Goal: Task Accomplishment & Management: Complete application form

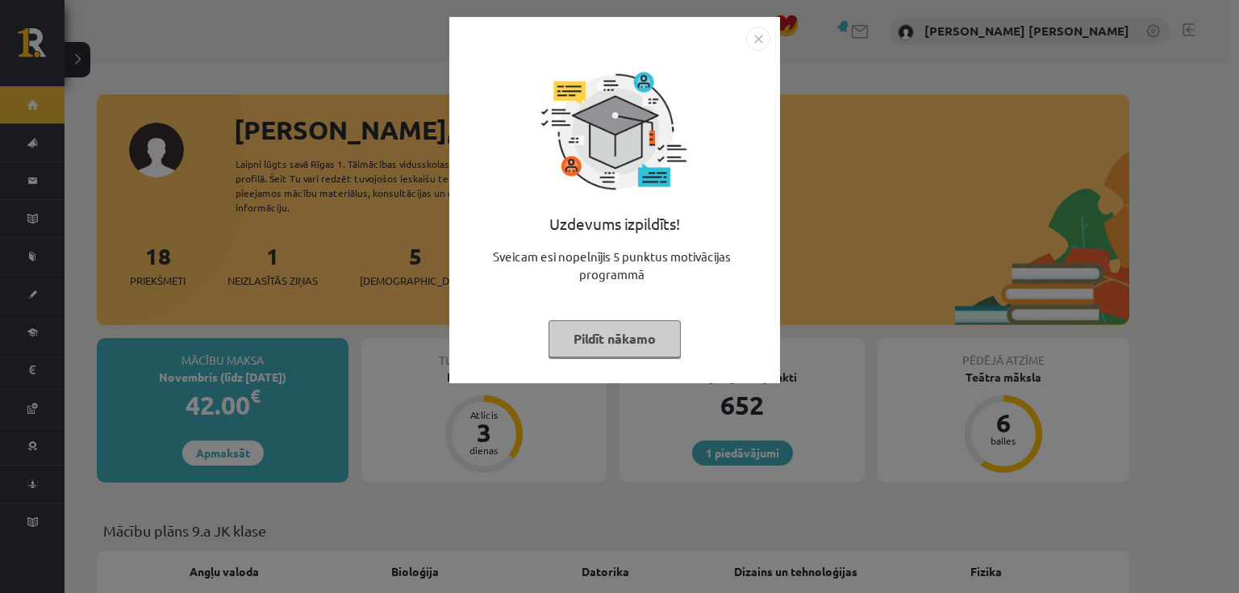
click at [758, 38] on img "Close" at bounding box center [758, 39] width 24 height 24
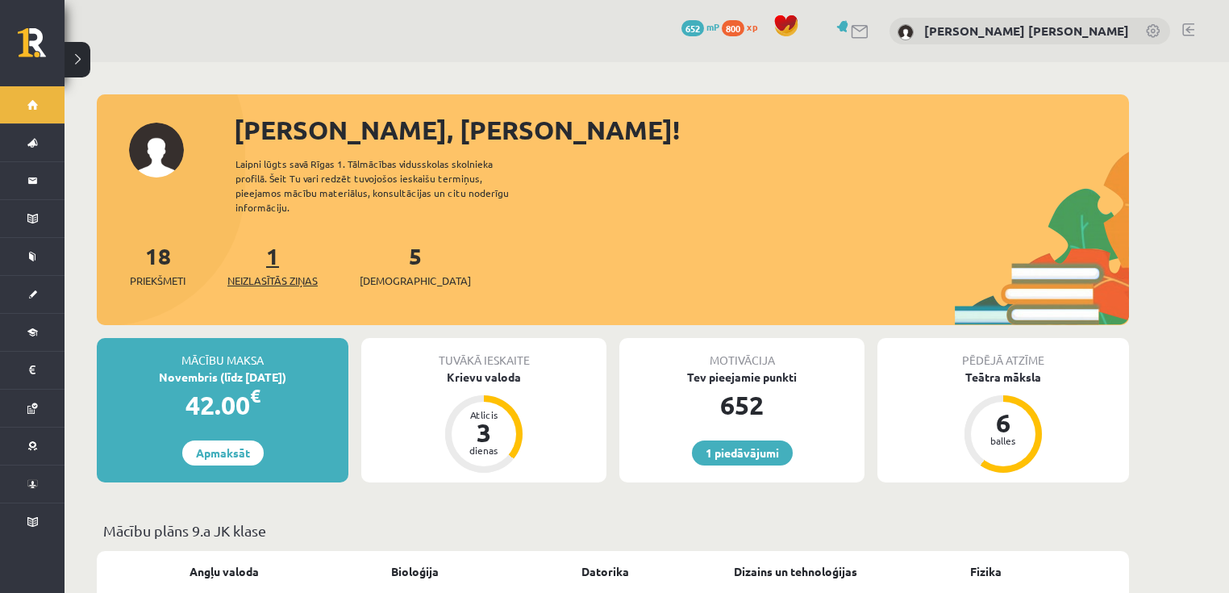
click at [252, 273] on span "Neizlasītās ziņas" at bounding box center [272, 281] width 90 height 16
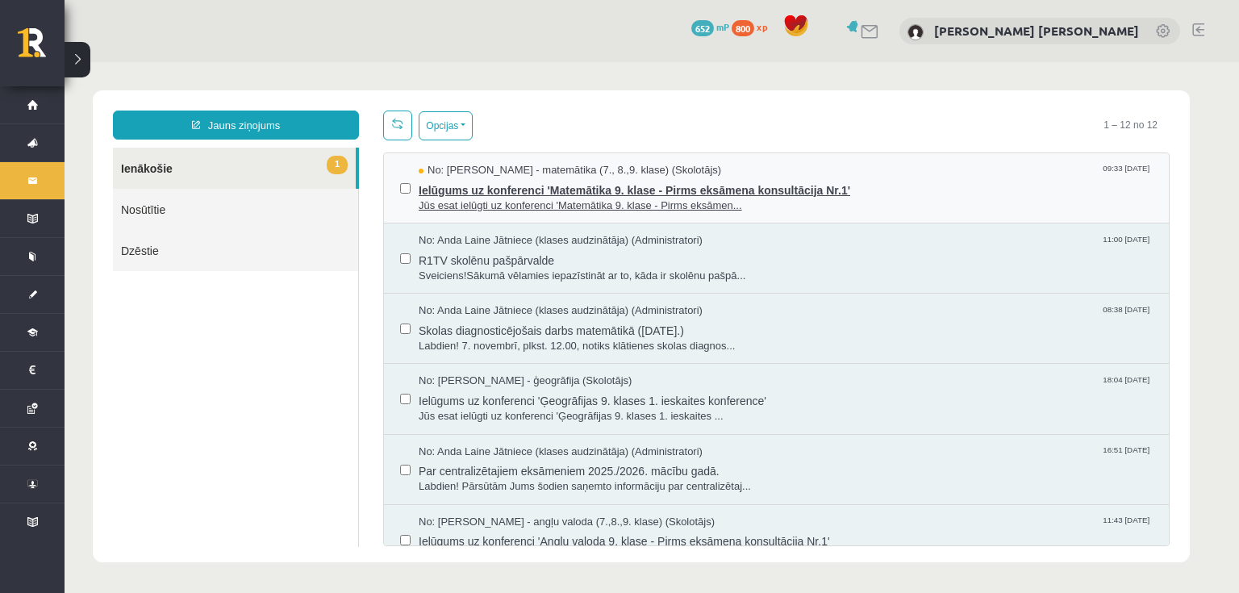
click at [479, 192] on span "Ielūgums uz konferenci 'Matemātika 9. klase - Pirms eksāmena konsultācija Nr.1'" at bounding box center [786, 188] width 734 height 20
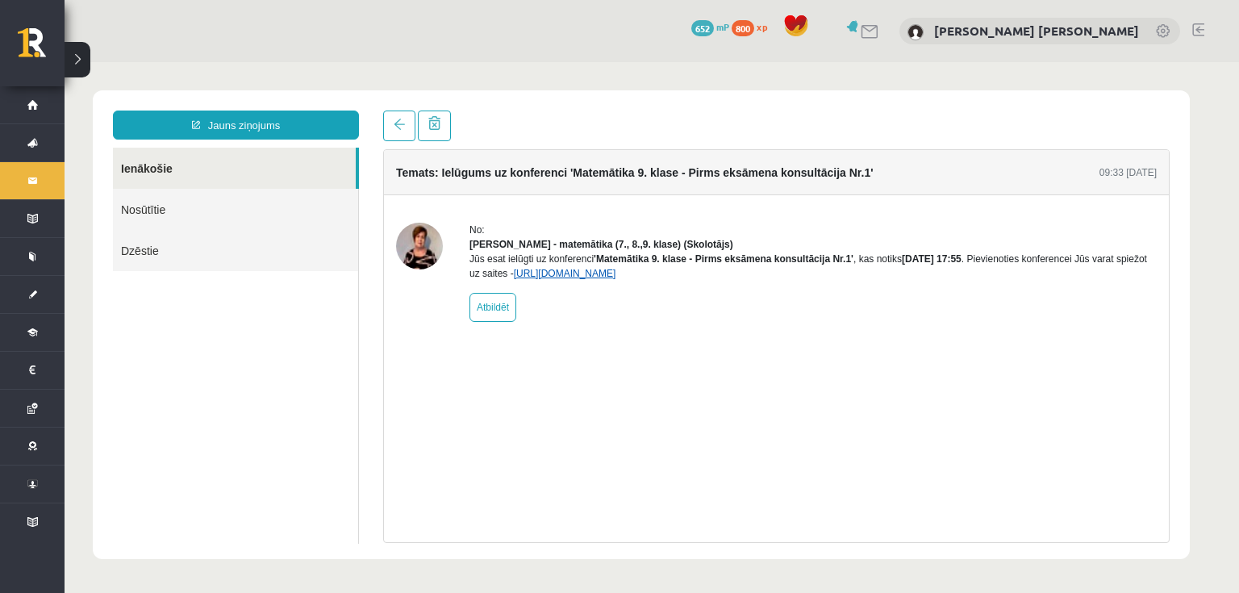
click at [616, 279] on link "https://eskola.r1tv.lv/conferences/4840/join" at bounding box center [565, 273] width 102 height 11
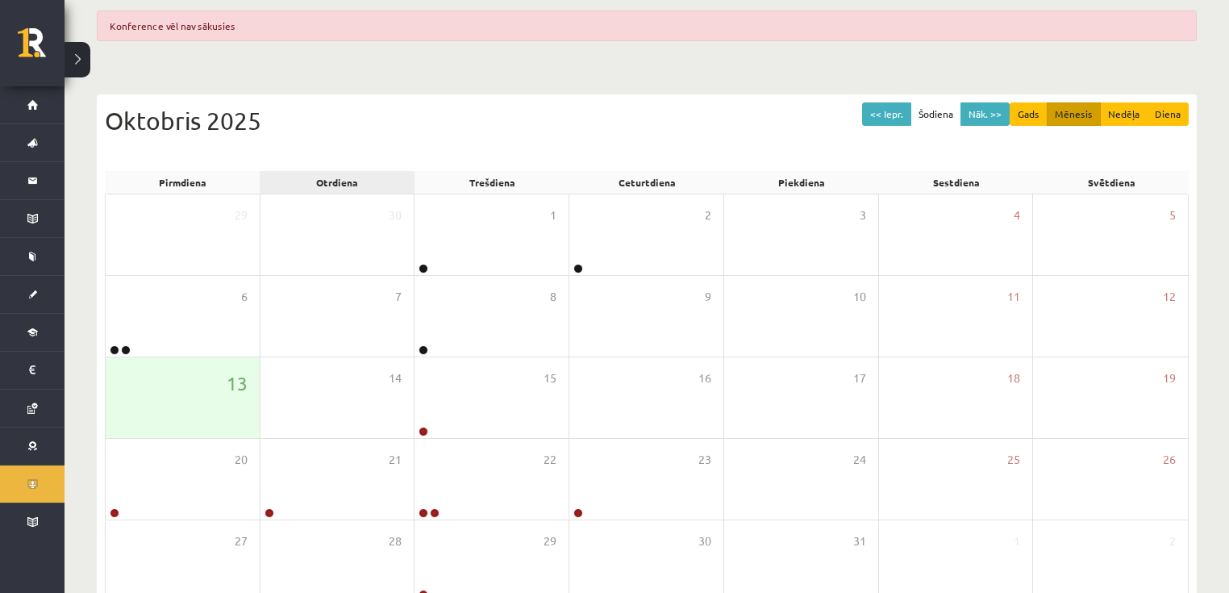
scroll to position [129, 0]
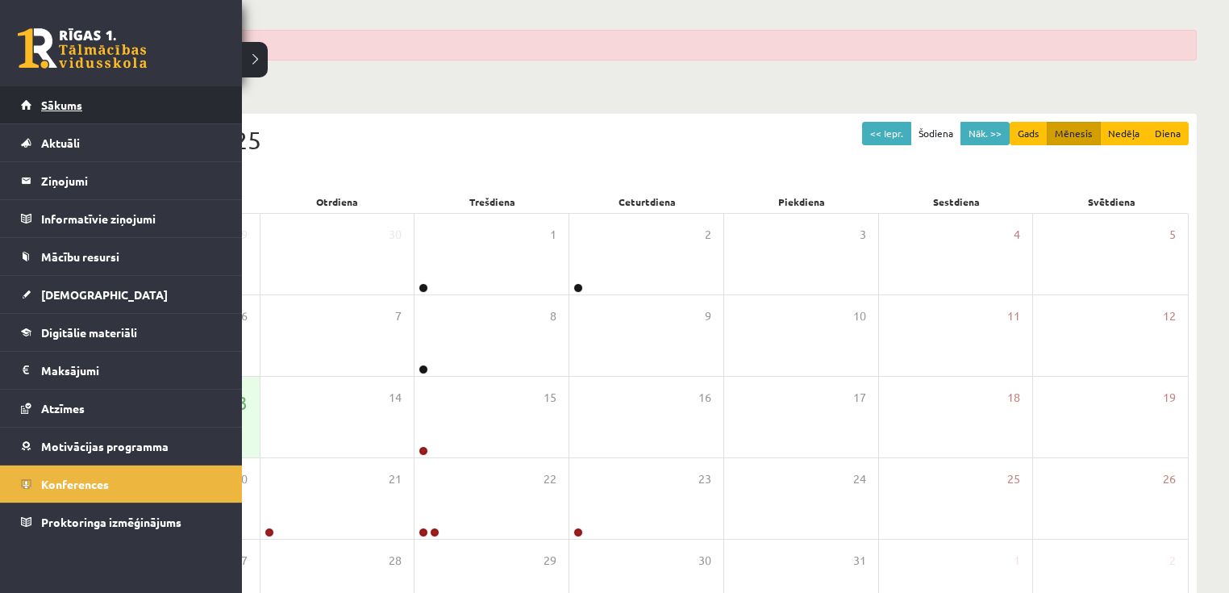
click at [42, 98] on span "Sākums" at bounding box center [61, 105] width 41 height 15
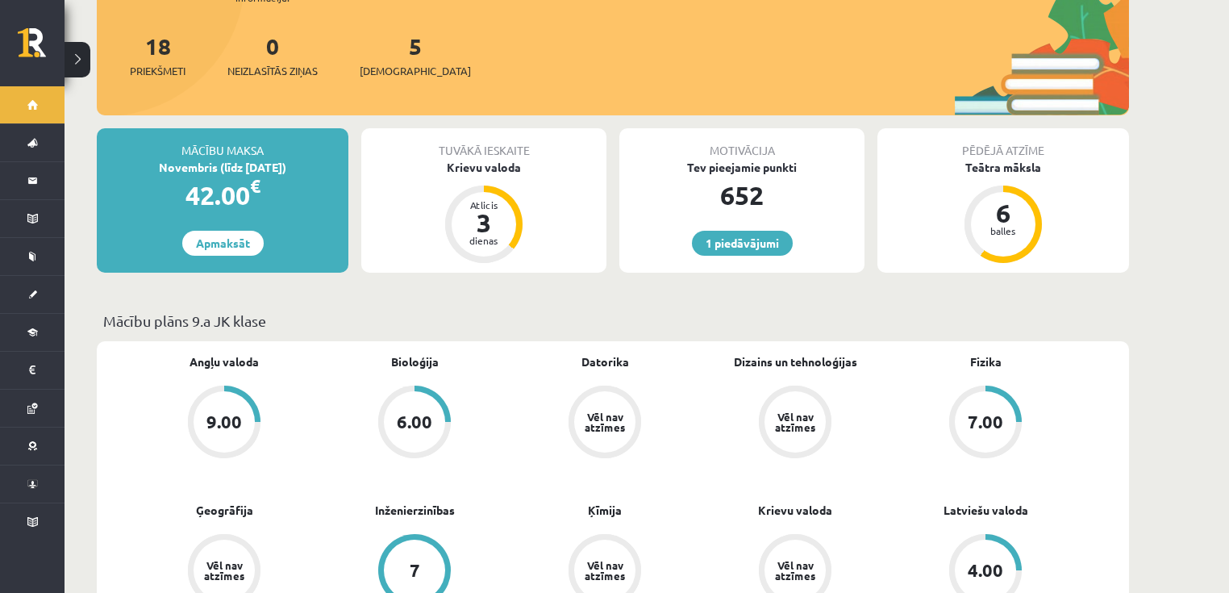
scroll to position [194, 0]
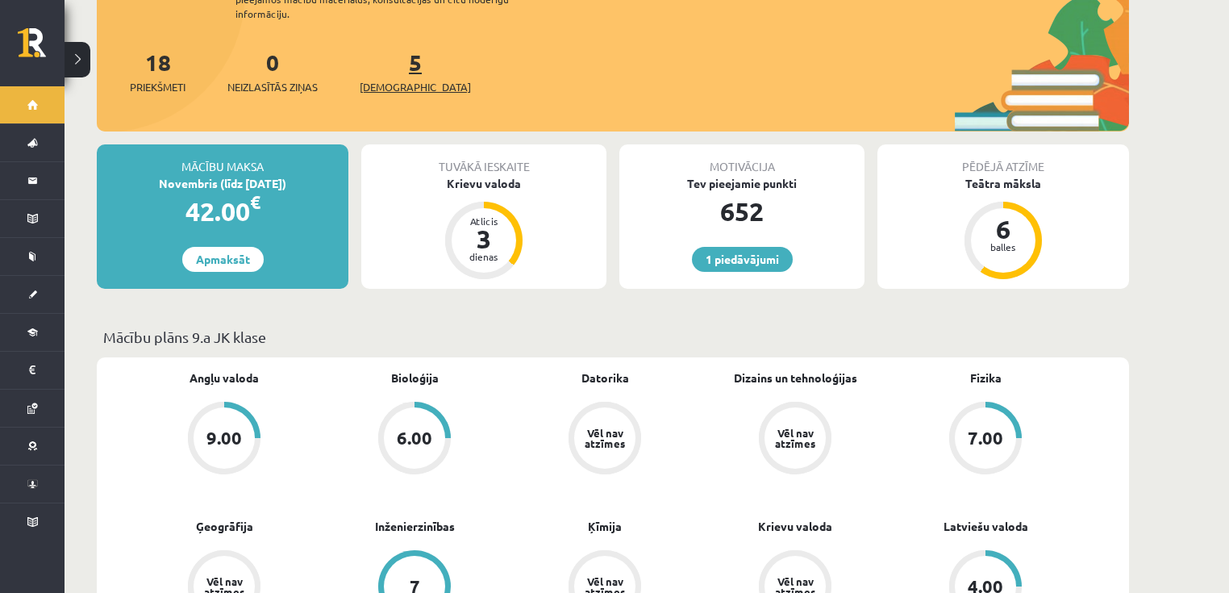
click at [405, 79] on span "[DEMOGRAPHIC_DATA]" at bounding box center [415, 87] width 111 height 16
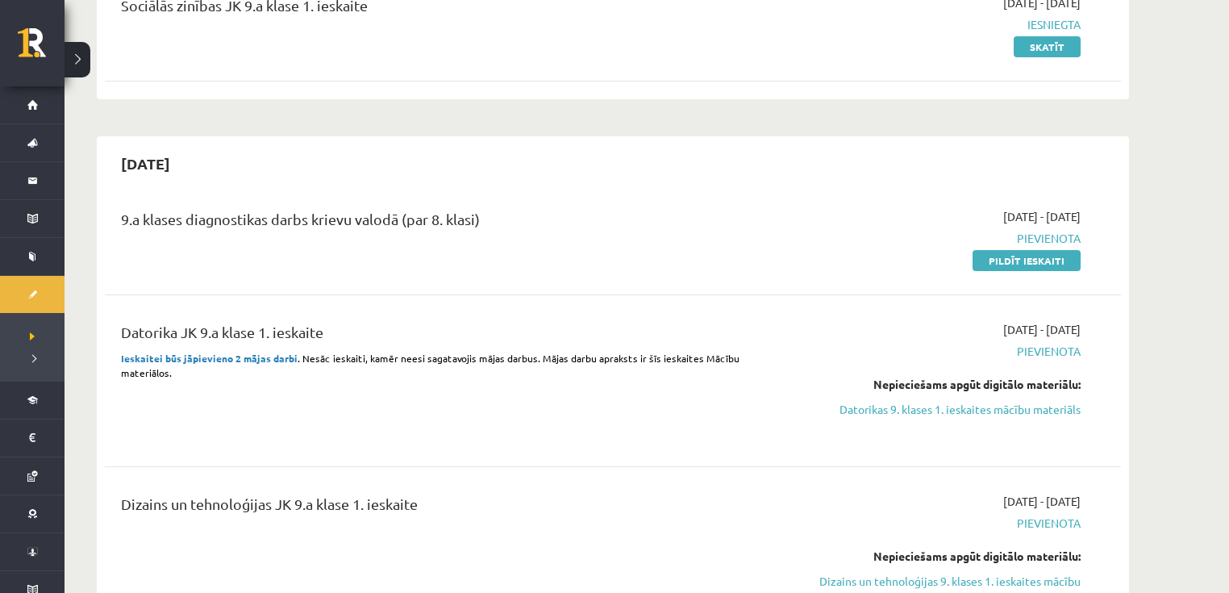
scroll to position [258, 0]
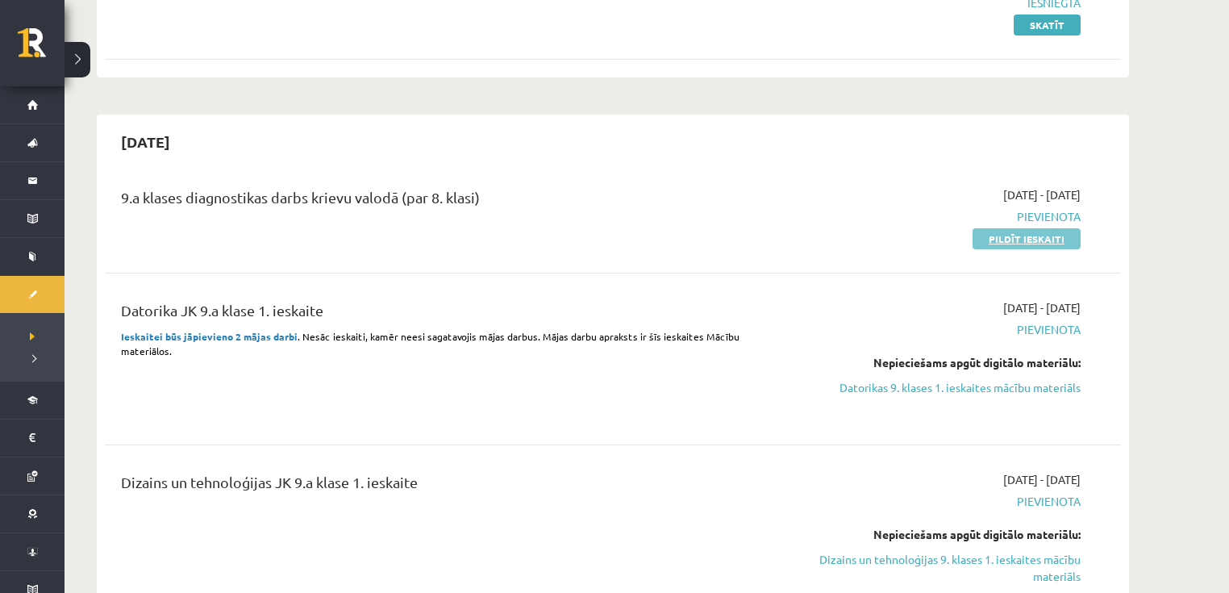
click at [1050, 244] on link "Pildīt ieskaiti" at bounding box center [1027, 238] width 108 height 21
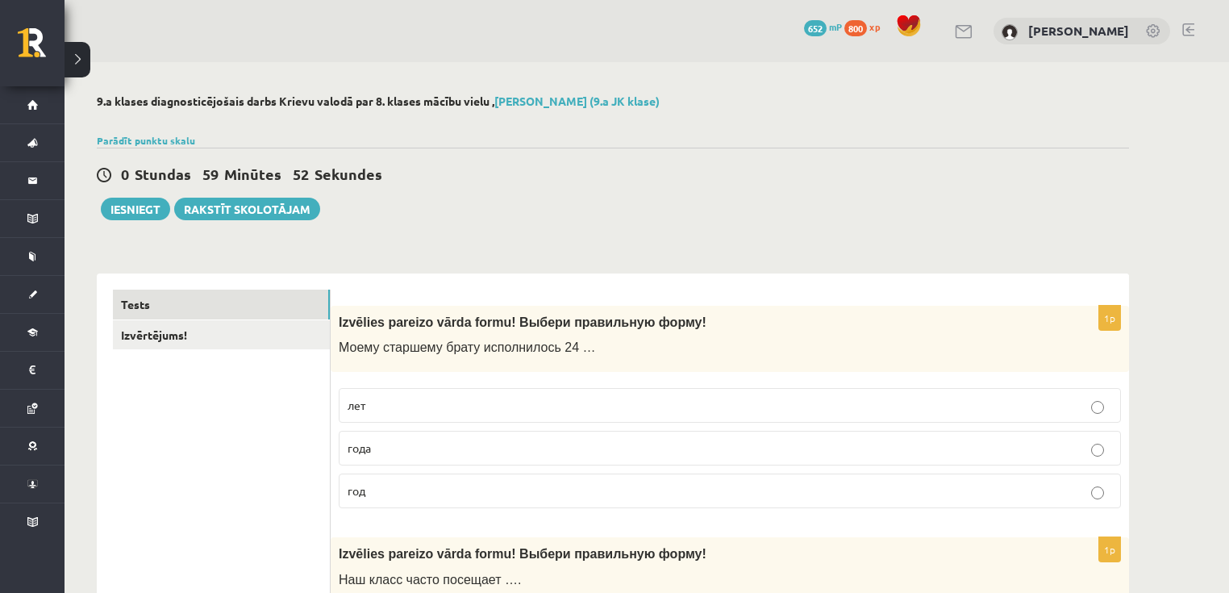
click at [405, 408] on p "лет" at bounding box center [730, 405] width 765 height 17
click at [398, 449] on p "года" at bounding box center [730, 448] width 765 height 17
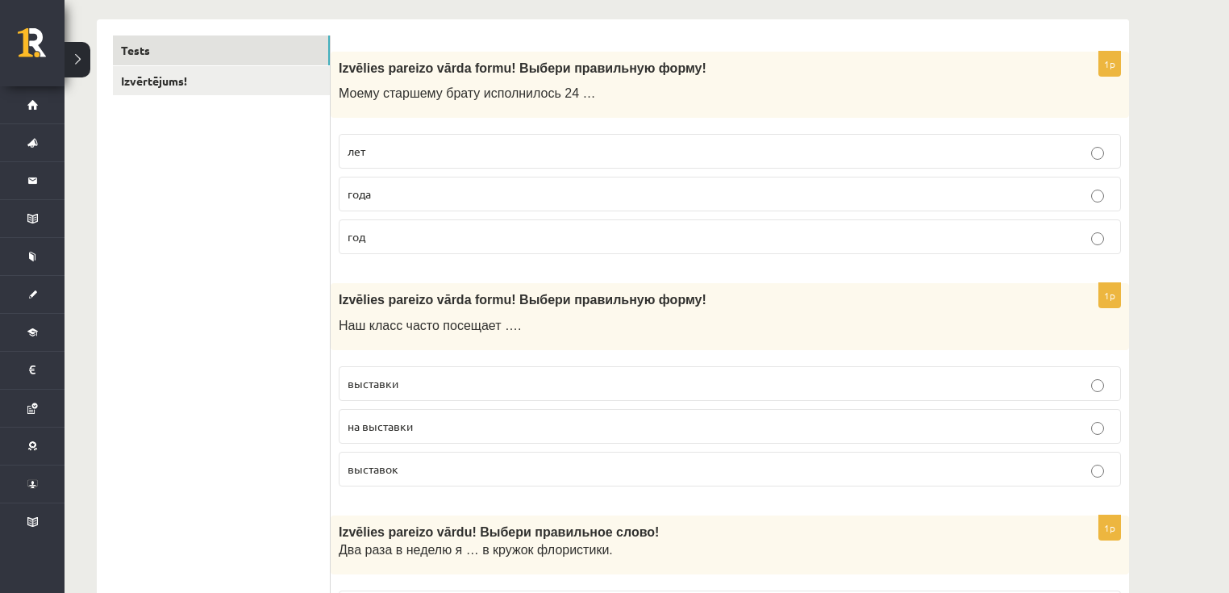
scroll to position [258, 0]
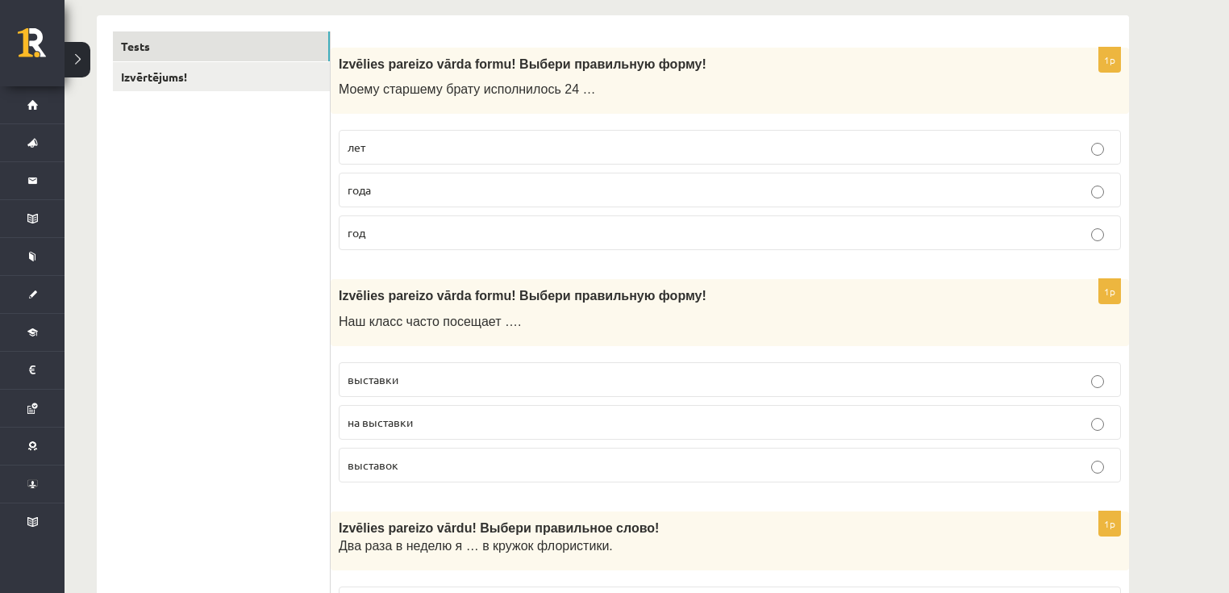
click at [406, 383] on p "выставки" at bounding box center [730, 379] width 765 height 17
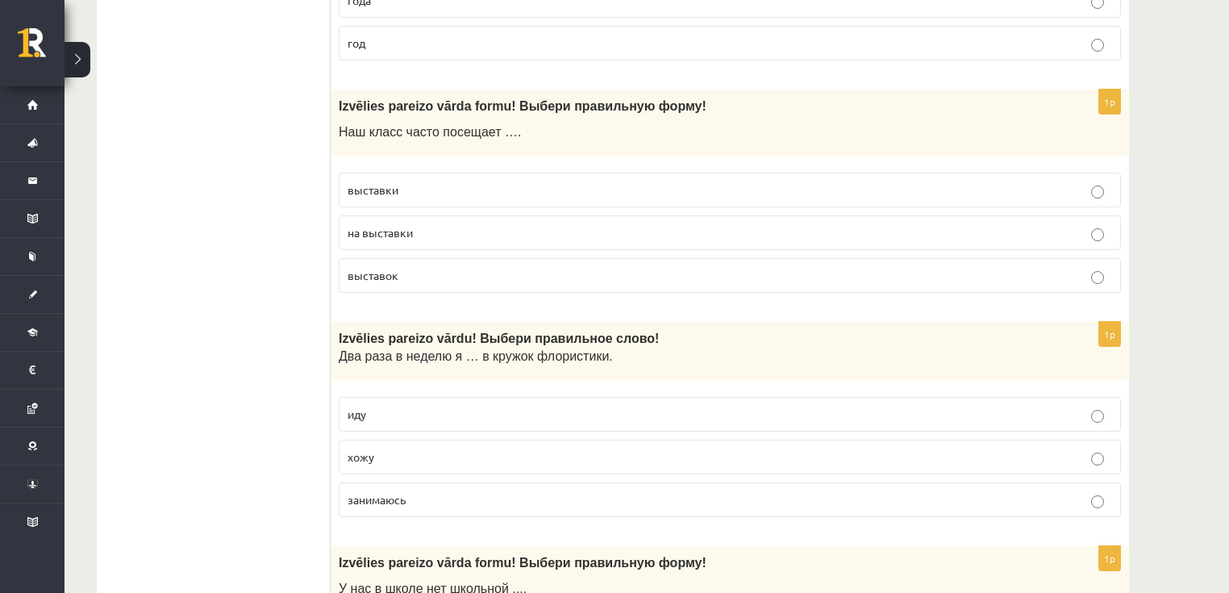
scroll to position [452, 0]
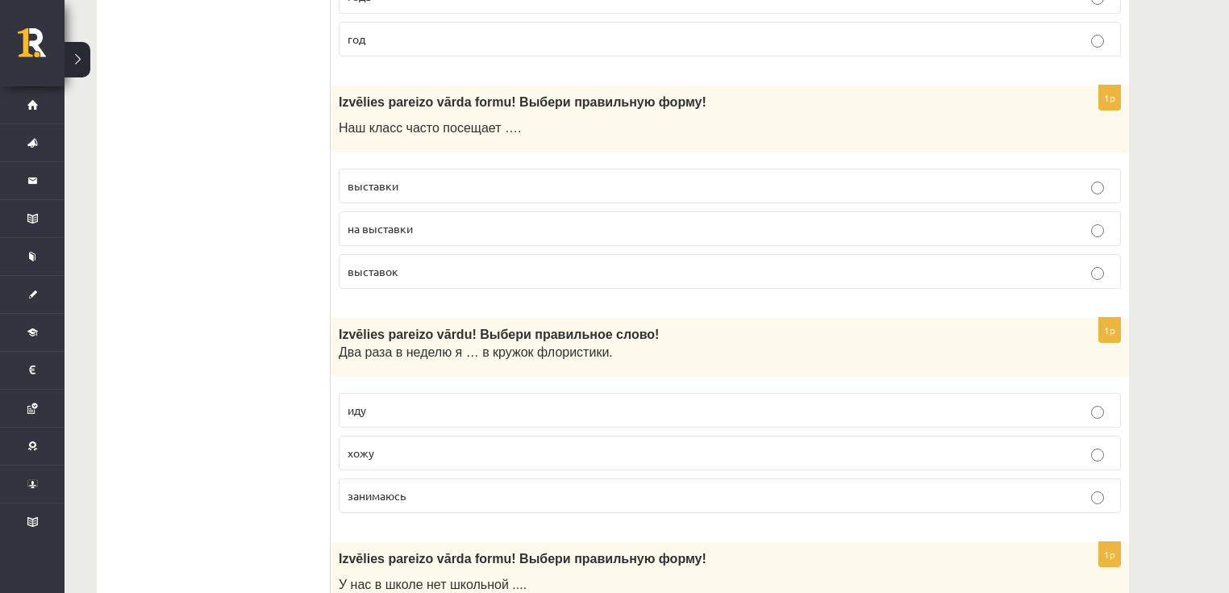
click at [397, 445] on p "хожу" at bounding box center [730, 452] width 765 height 17
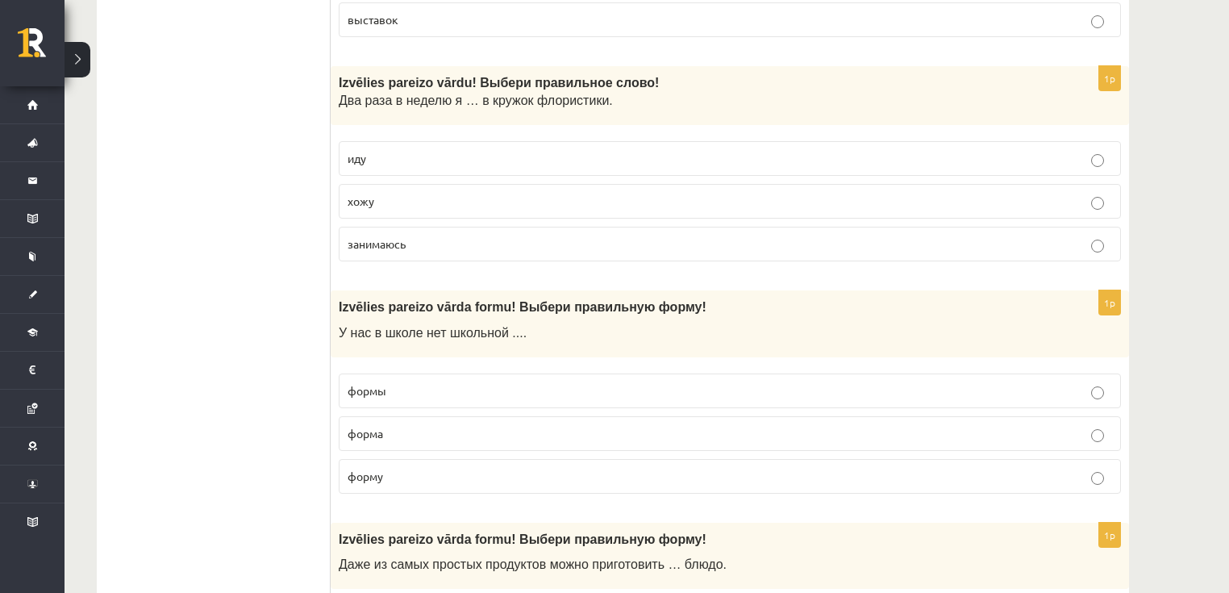
scroll to position [710, 0]
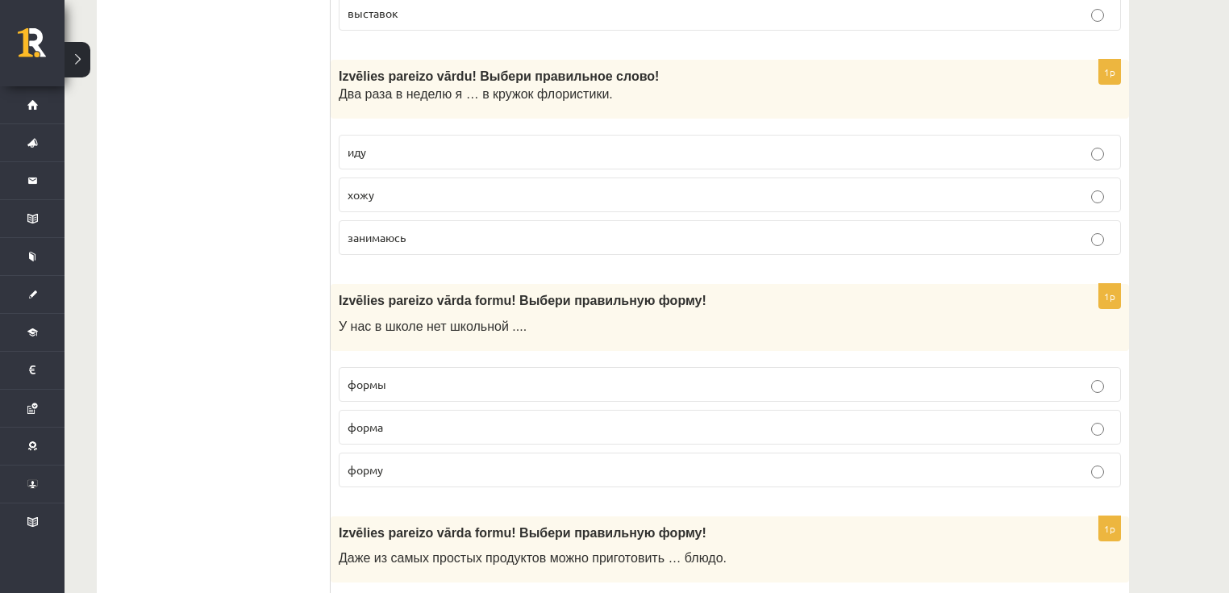
click at [398, 386] on p "формы" at bounding box center [730, 384] width 765 height 17
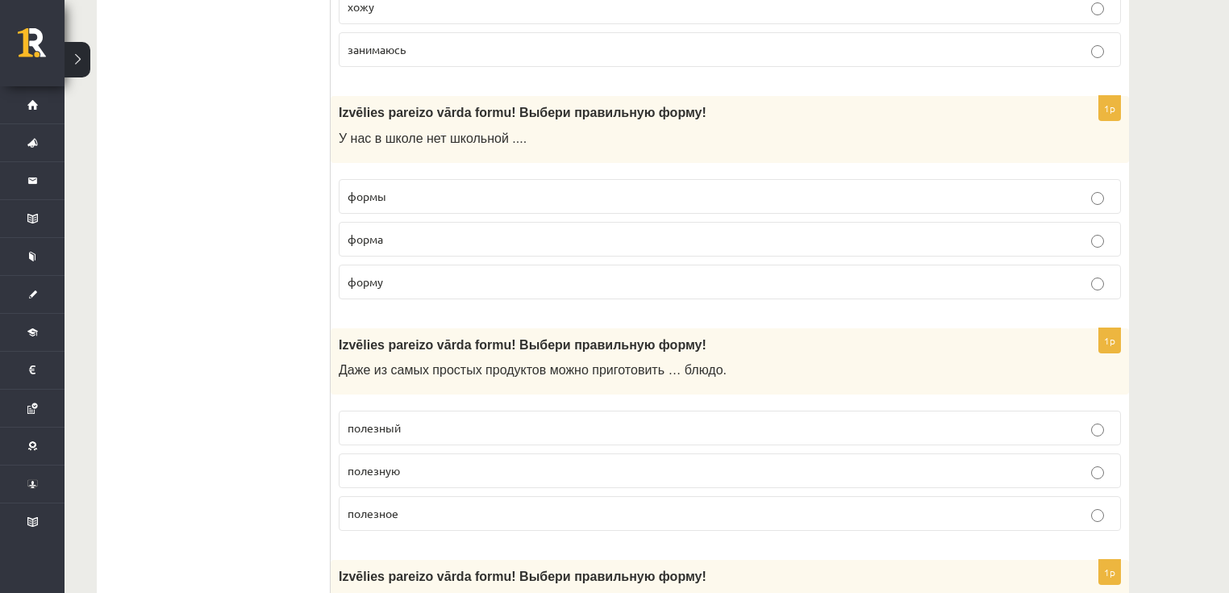
scroll to position [903, 0]
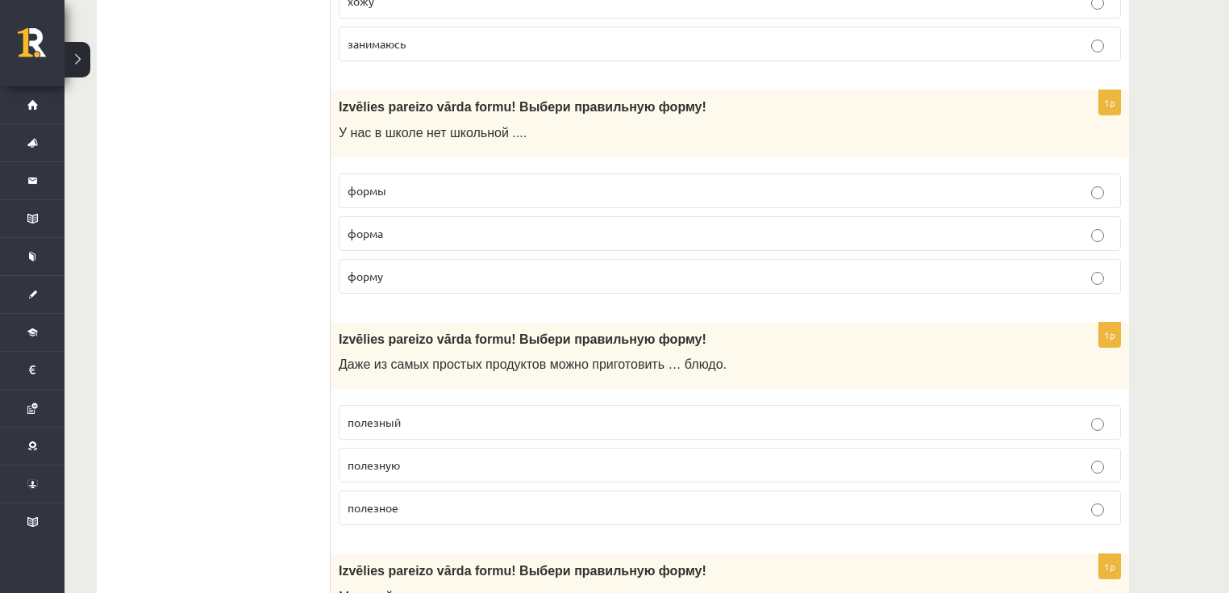
click at [403, 499] on p "полезное" at bounding box center [730, 507] width 765 height 17
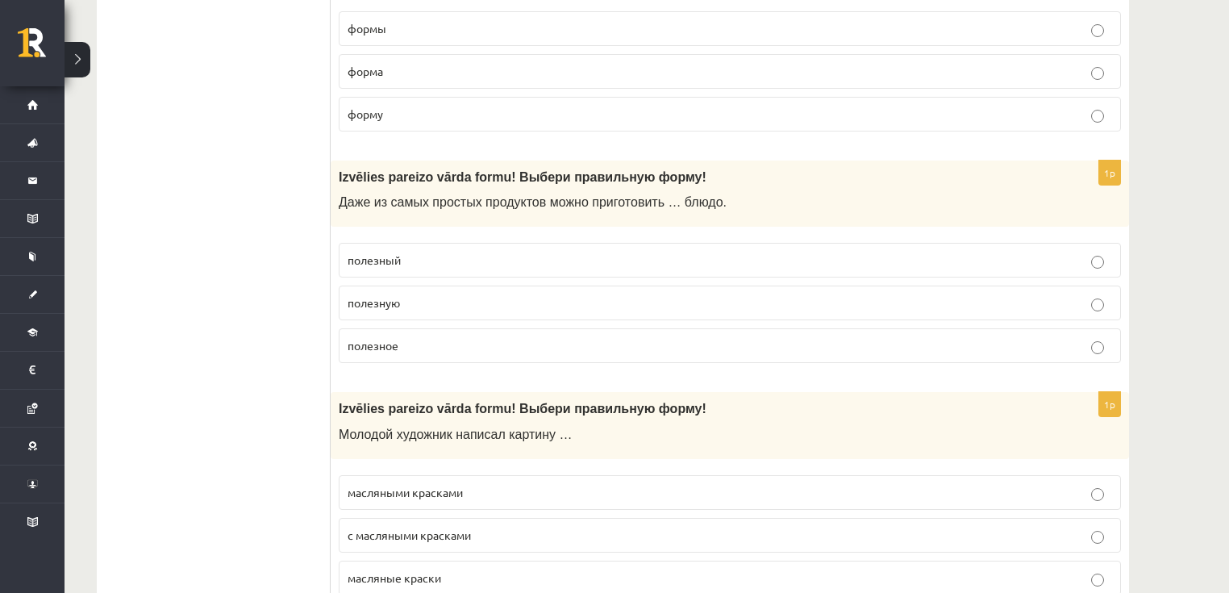
scroll to position [1097, 0]
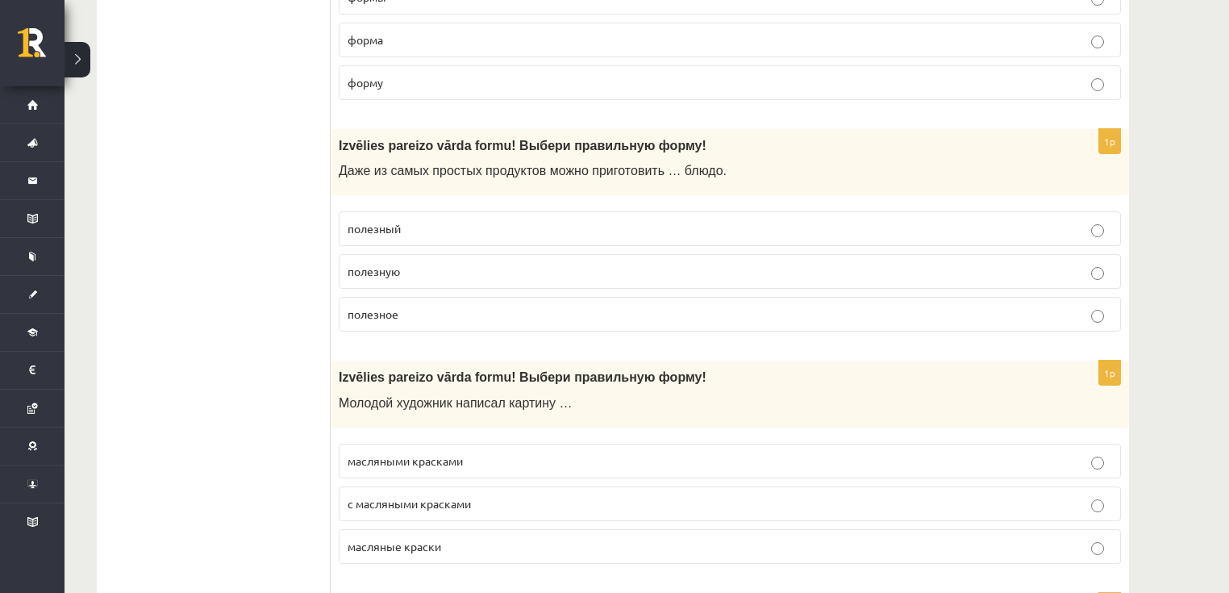
click at [443, 453] on span "масляными красками" at bounding box center [405, 460] width 115 height 15
click at [452, 498] on span "с масляными красками" at bounding box center [409, 503] width 123 height 15
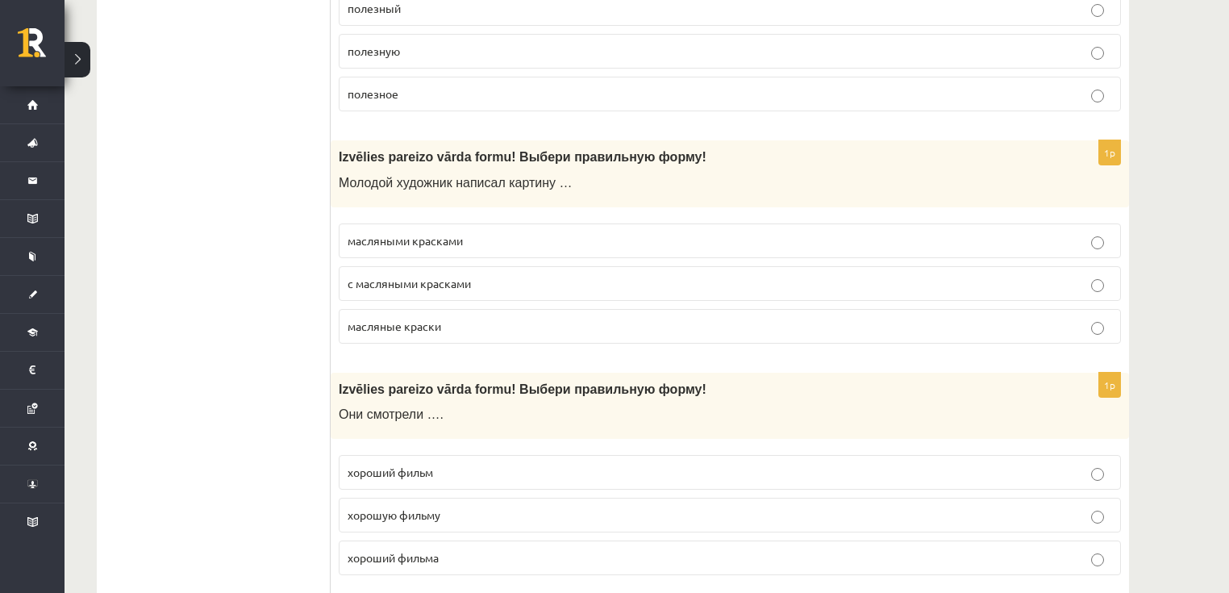
scroll to position [1355, 0]
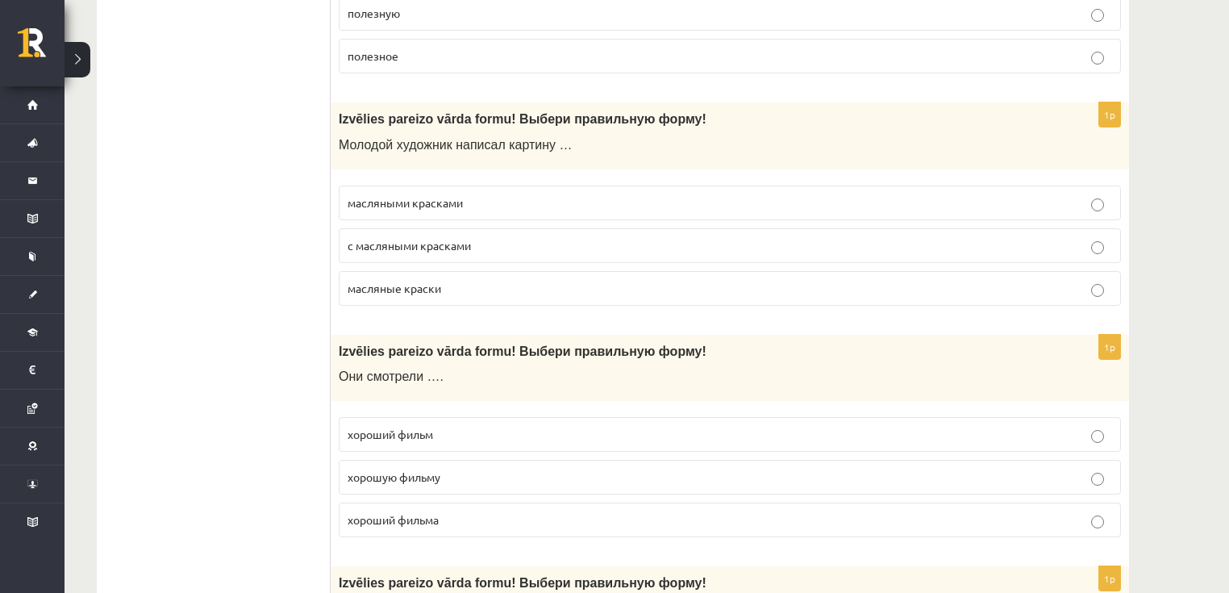
click at [433, 427] on span "хороший фильм" at bounding box center [390, 434] width 85 height 15
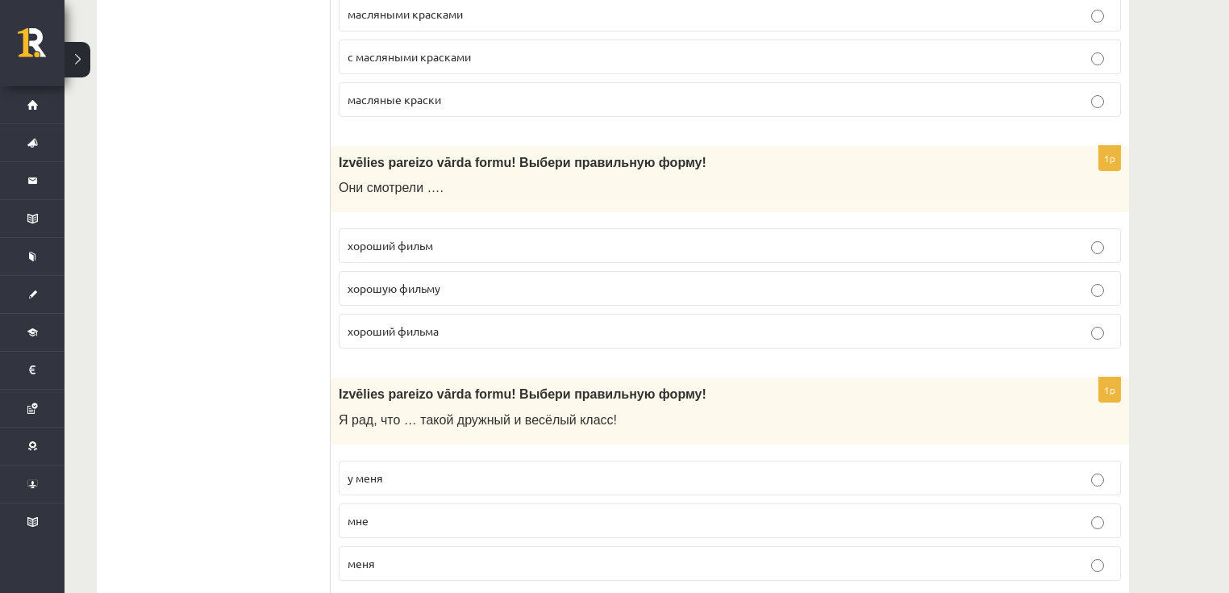
scroll to position [1548, 0]
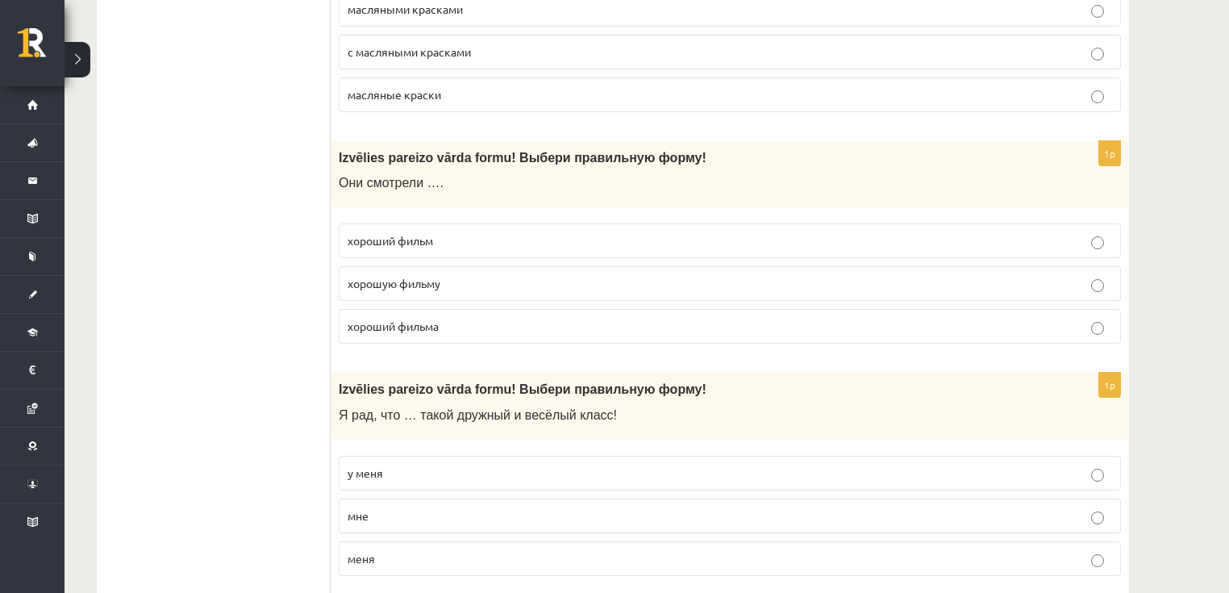
click at [406, 465] on p "у меня" at bounding box center [730, 473] width 765 height 17
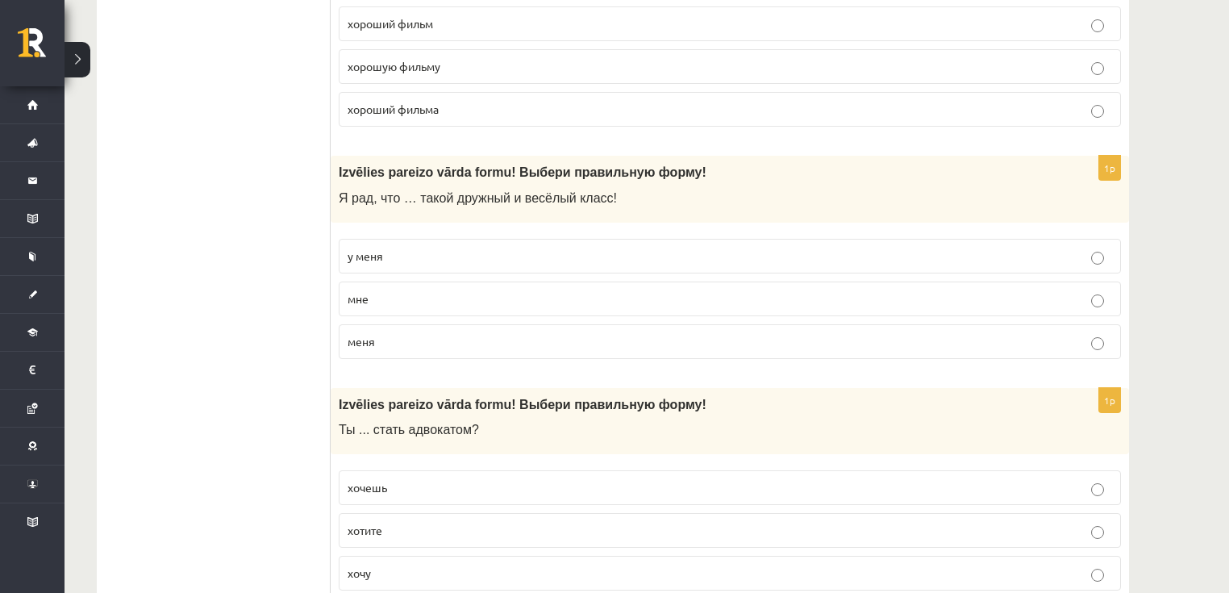
scroll to position [1807, 0]
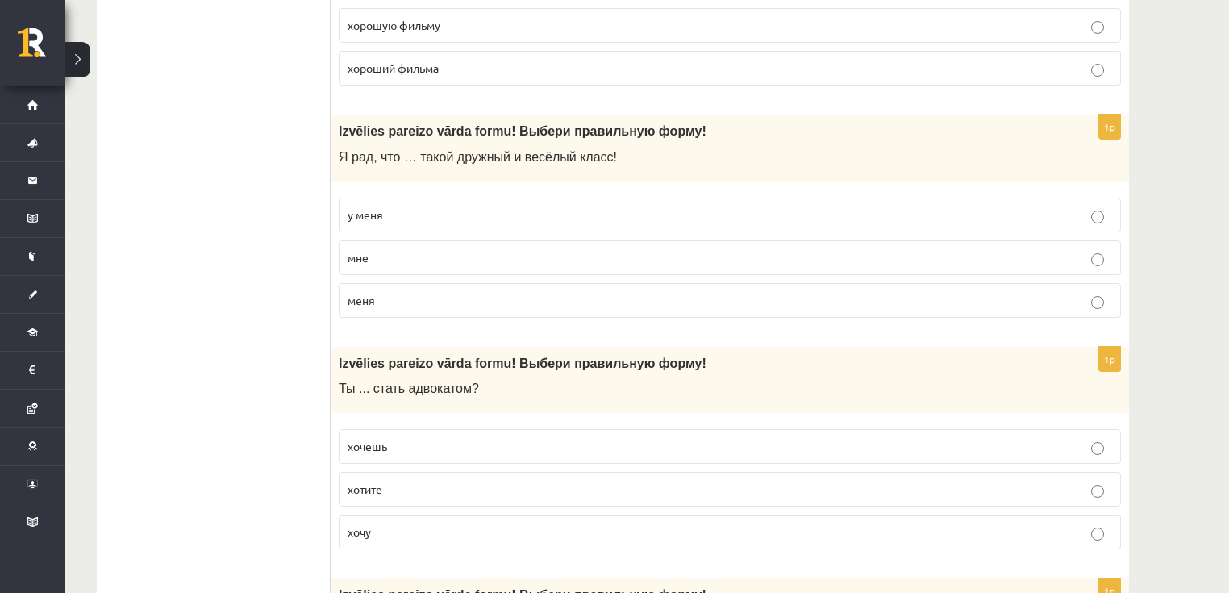
click at [407, 438] on p "хочешь" at bounding box center [730, 446] width 765 height 17
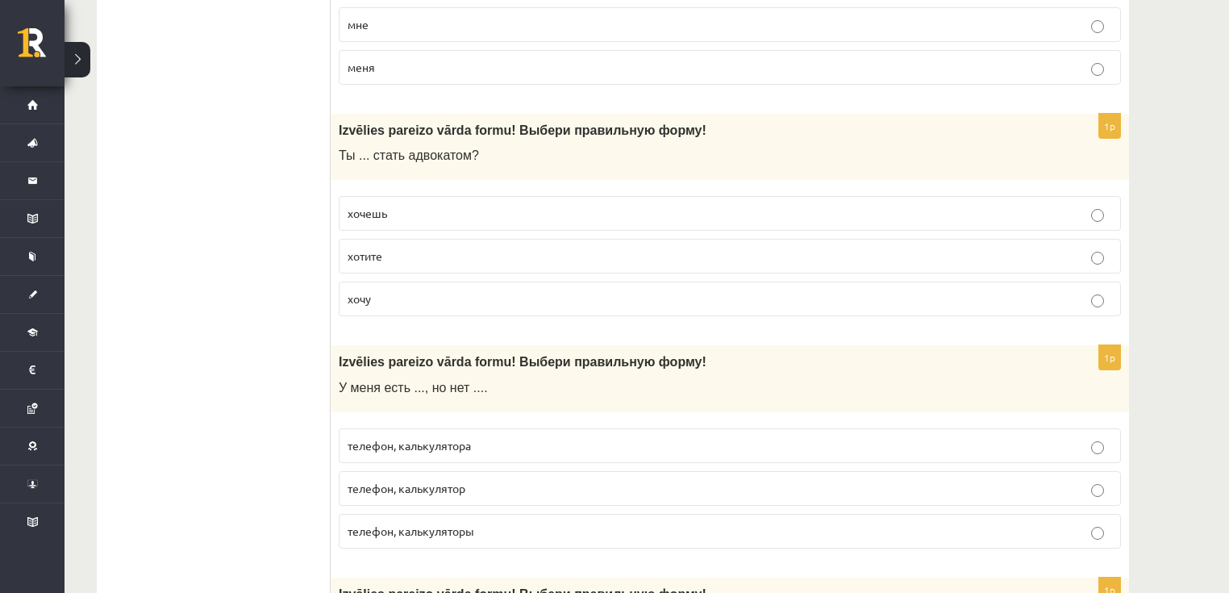
scroll to position [2065, 0]
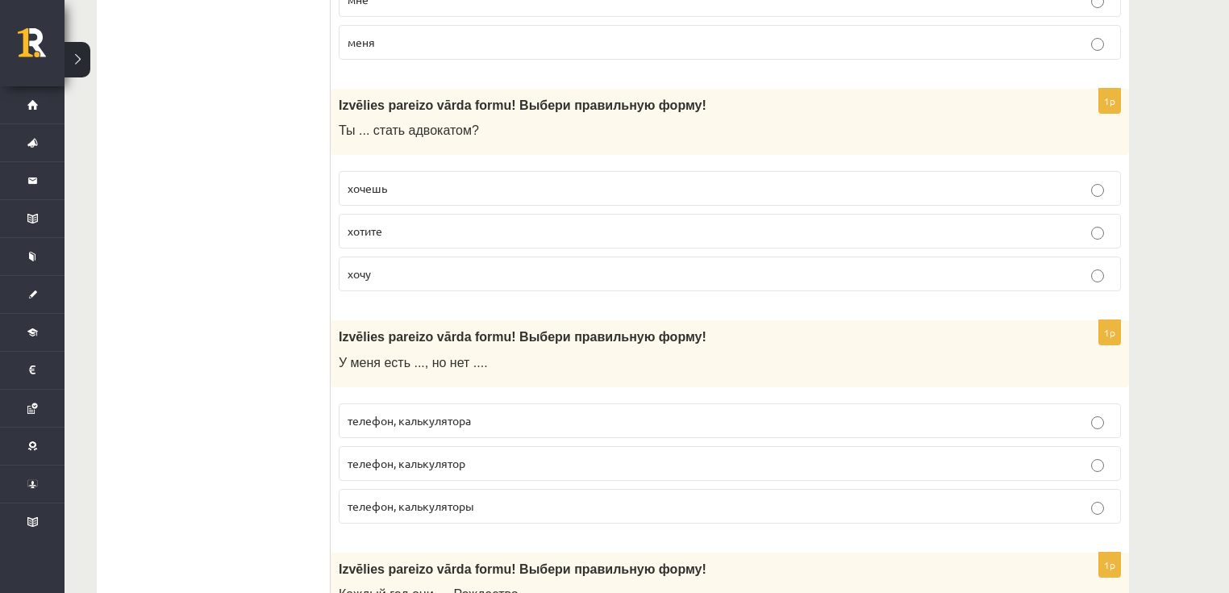
click at [420, 413] on span "телефон, калькулятора" at bounding box center [409, 420] width 123 height 15
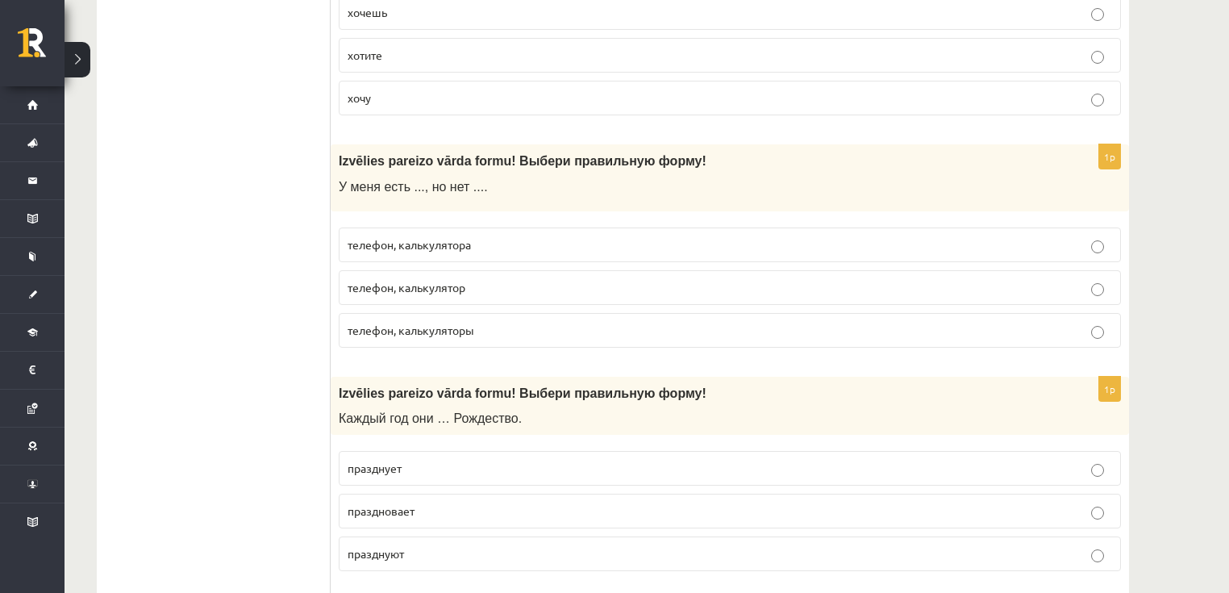
scroll to position [2258, 0]
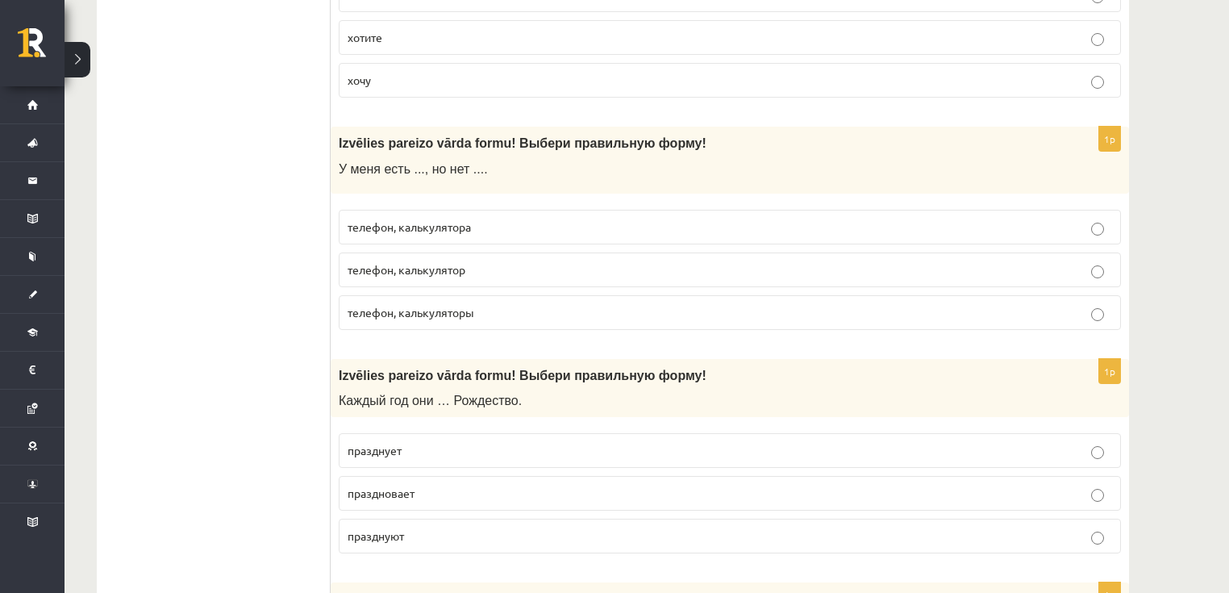
click at [407, 527] on p "празднуют" at bounding box center [730, 535] width 765 height 17
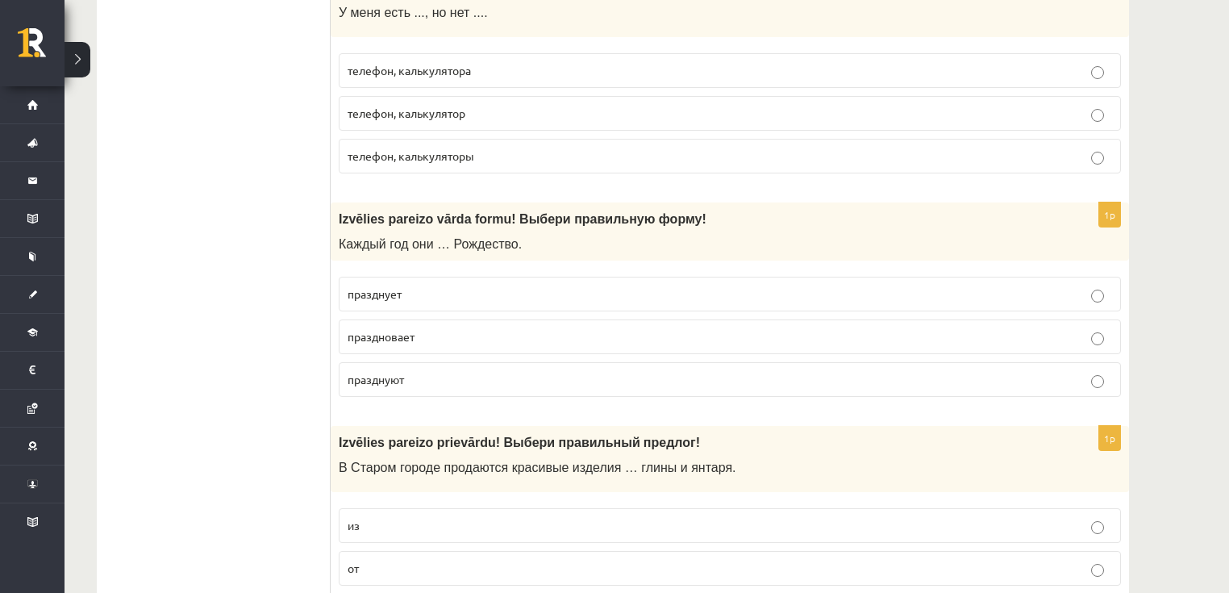
scroll to position [2452, 0]
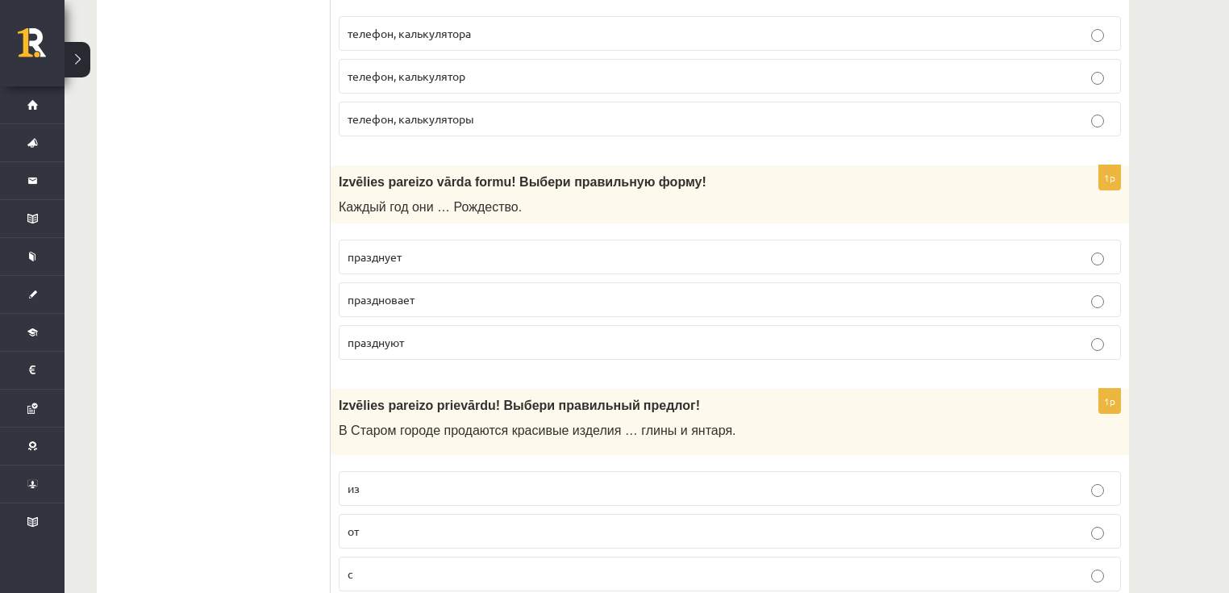
click at [427, 481] on p "из" at bounding box center [730, 488] width 765 height 17
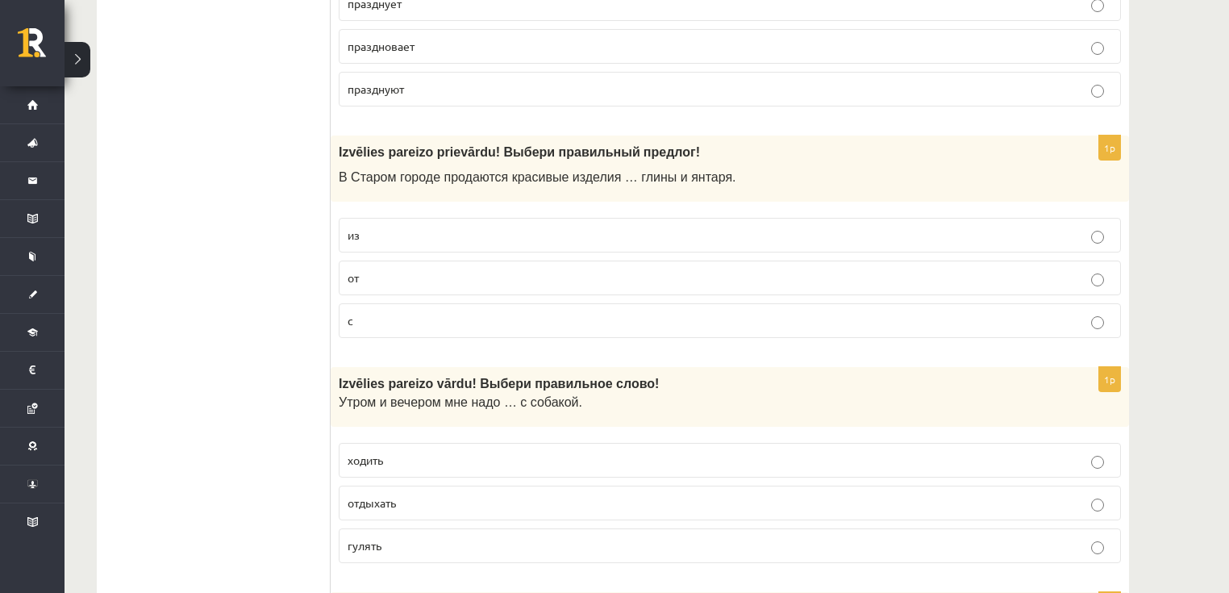
scroll to position [2710, 0]
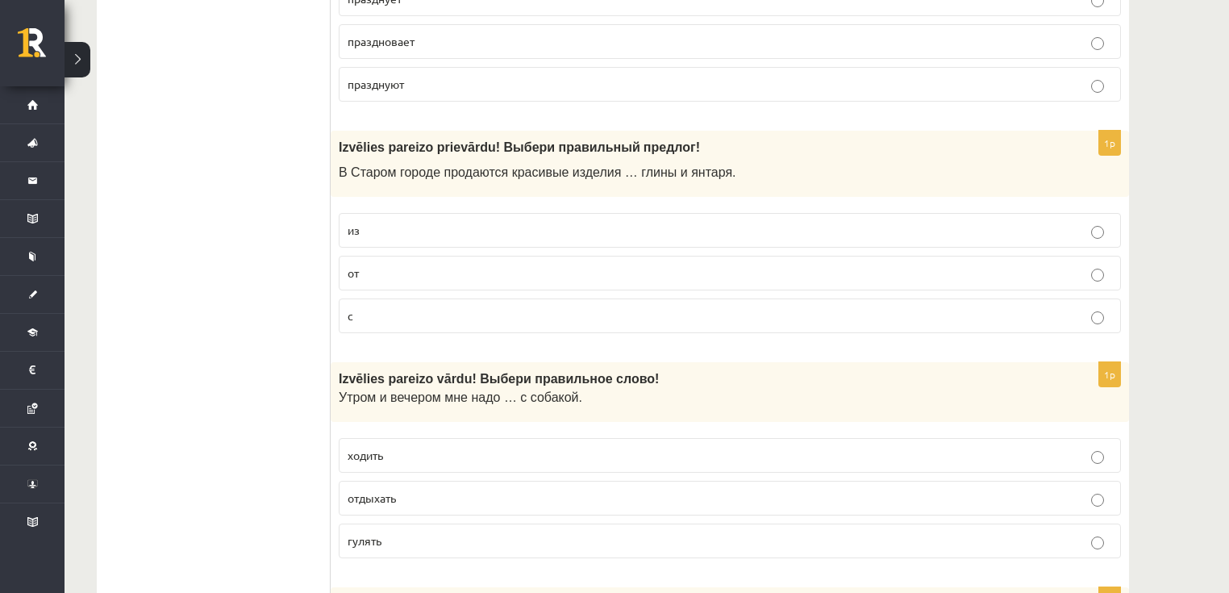
click at [390, 532] on p "гулять" at bounding box center [730, 540] width 765 height 17
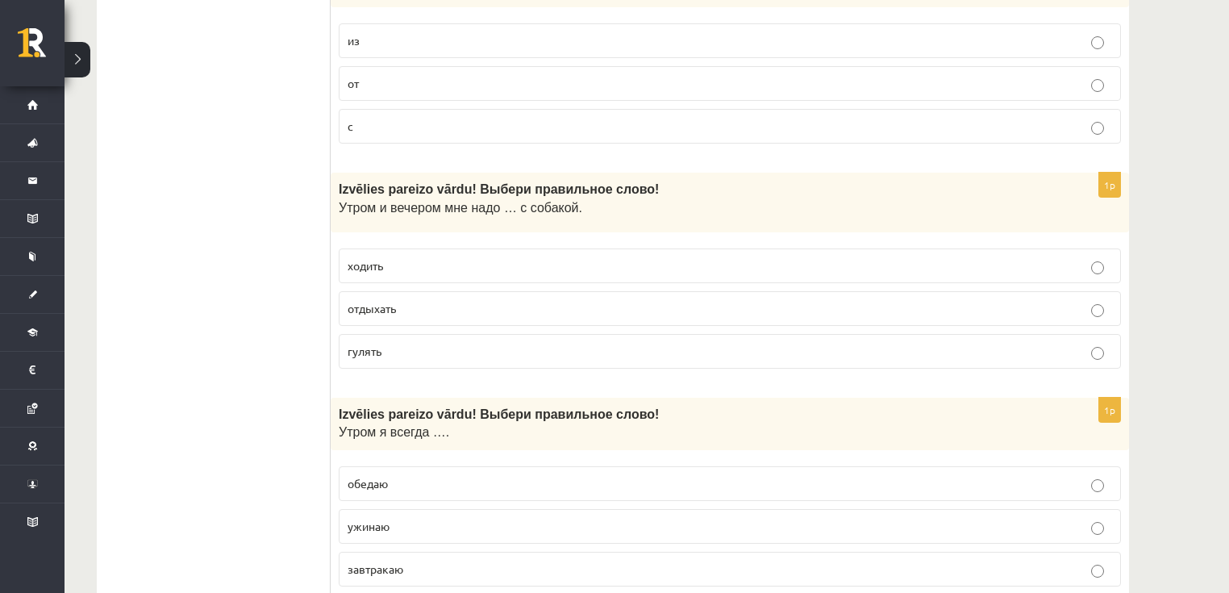
scroll to position [2903, 0]
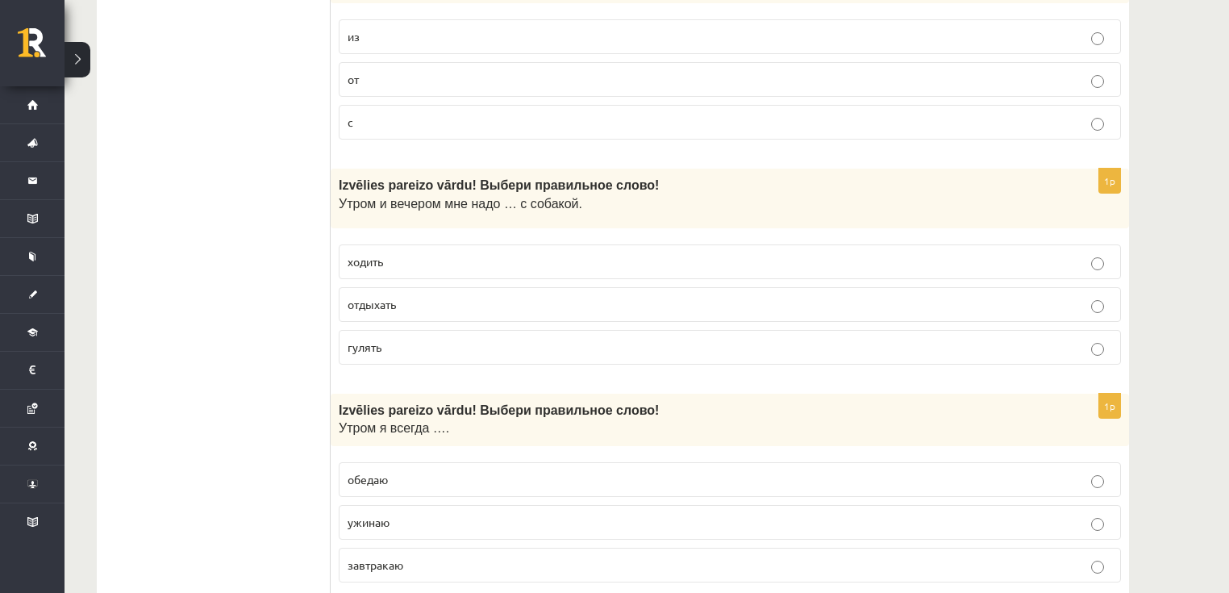
click at [401, 557] on span "завтракаю" at bounding box center [376, 564] width 56 height 15
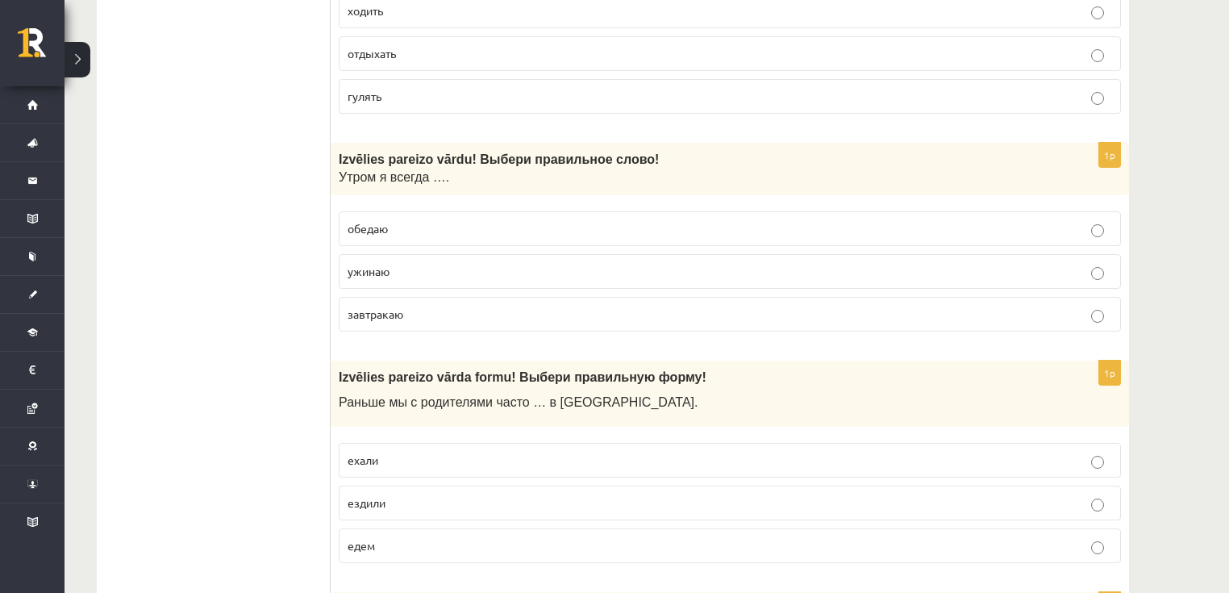
scroll to position [3162, 0]
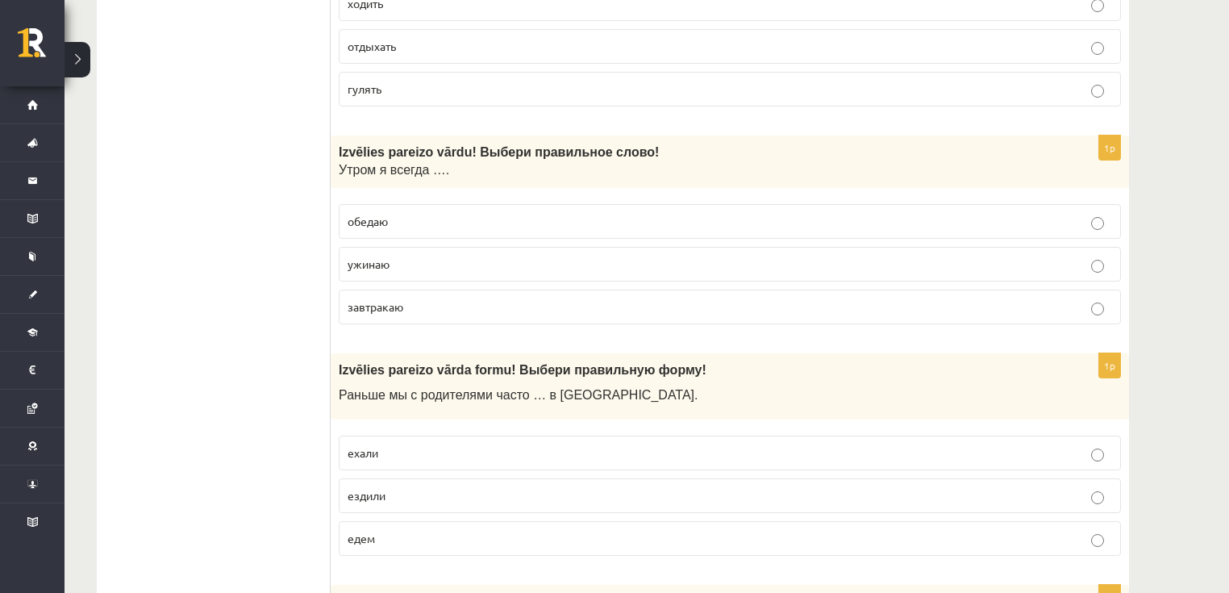
click at [419, 487] on p "ездили" at bounding box center [730, 495] width 765 height 17
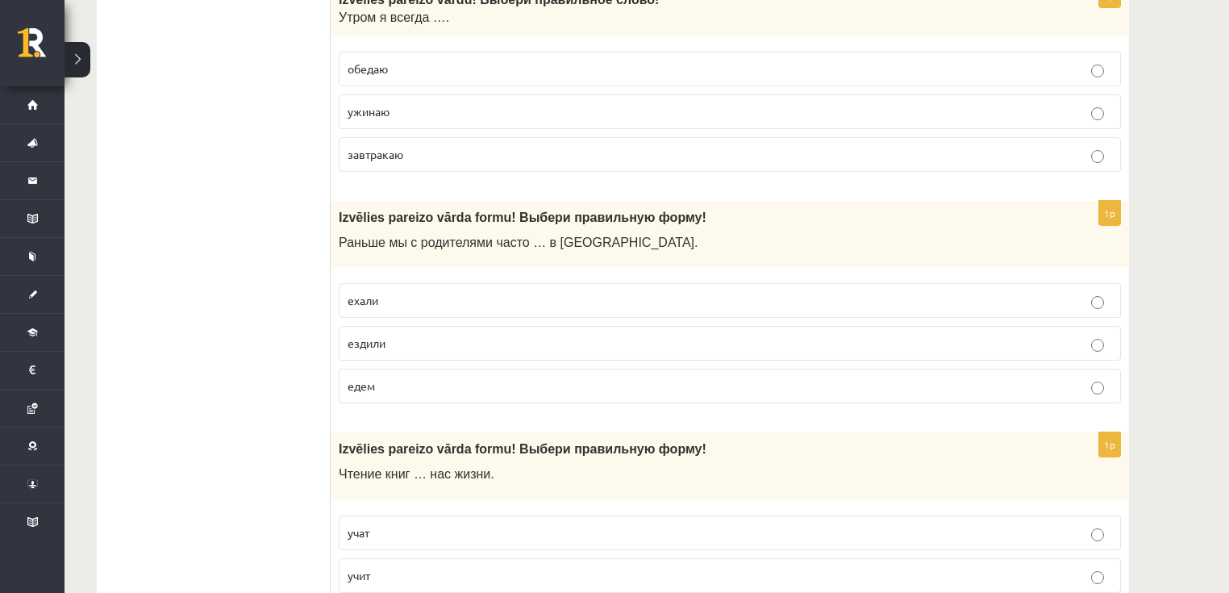
scroll to position [3355, 0]
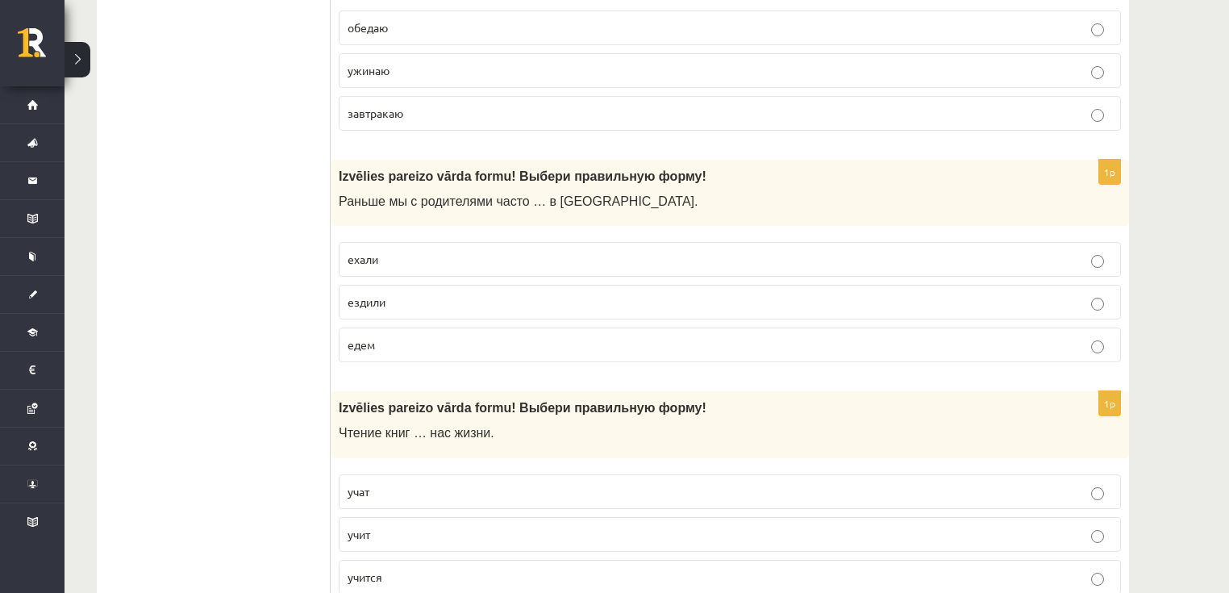
click at [398, 526] on p "учит" at bounding box center [730, 534] width 765 height 17
click at [397, 483] on p "учат" at bounding box center [730, 491] width 765 height 17
click at [397, 526] on p "учит" at bounding box center [730, 534] width 765 height 17
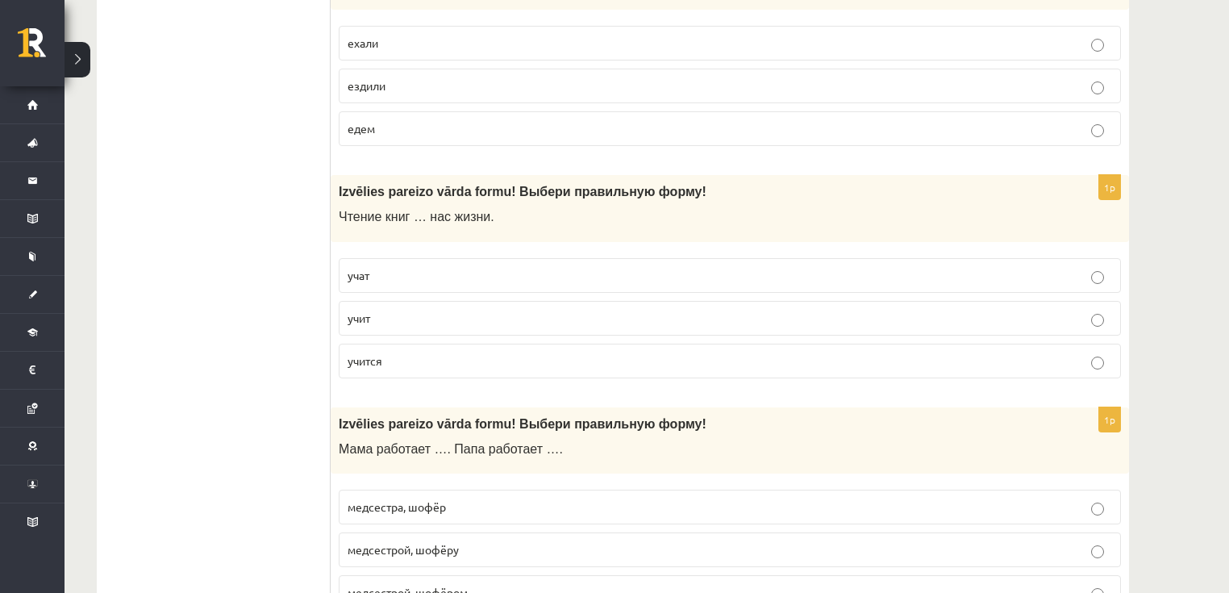
scroll to position [3613, 0]
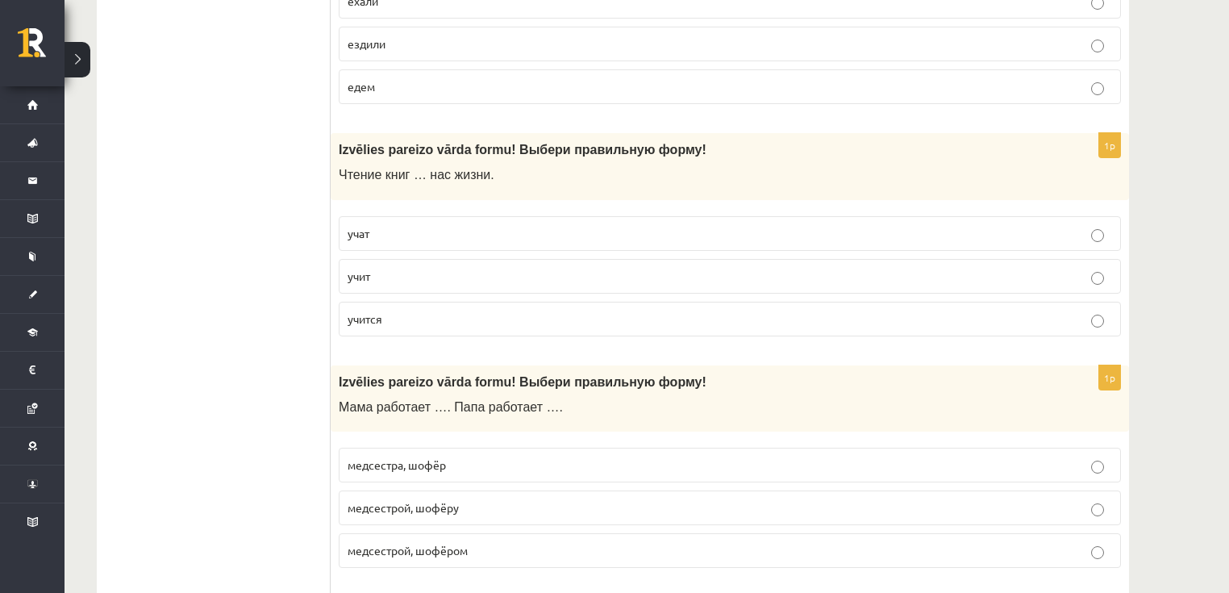
click at [379, 500] on span "медсестрой, шофёру" at bounding box center [403, 507] width 111 height 15
click at [385, 543] on span "медсестрой, шофёром" at bounding box center [408, 550] width 120 height 15
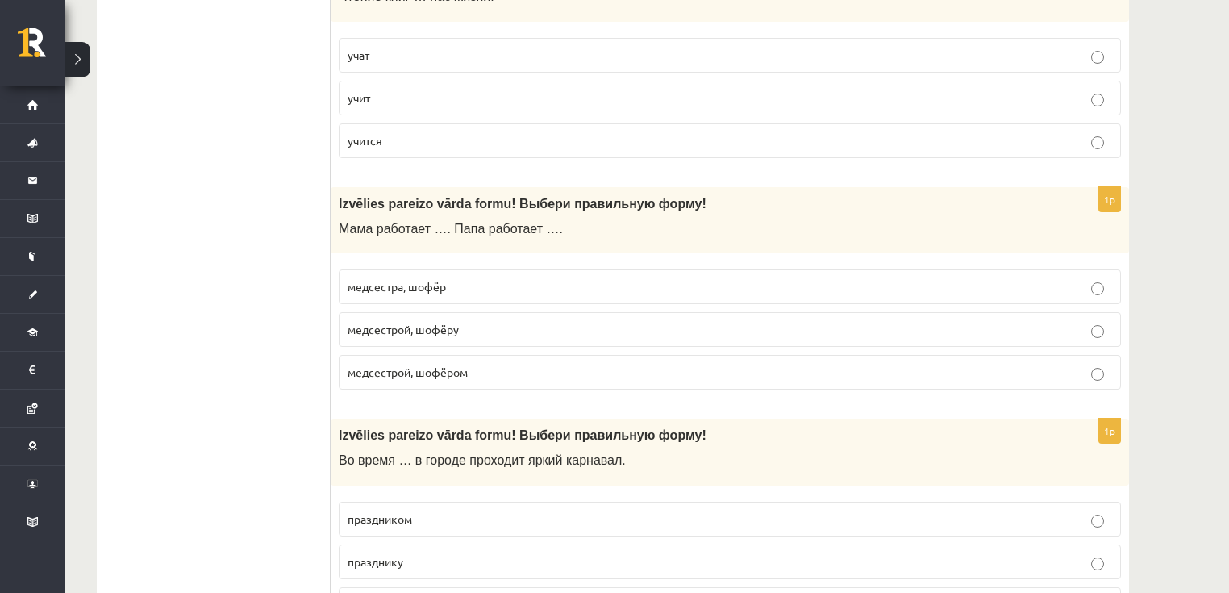
scroll to position [3807, 0]
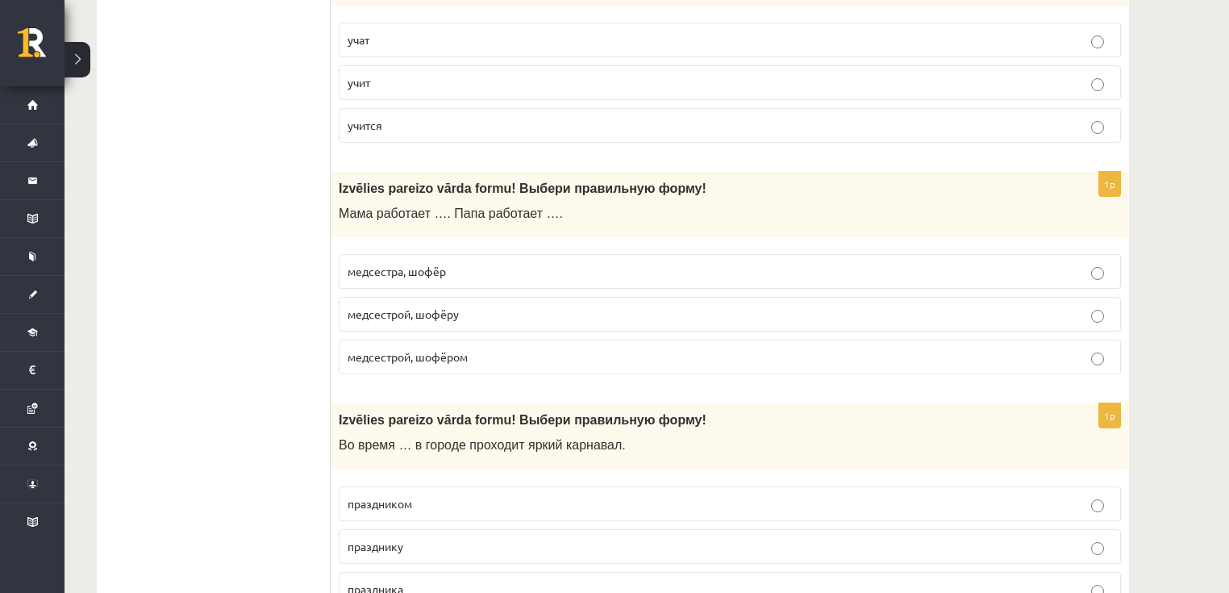
click at [412, 581] on p "праздника" at bounding box center [730, 589] width 765 height 17
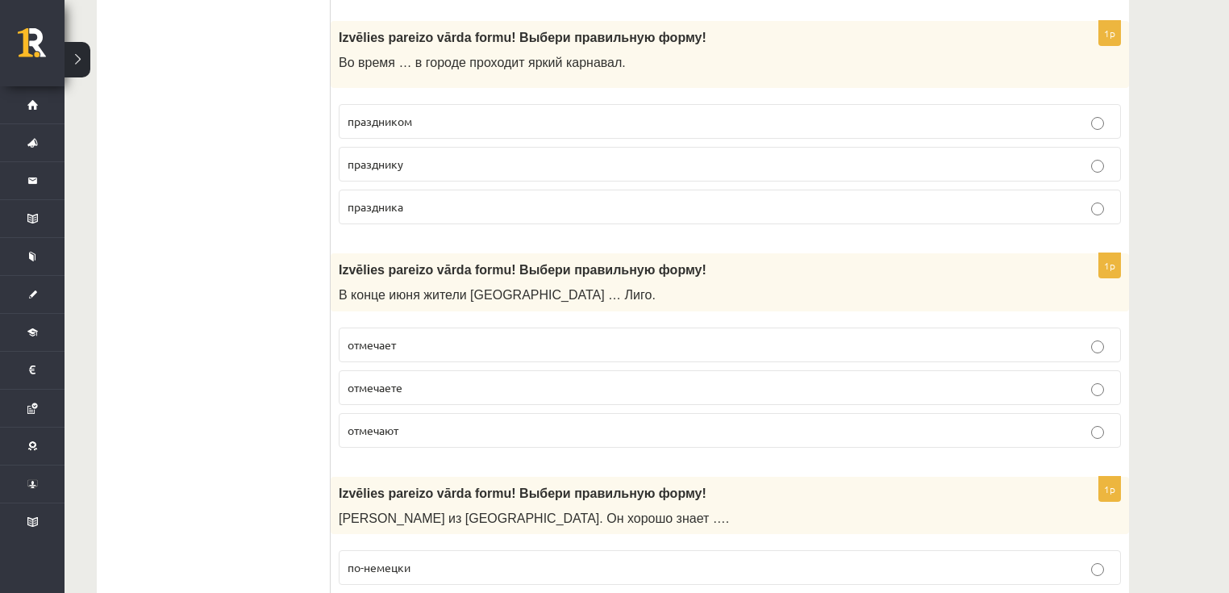
scroll to position [4194, 0]
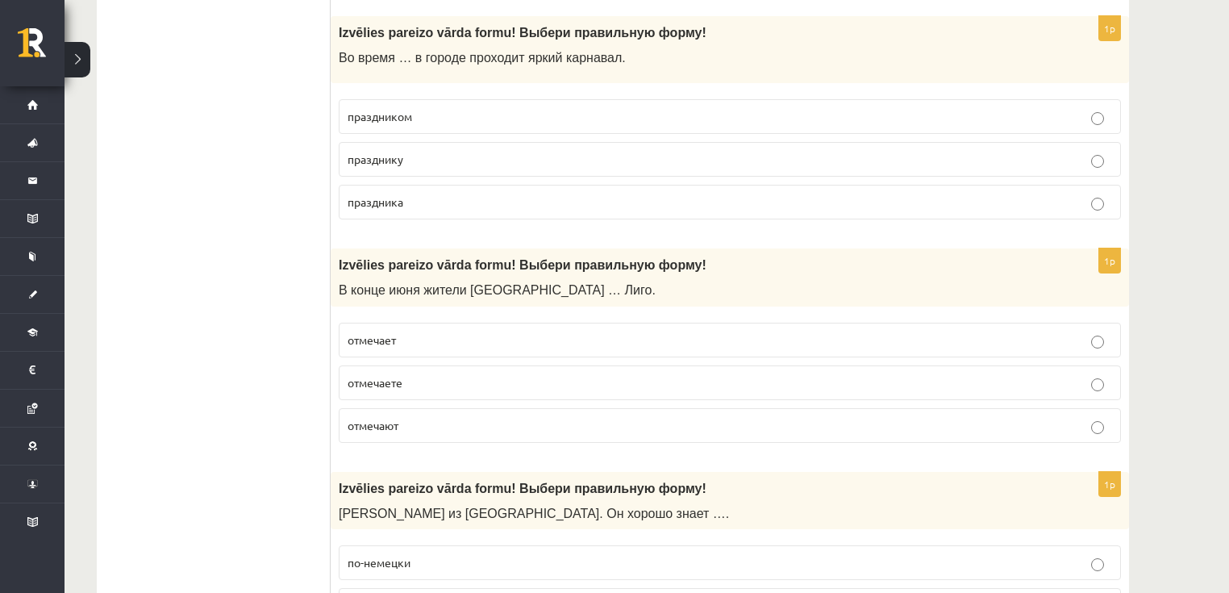
click at [410, 417] on p "отмечают" at bounding box center [730, 425] width 765 height 17
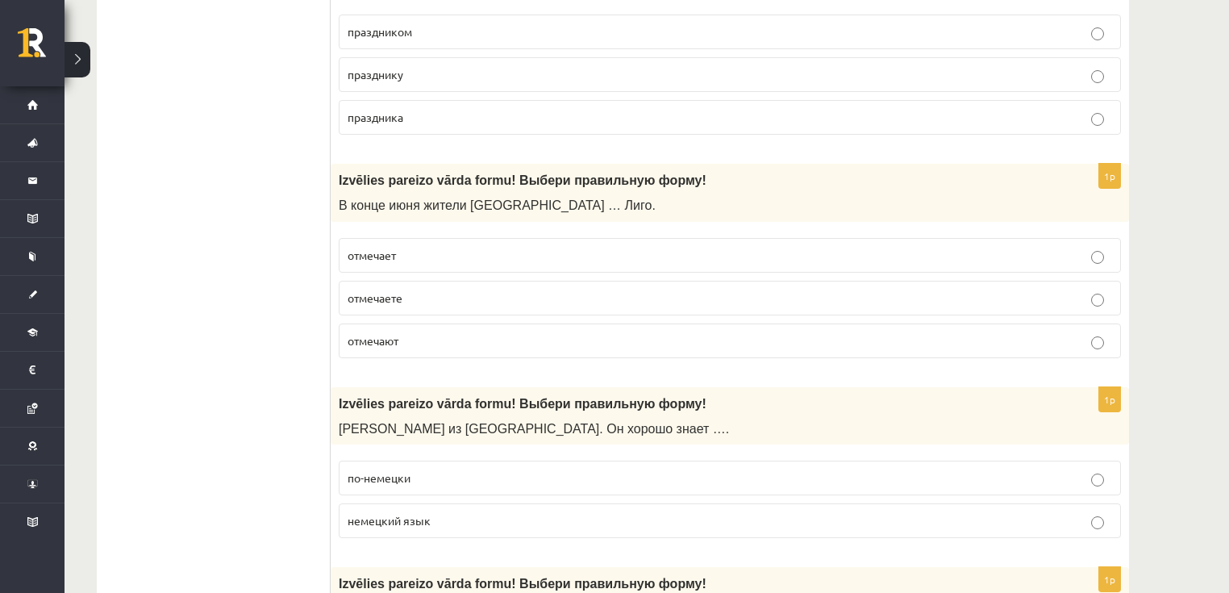
scroll to position [4323, 0]
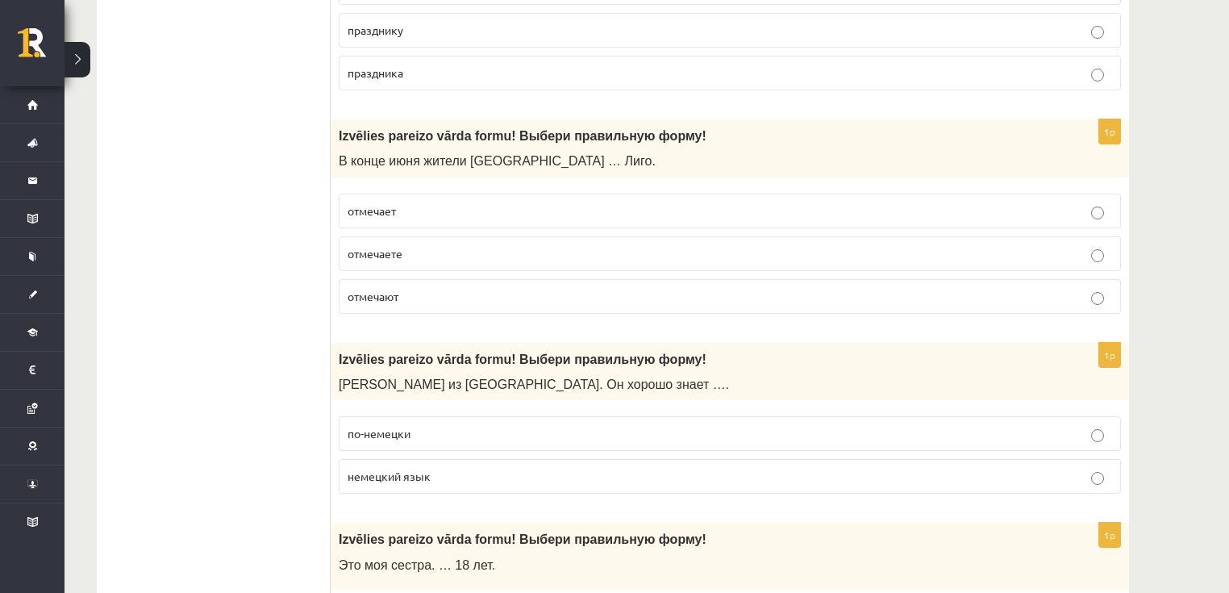
click at [443, 468] on p "немецкий язык" at bounding box center [730, 476] width 765 height 17
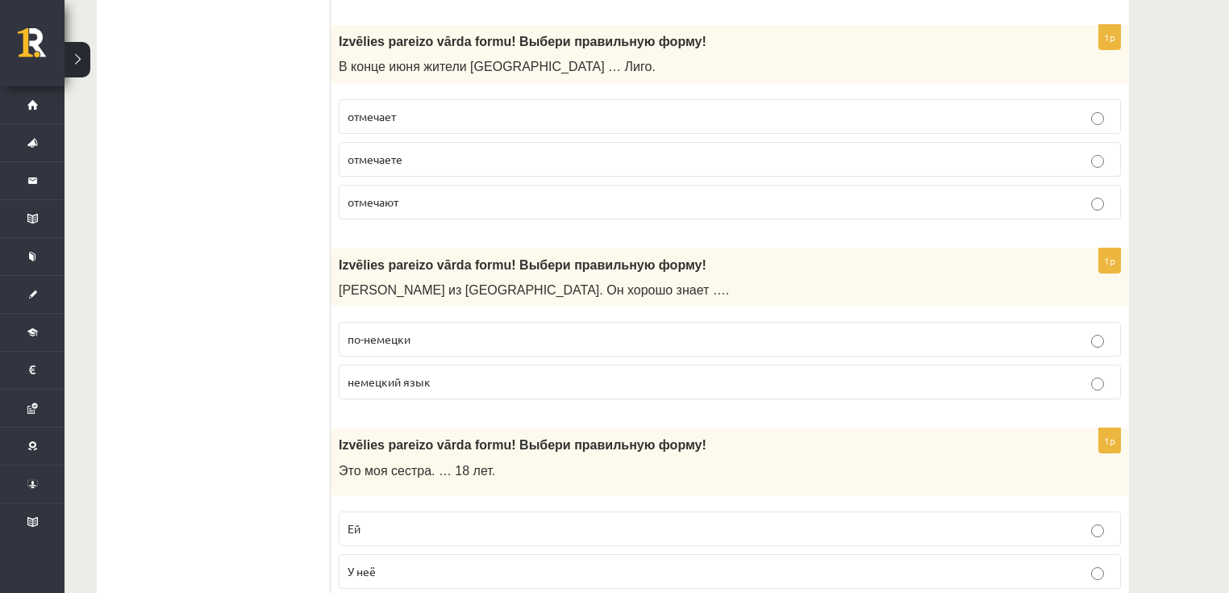
scroll to position [4452, 0]
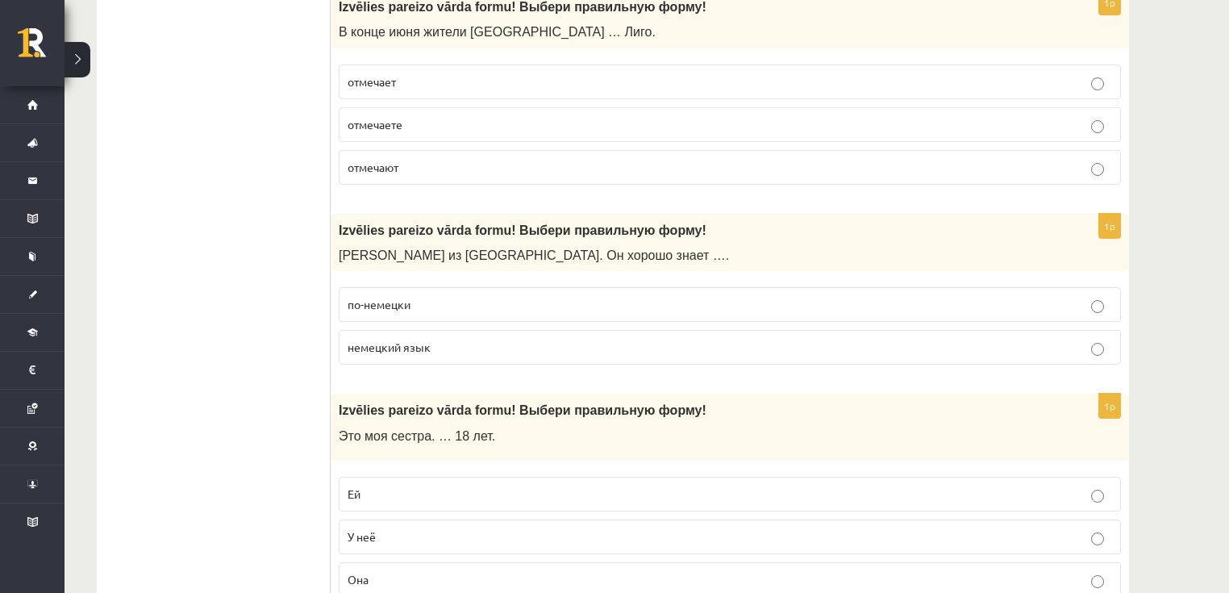
click at [386, 486] on p "Ей" at bounding box center [730, 494] width 765 height 17
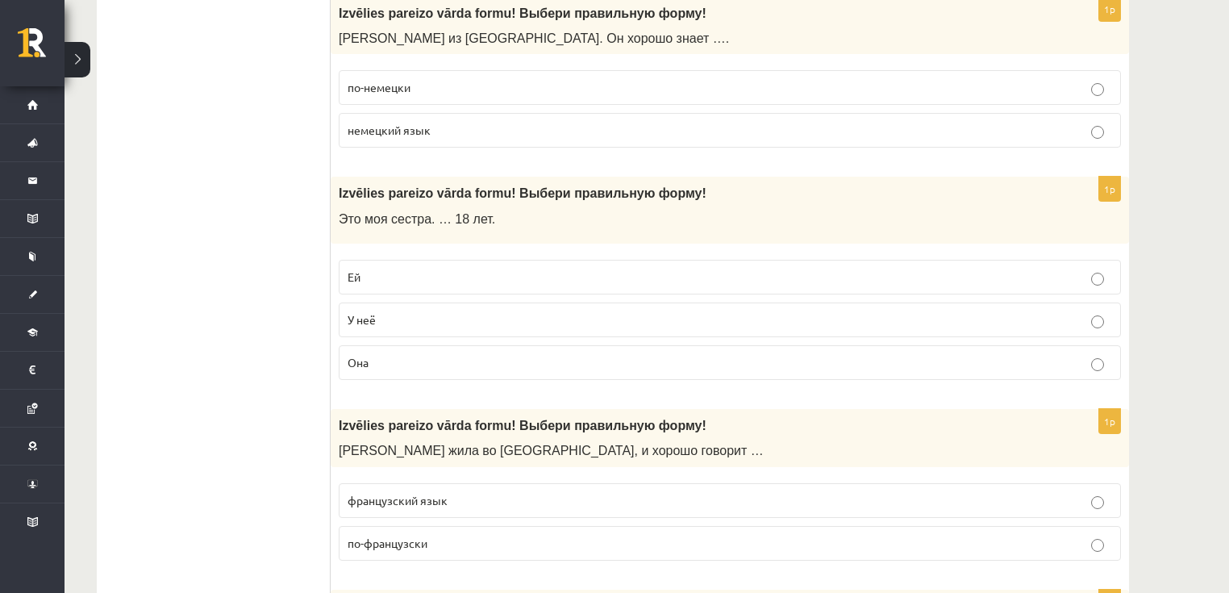
scroll to position [4710, 0]
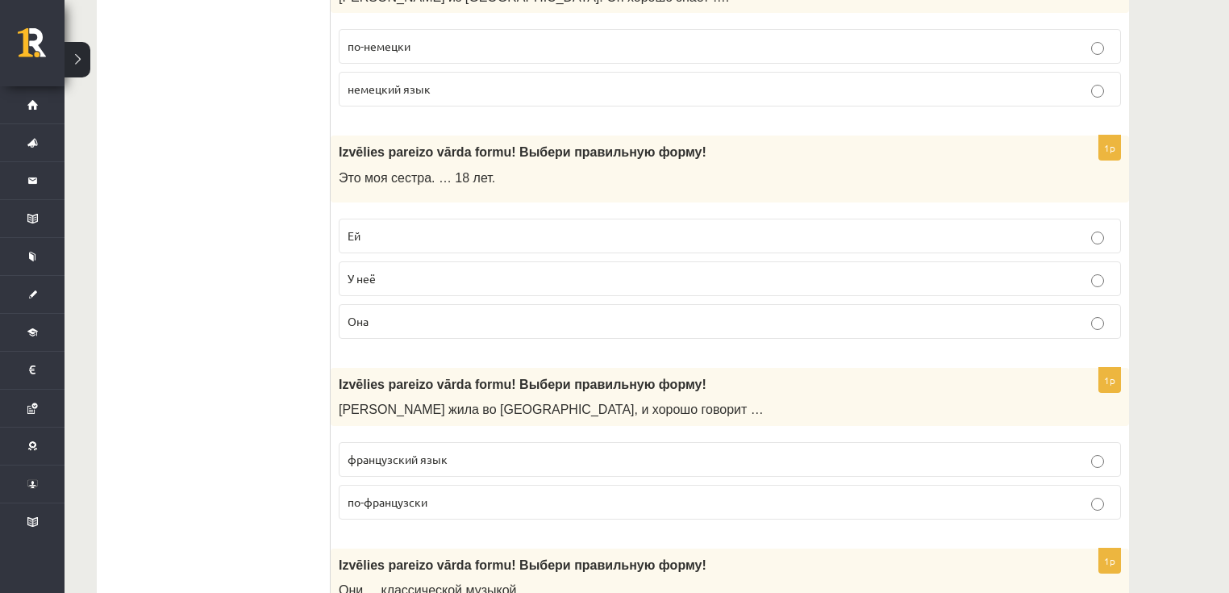
click at [415, 494] on span "по-французски" at bounding box center [388, 501] width 80 height 15
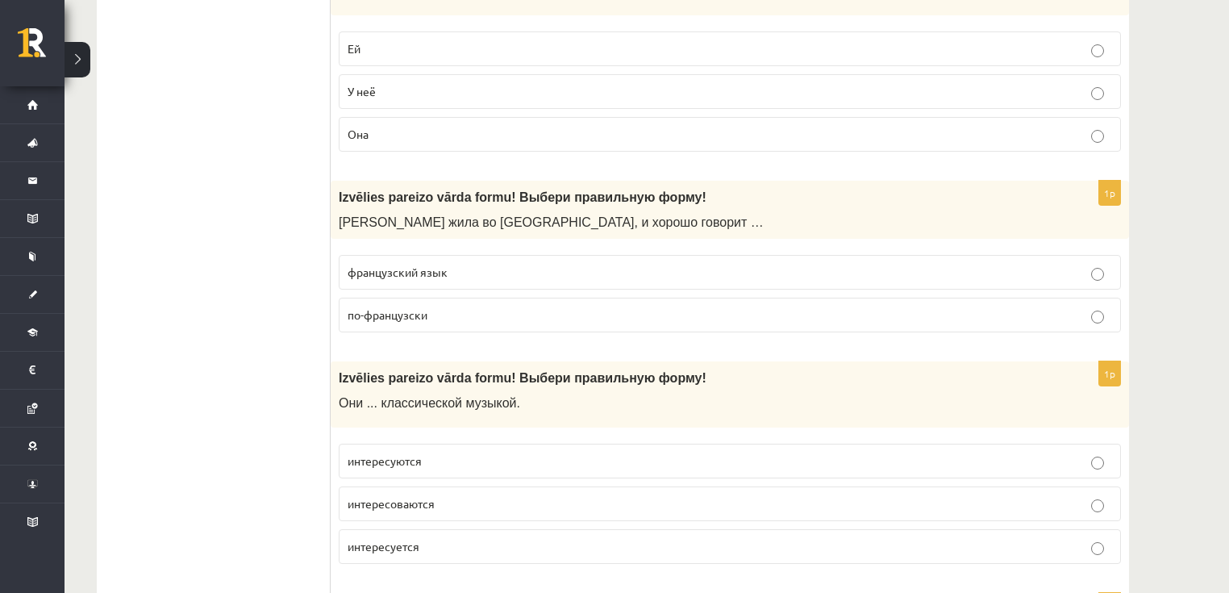
scroll to position [4904, 0]
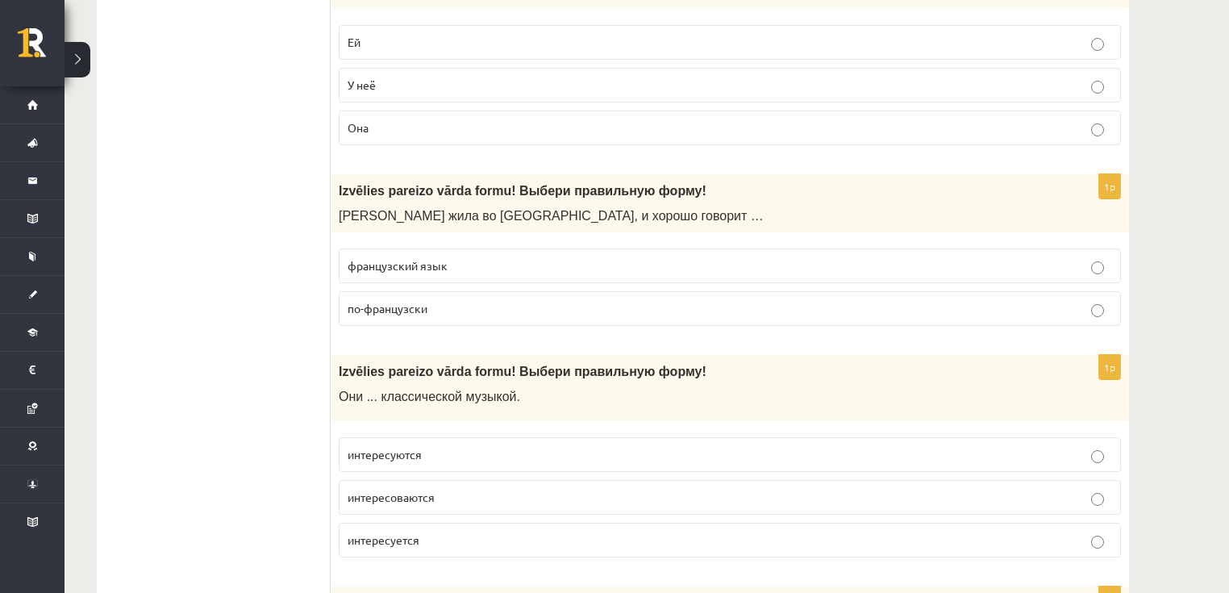
click at [417, 447] on span "интересуются" at bounding box center [385, 454] width 74 height 15
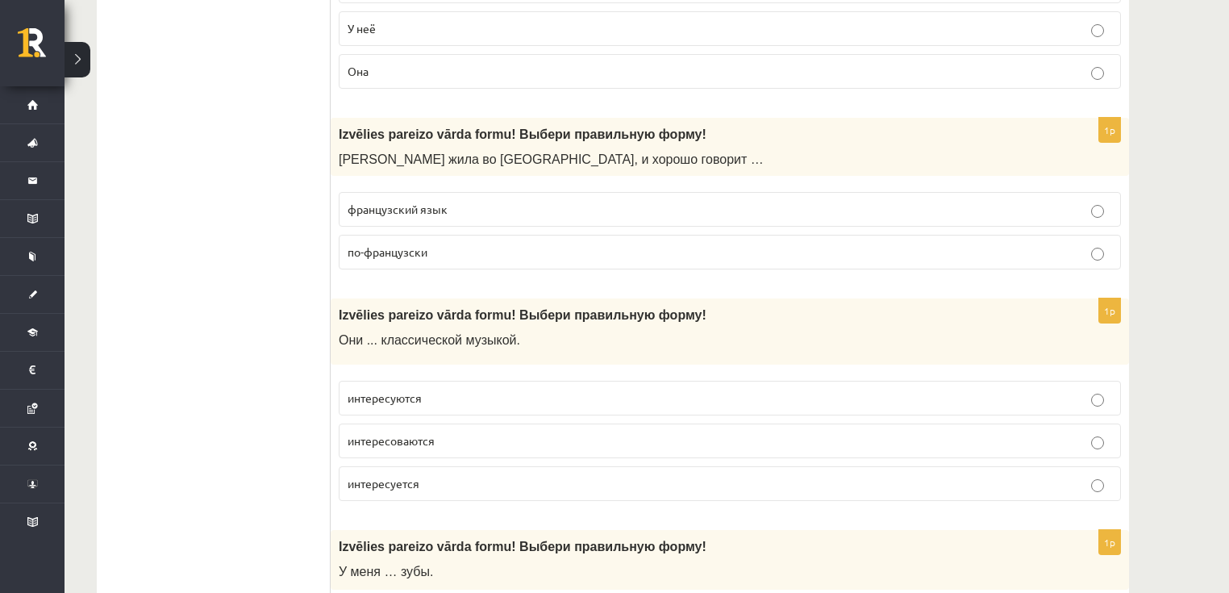
scroll to position [4968, 0]
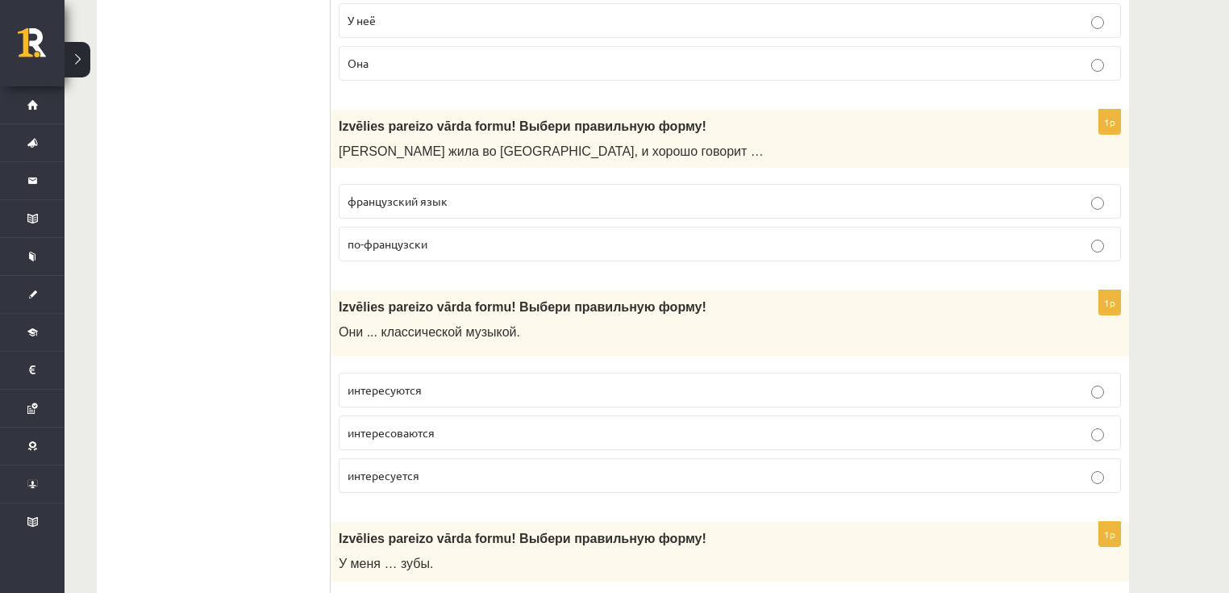
click at [434, 381] on p "интересуются" at bounding box center [730, 389] width 765 height 17
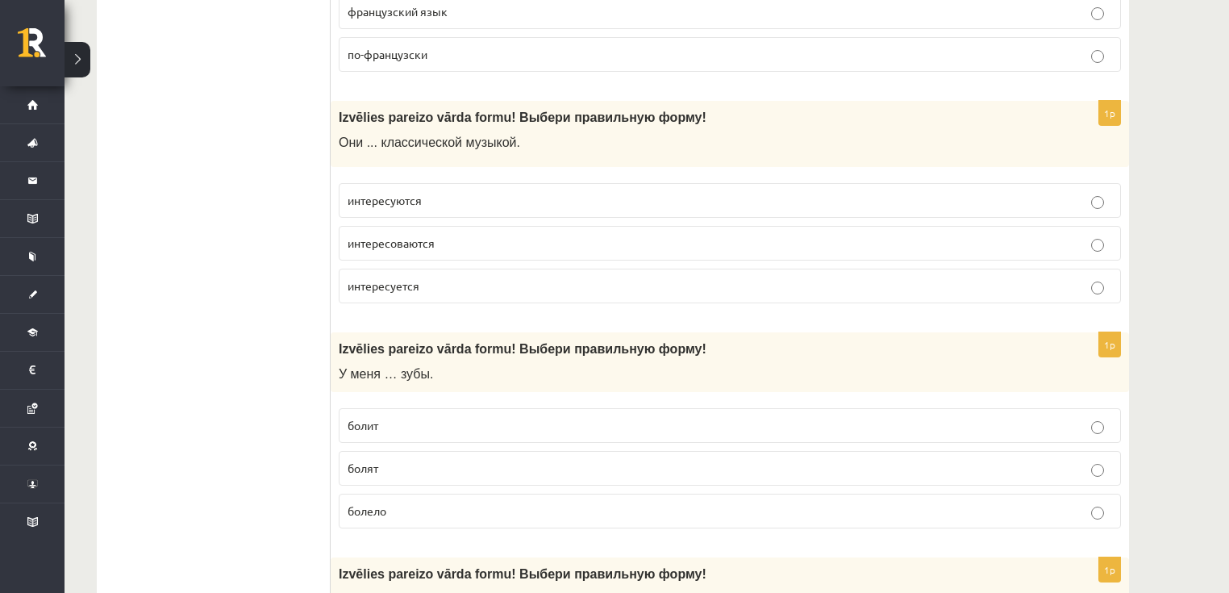
scroll to position [5162, 0]
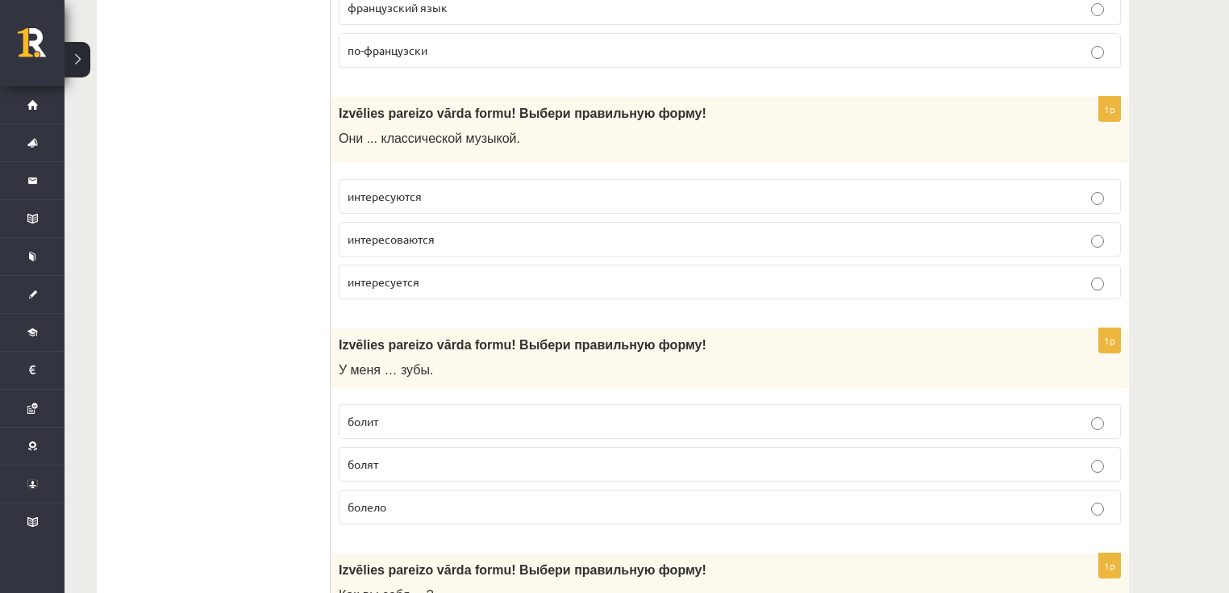
click at [403, 456] on p "болят" at bounding box center [730, 464] width 765 height 17
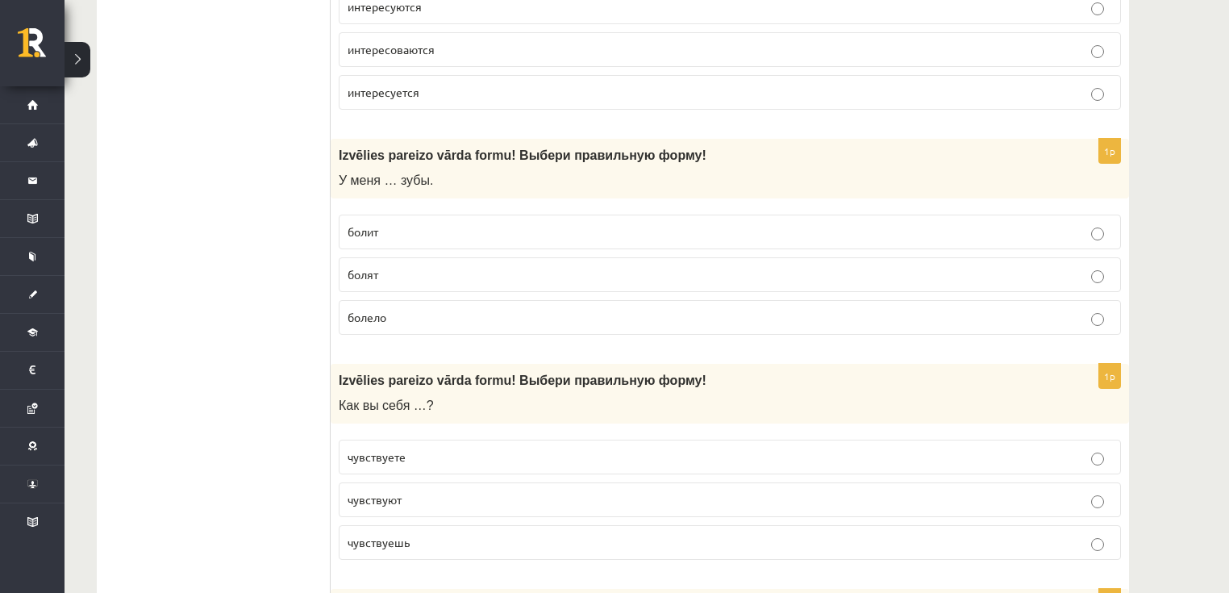
scroll to position [5355, 0]
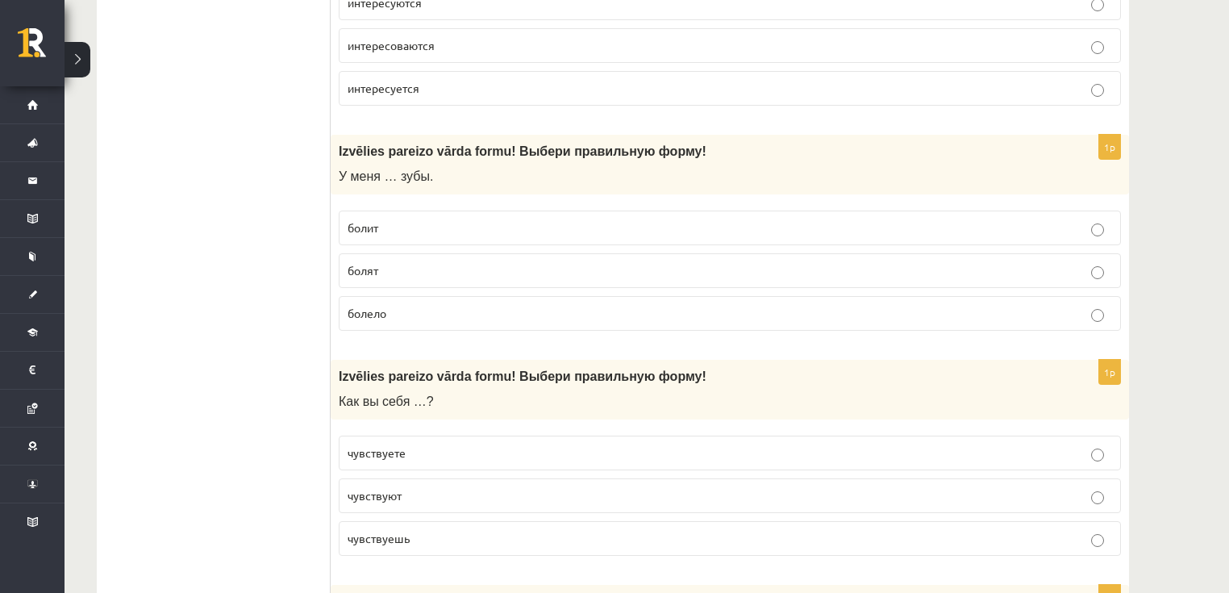
click at [400, 445] on span "чувствуете" at bounding box center [377, 452] width 58 height 15
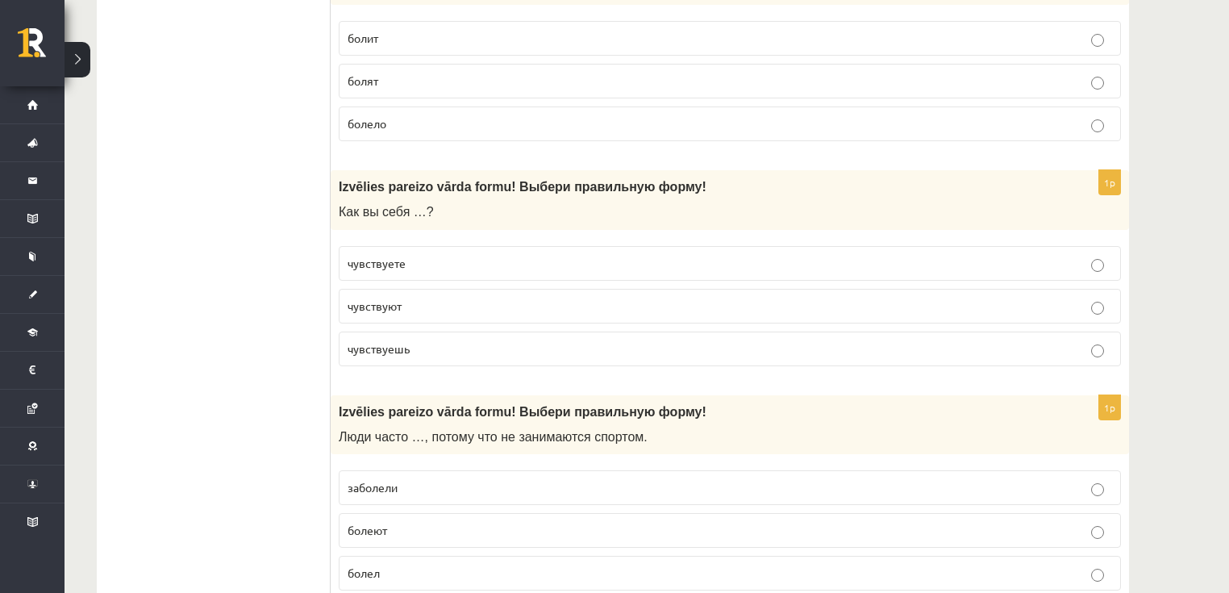
scroll to position [5549, 0]
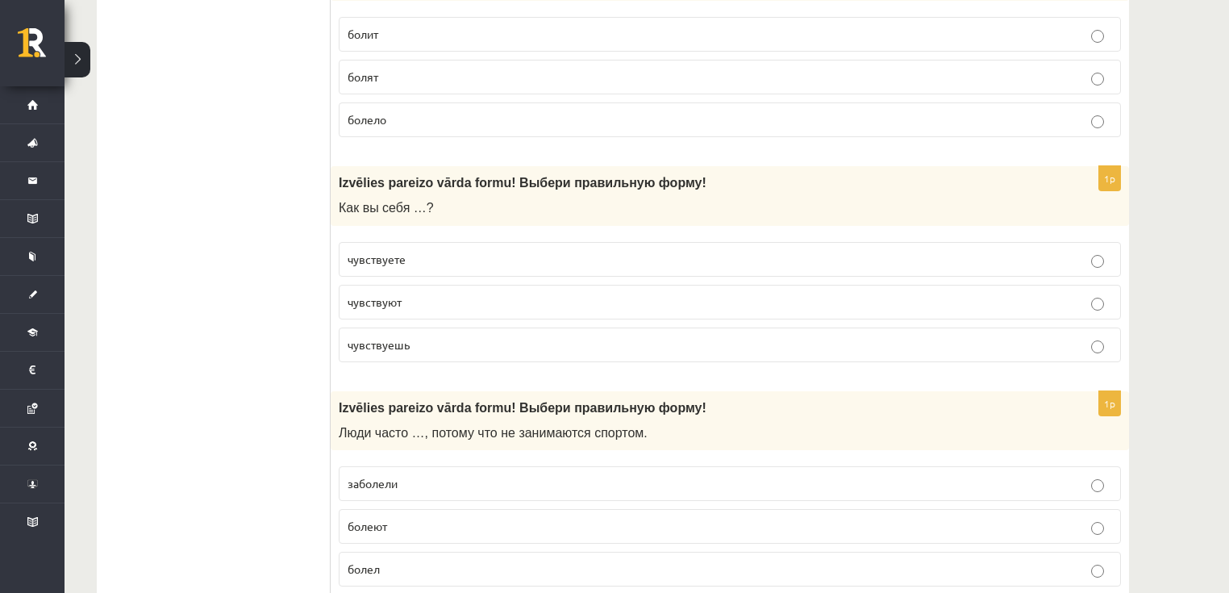
click at [410, 518] on p "болеют" at bounding box center [730, 526] width 765 height 17
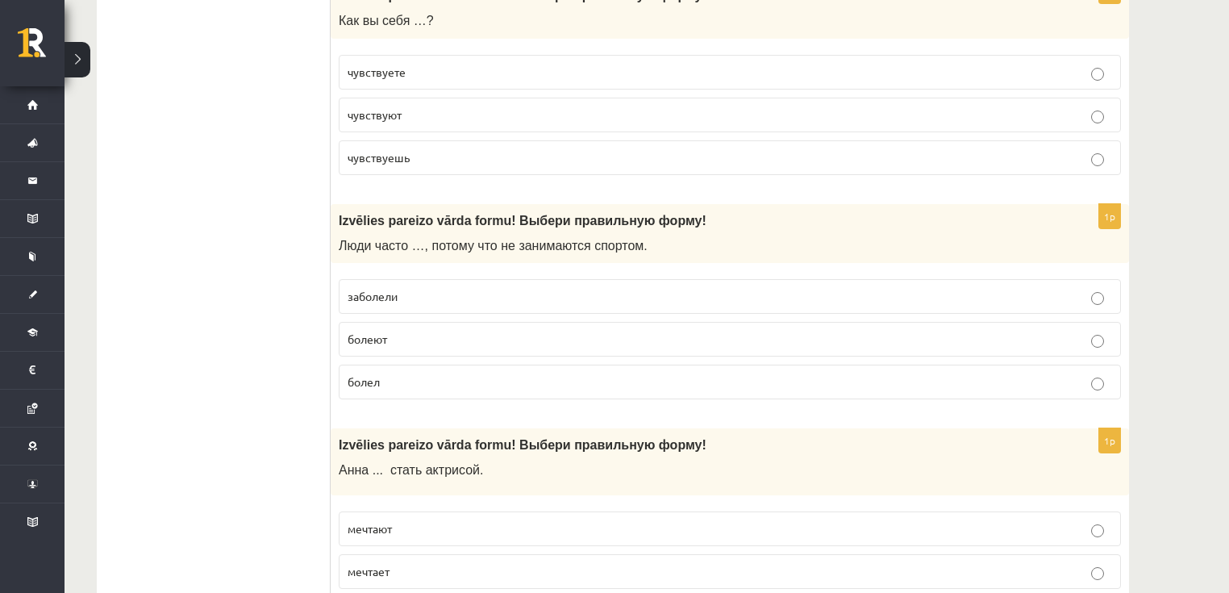
scroll to position [5742, 0]
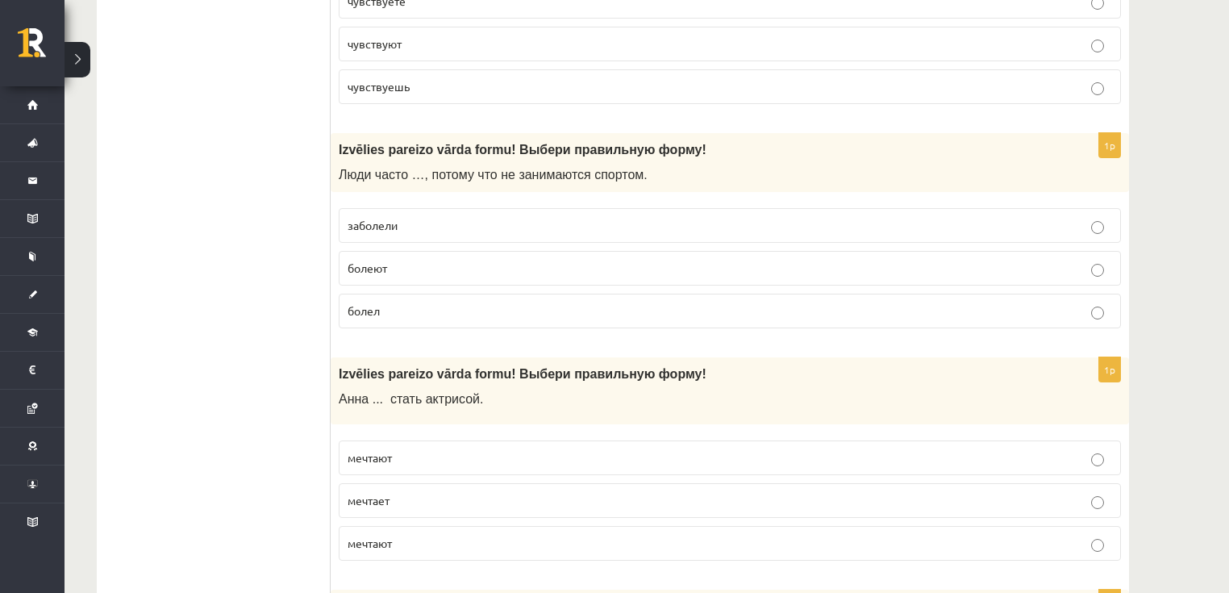
click at [404, 492] on p "мечтает" at bounding box center [730, 500] width 765 height 17
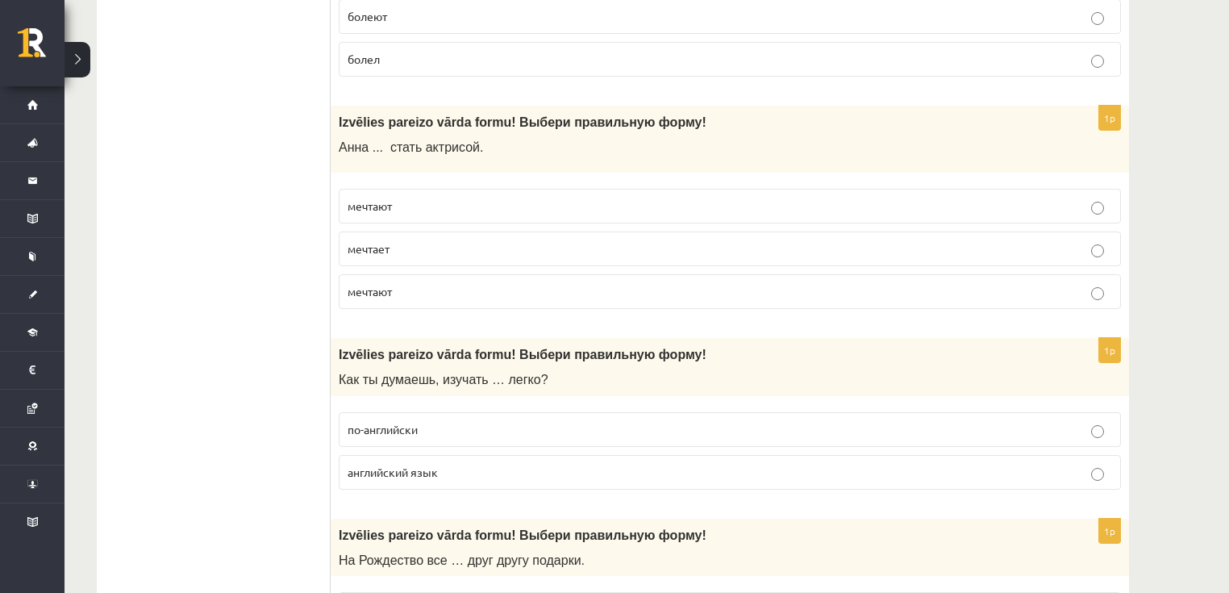
scroll to position [6065, 0]
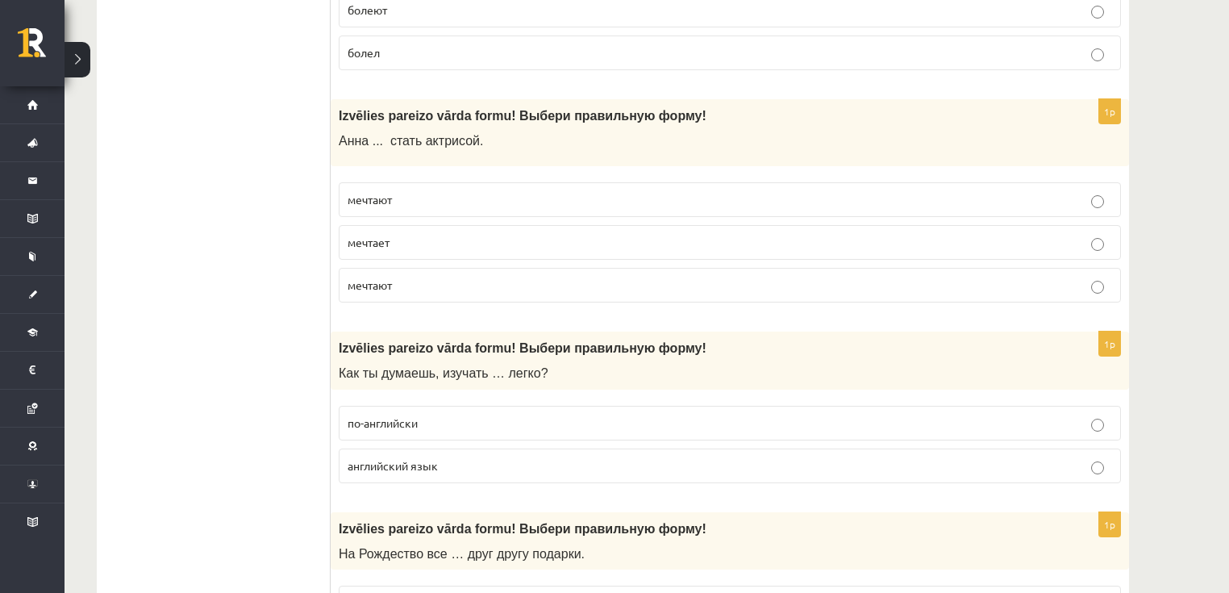
click at [368, 458] on span "английский язык" at bounding box center [393, 465] width 90 height 15
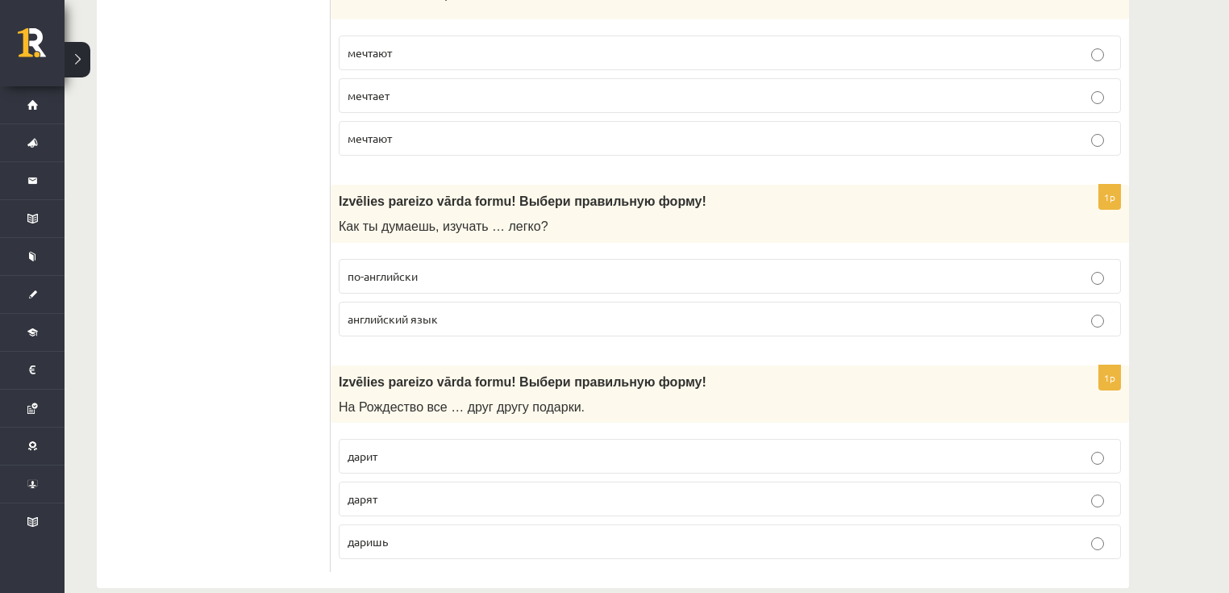
scroll to position [6213, 0]
click at [390, 490] on p "дарят" at bounding box center [730, 498] width 765 height 17
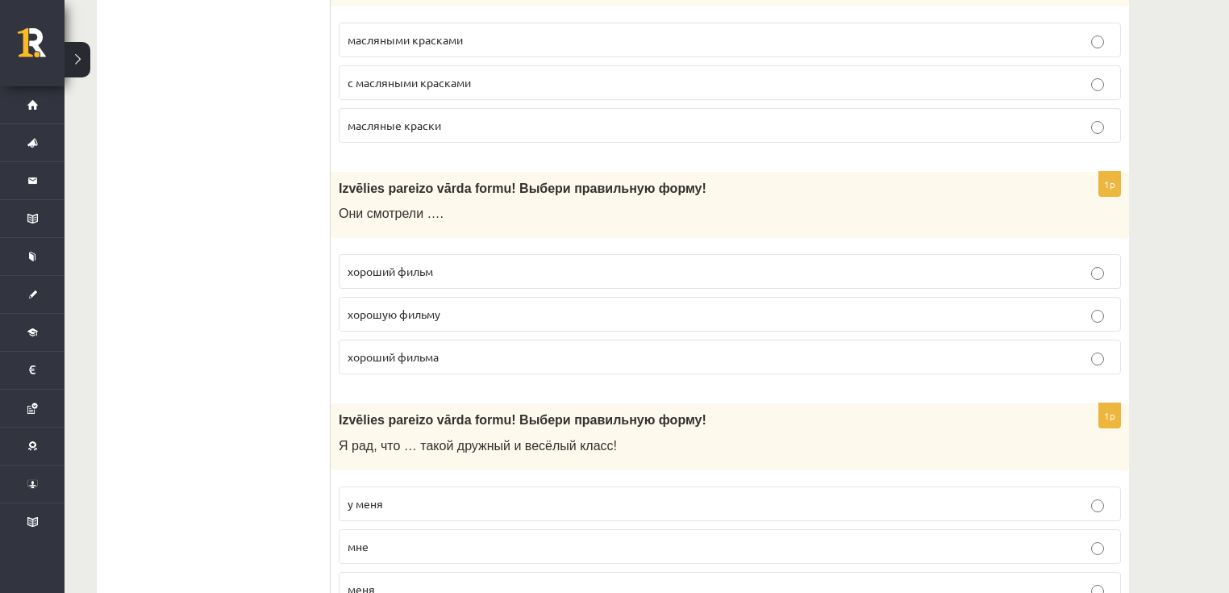
scroll to position [0, 0]
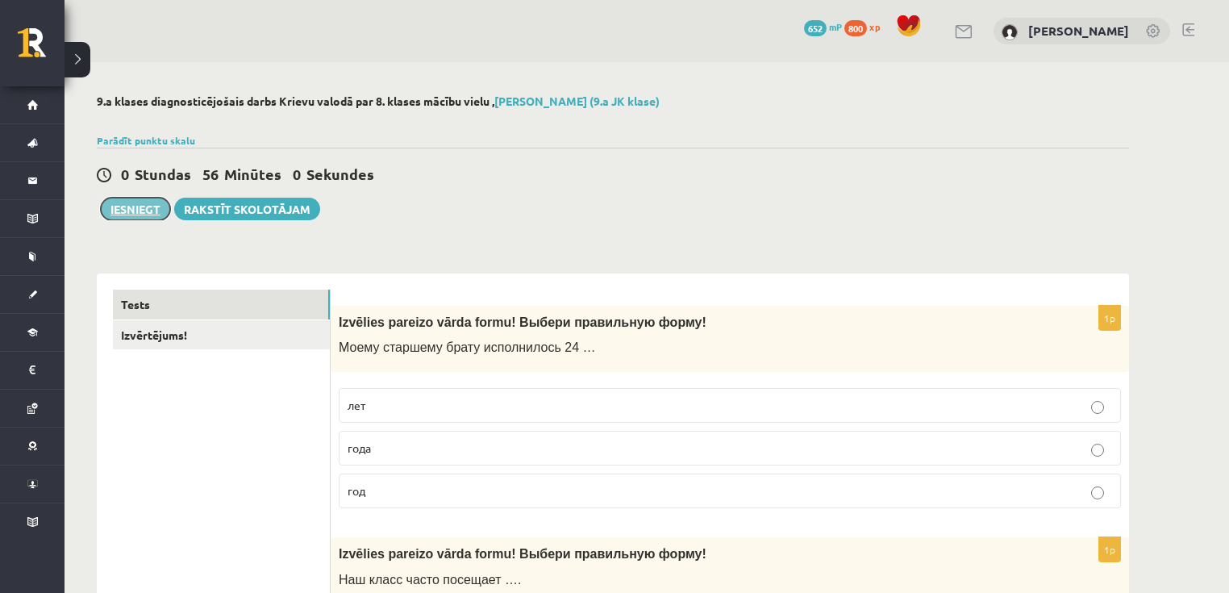
click at [137, 206] on button "Iesniegt" at bounding box center [135, 209] width 69 height 23
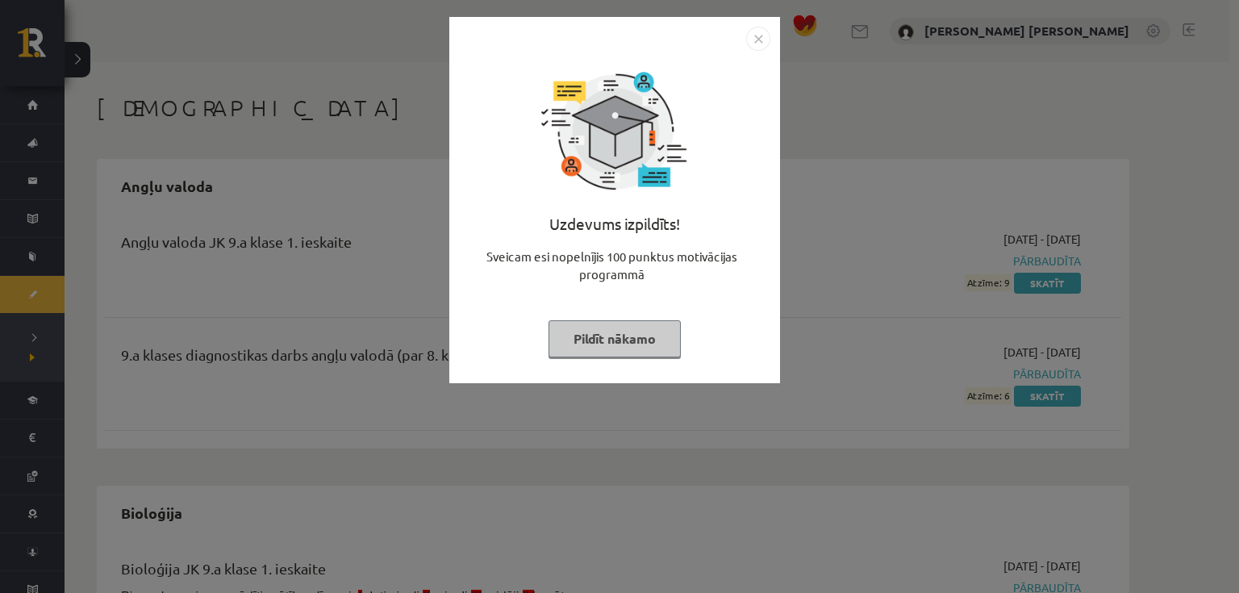
click at [752, 39] on img "Close" at bounding box center [758, 39] width 24 height 24
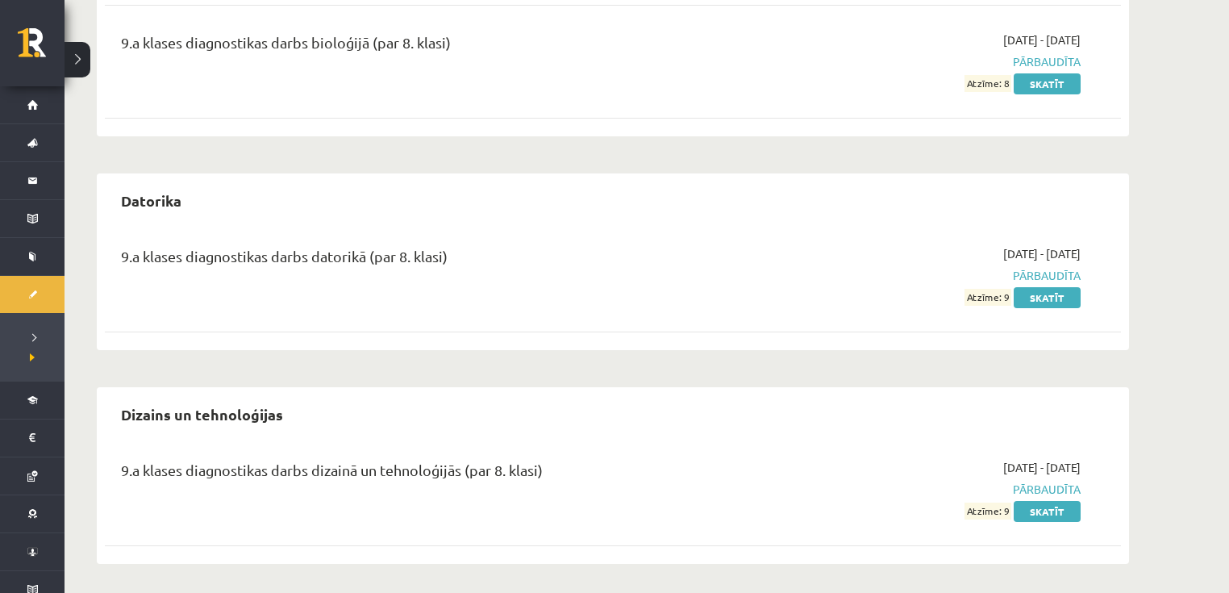
scroll to position [645, 0]
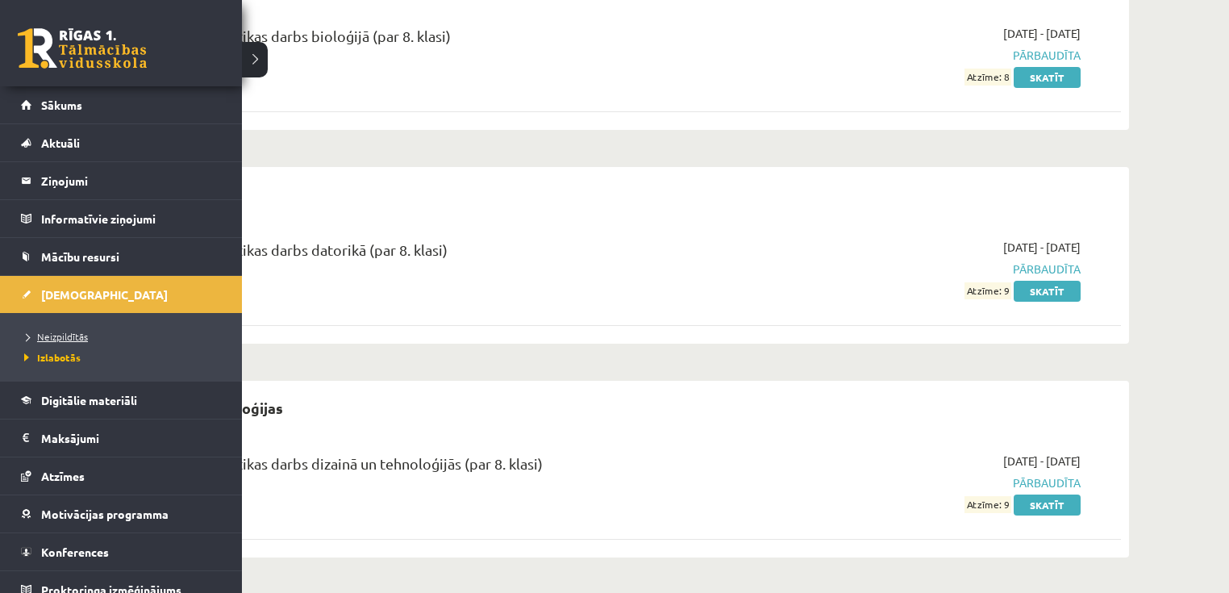
click at [60, 331] on span "Neizpildītās" at bounding box center [54, 336] width 68 height 13
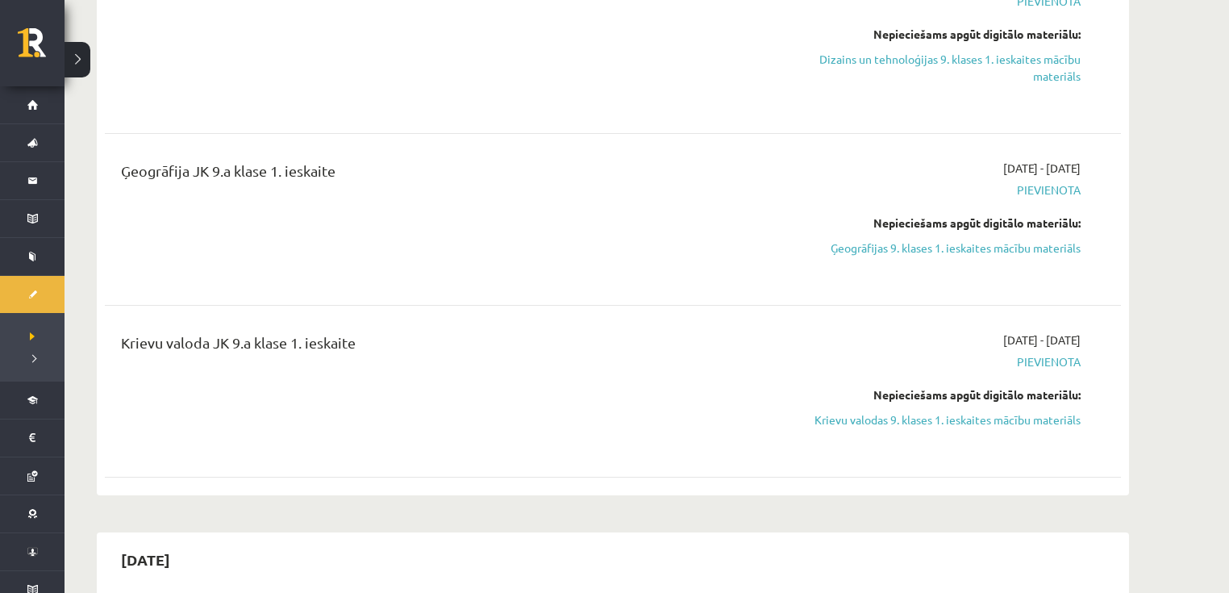
drag, startPoint x: 690, startPoint y: 301, endPoint x: 663, endPoint y: 331, distance: 41.1
drag, startPoint x: 663, startPoint y: 331, endPoint x: 564, endPoint y: 272, distance: 115.8
click at [564, 270] on div "Ģeogrāfija JK 9.a klase 1. ieskaite" at bounding box center [437, 219] width 656 height 119
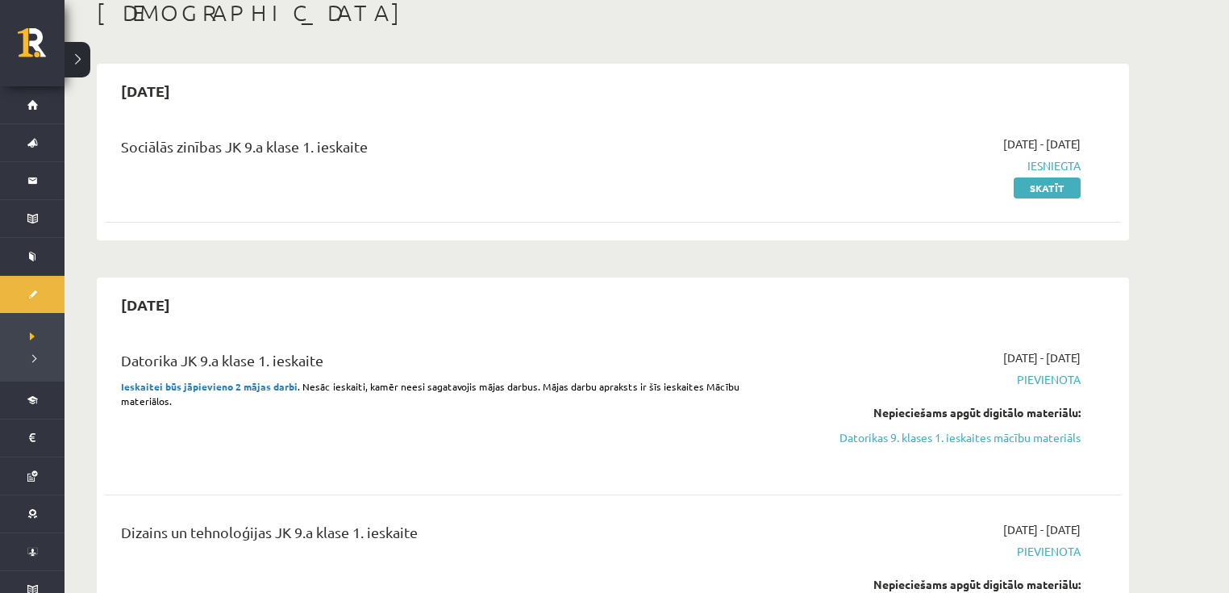
scroll to position [129, 0]
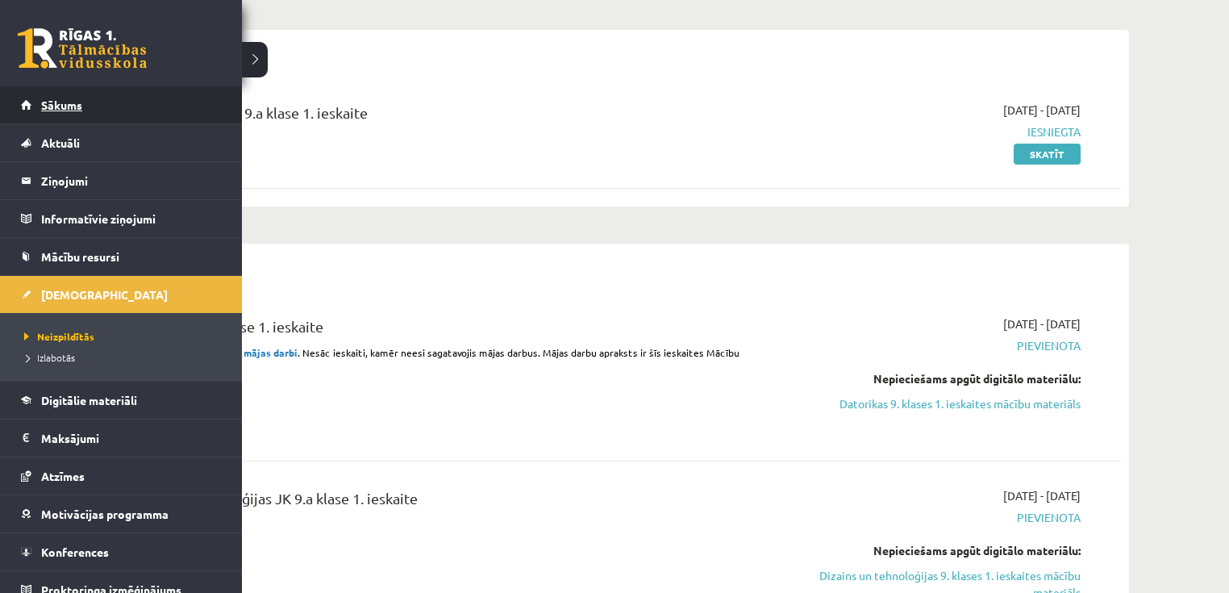
click at [39, 110] on link "Sākums" at bounding box center [121, 104] width 201 height 37
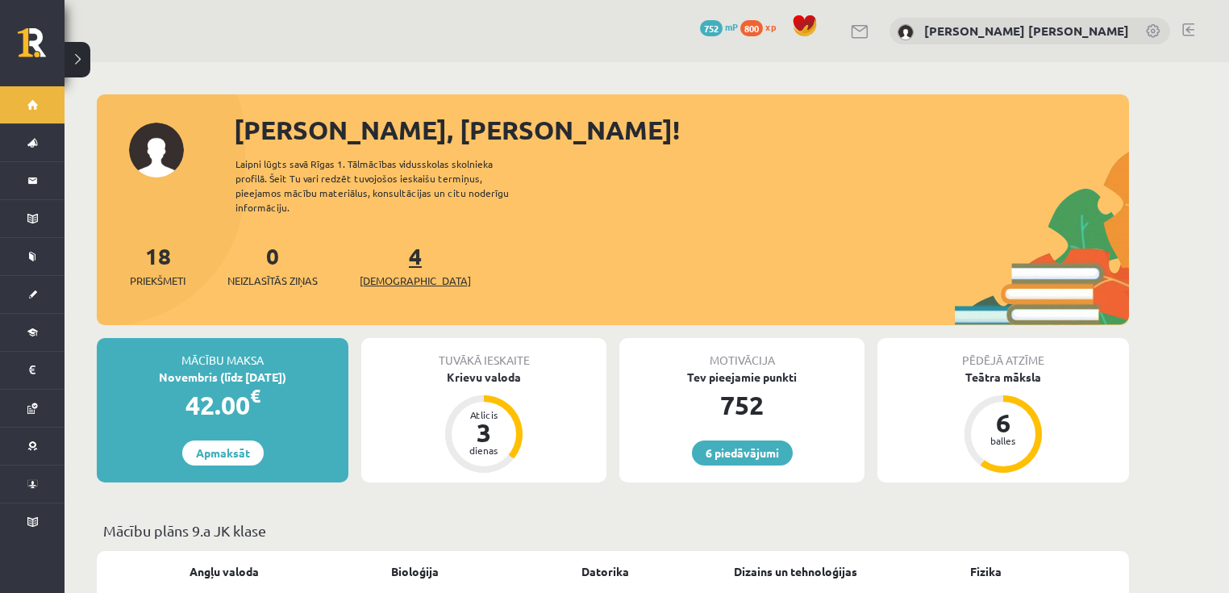
click at [390, 273] on span "[DEMOGRAPHIC_DATA]" at bounding box center [415, 281] width 111 height 16
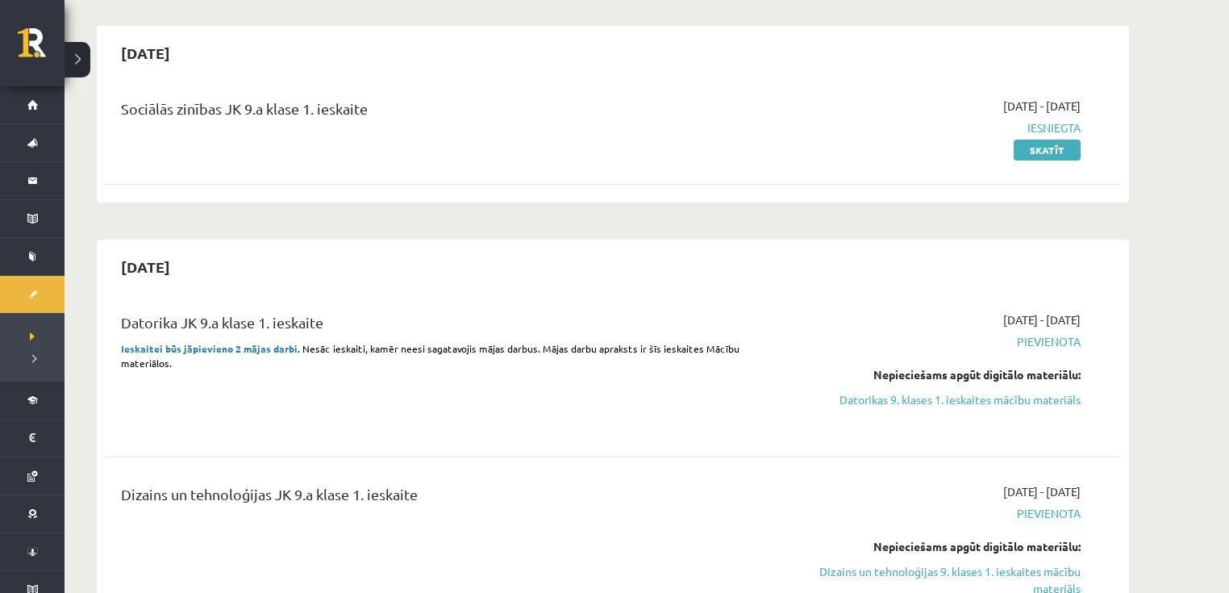
scroll to position [194, 0]
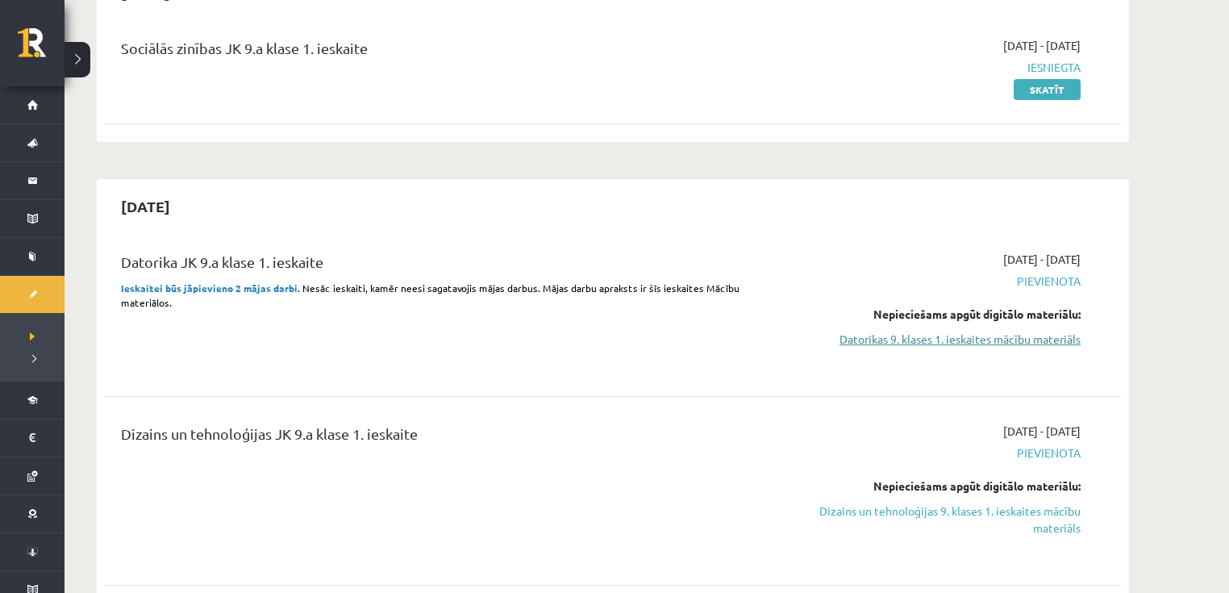
click at [873, 338] on link "Datorikas 9. klases 1. ieskaites mācību materiāls" at bounding box center [929, 339] width 304 height 17
click at [878, 339] on link "Datorikas 9. klases 1. ieskaites mācību materiāls" at bounding box center [929, 339] width 304 height 17
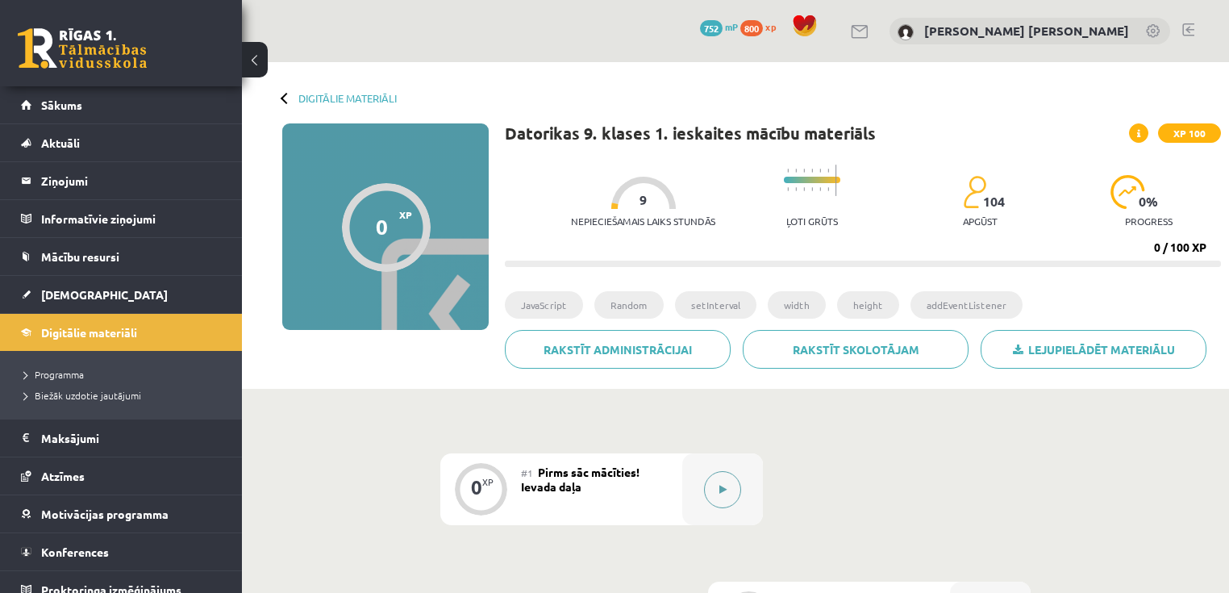
click at [725, 483] on button at bounding box center [722, 489] width 37 height 37
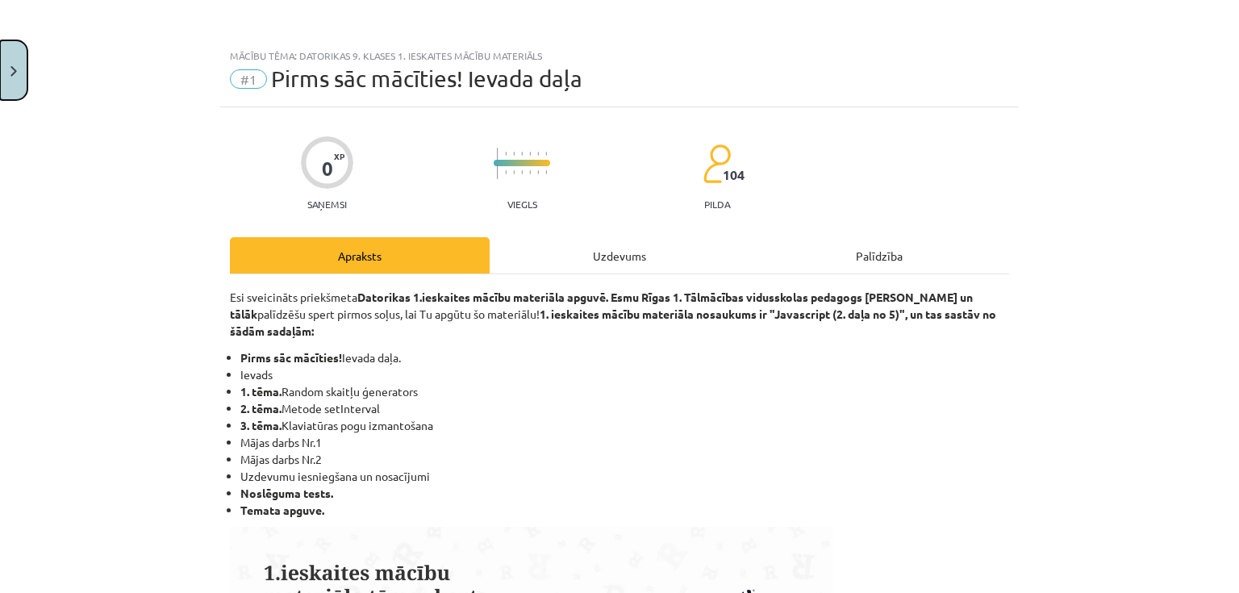
click at [15, 60] on button "Close" at bounding box center [13, 70] width 27 height 60
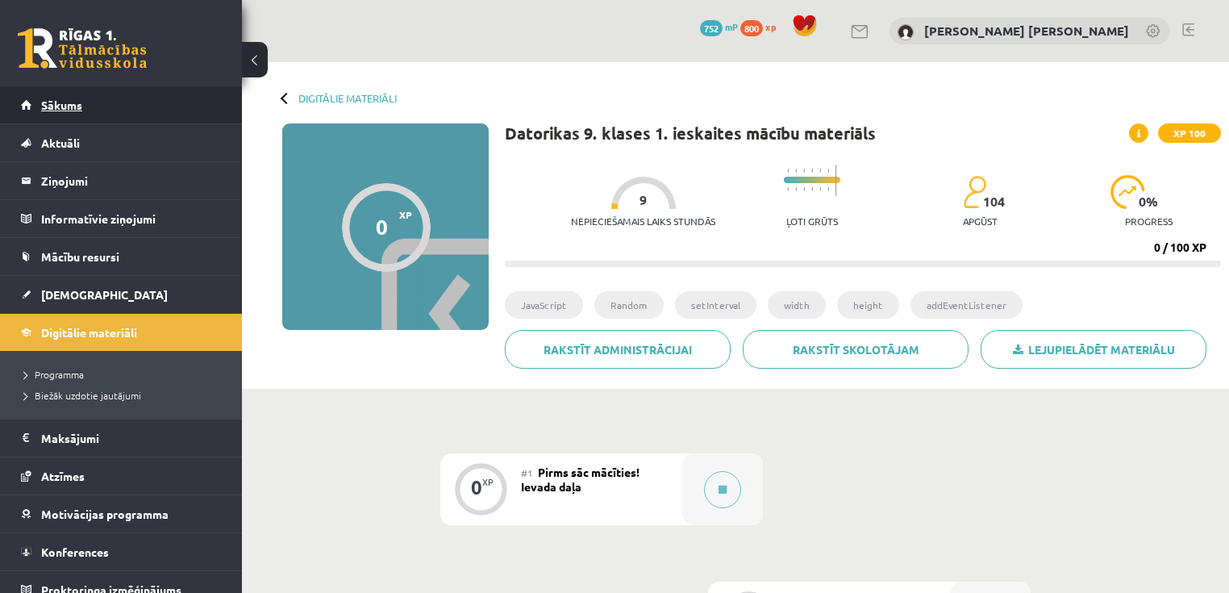
click at [90, 106] on link "Sākums" at bounding box center [121, 104] width 201 height 37
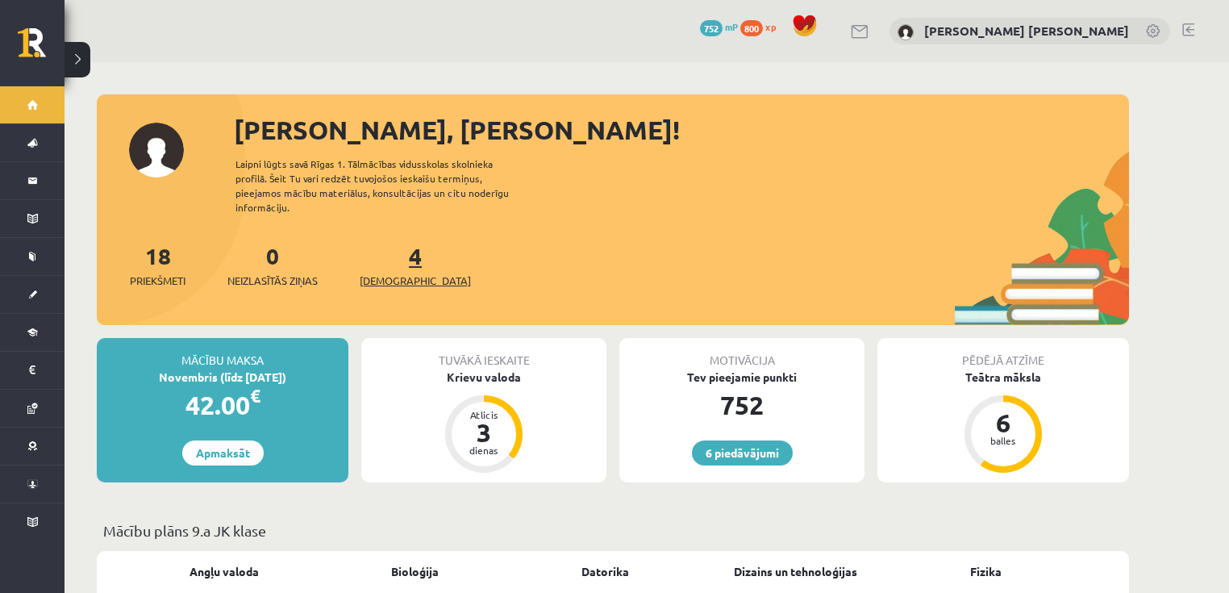
click at [389, 273] on span "[DEMOGRAPHIC_DATA]" at bounding box center [415, 281] width 111 height 16
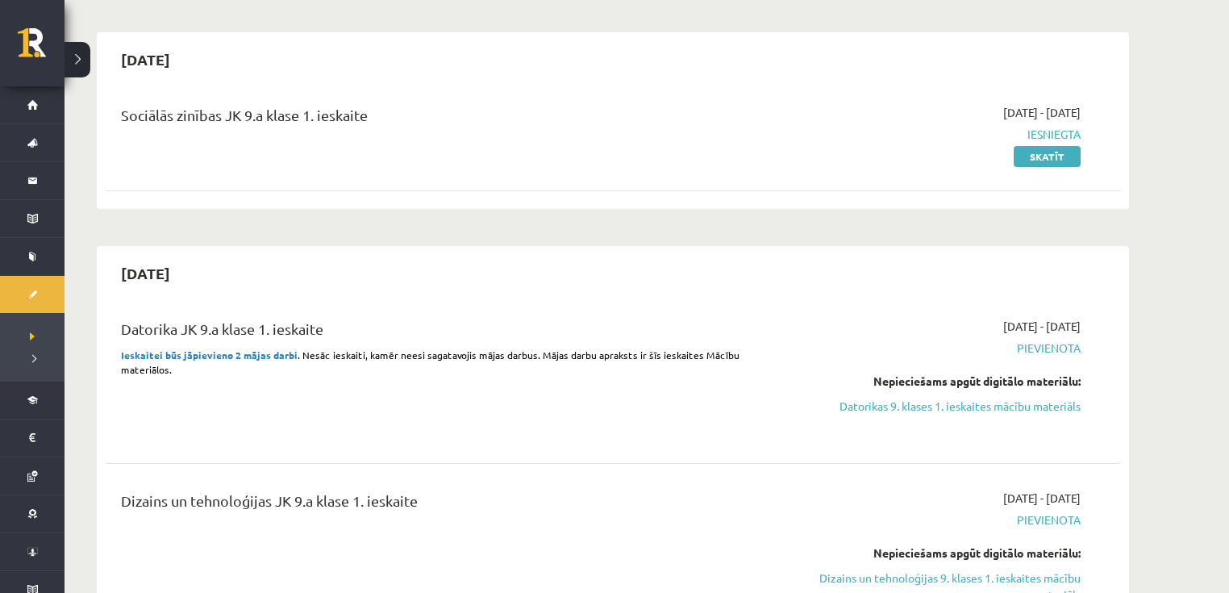
scroll to position [129, 0]
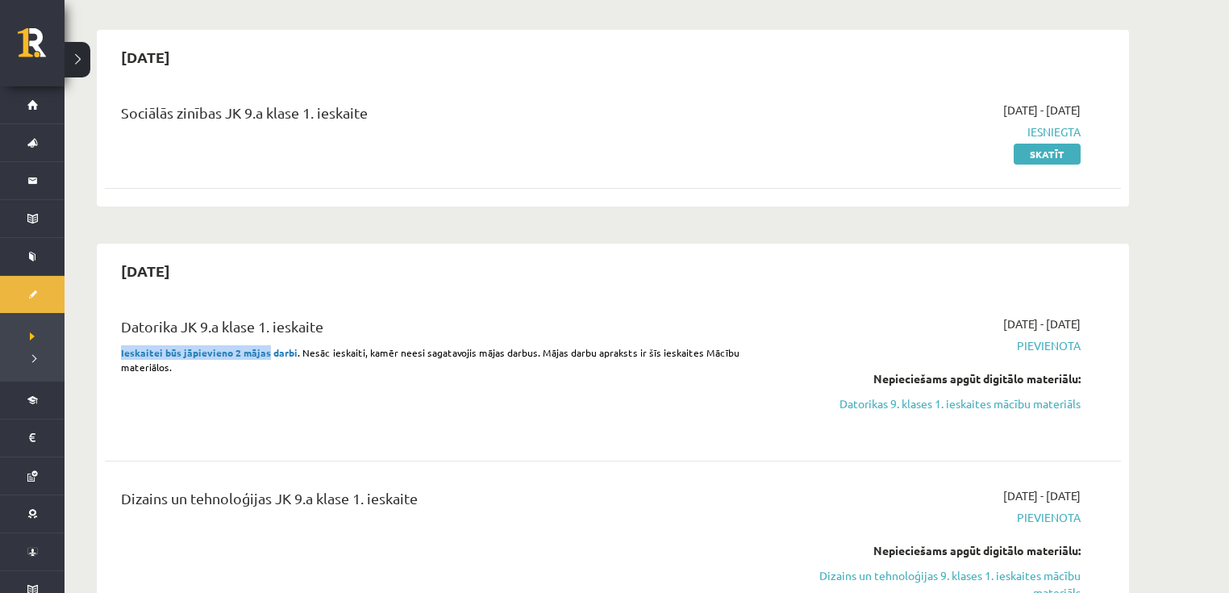
drag, startPoint x: 121, startPoint y: 352, endPoint x: 265, endPoint y: 353, distance: 144.4
click at [265, 353] on strong "Ieskaitei būs jāpievieno 2 mājas darbi" at bounding box center [209, 352] width 177 height 13
click at [252, 382] on div "Datorika JK 9.a klase 1. ieskaite Ieskaitei būs jāpievieno 2 mājas darbi . Nesā…" at bounding box center [437, 374] width 656 height 119
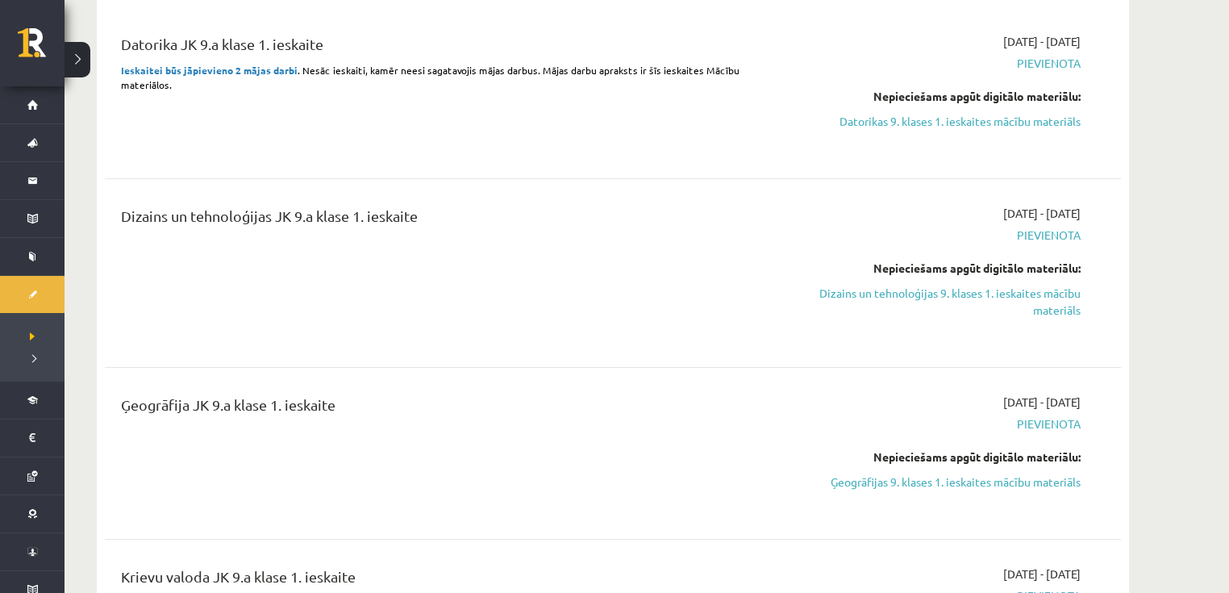
scroll to position [323, 0]
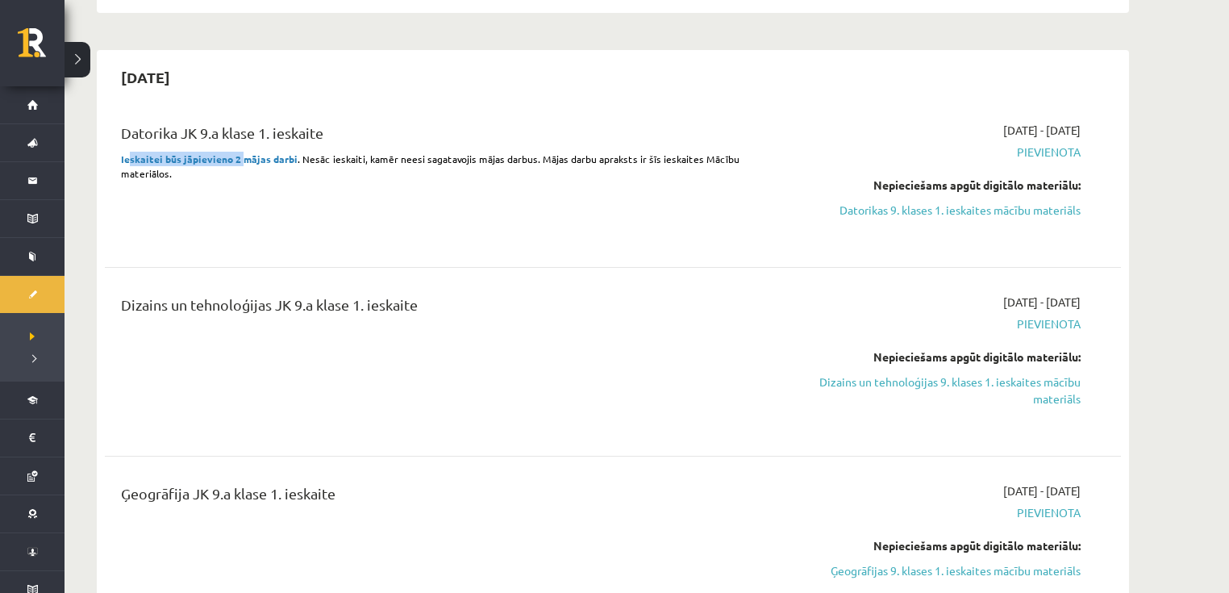
drag, startPoint x: 127, startPoint y: 155, endPoint x: 242, endPoint y: 159, distance: 115.4
click at [242, 158] on strong "Ieskaitei būs jāpievieno 2 mājas darbi" at bounding box center [209, 158] width 177 height 13
click at [241, 214] on div "Datorika JK 9.a klase 1. ieskaite Ieskaitei būs jāpievieno 2 mājas darbi . Nesā…" at bounding box center [437, 181] width 656 height 119
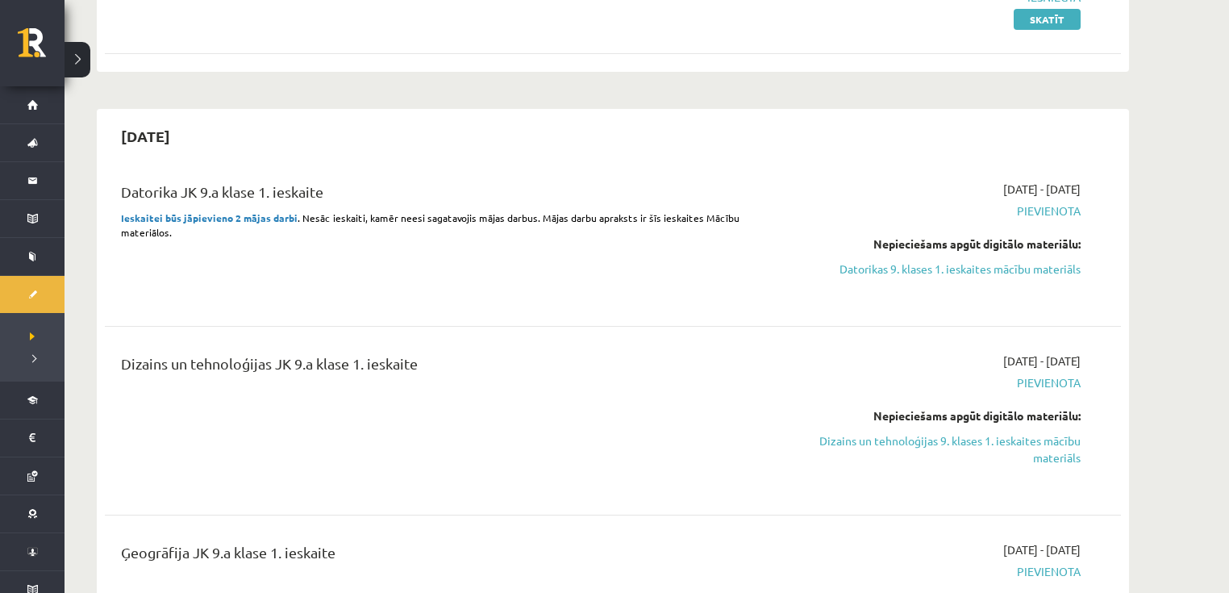
scroll to position [258, 0]
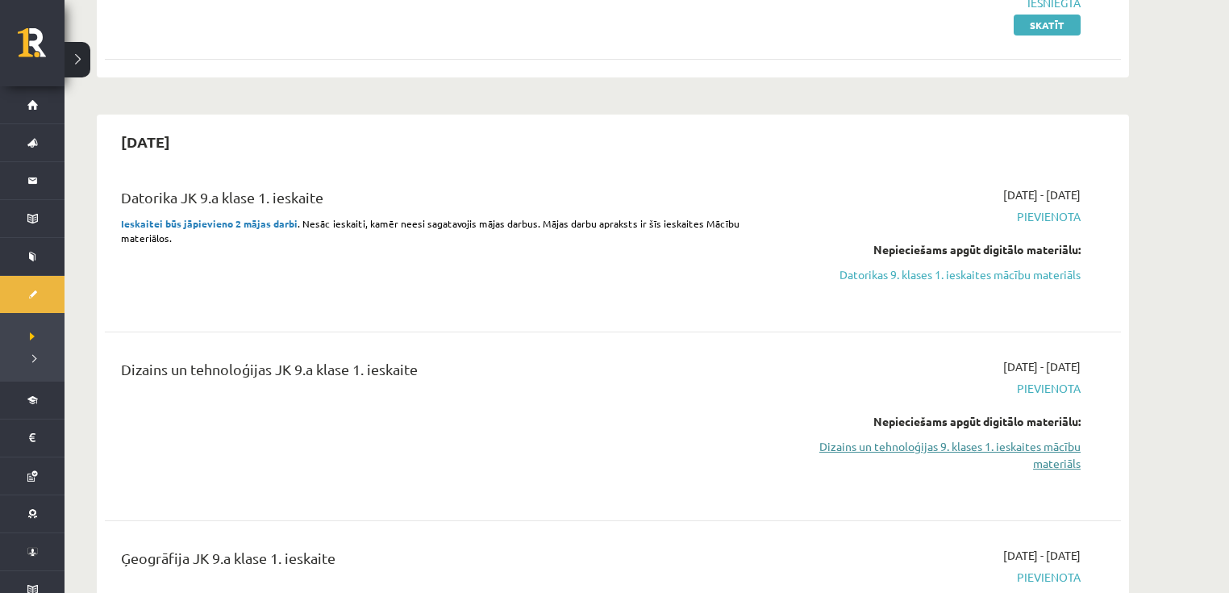
click at [955, 450] on link "Dizains un tehnoloģijas 9. klases 1. ieskaites mācību materiāls" at bounding box center [929, 455] width 304 height 34
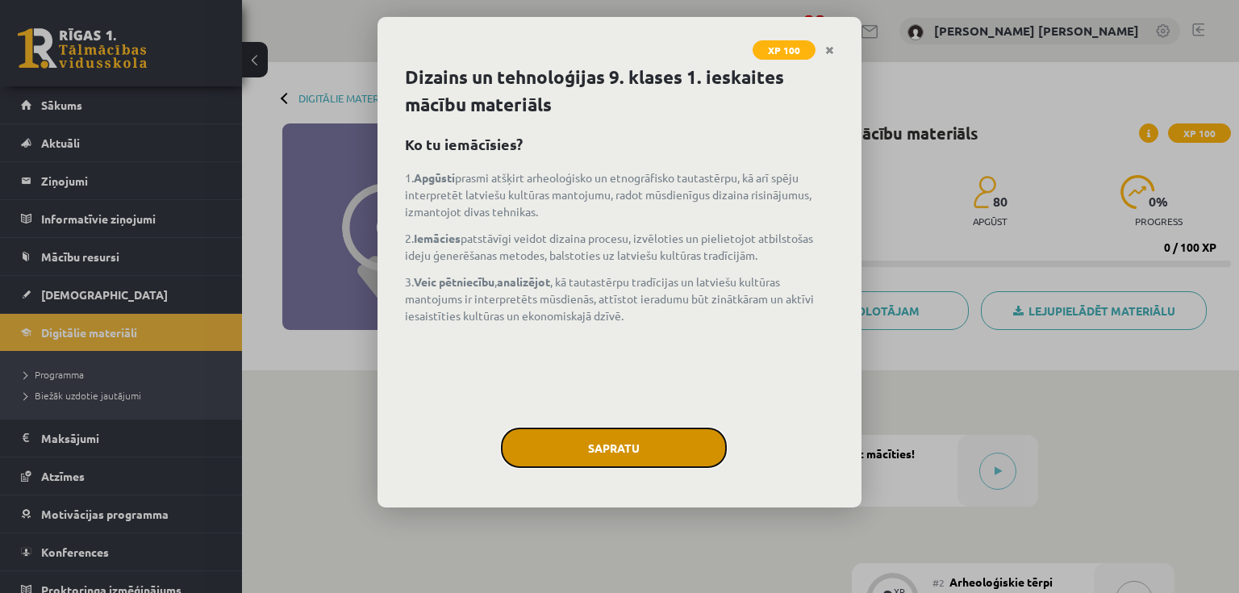
click at [668, 444] on button "Sapratu" at bounding box center [614, 447] width 226 height 40
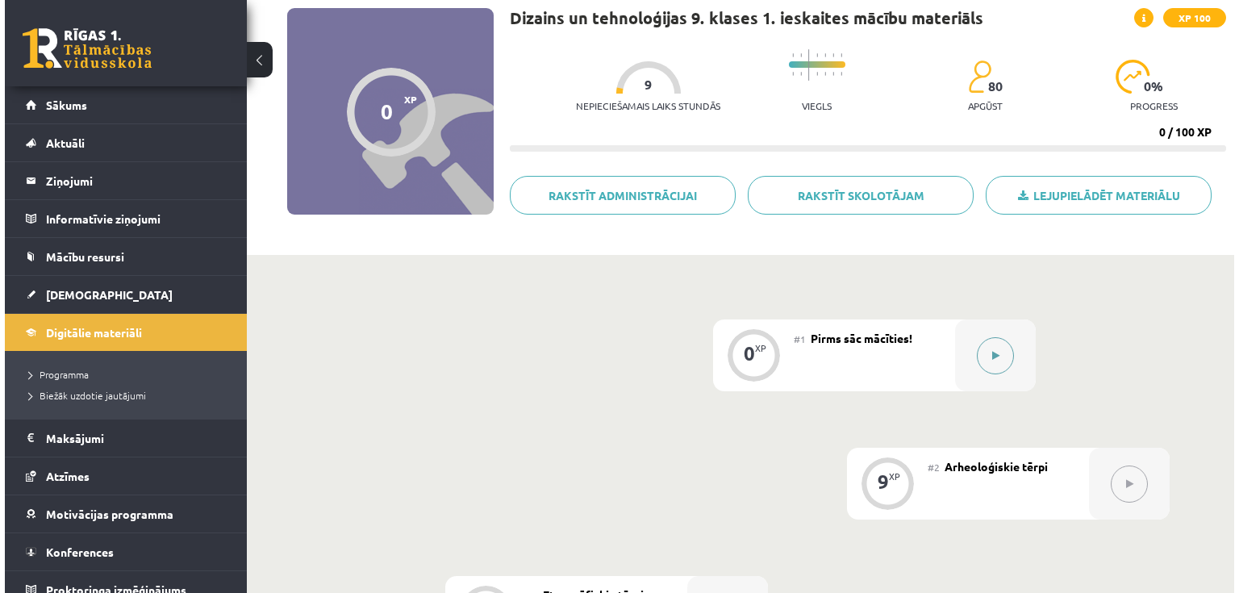
scroll to position [60, 0]
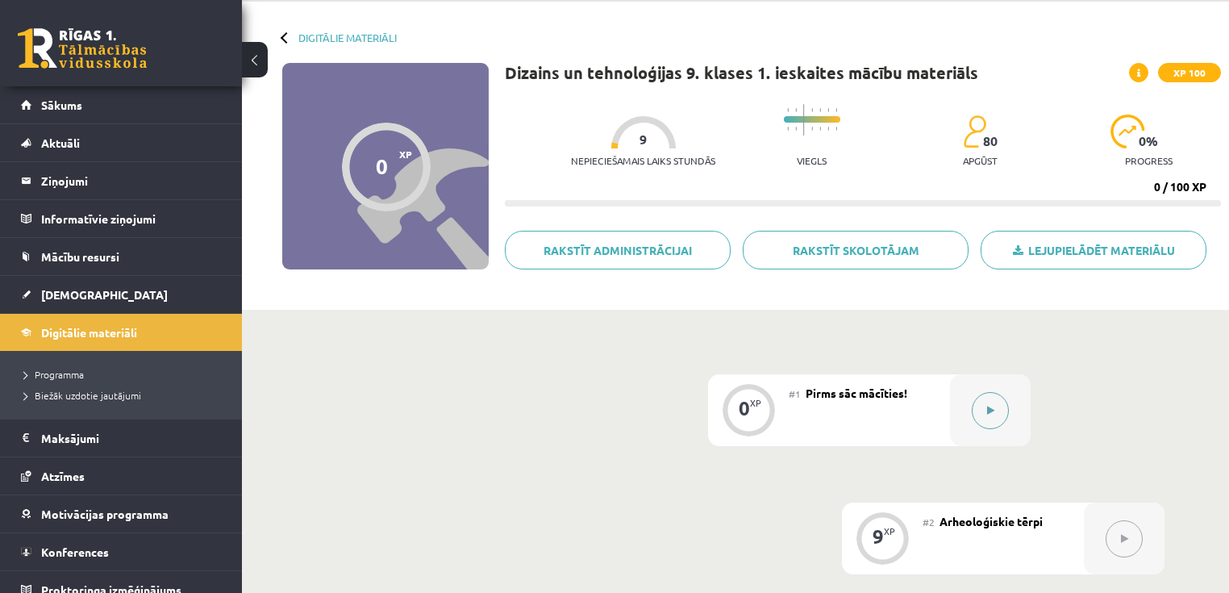
click at [989, 412] on icon at bounding box center [990, 411] width 7 height 10
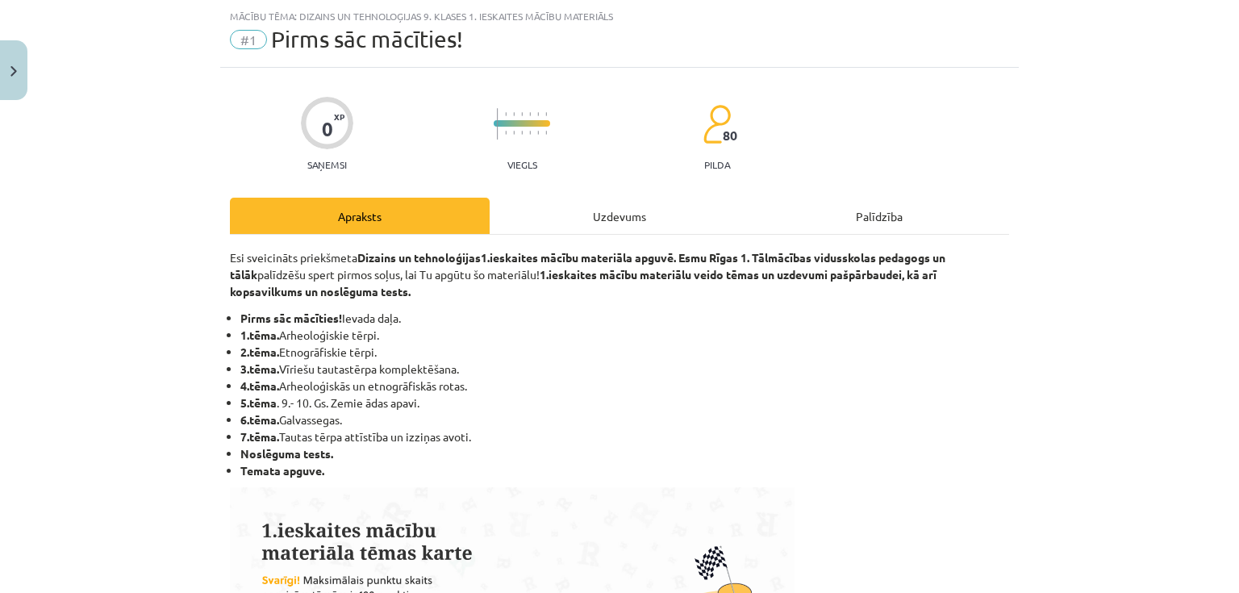
scroll to position [0, 0]
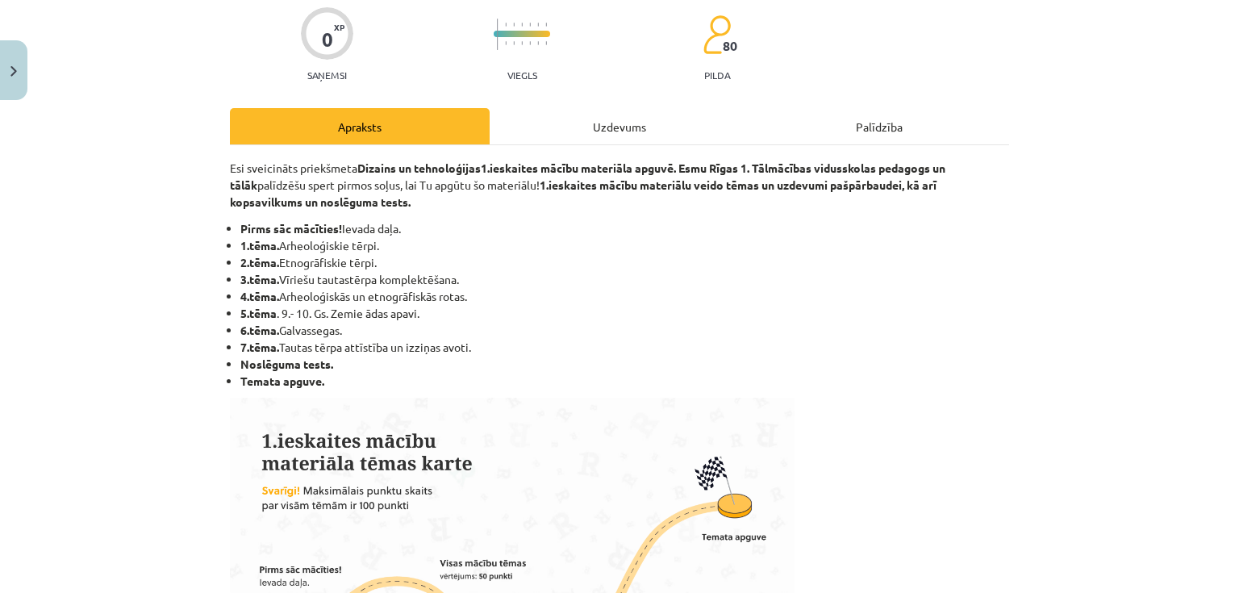
click at [619, 123] on div "Uzdevums" at bounding box center [620, 126] width 260 height 36
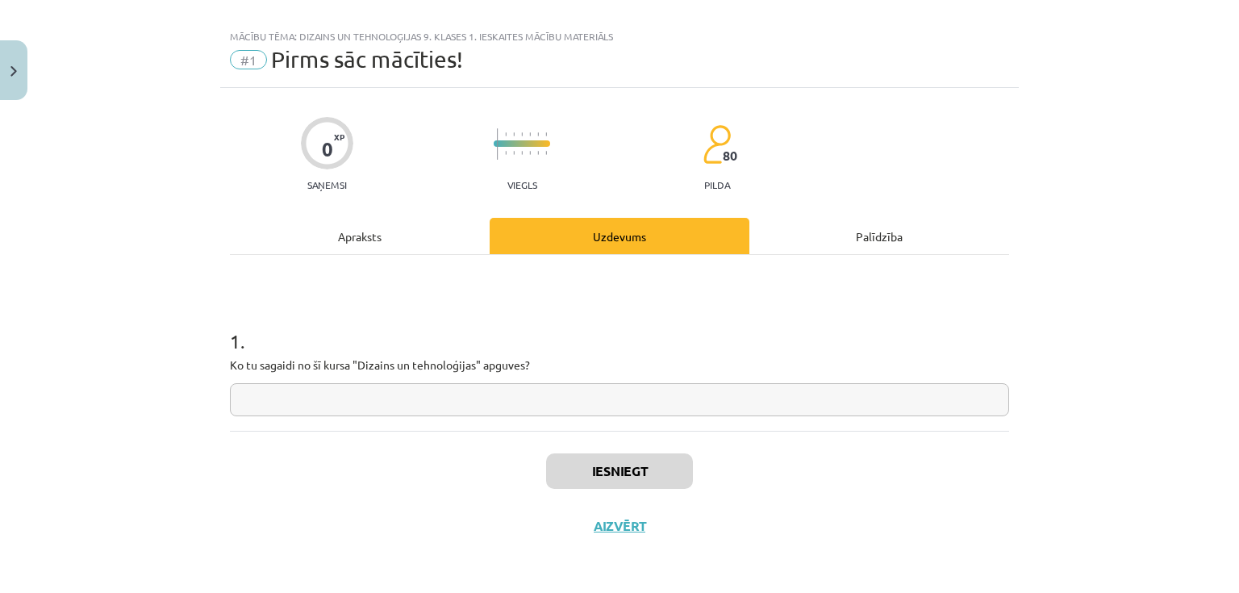
click at [387, 401] on input "text" at bounding box center [619, 399] width 779 height 33
click at [390, 401] on input "text" at bounding box center [619, 399] width 779 height 33
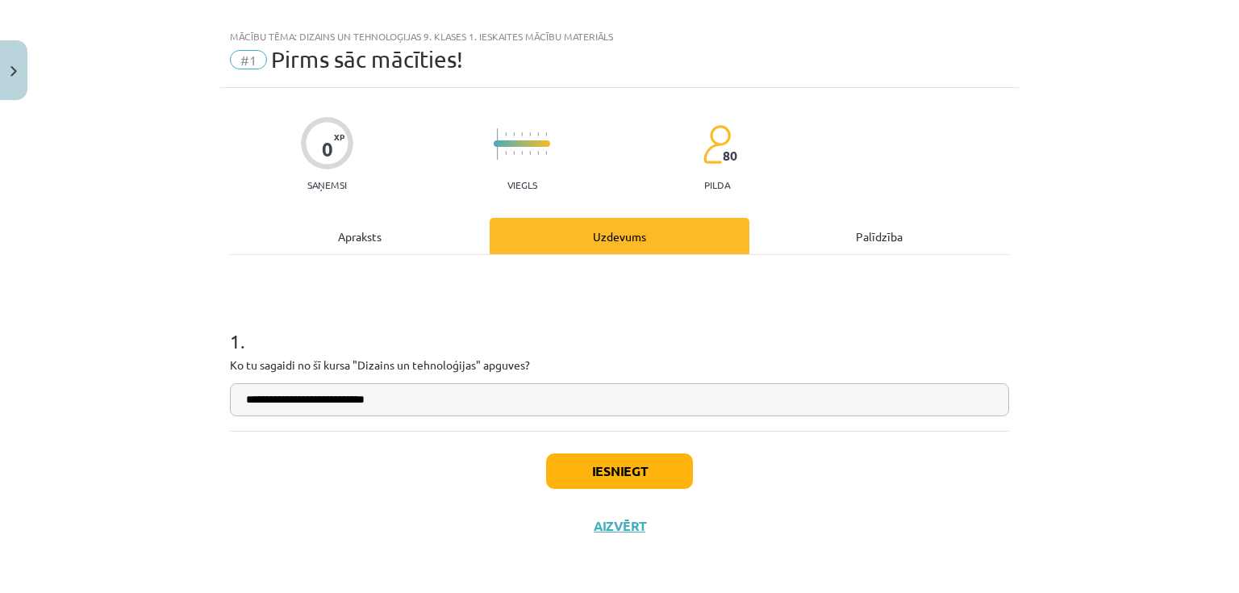
click at [313, 397] on input "**********" at bounding box center [619, 399] width 779 height 33
click at [365, 398] on input "**********" at bounding box center [619, 399] width 779 height 33
click at [329, 398] on input "**********" at bounding box center [619, 399] width 779 height 33
click at [371, 403] on input "**********" at bounding box center [619, 399] width 779 height 33
type input "**********"
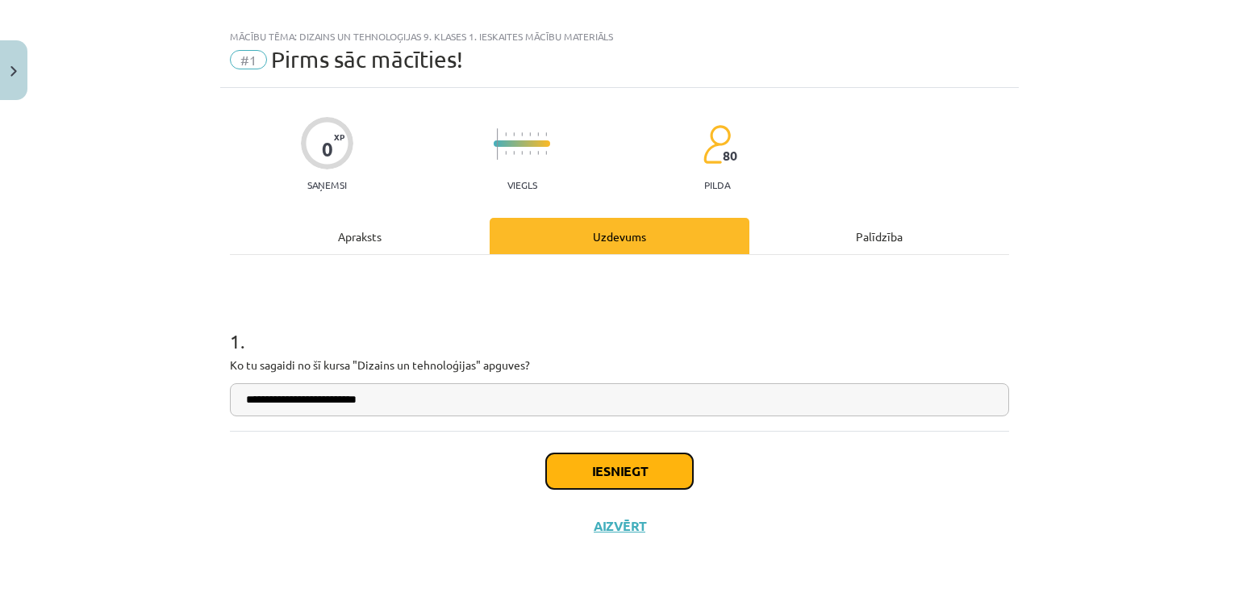
click at [586, 468] on button "Iesniegt" at bounding box center [619, 470] width 147 height 35
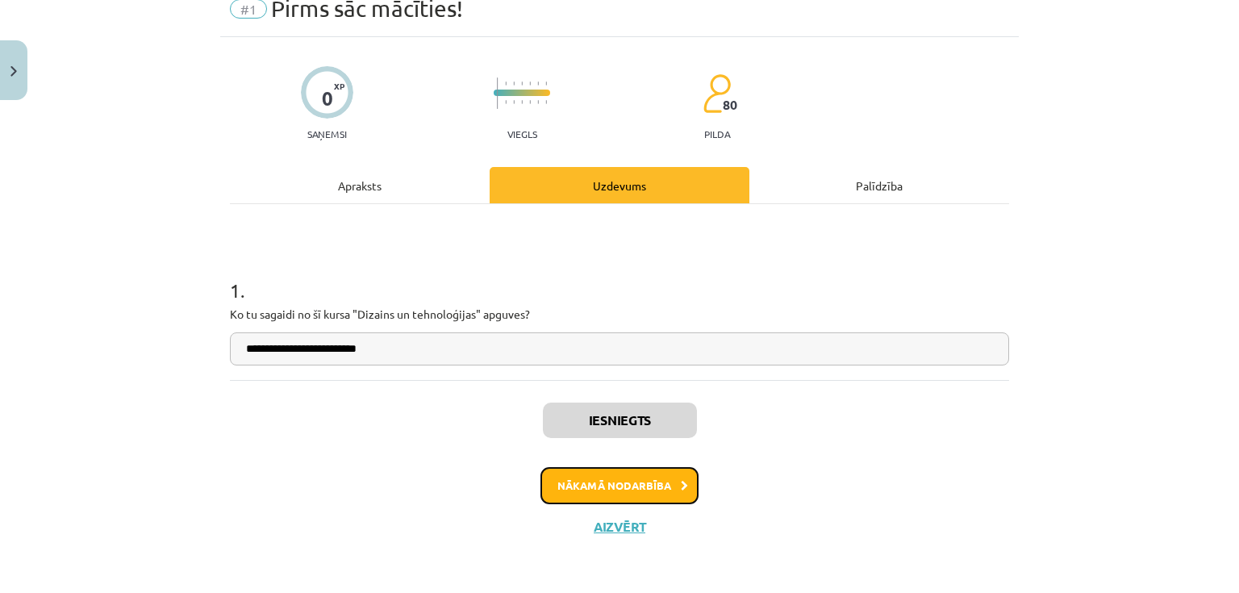
click at [661, 495] on button "Nākamā nodarbība" at bounding box center [619, 485] width 158 height 37
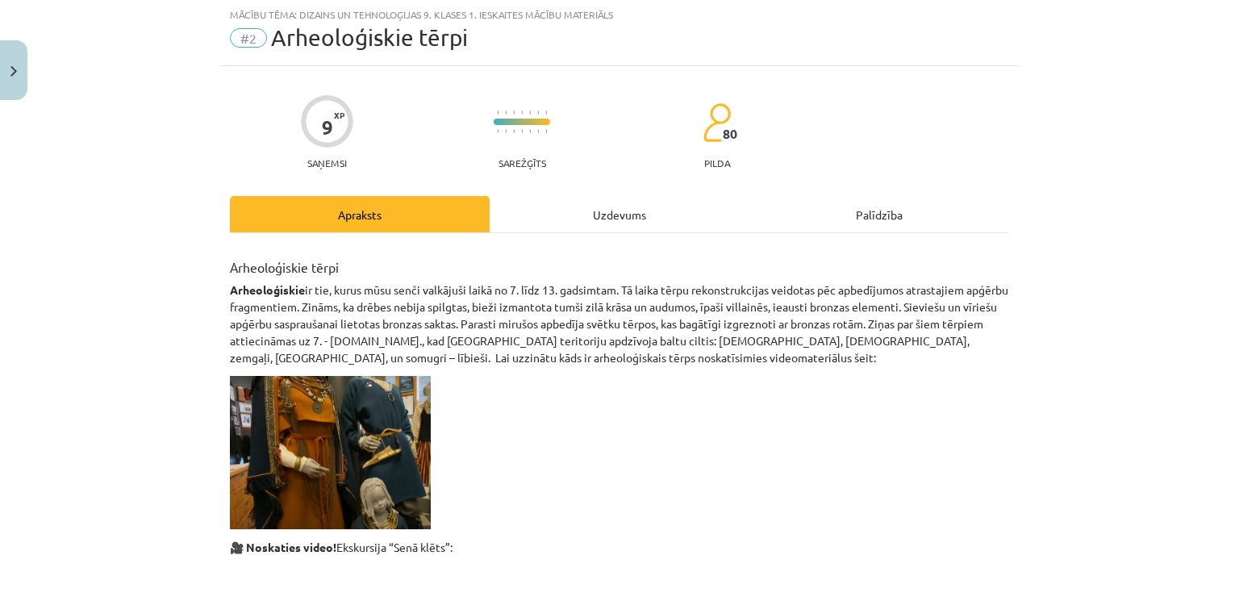
scroll to position [40, 0]
click at [593, 213] on div "Uzdevums" at bounding box center [620, 215] width 260 height 36
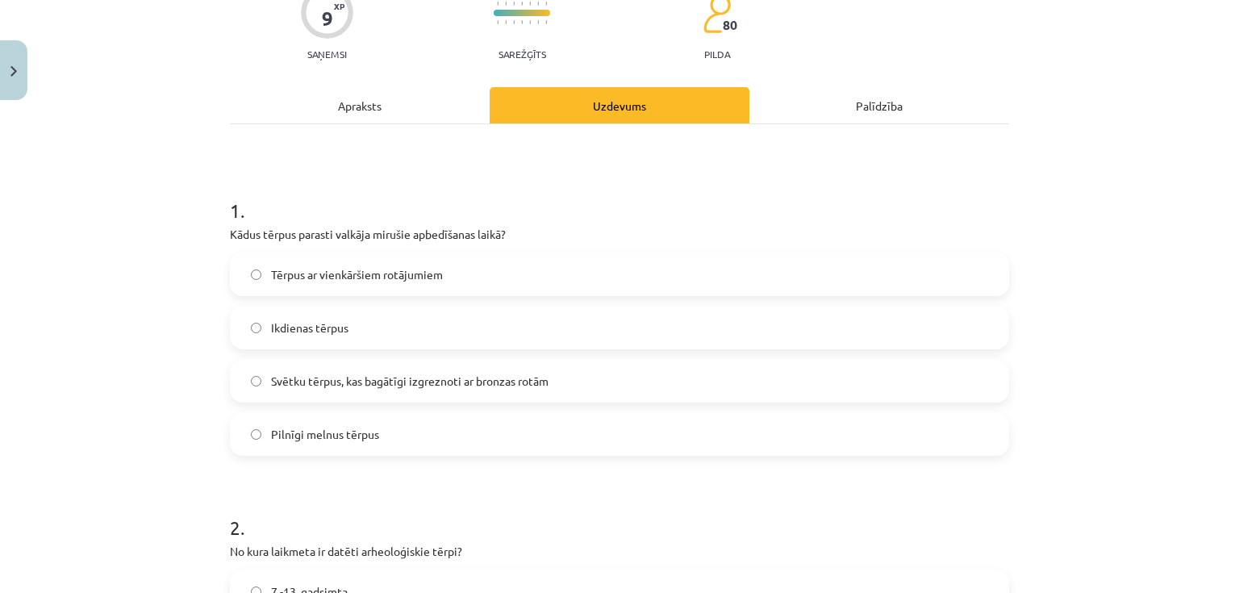
scroll to position [154, 0]
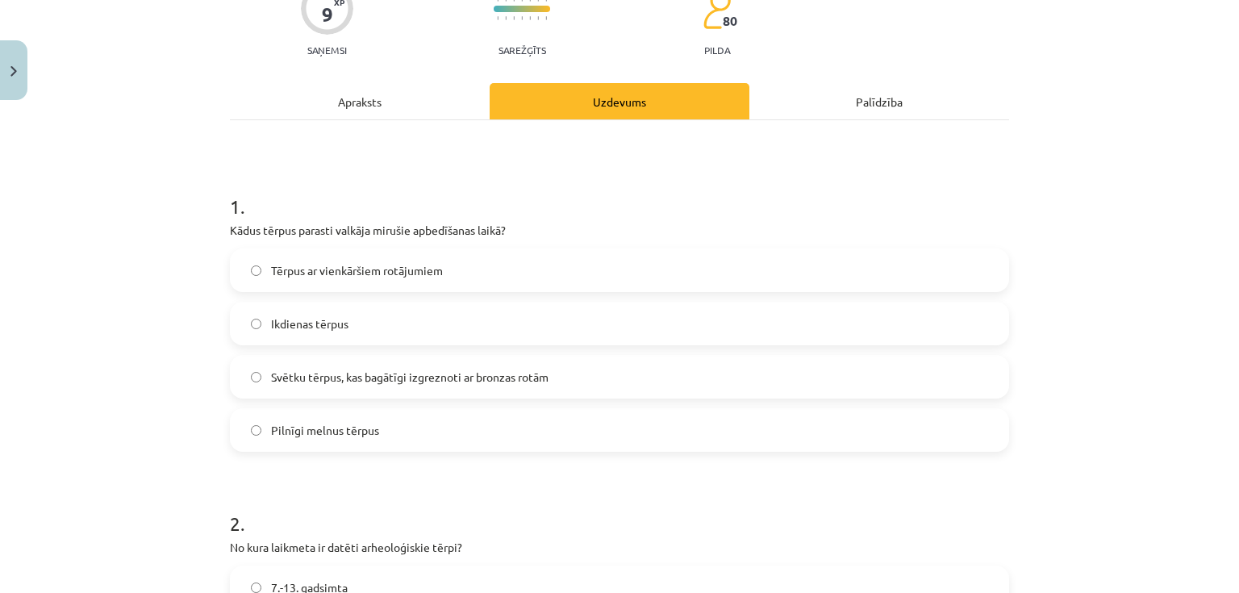
click at [382, 372] on span "Svētku tērpus, kas bagātīgi izgreznoti ar bronzas rotām" at bounding box center [409, 377] width 277 height 17
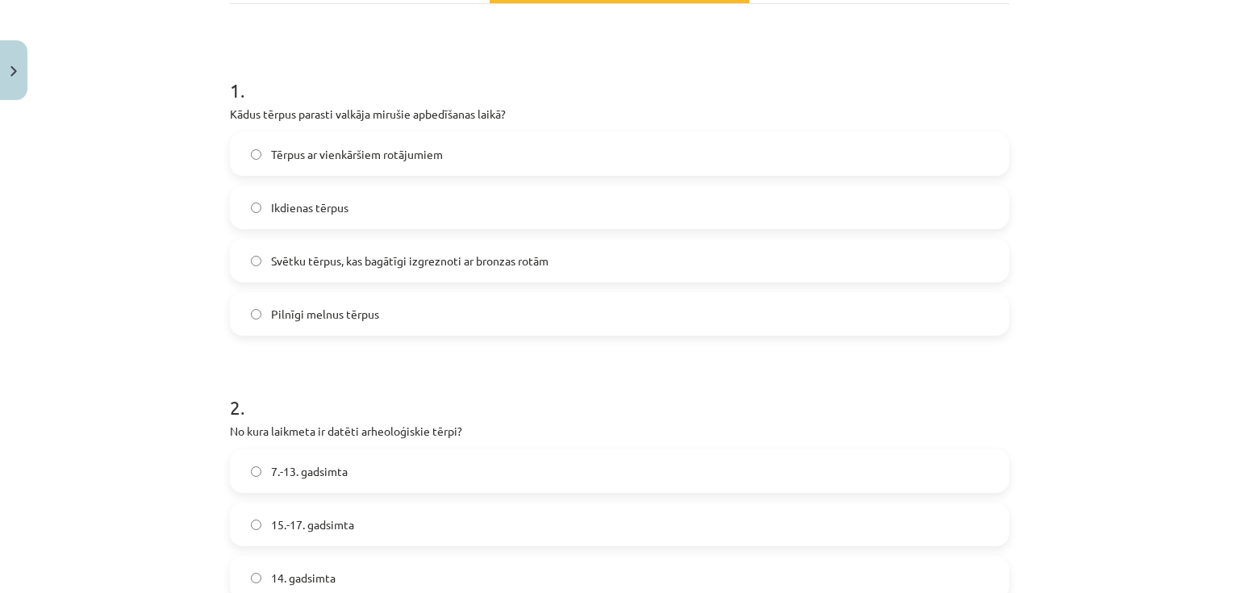
scroll to position [283, 0]
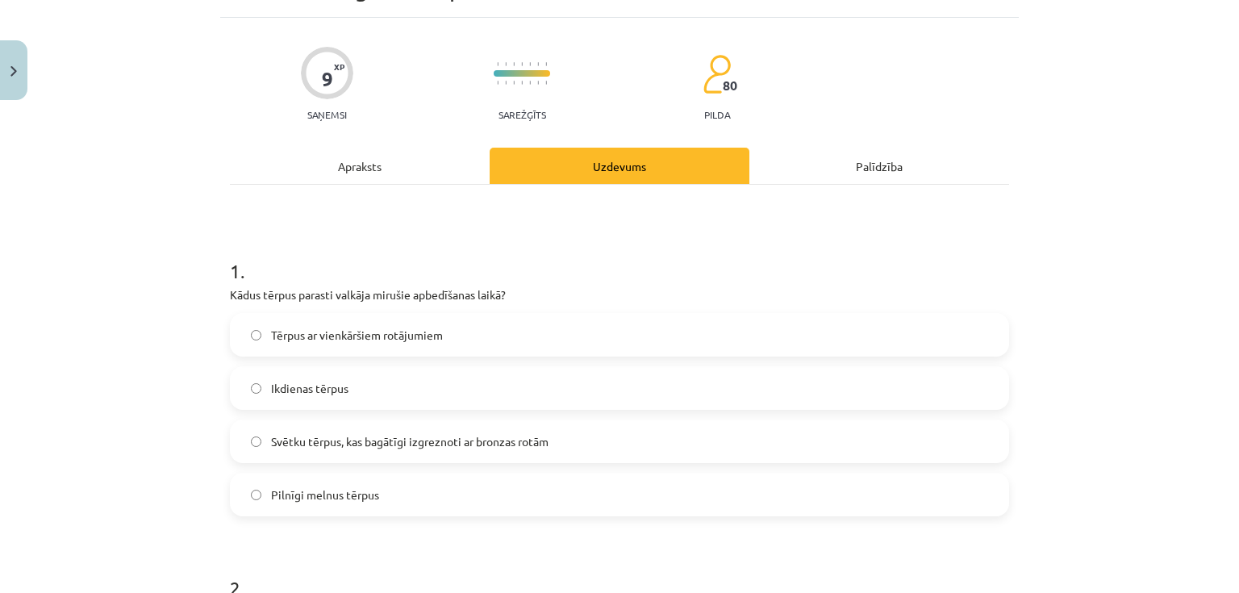
click at [337, 159] on div "Apraksts" at bounding box center [360, 166] width 260 height 36
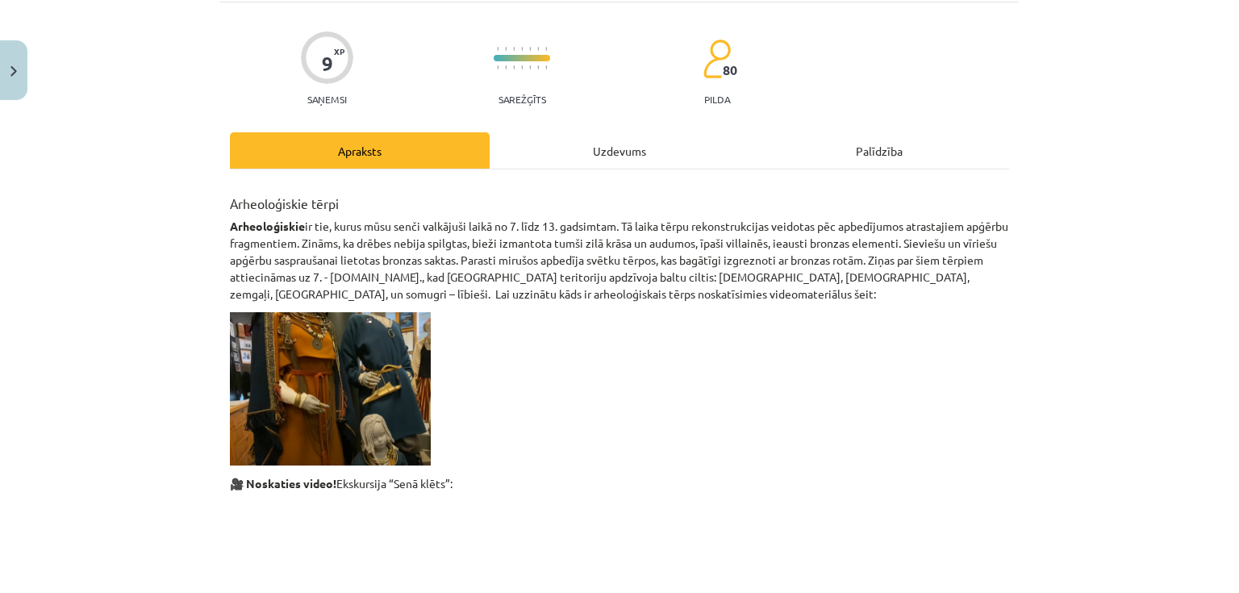
click at [597, 148] on div "Uzdevums" at bounding box center [620, 150] width 260 height 36
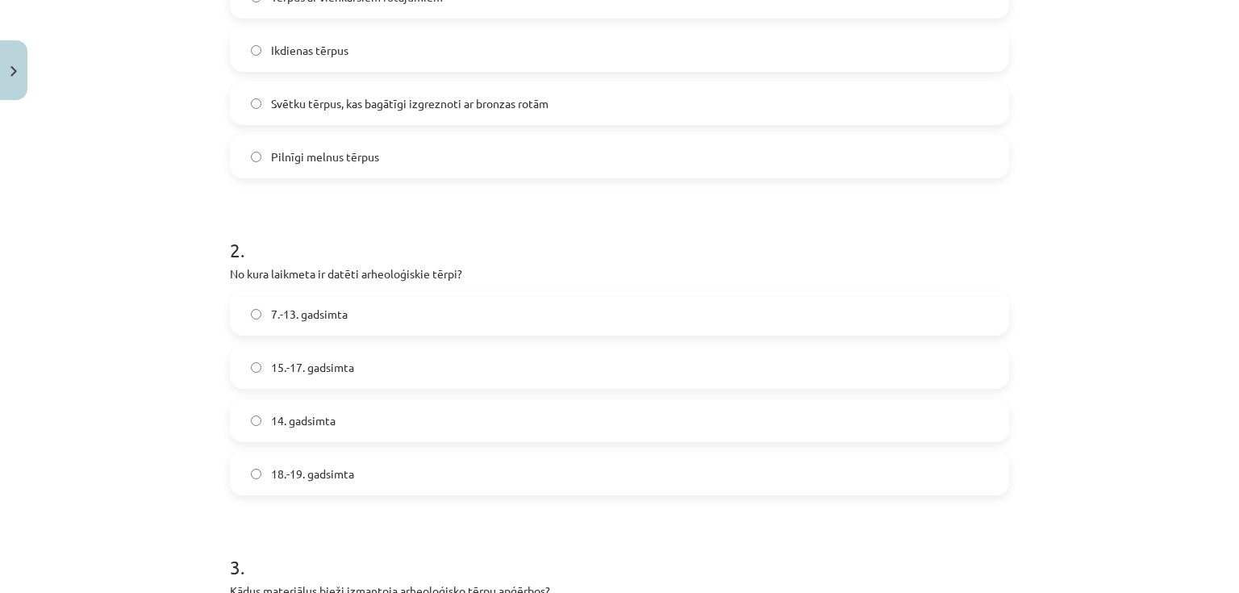
click at [332, 311] on span "7.-13. gadsimta" at bounding box center [309, 314] width 77 height 17
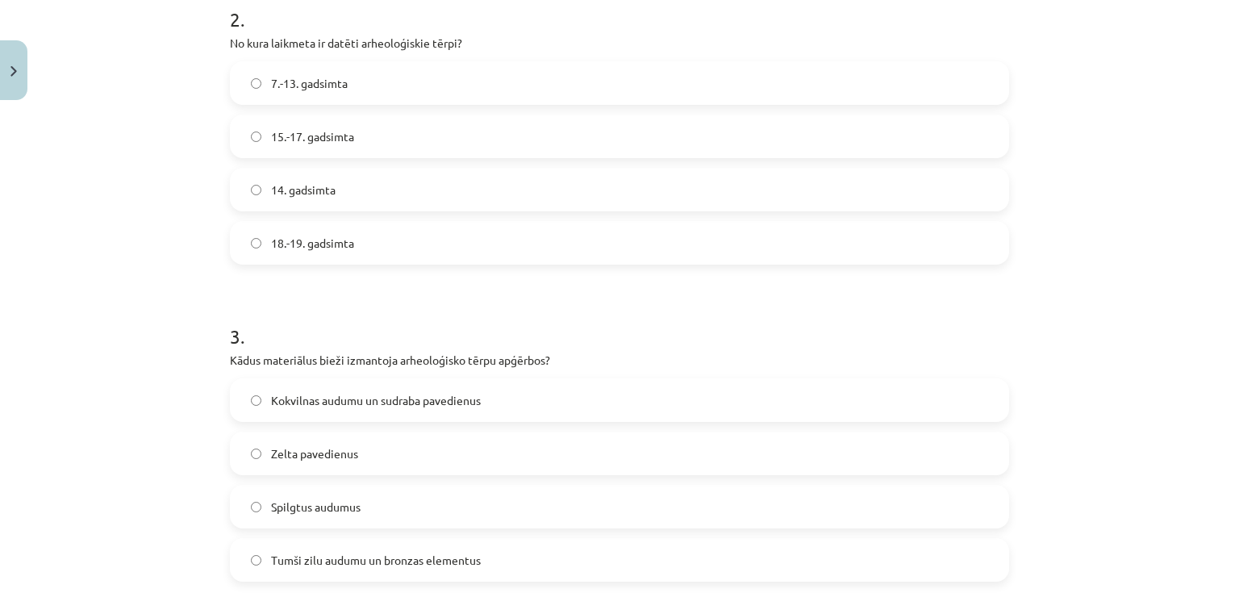
scroll to position [686, 0]
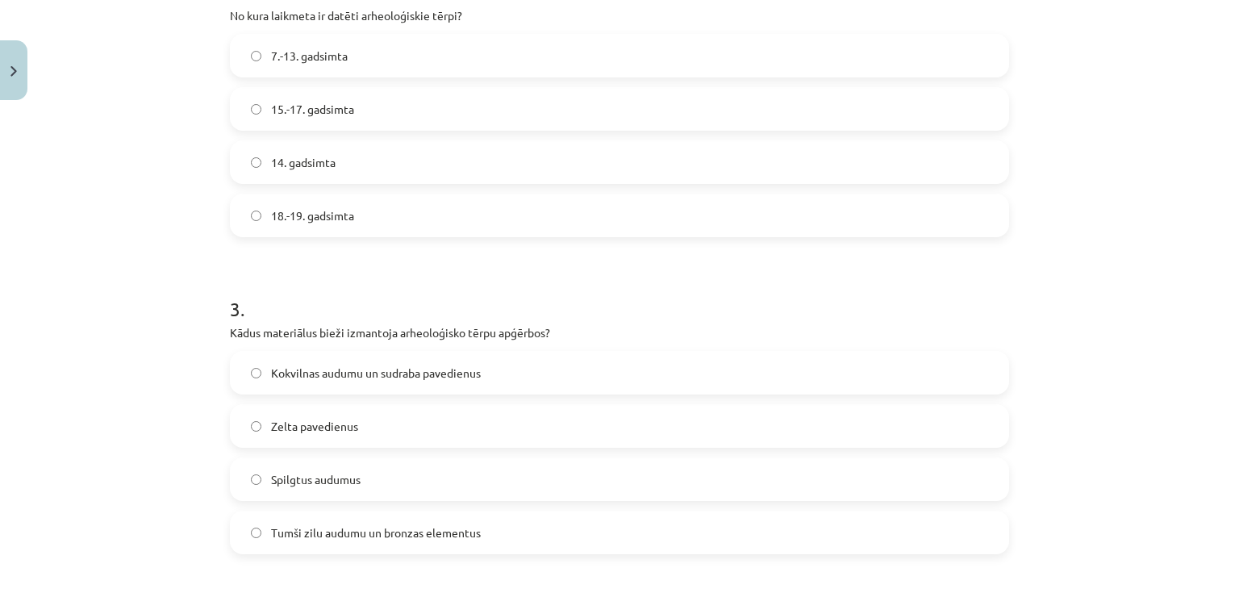
click at [327, 484] on span "Spilgtus audumus" at bounding box center [316, 479] width 90 height 17
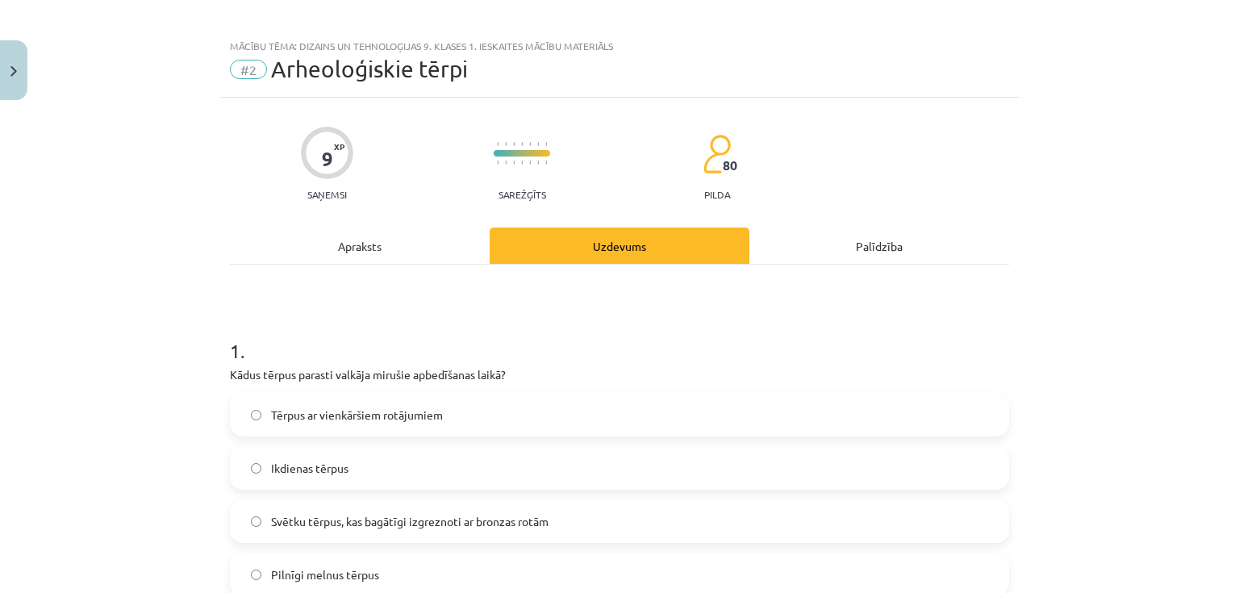
scroll to position [0, 0]
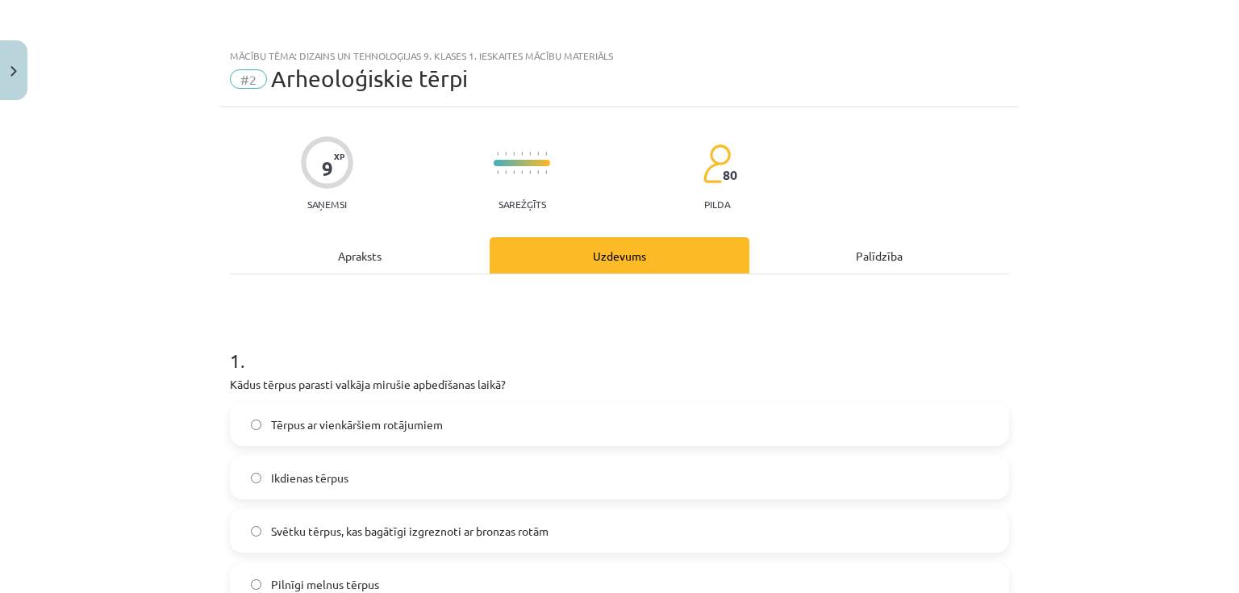
click at [355, 255] on div "Apraksts" at bounding box center [360, 255] width 260 height 36
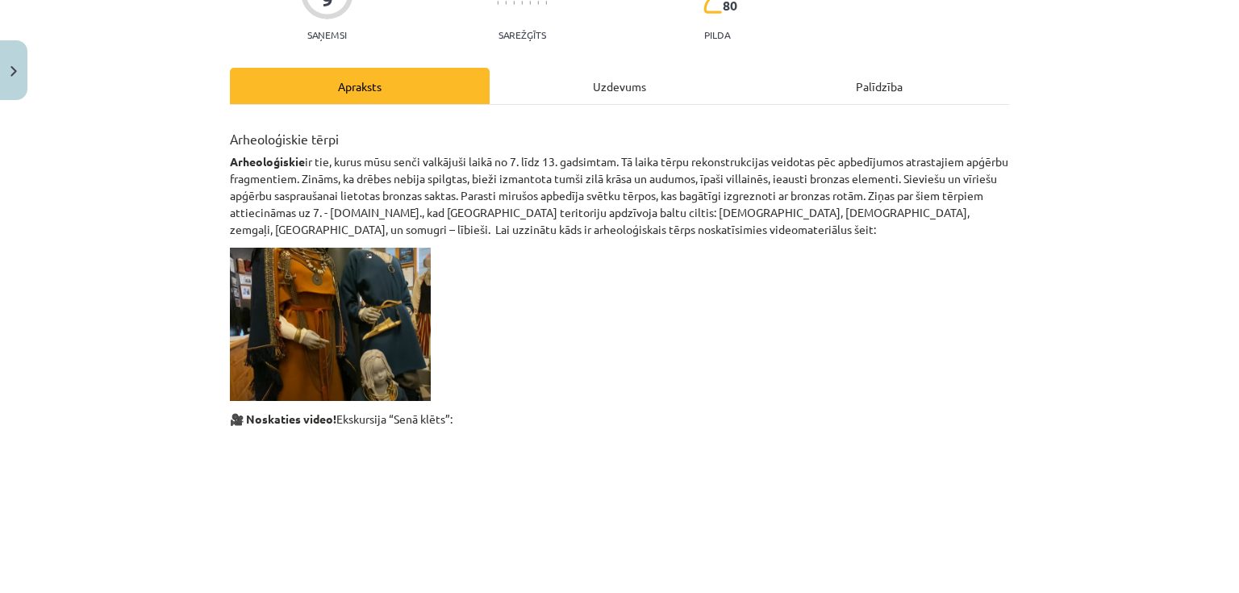
click at [581, 82] on div "Uzdevums" at bounding box center [620, 86] width 260 height 36
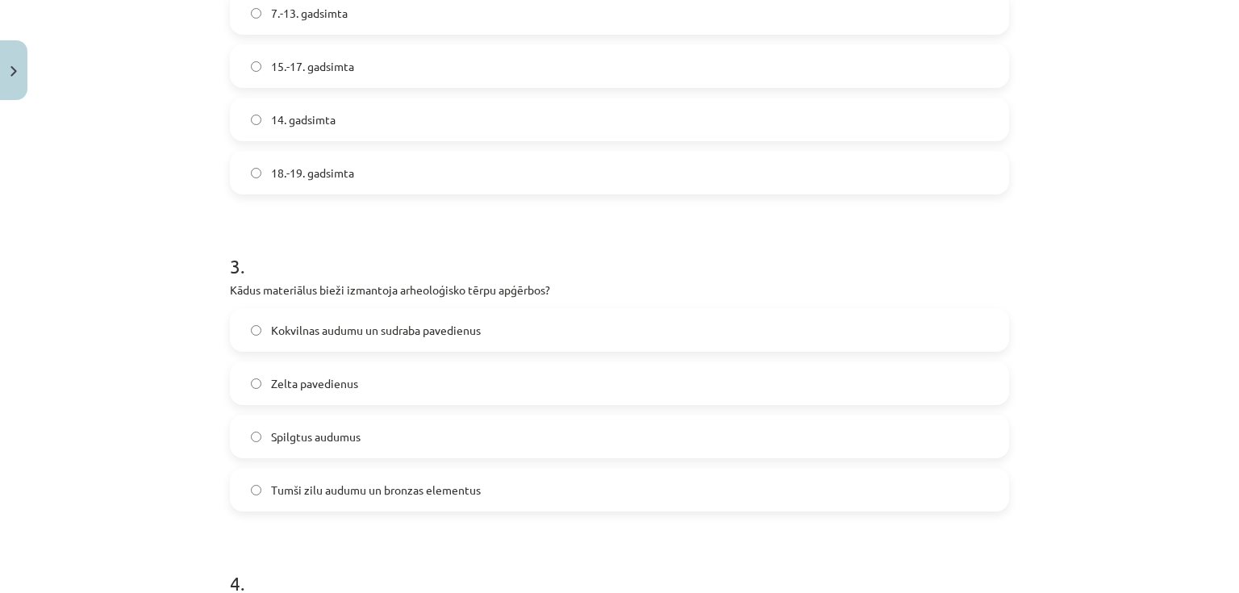
scroll to position [750, 0]
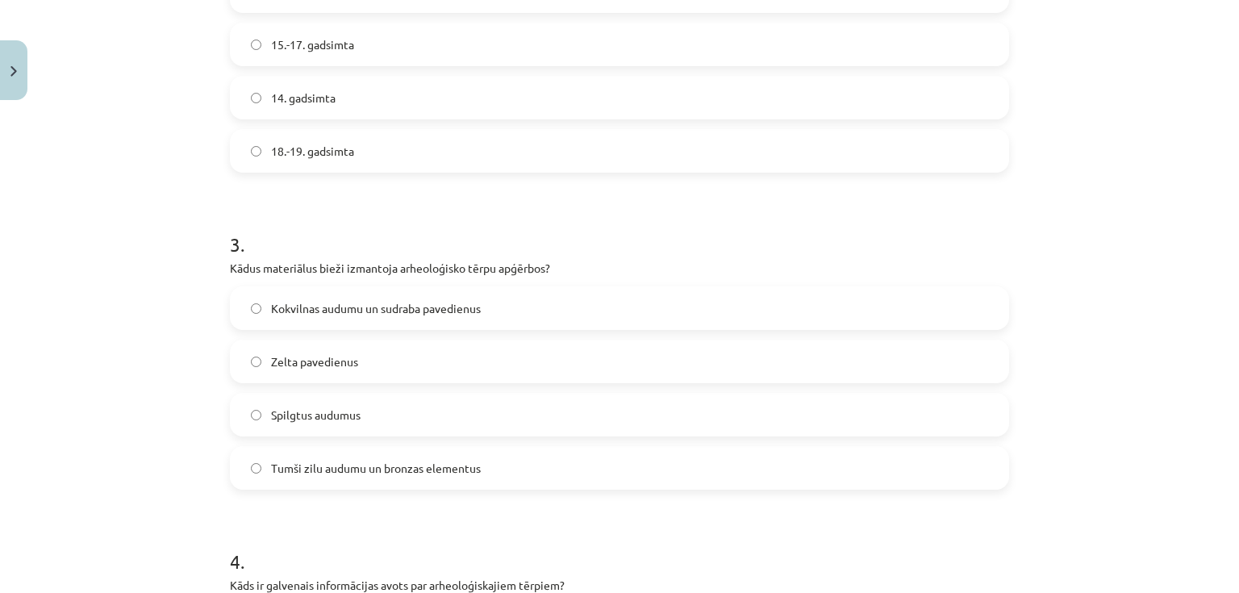
click at [407, 311] on span "Kokvilnas audumu un sudraba pavedienus" at bounding box center [376, 308] width 210 height 17
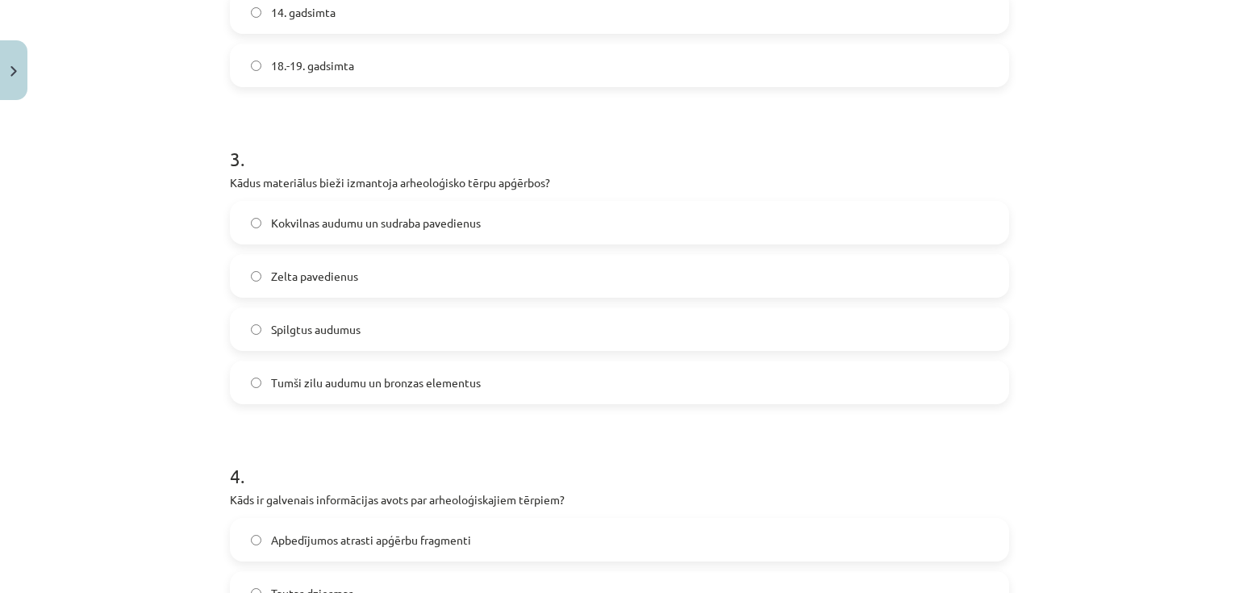
scroll to position [944, 0]
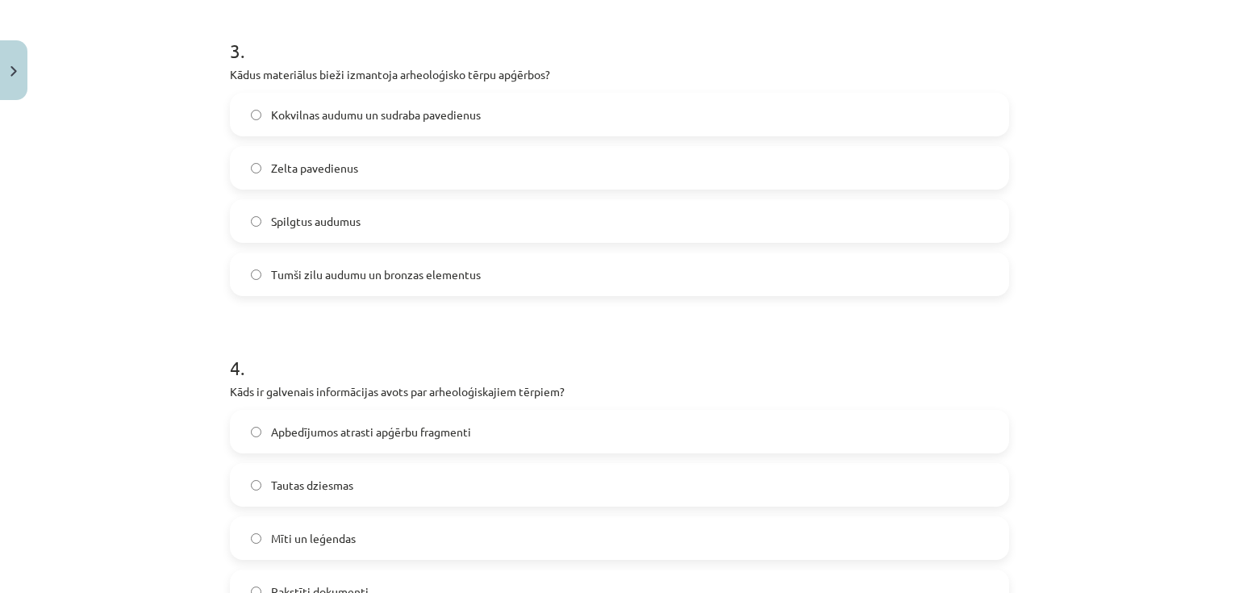
click at [333, 229] on label "Spilgtus audumus" at bounding box center [619, 221] width 776 height 40
click at [287, 115] on span "Kokvilnas audumu un sudraba pavedienus" at bounding box center [376, 114] width 210 height 17
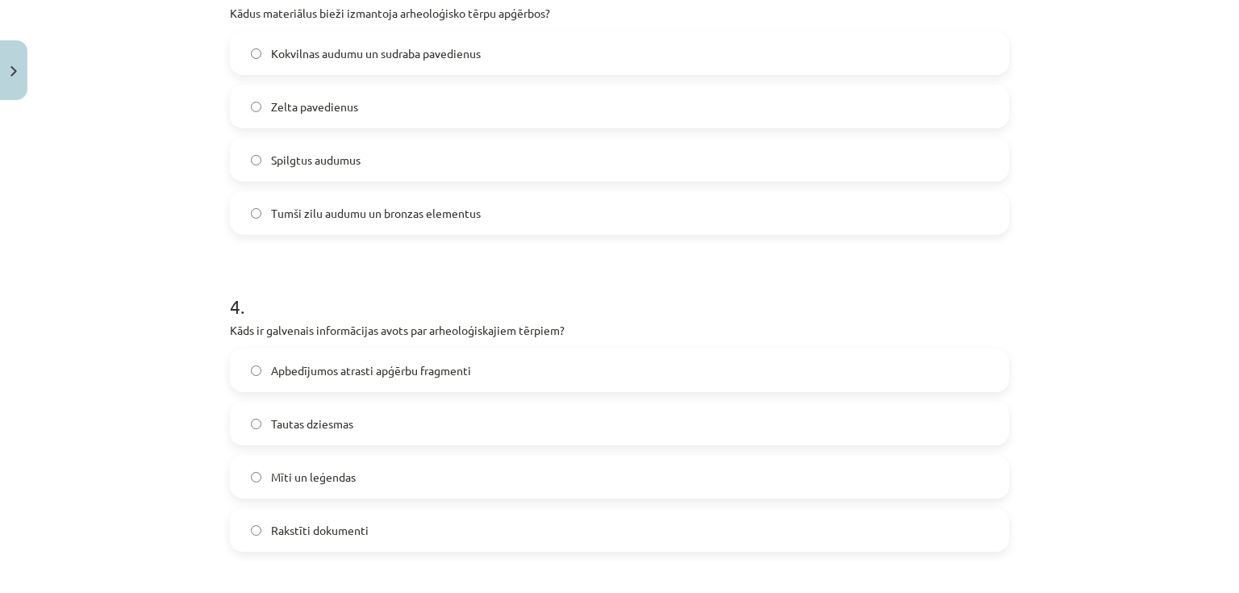
scroll to position [1008, 0]
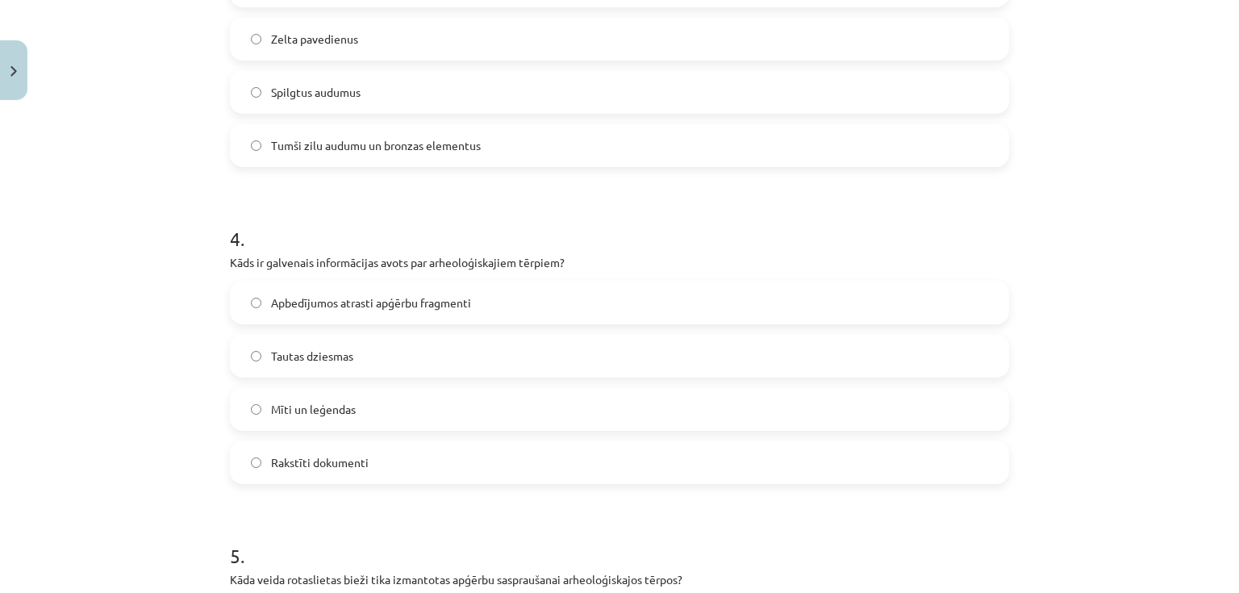
click at [361, 310] on label "Apbedījumos atrasti apģērbu fragmenti" at bounding box center [619, 302] width 776 height 40
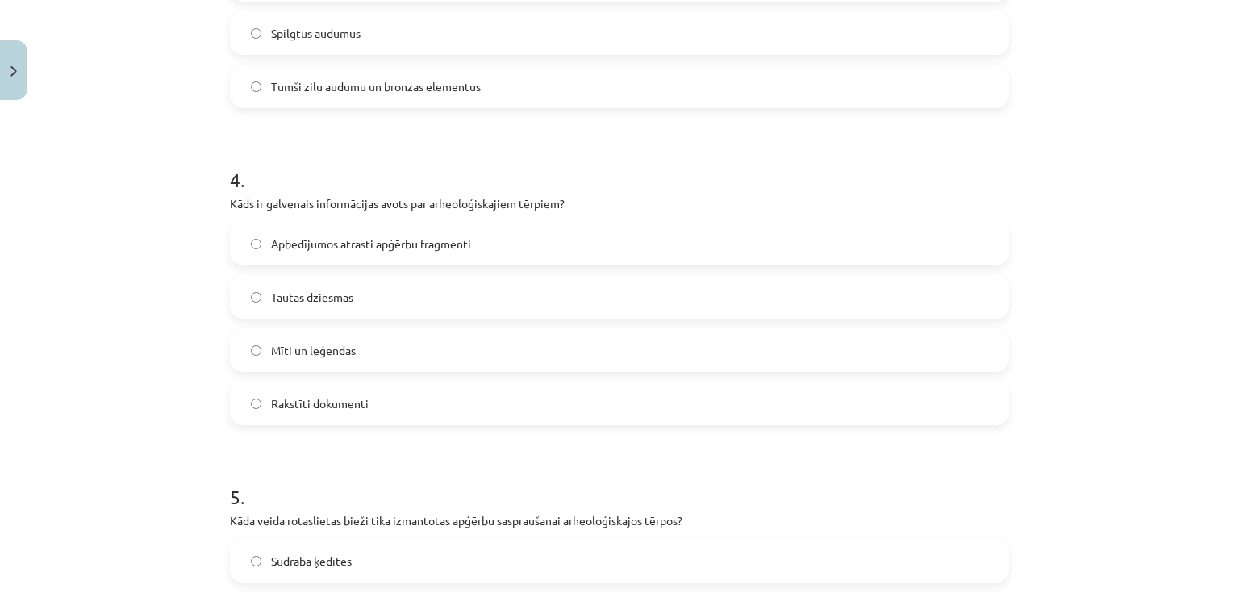
scroll to position [1137, 0]
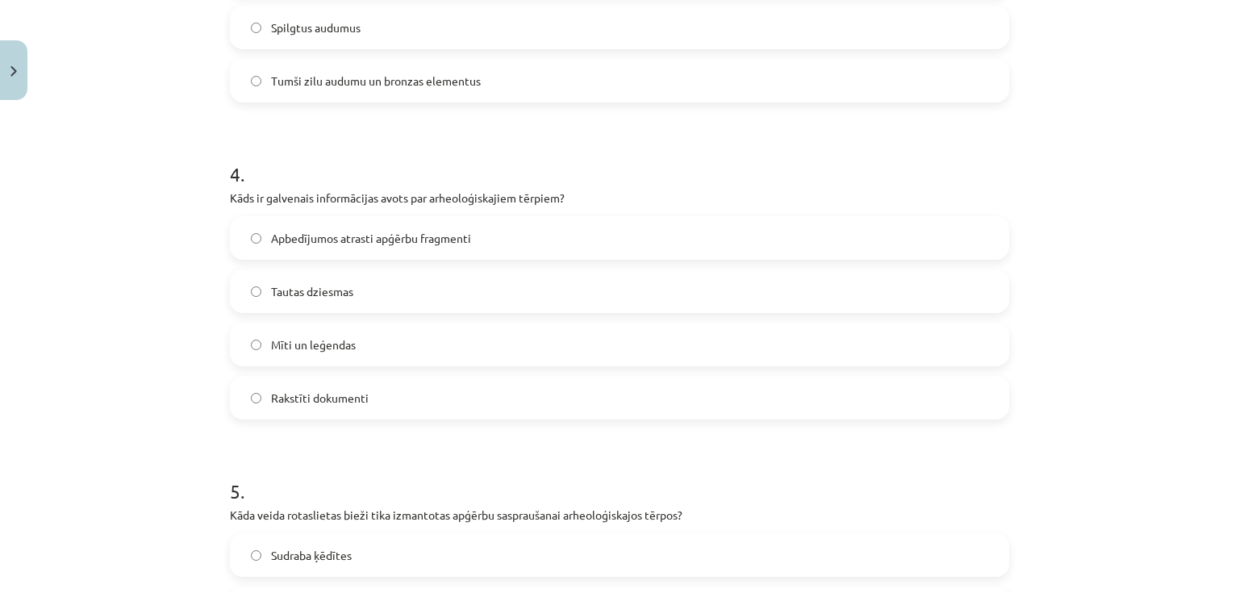
click at [356, 297] on label "Tautas dziesmas" at bounding box center [619, 291] width 776 height 40
click at [326, 340] on span "Mīti un leģendas" at bounding box center [313, 344] width 85 height 17
click at [307, 397] on span "Rakstīti dokumenti" at bounding box center [320, 398] width 98 height 17
click at [349, 249] on label "Apbedījumos atrasti apģērbu fragmenti" at bounding box center [619, 238] width 776 height 40
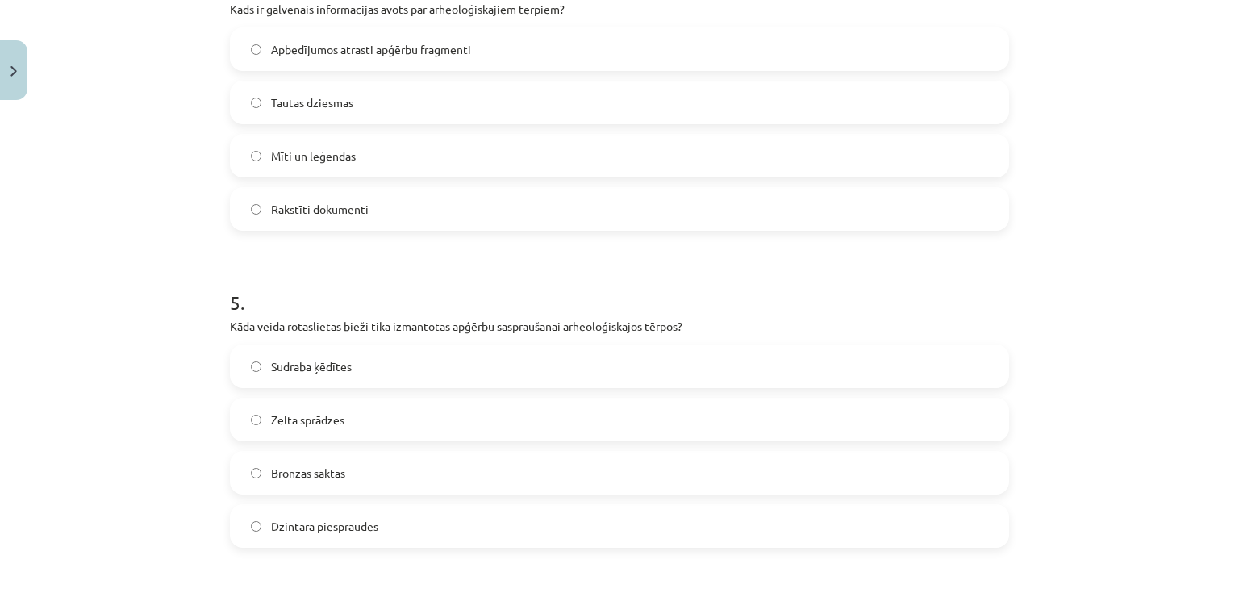
scroll to position [1331, 0]
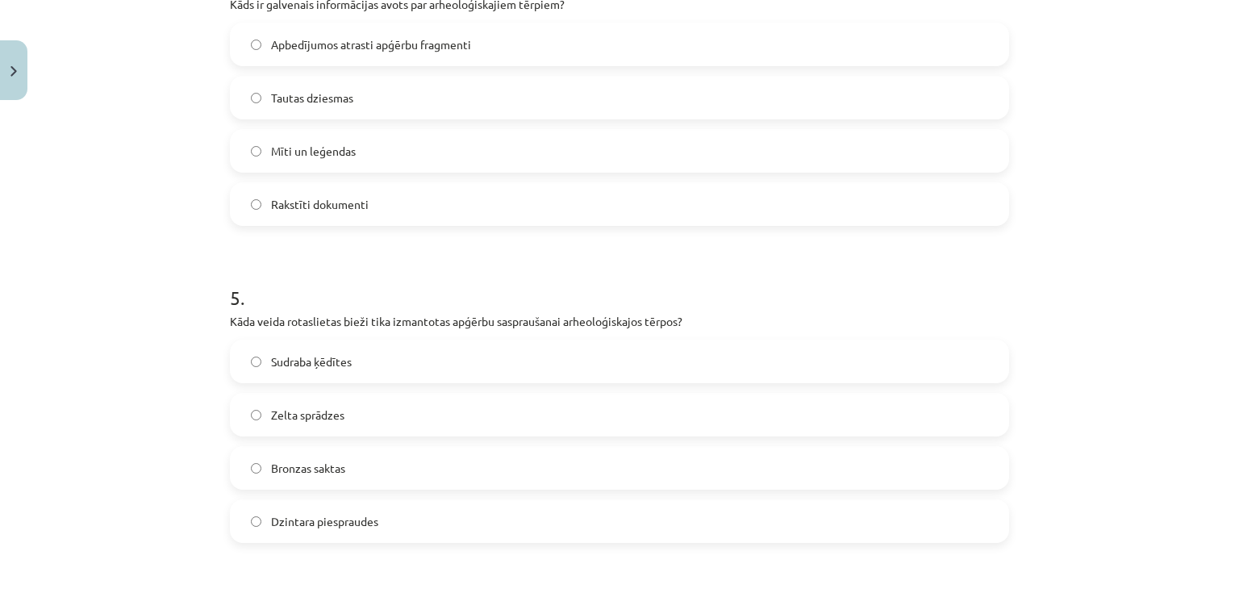
click at [319, 423] on label "Zelta sprādzes" at bounding box center [619, 414] width 776 height 40
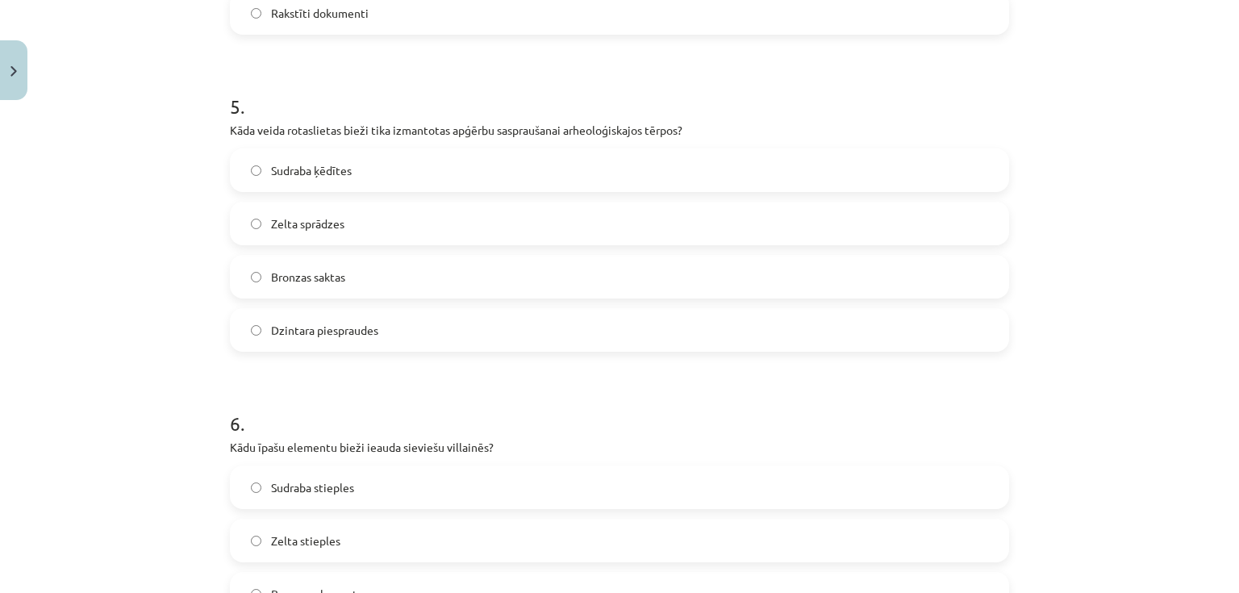
scroll to position [1524, 0]
click at [339, 281] on span "Bronzas saktas" at bounding box center [308, 274] width 74 height 17
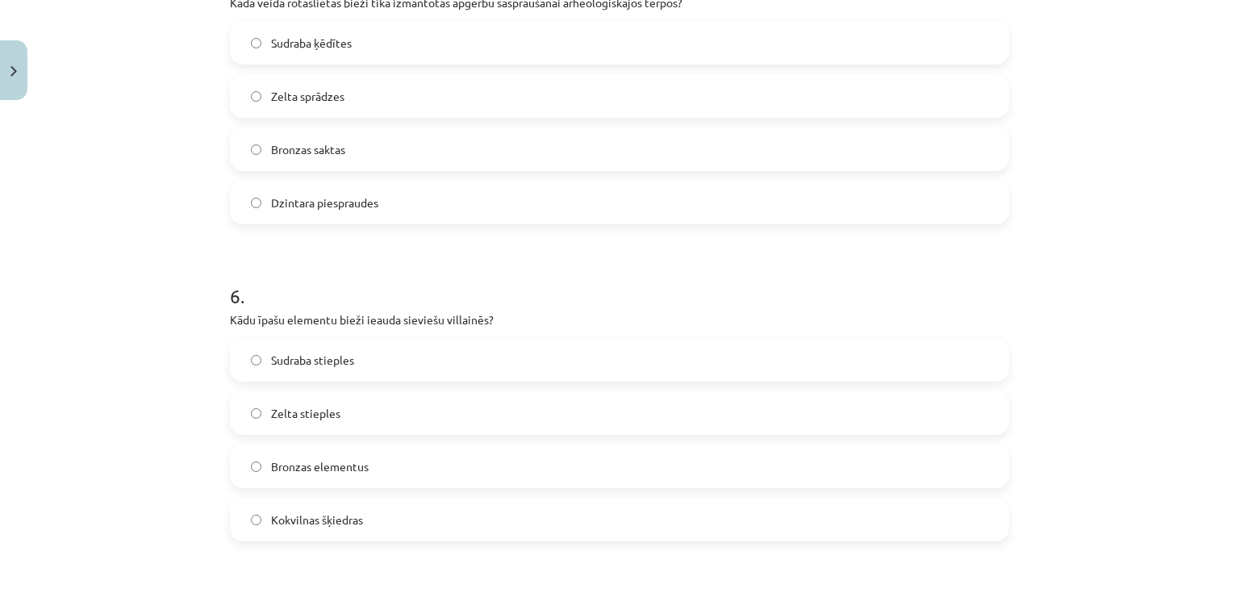
scroll to position [1653, 0]
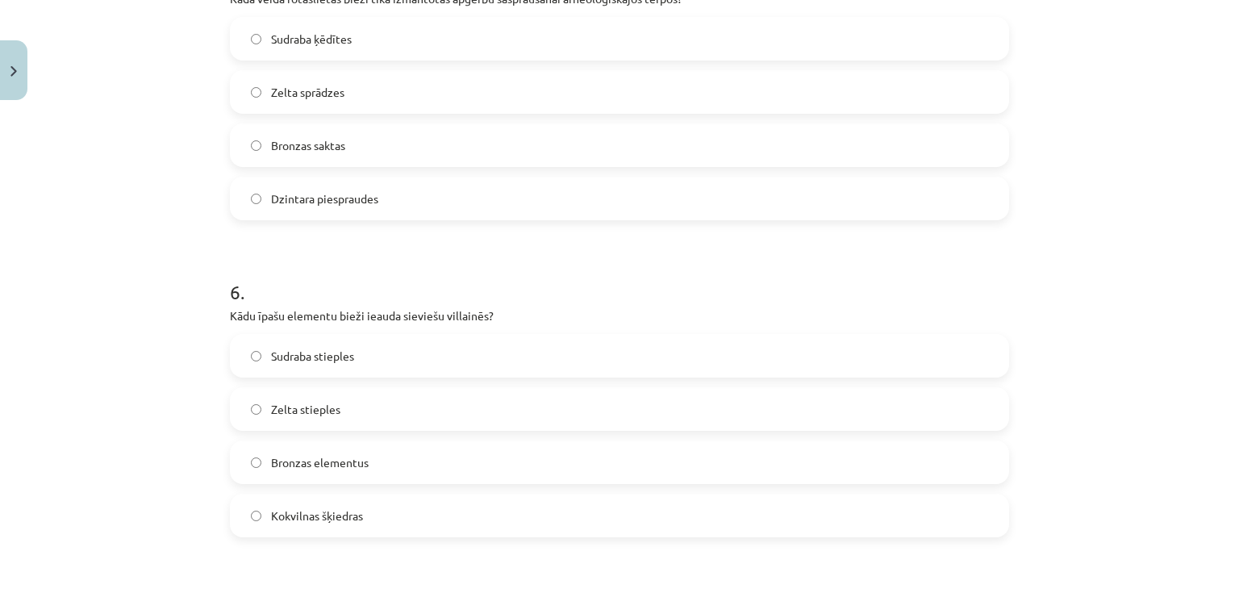
click at [327, 520] on span "Kokvilnas šķiedras" at bounding box center [317, 515] width 92 height 17
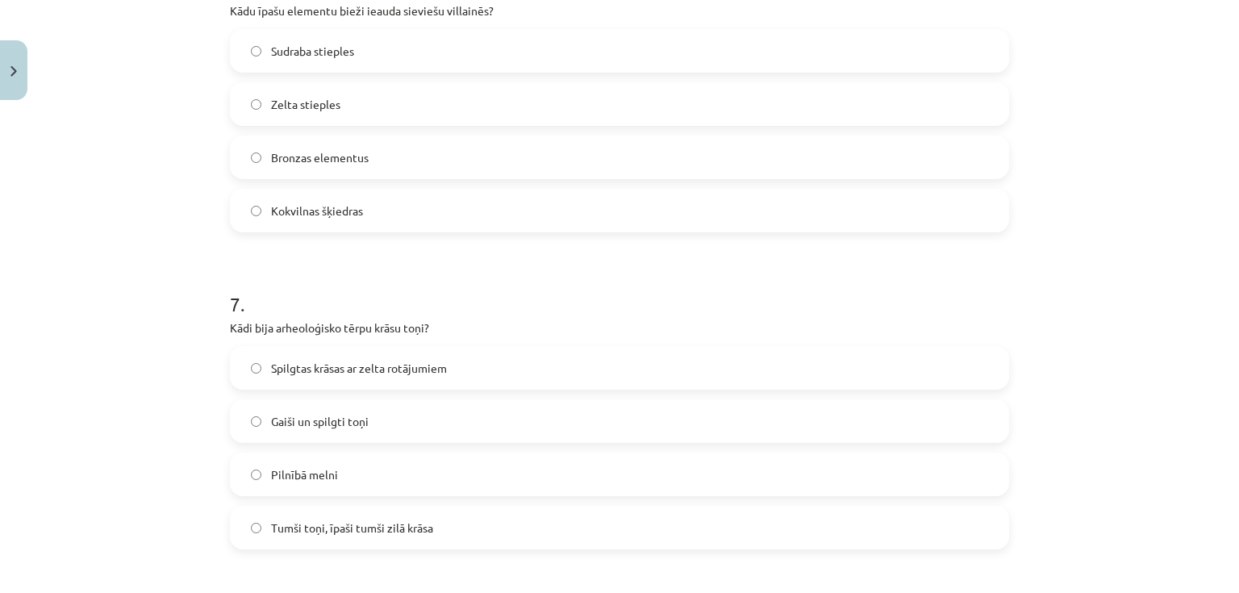
scroll to position [1976, 0]
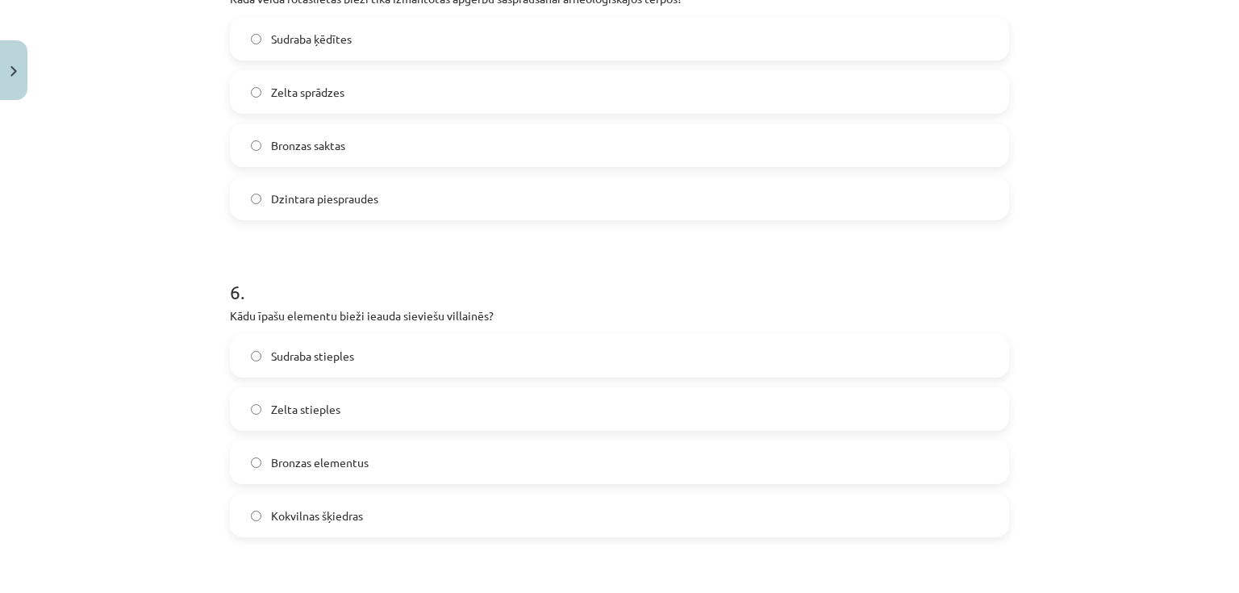
click at [316, 201] on span "Dzintara piespraudes" at bounding box center [324, 198] width 107 height 17
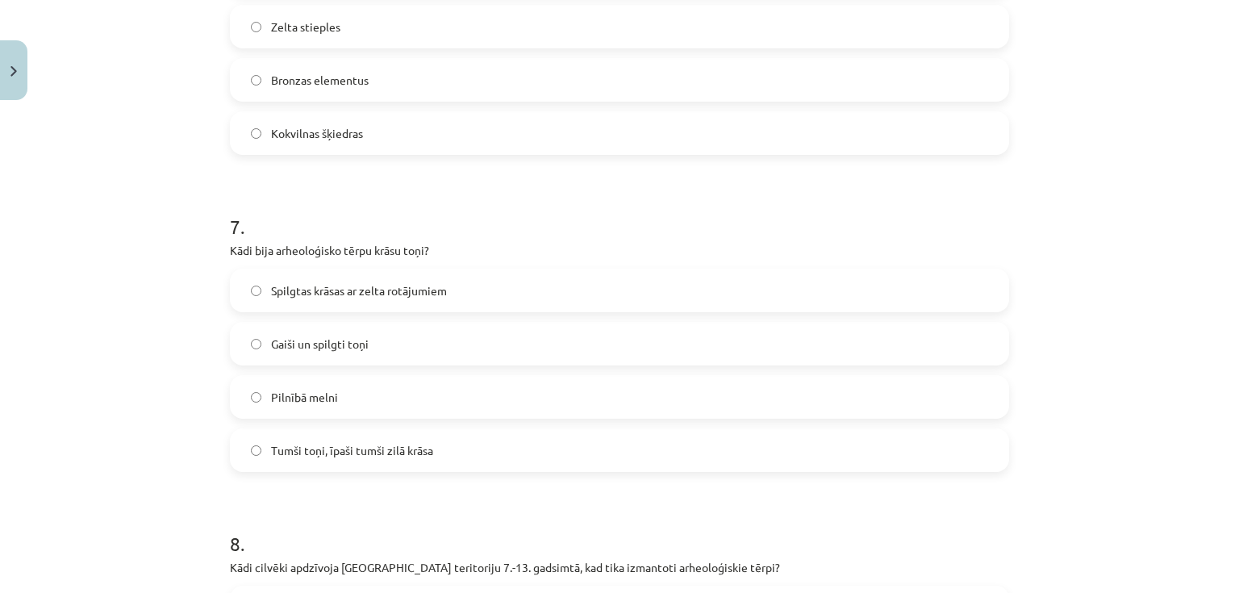
scroll to position [2040, 0]
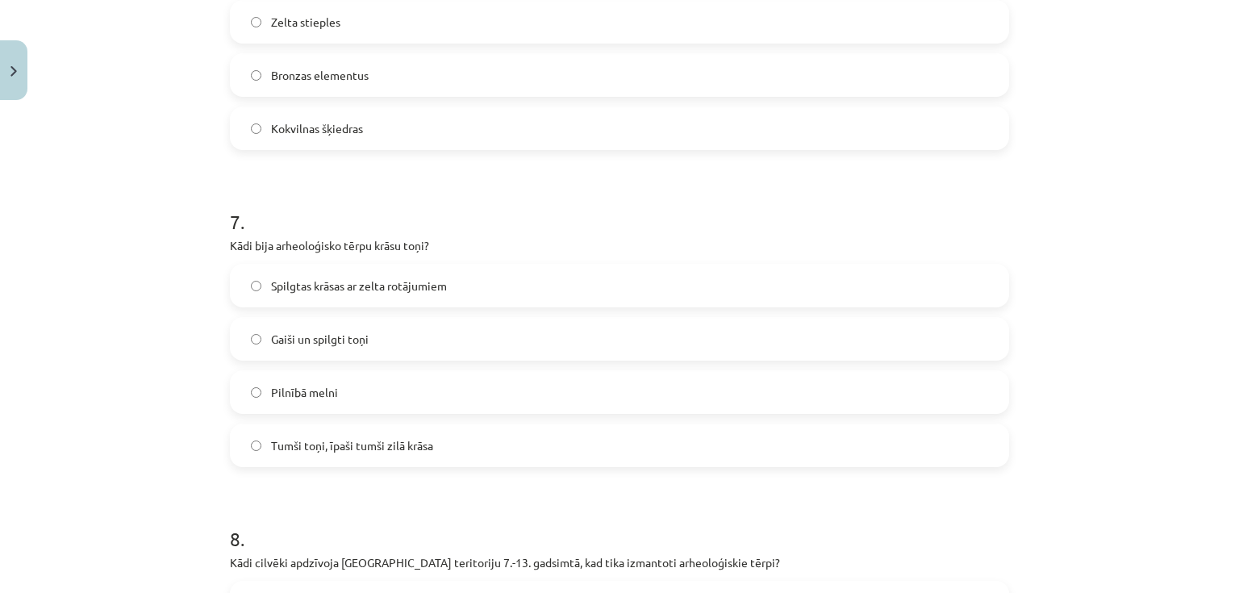
click at [360, 445] on span "Tumši toņi, īpaši tumši zilā krāsa" at bounding box center [352, 445] width 162 height 17
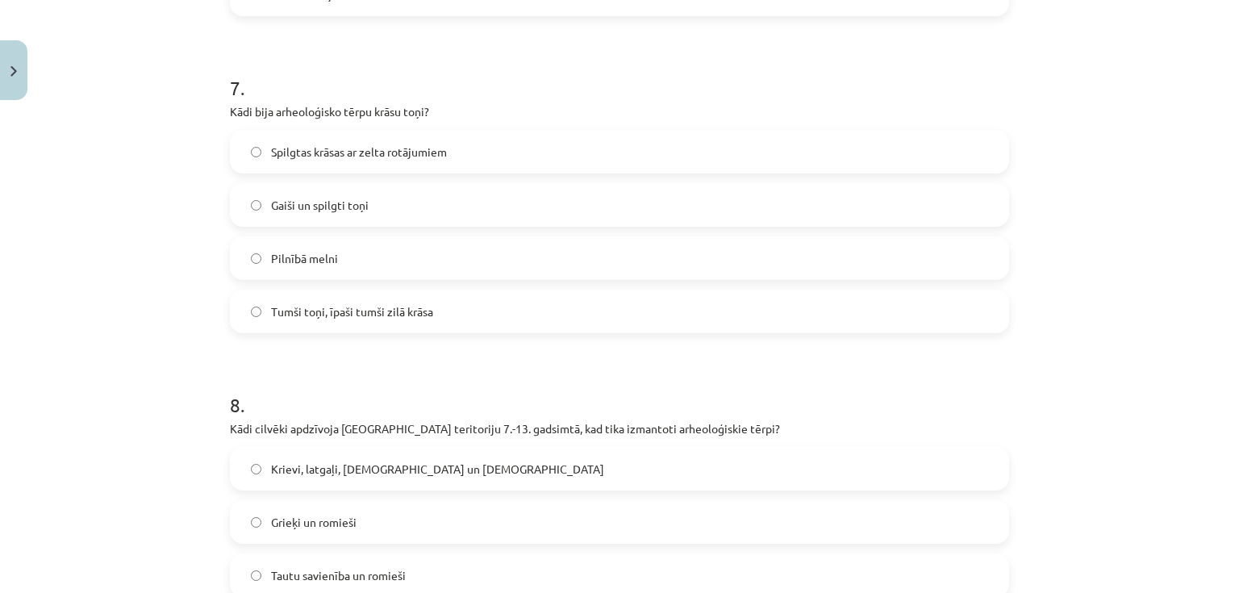
scroll to position [2170, 0]
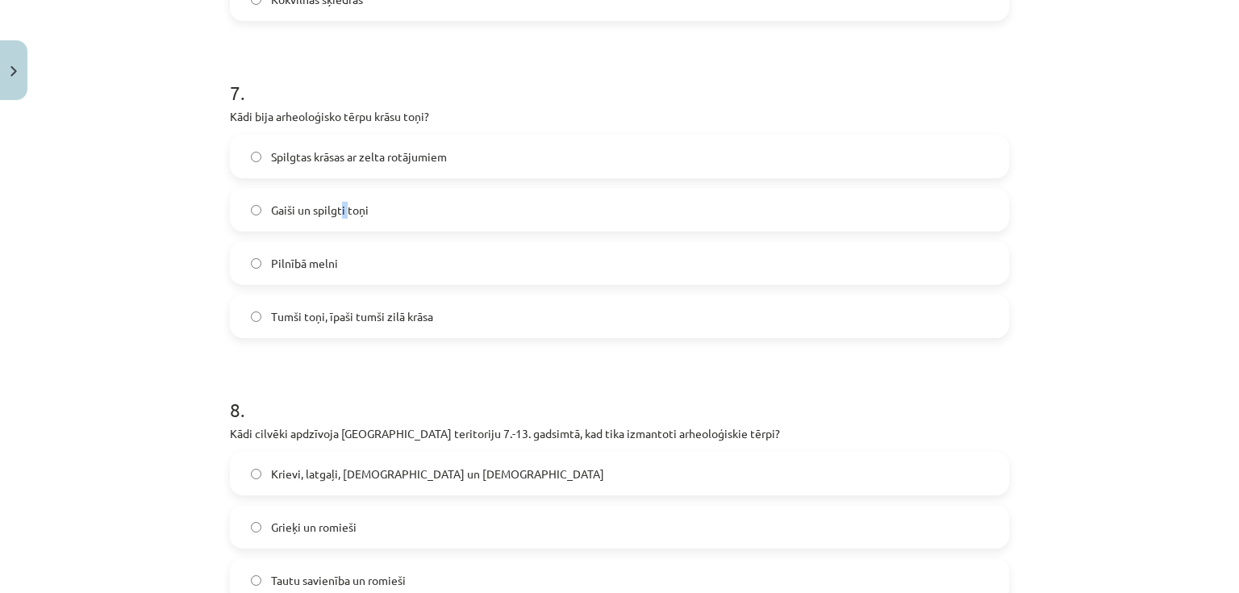
drag, startPoint x: 344, startPoint y: 209, endPoint x: 335, endPoint y: 214, distance: 10.8
click at [335, 210] on span "Gaiši un spilgti toņi" at bounding box center [320, 210] width 98 height 17
click at [367, 216] on label "Gaiši un spilgti toņi" at bounding box center [619, 210] width 776 height 40
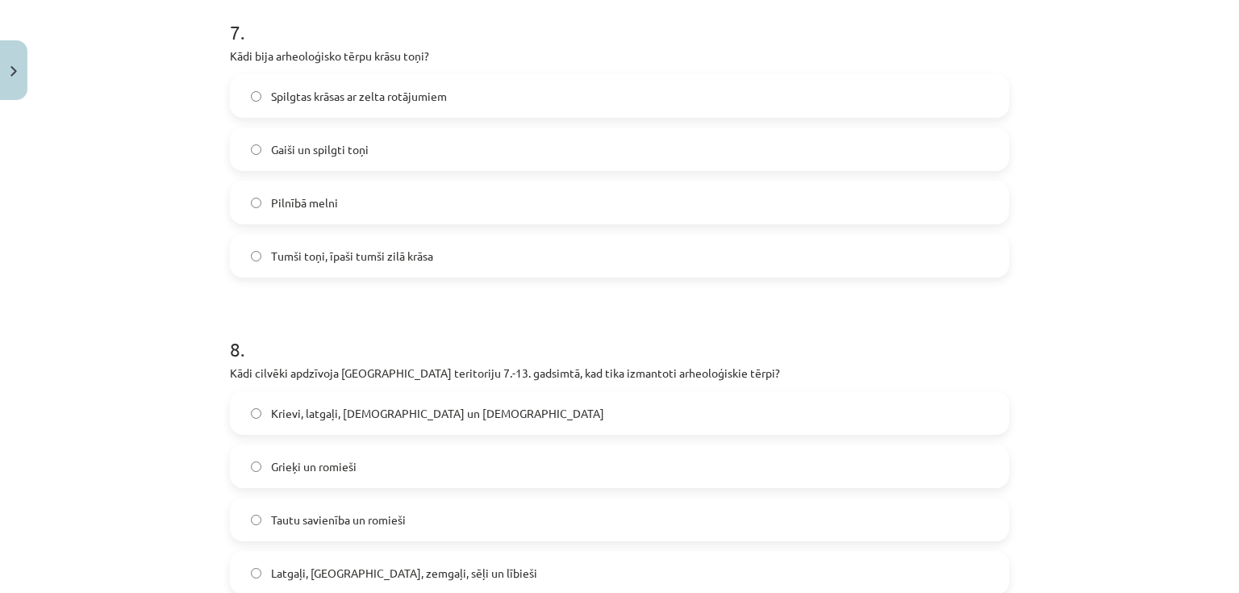
scroll to position [2234, 0]
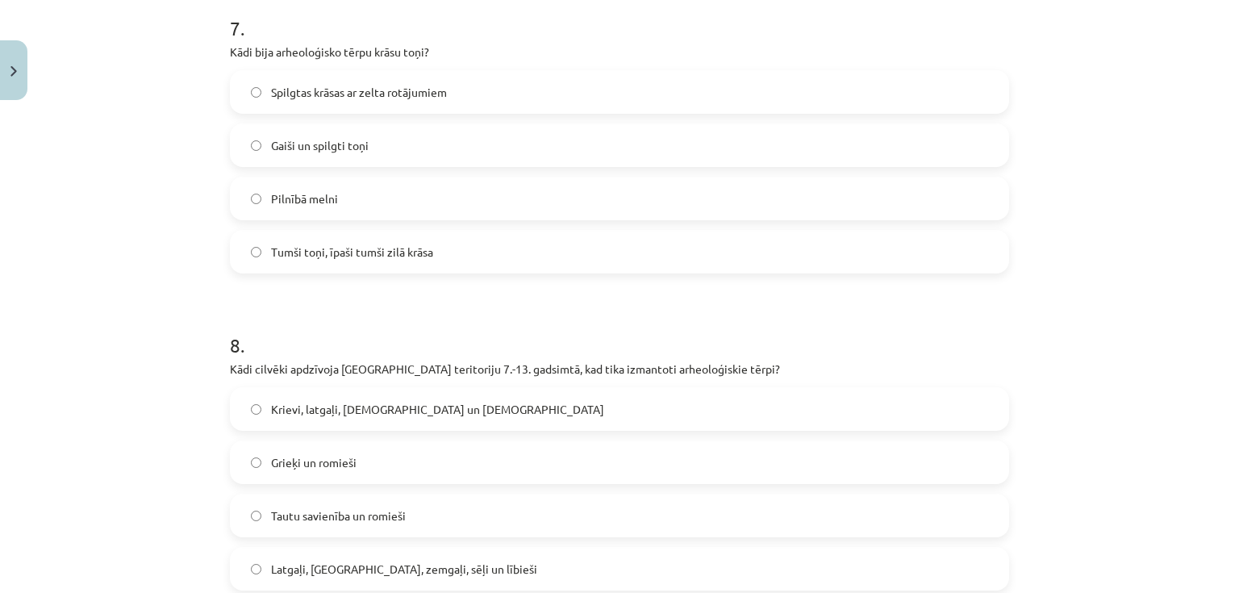
click at [364, 413] on span "Krievi, latgaļi, kurši un vācieši" at bounding box center [437, 409] width 333 height 17
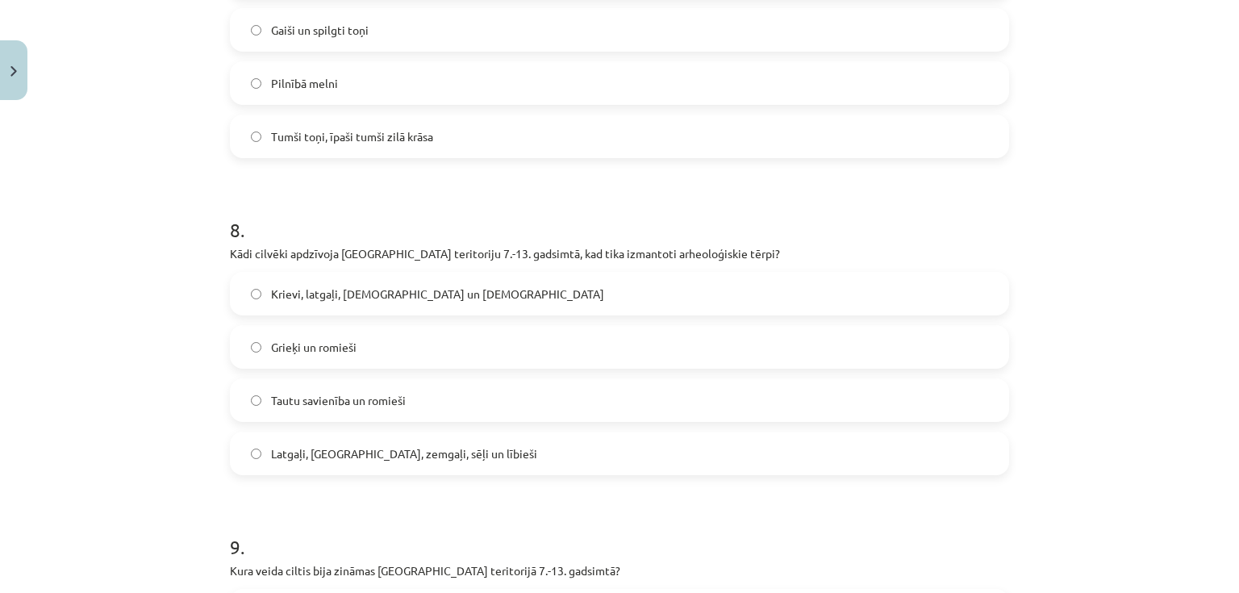
scroll to position [2363, 0]
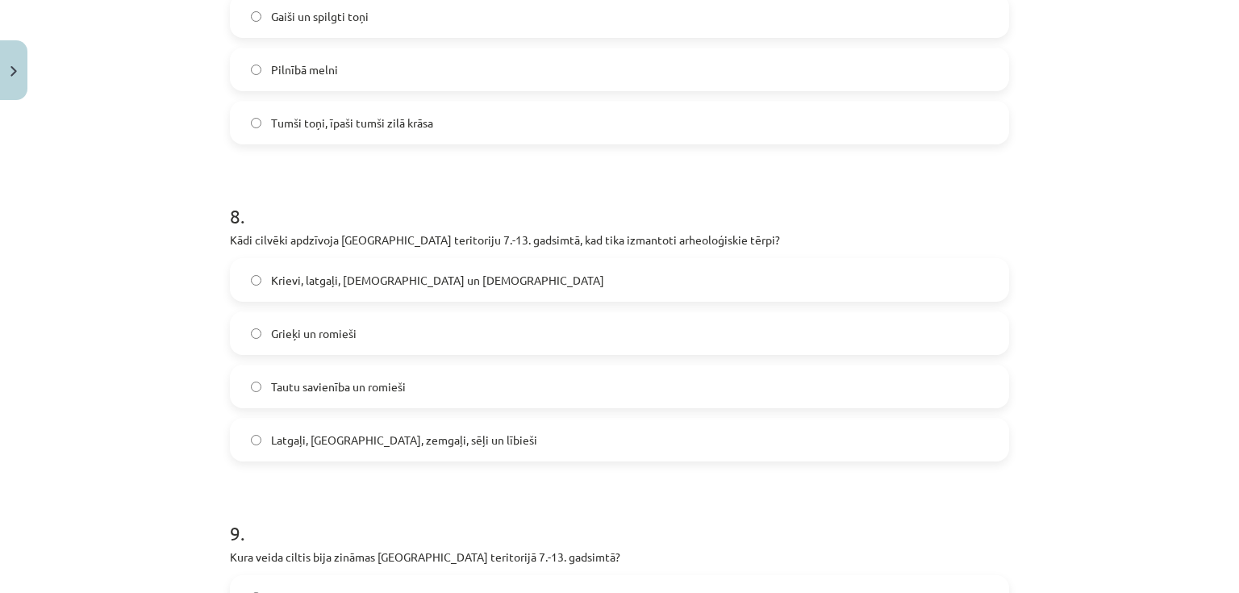
click at [357, 445] on span "Latgaļi, kurši, zemgaļi, sēļi un lībieši" at bounding box center [404, 439] width 266 height 17
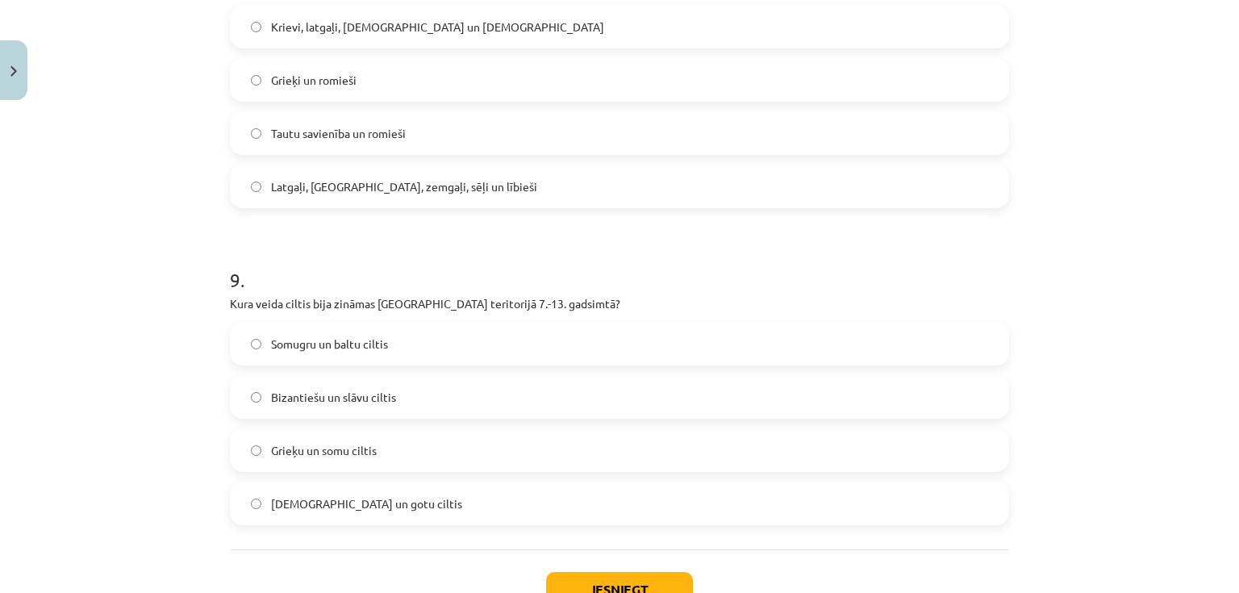
scroll to position [2621, 0]
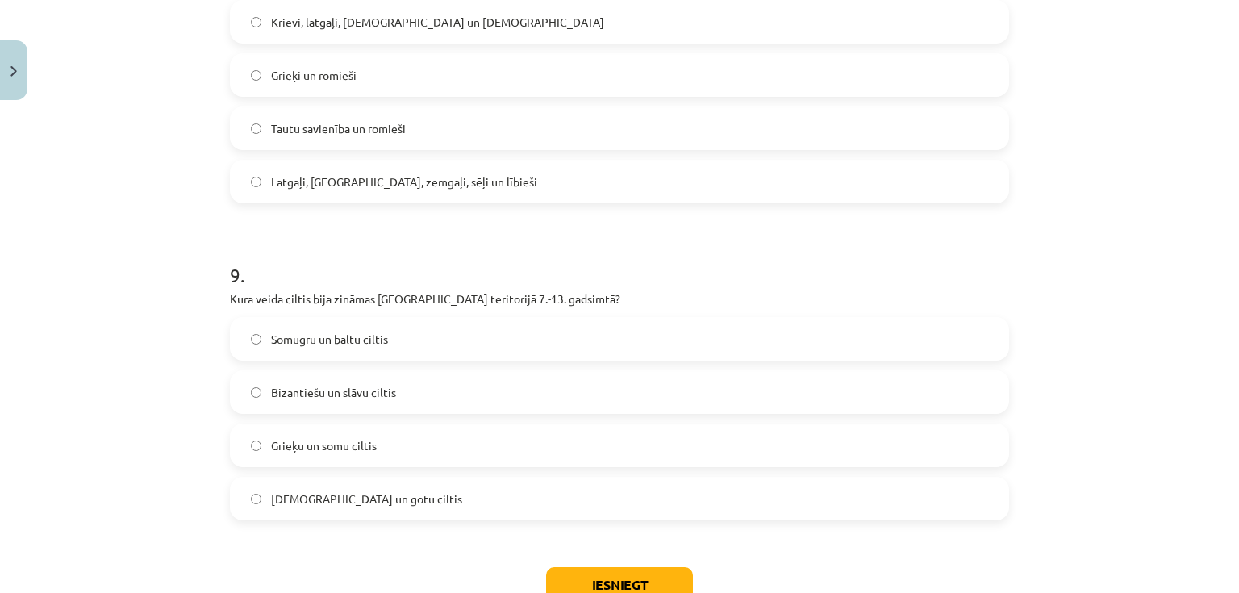
click at [336, 445] on span "Grieķu un somu ciltis" at bounding box center [324, 445] width 106 height 17
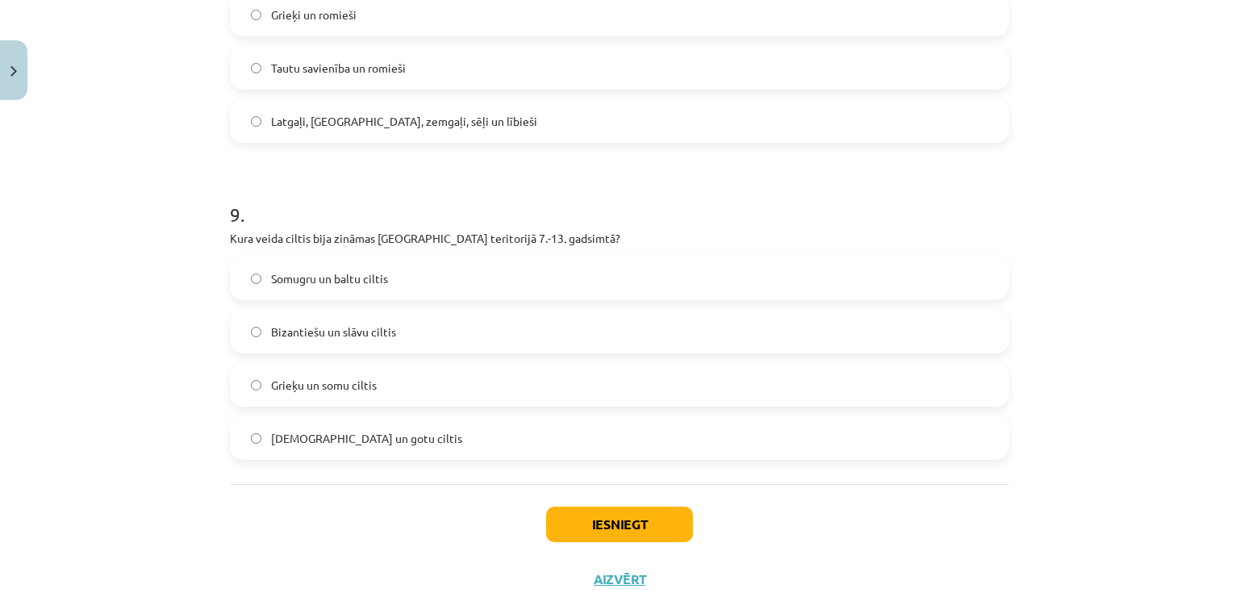
scroll to position [2686, 0]
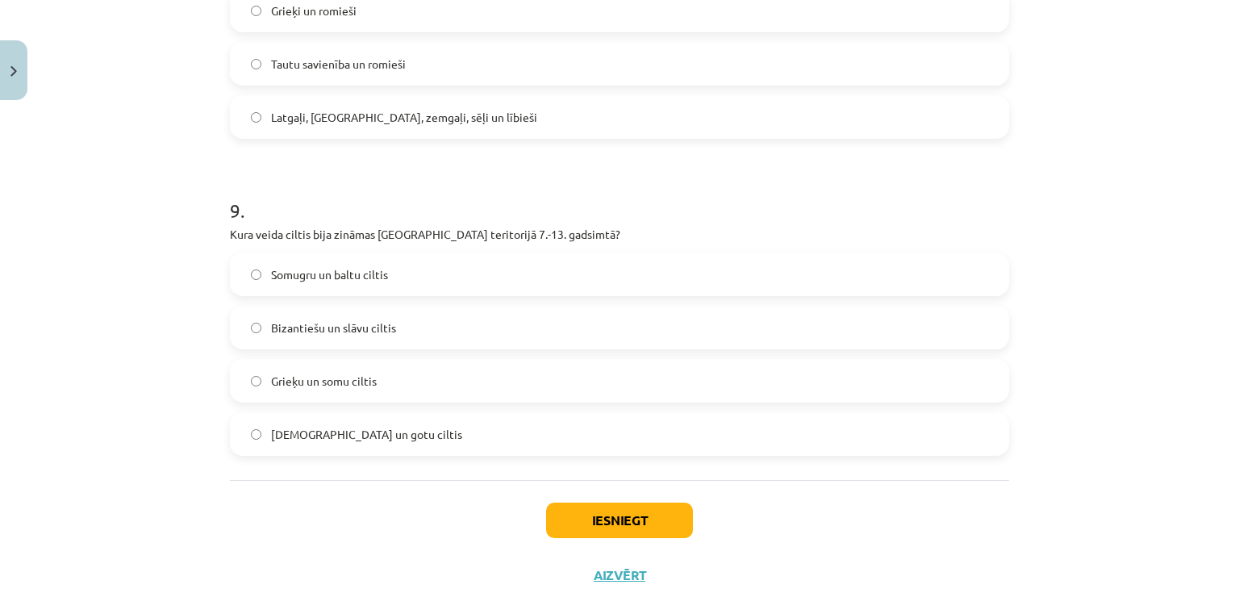
click at [366, 435] on span "Romiešu un gotu ciltis" at bounding box center [366, 434] width 191 height 17
click at [570, 515] on button "Iesniegt" at bounding box center [619, 519] width 147 height 35
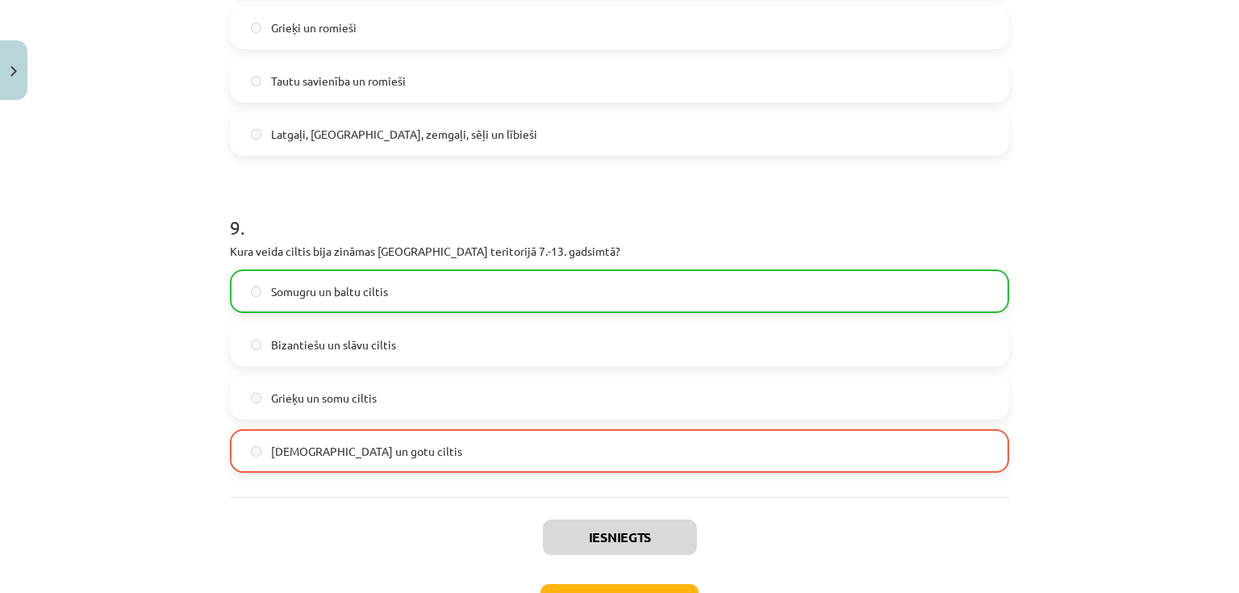
scroll to position [2786, 0]
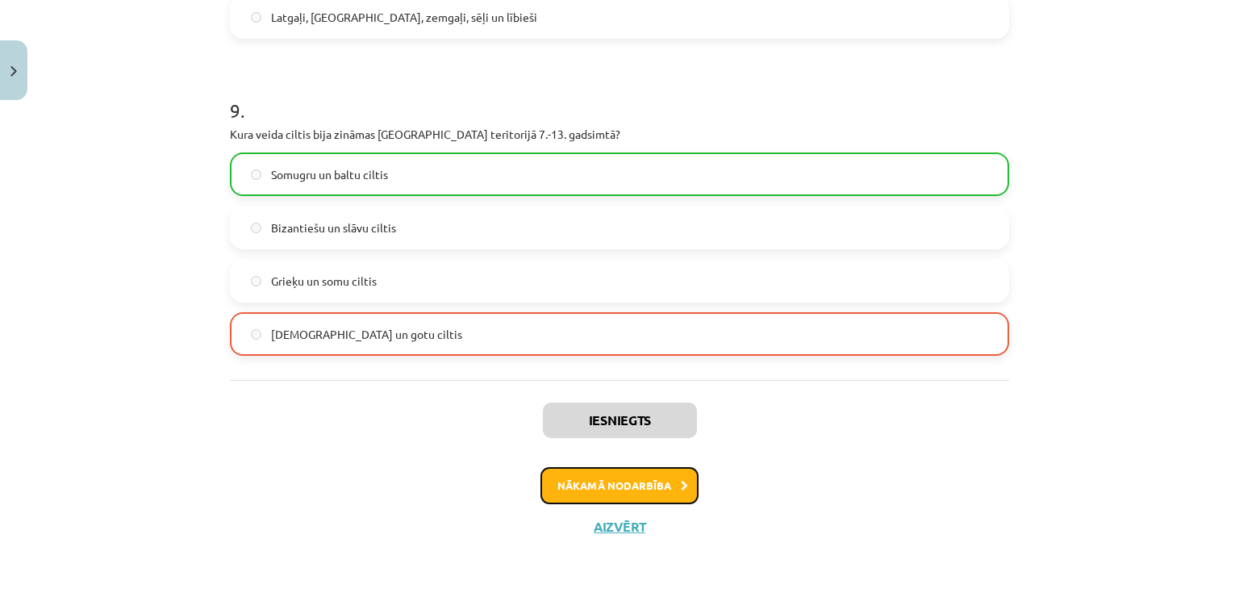
click at [673, 485] on button "Nākamā nodarbība" at bounding box center [619, 485] width 158 height 37
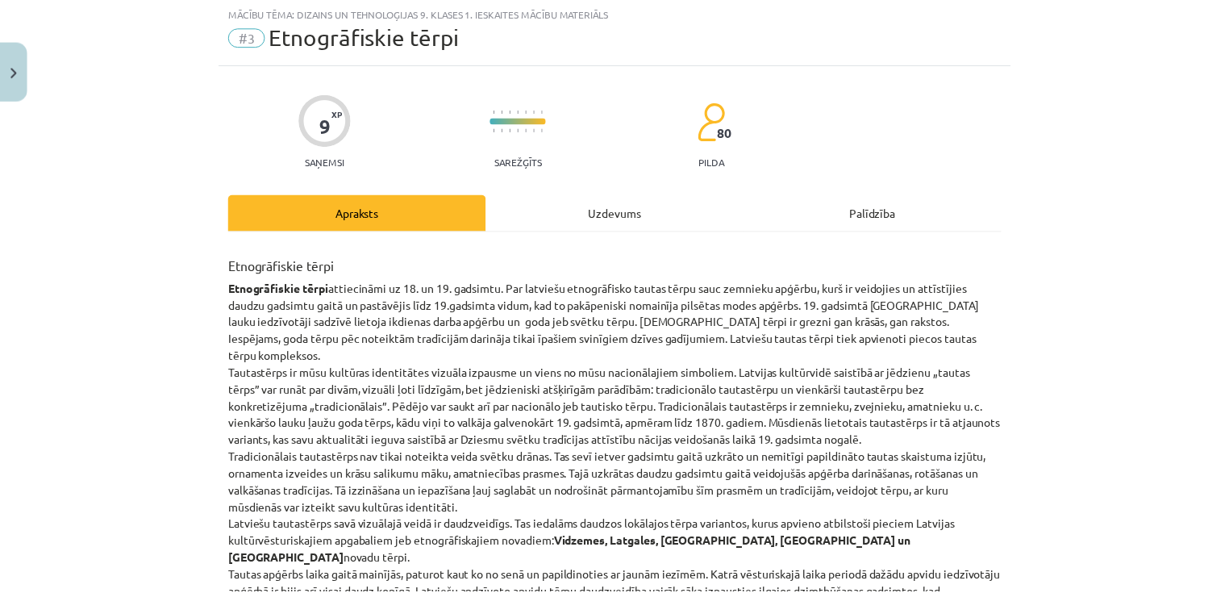
scroll to position [40, 0]
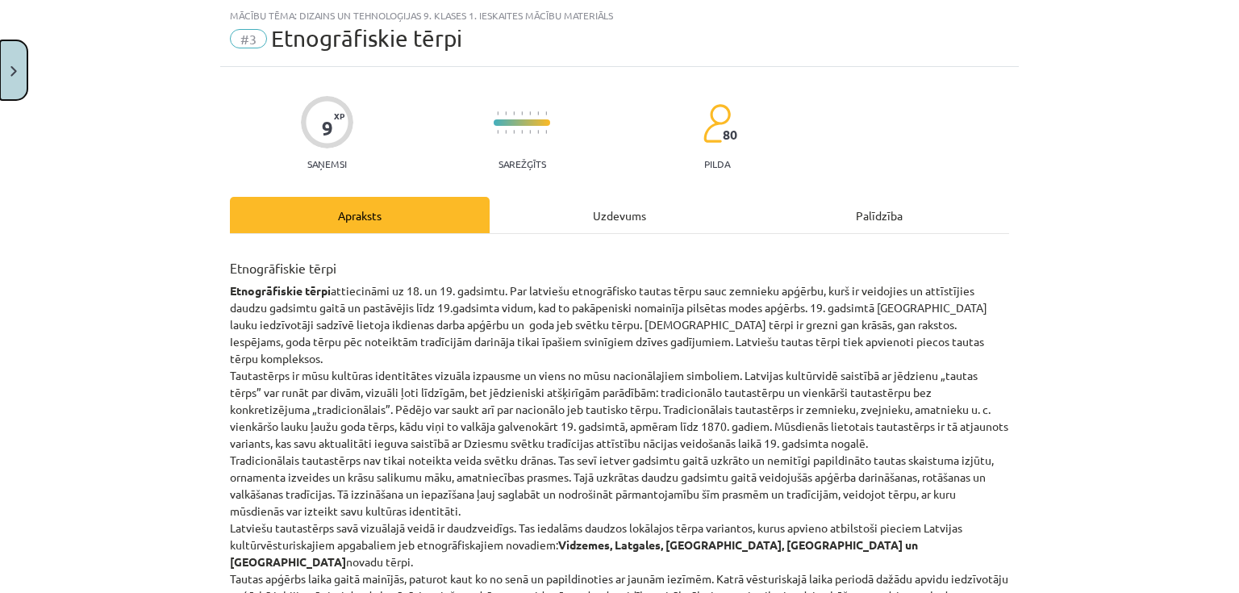
click at [18, 67] on button "Close" at bounding box center [13, 70] width 27 height 60
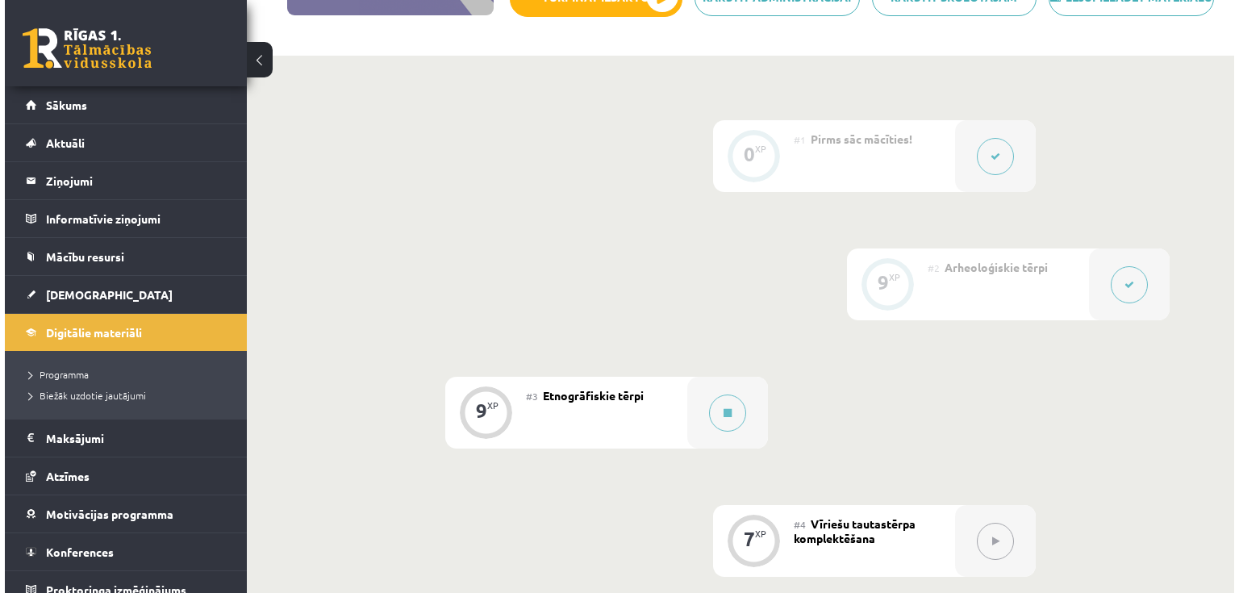
scroll to position [319, 0]
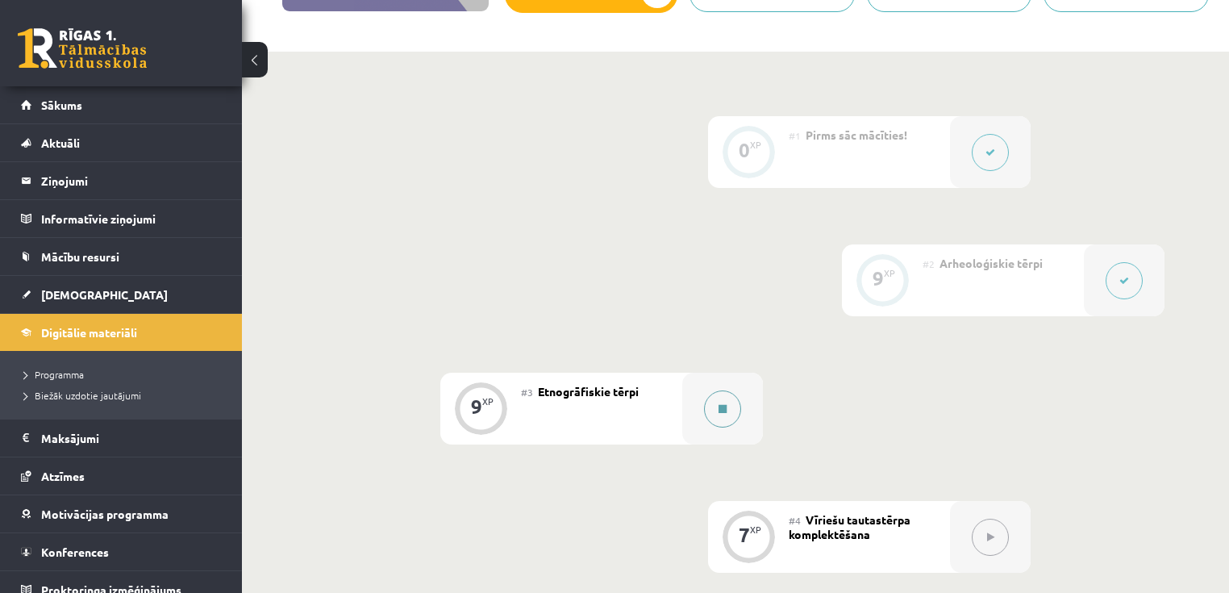
click at [723, 414] on icon at bounding box center [723, 409] width 8 height 10
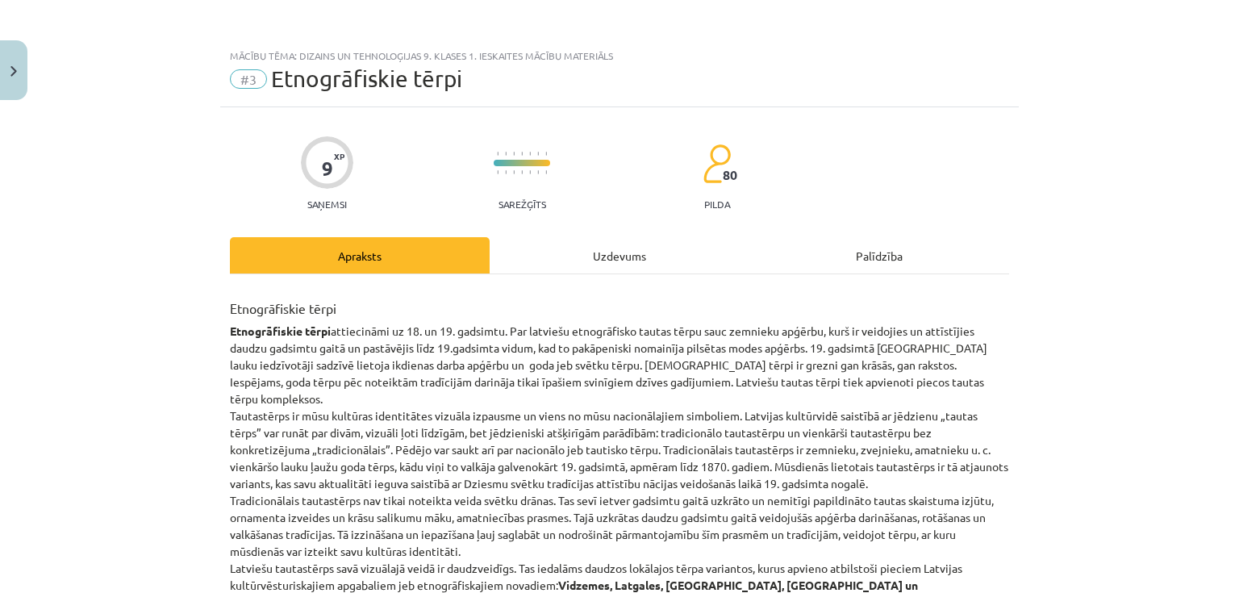
click at [636, 258] on div "Uzdevums" at bounding box center [620, 255] width 260 height 36
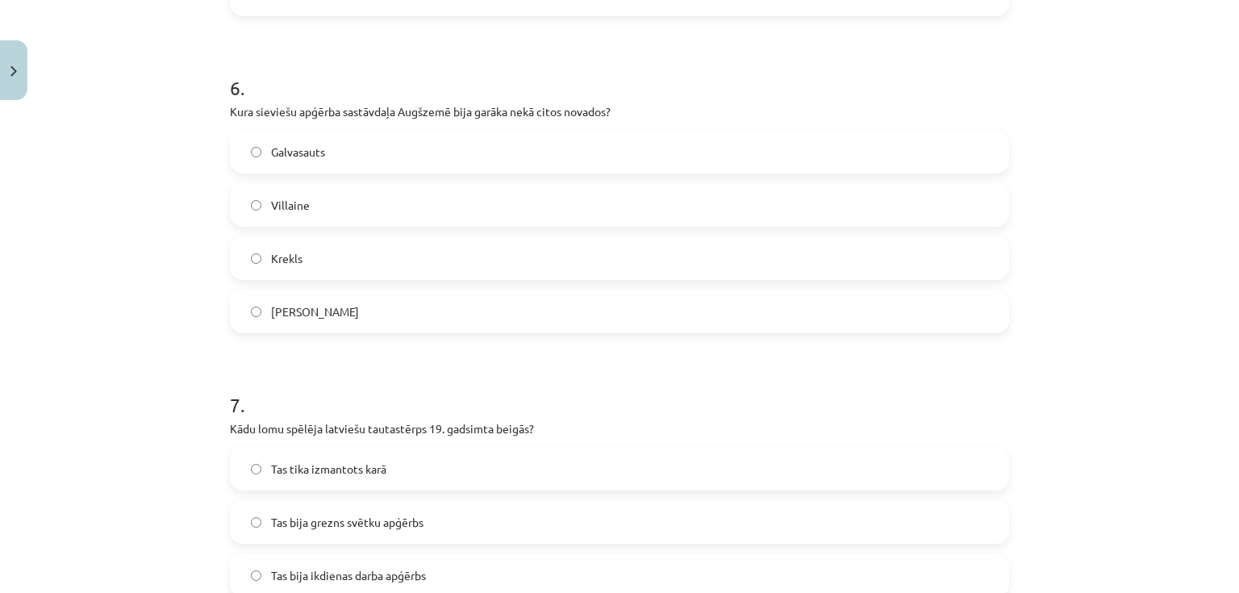
scroll to position [2735, 0]
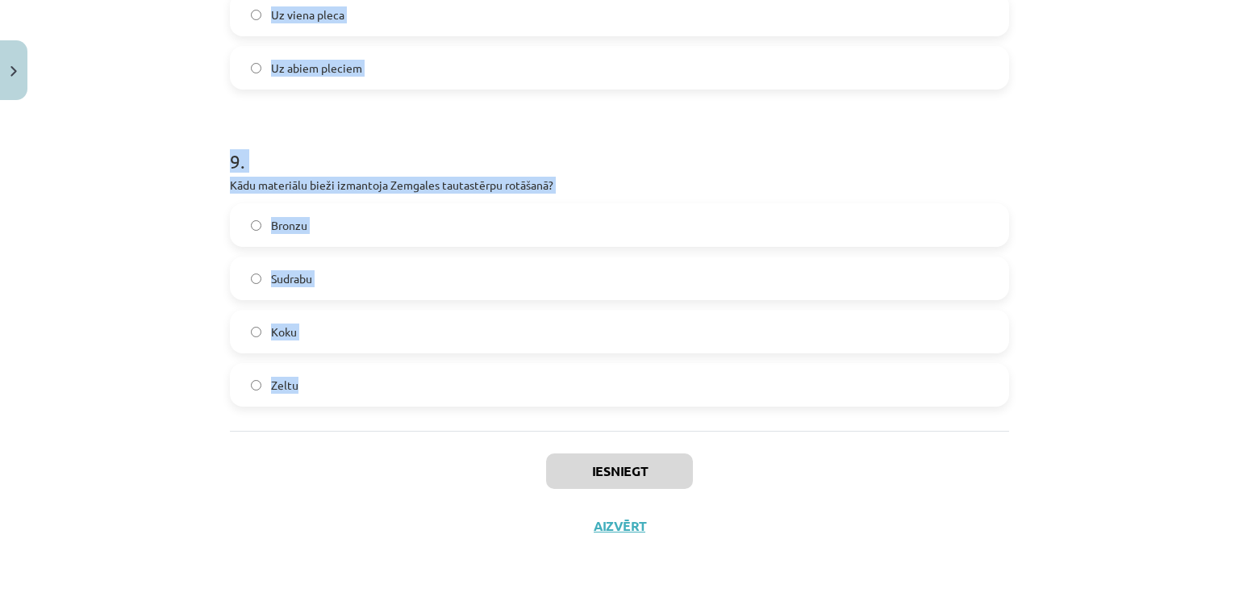
drag, startPoint x: 225, startPoint y: 309, endPoint x: 487, endPoint y: 361, distance: 267.3
copy form "1 . Kas raksturīgs Latgales tautas tērpam? Sarkanā krāsa Gaiši zils audums Meln…"
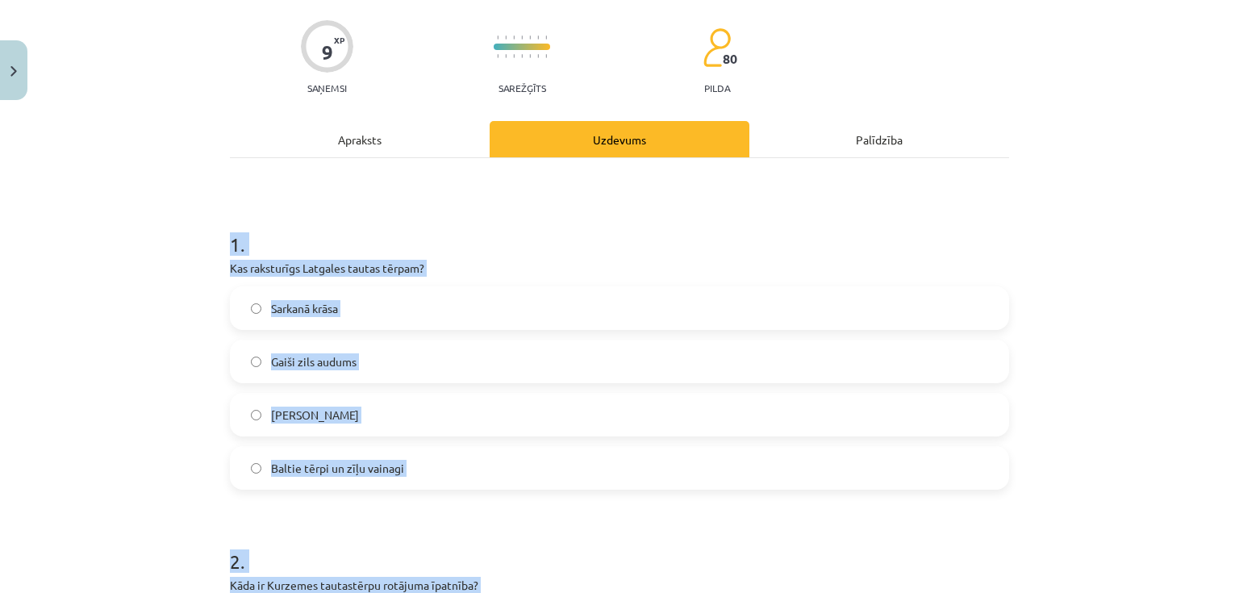
scroll to position [154, 0]
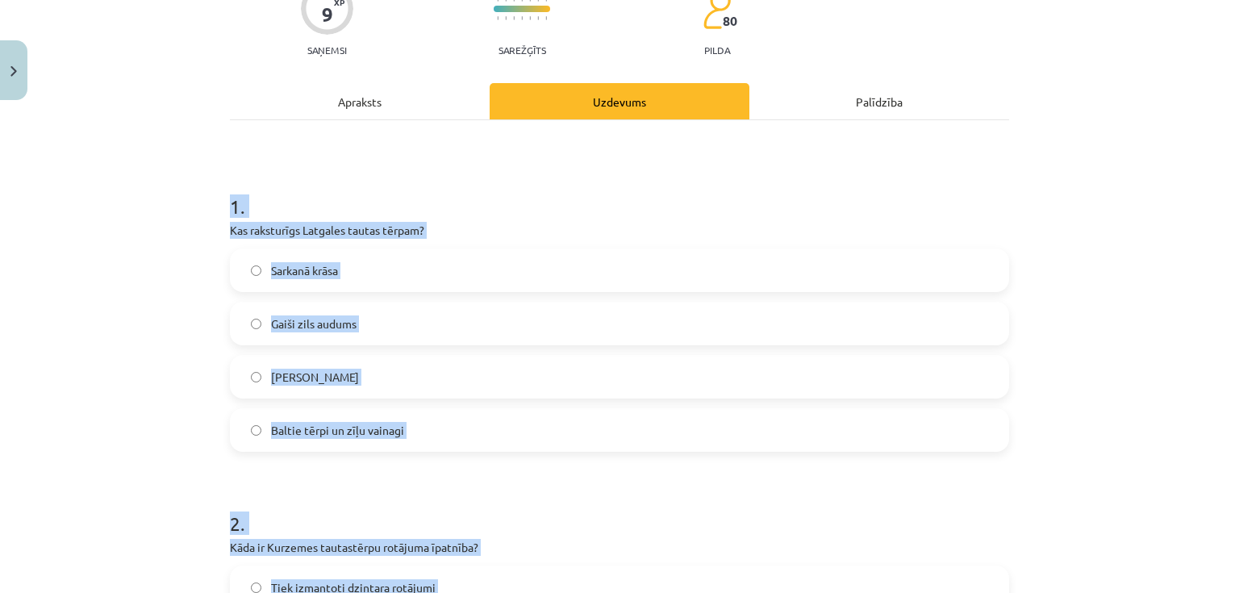
click at [346, 423] on span "Baltie tērpi un zīļu vainagi" at bounding box center [337, 430] width 133 height 17
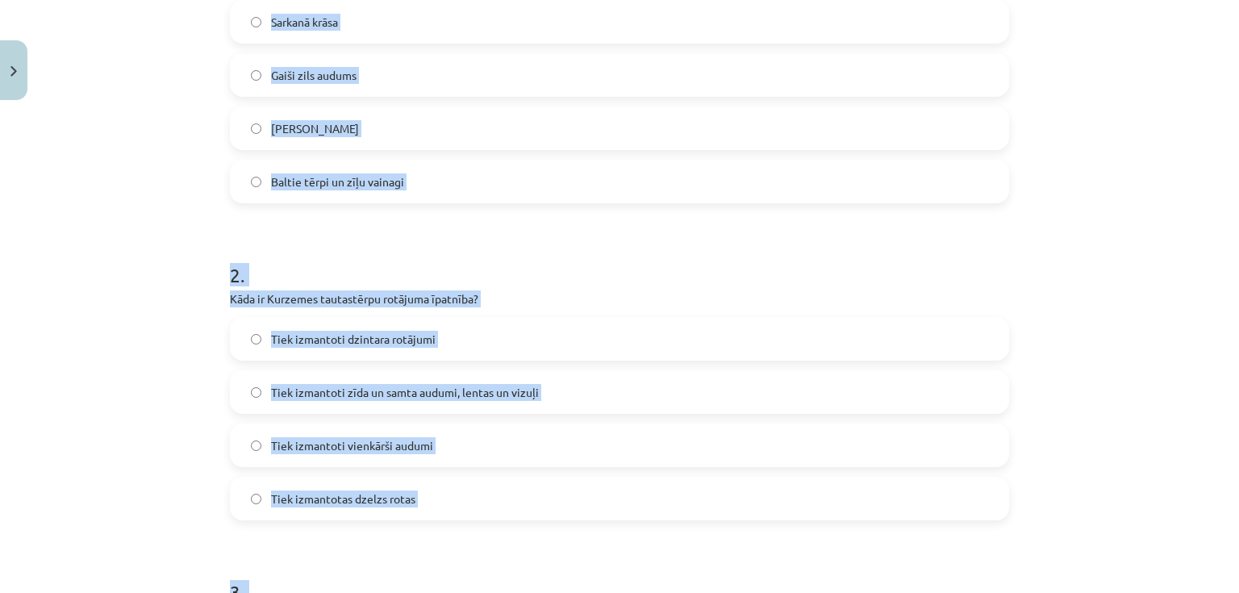
scroll to position [412, 0]
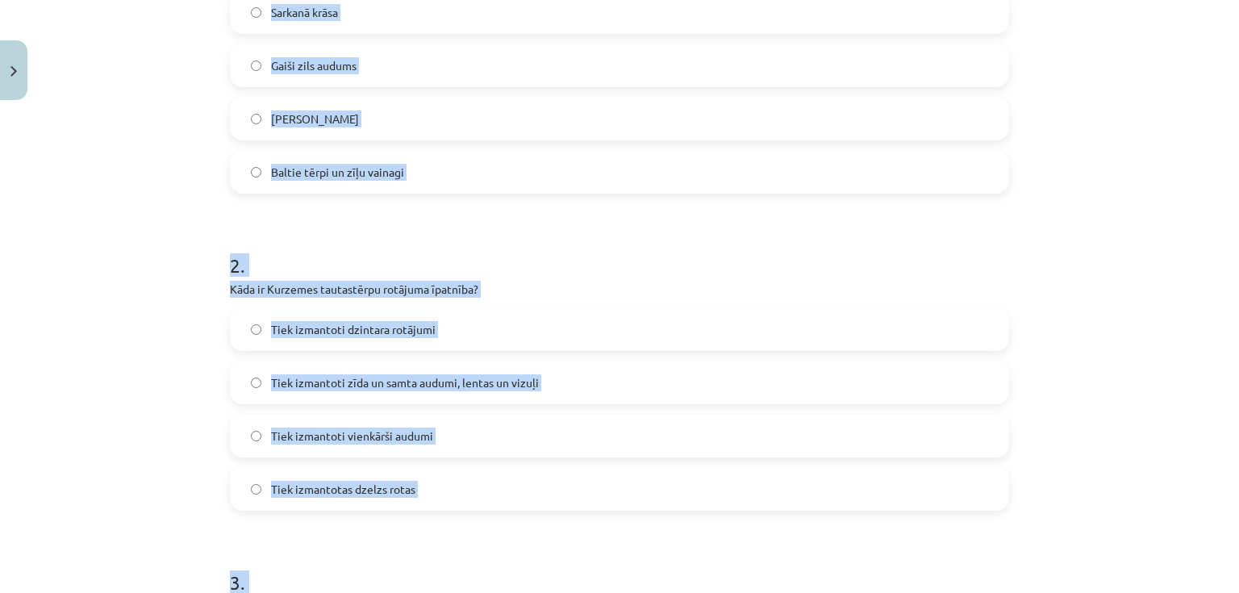
click at [201, 358] on div "Mācību tēma: Dizains un tehnoloģijas 9. klases 1. ieskaites mācību materiāls #3…" at bounding box center [619, 296] width 1239 height 593
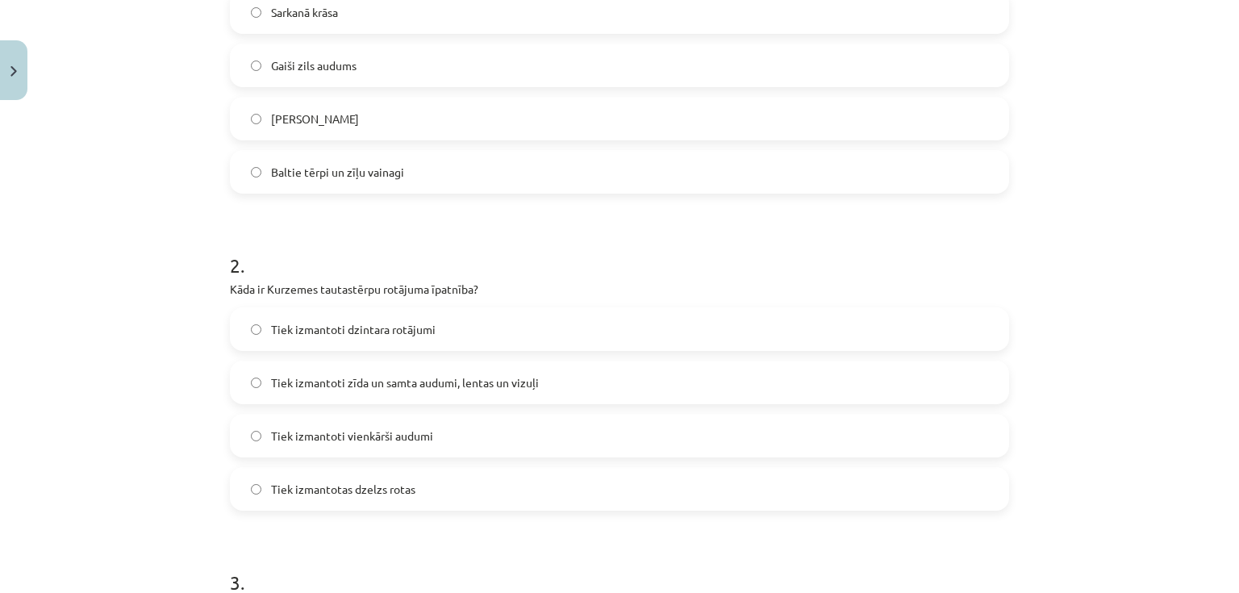
click at [315, 331] on span "Tiek izmantoti dzintara rotājumi" at bounding box center [353, 329] width 165 height 17
click at [366, 374] on span "Tiek izmantoti zīda un samta audumi, lentas un vizuļi" at bounding box center [405, 382] width 268 height 17
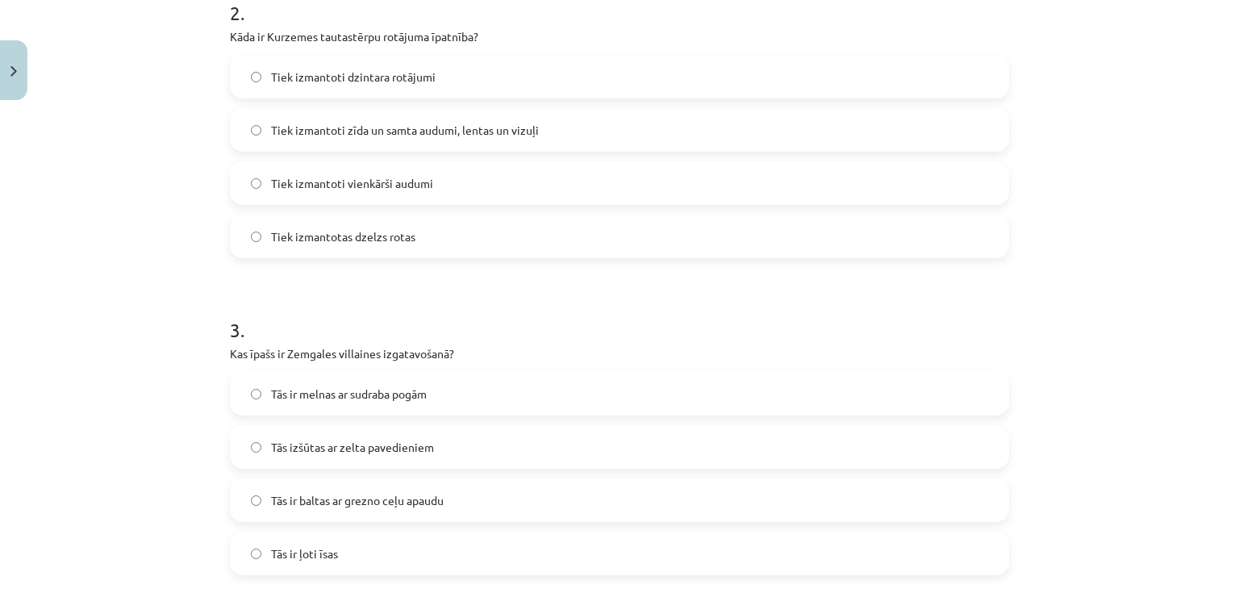
scroll to position [670, 0]
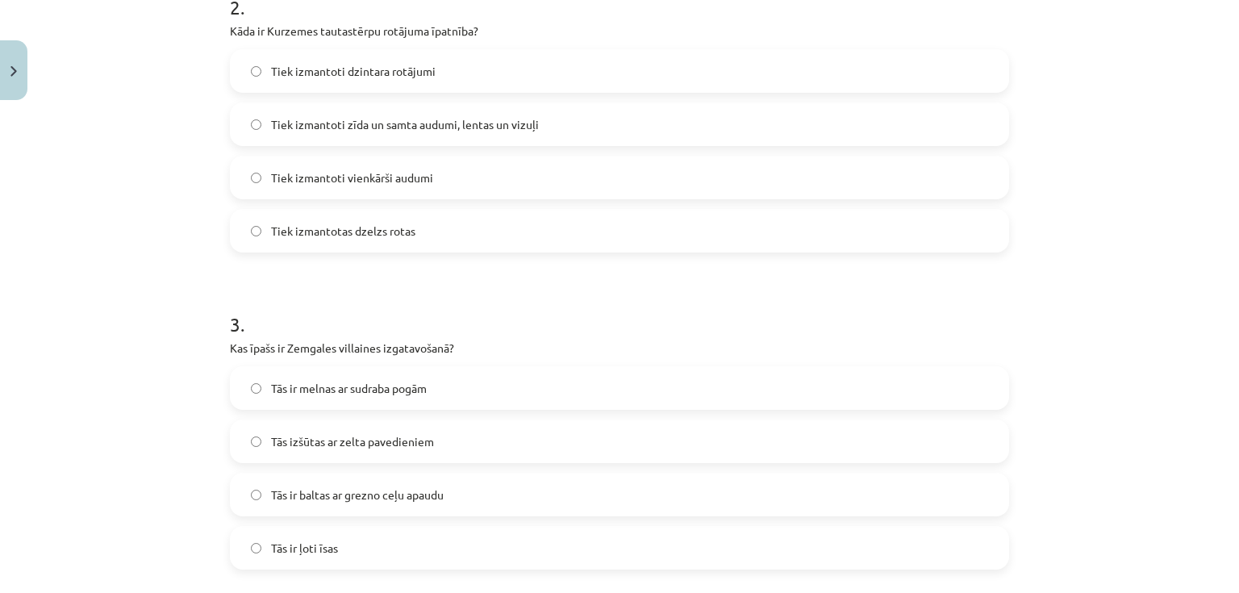
click at [346, 486] on span "Tās ir baltas ar grezno ceļu apaudu" at bounding box center [357, 494] width 173 height 17
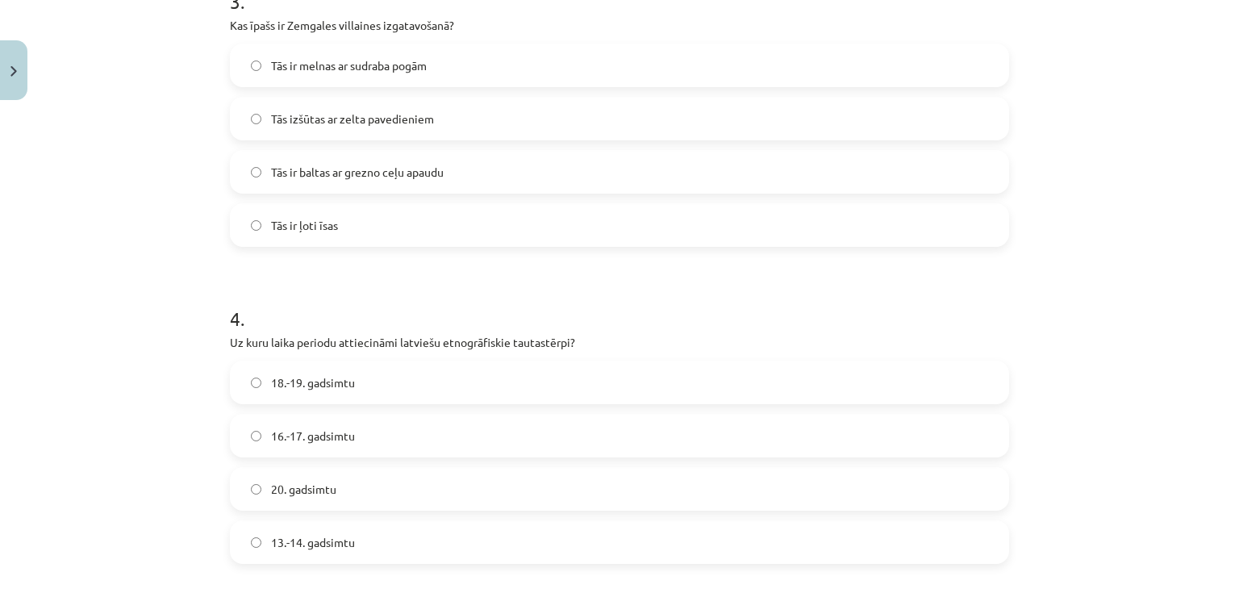
click at [325, 386] on span "18.-19. gadsimtu" at bounding box center [313, 382] width 84 height 17
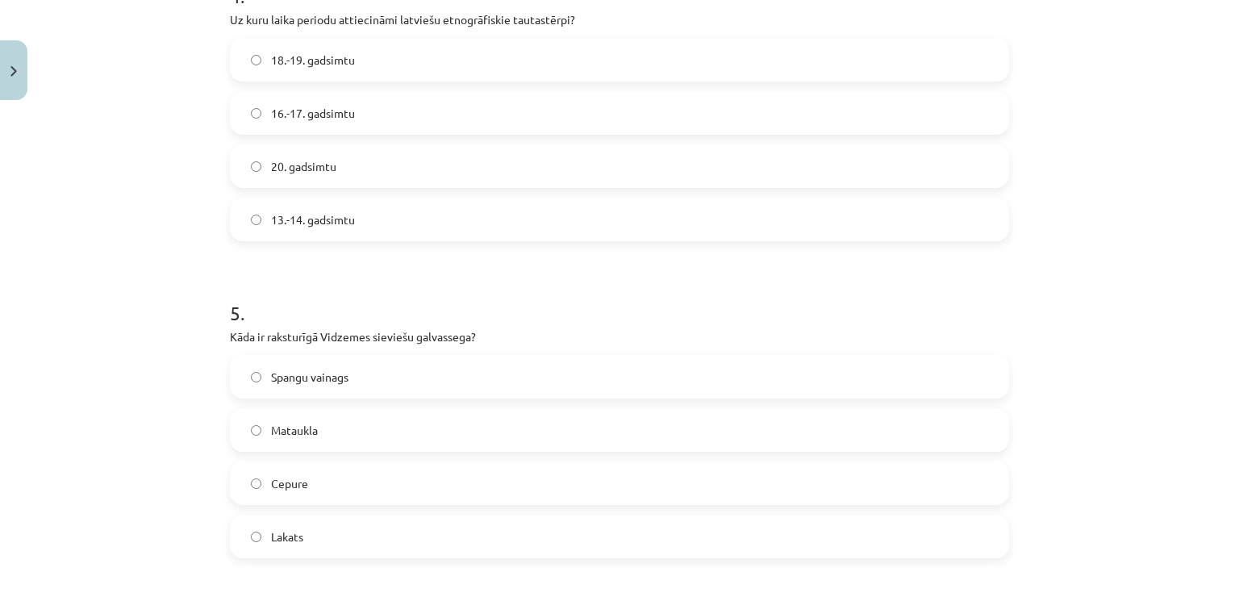
click at [326, 383] on span "Spangu vainags" at bounding box center [309, 377] width 77 height 17
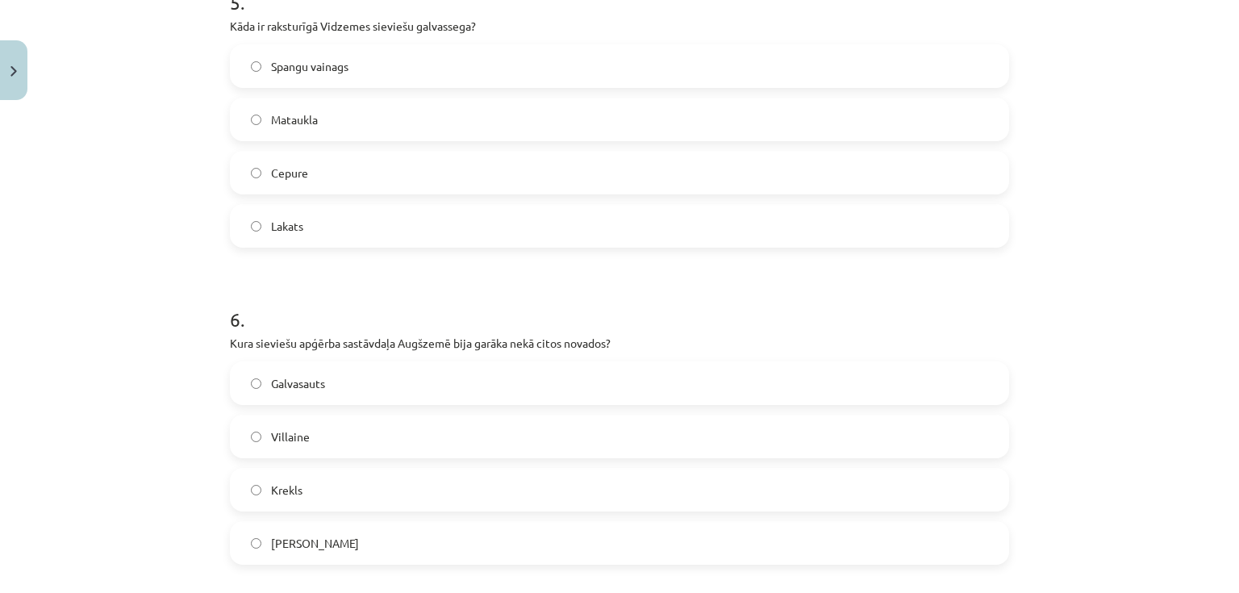
scroll to position [1638, 0]
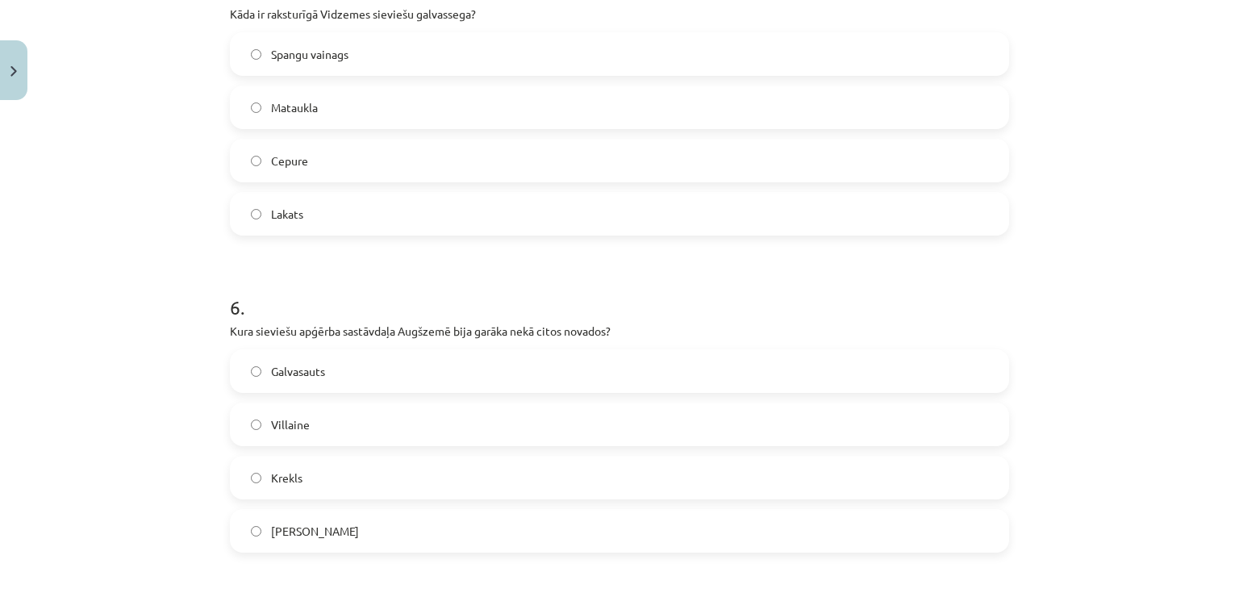
click at [302, 465] on label "Krekls" at bounding box center [619, 477] width 776 height 40
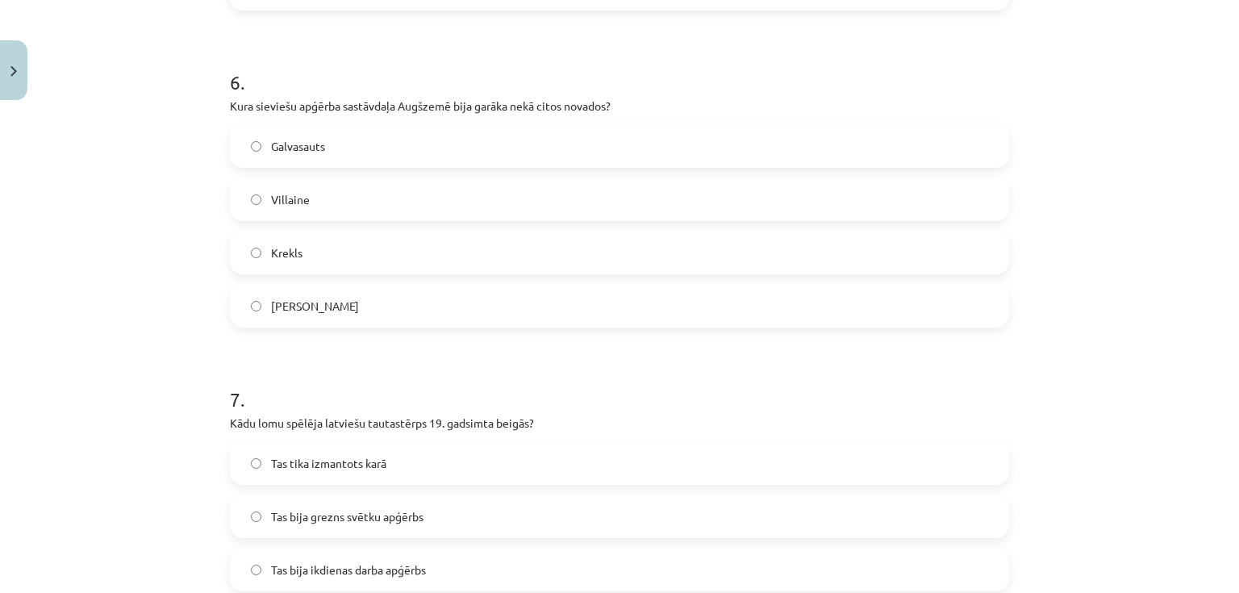
scroll to position [1961, 0]
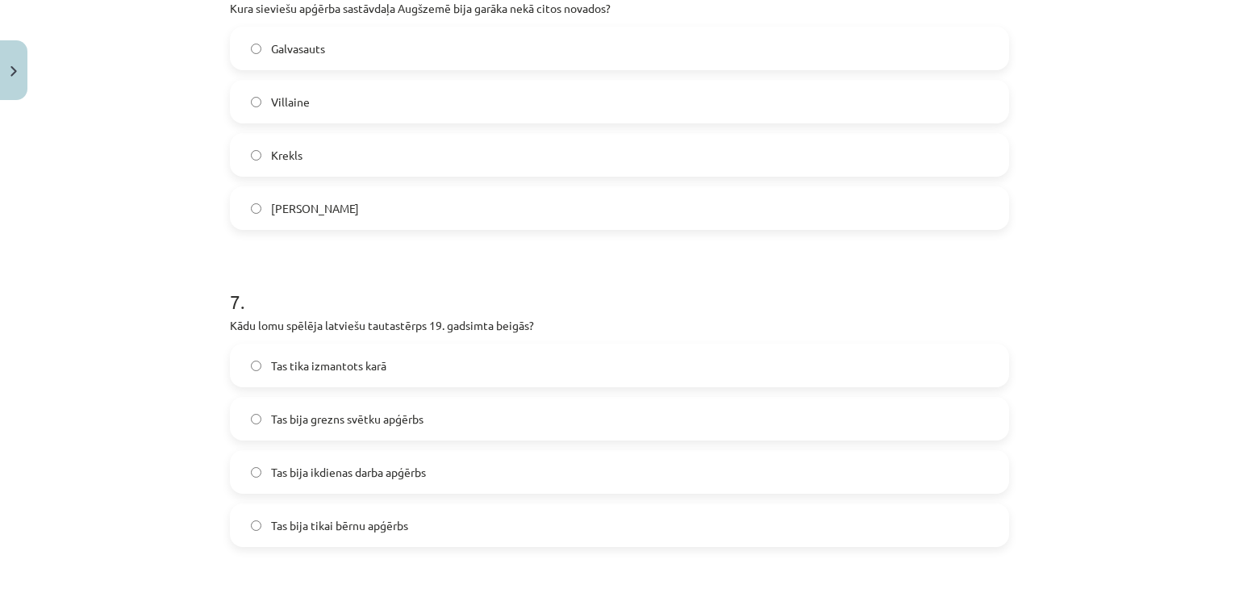
click at [319, 371] on span "Tas tika izmantots karā" at bounding box center [328, 365] width 115 height 17
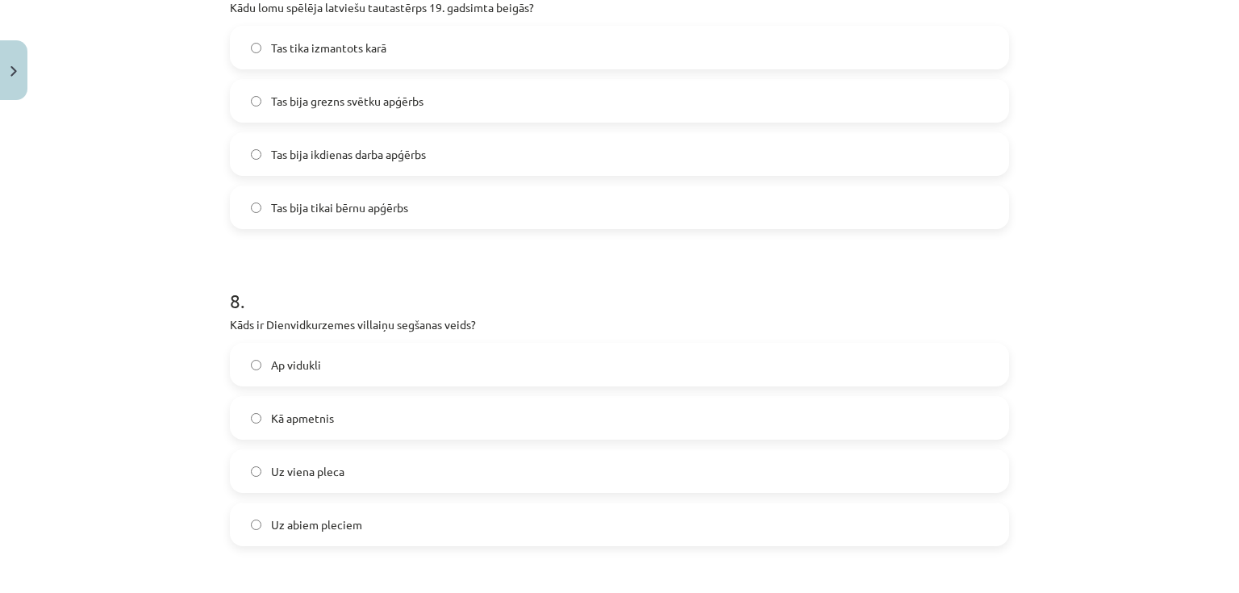
scroll to position [2283, 0]
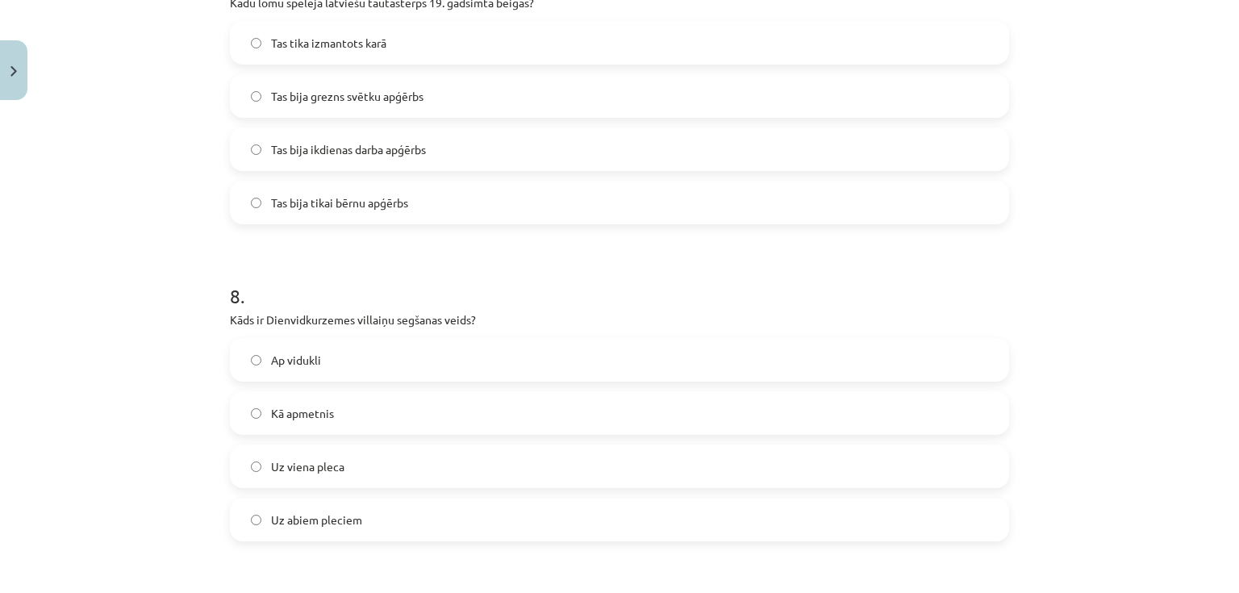
click at [326, 463] on span "Uz viena pleca" at bounding box center [307, 466] width 73 height 17
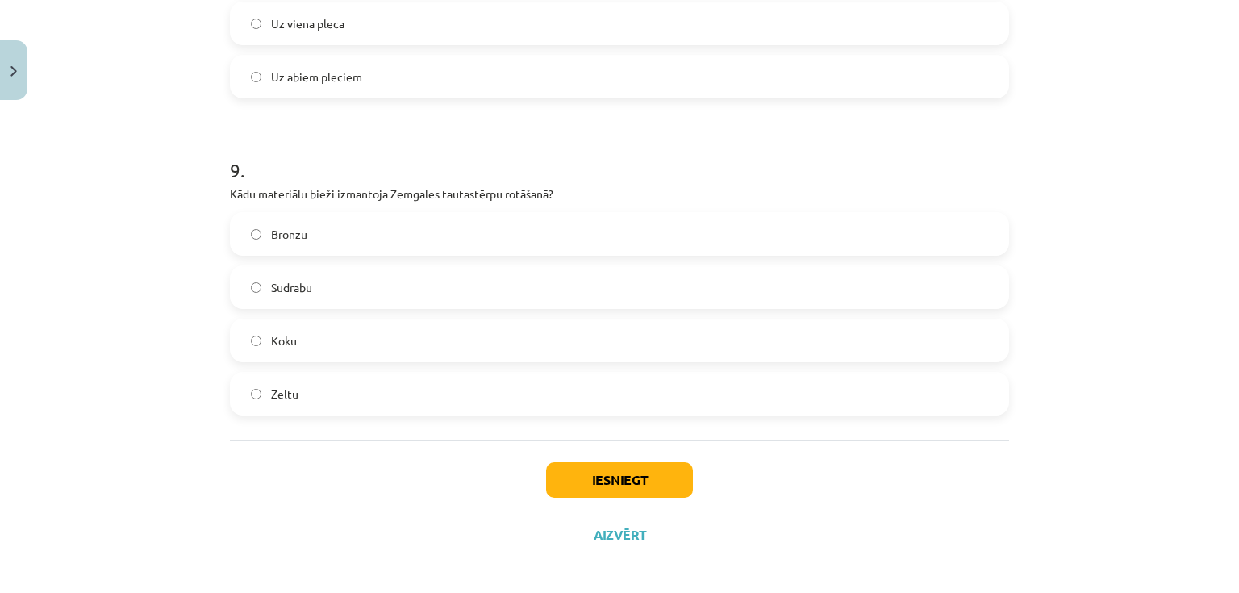
scroll to position [2735, 0]
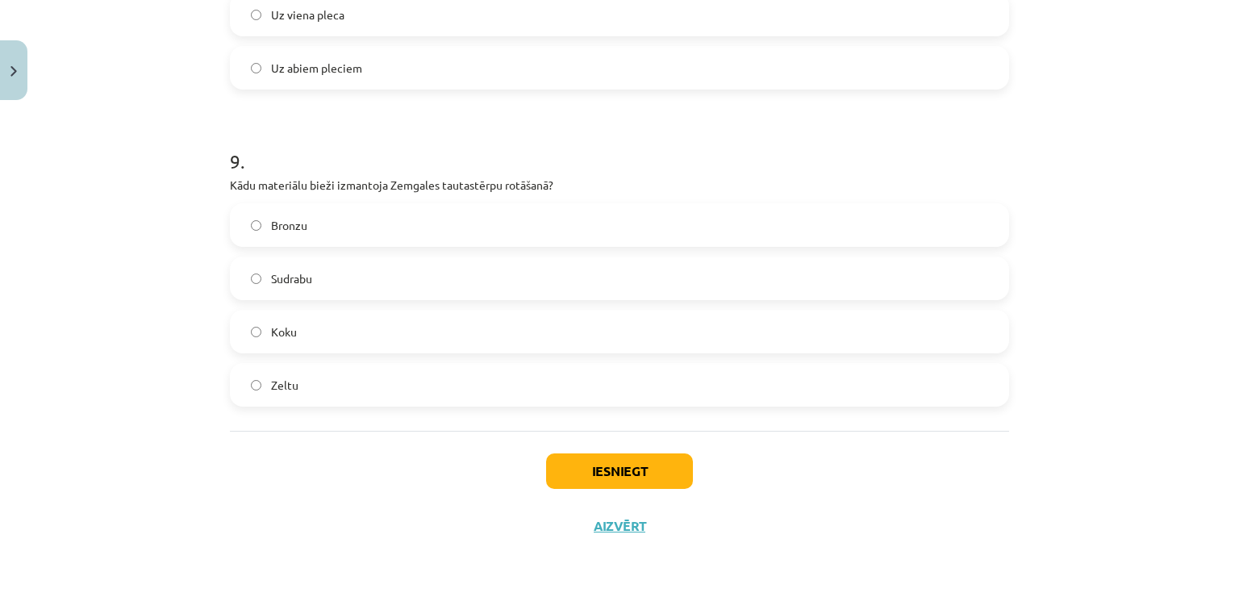
click at [313, 280] on label "Sudrabu" at bounding box center [619, 278] width 776 height 40
click at [556, 458] on button "Iesniegt" at bounding box center [619, 470] width 147 height 35
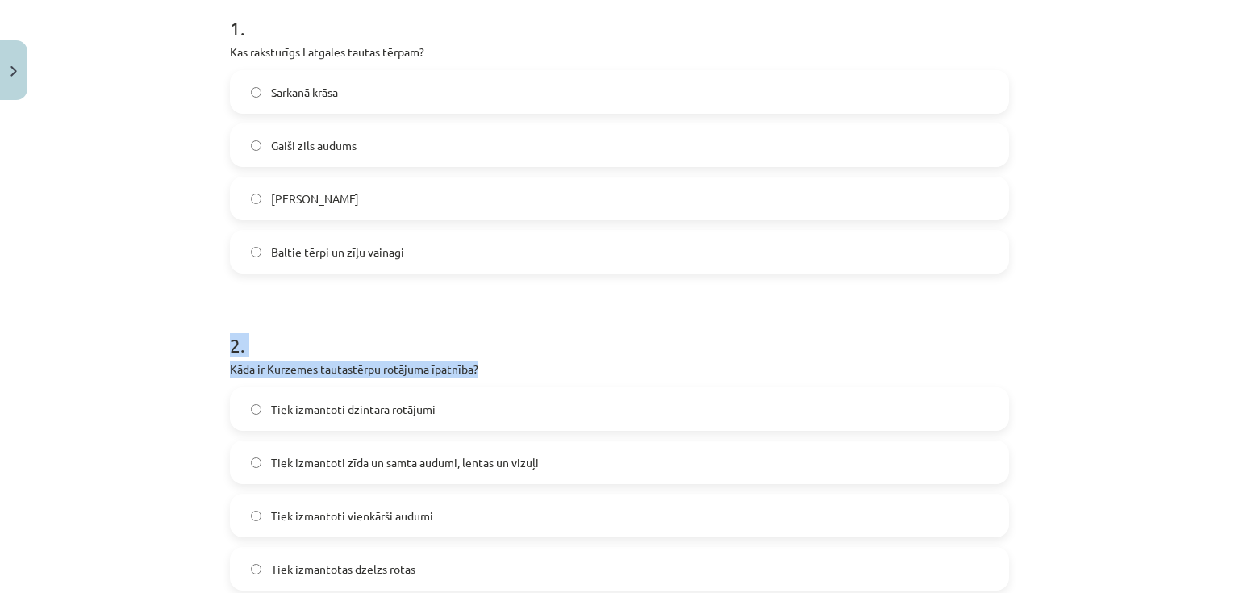
drag, startPoint x: 606, startPoint y: 342, endPoint x: 598, endPoint y: 198, distance: 143.8
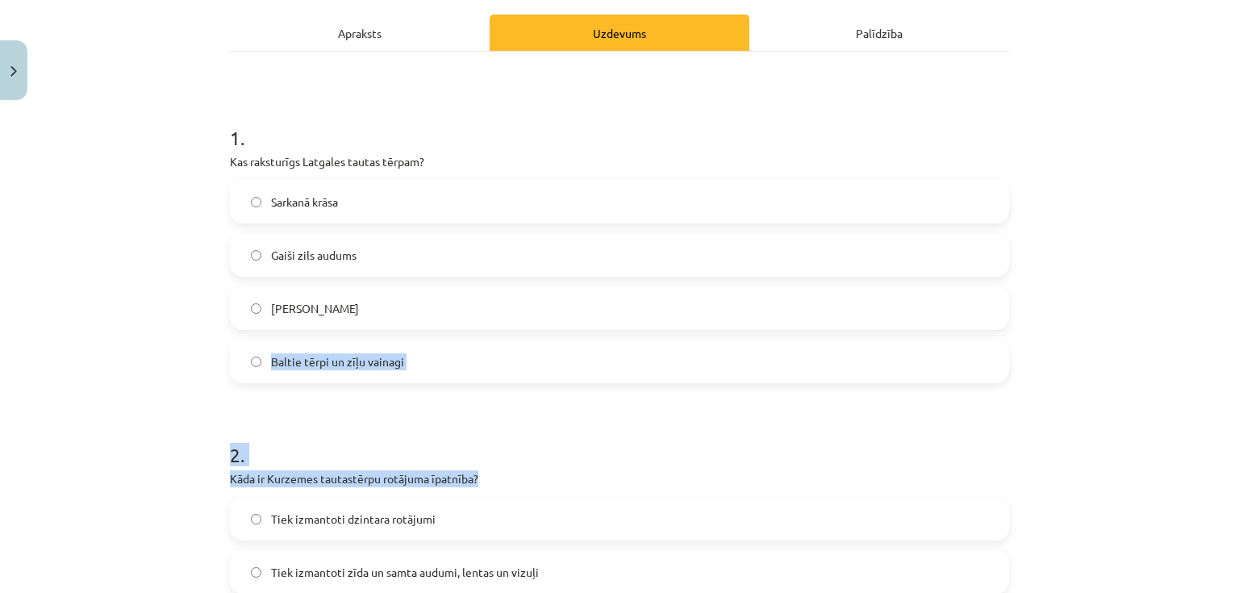
scroll to position [219, 0]
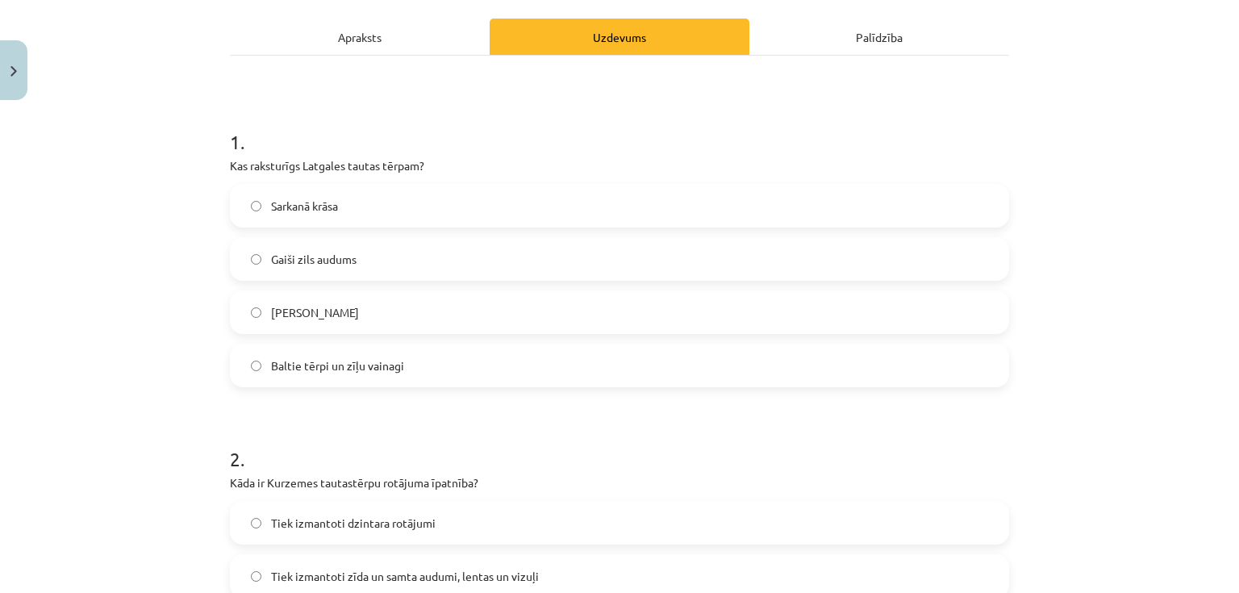
click at [600, 196] on label "Sarkanā krāsa" at bounding box center [619, 205] width 776 height 40
click at [473, 255] on label "Gaiši zils audums" at bounding box center [619, 259] width 776 height 40
click at [423, 311] on label "Melnie brunči" at bounding box center [619, 312] width 776 height 40
click at [329, 361] on span "Baltie tērpi un zīļu vainagi" at bounding box center [337, 365] width 133 height 17
click at [377, 368] on span "Baltie tērpi un zīļu vainagi" at bounding box center [337, 365] width 133 height 17
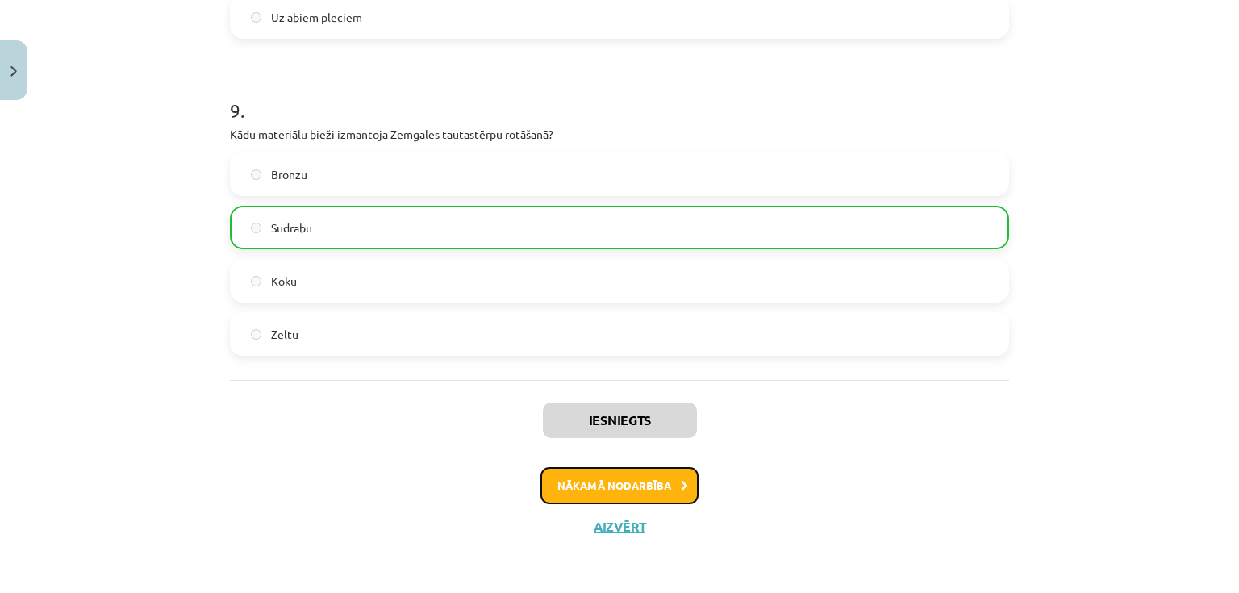
click at [639, 473] on button "Nākamā nodarbība" at bounding box center [619, 485] width 158 height 37
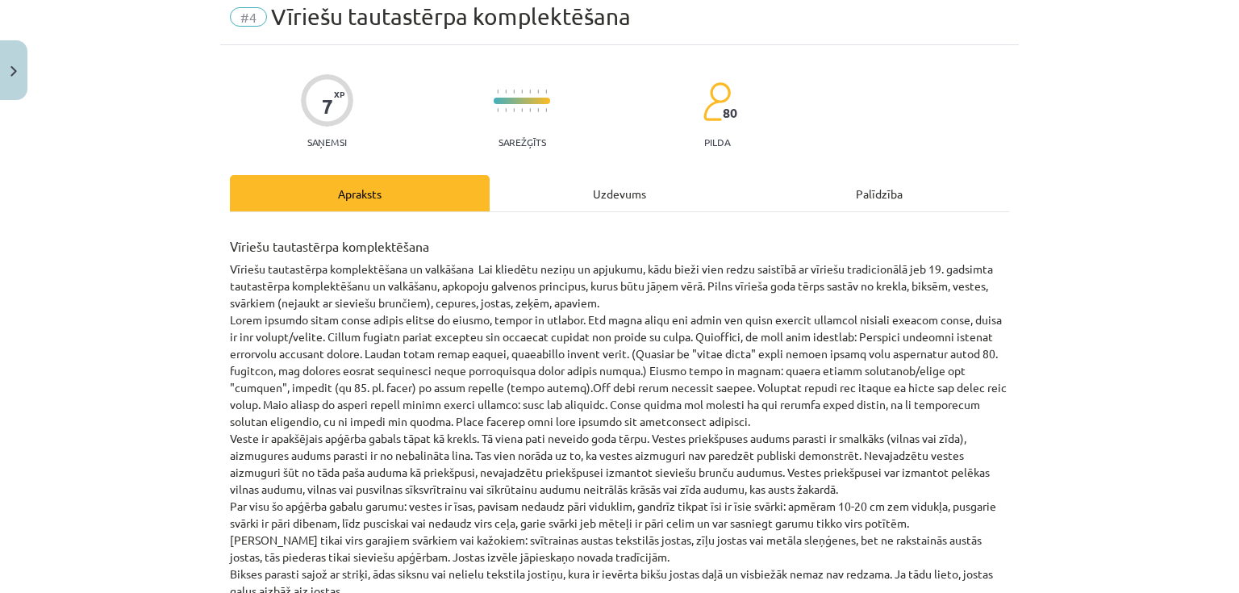
scroll to position [40, 0]
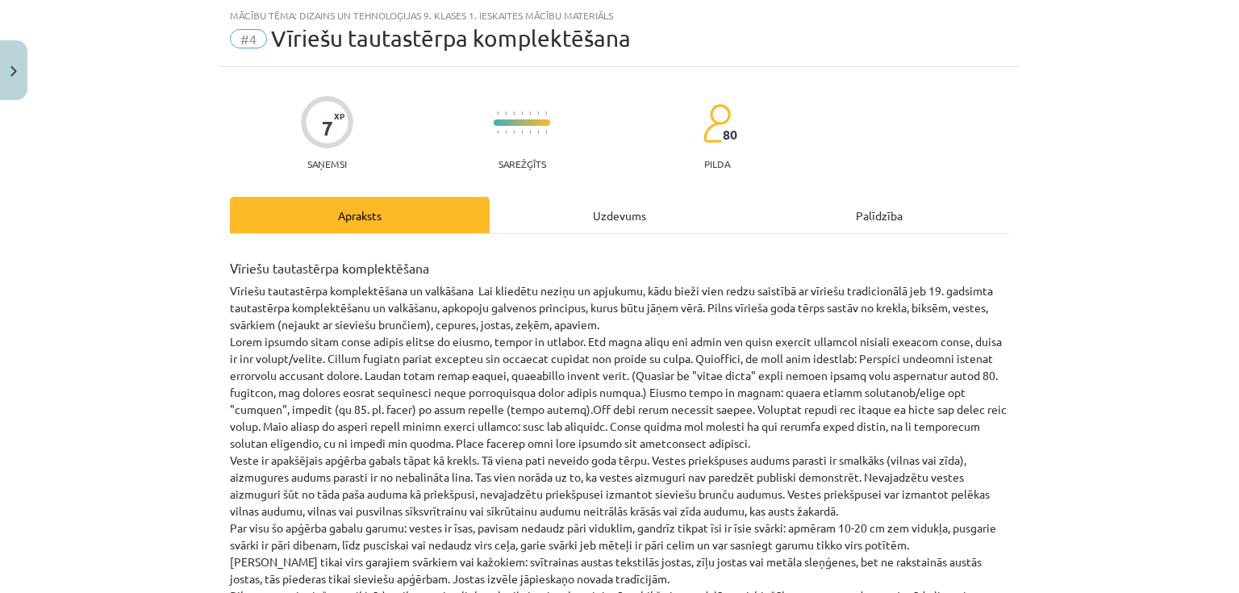
click at [596, 217] on div "Uzdevums" at bounding box center [620, 215] width 260 height 36
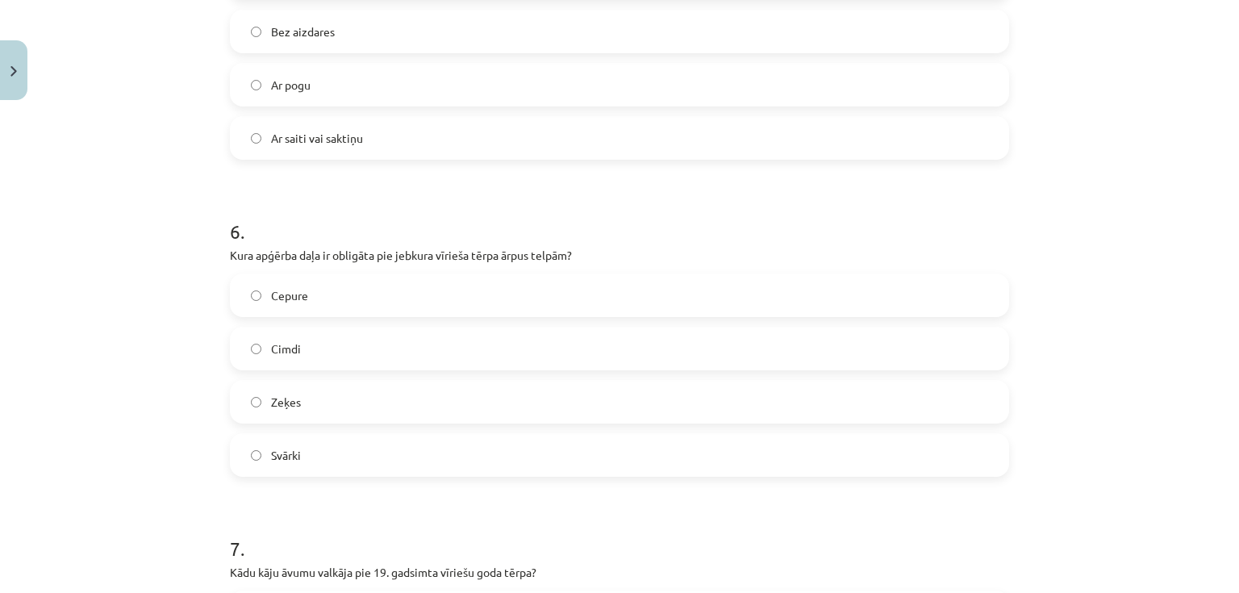
scroll to position [2101, 0]
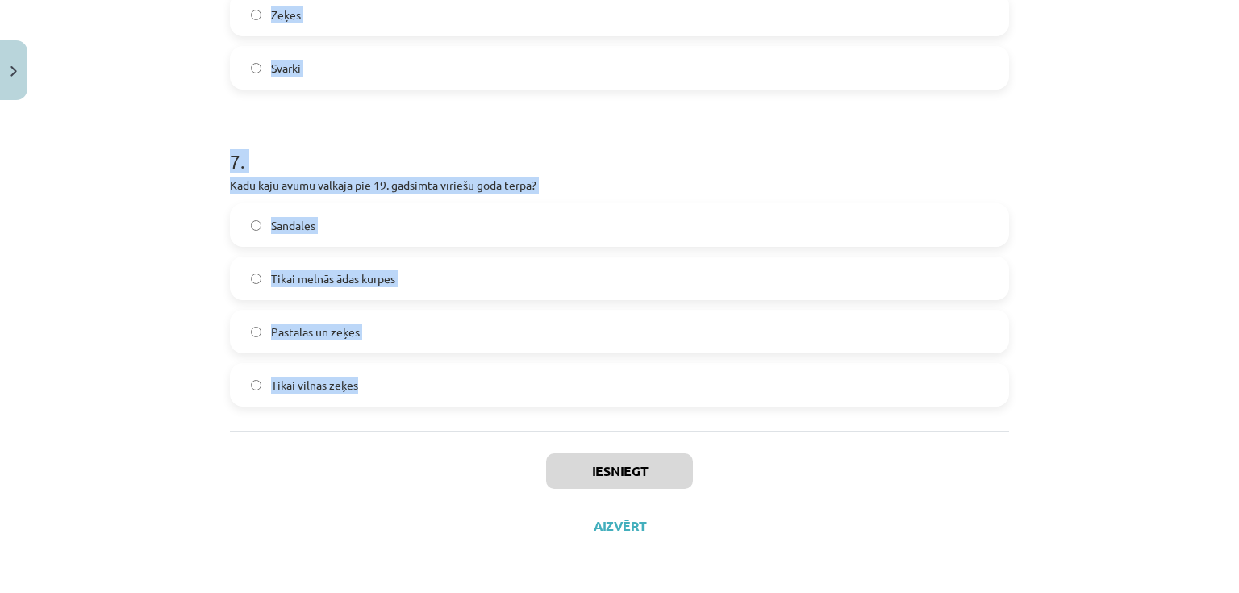
drag, startPoint x: 241, startPoint y: 209, endPoint x: 542, endPoint y: 377, distance: 344.8
copy form "1 . Ko nozīmē vīriešu tautastērpa "svārki"? Tie ir tikai dekoratīvs apģērba gab…"
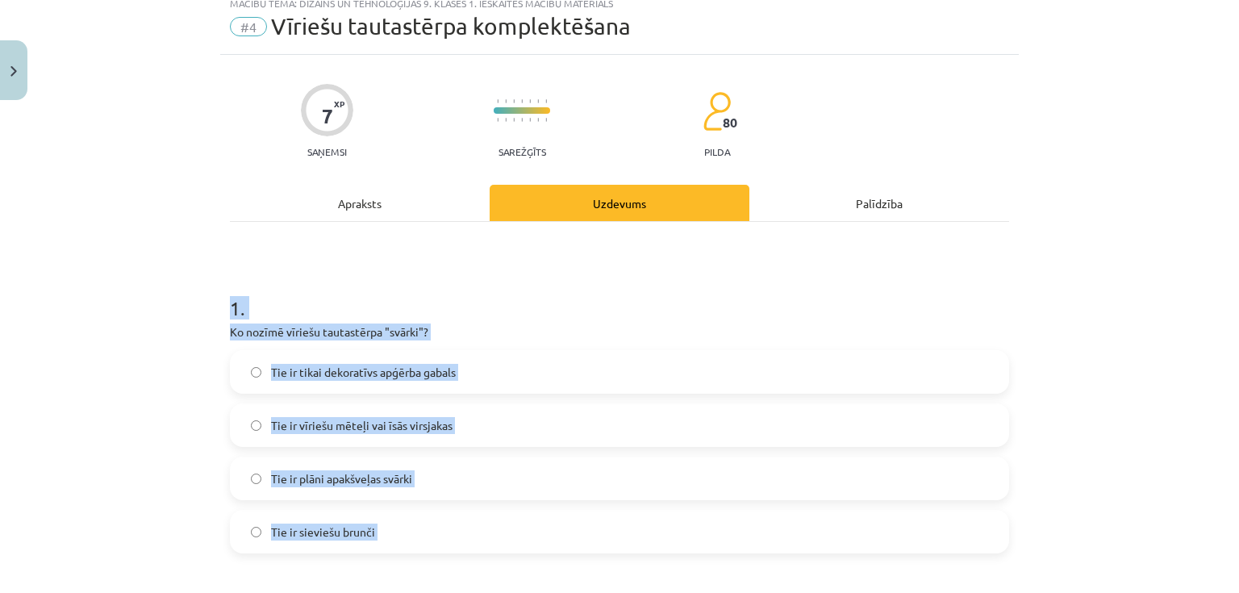
scroll to position [36, 0]
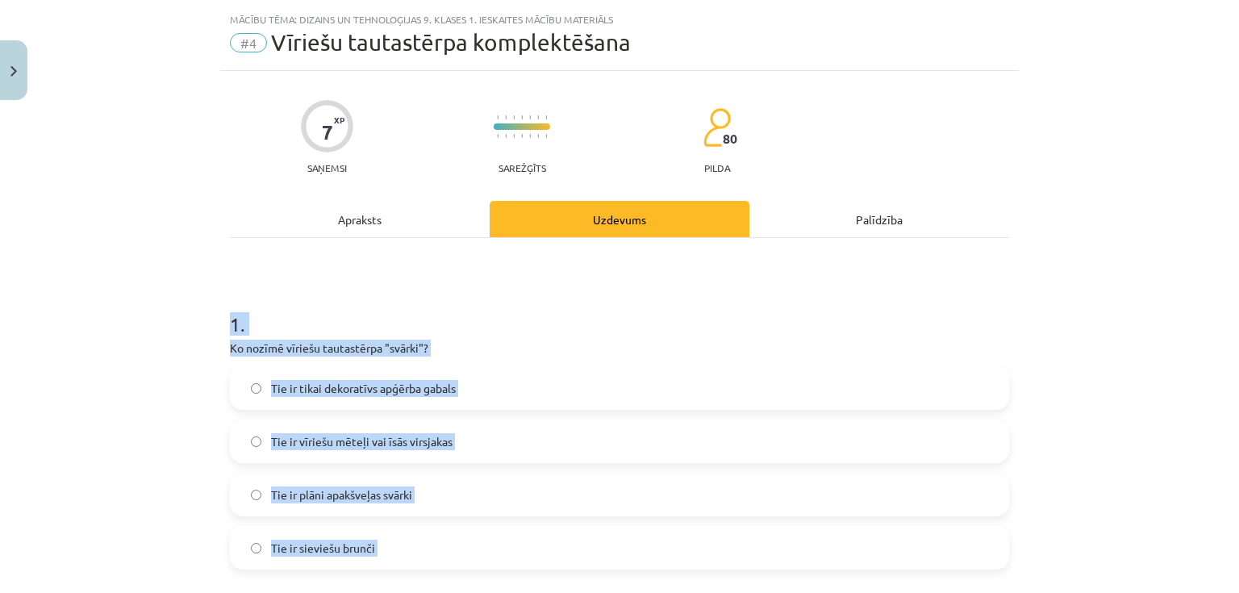
click at [110, 315] on div "Mācību tēma: Dizains un tehnoloģijas 9. klases 1. ieskaites mācību materiāls #4…" at bounding box center [619, 296] width 1239 height 593
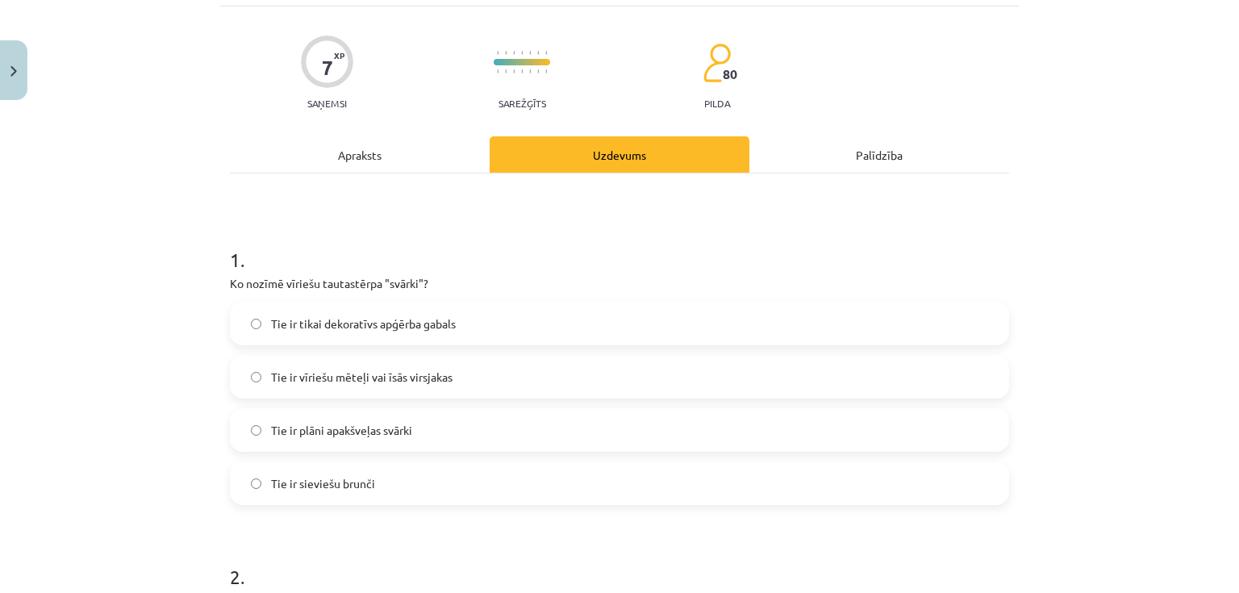
click at [296, 375] on span "Tie ir vīriešu mēteļi vai īsās virsjakas" at bounding box center [361, 377] width 181 height 17
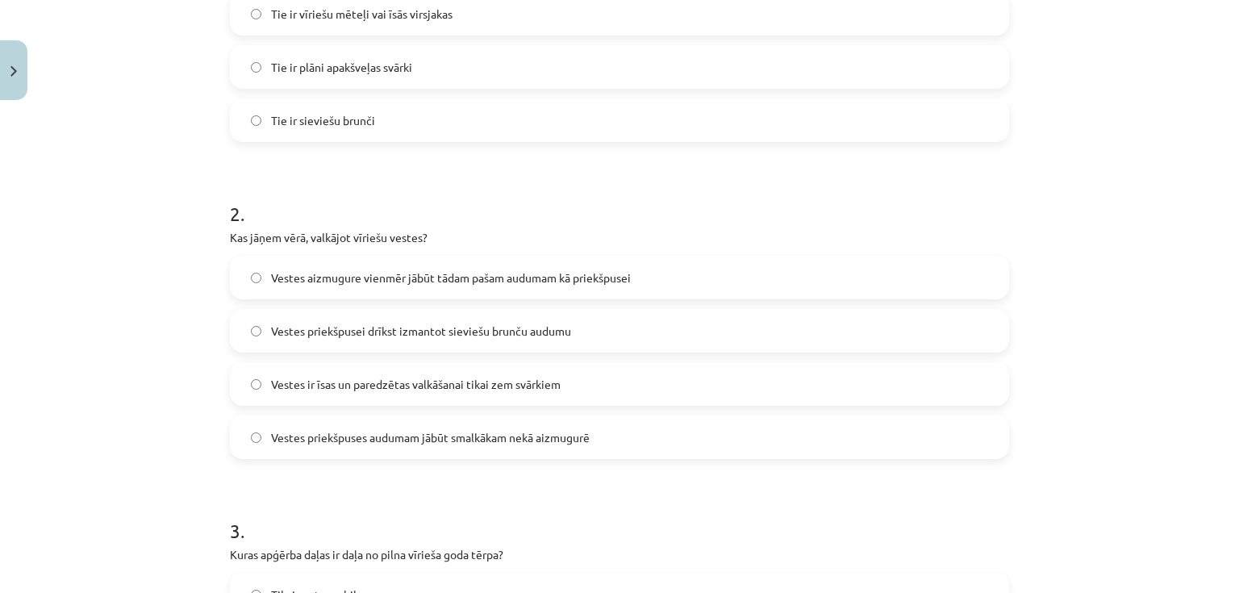
scroll to position [488, 0]
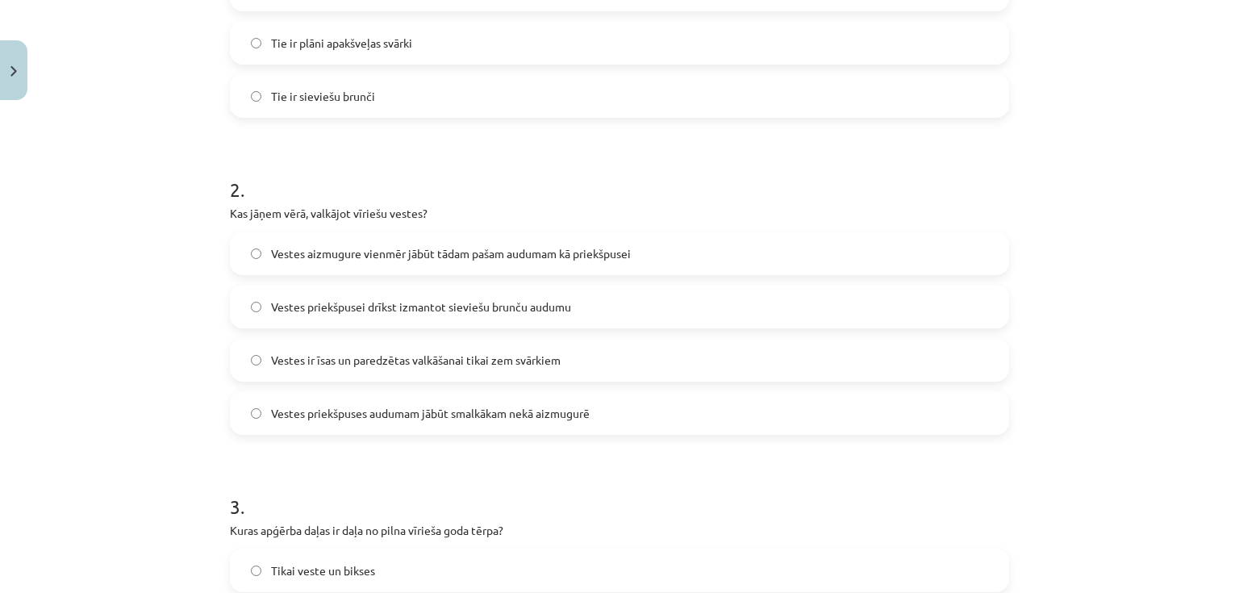
click at [519, 406] on span "Vestes priekšpuses audumam jābūt smalkākam nekā aizmugurē" at bounding box center [430, 413] width 319 height 17
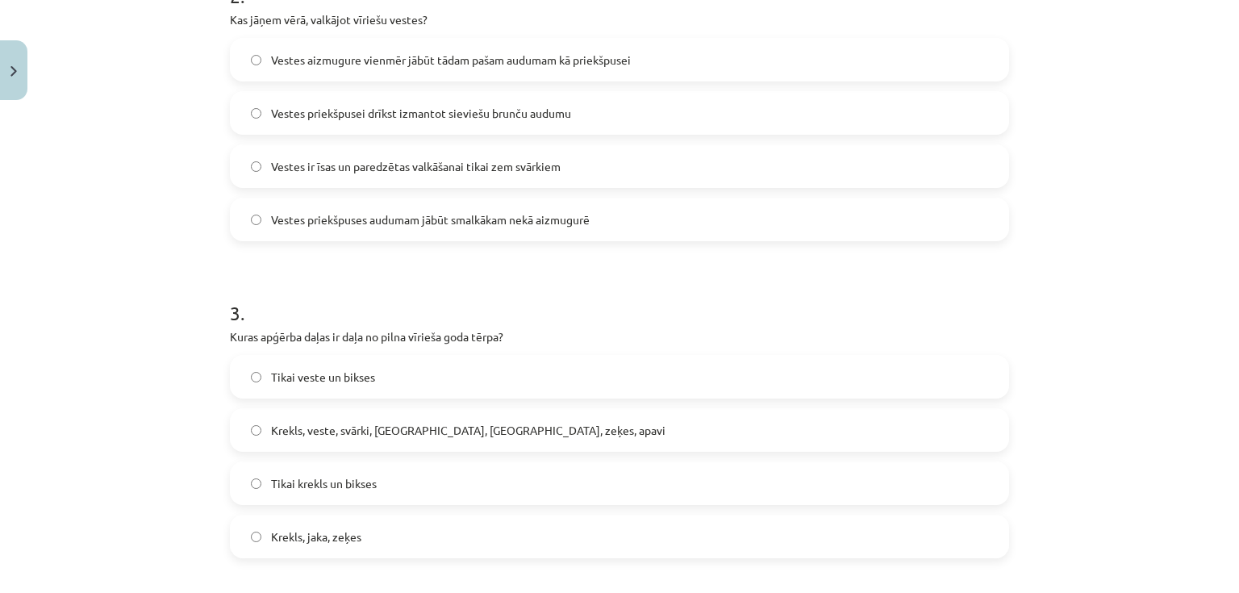
click at [367, 416] on label "Krekls, veste, svārki, cepure, josta, zeķes, apavi" at bounding box center [619, 430] width 776 height 40
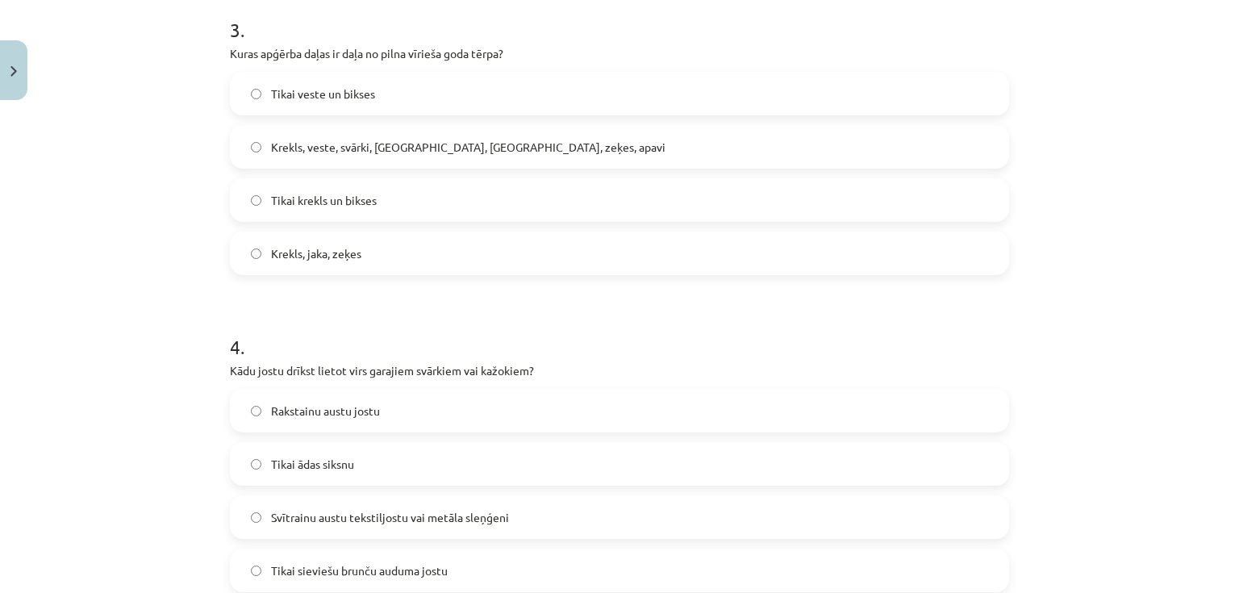
scroll to position [1069, 0]
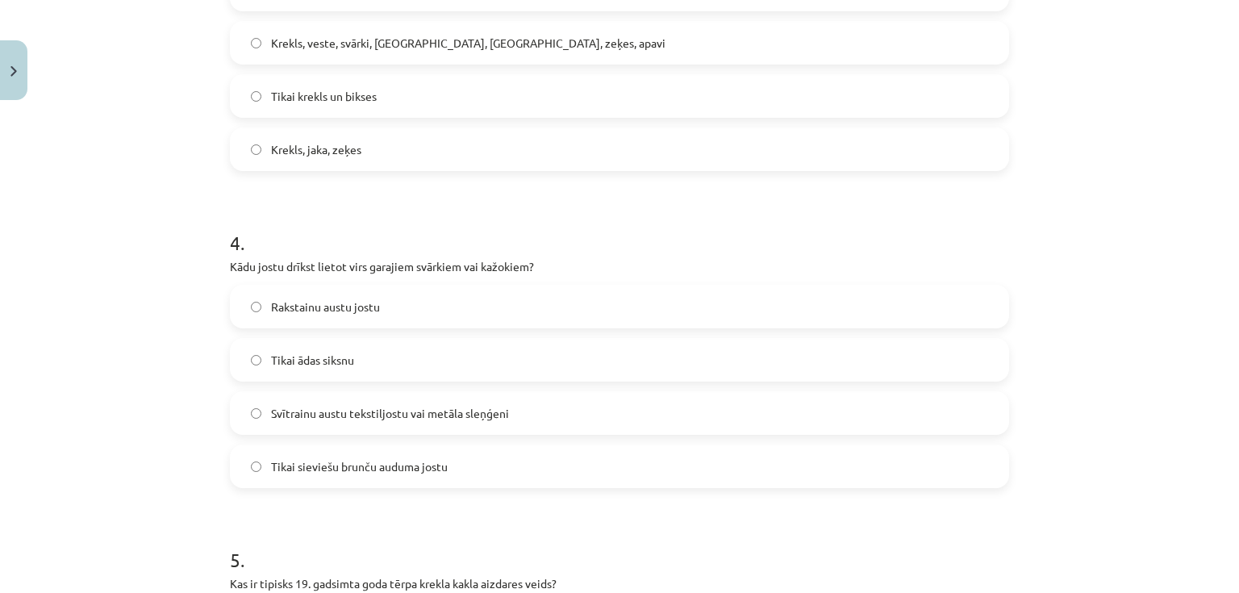
click at [360, 417] on span "Svītrainu austu tekstiljostu vai metāla sleņģeni" at bounding box center [390, 413] width 238 height 17
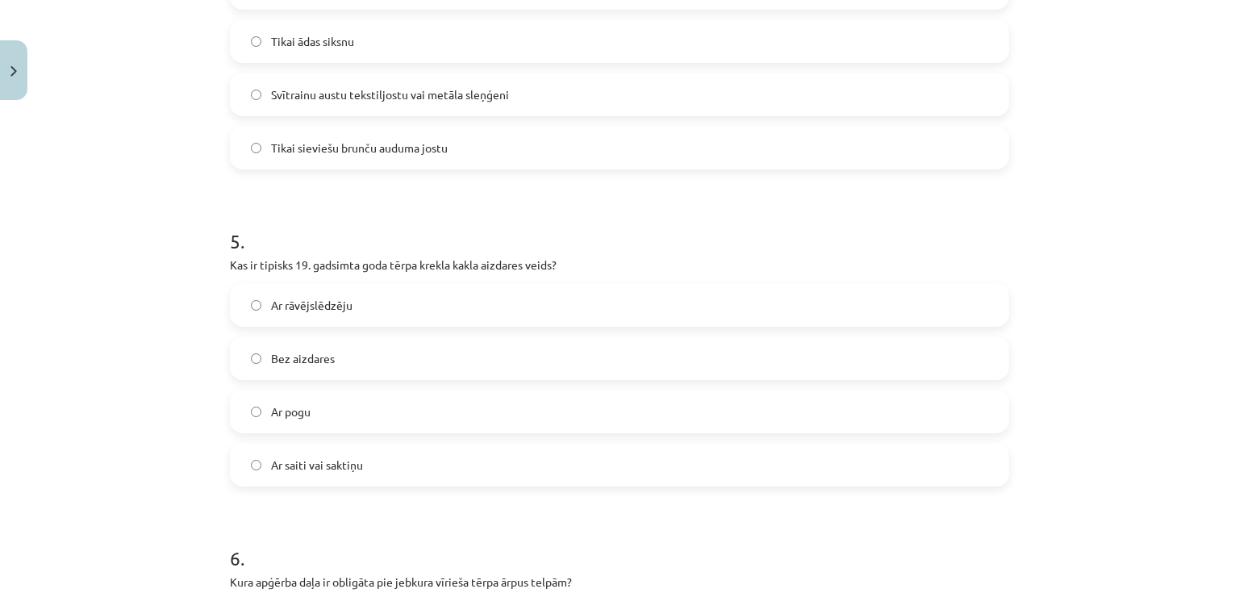
scroll to position [1391, 0]
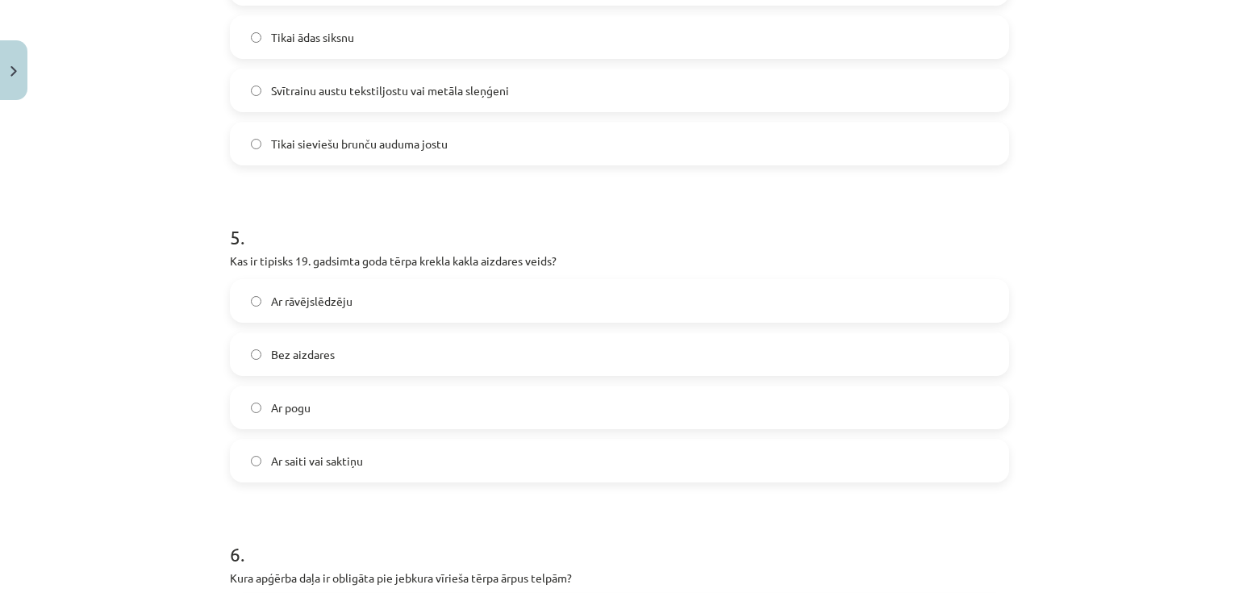
click at [306, 452] on span "Ar saiti vai saktiņu" at bounding box center [317, 460] width 92 height 17
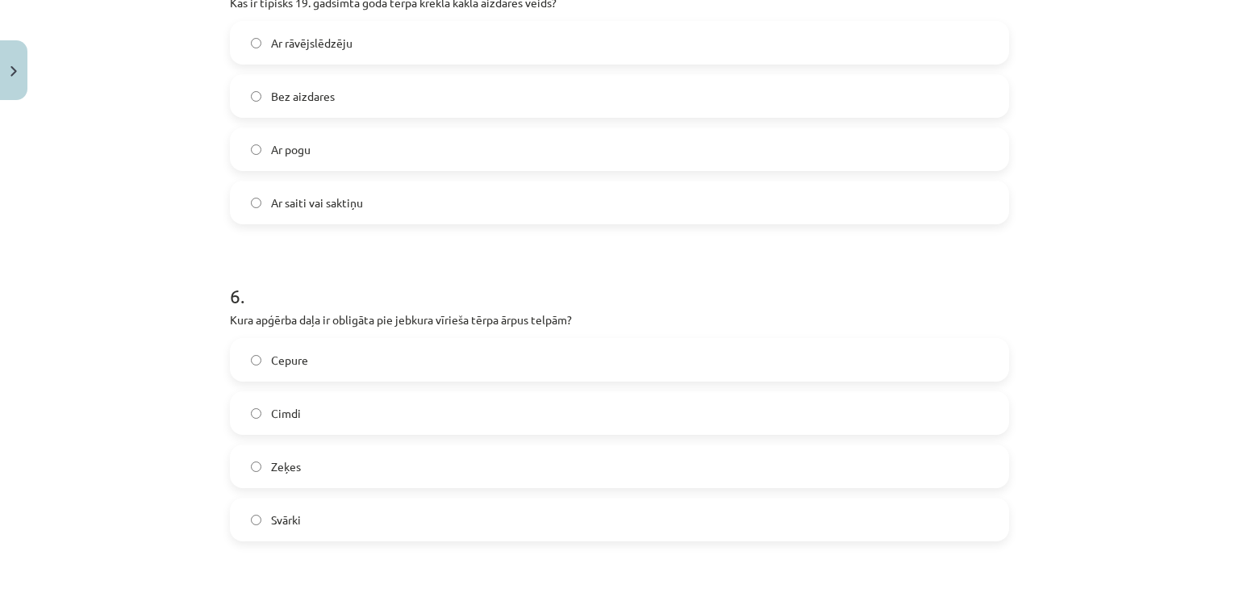
click at [305, 410] on label "Cimdi" at bounding box center [619, 413] width 776 height 40
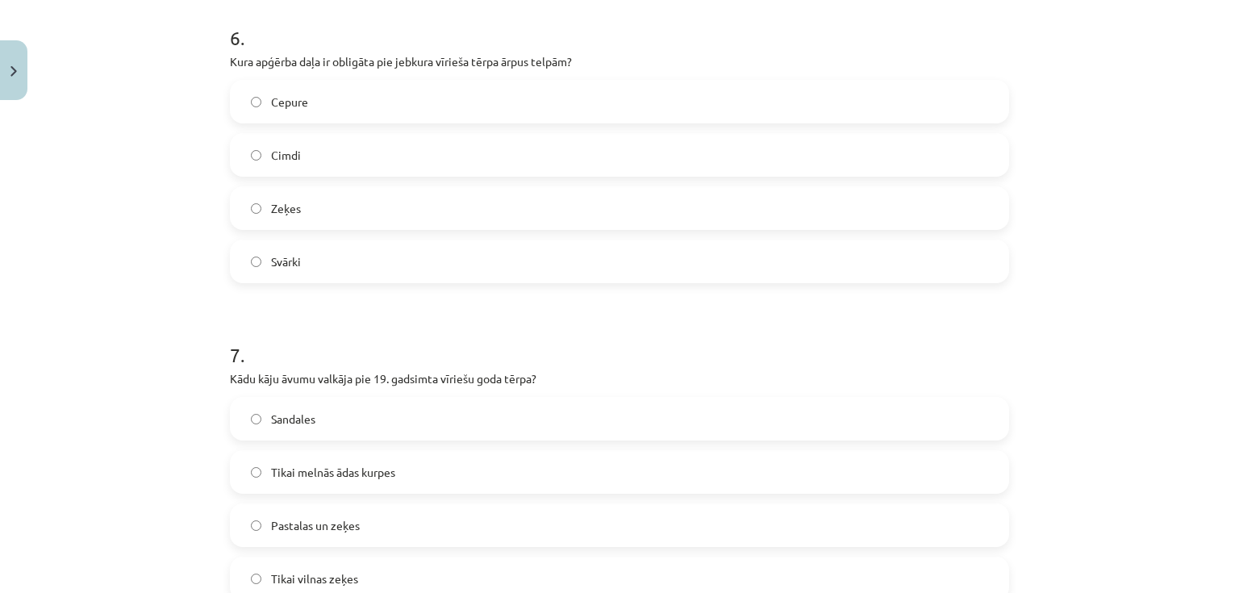
drag, startPoint x: 304, startPoint y: 419, endPoint x: 312, endPoint y: 414, distance: 9.8
click at [306, 419] on span "Sandales" at bounding box center [293, 419] width 44 height 17
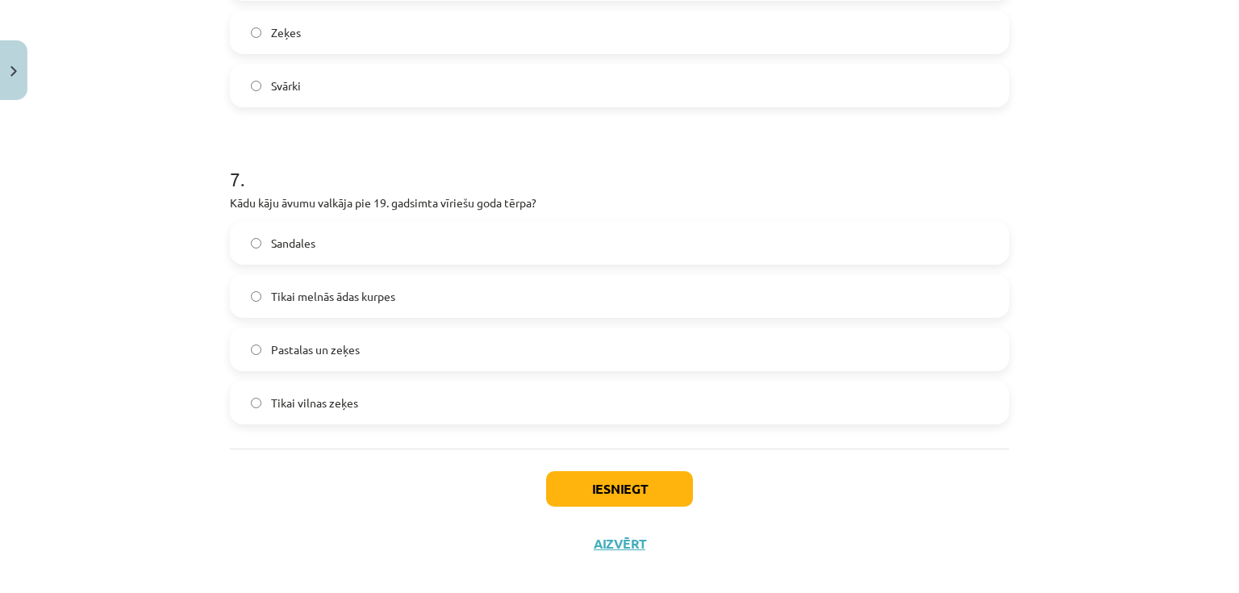
scroll to position [2101, 0]
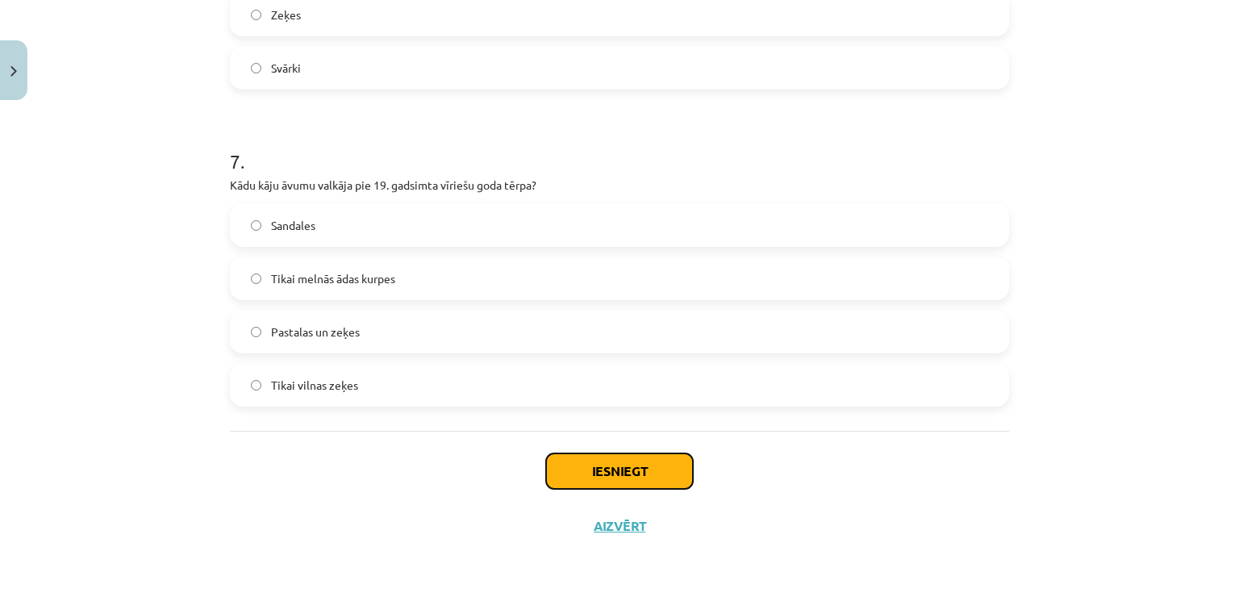
click at [594, 466] on button "Iesniegt" at bounding box center [619, 470] width 147 height 35
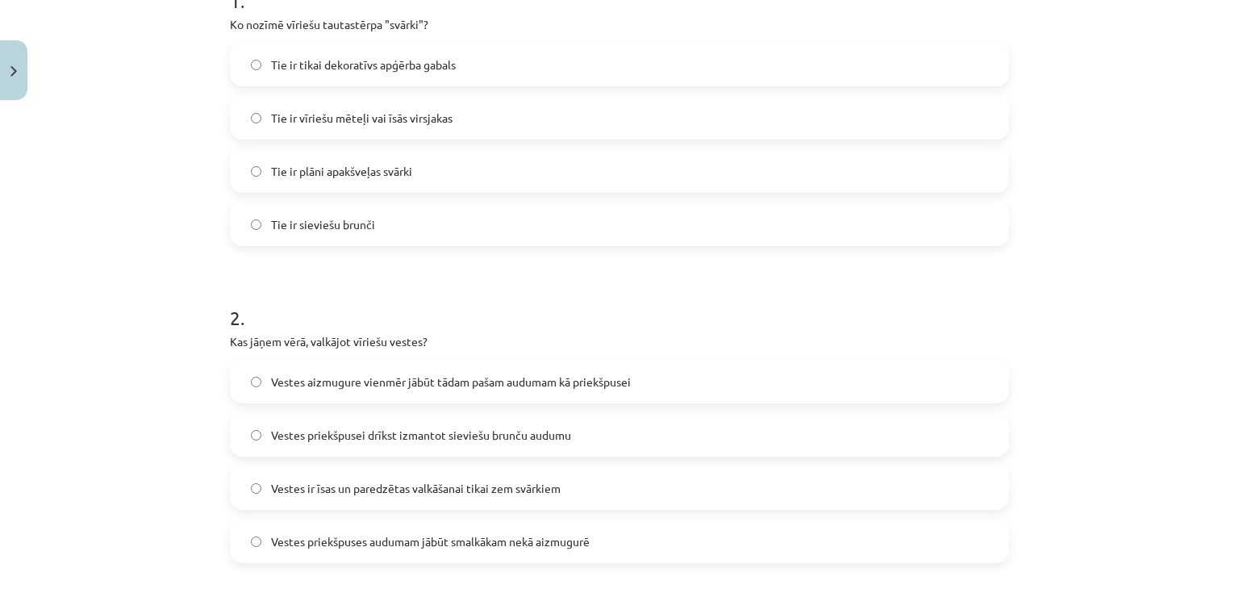
scroll to position [372, 0]
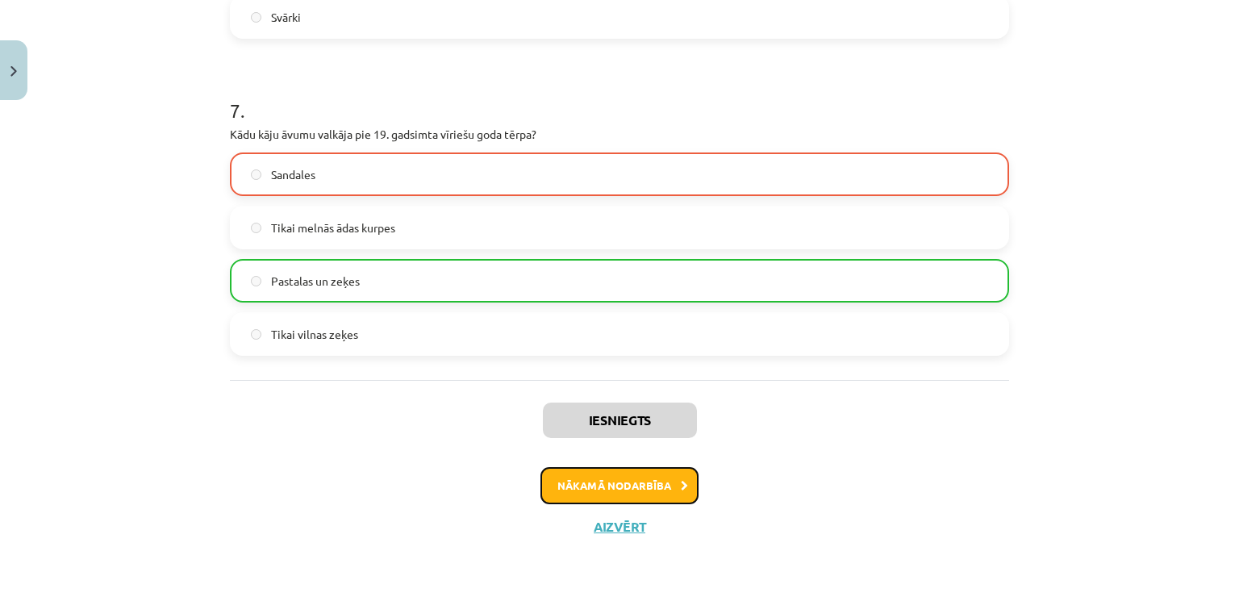
click at [668, 490] on button "Nākamā nodarbība" at bounding box center [619, 485] width 158 height 37
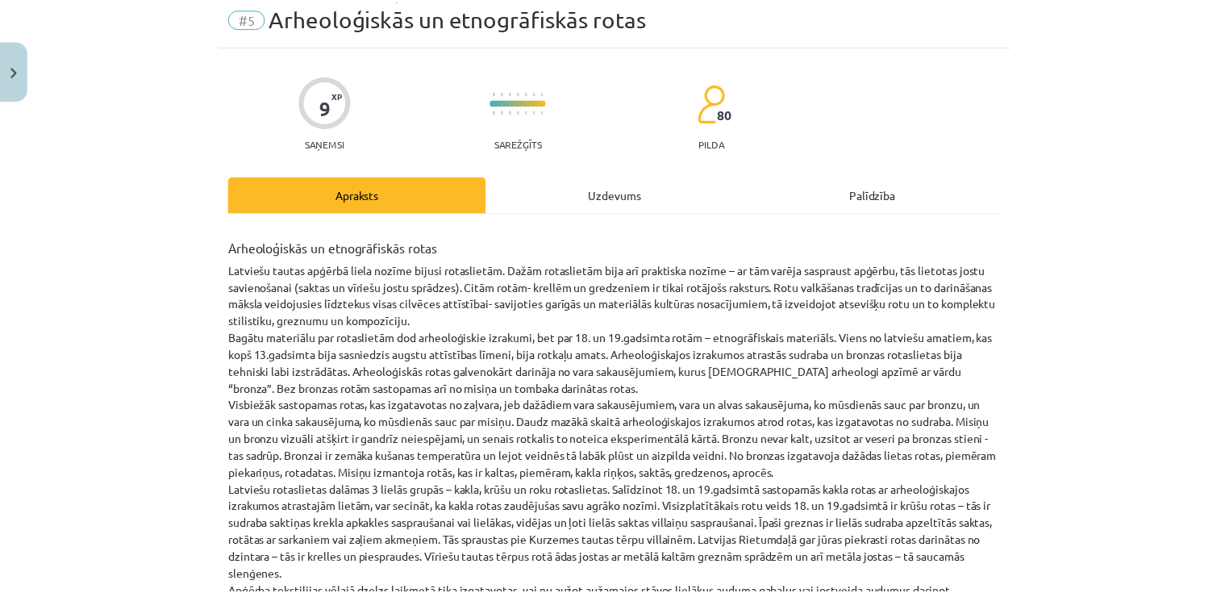
scroll to position [40, 0]
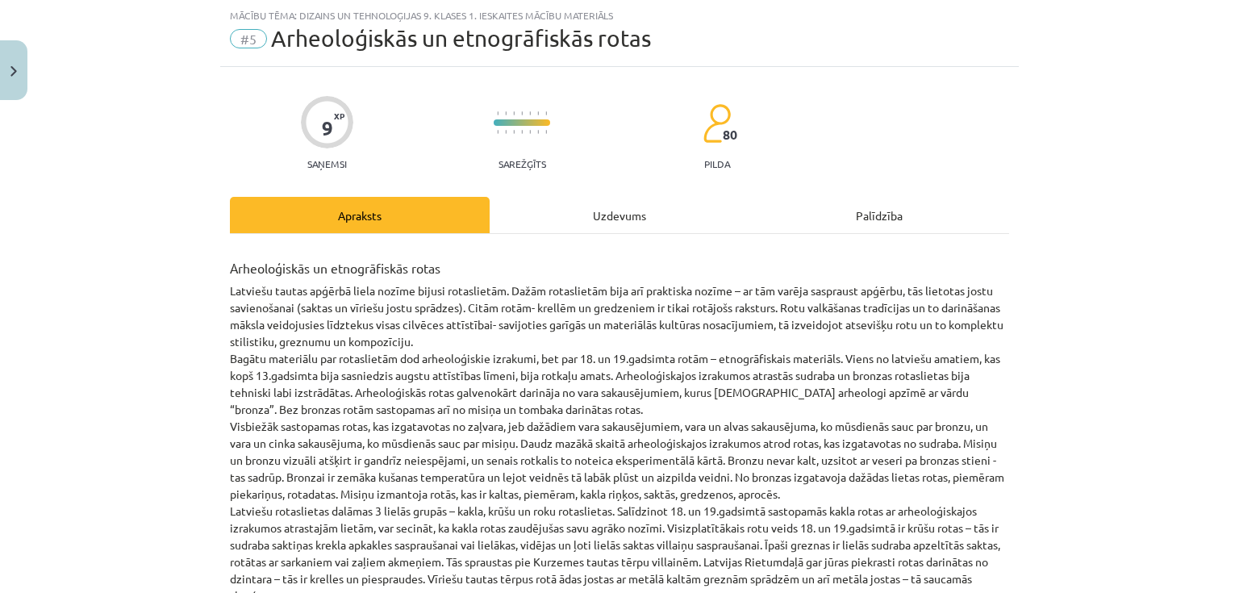
click at [622, 213] on div "Uzdevums" at bounding box center [620, 215] width 260 height 36
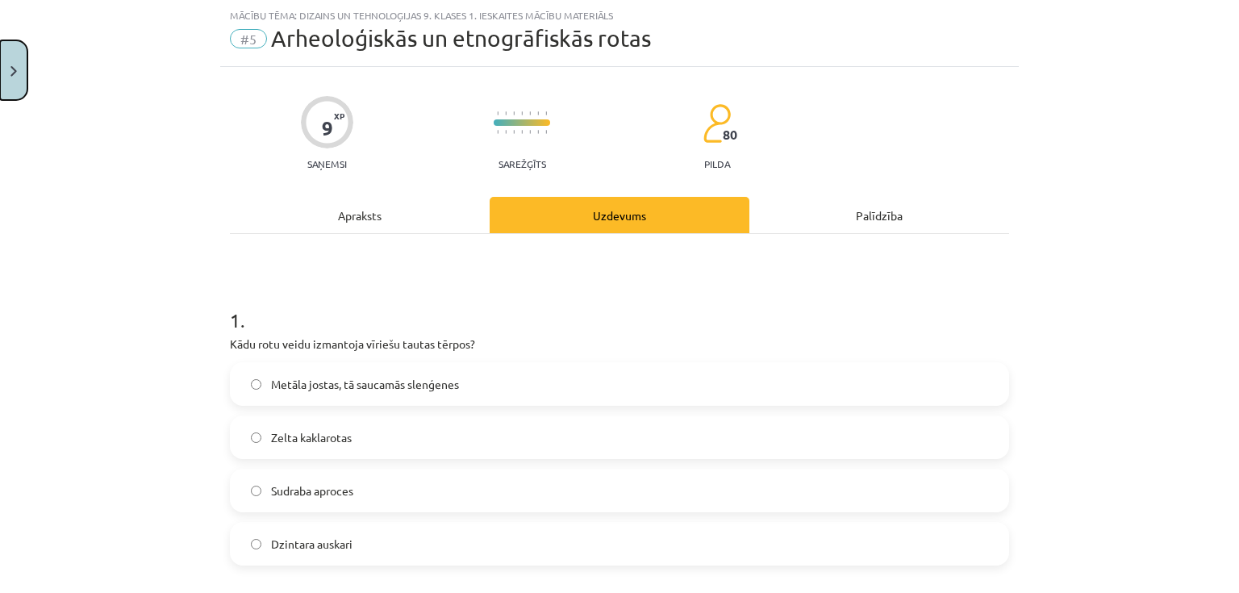
click at [18, 61] on button "Close" at bounding box center [13, 70] width 27 height 60
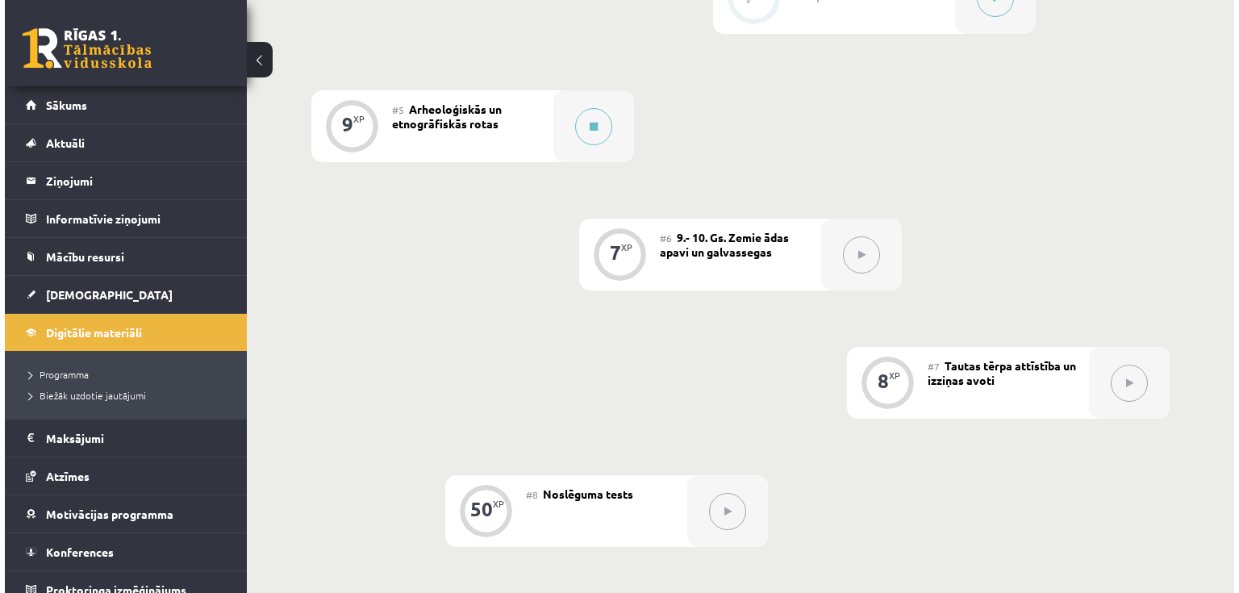
scroll to position [899, 0]
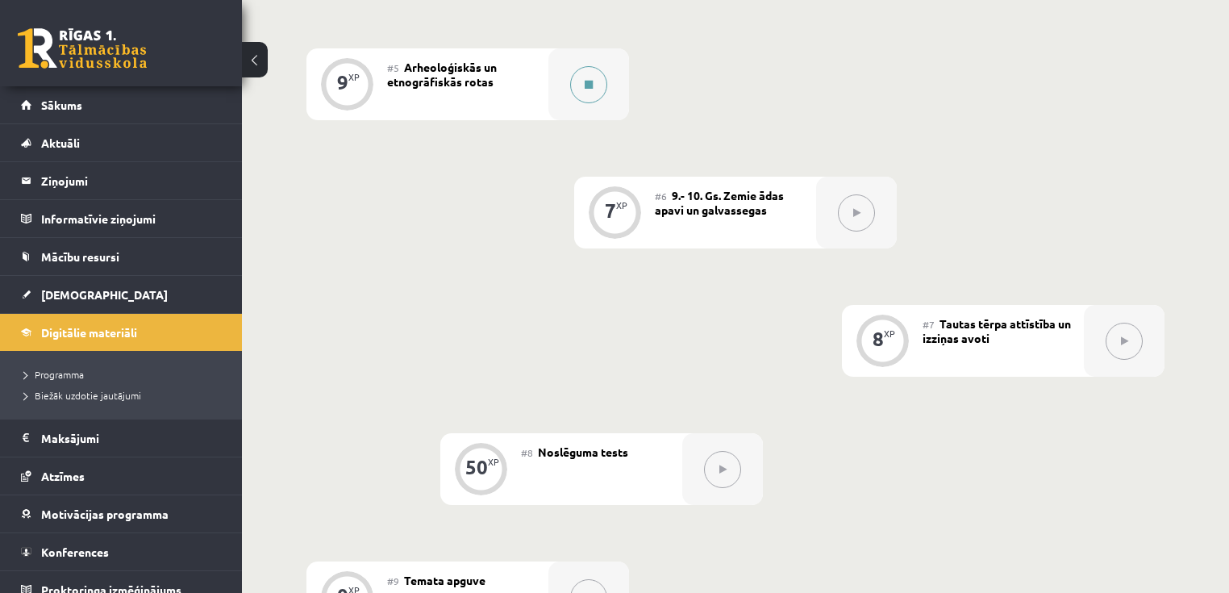
click at [574, 100] on button at bounding box center [588, 84] width 37 height 37
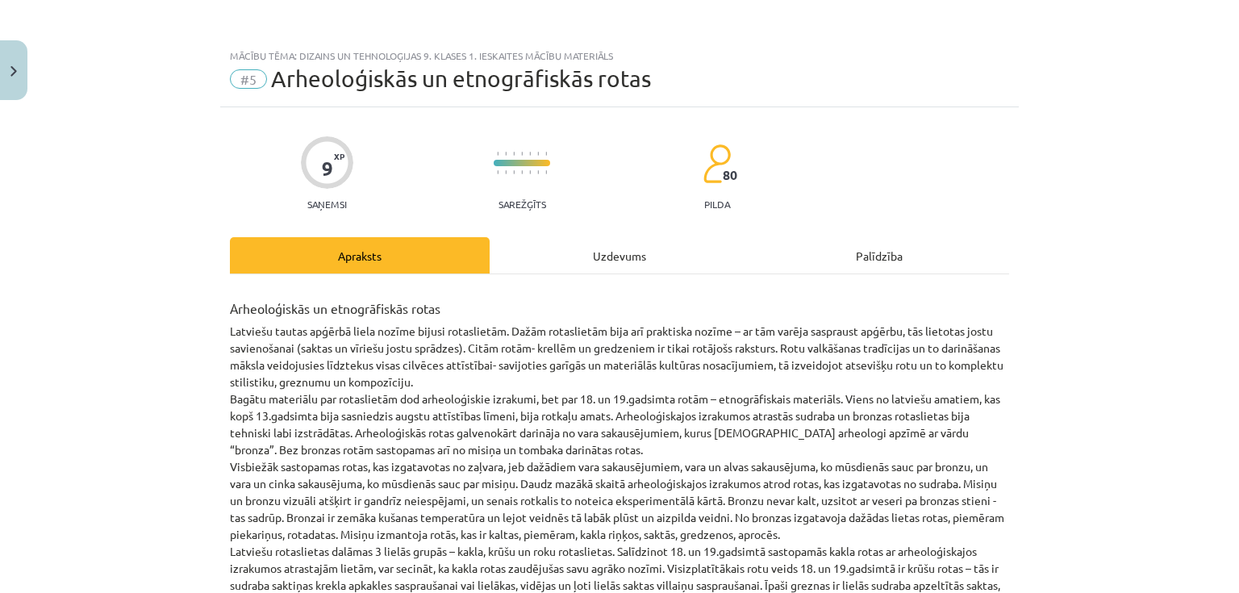
click at [636, 245] on div "Uzdevums" at bounding box center [620, 255] width 260 height 36
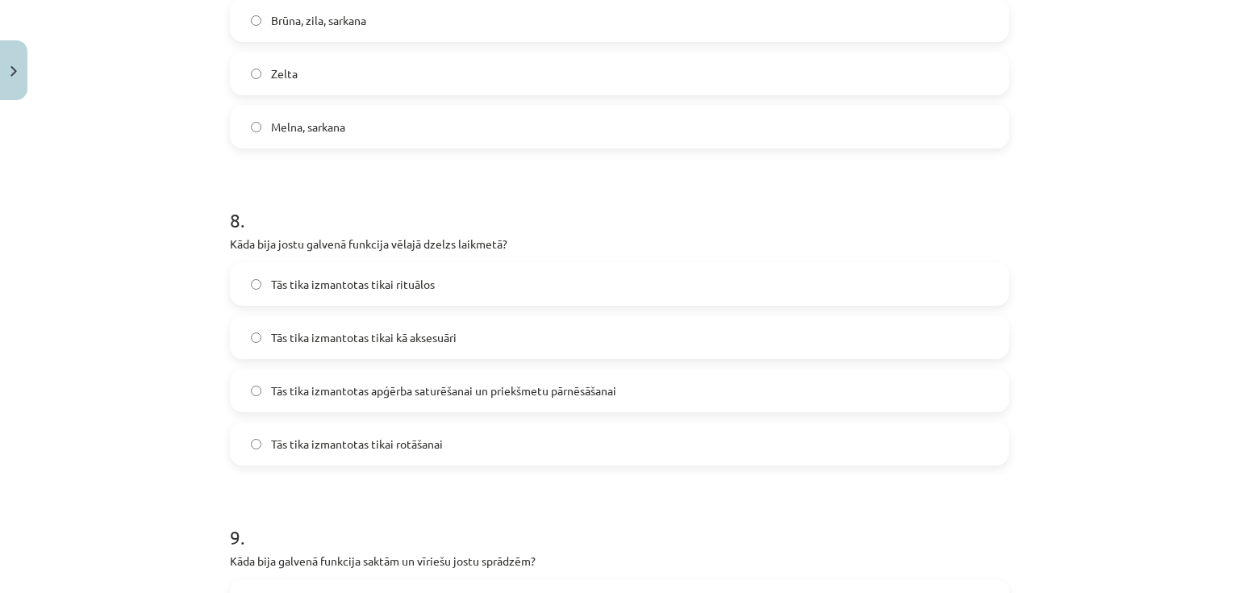
scroll to position [2735, 0]
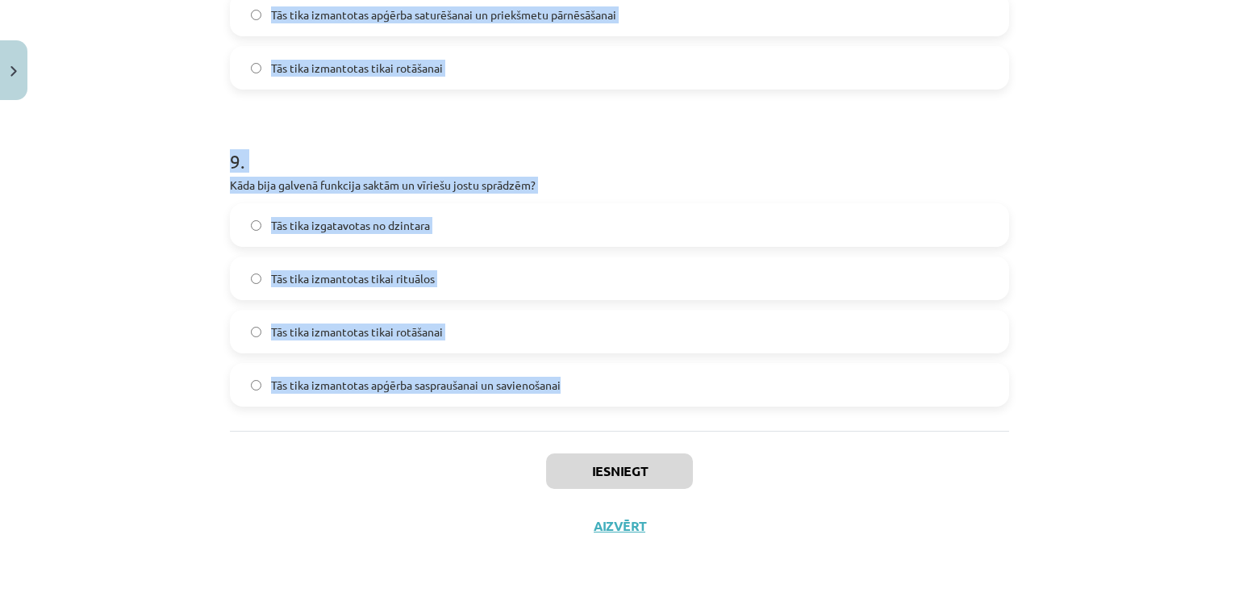
drag, startPoint x: 239, startPoint y: 361, endPoint x: 635, endPoint y: 385, distance: 396.7
copy form "1 . Kādu rotu veidu izmantoja vīriešu tautas tērpos? Metāla jostas, tā saucamās…"
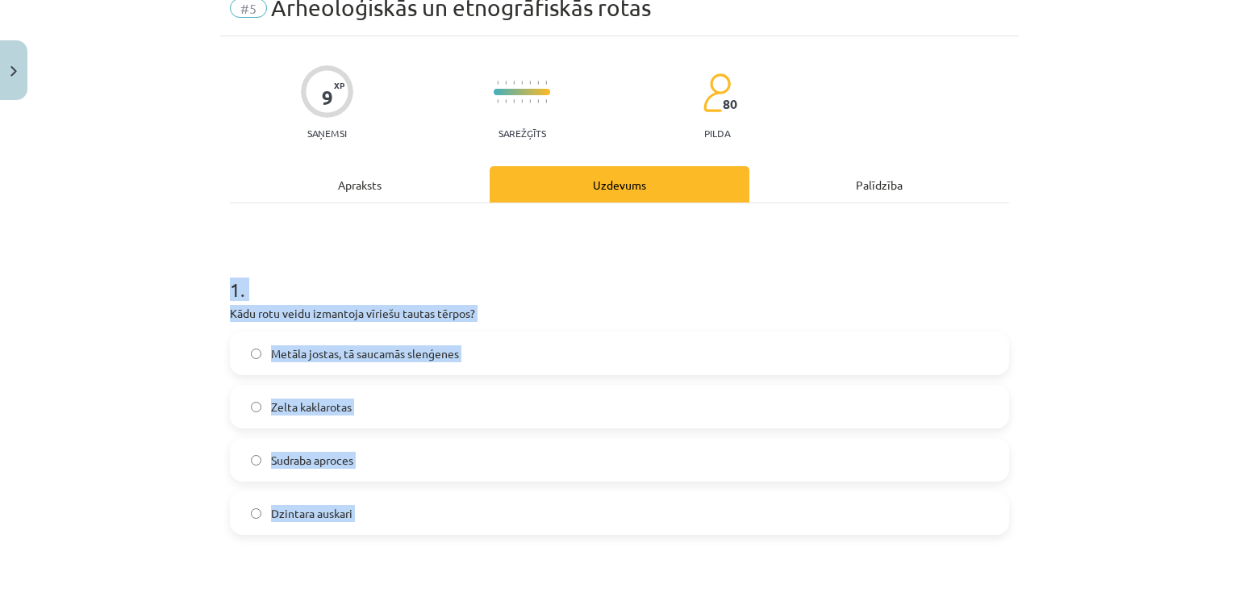
scroll to position [25, 0]
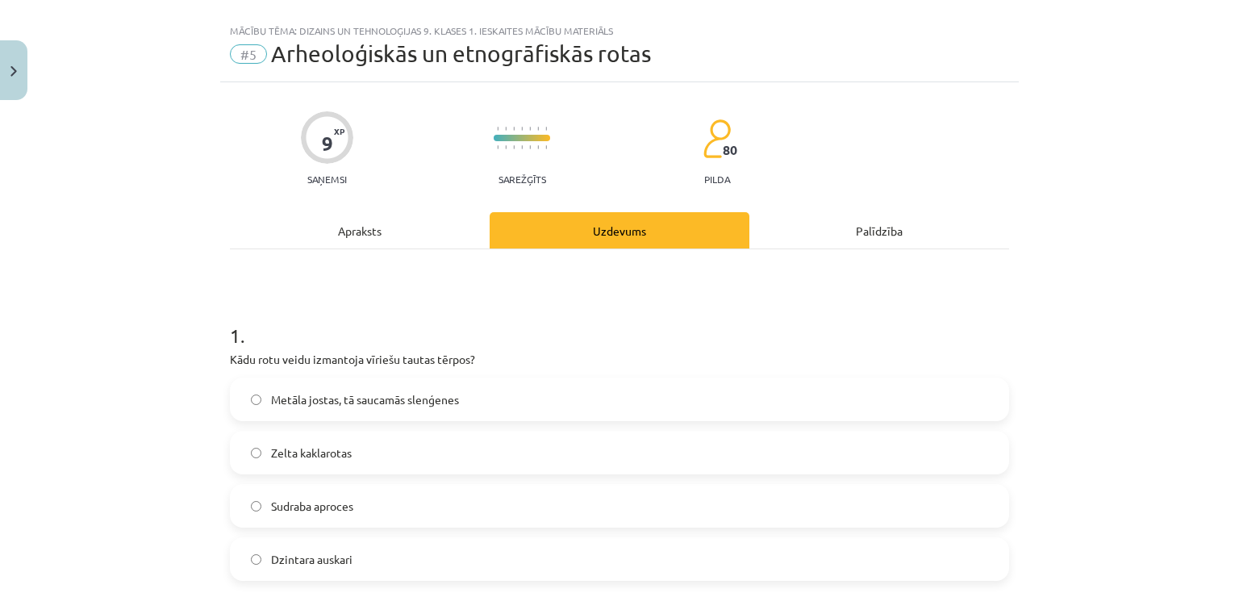
click at [152, 223] on div "Mācību tēma: Dizains un tehnoloģijas 9. klases 1. ieskaites mācību materiāls #5…" at bounding box center [619, 296] width 1239 height 593
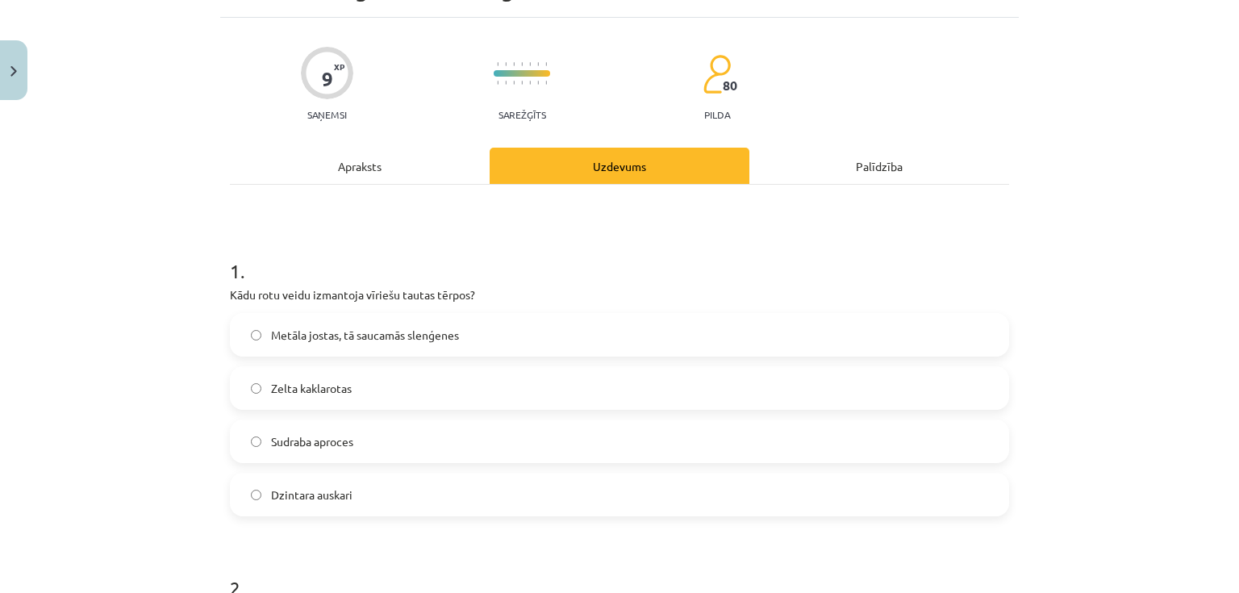
click at [302, 332] on span "Metāla jostas, tā saucamās slenģenes" at bounding box center [365, 335] width 188 height 17
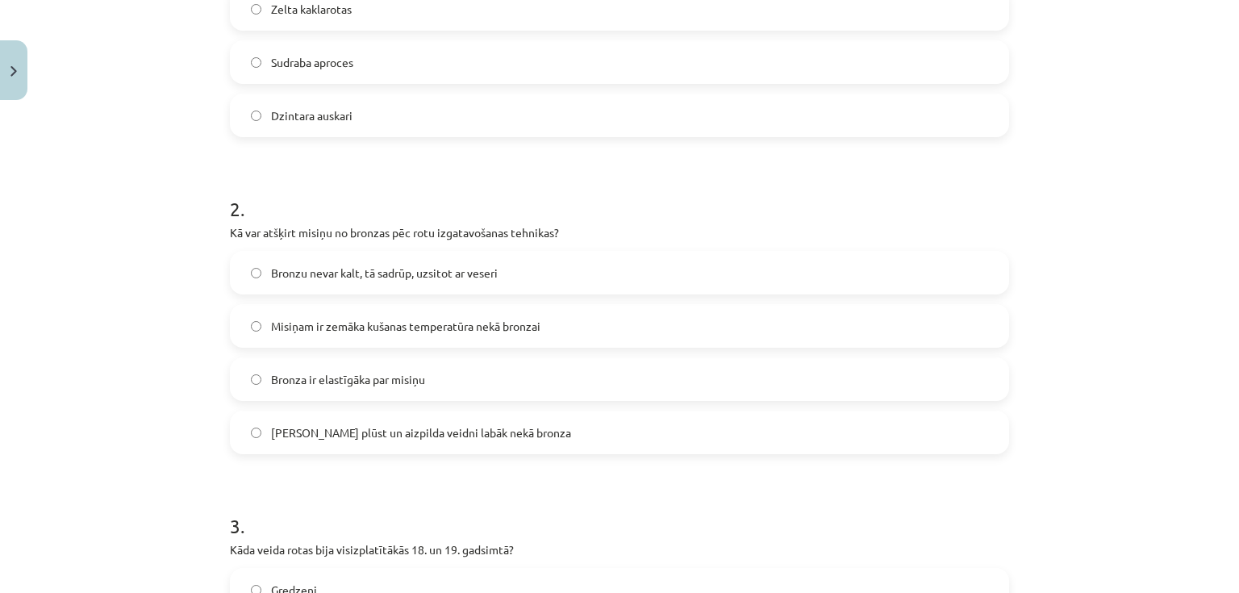
scroll to position [477, 0]
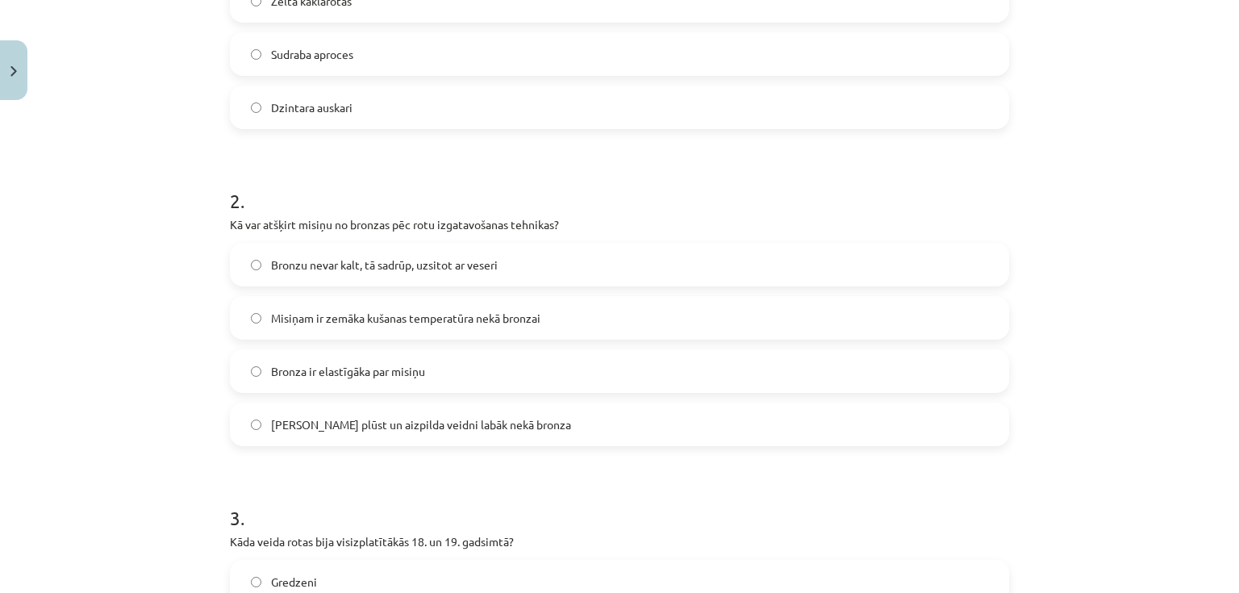
drag, startPoint x: 357, startPoint y: 429, endPoint x: 348, endPoint y: 386, distance: 43.8
click at [354, 423] on span "Misiņš plūst un aizpilda veidni labāk nekā bronza" at bounding box center [421, 424] width 300 height 17
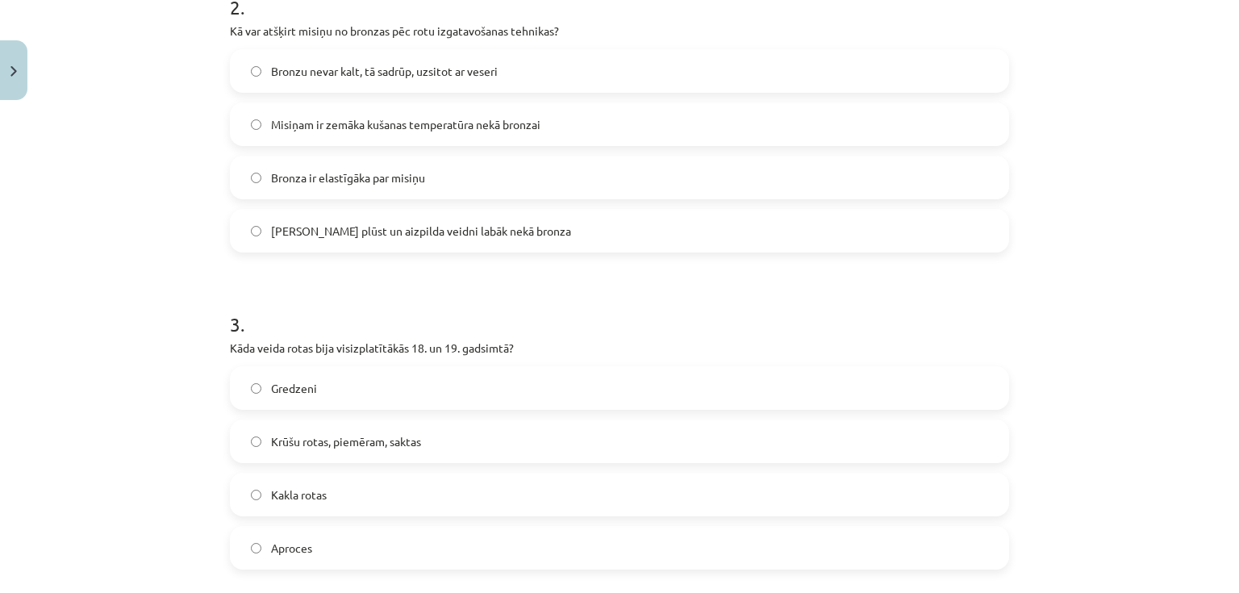
click at [303, 234] on span "Misiņš plūst un aizpilda veidni labāk nekā bronza" at bounding box center [421, 231] width 300 height 17
click at [184, 258] on div "Mācību tēma: Dizains un tehnoloģijas 9. klases 1. ieskaites mācību materiāls #5…" at bounding box center [619, 296] width 1239 height 593
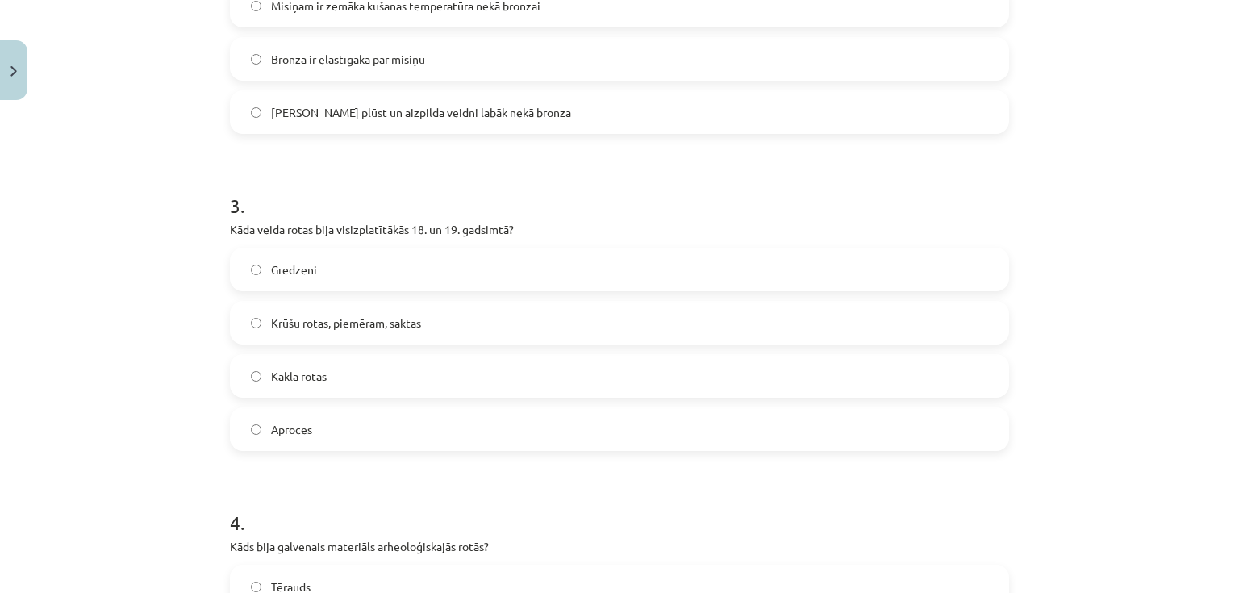
scroll to position [799, 0]
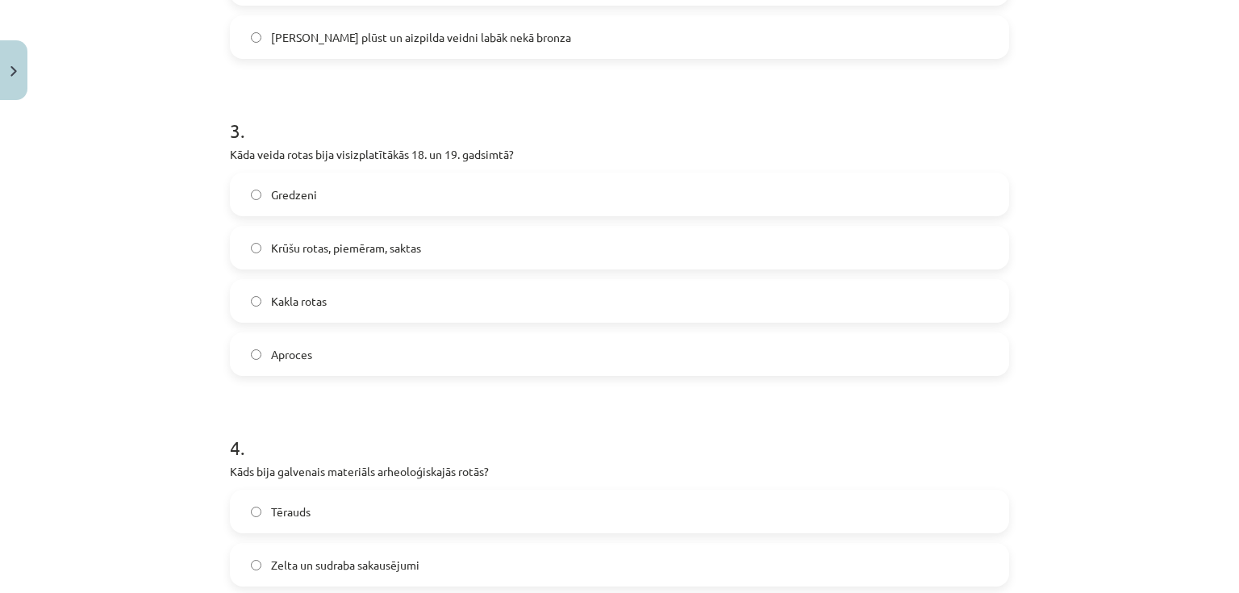
click at [278, 245] on span "Krūšu rotas, piemēram, saktas" at bounding box center [346, 248] width 150 height 17
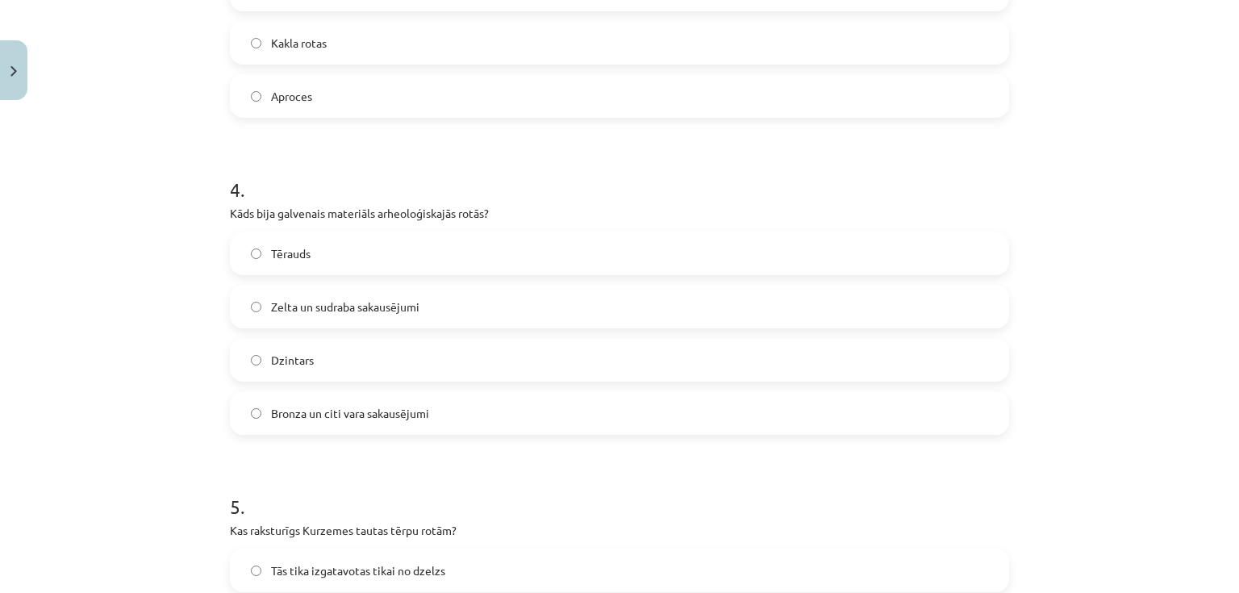
click at [281, 256] on span "Tērauds" at bounding box center [291, 253] width 40 height 17
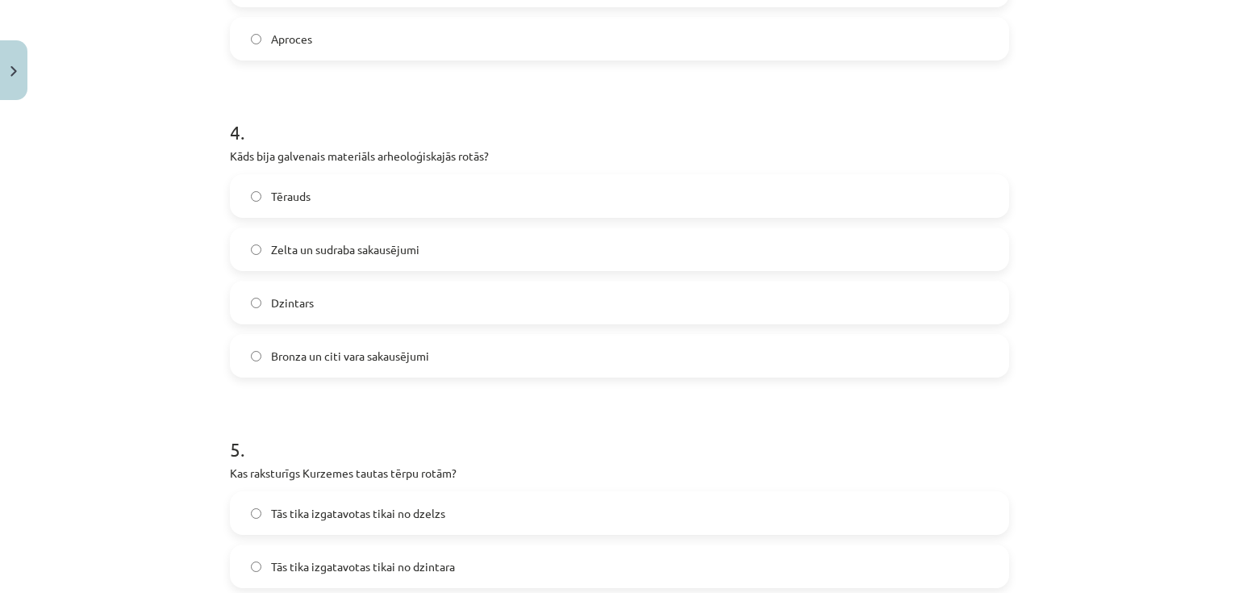
scroll to position [1186, 0]
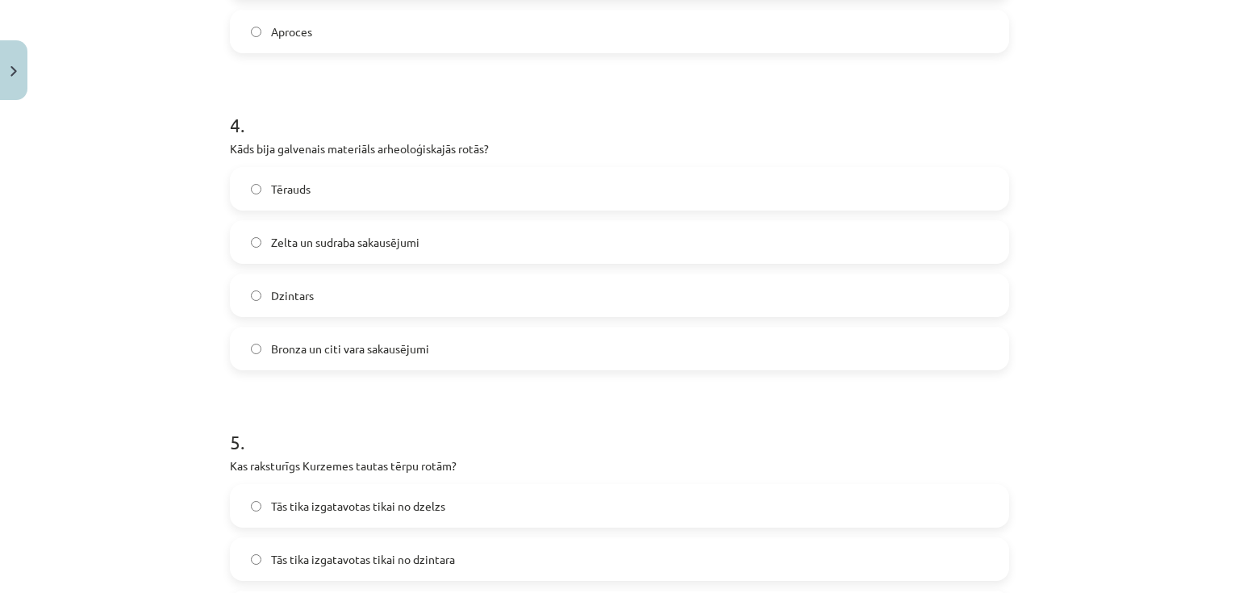
click at [290, 201] on label "Tērauds" at bounding box center [619, 189] width 776 height 40
click at [290, 282] on label "Dzintars" at bounding box center [619, 295] width 776 height 40
click at [338, 252] on label "Zelta un sudraba sakausējumi" at bounding box center [619, 242] width 776 height 40
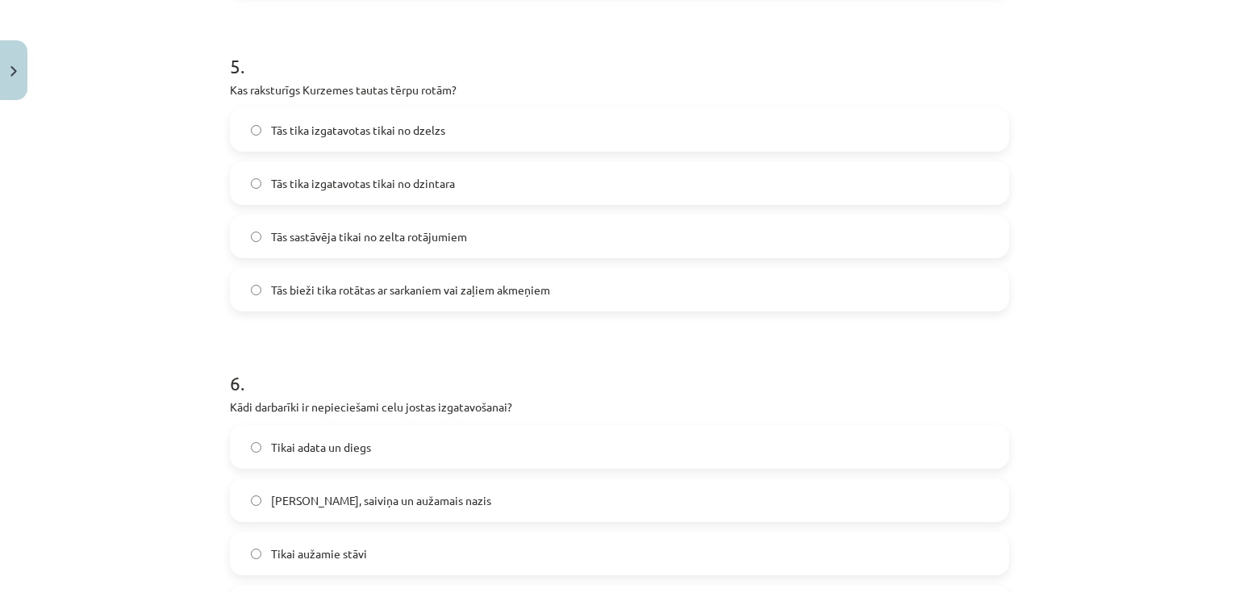
scroll to position [1574, 0]
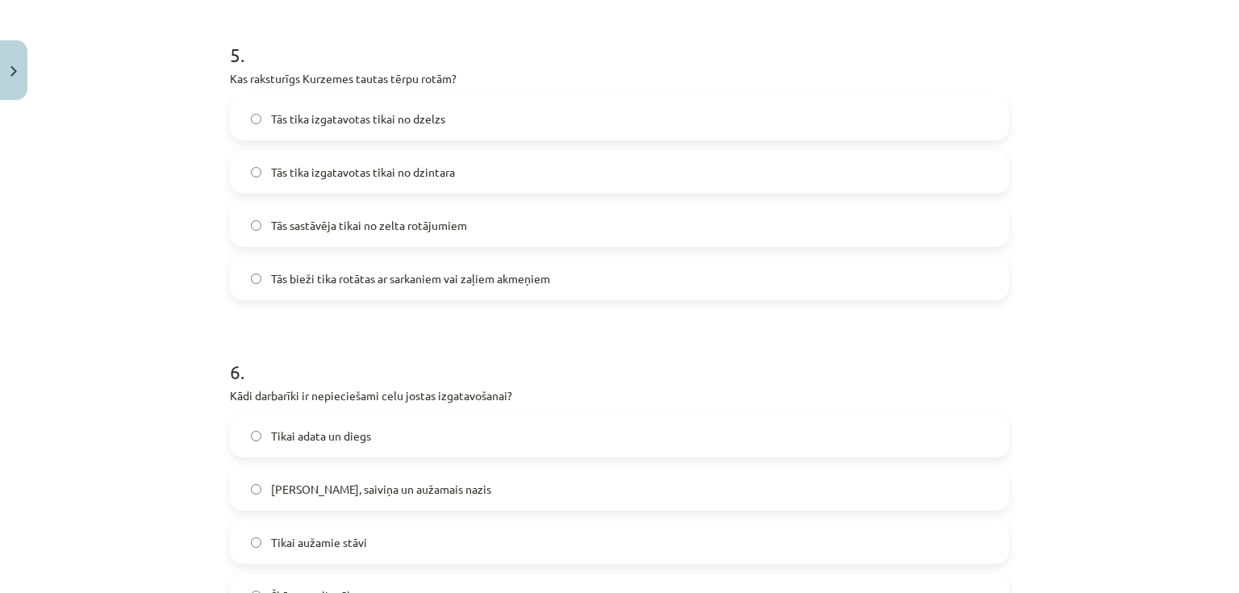
click at [286, 274] on span "Tās bieži tika rotātas ar sarkaniem vai zaļiem akmeņiem" at bounding box center [410, 278] width 279 height 17
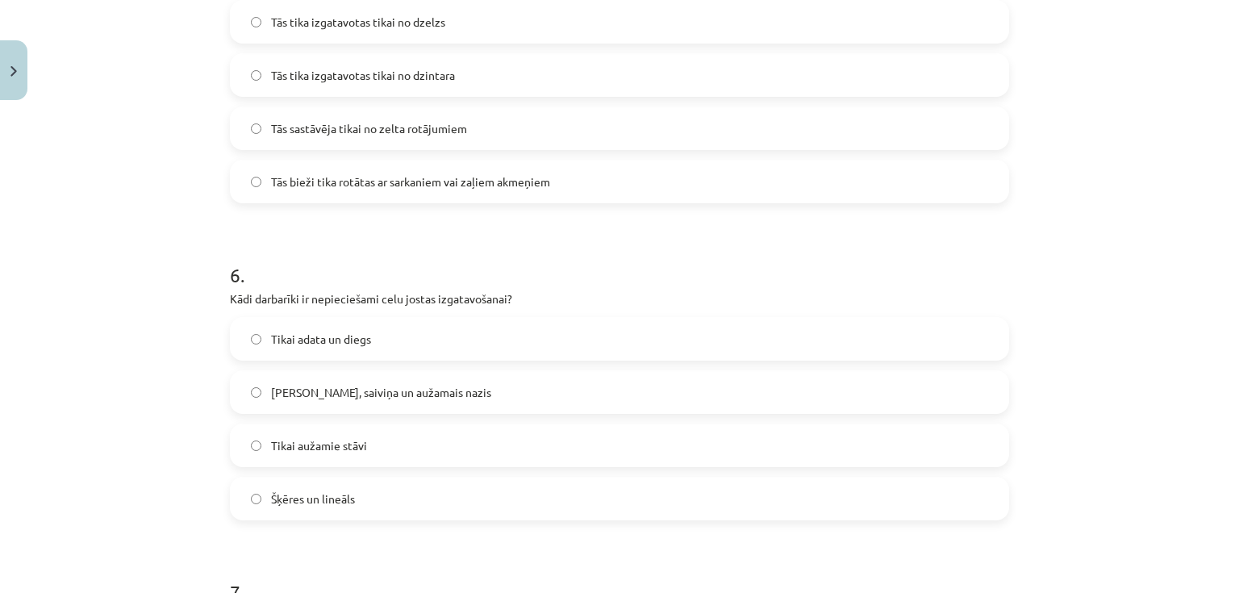
scroll to position [1832, 0]
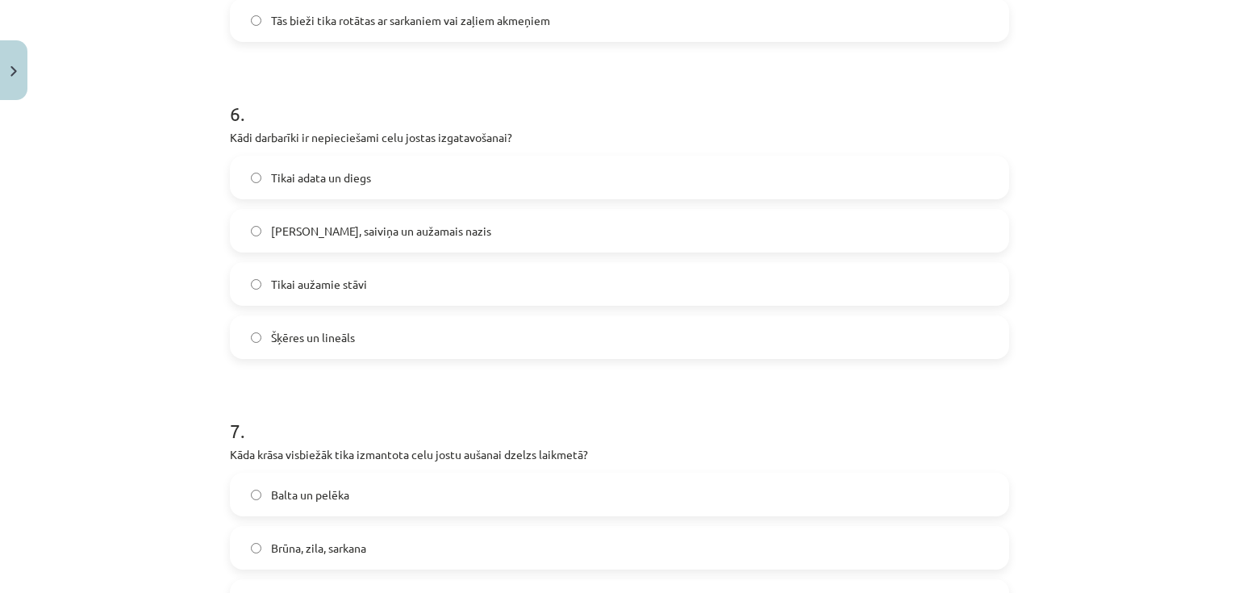
click at [294, 332] on span "Šķēres un lineāls" at bounding box center [313, 337] width 84 height 17
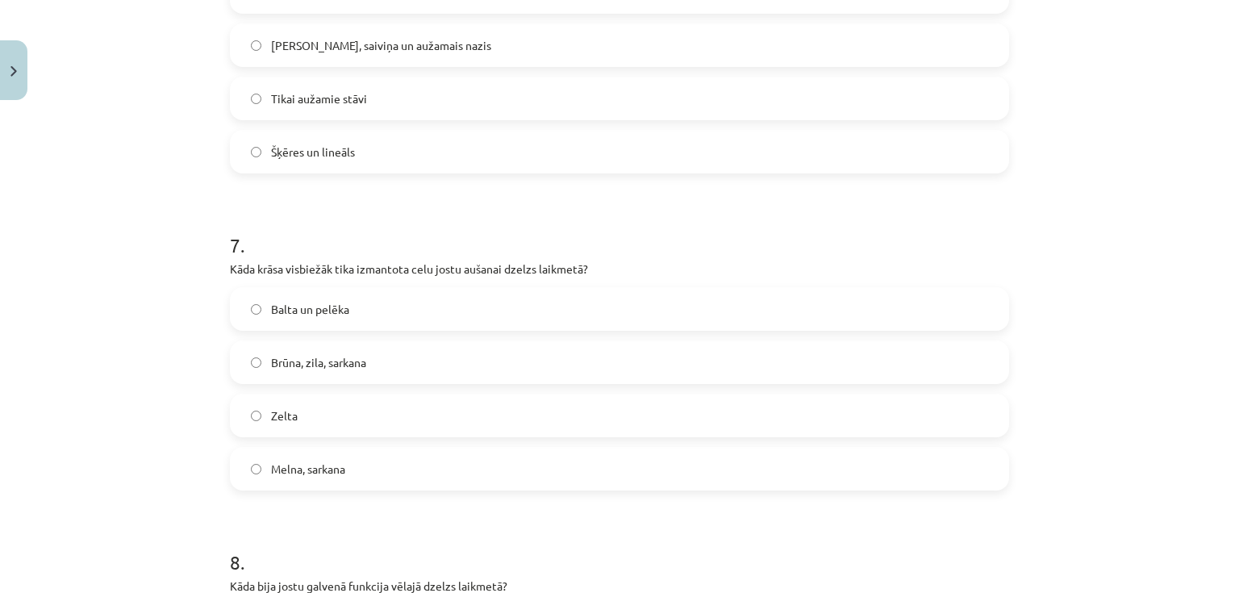
scroll to position [2025, 0]
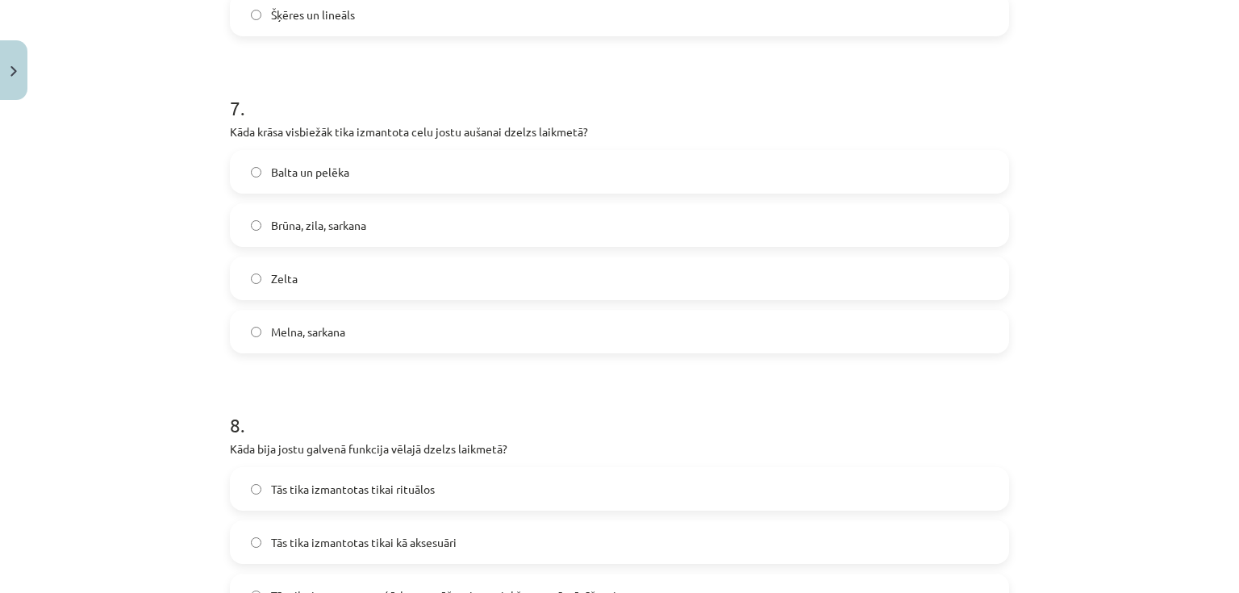
click at [313, 227] on span "Brūna, zila, sarkana" at bounding box center [318, 225] width 95 height 17
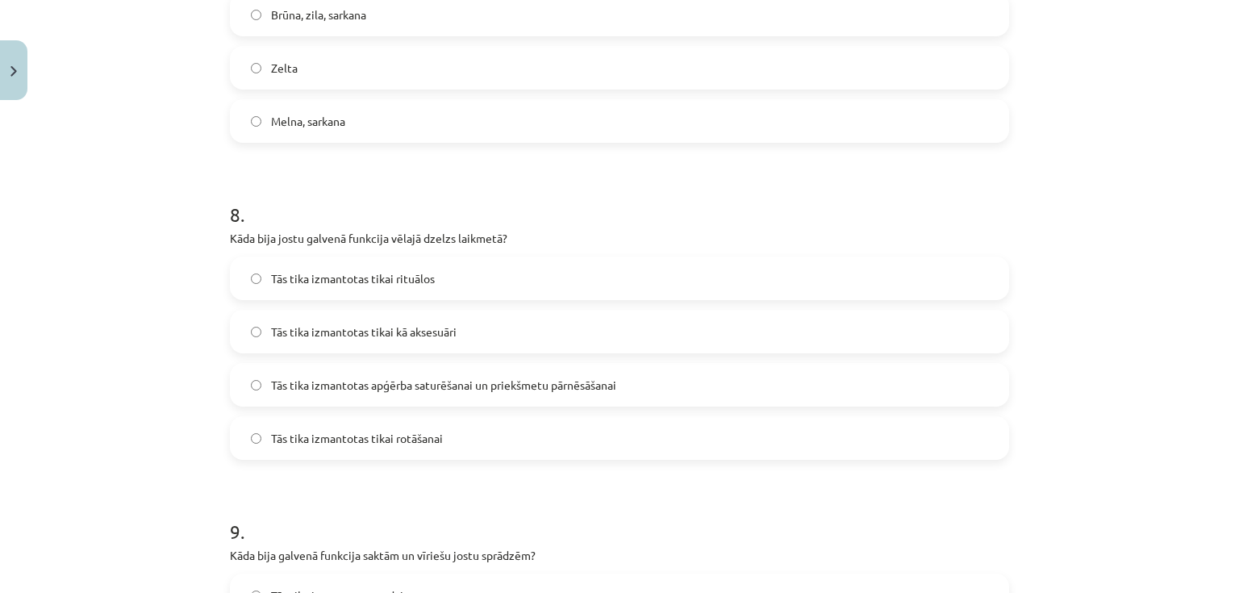
scroll to position [2412, 0]
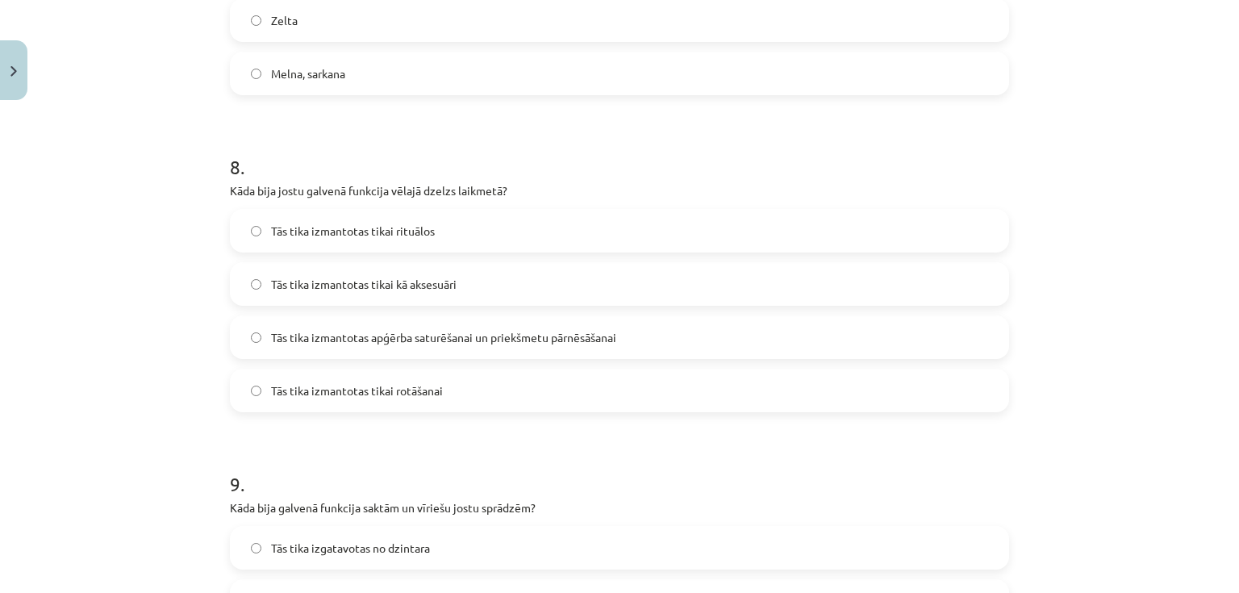
click at [333, 227] on span "Tās tika izmantotas tikai rituālos" at bounding box center [353, 231] width 164 height 17
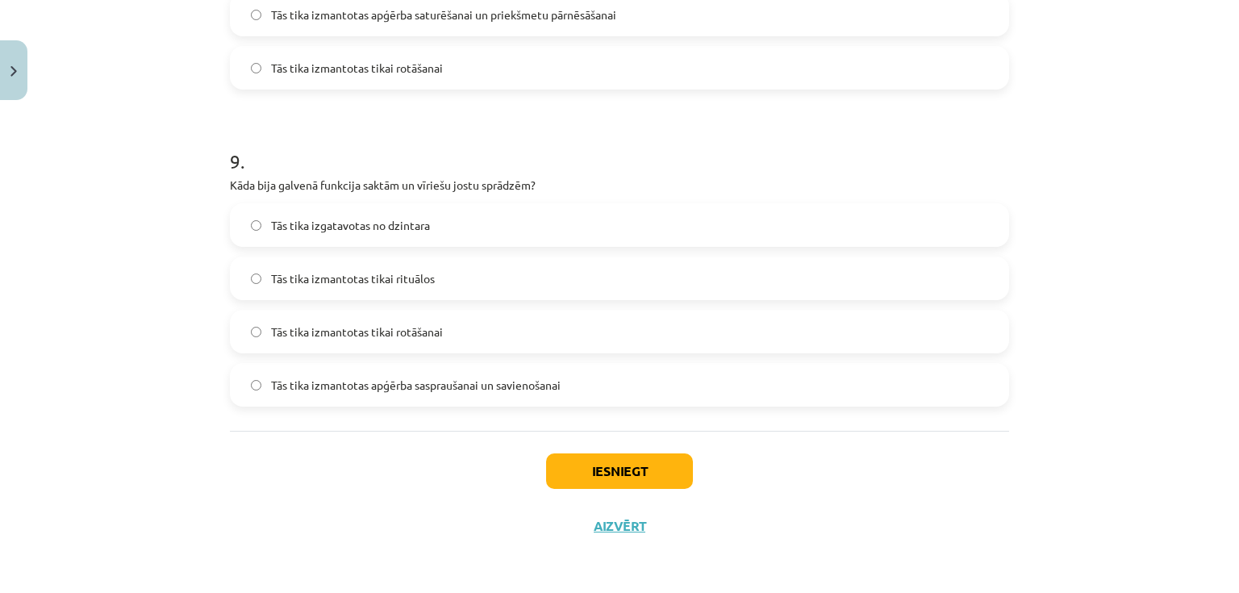
click at [446, 378] on span "Tās tika izmantotas apģērba saspraušanai un savienošanai" at bounding box center [416, 385] width 290 height 17
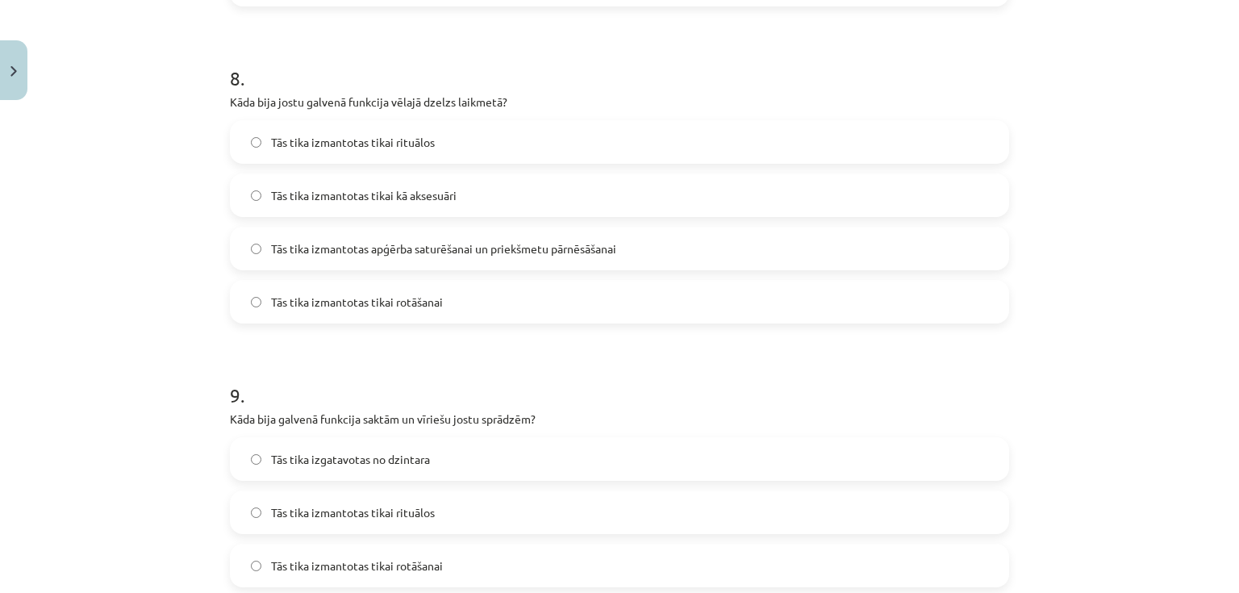
scroll to position [2541, 0]
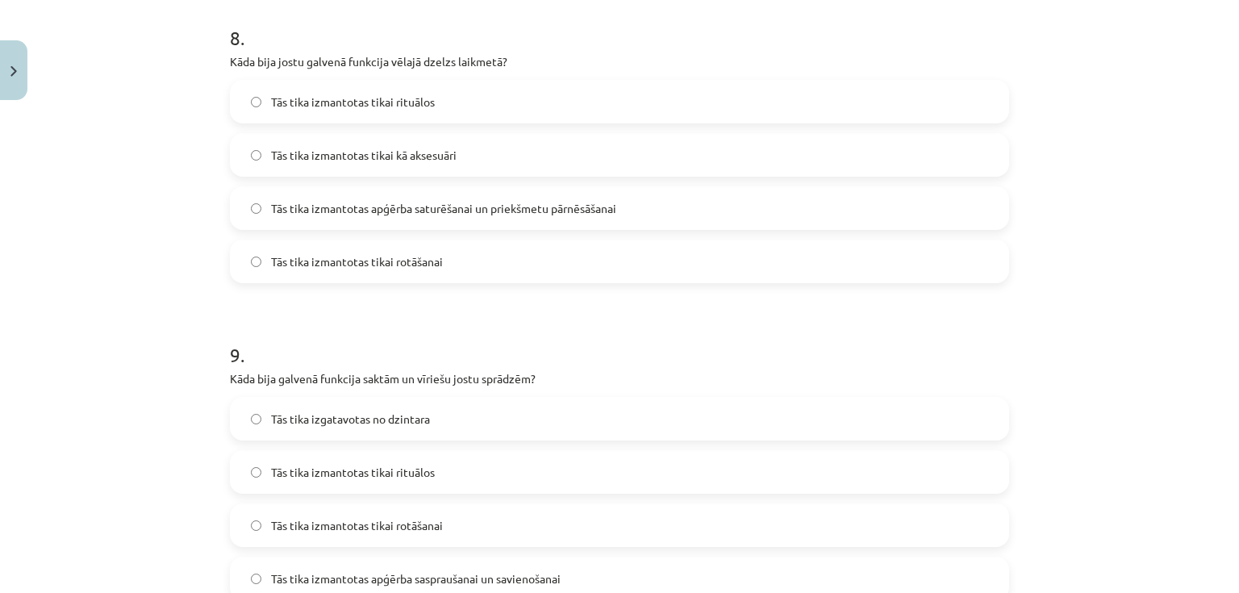
click at [439, 206] on span "Tās tika izmantotas apģērba saturēšanai un priekšmetu pārnēsāšanai" at bounding box center [443, 208] width 345 height 17
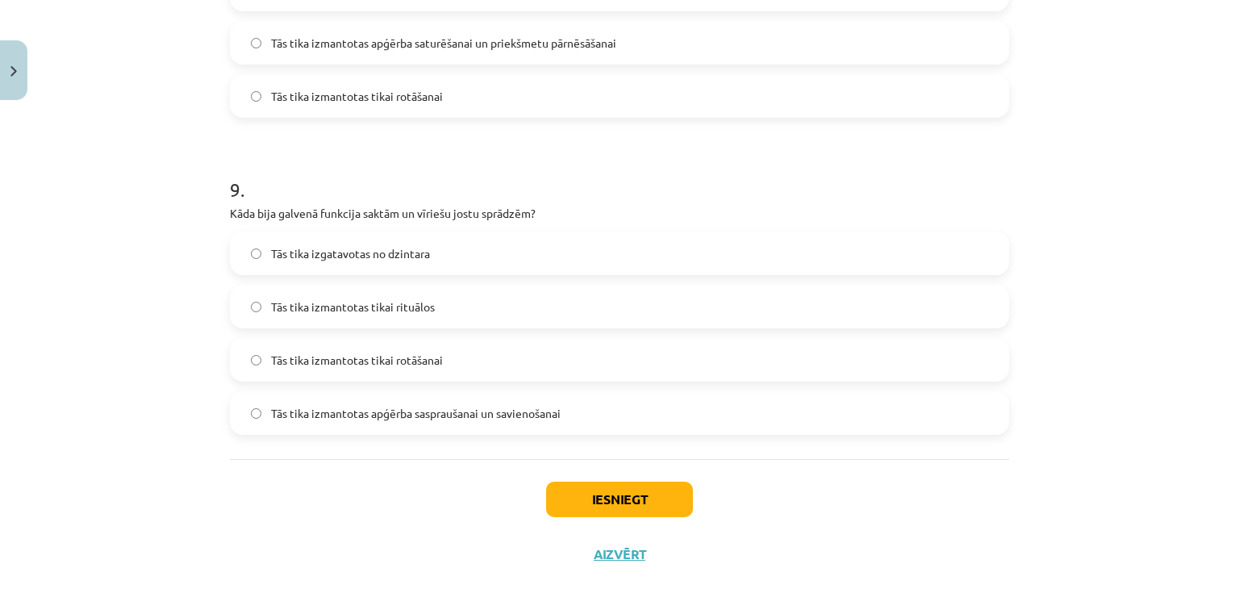
scroll to position [2735, 0]
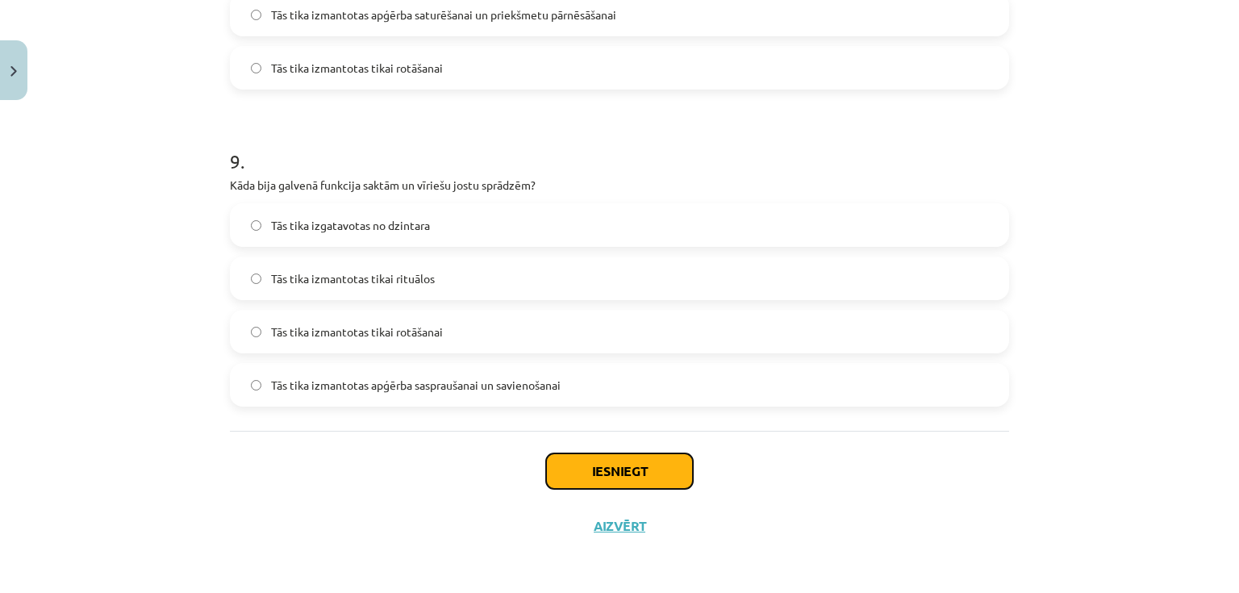
click at [600, 474] on button "Iesniegt" at bounding box center [619, 470] width 147 height 35
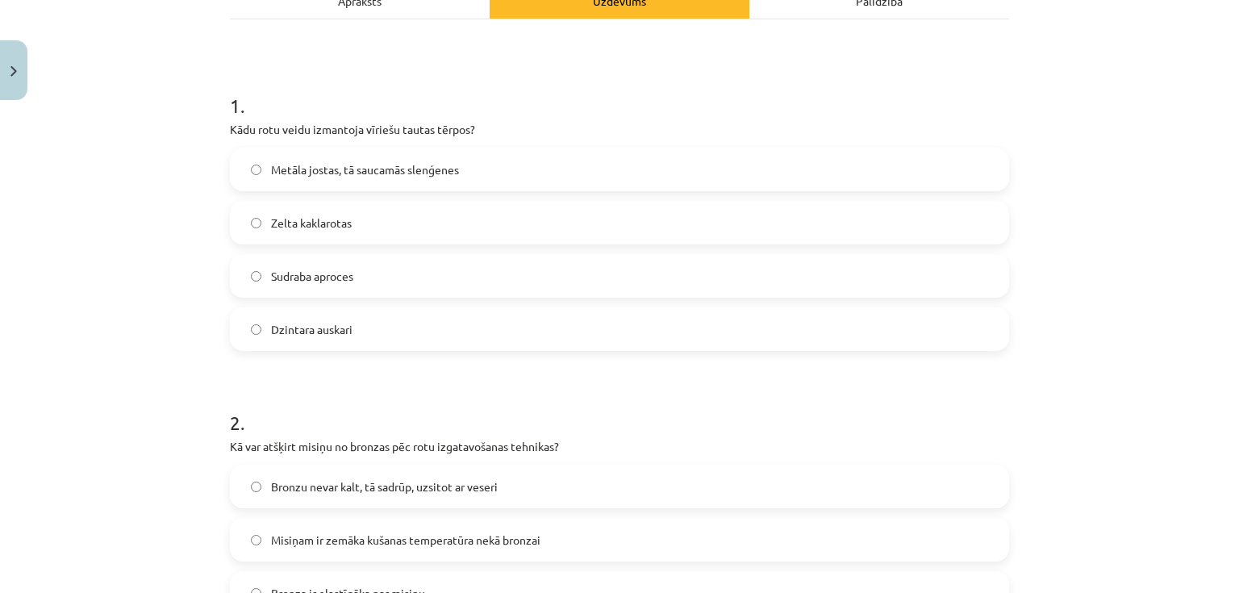
scroll to position [266, 0]
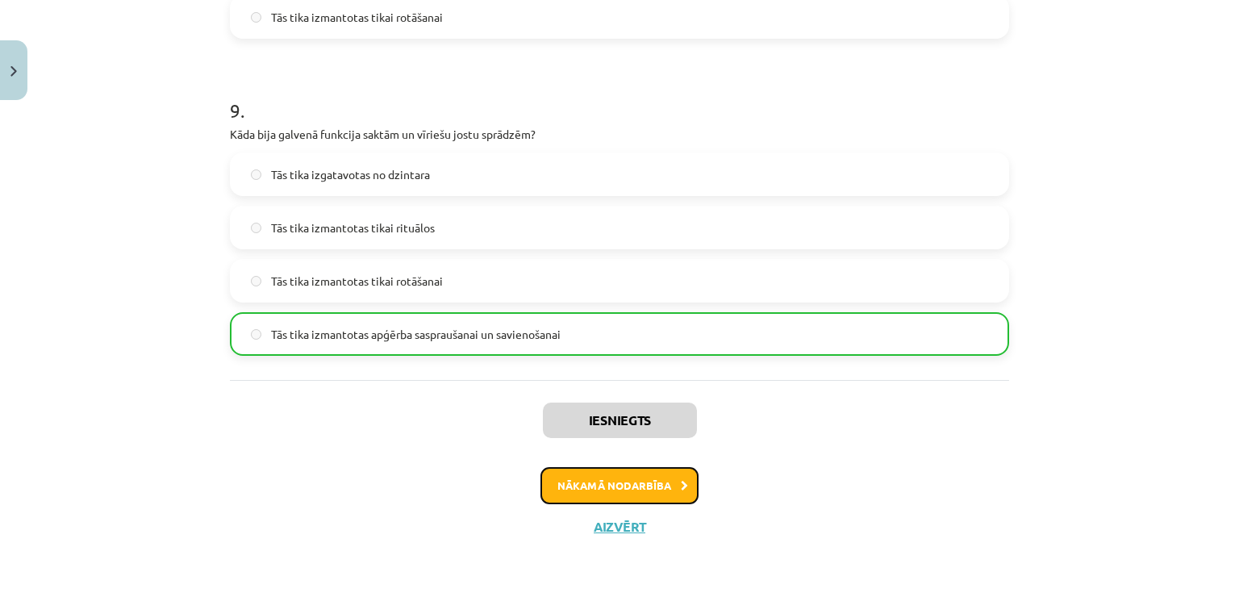
click at [644, 475] on button "Nākamā nodarbība" at bounding box center [619, 485] width 158 height 37
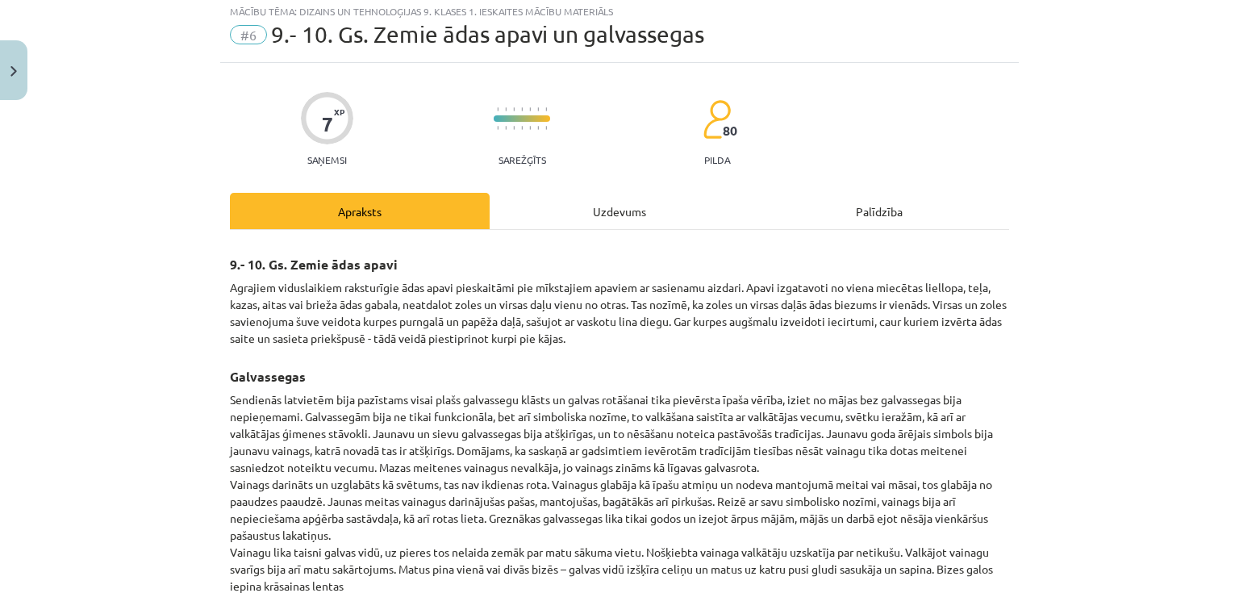
scroll to position [40, 0]
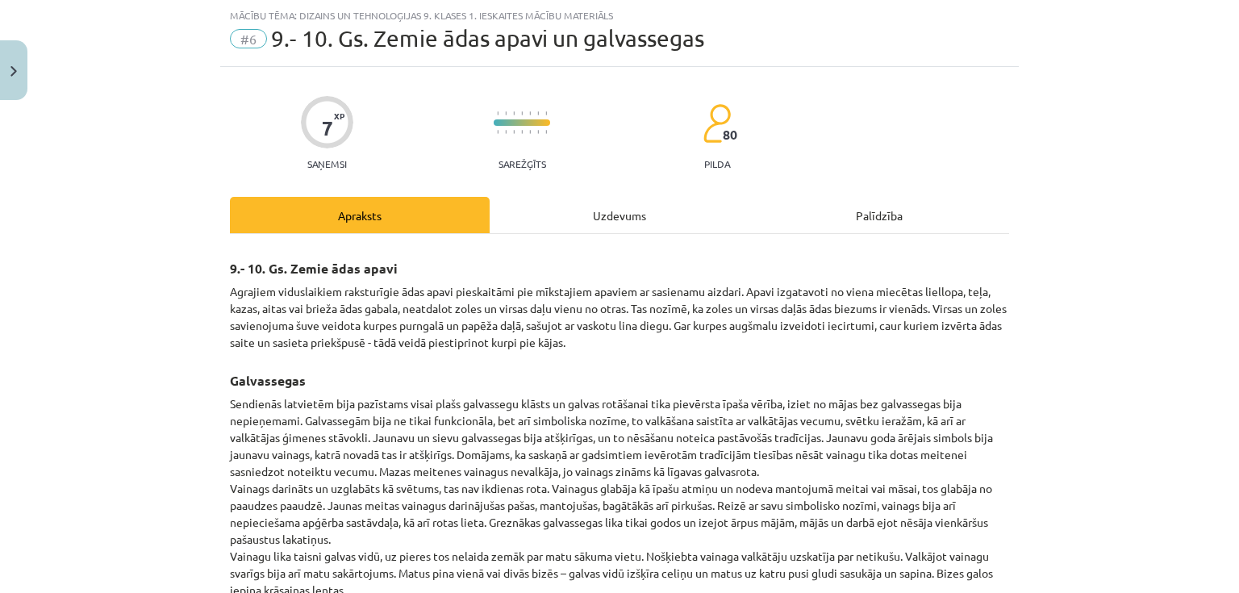
click at [608, 227] on div "Uzdevums" at bounding box center [620, 215] width 260 height 36
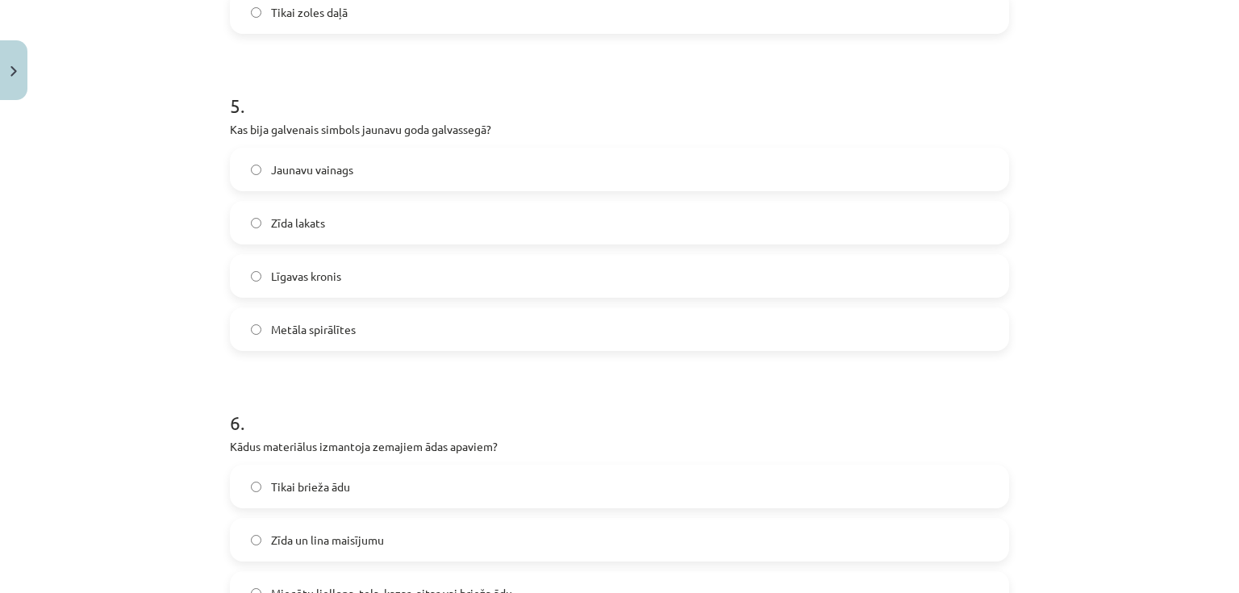
scroll to position [2101, 0]
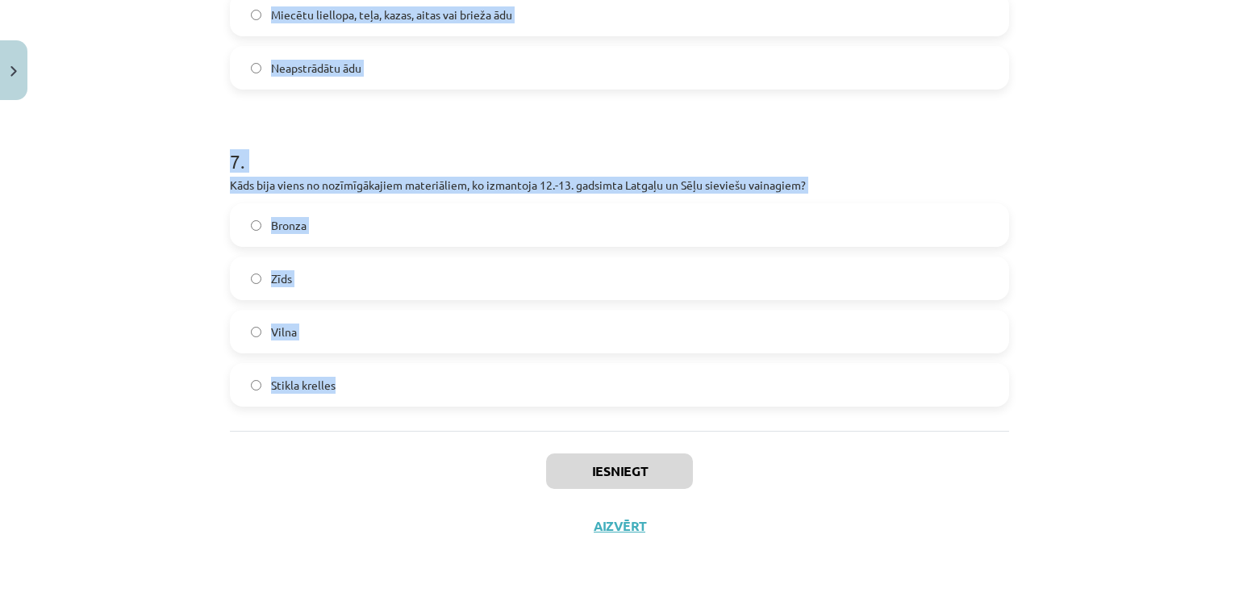
drag, startPoint x: 226, startPoint y: 251, endPoint x: 607, endPoint y: 374, distance: 400.9
copy form "1 . Kāda veida vainagus valkāja Latgales jaunavas? Zīda lakatus Bronzas spirālī…"
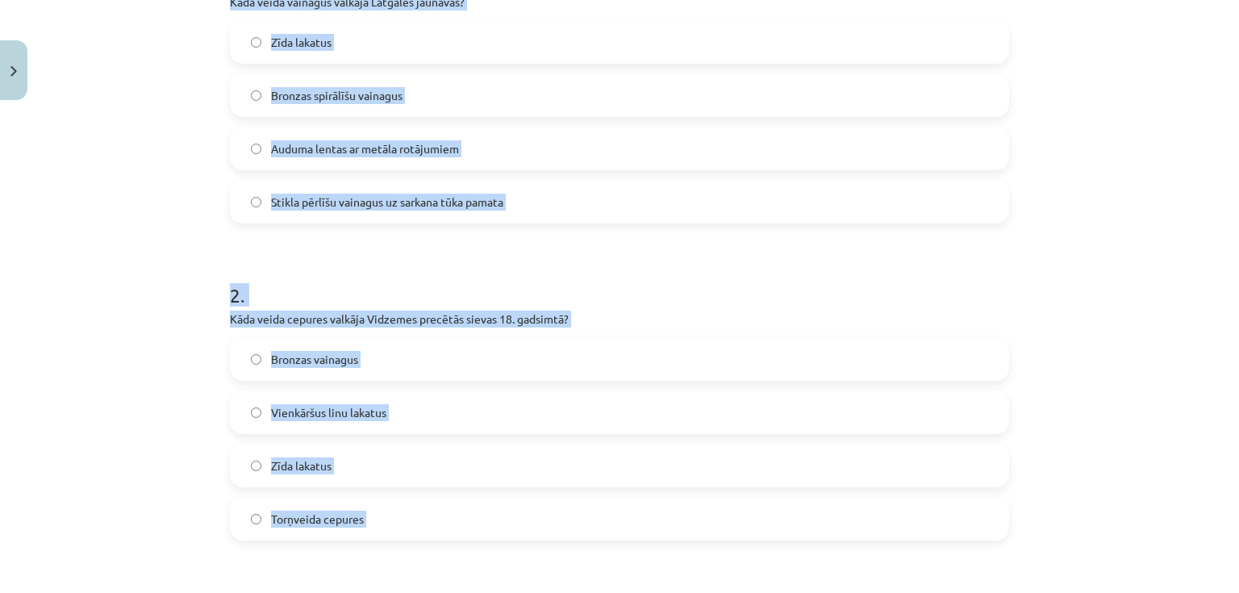
scroll to position [387, 0]
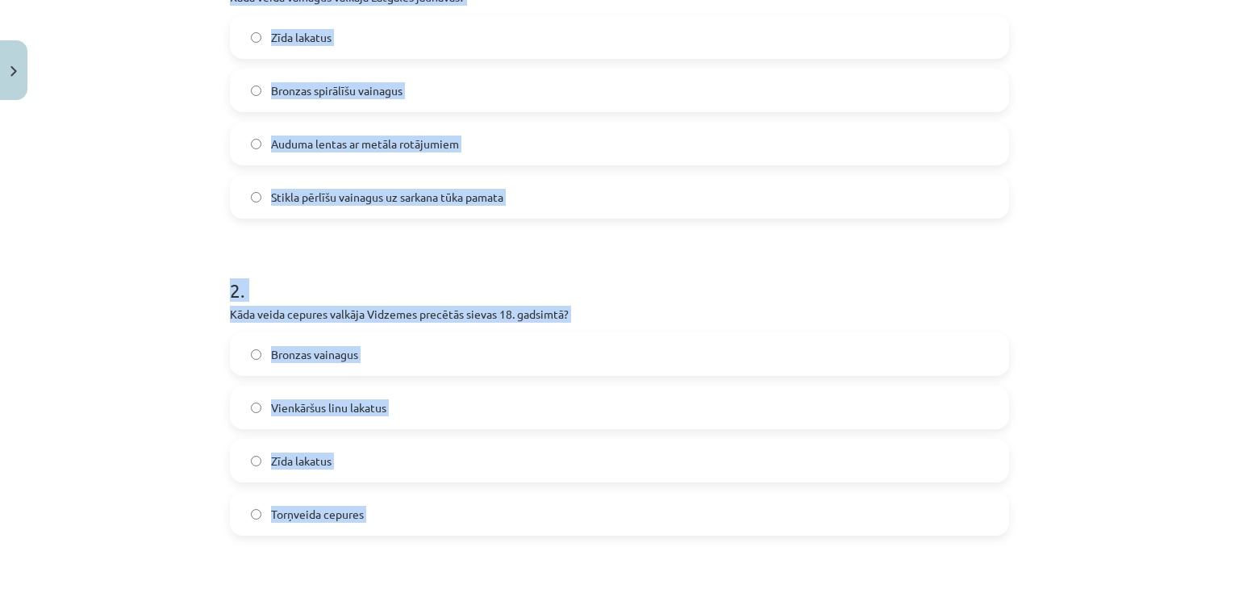
click at [342, 517] on span "Torņveida cepures" at bounding box center [317, 514] width 93 height 17
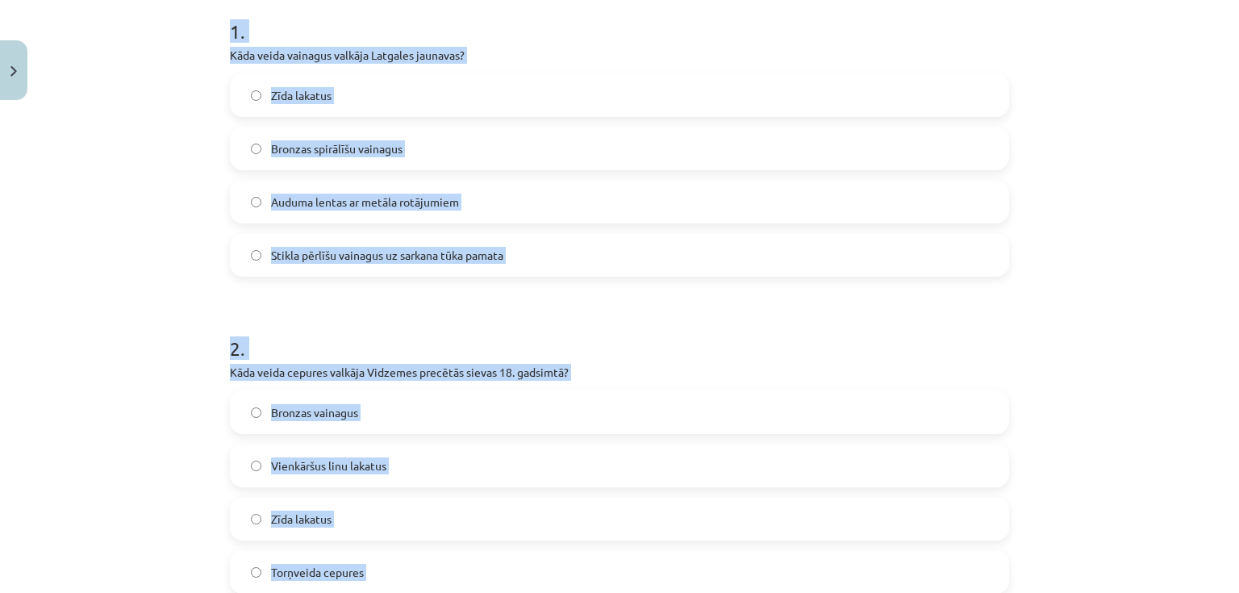
scroll to position [323, 0]
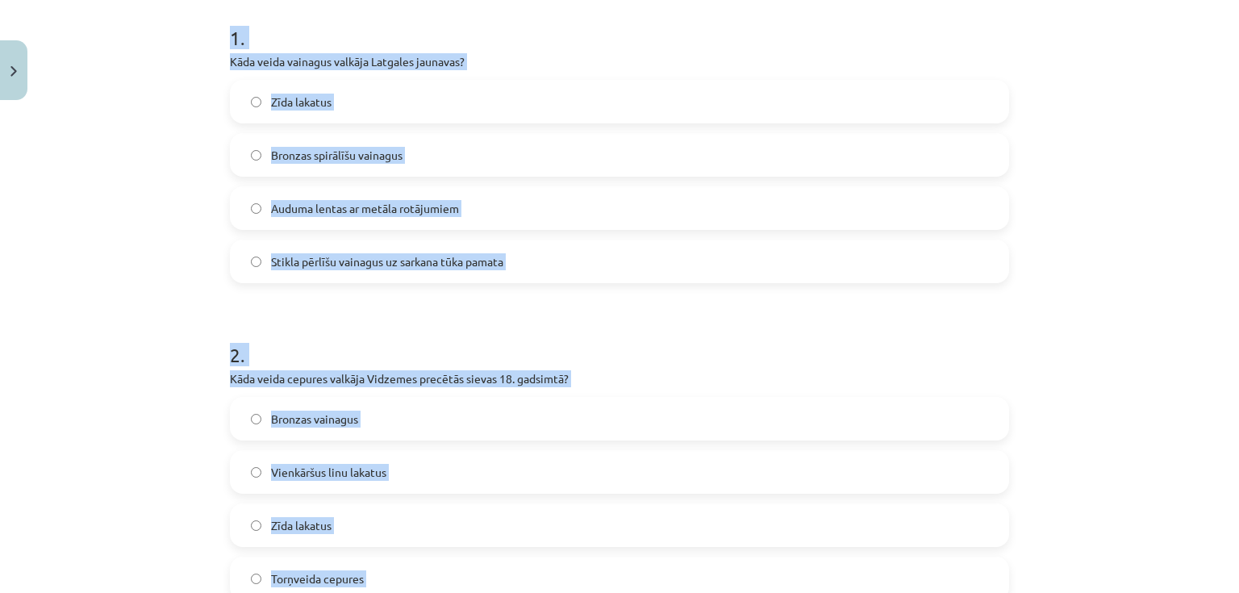
click at [307, 148] on span "Bronzas spirālīšu vainagus" at bounding box center [336, 155] width 131 height 17
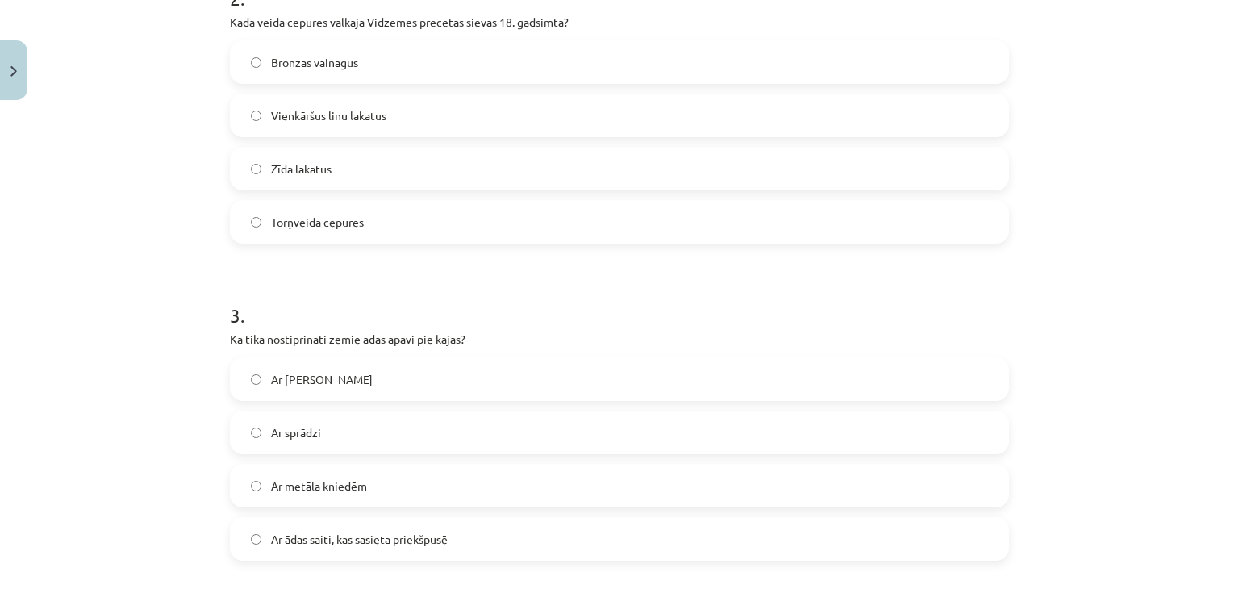
scroll to position [774, 0]
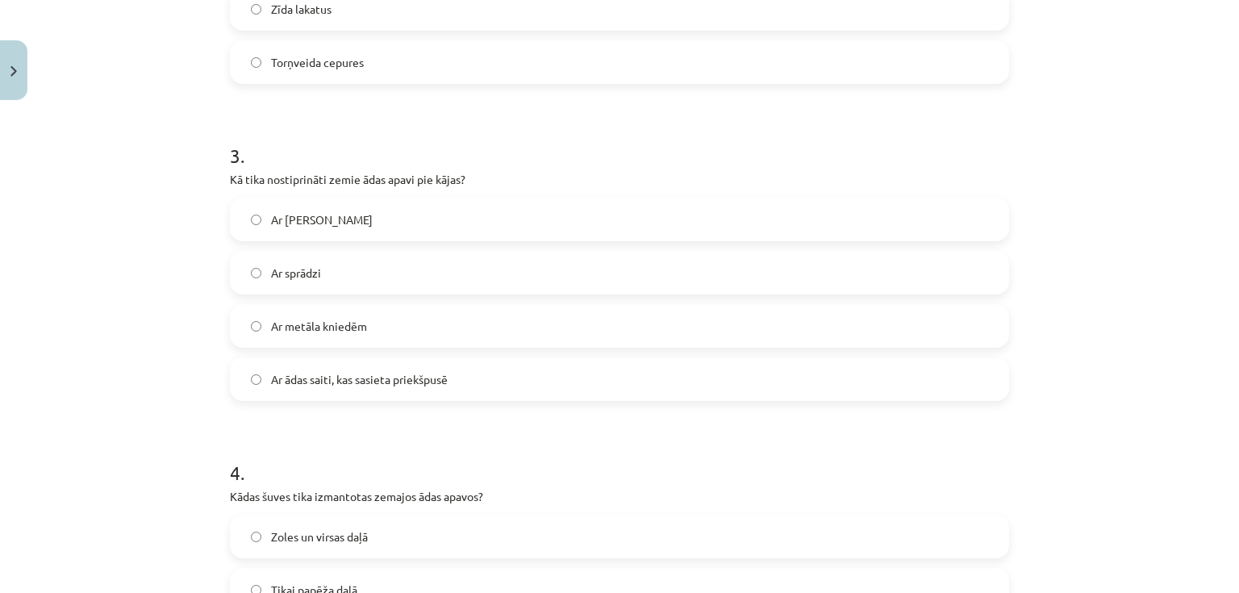
click at [293, 375] on span "Ar ādas saiti, kas sasieta priekšpusē" at bounding box center [359, 379] width 177 height 17
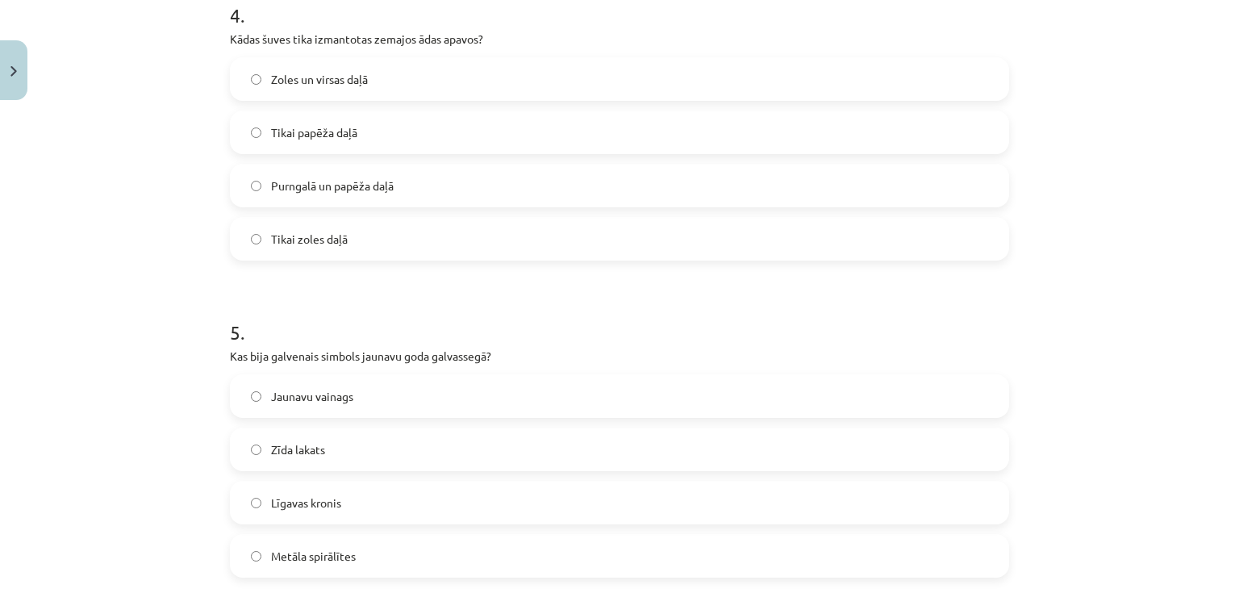
scroll to position [1290, 0]
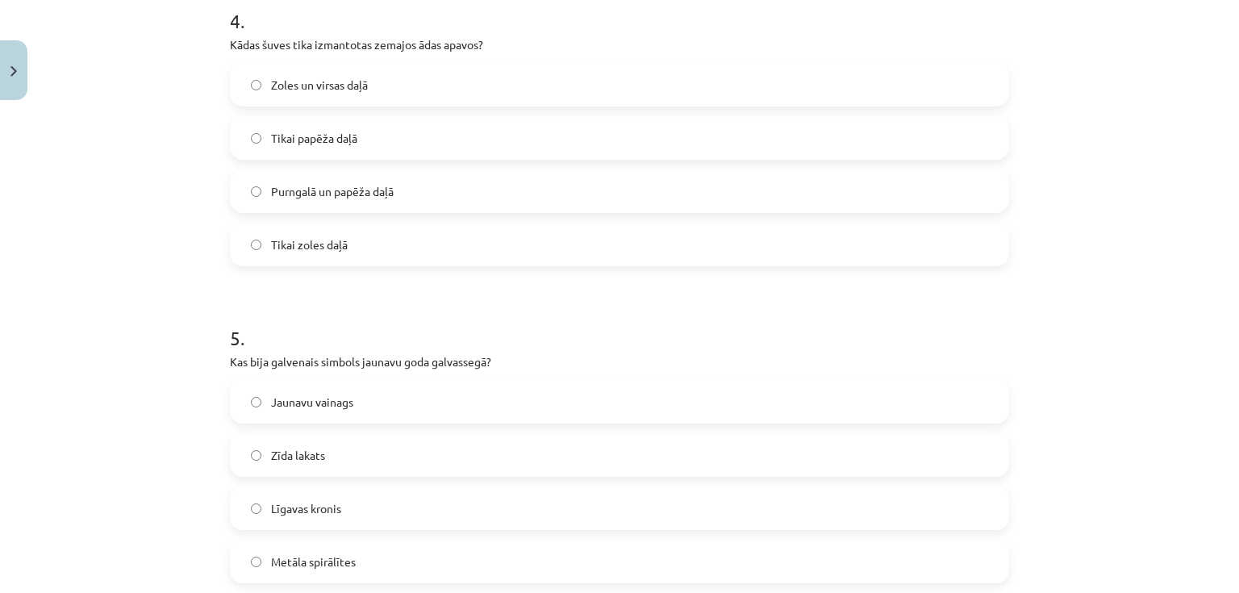
click at [329, 74] on label "Zoles un virsas daļā" at bounding box center [619, 85] width 776 height 40
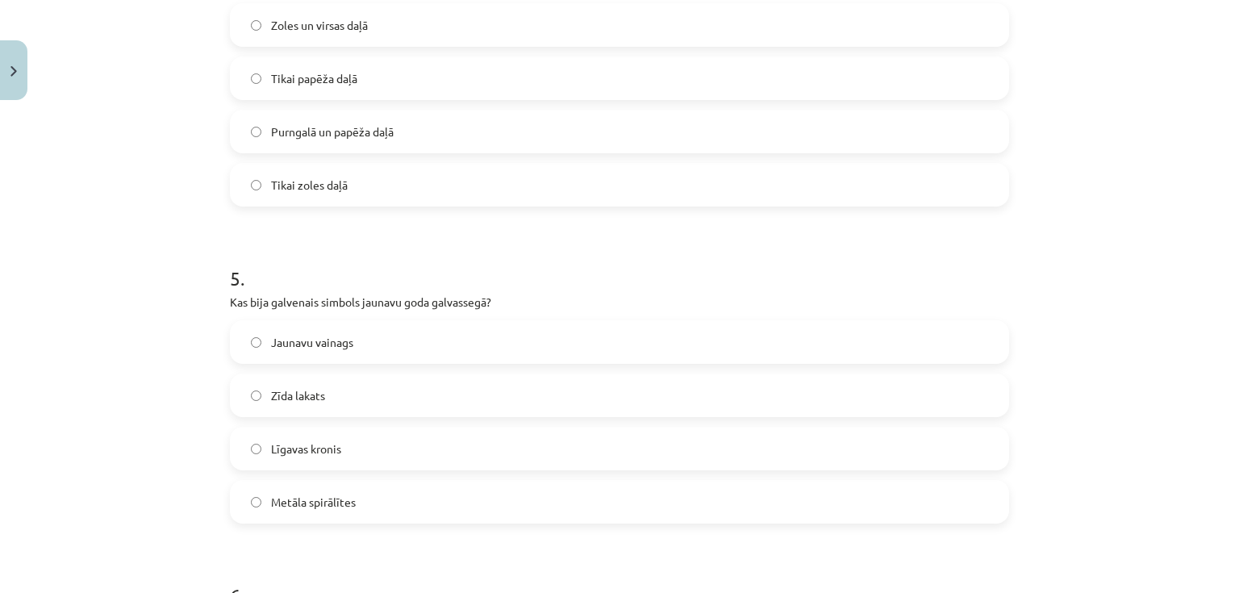
scroll to position [1355, 0]
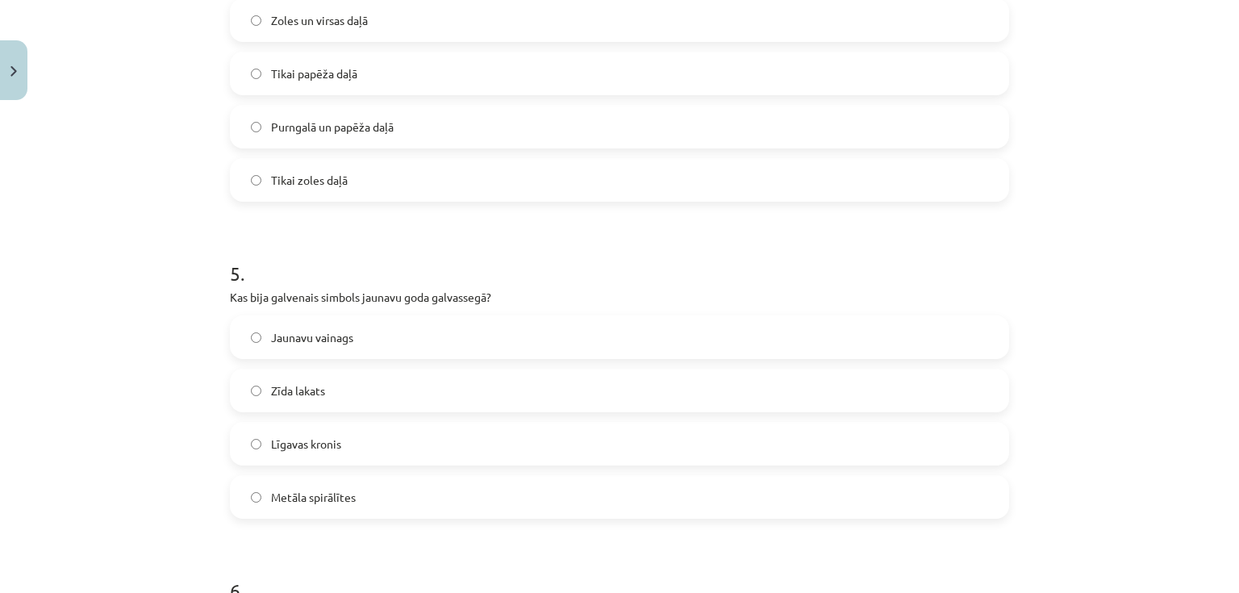
click at [333, 331] on span "Jaunavu vainags" at bounding box center [312, 337] width 82 height 17
click at [343, 438] on label "Līgavas kronis" at bounding box center [619, 443] width 776 height 40
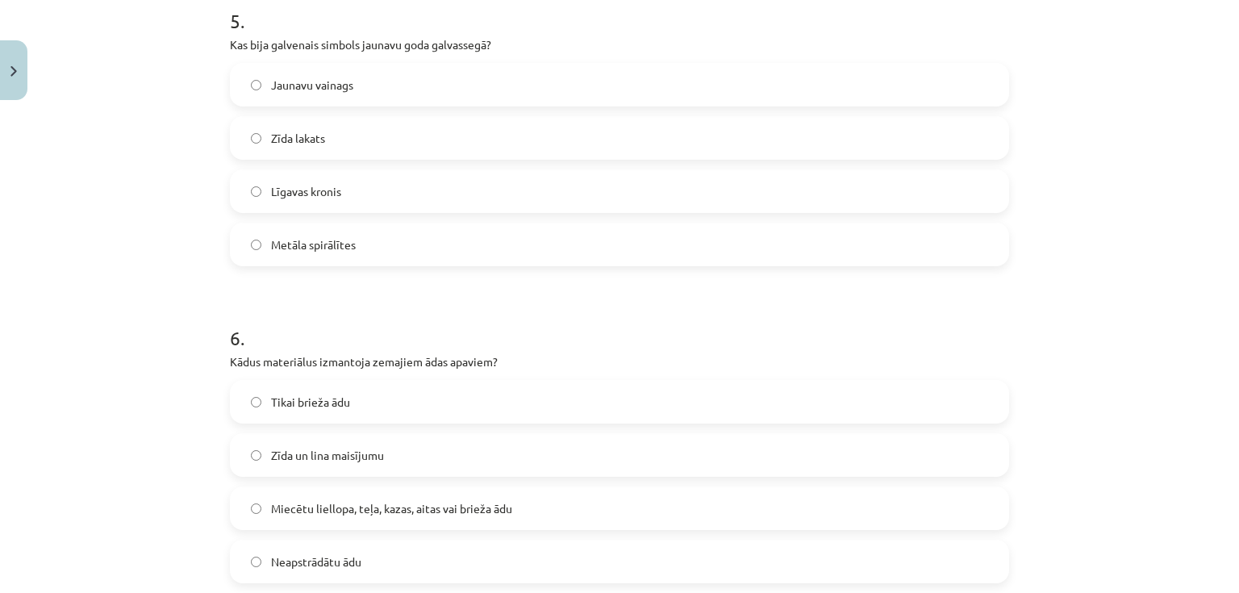
scroll to position [1613, 0]
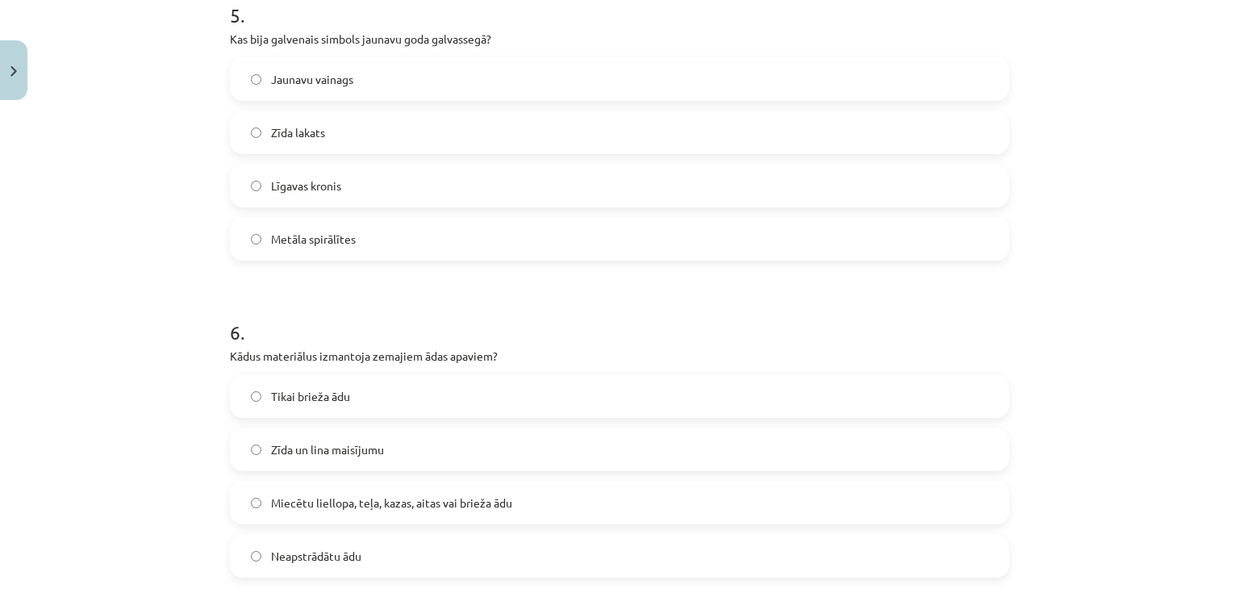
click at [330, 77] on span "Jaunavu vainags" at bounding box center [312, 79] width 82 height 17
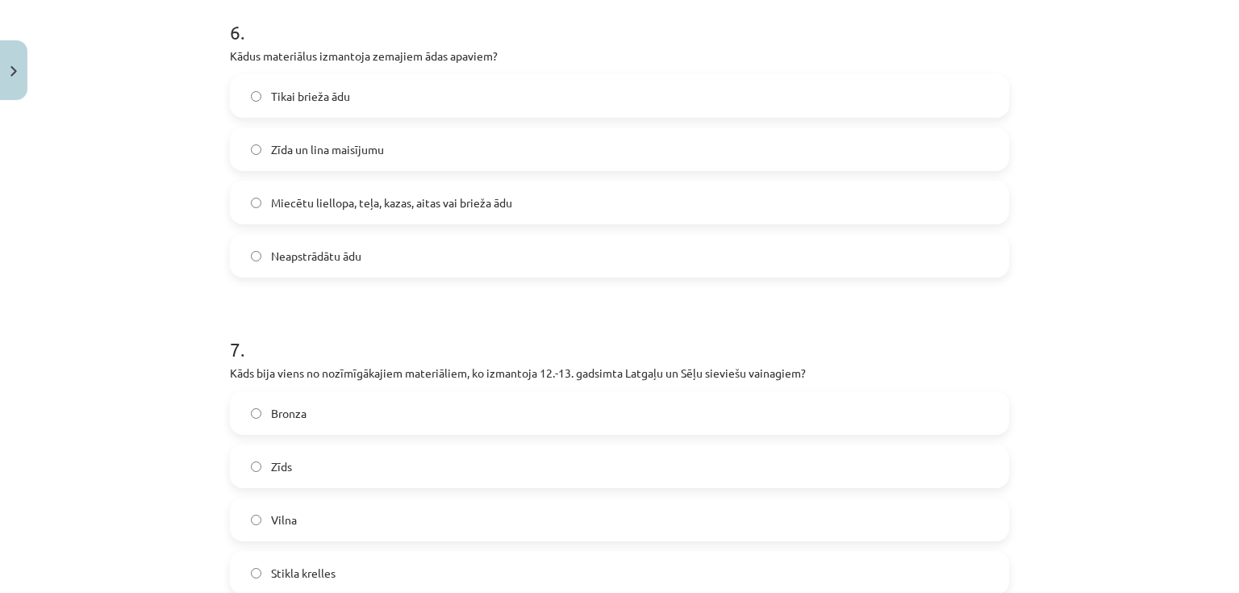
scroll to position [1936, 0]
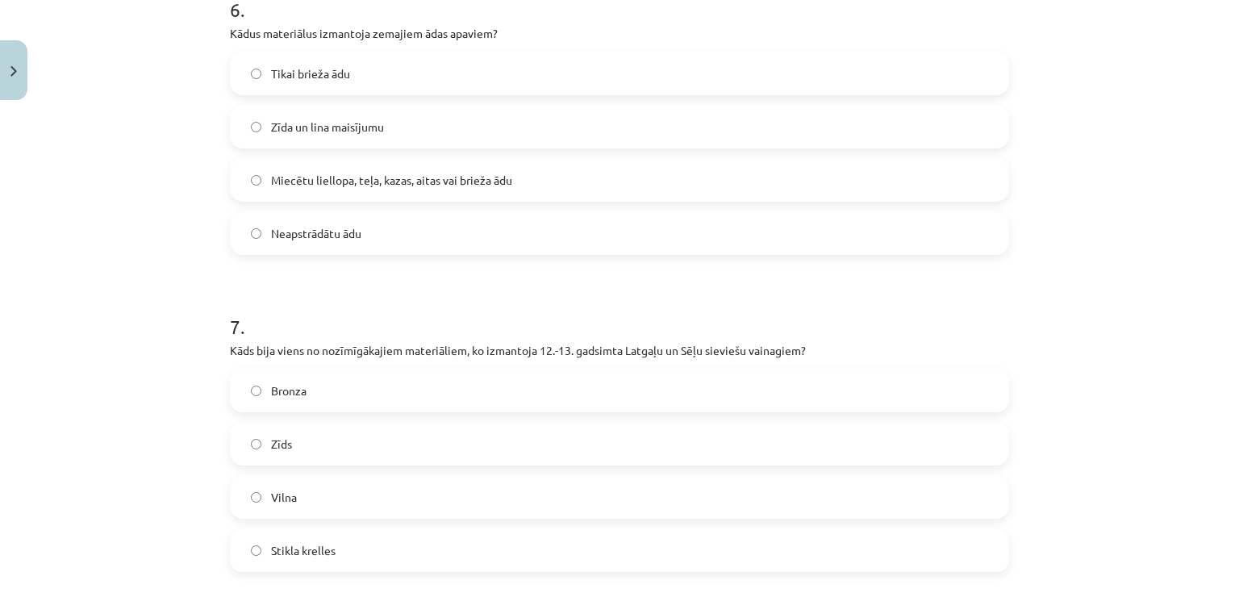
click at [323, 177] on span "Miecētu liellopa, teļa, kazas, aitas vai brieža ādu" at bounding box center [391, 180] width 241 height 17
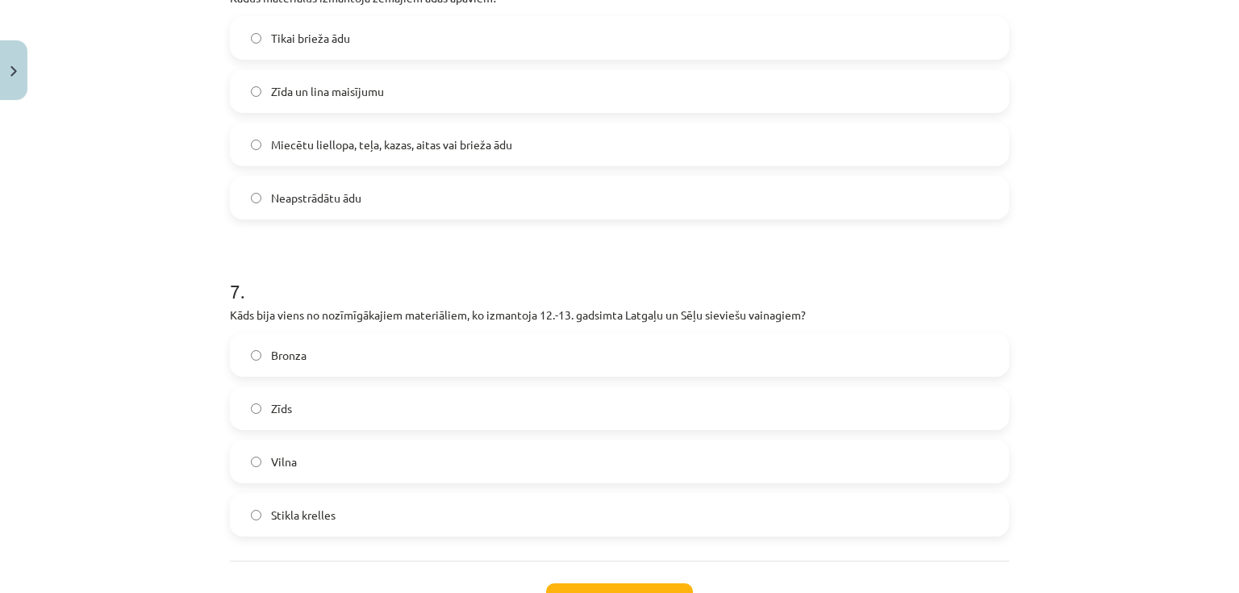
scroll to position [2101, 0]
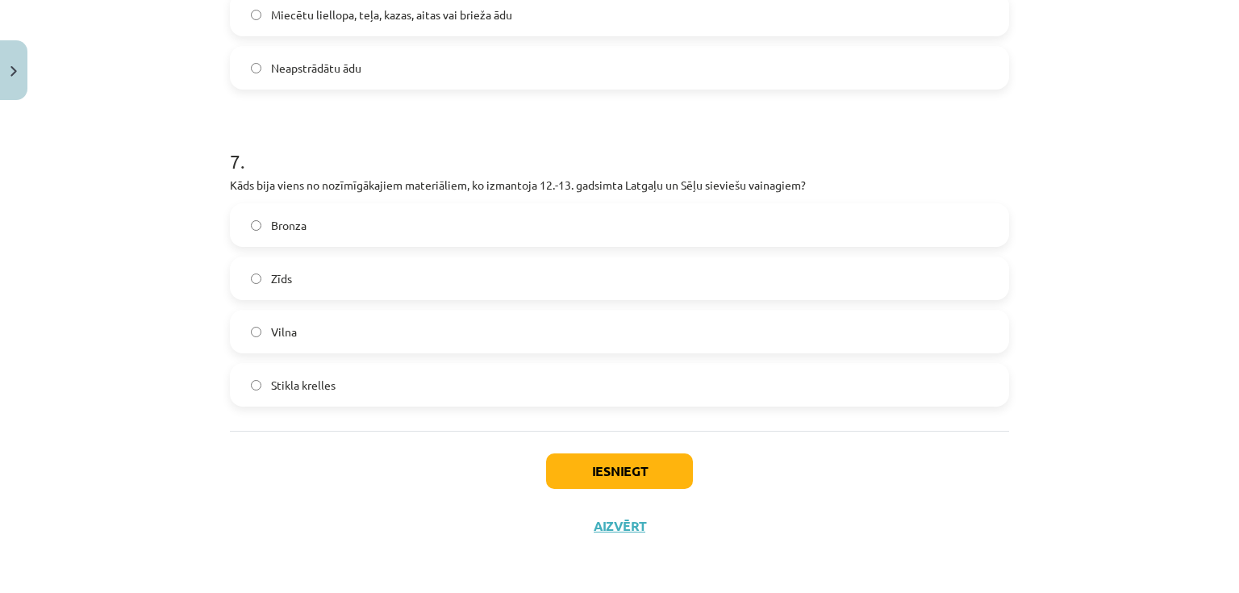
drag, startPoint x: 311, startPoint y: 278, endPoint x: 332, endPoint y: 303, distance: 33.2
click at [310, 278] on label "Zīds" at bounding box center [619, 278] width 776 height 40
click at [335, 336] on label "Vilna" at bounding box center [619, 331] width 776 height 40
click at [571, 460] on button "Iesniegt" at bounding box center [619, 470] width 147 height 35
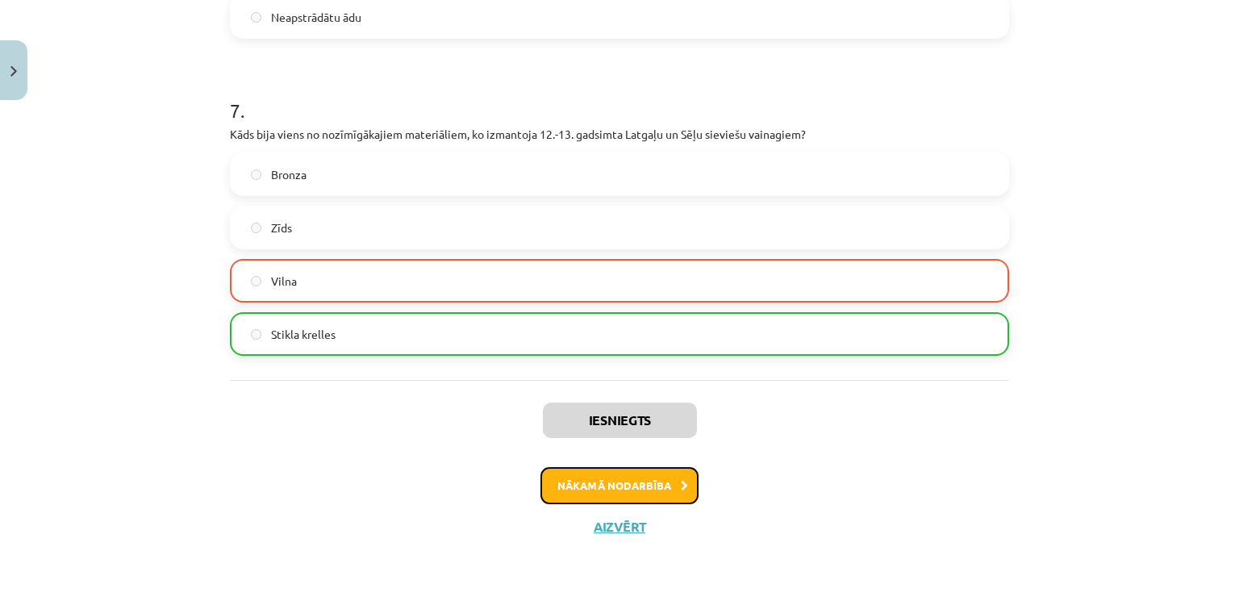
click at [642, 488] on button "Nākamā nodarbība" at bounding box center [619, 485] width 158 height 37
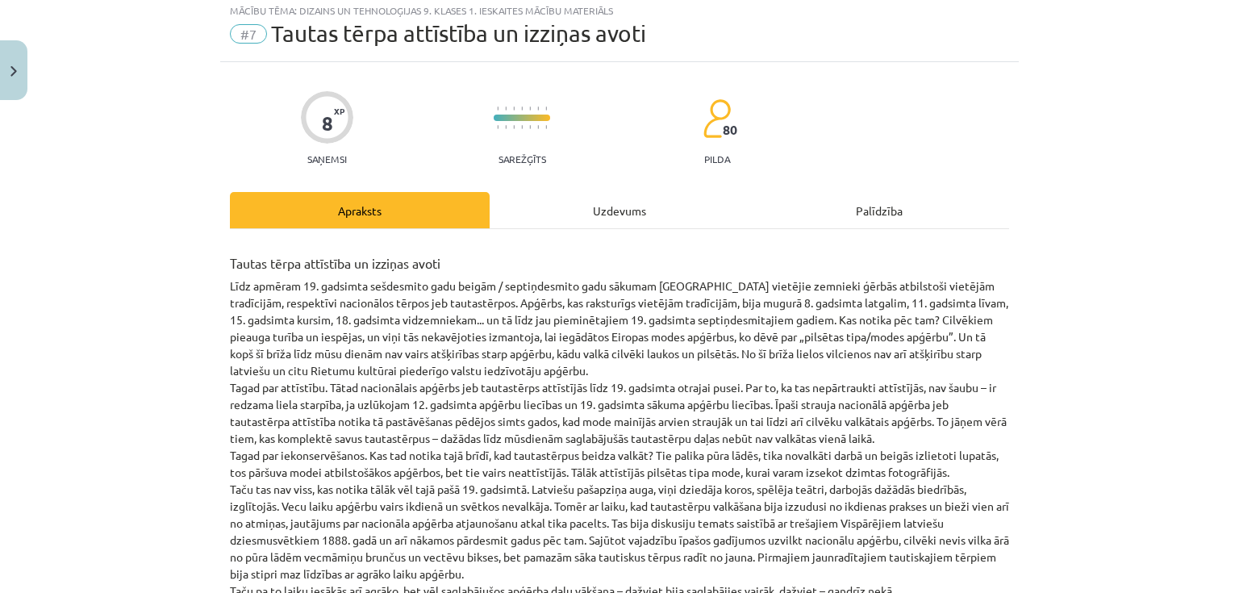
scroll to position [40, 0]
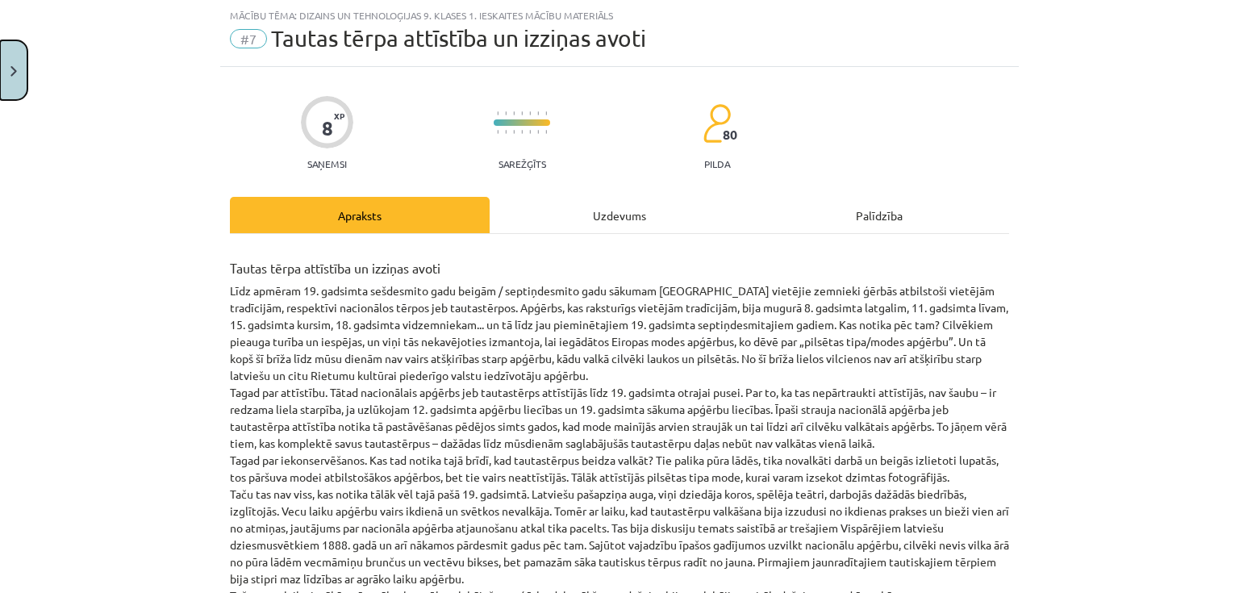
click at [16, 66] on img "Close" at bounding box center [13, 71] width 6 height 10
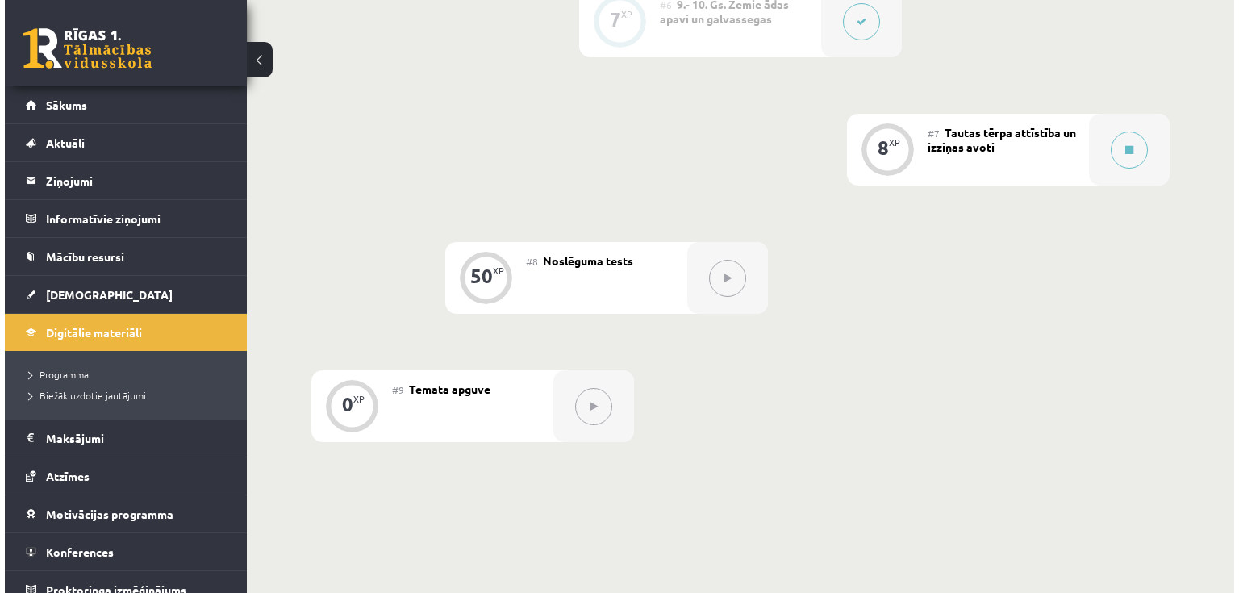
scroll to position [1097, 0]
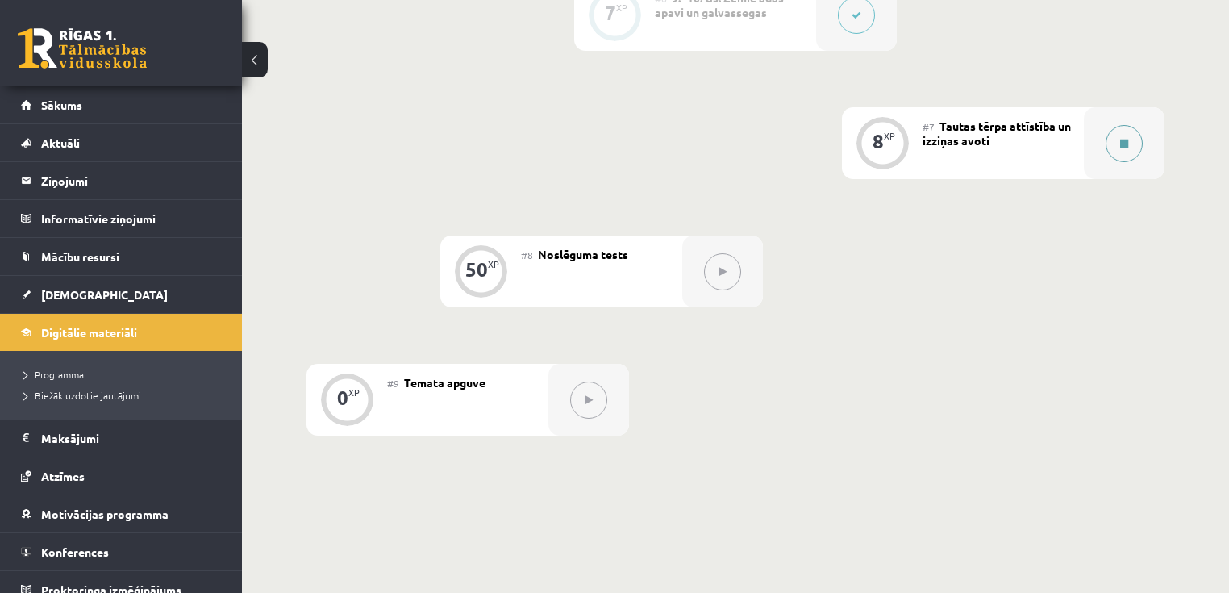
click at [1125, 148] on icon at bounding box center [1124, 144] width 8 height 10
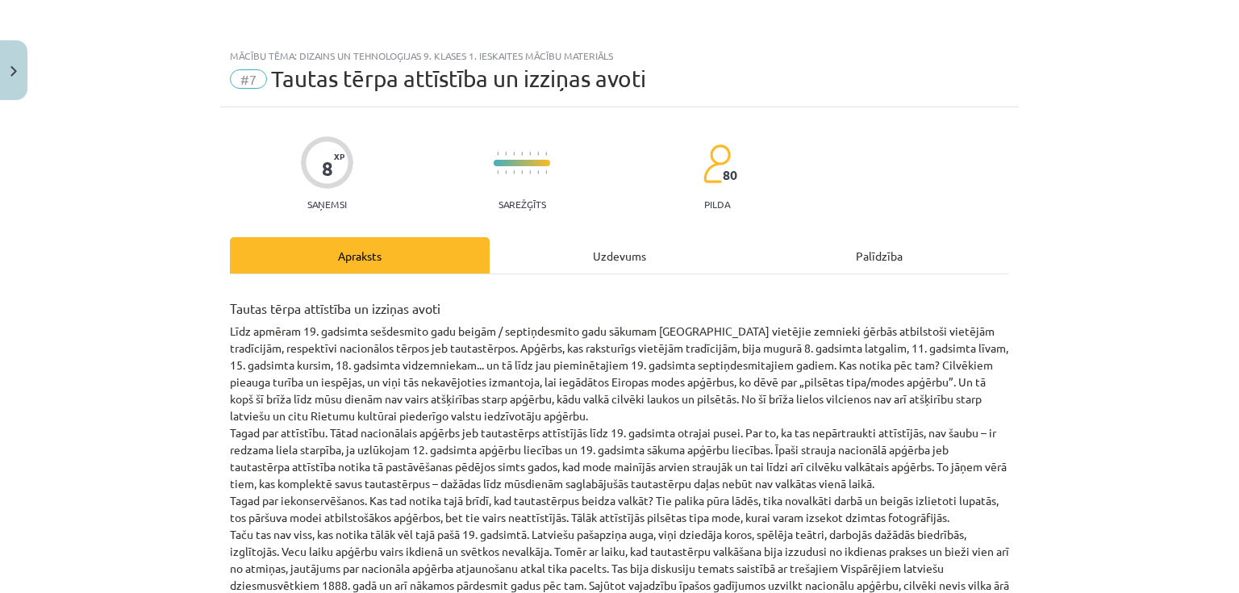
click at [692, 265] on div "Uzdevums" at bounding box center [620, 255] width 260 height 36
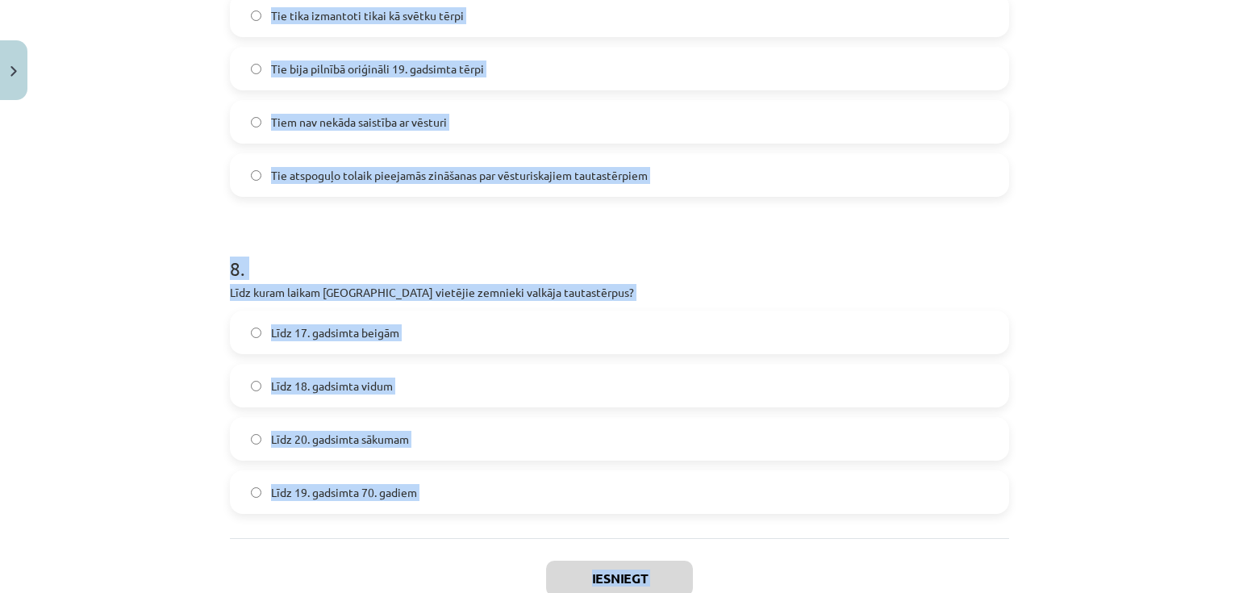
scroll to position [2418, 0]
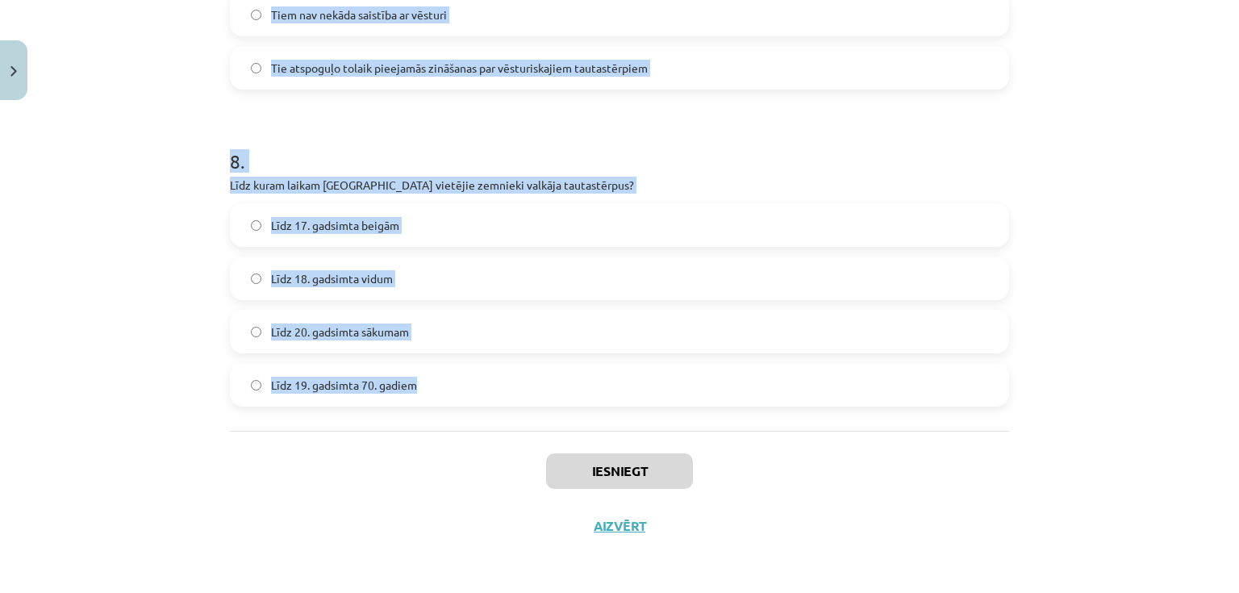
drag, startPoint x: 223, startPoint y: 60, endPoint x: 571, endPoint y: 382, distance: 474.3
copy form "1 . Kādi ir apģērba vēstures izziņas avoti? Modernie apģērba modeļi Vienīgi arh…"
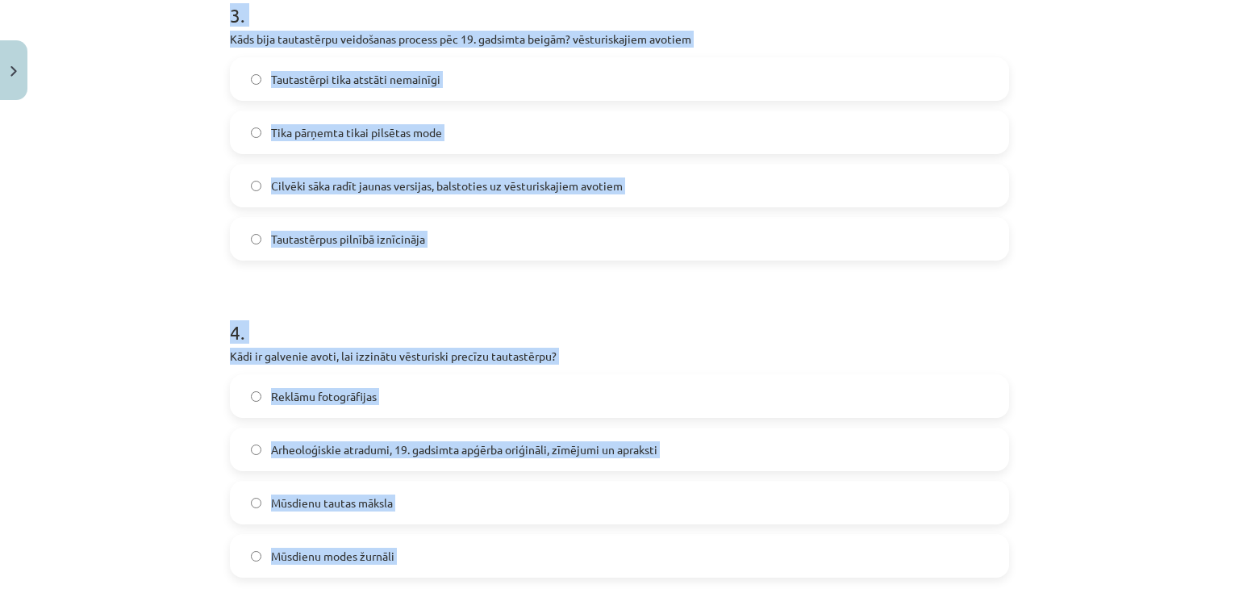
scroll to position [869, 0]
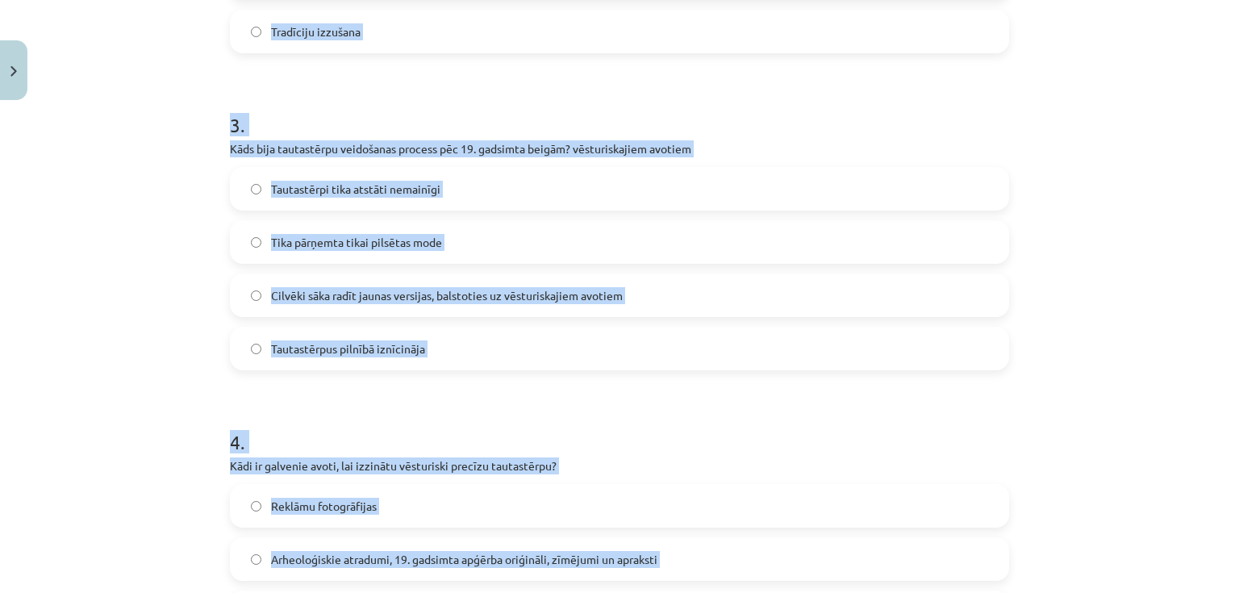
click at [590, 300] on span "Cilvēki sāka radīt jaunas versijas, balstoties uz vēsturiskajiem avotiem" at bounding box center [447, 295] width 352 height 17
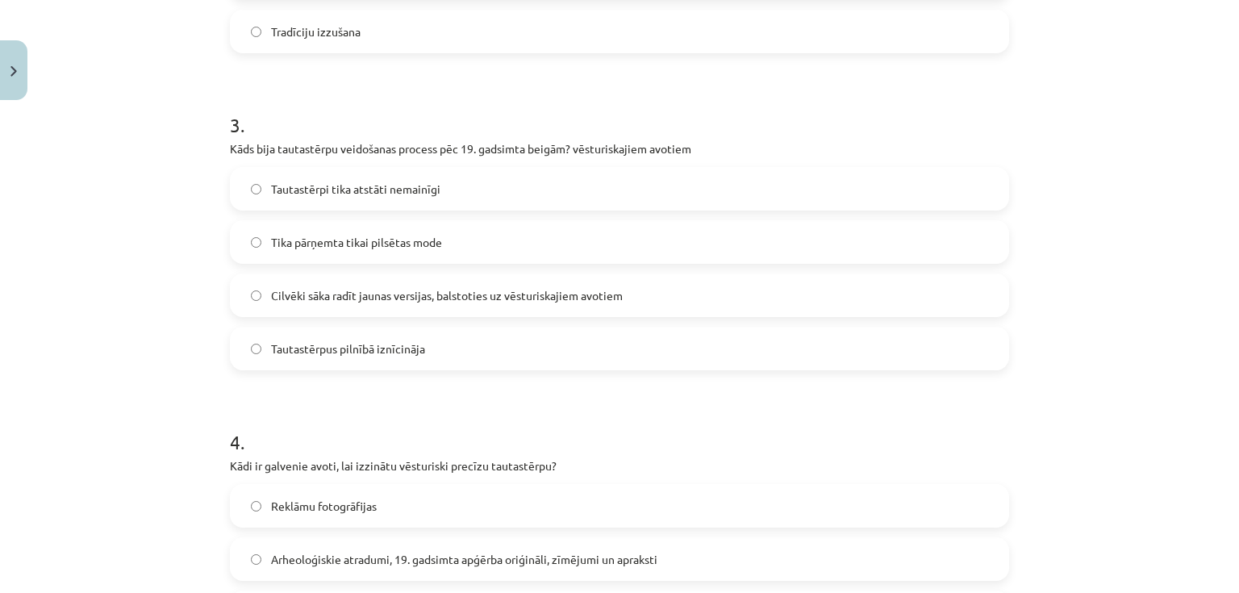
click at [603, 292] on span "Cilvēki sāka radīt jaunas versijas, balstoties uz vēsturiskajiem avotiem" at bounding box center [447, 295] width 352 height 17
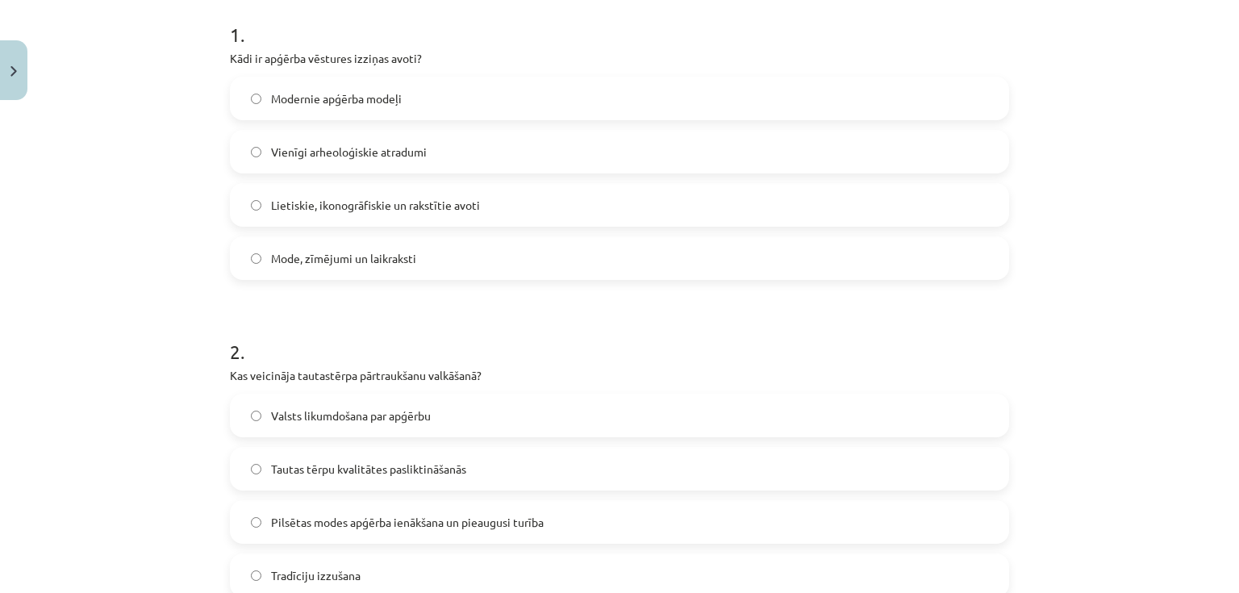
scroll to position [289, 0]
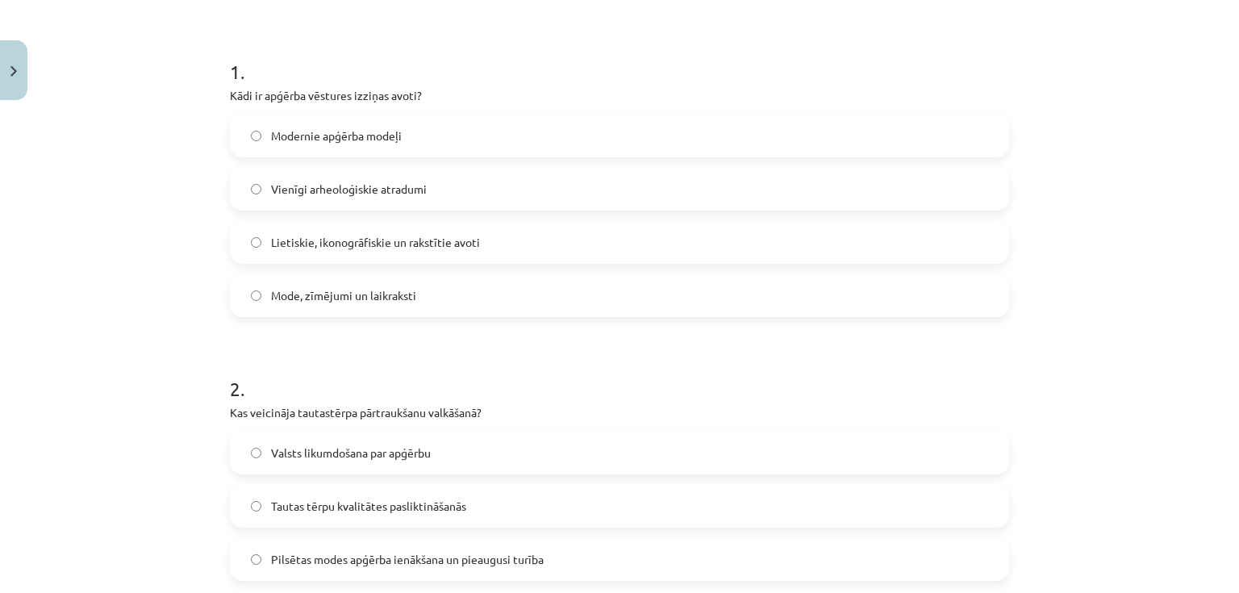
click at [512, 238] on label "Lietiskie, ikonogrāfiskie un rakstītie avoti" at bounding box center [619, 242] width 776 height 40
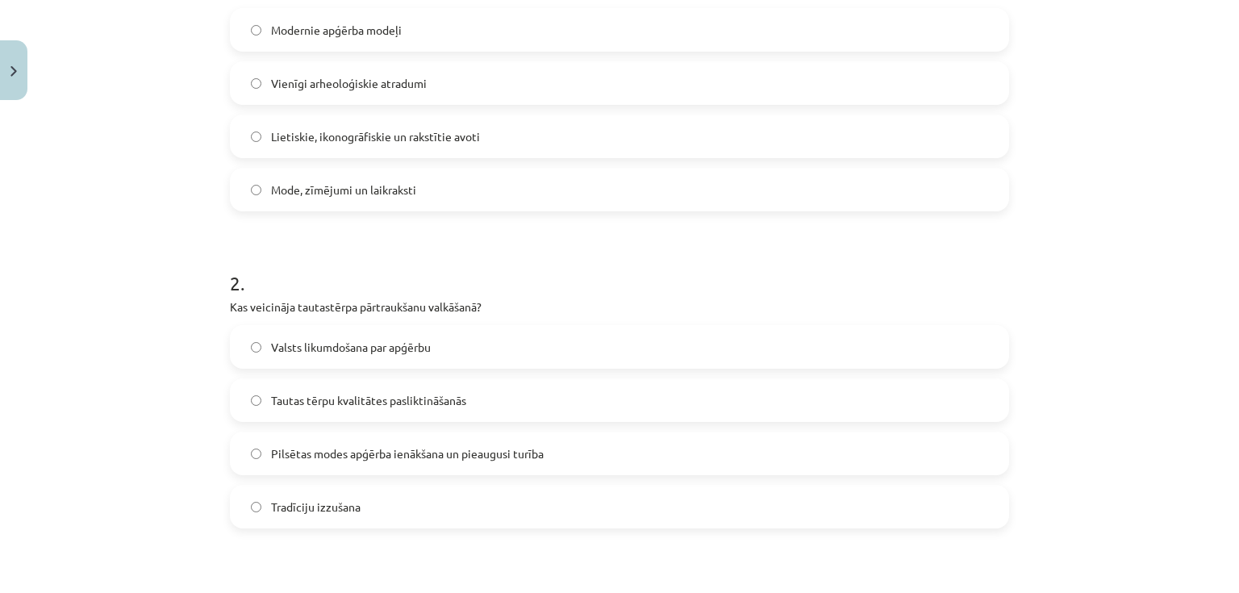
scroll to position [418, 0]
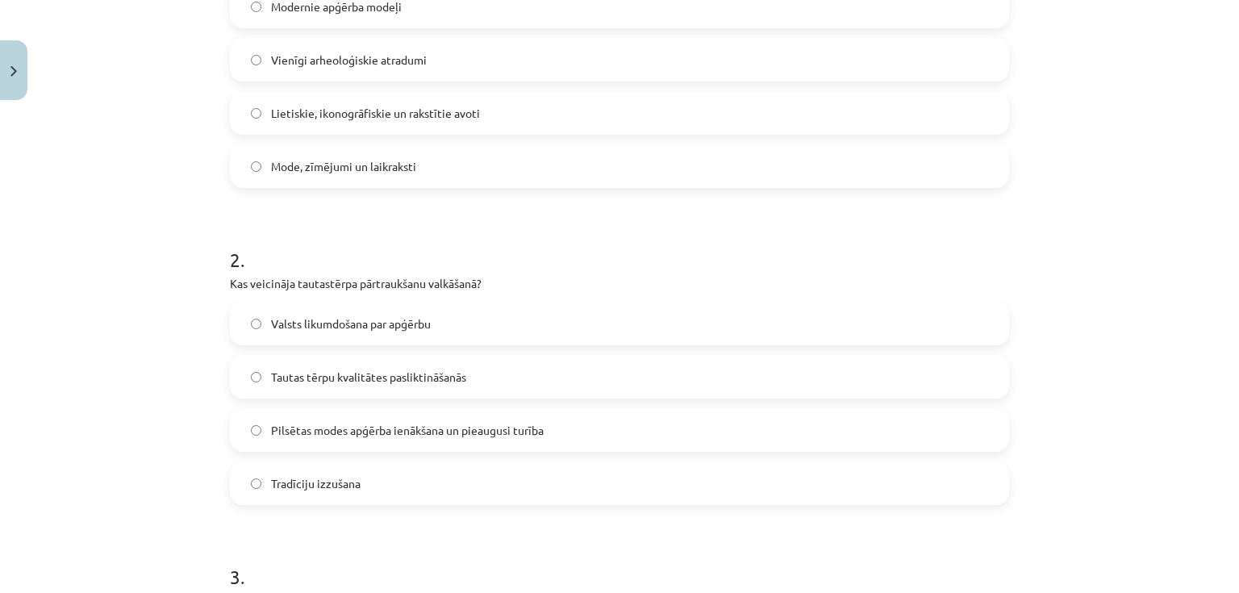
click at [371, 422] on span "Pilsētas modes apģērba ienākšana un pieaugusi turība" at bounding box center [407, 430] width 273 height 17
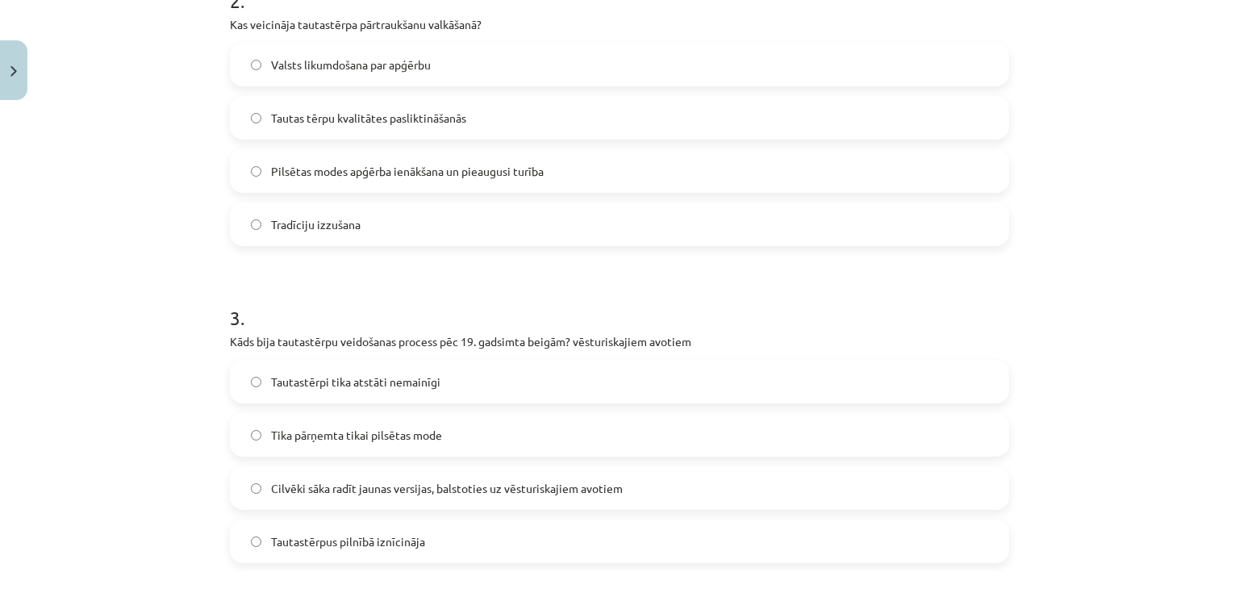
scroll to position [740, 0]
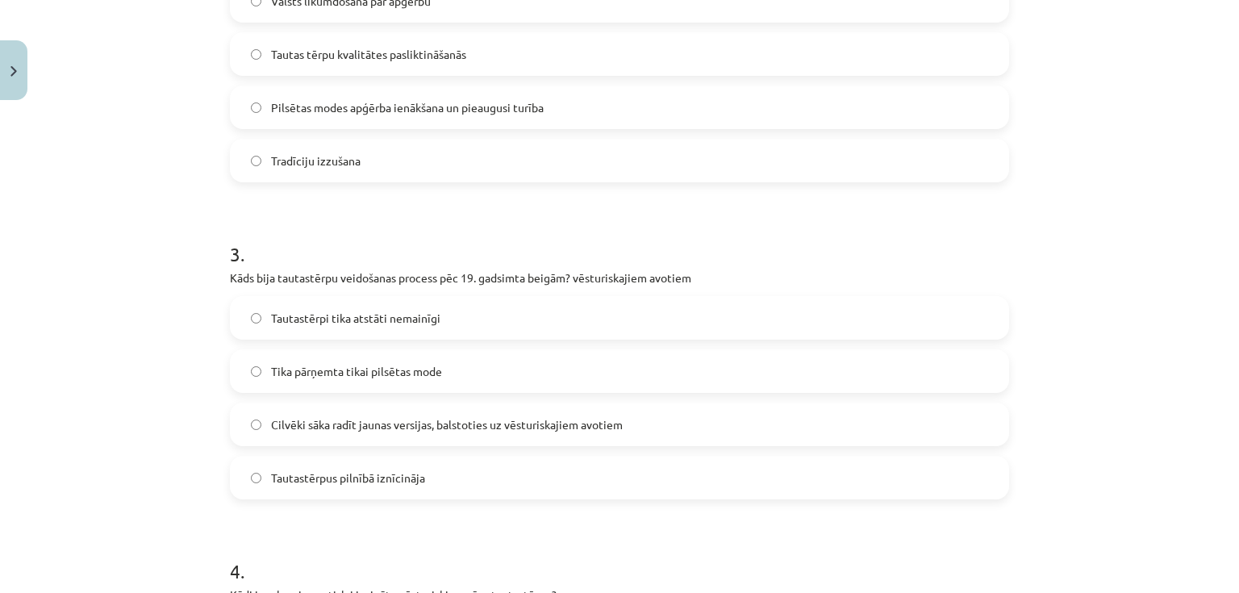
click at [374, 419] on span "Cilvēki sāka radīt jaunas versijas, balstoties uz vēsturiskajiem avotiem" at bounding box center [447, 424] width 352 height 17
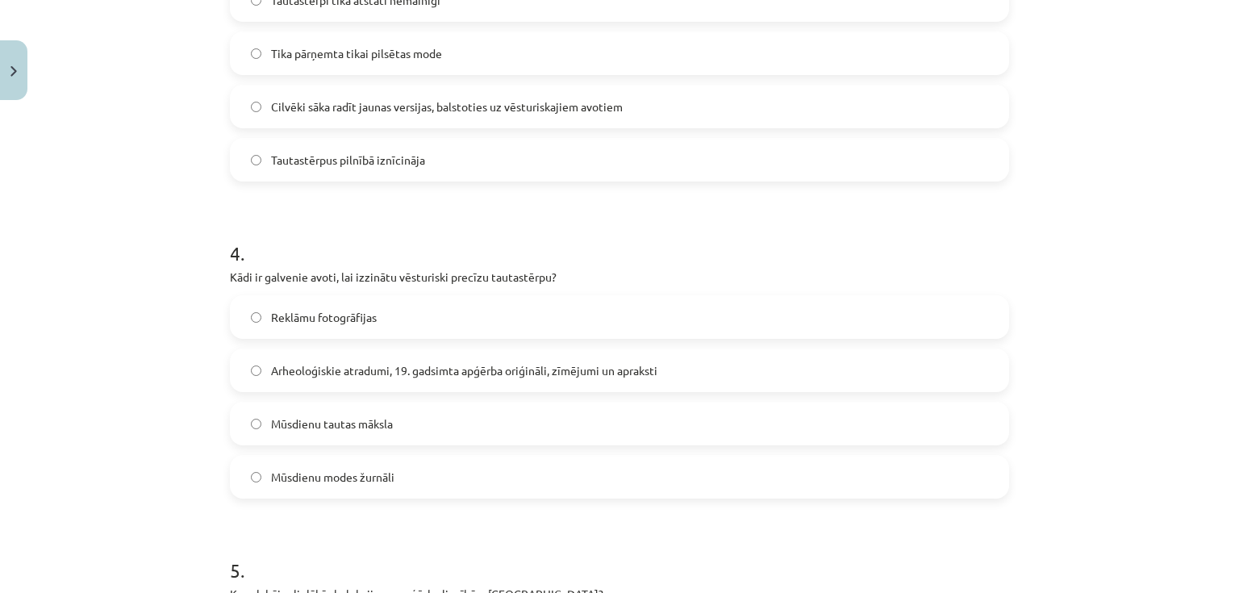
scroll to position [1063, 0]
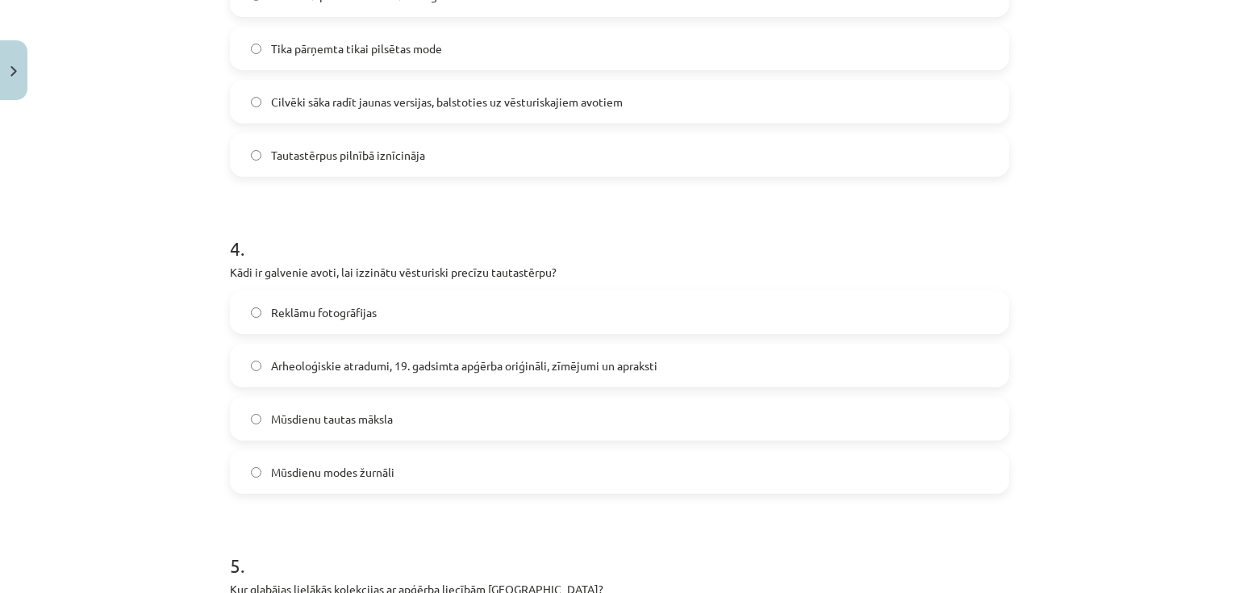
click at [377, 374] on label "Arheoloģiskie atradumi, 19. gadsimta apģērba oriģināli, zīmējumi un apraksti" at bounding box center [619, 365] width 776 height 40
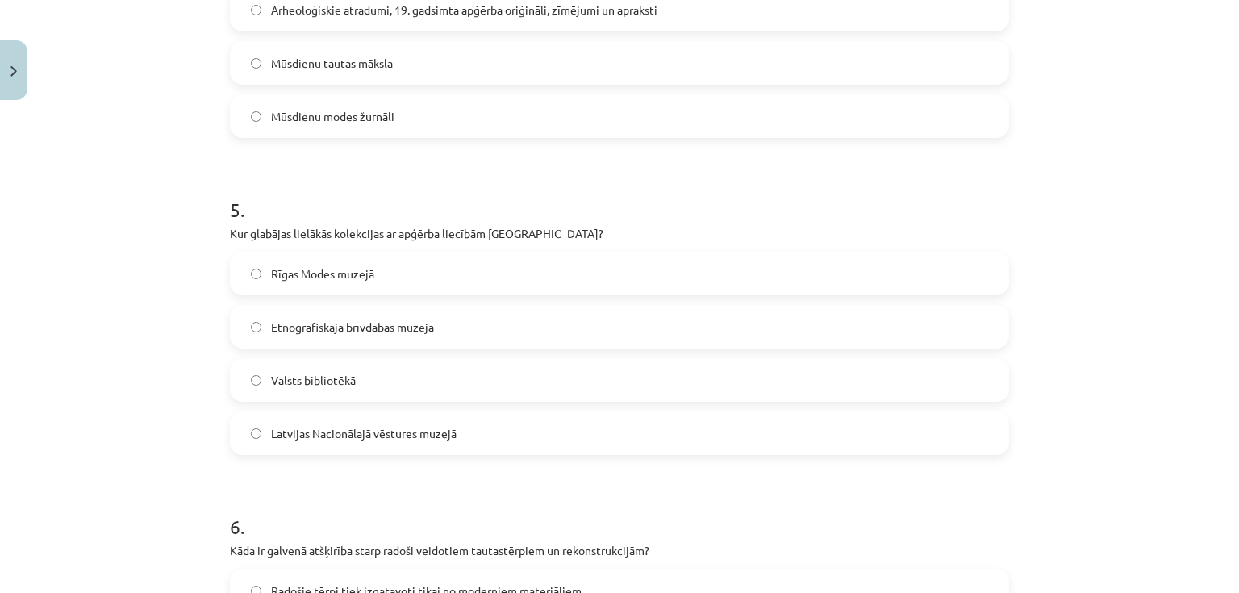
scroll to position [1450, 0]
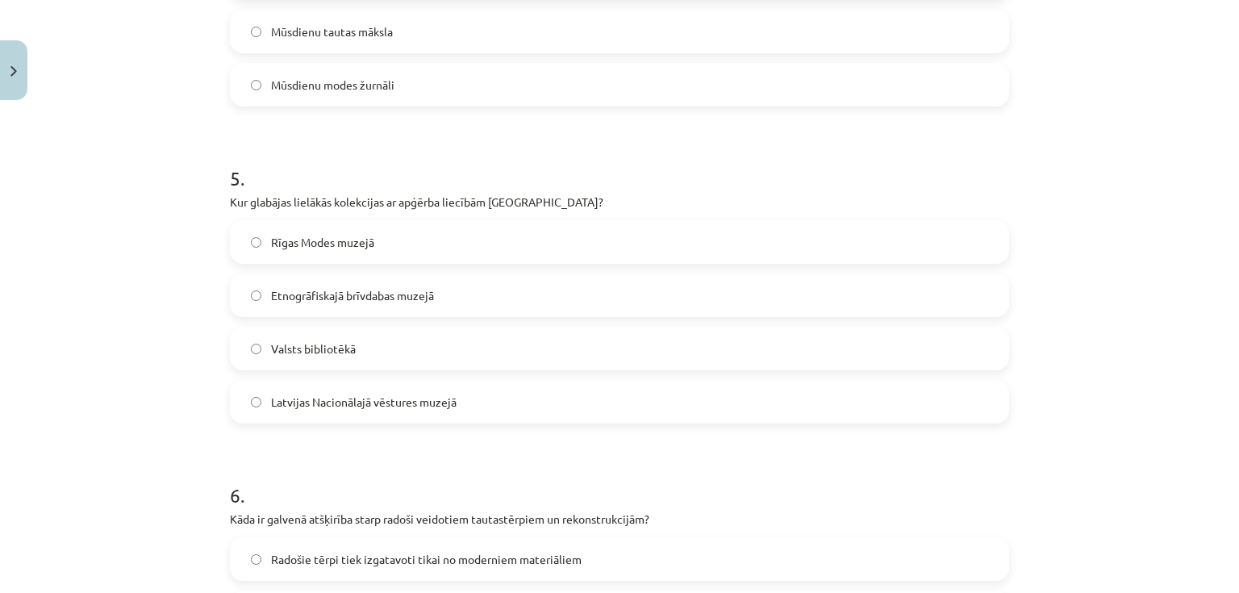
click at [390, 394] on span "Latvijas Nacionālajā vēstures muzejā" at bounding box center [363, 402] width 185 height 17
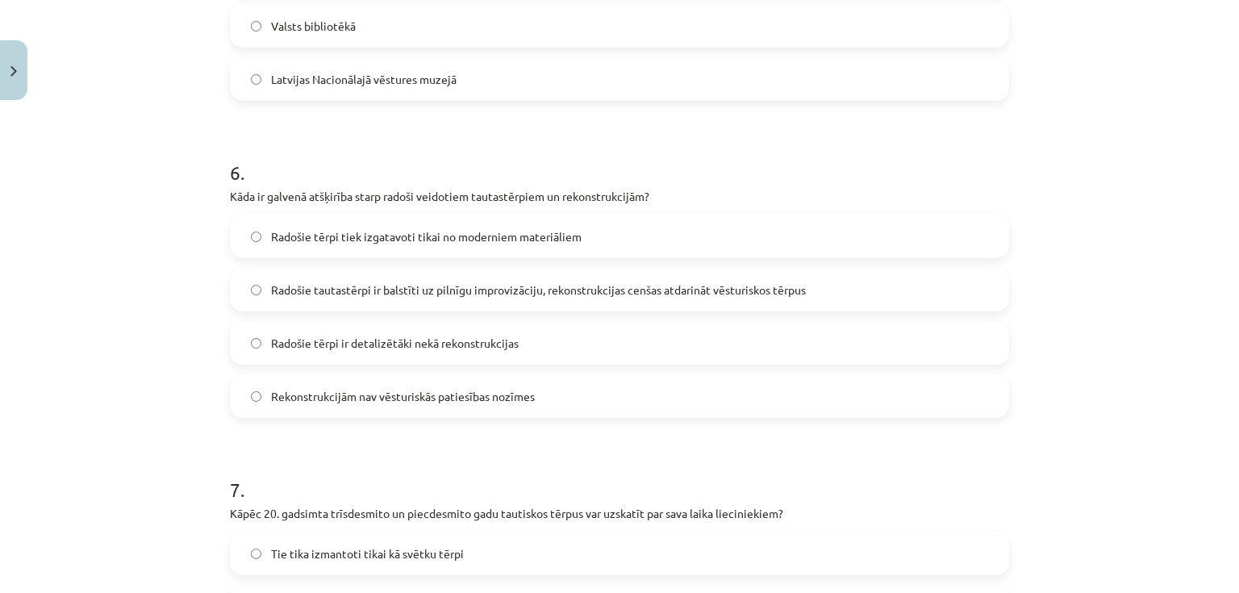
click at [422, 297] on label "Radošie tautastērpi ir balstīti uz pilnīgu improvizāciju, rekonstrukcijas cenša…" at bounding box center [619, 289] width 776 height 40
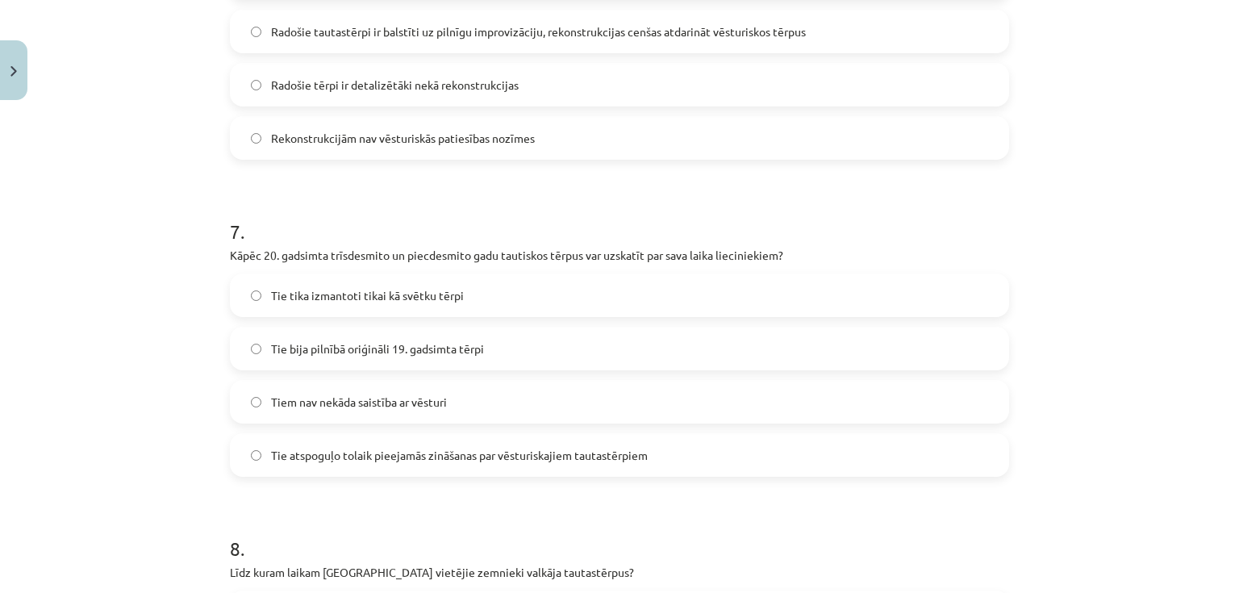
click at [432, 448] on span "Tie atspoguļo tolaik pieejamās zināšanas par vēsturiskajiem tautastērpiem" at bounding box center [459, 455] width 377 height 17
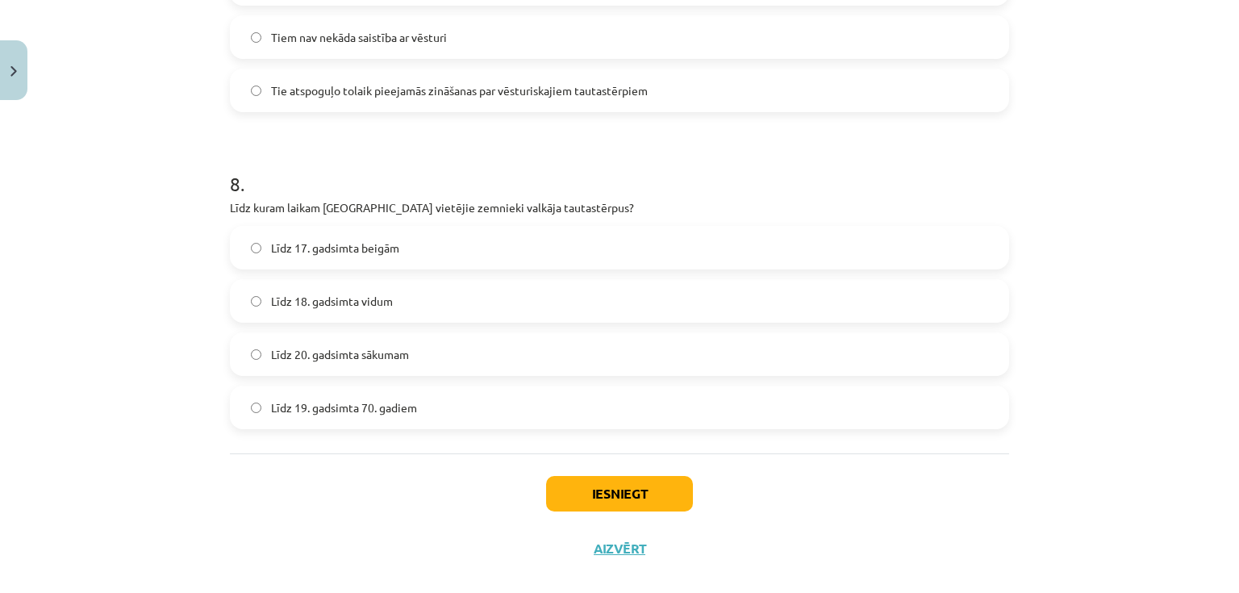
scroll to position [2418, 0]
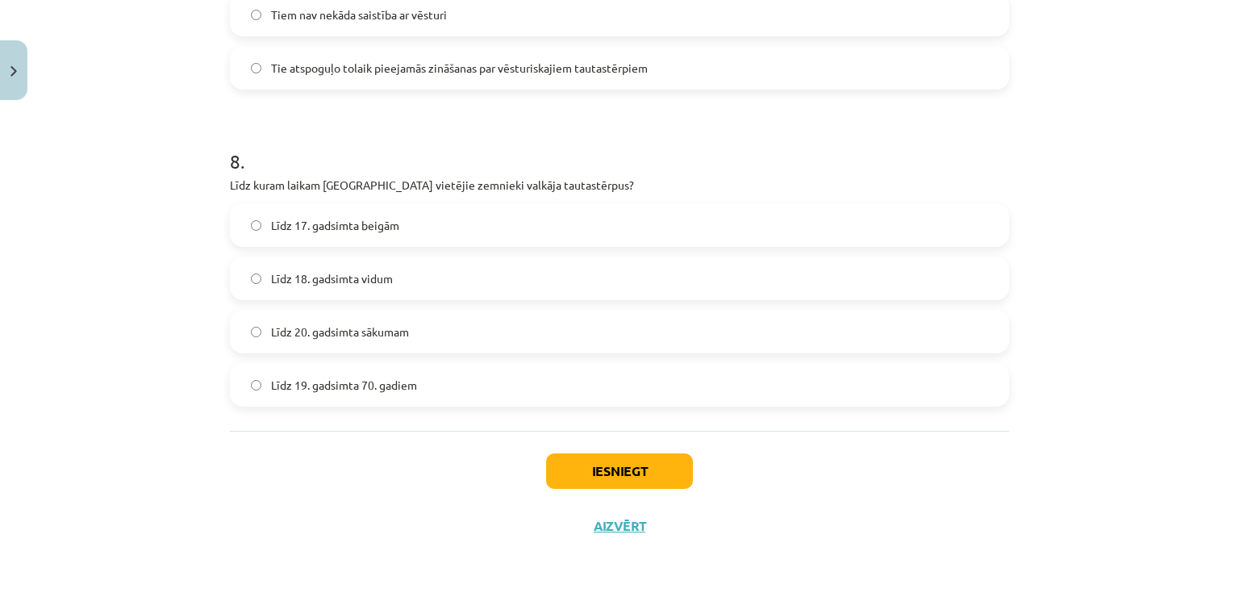
drag, startPoint x: 423, startPoint y: 381, endPoint x: 435, endPoint y: 390, distance: 15.0
click at [422, 381] on label "Līdz 19. gadsimta 70. gadiem" at bounding box center [619, 385] width 776 height 40
click at [413, 329] on label "Līdz 20. gadsimta sākumam" at bounding box center [619, 331] width 776 height 40
click at [403, 271] on label "Līdz 18. gadsimta vidum" at bounding box center [619, 278] width 776 height 40
drag, startPoint x: 391, startPoint y: 235, endPoint x: 388, endPoint y: 249, distance: 14.9
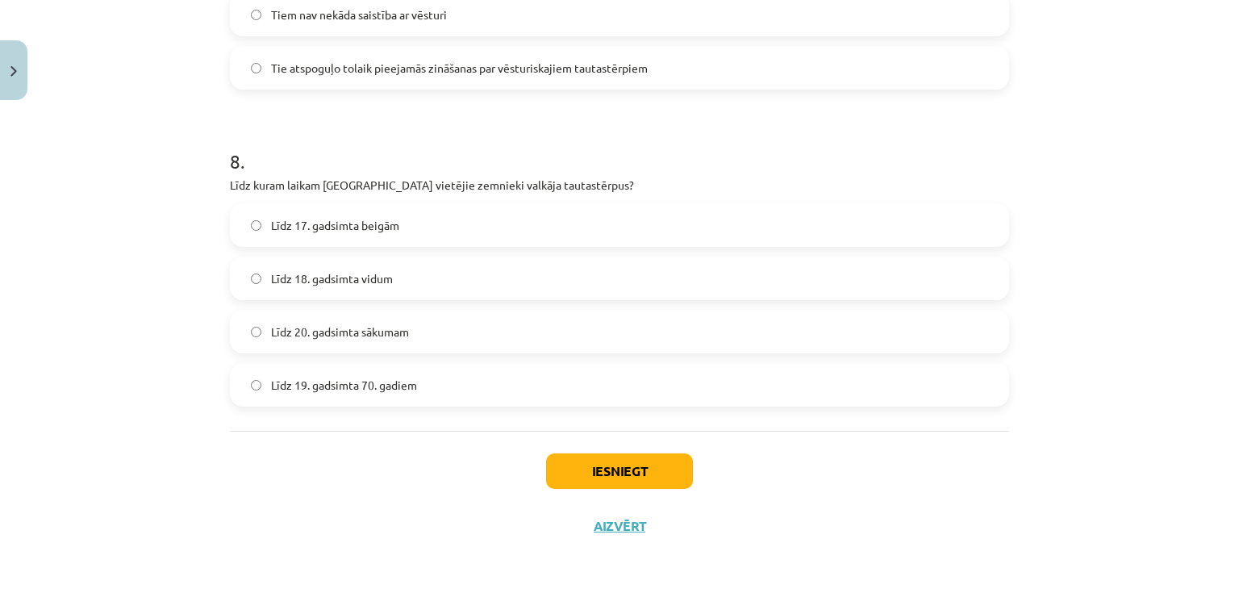
click at [390, 235] on label "Līdz 17. gadsimta beigām" at bounding box center [619, 225] width 776 height 40
click at [388, 273] on label "Līdz 18. gadsimta vidum" at bounding box center [619, 278] width 776 height 40
drag, startPoint x: 403, startPoint y: 219, endPoint x: 399, endPoint y: 240, distance: 21.4
click at [401, 226] on label "Līdz 17. gadsimta beigām" at bounding box center [619, 225] width 776 height 40
click at [583, 461] on button "Iesniegt" at bounding box center [619, 470] width 147 height 35
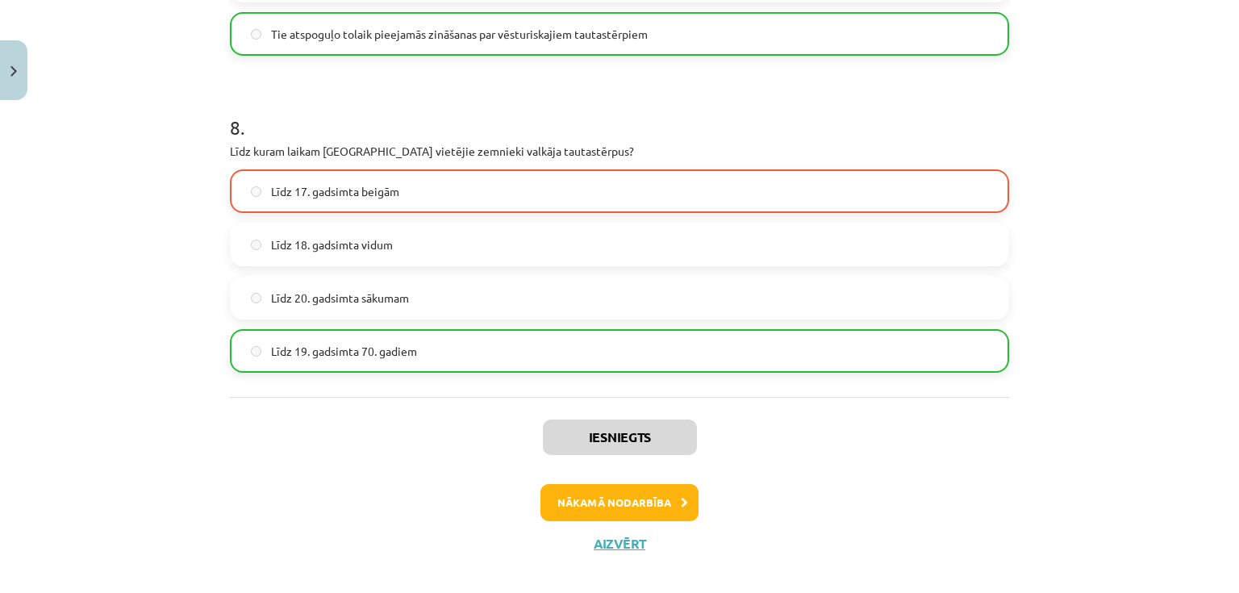
scroll to position [2469, 0]
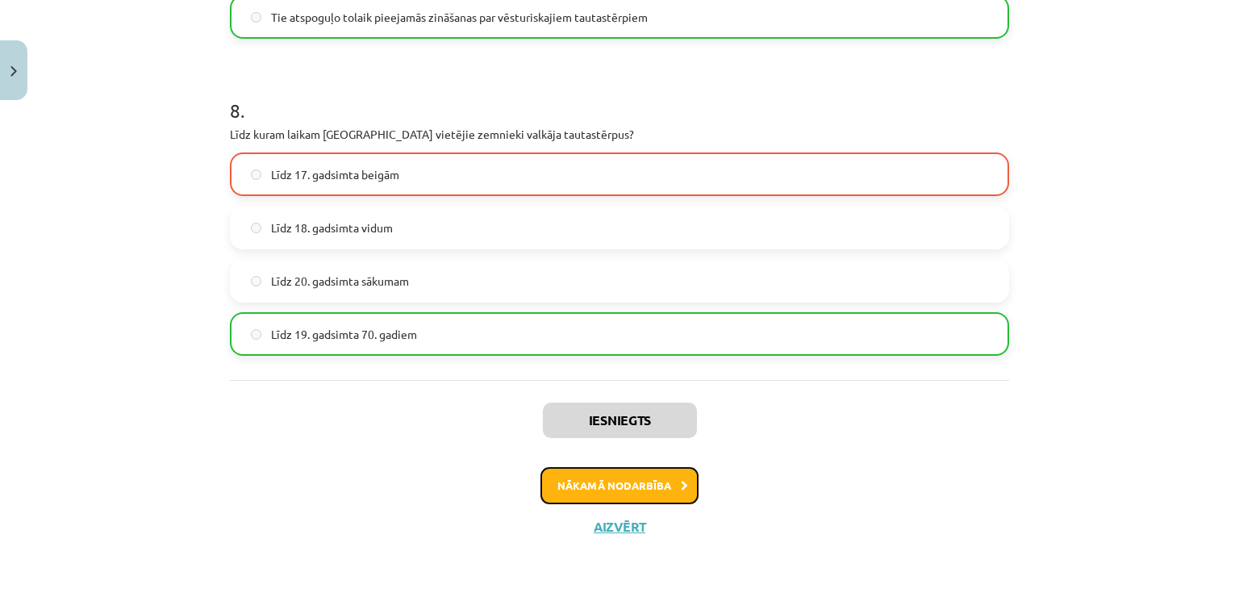
click at [623, 475] on button "Nākamā nodarbība" at bounding box center [619, 485] width 158 height 37
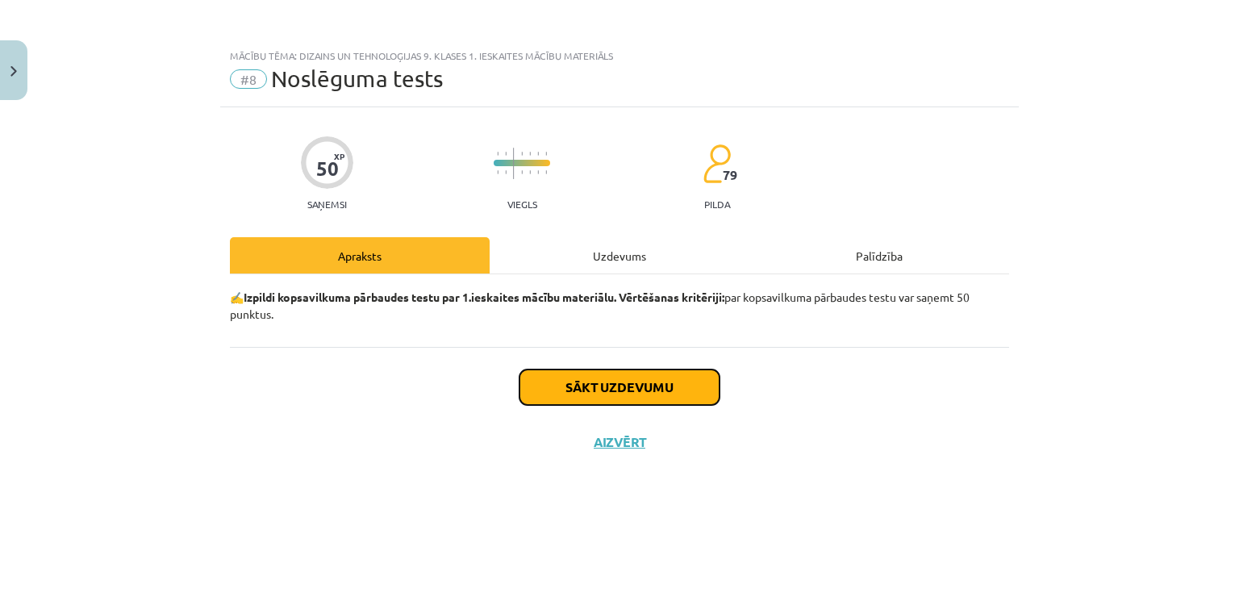
click at [596, 381] on button "Sākt uzdevumu" at bounding box center [619, 386] width 200 height 35
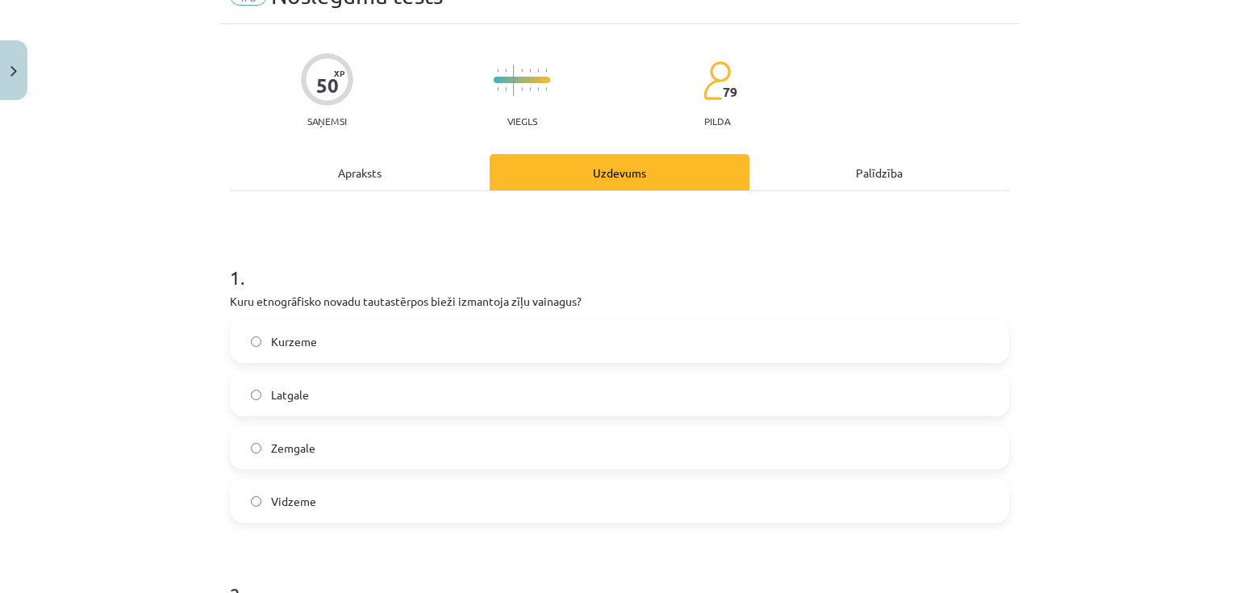
scroll to position [129, 0]
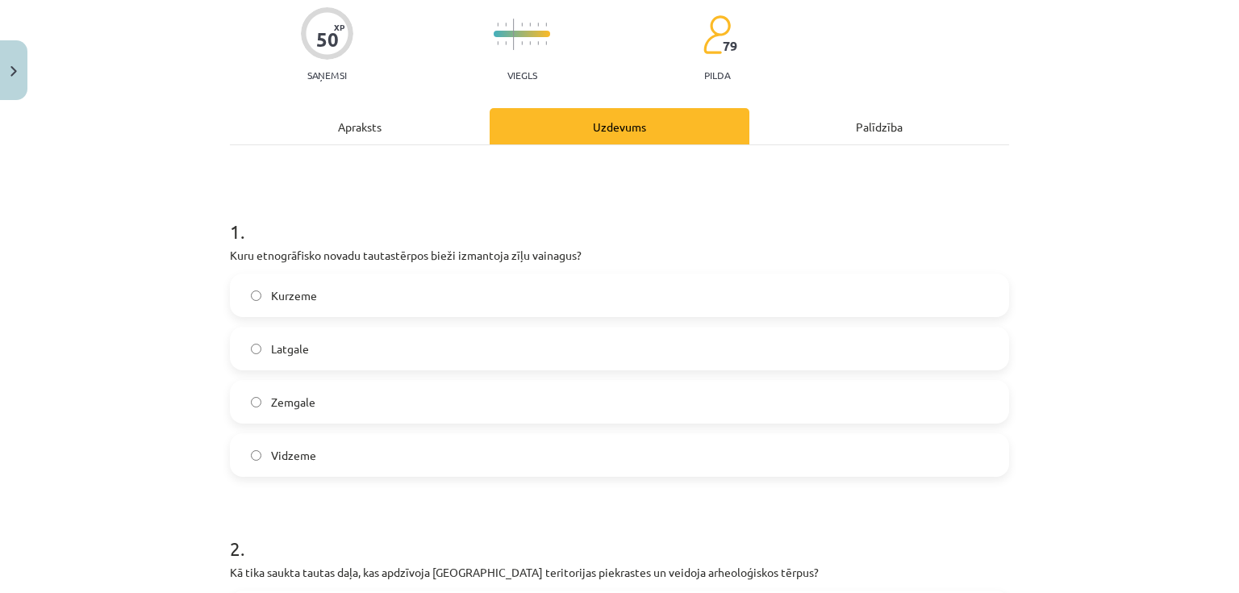
click at [400, 126] on div "Apraksts" at bounding box center [360, 126] width 260 height 36
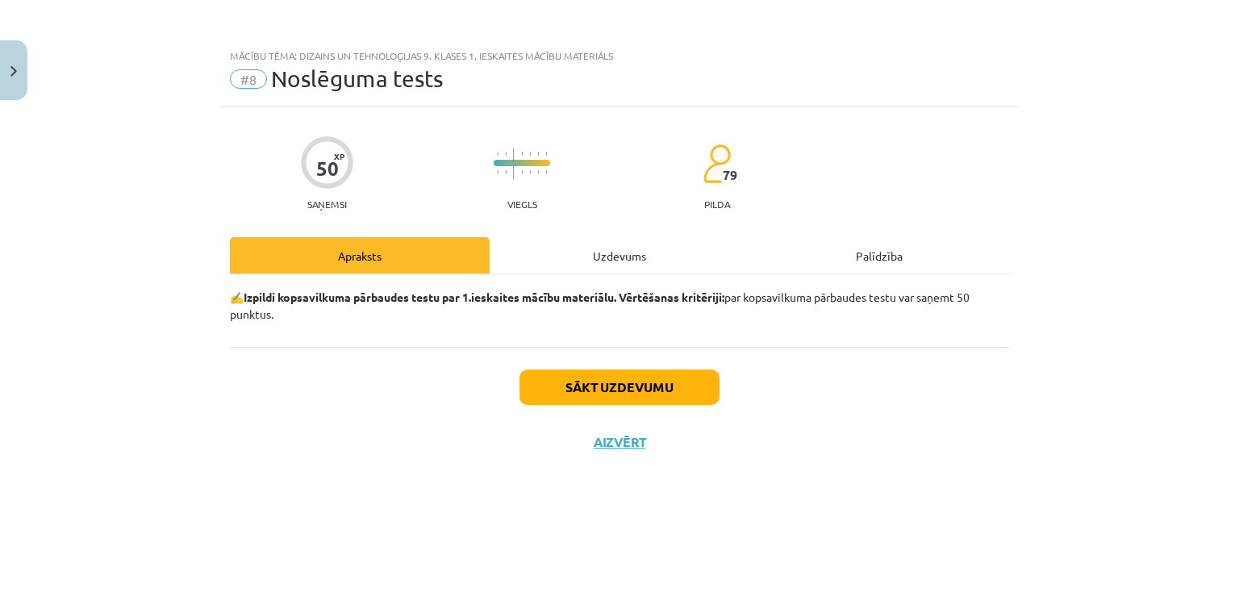
click at [576, 252] on div "Uzdevums" at bounding box center [620, 255] width 260 height 36
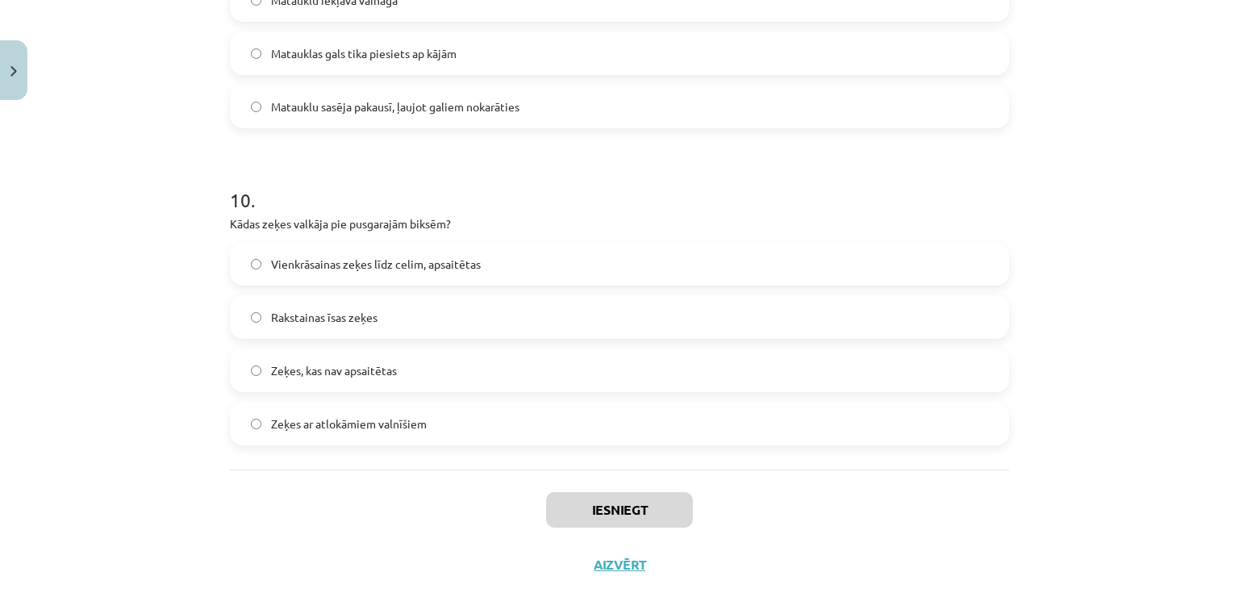
scroll to position [3052, 0]
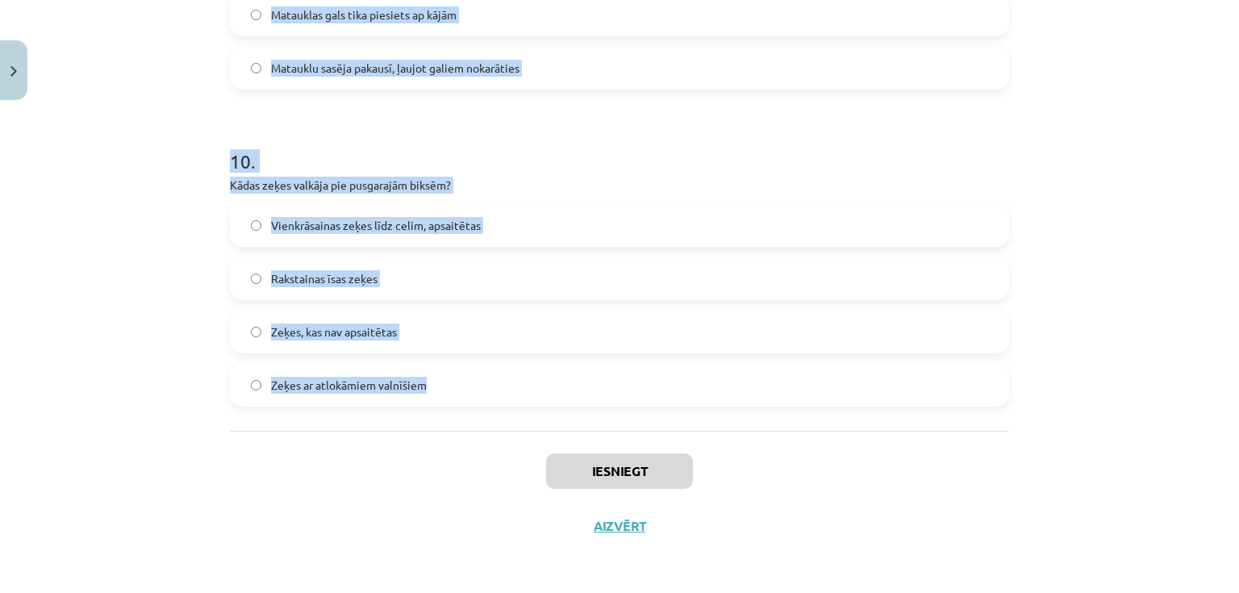
drag, startPoint x: 227, startPoint y: 290, endPoint x: 668, endPoint y: 378, distance: 449.0
copy form "1 . Kuru etnogrāfisko novadu tautastērpos bieži izmantoja zīļu vainagus? Kurzem…"
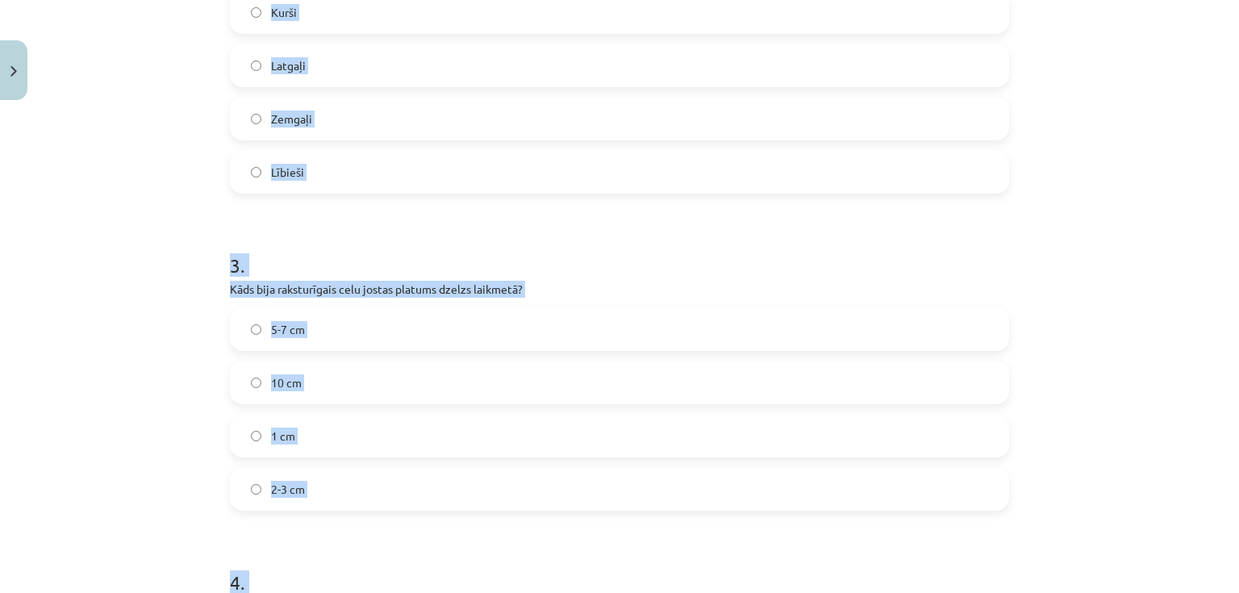
click at [332, 489] on label "2-3 cm" at bounding box center [619, 489] width 776 height 40
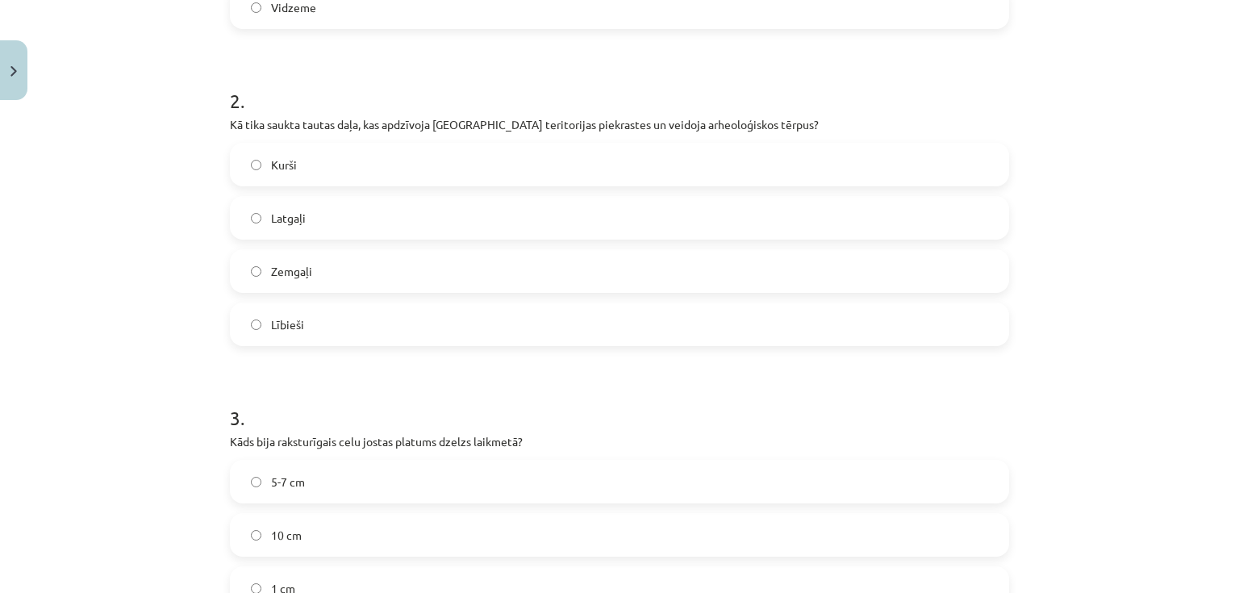
scroll to position [471, 0]
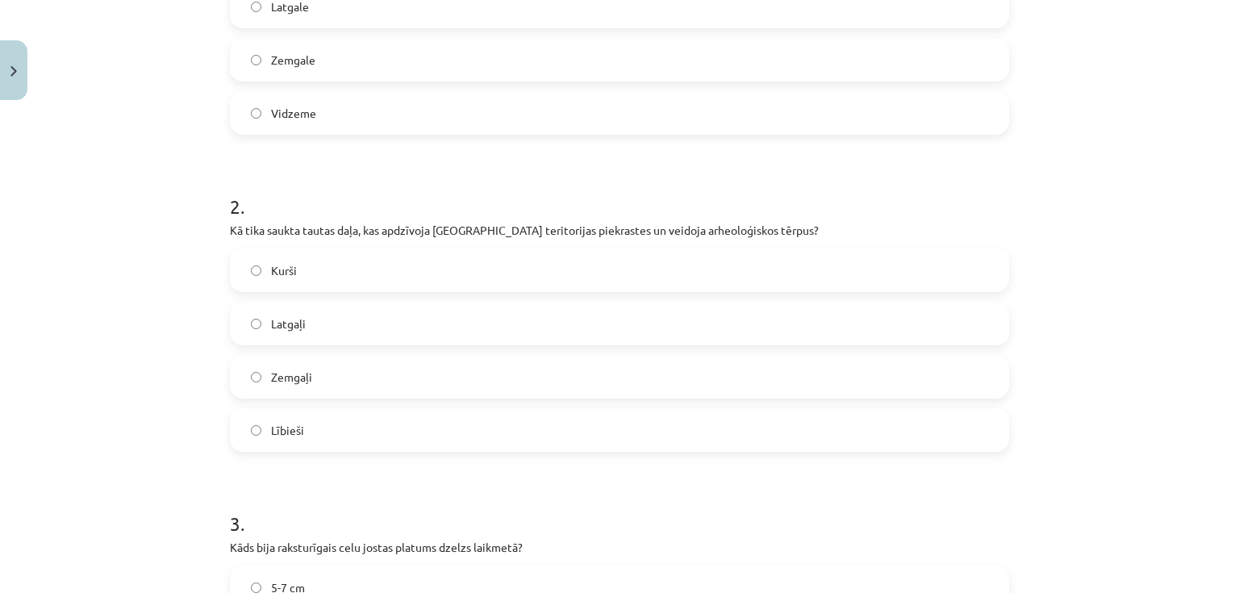
click at [302, 273] on label "Kurši" at bounding box center [619, 270] width 776 height 40
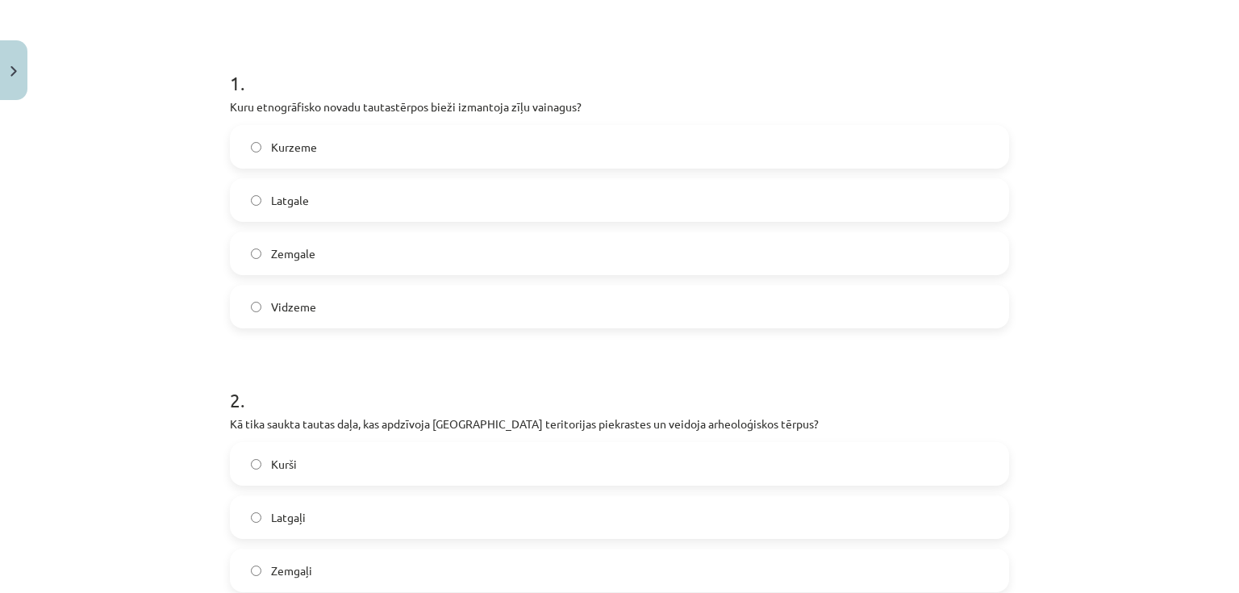
drag, startPoint x: 305, startPoint y: 184, endPoint x: 317, endPoint y: 334, distance: 150.5
click at [305, 190] on label "Latgale" at bounding box center [619, 200] width 776 height 40
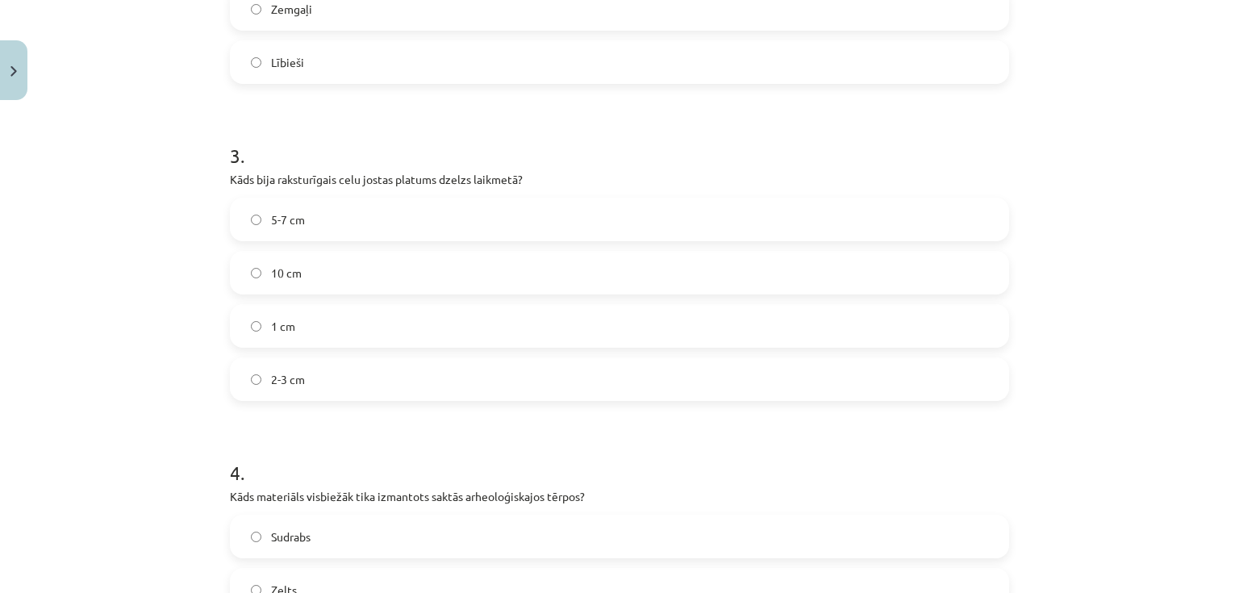
scroll to position [987, 0]
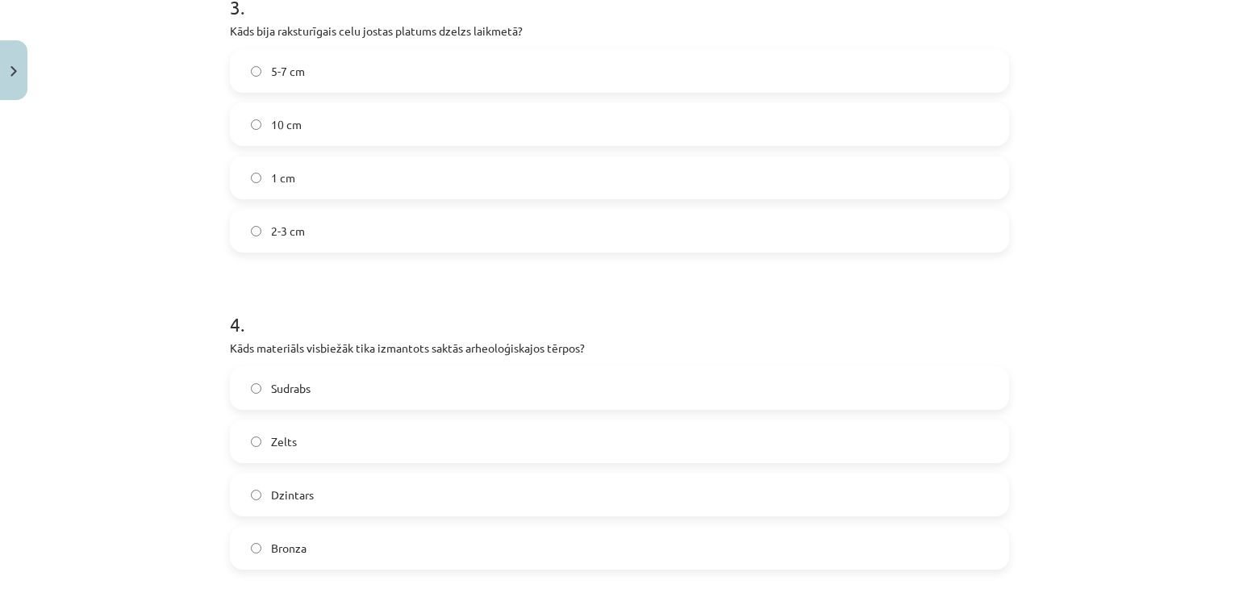
click at [315, 542] on label "Bronza" at bounding box center [619, 547] width 776 height 40
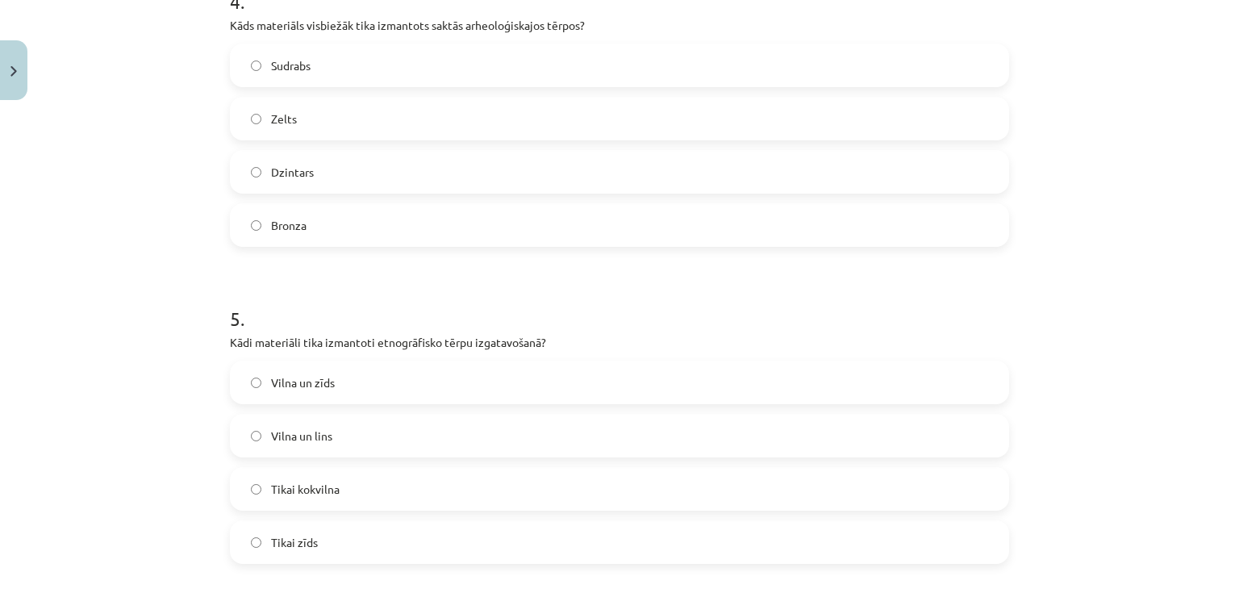
click at [331, 437] on label "Vilna un lins" at bounding box center [619, 435] width 776 height 40
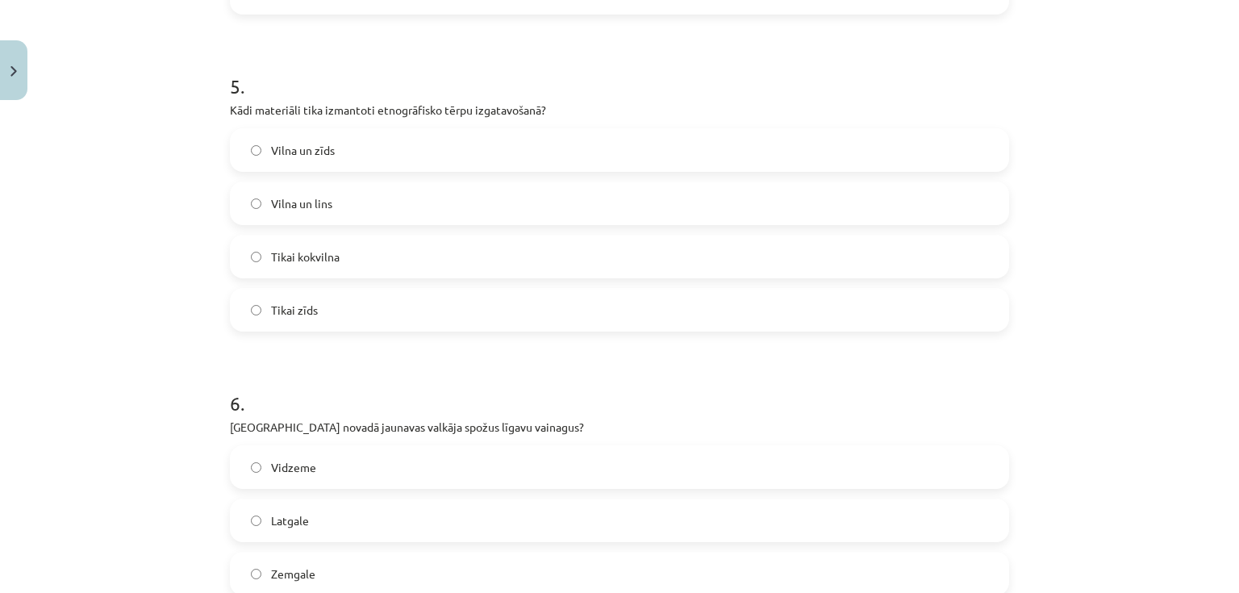
scroll to position [1568, 0]
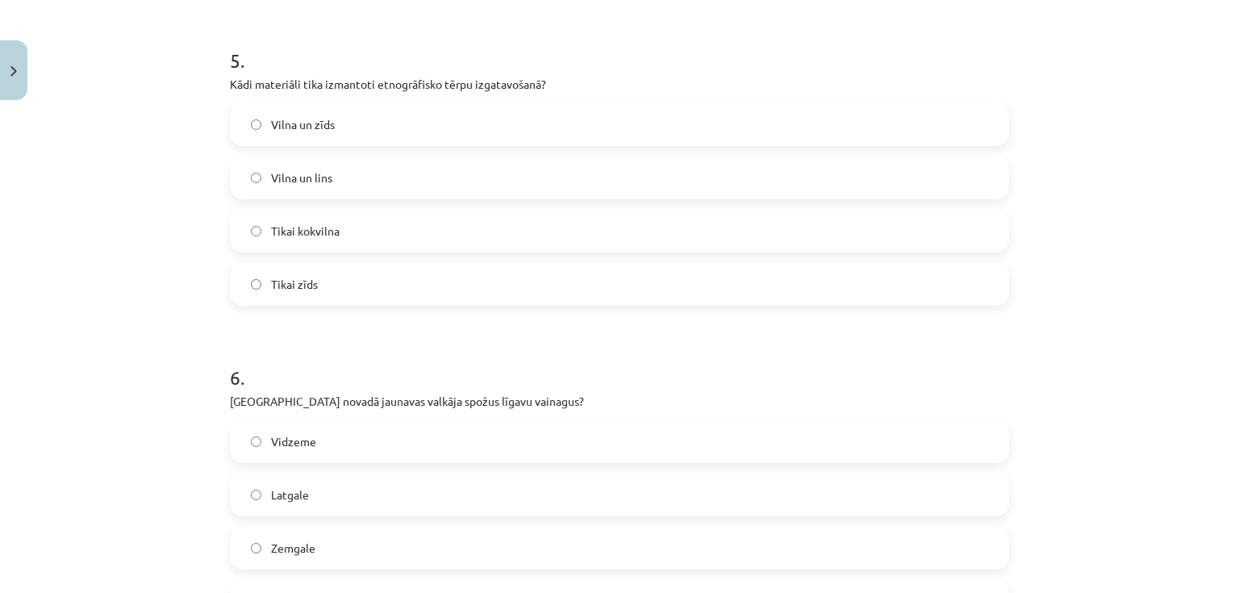
click at [321, 442] on label "Vidzeme" at bounding box center [619, 441] width 776 height 40
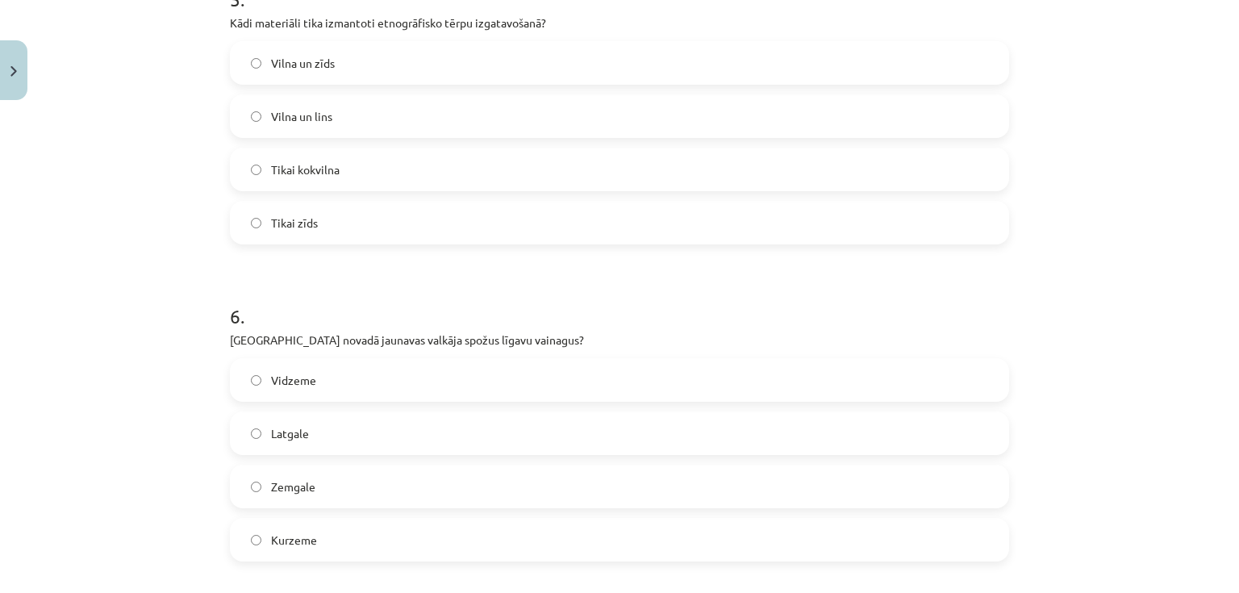
scroll to position [1632, 0]
click at [305, 530] on span "Kurzeme" at bounding box center [294, 536] width 46 height 17
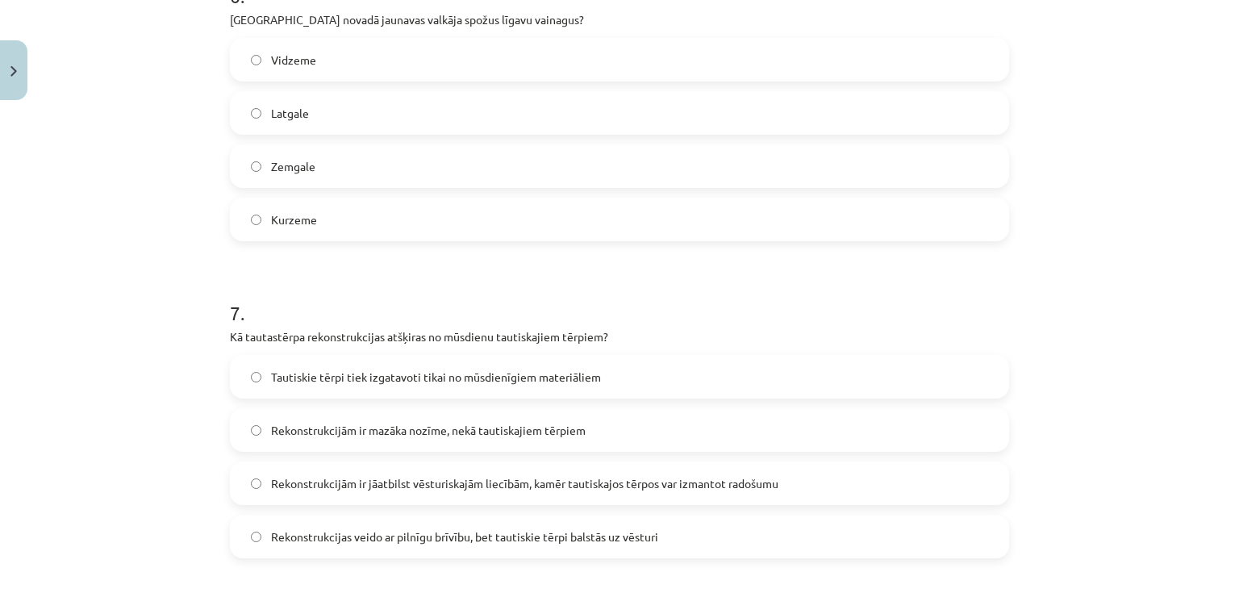
scroll to position [1955, 0]
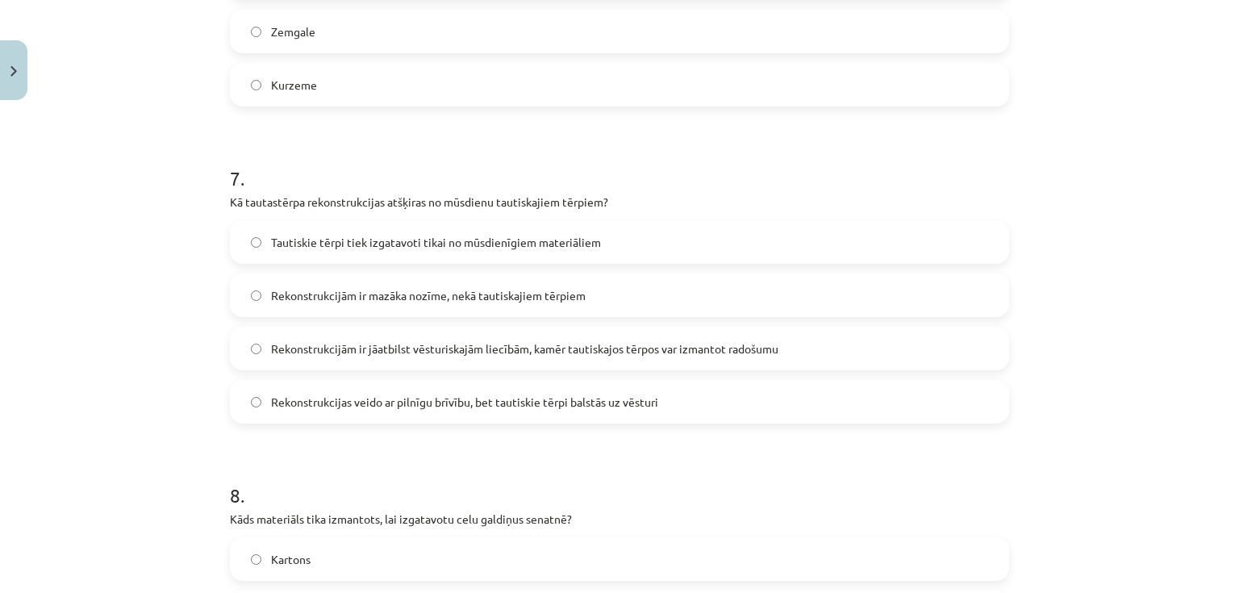
drag, startPoint x: 443, startPoint y: 335, endPoint x: 442, endPoint y: 356, distance: 21.8
click at [442, 342] on label "Rekonstrukcijām ir jāatbilst vēsturiskajām liecībām, kamēr tautiskajos tērpos v…" at bounding box center [619, 348] width 776 height 40
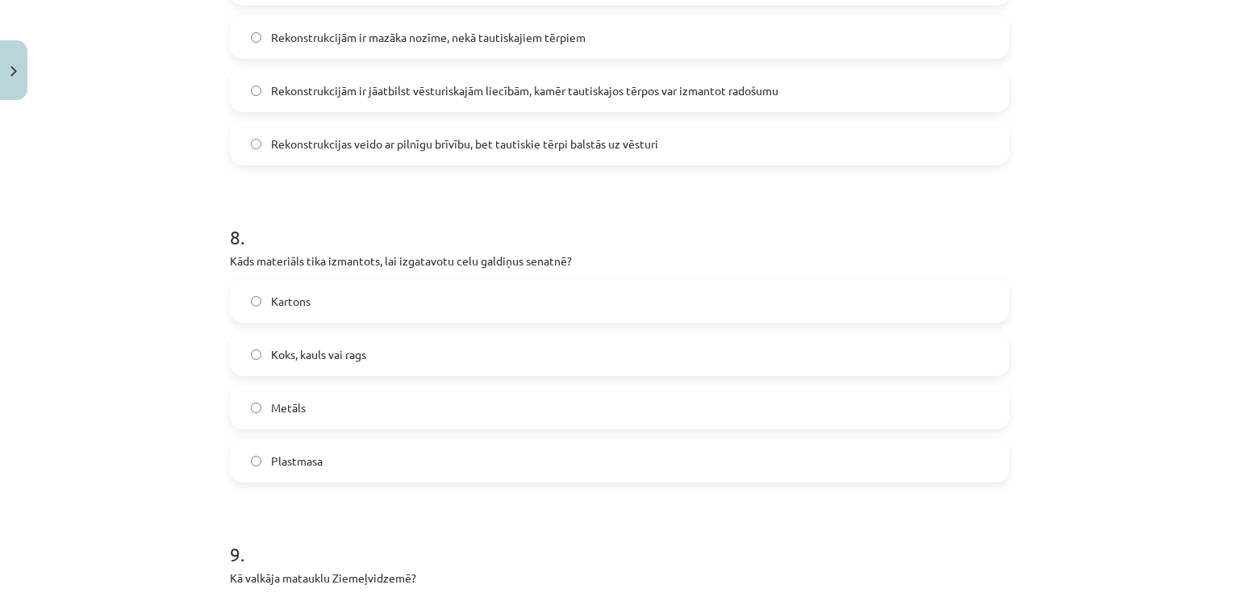
click at [389, 347] on label "Koks, kauls vai rags" at bounding box center [619, 354] width 776 height 40
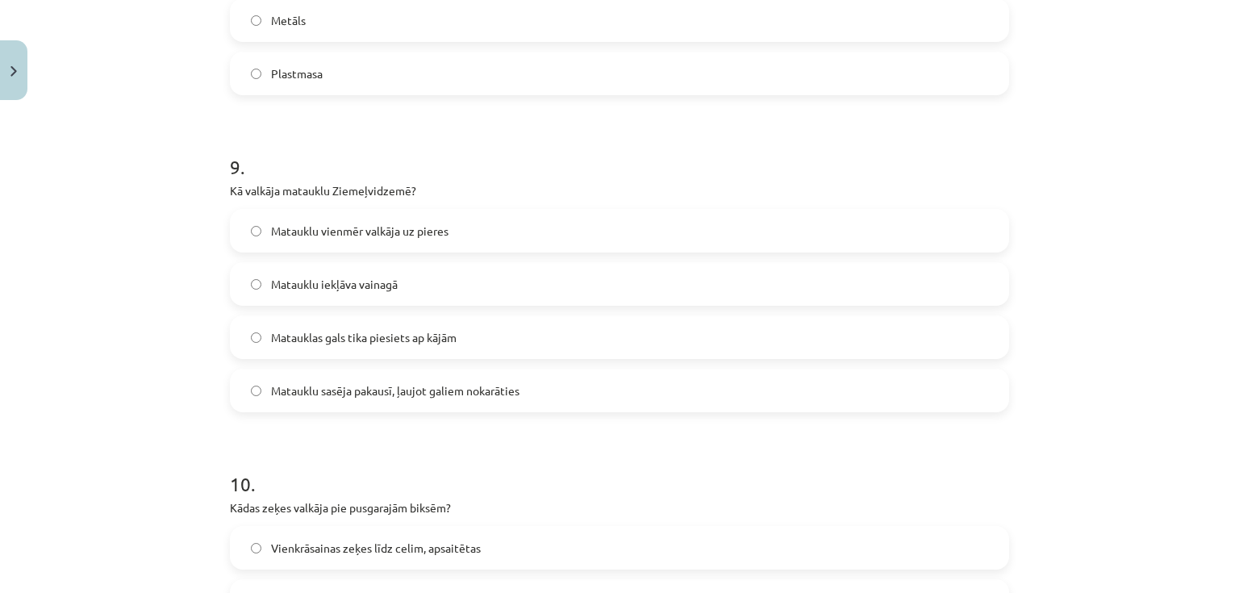
click at [469, 391] on span "Matauklu sasēja pakausī, ļaujot galiem nokarāties" at bounding box center [395, 390] width 248 height 17
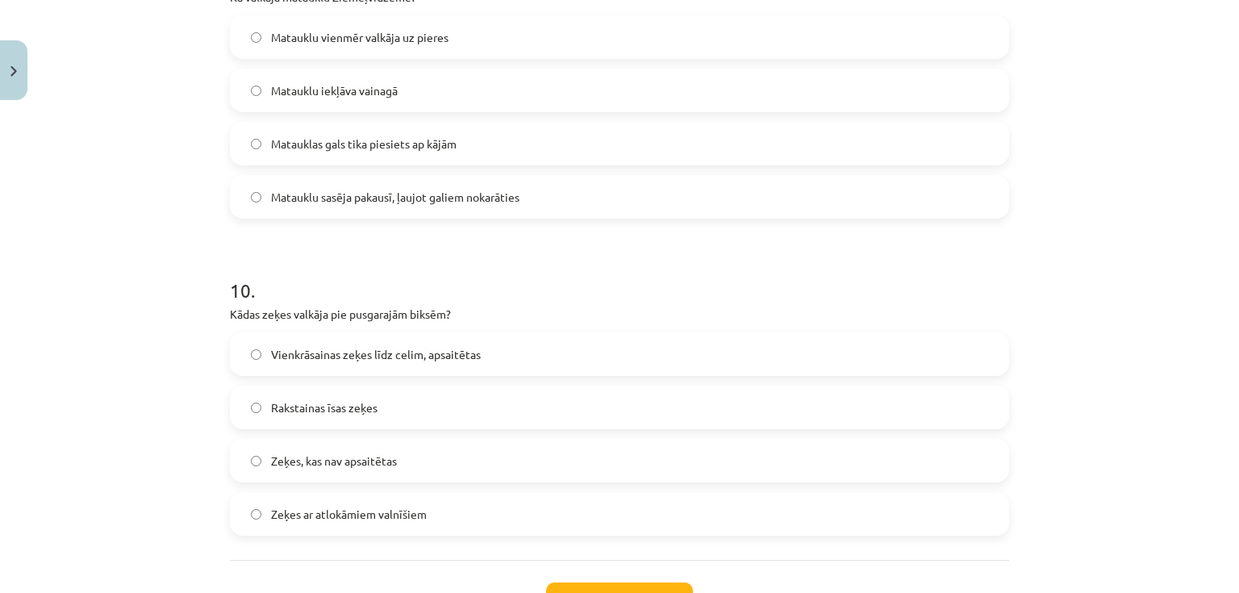
click at [463, 369] on label "Vienkrāsainas zeķes līdz celim, apsaitētas" at bounding box center [619, 354] width 776 height 40
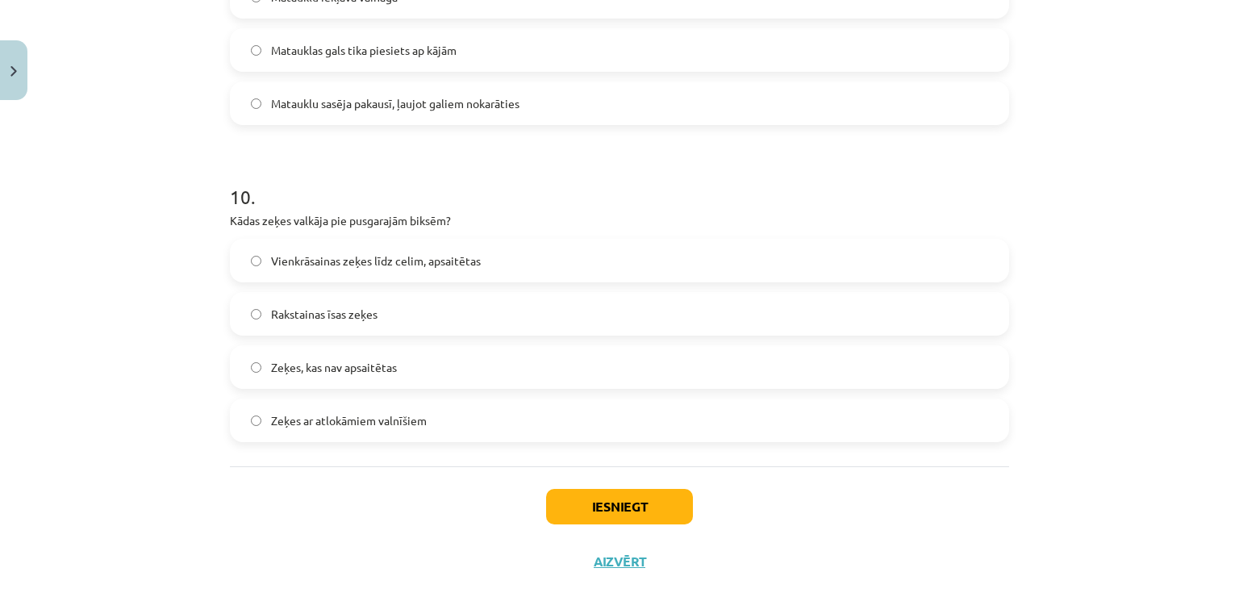
scroll to position [3052, 0]
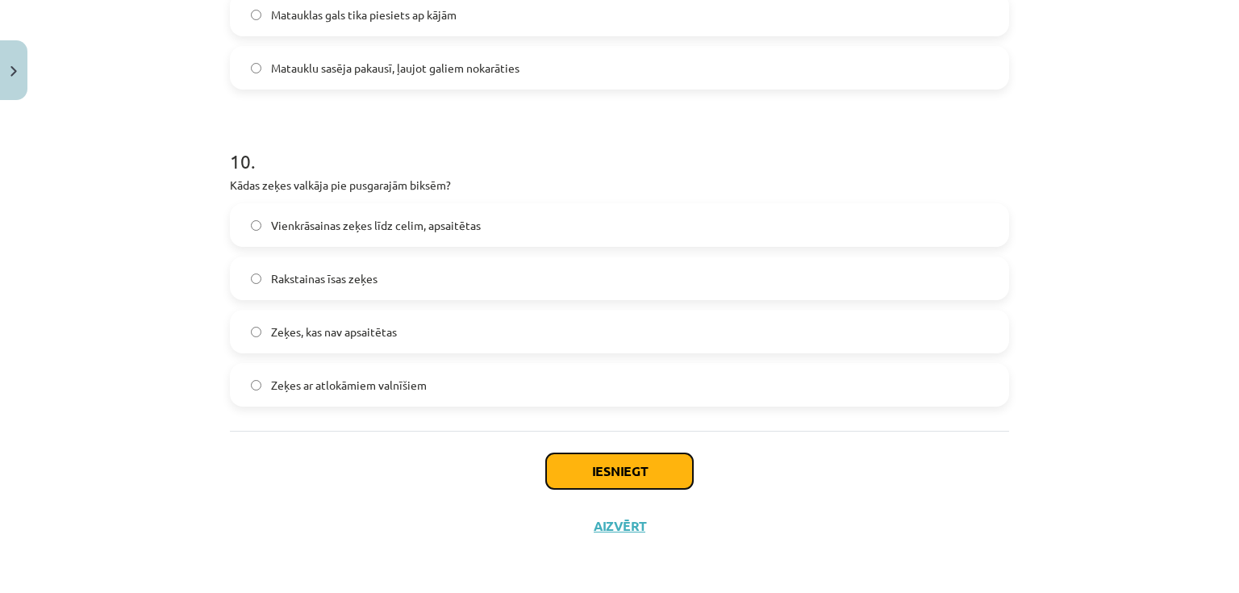
drag, startPoint x: 593, startPoint y: 463, endPoint x: 566, endPoint y: 345, distance: 120.7
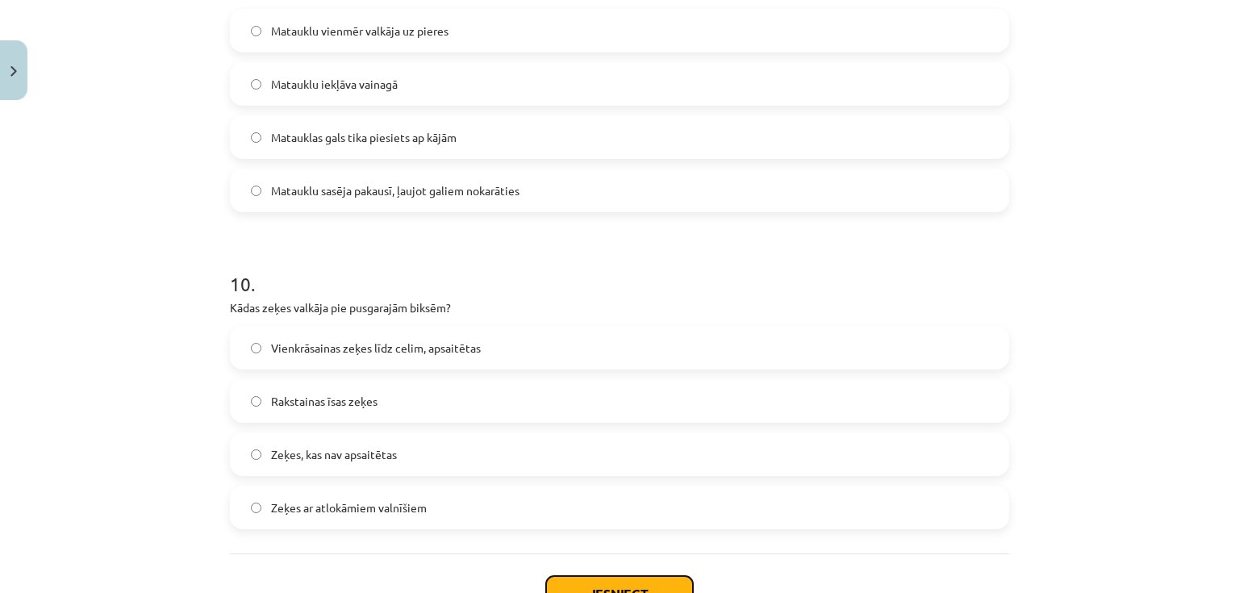
scroll to position [2923, 0]
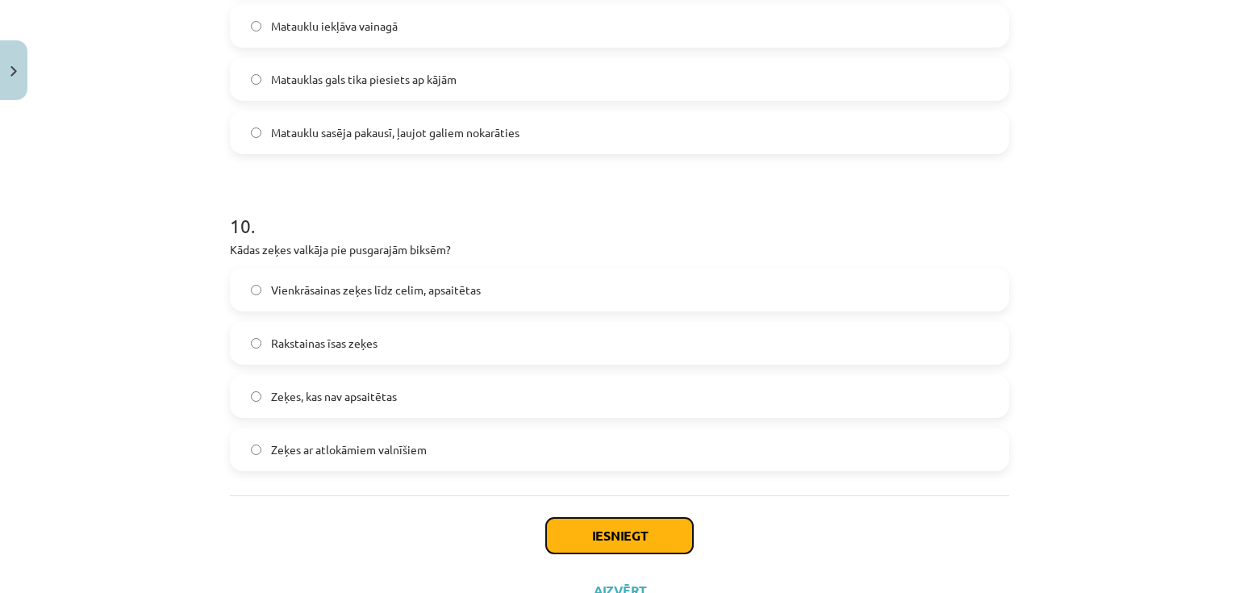
click at [590, 533] on button "Iesniegt" at bounding box center [619, 535] width 147 height 35
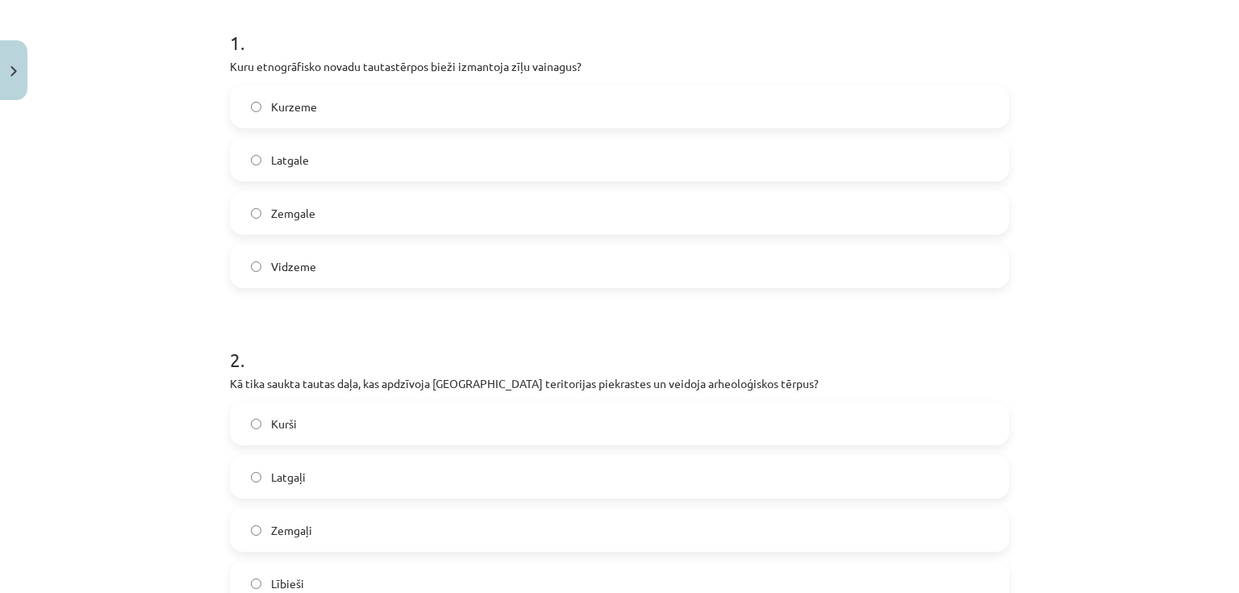
scroll to position [323, 0]
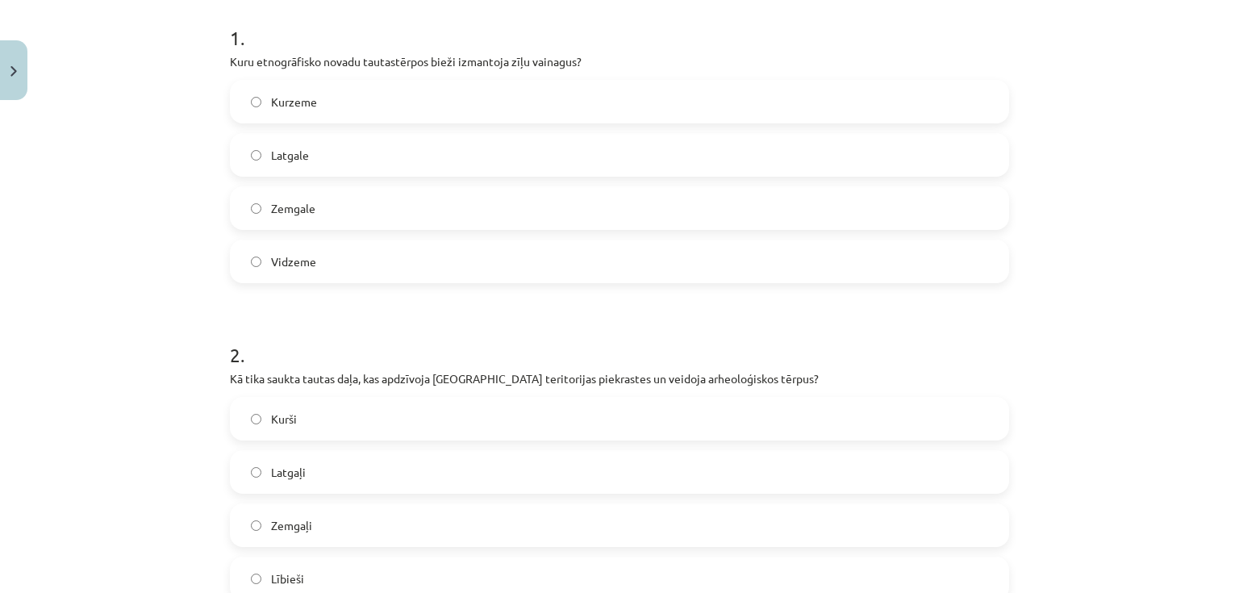
drag, startPoint x: 1029, startPoint y: 194, endPoint x: 1019, endPoint y: 203, distance: 13.1
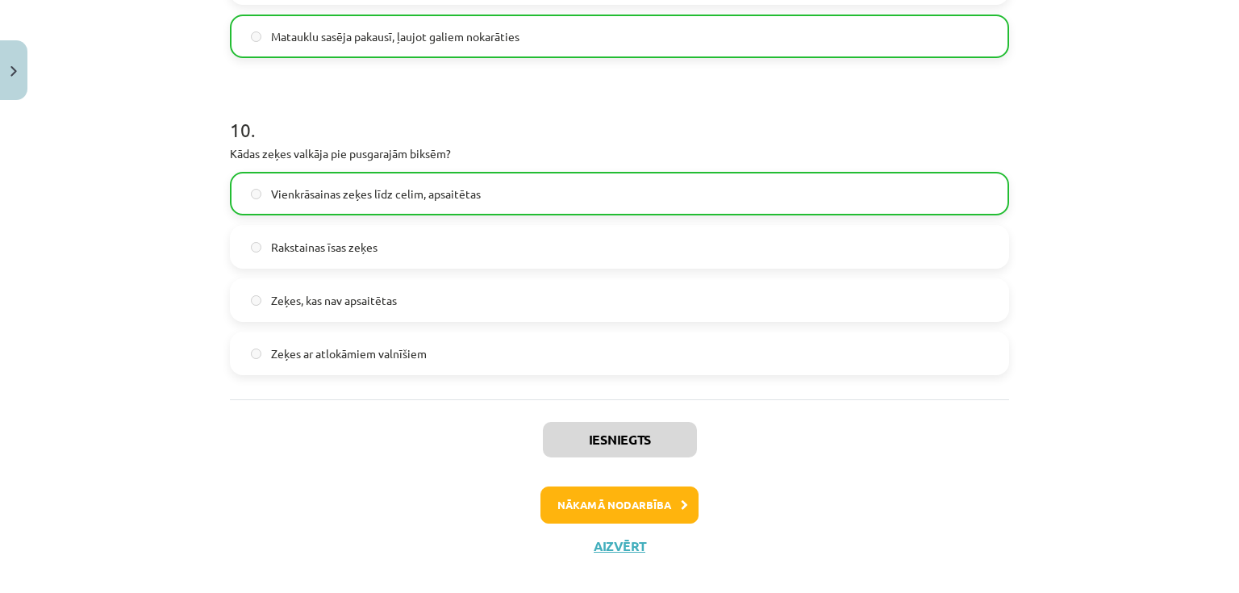
scroll to position [3103, 0]
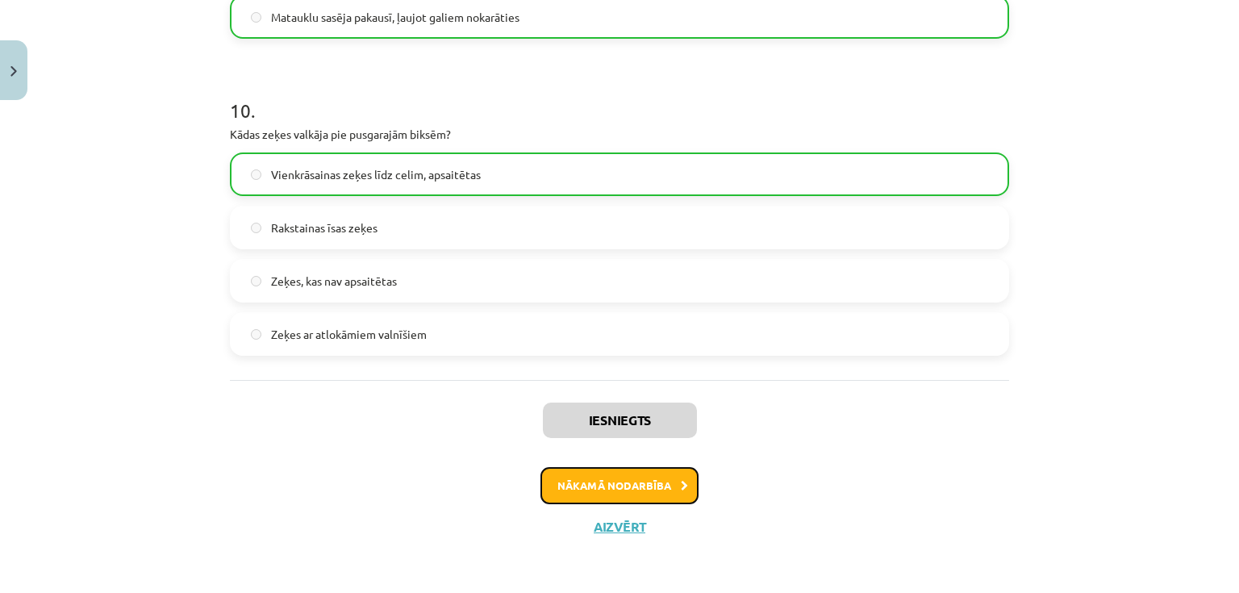
click at [684, 472] on button "Nākamā nodarbība" at bounding box center [619, 485] width 158 height 37
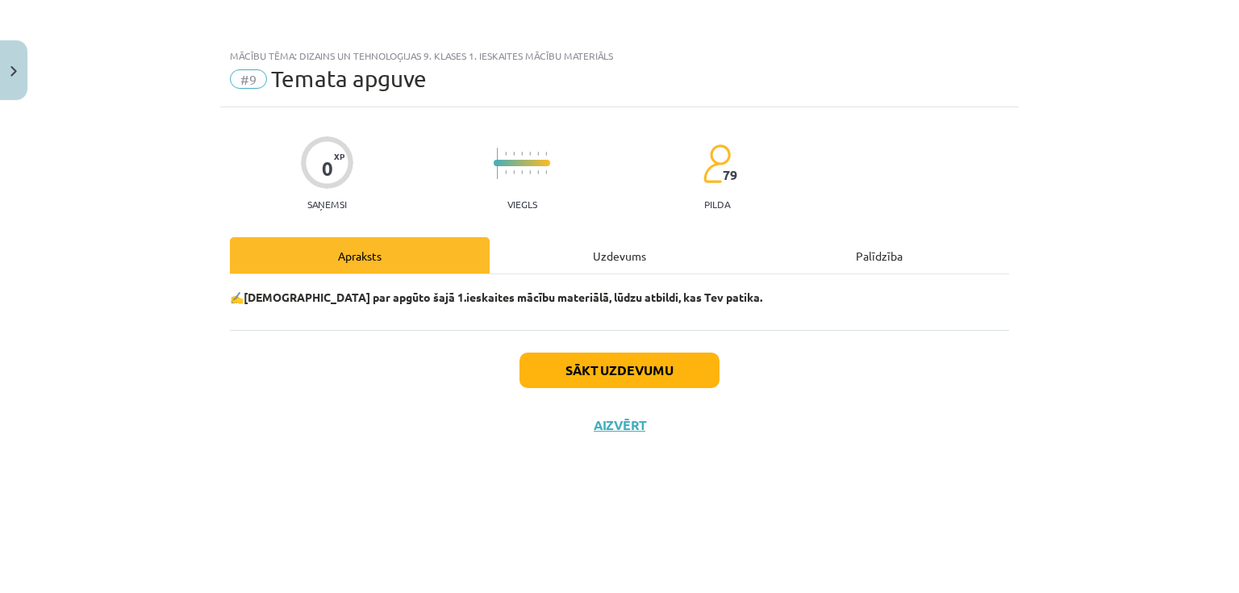
click at [568, 260] on div "Uzdevums" at bounding box center [620, 255] width 260 height 36
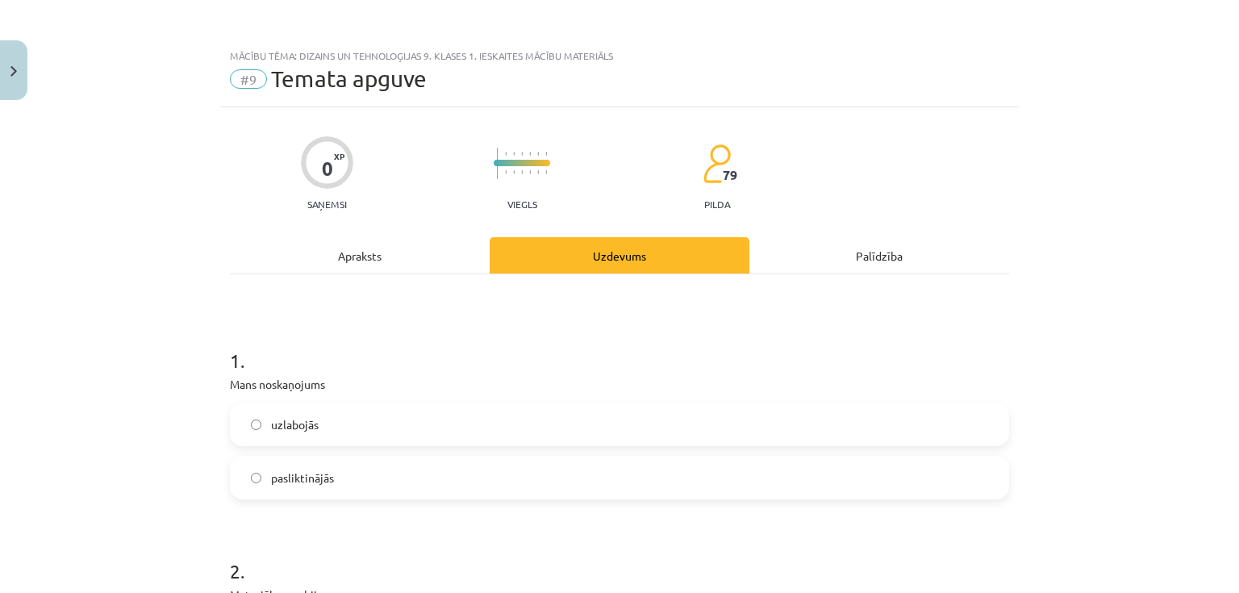
click at [381, 253] on div "Apraksts" at bounding box center [360, 255] width 260 height 36
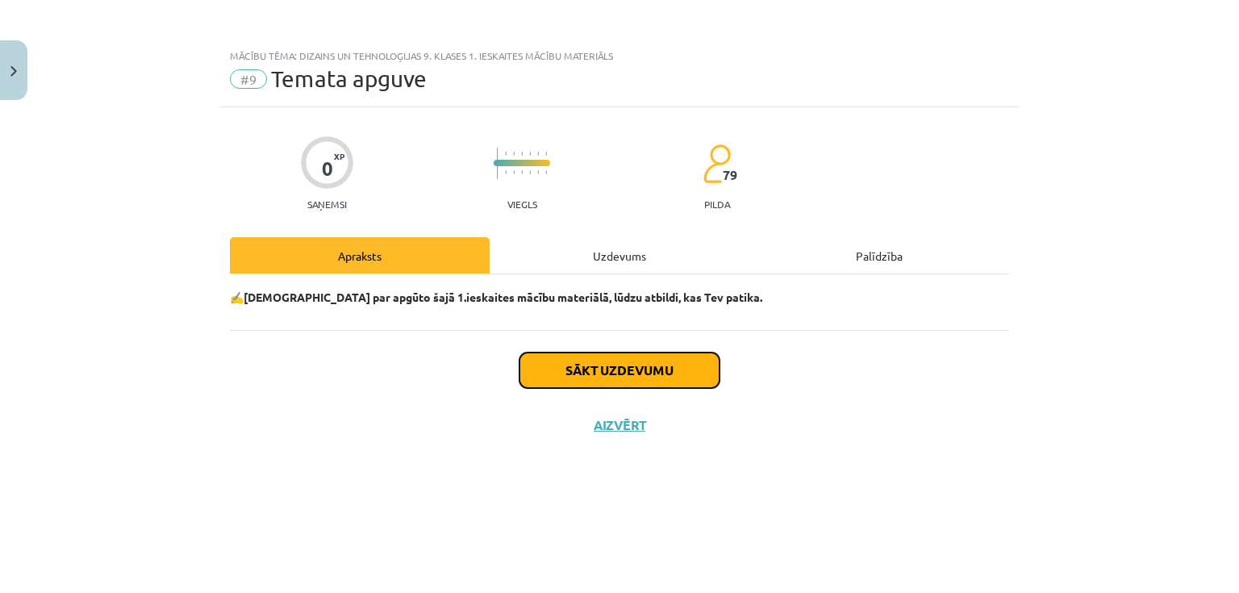
click at [580, 366] on button "Sākt uzdevumu" at bounding box center [619, 369] width 200 height 35
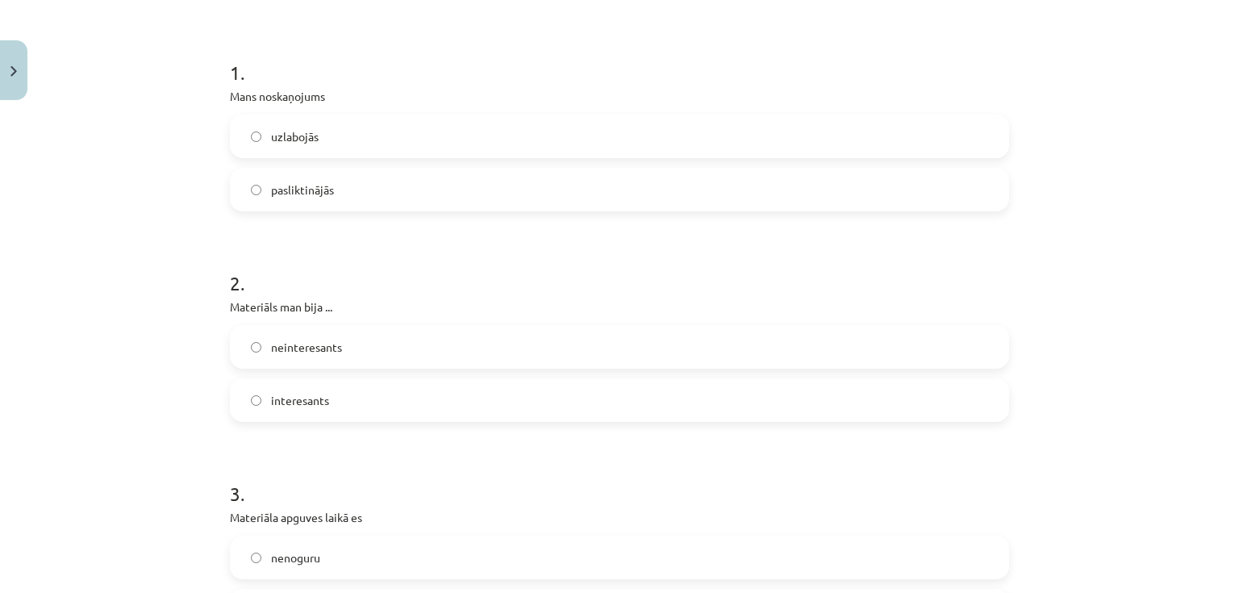
scroll to position [323, 0]
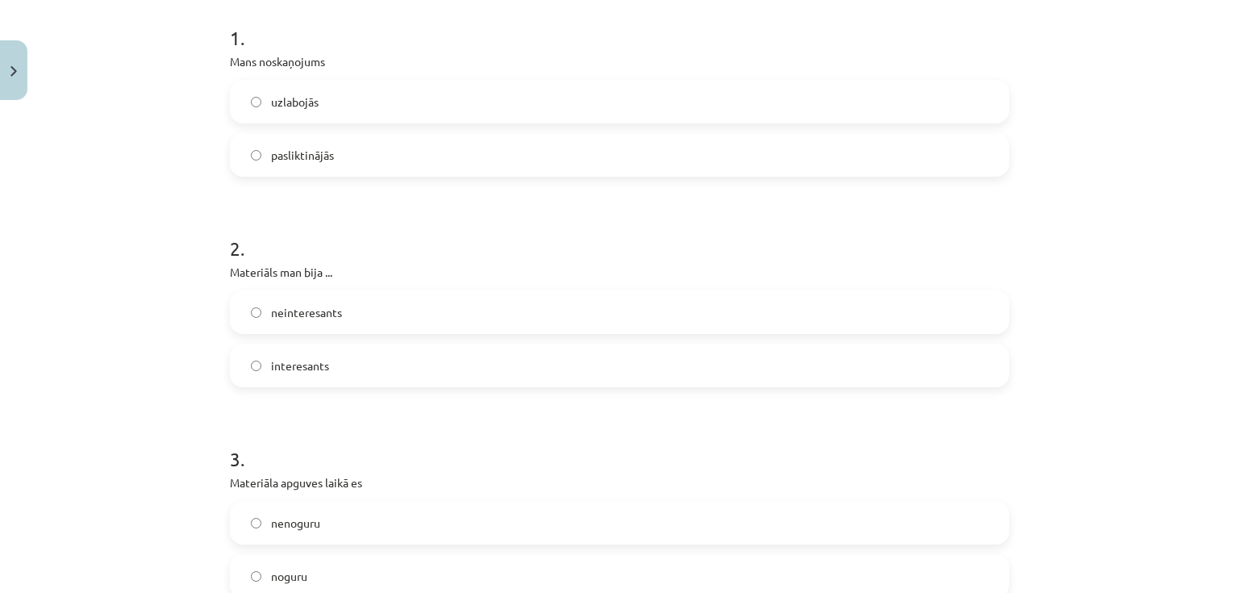
click at [306, 318] on span "neinteresants" at bounding box center [306, 312] width 71 height 17
click at [300, 156] on span "pasliktinājās" at bounding box center [302, 155] width 63 height 17
click at [337, 151] on label "pasliktinājās" at bounding box center [619, 155] width 776 height 40
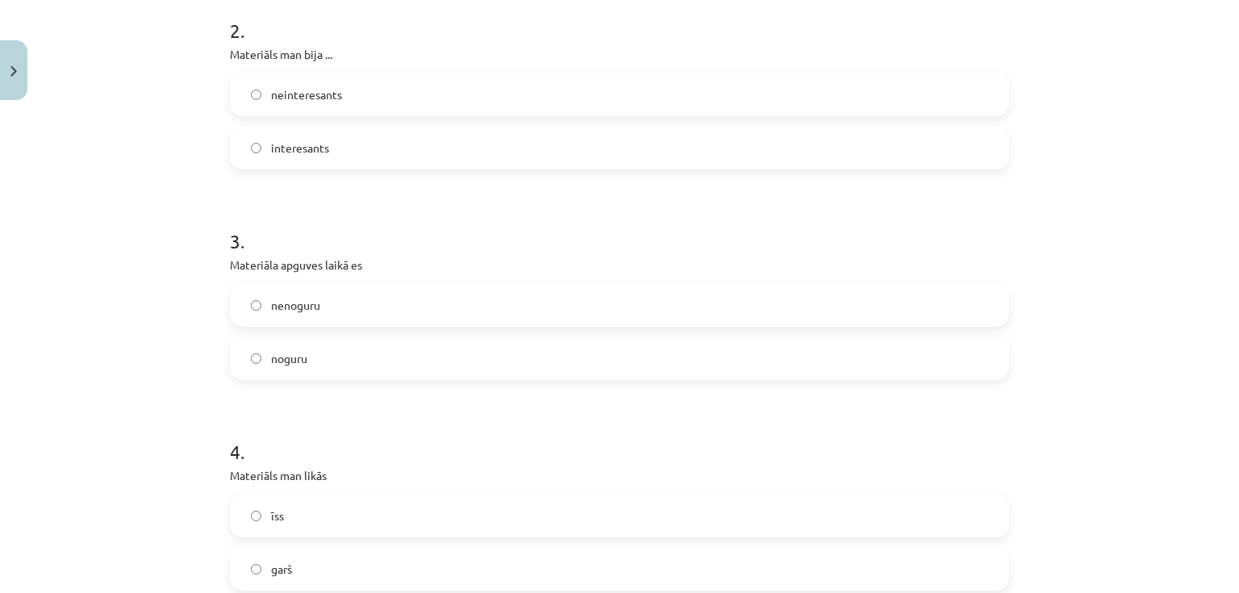
scroll to position [581, 0]
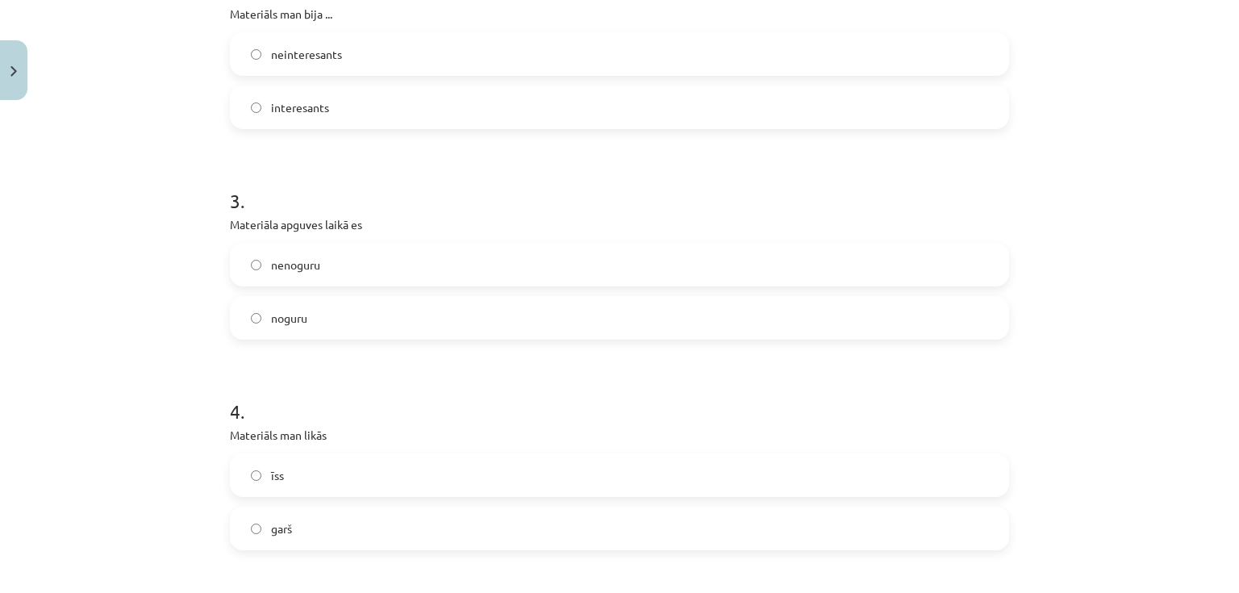
click at [277, 525] on span "garš" at bounding box center [281, 528] width 21 height 17
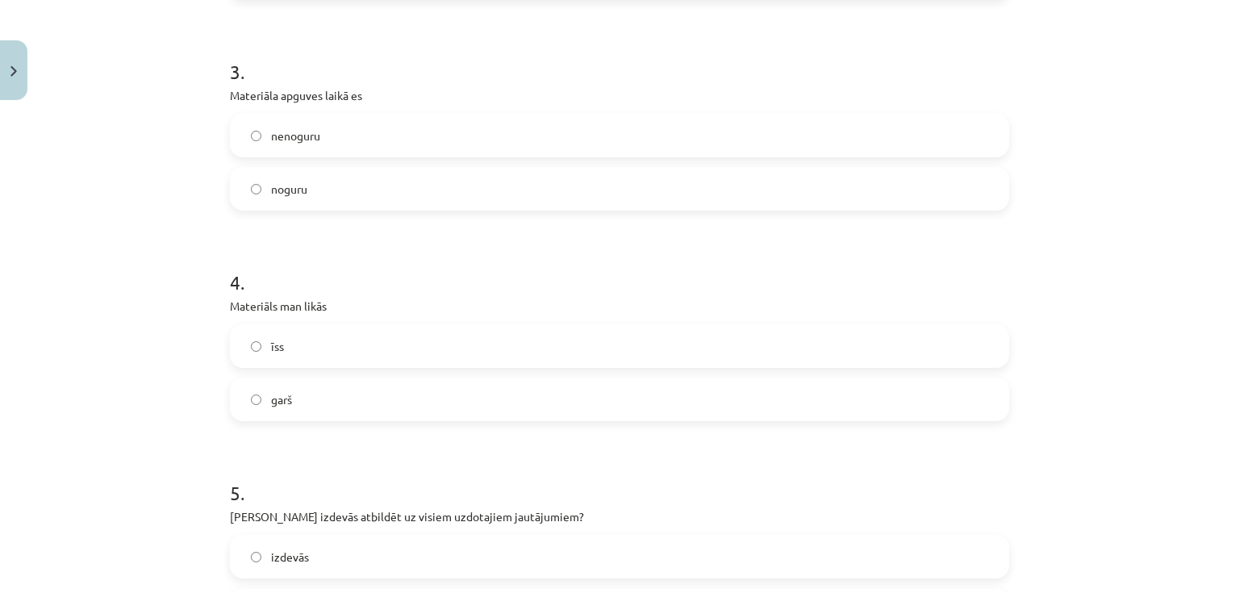
drag, startPoint x: 302, startPoint y: 184, endPoint x: 300, endPoint y: 206, distance: 21.9
click at [302, 184] on span "noguru" at bounding box center [289, 189] width 36 height 17
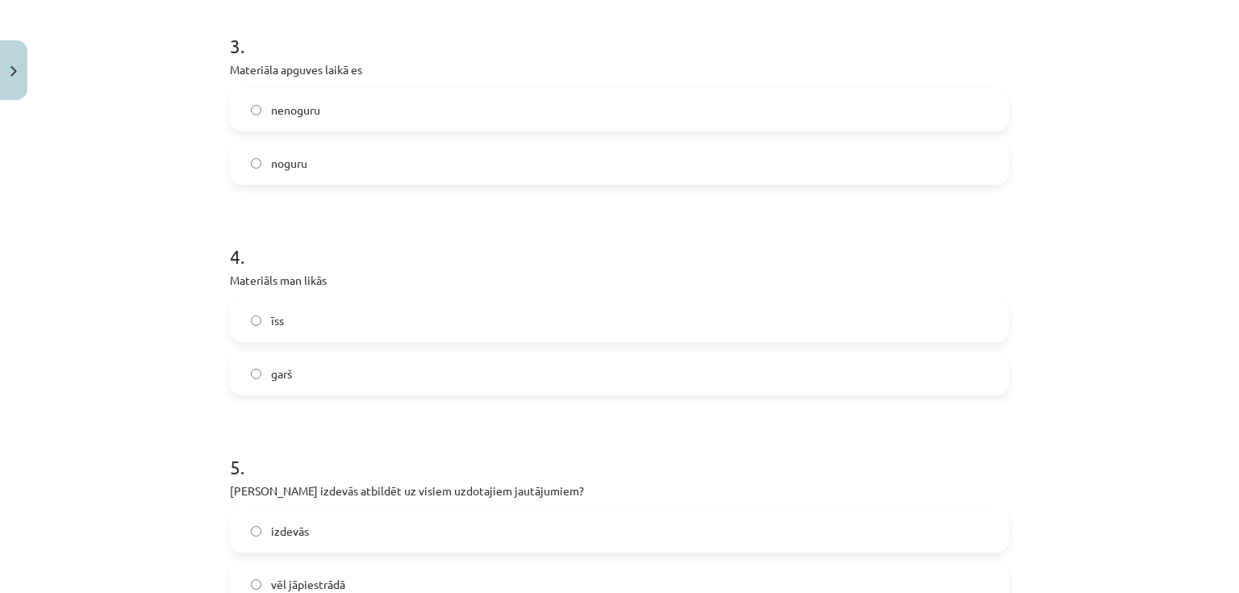
scroll to position [839, 0]
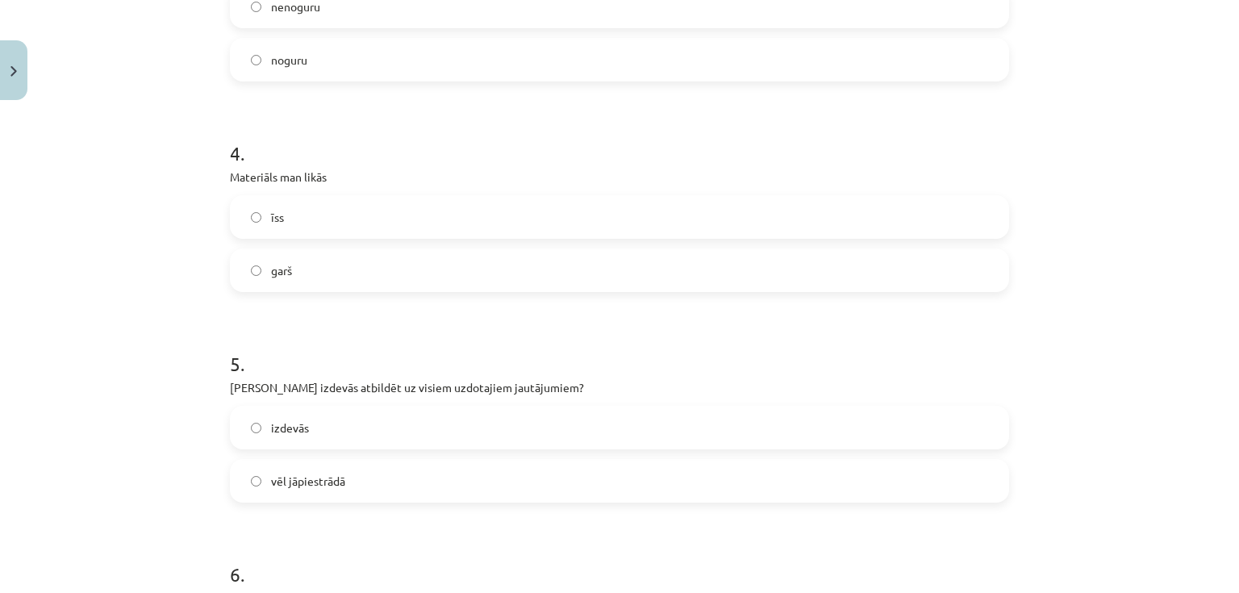
click at [316, 436] on label "izdevās" at bounding box center [619, 427] width 776 height 40
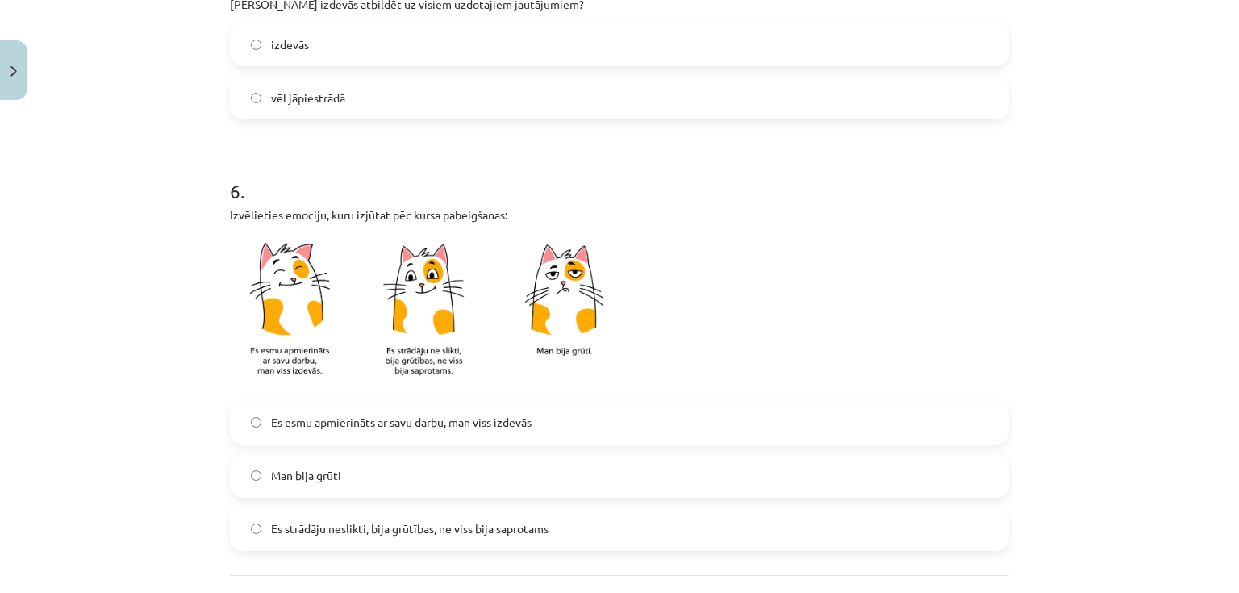
scroll to position [1226, 0]
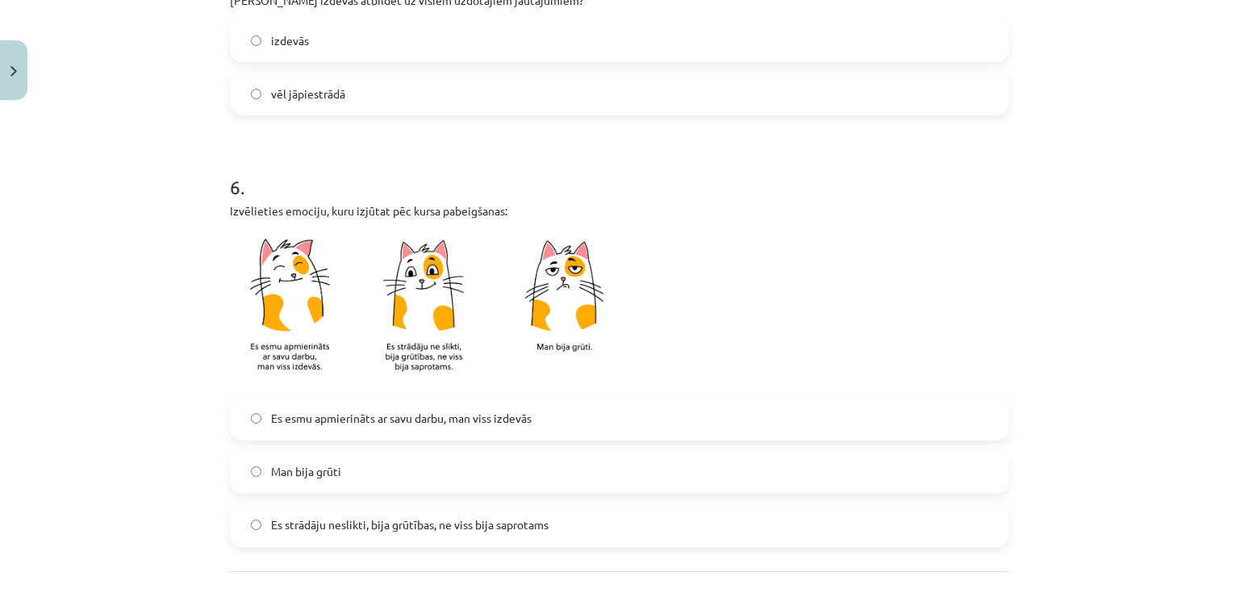
click at [323, 422] on span "Es esmu apmierināts ar savu darbu, man viss izdevās" at bounding box center [401, 418] width 261 height 17
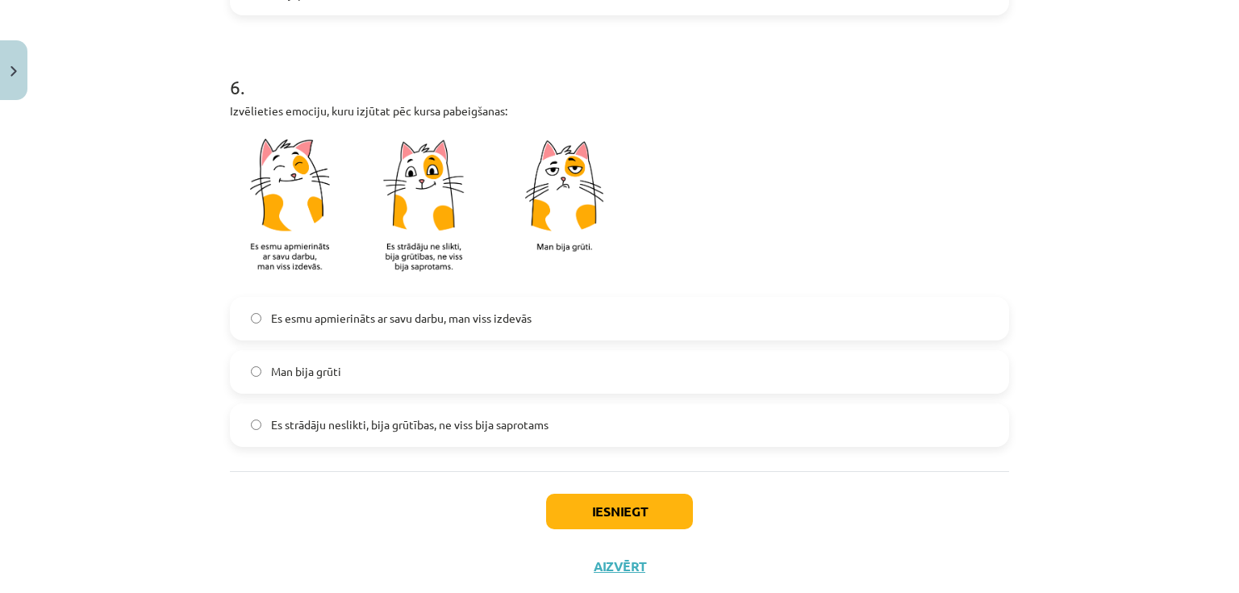
scroll to position [1365, 0]
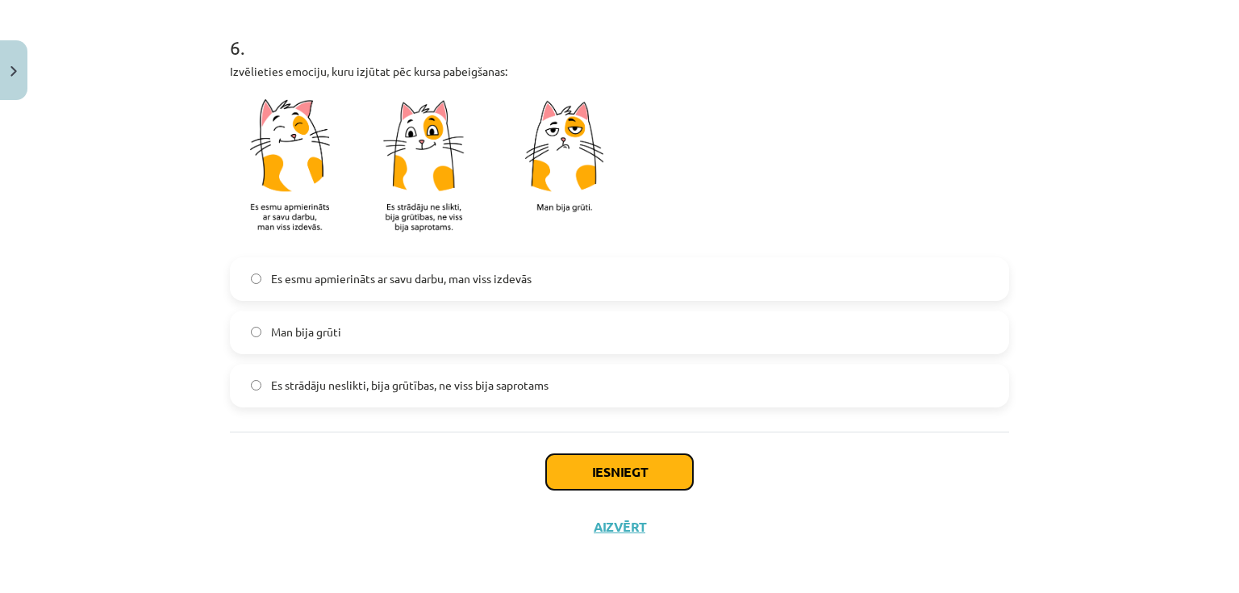
click at [626, 465] on button "Iesniegt" at bounding box center [619, 471] width 147 height 35
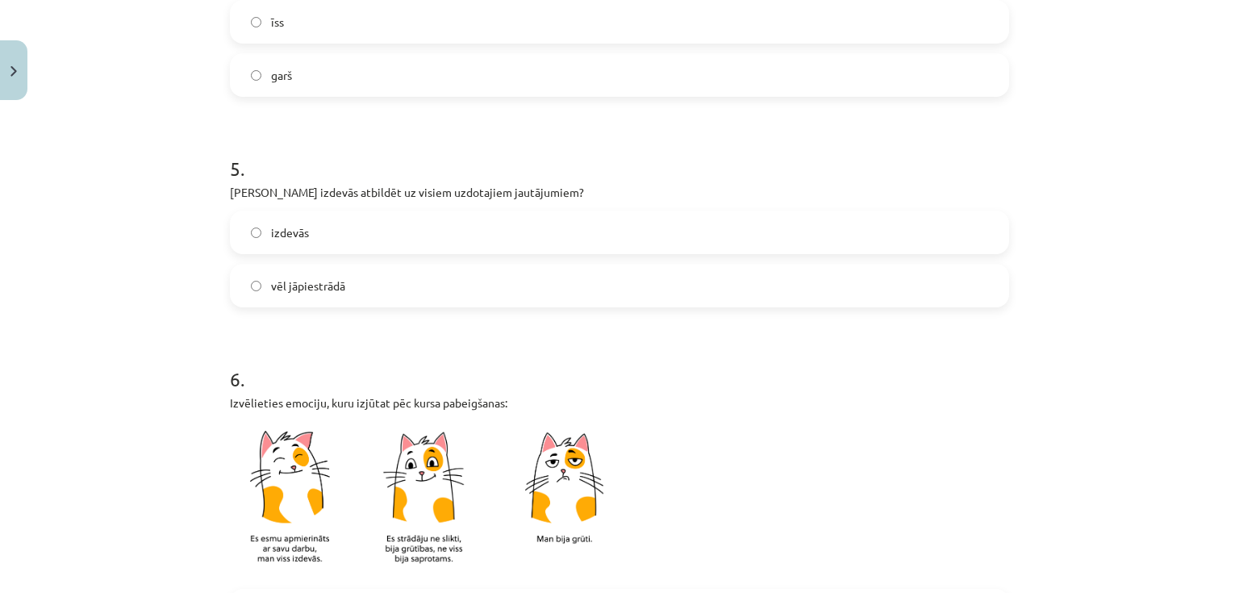
scroll to position [978, 0]
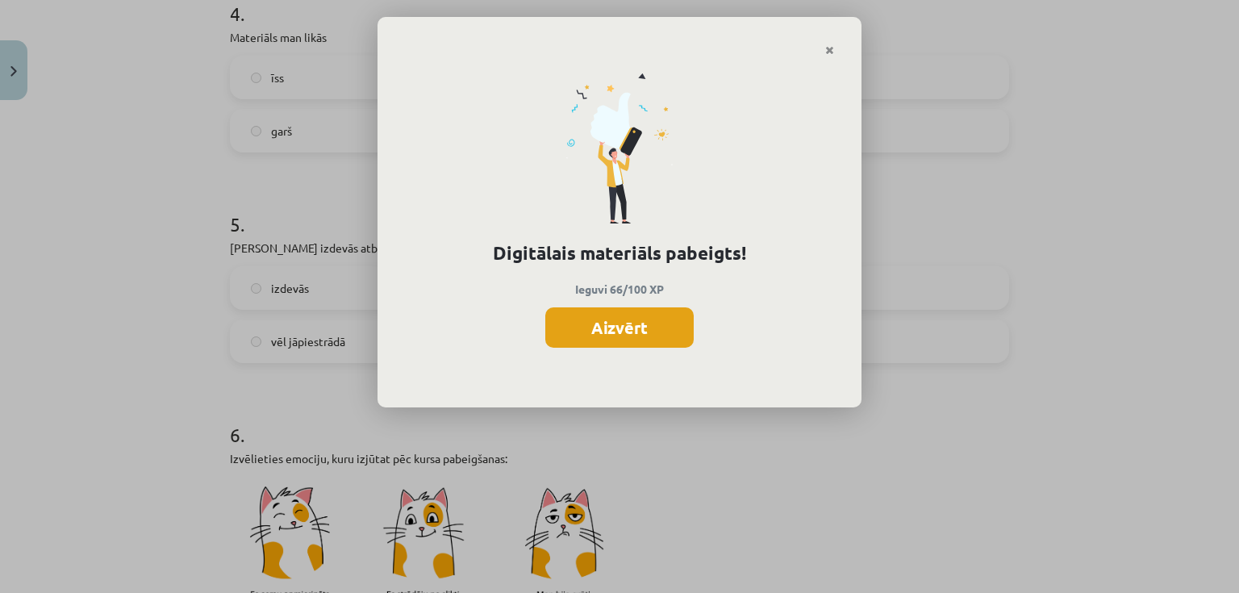
click at [628, 340] on button "Aizvērt" at bounding box center [619, 327] width 148 height 40
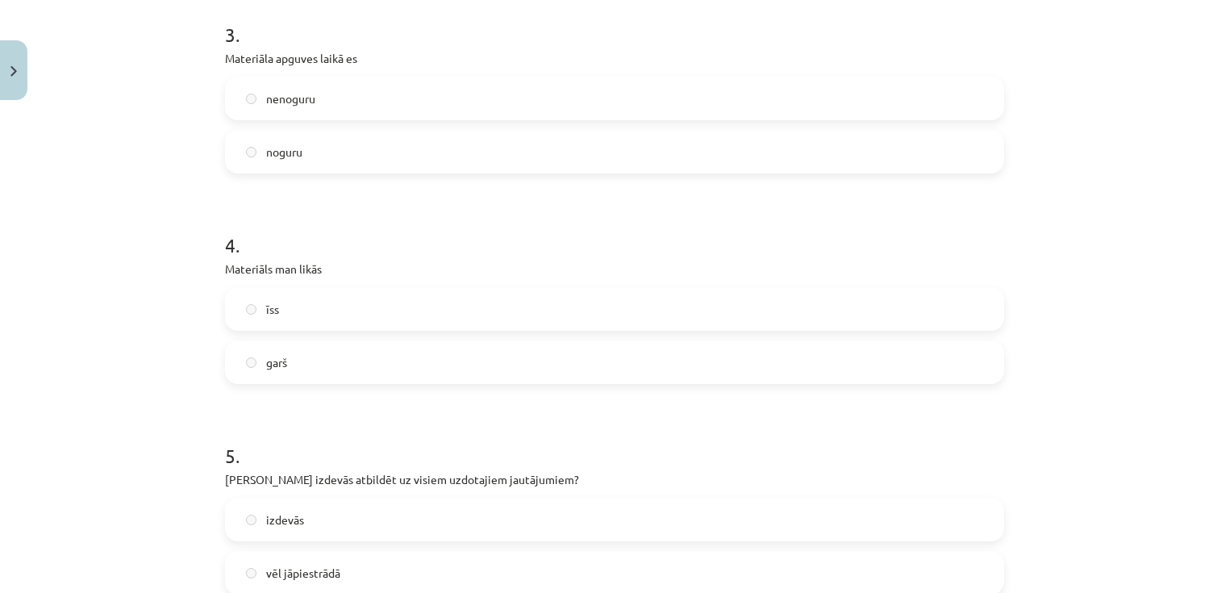
scroll to position [656, 0]
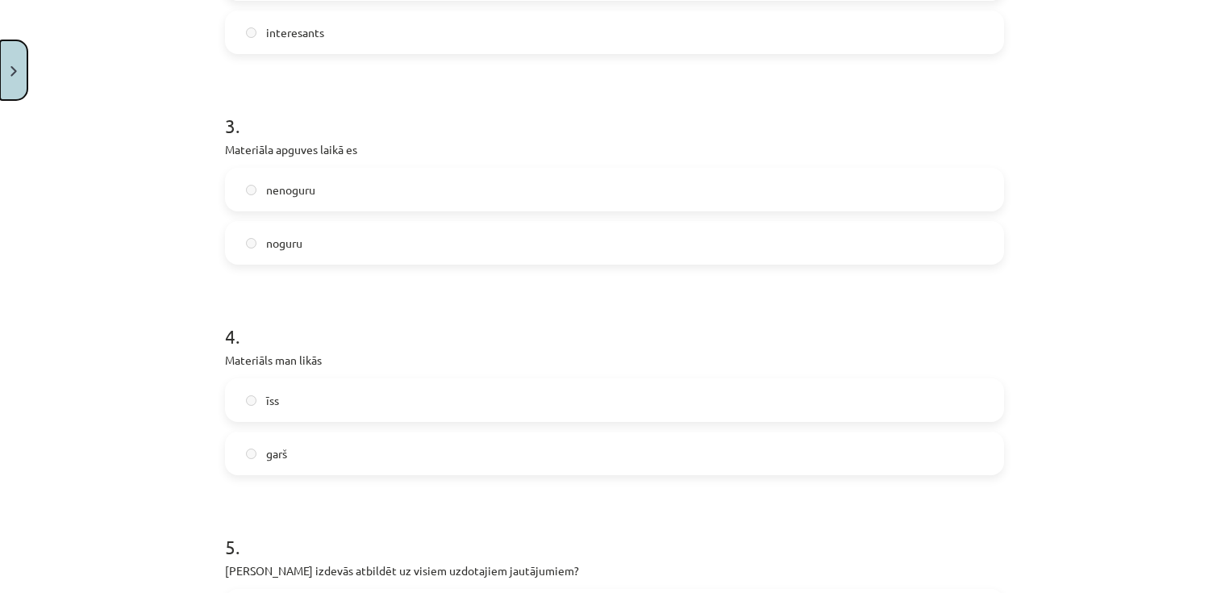
click at [10, 62] on button "Close" at bounding box center [13, 70] width 27 height 60
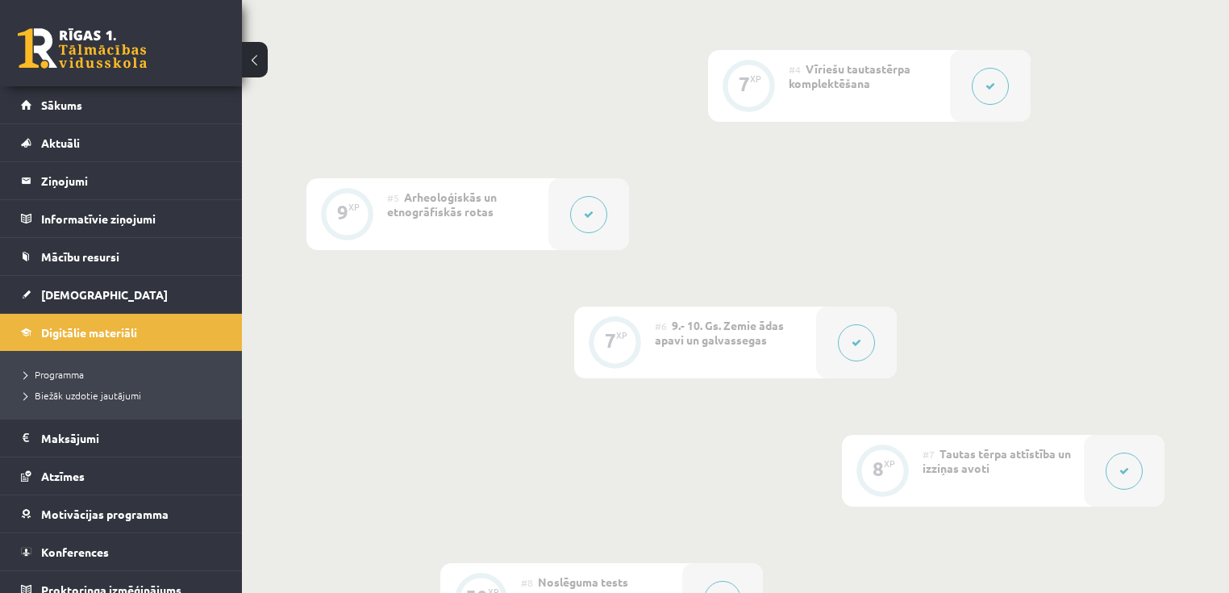
scroll to position [581, 0]
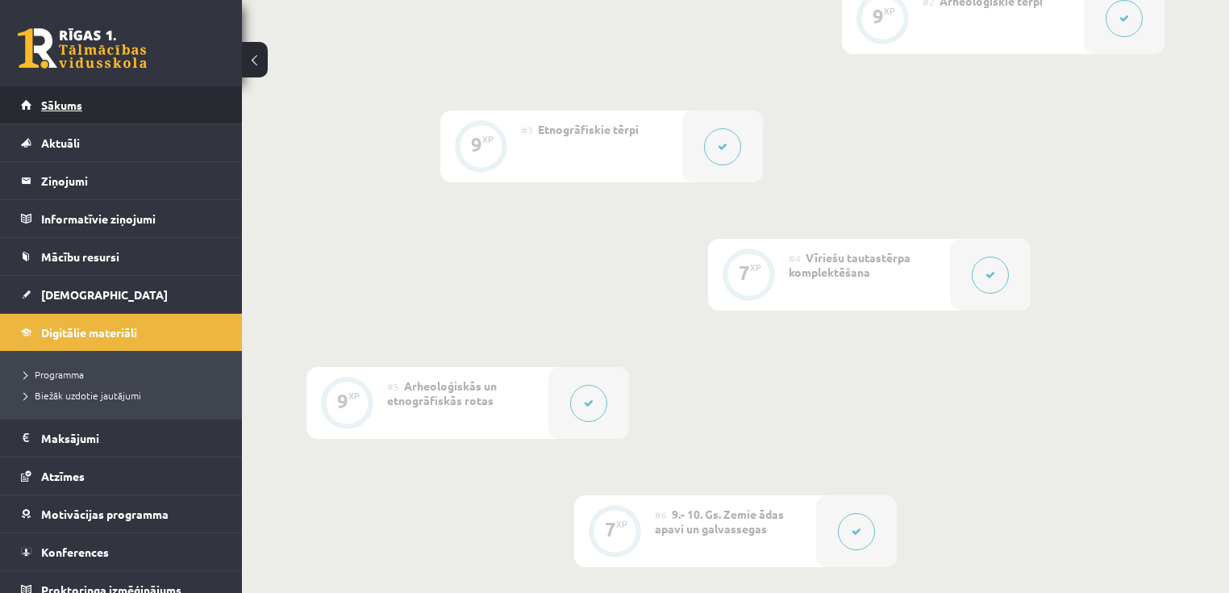
click at [98, 104] on link "Sākums" at bounding box center [121, 104] width 201 height 37
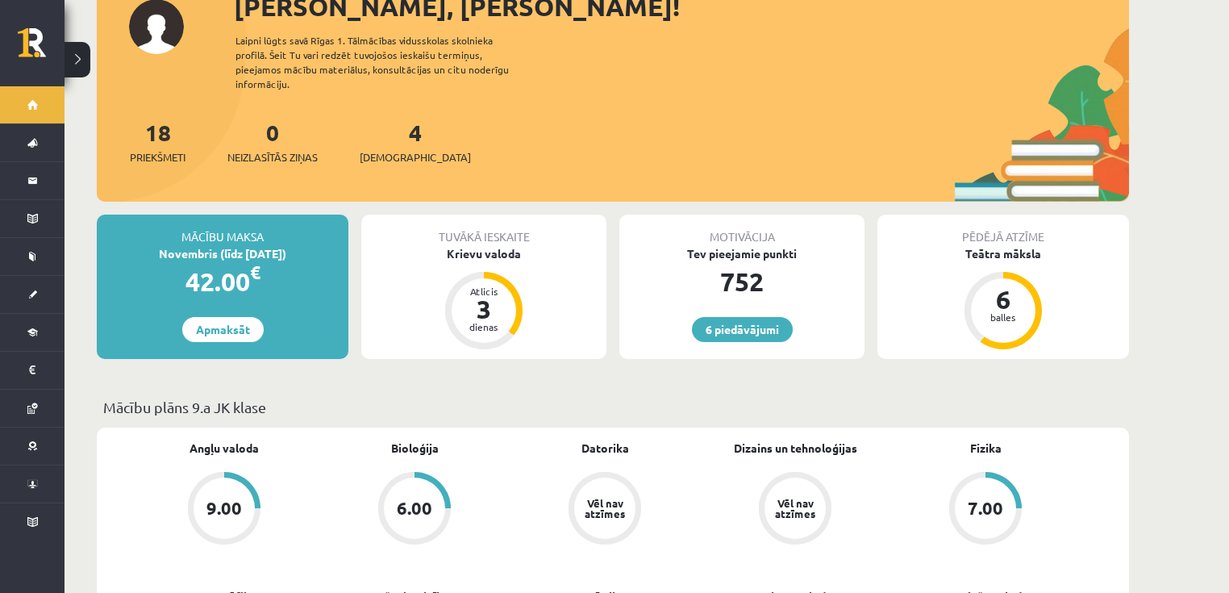
scroll to position [129, 0]
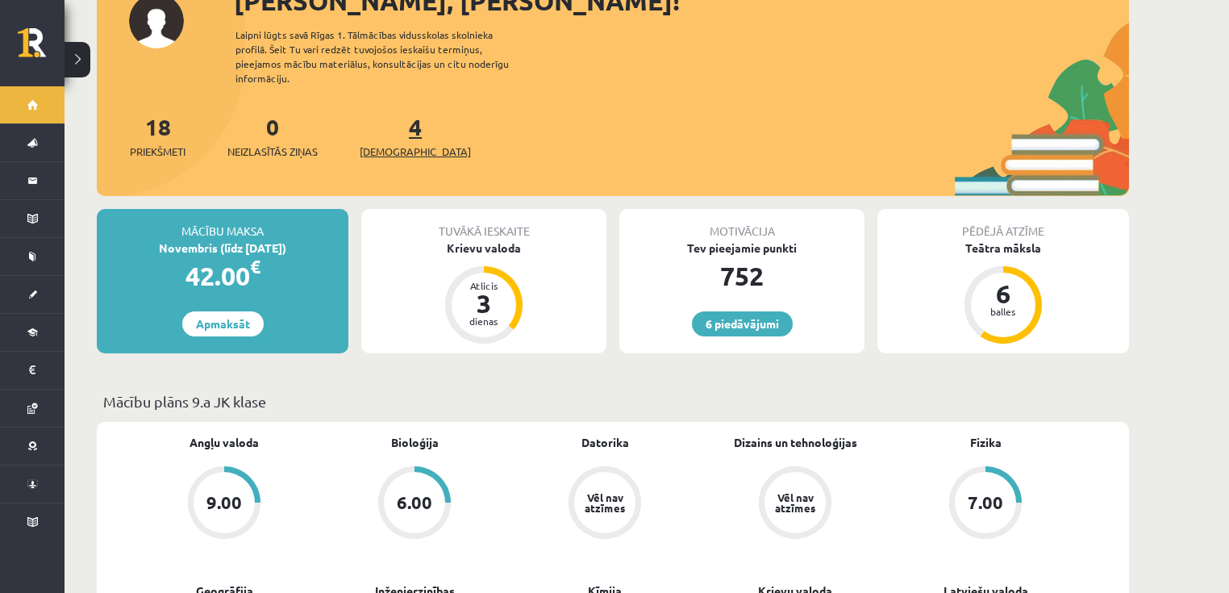
click at [384, 144] on span "[DEMOGRAPHIC_DATA]" at bounding box center [415, 152] width 111 height 16
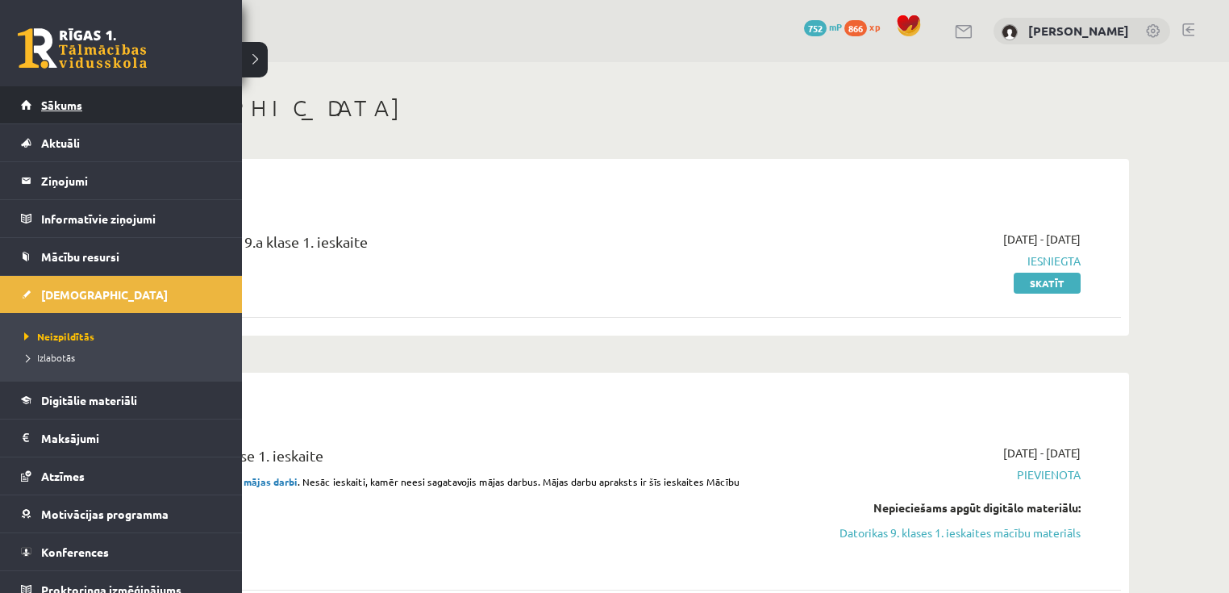
click at [48, 106] on span "Sākums" at bounding box center [61, 105] width 41 height 15
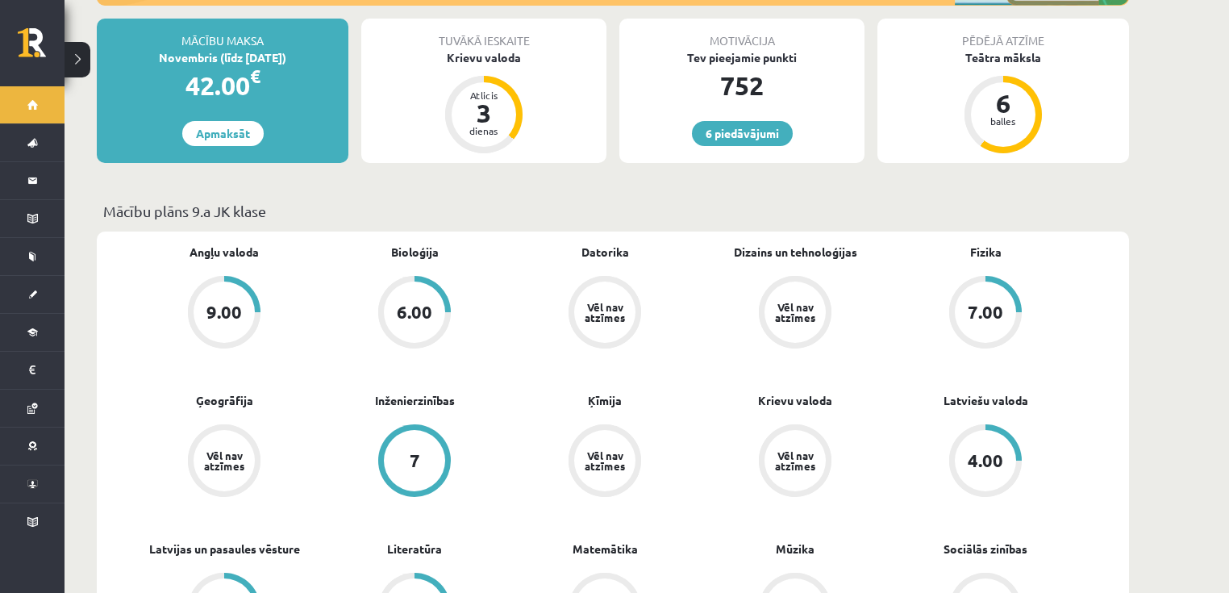
scroll to position [323, 0]
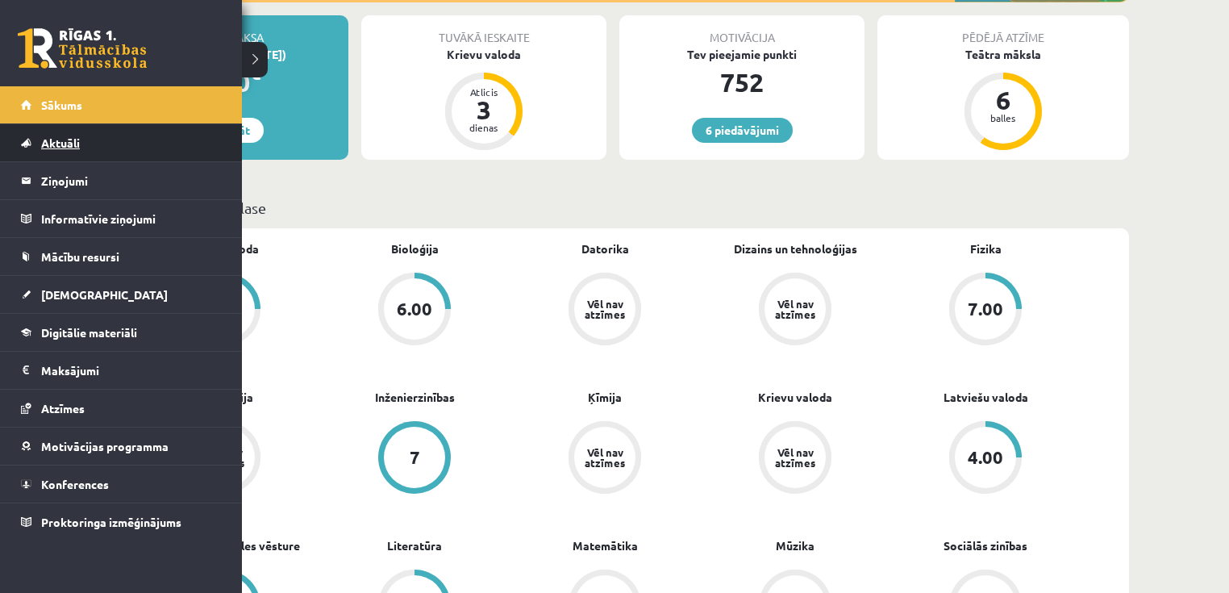
click at [61, 132] on link "Aktuāli" at bounding box center [121, 142] width 201 height 37
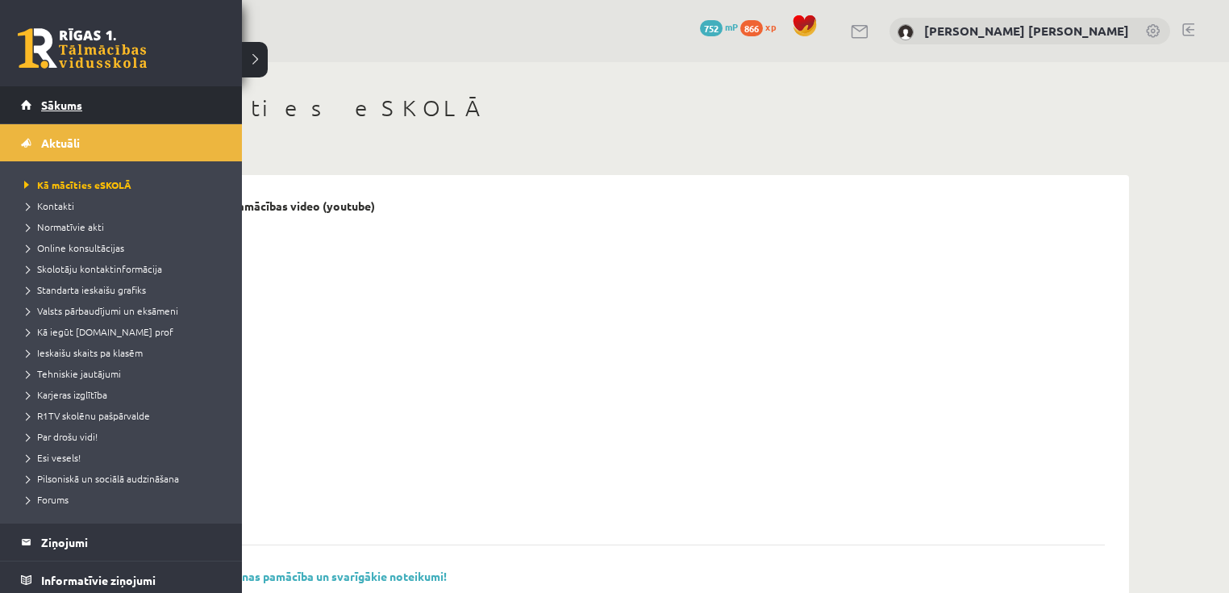
click at [37, 106] on link "Sākums" at bounding box center [121, 104] width 201 height 37
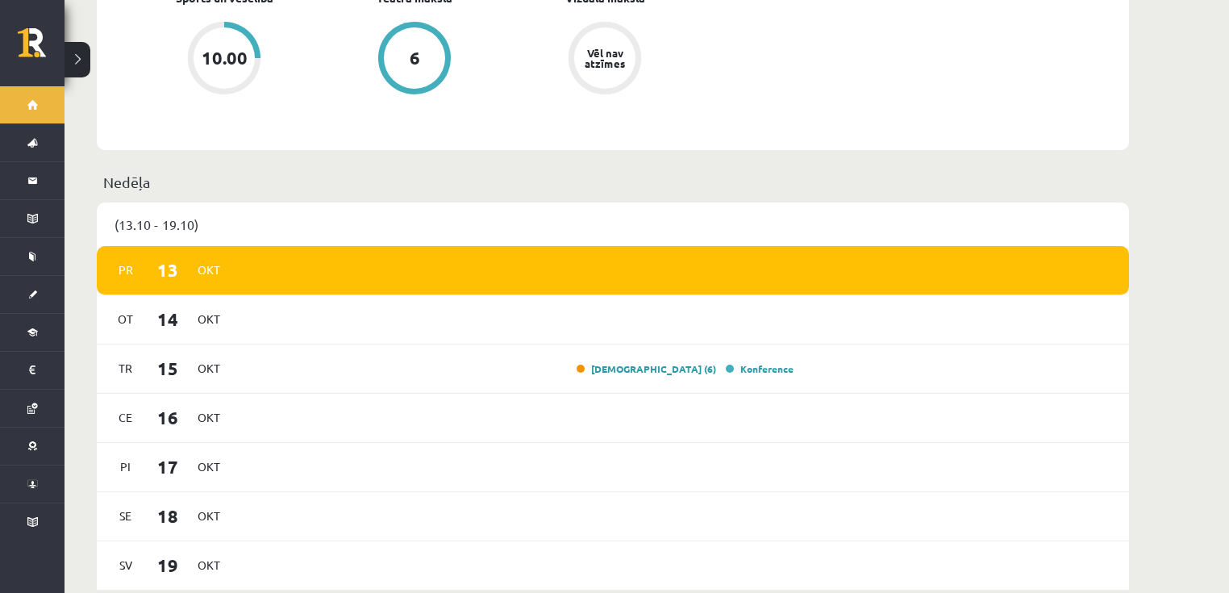
scroll to position [1032, 0]
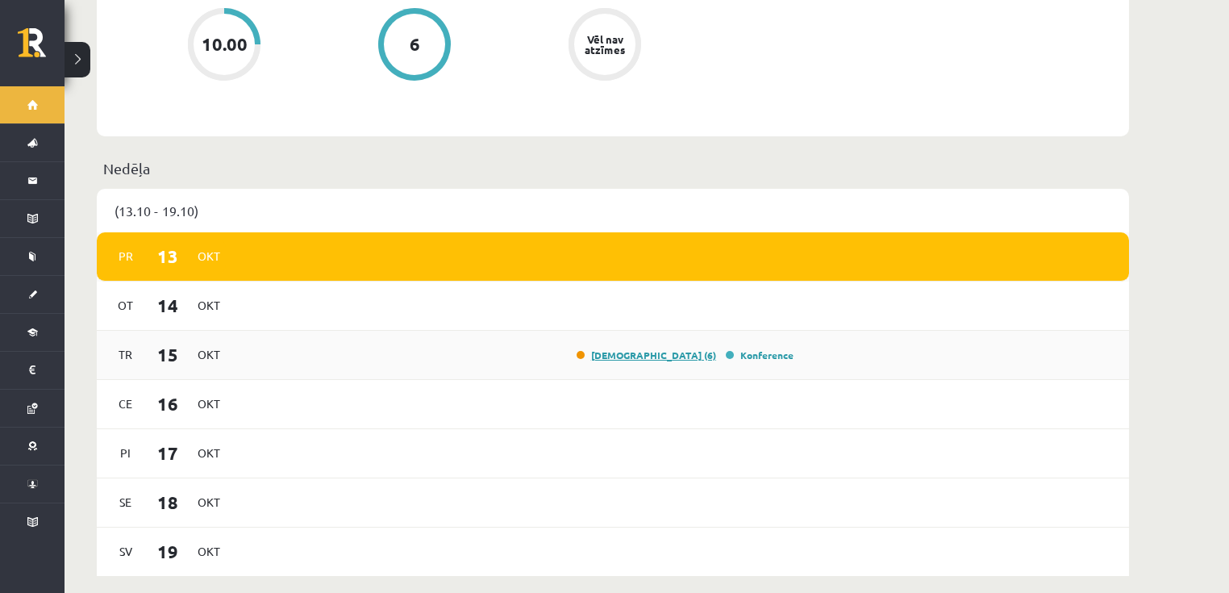
click at [668, 348] on link "[DEMOGRAPHIC_DATA] (6)" at bounding box center [647, 354] width 140 height 13
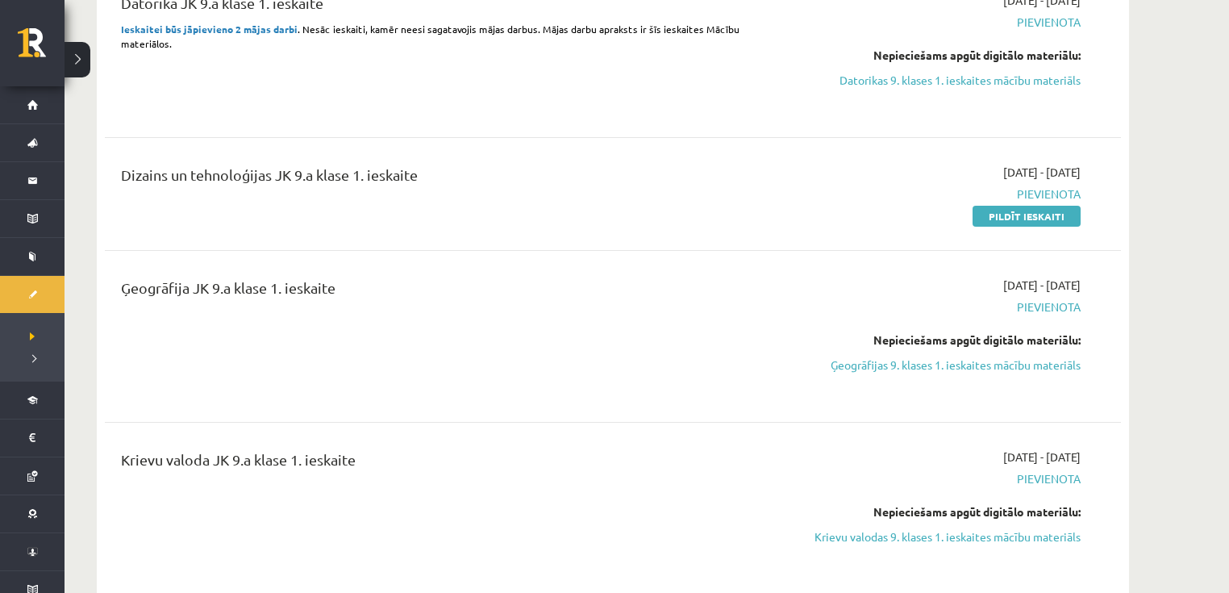
scroll to position [452, 0]
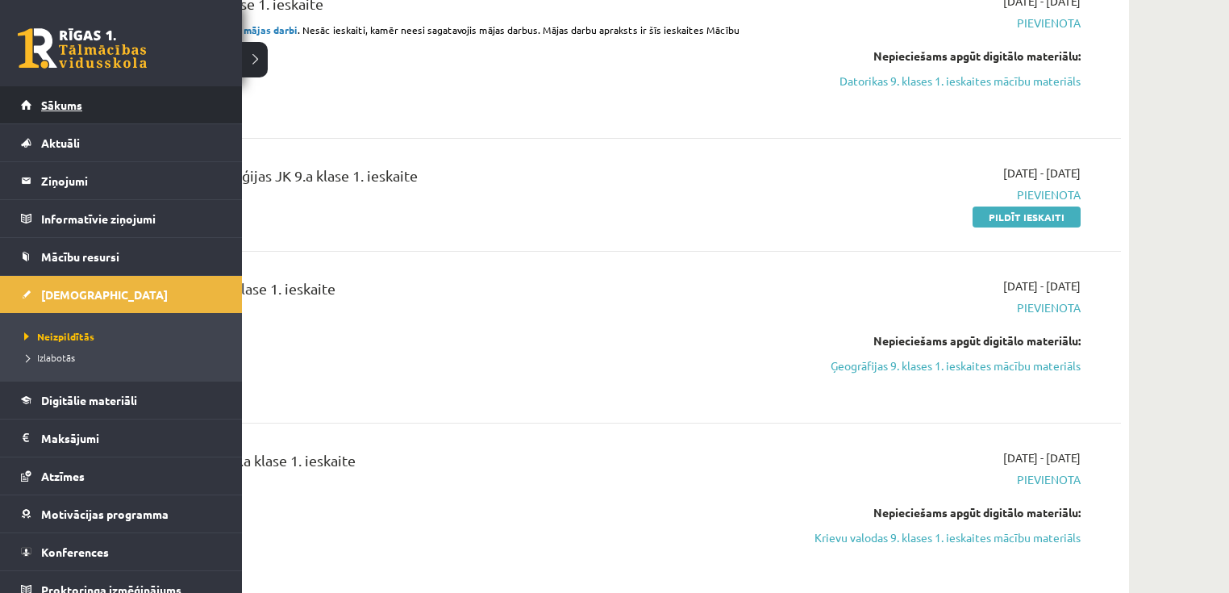
click at [51, 109] on span "Sākums" at bounding box center [61, 105] width 41 height 15
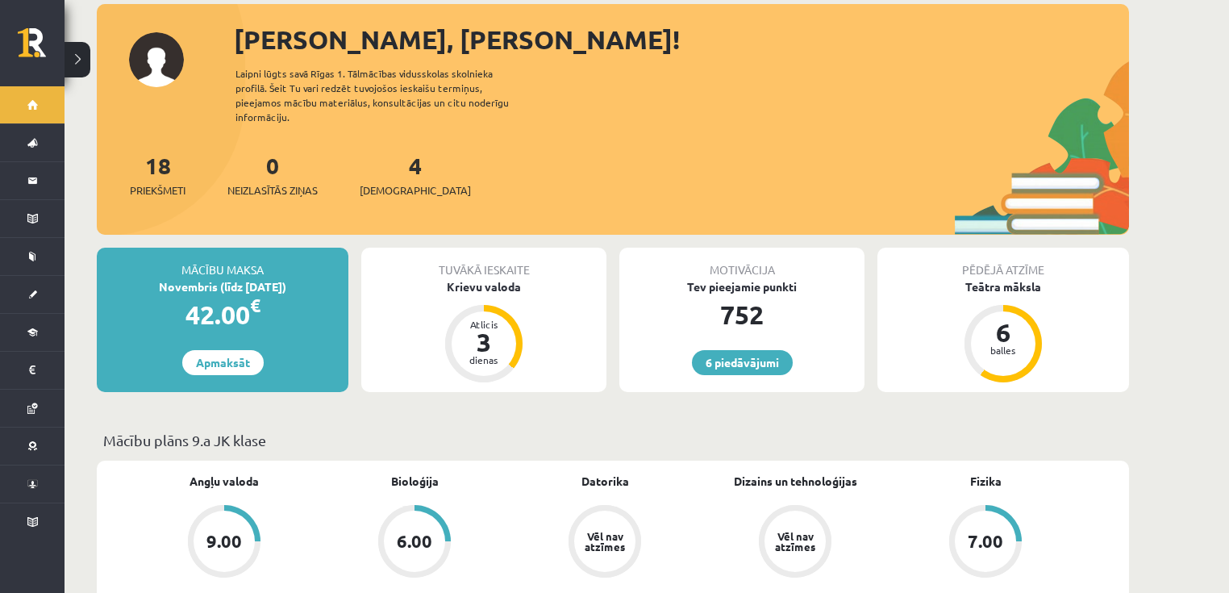
scroll to position [194, 0]
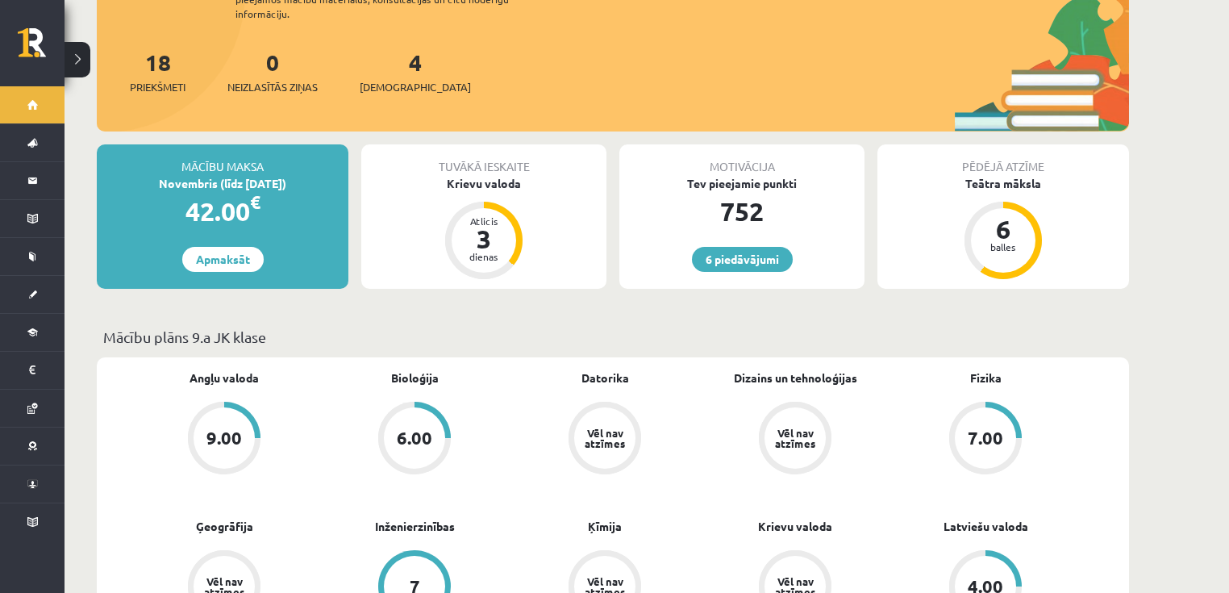
drag, startPoint x: 462, startPoint y: 98, endPoint x: 457, endPoint y: 121, distance: 23.1
click at [461, 103] on div "18 Priekšmeti 0 Neizlasītās ziņas 4 Ieskaites" at bounding box center [613, 88] width 1032 height 86
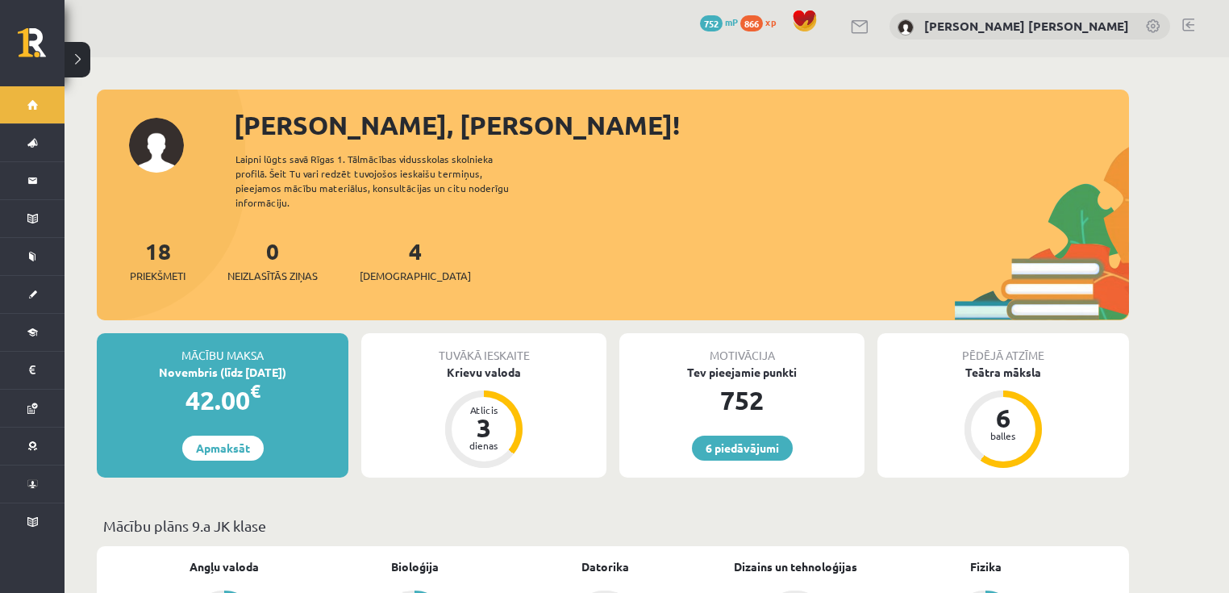
scroll to position [0, 0]
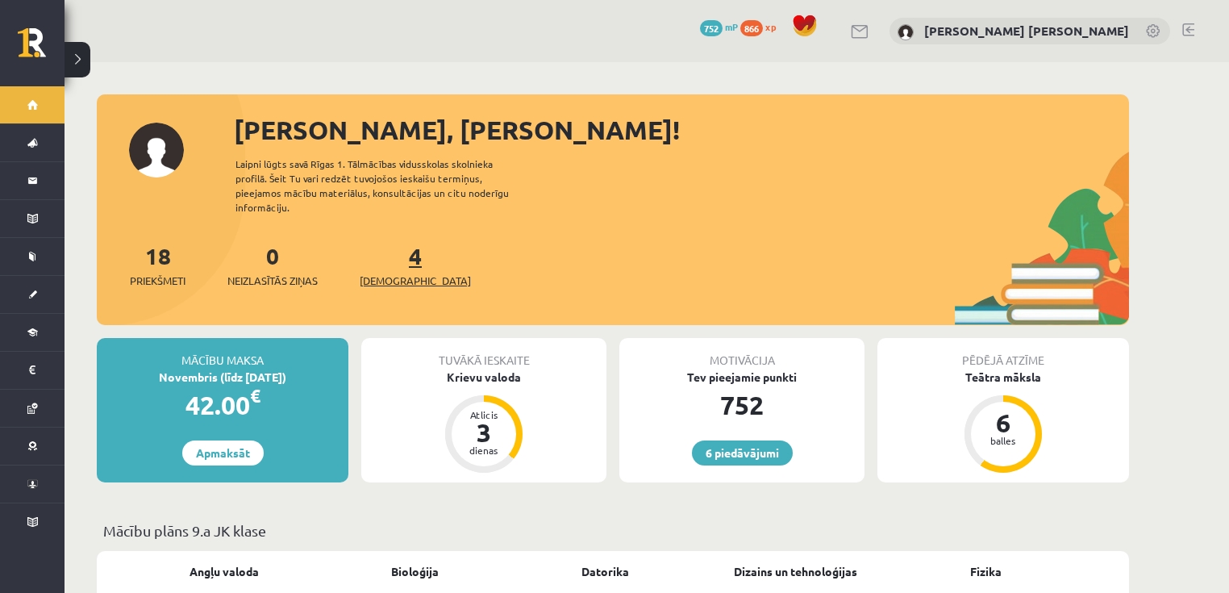
click at [403, 273] on span "[DEMOGRAPHIC_DATA]" at bounding box center [415, 281] width 111 height 16
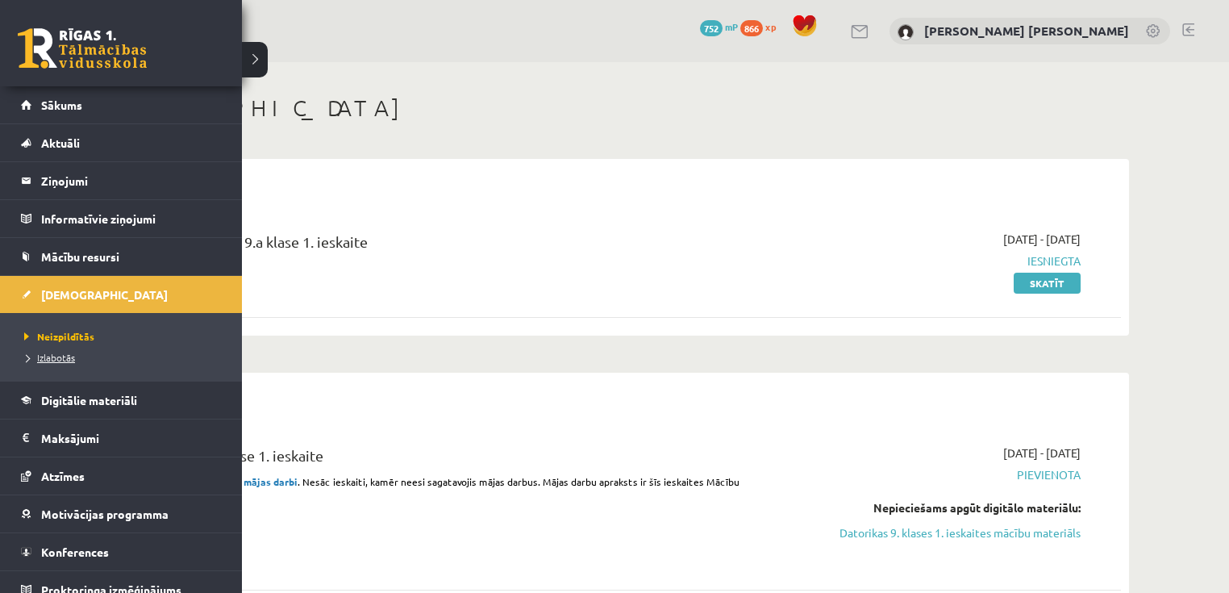
click at [44, 355] on span "Izlabotās" at bounding box center [47, 357] width 55 height 13
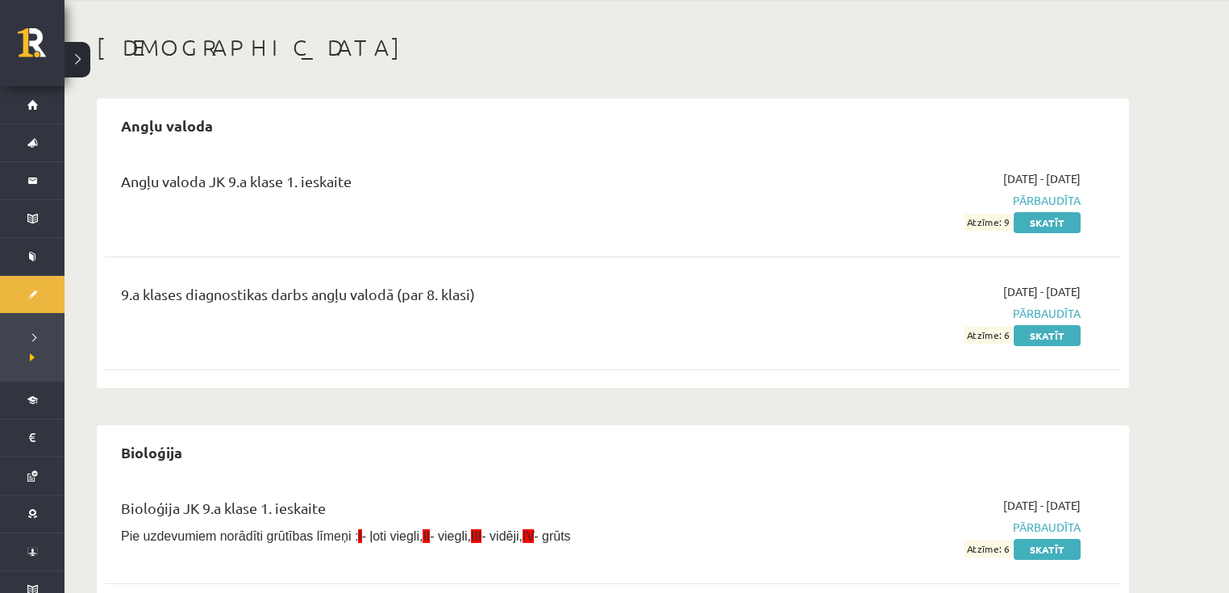
scroll to position [65, 0]
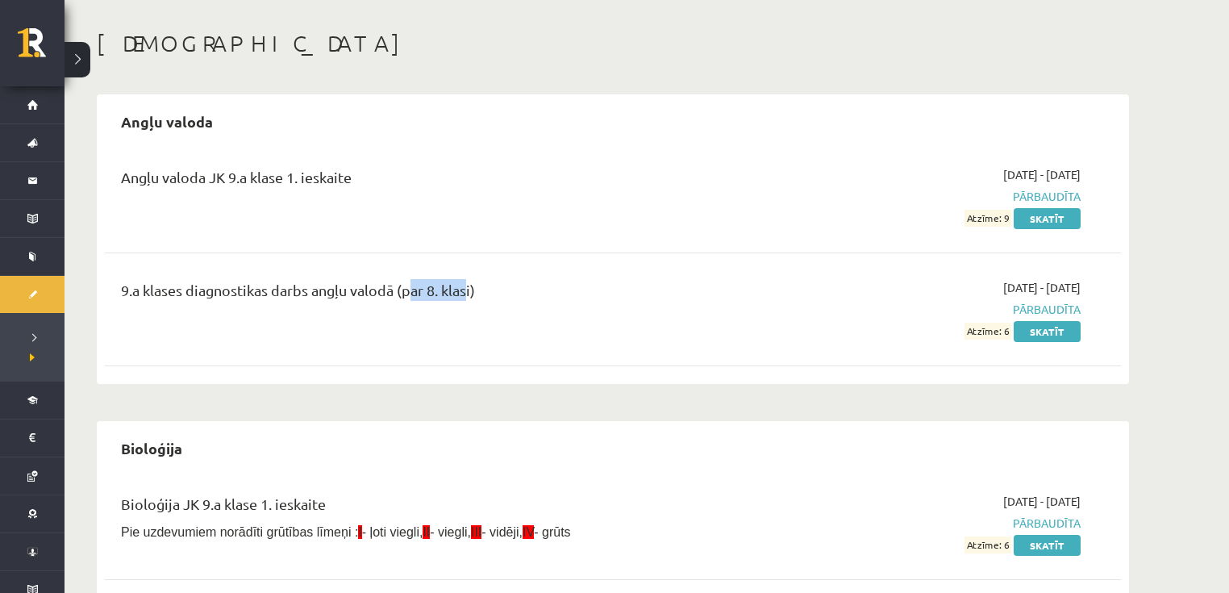
drag, startPoint x: 404, startPoint y: 292, endPoint x: 465, endPoint y: 300, distance: 61.0
click at [464, 300] on div "9.a klases diagnostikas darbs angļu valodā (par 8. klasi)" at bounding box center [436, 294] width 631 height 30
click at [268, 299] on div "9.a klases diagnostikas darbs angļu valodā (par 8. klasi)" at bounding box center [436, 294] width 631 height 30
click at [560, 319] on div "9.a klases diagnostikas darbs angļu valodā (par 8. klasi)" at bounding box center [437, 309] width 656 height 60
drag, startPoint x: 192, startPoint y: 290, endPoint x: 344, endPoint y: 300, distance: 152.8
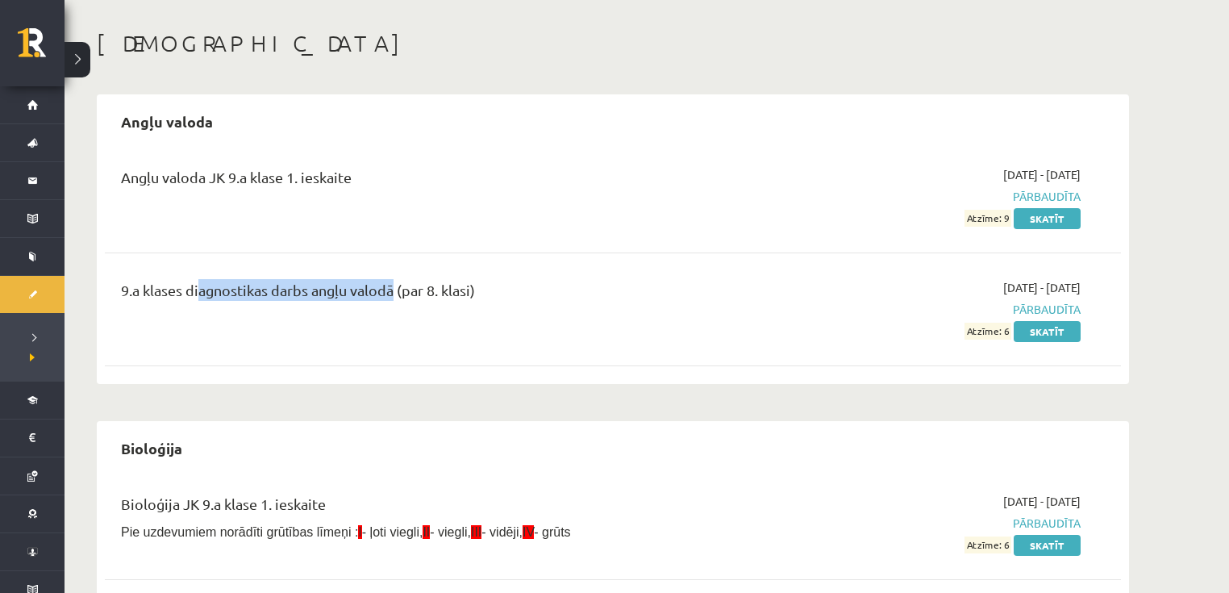
click at [393, 300] on div "9.a klases diagnostikas darbs angļu valodā (par 8. klasi)" at bounding box center [436, 294] width 631 height 30
drag, startPoint x: 158, startPoint y: 288, endPoint x: 482, endPoint y: 291, distance: 324.2
click at [523, 291] on div "9.a klases diagnostikas darbs angļu valodā (par 8. klasi)" at bounding box center [436, 294] width 631 height 30
click at [1051, 330] on link "Skatīt" at bounding box center [1047, 331] width 67 height 21
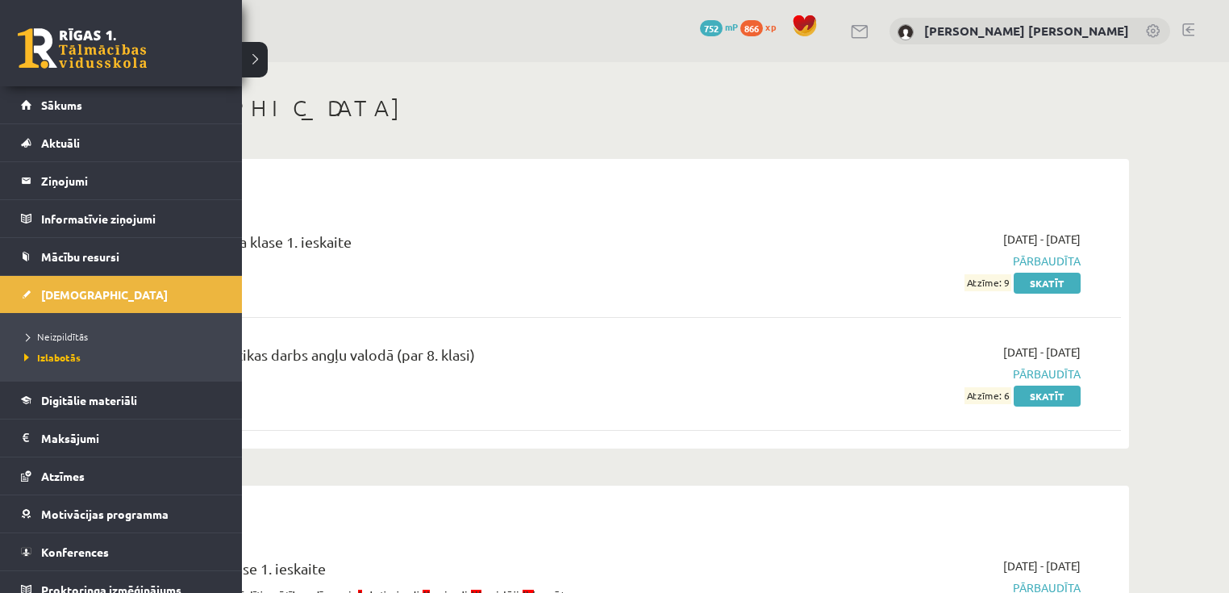
scroll to position [65, 0]
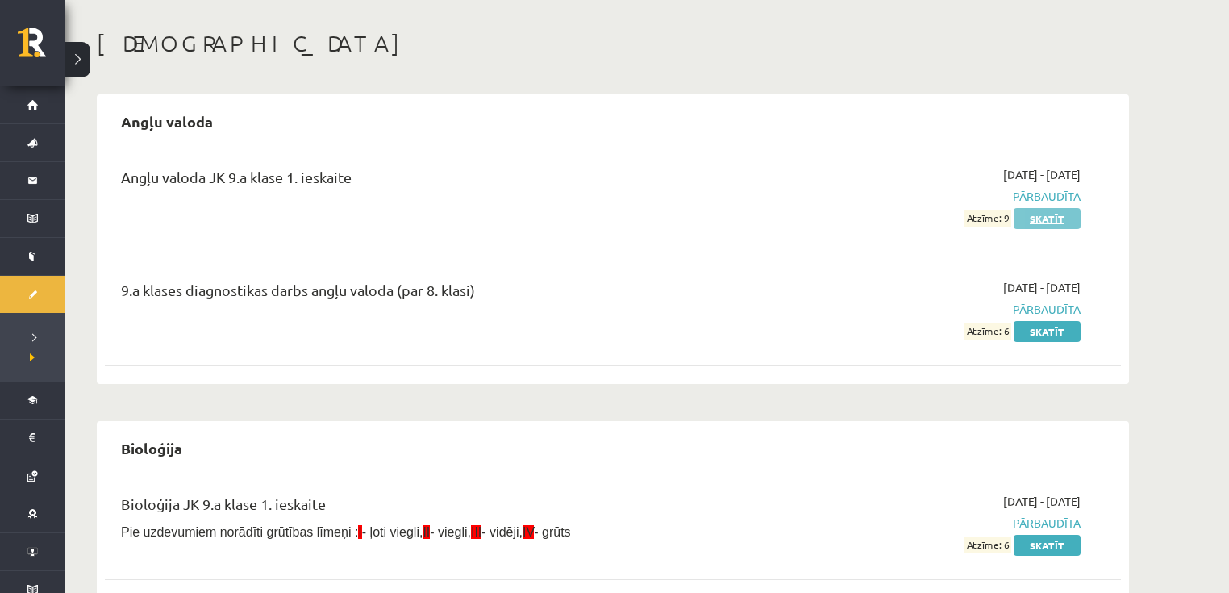
click at [1021, 222] on link "Skatīt" at bounding box center [1047, 218] width 67 height 21
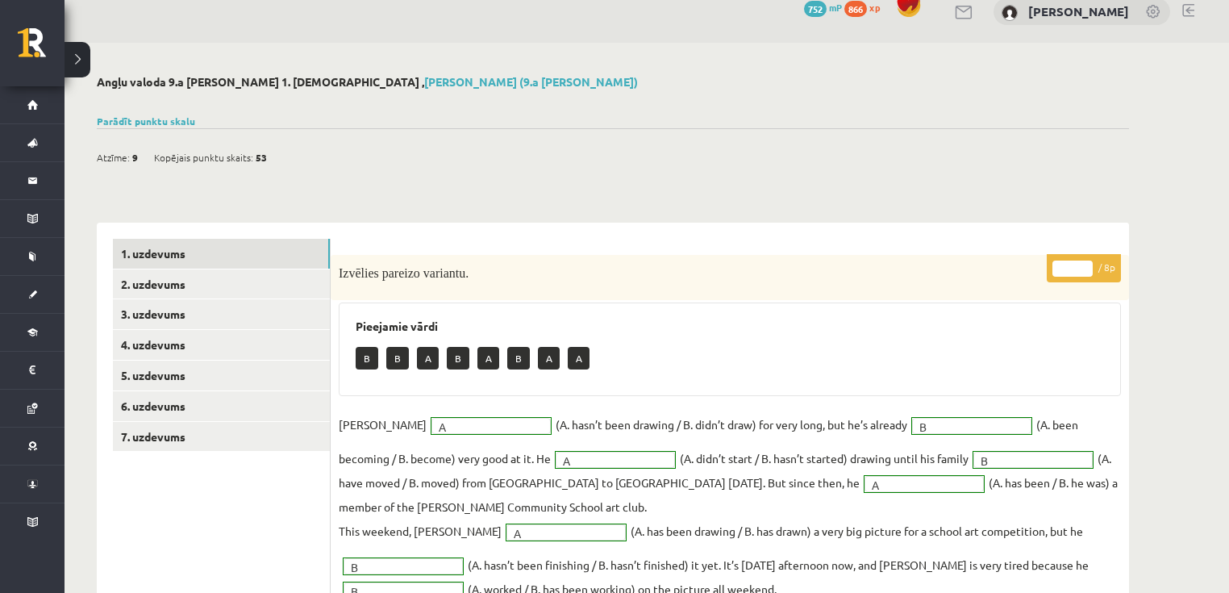
scroll to position [129, 0]
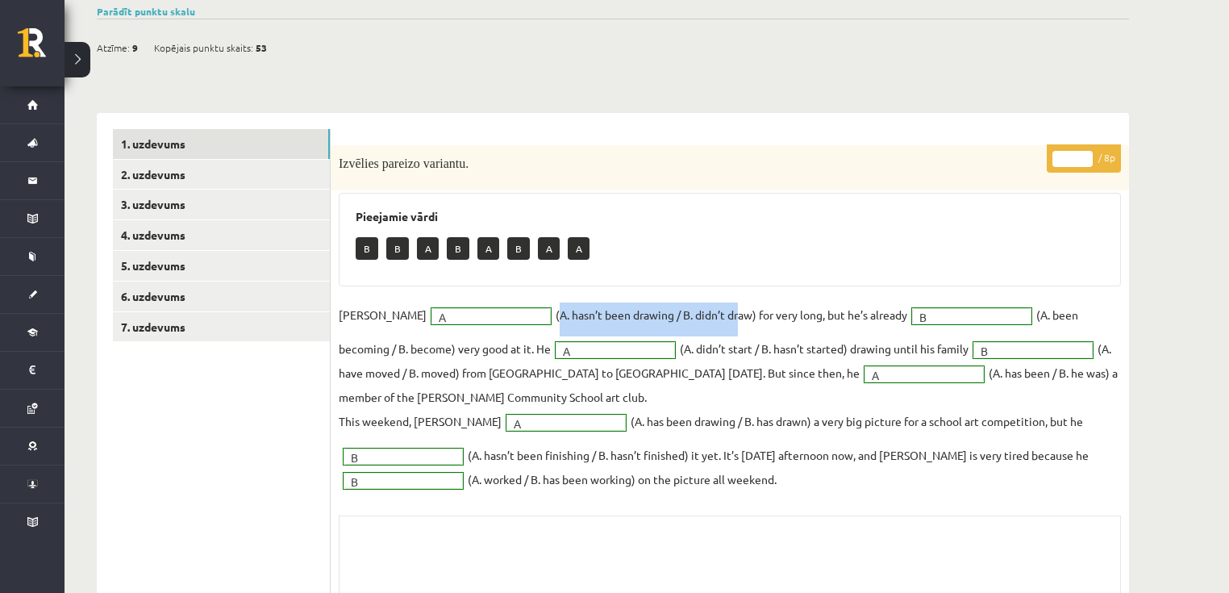
drag, startPoint x: 506, startPoint y: 313, endPoint x: 687, endPoint y: 323, distance: 181.8
click at [687, 323] on fieldset "Danny A * (A. hasn’t been drawing / B. didn’t draw) for very long, but he’s alr…" at bounding box center [730, 396] width 782 height 189
click at [705, 231] on div "B B A B A B A A" at bounding box center [730, 250] width 748 height 38
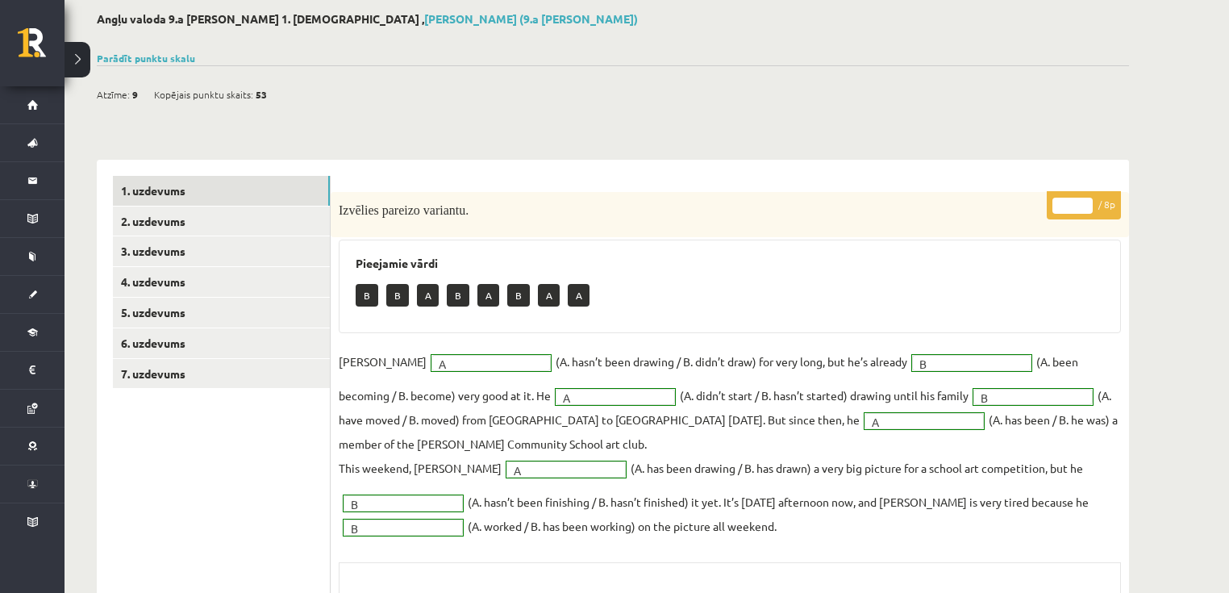
scroll to position [9, 0]
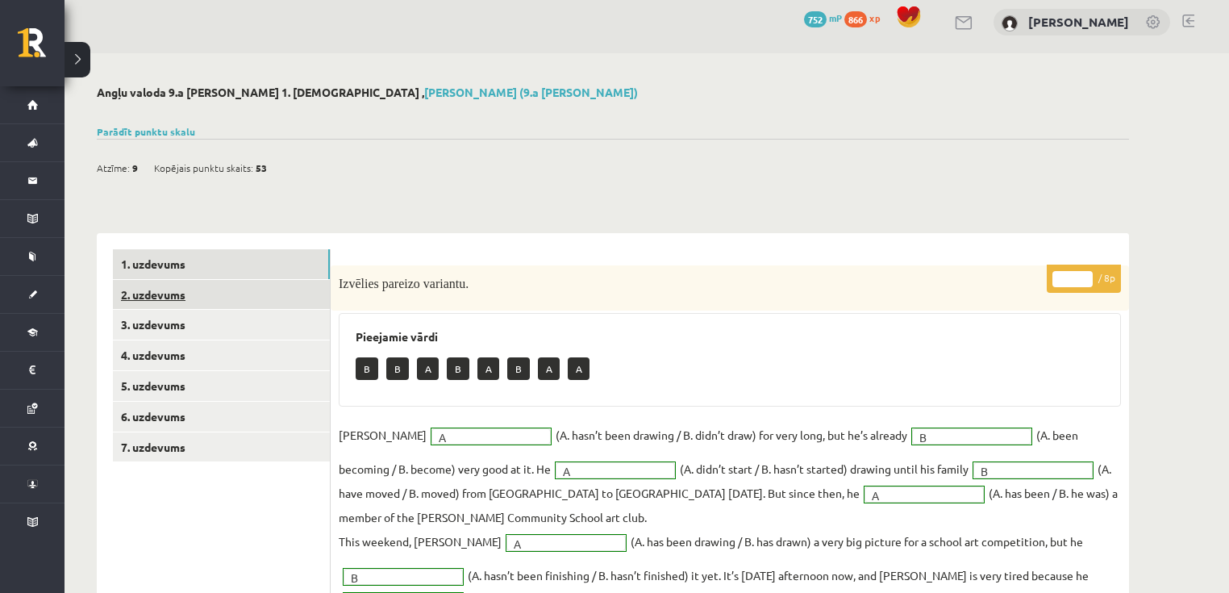
click at [208, 297] on link "2. uzdevums" at bounding box center [221, 295] width 217 height 30
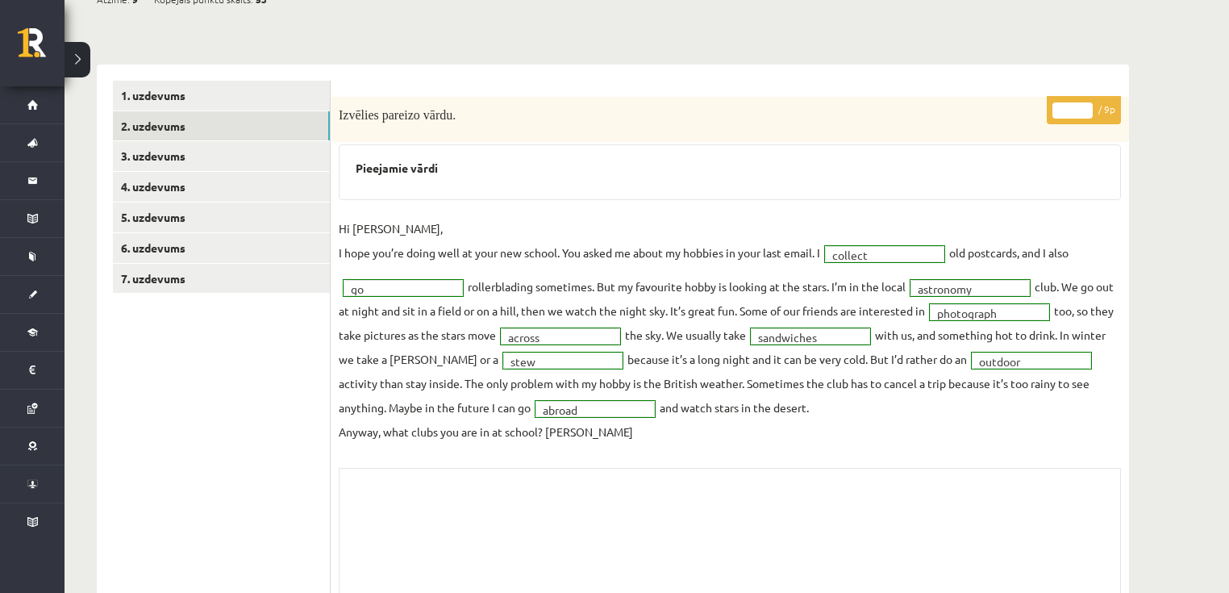
scroll to position [202, 0]
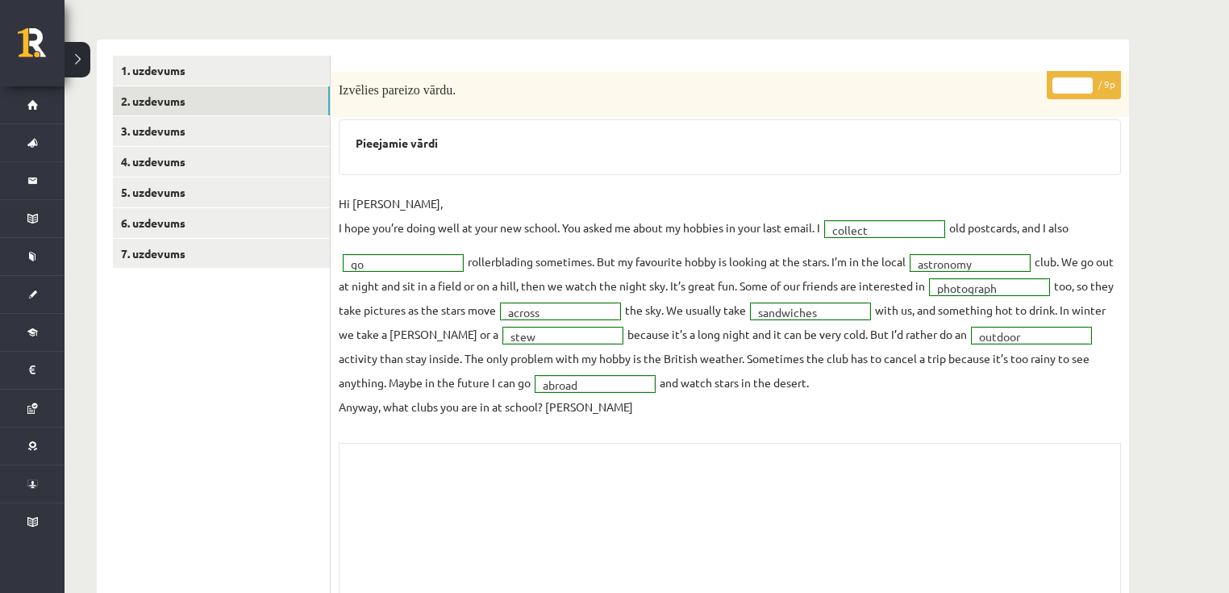
drag, startPoint x: 969, startPoint y: 260, endPoint x: 989, endPoint y: 261, distance: 19.4
drag, startPoint x: 370, startPoint y: 306, endPoint x: 428, endPoint y: 312, distance: 58.3
click at [428, 312] on fieldset "**********" at bounding box center [730, 304] width 782 height 227
drag, startPoint x: 1069, startPoint y: 309, endPoint x: 1090, endPoint y: 306, distance: 20.4
click at [1090, 305] on fieldset "**********" at bounding box center [730, 304] width 782 height 227
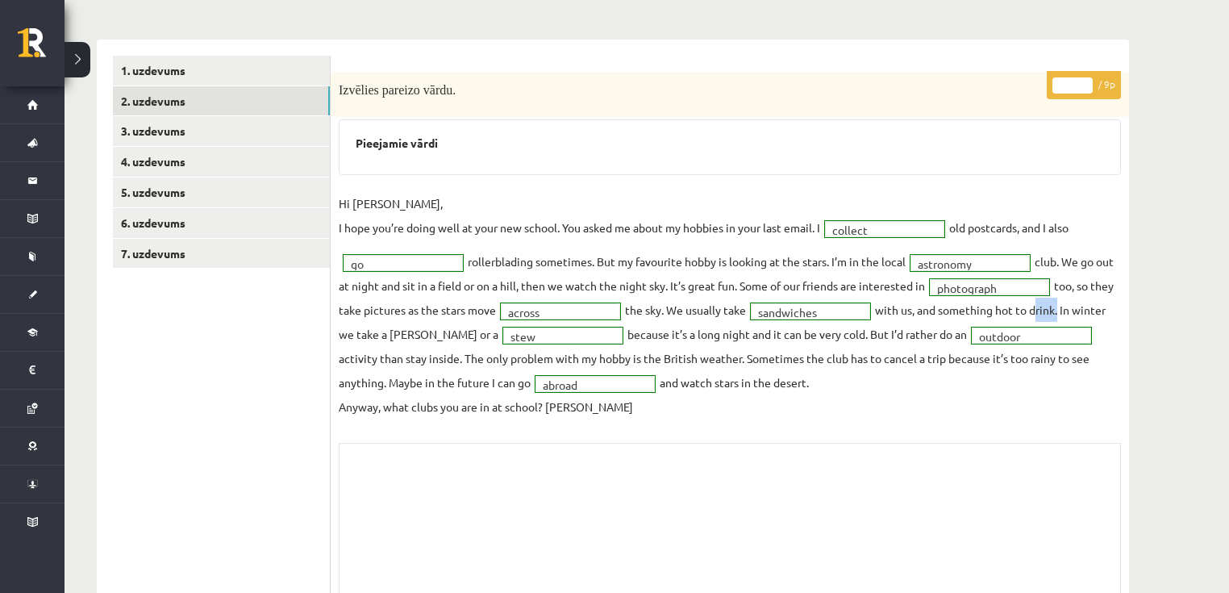
drag, startPoint x: 841, startPoint y: 313, endPoint x: 872, endPoint y: 318, distance: 31.0
click at [167, 181] on link "5. uzdevums" at bounding box center [221, 192] width 217 height 30
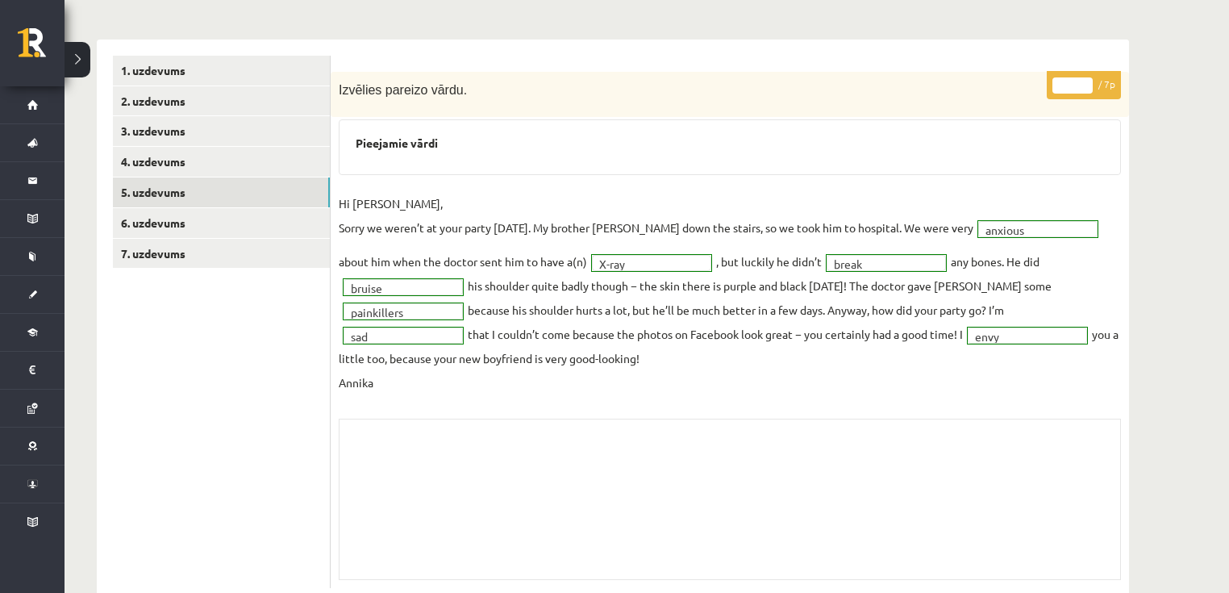
drag, startPoint x: 560, startPoint y: 260, endPoint x: 677, endPoint y: 262, distance: 117.8
click at [661, 261] on div "X-ray" at bounding box center [651, 263] width 121 height 18
drag, startPoint x: 916, startPoint y: 227, endPoint x: 944, endPoint y: 227, distance: 27.4
click at [942, 227] on p "Hi Jenny, Sorry we weren’t at your party yesterday. My brother Kevin fell down …" at bounding box center [656, 215] width 635 height 48
drag, startPoint x: 969, startPoint y: 223, endPoint x: 1007, endPoint y: 227, distance: 39.0
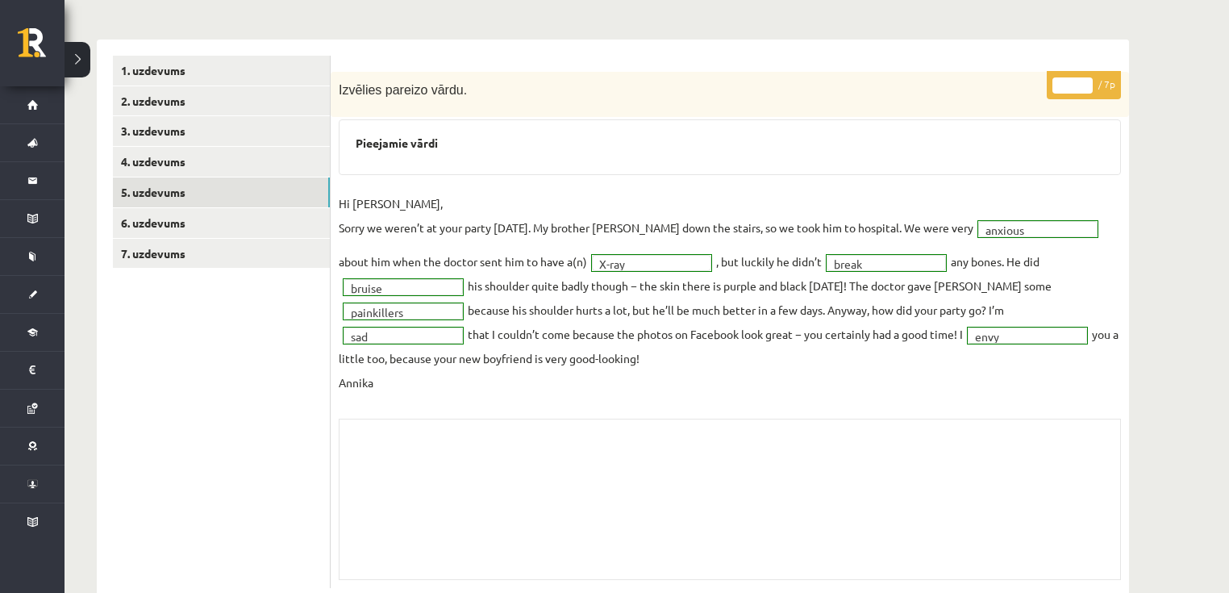
click at [848, 370] on fieldset "**********" at bounding box center [730, 292] width 782 height 203
drag, startPoint x: 984, startPoint y: 334, endPoint x: 1015, endPoint y: 334, distance: 31.5
click at [225, 223] on link "6. uzdevums" at bounding box center [221, 223] width 217 height 30
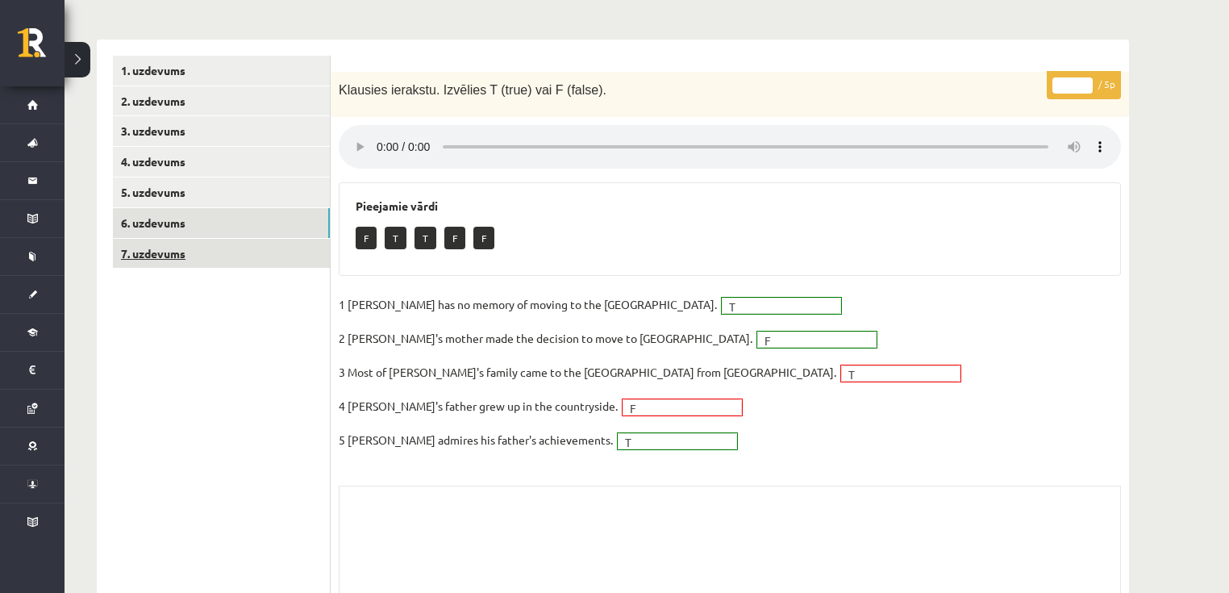
click at [196, 248] on link "7. uzdevums" at bounding box center [221, 254] width 217 height 30
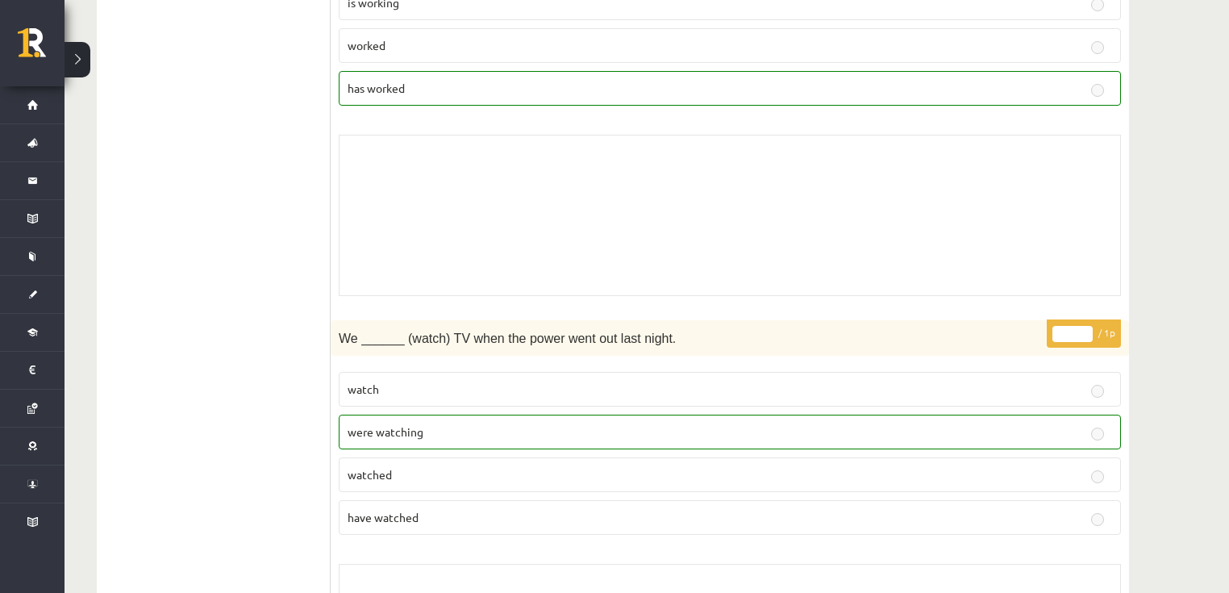
scroll to position [4047, 0]
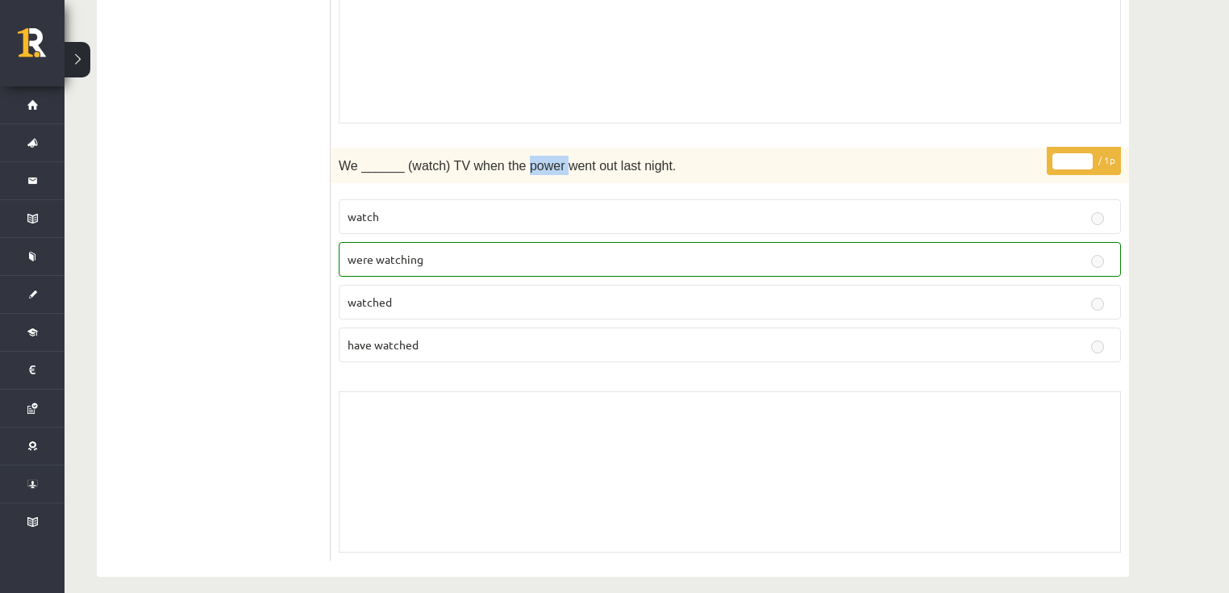
drag, startPoint x: 514, startPoint y: 152, endPoint x: 551, endPoint y: 157, distance: 37.5
click at [551, 159] on span "We ______ (watch) TV when the power went out last night." at bounding box center [507, 166] width 337 height 14
click at [540, 171] on div "* / 1p We ______ (watch) TV when the power went out last night. watch were watc…" at bounding box center [730, 354] width 798 height 413
click at [529, 159] on span "We ______ (watch) TV when the power went out last night." at bounding box center [507, 166] width 337 height 14
drag, startPoint x: 511, startPoint y: 153, endPoint x: 551, endPoint y: 165, distance: 41.1
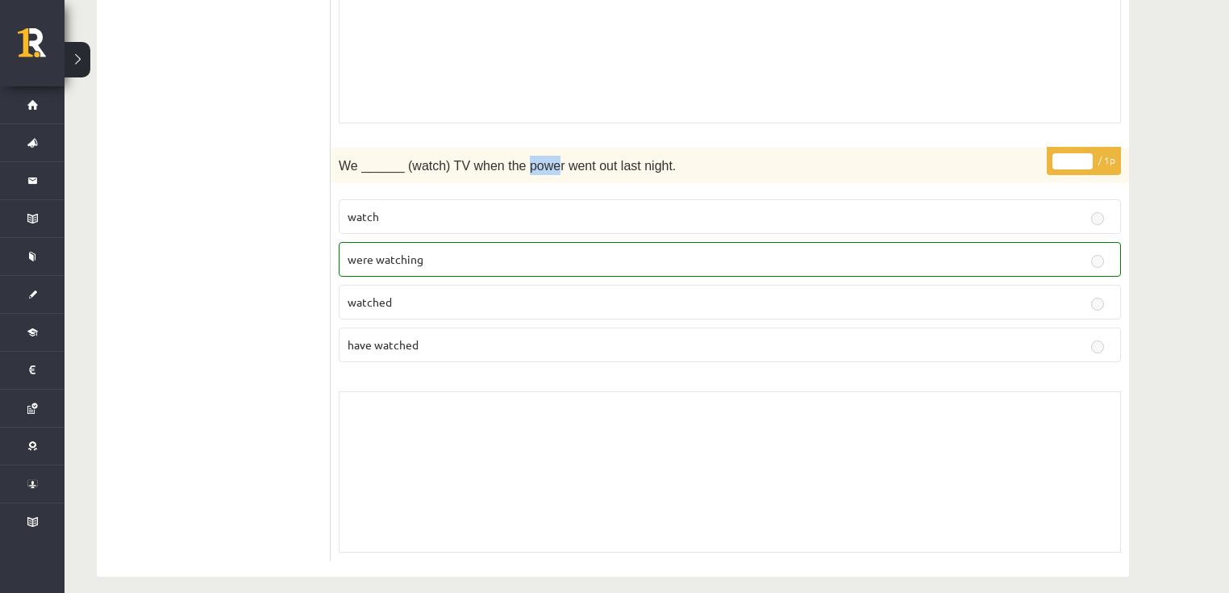
click at [544, 159] on span "We ______ (watch) TV when the power went out last night." at bounding box center [507, 166] width 337 height 14
click at [565, 199] on label "watch" at bounding box center [730, 216] width 782 height 35
drag, startPoint x: 462, startPoint y: 152, endPoint x: 513, endPoint y: 155, distance: 50.9
click at [652, 163] on div "We ______ (watch) TV when the power went out last night." at bounding box center [730, 165] width 798 height 35
drag, startPoint x: 503, startPoint y: 190, endPoint x: 494, endPoint y: 157, distance: 34.2
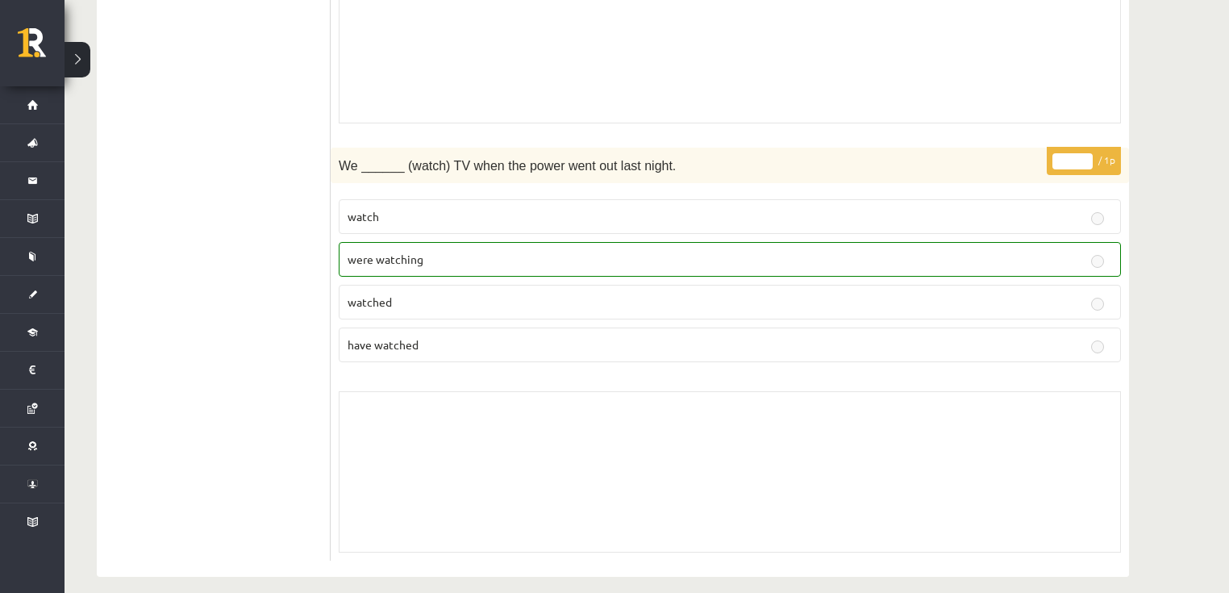
click at [501, 199] on label "watch" at bounding box center [730, 216] width 782 height 35
drag, startPoint x: 491, startPoint y: 148, endPoint x: 665, endPoint y: 161, distance: 174.7
click at [665, 161] on div "We ______ (watch) TV when the power went out last night." at bounding box center [730, 165] width 798 height 35
click at [536, 191] on fieldset "watch were watching watched have watched" at bounding box center [730, 279] width 782 height 176
drag, startPoint x: 334, startPoint y: 152, endPoint x: 487, endPoint y: 168, distance: 154.0
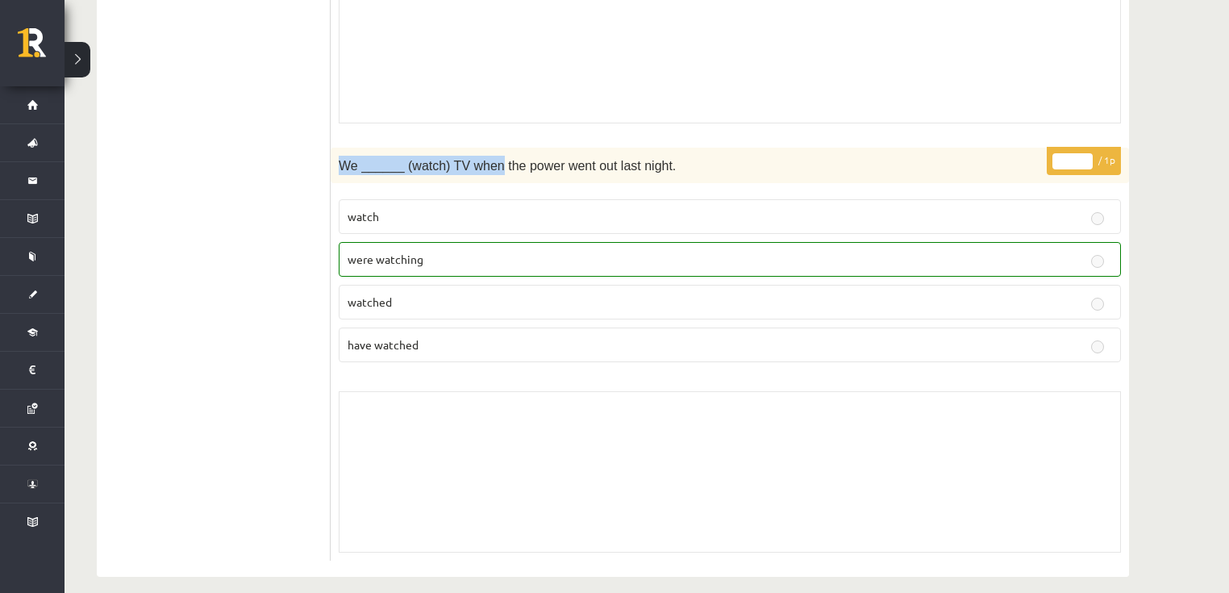
click at [487, 168] on div "We ______ (watch) TV when the power went out last night." at bounding box center [730, 165] width 798 height 35
click at [357, 252] on span "were watching" at bounding box center [386, 259] width 76 height 15
click at [361, 252] on span "were watching" at bounding box center [386, 259] width 76 height 15
click at [362, 252] on span "were watching" at bounding box center [386, 259] width 76 height 15
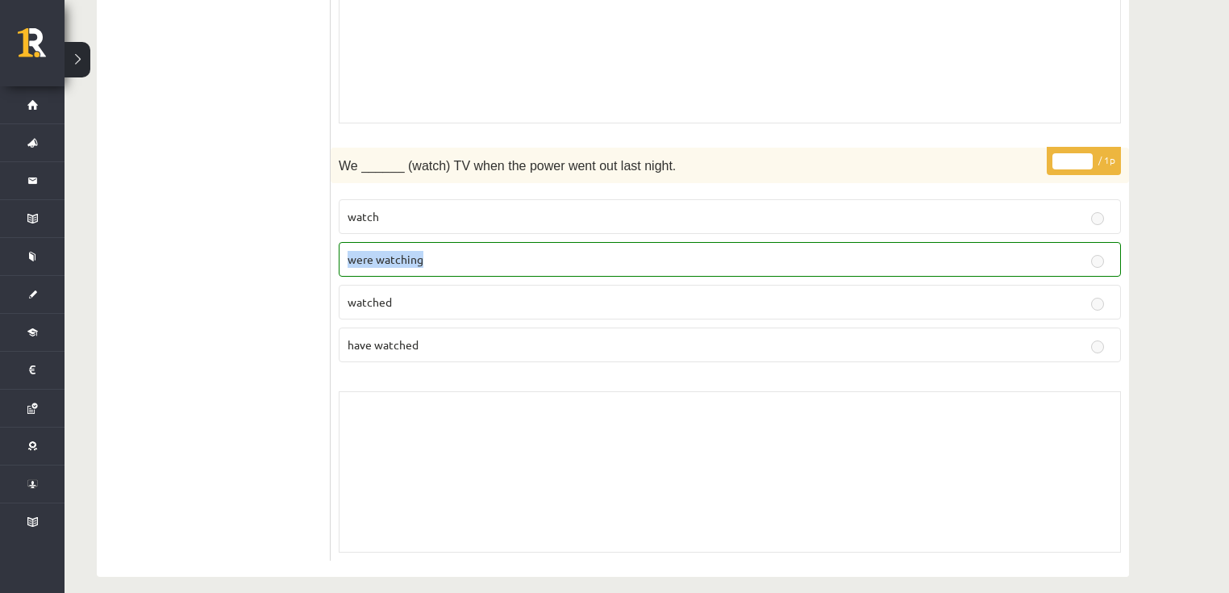
click at [363, 252] on span "were watching" at bounding box center [386, 259] width 76 height 15
click at [364, 251] on p "were watching" at bounding box center [730, 259] width 765 height 17
drag, startPoint x: 364, startPoint y: 236, endPoint x: 363, endPoint y: 248, distance: 12.9
click at [363, 251] on p "were watching" at bounding box center [730, 259] width 765 height 17
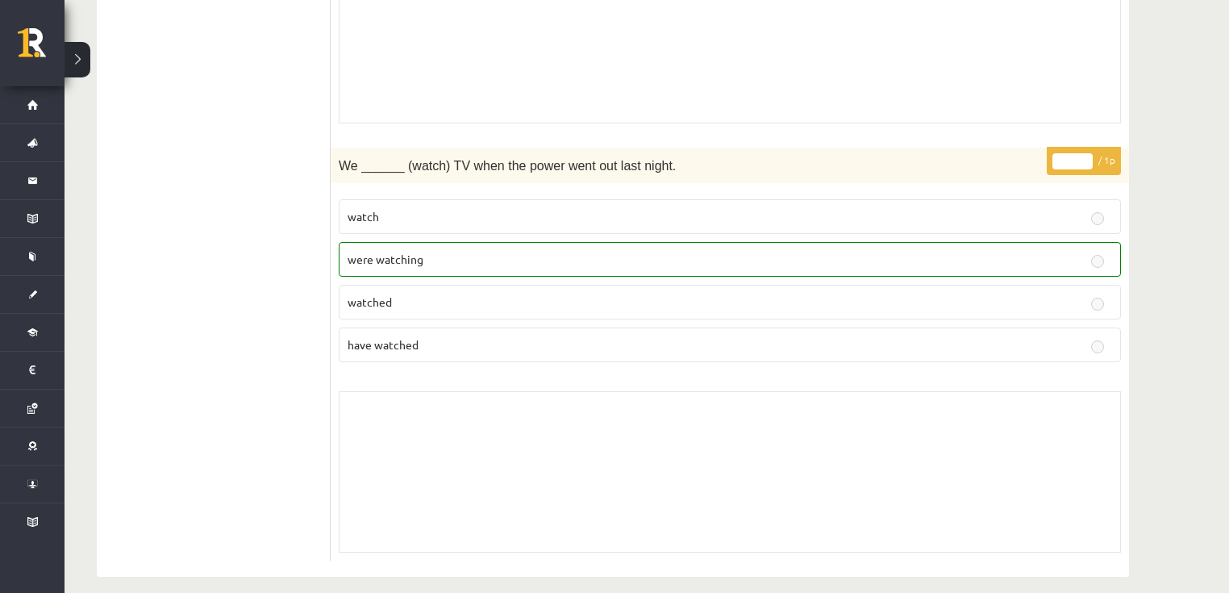
click at [361, 294] on span "watched" at bounding box center [370, 301] width 44 height 15
click at [382, 285] on label "watched" at bounding box center [730, 302] width 782 height 35
click at [381, 285] on label "watched" at bounding box center [730, 302] width 782 height 35
drag, startPoint x: 356, startPoint y: 287, endPoint x: 409, endPoint y: 287, distance: 52.4
click at [409, 294] on p "watched" at bounding box center [730, 302] width 765 height 17
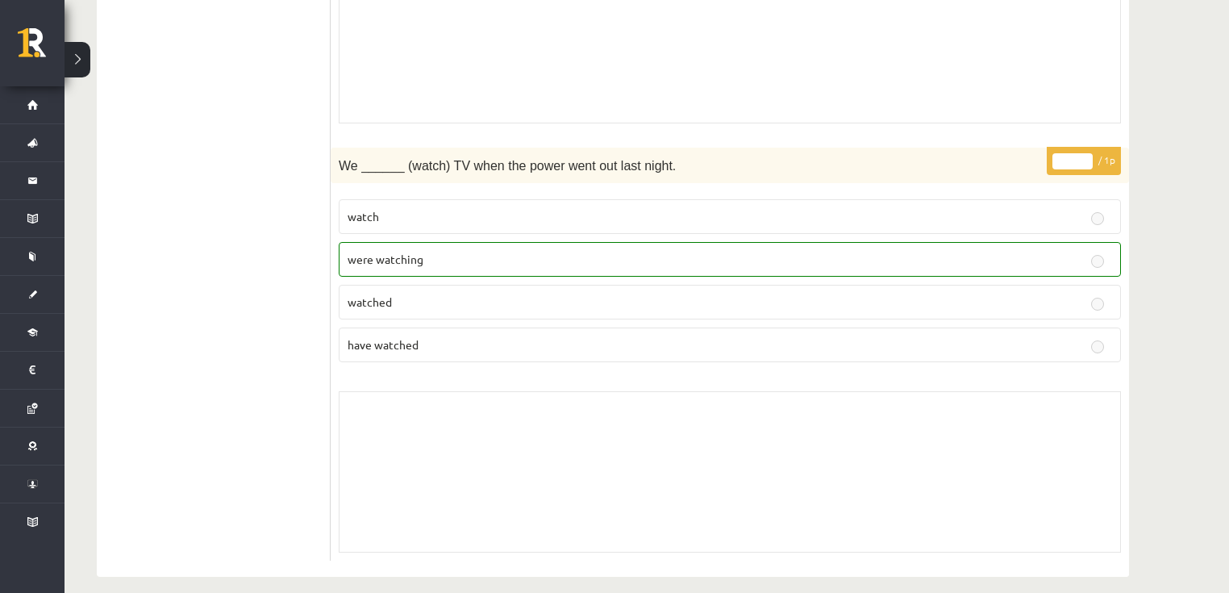
drag, startPoint x: 390, startPoint y: 229, endPoint x: 388, endPoint y: 244, distance: 15.5
click at [390, 242] on label "were watching" at bounding box center [730, 259] width 782 height 35
click at [388, 252] on span "were watching" at bounding box center [386, 259] width 76 height 15
click at [407, 252] on span "were watching" at bounding box center [386, 259] width 76 height 15
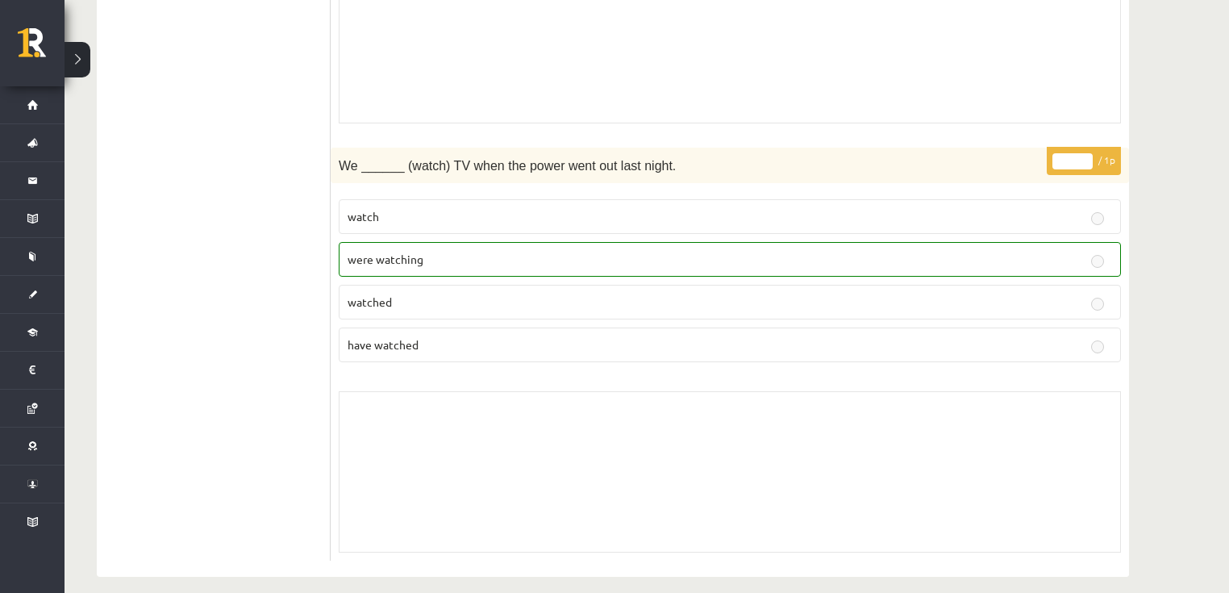
click at [402, 252] on span "were watching" at bounding box center [386, 259] width 76 height 15
drag, startPoint x: 404, startPoint y: 250, endPoint x: 385, endPoint y: 249, distance: 19.4
click at [403, 251] on p "were watching" at bounding box center [730, 259] width 765 height 17
drag, startPoint x: 385, startPoint y: 249, endPoint x: 431, endPoint y: 247, distance: 46.0
click at [430, 251] on p "were watching" at bounding box center [730, 259] width 765 height 17
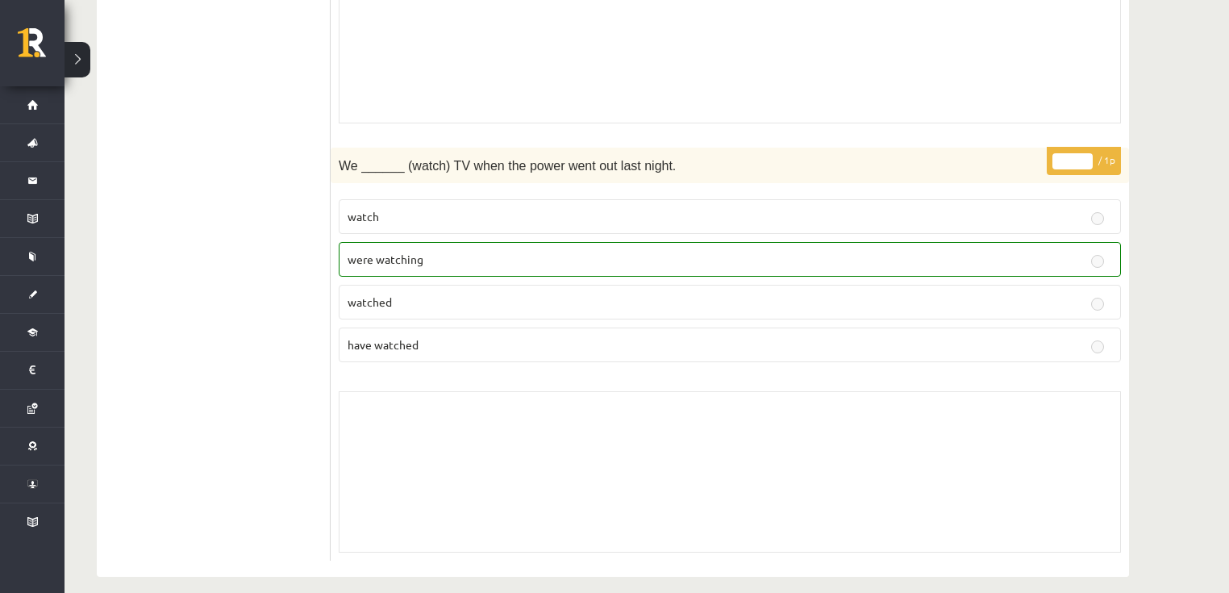
click at [377, 252] on span "were watching" at bounding box center [386, 259] width 76 height 15
drag, startPoint x: 389, startPoint y: 245, endPoint x: 411, endPoint y: 249, distance: 22.9
click at [411, 251] on p "were watching" at bounding box center [730, 259] width 765 height 17
drag, startPoint x: 381, startPoint y: 246, endPoint x: 429, endPoint y: 252, distance: 48.7
click at [429, 252] on p "were watching" at bounding box center [730, 259] width 765 height 17
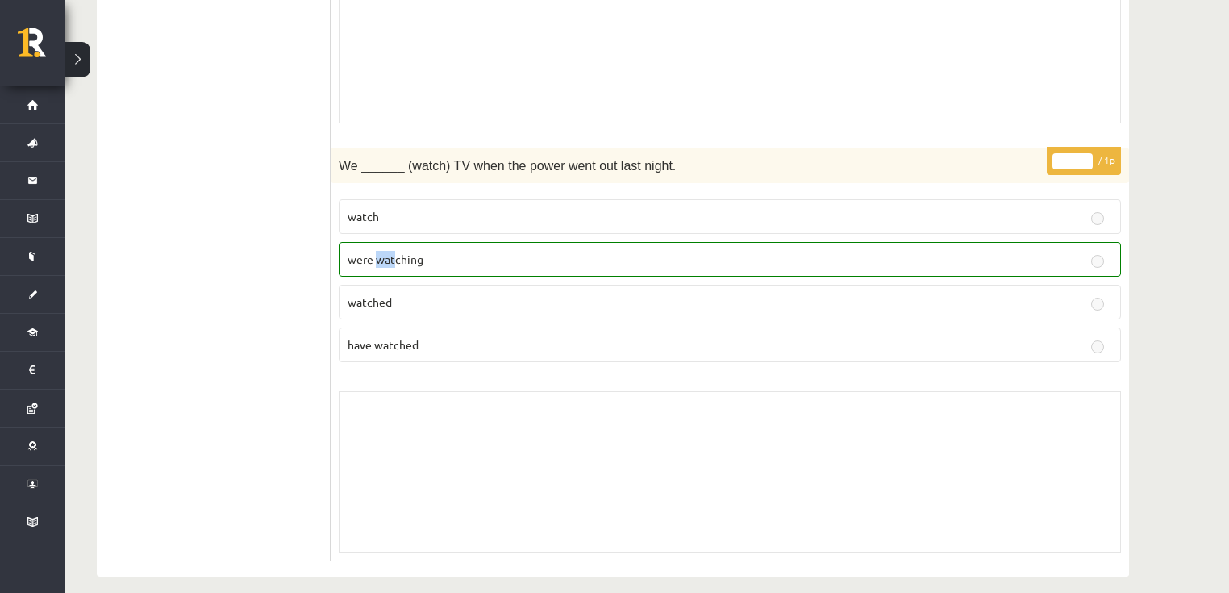
drag, startPoint x: 377, startPoint y: 247, endPoint x: 406, endPoint y: 247, distance: 29.0
click at [400, 252] on span "were watching" at bounding box center [386, 259] width 76 height 15
click at [420, 252] on span "were watching" at bounding box center [386, 259] width 76 height 15
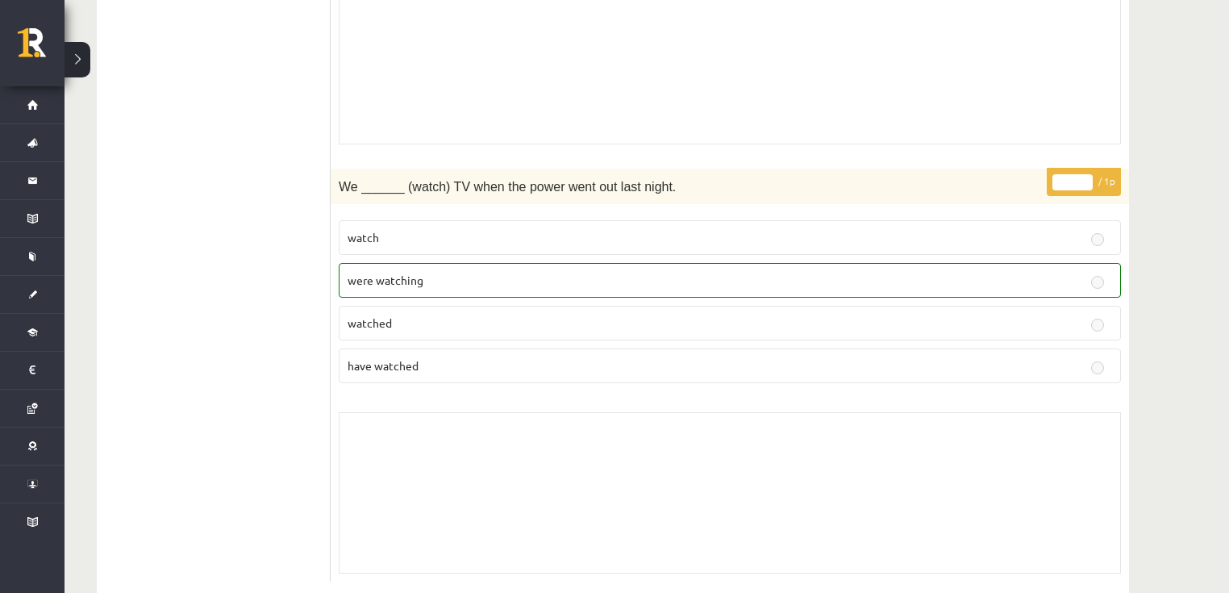
scroll to position [3983, 0]
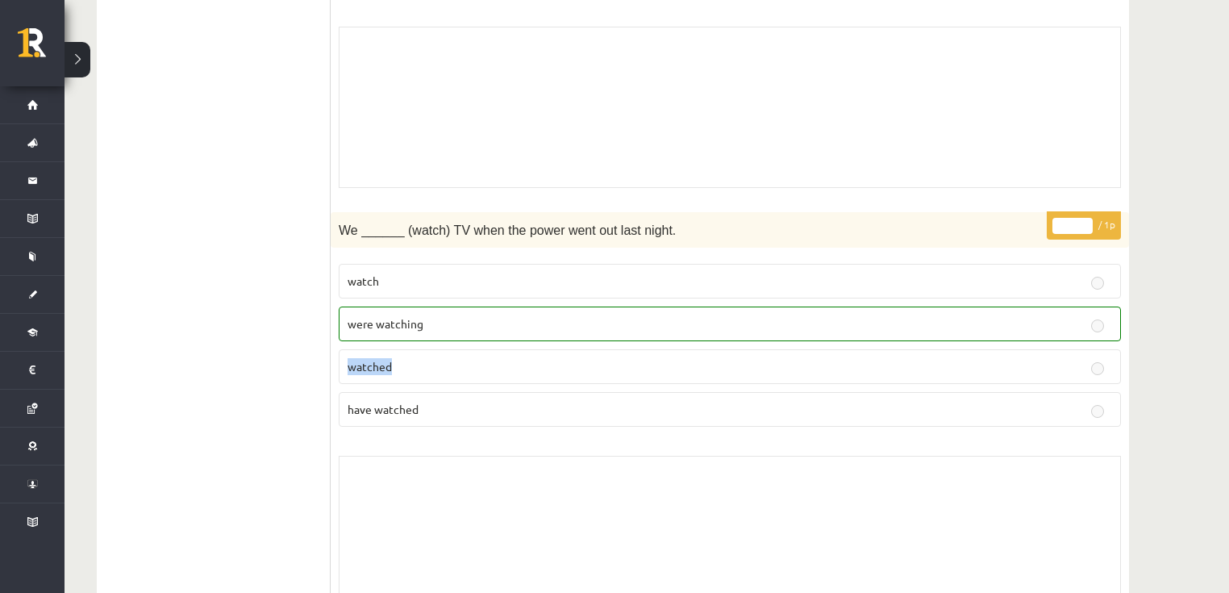
drag, startPoint x: 348, startPoint y: 353, endPoint x: 402, endPoint y: 354, distance: 54.0
click at [402, 358] on p "watched" at bounding box center [730, 366] width 765 height 17
drag, startPoint x: 351, startPoint y: 398, endPoint x: 421, endPoint y: 398, distance: 70.2
click at [421, 401] on p "have watched" at bounding box center [730, 409] width 765 height 17
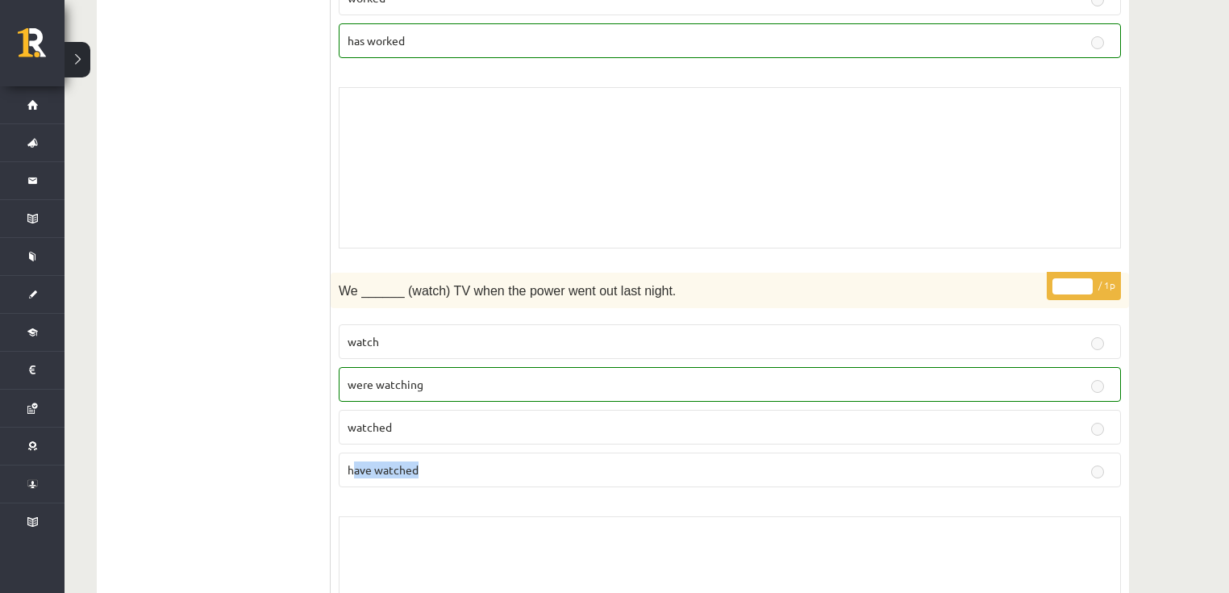
scroll to position [3918, 0]
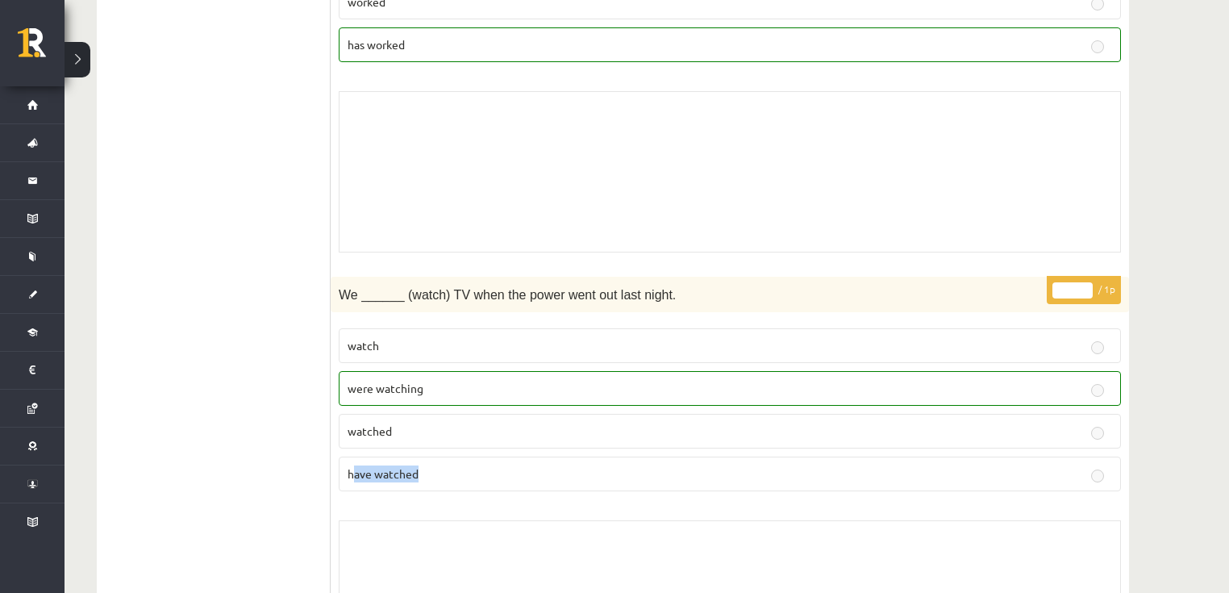
click at [81, 60] on button at bounding box center [78, 59] width 26 height 35
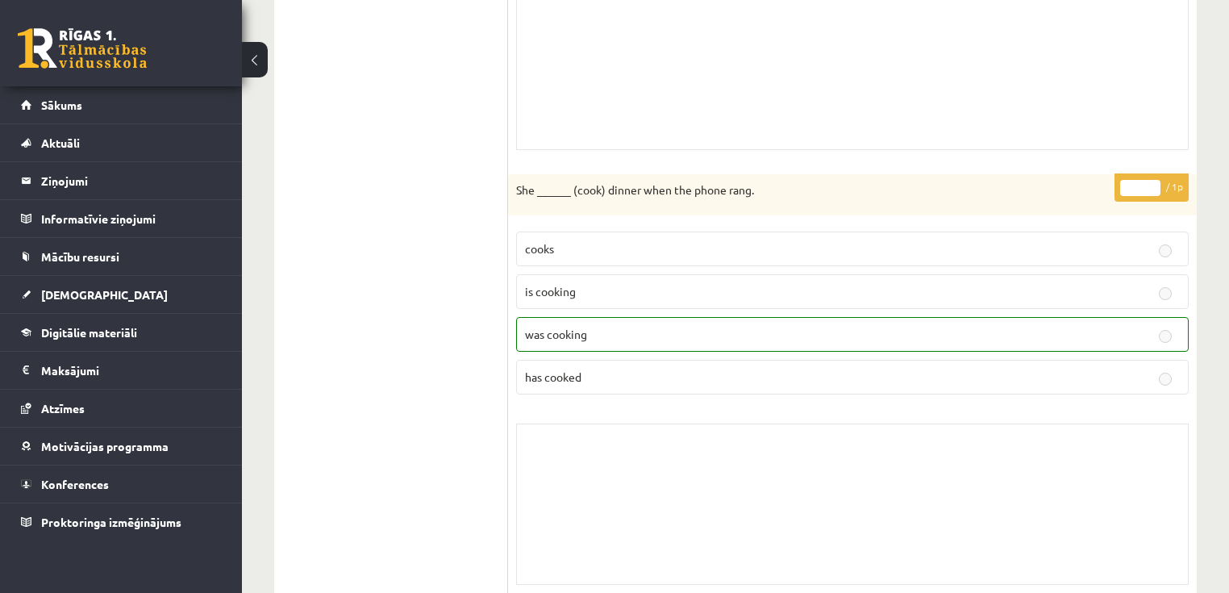
scroll to position [1402, 0]
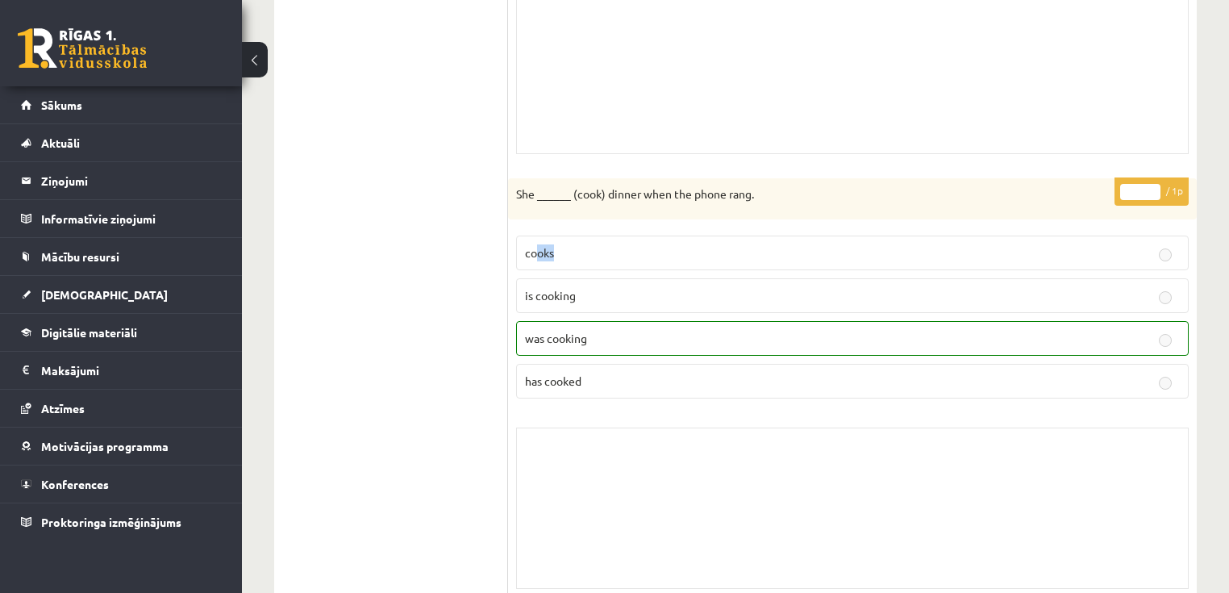
click at [613, 251] on p "cooks" at bounding box center [852, 252] width 655 height 17
drag, startPoint x: 539, startPoint y: 294, endPoint x: 626, endPoint y: 298, distance: 87.2
click at [626, 297] on p "is cooking" at bounding box center [852, 295] width 655 height 17
drag, startPoint x: 543, startPoint y: 378, endPoint x: 573, endPoint y: 366, distance: 32.2
click at [590, 377] on p "has cooked" at bounding box center [852, 381] width 655 height 17
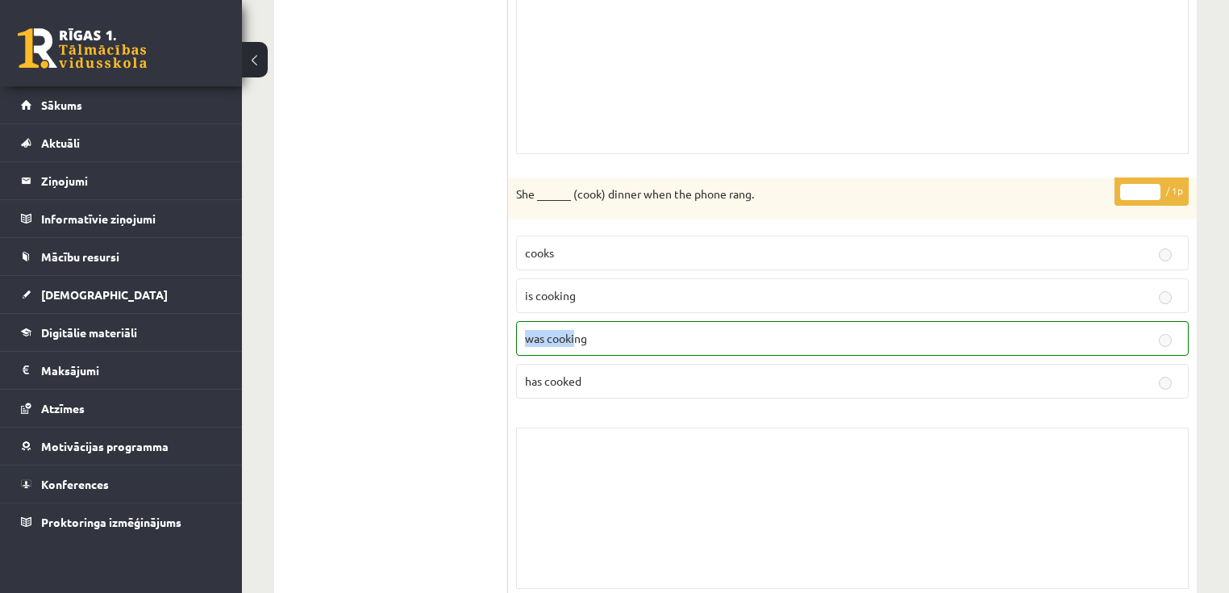
click at [579, 350] on div "* / 1p She ______ (cook) dinner when the phone rang. cooks is cooking was cooki…" at bounding box center [852, 387] width 689 height 419
drag, startPoint x: 520, startPoint y: 387, endPoint x: 599, endPoint y: 386, distance: 79.1
click at [593, 387] on label "has cooked" at bounding box center [852, 381] width 673 height 35
drag, startPoint x: 531, startPoint y: 335, endPoint x: 597, endPoint y: 348, distance: 66.8
click at [583, 342] on label "was cooking" at bounding box center [852, 338] width 673 height 35
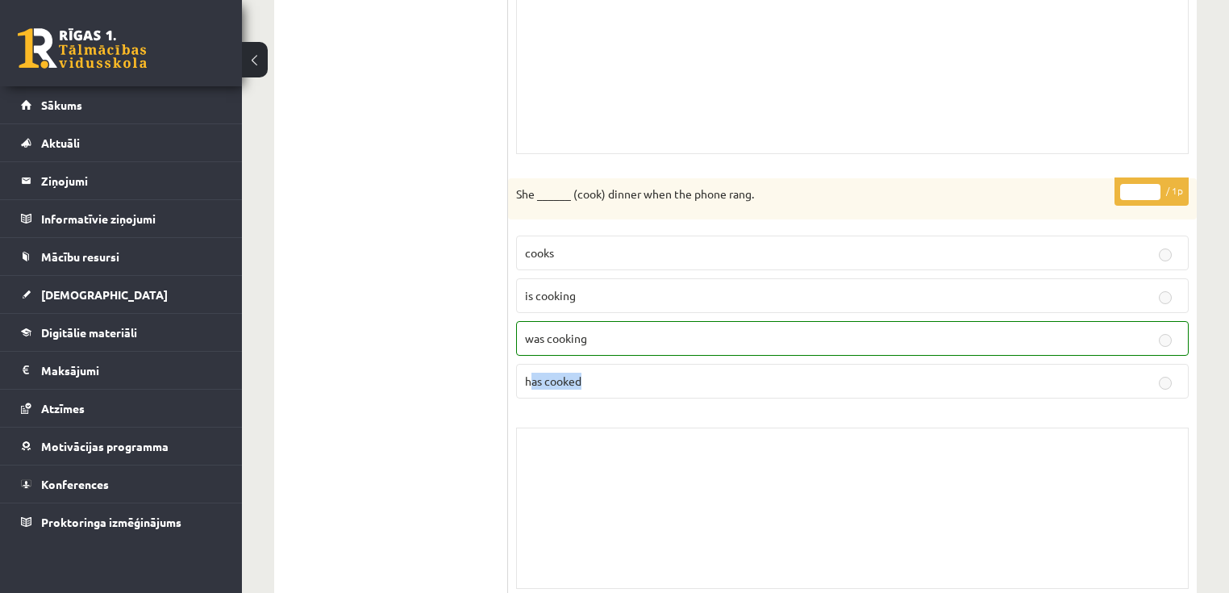
drag, startPoint x: 584, startPoint y: 379, endPoint x: 597, endPoint y: 378, distance: 12.9
click at [596, 378] on p "has cooked" at bounding box center [852, 381] width 655 height 17
drag, startPoint x: 555, startPoint y: 333, endPoint x: 615, endPoint y: 331, distance: 59.7
click at [609, 332] on p "was cooking" at bounding box center [852, 338] width 655 height 17
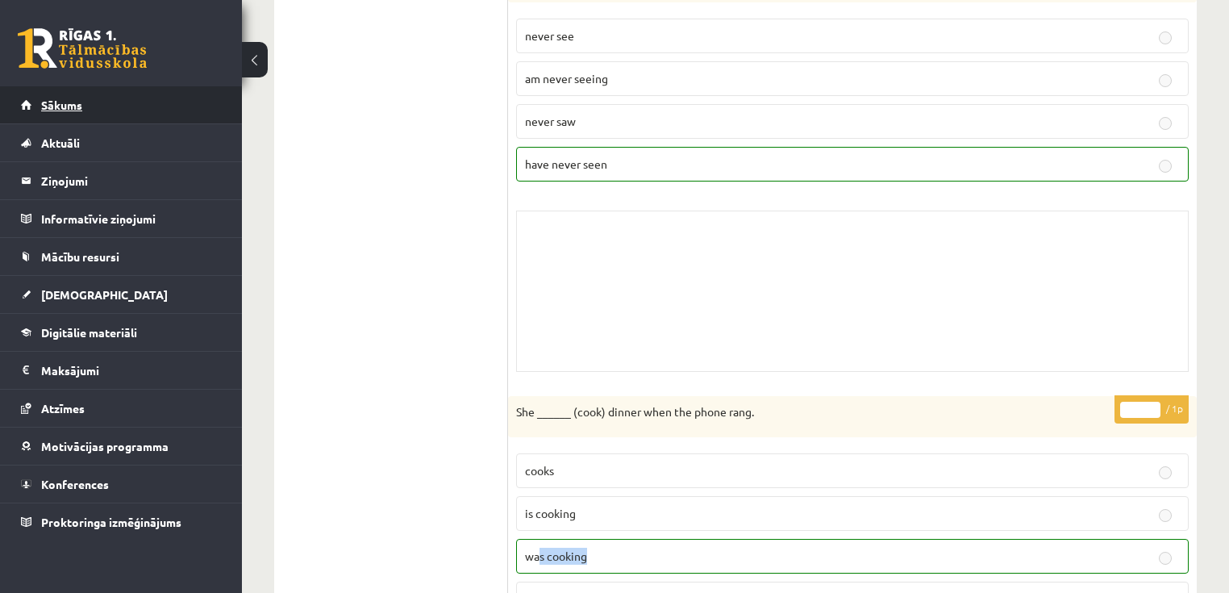
scroll to position [1079, 0]
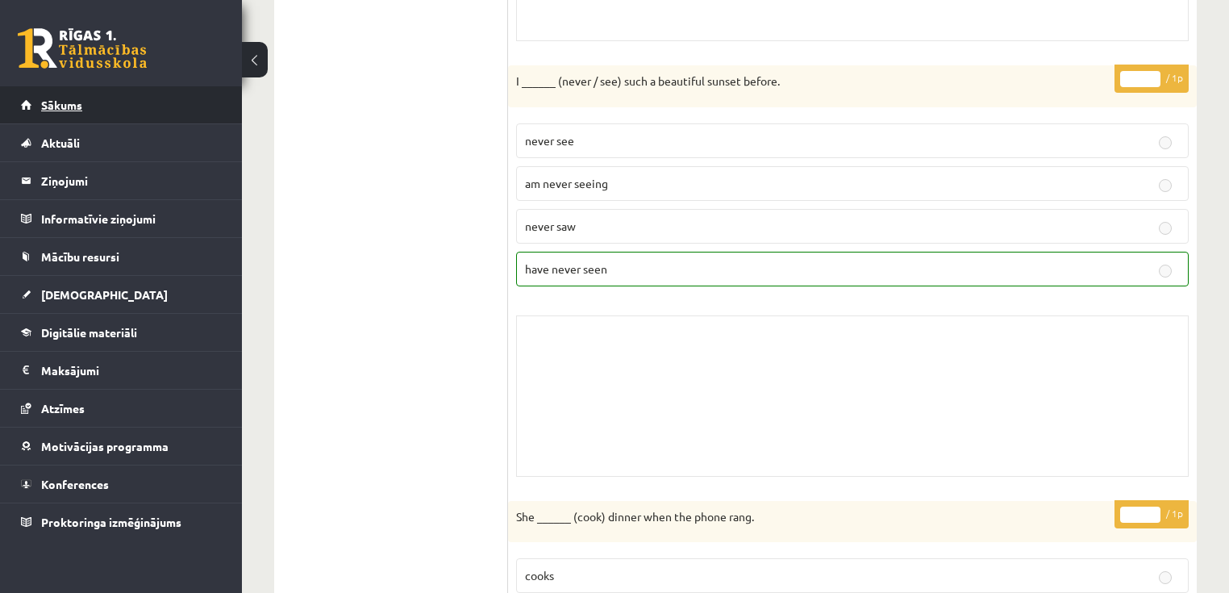
click at [152, 110] on link "Sākums" at bounding box center [121, 104] width 201 height 37
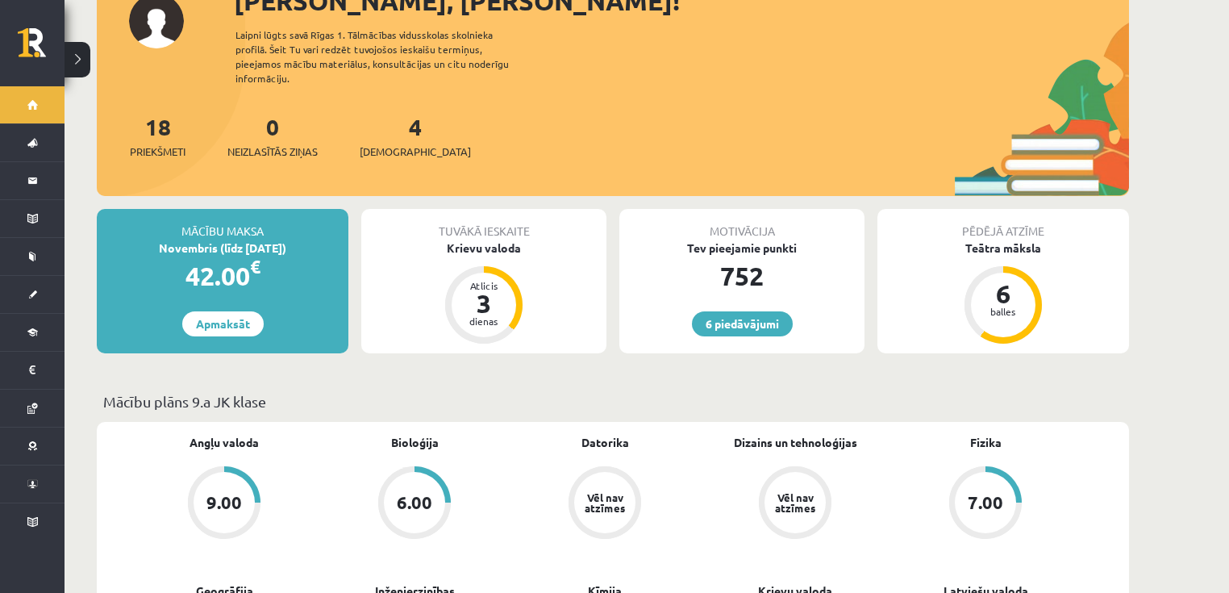
scroll to position [129, 0]
click at [231, 313] on link "Apmaksāt" at bounding box center [222, 323] width 81 height 25
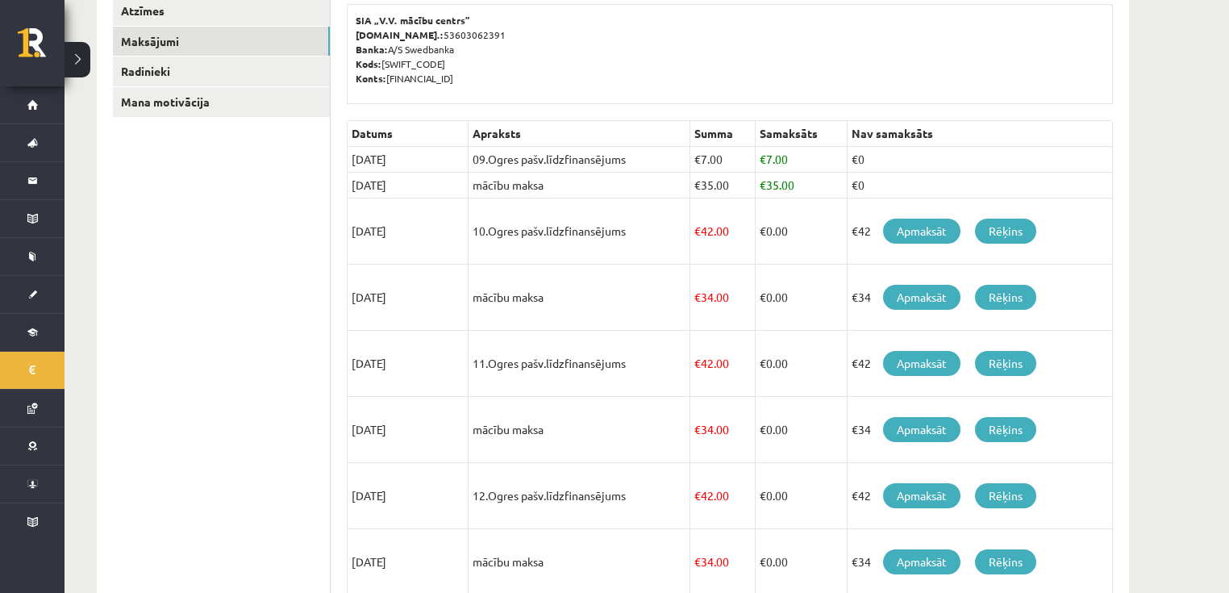
scroll to position [261, 0]
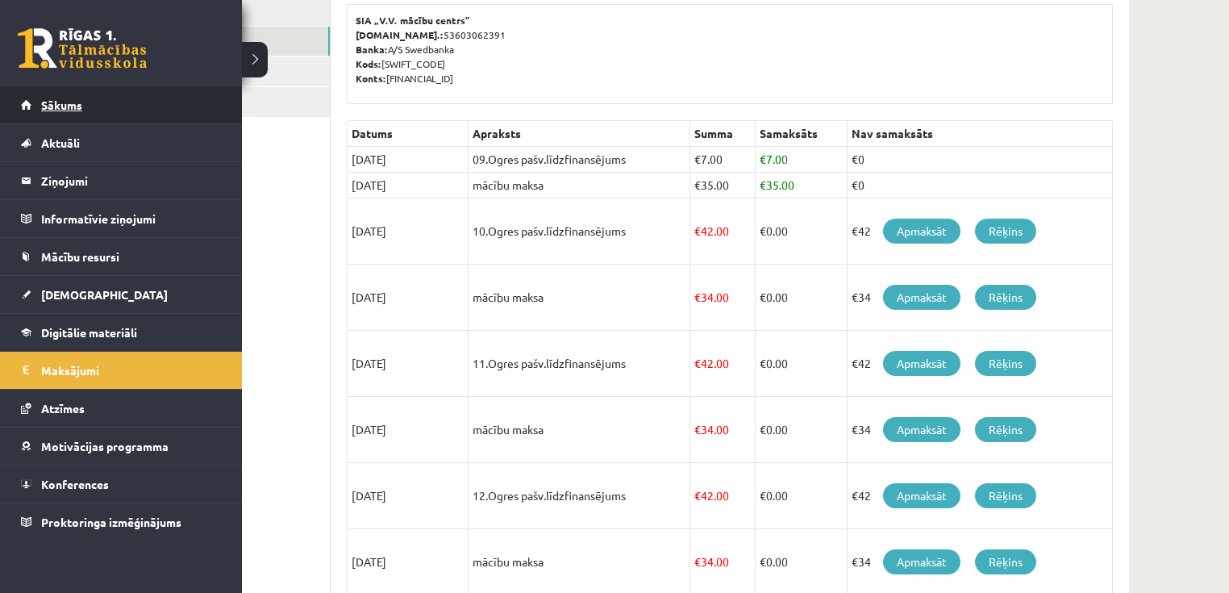
click at [43, 106] on span "Sākums" at bounding box center [61, 105] width 41 height 15
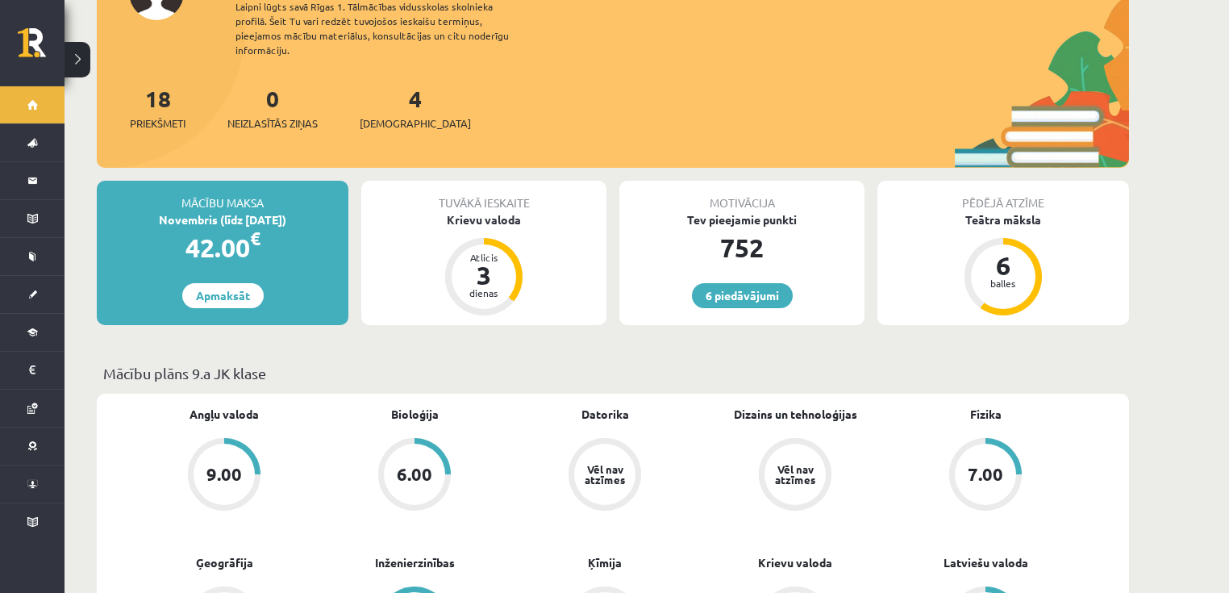
scroll to position [129, 0]
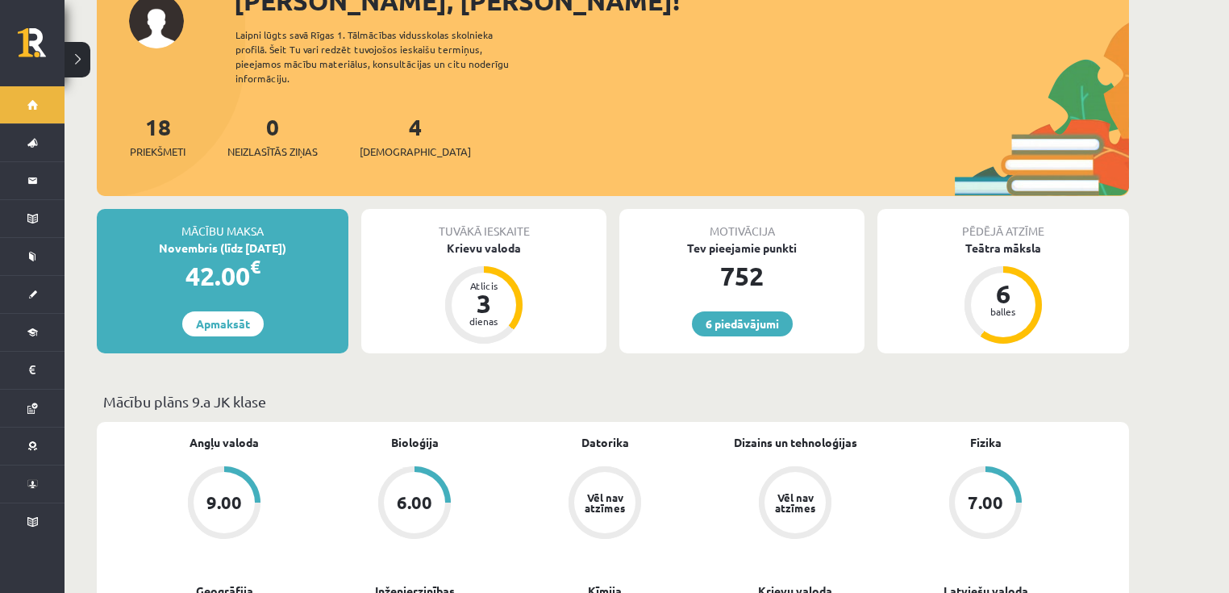
click at [373, 128] on div "4 Ieskaites" at bounding box center [415, 135] width 111 height 50
click at [381, 144] on span "[DEMOGRAPHIC_DATA]" at bounding box center [415, 152] width 111 height 16
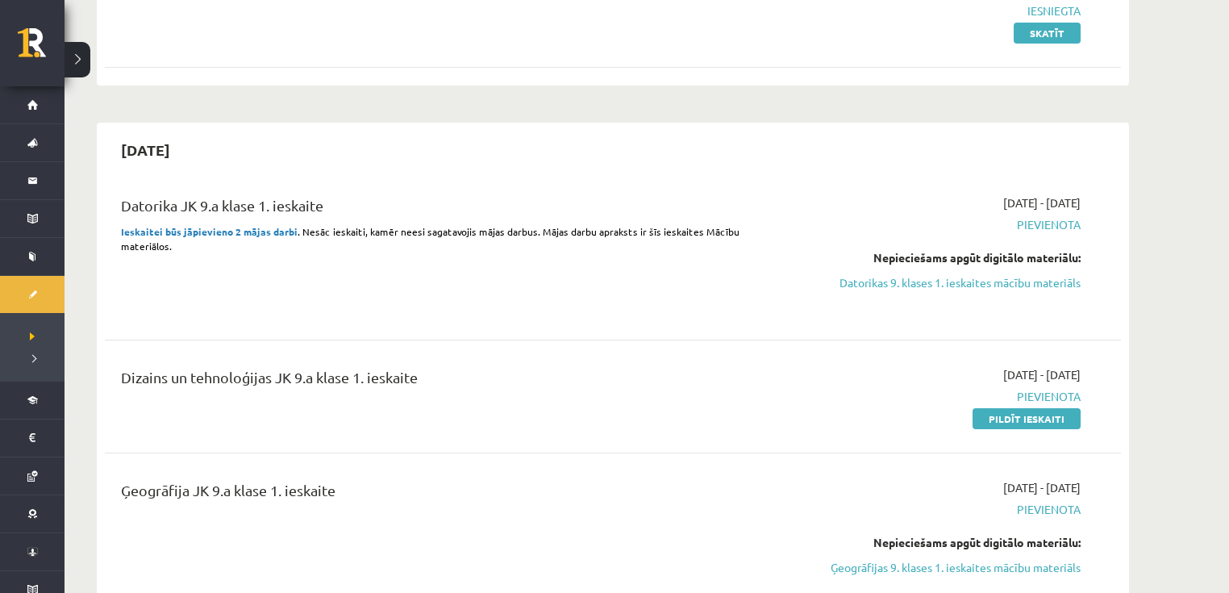
scroll to position [258, 0]
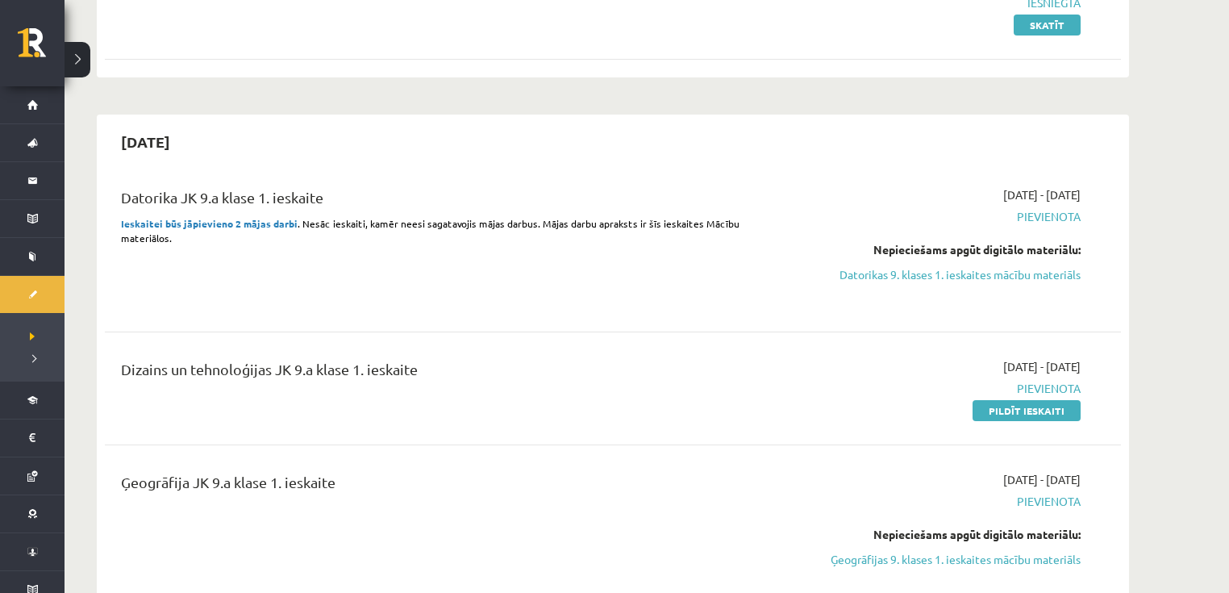
drag, startPoint x: 1008, startPoint y: 416, endPoint x: 676, endPoint y: 44, distance: 499.2
click at [1007, 416] on link "Pildīt ieskaiti" at bounding box center [1027, 410] width 108 height 21
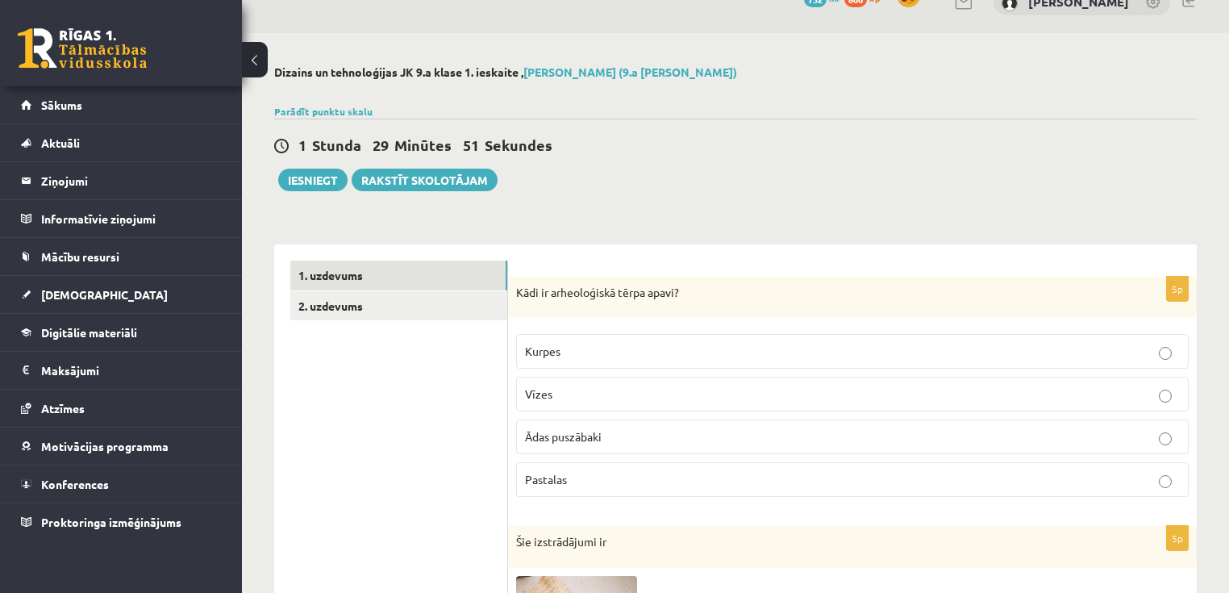
scroll to position [11, 0]
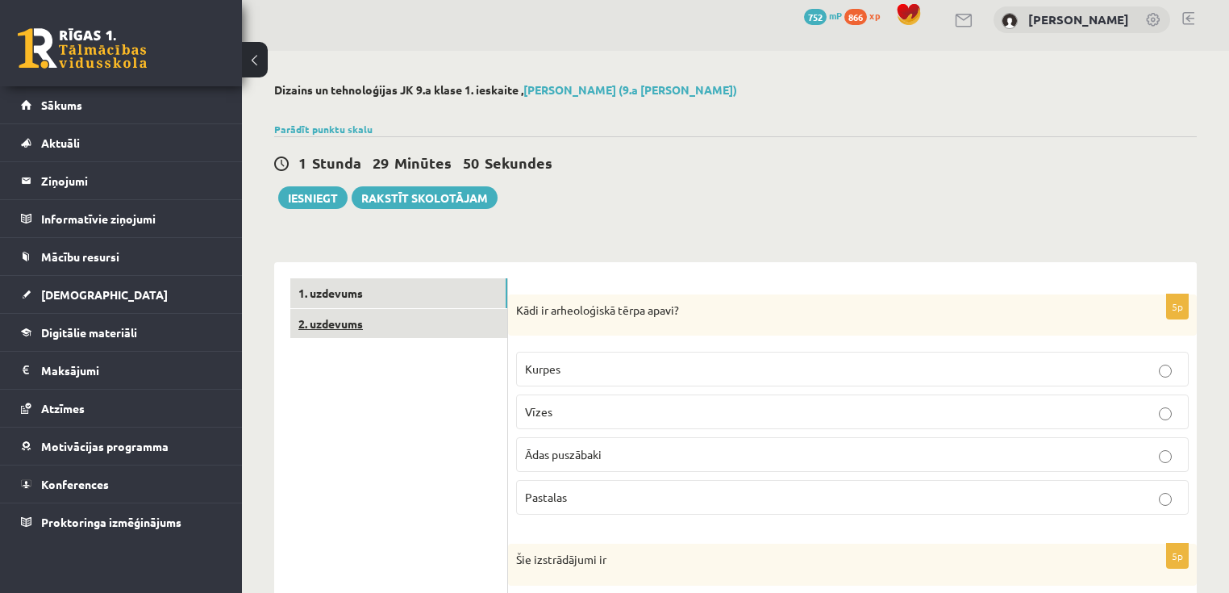
click at [370, 327] on link "2. uzdevums" at bounding box center [398, 324] width 217 height 30
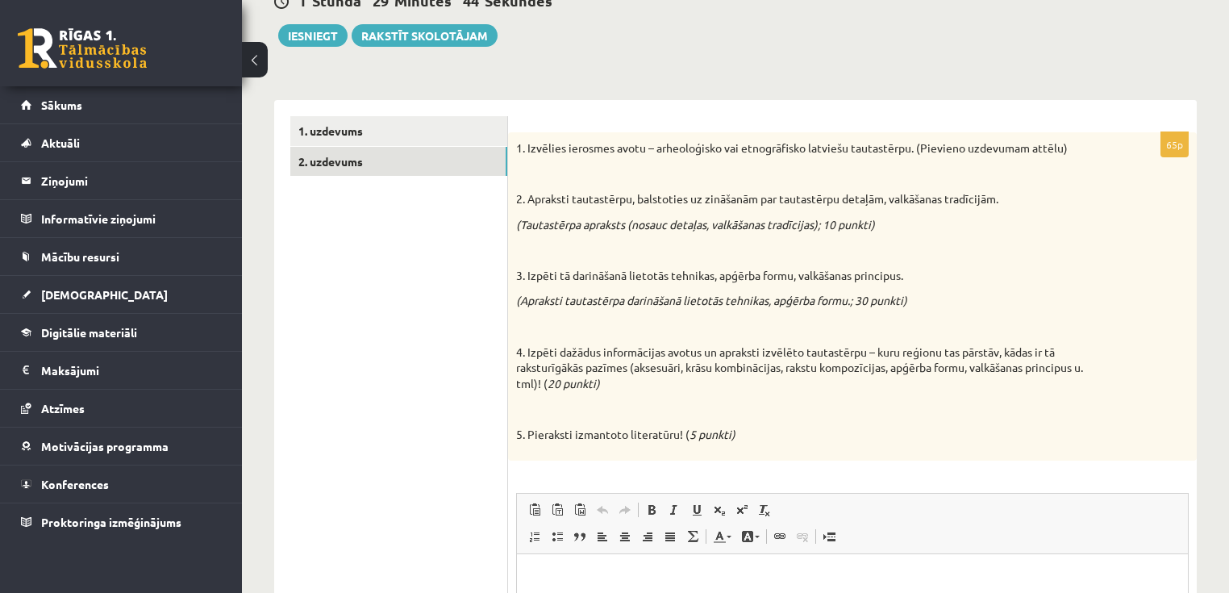
scroll to position [134, 0]
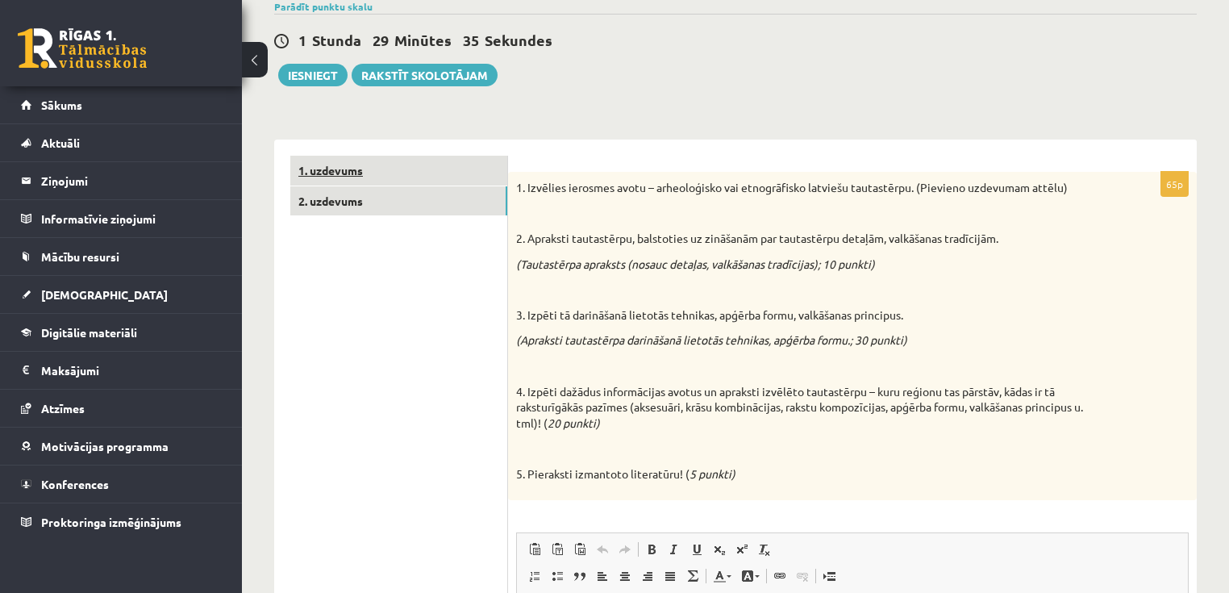
click at [373, 176] on link "1. uzdevums" at bounding box center [398, 171] width 217 height 30
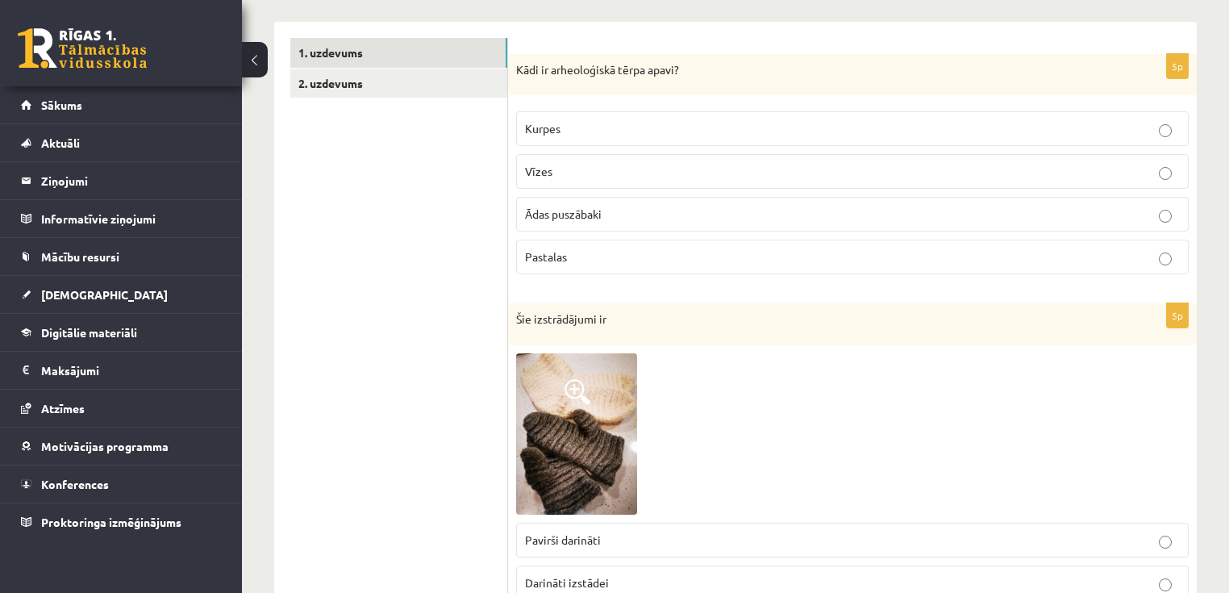
scroll to position [198, 0]
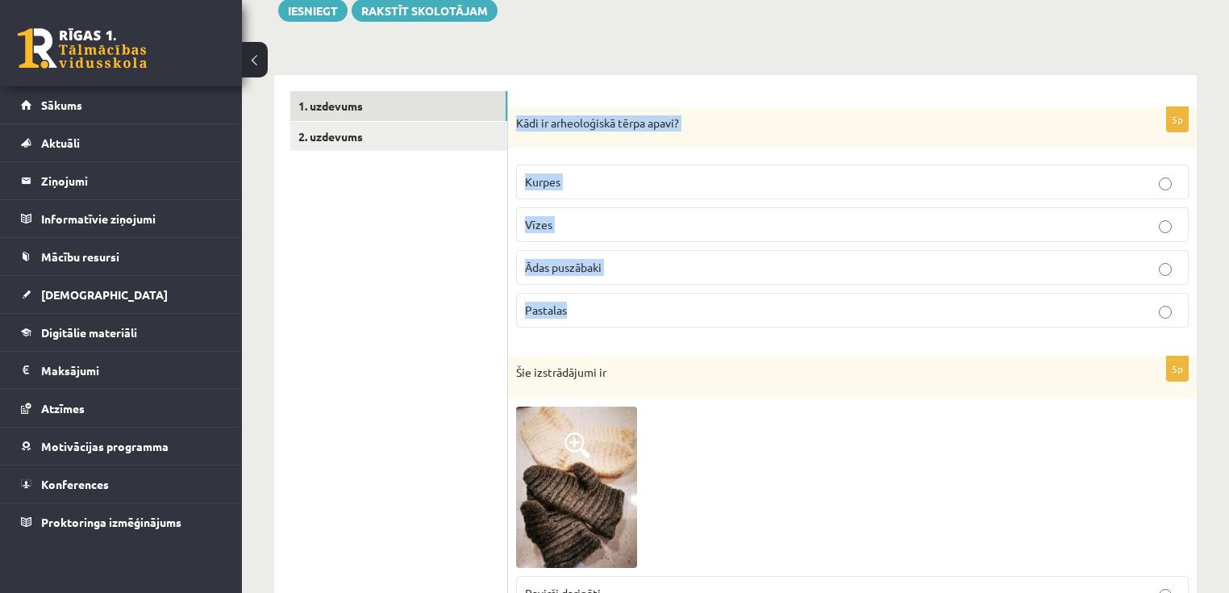
drag, startPoint x: 518, startPoint y: 123, endPoint x: 713, endPoint y: 313, distance: 272.6
click at [713, 313] on div "5p Kādi ir arheoloģiskā tērpa apavi? Kurpes Vīzes Ādas puszābaki Pastalas" at bounding box center [852, 224] width 689 height 234
copy div "Kādi ir arheoloģiskā tērpa apavi? Kurpes Vīzes Ādas puszābaki Pastalas"
click at [633, 274] on p "Ādas puszābaki" at bounding box center [852, 267] width 655 height 17
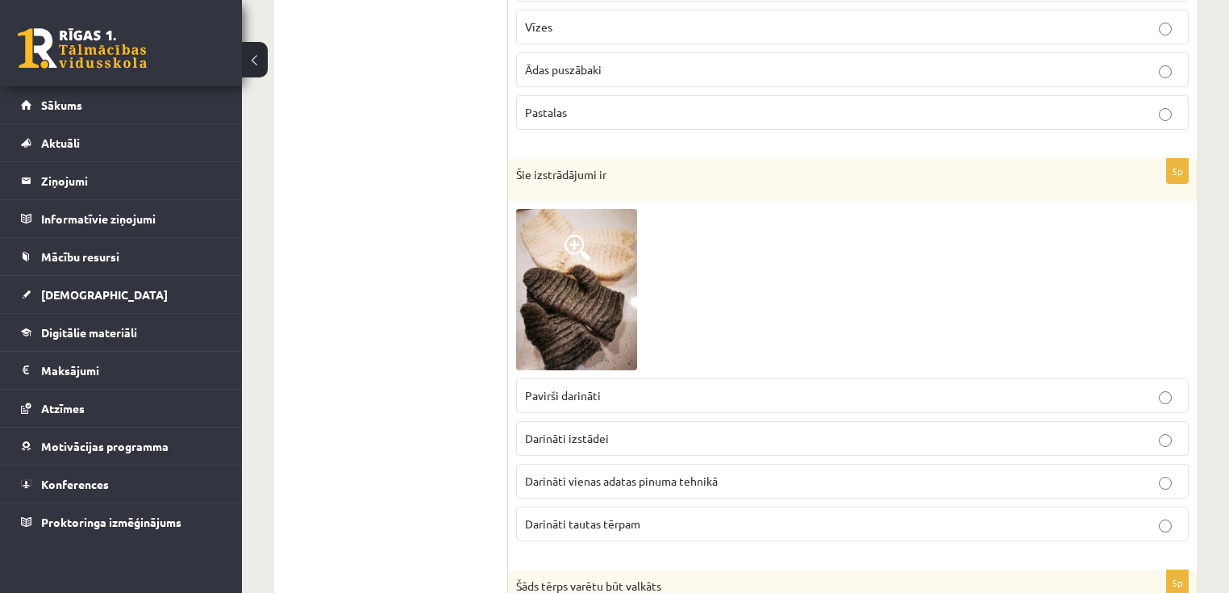
scroll to position [392, 0]
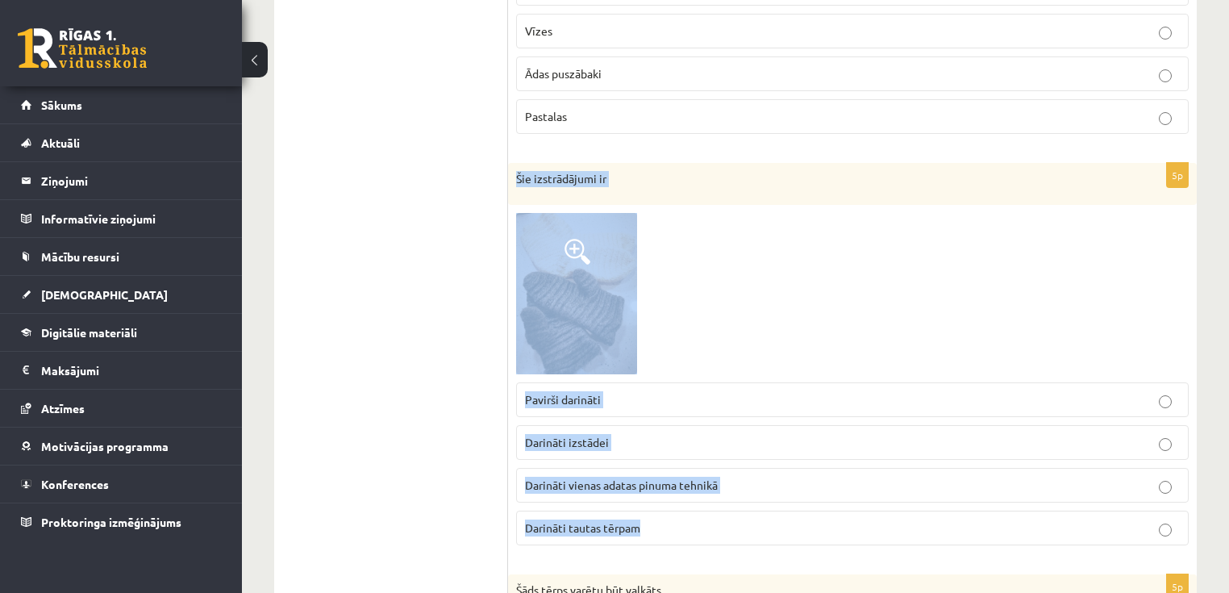
drag, startPoint x: 516, startPoint y: 177, endPoint x: 716, endPoint y: 508, distance: 386.5
click at [716, 508] on div "5p Šie izstrādājumi ir Pavirši darināti Darināti izstādei Darināti vienas adata…" at bounding box center [852, 360] width 689 height 395
copy div "Šie izstrādājumi ir Pavirši darināti Darināti izstādei Darināti vienas adatas p…"
click at [558, 266] on img at bounding box center [576, 293] width 121 height 161
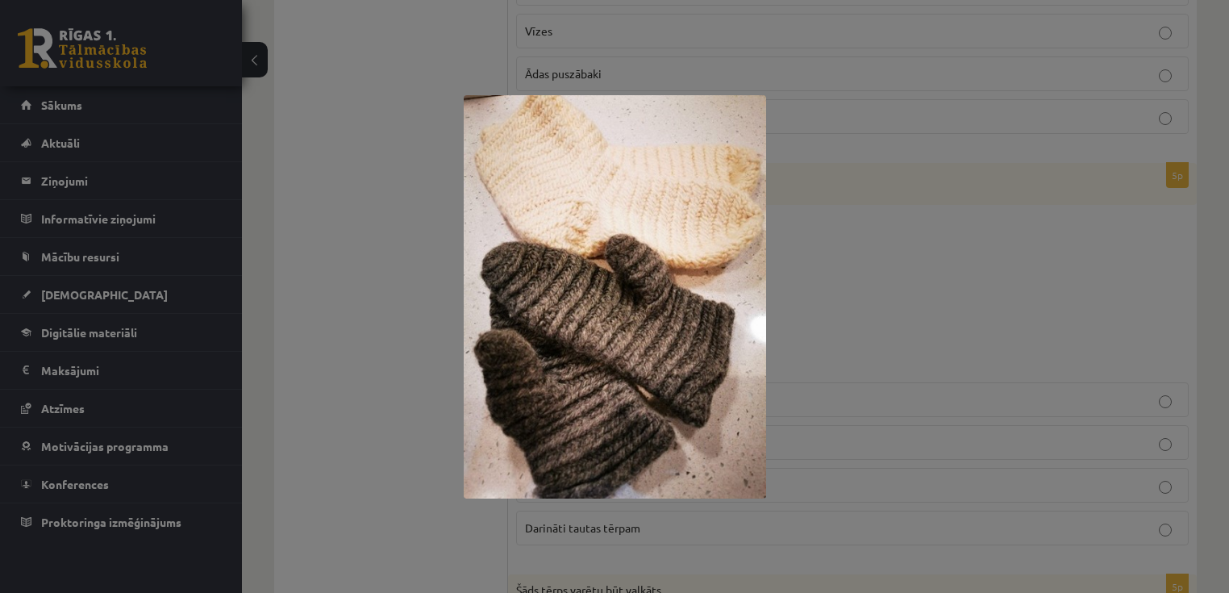
drag, startPoint x: 412, startPoint y: 278, endPoint x: 457, endPoint y: 339, distance: 75.5
click at [408, 280] on div at bounding box center [614, 296] width 1229 height 593
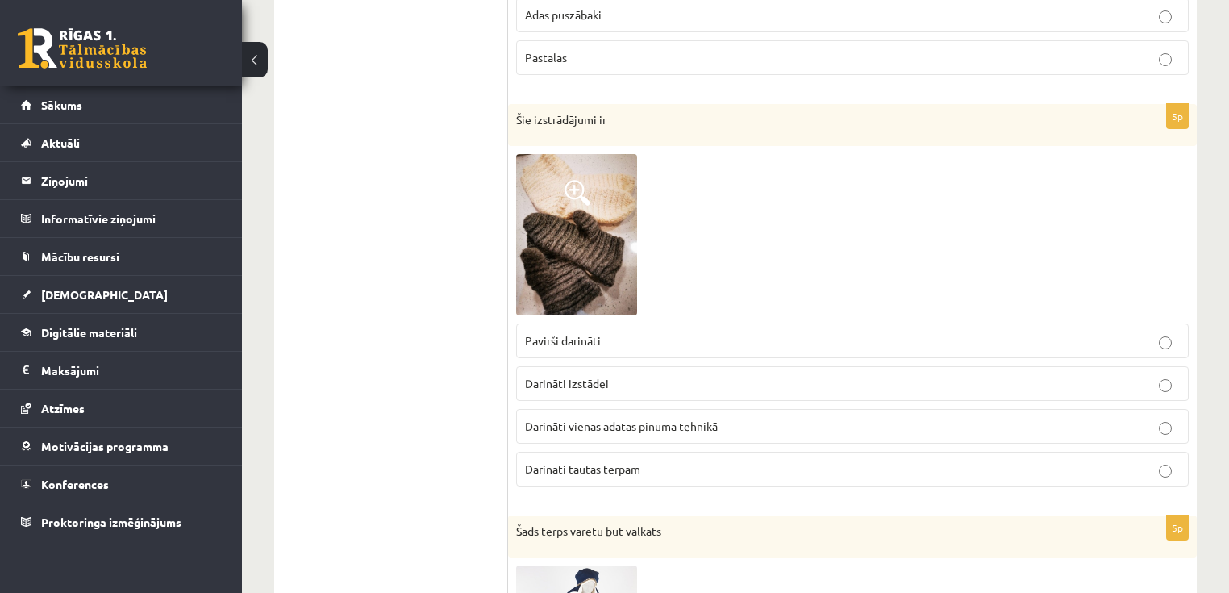
scroll to position [456, 0]
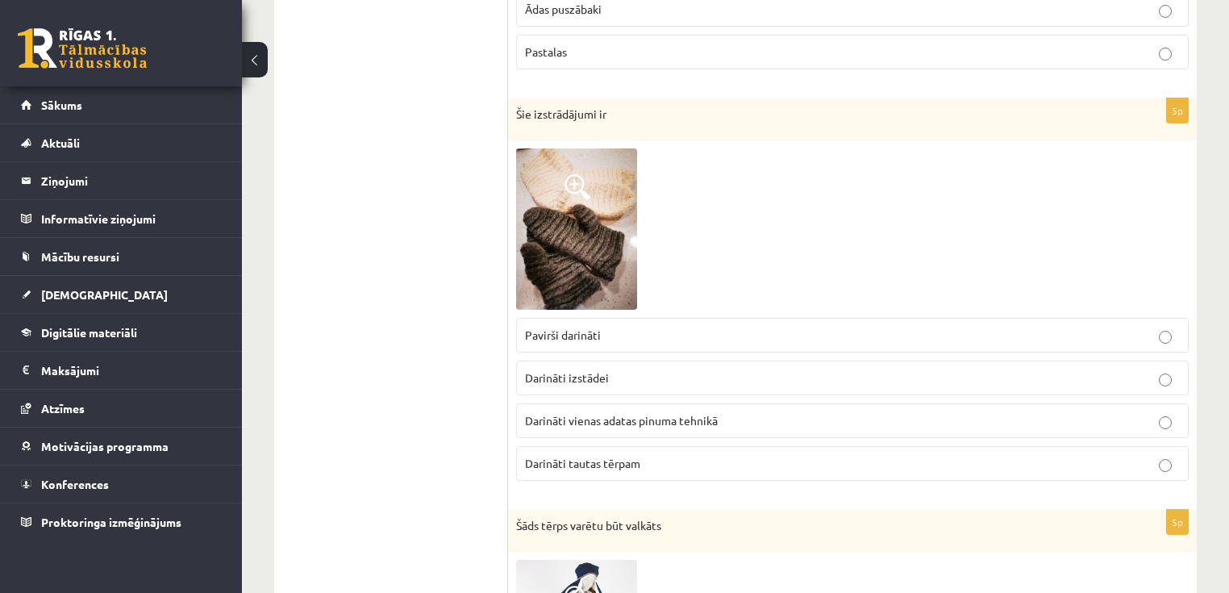
click at [568, 423] on span "Darināti vienas adatas pinuma tehnikā" at bounding box center [621, 420] width 193 height 15
click at [549, 281] on img at bounding box center [576, 228] width 121 height 161
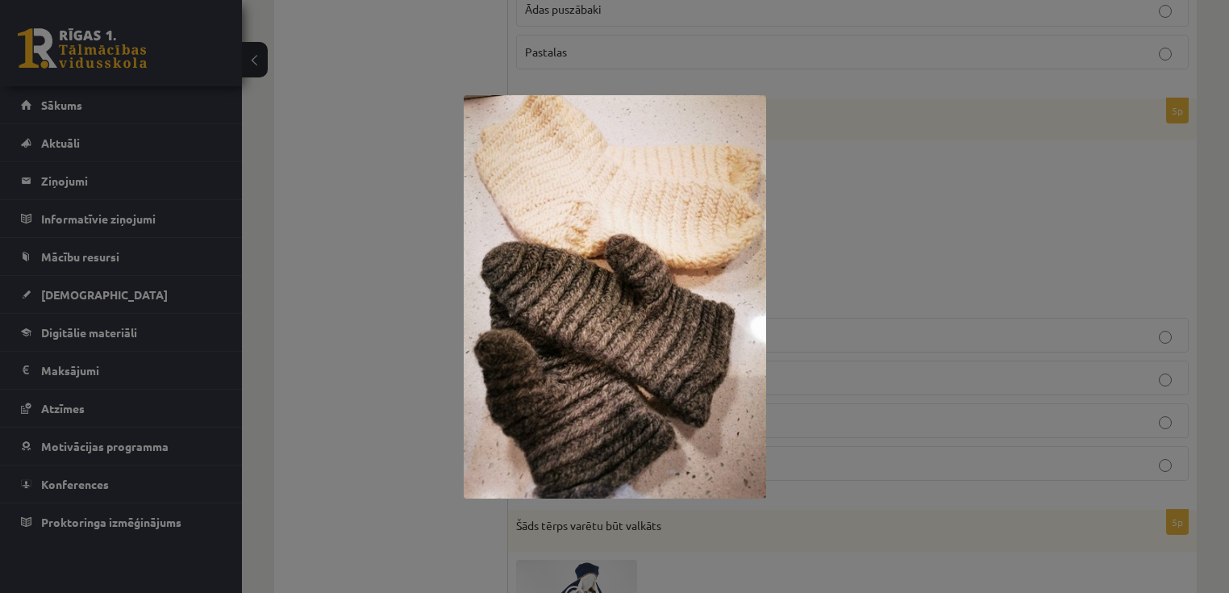
click at [394, 316] on div at bounding box center [614, 296] width 1229 height 593
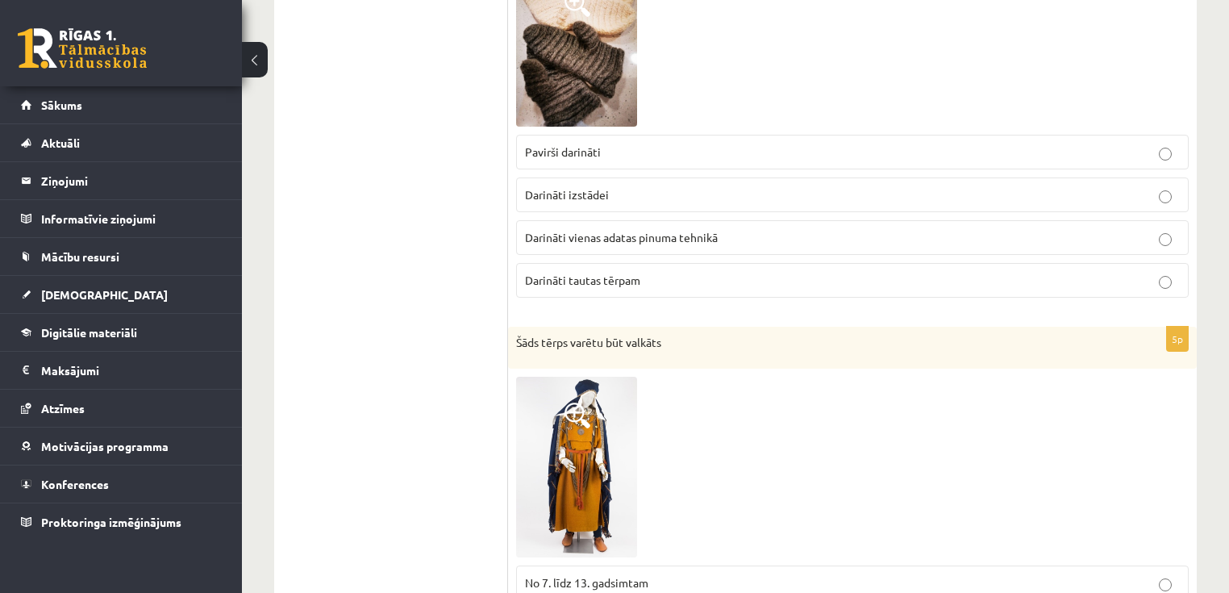
scroll to position [650, 0]
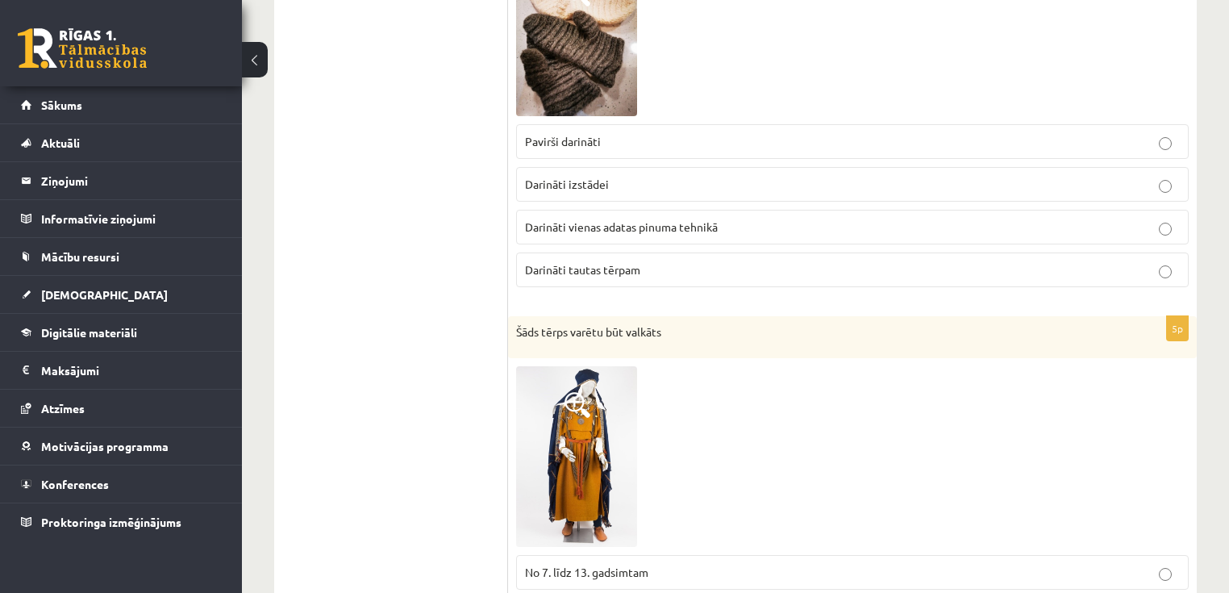
click at [577, 417] on img at bounding box center [576, 456] width 121 height 181
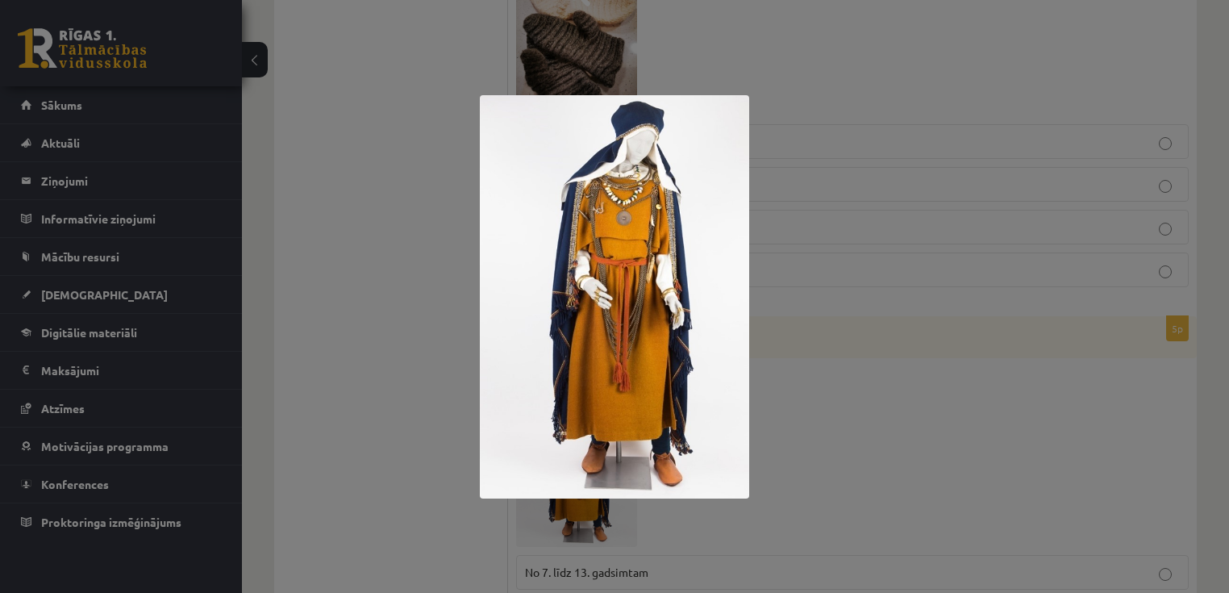
click at [430, 368] on div at bounding box center [614, 296] width 1229 height 593
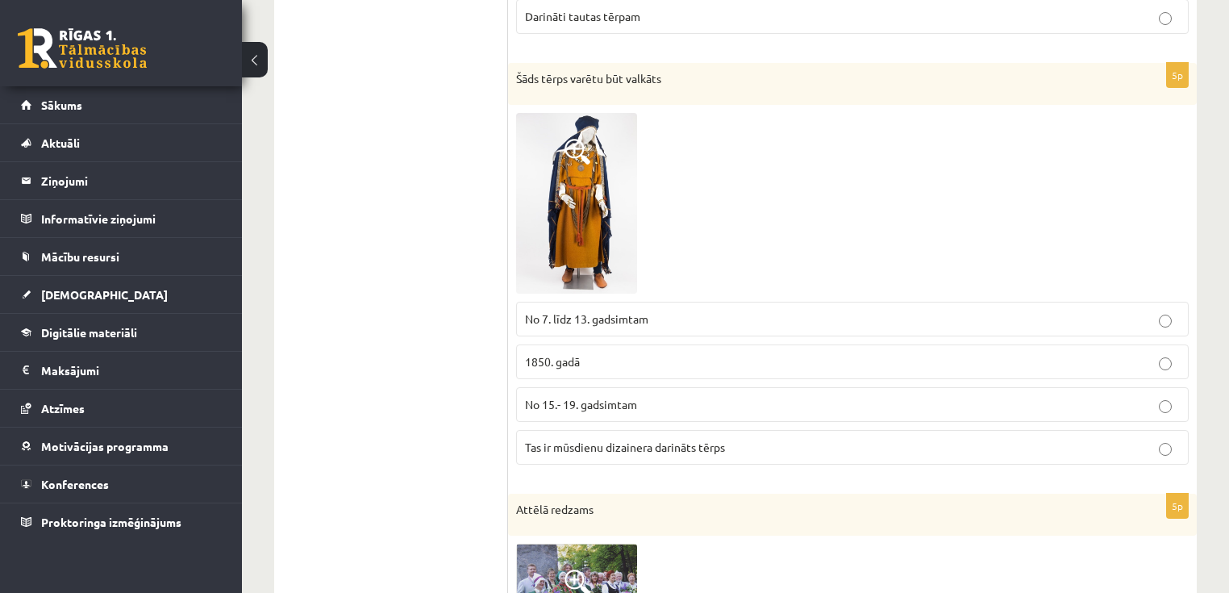
scroll to position [844, 0]
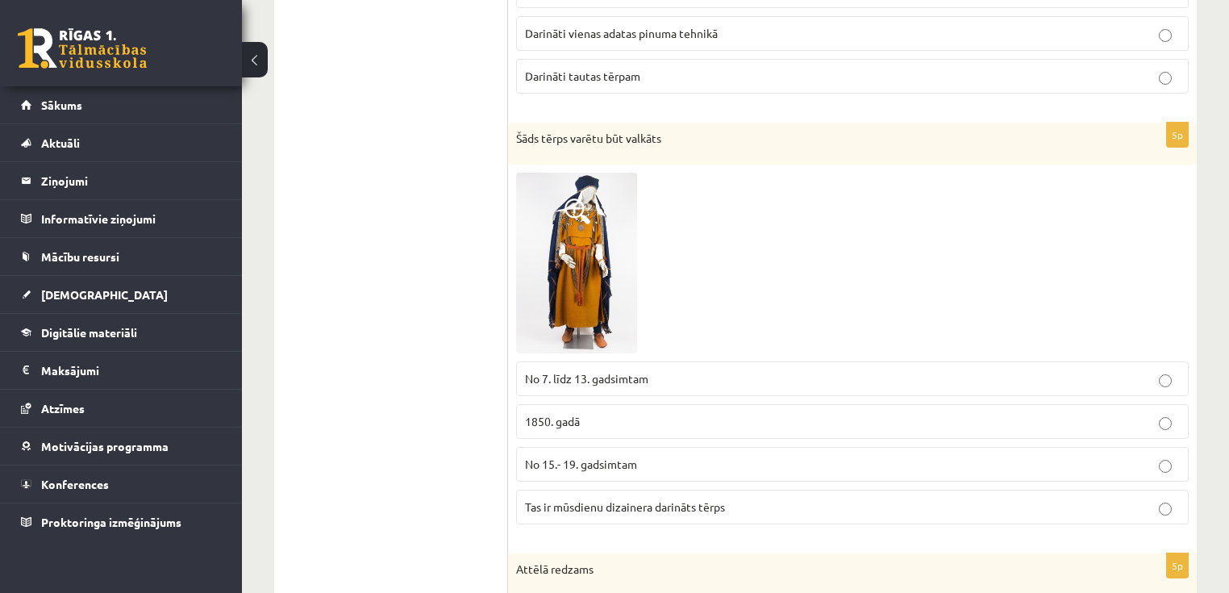
click at [586, 274] on img at bounding box center [576, 263] width 121 height 181
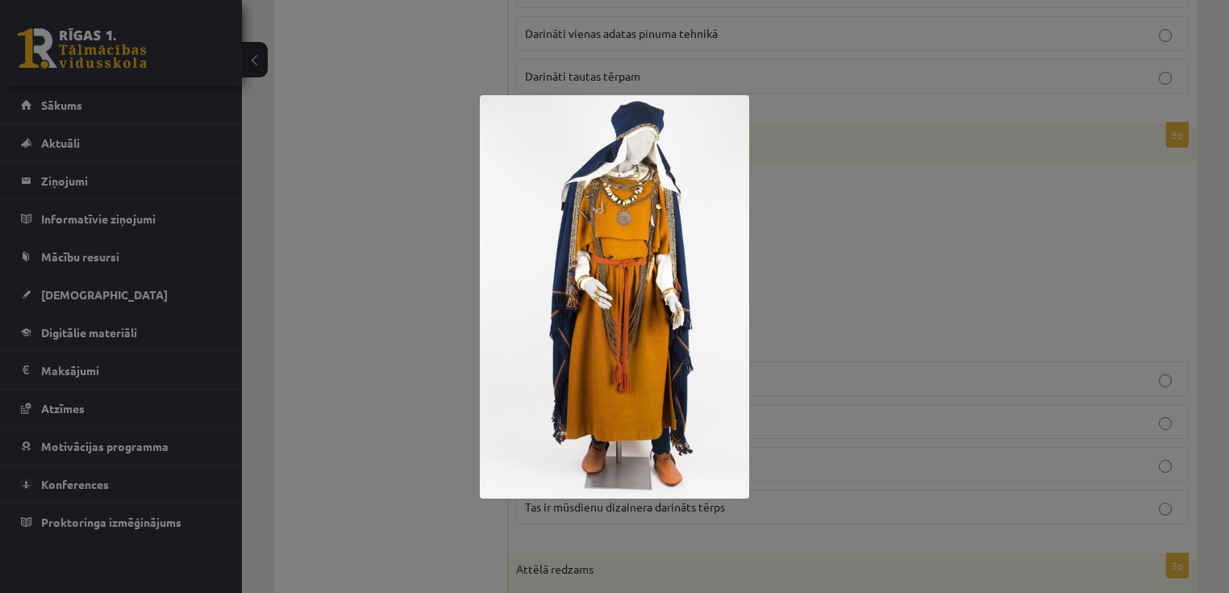
drag, startPoint x: 436, startPoint y: 321, endPoint x: 449, endPoint y: 333, distance: 18.3
click at [436, 322] on div at bounding box center [614, 296] width 1229 height 593
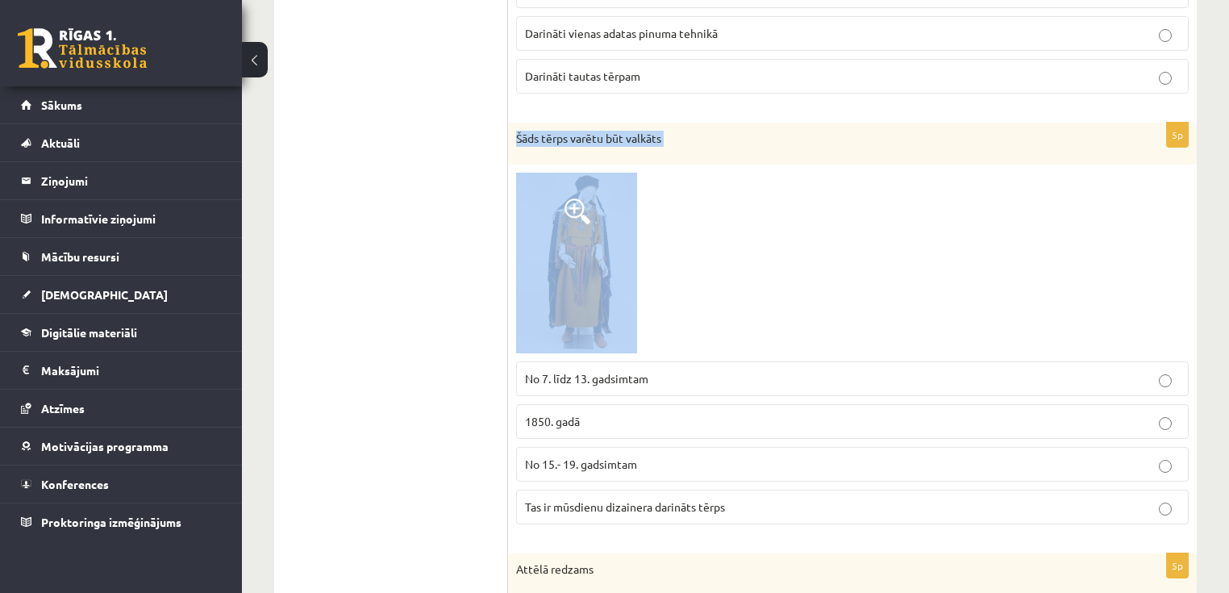
drag, startPoint x: 515, startPoint y: 131, endPoint x: 670, endPoint y: 219, distance: 178.1
click at [670, 219] on div "5p Šāds tērps varētu būt valkāts No 7. līdz 13. gadsimtam 1850. gadā No 15.- 19…" at bounding box center [852, 330] width 689 height 415
copy div "Šāds tērps varētu būt valkāts"
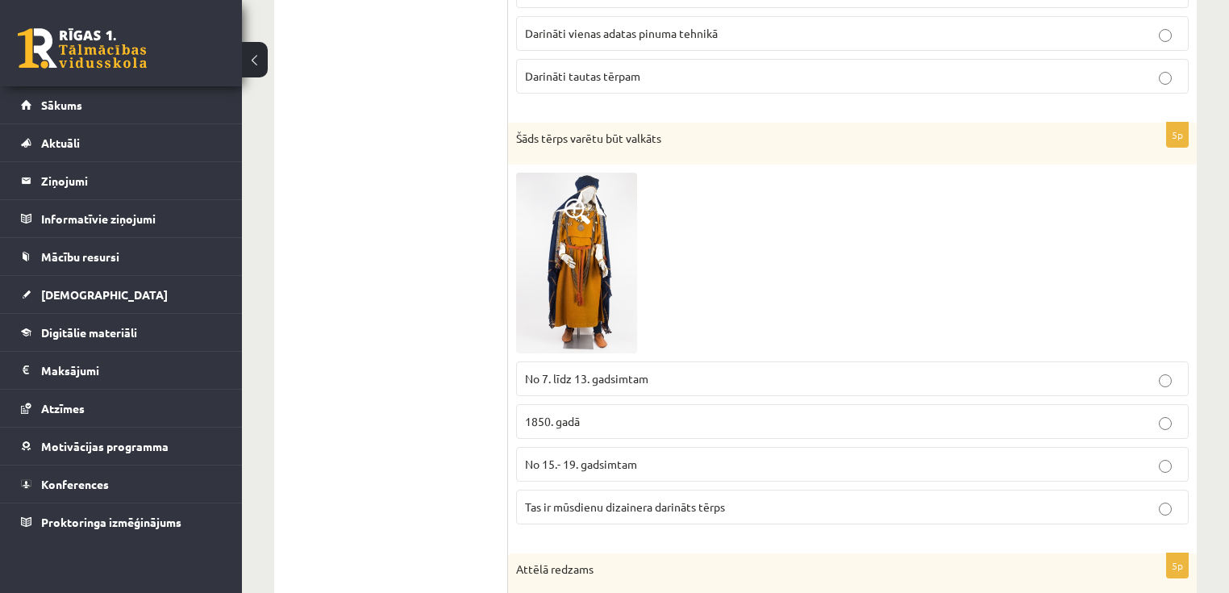
click at [613, 372] on span "No 7. līdz 13. gadsimtam" at bounding box center [586, 378] width 123 height 15
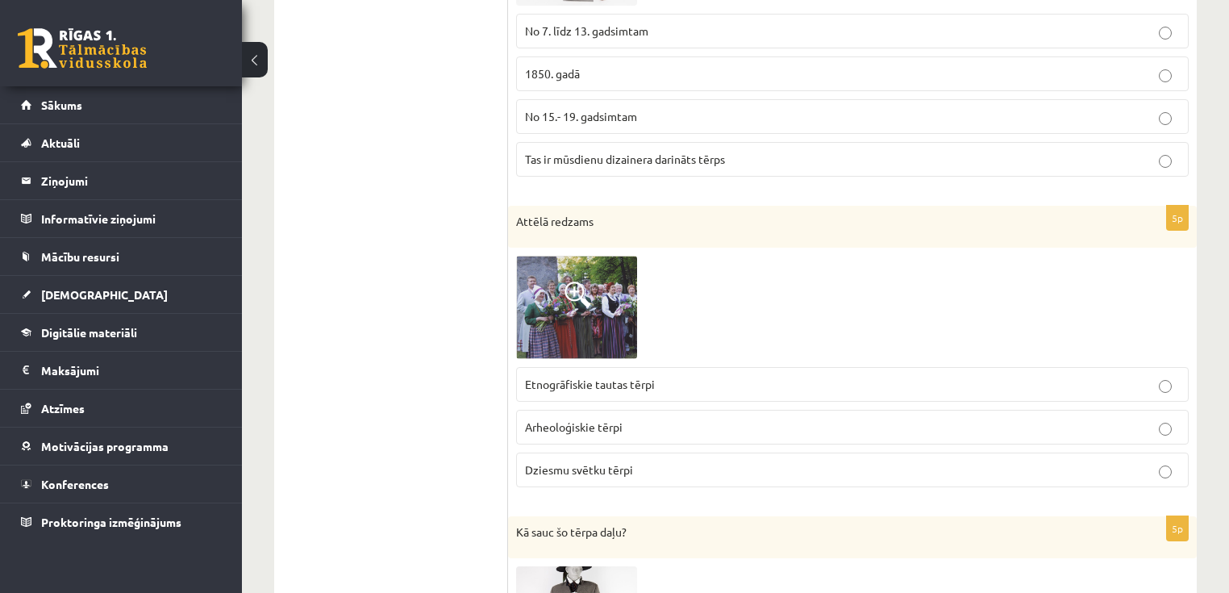
scroll to position [1231, 0]
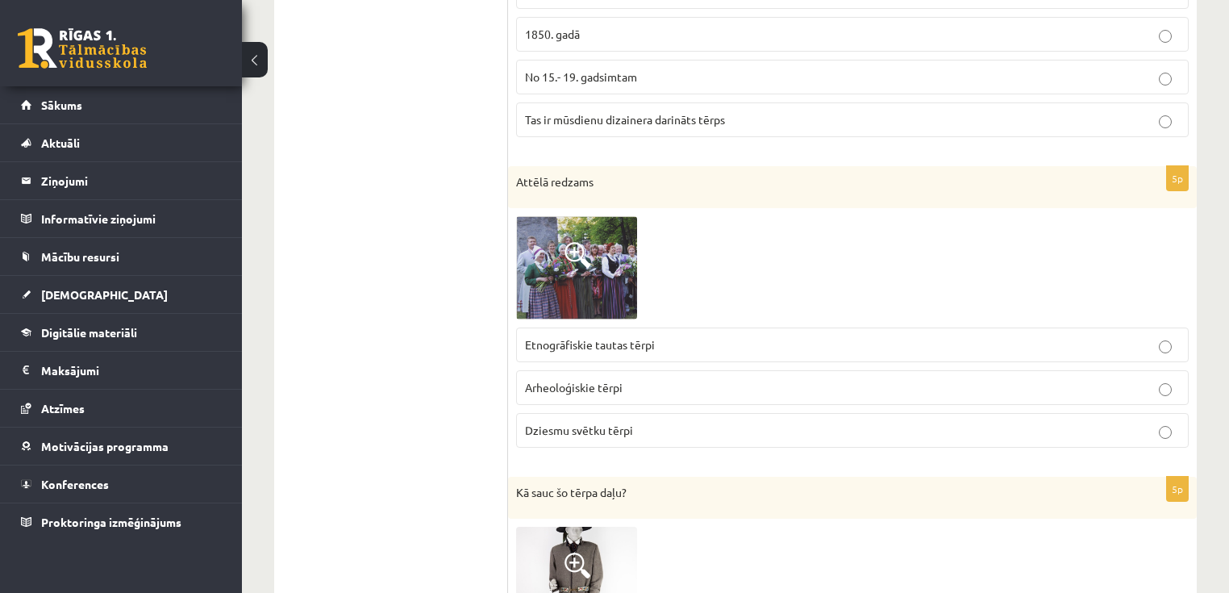
click at [575, 286] on img at bounding box center [576, 268] width 121 height 104
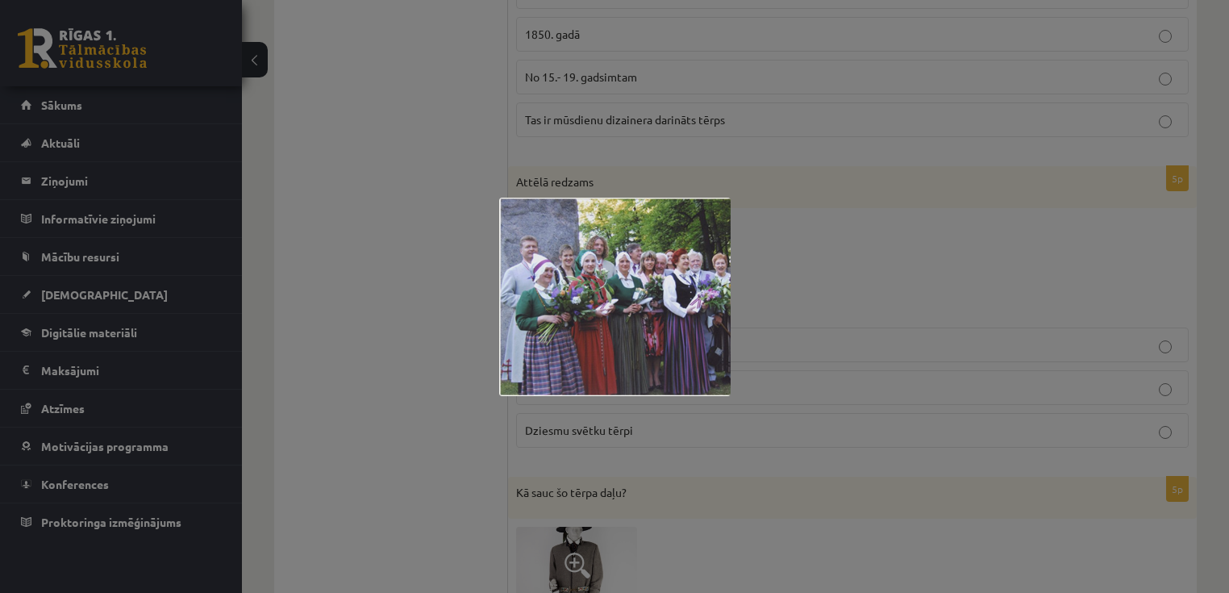
click at [414, 299] on div at bounding box center [614, 296] width 1229 height 593
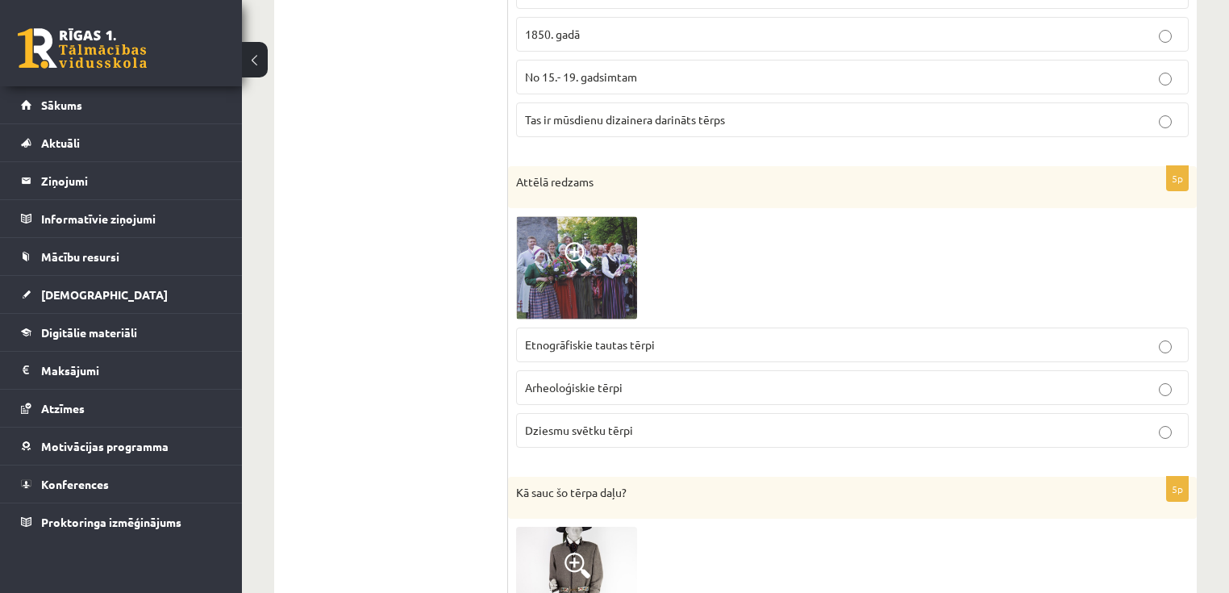
click at [574, 275] on img at bounding box center [576, 268] width 121 height 104
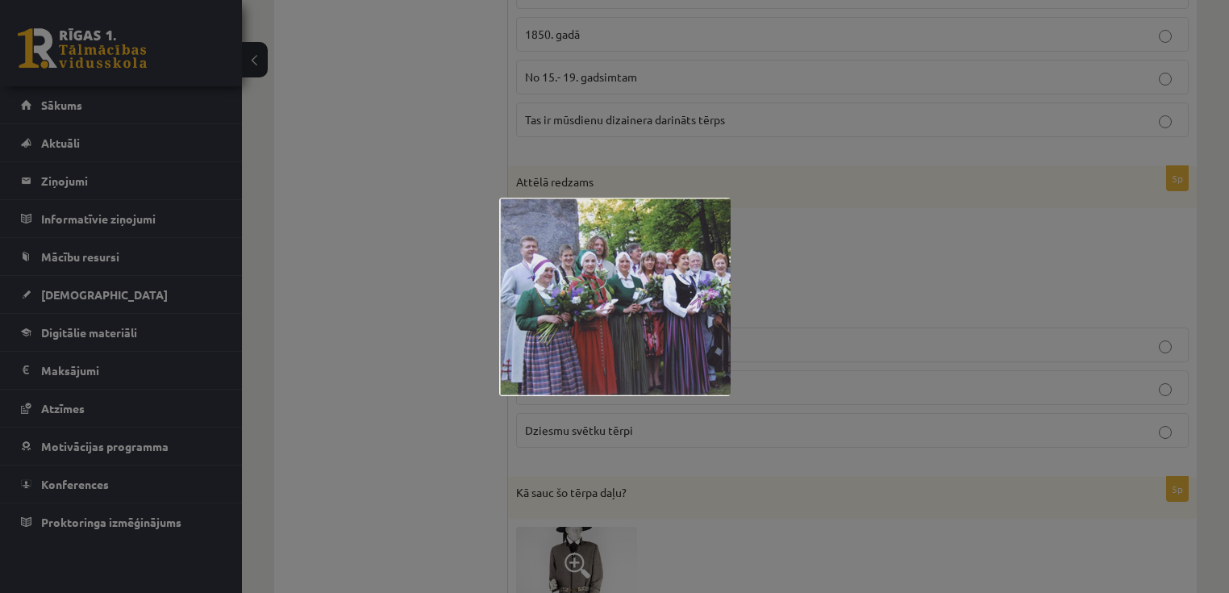
click at [470, 302] on div at bounding box center [614, 296] width 1229 height 593
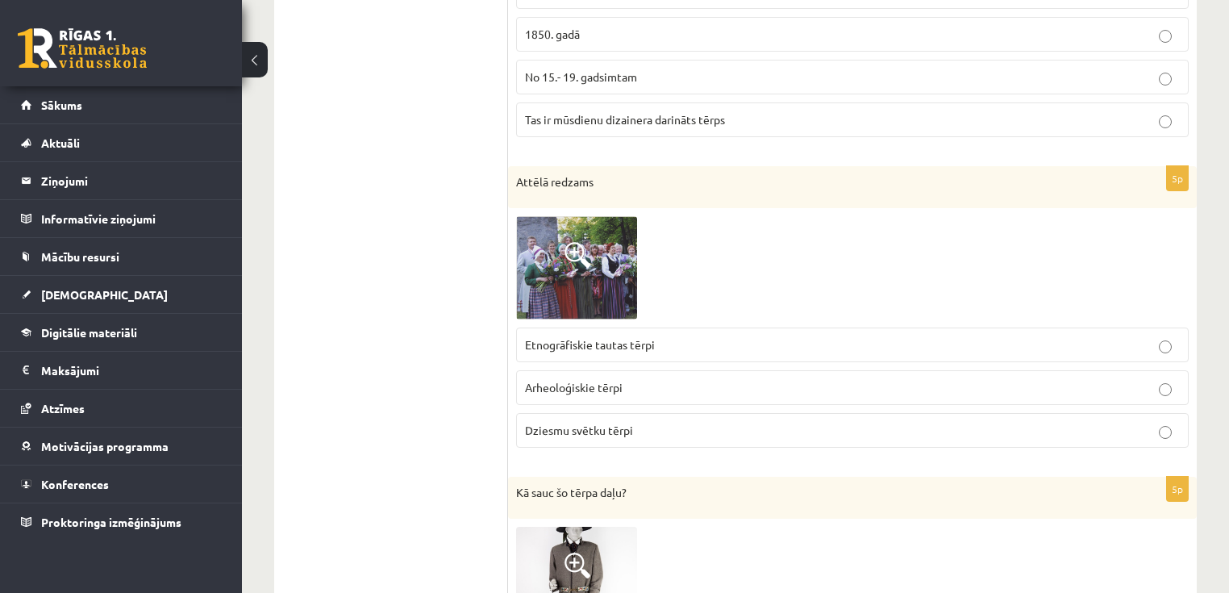
click at [566, 432] on p "Dziesmu svētku tērpi" at bounding box center [852, 430] width 655 height 17
click at [572, 287] on img at bounding box center [576, 268] width 121 height 104
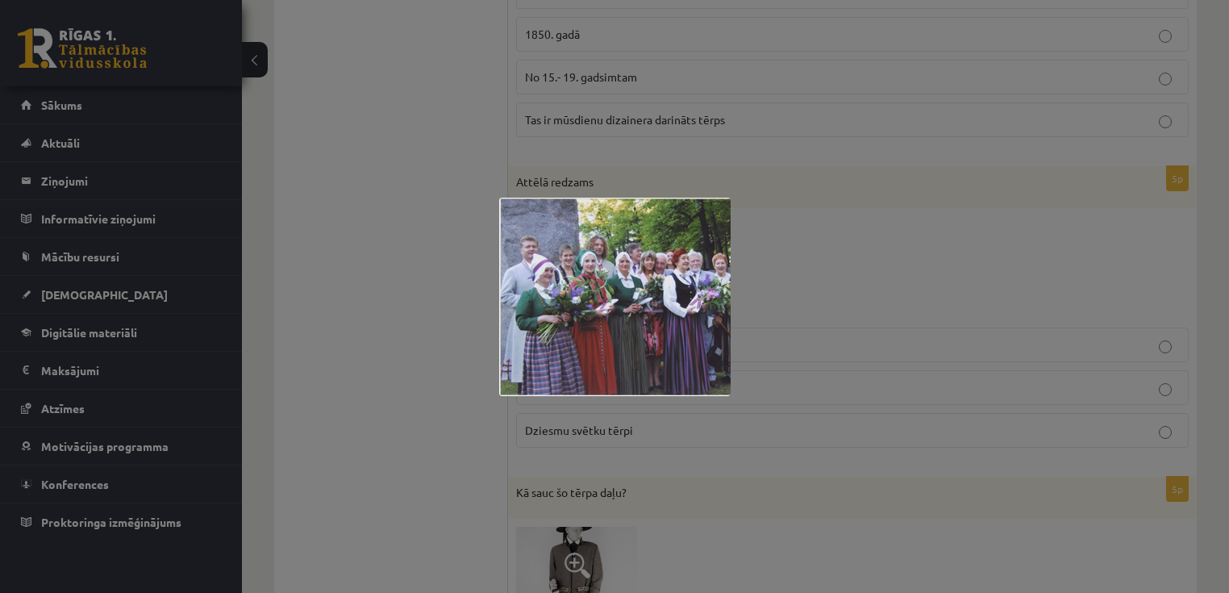
click at [481, 347] on div at bounding box center [614, 296] width 1229 height 593
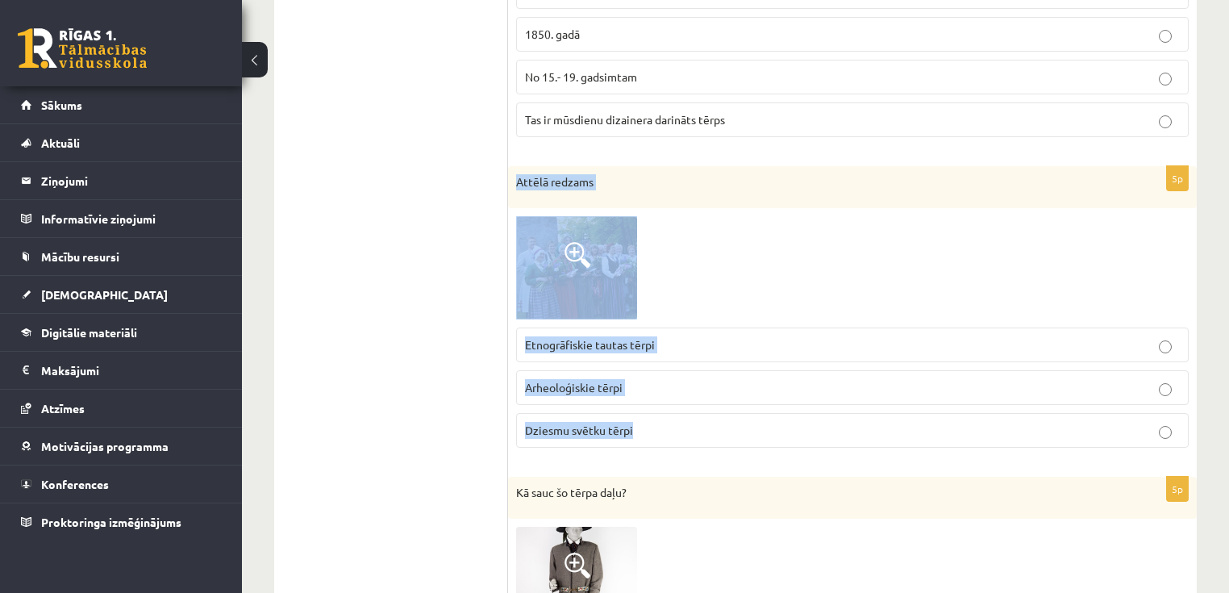
drag, startPoint x: 518, startPoint y: 176, endPoint x: 707, endPoint y: 431, distance: 317.1
click at [707, 431] on div "5p Attēlā redzams Etnogrāfiskie tautas tērpi Arheoloģiskie tērpi Dziesmu svētku…" at bounding box center [852, 313] width 689 height 294
copy div "Attēlā redzams Etnogrāfiskie tautas tērpi Arheoloģiskie tērpi Dziesmu svētku tē…"
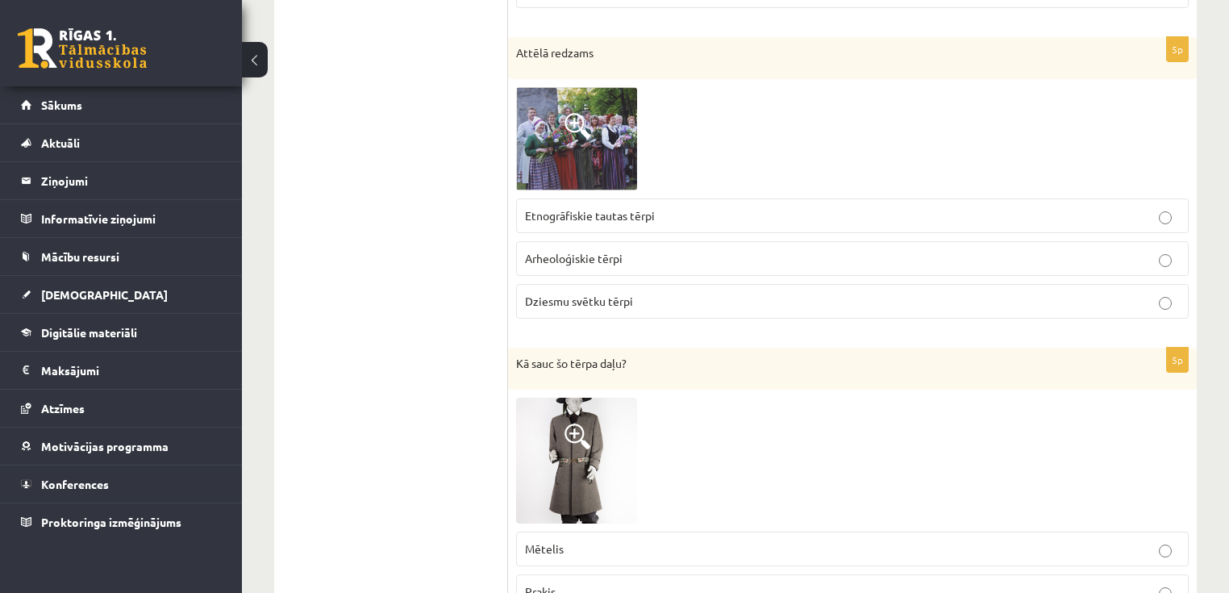
click at [426, 219] on ul "1. uzdevums 2. uzdevums" at bounding box center [399, 262] width 218 height 2664
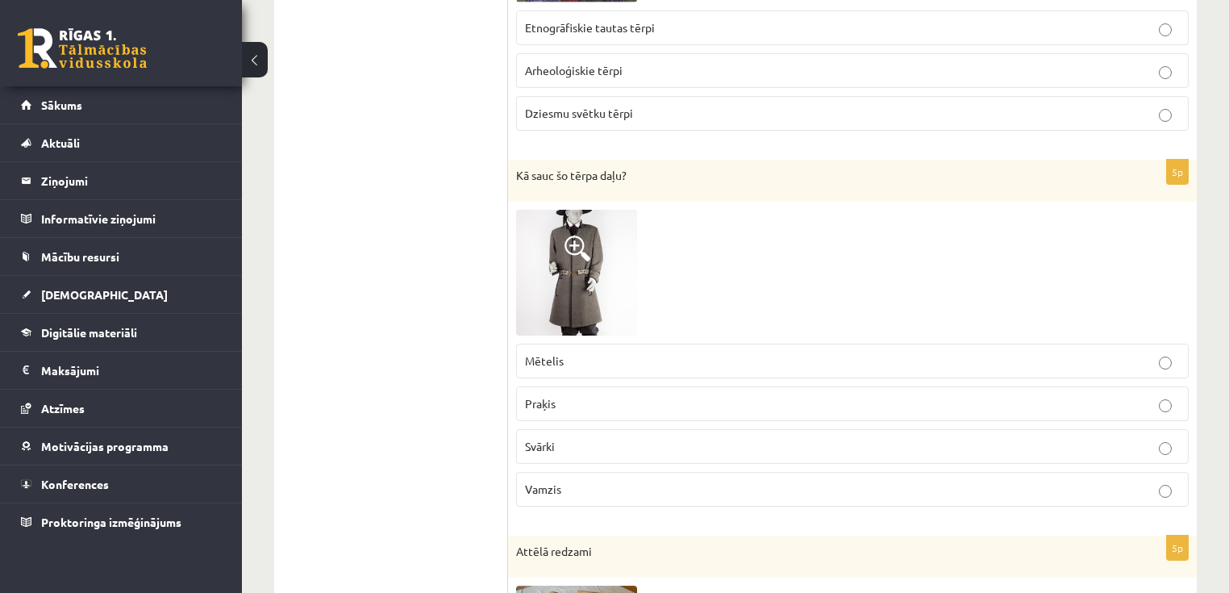
scroll to position [1553, 0]
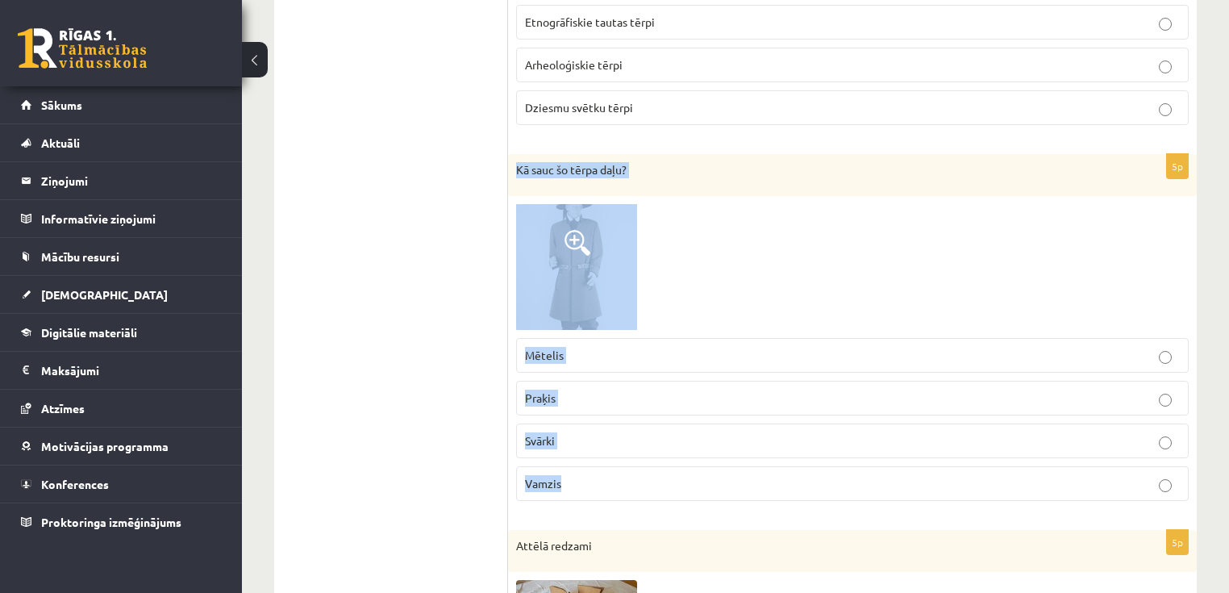
drag, startPoint x: 516, startPoint y: 163, endPoint x: 629, endPoint y: 464, distance: 321.3
click at [629, 464] on div "5p Kā sauc šo tērpa daļu? Mētelis Praķis Svārki Vamzis" at bounding box center [852, 333] width 689 height 359
copy div "Kā sauc šo tērpa daļu? Mētelis Praķis Svārki Vamzis"
drag, startPoint x: 677, startPoint y: 303, endPoint x: 644, endPoint y: 320, distance: 37.9
click at [677, 304] on div at bounding box center [852, 267] width 673 height 126
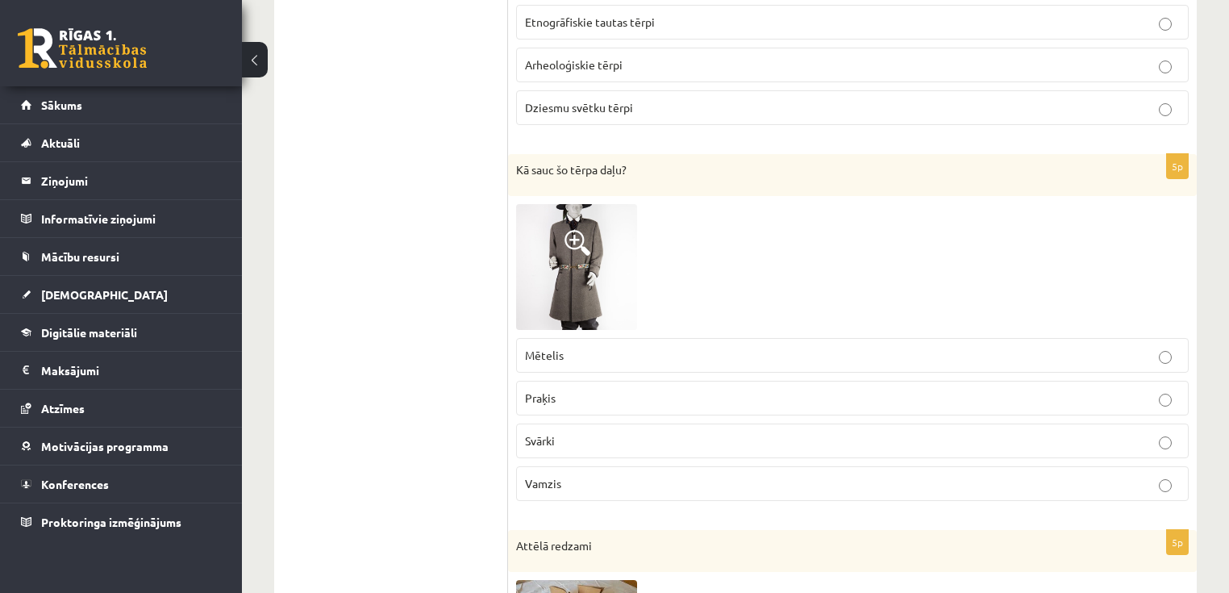
click at [461, 329] on ul "1. uzdevums 2. uzdevums" at bounding box center [399, 68] width 218 height 2664
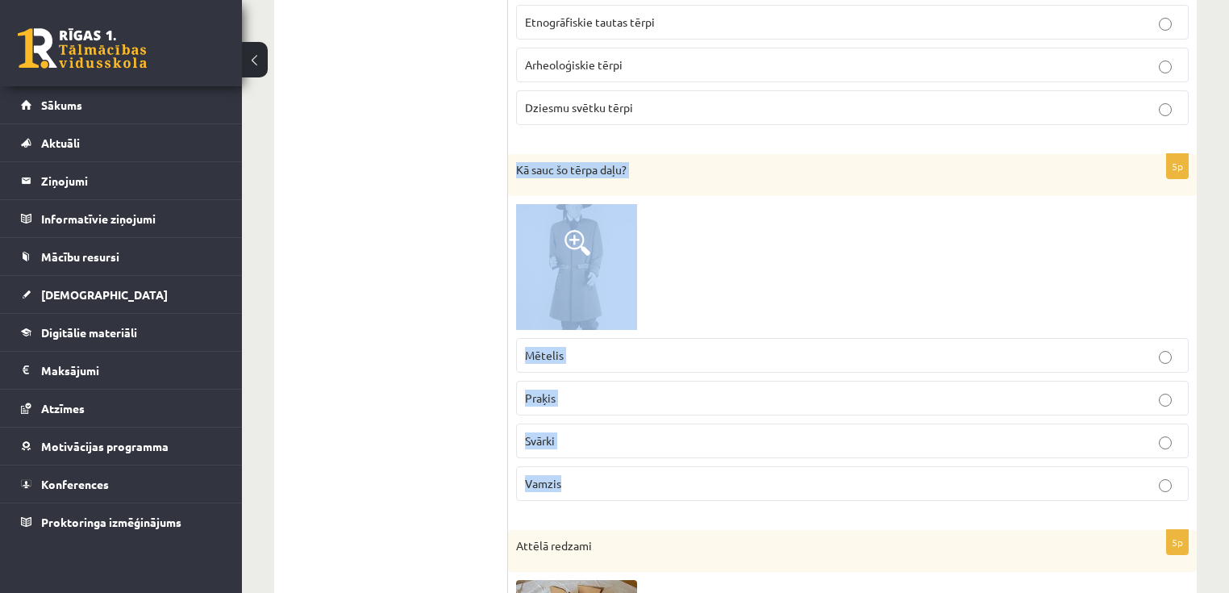
drag, startPoint x: 525, startPoint y: 165, endPoint x: 591, endPoint y: 471, distance: 313.5
click at [591, 471] on div "5p Kā sauc šo tērpa daļu? Mētelis Praķis Svārki Vamzis" at bounding box center [852, 333] width 689 height 359
copy div "Kā sauc šo tērpa daļu? Mētelis Praķis Svārki Vamzis"
click at [605, 352] on p "Mētelis" at bounding box center [852, 355] width 655 height 17
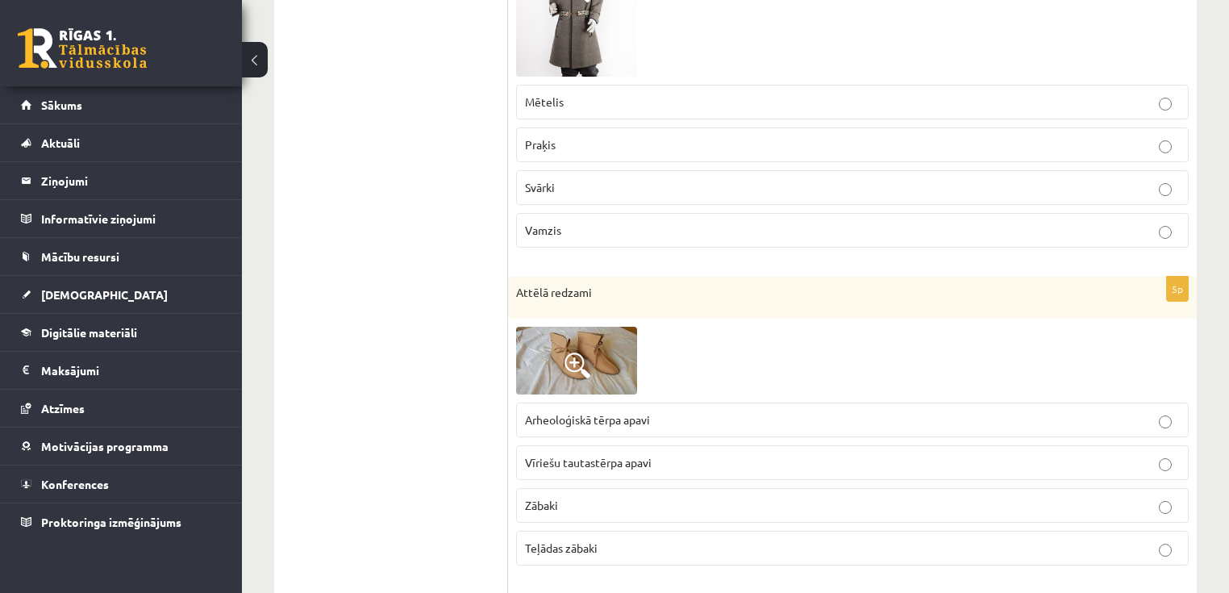
scroll to position [1811, 0]
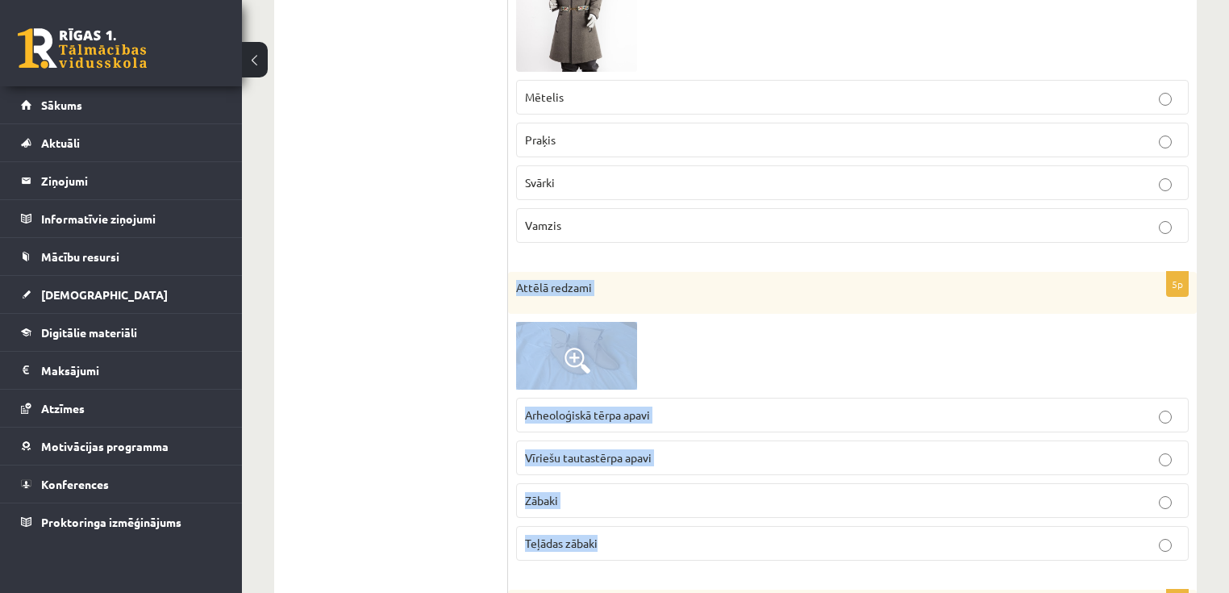
drag, startPoint x: 515, startPoint y: 275, endPoint x: 657, endPoint y: 555, distance: 313.8
click at [657, 555] on div "5p Attēlā redzami Arheoloģiskā tērpa apavi Vīriešu tautastērpa apavi Zābaki Teļ…" at bounding box center [852, 423] width 689 height 302
copy div "Attēlā redzami Arheoloģiskā tērpa apavi Vīriešu tautastērpa apavi Zābaki Teļāda…"
drag, startPoint x: 640, startPoint y: 348, endPoint x: 620, endPoint y: 345, distance: 19.5
click at [620, 345] on img at bounding box center [576, 356] width 121 height 68
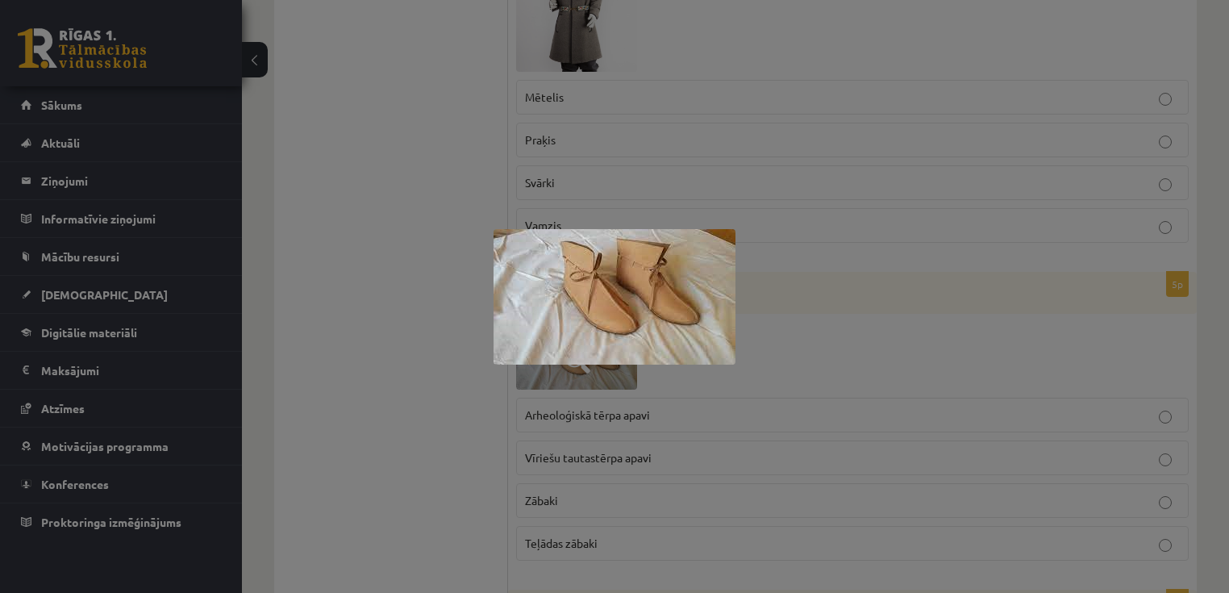
click at [374, 248] on div at bounding box center [614, 296] width 1229 height 593
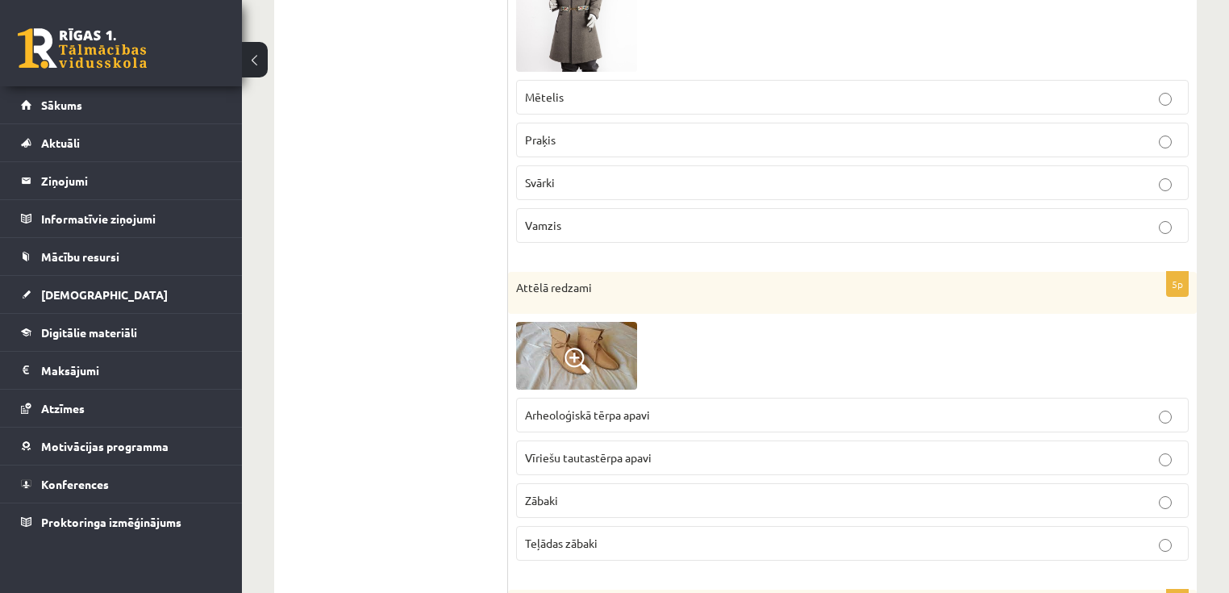
click at [603, 416] on p "Arheoloģiskā tērpa apavi" at bounding box center [852, 414] width 655 height 17
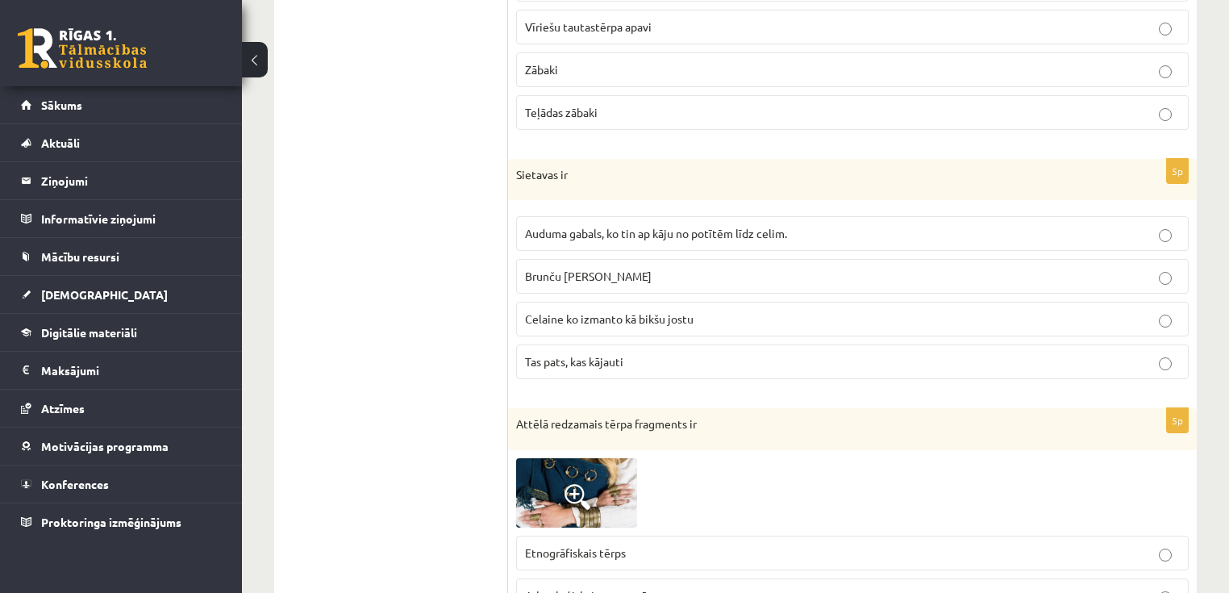
scroll to position [2199, 0]
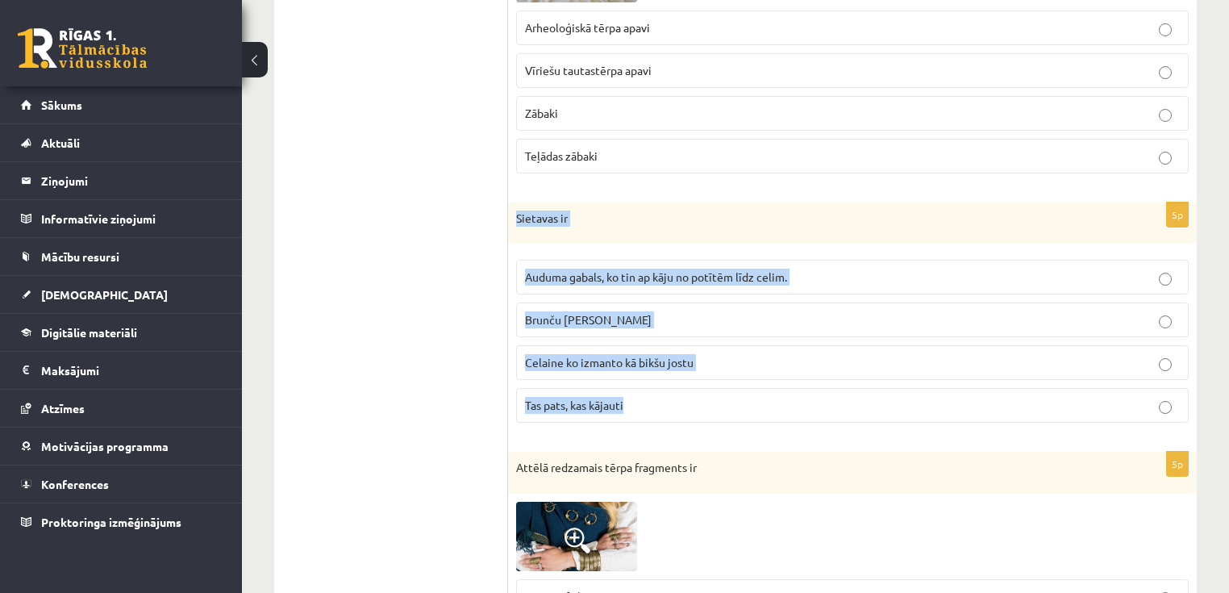
drag, startPoint x: 516, startPoint y: 209, endPoint x: 691, endPoint y: 386, distance: 249.2
click at [691, 386] on div "5p Sietavas ir Auduma gabals, ko tin ap kāju no potītēm līdz celim. Brunču jost…" at bounding box center [852, 319] width 689 height 234
copy div "Sietavas ir Auduma gabals, ko tin ap kāju no potītēm līdz celim. Brunču josta C…"
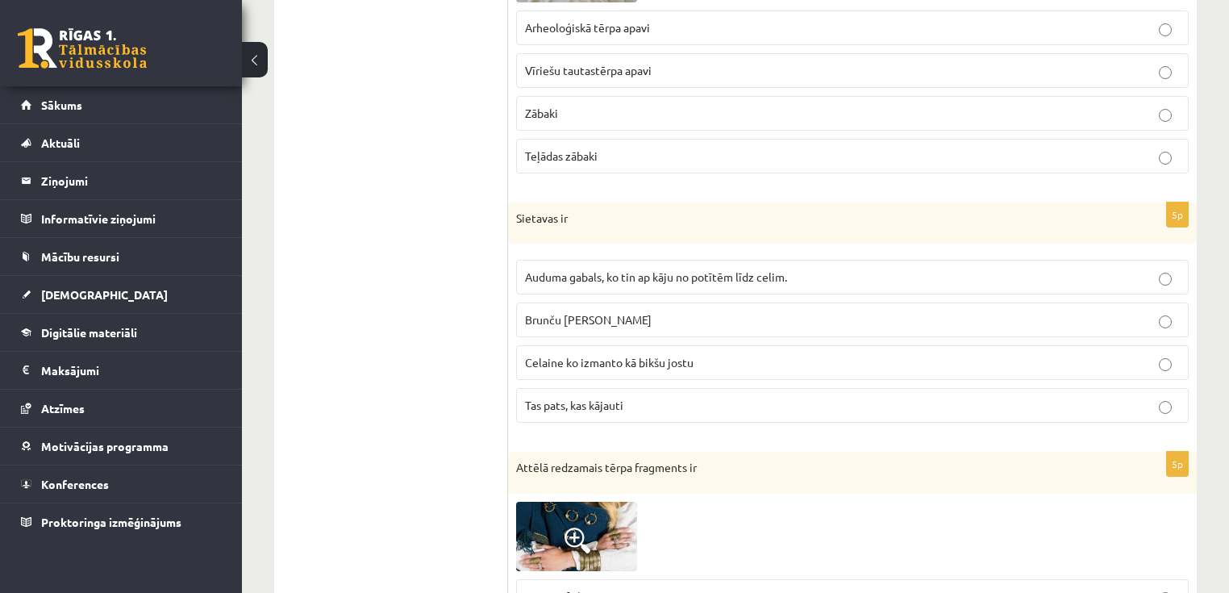
click at [678, 272] on span "Auduma gabals, ko tin ap kāju no potītēm līdz celim." at bounding box center [656, 276] width 262 height 15
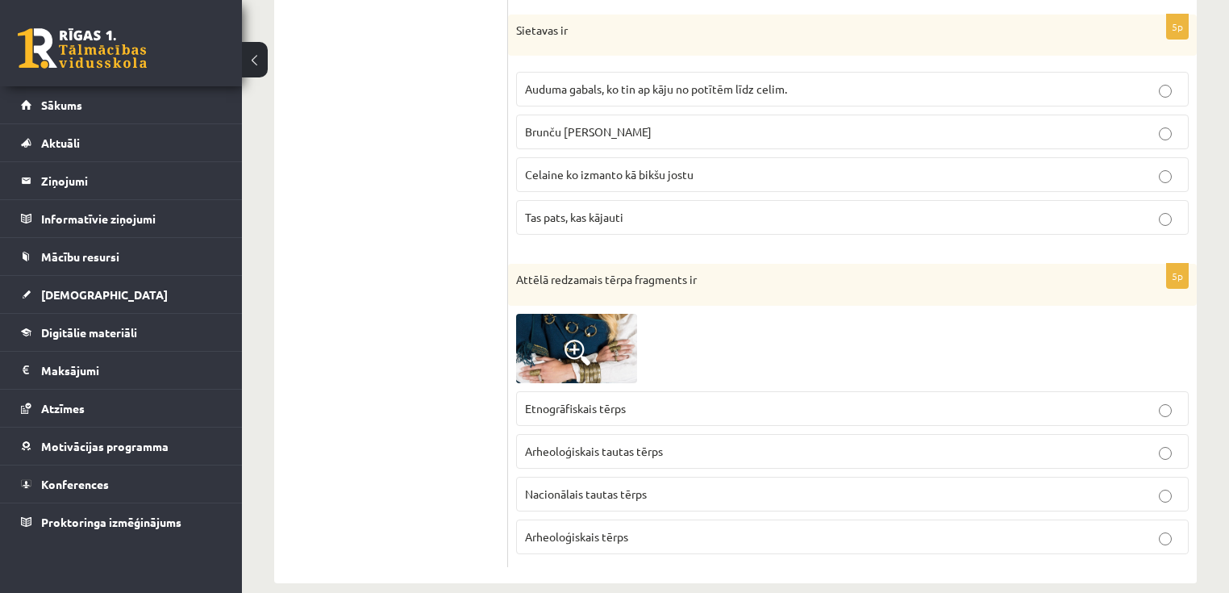
scroll to position [2392, 0]
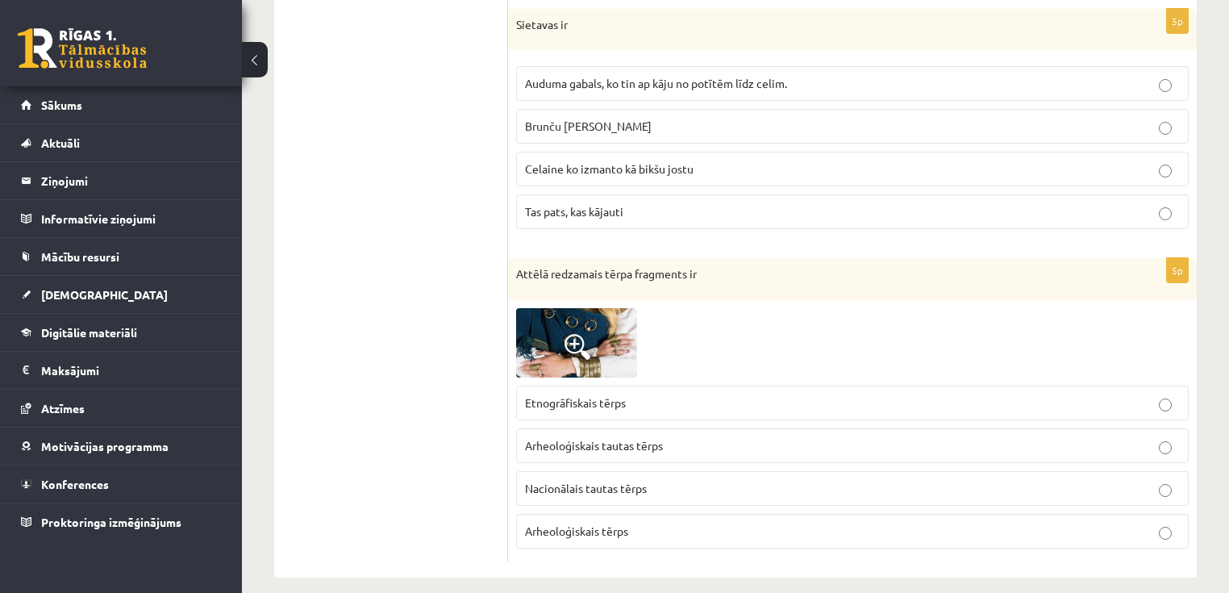
click at [555, 329] on img at bounding box center [576, 342] width 121 height 69
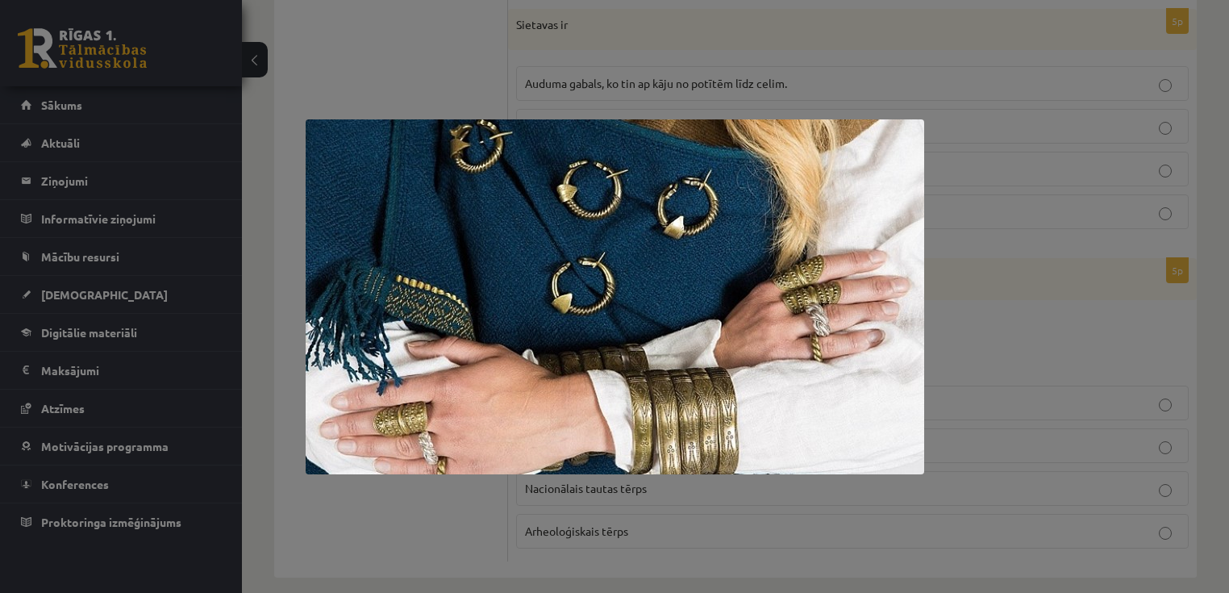
click at [946, 421] on div at bounding box center [614, 296] width 1229 height 593
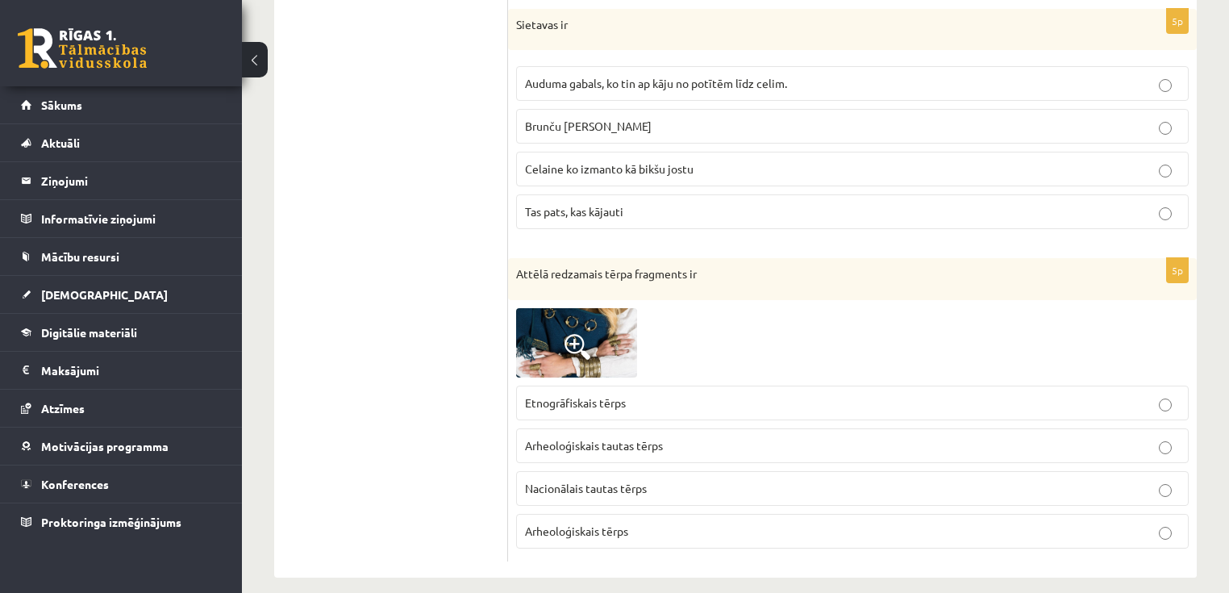
click at [690, 480] on p "Nacionālais tautas tērps" at bounding box center [852, 488] width 655 height 17
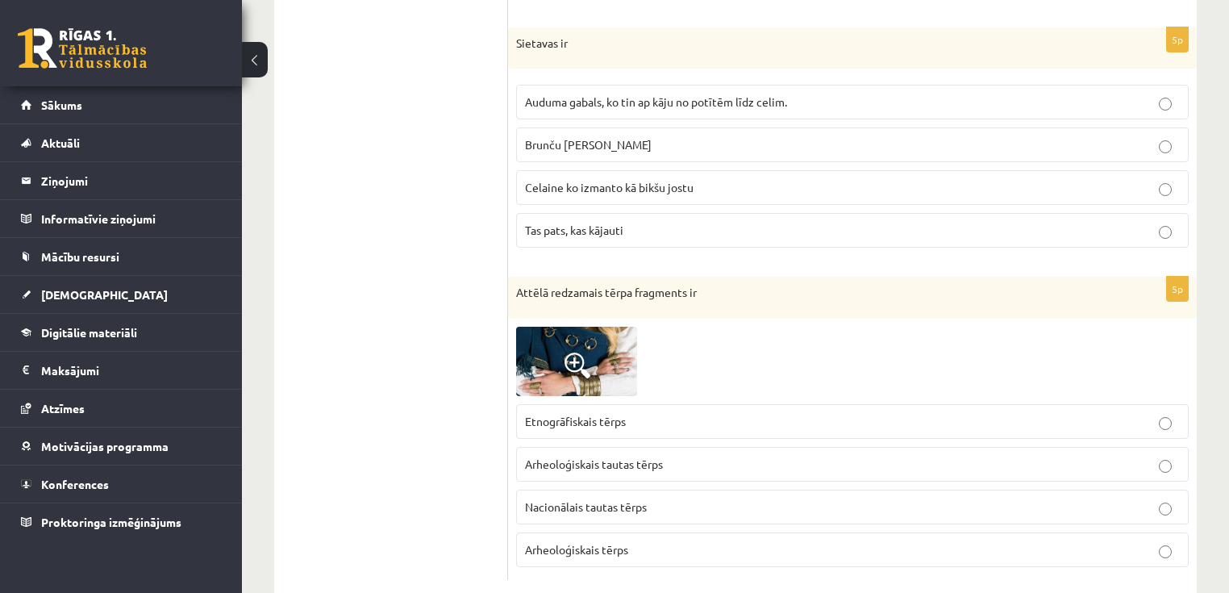
scroll to position [2399, 0]
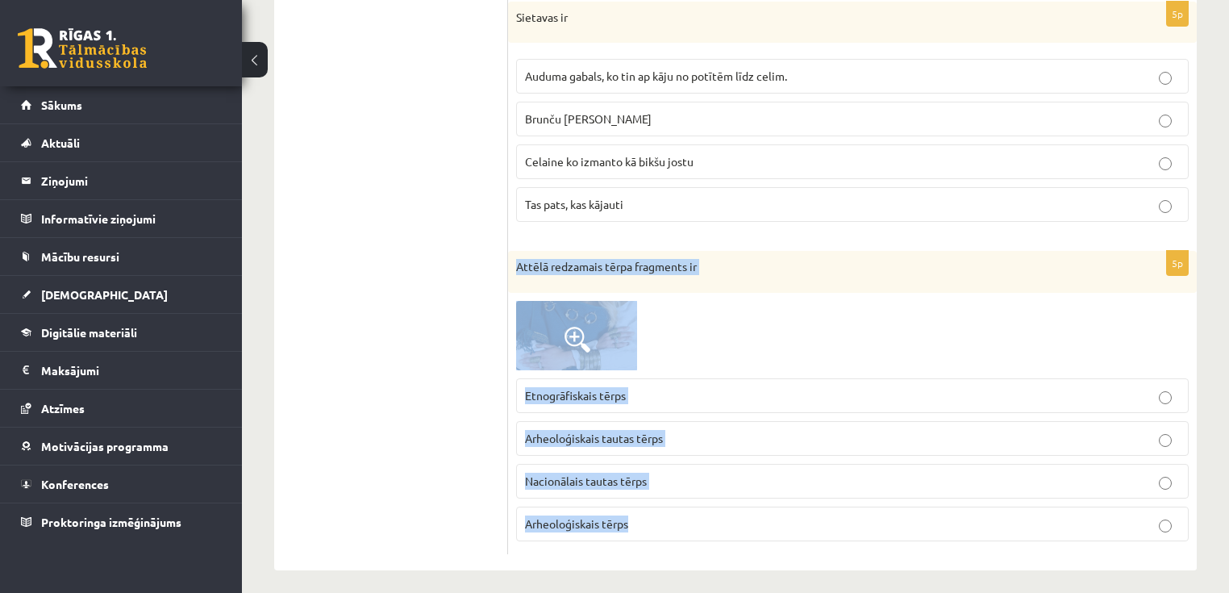
drag, startPoint x: 518, startPoint y: 257, endPoint x: 739, endPoint y: 516, distance: 340.4
click at [739, 516] on div "5p Attēlā redzamais tērpa fragments ir Etnogrāfiskais tērps Arheoloģiskais taut…" at bounding box center [852, 402] width 689 height 303
copy div "Attēlā redzamais tērpa fragments ir Etnogrāfiskais tērps Arheoloģiskais tautas …"
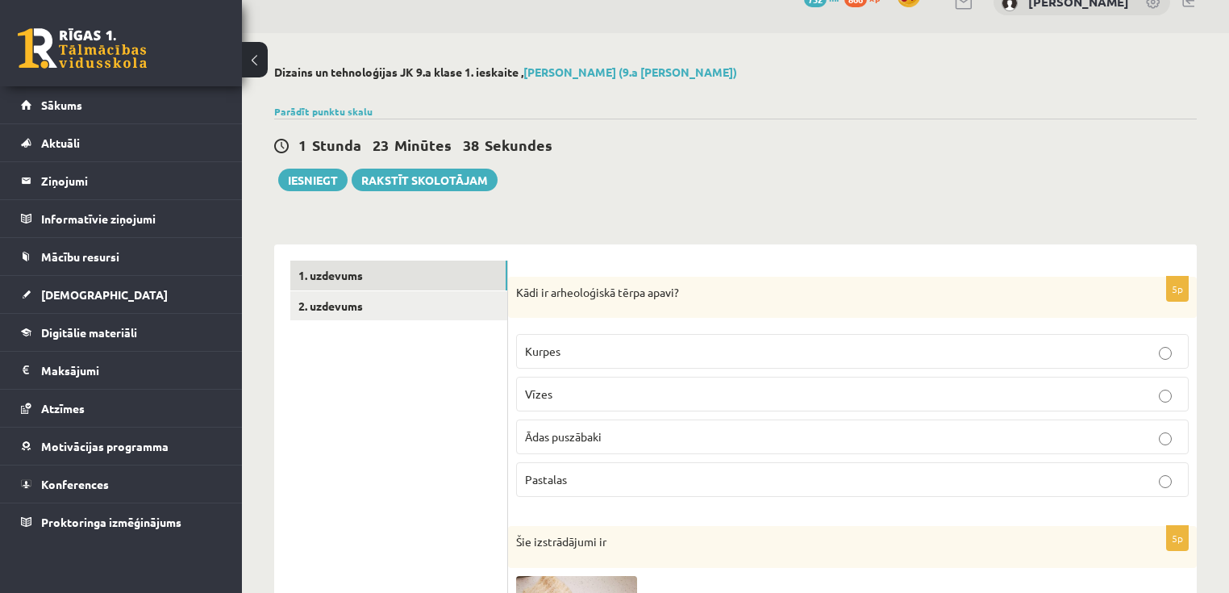
scroll to position [12, 0]
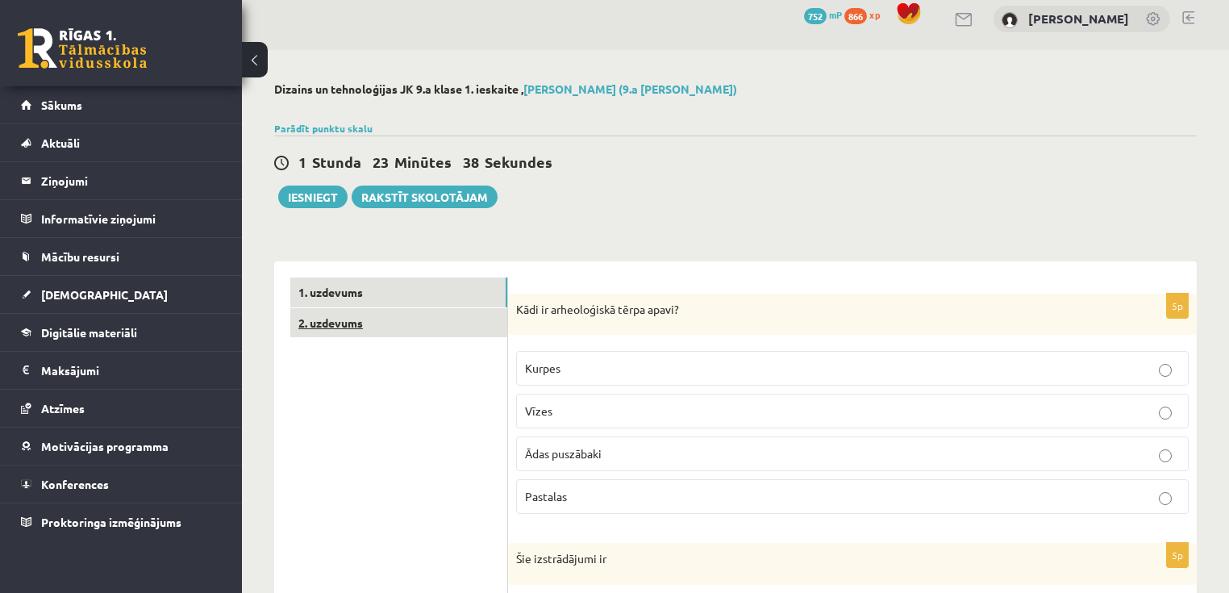
click at [356, 323] on link "2. uzdevums" at bounding box center [398, 323] width 217 height 30
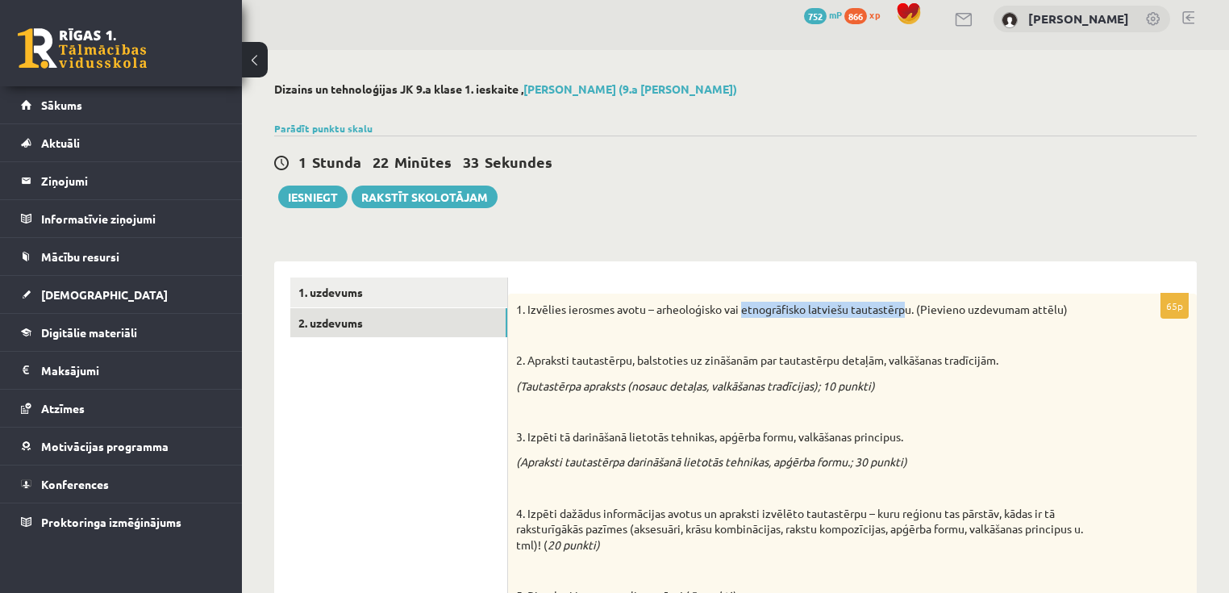
drag, startPoint x: 742, startPoint y: 309, endPoint x: 908, endPoint y: 299, distance: 166.4
click at [908, 299] on div "1. Izvēlies ierosmes avotu – arheoloģisko vai etnogrāfisko latviešu tautastērpu…" at bounding box center [852, 458] width 689 height 328
copy p "etnogrāfisko latviešu tautastērp"
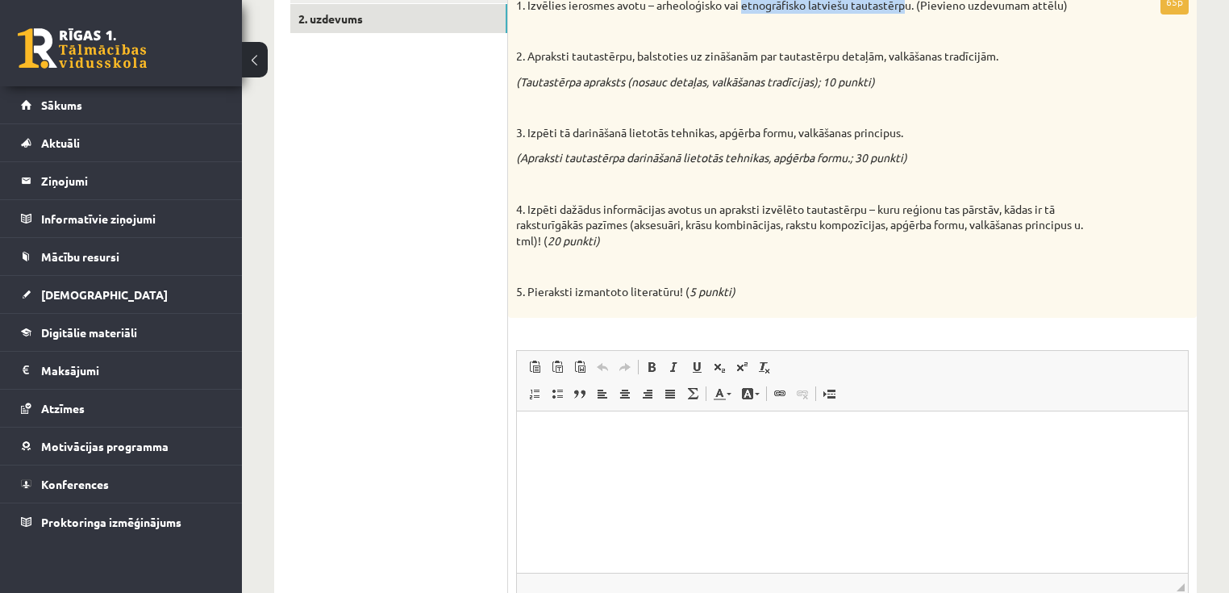
scroll to position [456, 0]
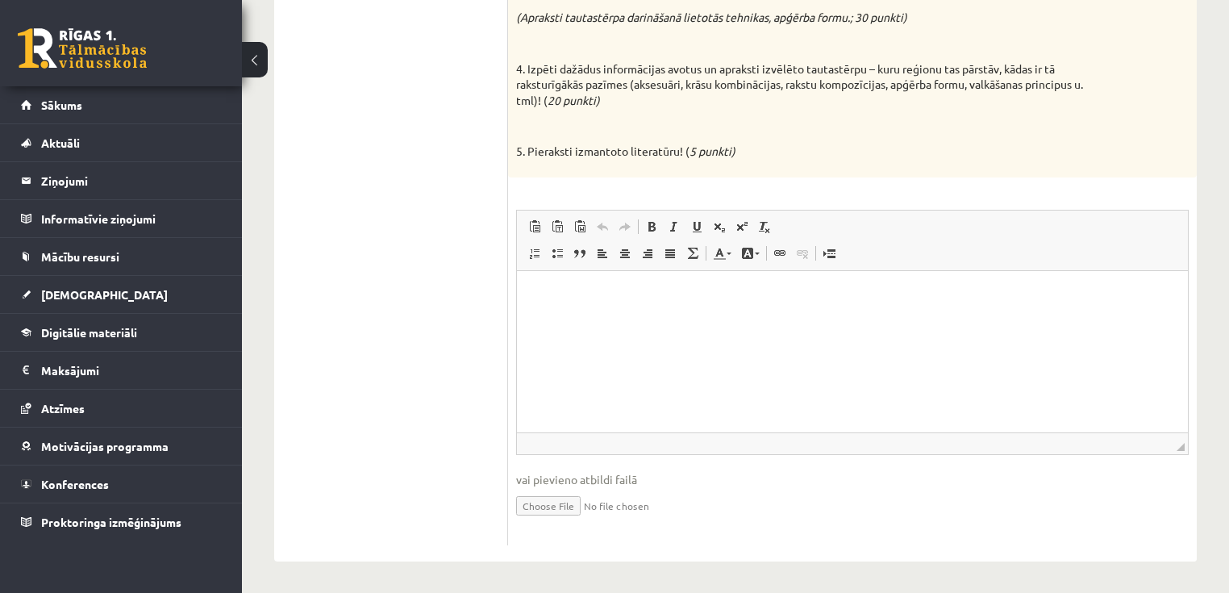
click at [601, 319] on html at bounding box center [852, 294] width 671 height 49
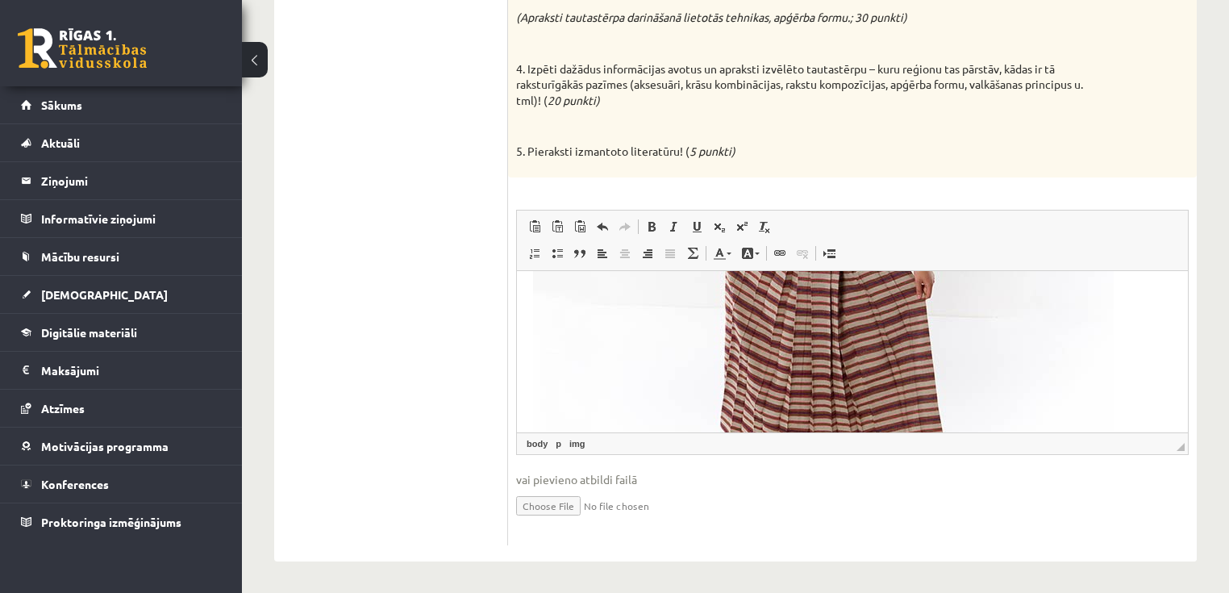
click at [840, 341] on img "Editor, wiswyg-editor-user-answer-47433784209620" at bounding box center [823, 250] width 581 height 581
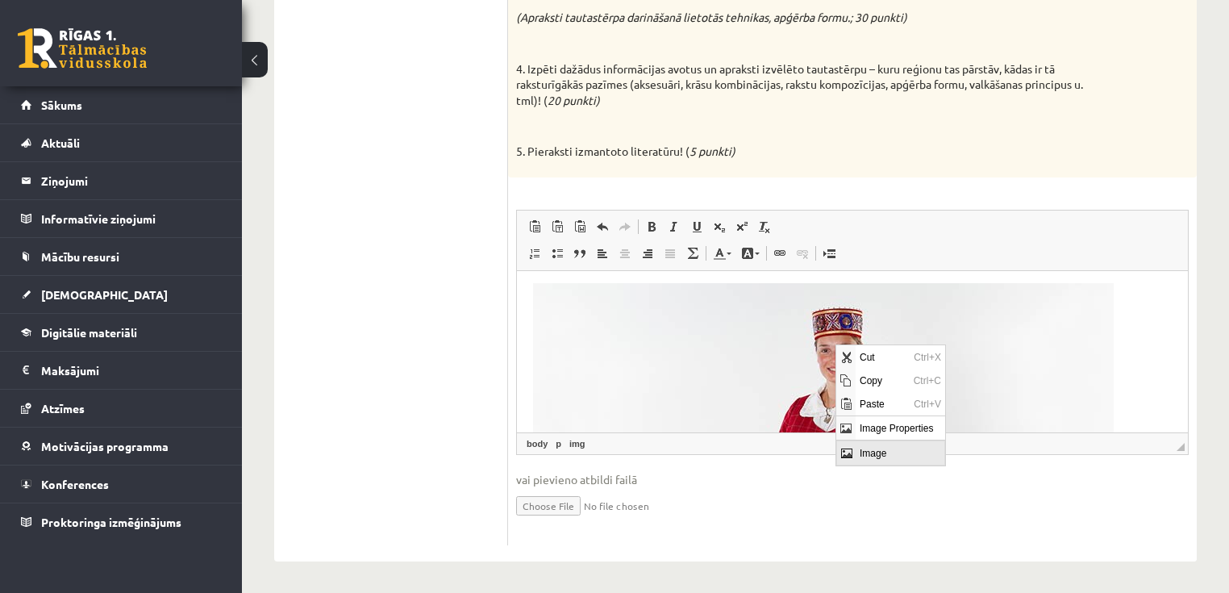
scroll to position [0, 0]
click at [873, 430] on span "Image Properties" at bounding box center [900, 427] width 90 height 23
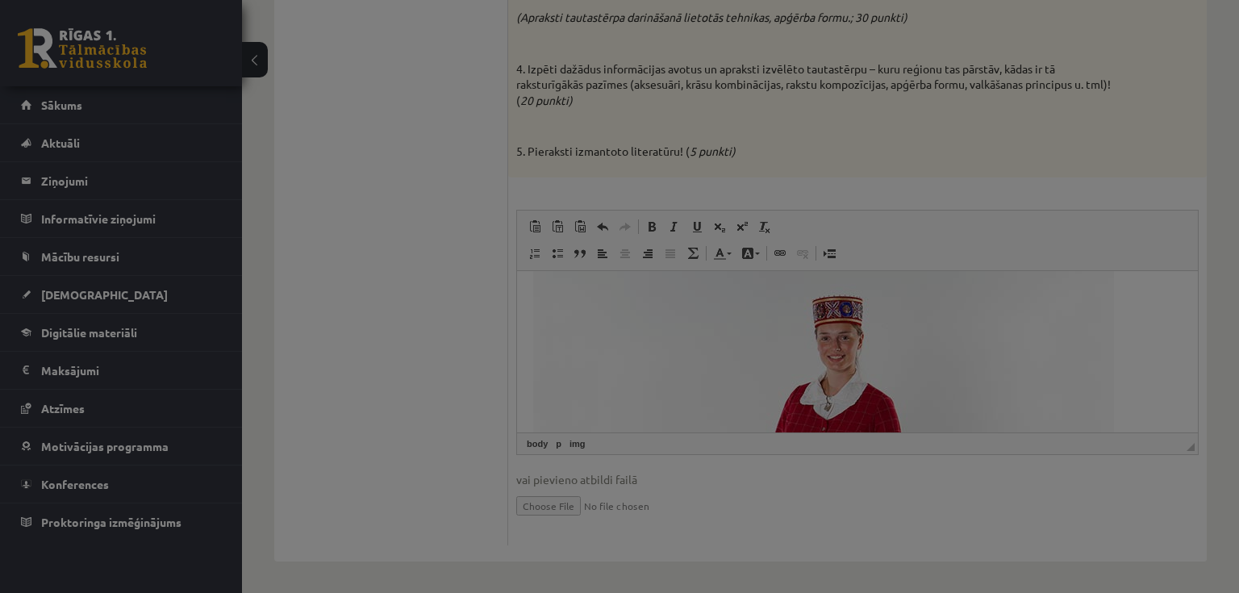
type input "**********"
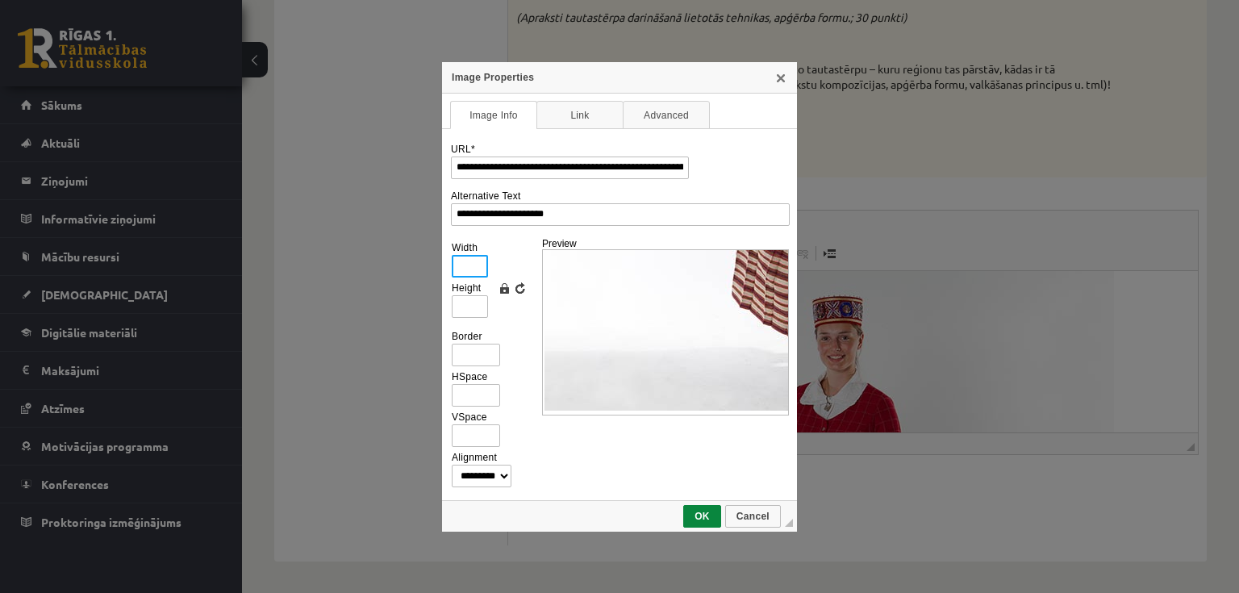
click at [473, 261] on input "Width" at bounding box center [470, 266] width 36 height 23
click at [478, 303] on input "Height" at bounding box center [470, 306] width 36 height 23
type input "*"
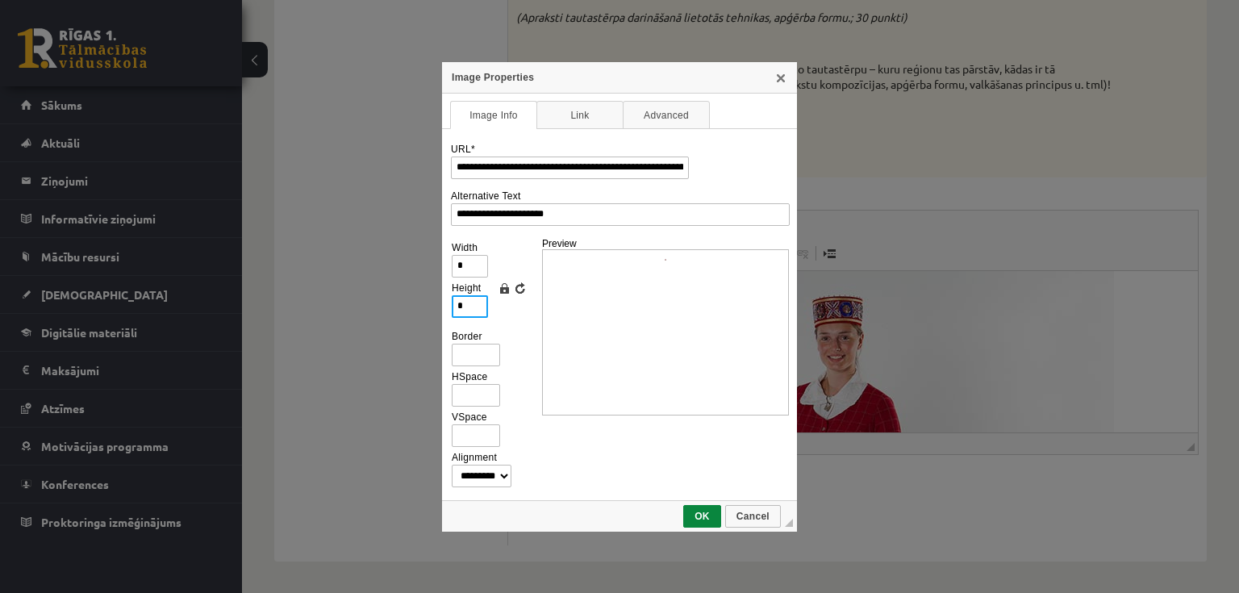
type input "**"
type input "*"
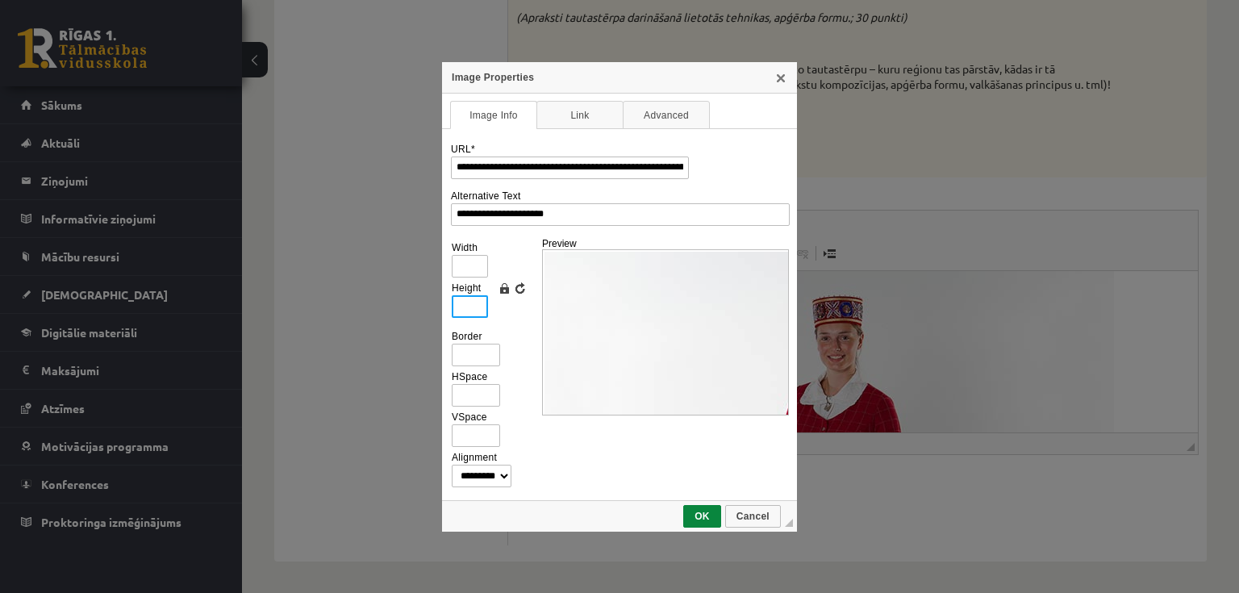
type input "*"
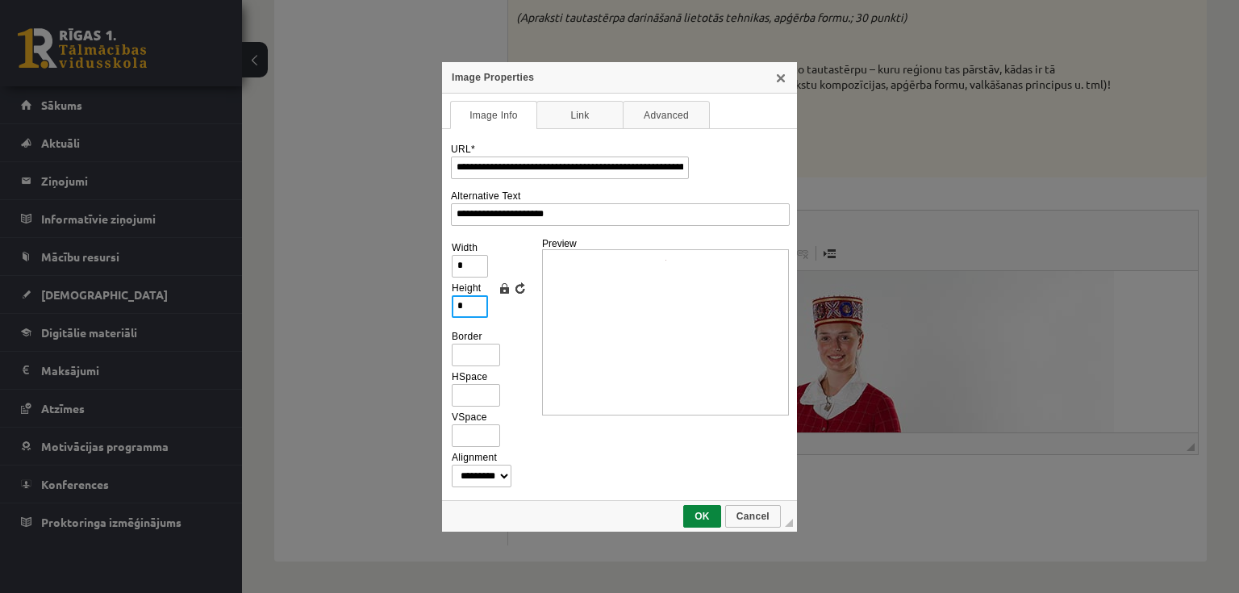
type input "**"
type input "***"
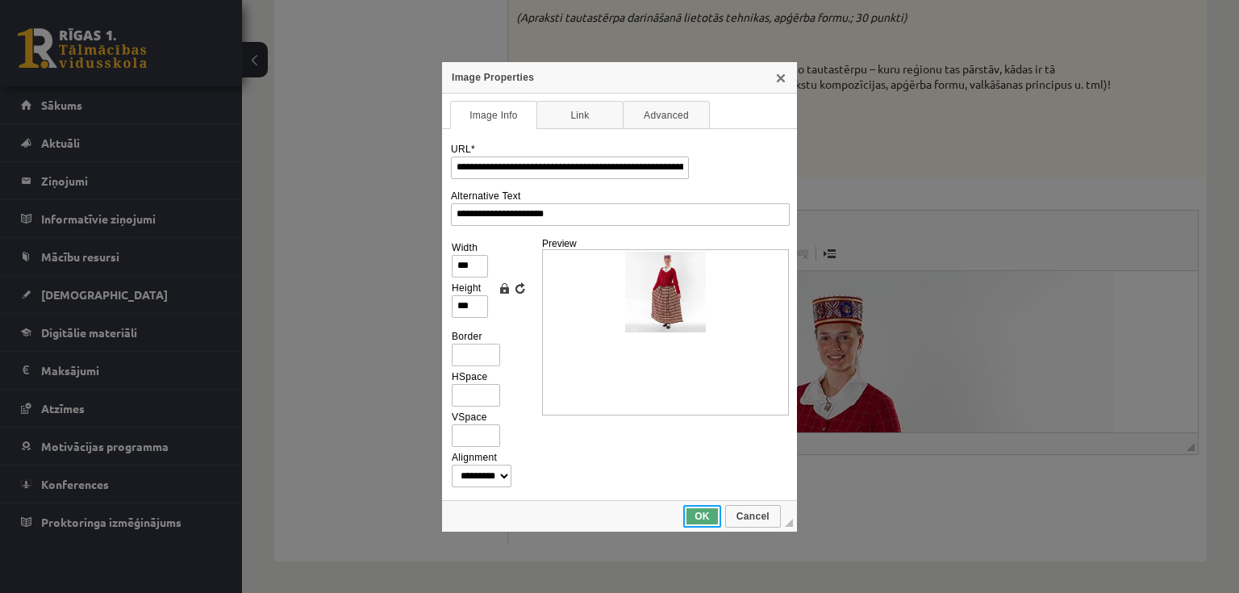
click at [704, 513] on span "OK" at bounding box center [702, 516] width 35 height 11
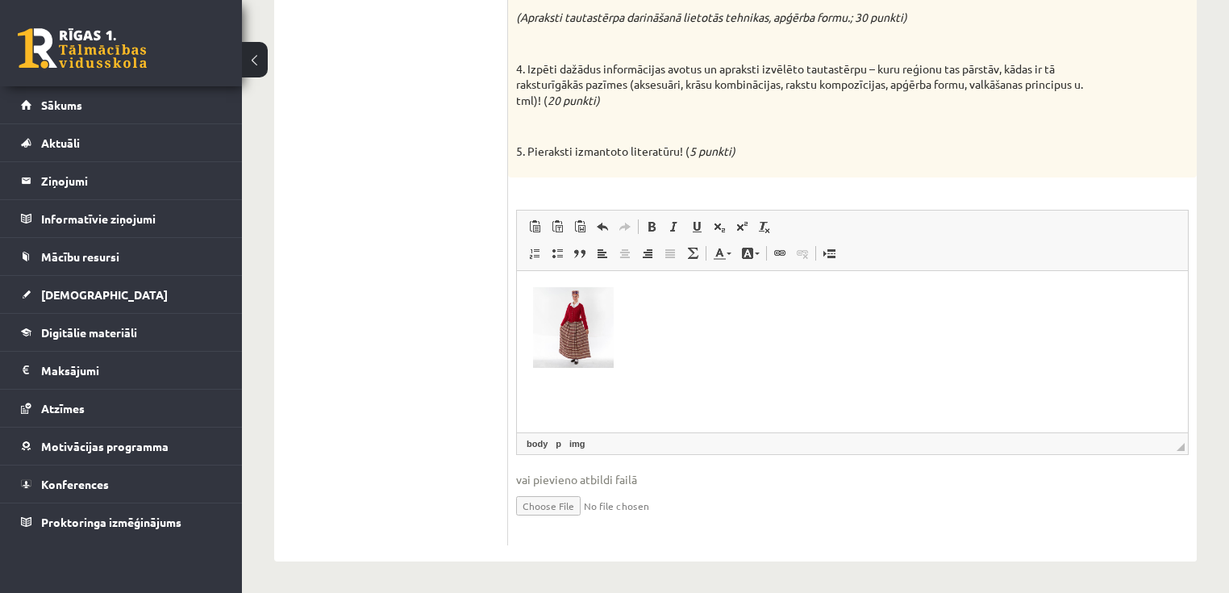
click at [677, 337] on p "Editor, wiswyg-editor-user-answer-47433784209620" at bounding box center [852, 329] width 639 height 87
click at [584, 332] on img "Editor, wiswyg-editor-user-answer-47433784209620" at bounding box center [573, 326] width 81 height 81
click at [585, 332] on img "Editor, wiswyg-editor-user-answer-47433784209620" at bounding box center [573, 326] width 81 height 81
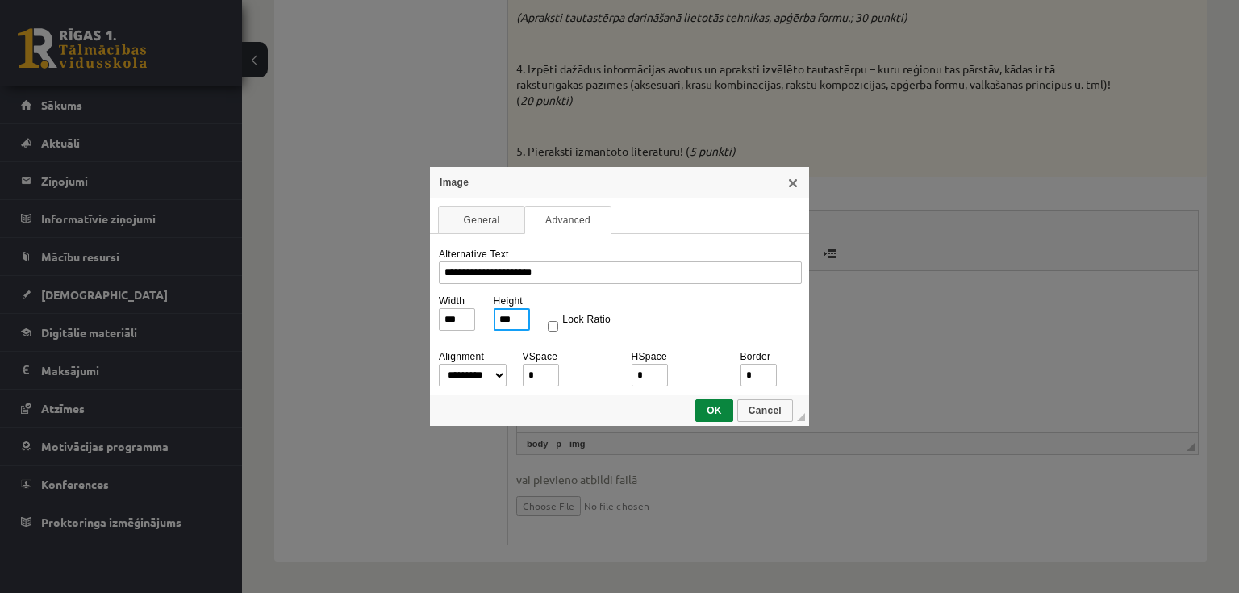
click at [513, 319] on input "***" at bounding box center [512, 319] width 36 height 23
type input "**"
type input "*"
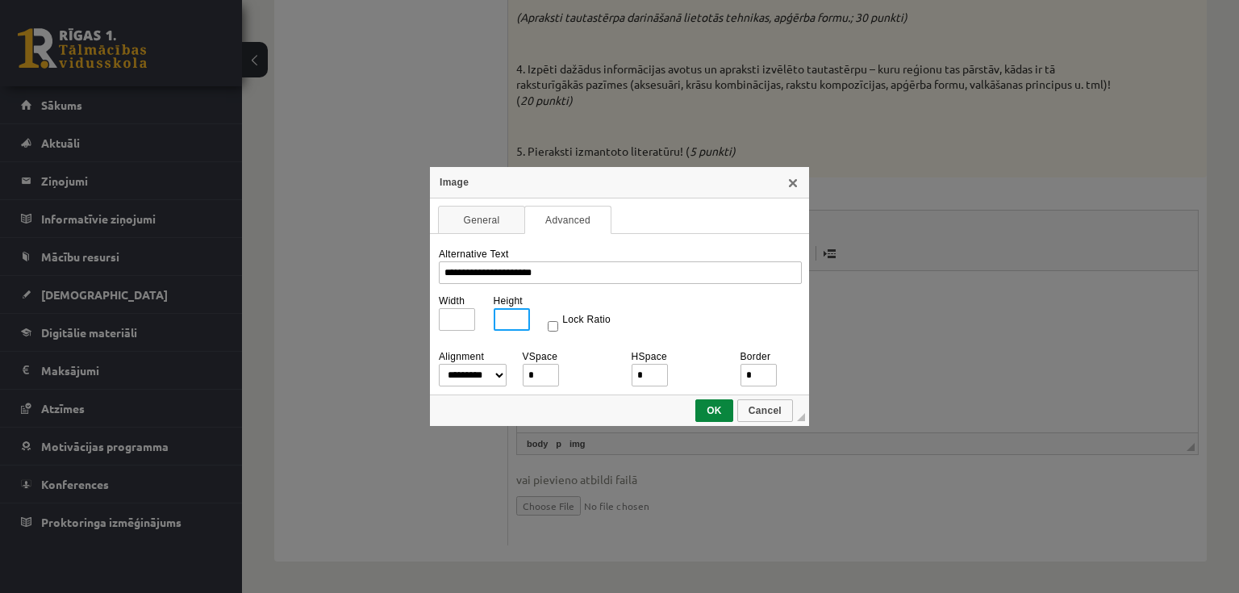
type input "*"
type input "**"
type input "***"
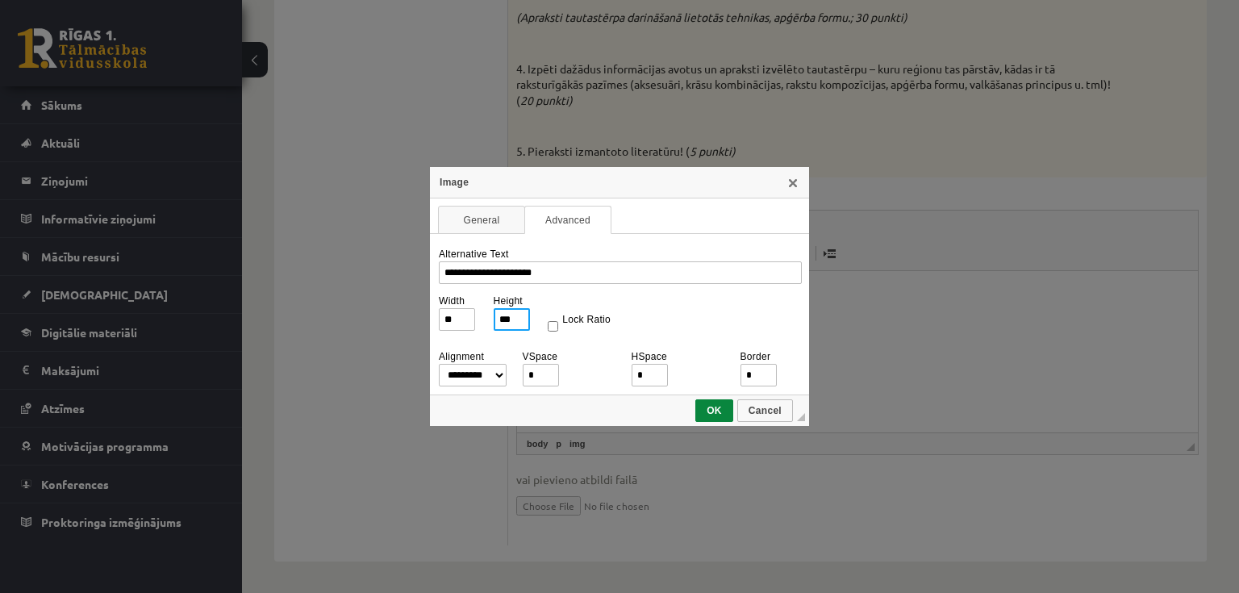
type input "***"
click at [707, 406] on span "OK" at bounding box center [714, 410] width 35 height 11
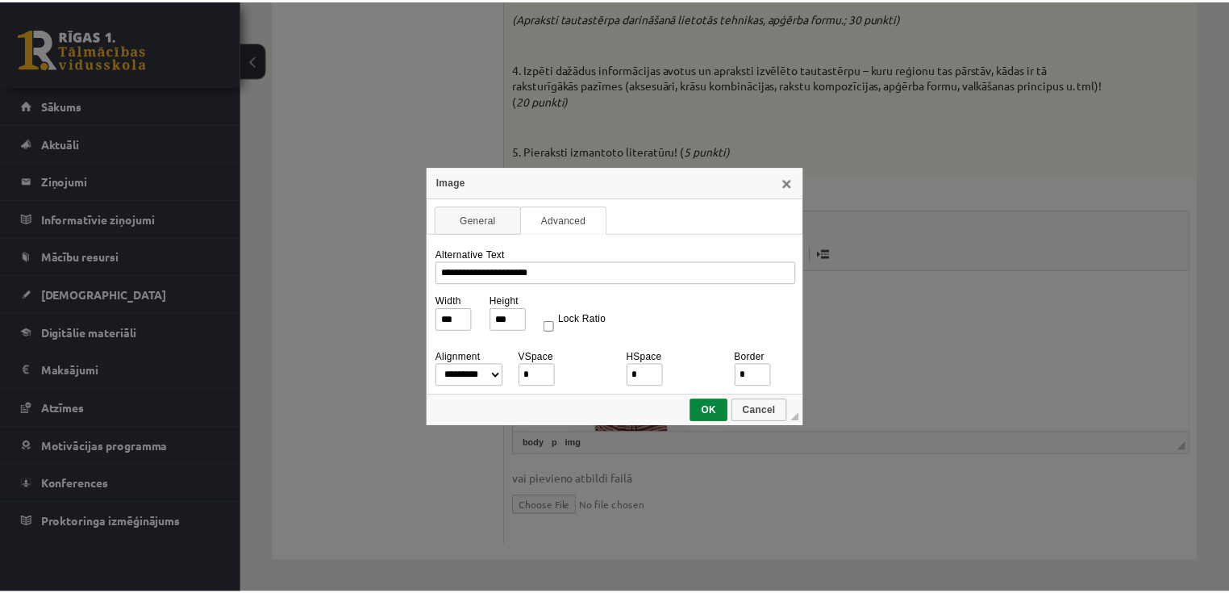
scroll to position [16, 0]
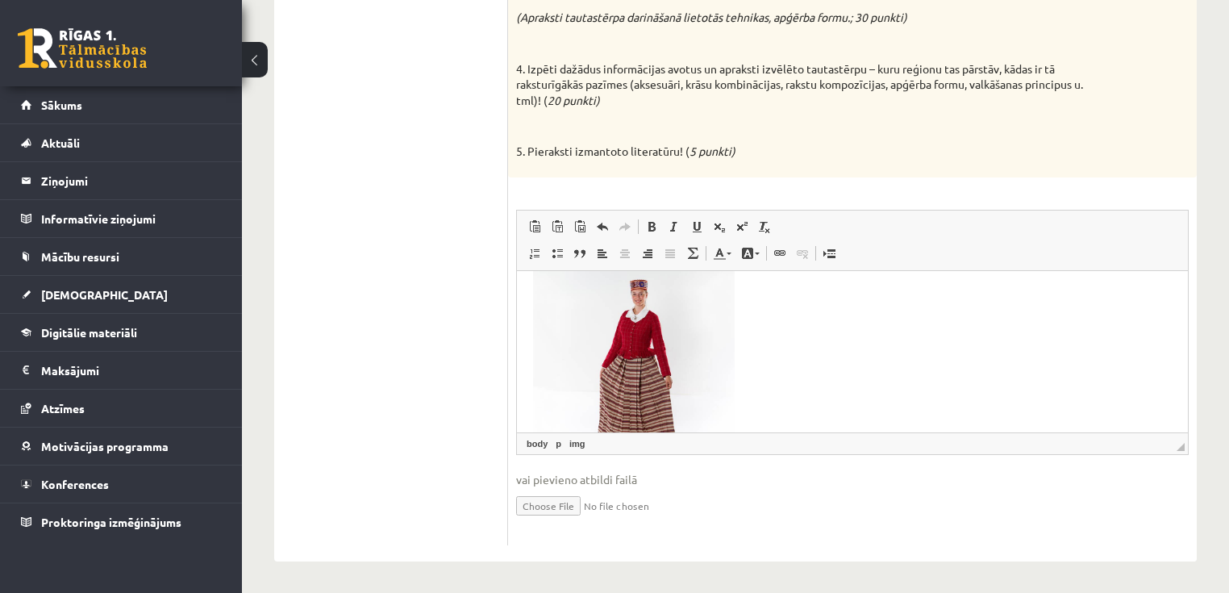
click at [798, 330] on p "Editor, wiswyg-editor-user-answer-47433784209620" at bounding box center [852, 374] width 639 height 208
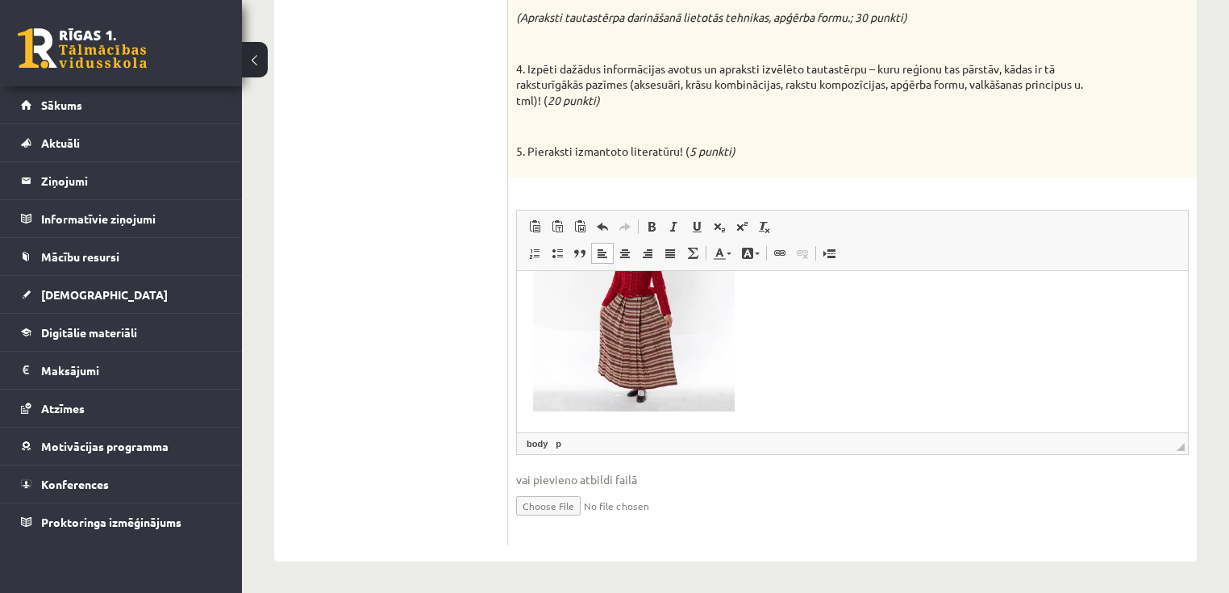
click at [788, 323] on p "Editor, wiswyg-editor-user-answer-47433784209620" at bounding box center [852, 313] width 639 height 208
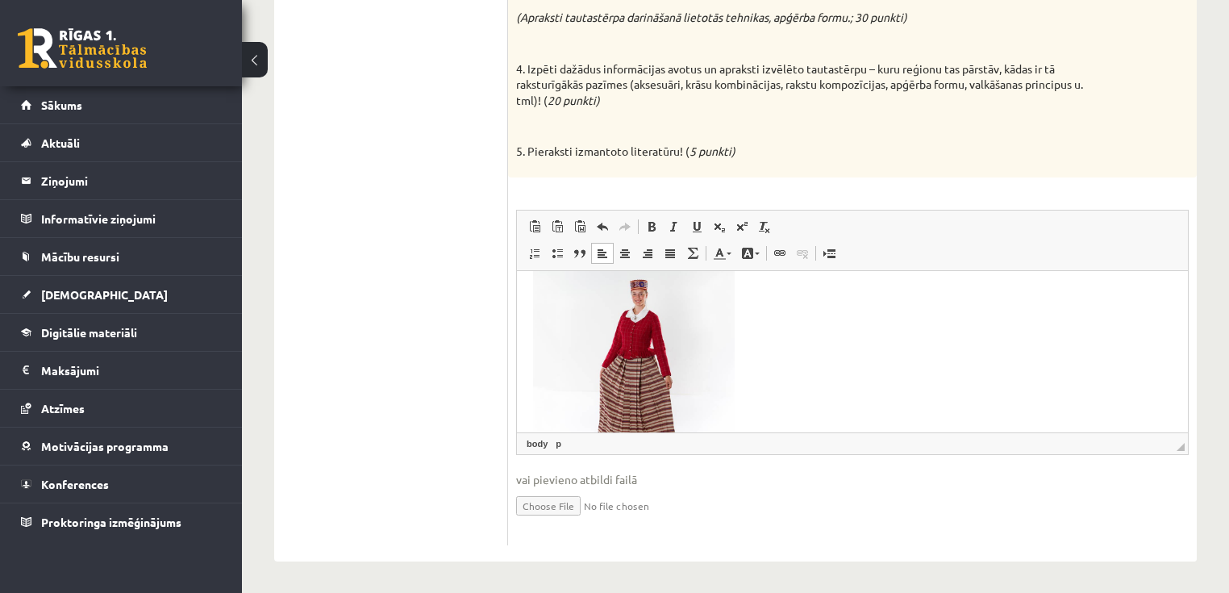
scroll to position [0, 0]
click at [798, 327] on p "Editor, wiswyg-editor-user-answer-47433784209620" at bounding box center [852, 390] width 639 height 208
drag, startPoint x: 781, startPoint y: 290, endPoint x: 776, endPoint y: 302, distance: 12.3
click at [778, 289] on p "Editor, wiswyg-editor-user-answer-47433784209620" at bounding box center [852, 390] width 639 height 208
click at [768, 321] on p "Editor, wiswyg-editor-user-answer-47433784209620" at bounding box center [852, 390] width 639 height 208
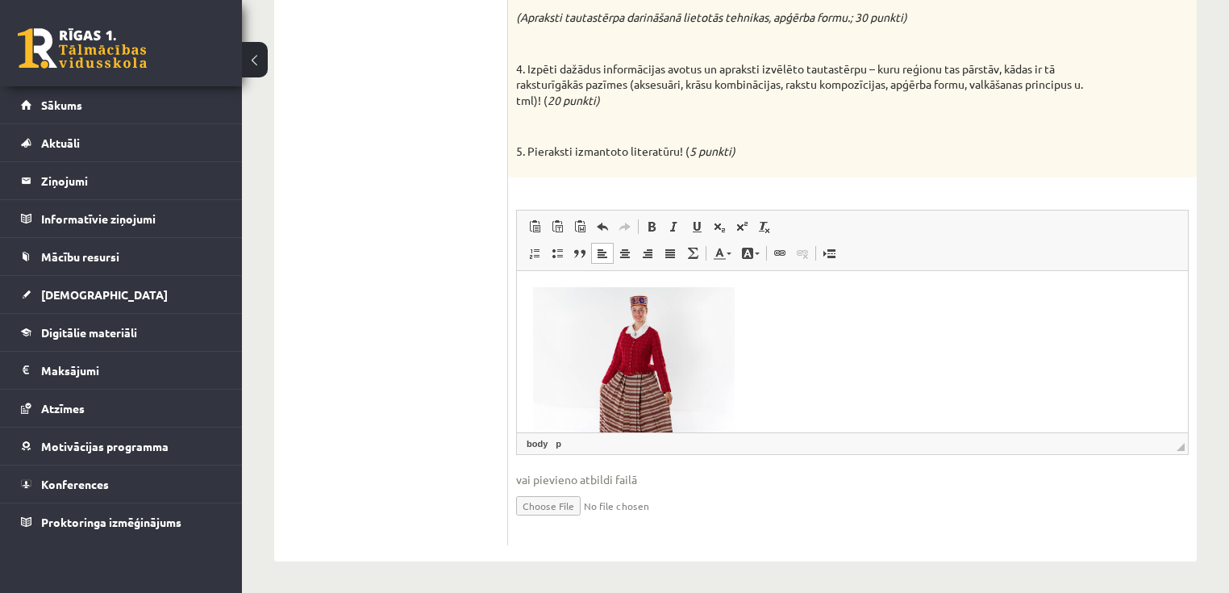
scroll to position [58, 0]
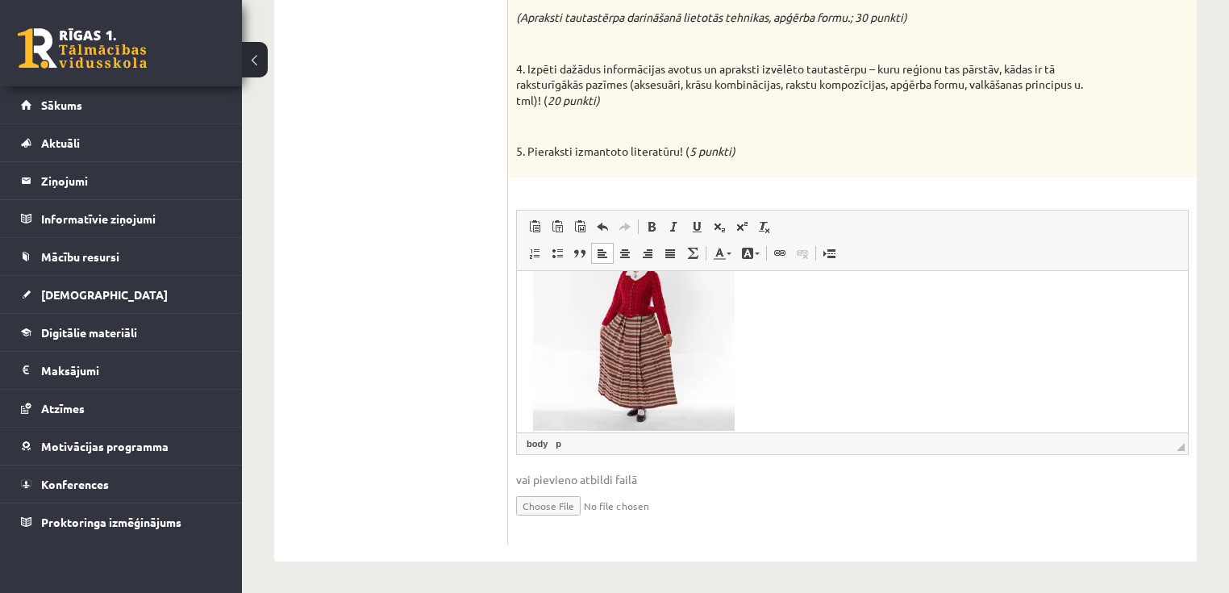
click at [780, 325] on p "Editor, wiswyg-editor-user-answer-47433784209620" at bounding box center [848, 331] width 630 height 206
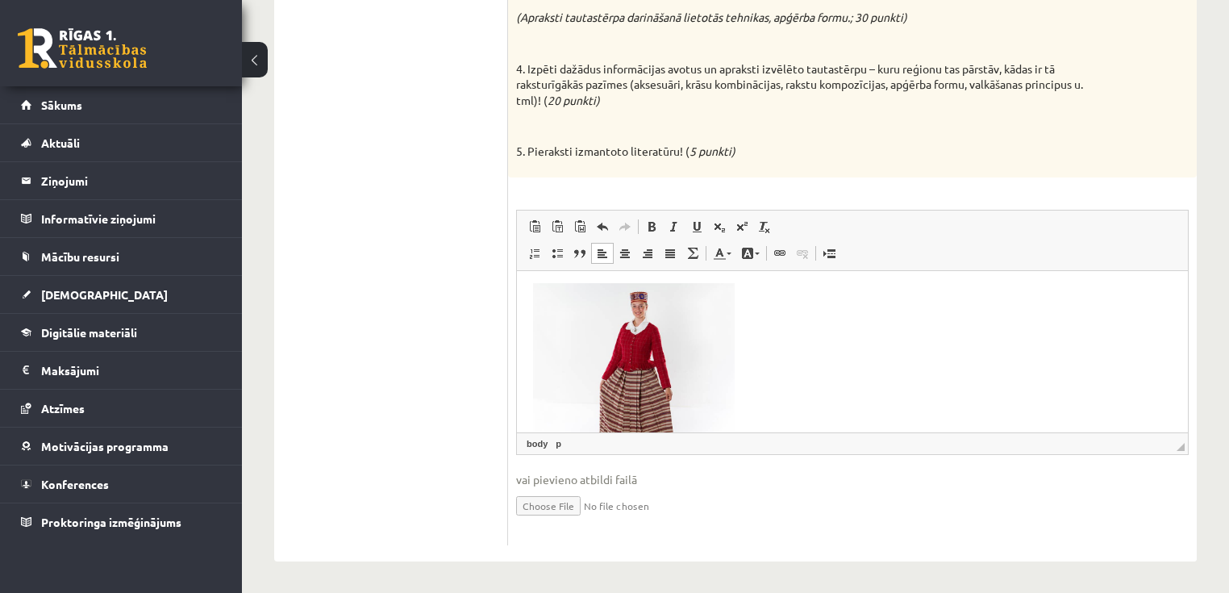
scroll to position [0, 0]
click at [637, 281] on html at bounding box center [852, 373] width 671 height 239
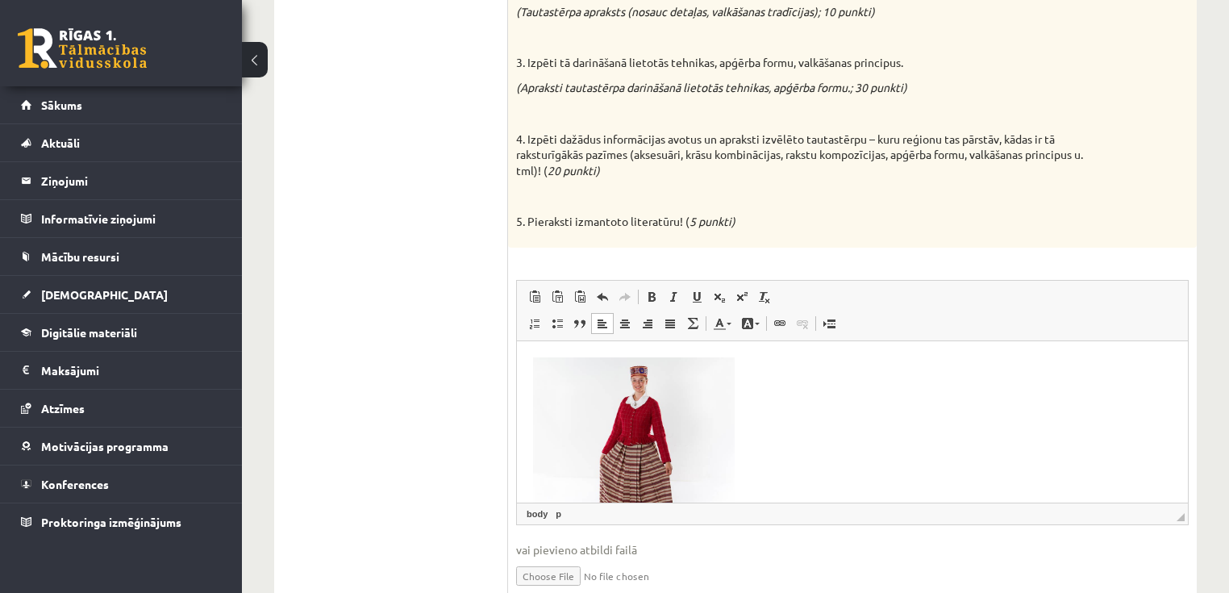
scroll to position [392, 0]
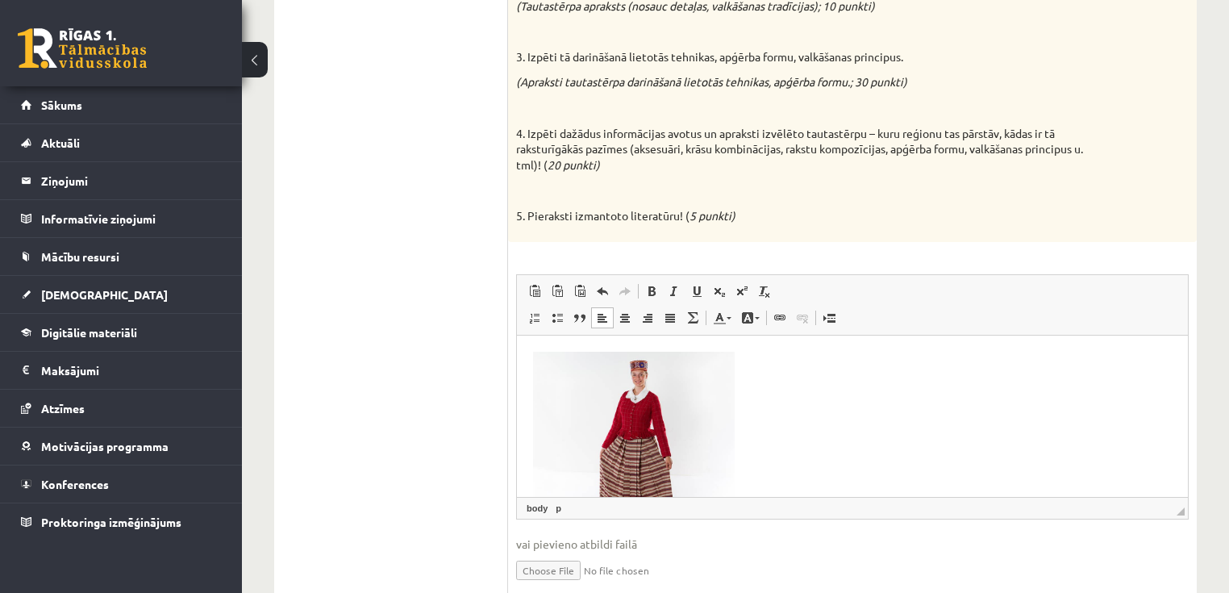
click at [552, 368] on img "Editor, wiswyg-editor-user-answer-47433784209620" at bounding box center [634, 452] width 202 height 202
click at [531, 364] on html at bounding box center [852, 454] width 671 height 239
click at [530, 361] on html at bounding box center [852, 438] width 671 height 239
click at [528, 361] on html at bounding box center [852, 438] width 671 height 239
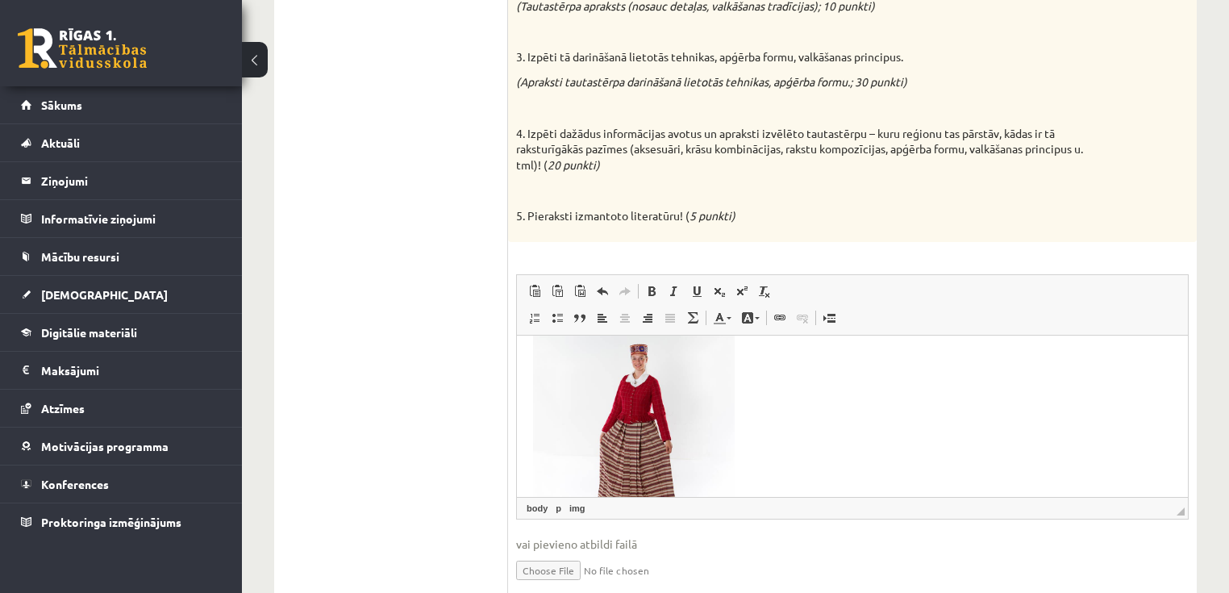
click at [533, 364] on img "Editor, wiswyg-editor-user-answer-47433784209620" at bounding box center [634, 436] width 202 height 202
click at [531, 362] on html at bounding box center [852, 438] width 671 height 239
click at [533, 365] on img "Editor, wiswyg-editor-user-answer-47433784209620" at bounding box center [634, 436] width 202 height 202
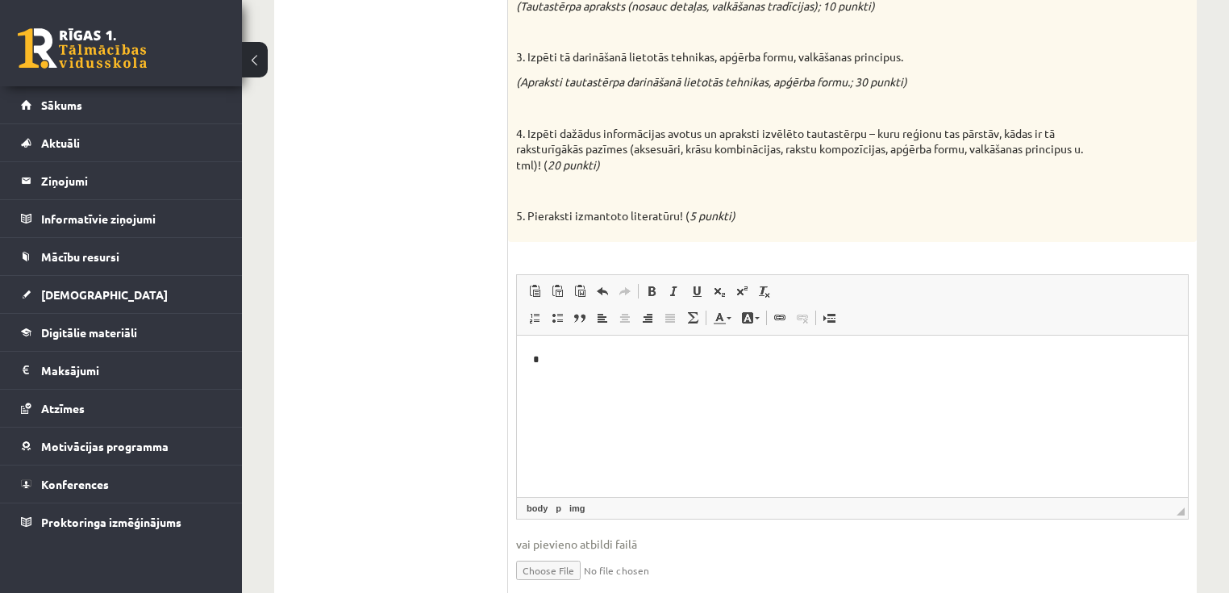
scroll to position [0, 0]
click at [530, 362] on html "*" at bounding box center [852, 359] width 671 height 49
click at [603, 384] on html "*" at bounding box center [852, 359] width 671 height 49
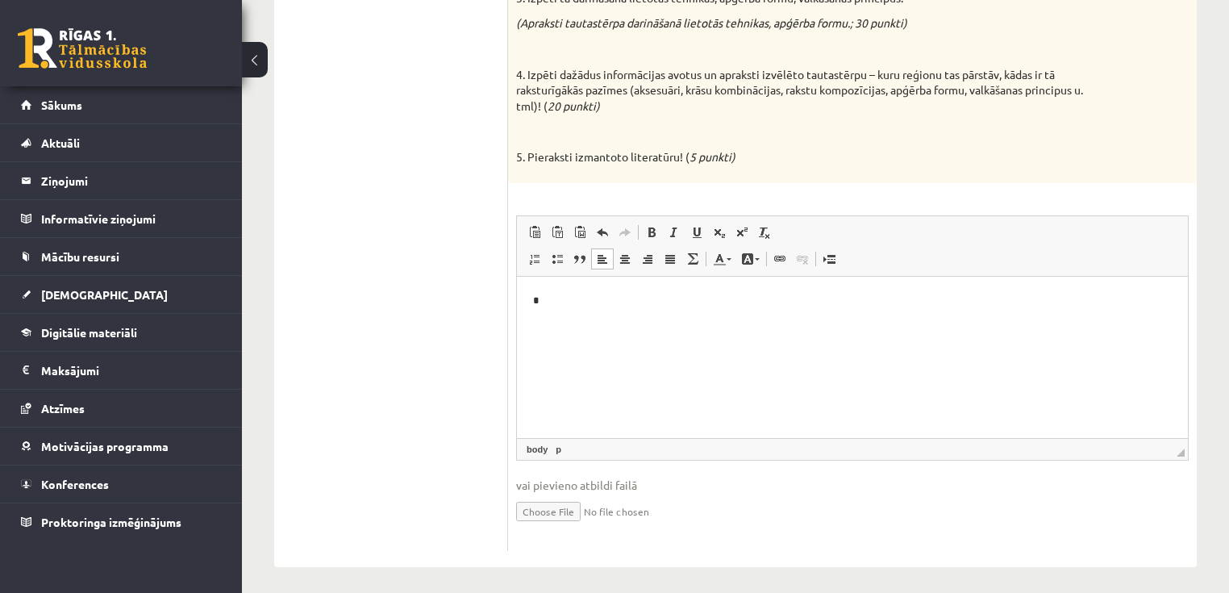
scroll to position [456, 0]
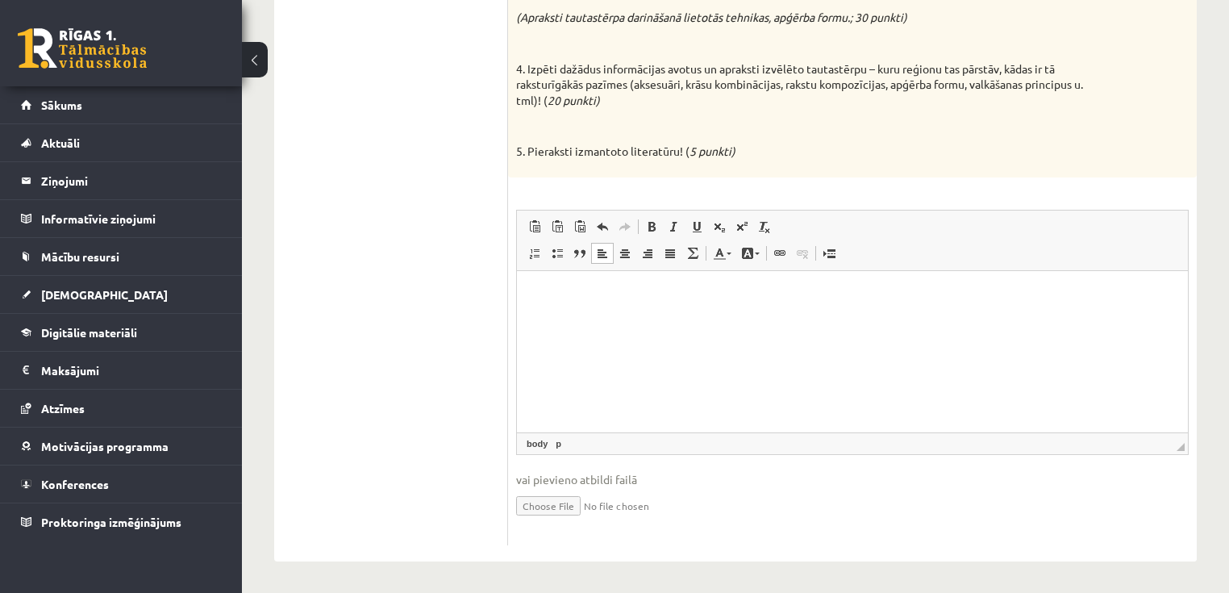
click at [616, 319] on html at bounding box center [852, 294] width 671 height 49
click at [701, 319] on html at bounding box center [852, 294] width 671 height 49
click at [712, 319] on html at bounding box center [852, 294] width 671 height 49
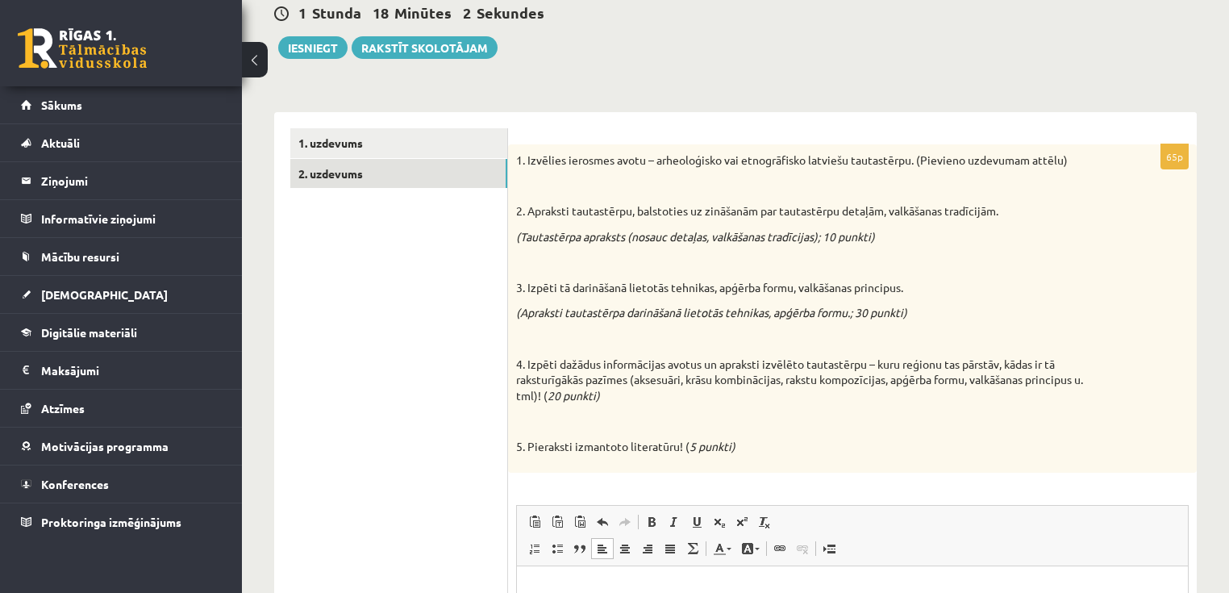
scroll to position [134, 0]
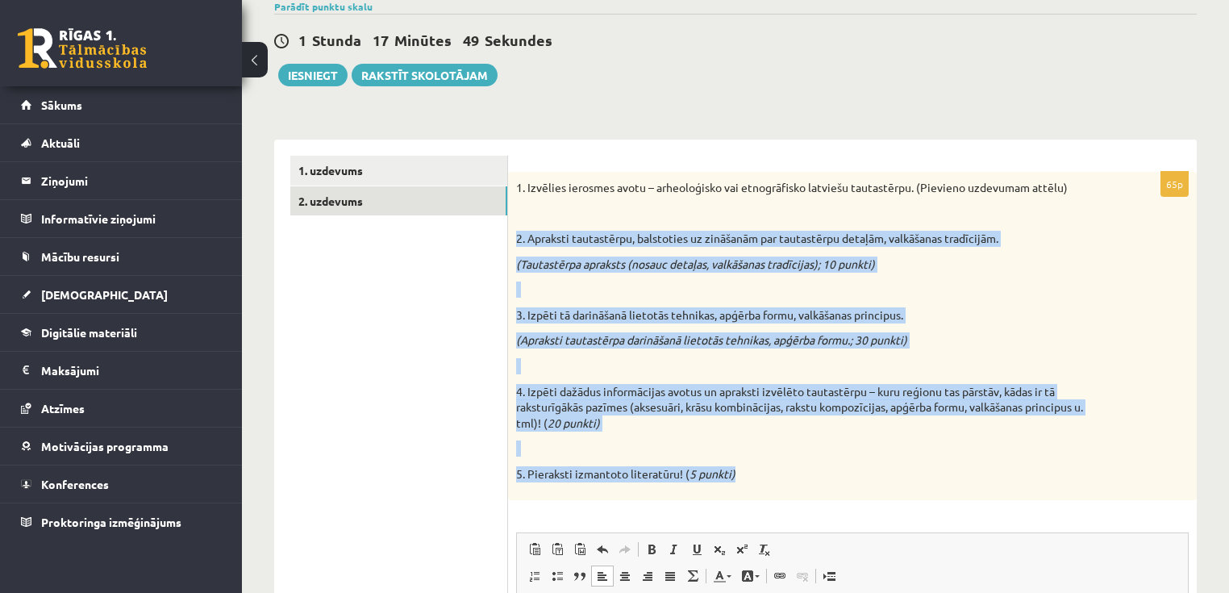
drag, startPoint x: 514, startPoint y: 235, endPoint x: 781, endPoint y: 469, distance: 355.5
click at [781, 469] on div "1. Izvēlies ierosmes avotu – arheoloģisko vai etnogrāfisko latviešu tautastērpu…" at bounding box center [852, 336] width 689 height 328
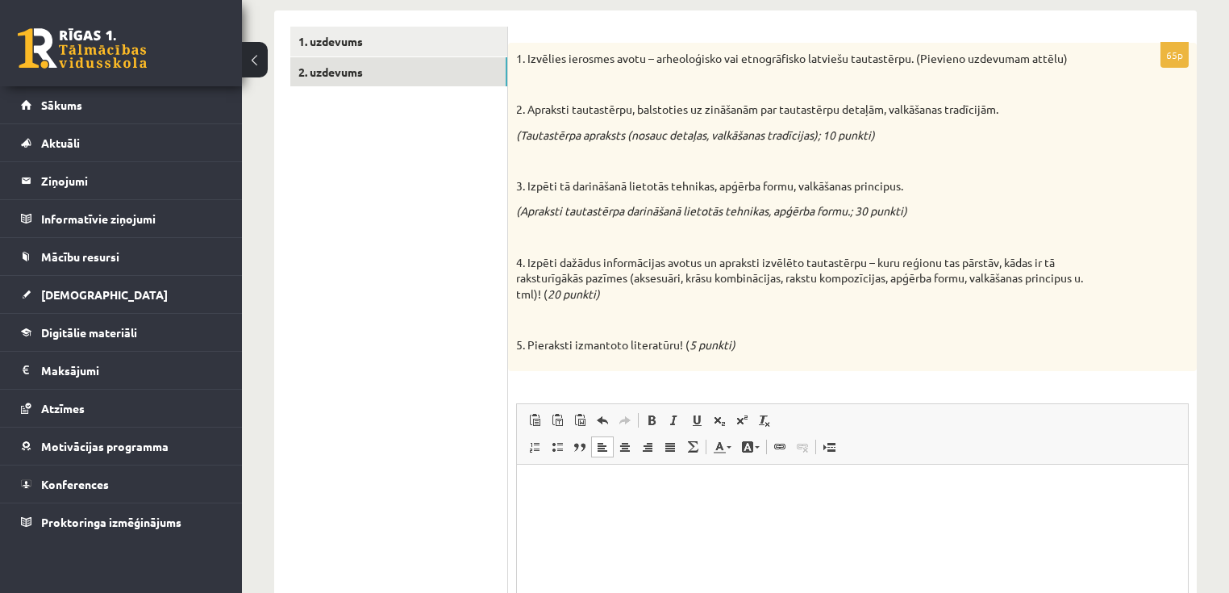
click at [461, 319] on ul "1. uzdevums 2. uzdevums" at bounding box center [399, 383] width 218 height 712
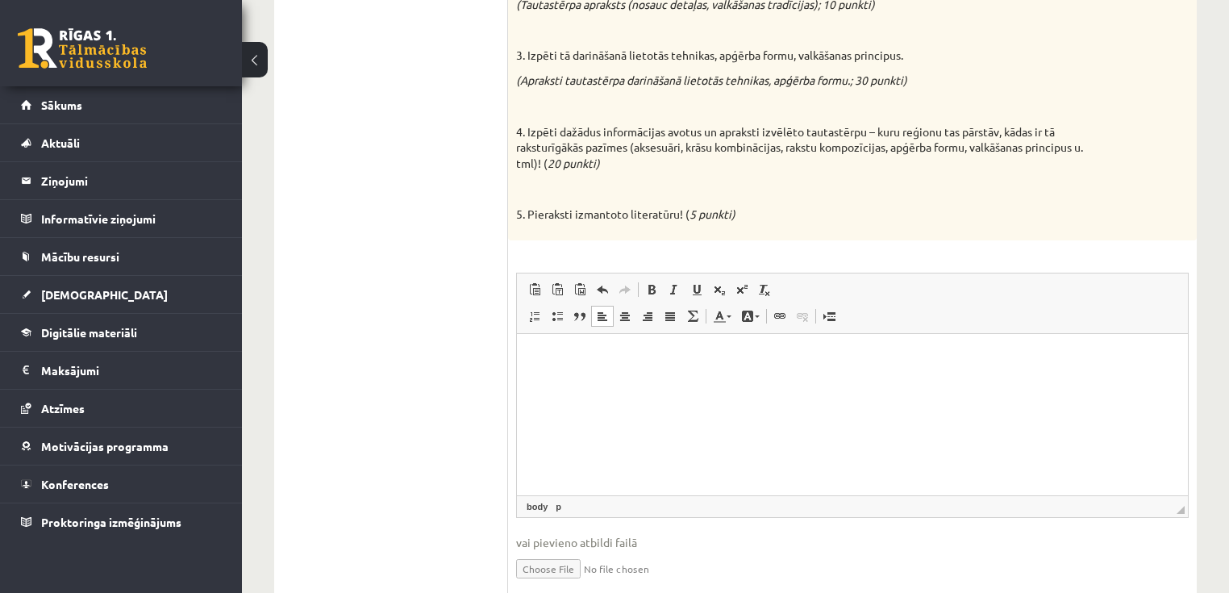
scroll to position [456, 0]
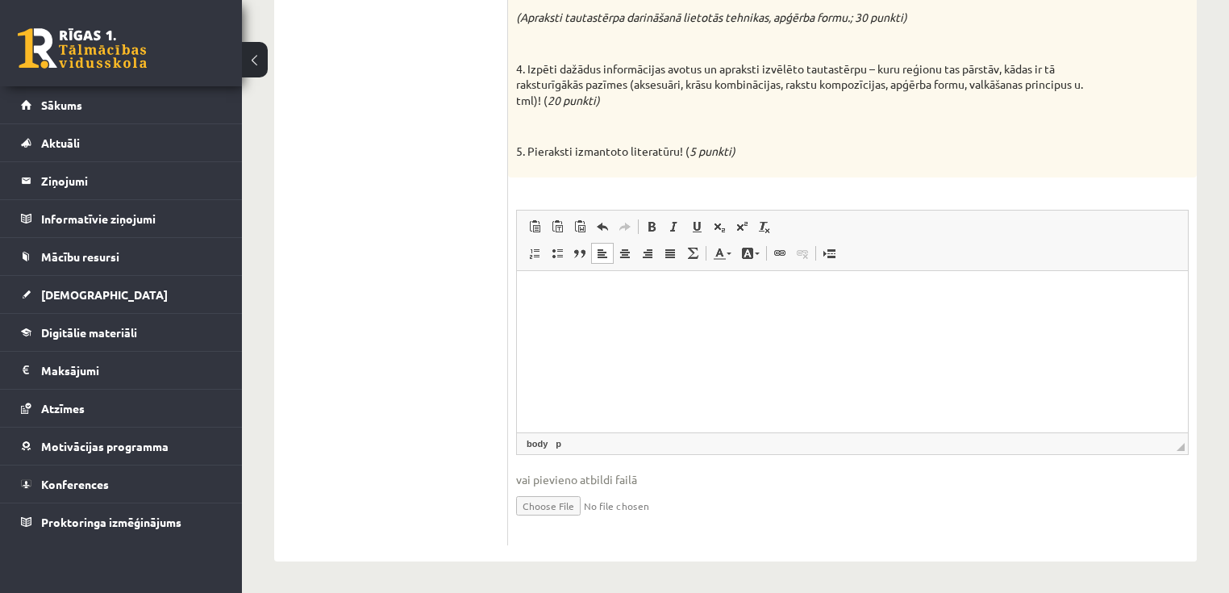
click at [581, 296] on p "Editor, wiswyg-editor-user-answer-47433784209620" at bounding box center [852, 294] width 639 height 17
click at [445, 292] on ul "1. uzdevums 2. uzdevums" at bounding box center [399, 189] width 218 height 712
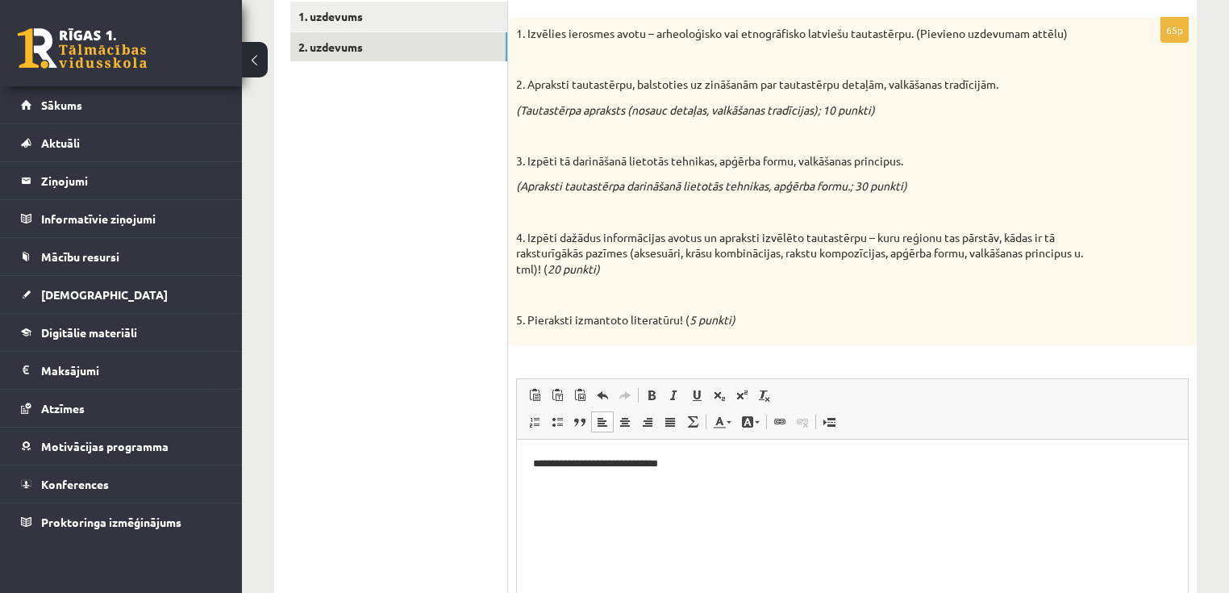
scroll to position [392, 0]
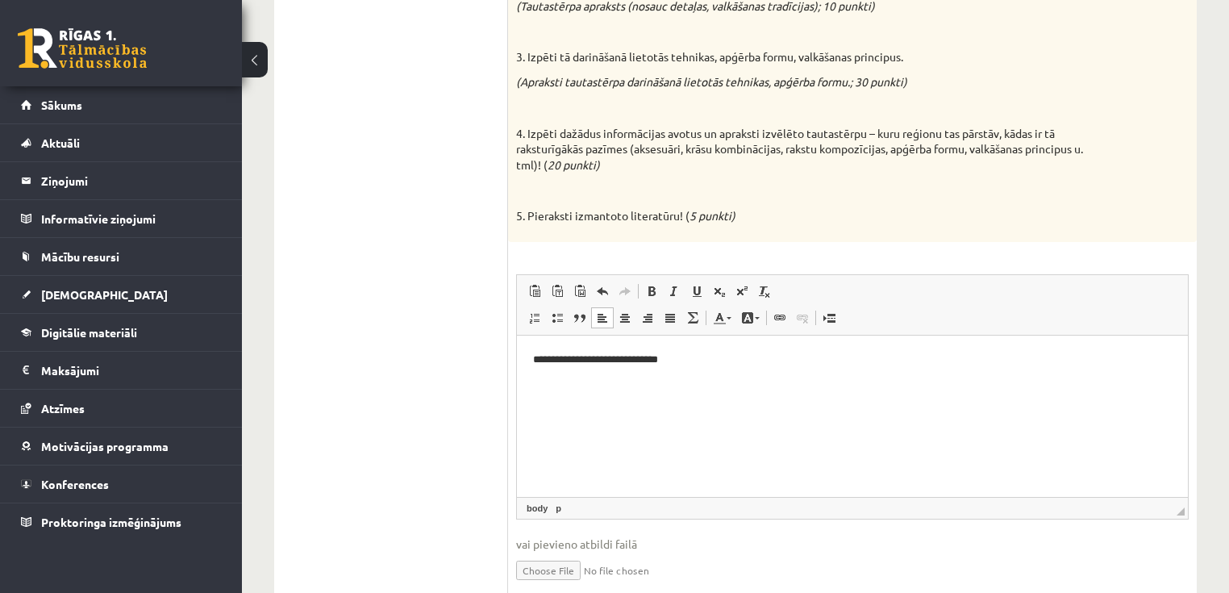
click at [688, 375] on html "**********" at bounding box center [852, 359] width 671 height 49
drag, startPoint x: 601, startPoint y: 377, endPoint x: 516, endPoint y: 348, distance: 89.5
click at [517, 348] on html "**********" at bounding box center [852, 368] width 671 height 66
click at [655, 289] on span at bounding box center [651, 291] width 13 height 13
click at [671, 293] on span at bounding box center [674, 291] width 13 height 13
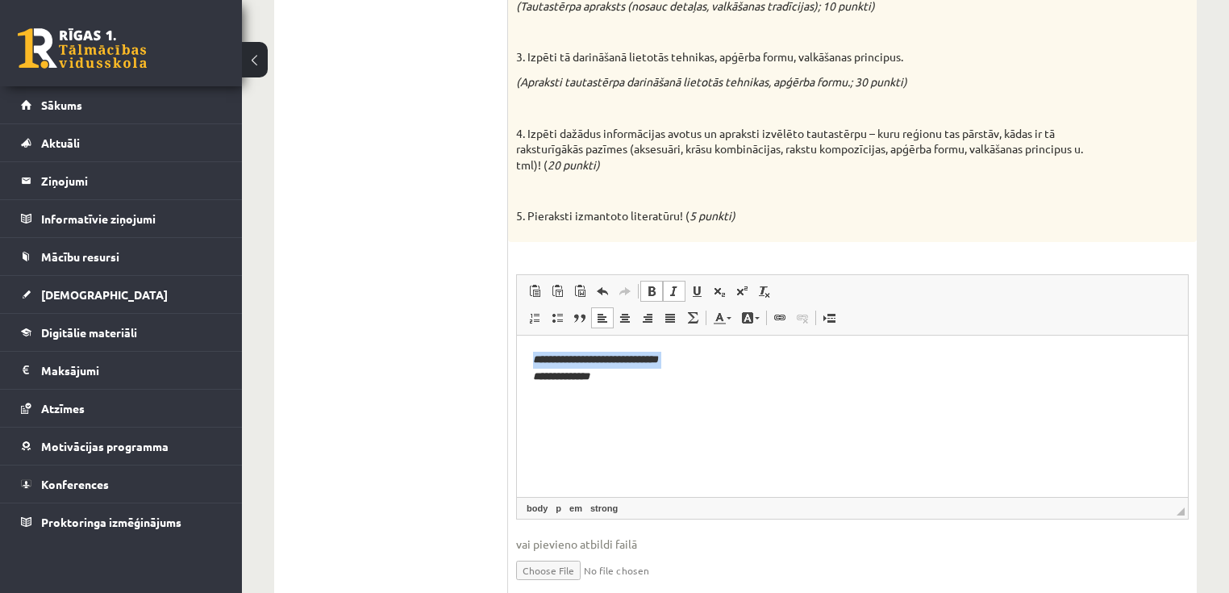
click at [652, 290] on span at bounding box center [651, 291] width 13 height 13
click at [666, 290] on link "Italic Keyboard shortcut Ctrl+I" at bounding box center [674, 291] width 23 height 21
click at [684, 401] on html "**********" at bounding box center [852, 368] width 671 height 66
click at [673, 290] on span at bounding box center [674, 291] width 13 height 13
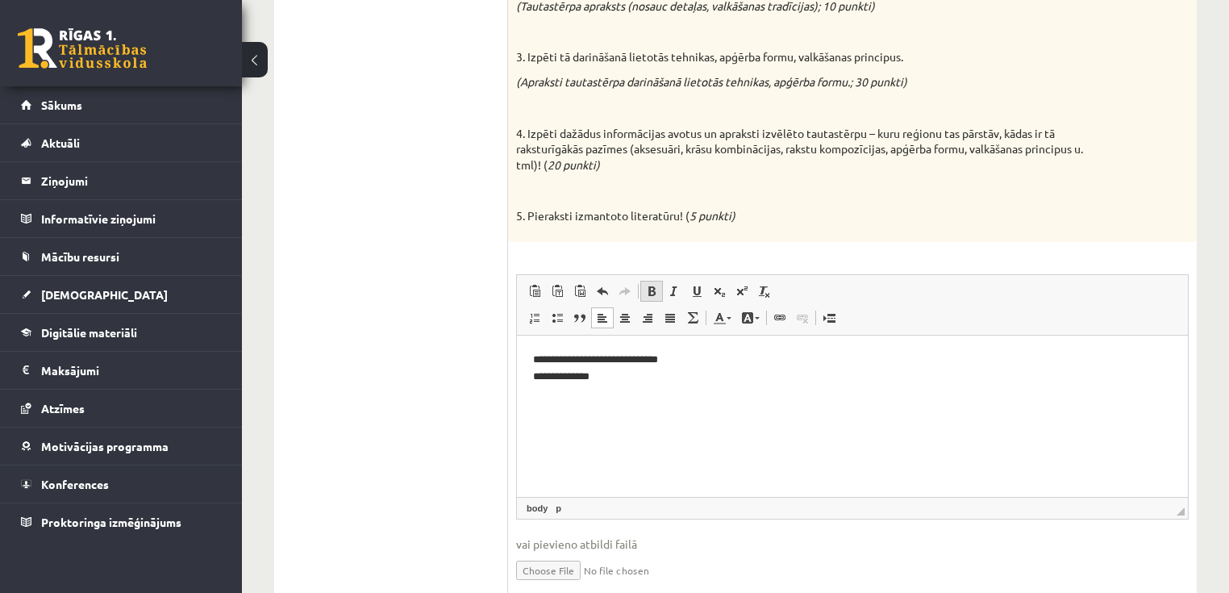
click at [652, 287] on span at bounding box center [651, 291] width 13 height 13
click at [657, 401] on html "**********" at bounding box center [852, 368] width 671 height 66
drag, startPoint x: 623, startPoint y: 378, endPoint x: 546, endPoint y: 341, distance: 85.9
click at [517, 344] on html "**********" at bounding box center [852, 368] width 671 height 66
click at [651, 290] on span at bounding box center [651, 291] width 13 height 13
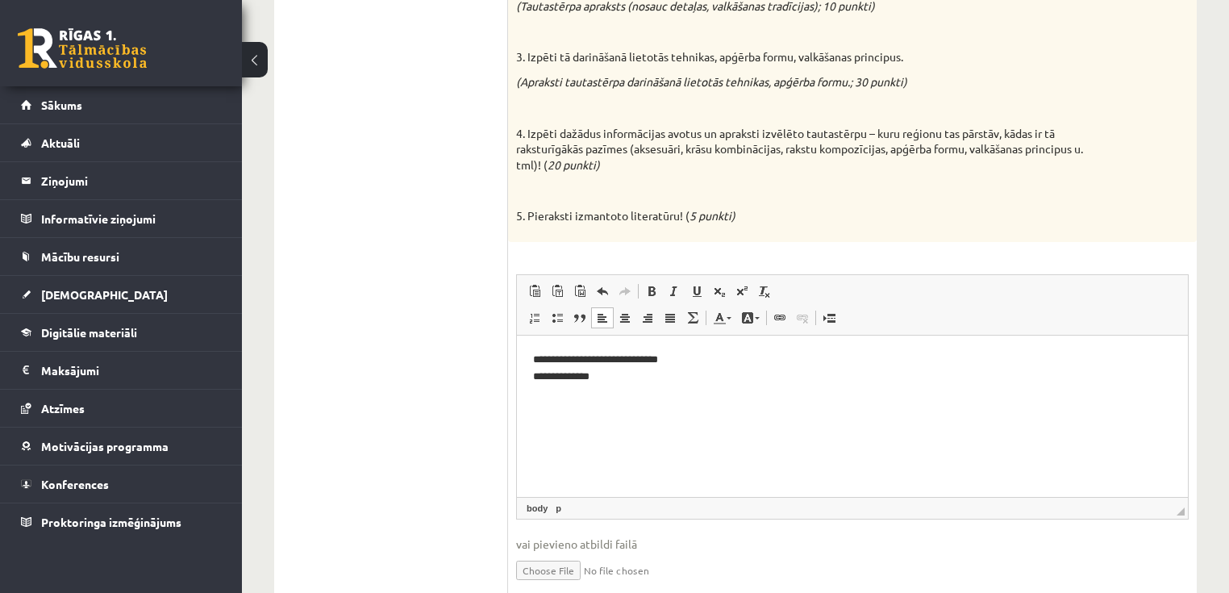
click at [668, 401] on html "**********" at bounding box center [852, 368] width 671 height 66
click at [685, 398] on html "**********" at bounding box center [852, 368] width 671 height 66
click at [680, 374] on p "**********" at bounding box center [853, 368] width 640 height 34
click at [540, 373] on p "**********" at bounding box center [853, 368] width 640 height 34
click at [657, 396] on html "**********" at bounding box center [852, 368] width 671 height 66
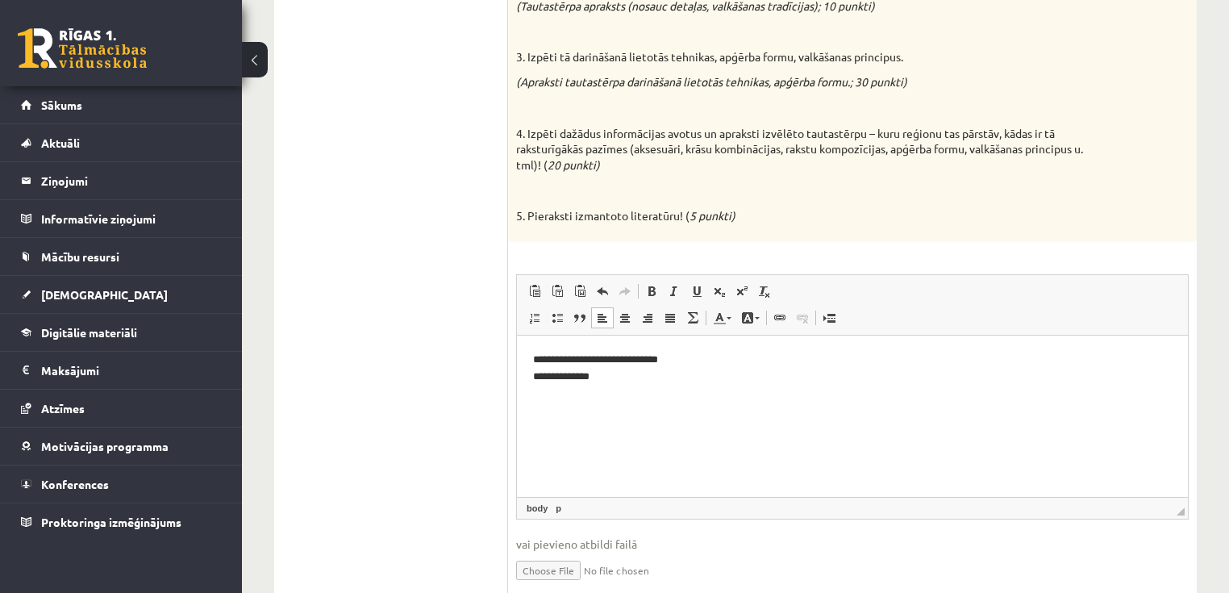
click at [633, 378] on p "**********" at bounding box center [853, 368] width 640 height 34
drag, startPoint x: 601, startPoint y: 377, endPoint x: 616, endPoint y: 397, distance: 24.7
click at [602, 378] on p "**********" at bounding box center [853, 368] width 640 height 34
click at [666, 377] on p "**********" at bounding box center [853, 368] width 640 height 34
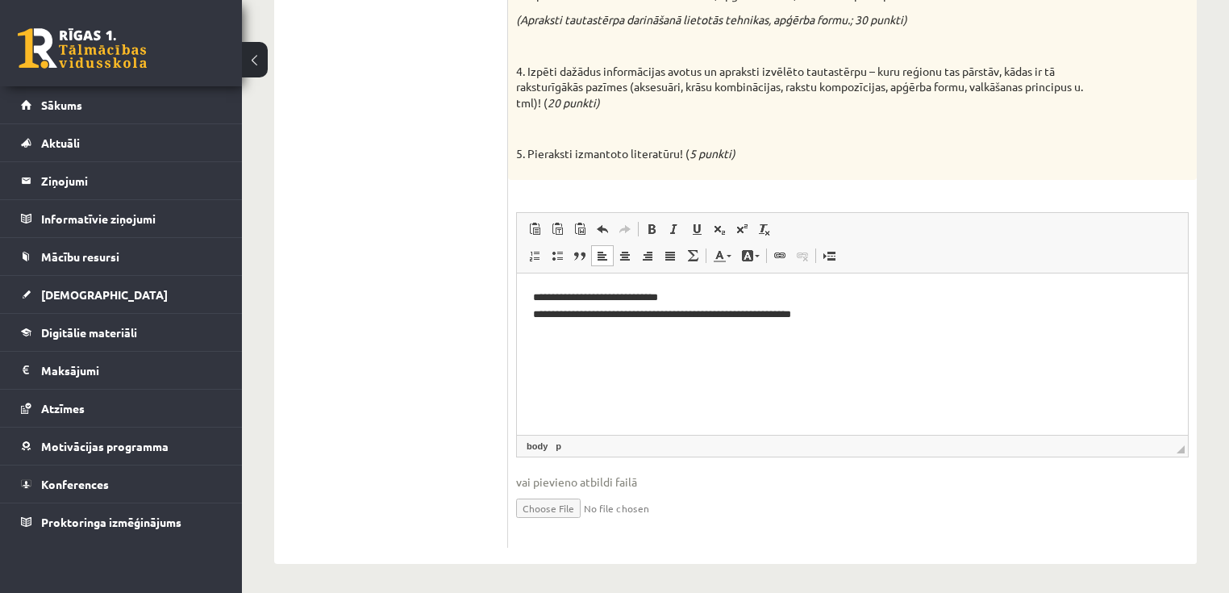
scroll to position [456, 0]
click at [860, 320] on html "**********" at bounding box center [852, 303] width 671 height 66
click at [611, 327] on p "**********" at bounding box center [853, 311] width 640 height 50
click at [537, 327] on p "**********" at bounding box center [853, 311] width 640 height 50
drag, startPoint x: 692, startPoint y: 329, endPoint x: 736, endPoint y: 331, distance: 43.6
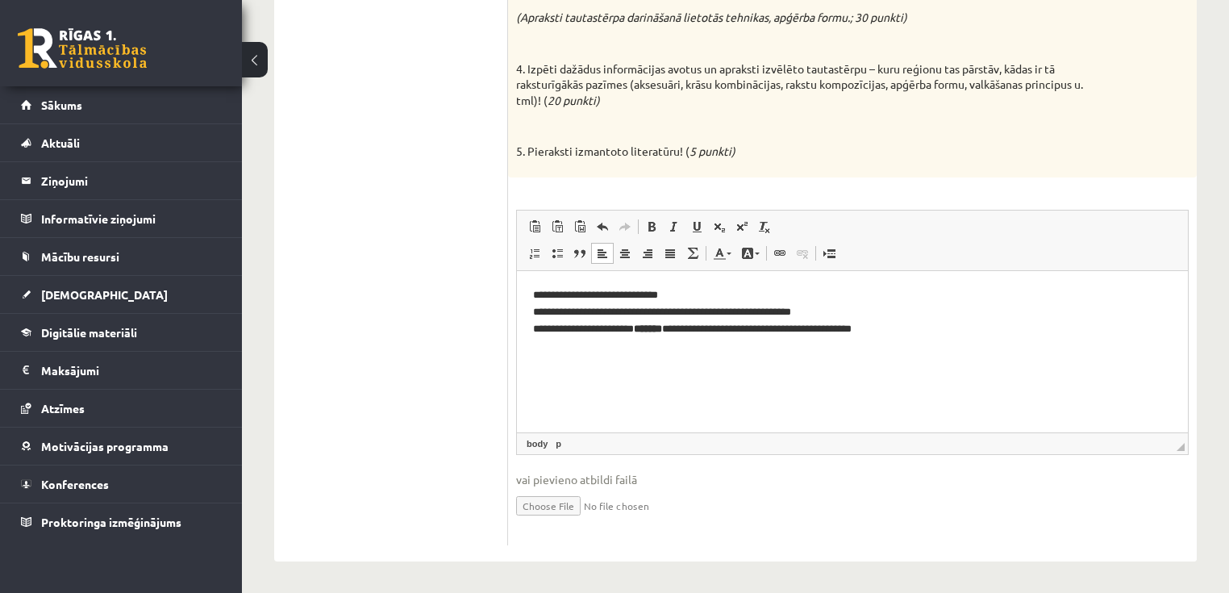
click at [702, 329] on p "**********" at bounding box center [853, 311] width 640 height 50
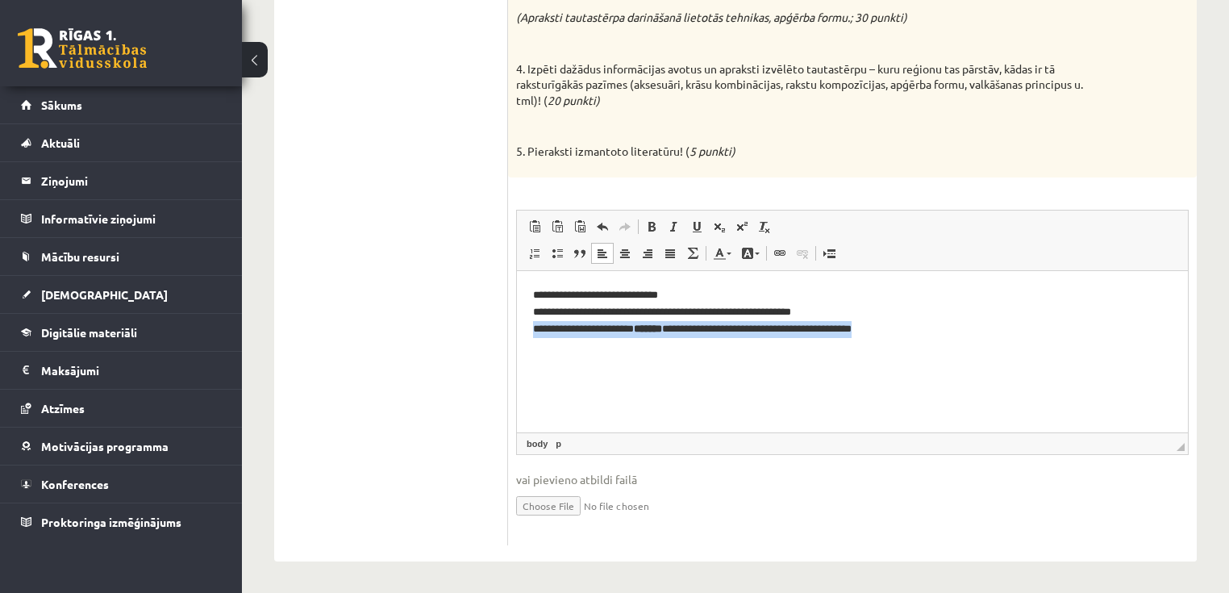
drag, startPoint x: 912, startPoint y: 329, endPoint x: 512, endPoint y: 333, distance: 400.0
click at [517, 333] on html "**********" at bounding box center [852, 311] width 671 height 82
click at [653, 225] on span at bounding box center [651, 226] width 13 height 13
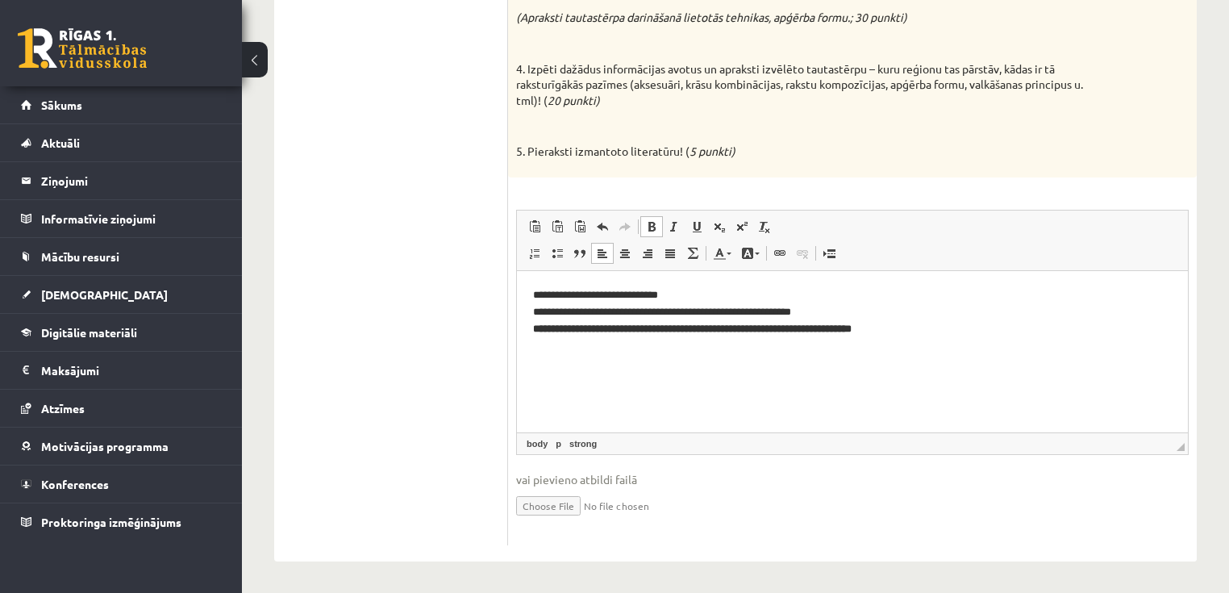
click at [652, 225] on span at bounding box center [651, 226] width 13 height 13
click at [675, 352] on html "**********" at bounding box center [852, 311] width 671 height 82
click at [726, 332] on p "**********" at bounding box center [853, 311] width 640 height 50
click at [898, 329] on p "**********" at bounding box center [853, 311] width 640 height 50
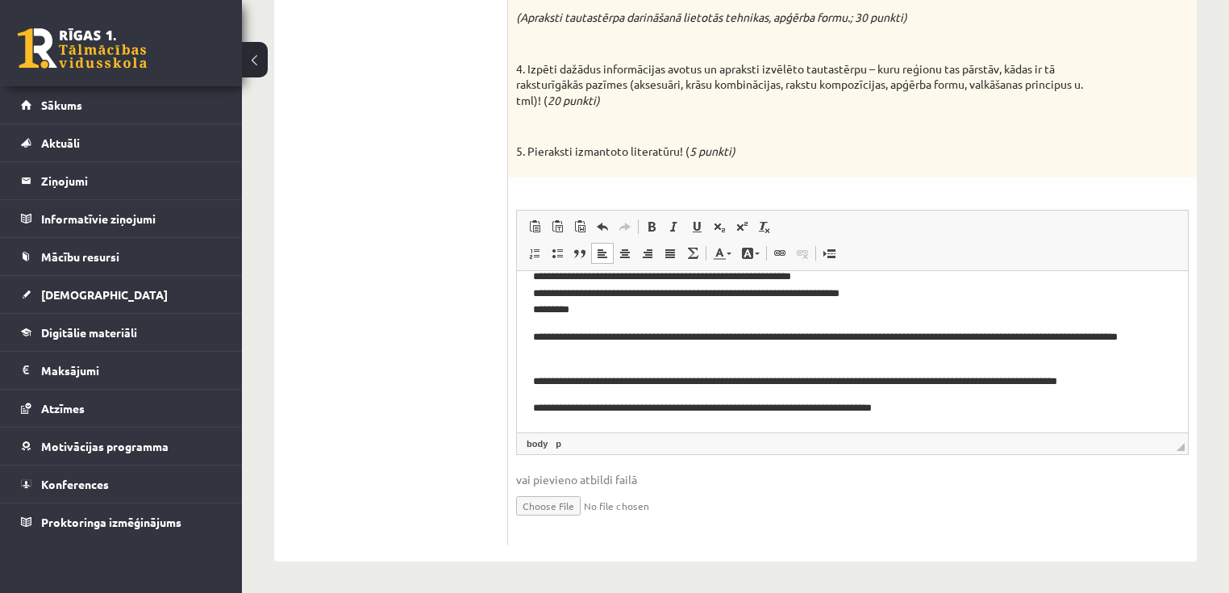
scroll to position [36, 0]
click at [531, 406] on html "**********" at bounding box center [852, 333] width 671 height 198
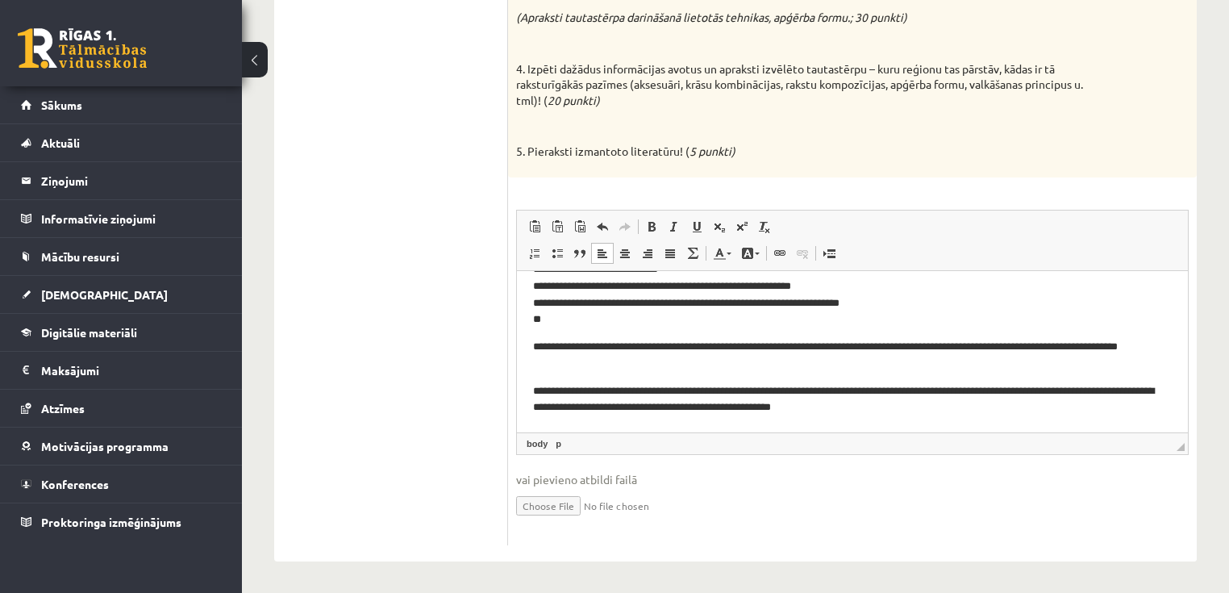
click at [533, 389] on p "**********" at bounding box center [848, 399] width 630 height 34
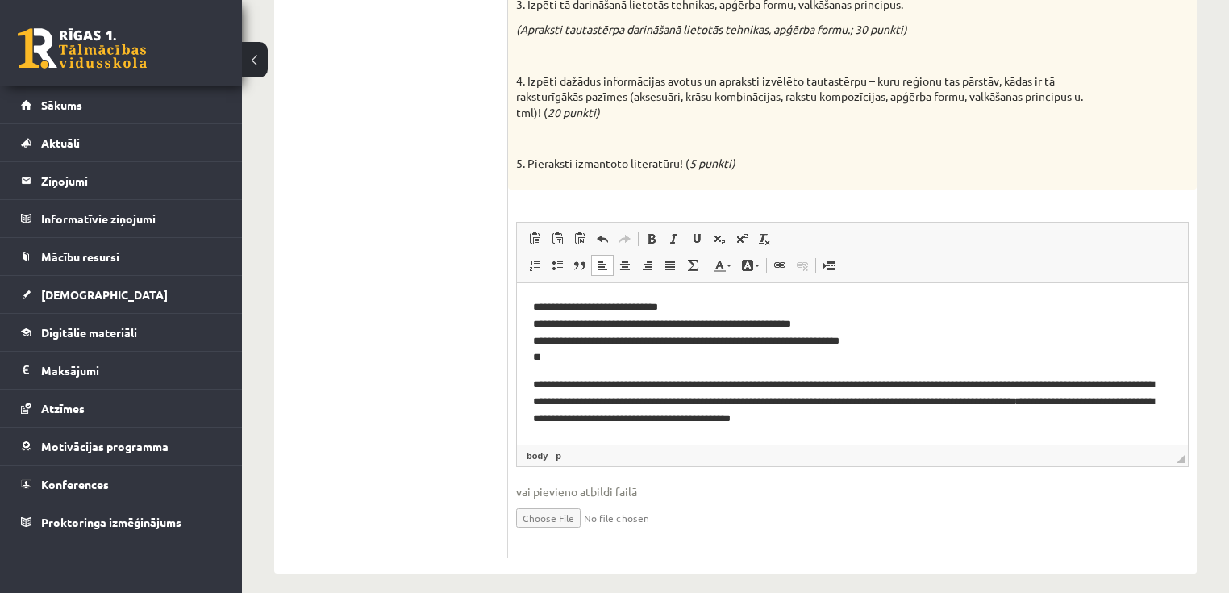
scroll to position [456, 0]
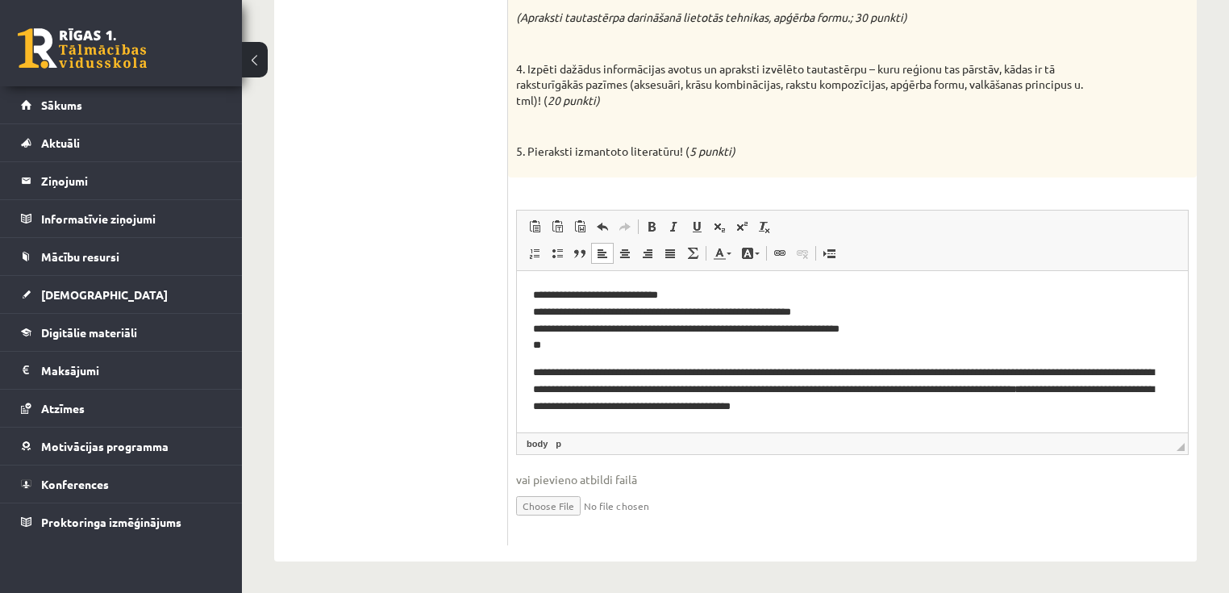
click at [531, 368] on html "**********" at bounding box center [852, 350] width 671 height 160
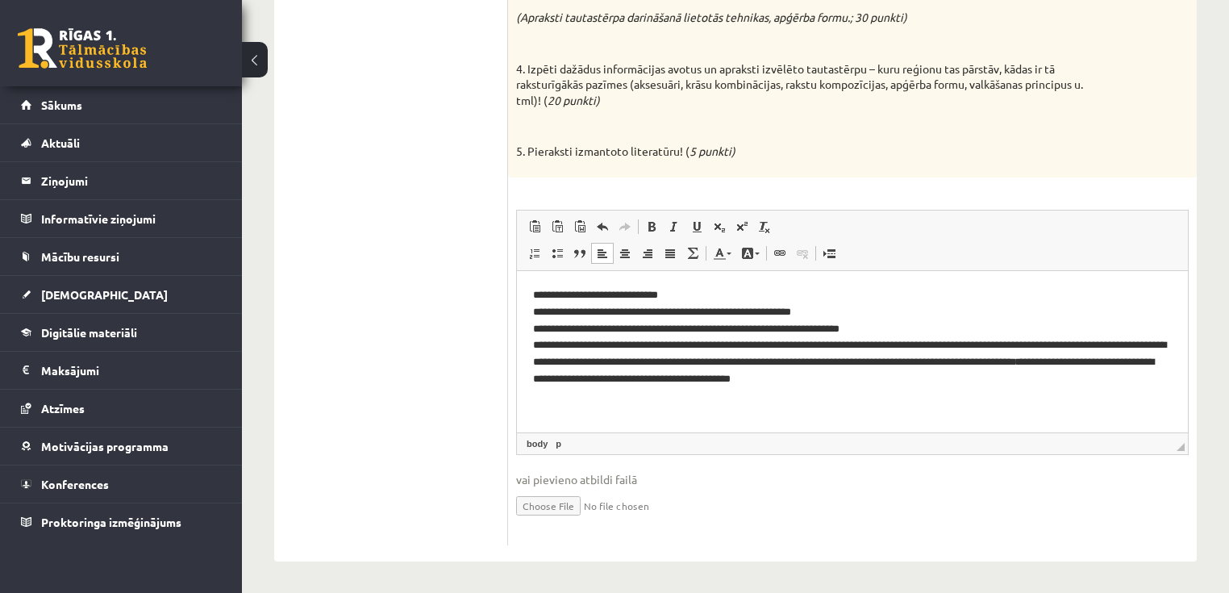
click at [962, 384] on p "**********" at bounding box center [853, 336] width 640 height 101
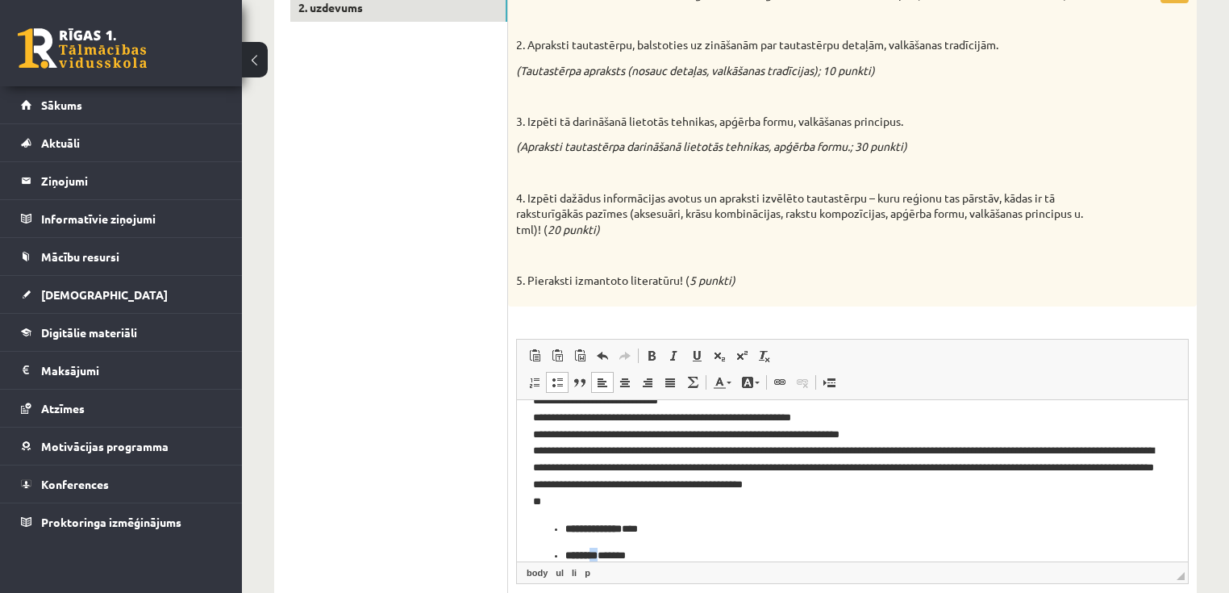
scroll to position [27, 0]
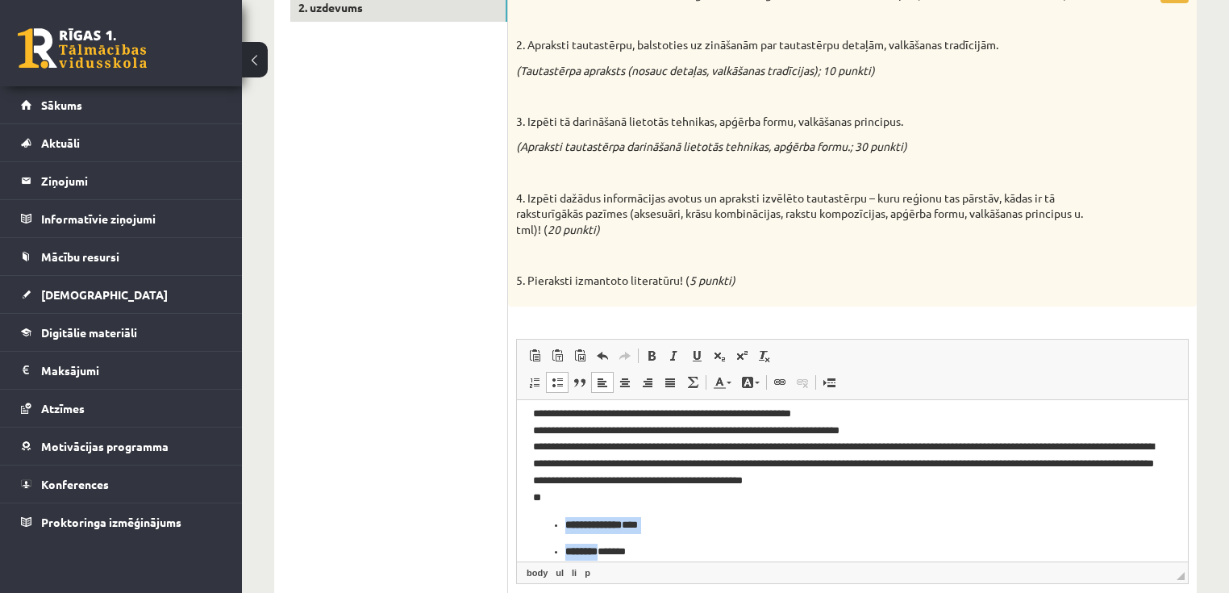
drag, startPoint x: 614, startPoint y: 552, endPoint x: 540, endPoint y: 516, distance: 81.5
click at [540, 516] on ul "**********" at bounding box center [852, 538] width 639 height 44
click at [647, 357] on span at bounding box center [651, 355] width 13 height 13
click at [566, 549] on strong "*******" at bounding box center [579, 550] width 28 height 10
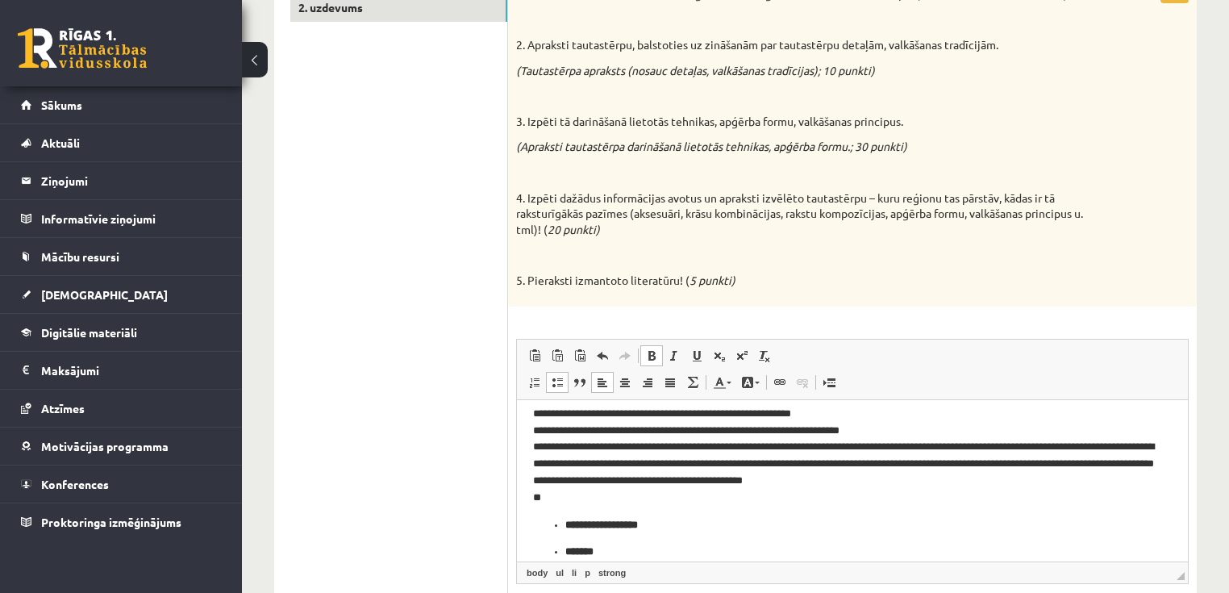
scroll to position [15, 0]
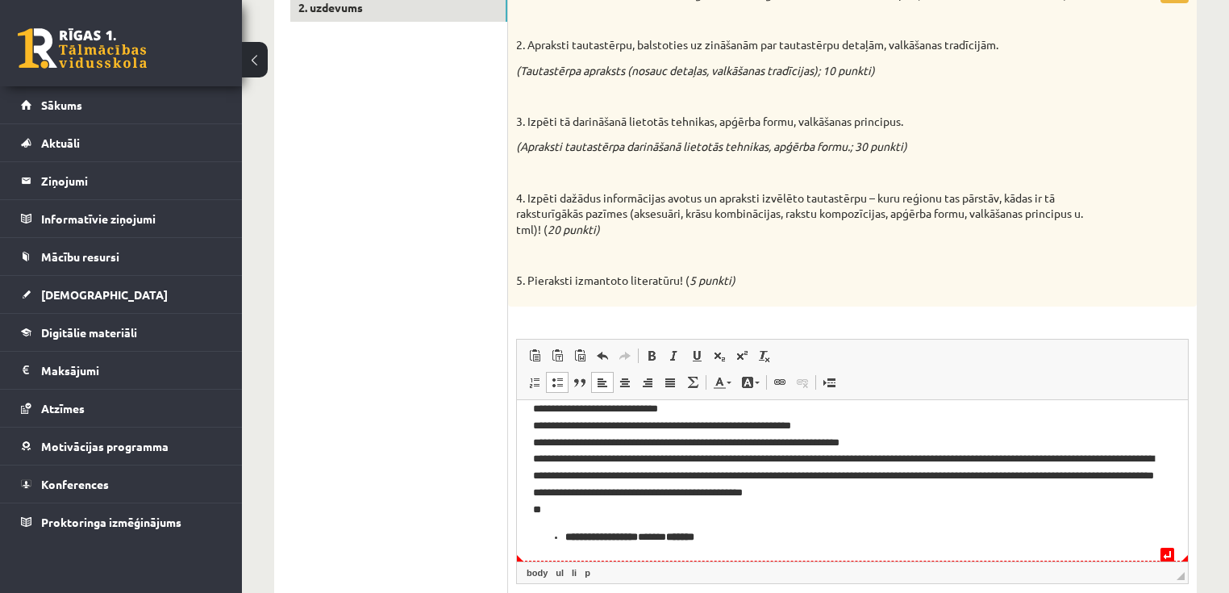
click at [568, 536] on strong "**********" at bounding box center [601, 536] width 73 height 10
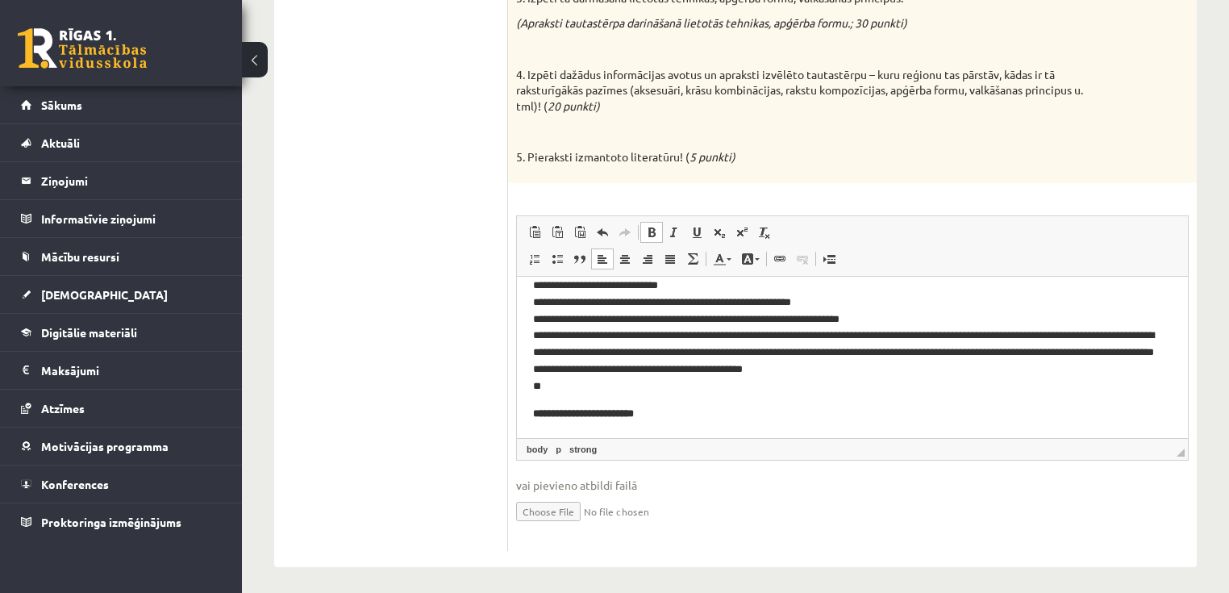
scroll to position [456, 0]
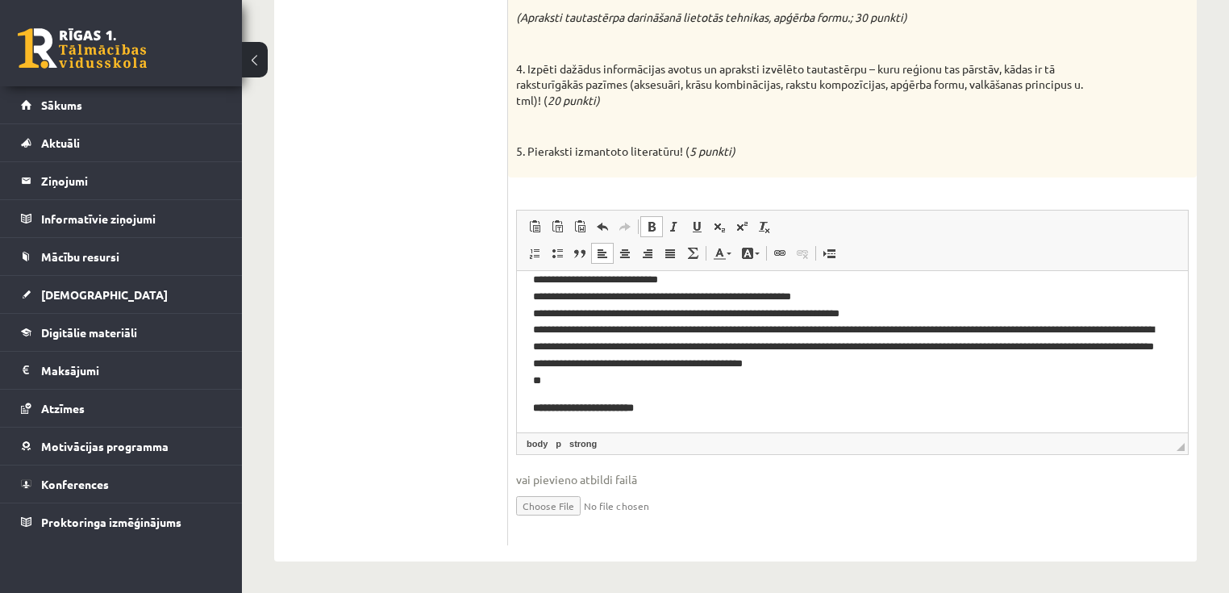
click at [701, 397] on body "**********" at bounding box center [852, 343] width 639 height 144
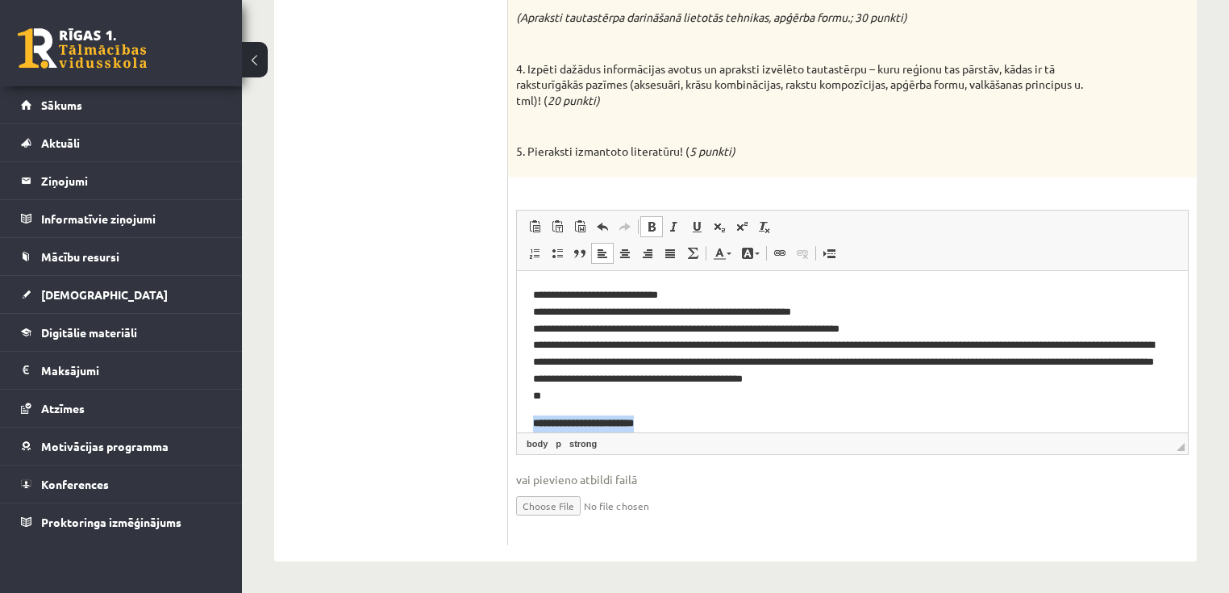
drag, startPoint x: 678, startPoint y: 416, endPoint x: 518, endPoint y: 414, distance: 160.5
click at [518, 414] on html "**********" at bounding box center [852, 358] width 671 height 177
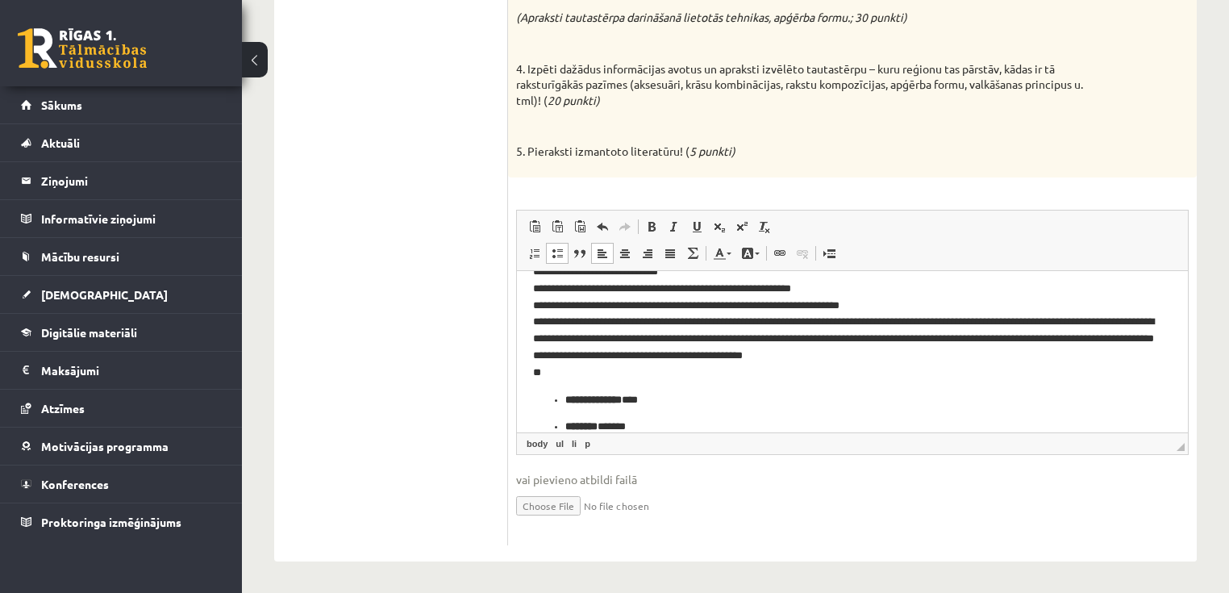
click at [567, 423] on b "*******" at bounding box center [581, 425] width 32 height 10
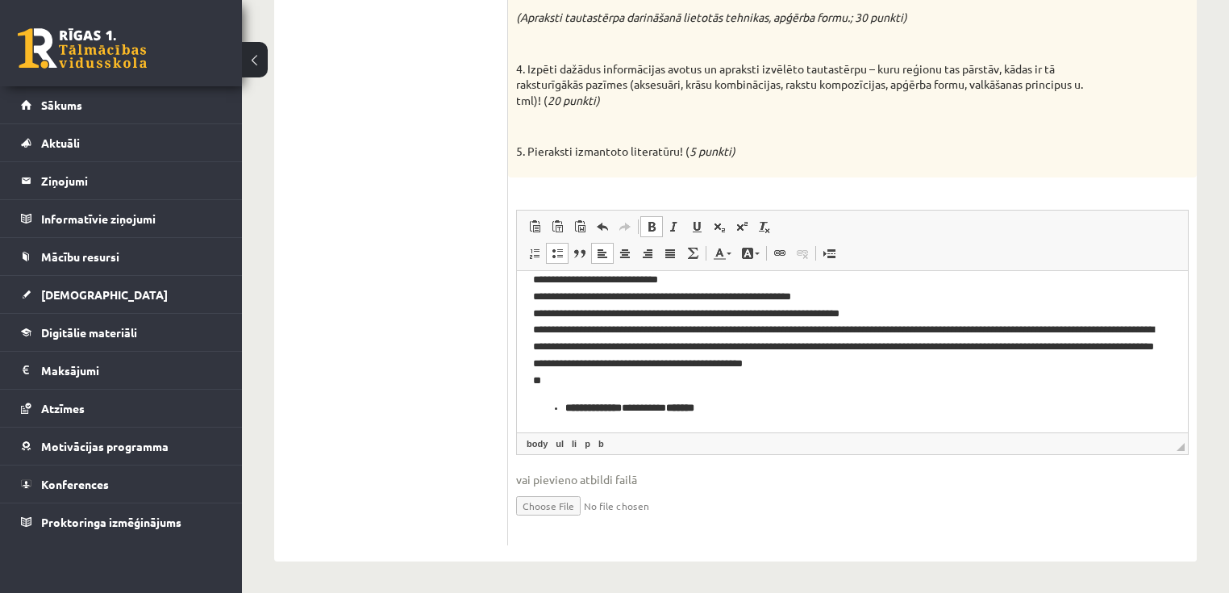
scroll to position [15, 0]
click at [562, 409] on ul "**********" at bounding box center [852, 407] width 639 height 17
click at [630, 406] on b "*******" at bounding box center [620, 407] width 28 height 10
drag, startPoint x: 688, startPoint y: 407, endPoint x: 530, endPoint y: 406, distance: 158.1
click at [523, 406] on html "**********" at bounding box center [852, 343] width 671 height 177
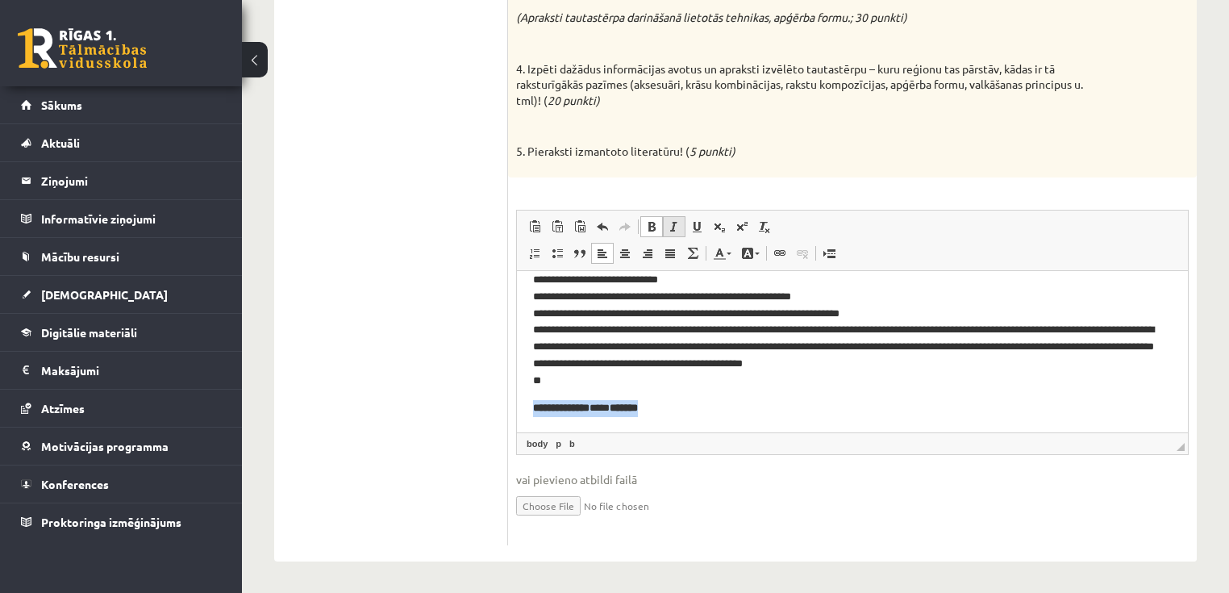
click at [669, 226] on span at bounding box center [674, 226] width 13 height 13
click at [652, 226] on span at bounding box center [651, 226] width 13 height 13
click at [694, 410] on p "**********" at bounding box center [848, 407] width 630 height 17
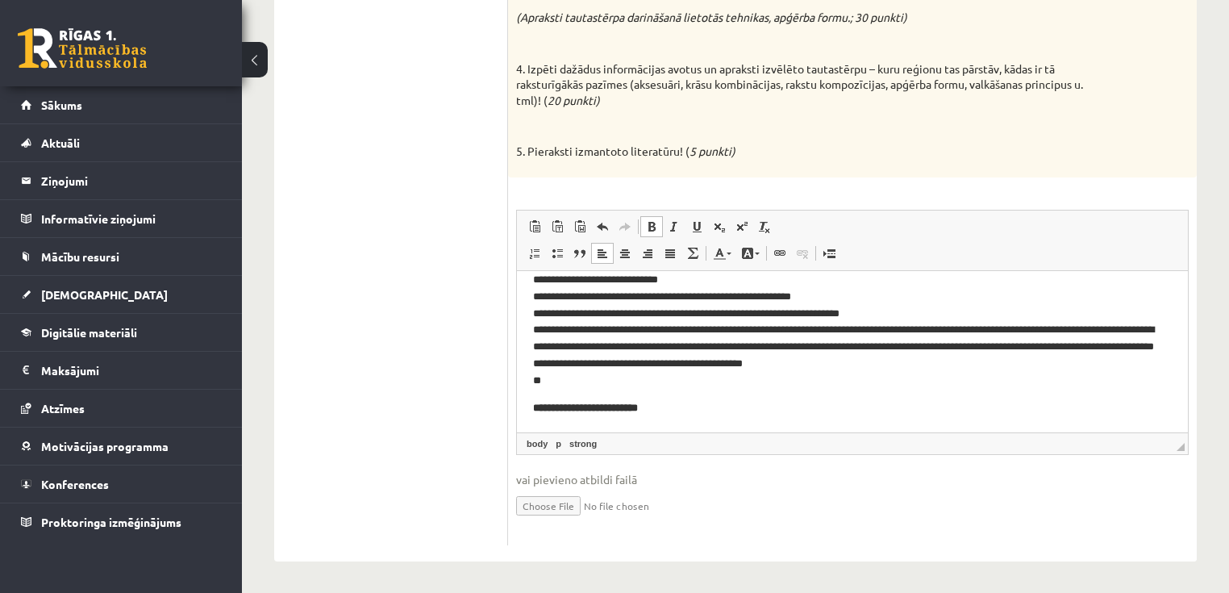
click at [652, 223] on span at bounding box center [651, 226] width 13 height 13
drag, startPoint x: 679, startPoint y: 411, endPoint x: 518, endPoint y: 398, distance: 161.8
click at [524, 398] on html "**********" at bounding box center [852, 343] width 671 height 177
click at [652, 222] on span at bounding box center [651, 226] width 13 height 13
click at [703, 394] on body "**********" at bounding box center [852, 343] width 639 height 144
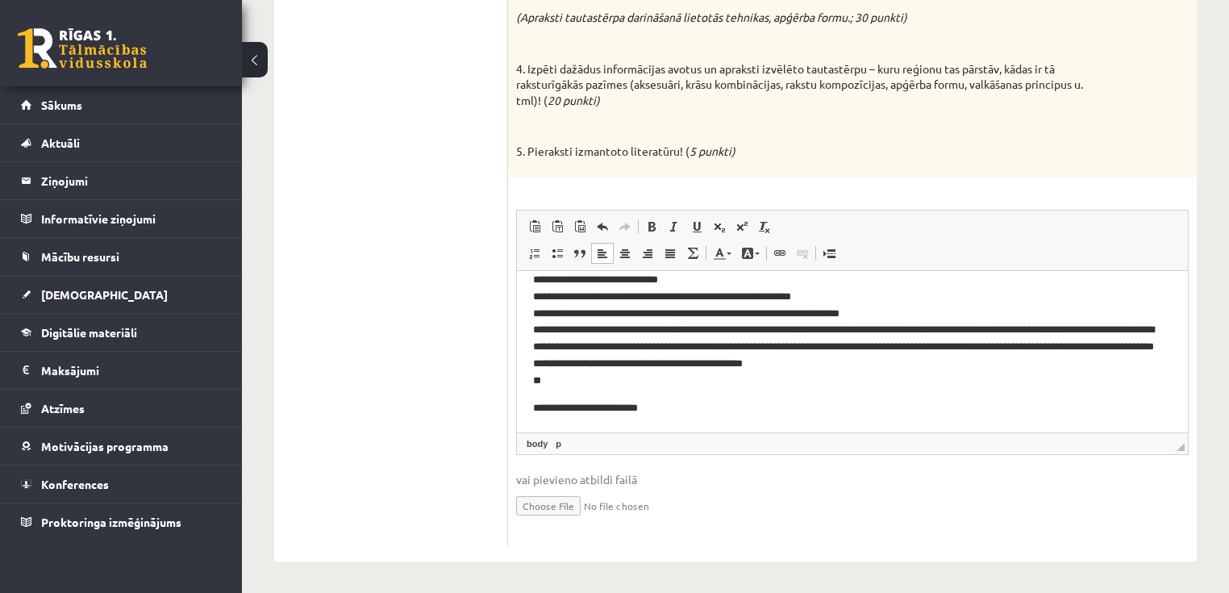
click at [677, 415] on p "**********" at bounding box center [848, 407] width 630 height 17
click at [533, 402] on p "**********" at bounding box center [848, 407] width 630 height 17
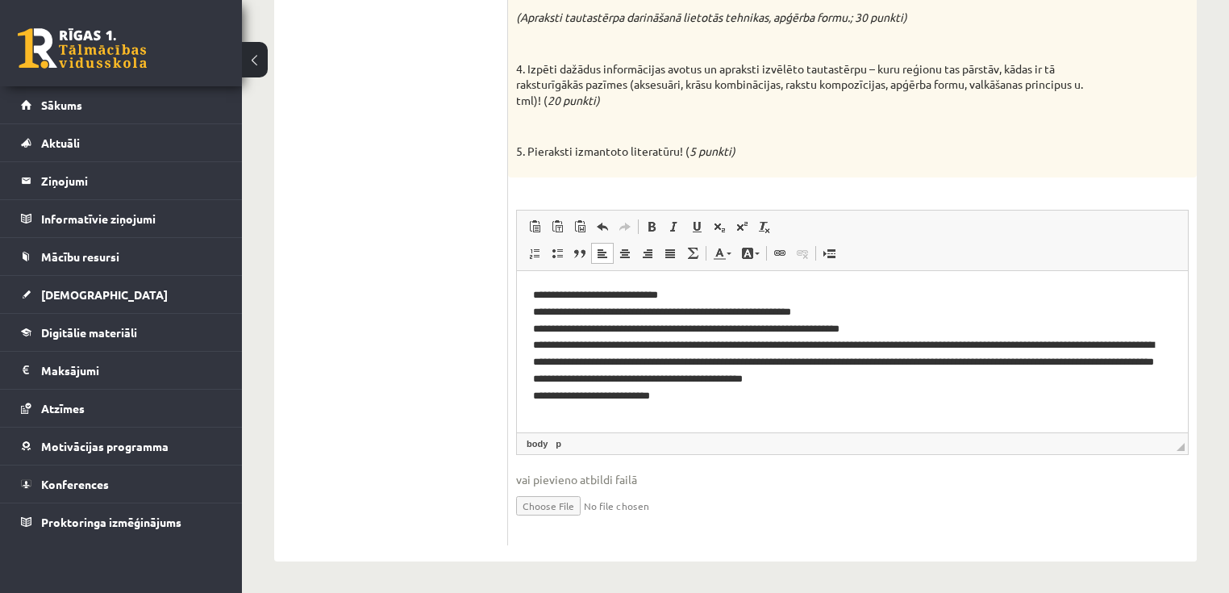
click at [687, 393] on p "**********" at bounding box center [853, 345] width 640 height 118
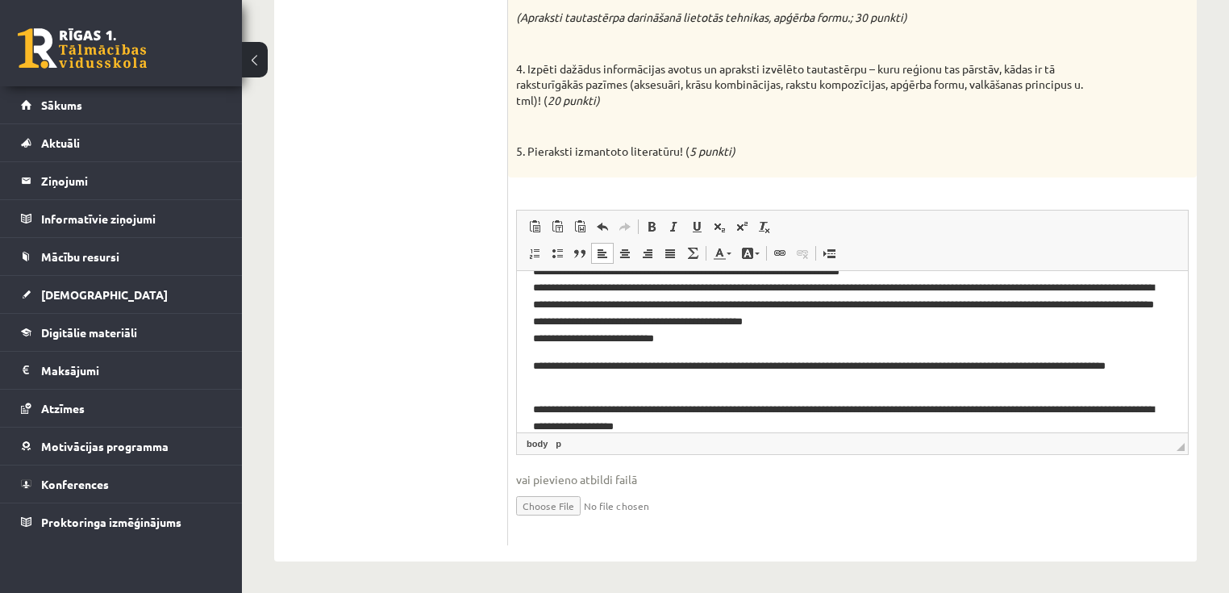
click at [533, 410] on p "**********" at bounding box center [848, 418] width 630 height 34
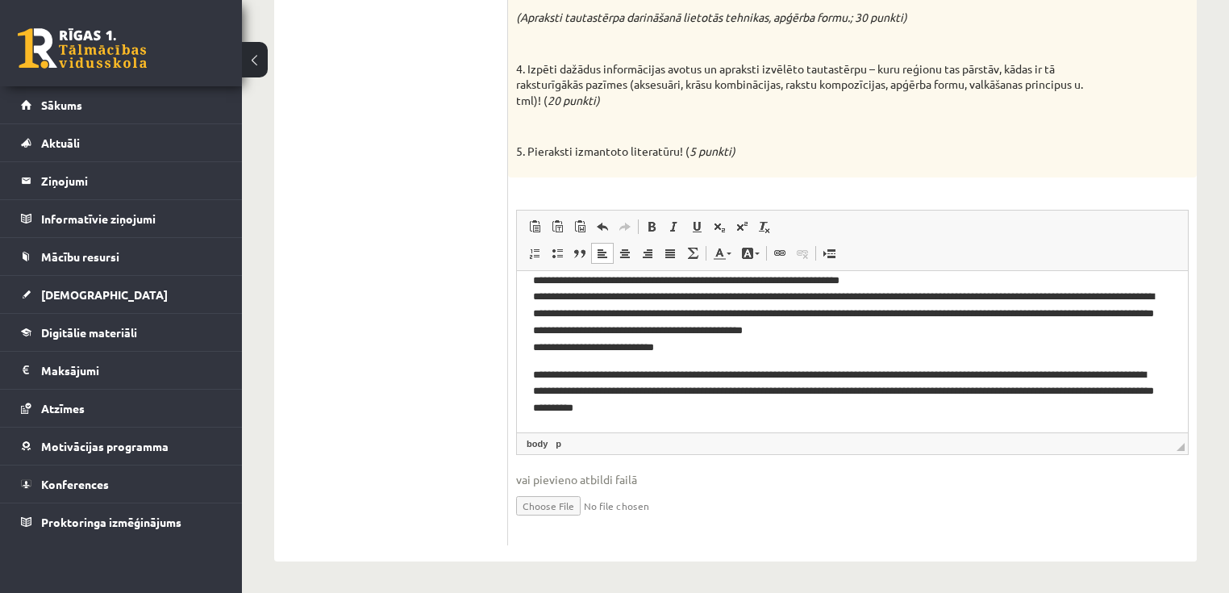
click at [531, 374] on html "**********" at bounding box center [852, 327] width 671 height 210
click at [777, 411] on p "**********" at bounding box center [848, 391] width 630 height 50
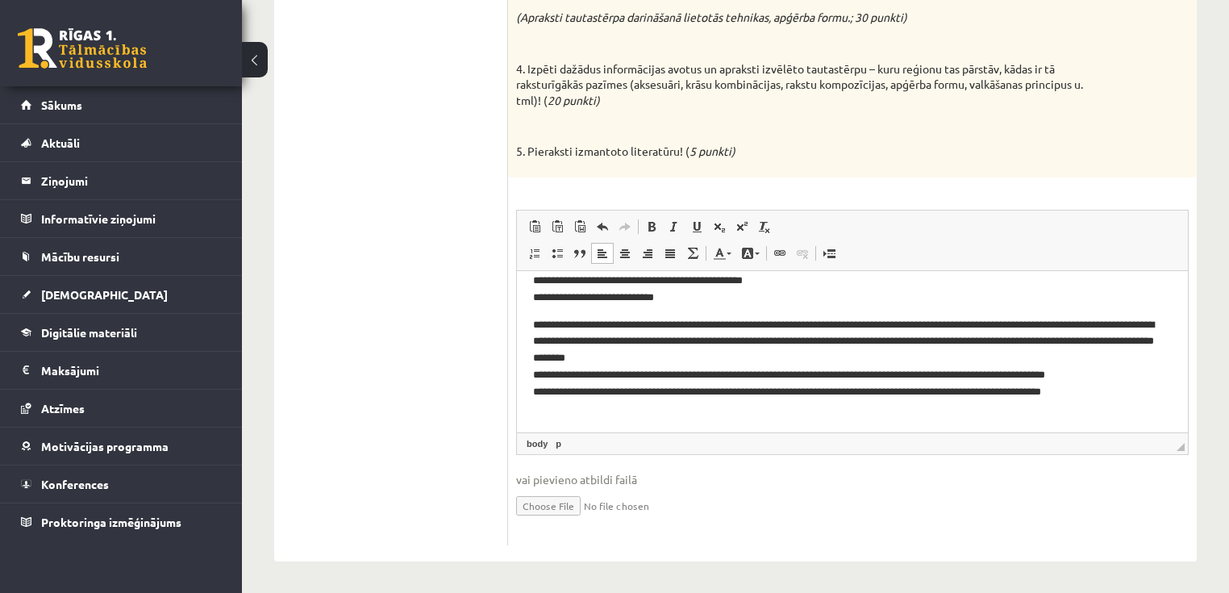
scroll to position [99, 0]
click at [1123, 389] on p "**********" at bounding box center [848, 365] width 630 height 101
click at [960, 408] on p "**********" at bounding box center [848, 365] width 630 height 101
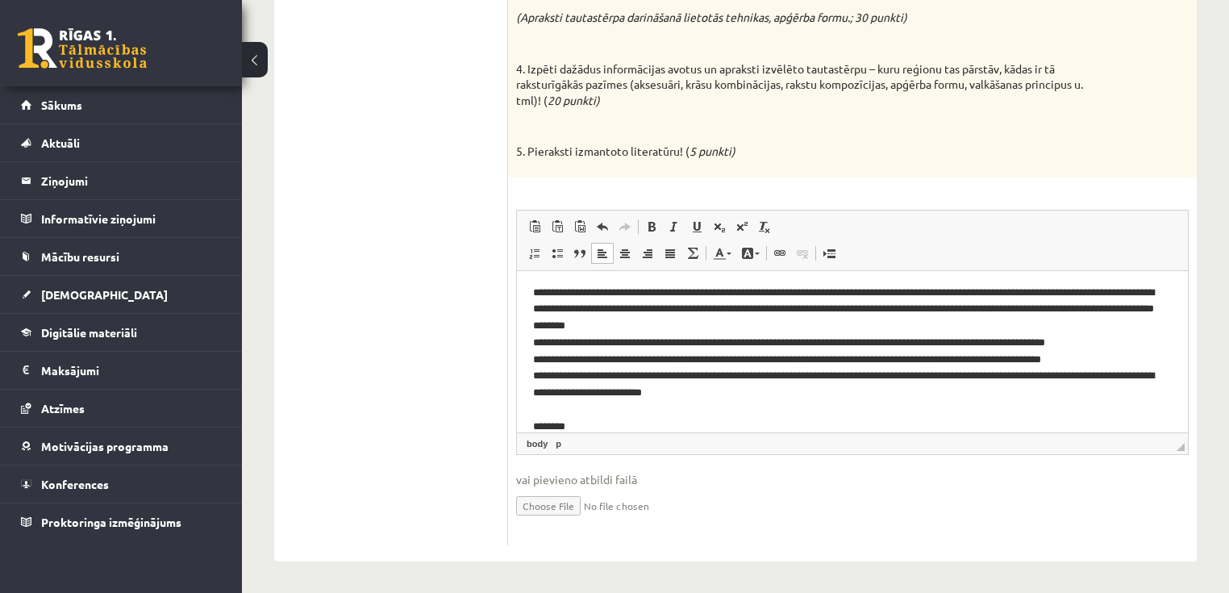
scroll to position [131, 0]
click at [1040, 426] on p "**********" at bounding box center [848, 358] width 630 height 151
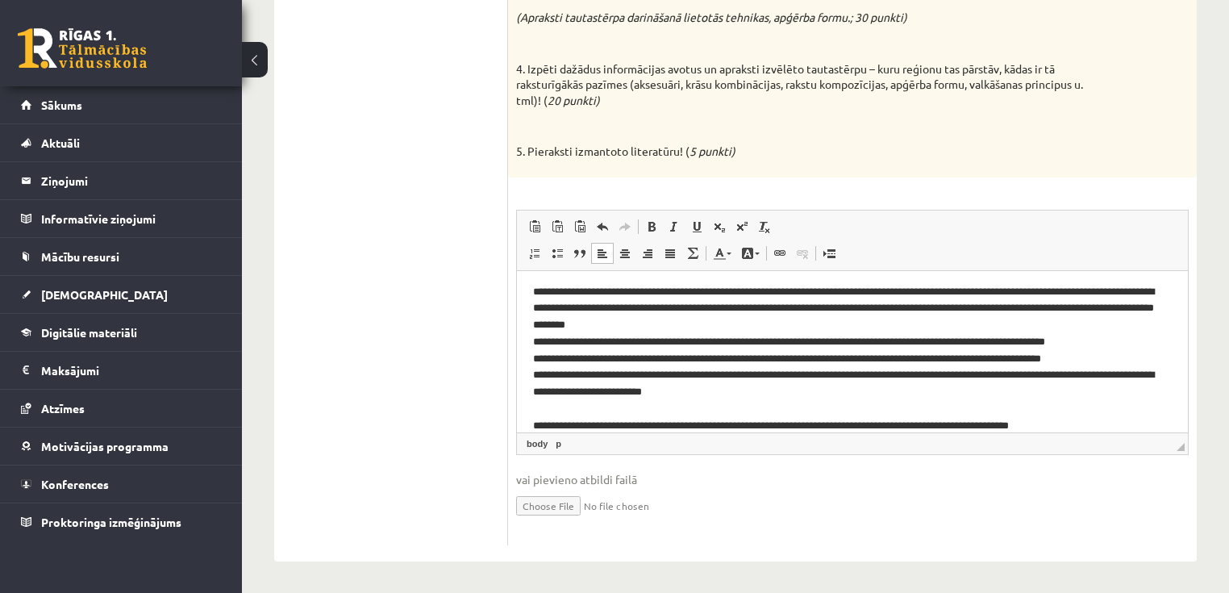
scroll to position [149, 0]
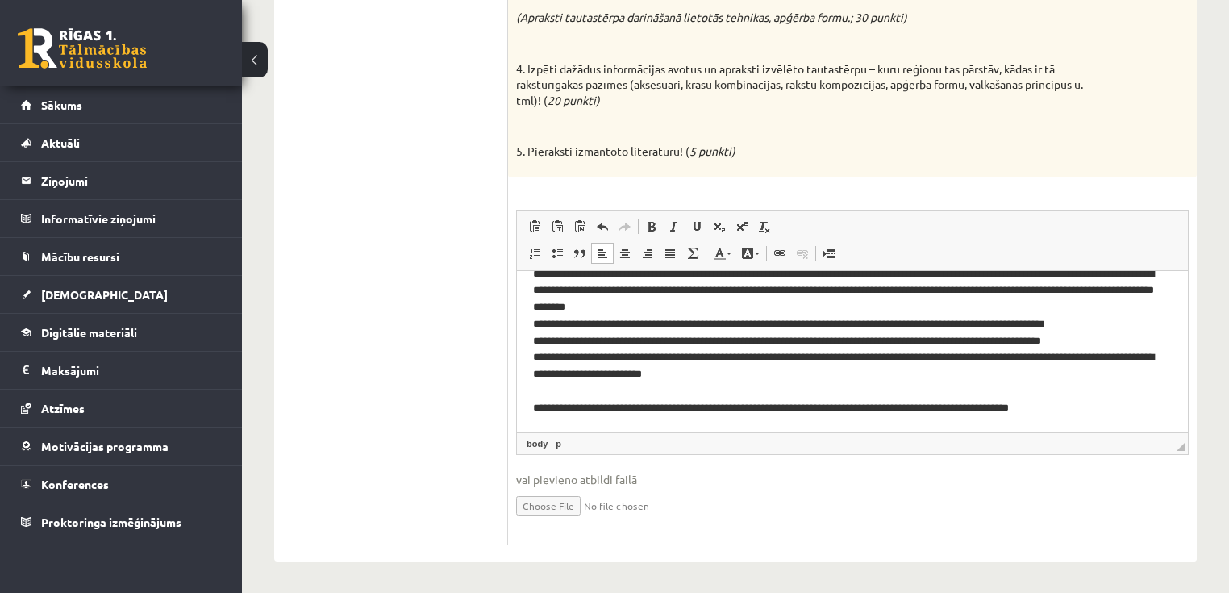
click at [715, 403] on p "**********" at bounding box center [848, 340] width 630 height 151
click at [719, 406] on p "**********" at bounding box center [848, 340] width 630 height 151
drag, startPoint x: 756, startPoint y: 406, endPoint x: 886, endPoint y: 415, distance: 131.0
click at [886, 415] on html "**********" at bounding box center [852, 276] width 671 height 311
click at [719, 409] on p "**********" at bounding box center [848, 340] width 630 height 151
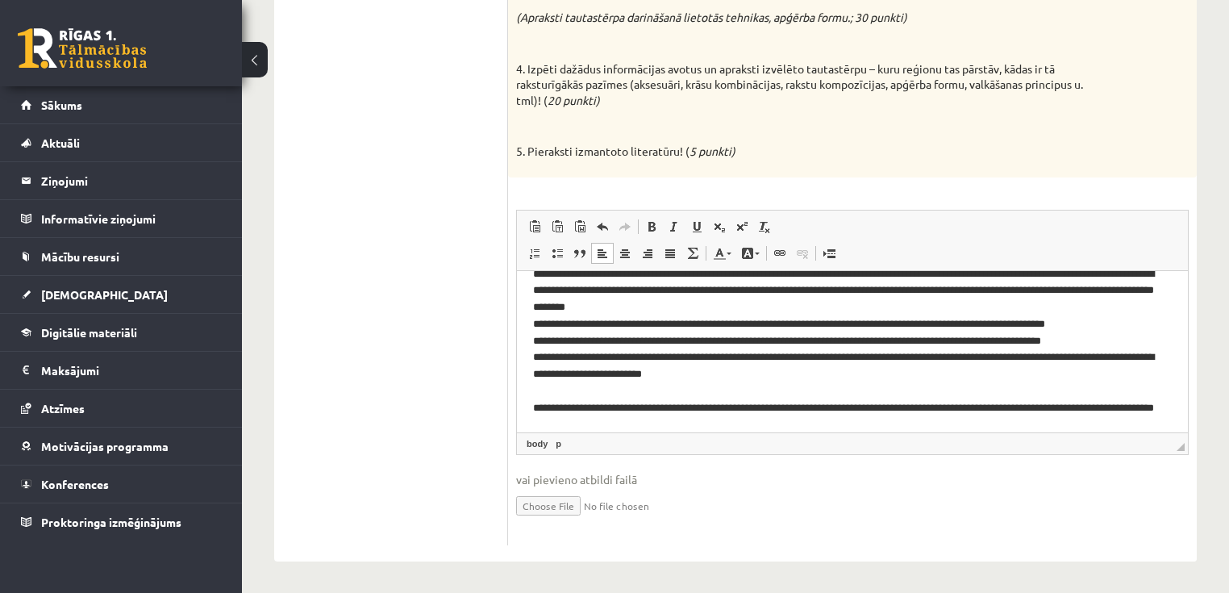
click at [857, 406] on p "**********" at bounding box center [848, 349] width 630 height 168
click at [1037, 407] on p "**********" at bounding box center [848, 349] width 630 height 168
click at [1083, 408] on p "**********" at bounding box center [848, 340] width 630 height 151
click at [546, 407] on p "**********" at bounding box center [848, 349] width 630 height 168
click at [549, 403] on p "**********" at bounding box center [848, 349] width 630 height 168
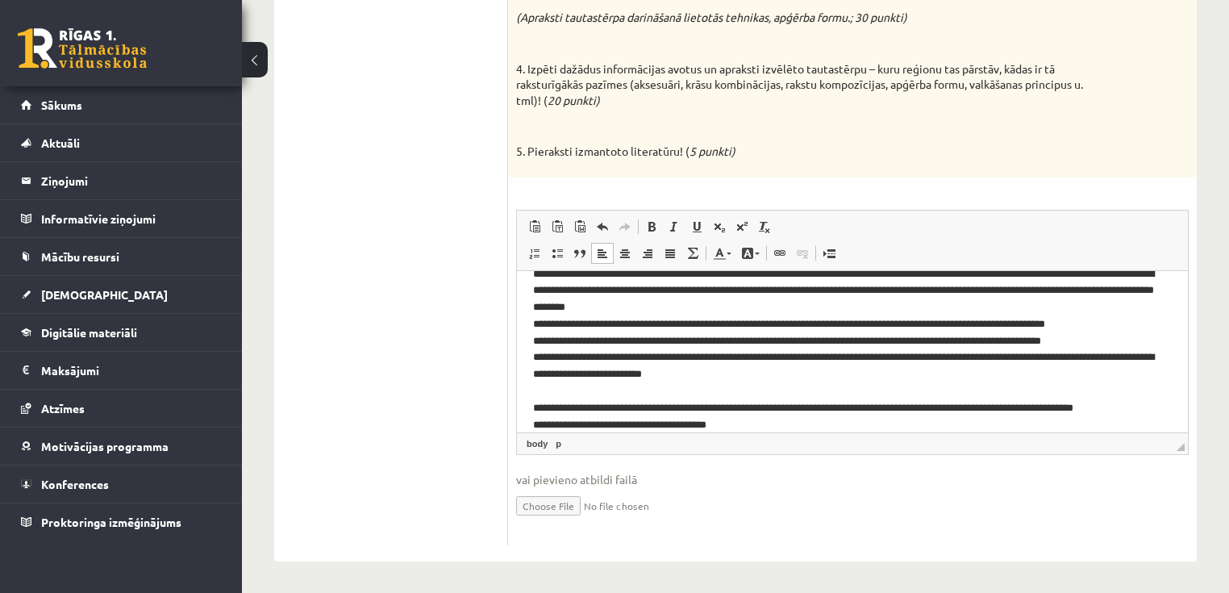
click at [549, 406] on p "**********" at bounding box center [848, 349] width 630 height 168
click at [611, 409] on p "**********" at bounding box center [848, 349] width 630 height 168
click at [715, 419] on p "**********" at bounding box center [848, 349] width 630 height 168
click at [661, 426] on p "**********" at bounding box center [848, 349] width 630 height 168
click at [975, 426] on p "**********" at bounding box center [848, 349] width 630 height 168
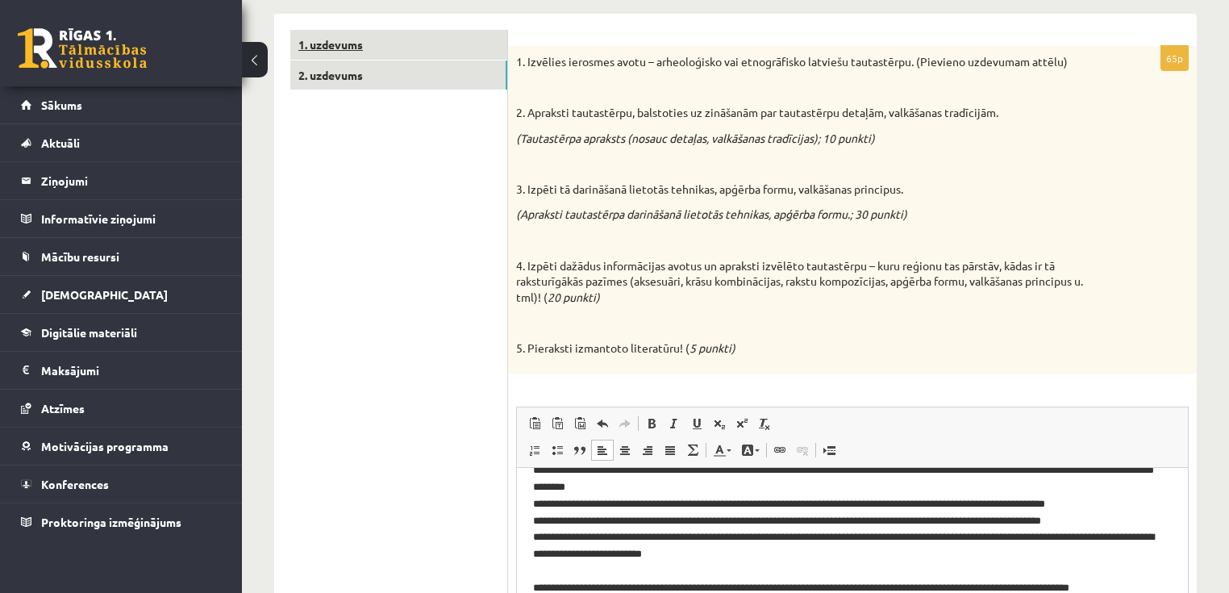
scroll to position [5, 0]
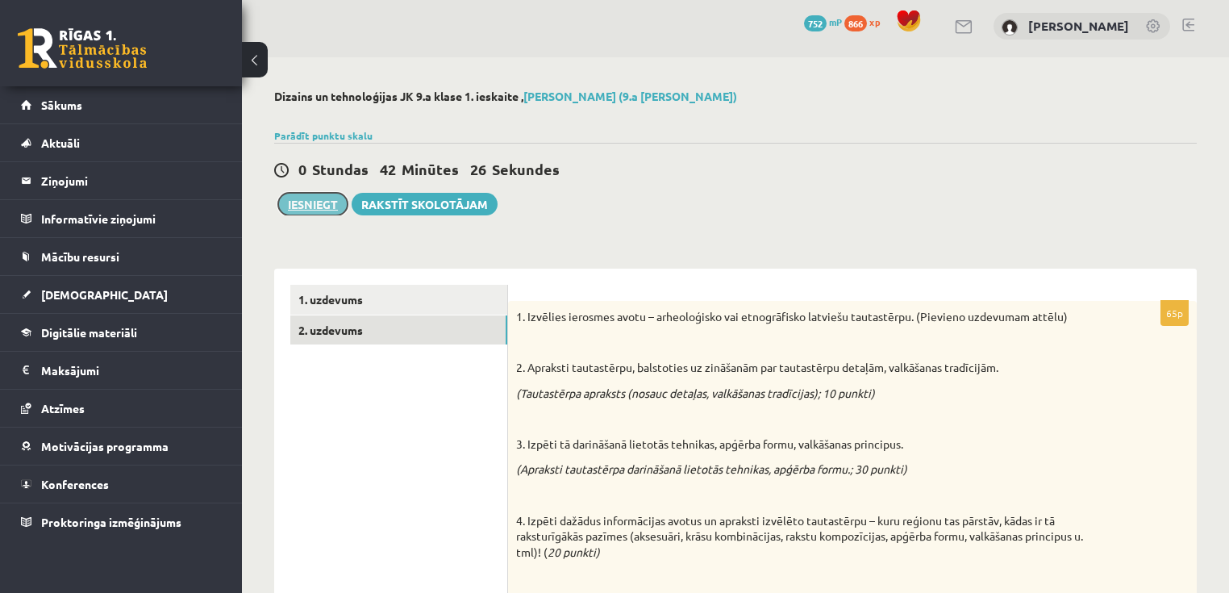
click at [307, 209] on button "Iesniegt" at bounding box center [312, 204] width 69 height 23
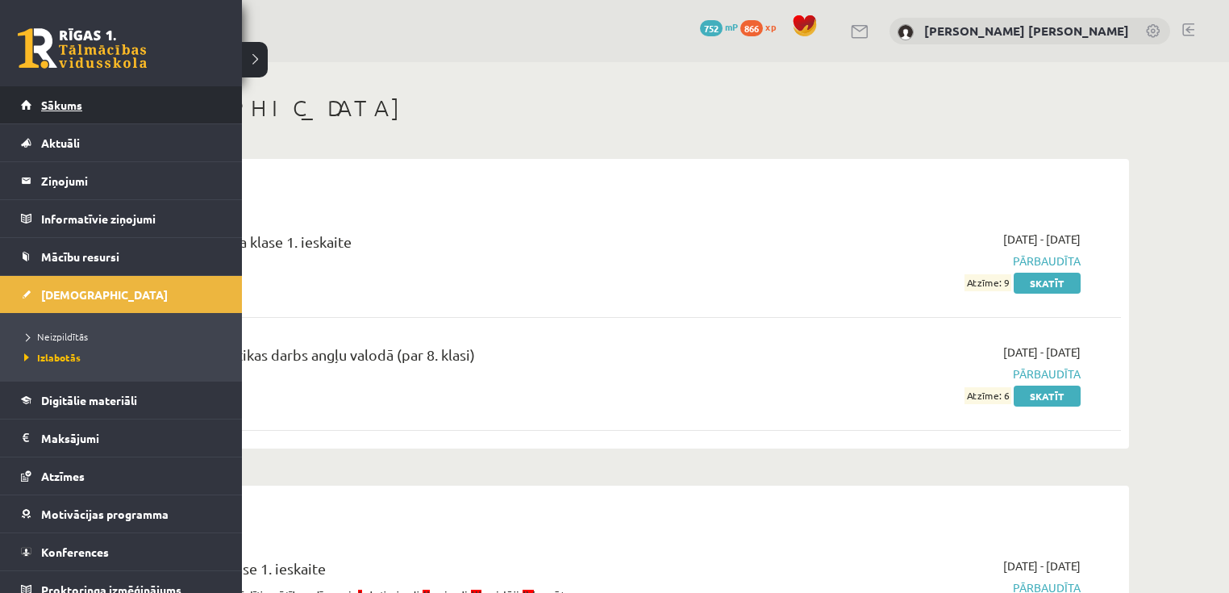
click at [32, 100] on link "Sākums" at bounding box center [121, 104] width 201 height 37
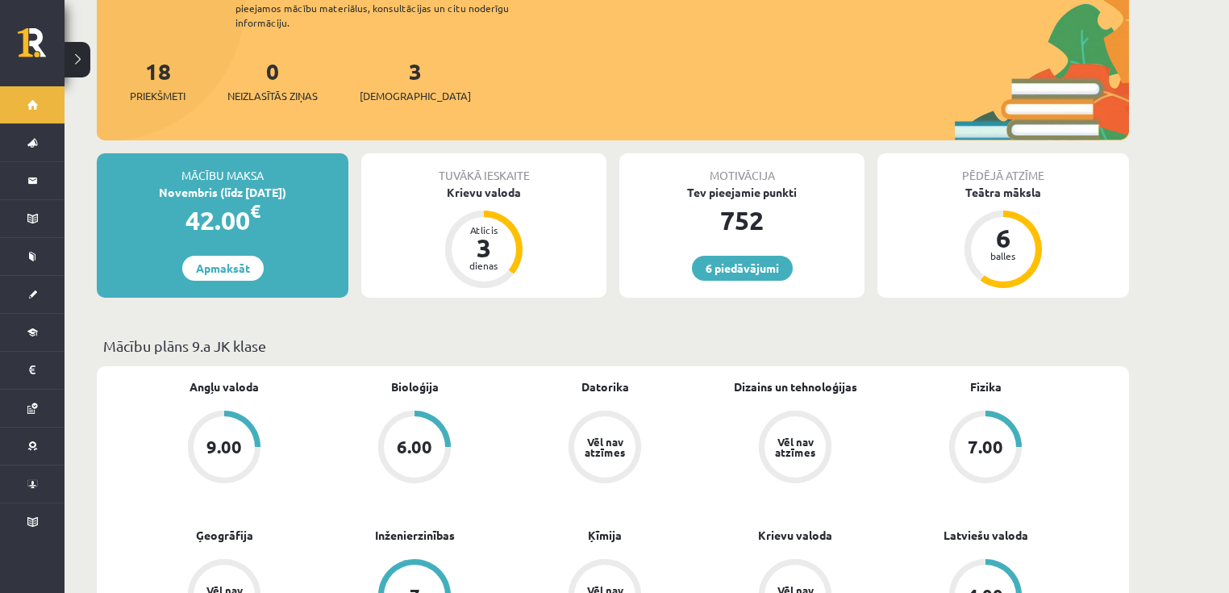
scroll to position [194, 0]
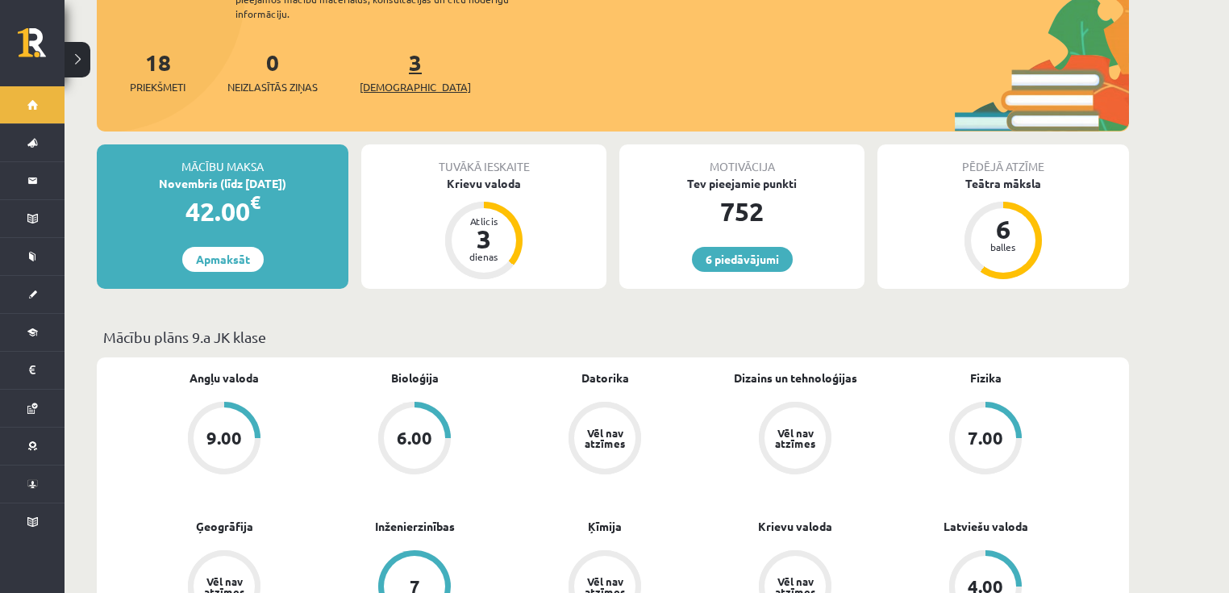
click at [386, 79] on span "[DEMOGRAPHIC_DATA]" at bounding box center [415, 87] width 111 height 16
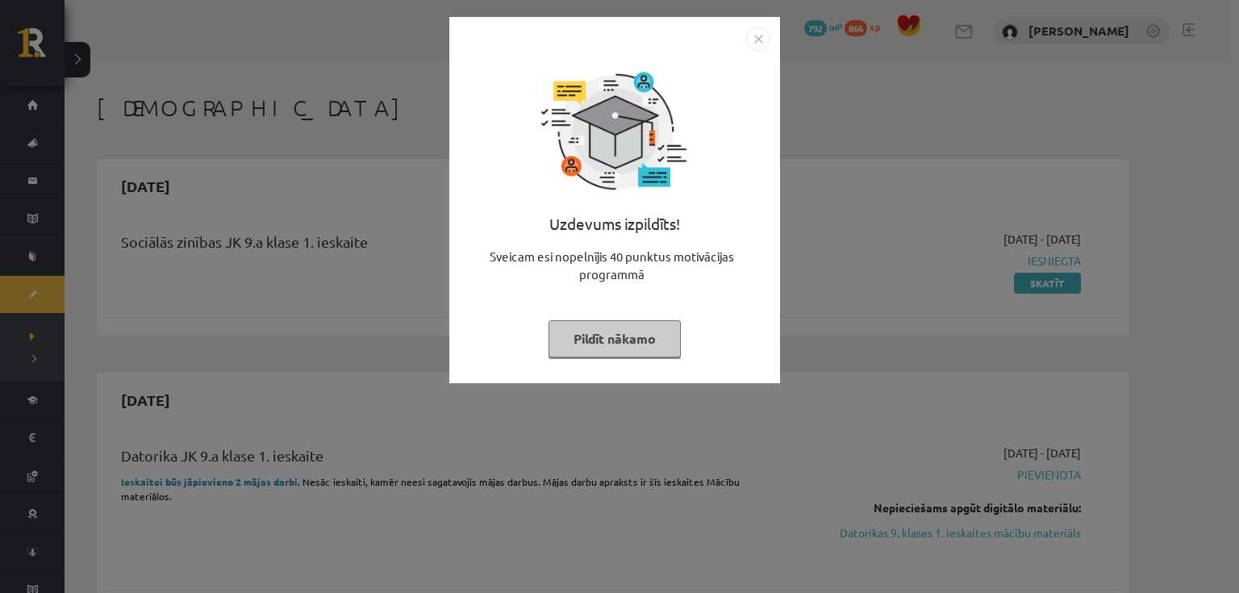
click at [755, 42] on img "Close" at bounding box center [758, 39] width 24 height 24
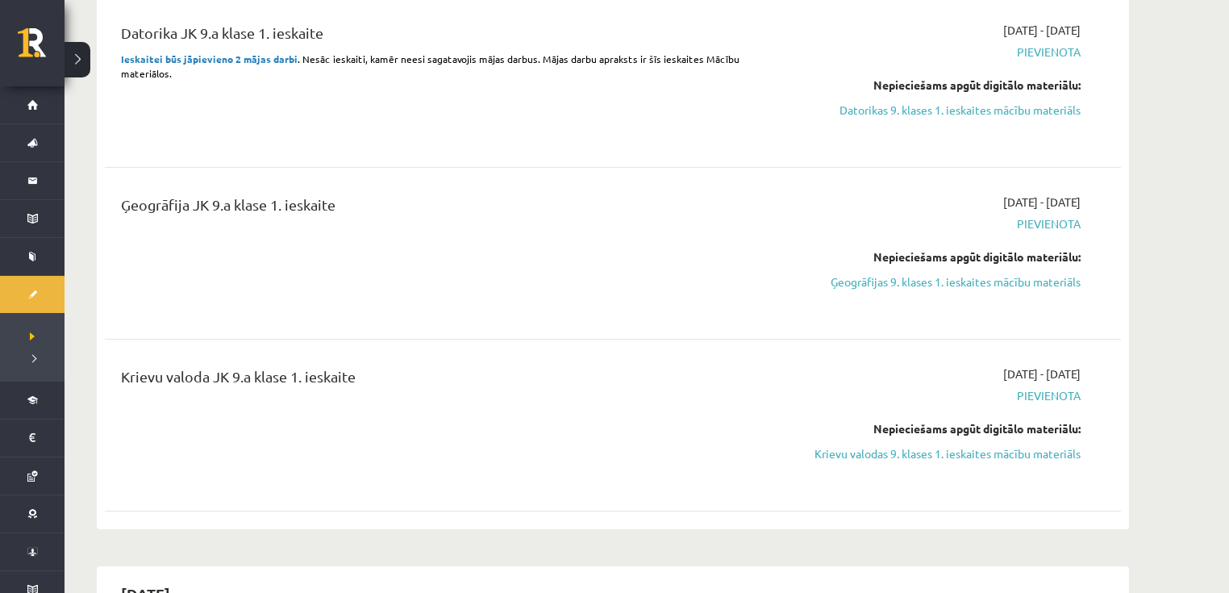
scroll to position [452, 0]
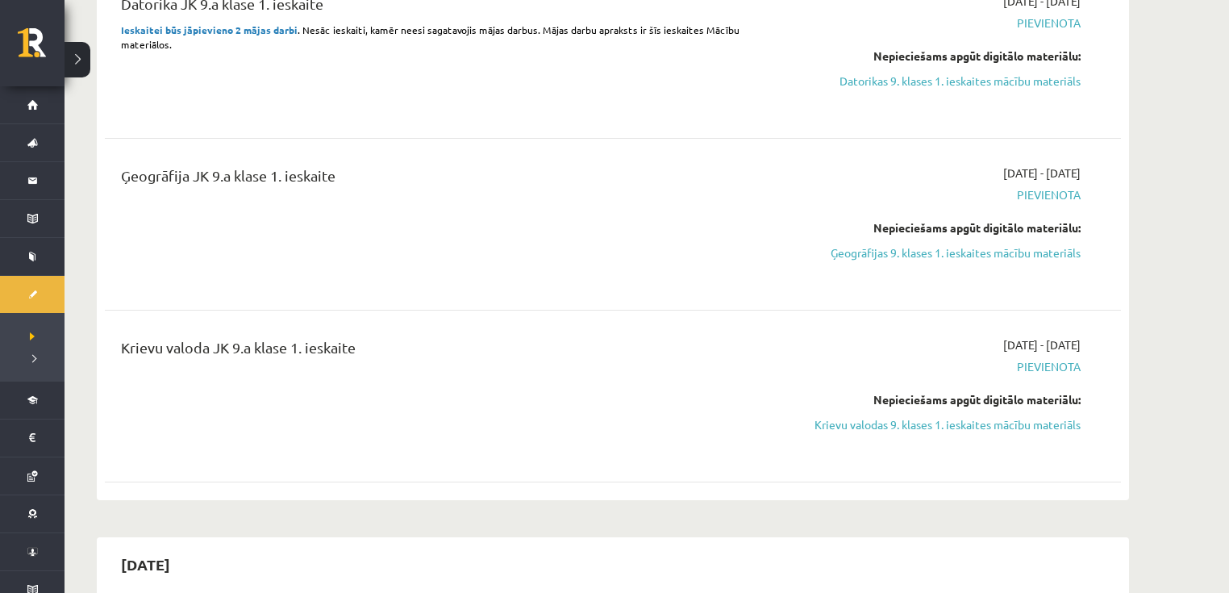
click at [1000, 427] on link "Krievu valodas 9. klases 1. ieskaites mācību materiāls" at bounding box center [929, 424] width 304 height 17
click at [889, 426] on link "Krievu valodas 9. klases 1. ieskaites mācību materiāls" at bounding box center [929, 424] width 304 height 17
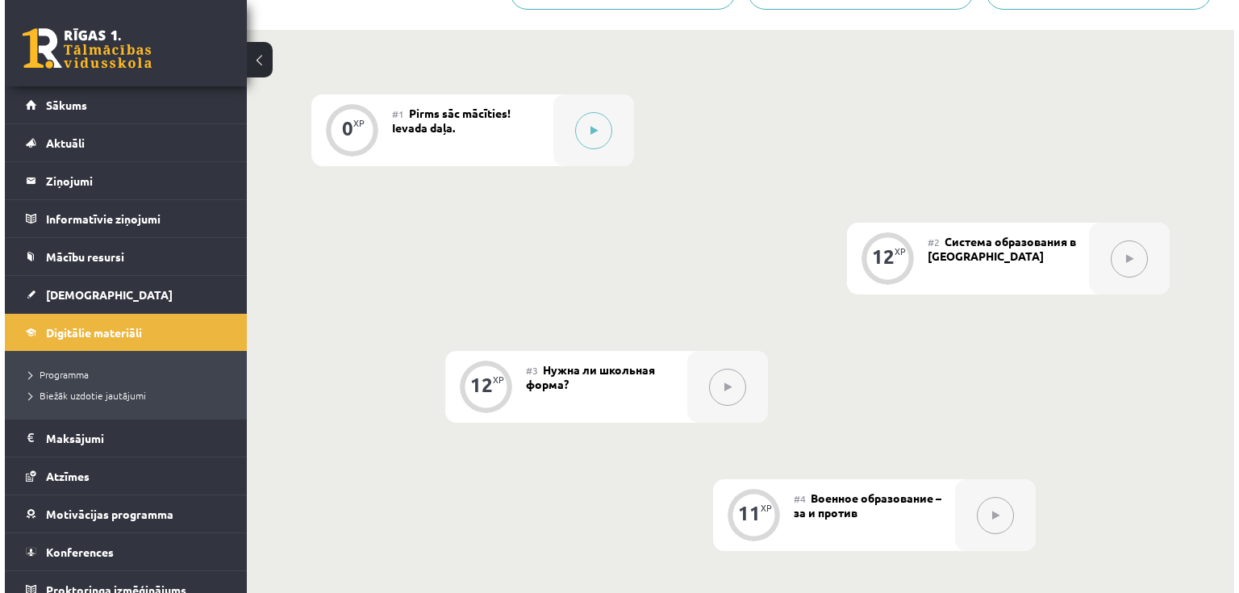
scroll to position [387, 0]
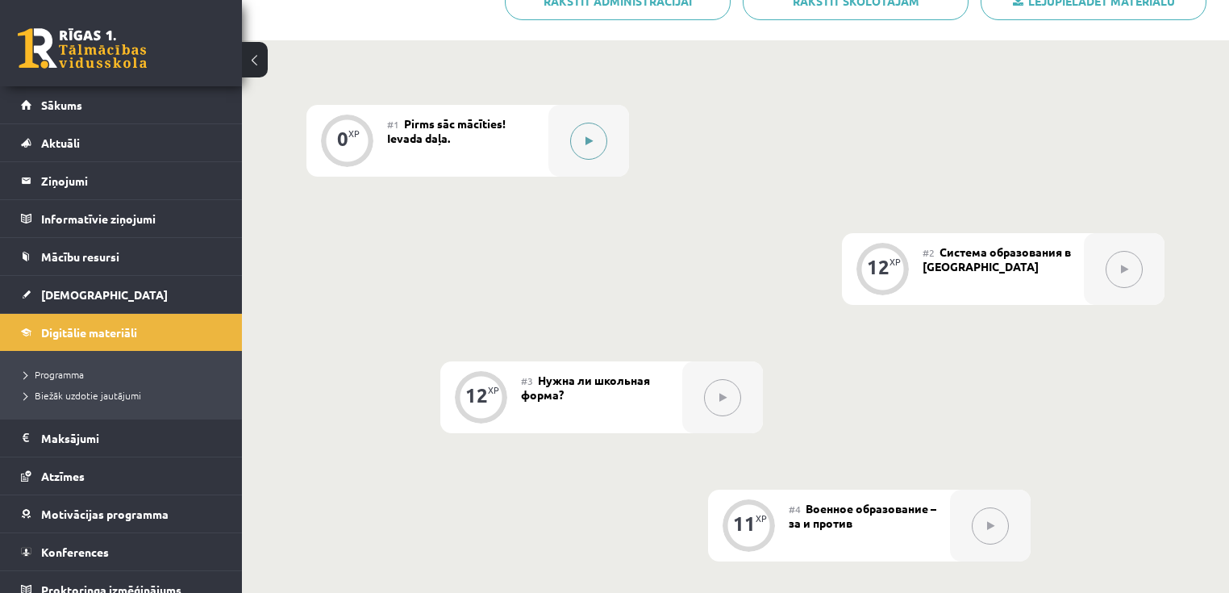
click at [590, 148] on button at bounding box center [588, 141] width 37 height 37
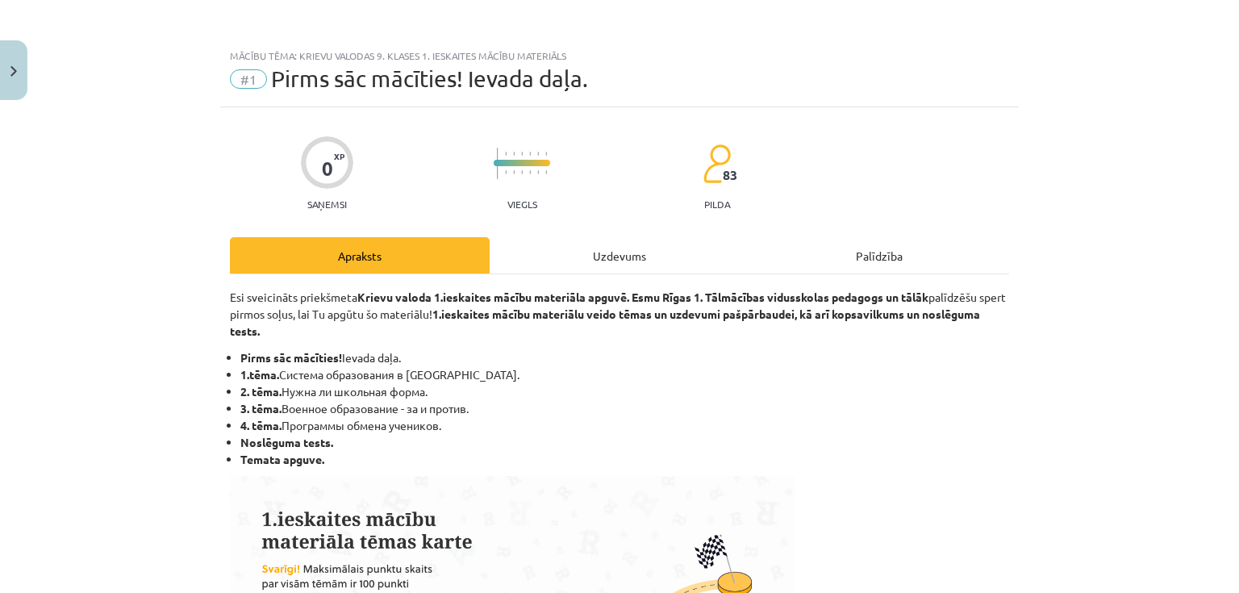
click at [626, 248] on div "Uzdevums" at bounding box center [620, 255] width 260 height 36
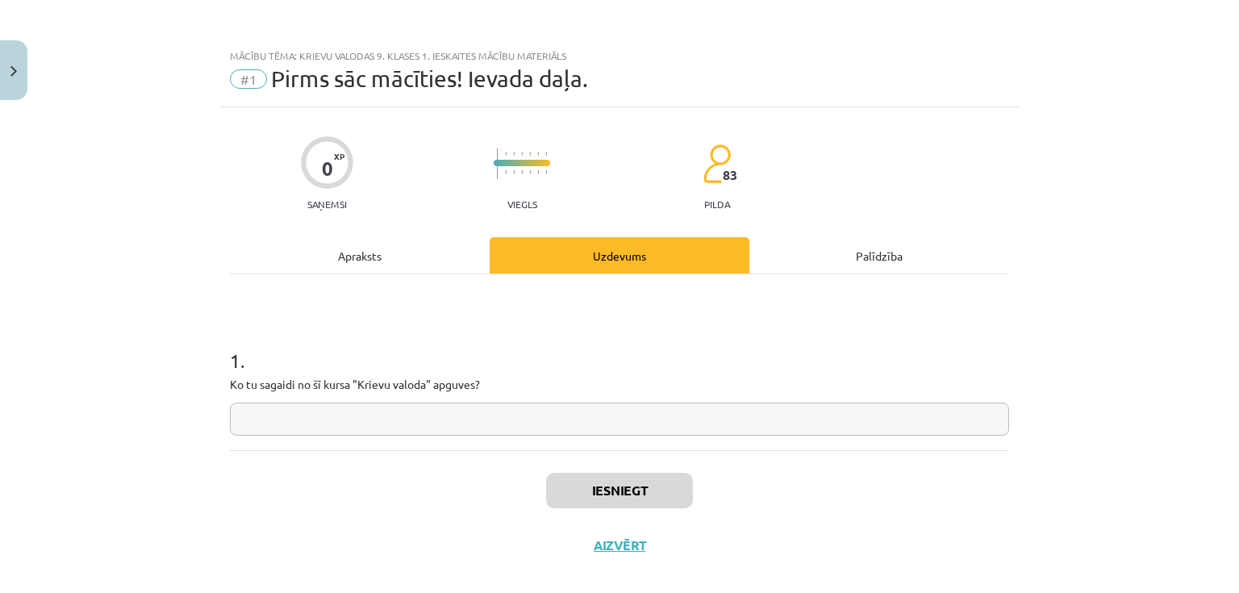
scroll to position [19, 0]
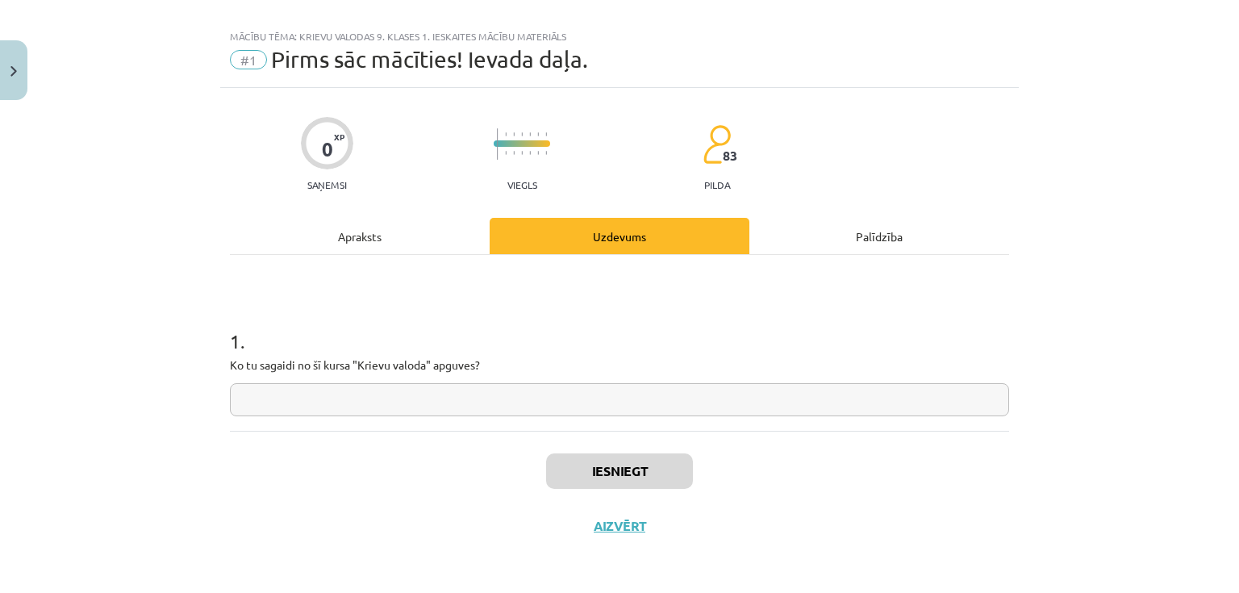
click at [476, 400] on input "text" at bounding box center [619, 399] width 779 height 33
type input "*"
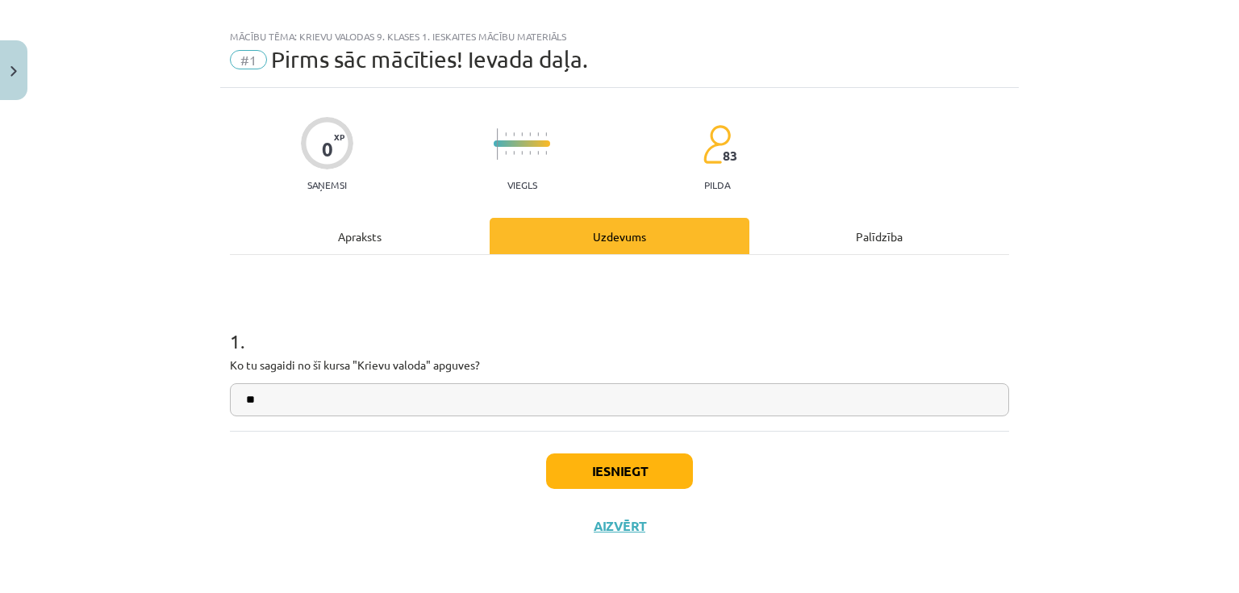
type input "*"
type input "**********"
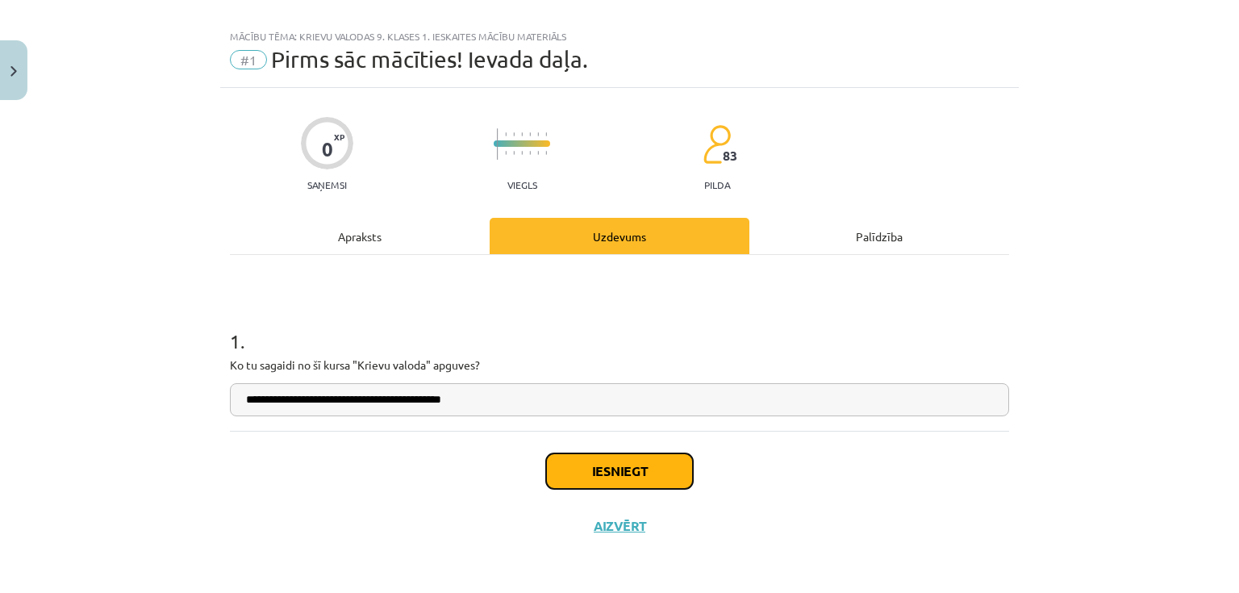
click at [621, 468] on button "Iesniegt" at bounding box center [619, 470] width 147 height 35
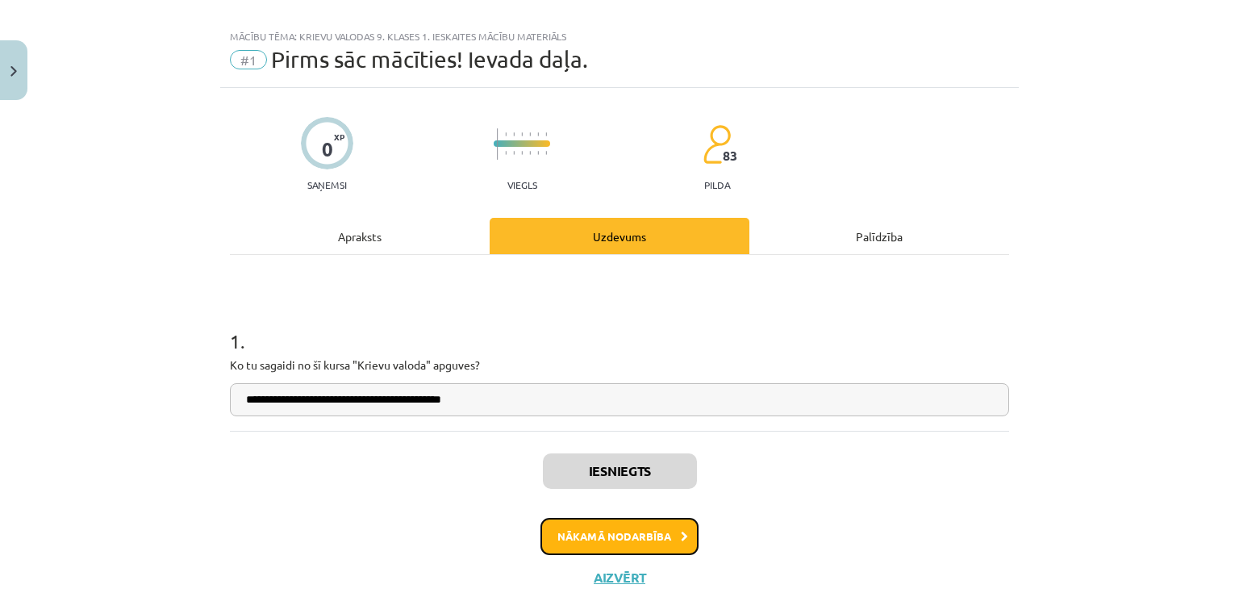
click at [610, 537] on button "Nākamā nodarbība" at bounding box center [619, 536] width 158 height 37
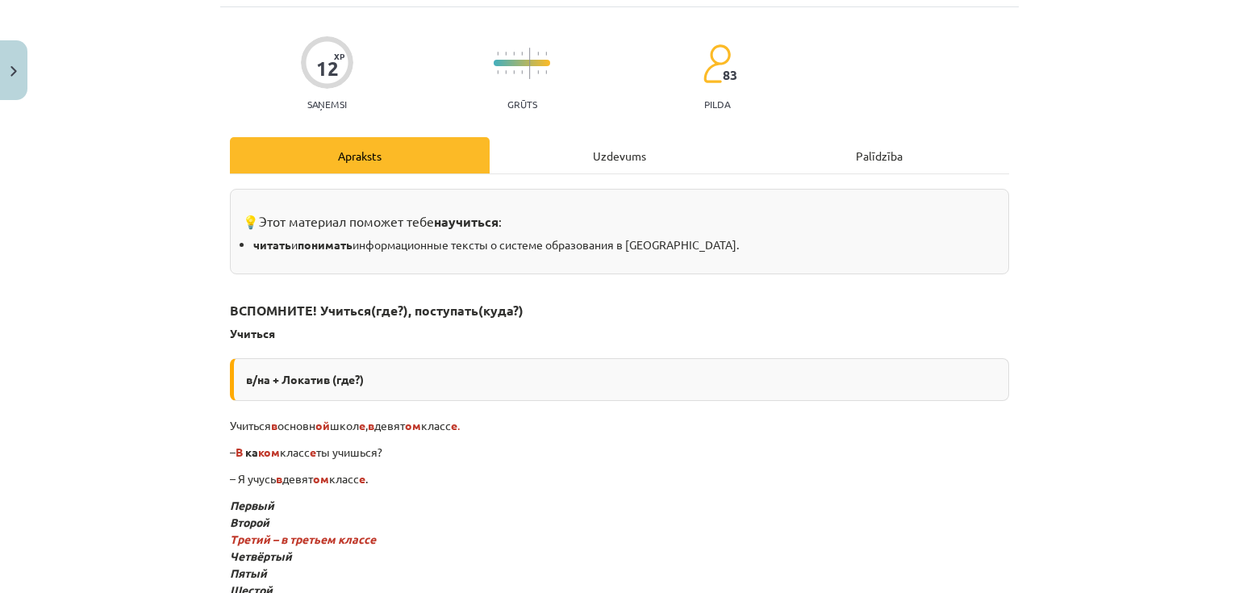
scroll to position [105, 0]
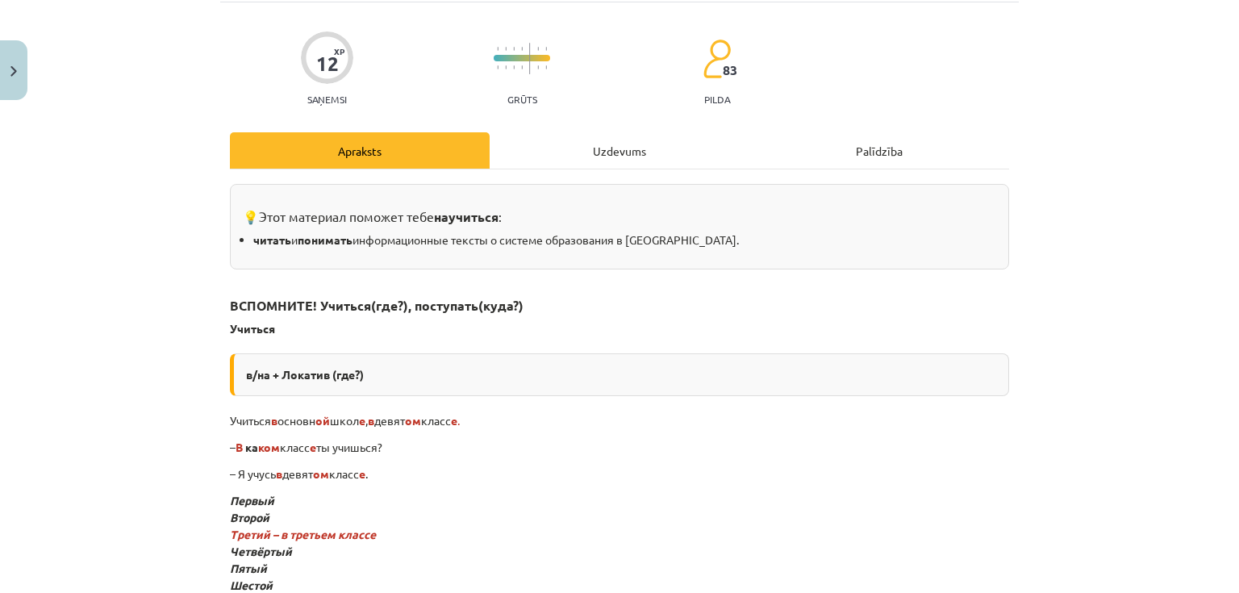
click at [566, 155] on div "Uzdevums" at bounding box center [620, 150] width 260 height 36
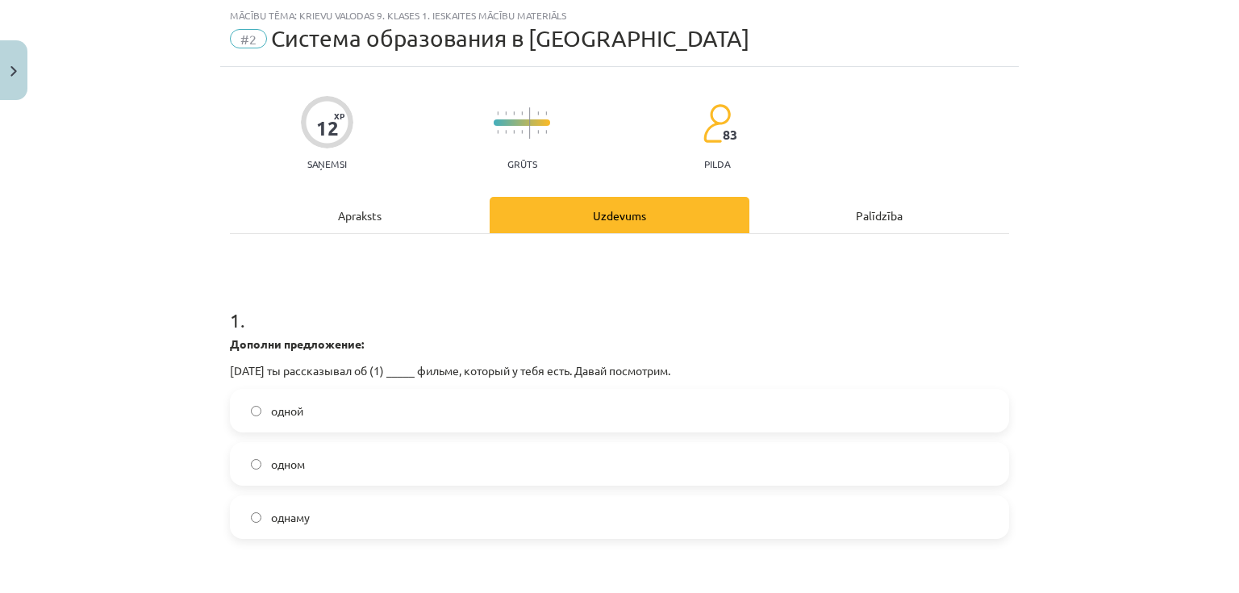
click at [323, 461] on label "одном" at bounding box center [619, 464] width 776 height 40
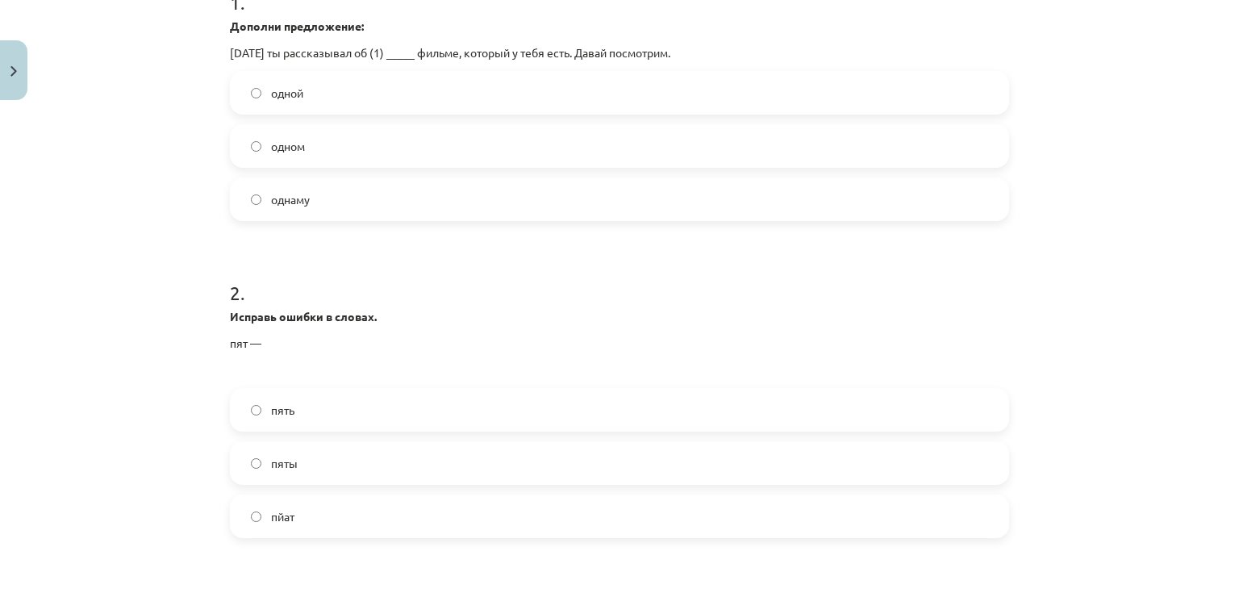
scroll to position [363, 0]
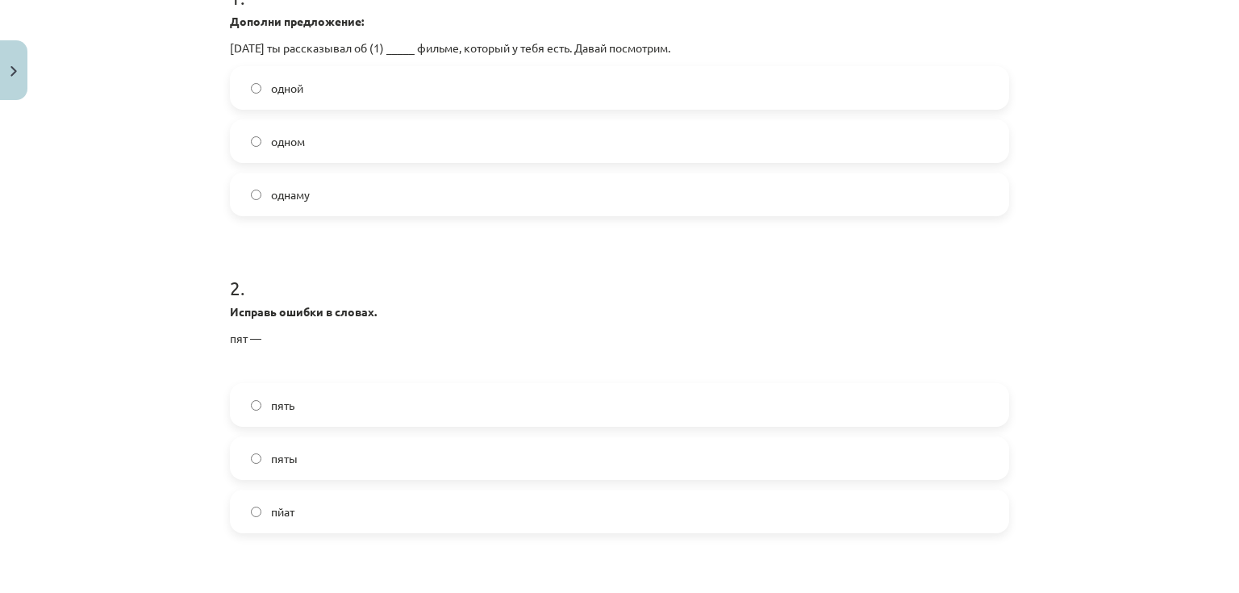
click at [311, 403] on label "пять" at bounding box center [619, 405] width 776 height 40
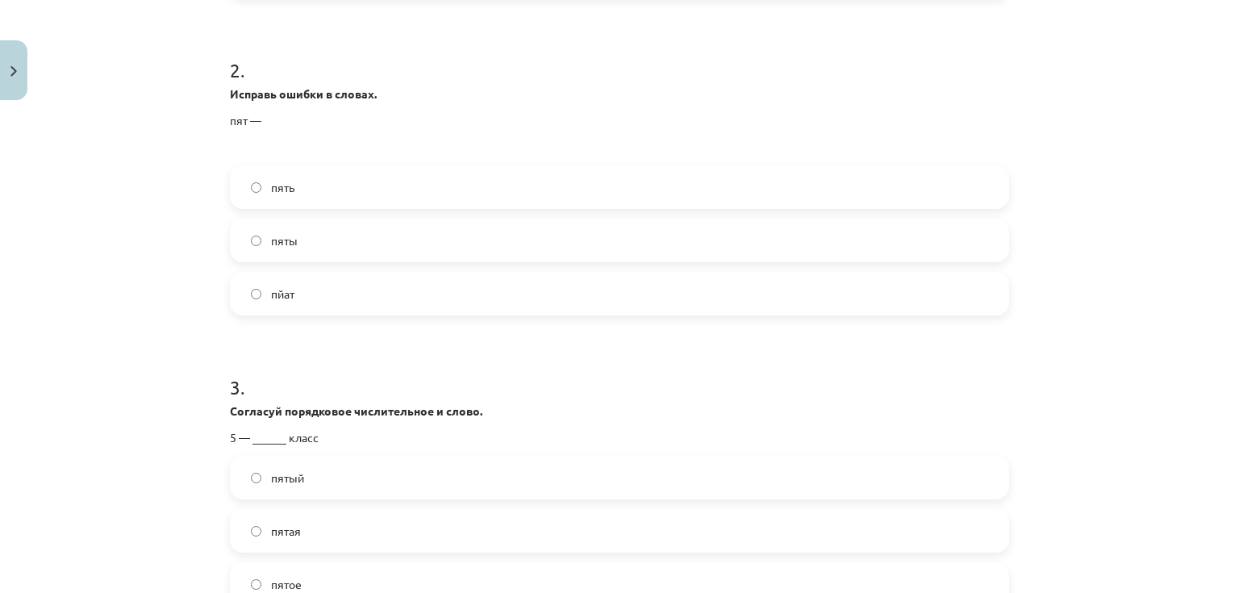
scroll to position [621, 0]
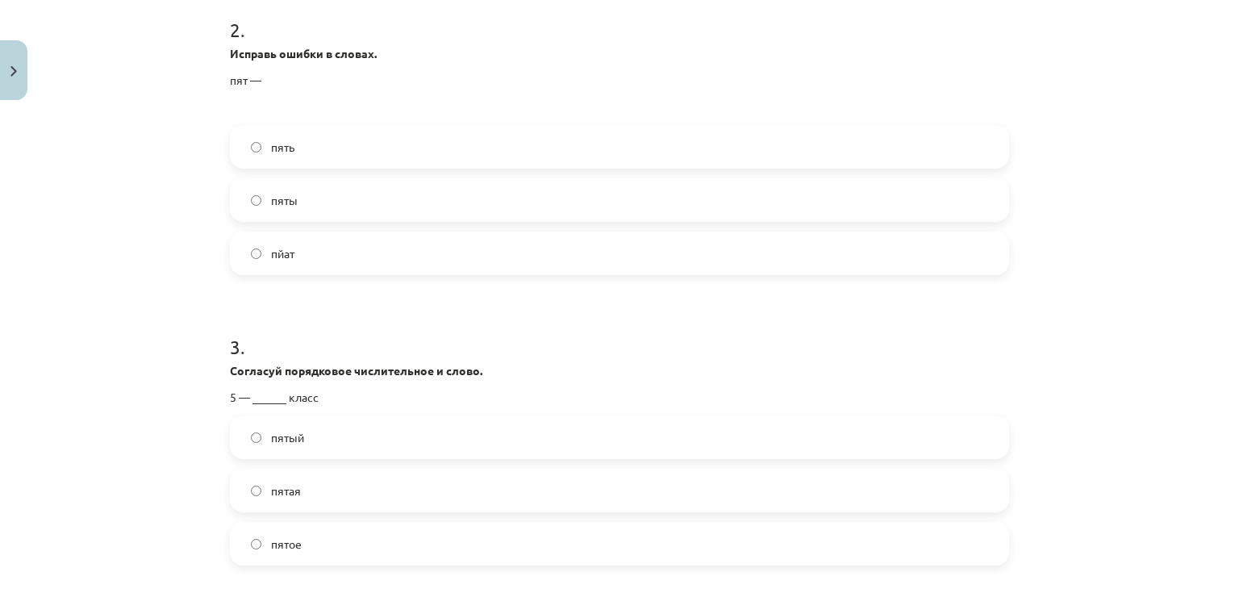
click at [299, 436] on label "пятый" at bounding box center [619, 437] width 776 height 40
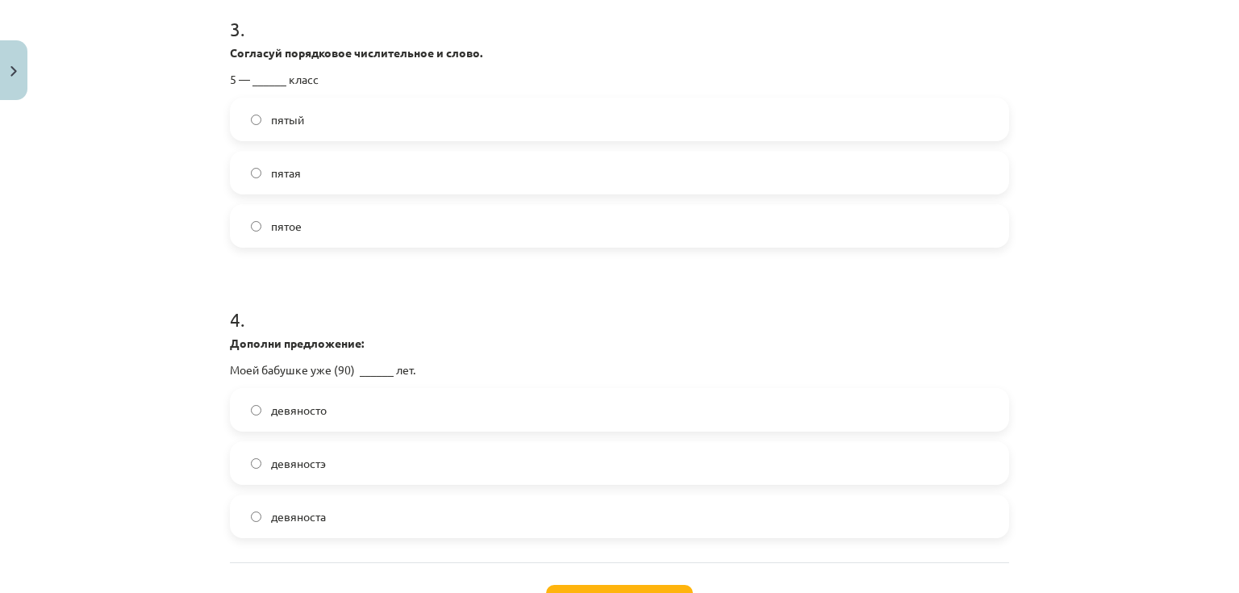
scroll to position [944, 0]
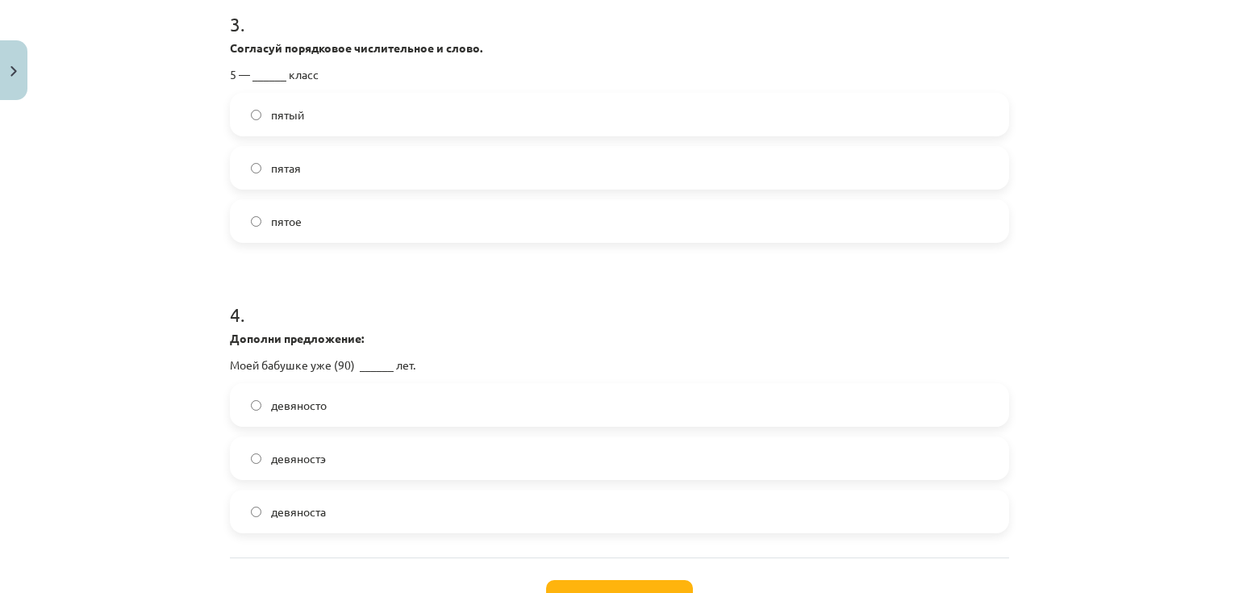
click at [326, 455] on label "девяностэ" at bounding box center [619, 458] width 776 height 40
click at [334, 417] on label "девяносто" at bounding box center [619, 405] width 776 height 40
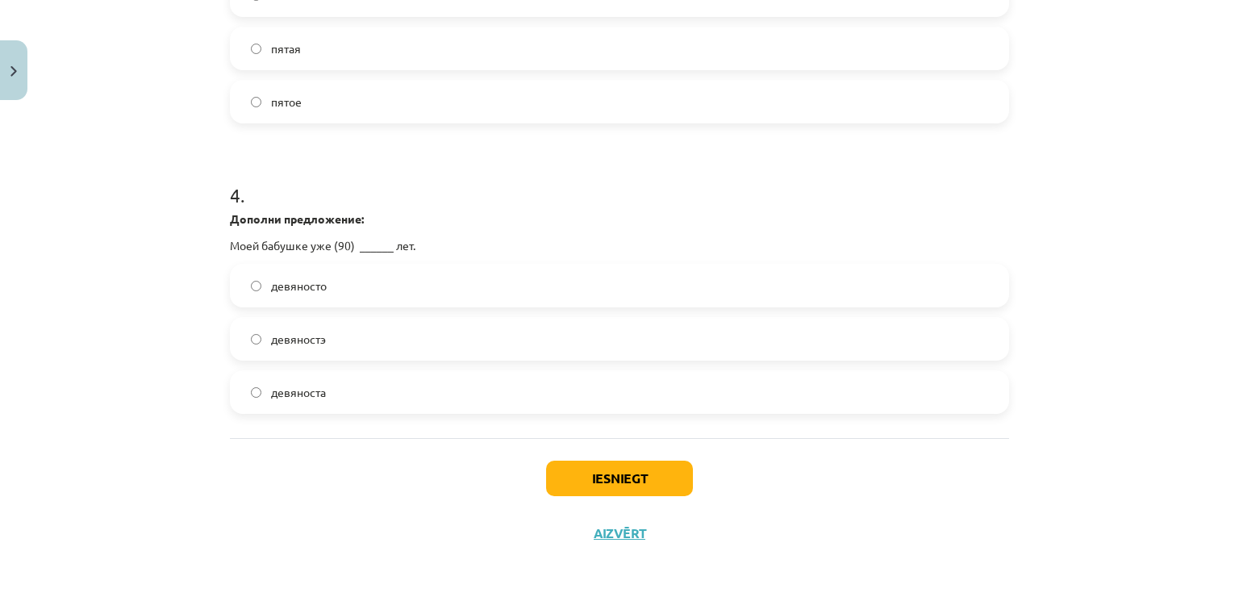
scroll to position [1070, 0]
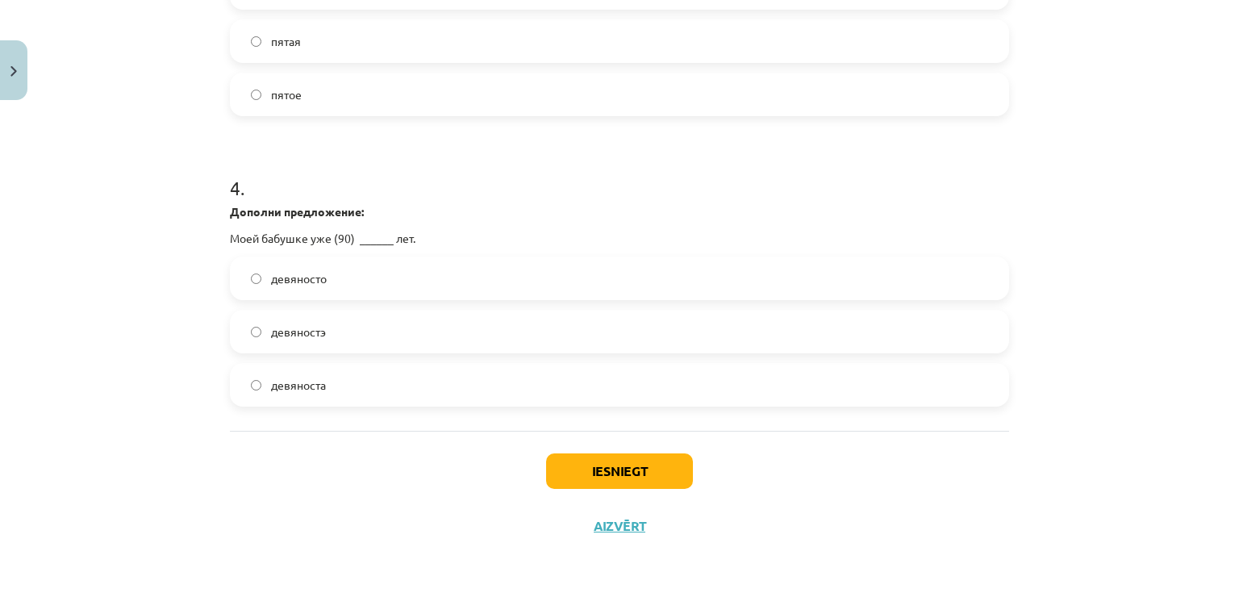
click at [306, 385] on span "девяноста" at bounding box center [298, 385] width 55 height 17
click at [276, 385] on span "девяноста" at bounding box center [298, 385] width 55 height 17
drag, startPoint x: 223, startPoint y: 238, endPoint x: 423, endPoint y: 244, distance: 199.3
click at [200, 265] on div "Mācību tēma: Krievu valodas 9. klases 1. ieskaites mācību materiāls #2 Система …" at bounding box center [619, 296] width 1239 height 593
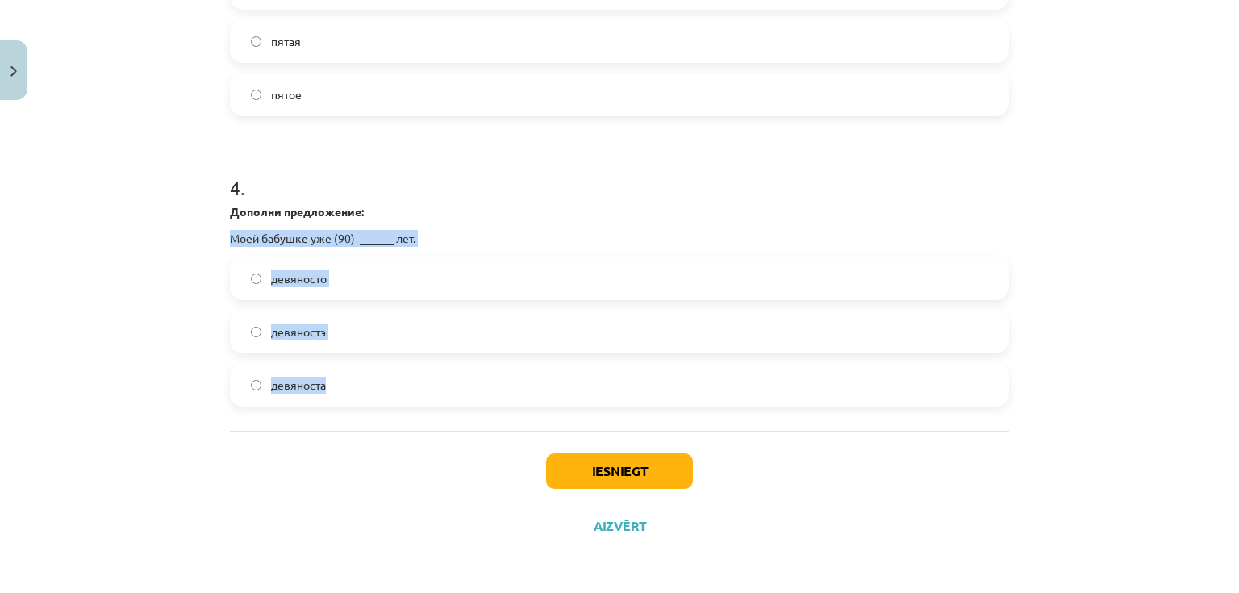
drag, startPoint x: 224, startPoint y: 232, endPoint x: 365, endPoint y: 415, distance: 230.0
copy div "Моей бабушке уже (90) ______ лет. девяносто девяностэ девяноста"
click at [354, 281] on label "девяносто" at bounding box center [619, 278] width 776 height 40
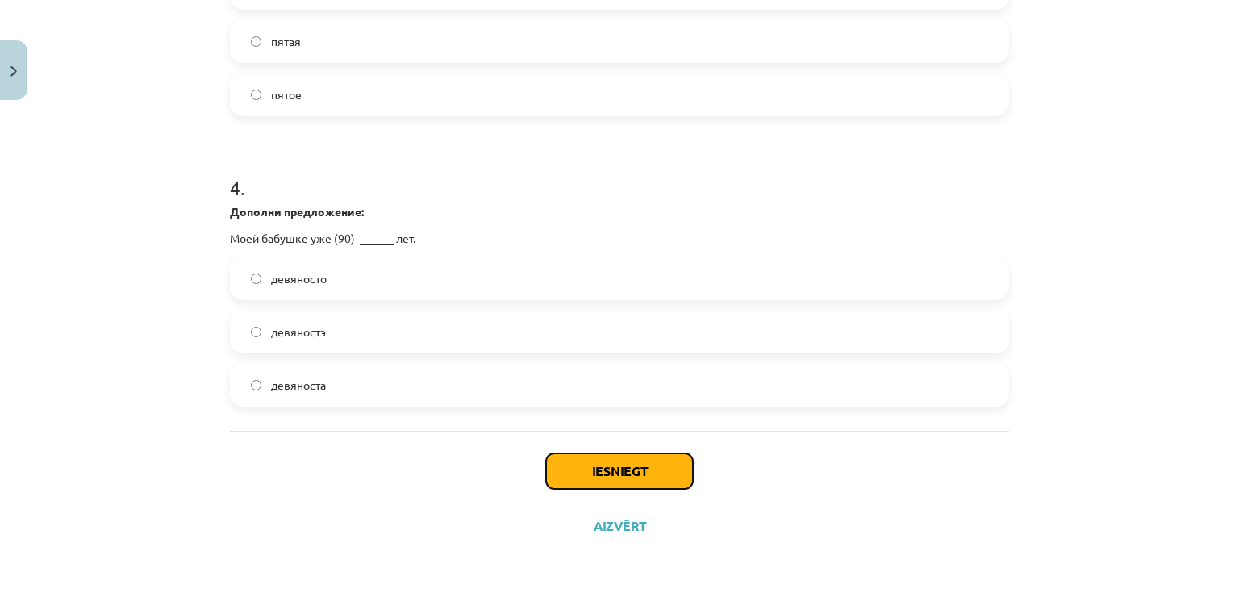
click at [568, 468] on button "Iesniegt" at bounding box center [619, 470] width 147 height 35
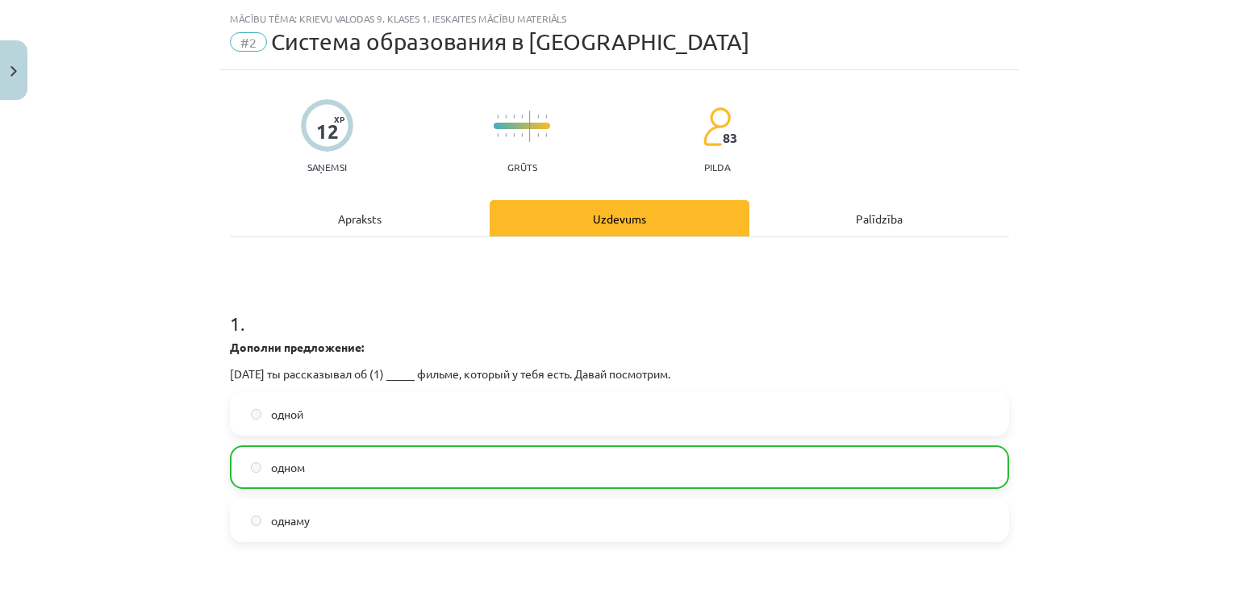
scroll to position [0, 0]
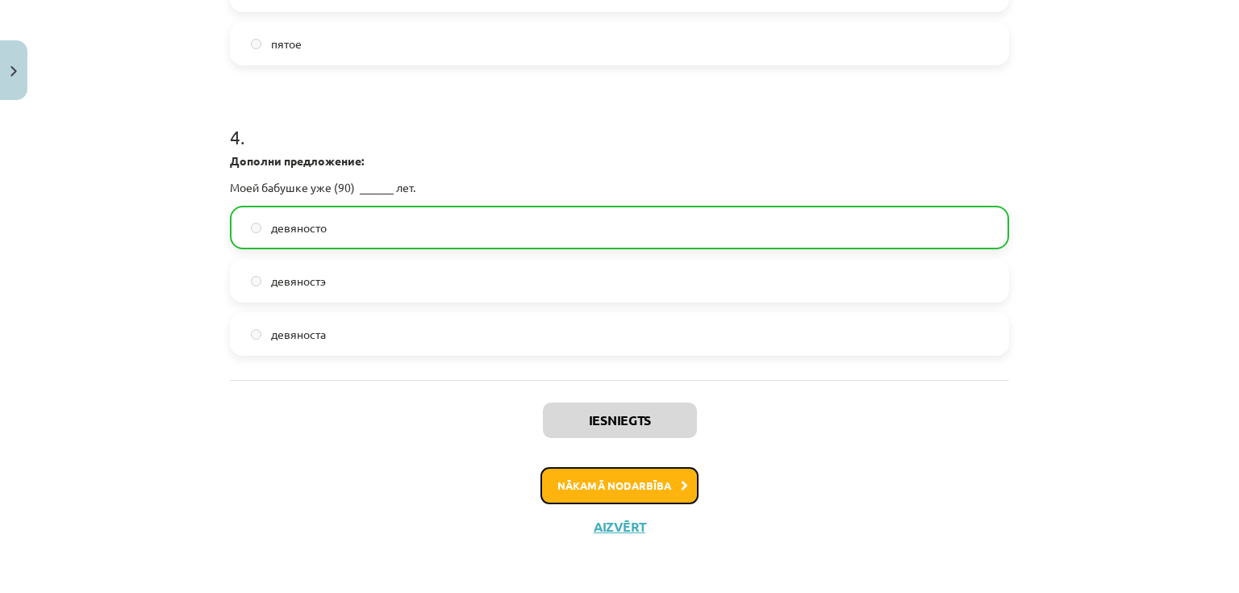
click at [671, 489] on button "Nākamā nodarbība" at bounding box center [619, 485] width 158 height 37
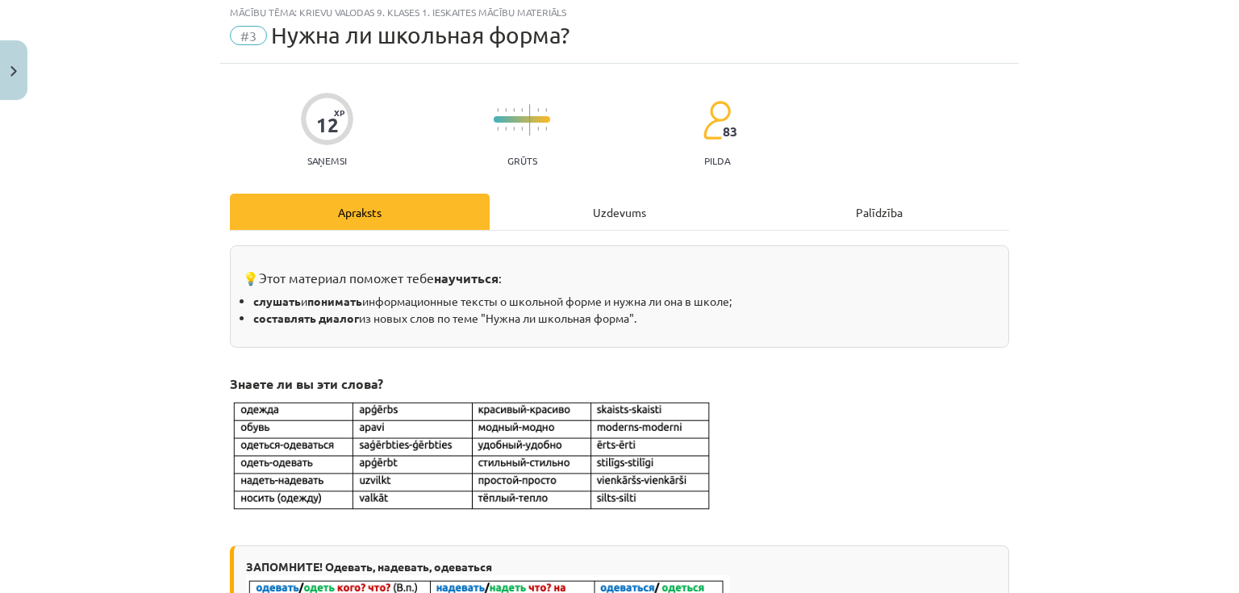
scroll to position [40, 0]
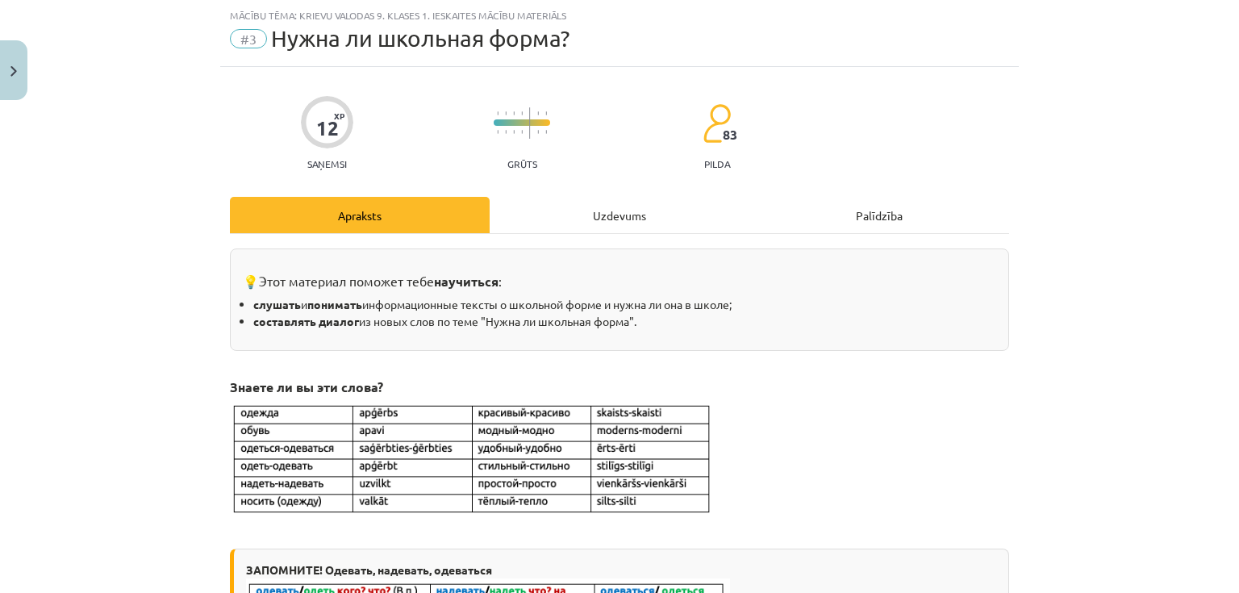
click at [585, 219] on div "Uzdevums" at bounding box center [620, 215] width 260 height 36
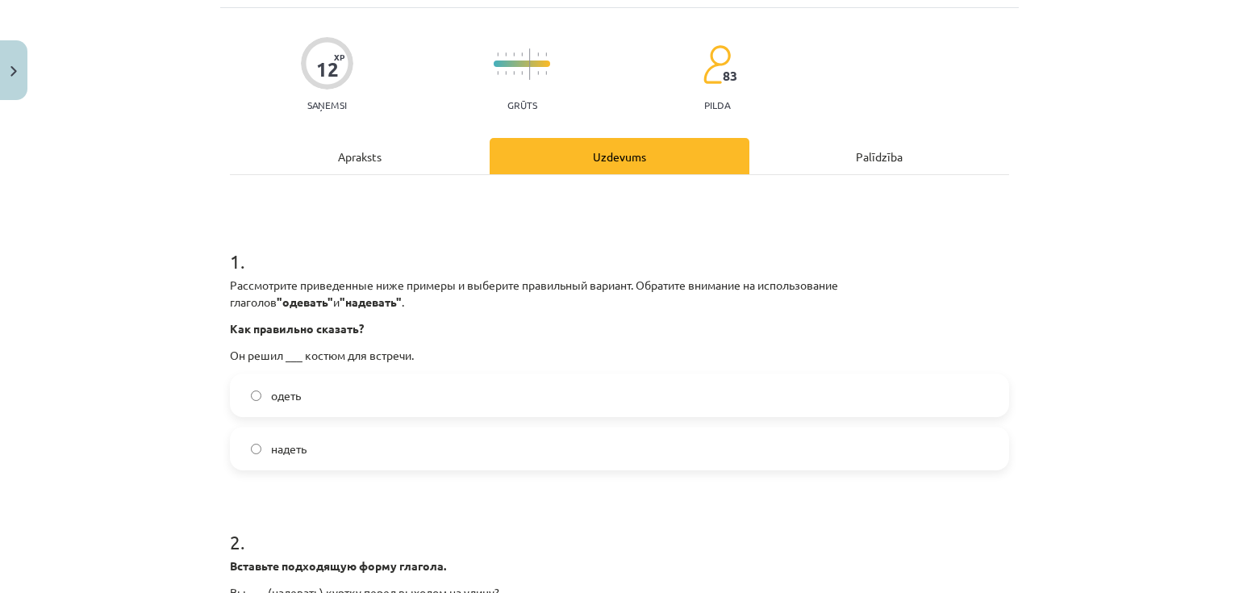
scroll to position [105, 0]
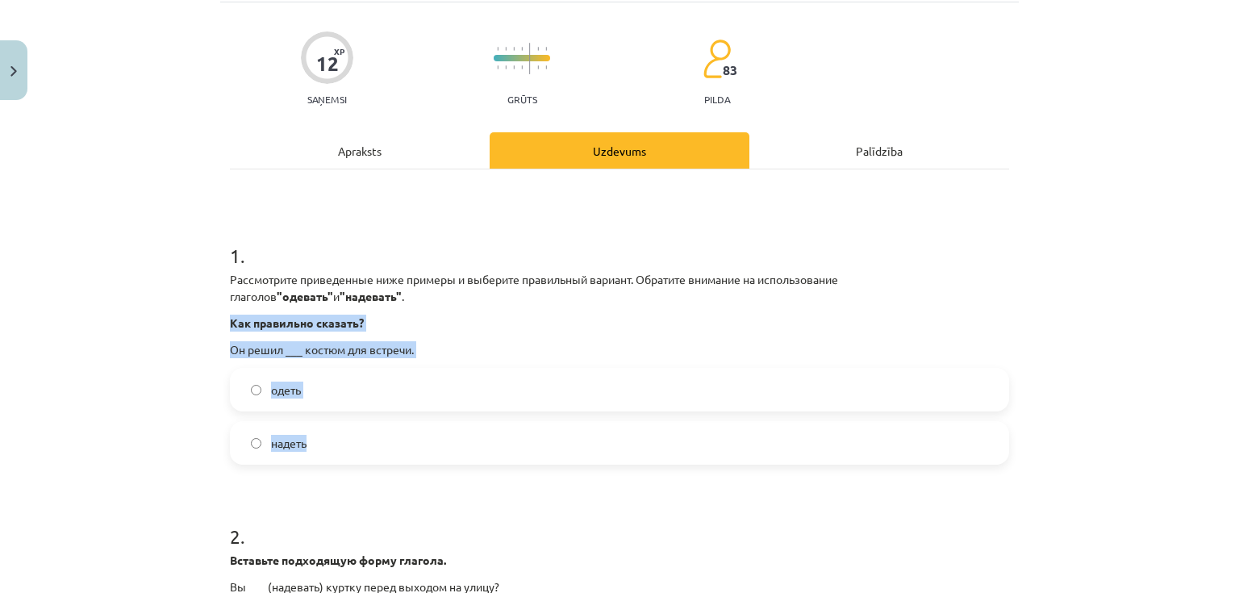
drag, startPoint x: 226, startPoint y: 322, endPoint x: 346, endPoint y: 445, distance: 172.2
click at [346, 445] on div "1 . Рассмотрите приведенные ниже примеры и выберите правильный вариант. Обратит…" at bounding box center [619, 340] width 779 height 248
copy div "Как правильно сказать? Он решил ___ костюм для встречи. одеть надеть"
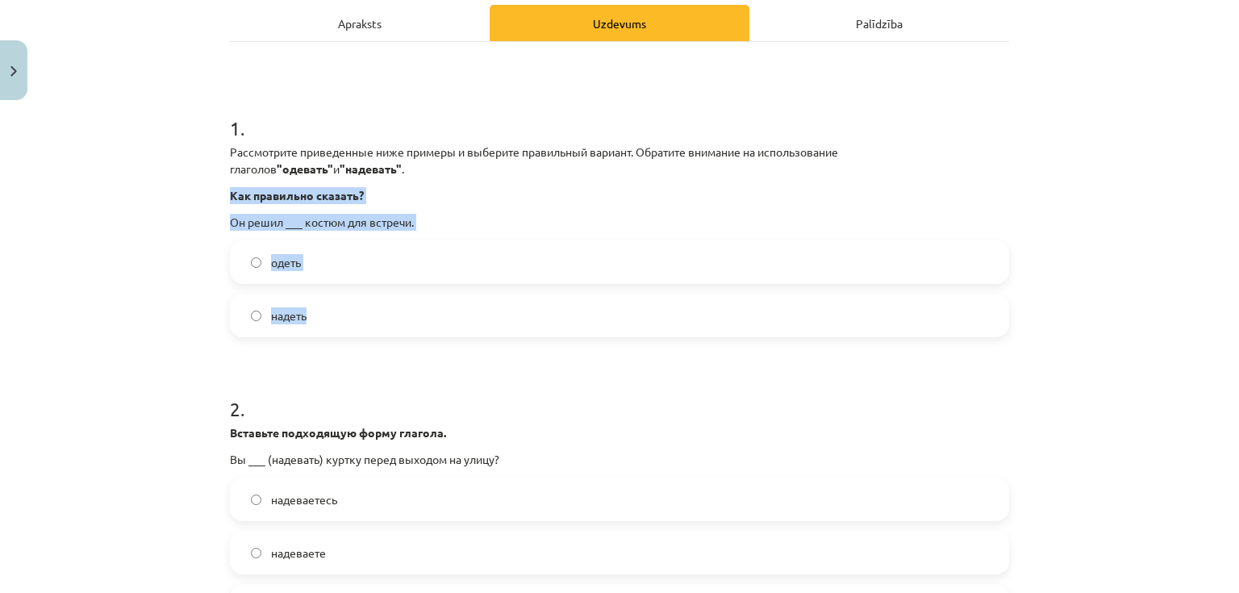
scroll to position [234, 0]
click at [182, 310] on div "Mācību tēma: Krievu valodas 9. klases 1. ieskaites mācību materiāls #3 Нужна ли…" at bounding box center [619, 296] width 1239 height 593
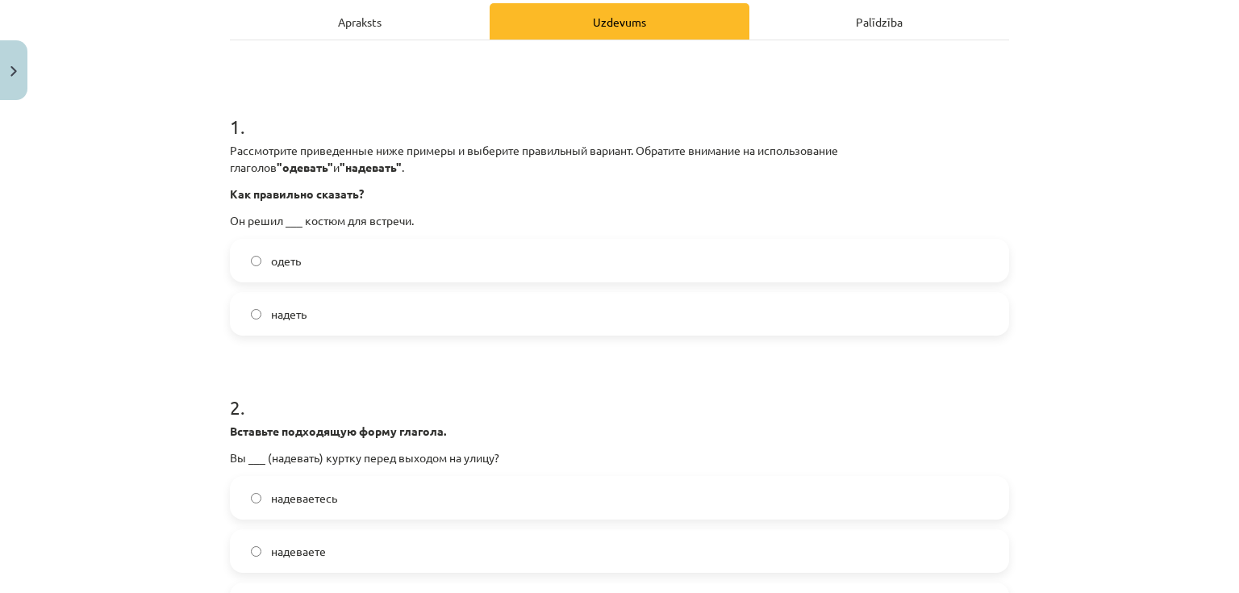
click at [275, 308] on span "надеть" at bounding box center [288, 314] width 35 height 17
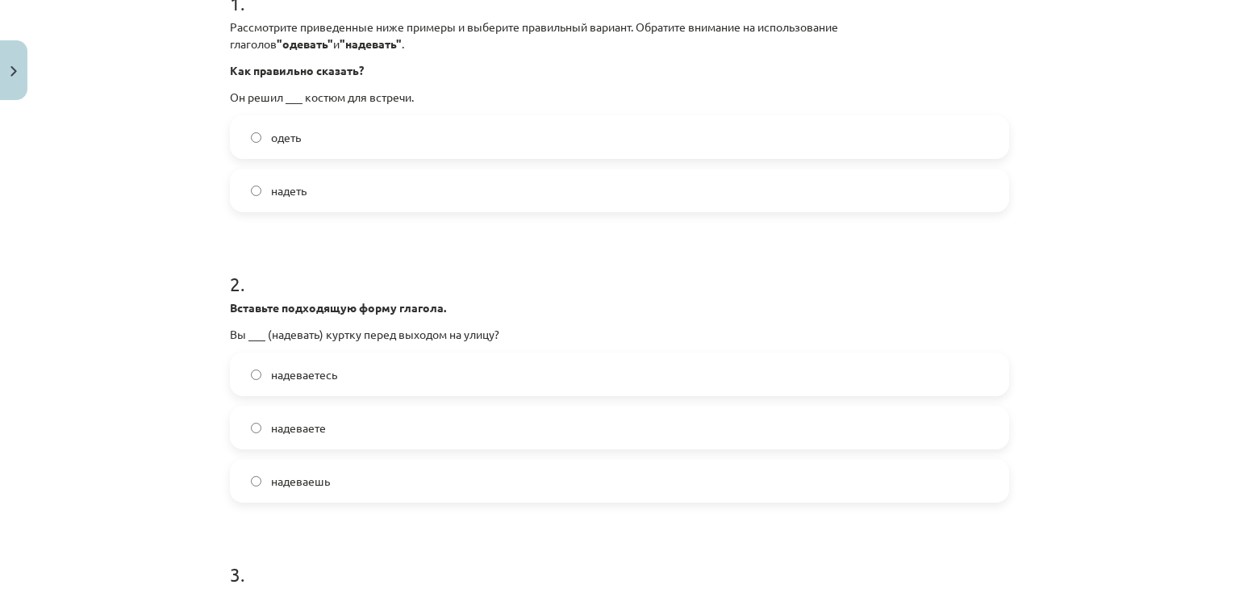
scroll to position [363, 0]
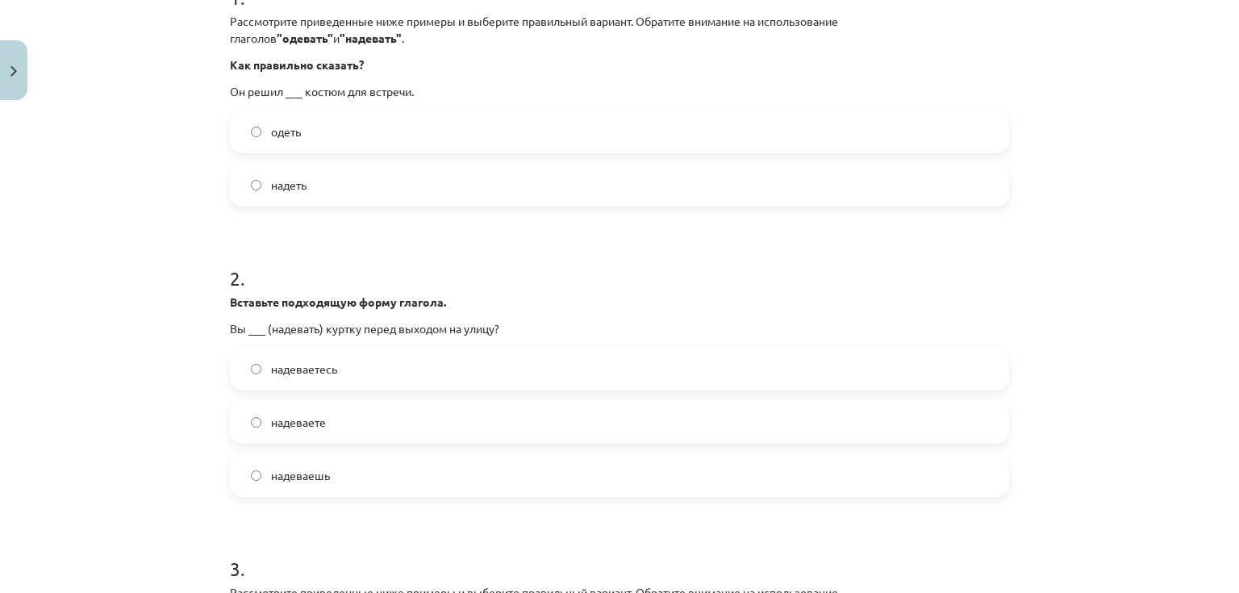
click at [323, 373] on span "надеваетесь" at bounding box center [304, 369] width 66 height 17
click at [323, 422] on label "надеваете" at bounding box center [619, 422] width 776 height 40
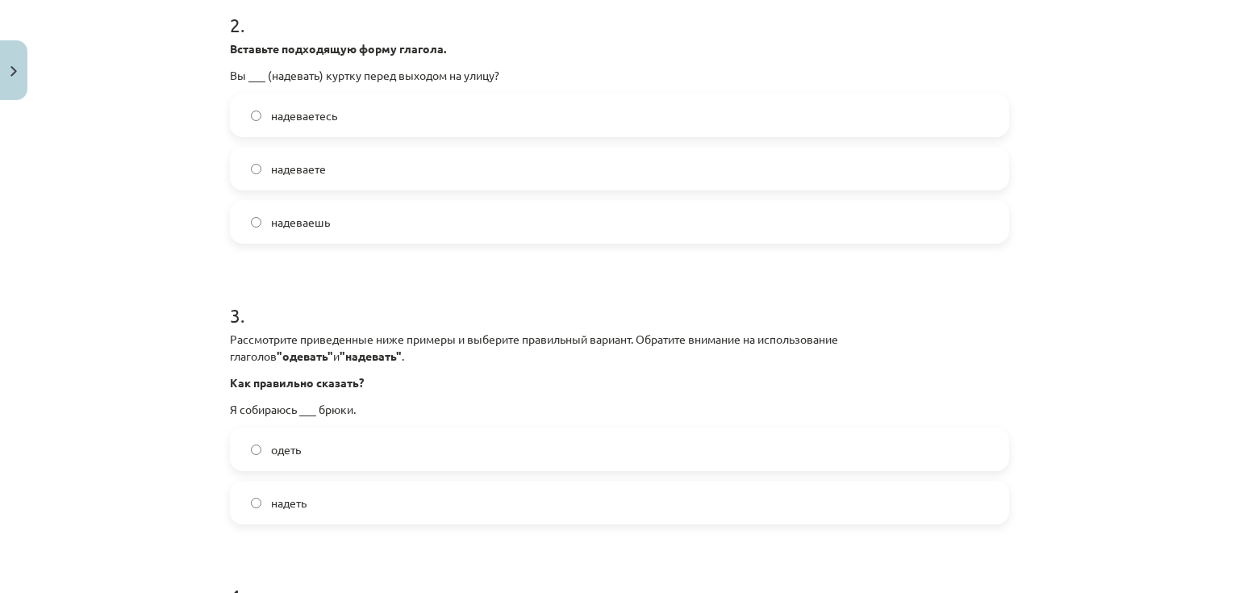
scroll to position [621, 0]
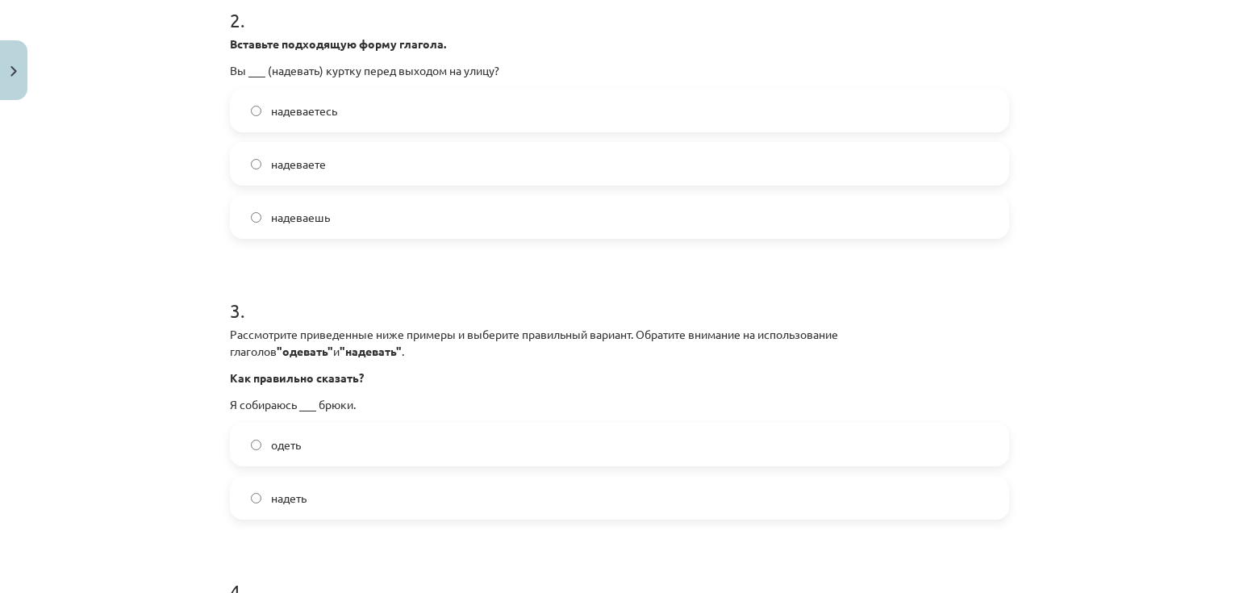
click at [309, 444] on label "одеть" at bounding box center [619, 444] width 776 height 40
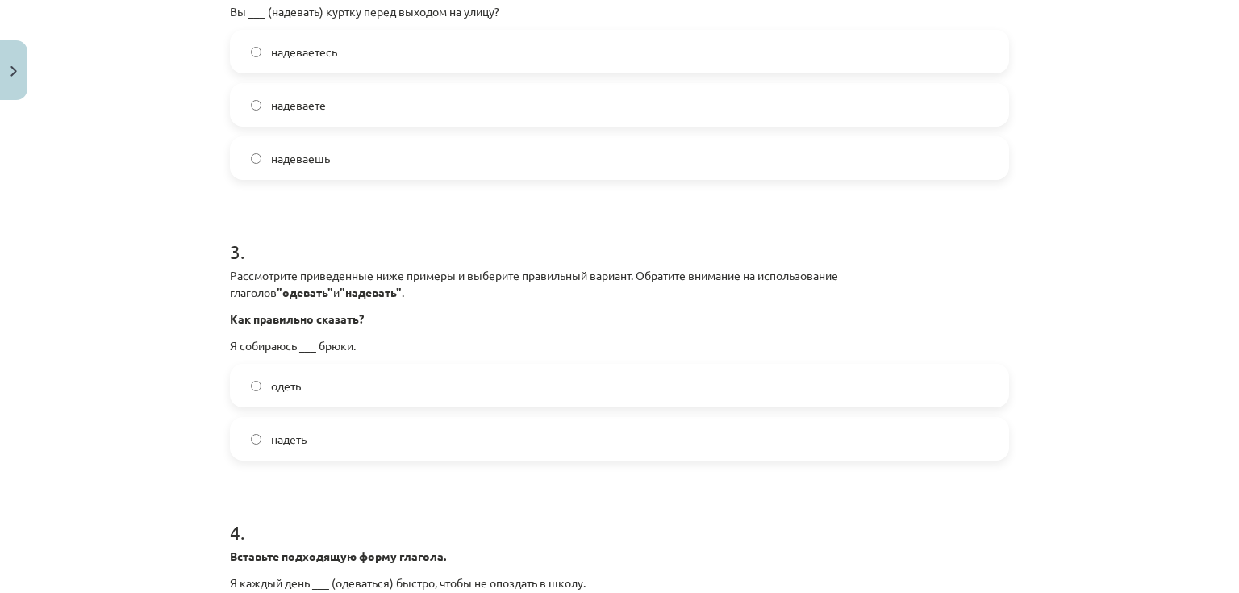
scroll to position [686, 0]
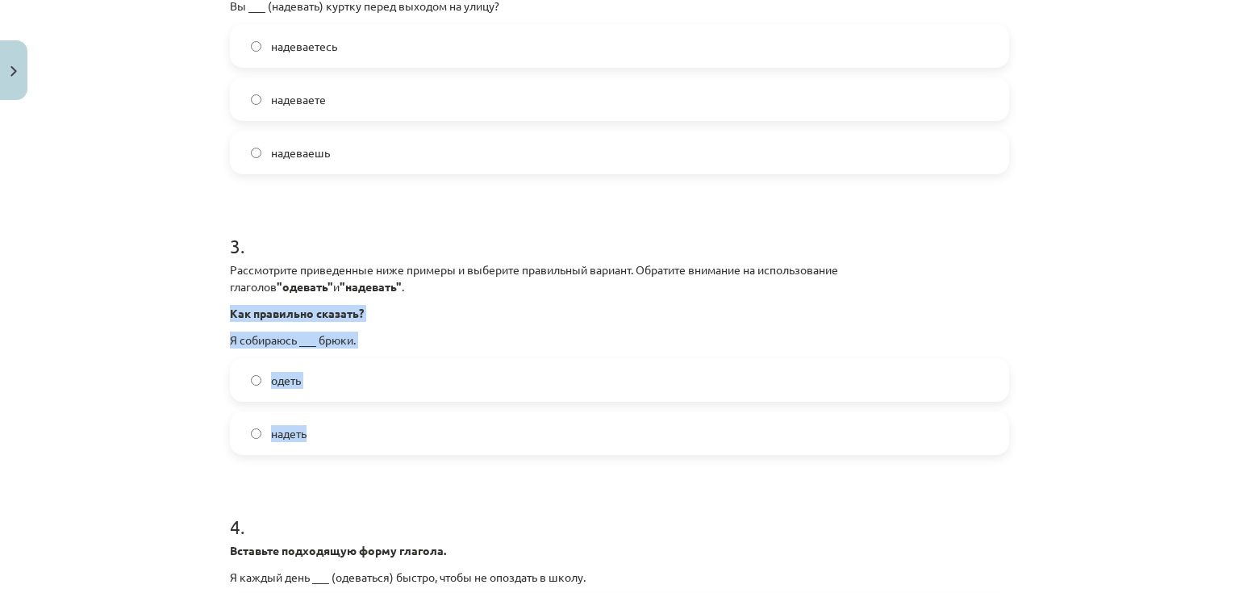
drag, startPoint x: 224, startPoint y: 308, endPoint x: 332, endPoint y: 451, distance: 179.0
click at [332, 451] on div "3 . Рассмотрите приведенные ниже примеры и выберите правильный вариант. Обратит…" at bounding box center [619, 330] width 779 height 248
copy div "Как правильно сказать? Я собираюсь ___ брюки. одеть надеть"
click at [315, 429] on label "надеть" at bounding box center [619, 433] width 776 height 40
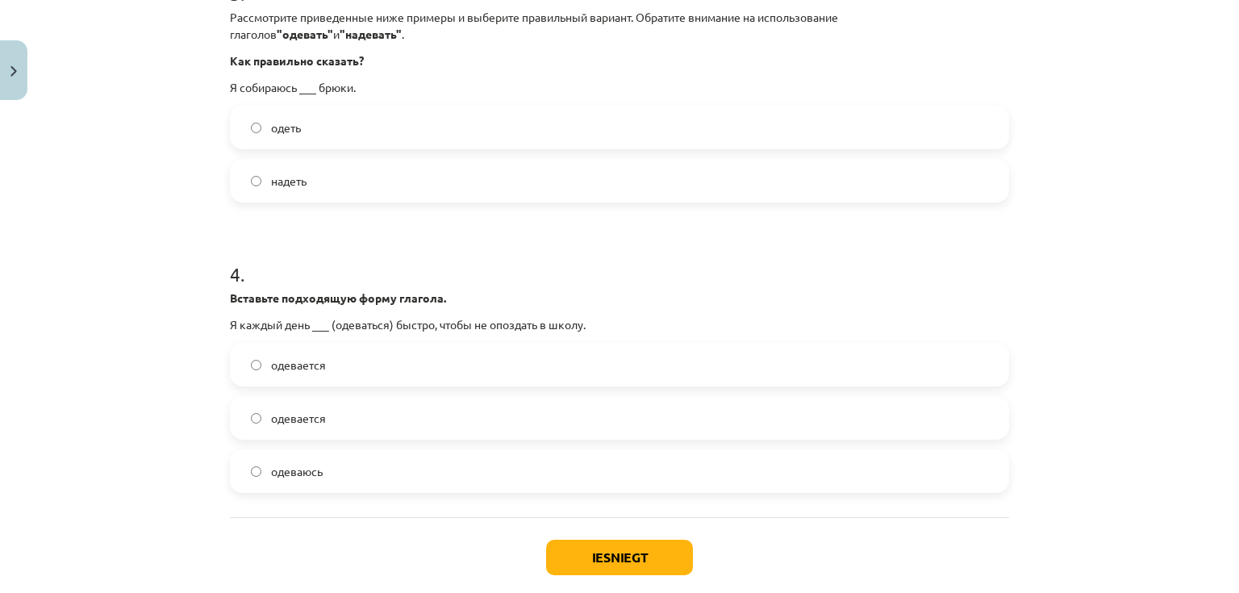
scroll to position [944, 0]
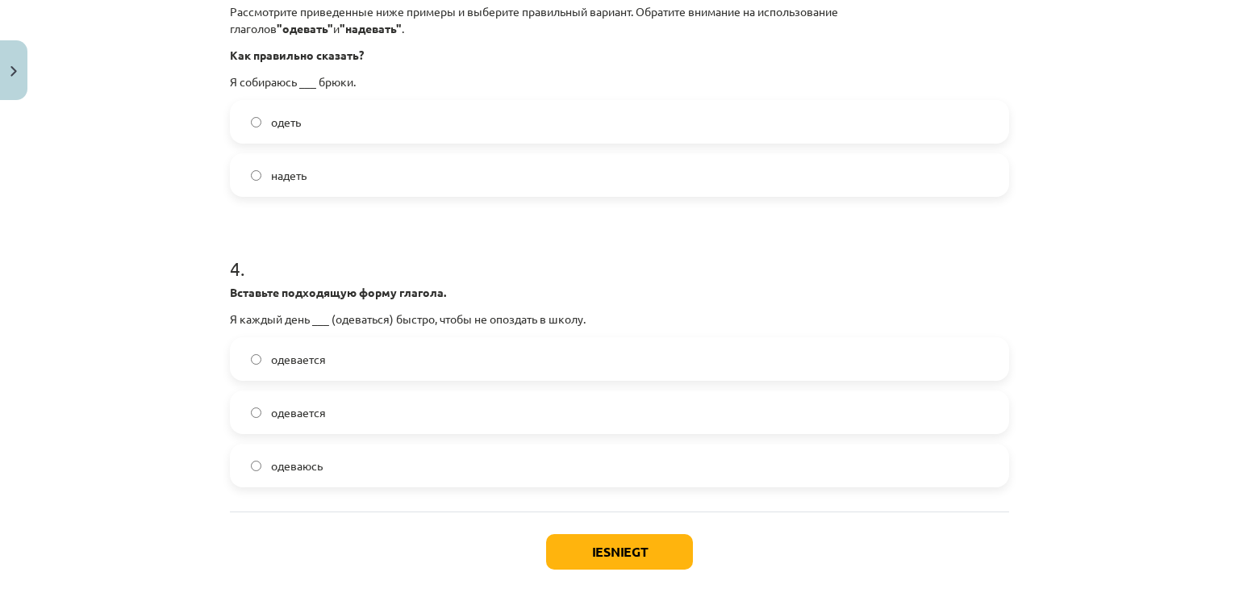
click at [336, 461] on label "одеваюсь" at bounding box center [619, 465] width 776 height 40
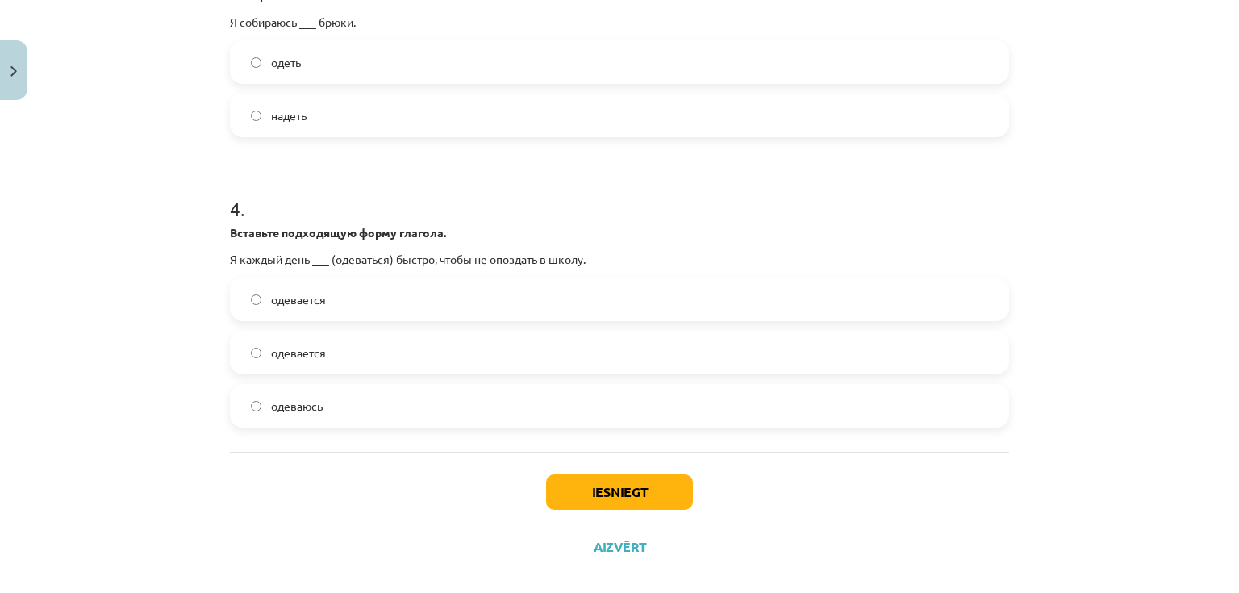
scroll to position [1024, 0]
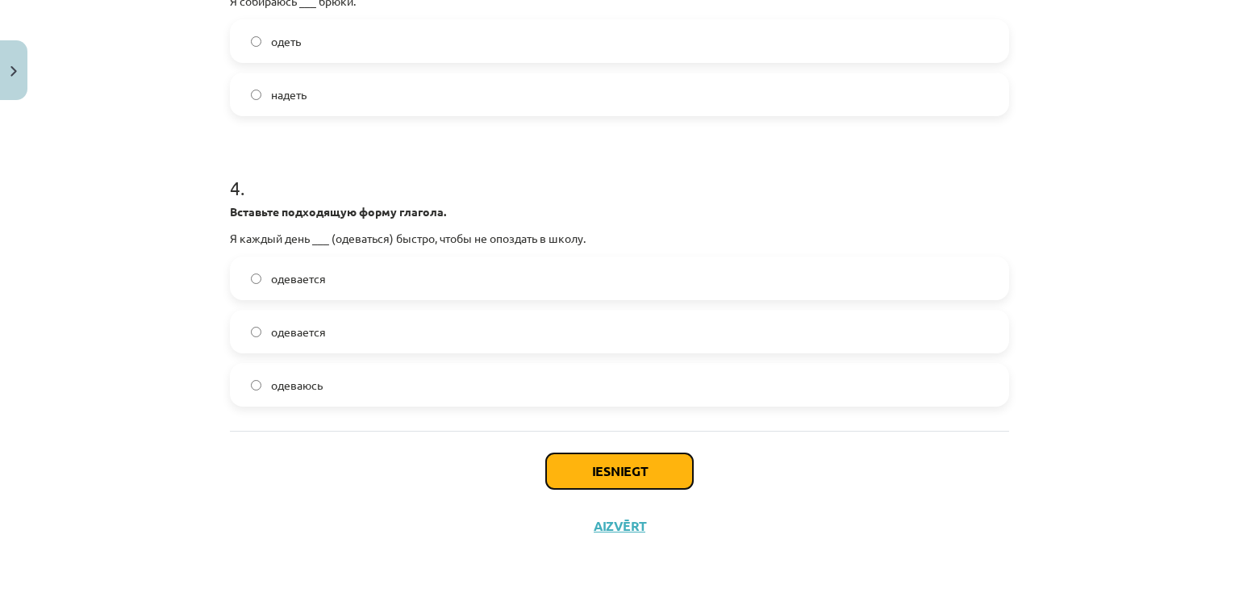
click at [611, 467] on button "Iesniegt" at bounding box center [619, 470] width 147 height 35
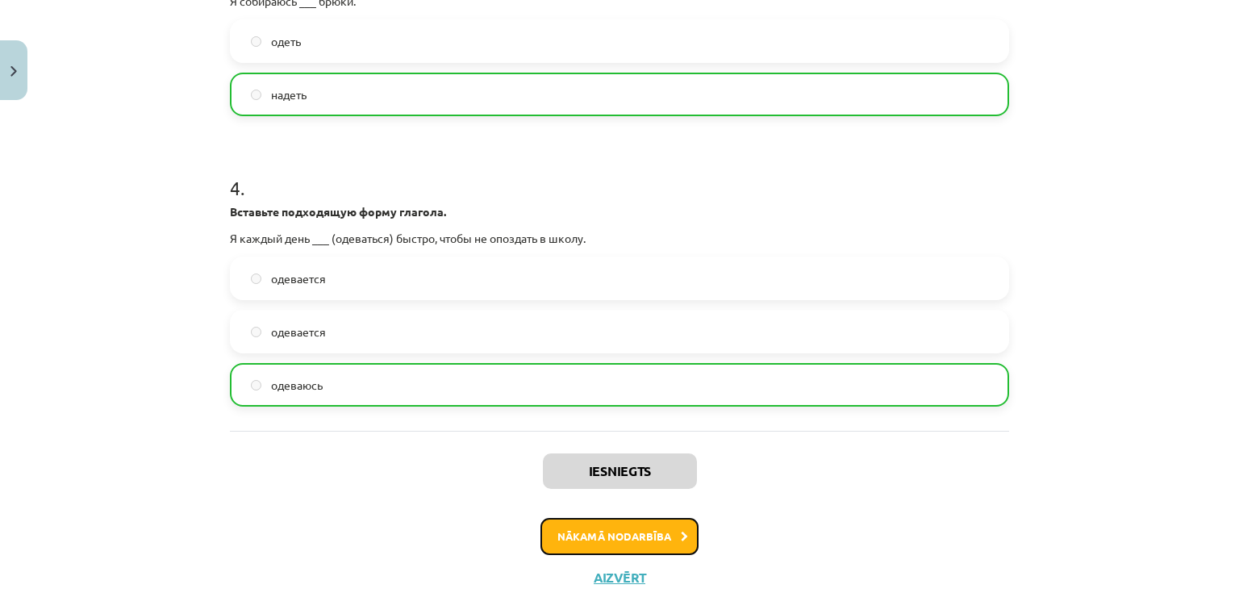
click at [620, 520] on button "Nākamā nodarbība" at bounding box center [619, 536] width 158 height 37
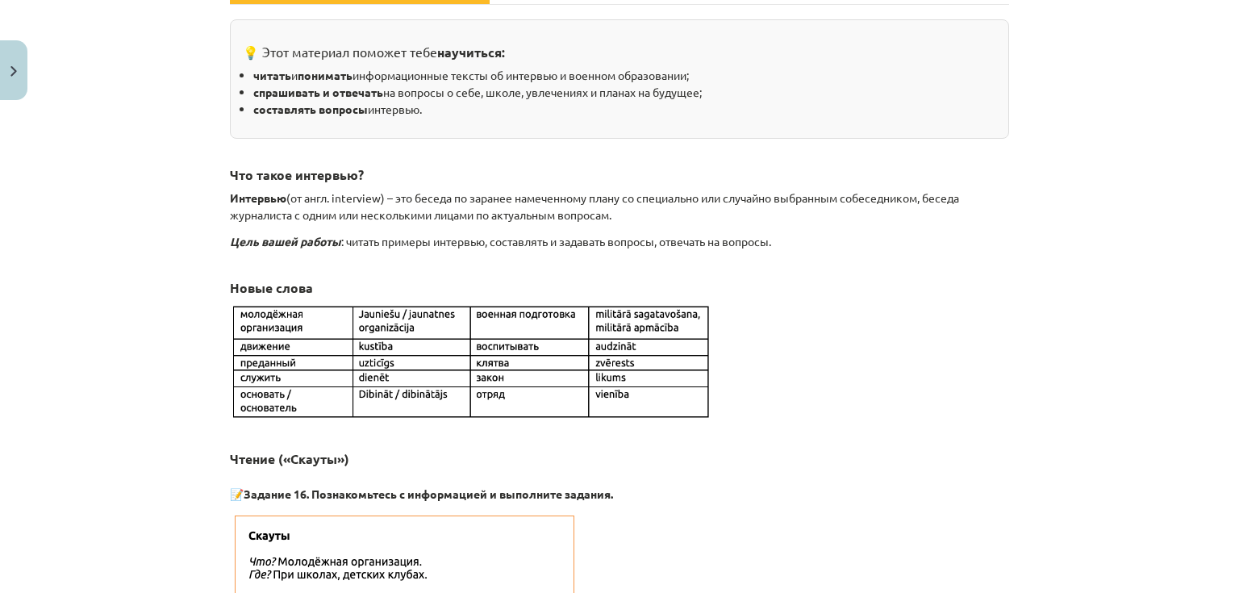
scroll to position [298, 0]
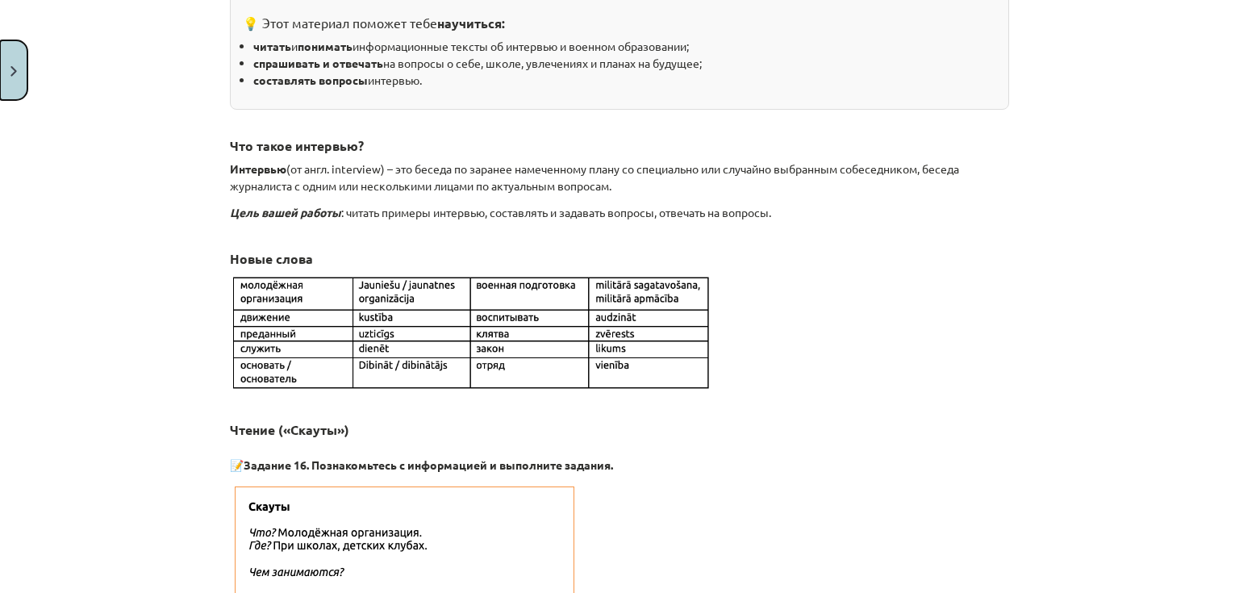
click at [20, 65] on button "Close" at bounding box center [13, 70] width 27 height 60
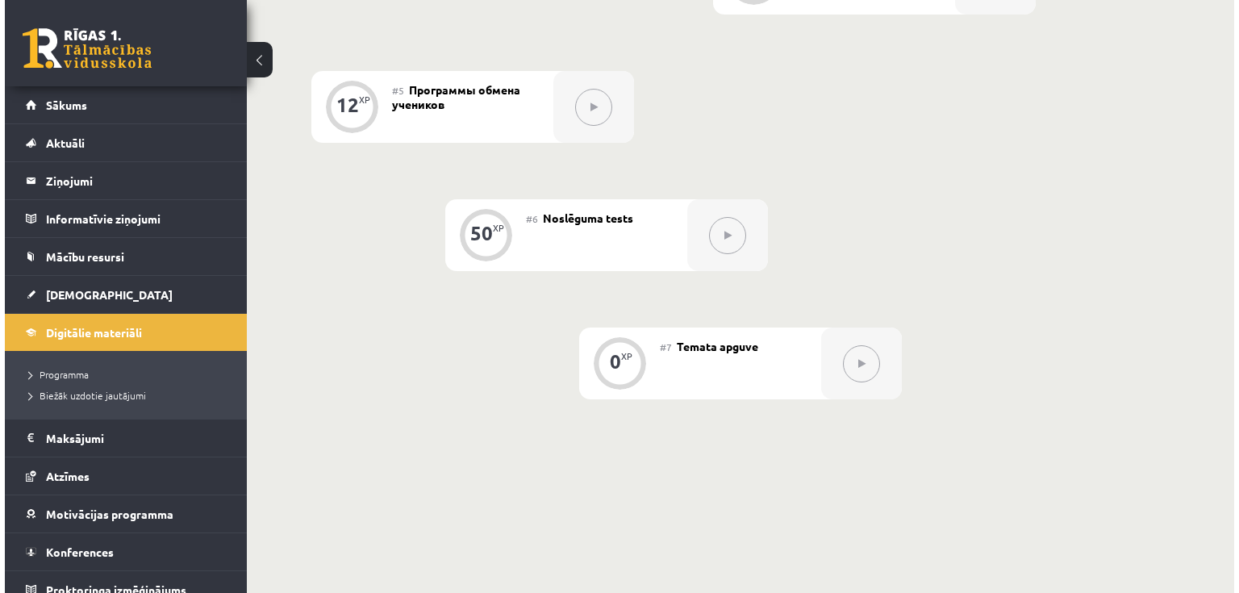
scroll to position [774, 0]
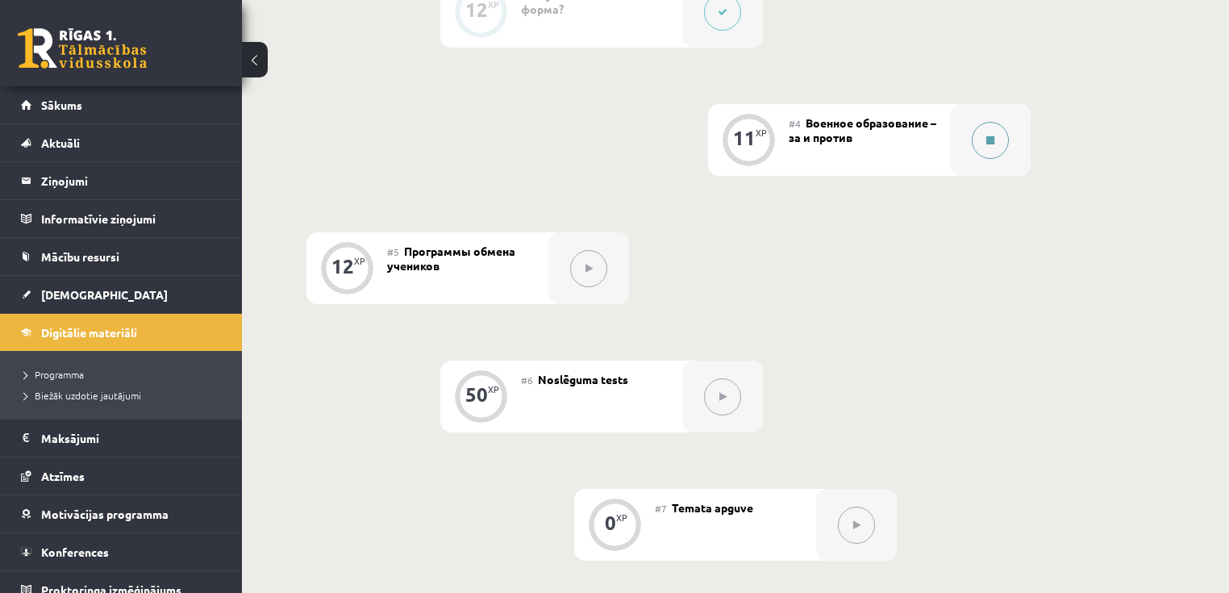
click at [987, 145] on icon at bounding box center [990, 140] width 8 height 10
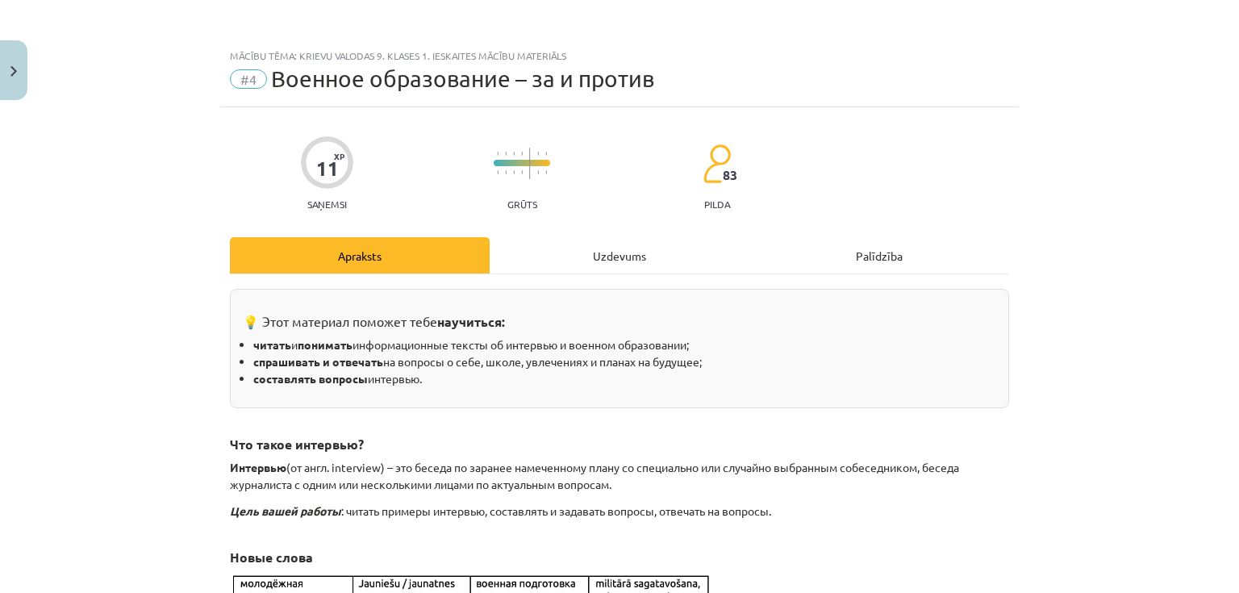
click at [657, 255] on div "Uzdevums" at bounding box center [620, 255] width 260 height 36
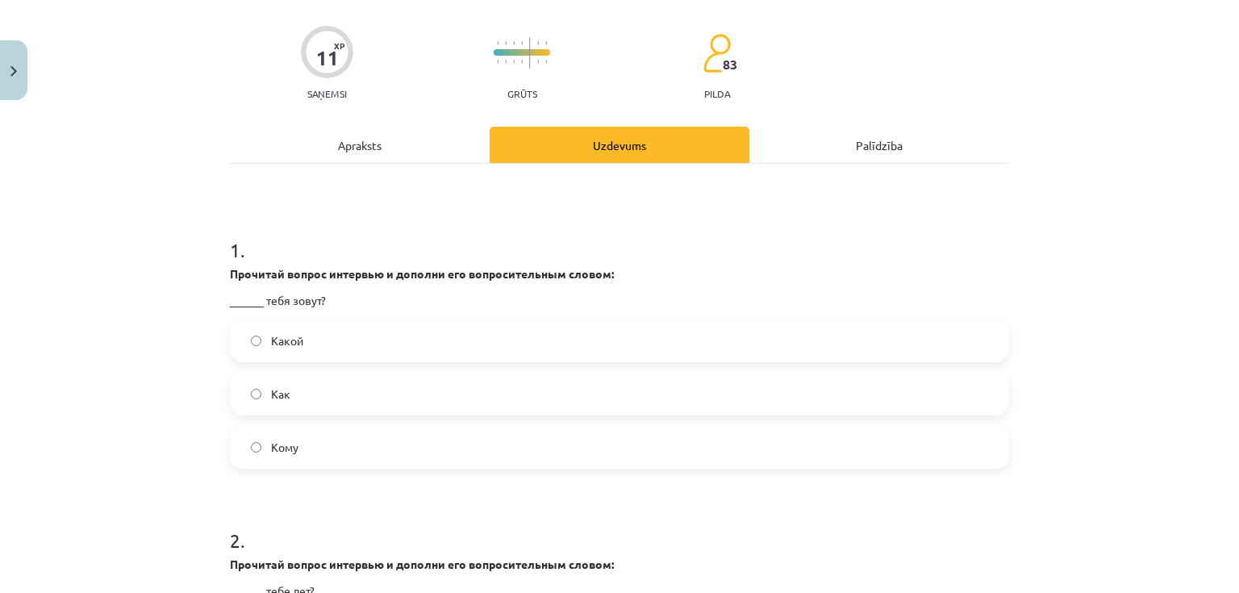
scroll to position [129, 0]
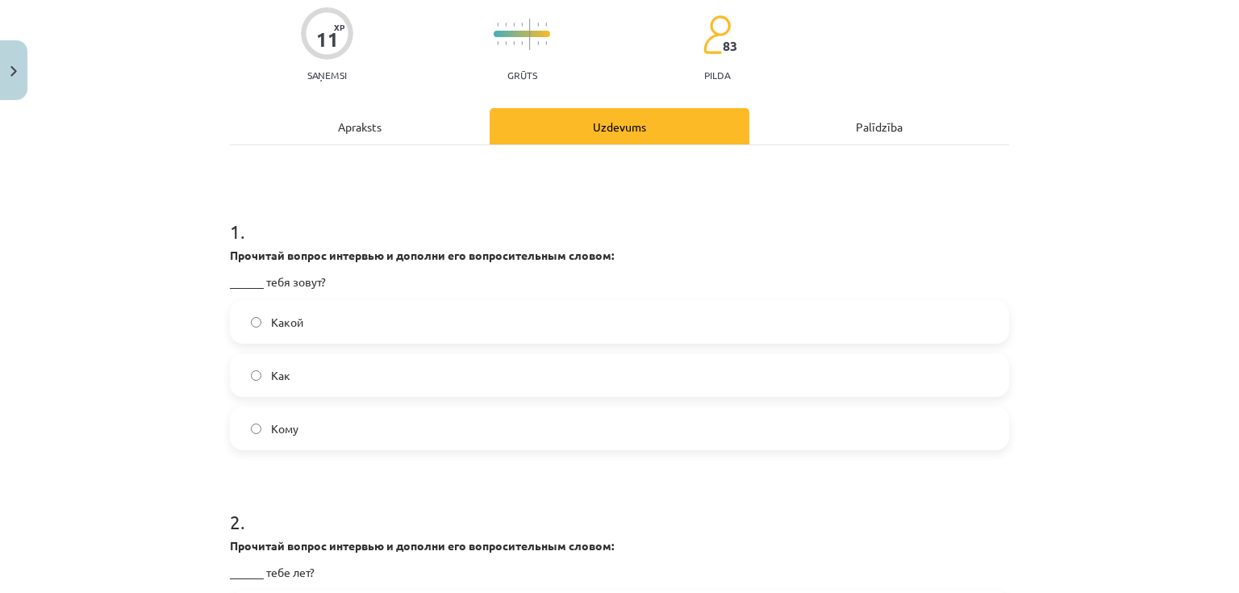
click at [294, 370] on label "Как" at bounding box center [619, 375] width 776 height 40
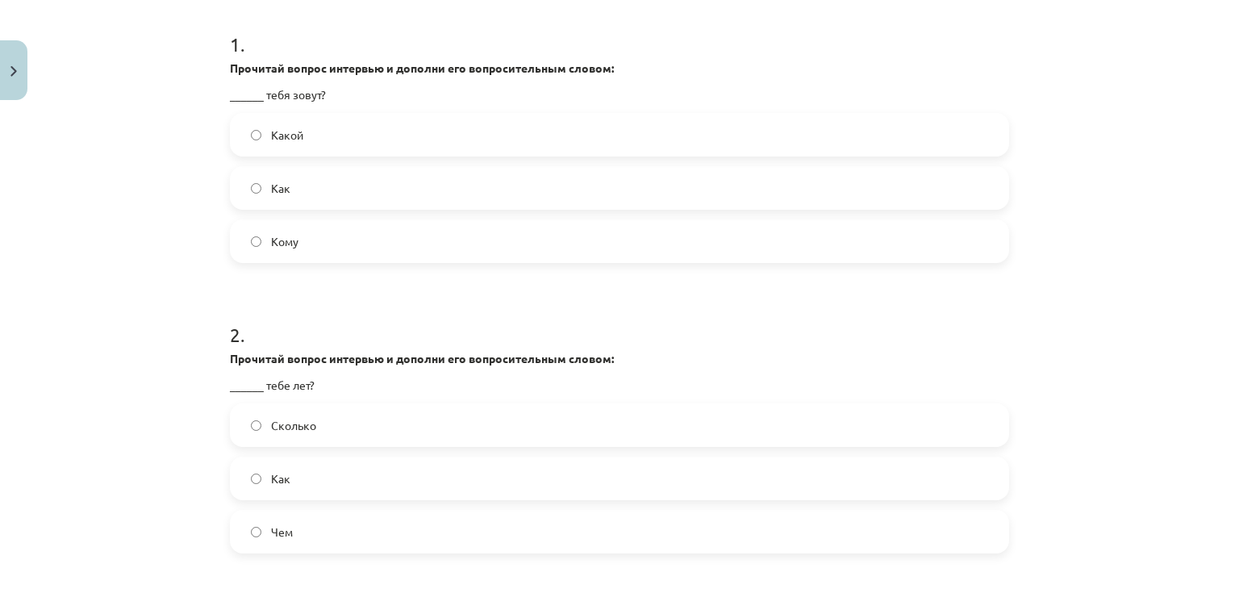
scroll to position [323, 0]
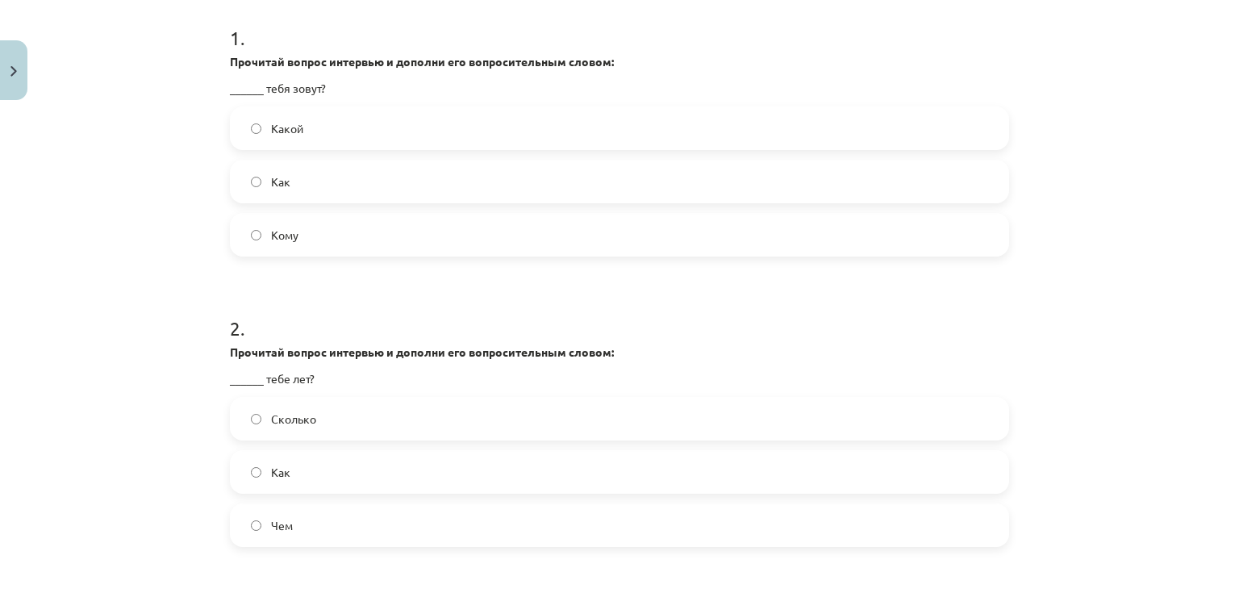
click at [316, 416] on label "Сколько" at bounding box center [619, 418] width 776 height 40
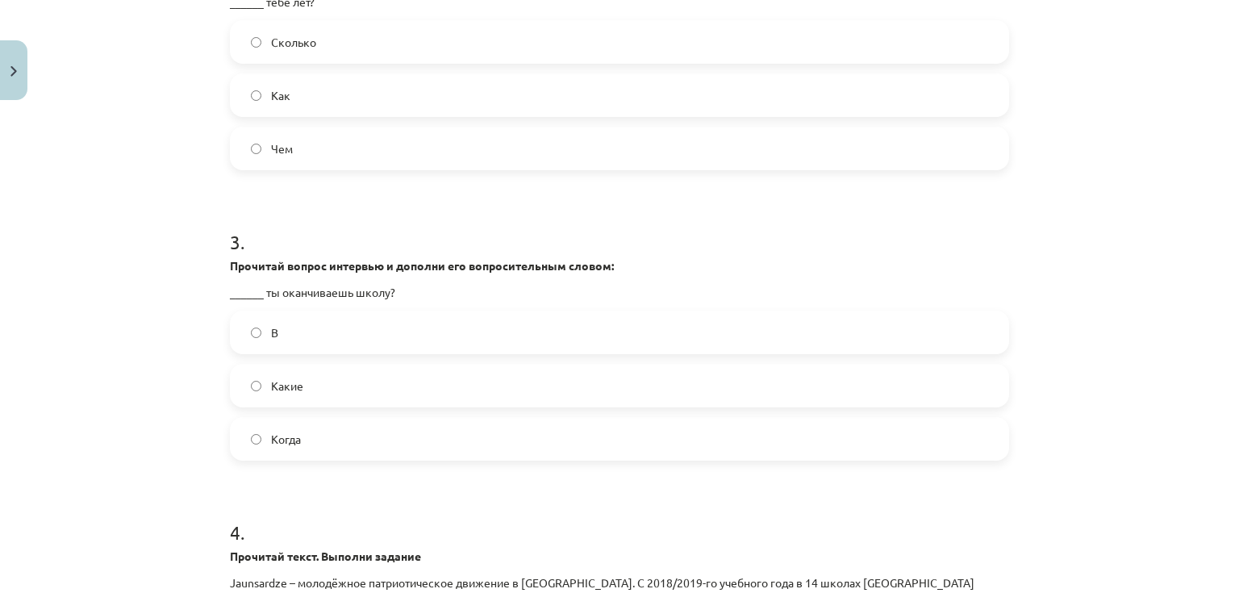
scroll to position [710, 0]
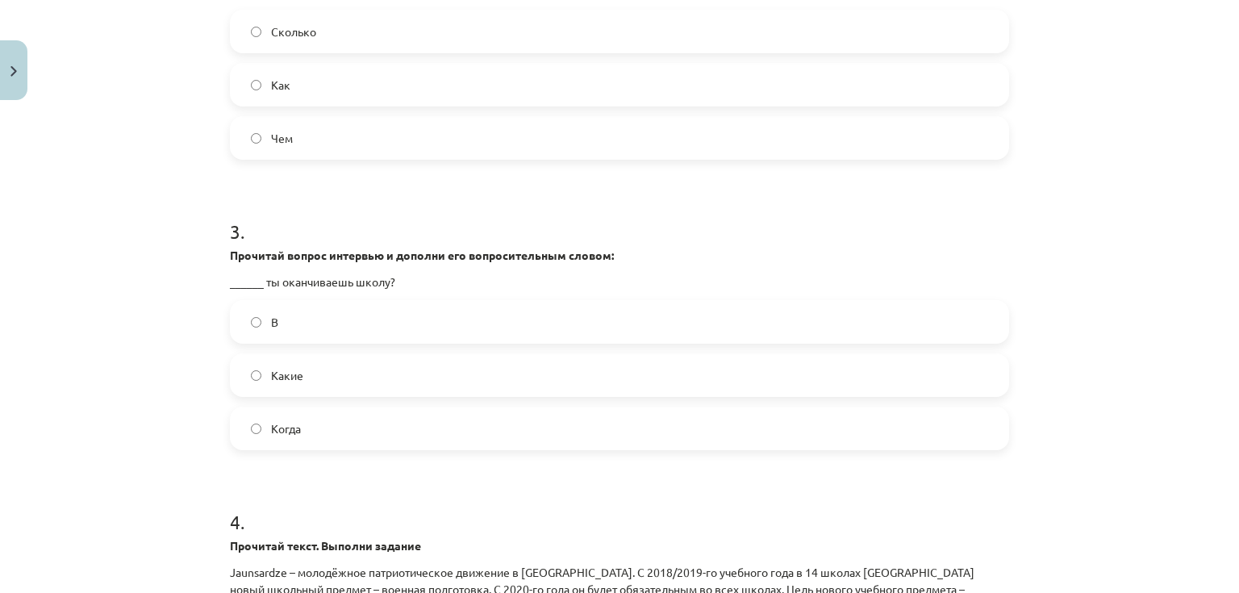
click at [308, 423] on label "Когда" at bounding box center [619, 428] width 776 height 40
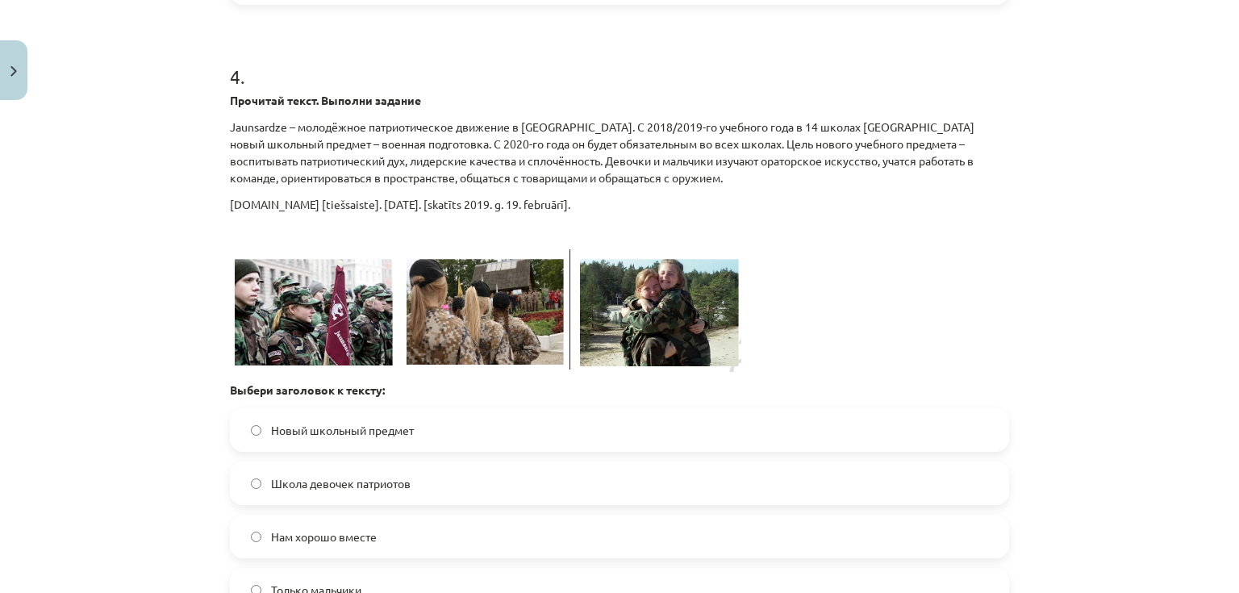
scroll to position [1161, 0]
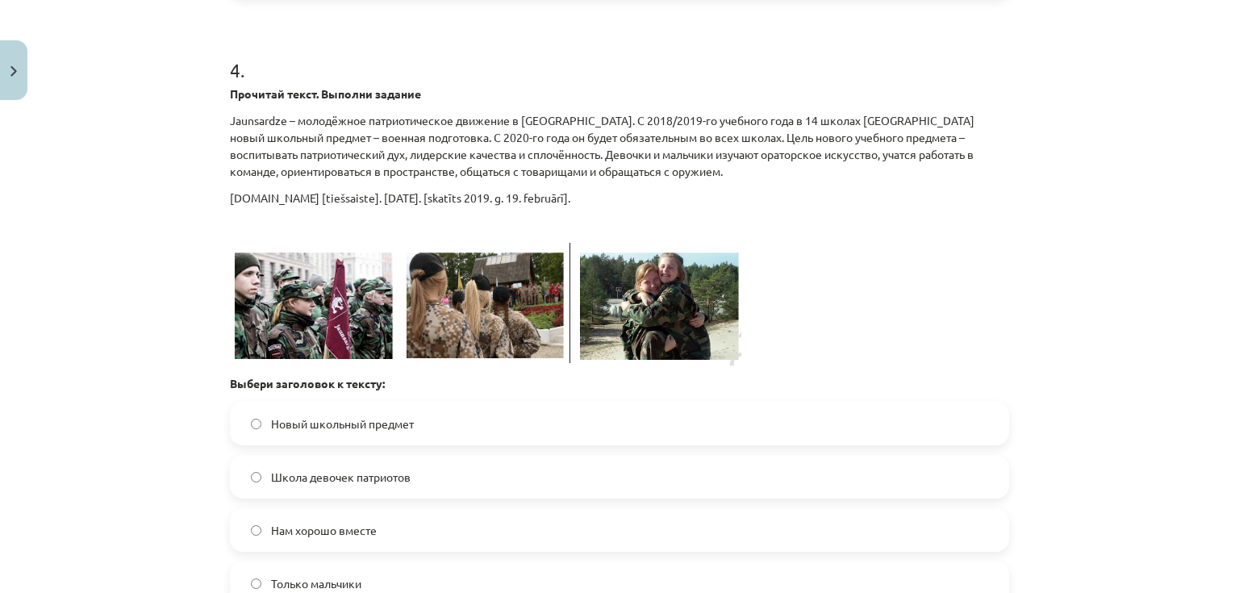
click at [313, 476] on span "Школа девочек патриотов" at bounding box center [341, 477] width 140 height 17
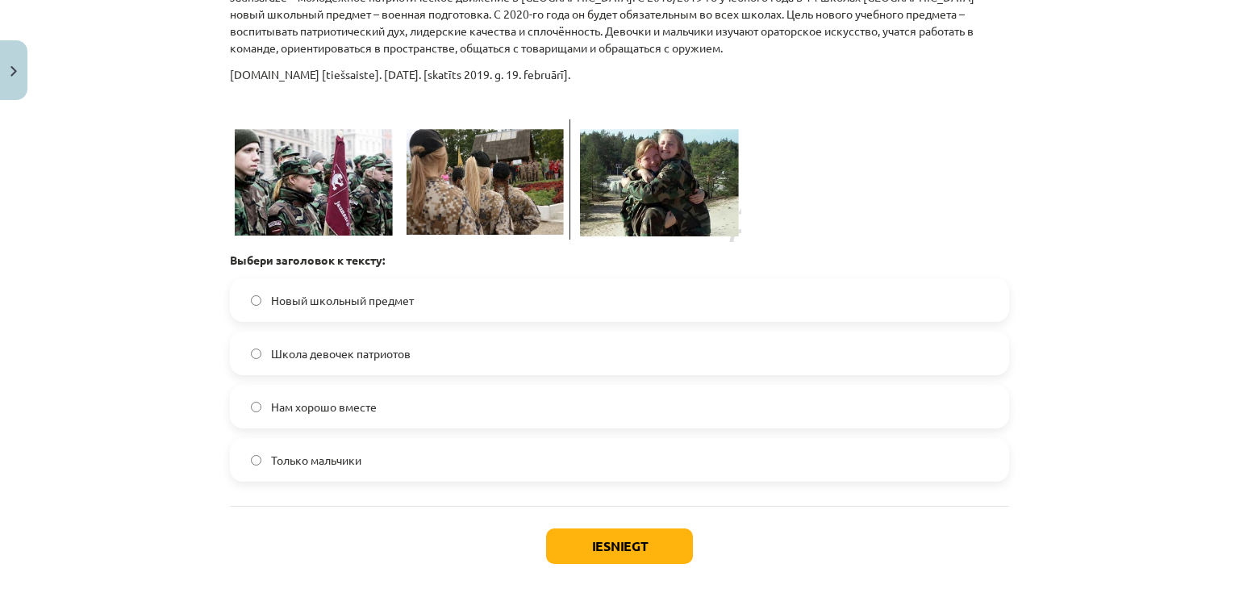
scroll to position [1290, 0]
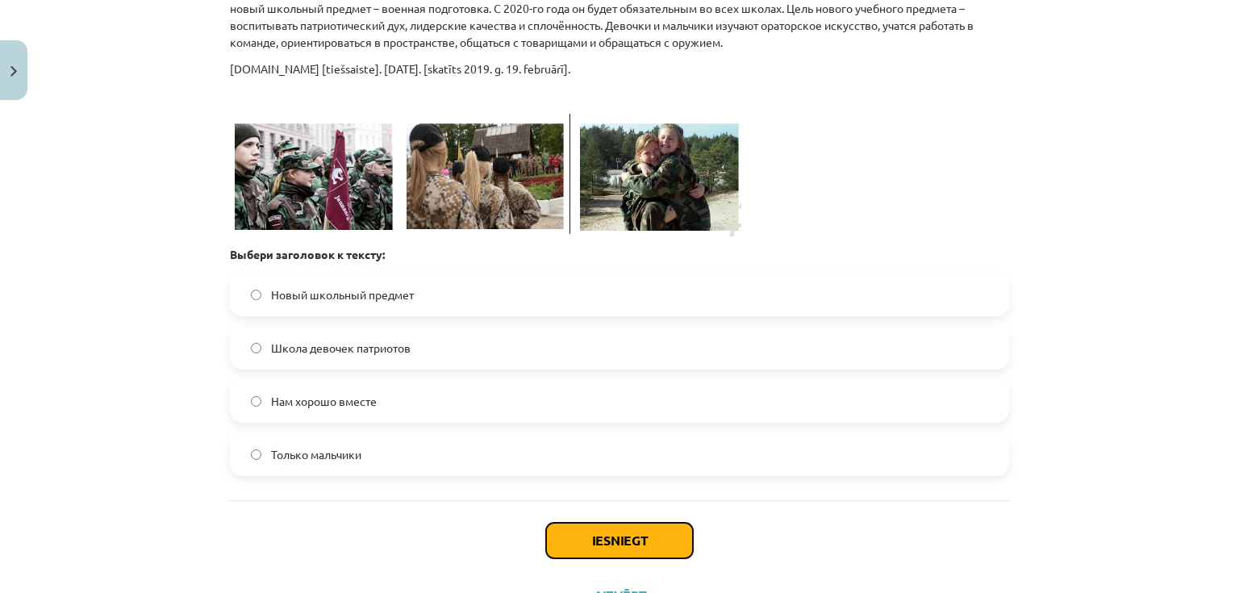
click at [576, 544] on button "Iesniegt" at bounding box center [619, 540] width 147 height 35
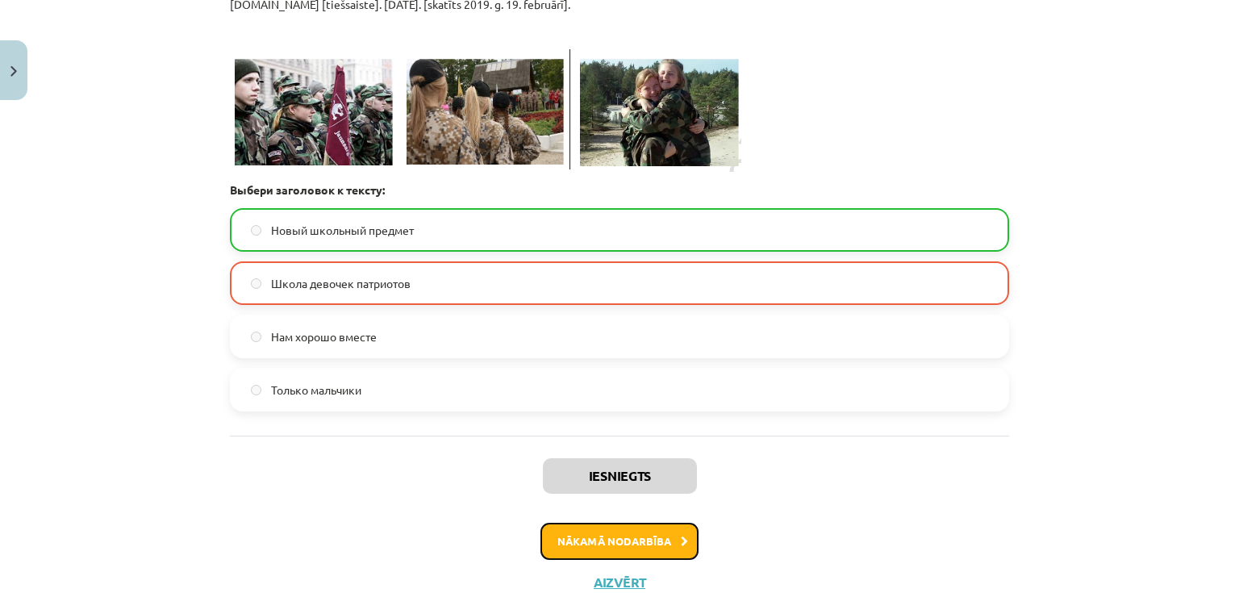
click at [651, 536] on button "Nākamā nodarbība" at bounding box center [619, 541] width 158 height 37
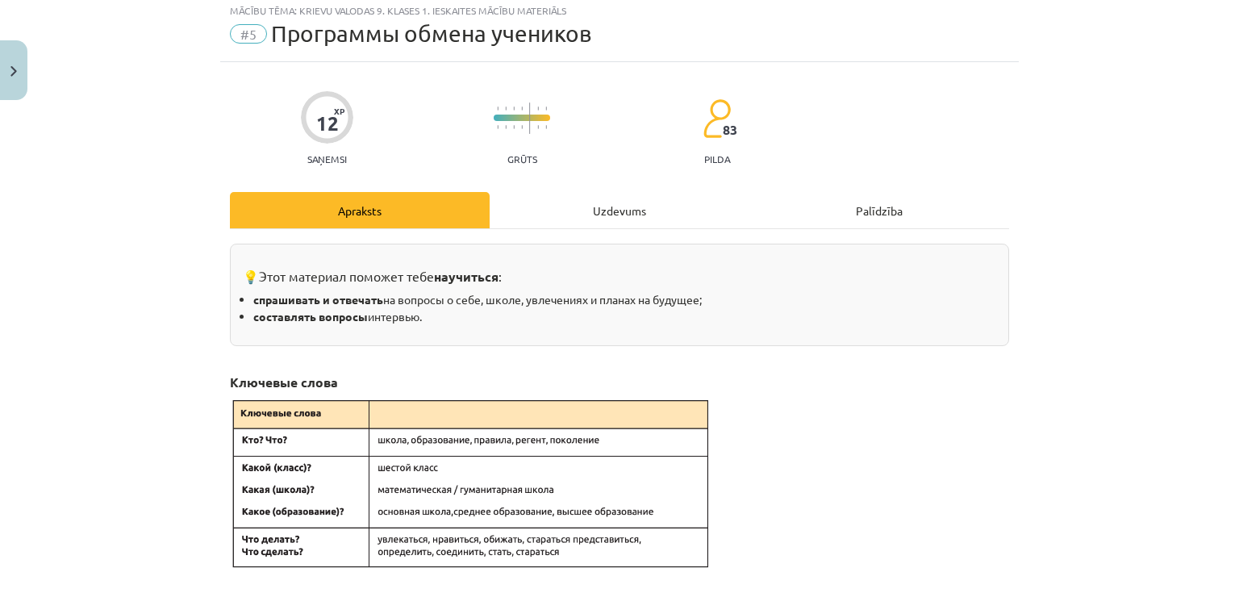
scroll to position [40, 0]
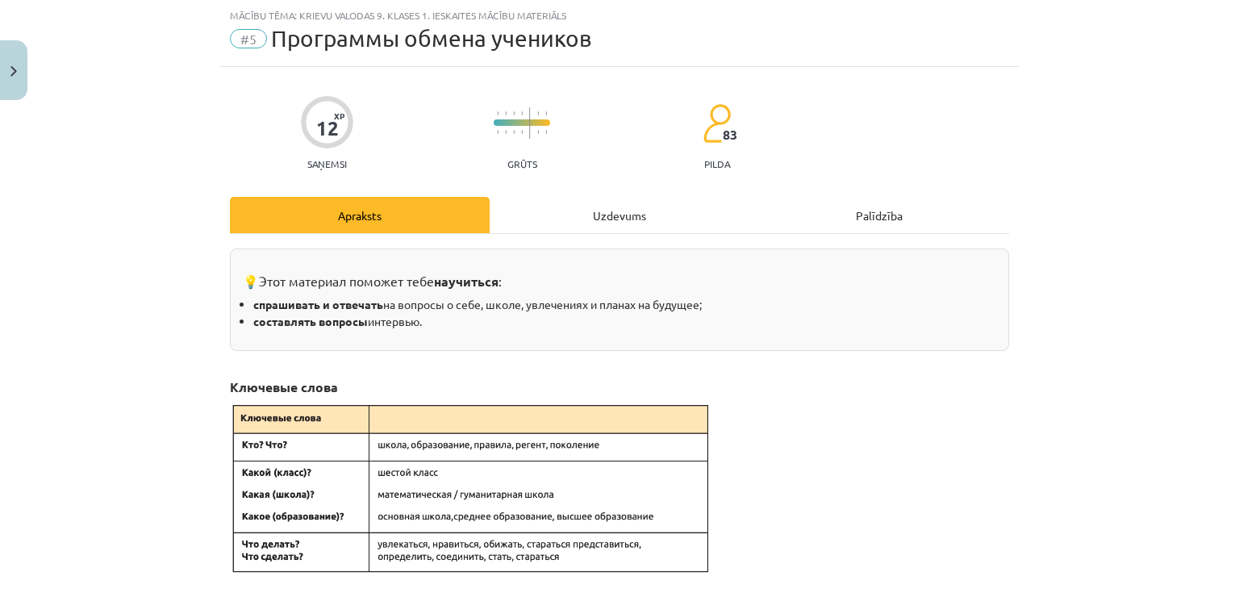
click at [595, 206] on div "Uzdevums" at bounding box center [620, 215] width 260 height 36
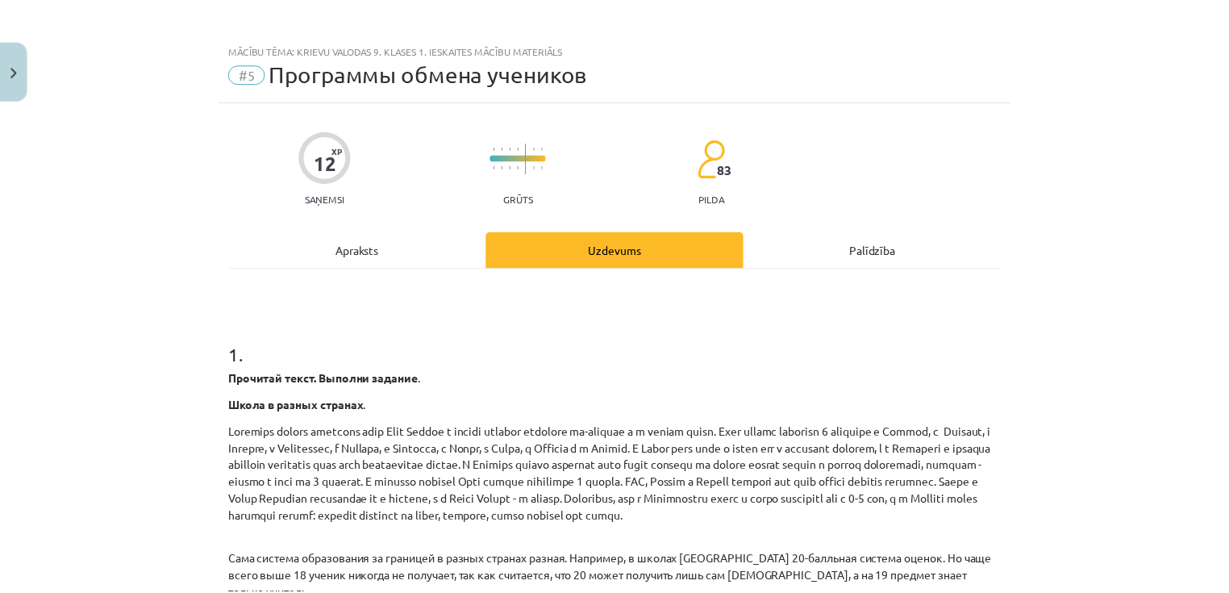
scroll to position [0, 0]
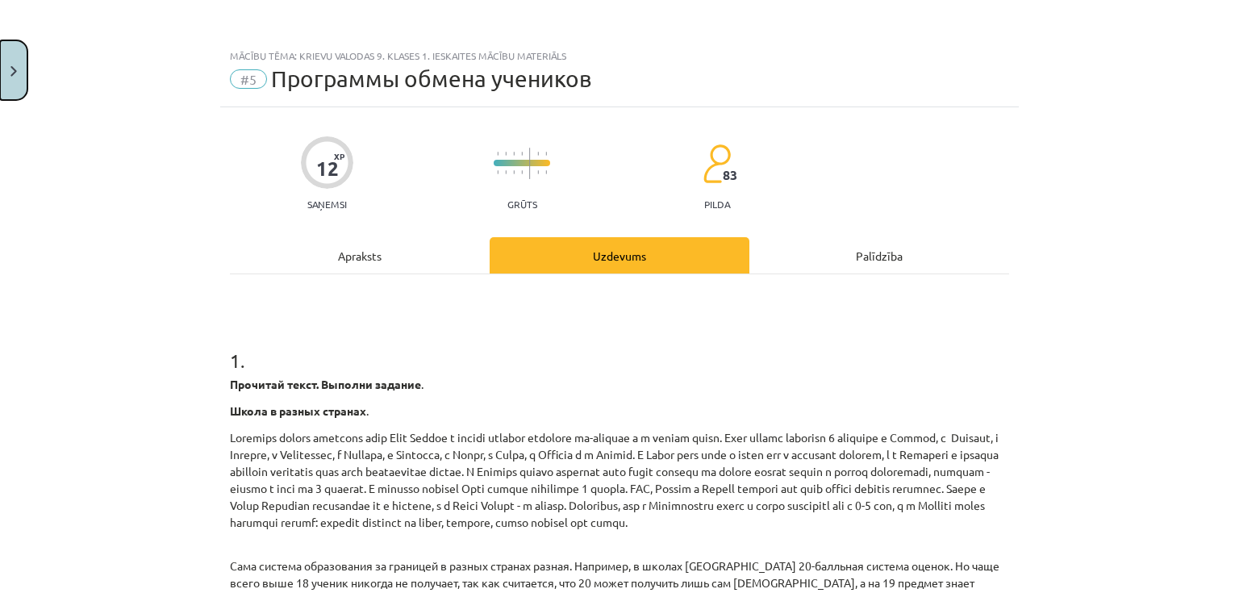
click at [6, 68] on button "Close" at bounding box center [13, 70] width 27 height 60
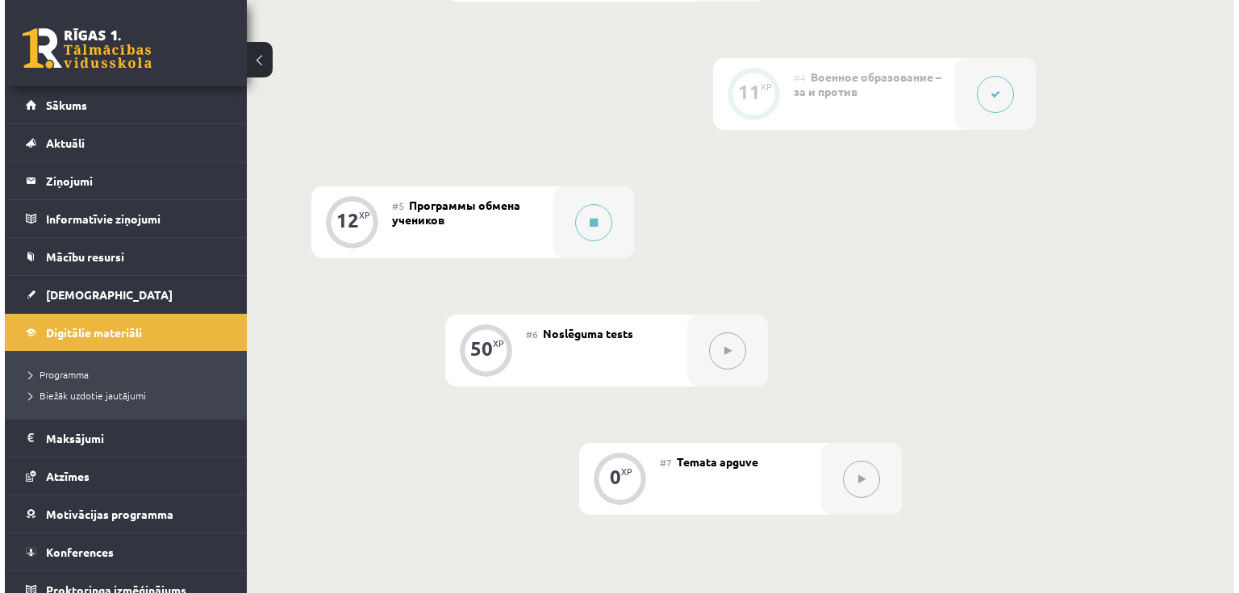
scroll to position [839, 0]
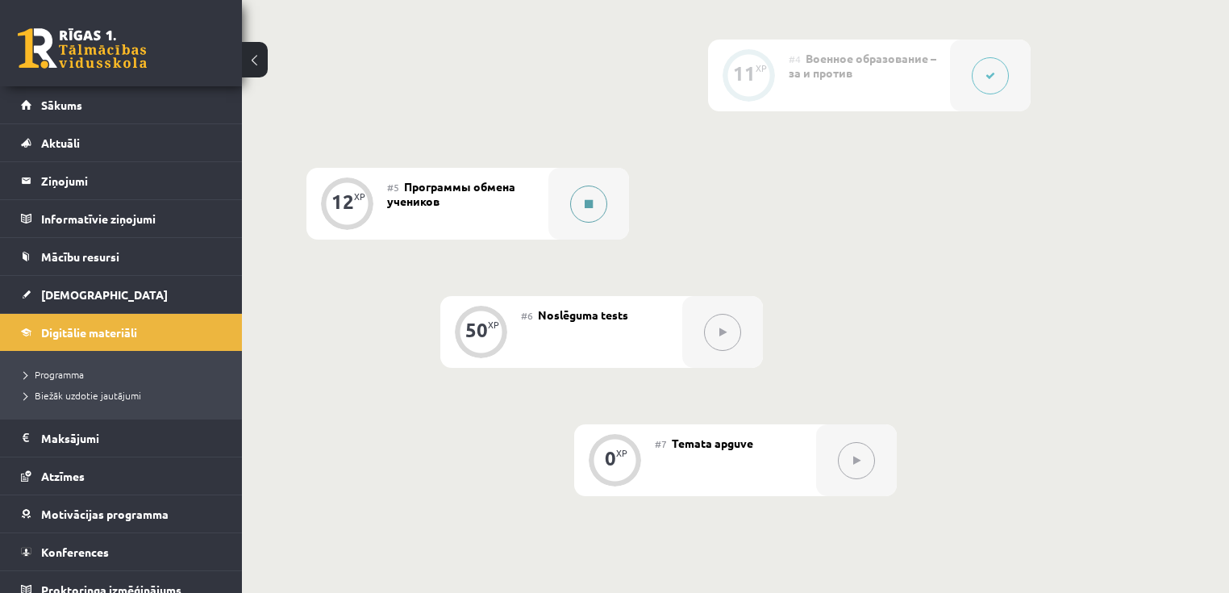
click at [589, 209] on icon at bounding box center [589, 204] width 8 height 10
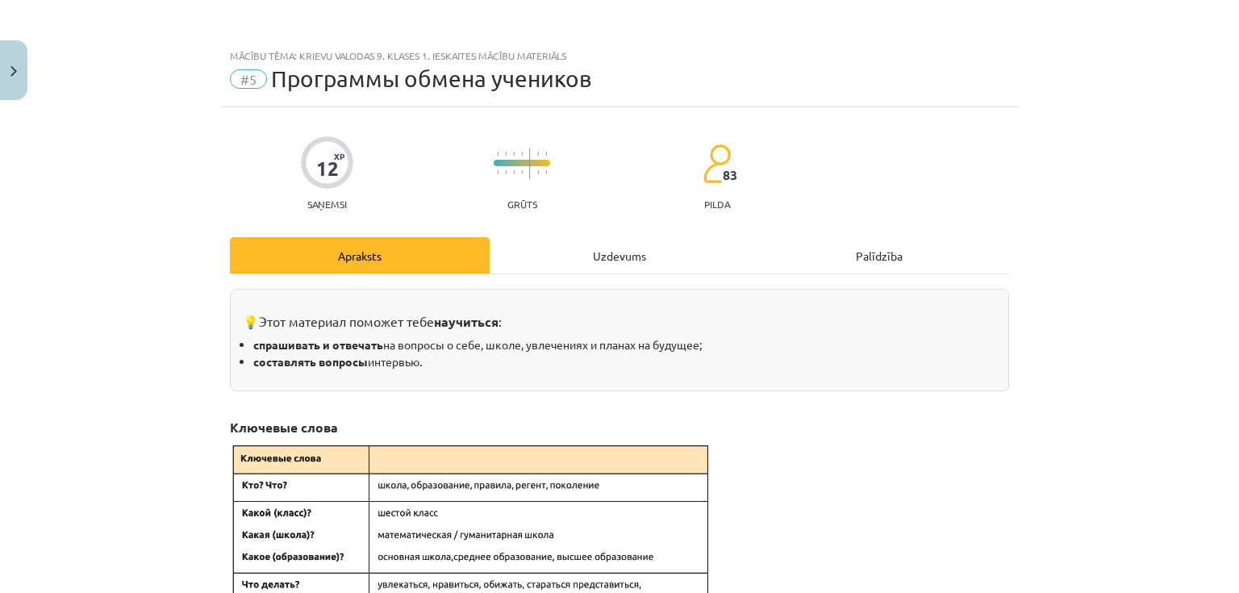
click at [616, 251] on div "Uzdevums" at bounding box center [620, 255] width 260 height 36
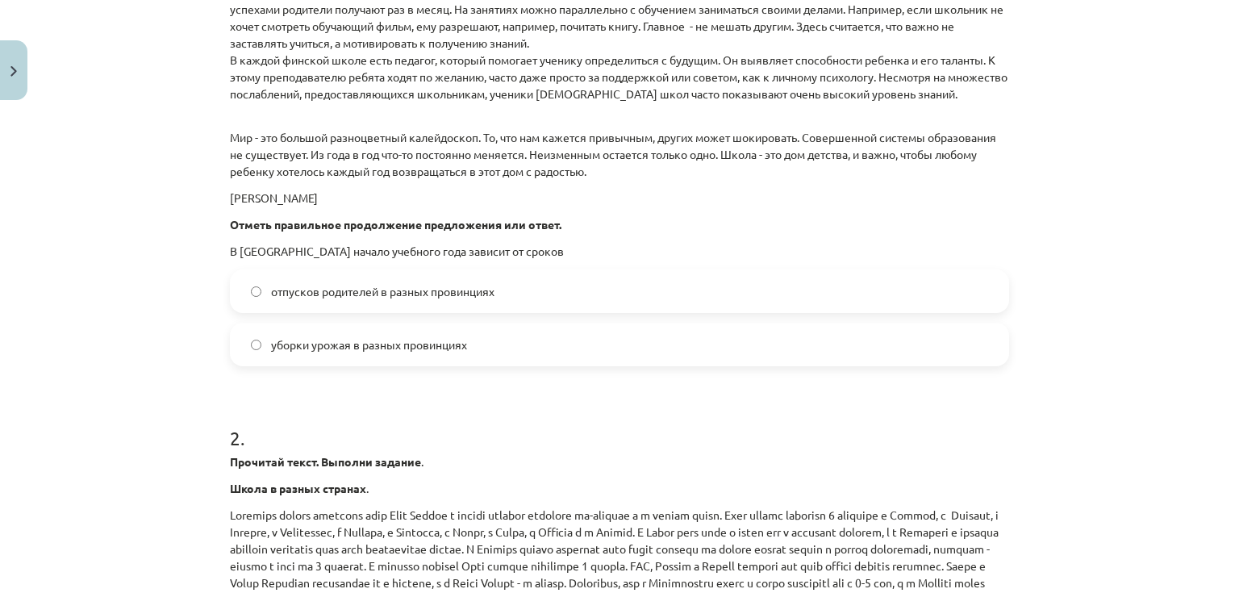
scroll to position [1202, 0]
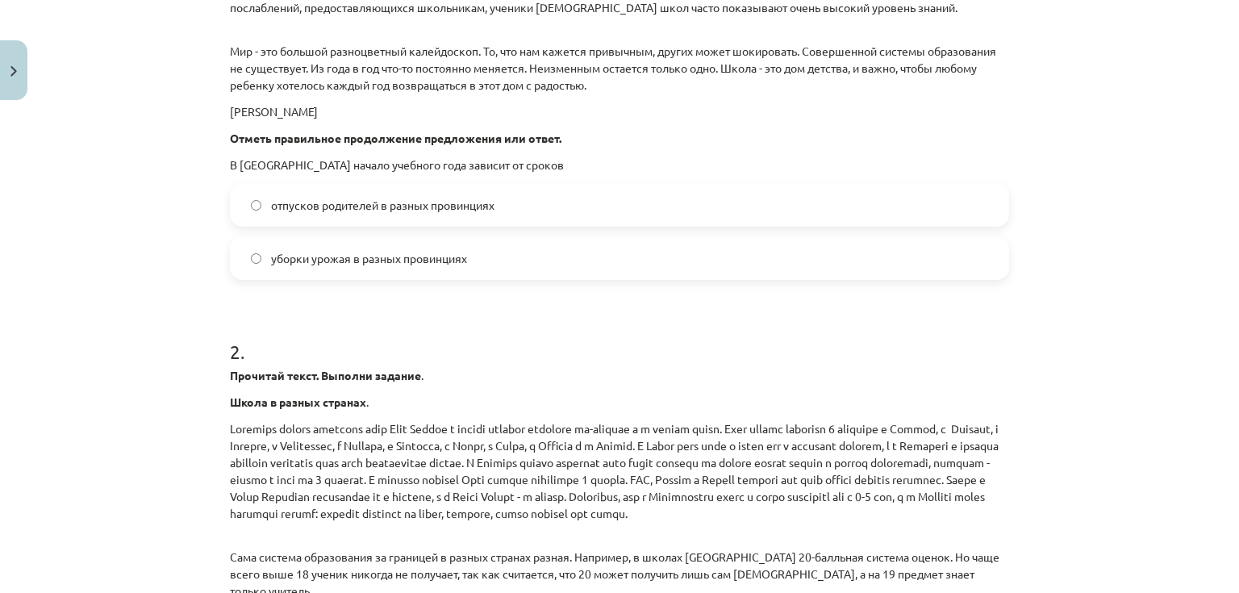
click at [419, 217] on label "отпусков родителей в разных провинциях" at bounding box center [619, 205] width 776 height 40
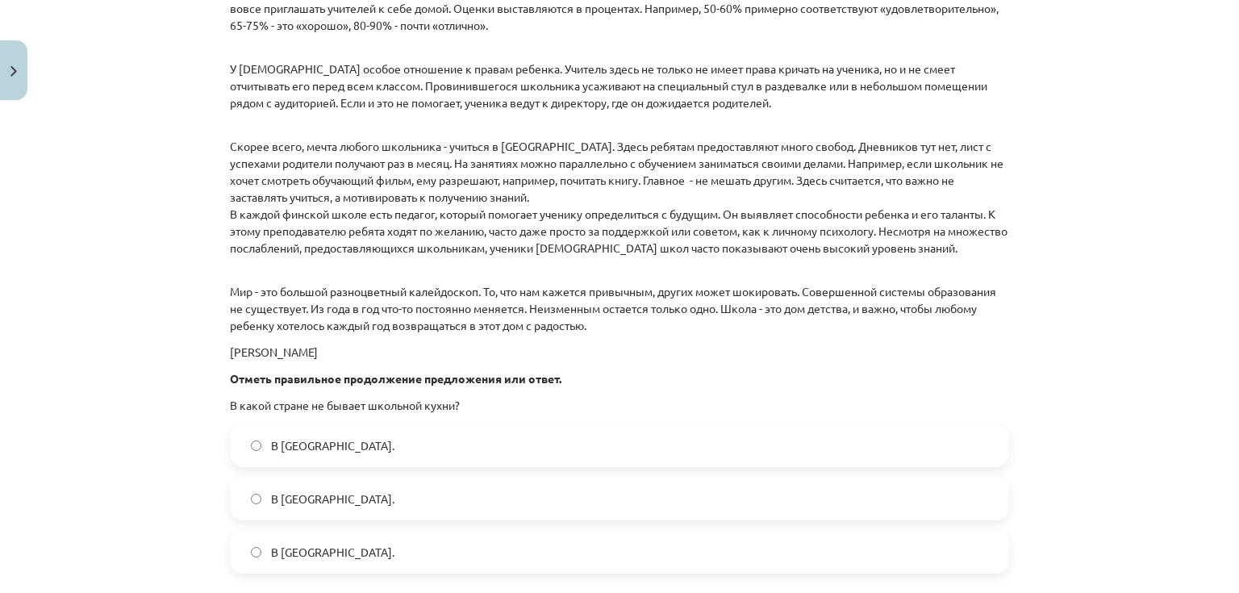
scroll to position [2321, 0]
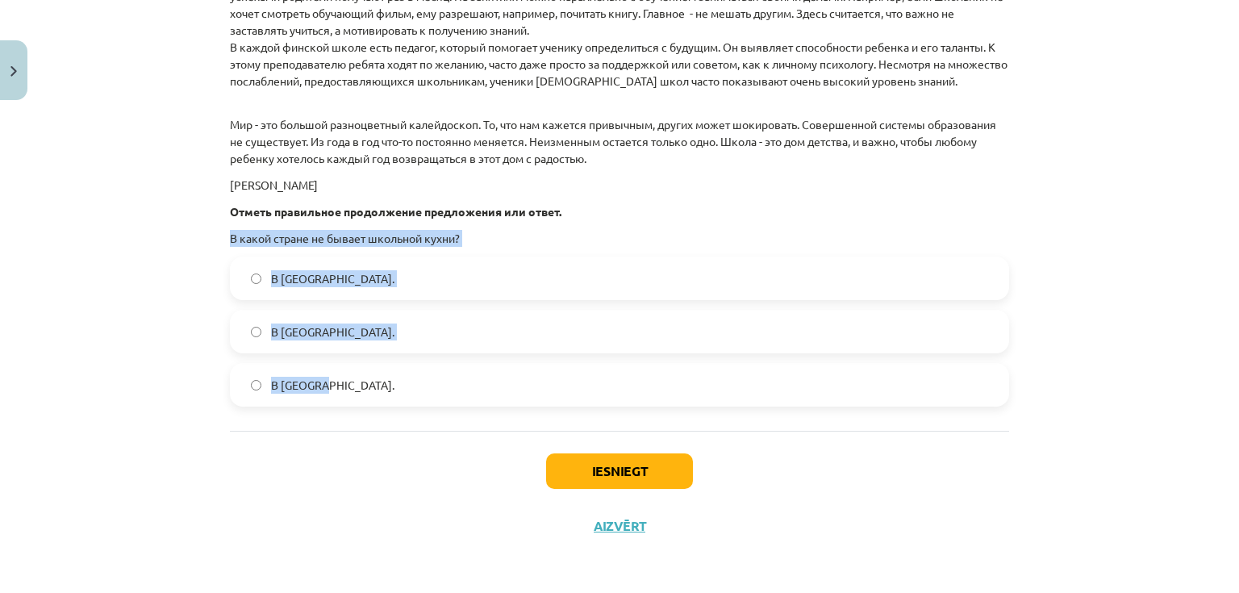
drag, startPoint x: 220, startPoint y: 236, endPoint x: 341, endPoint y: 377, distance: 186.5
copy div "В какой стране не бывает школьной кухни? В Финляндии. В Норвегии. В Японии."
click at [262, 277] on label "В Финляндии." at bounding box center [619, 278] width 776 height 40
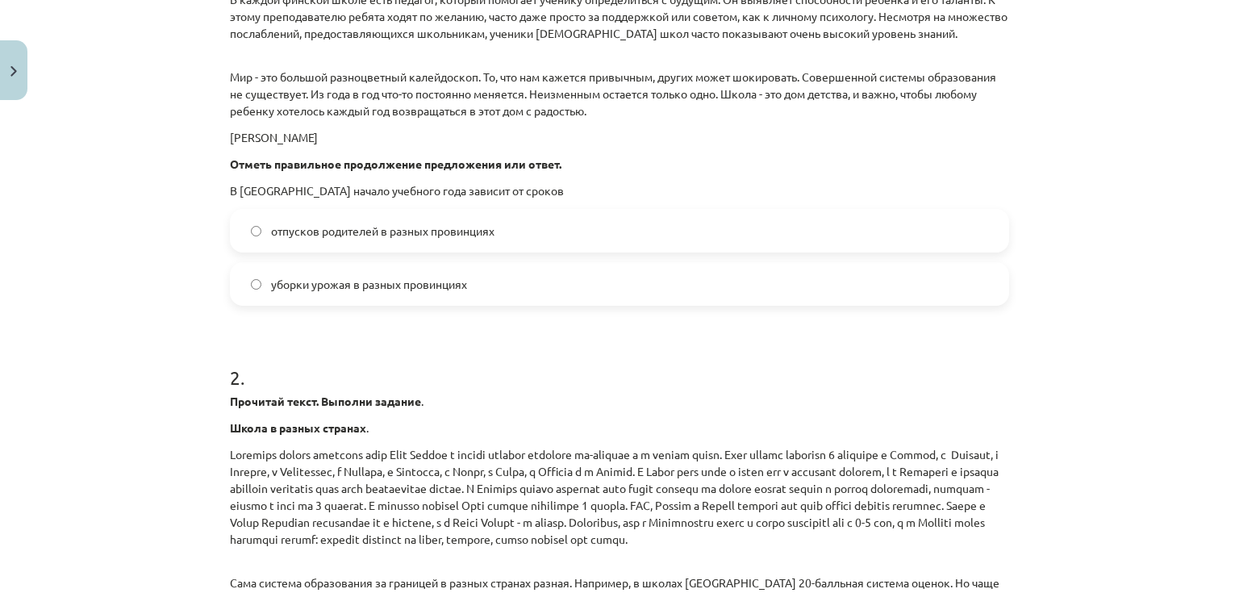
scroll to position [1160, 0]
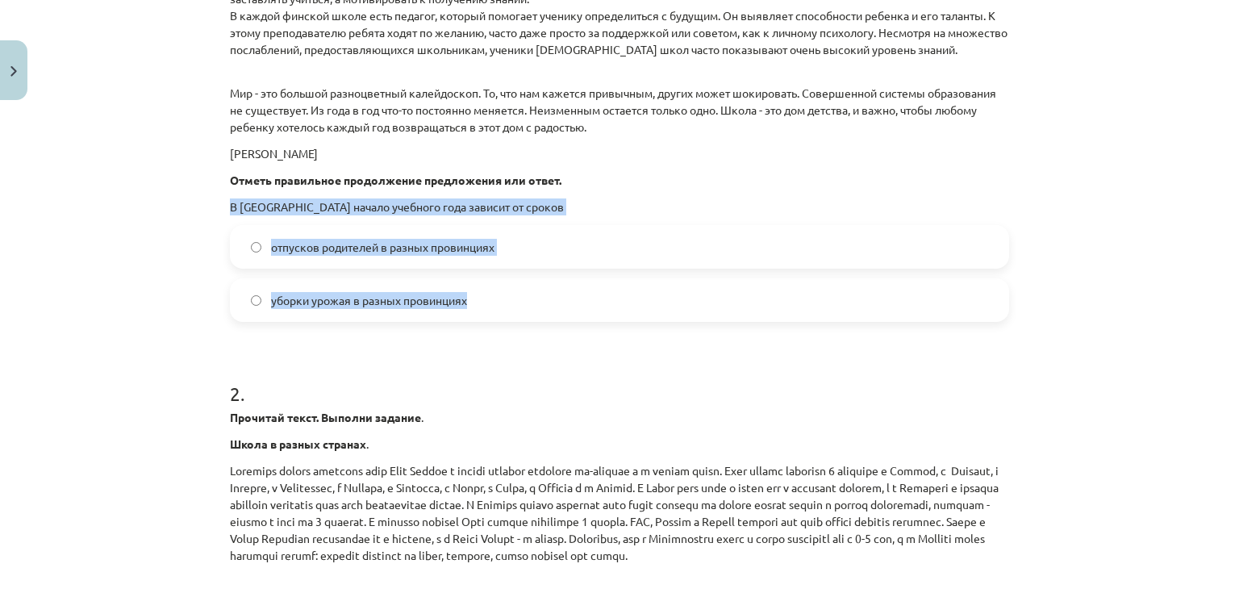
drag, startPoint x: 226, startPoint y: 206, endPoint x: 498, endPoint y: 305, distance: 289.3
copy div "В Испании начало учебного года зависит от сроков отпусков родителей в разных пр…"
click at [324, 302] on span "уборки урожая в разных провинциях" at bounding box center [369, 300] width 196 height 17
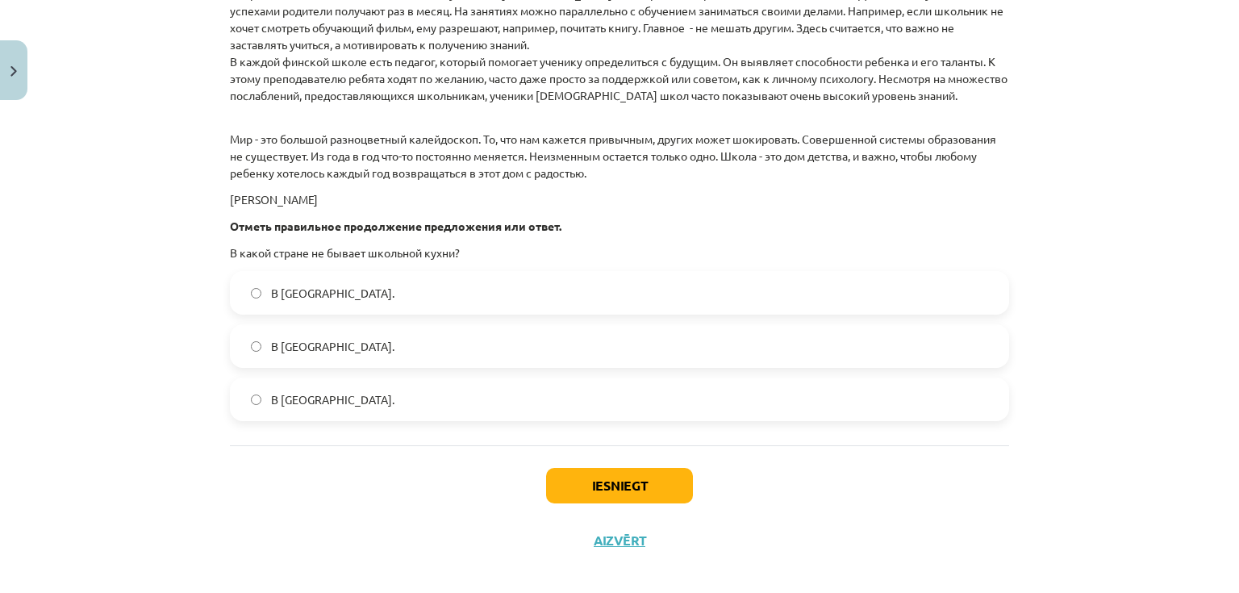
scroll to position [2321, 0]
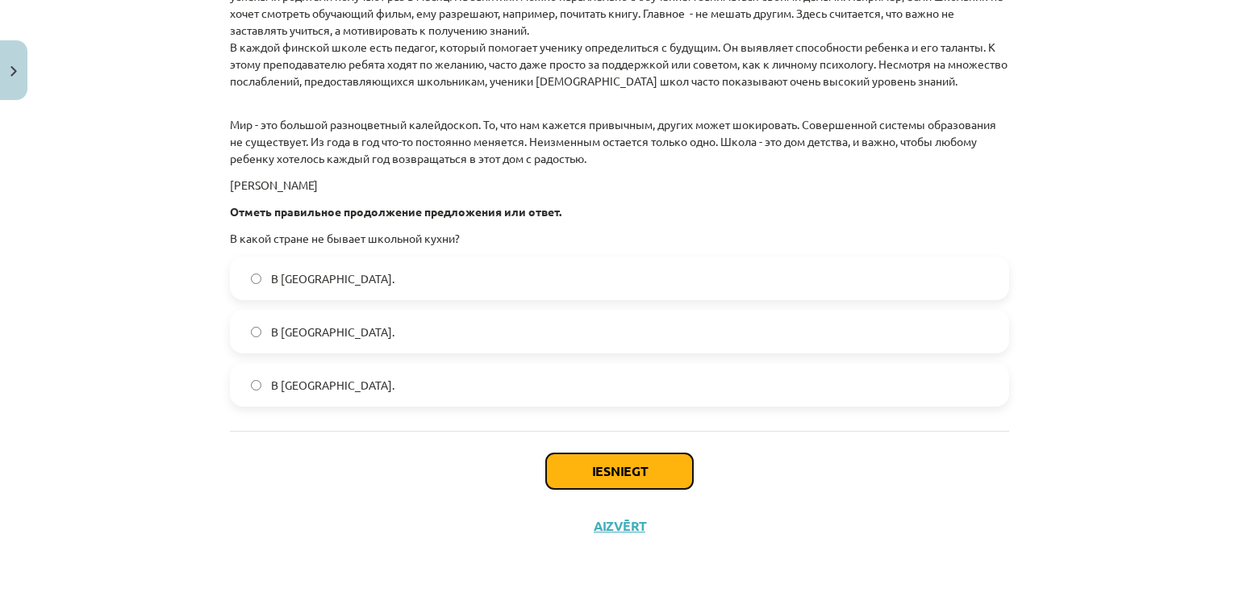
click at [594, 469] on button "Iesniegt" at bounding box center [619, 470] width 147 height 35
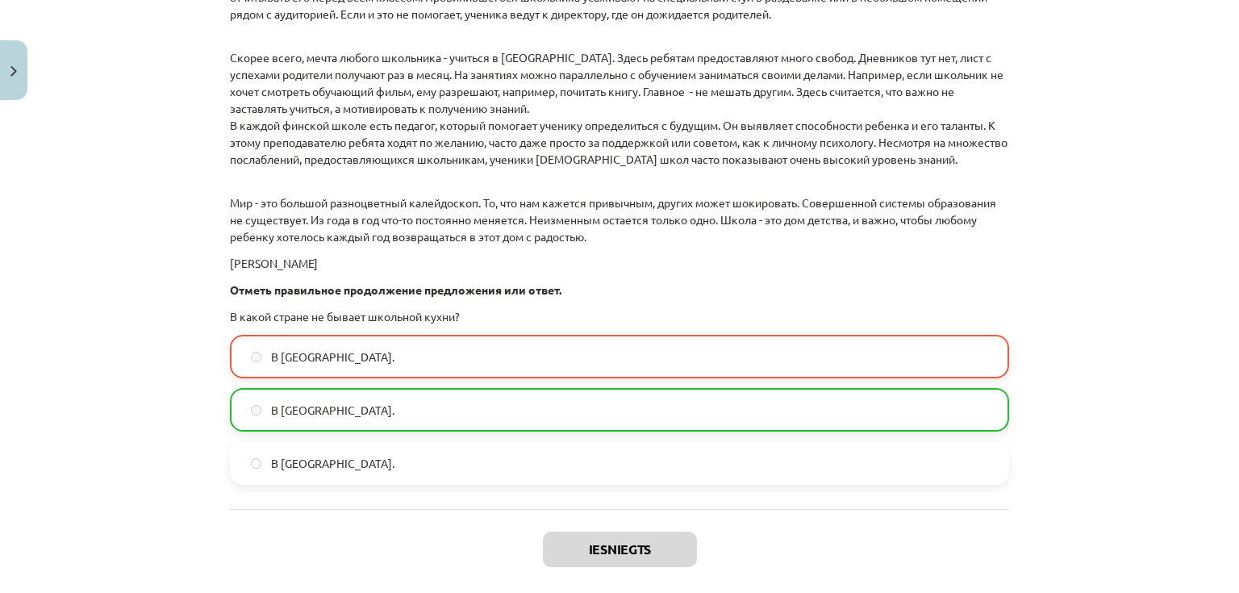
scroll to position [2372, 0]
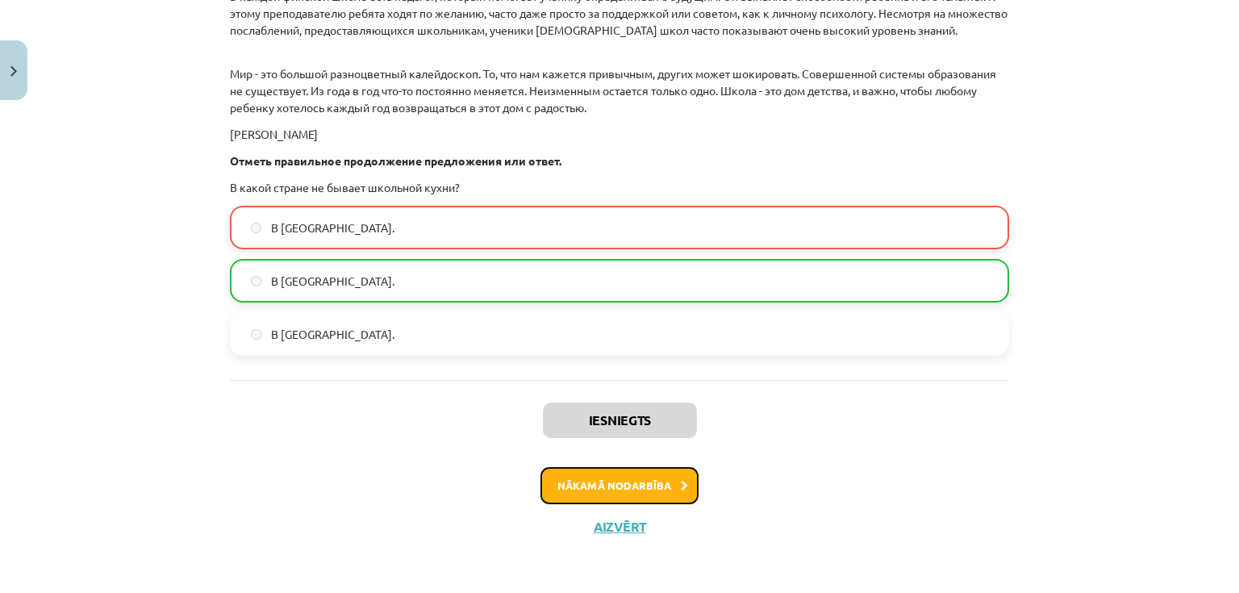
click at [599, 477] on button "Nākamā nodarbība" at bounding box center [619, 485] width 158 height 37
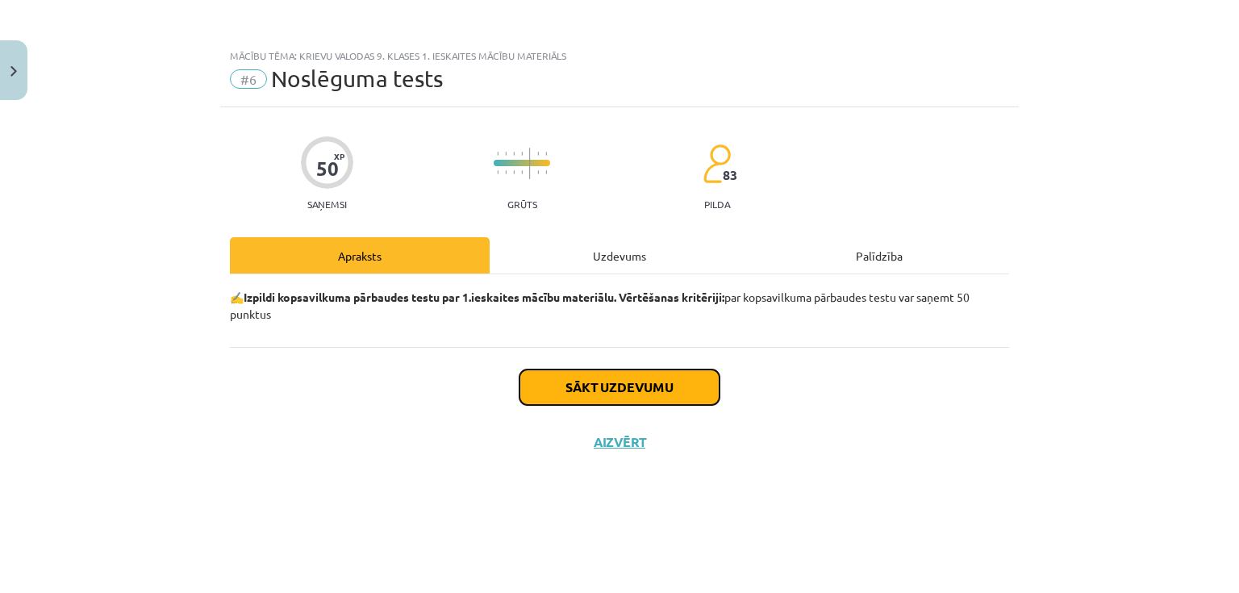
click at [587, 373] on button "Sākt uzdevumu" at bounding box center [619, 386] width 200 height 35
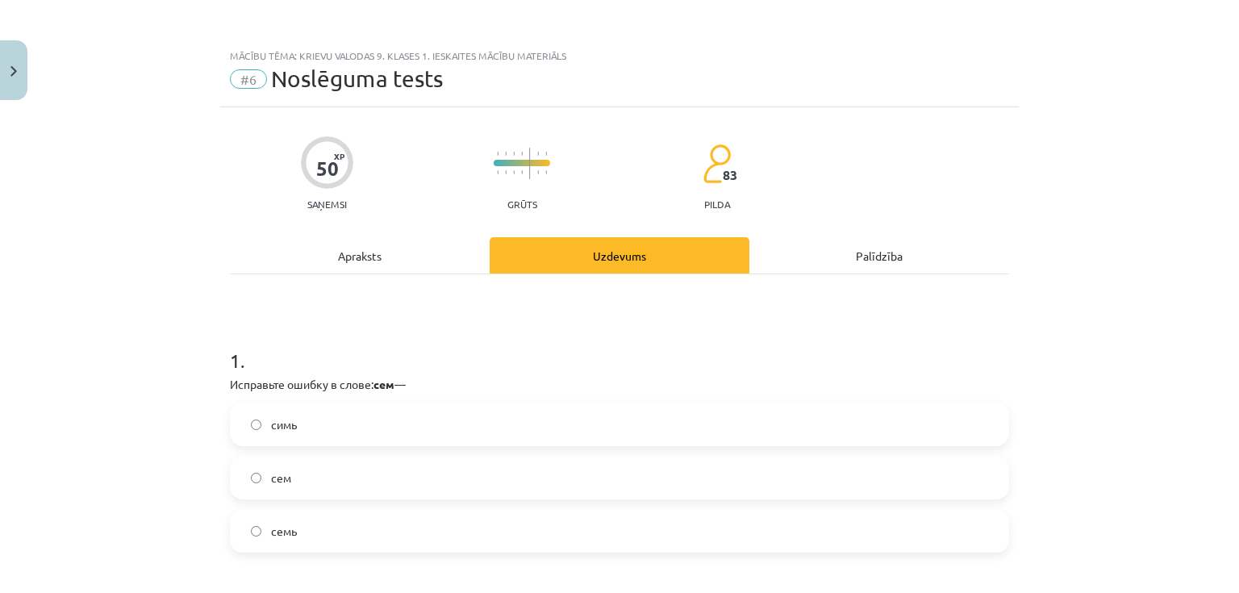
click at [410, 415] on label "симь" at bounding box center [619, 424] width 776 height 40
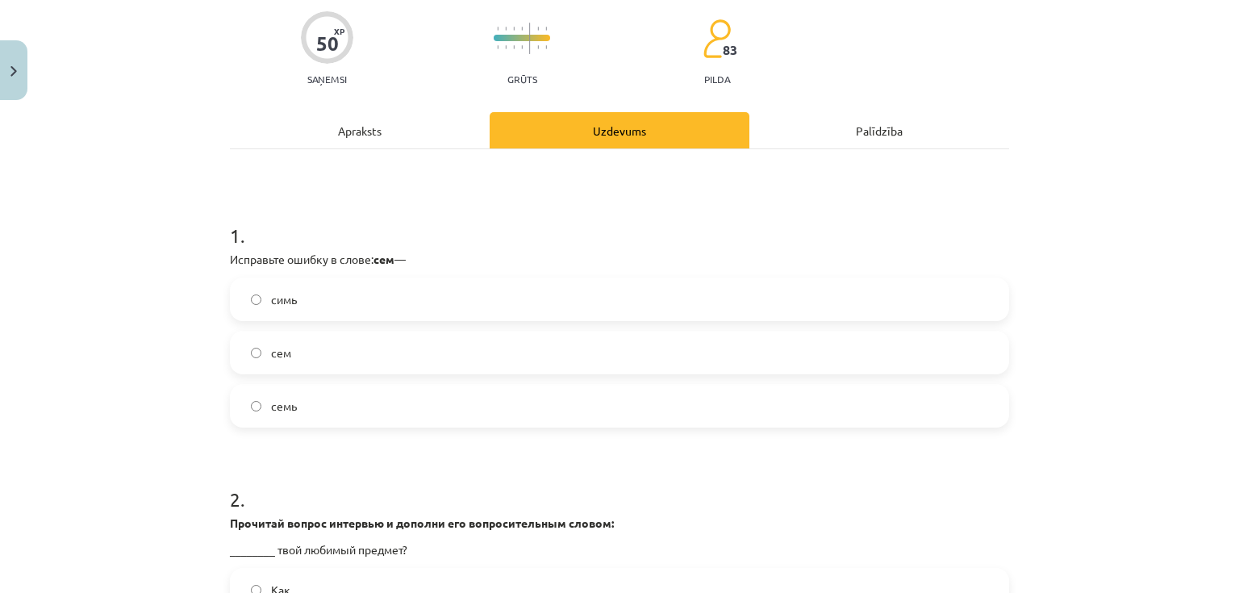
scroll to position [129, 0]
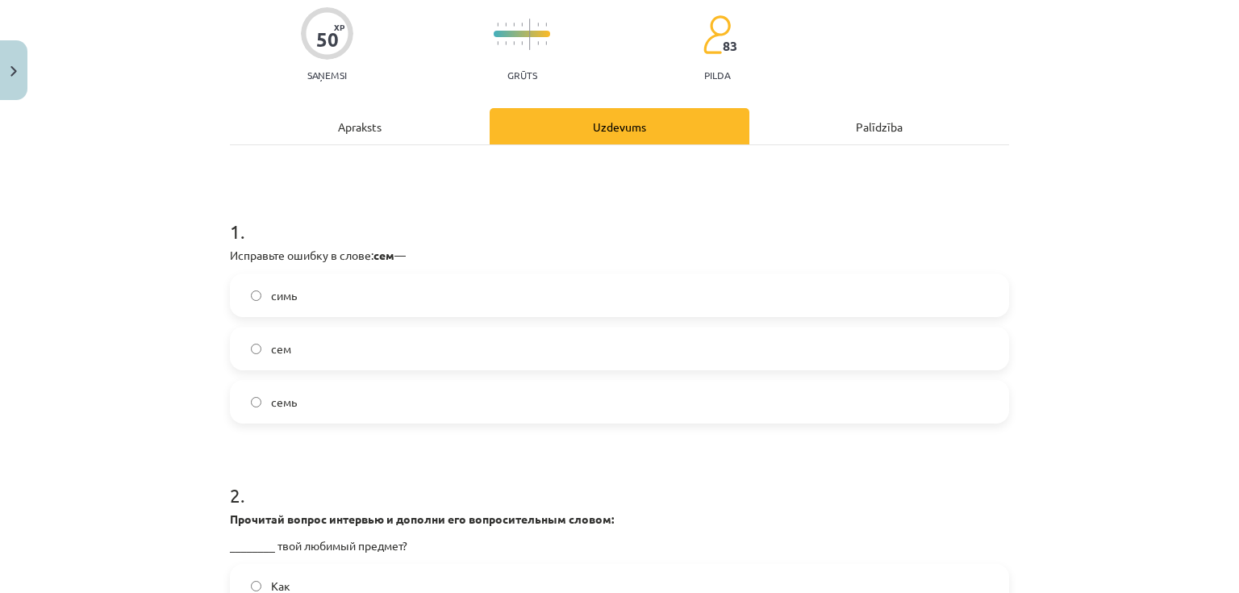
click at [306, 401] on label "семь" at bounding box center [619, 401] width 776 height 40
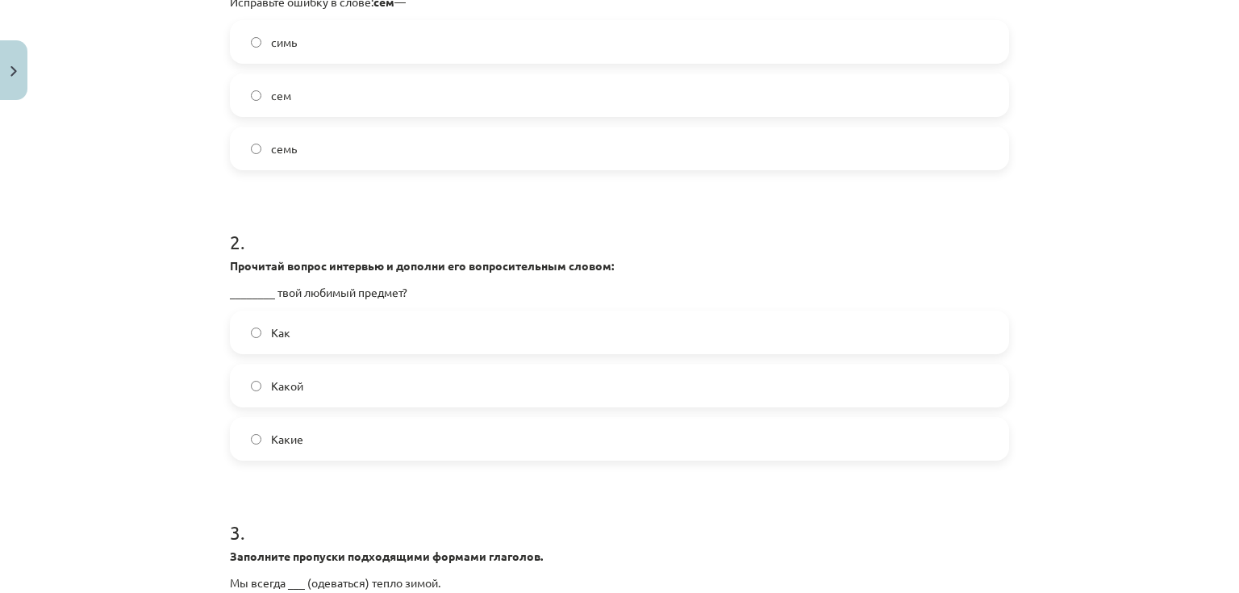
scroll to position [387, 0]
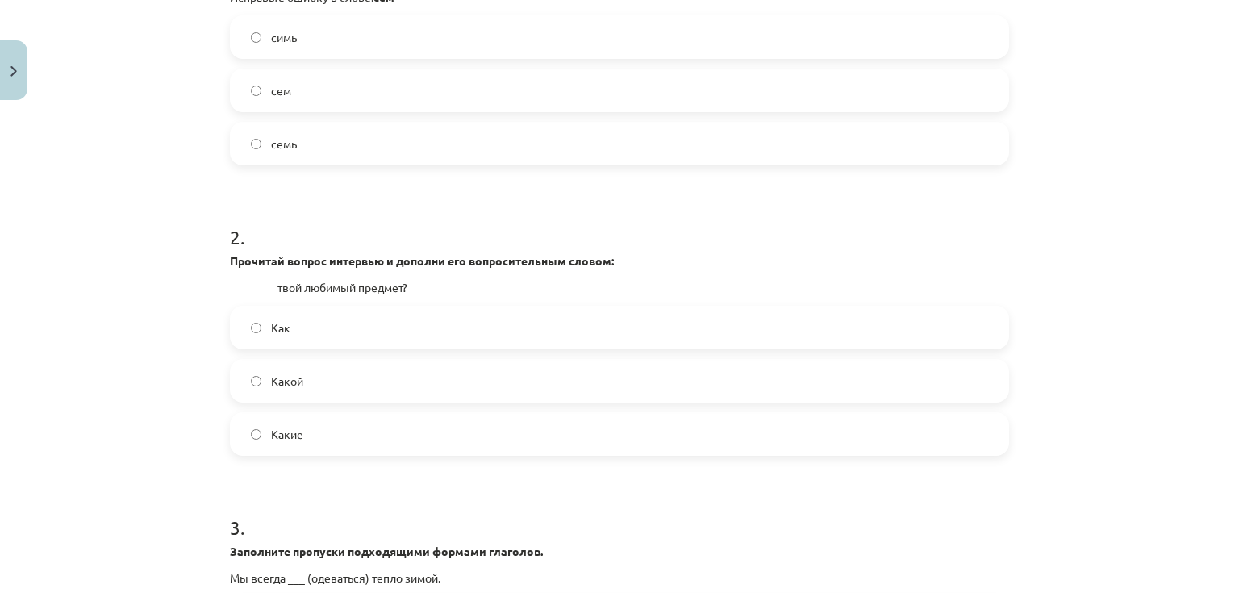
click at [327, 377] on label "Какой" at bounding box center [619, 381] width 776 height 40
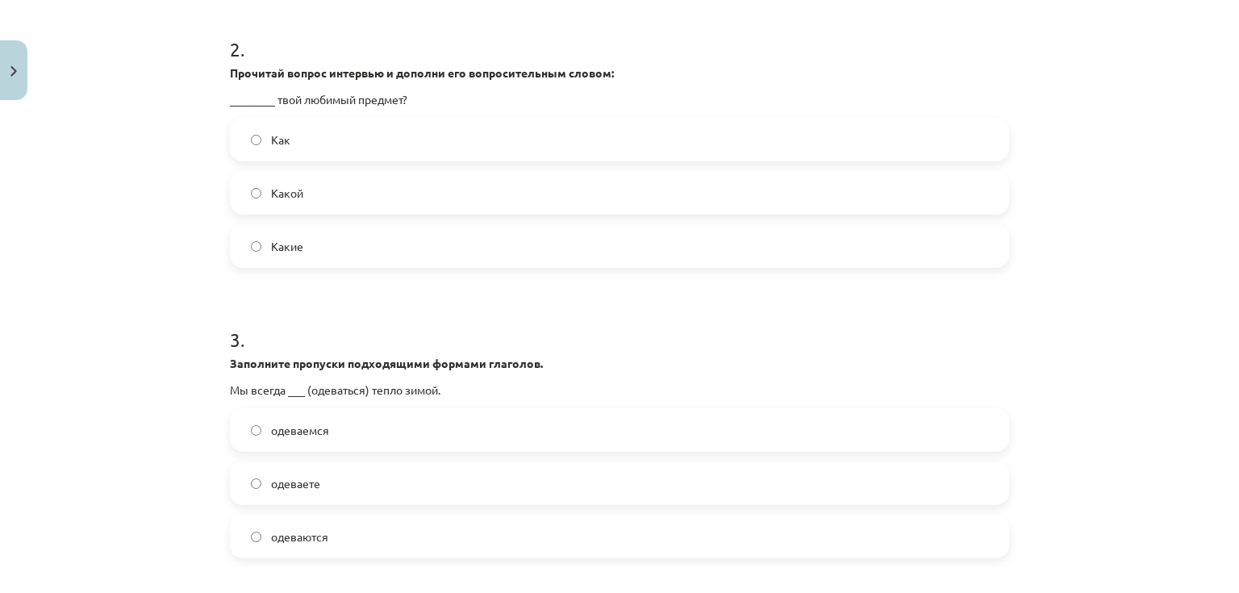
scroll to position [581, 0]
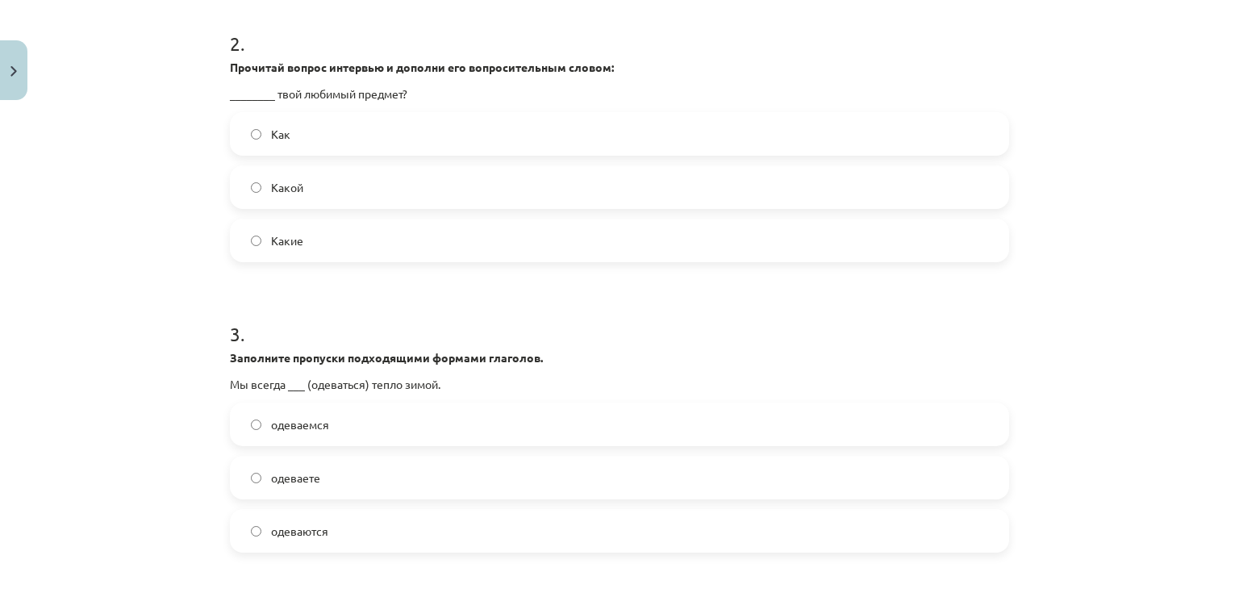
click at [326, 415] on label "одеваемся" at bounding box center [619, 424] width 776 height 40
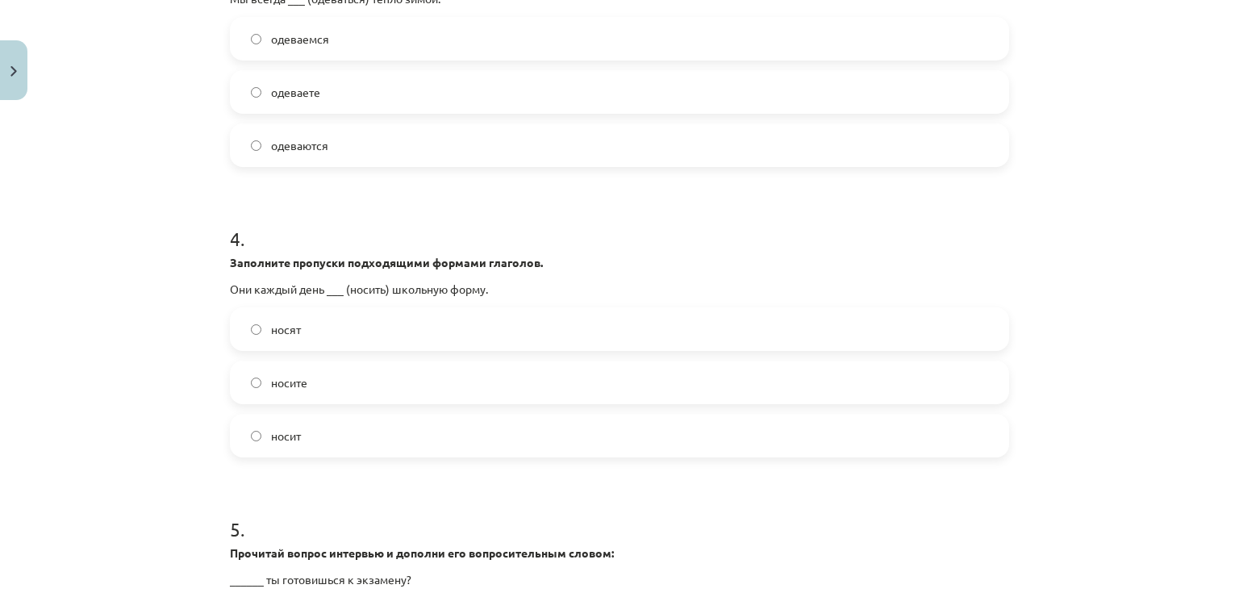
scroll to position [968, 0]
click at [317, 331] on label "носят" at bounding box center [619, 327] width 776 height 40
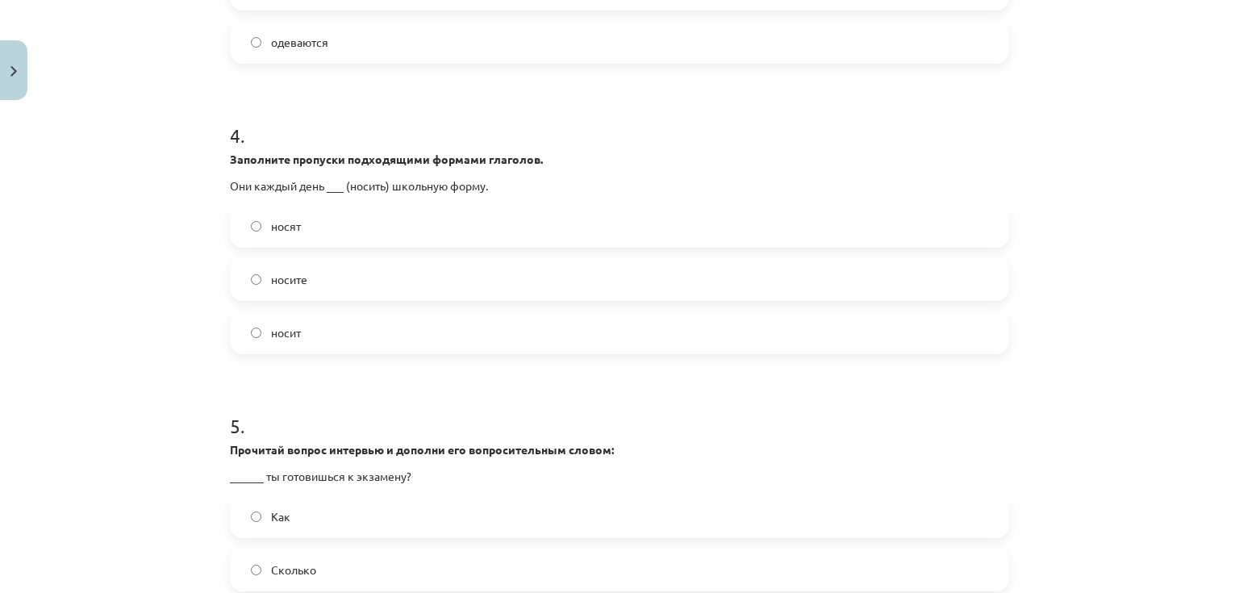
scroll to position [1097, 0]
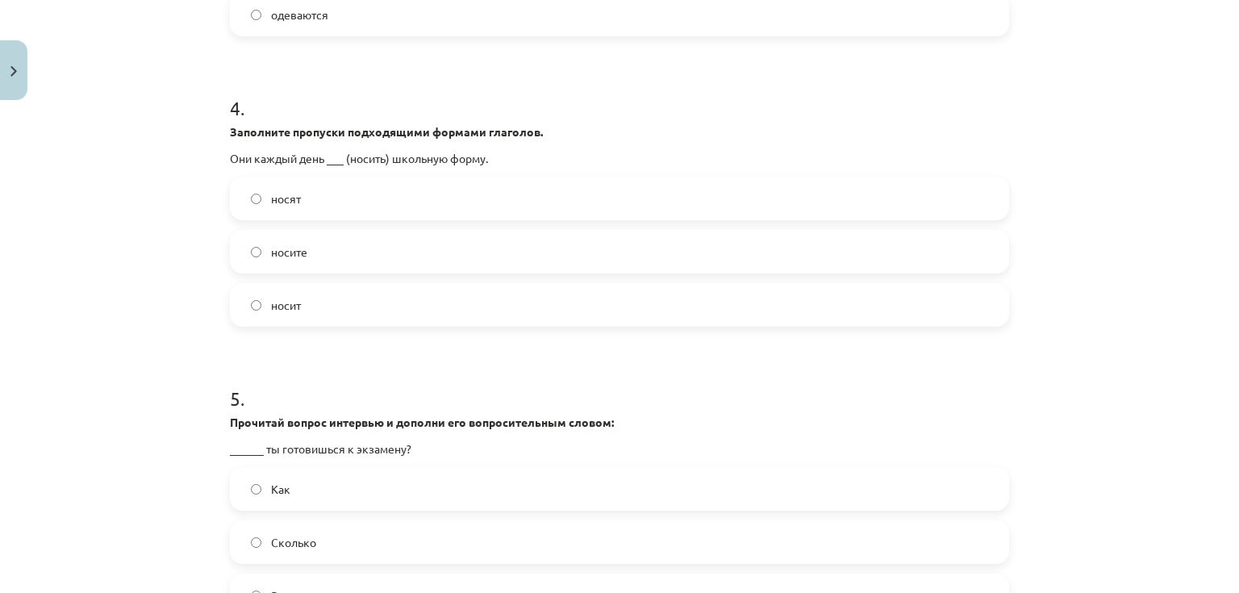
click at [296, 481] on label "Как" at bounding box center [619, 489] width 776 height 40
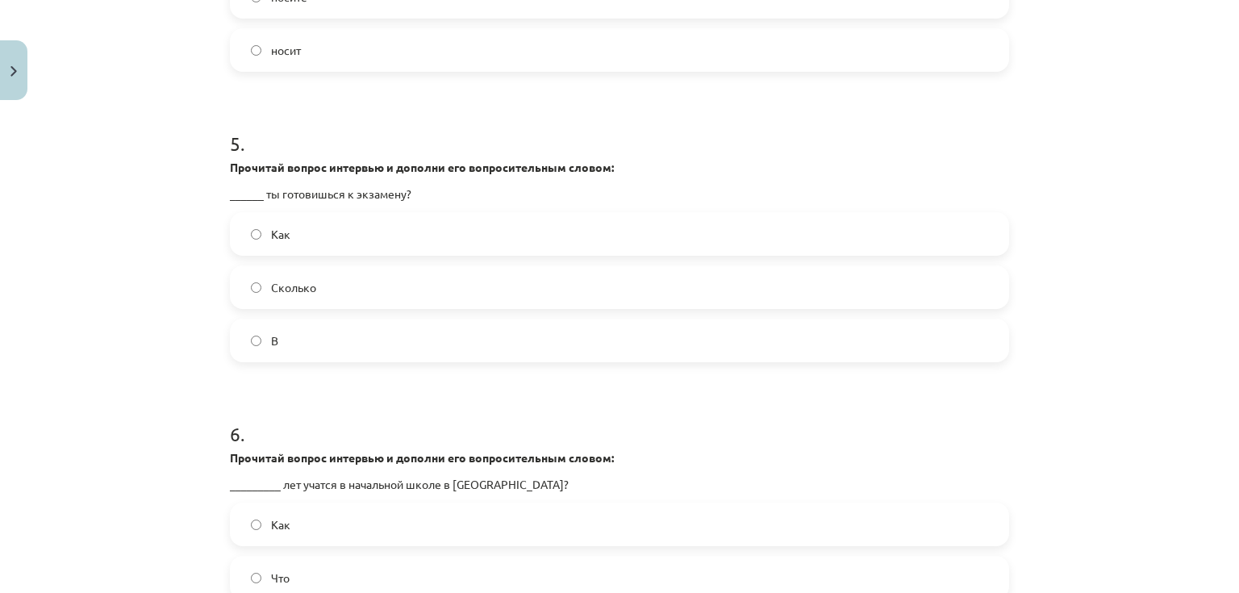
scroll to position [1355, 0]
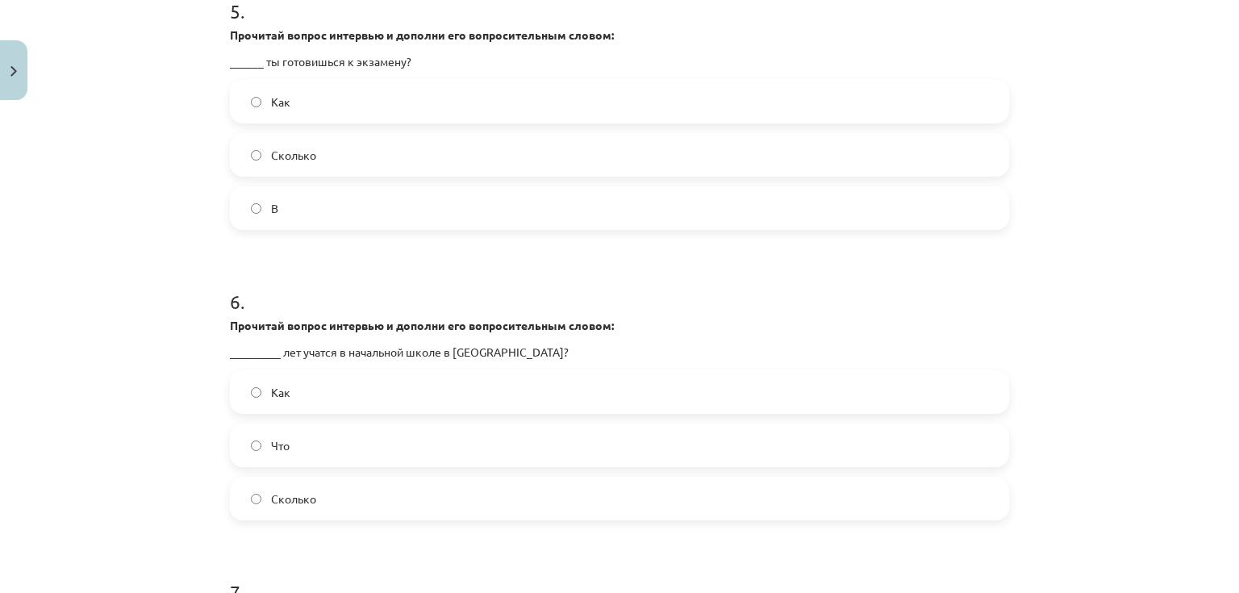
click at [319, 485] on label "Сколько" at bounding box center [619, 498] width 776 height 40
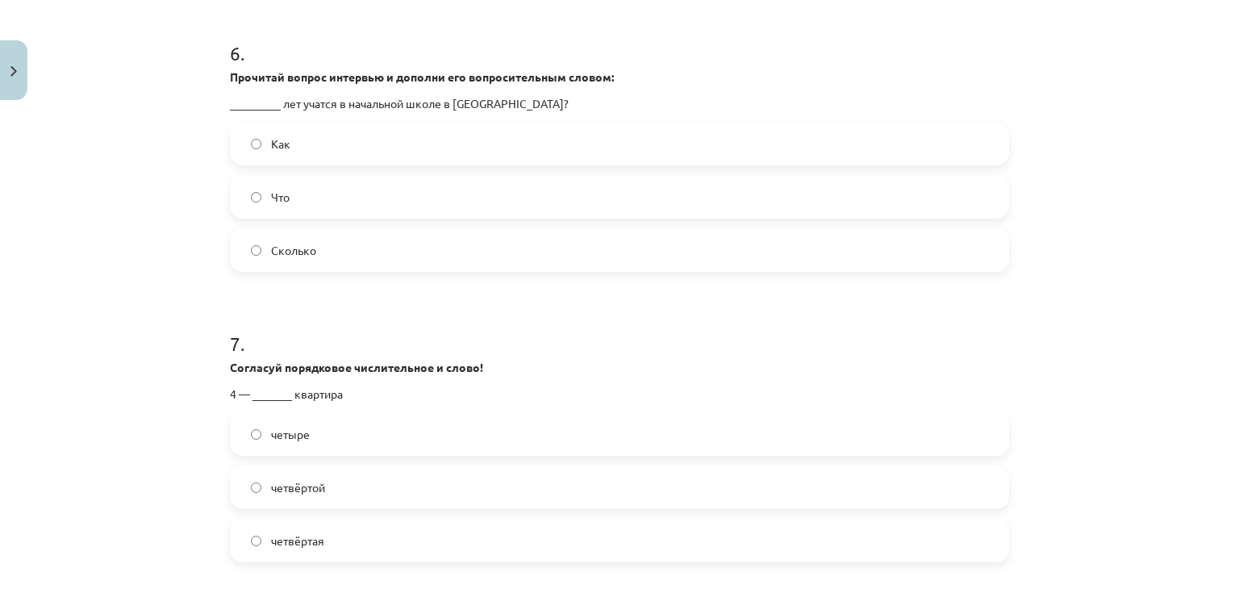
scroll to position [1742, 0]
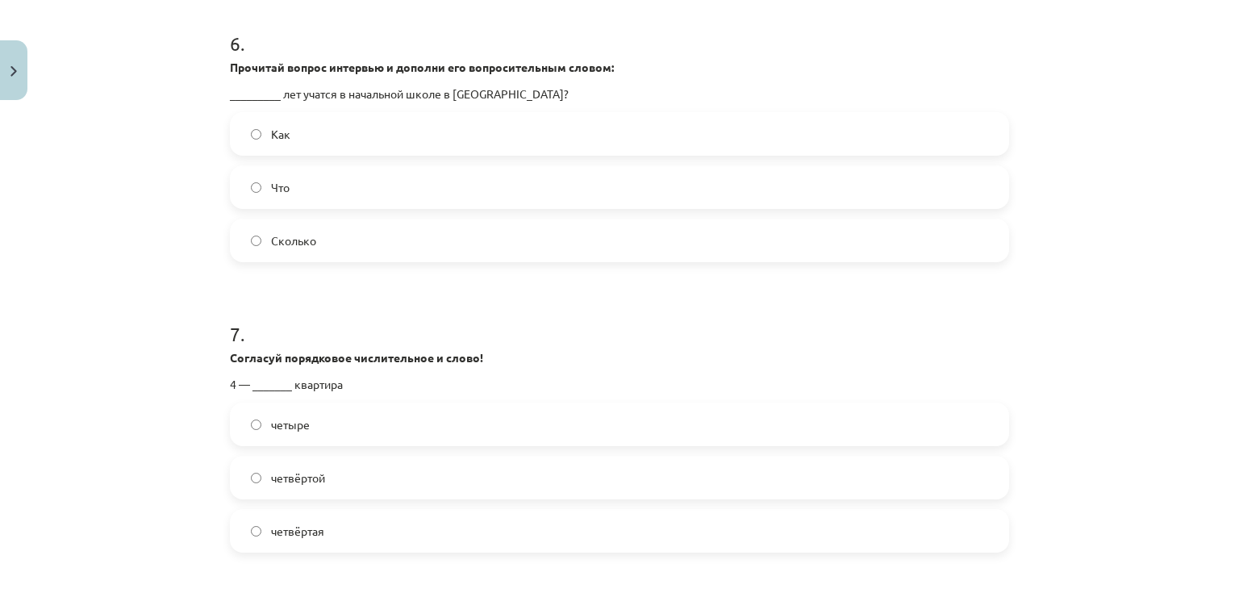
click at [311, 520] on label "четвёртая" at bounding box center [619, 531] width 776 height 40
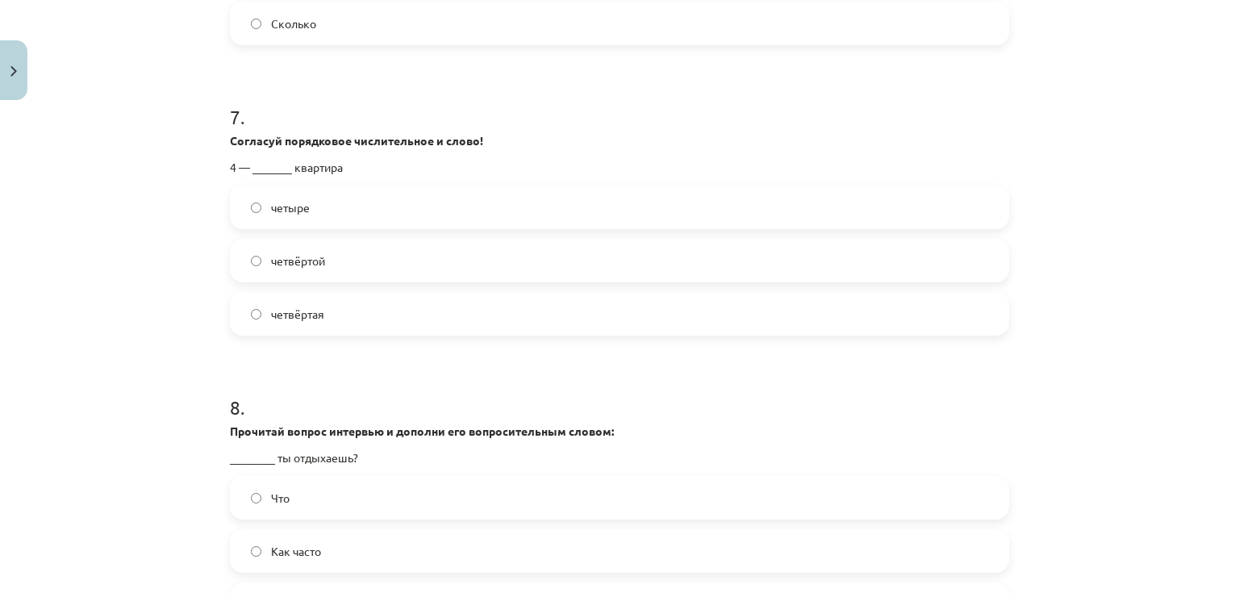
scroll to position [2000, 0]
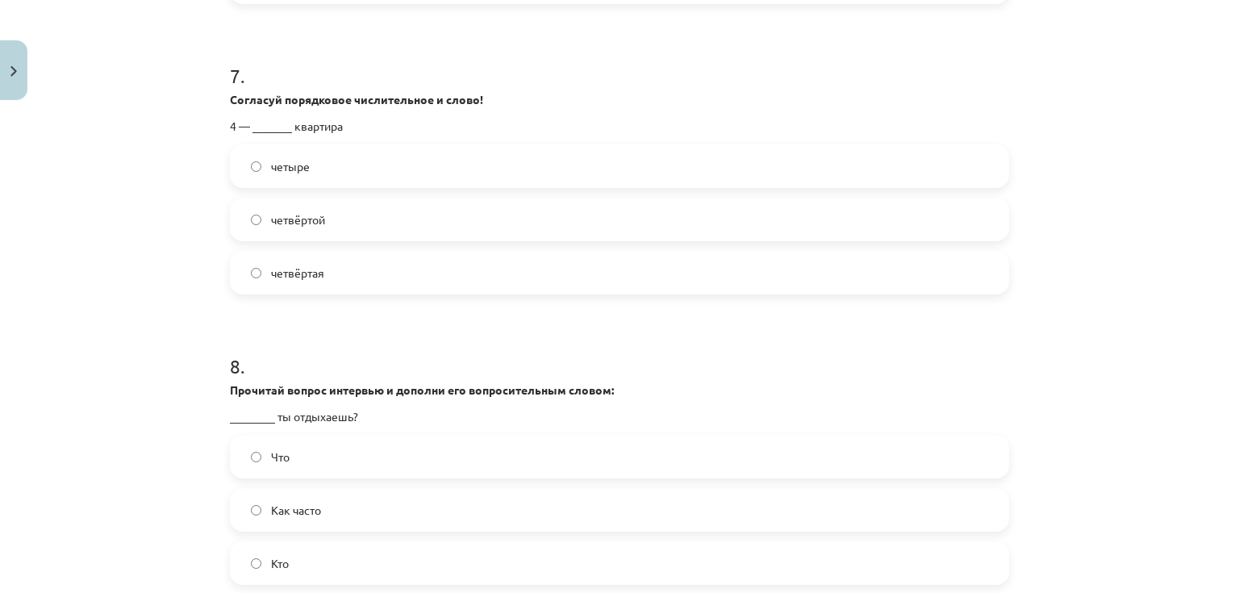
click at [329, 503] on label "Как часто" at bounding box center [619, 510] width 776 height 40
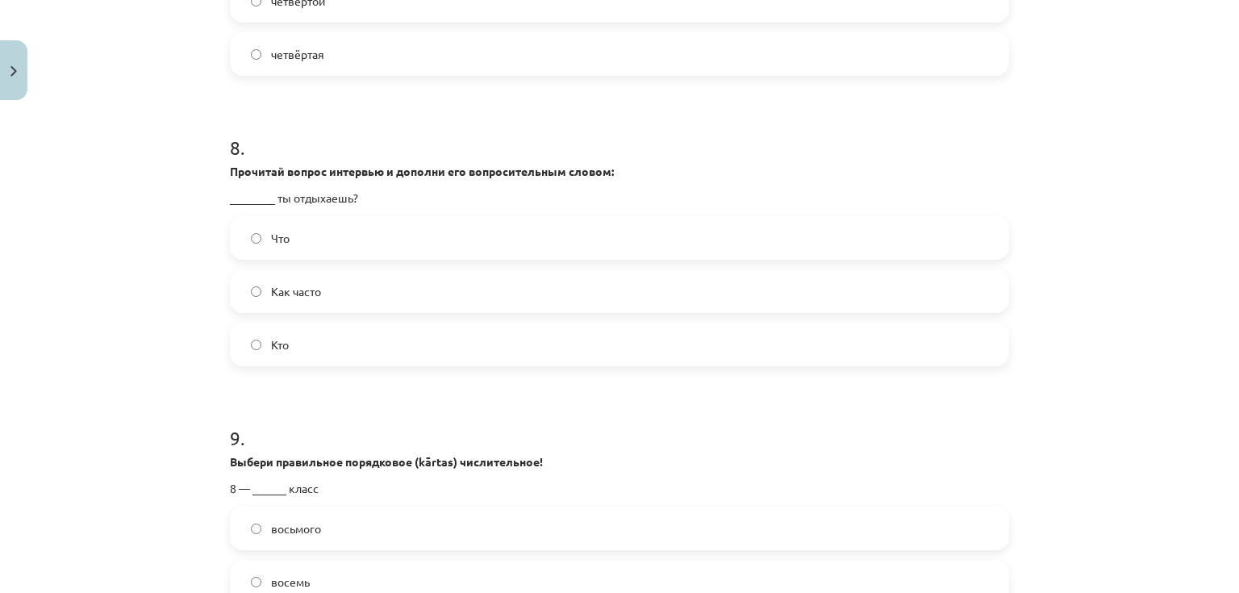
scroll to position [2258, 0]
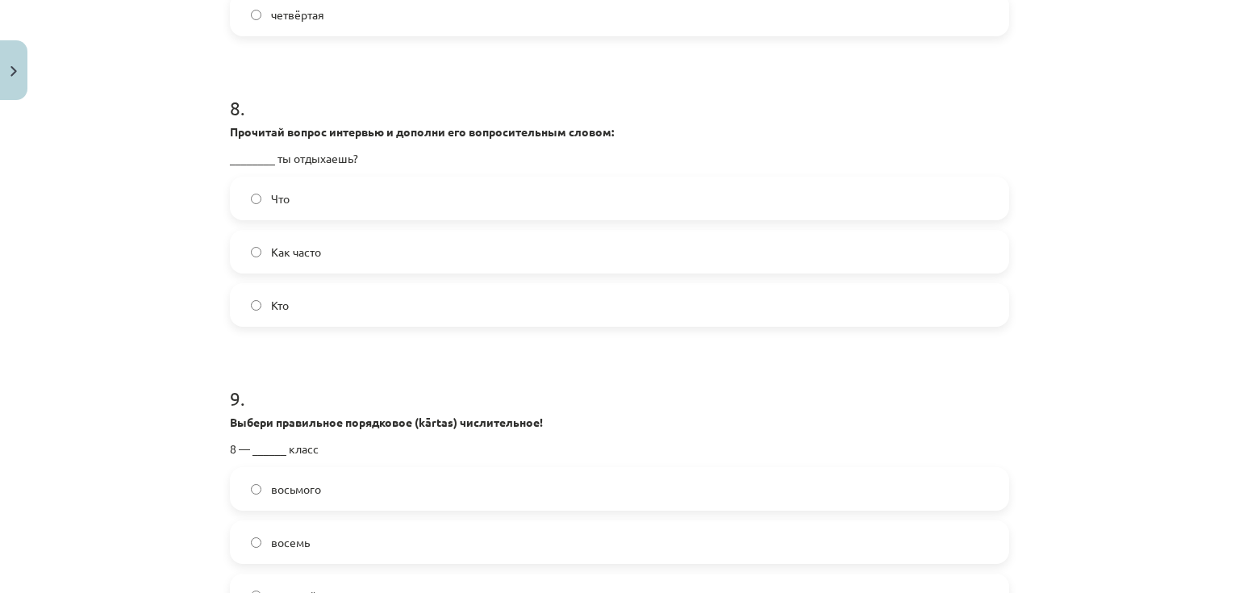
click at [329, 490] on label "восьмого" at bounding box center [619, 489] width 776 height 40
click at [300, 526] on label "восемь" at bounding box center [619, 542] width 776 height 40
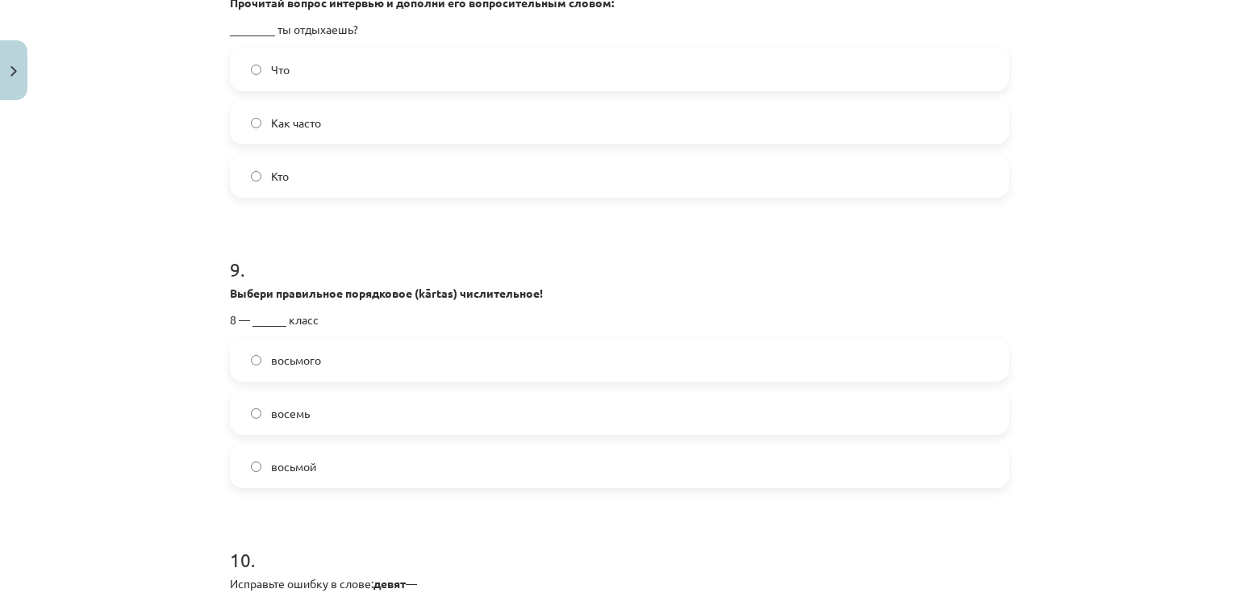
click at [328, 474] on label "восьмой" at bounding box center [619, 466] width 776 height 40
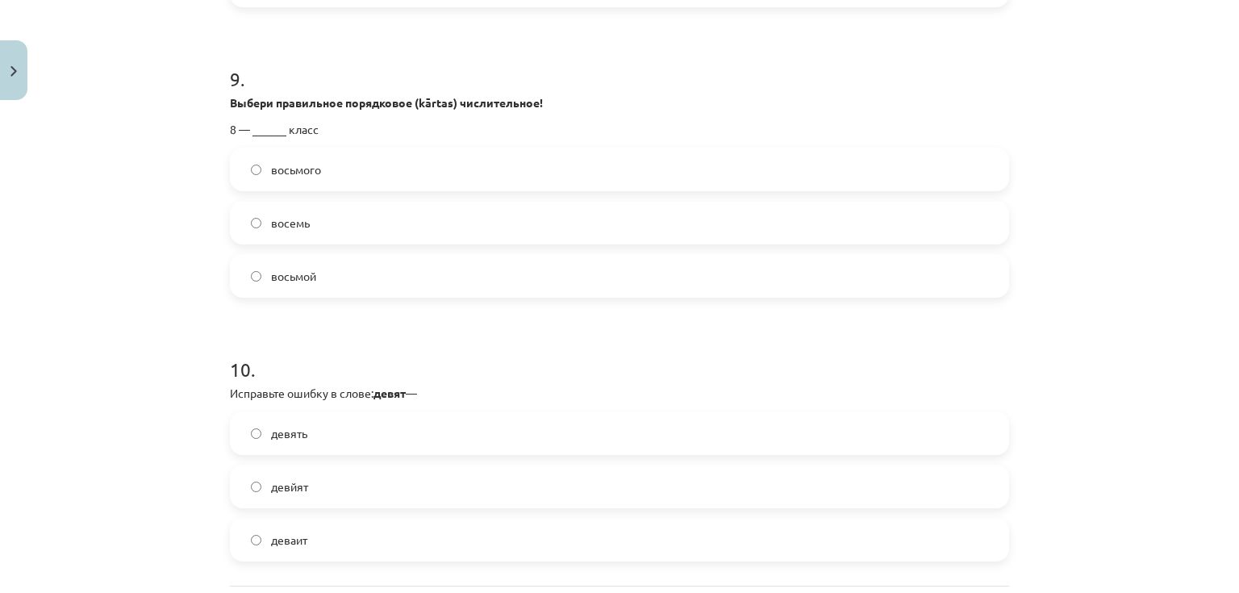
scroll to position [2581, 0]
click at [310, 434] on label "девять" at bounding box center [619, 430] width 776 height 40
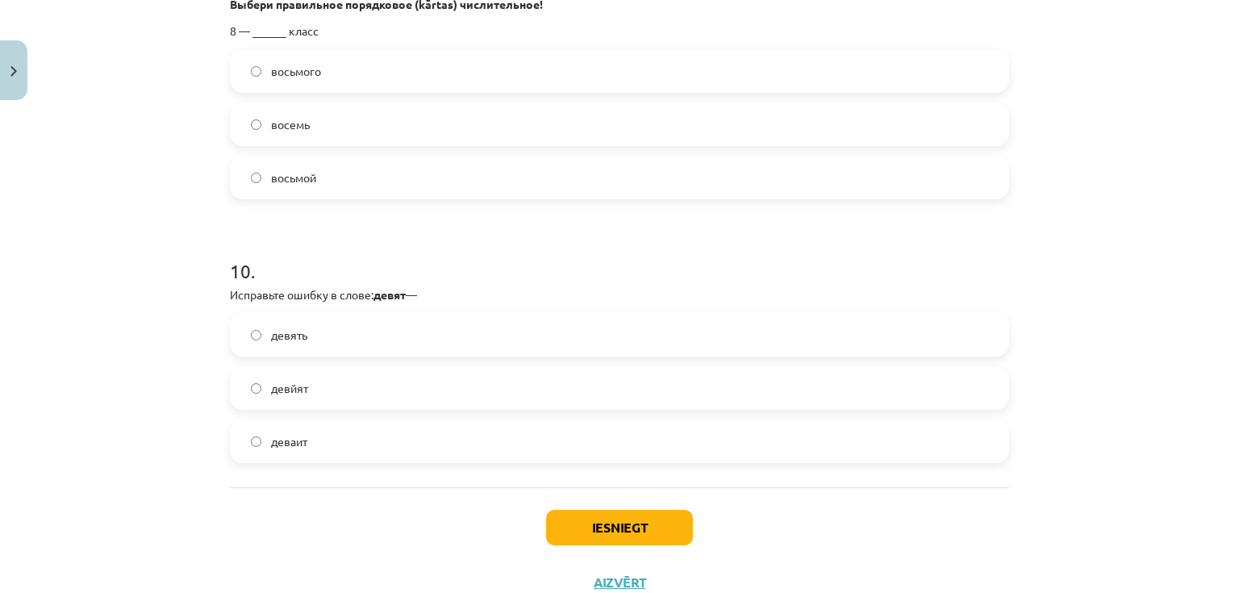
scroll to position [2710, 0]
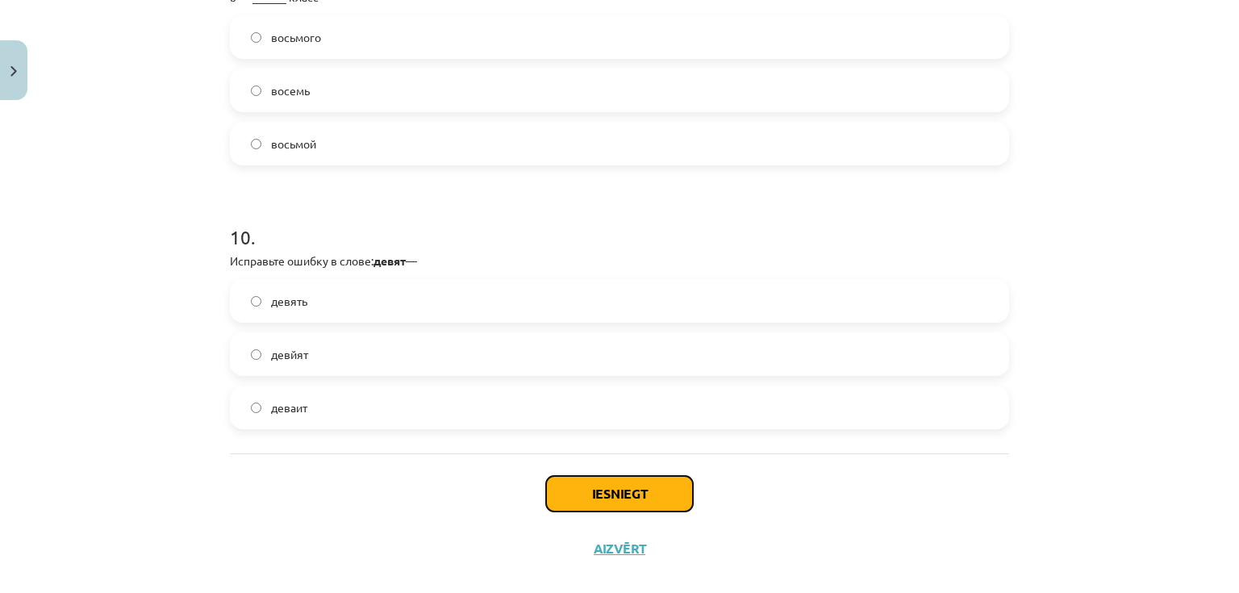
click at [599, 487] on button "Iesniegt" at bounding box center [619, 493] width 147 height 35
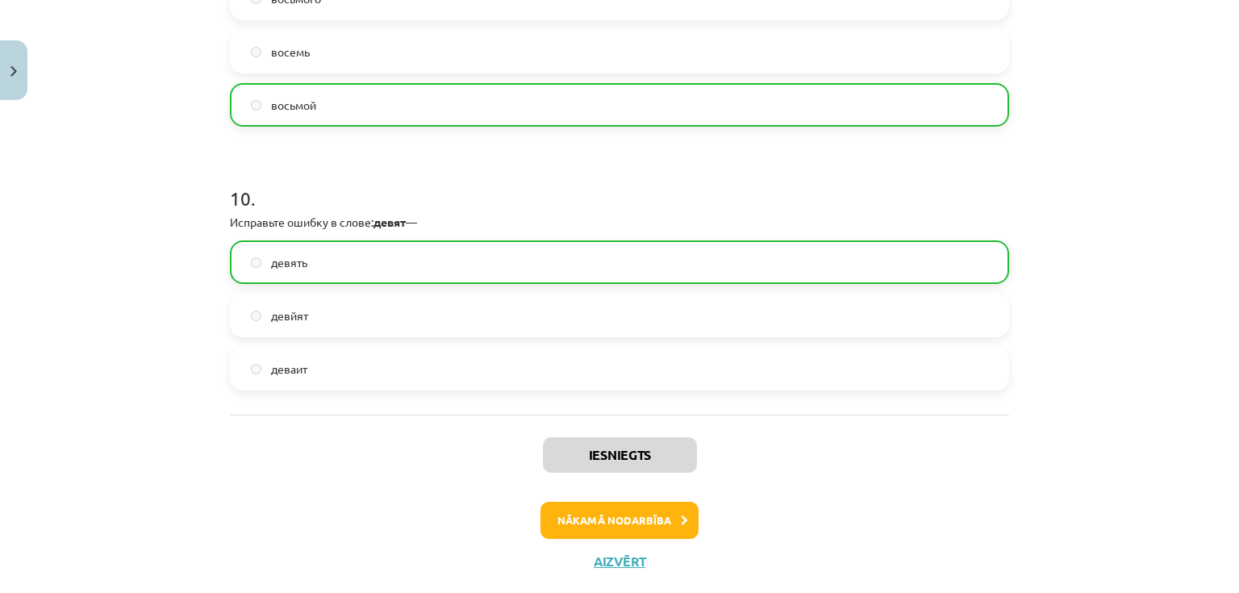
scroll to position [2783, 0]
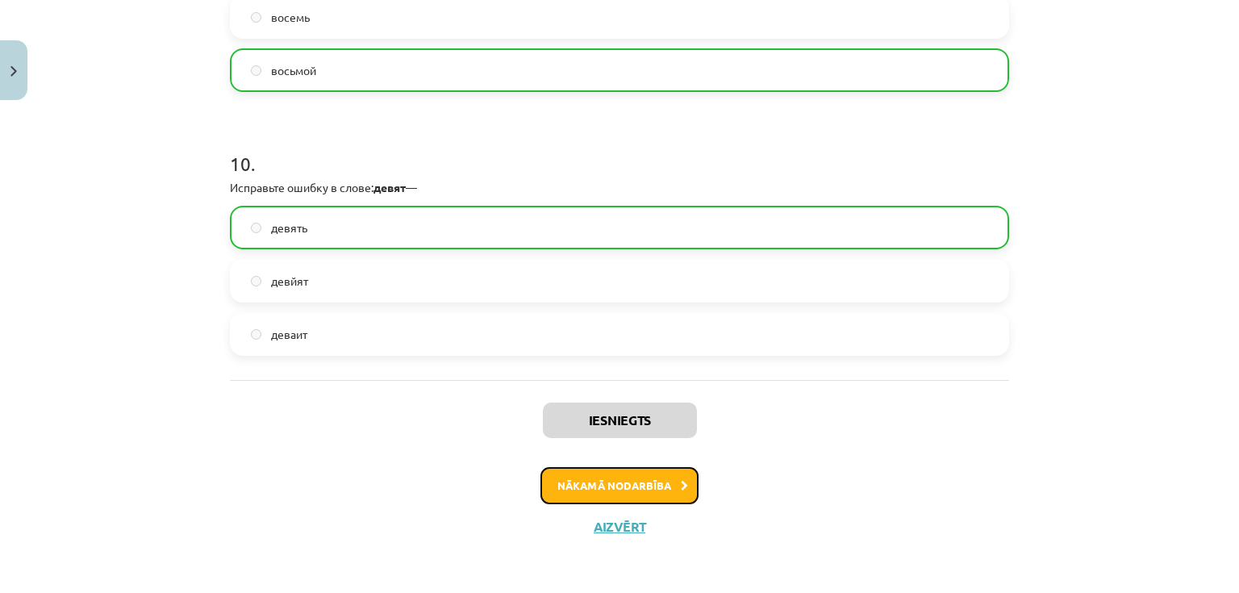
click at [644, 479] on button "Nākamā nodarbība" at bounding box center [619, 485] width 158 height 37
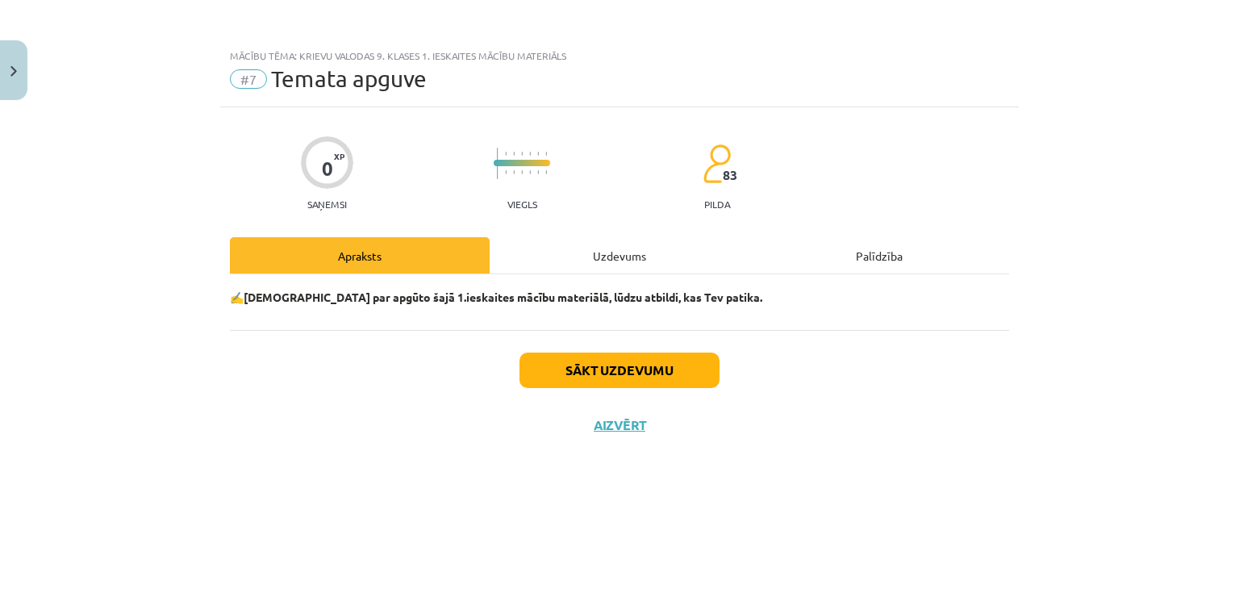
scroll to position [0, 0]
click at [610, 373] on button "Sākt uzdevumu" at bounding box center [619, 369] width 200 height 35
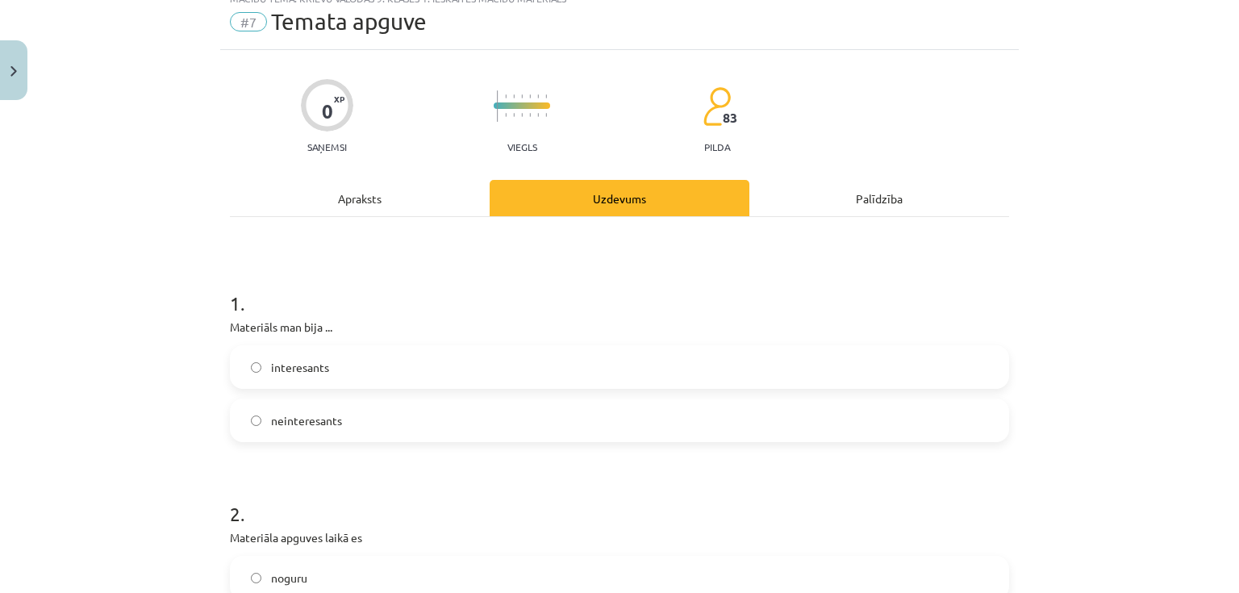
scroll to position [65, 0]
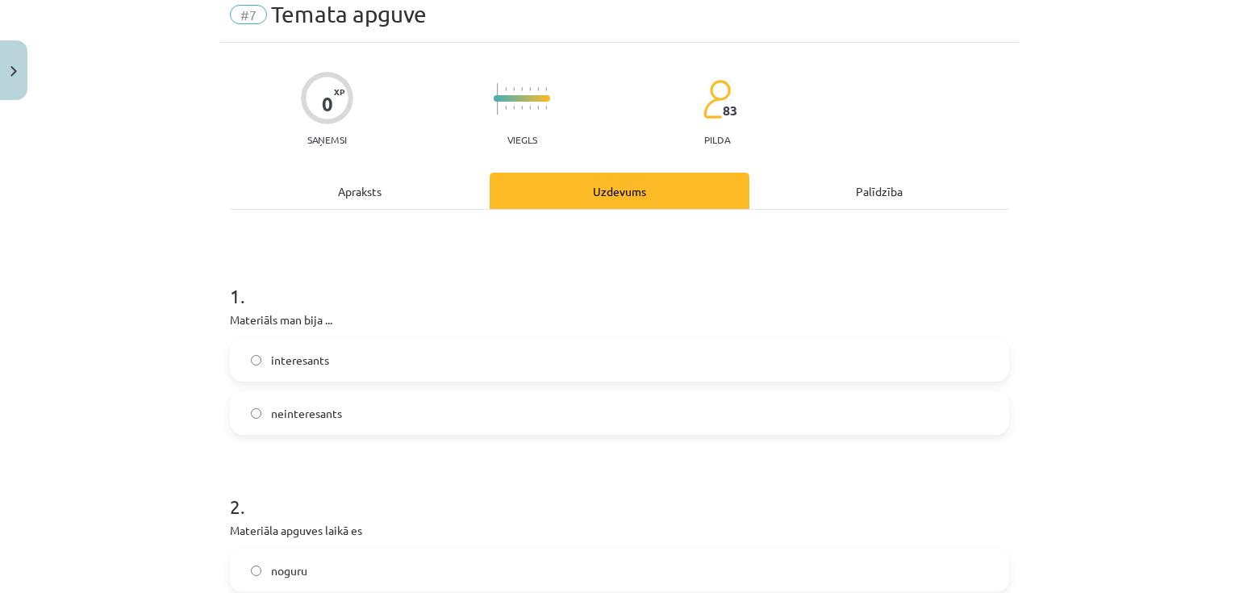
click at [347, 361] on label "interesants" at bounding box center [619, 360] width 776 height 40
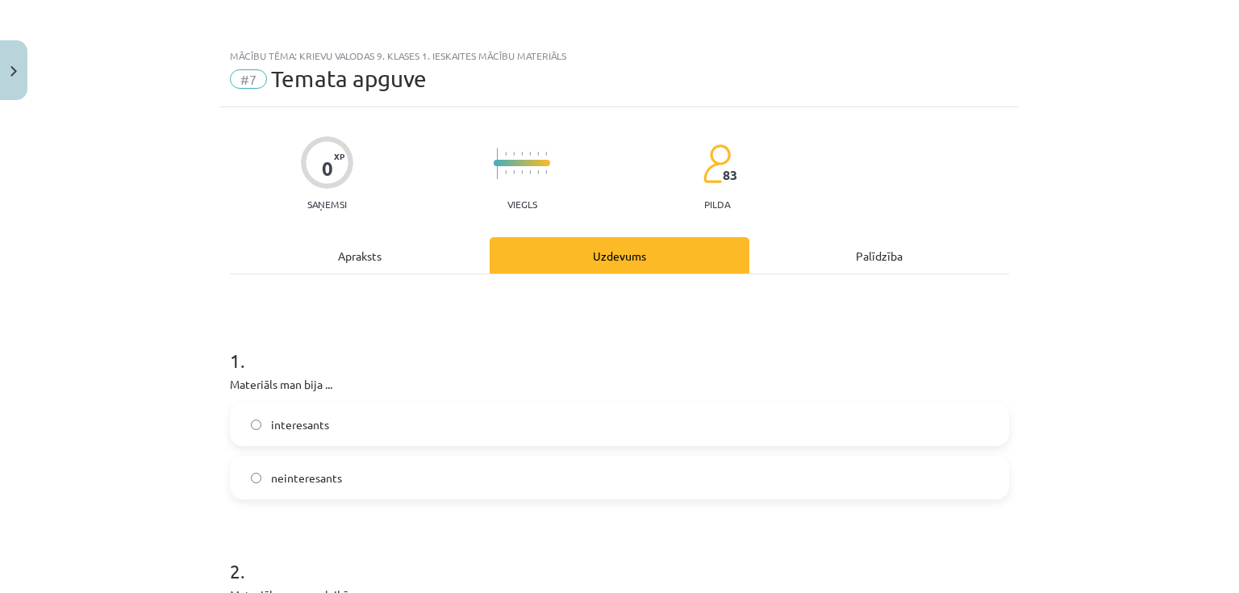
scroll to position [194, 0]
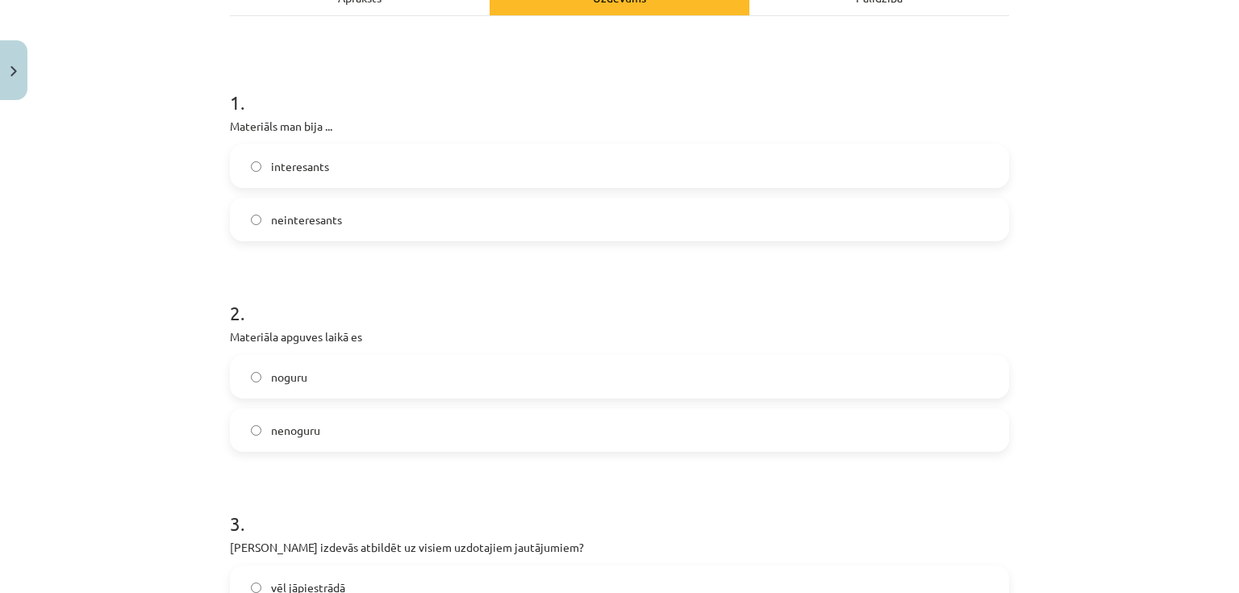
click at [338, 430] on label "nenoguru" at bounding box center [619, 430] width 776 height 40
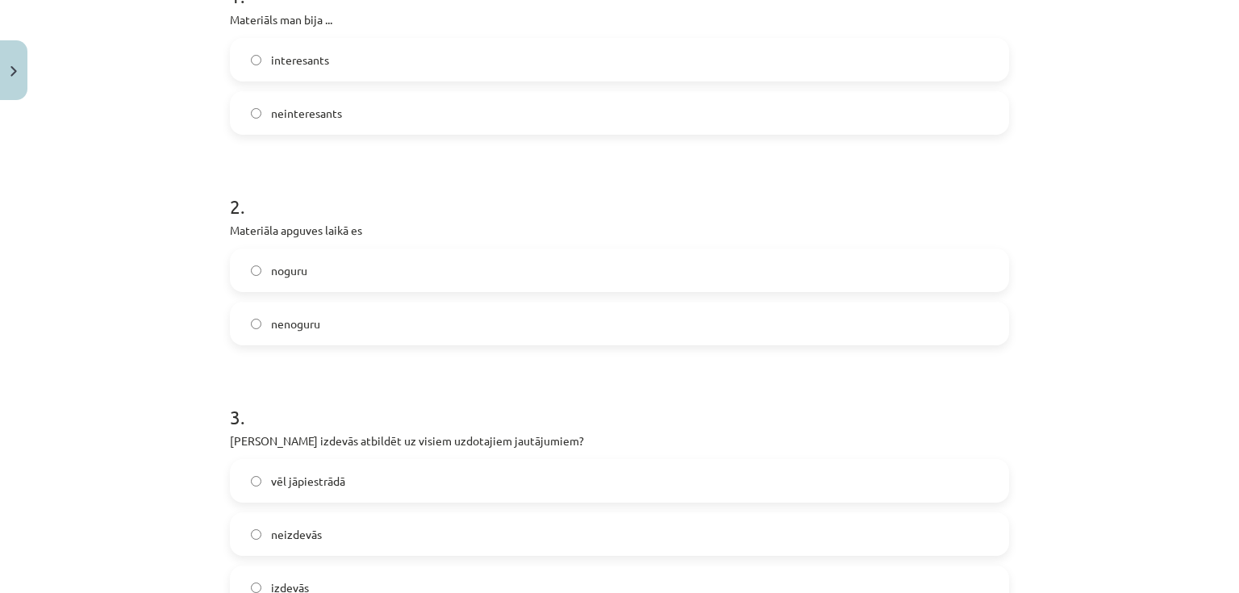
scroll to position [387, 0]
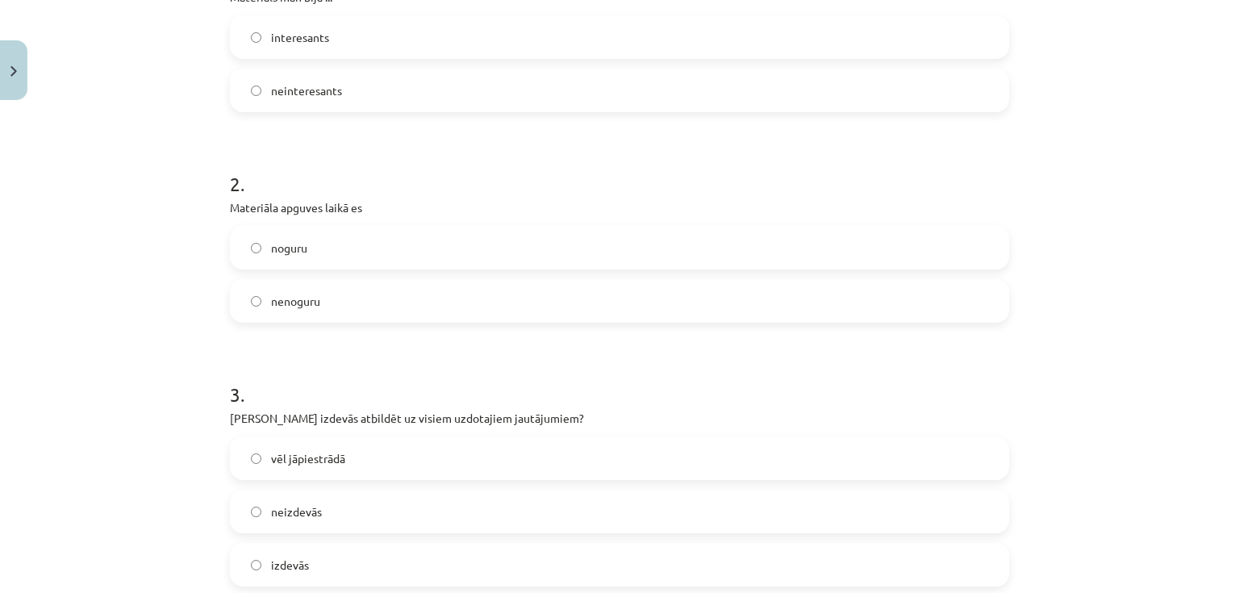
click at [342, 451] on label "vēl jāpiestrādā" at bounding box center [619, 458] width 776 height 40
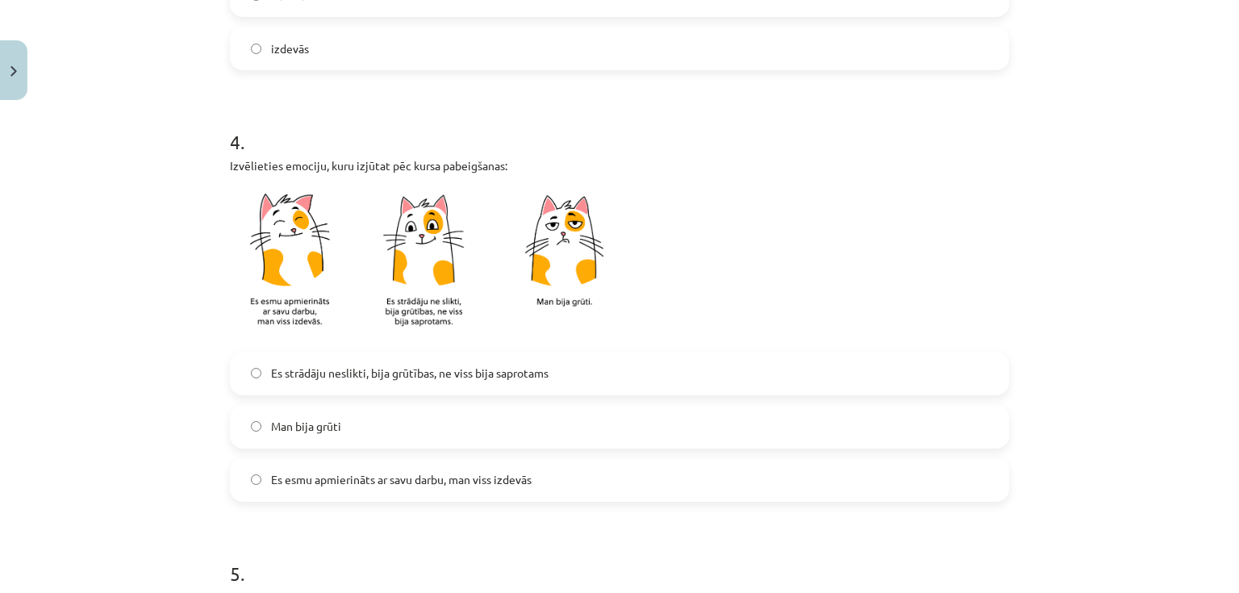
click at [342, 371] on span "Es strādāju neslikti, bija grūtības, ne viss bija saprotams" at bounding box center [409, 373] width 277 height 17
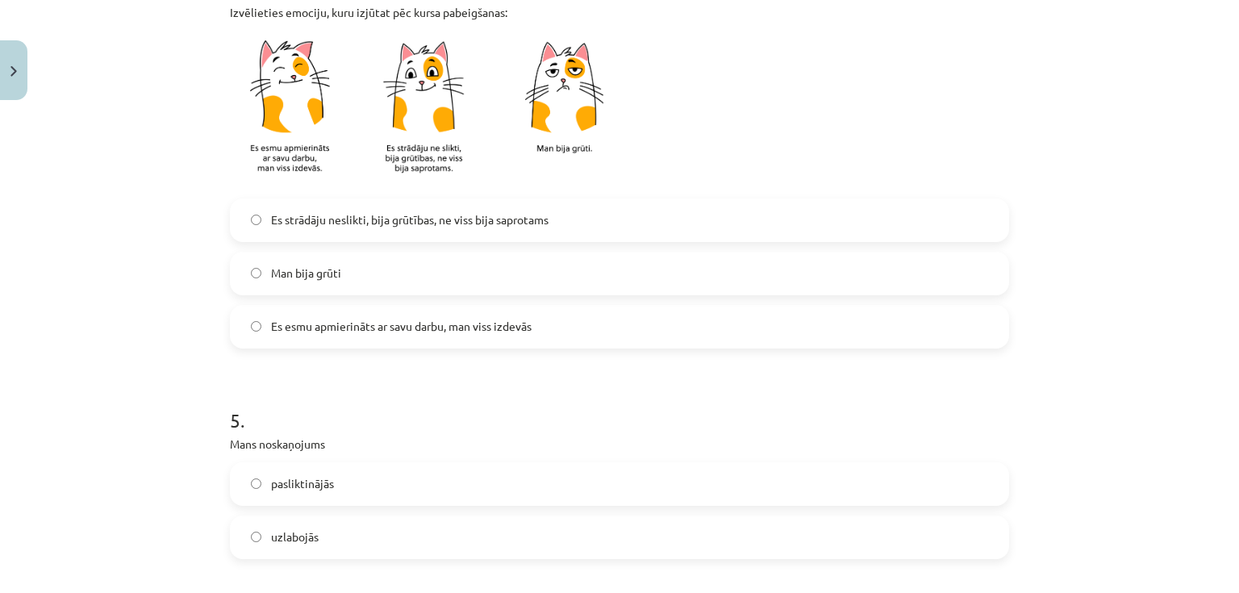
scroll to position [1097, 0]
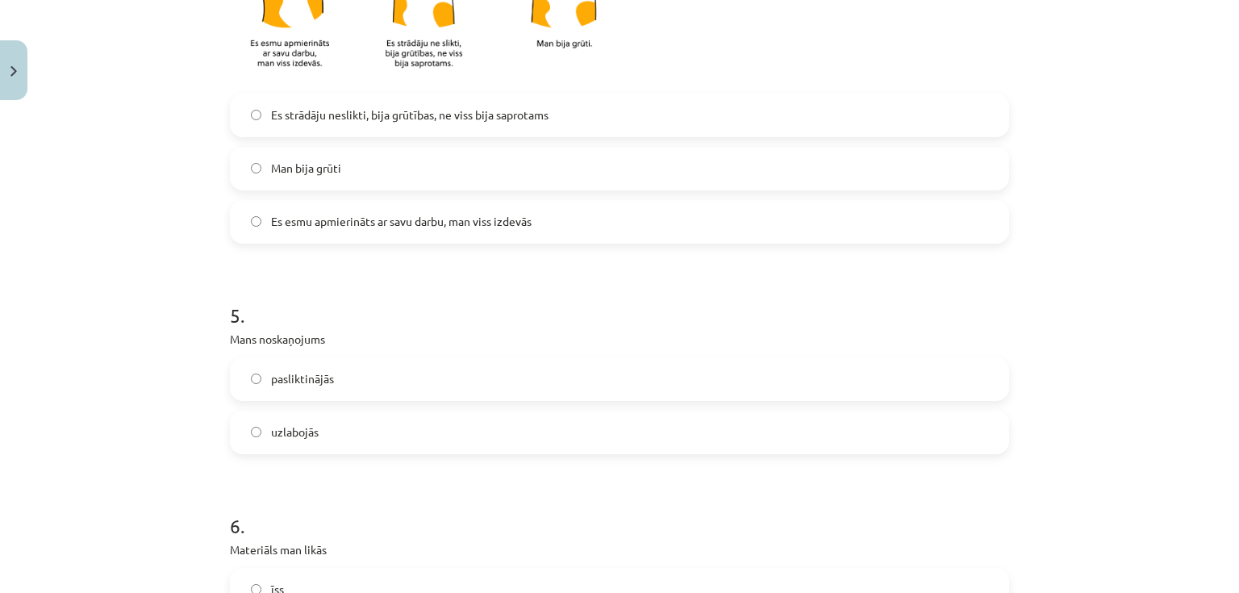
click at [338, 415] on label "uzlabojās" at bounding box center [619, 432] width 776 height 40
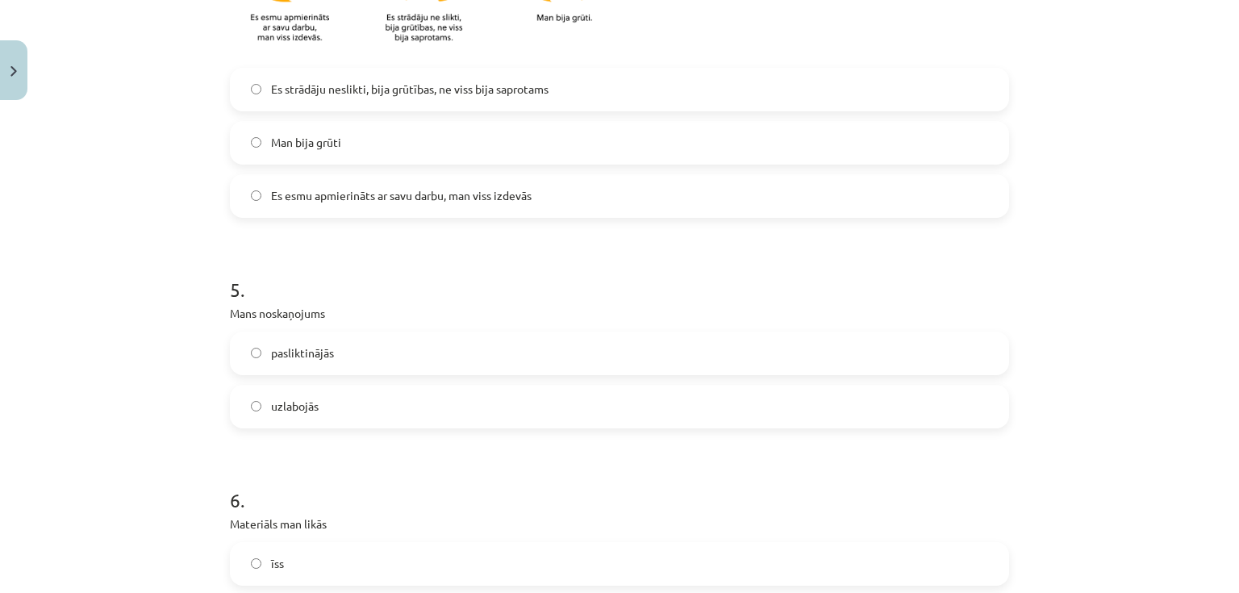
scroll to position [1290, 0]
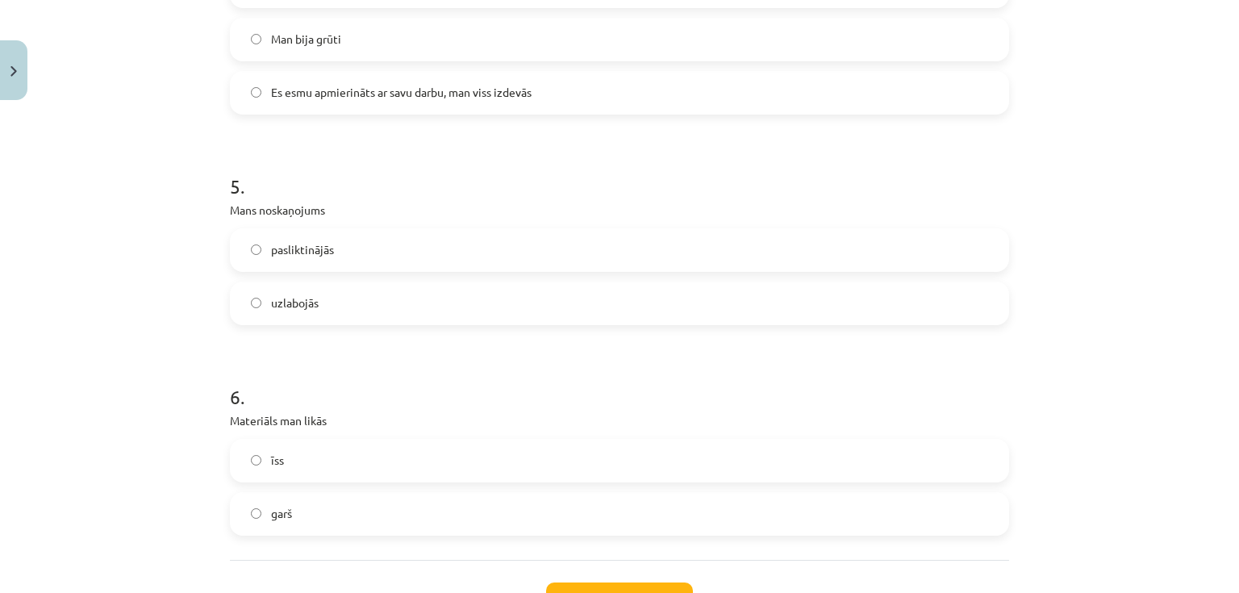
click at [303, 456] on label "īss" at bounding box center [619, 460] width 776 height 40
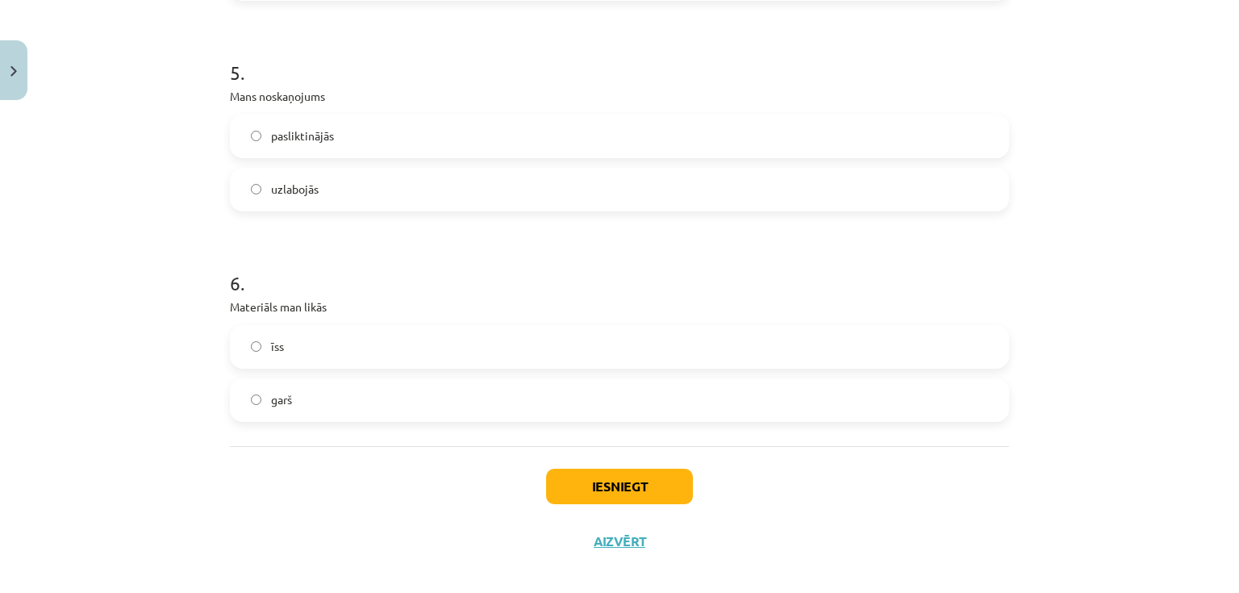
scroll to position [1419, 0]
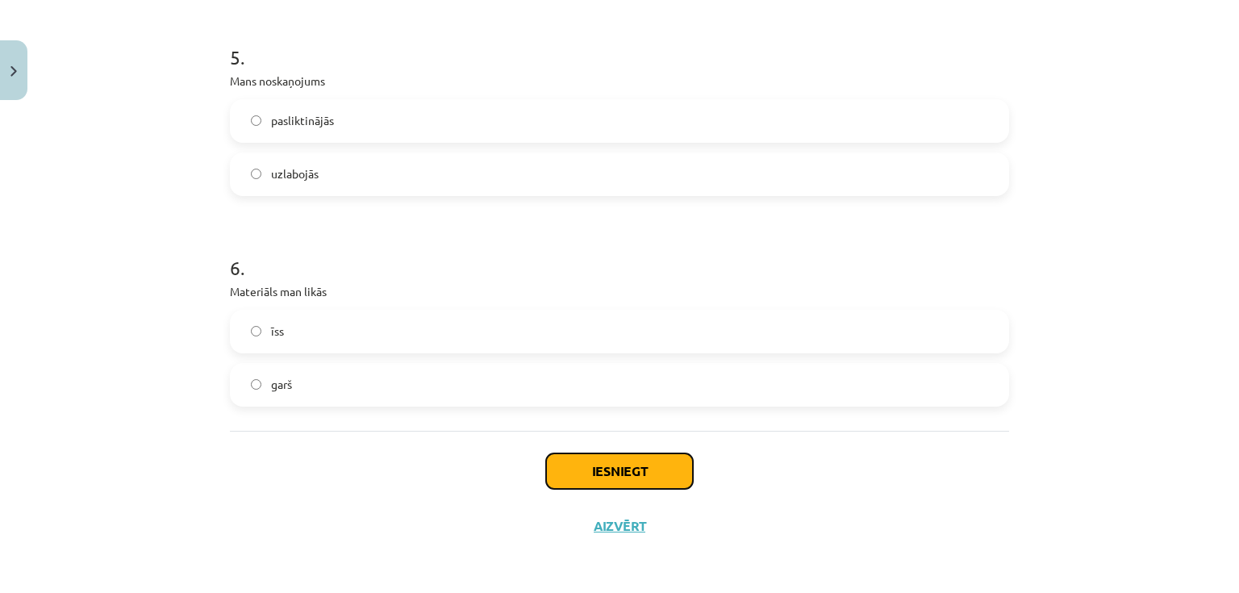
click at [562, 468] on button "Iesniegt" at bounding box center [619, 470] width 147 height 35
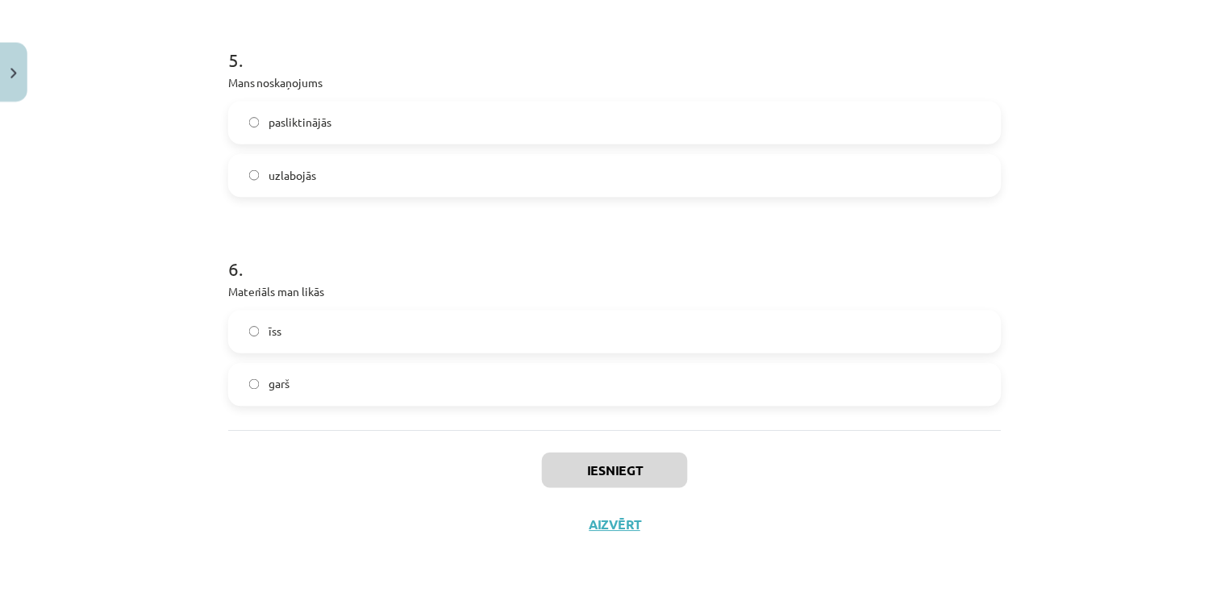
scroll to position [837, 0]
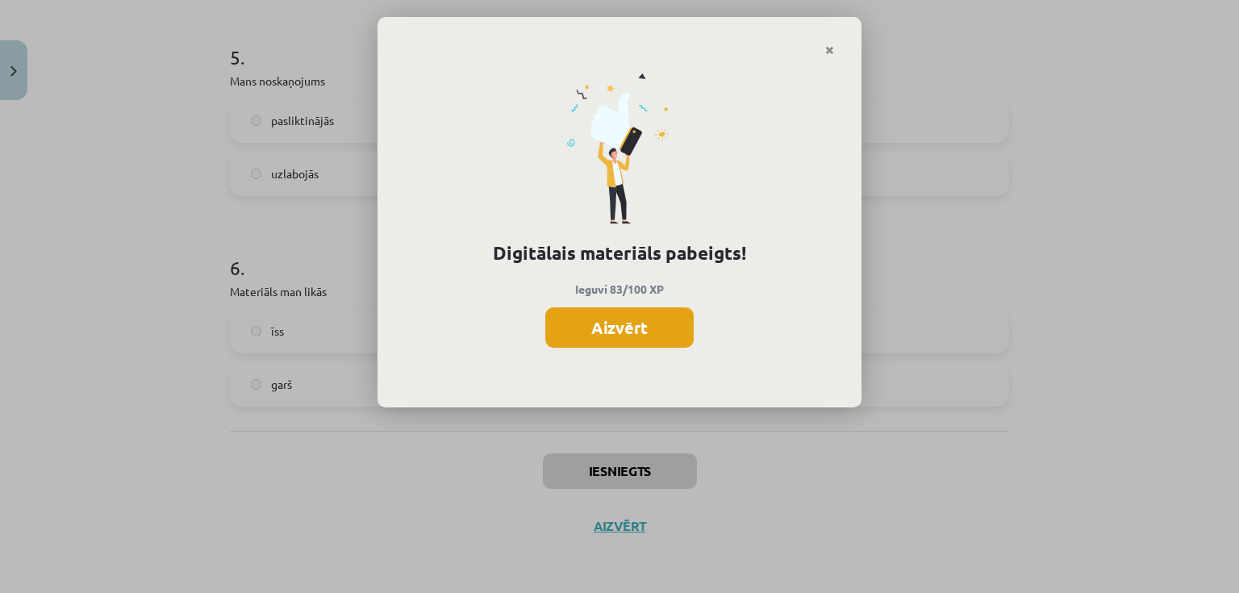
click at [642, 331] on button "Aizvērt" at bounding box center [619, 327] width 148 height 40
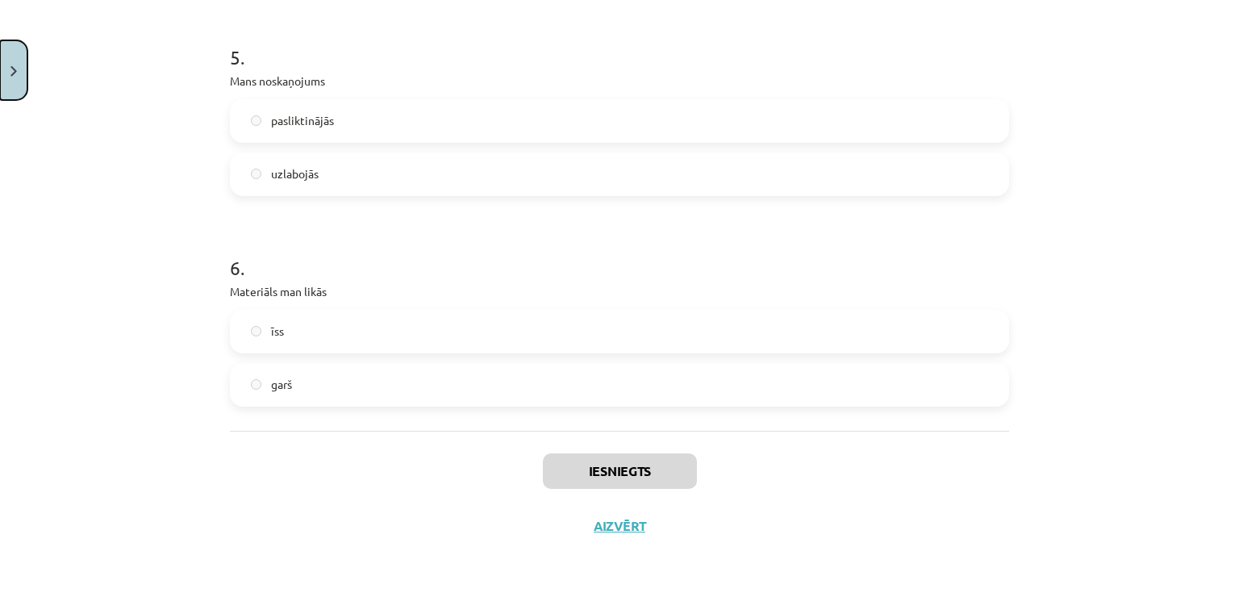
click at [24, 68] on button "Close" at bounding box center [13, 70] width 27 height 60
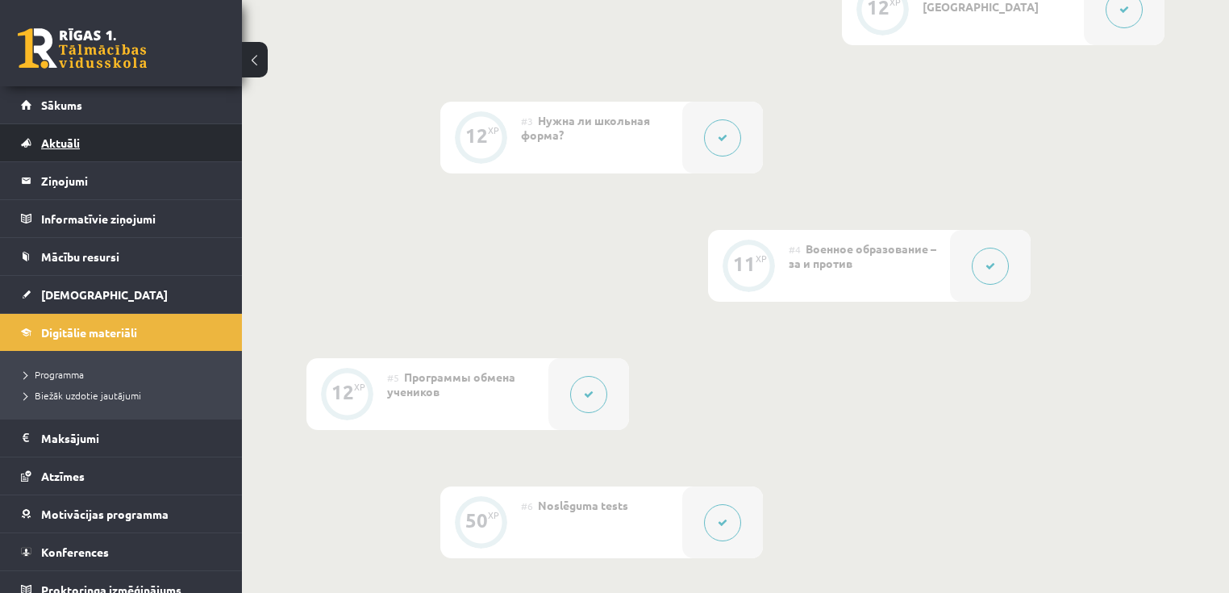
scroll to position [644, 0]
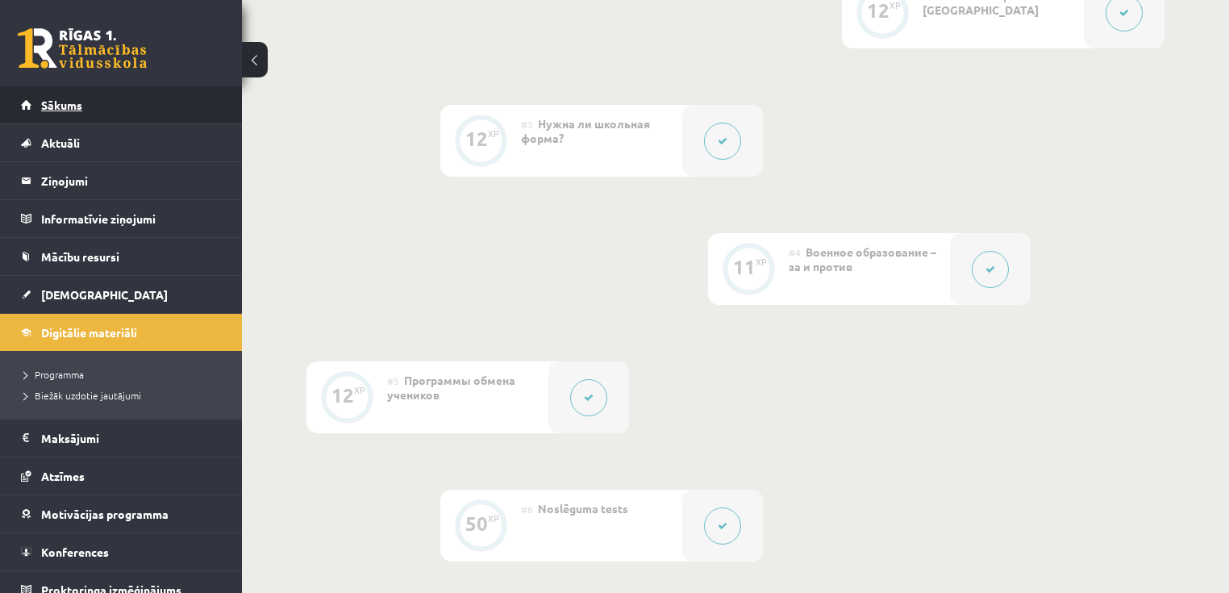
click at [131, 100] on link "Sākums" at bounding box center [121, 104] width 201 height 37
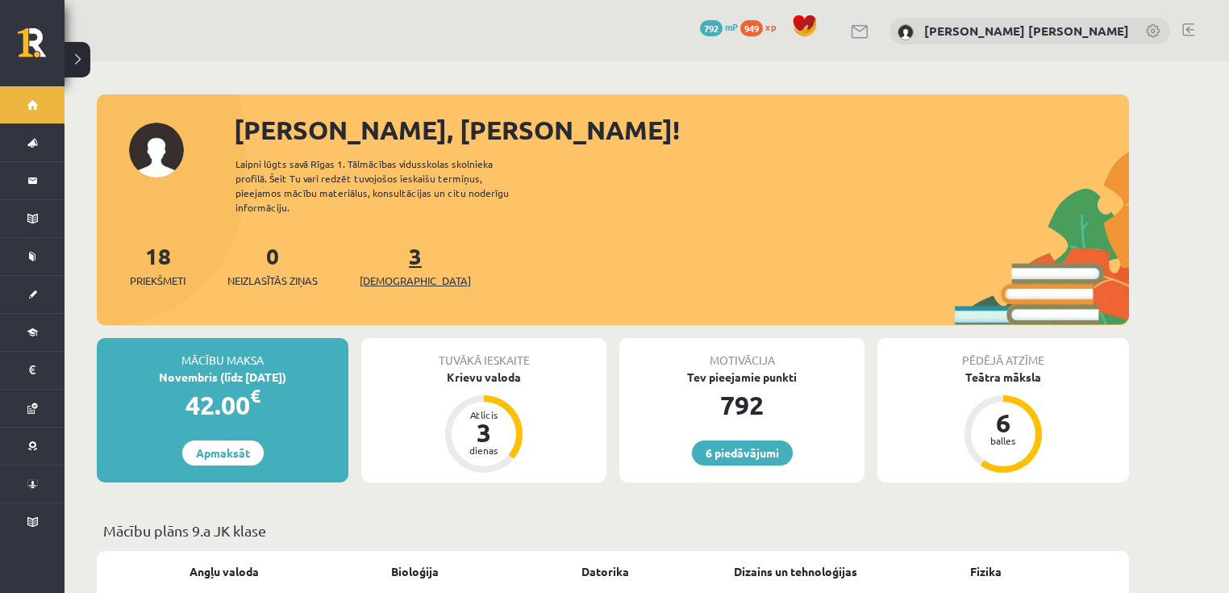
click at [402, 273] on span "[DEMOGRAPHIC_DATA]" at bounding box center [415, 281] width 111 height 16
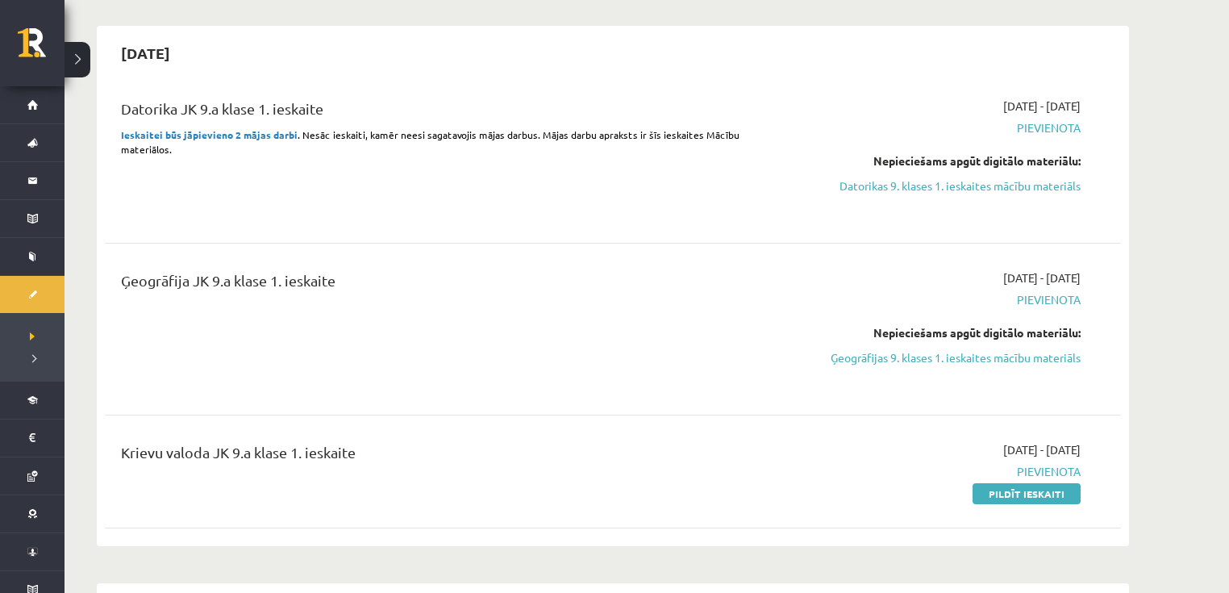
scroll to position [452, 0]
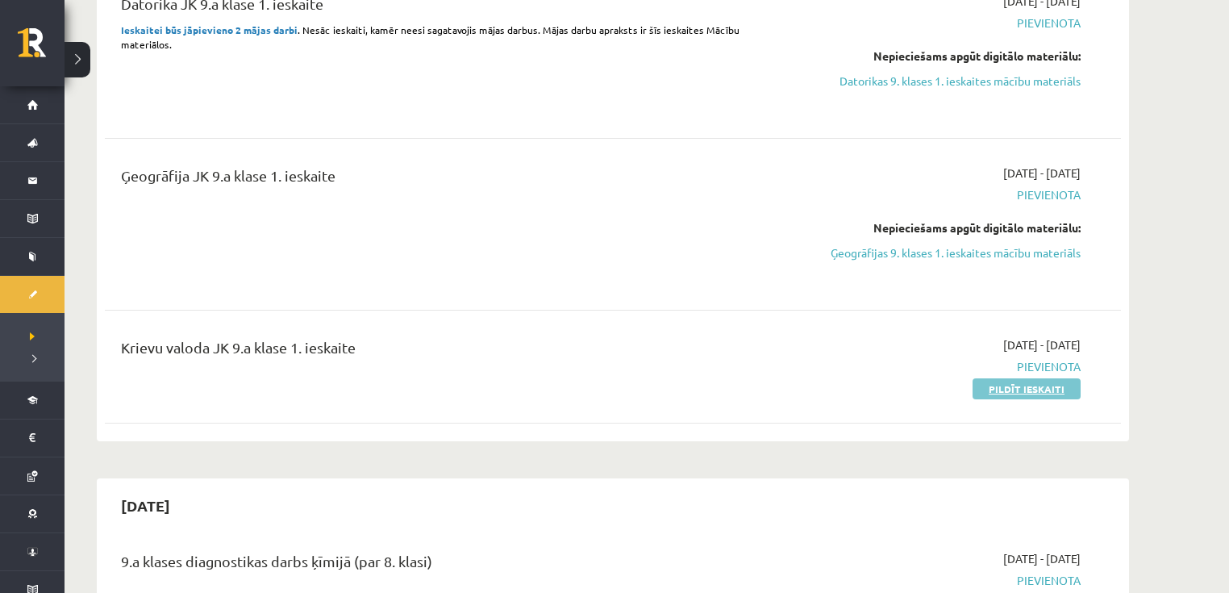
click at [1000, 395] on link "Pildīt ieskaiti" at bounding box center [1027, 388] width 108 height 21
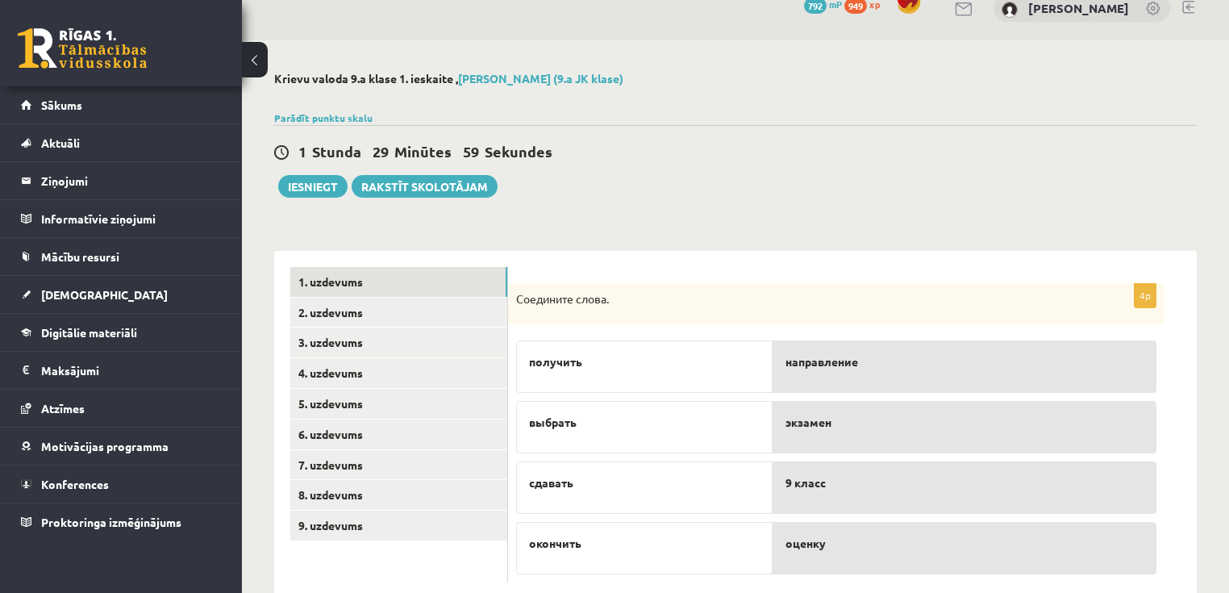
scroll to position [60, 0]
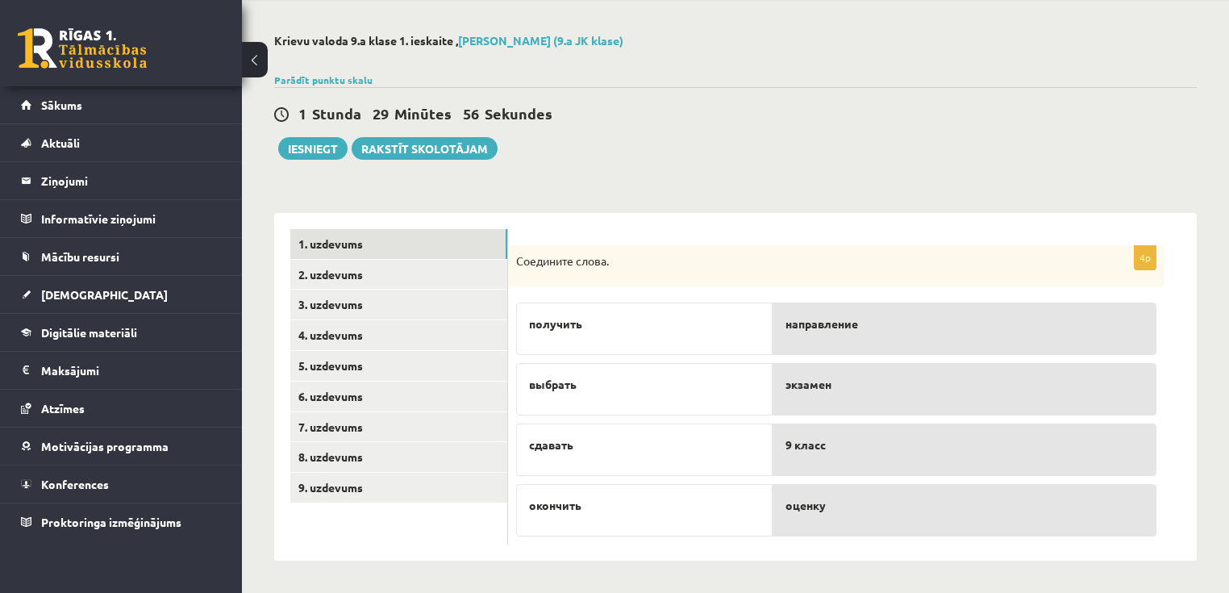
click at [795, 331] on span "направление" at bounding box center [822, 323] width 73 height 17
click at [815, 329] on span "направление" at bounding box center [822, 323] width 73 height 17
drag, startPoint x: 550, startPoint y: 317, endPoint x: 568, endPoint y: 320, distance: 18.0
click at [568, 320] on span "получить" at bounding box center [555, 323] width 53 height 17
click at [648, 337] on div "получить" at bounding box center [644, 328] width 256 height 52
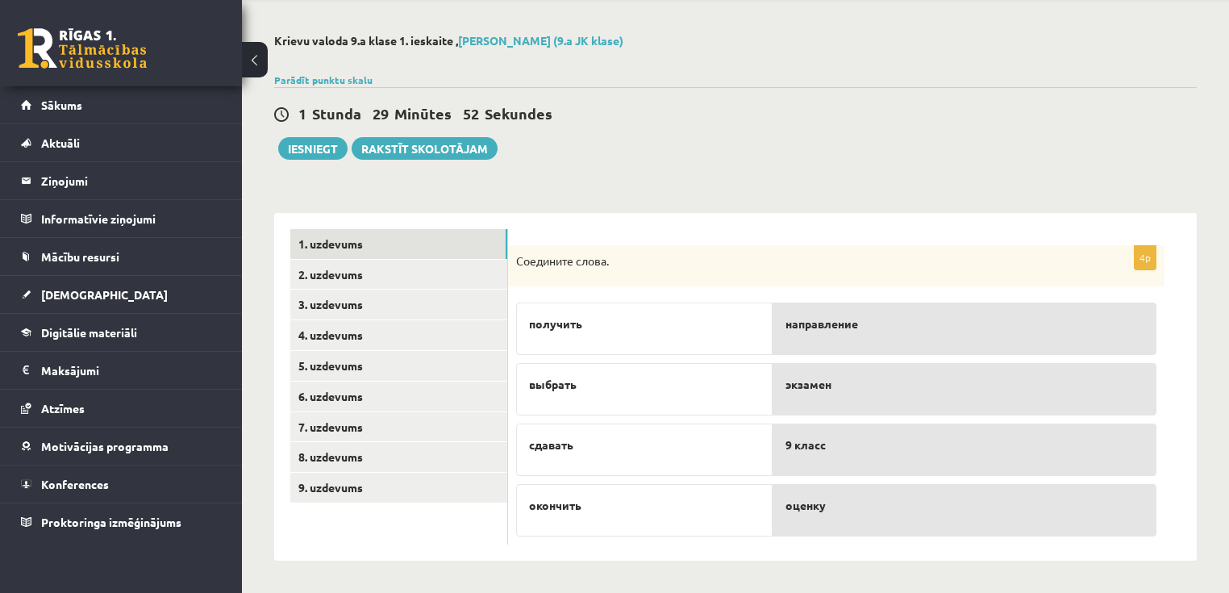
click at [684, 319] on p "получить" at bounding box center [644, 323] width 231 height 17
click at [688, 341] on div "получить" at bounding box center [644, 328] width 256 height 52
click at [788, 448] on span "9 класс" at bounding box center [806, 444] width 40 height 17
click at [807, 445] on span "9 класс" at bounding box center [806, 444] width 40 height 17
drag, startPoint x: 807, startPoint y: 445, endPoint x: 794, endPoint y: 445, distance: 12.9
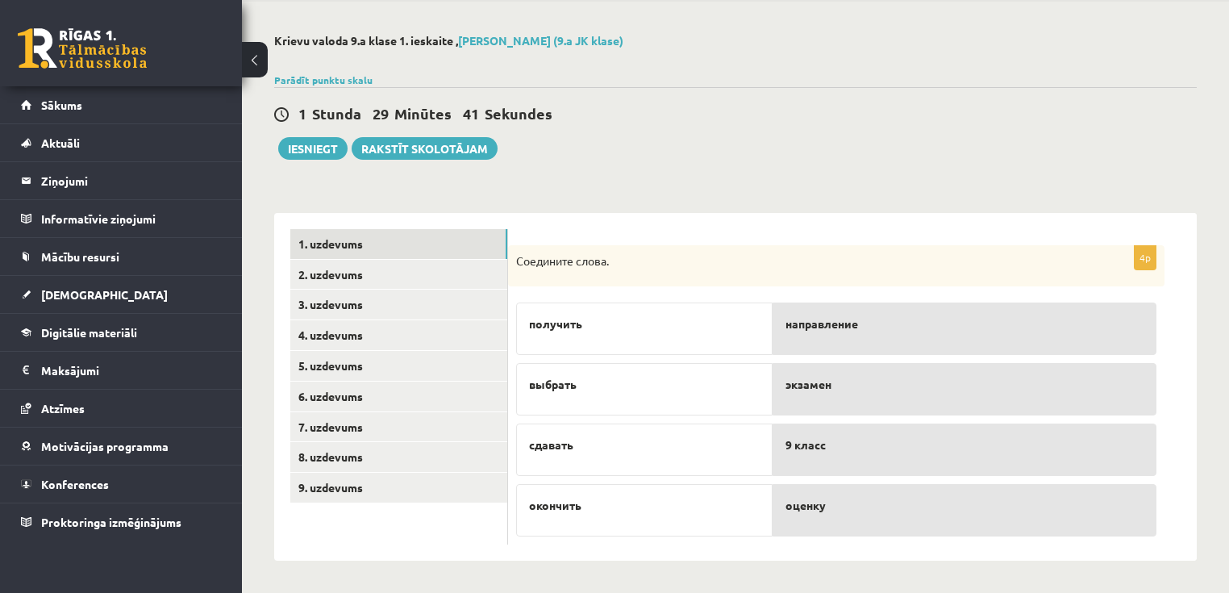
click at [797, 445] on span "9 класс" at bounding box center [806, 444] width 40 height 17
drag, startPoint x: 590, startPoint y: 329, endPoint x: 663, endPoint y: 363, distance: 80.8
click at [674, 368] on div "получить выбрать сдавать окончить" at bounding box center [644, 415] width 256 height 242
click at [623, 337] on div "получить" at bounding box center [644, 328] width 256 height 52
click at [345, 275] on link "2. uzdevums" at bounding box center [398, 275] width 217 height 30
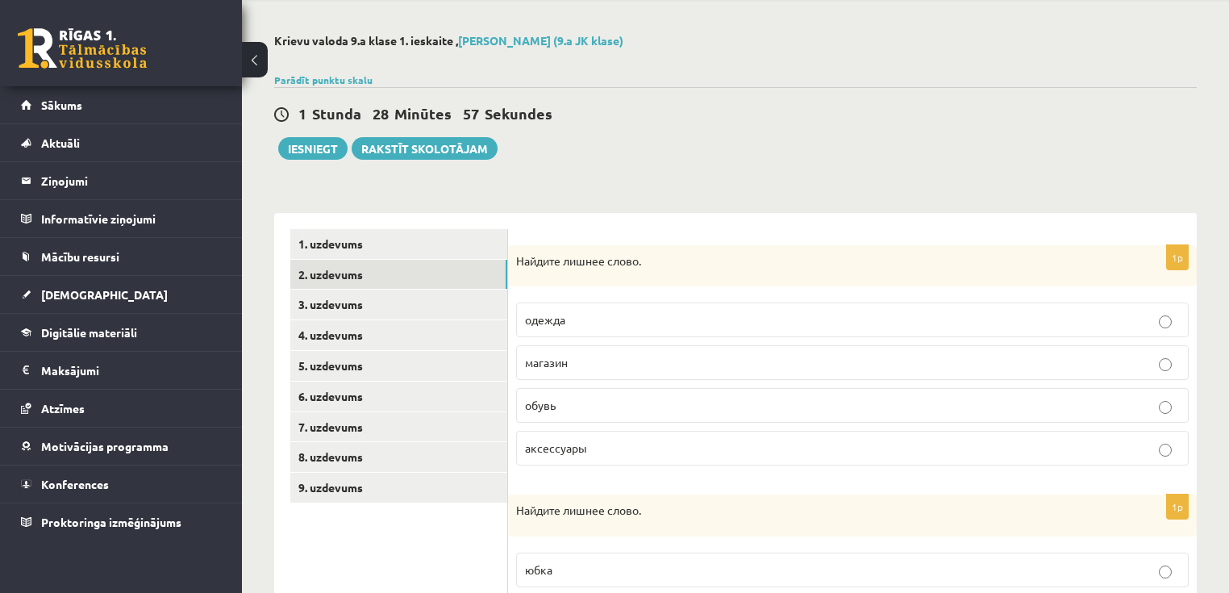
click at [612, 319] on p "одежда" at bounding box center [852, 319] width 655 height 17
click at [590, 355] on p "магазин" at bounding box center [852, 362] width 655 height 17
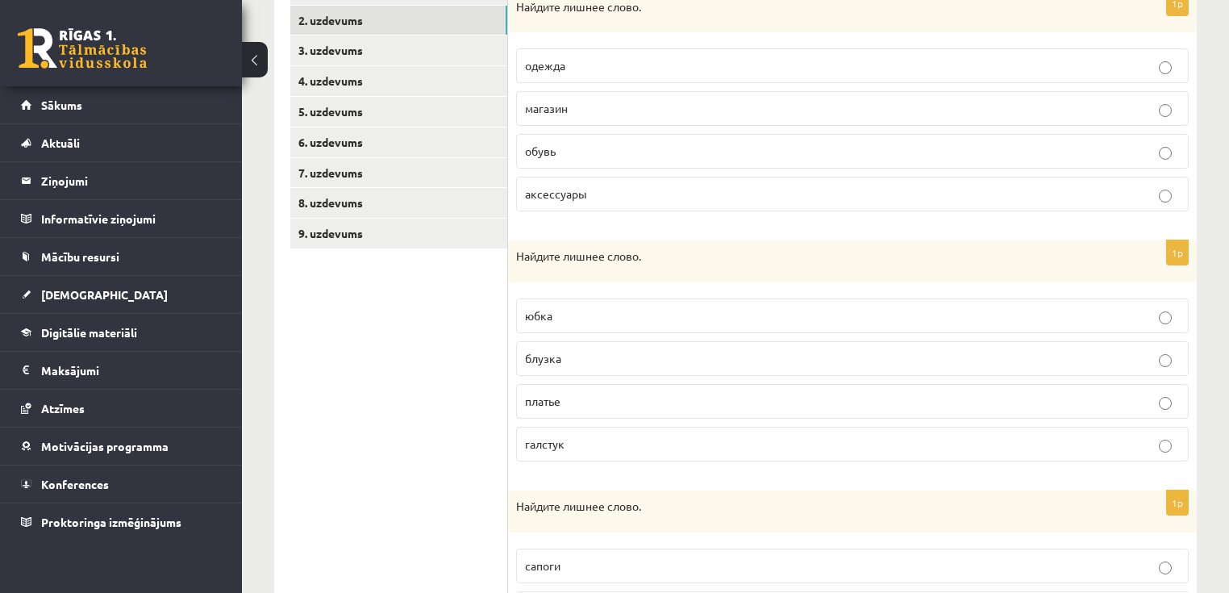
scroll to position [319, 0]
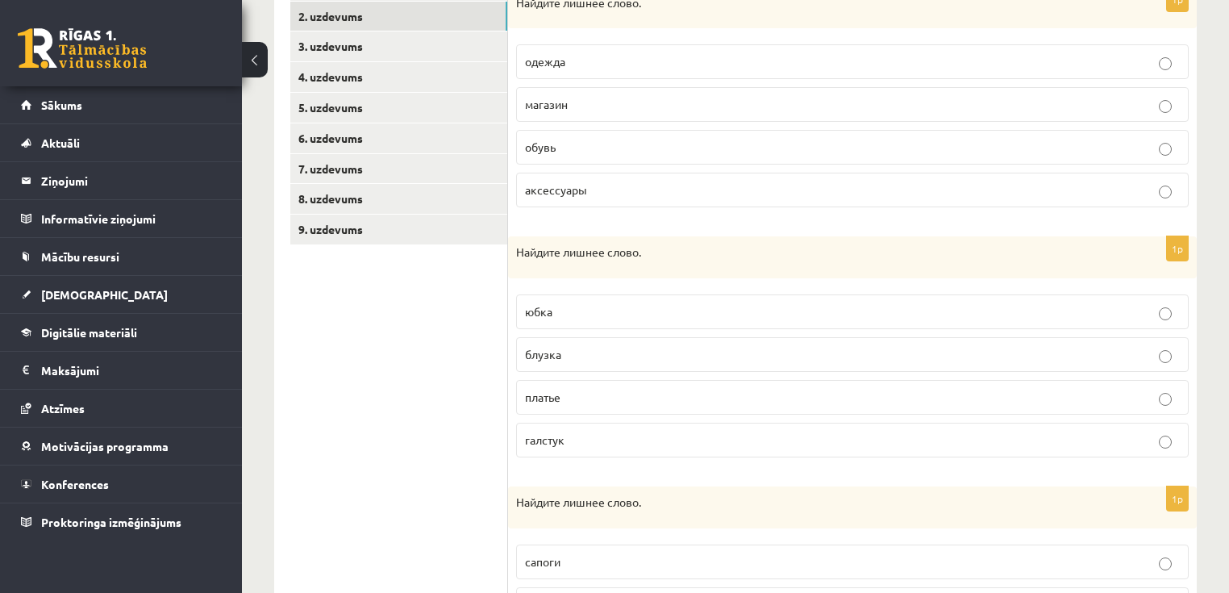
click at [566, 445] on p "галстук" at bounding box center [852, 439] width 655 height 17
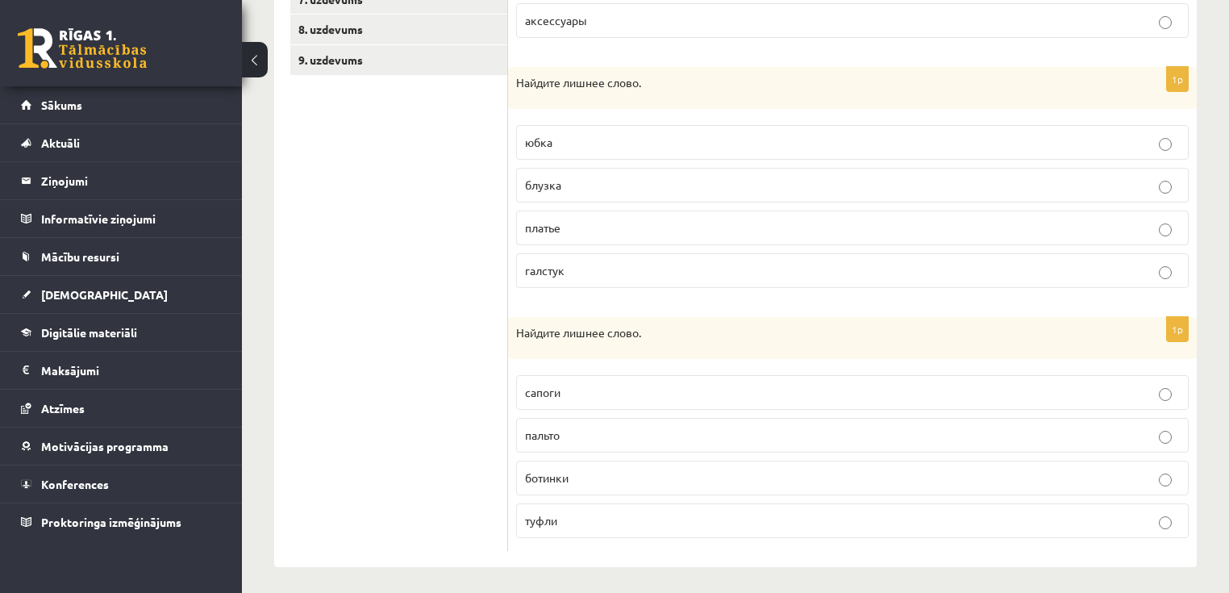
scroll to position [490, 0]
click at [569, 431] on p "пальто" at bounding box center [852, 432] width 655 height 17
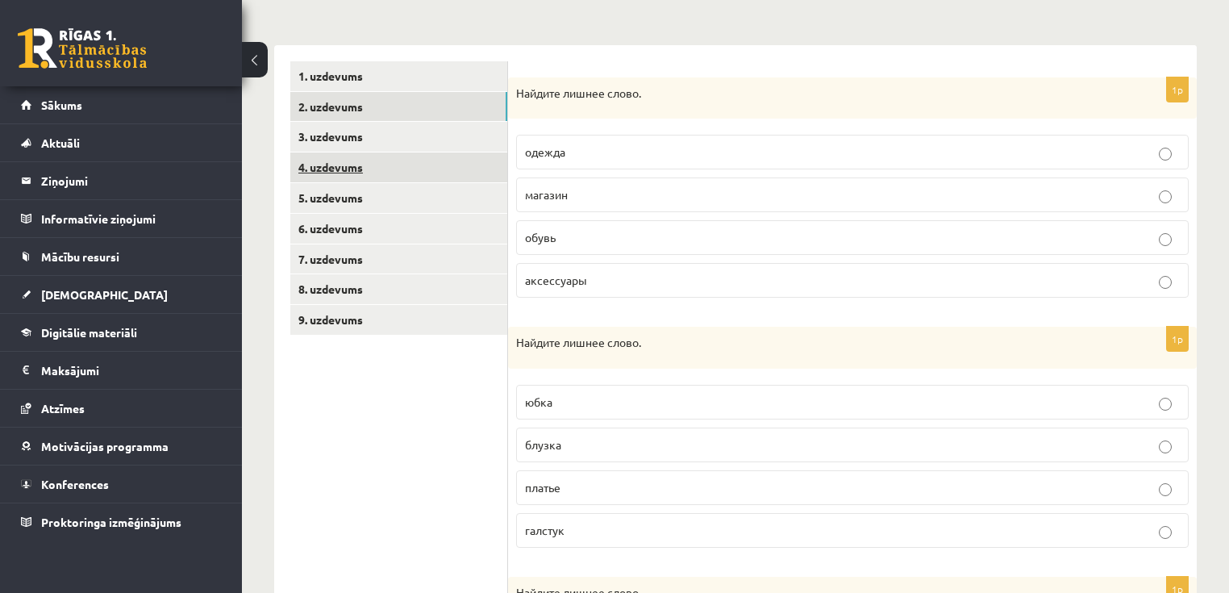
scroll to position [103, 0]
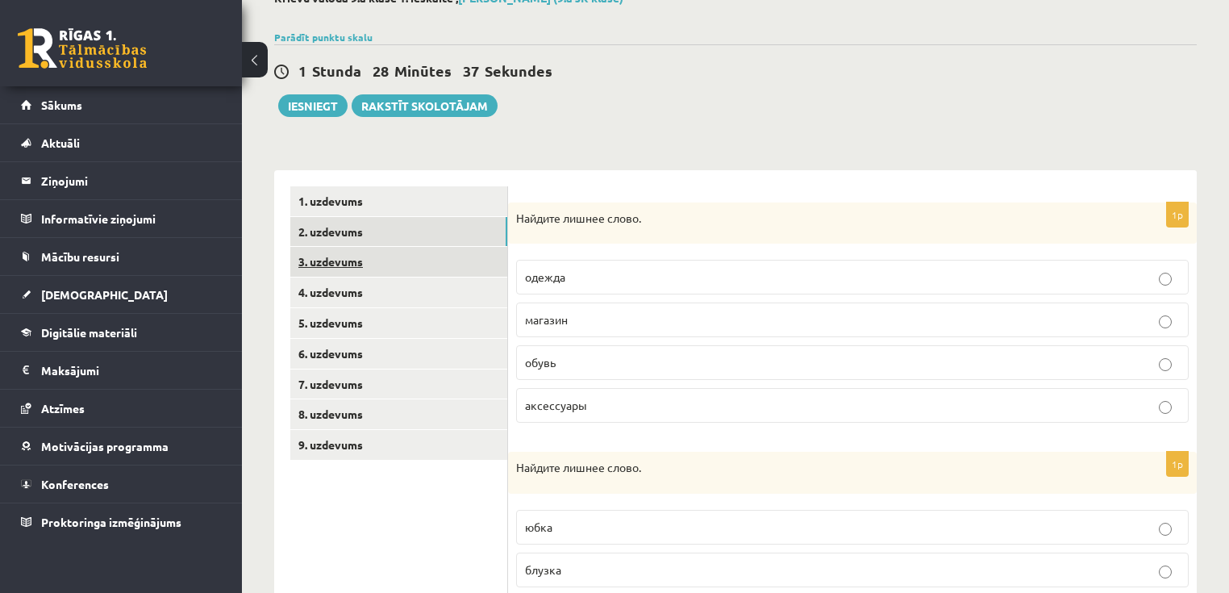
click at [358, 262] on link "3. uzdevums" at bounding box center [398, 262] width 217 height 30
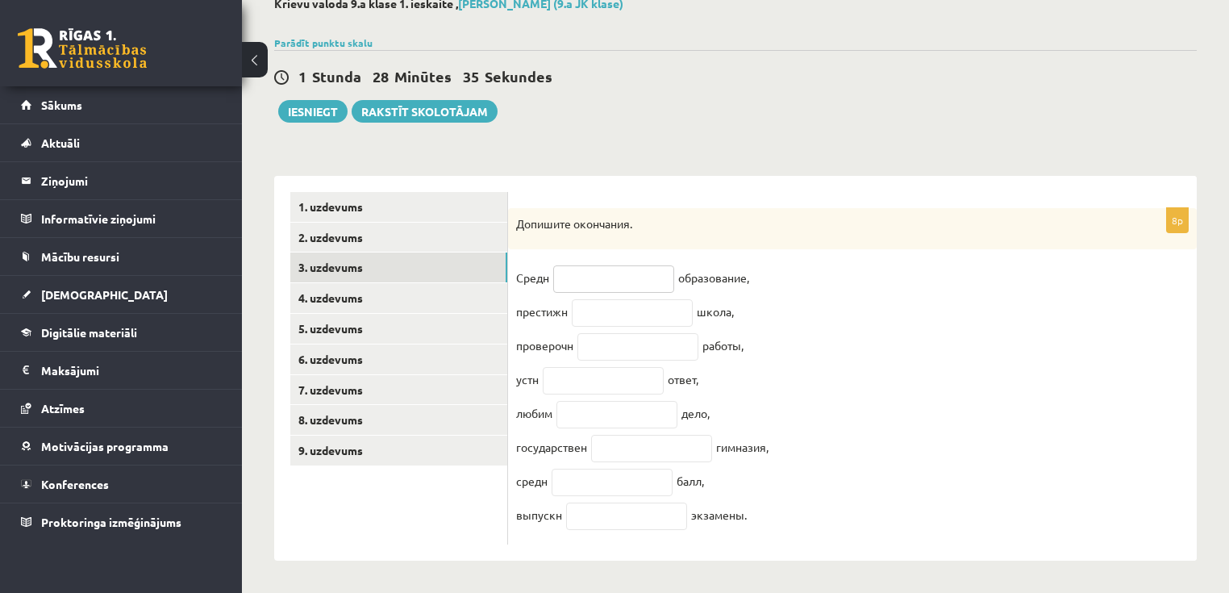
click at [600, 275] on input "text" at bounding box center [613, 278] width 121 height 27
click at [594, 308] on input "text" at bounding box center [632, 312] width 121 height 27
click at [604, 343] on input "text" at bounding box center [637, 346] width 121 height 27
type input "*"
type input "**"
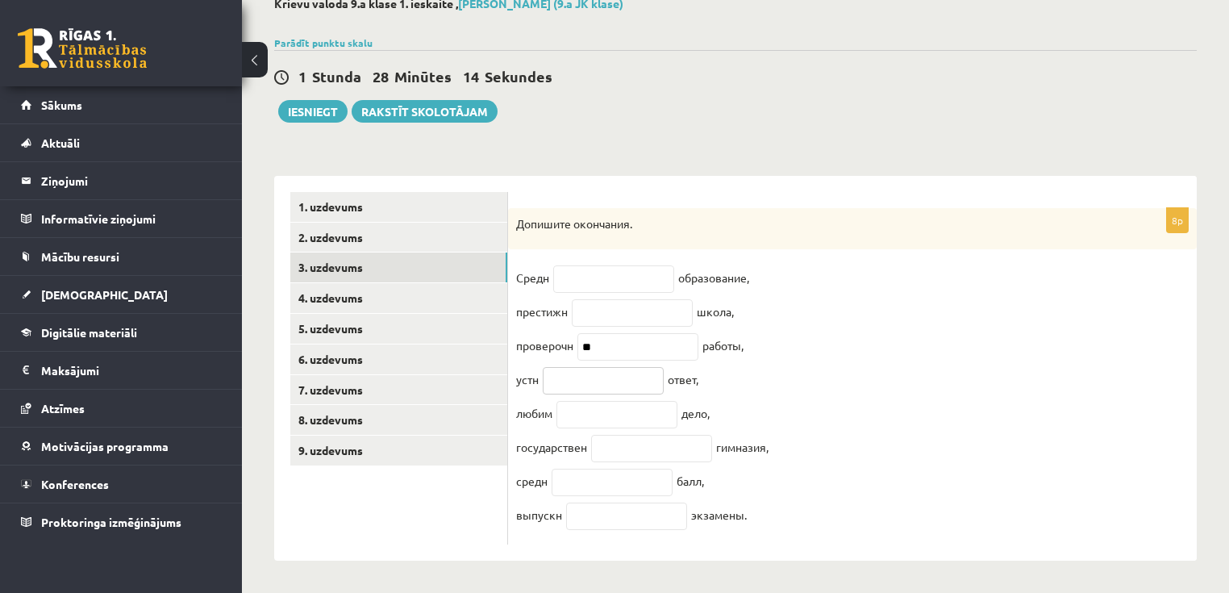
click at [571, 381] on input "text" at bounding box center [603, 380] width 121 height 27
type input "*"
type input "**"
click at [596, 408] on input "text" at bounding box center [616, 414] width 121 height 27
type input "*"
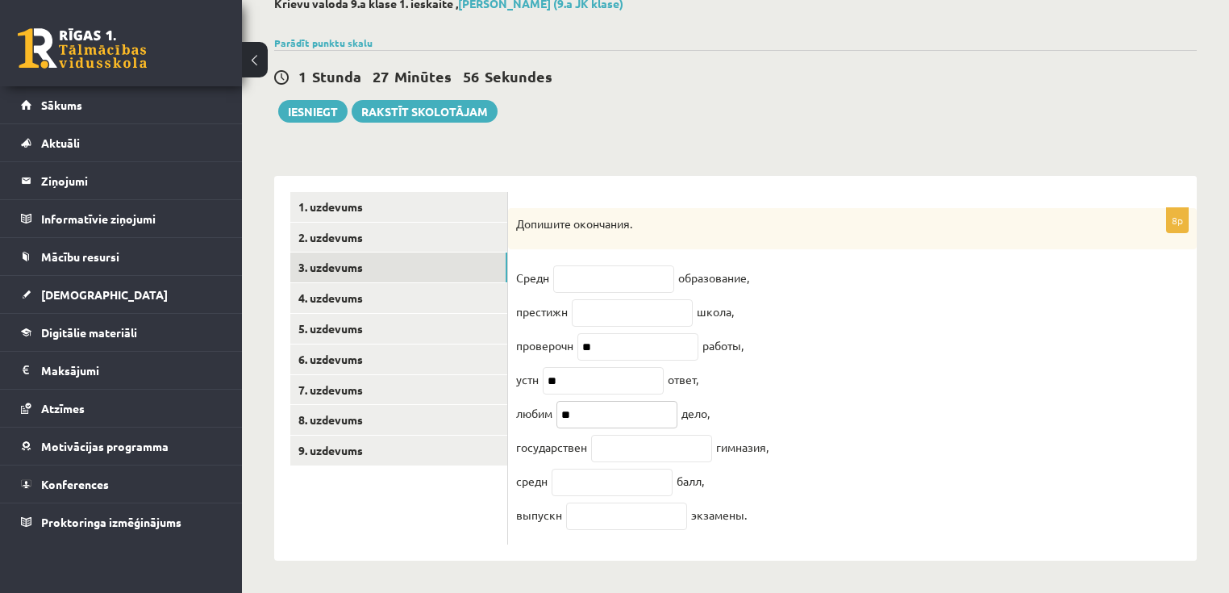
type input "**"
click at [615, 454] on input "text" at bounding box center [651, 448] width 121 height 27
type input "**"
click at [598, 490] on input "text" at bounding box center [612, 482] width 121 height 27
type input "**"
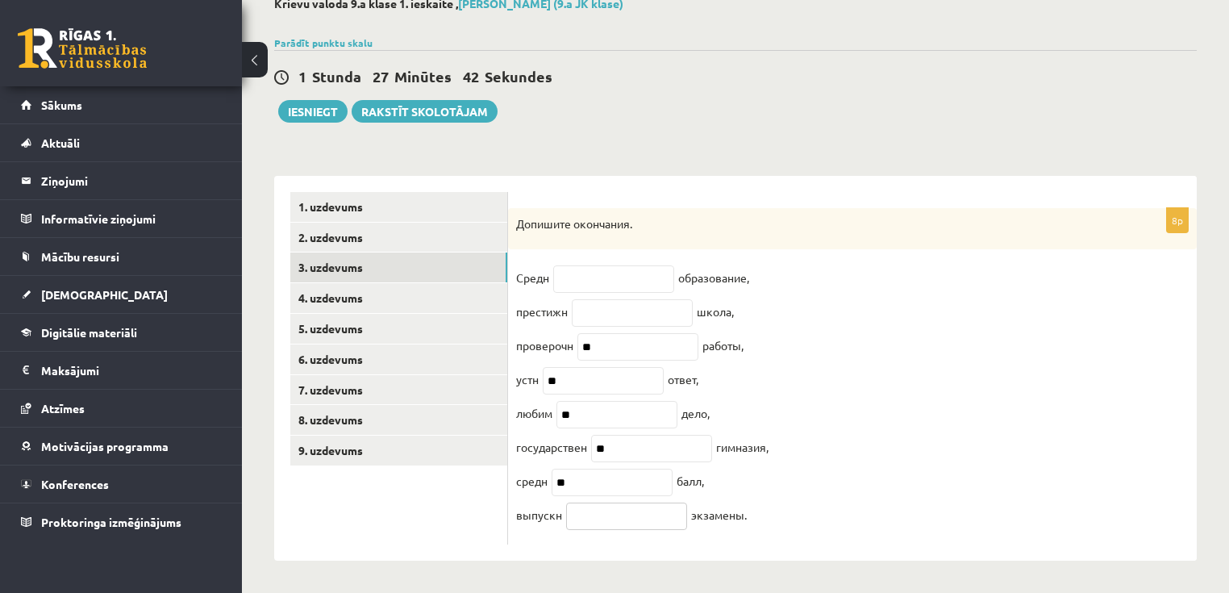
click at [584, 522] on input "text" at bounding box center [626, 515] width 121 height 27
type input "*"
type input "**"
click at [568, 274] on input "text" at bounding box center [613, 278] width 121 height 27
type input "**"
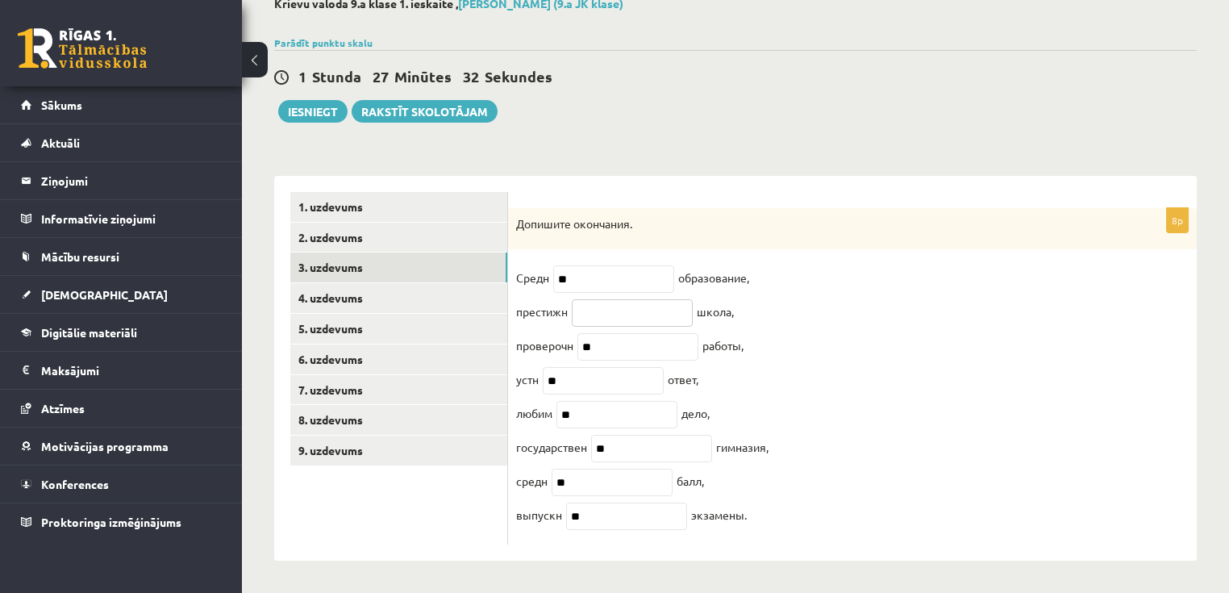
click at [592, 311] on input "text" at bounding box center [632, 312] width 121 height 27
type input "**"
click at [339, 288] on link "4. uzdevums" at bounding box center [398, 298] width 217 height 30
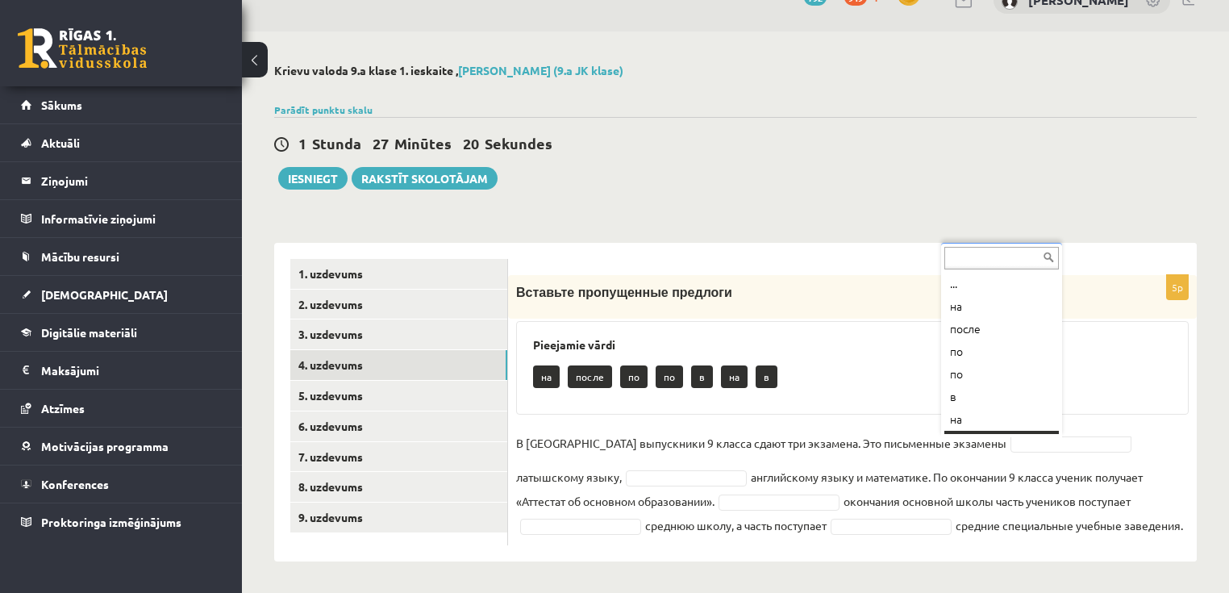
scroll to position [19, 0]
drag, startPoint x: 576, startPoint y: 486, endPoint x: 590, endPoint y: 473, distance: 18.9
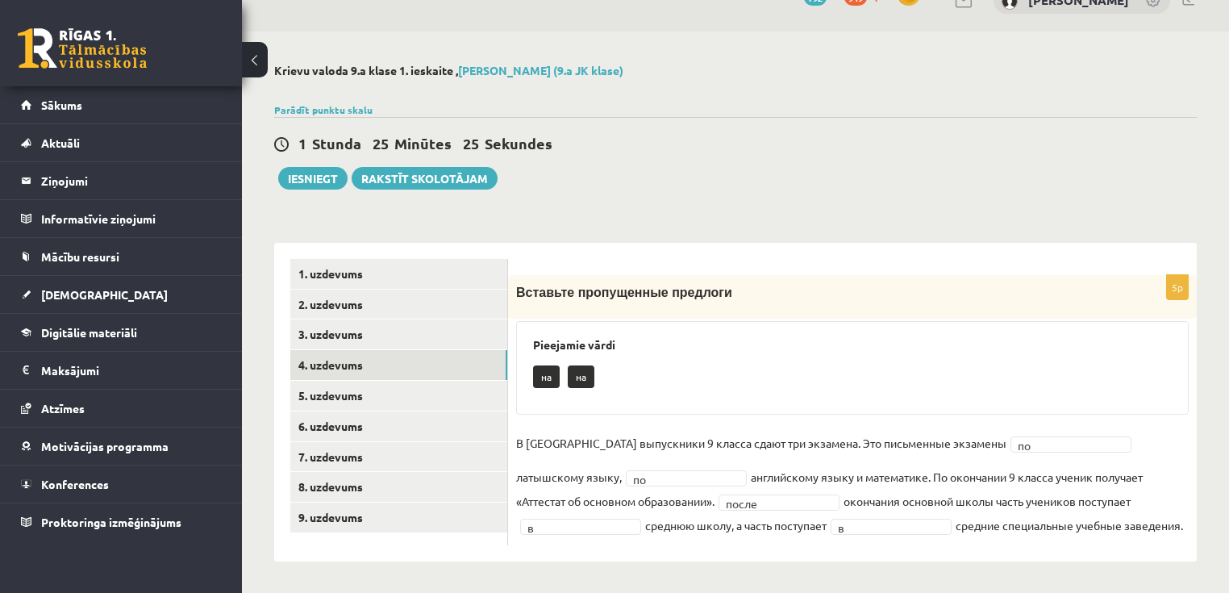
click at [1095, 524] on fieldset "В [GEOGRAPHIC_DATA] выпускники 9 класса сдают три экзамена. Это письменные экза…" at bounding box center [852, 484] width 673 height 106
drag, startPoint x: 705, startPoint y: 427, endPoint x: 696, endPoint y: 427, distance: 8.9
click at [703, 427] on div "5p Вставьте пропущенные предлоги Pieejamie vārdi на на В [GEOGRAPHIC_DATA] выпу…" at bounding box center [852, 410] width 689 height 270
drag, startPoint x: 611, startPoint y: 429, endPoint x: 565, endPoint y: 427, distance: 46.0
click at [588, 429] on div "5p Вставьте пропущенные предлоги Pieejamie vārdi на на В [GEOGRAPHIC_DATA] выпу…" at bounding box center [852, 410] width 689 height 270
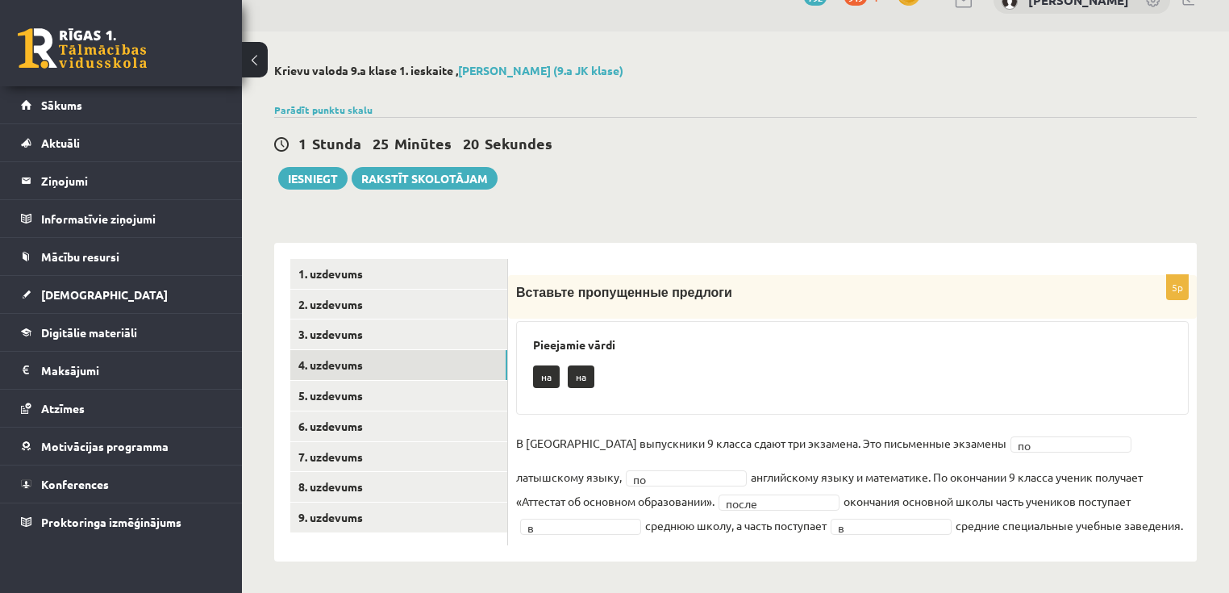
drag, startPoint x: 530, startPoint y: 426, endPoint x: 565, endPoint y: 431, distance: 35.8
click at [529, 426] on div "5p Вставьте пропущенные предлоги Pieejamie vārdi на на В [GEOGRAPHIC_DATA] выпу…" at bounding box center [852, 410] width 689 height 270
drag, startPoint x: 565, startPoint y: 431, endPoint x: 631, endPoint y: 429, distance: 65.3
click at [570, 431] on div "5p Вставьте пропущенные предлоги Pieejamie vārdi на на В [GEOGRAPHIC_DATA] выпу…" at bounding box center [852, 410] width 689 height 270
drag, startPoint x: 760, startPoint y: 429, endPoint x: 889, endPoint y: 419, distance: 129.4
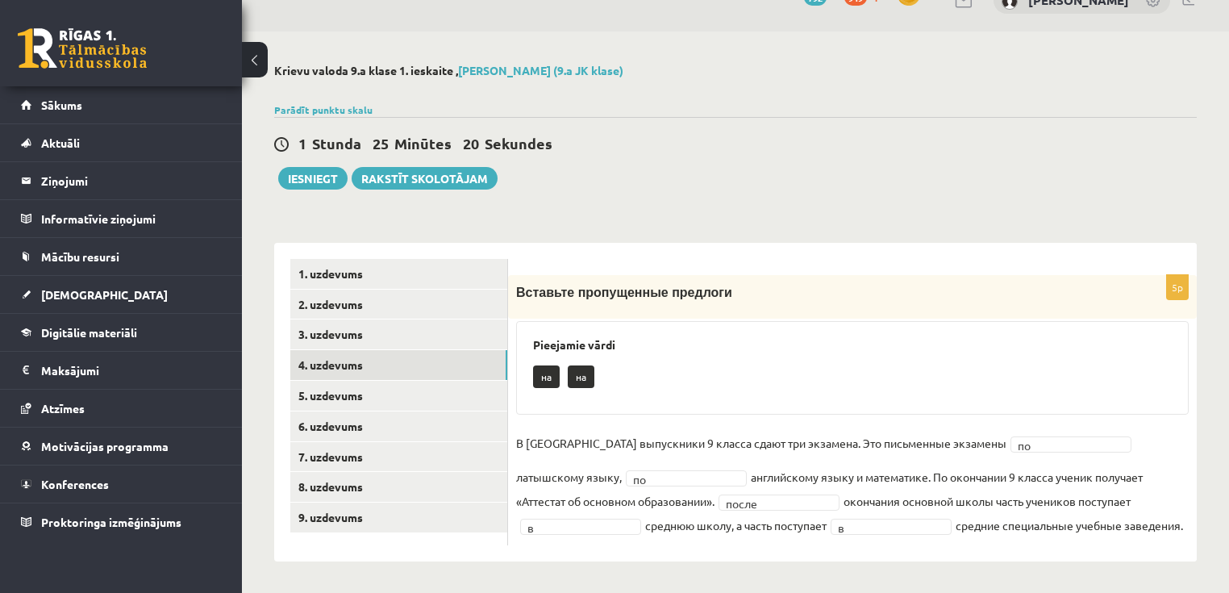
click at [787, 428] on div "5p Вставьте пропущенные предлоги Pieejamie vārdi на на В [GEOGRAPHIC_DATA] выпу…" at bounding box center [852, 410] width 689 height 270
click at [889, 419] on div "5p Вставьте пропущенные предлоги Pieejamie vārdi на на В [GEOGRAPHIC_DATA] выпу…" at bounding box center [852, 410] width 689 height 270
drag, startPoint x: 948, startPoint y: 421, endPoint x: 1089, endPoint y: 416, distance: 141.2
click at [987, 423] on div "5p Вставьте пропущенные предлоги Pieejamie vārdi на на В [GEOGRAPHIC_DATA] выпу…" at bounding box center [852, 410] width 689 height 270
drag, startPoint x: 1110, startPoint y: 416, endPoint x: 1140, endPoint y: 423, distance: 31.3
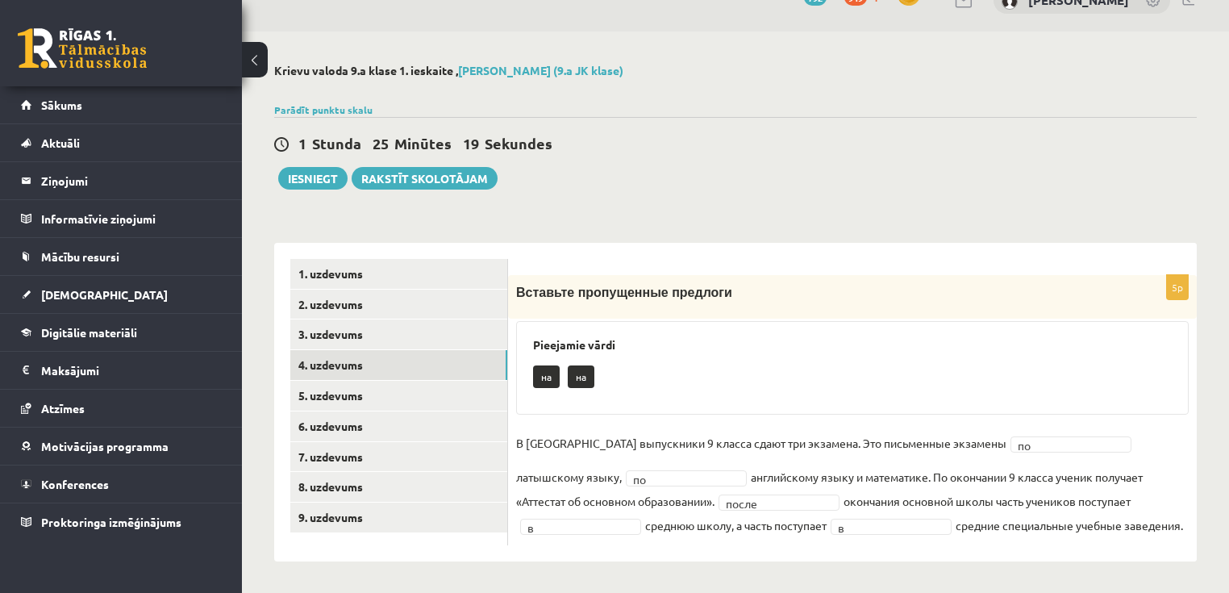
click at [1110, 417] on div "5p Вставьте пропущенные предлоги Pieejamie vārdi на на В [GEOGRAPHIC_DATA] выпу…" at bounding box center [852, 410] width 689 height 270
drag, startPoint x: 1152, startPoint y: 423, endPoint x: 1167, endPoint y: 423, distance: 15.3
click at [1156, 424] on div "5p Вставьте пропущенные предлоги Pieejamie vārdi на на В [GEOGRAPHIC_DATA] выпу…" at bounding box center [852, 410] width 689 height 270
click at [1181, 422] on div "5p Вставьте пропущенные предлоги Pieejamie vārdi на на В [GEOGRAPHIC_DATA] выпу…" at bounding box center [852, 410] width 689 height 270
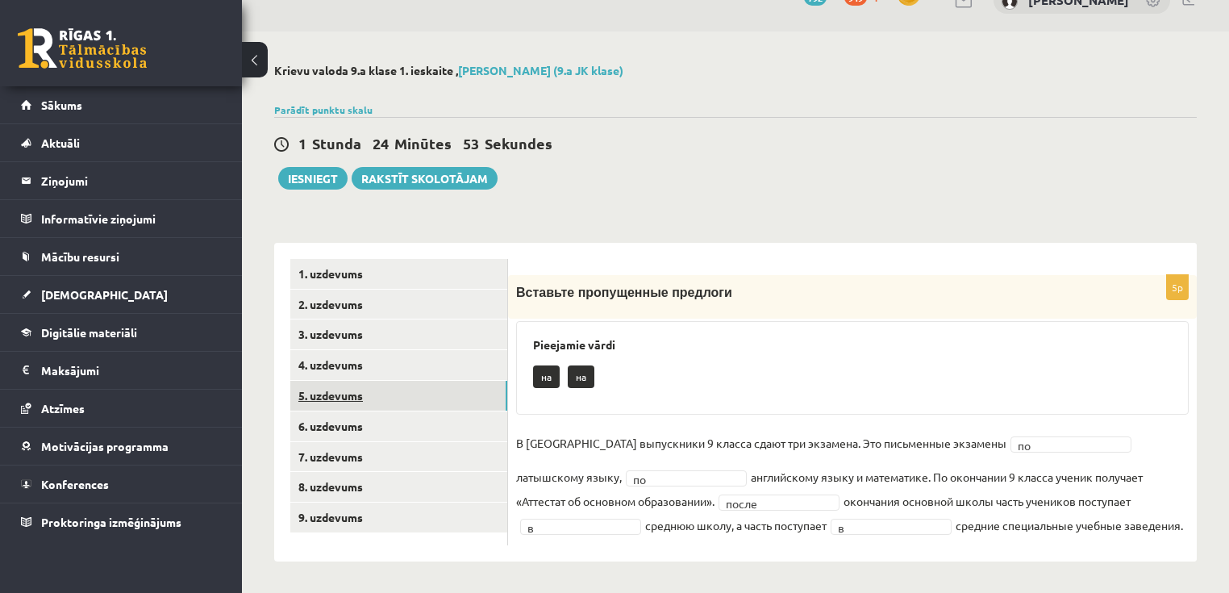
click at [397, 394] on link "5. uzdevums" at bounding box center [398, 396] width 217 height 30
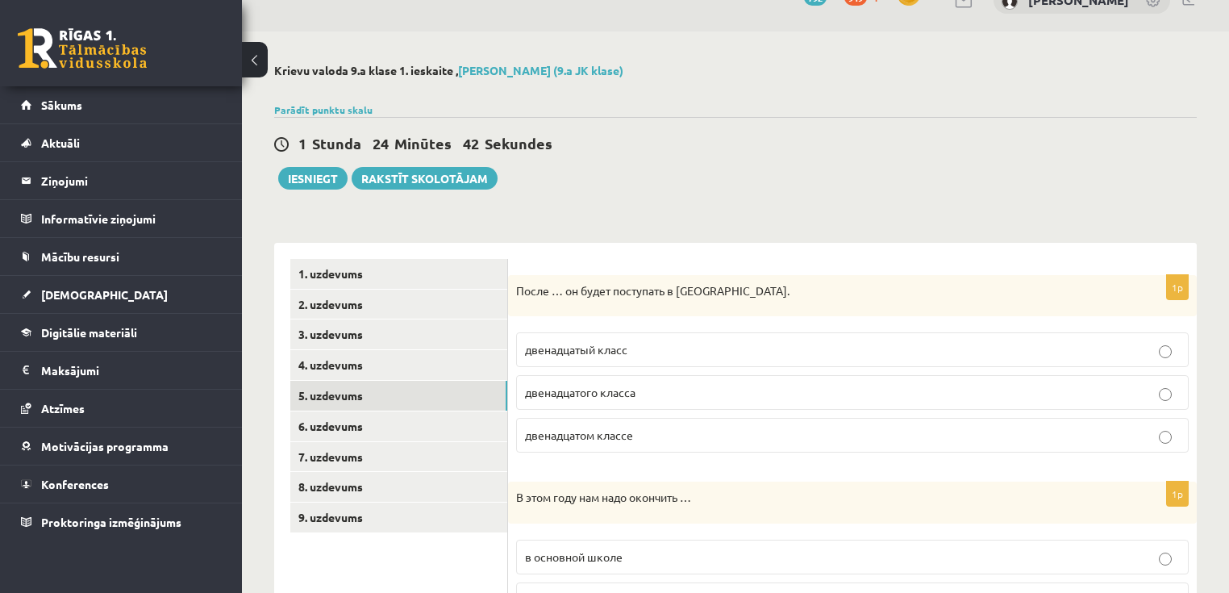
click at [623, 396] on span "двенадцатого класса" at bounding box center [580, 392] width 110 height 15
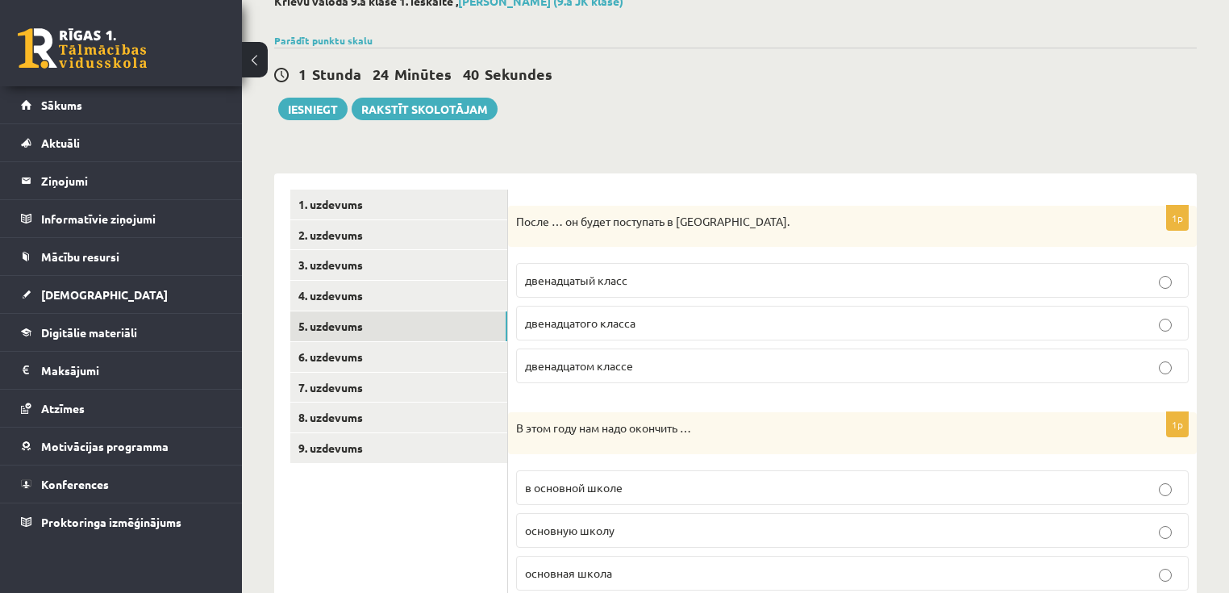
scroll to position [160, 0]
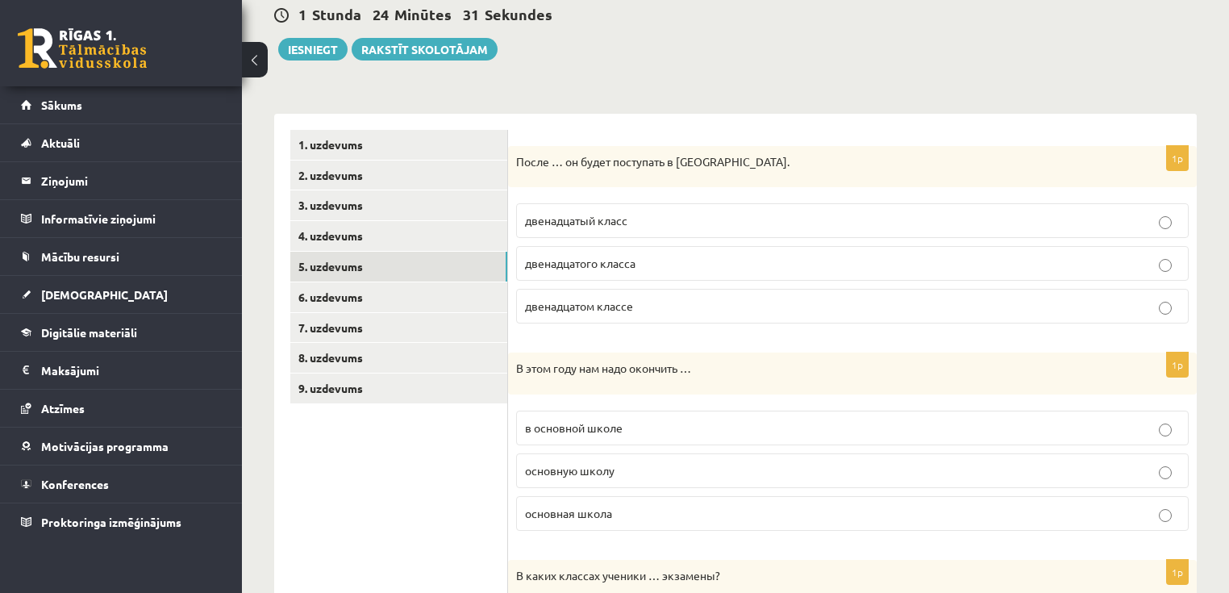
click at [611, 464] on span "основную школу" at bounding box center [570, 470] width 90 height 15
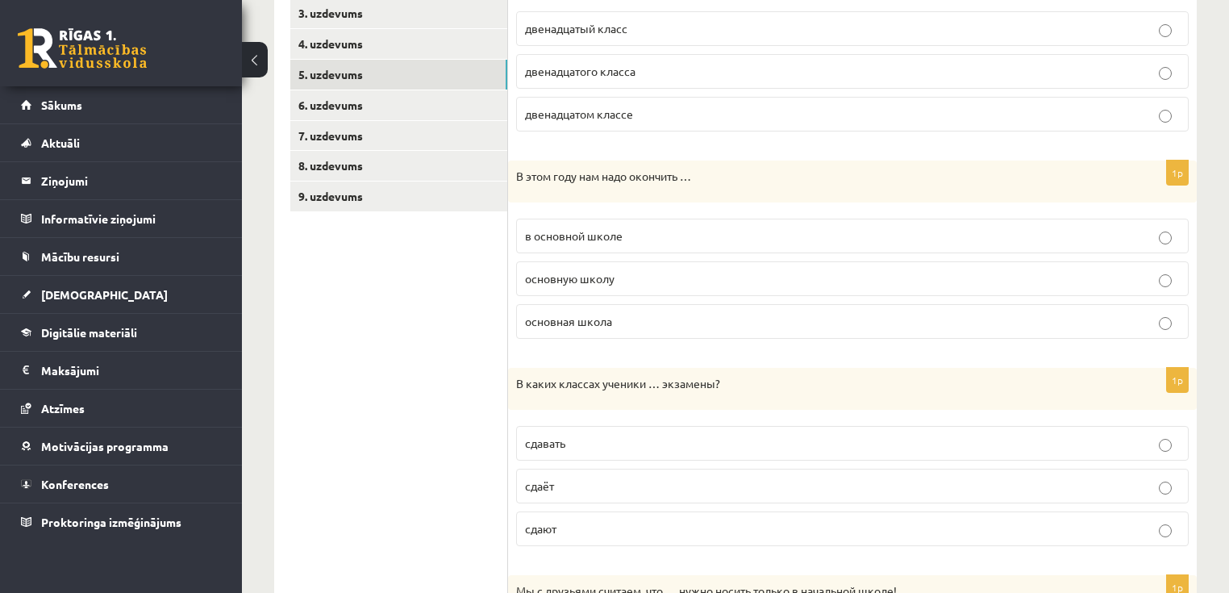
scroll to position [353, 0]
click at [569, 519] on p "сдают" at bounding box center [852, 527] width 655 height 17
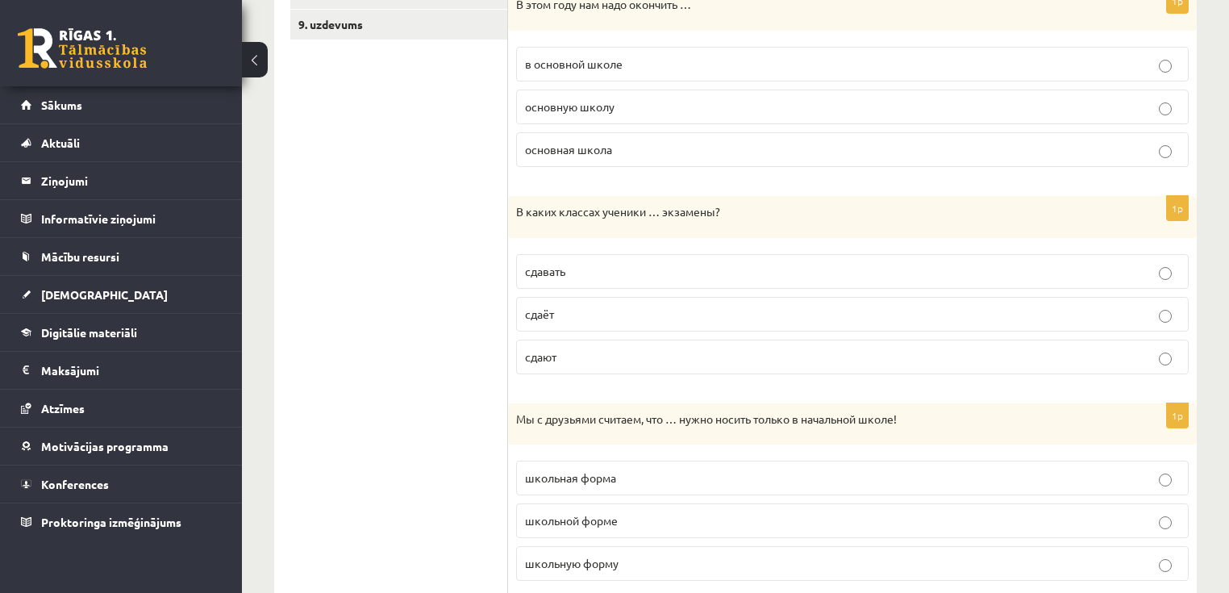
scroll to position [547, 0]
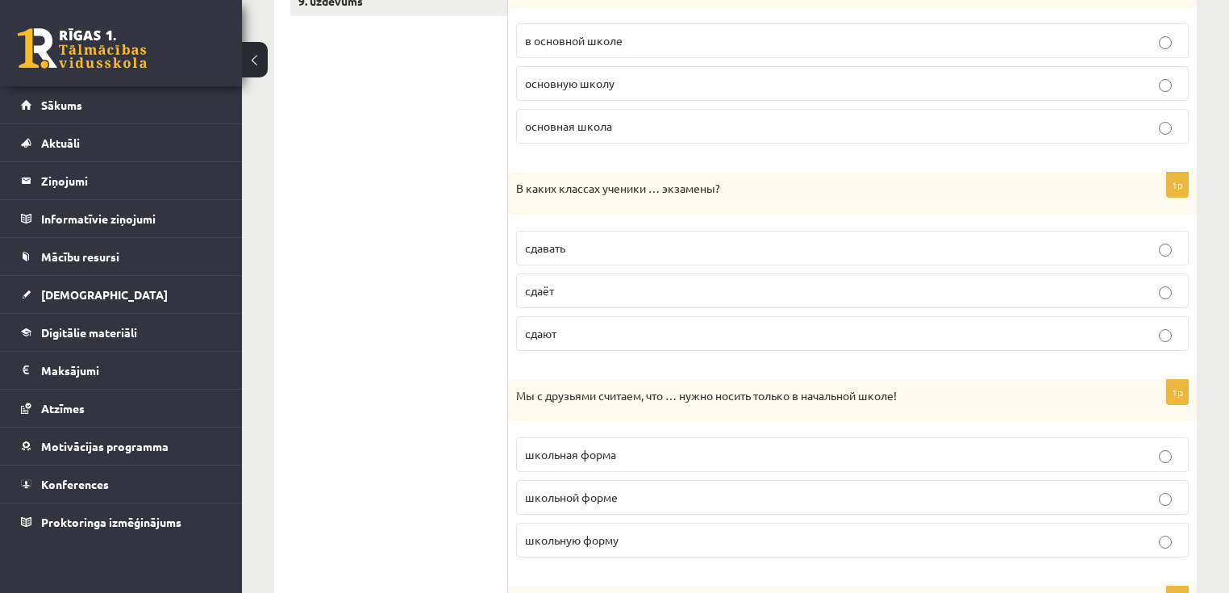
click at [598, 537] on span "школьную форму" at bounding box center [572, 539] width 94 height 15
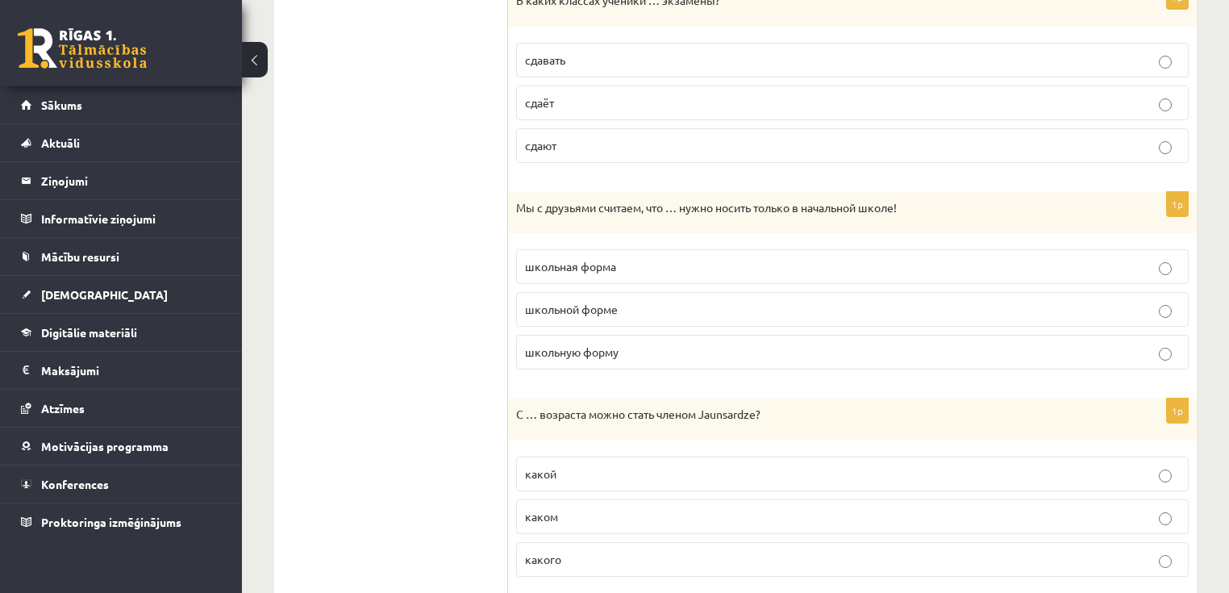
scroll to position [740, 0]
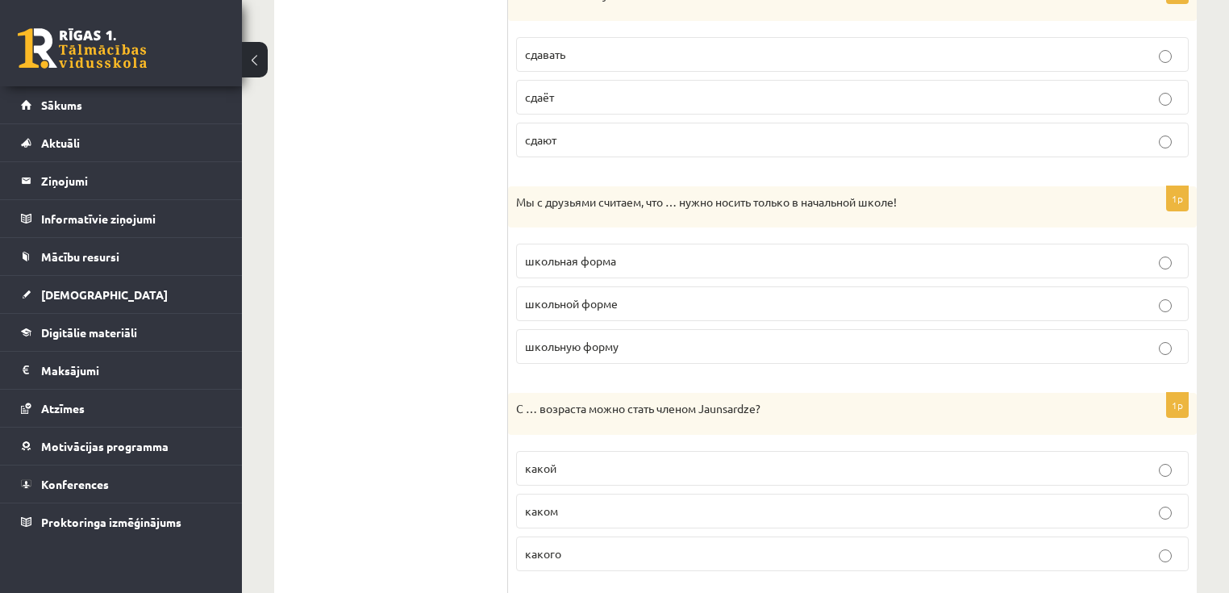
click at [558, 545] on p "какого" at bounding box center [852, 553] width 655 height 17
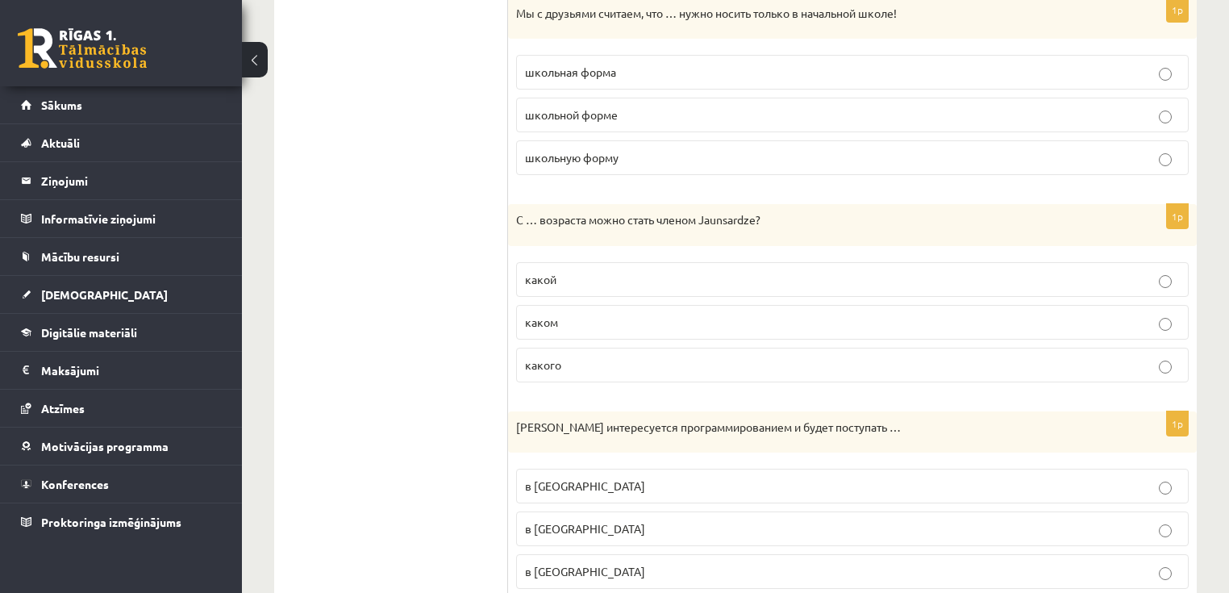
scroll to position [934, 0]
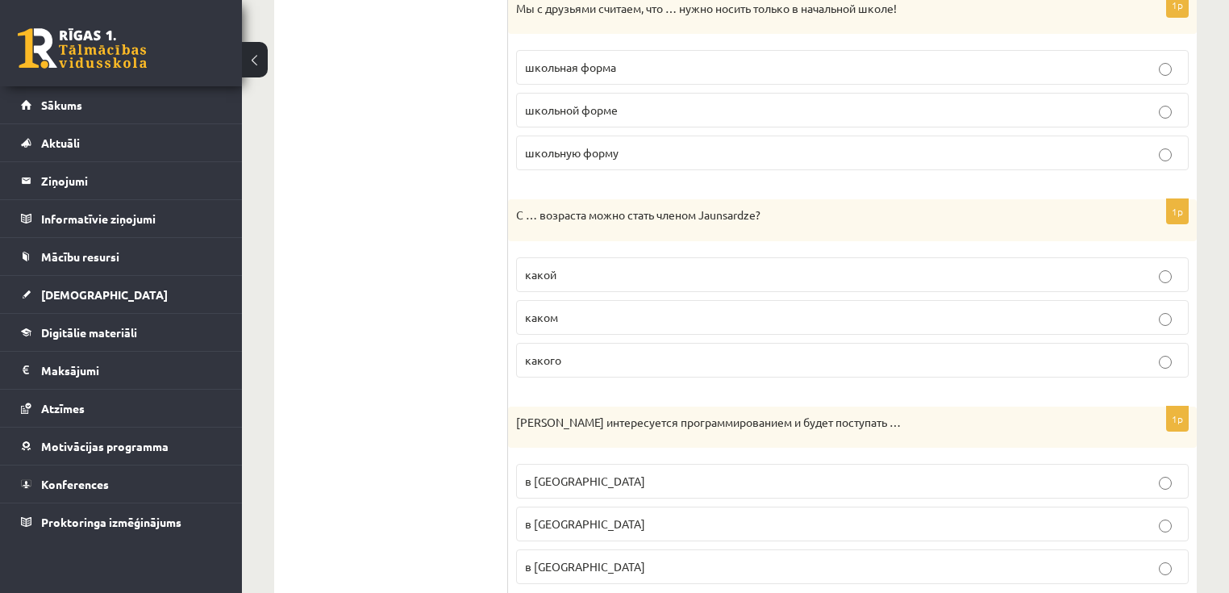
click at [598, 506] on label "в [GEOGRAPHIC_DATA]" at bounding box center [852, 523] width 673 height 35
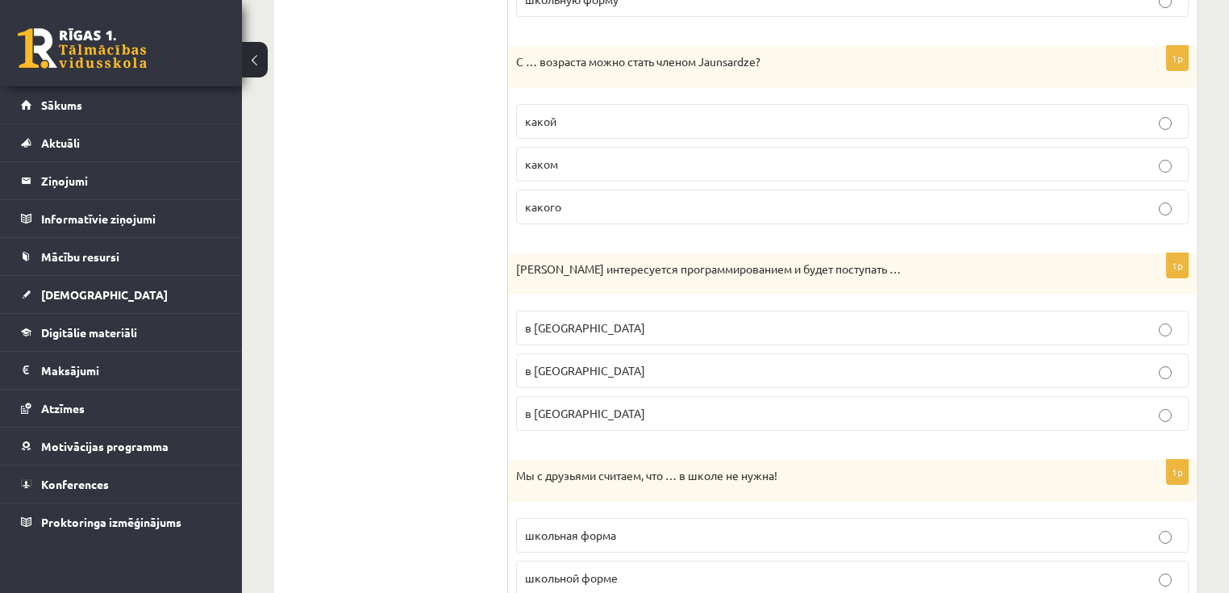
scroll to position [1128, 0]
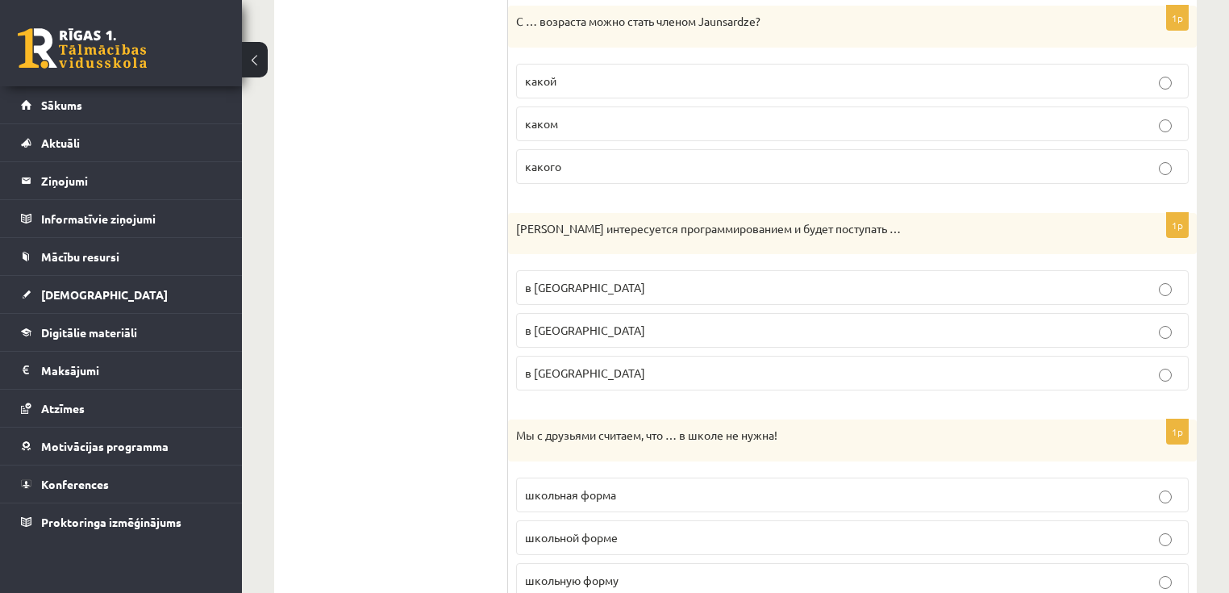
click at [416, 494] on ul "1. uzdevums 2. uzdevums 3. uzdevums 4. uzdevums 5. uzdevums 6. uzdevums 7. uzde…" at bounding box center [399, 197] width 218 height 2070
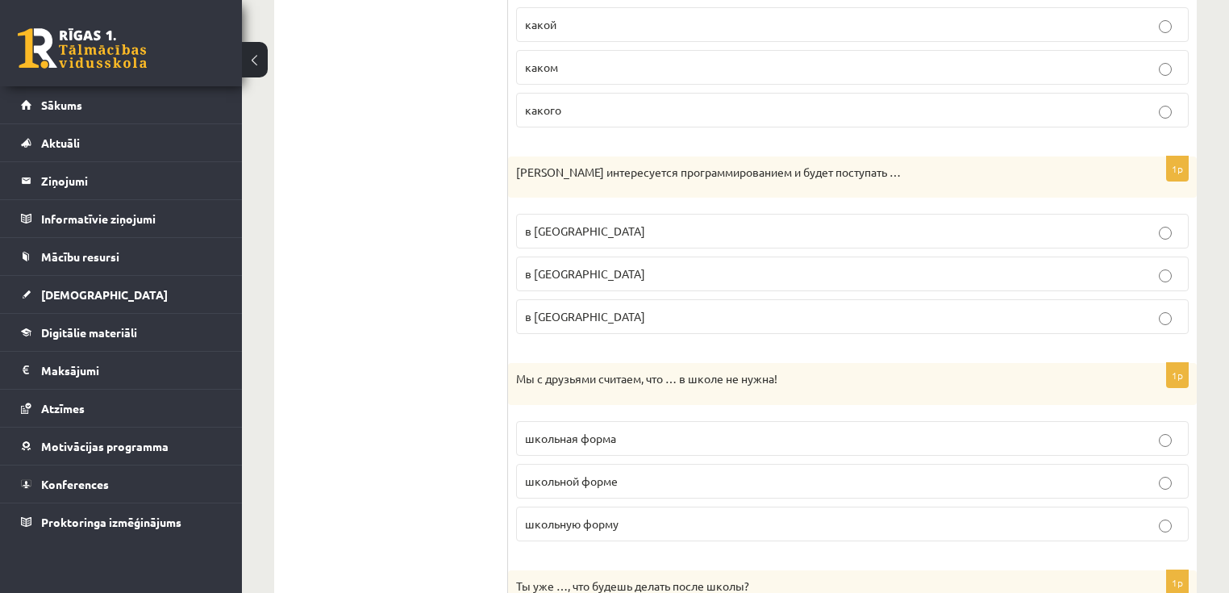
scroll to position [1192, 0]
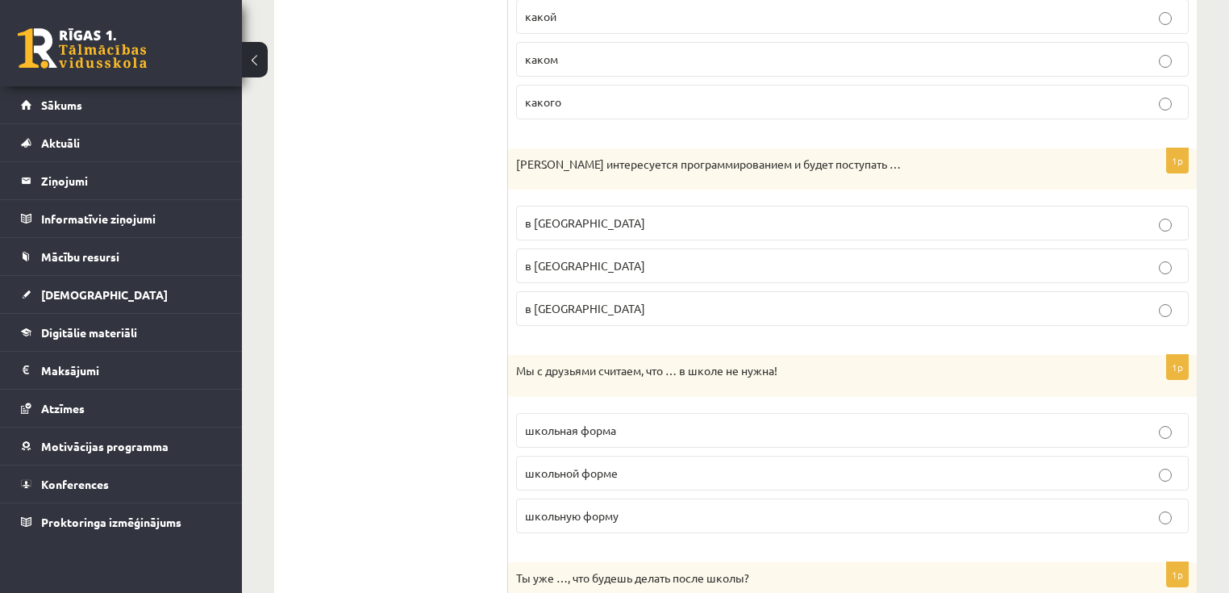
click at [616, 429] on span "школьная форма" at bounding box center [570, 430] width 91 height 15
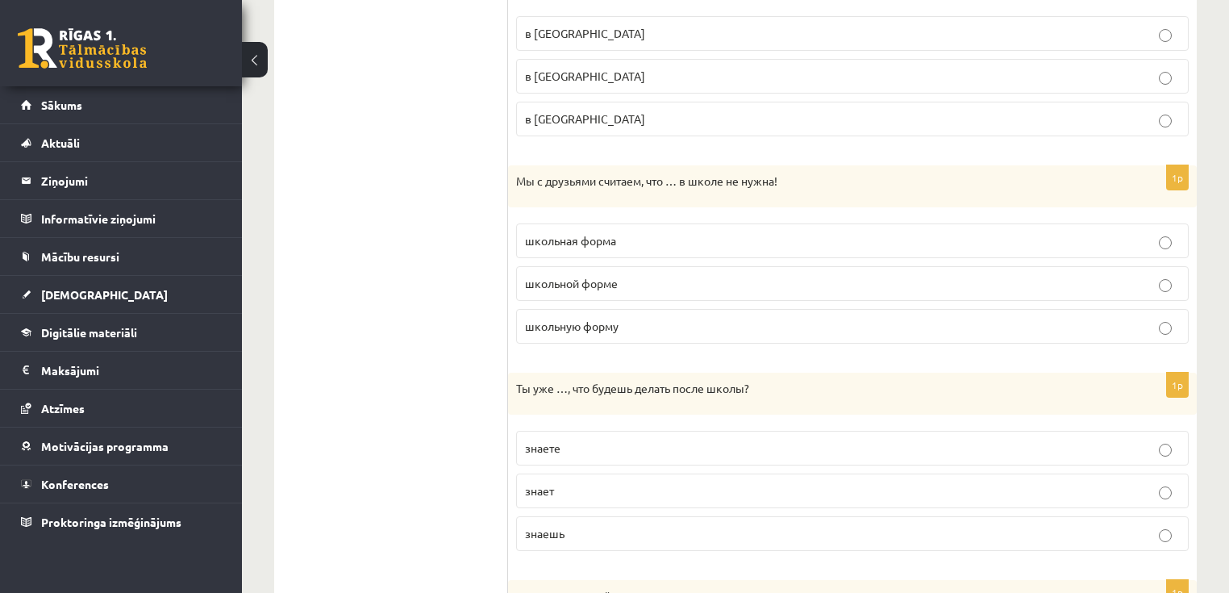
scroll to position [1386, 0]
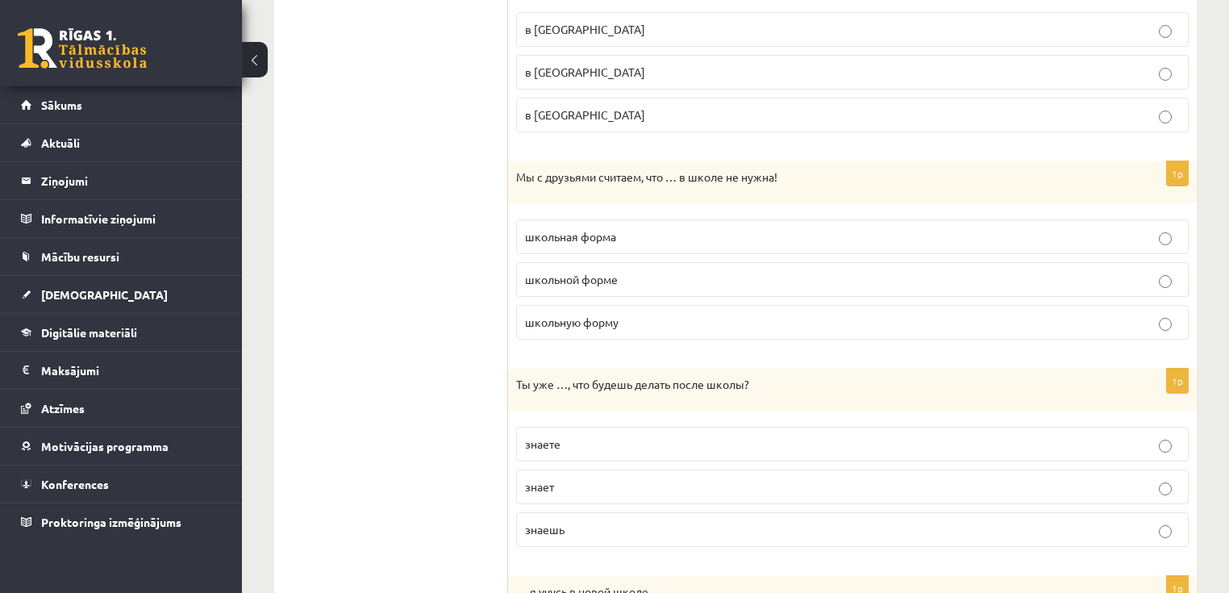
click at [575, 522] on p "знаешь" at bounding box center [852, 529] width 655 height 17
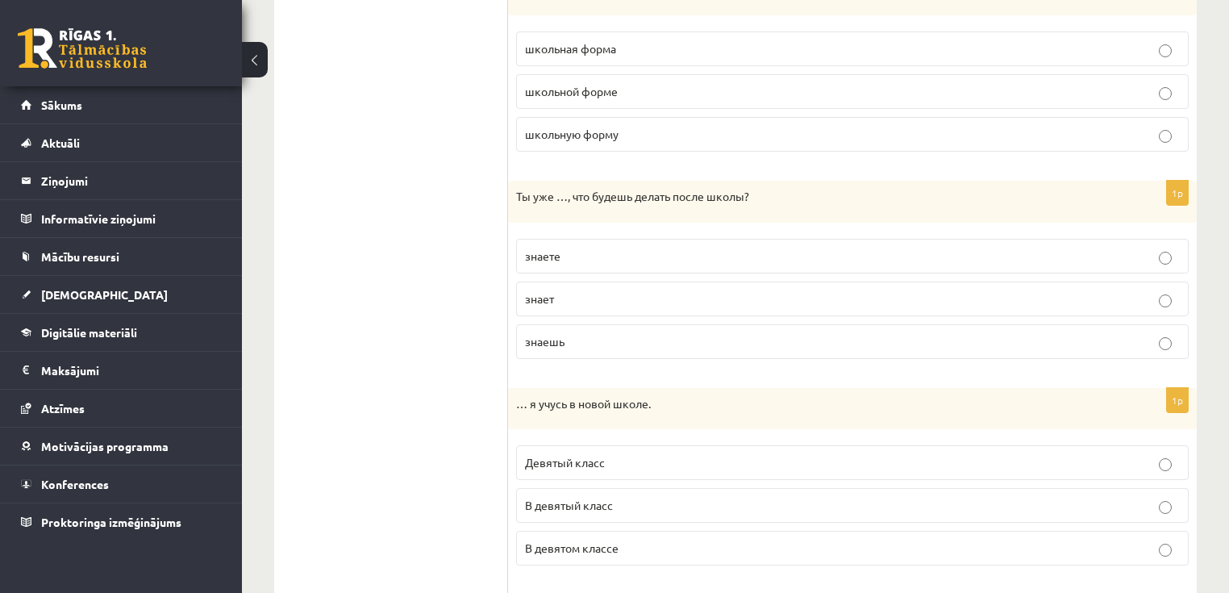
scroll to position [1579, 0]
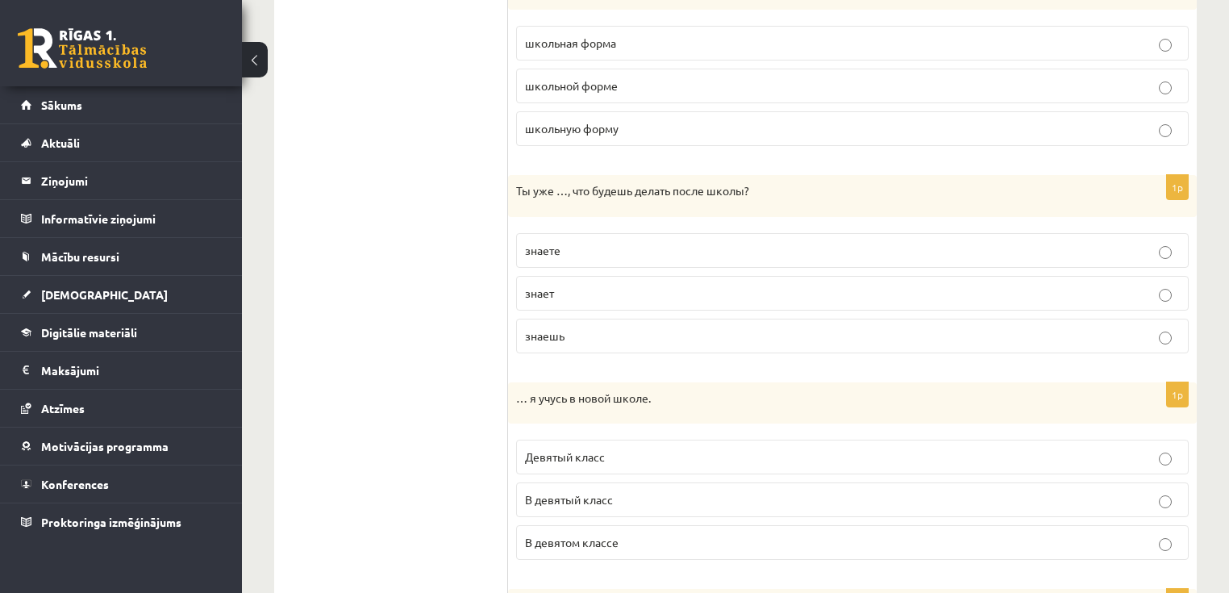
click at [623, 534] on p "В девятом классе" at bounding box center [852, 542] width 655 height 17
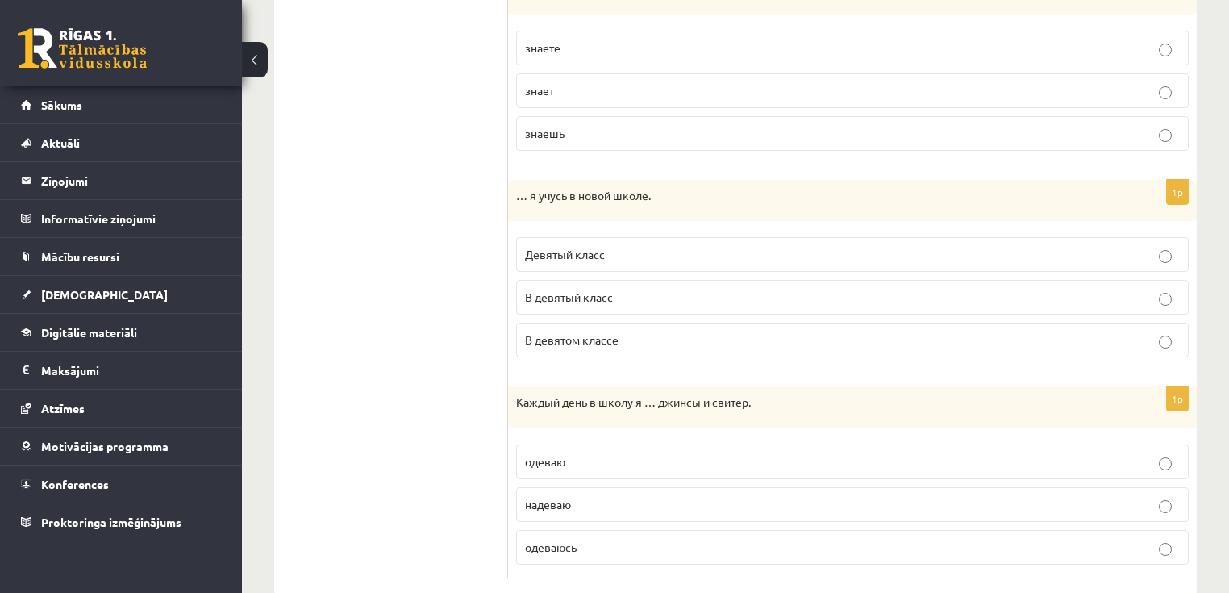
scroll to position [1804, 0]
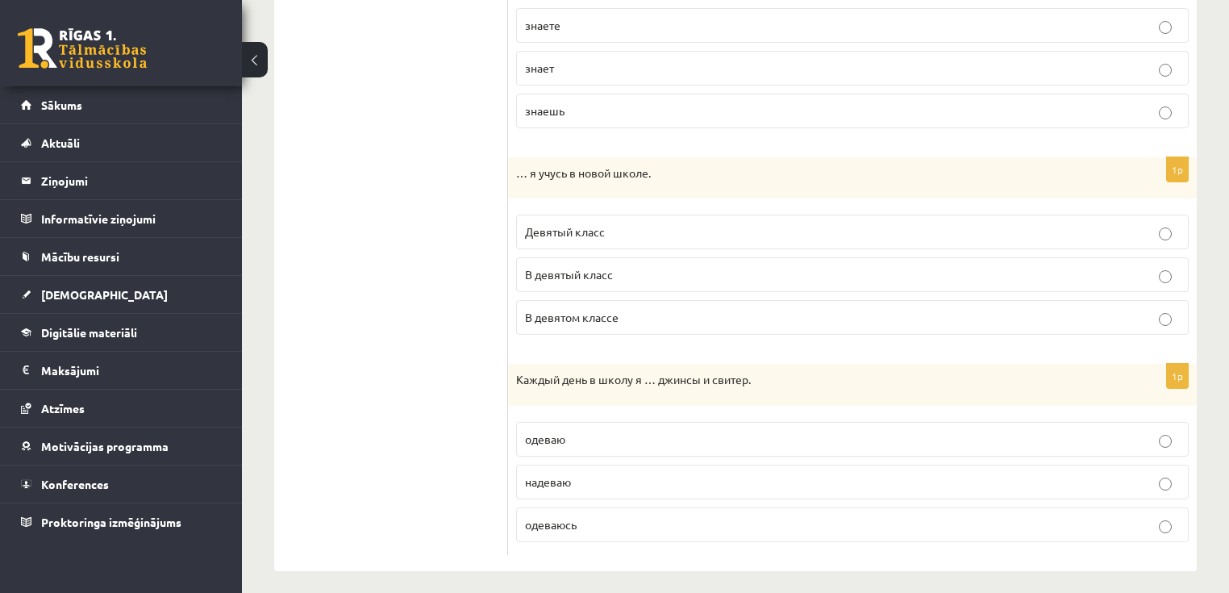
click at [606, 475] on p "надеваю" at bounding box center [852, 481] width 655 height 17
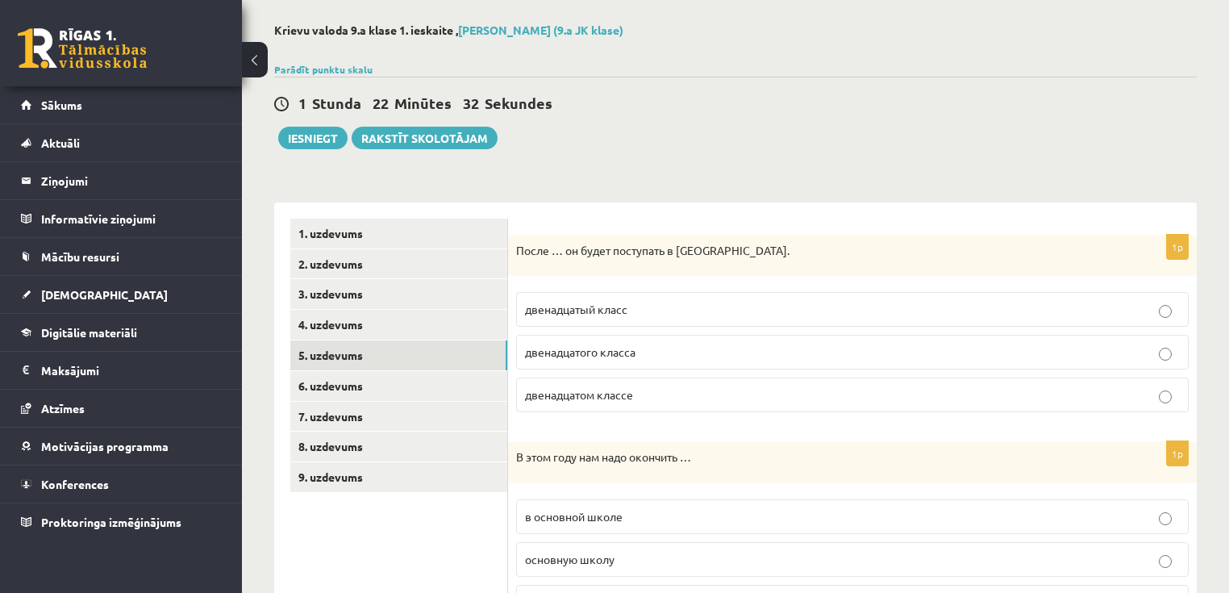
scroll to position [62, 0]
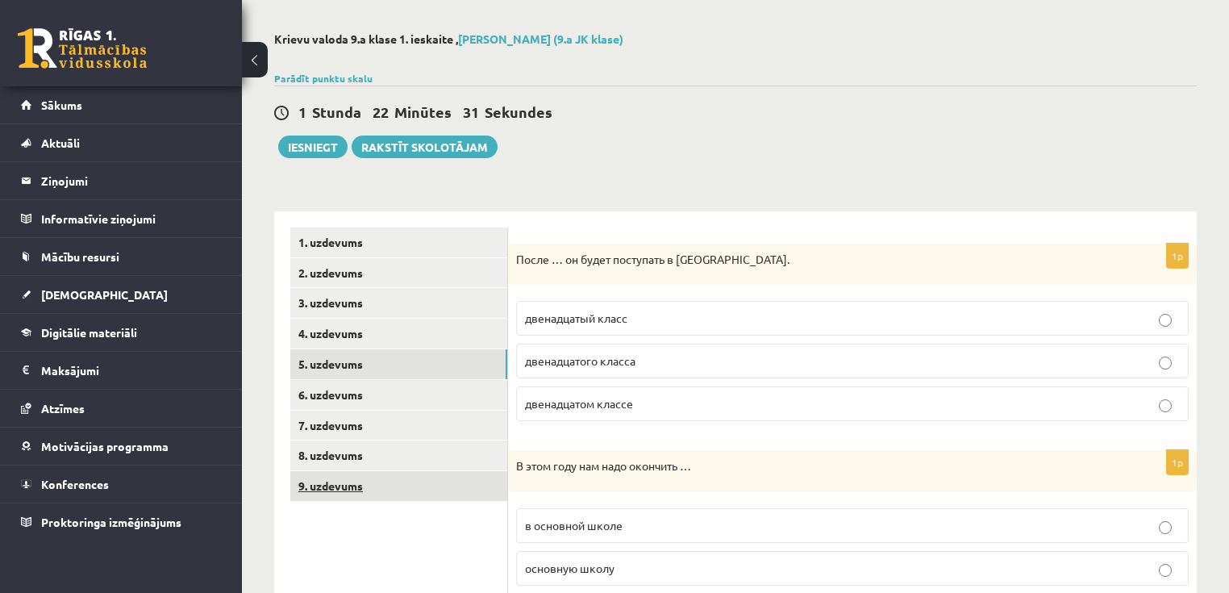
click at [367, 477] on link "9. uzdevums" at bounding box center [398, 486] width 217 height 30
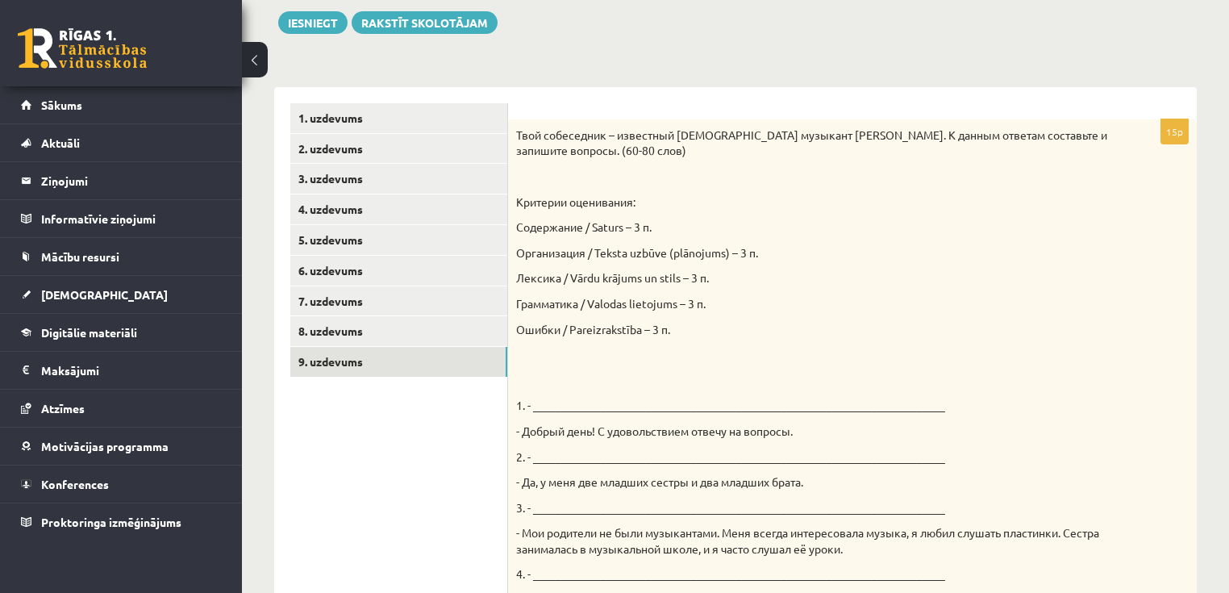
scroll to position [191, 0]
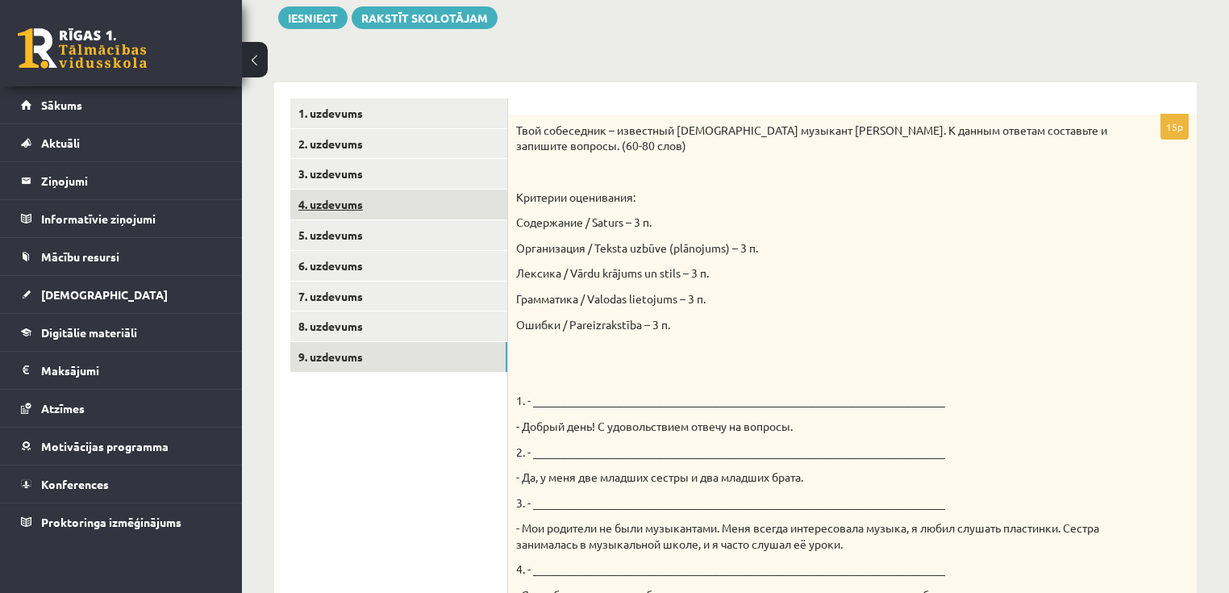
click at [364, 204] on link "4. uzdevums" at bounding box center [398, 205] width 217 height 30
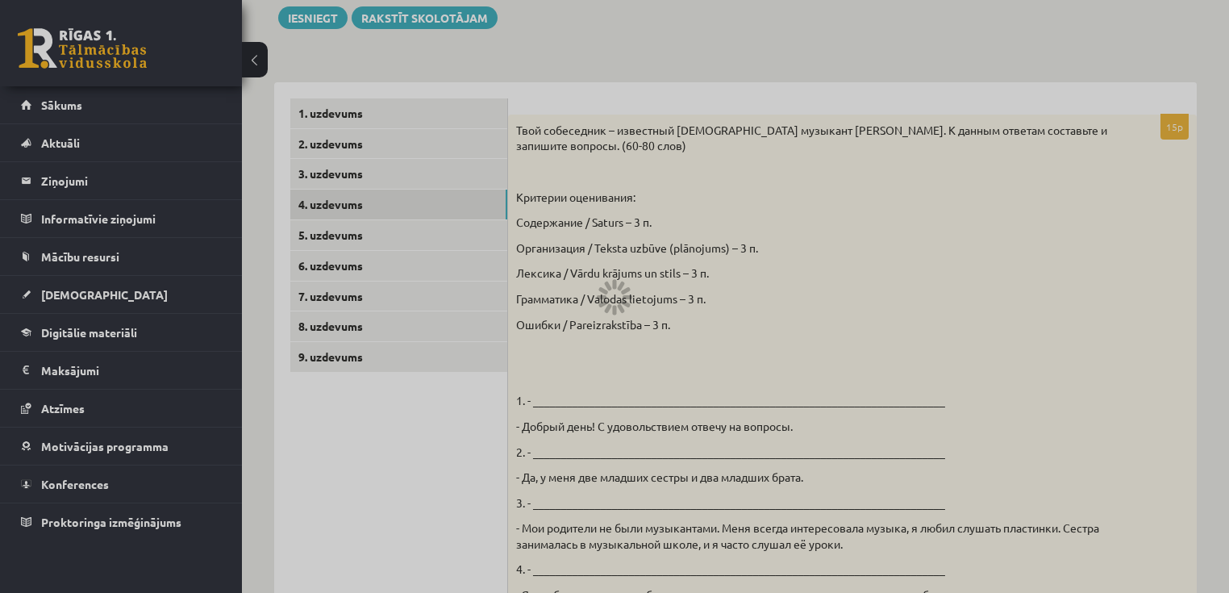
scroll to position [32, 0]
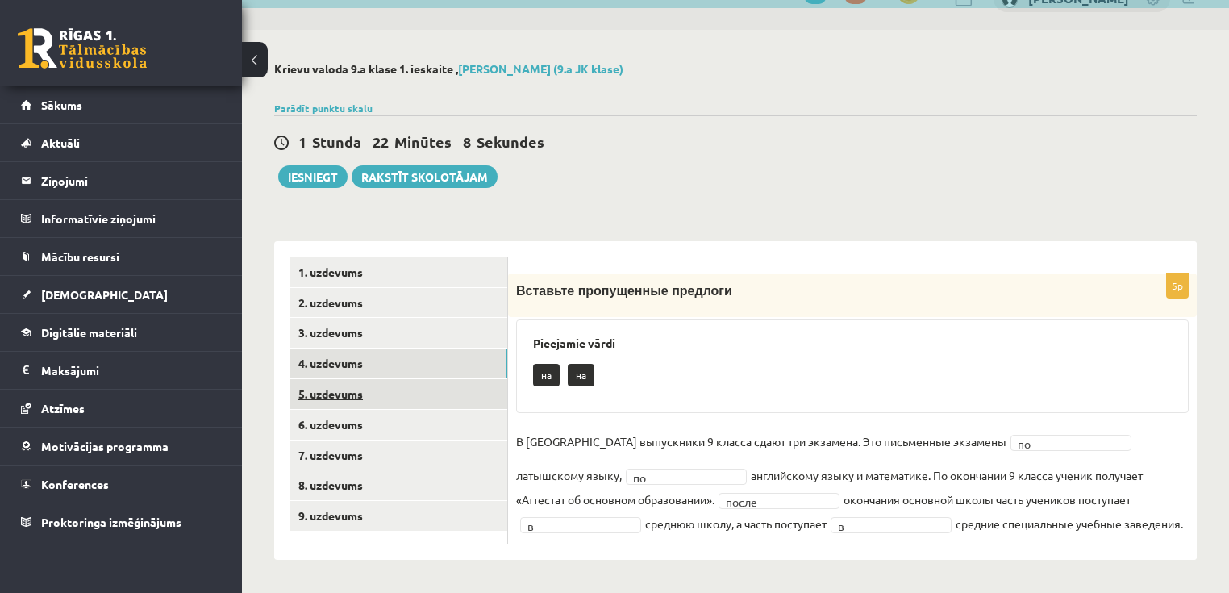
click at [357, 389] on link "5. uzdevums" at bounding box center [398, 394] width 217 height 30
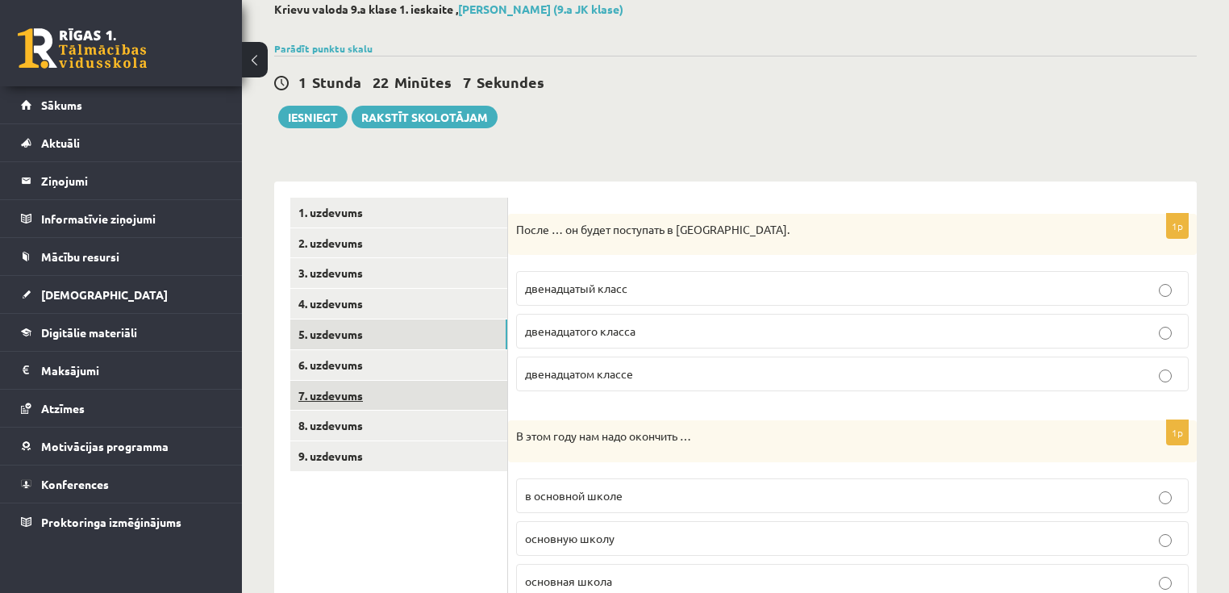
scroll to position [97, 0]
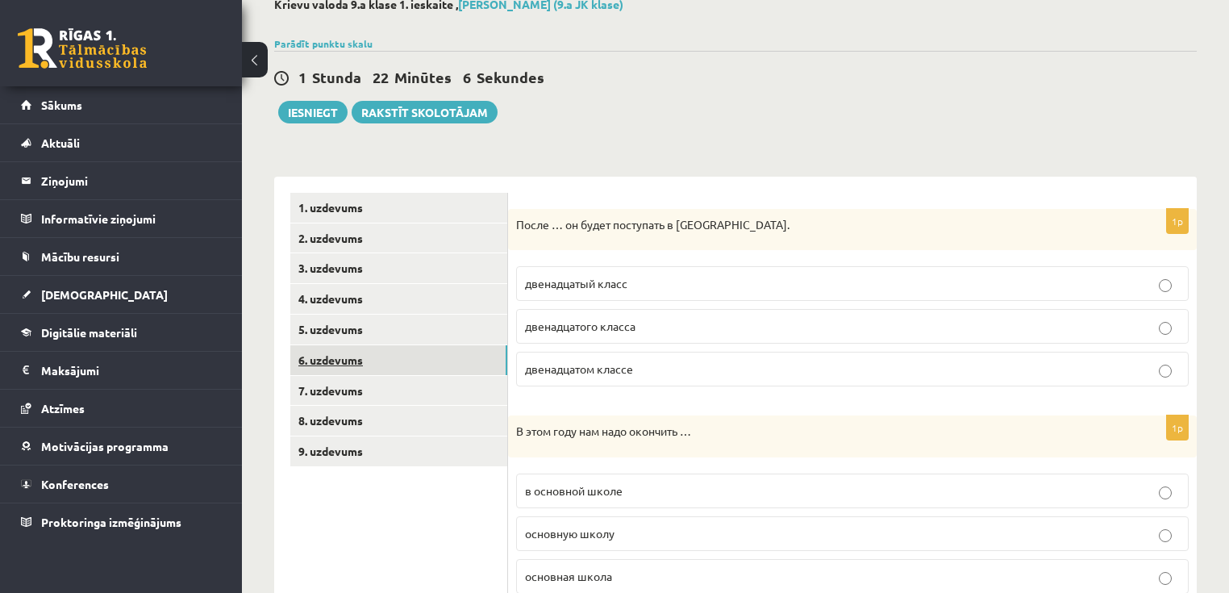
click at [365, 361] on link "6. uzdevums" at bounding box center [398, 360] width 217 height 30
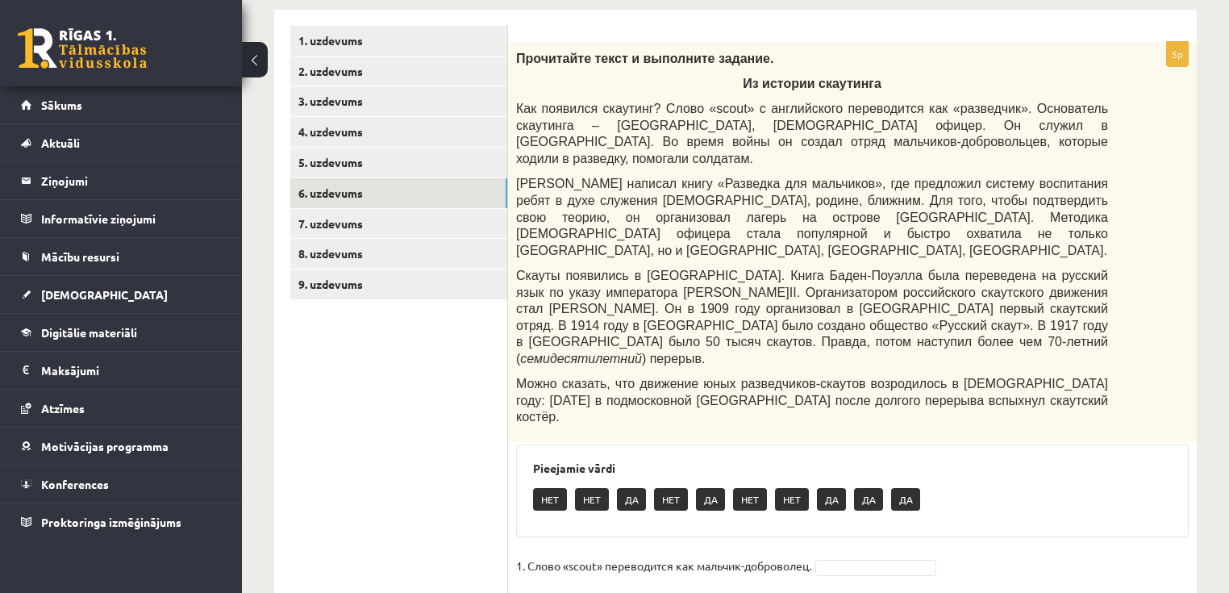
scroll to position [254, 0]
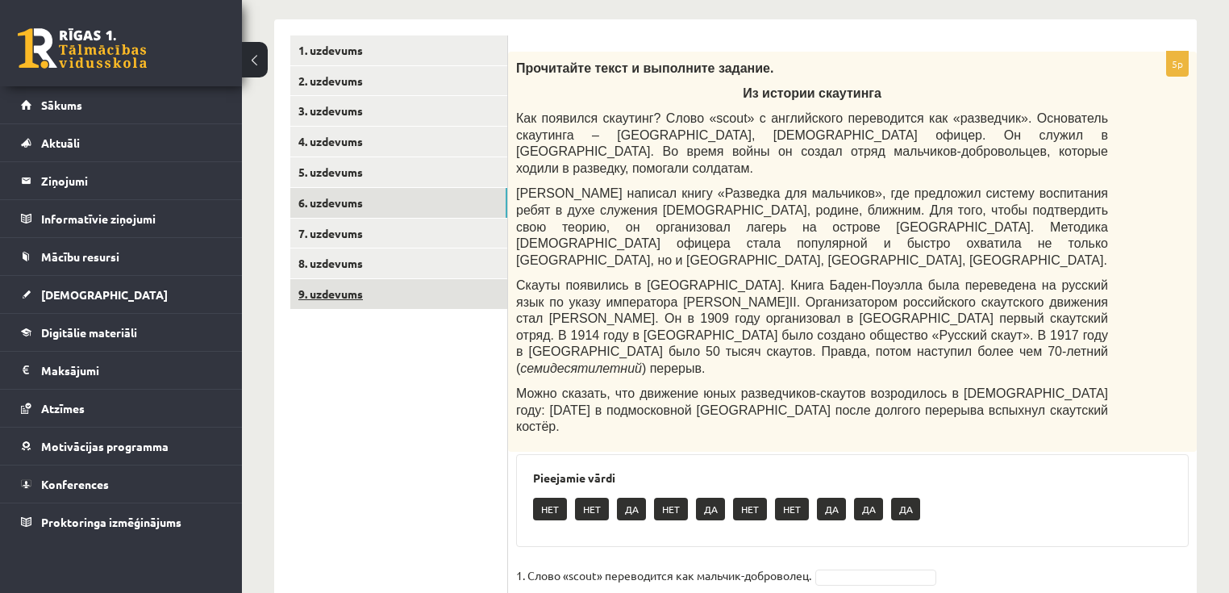
click at [335, 290] on link "9. uzdevums" at bounding box center [398, 294] width 217 height 30
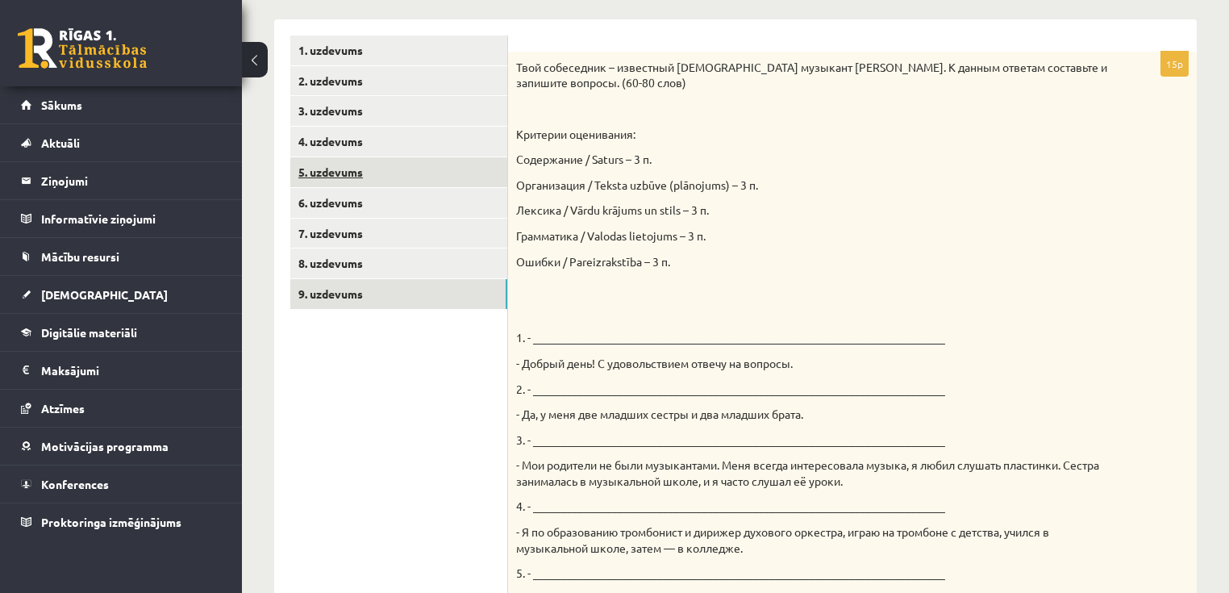
click at [356, 181] on link "5. uzdevums" at bounding box center [398, 172] width 217 height 30
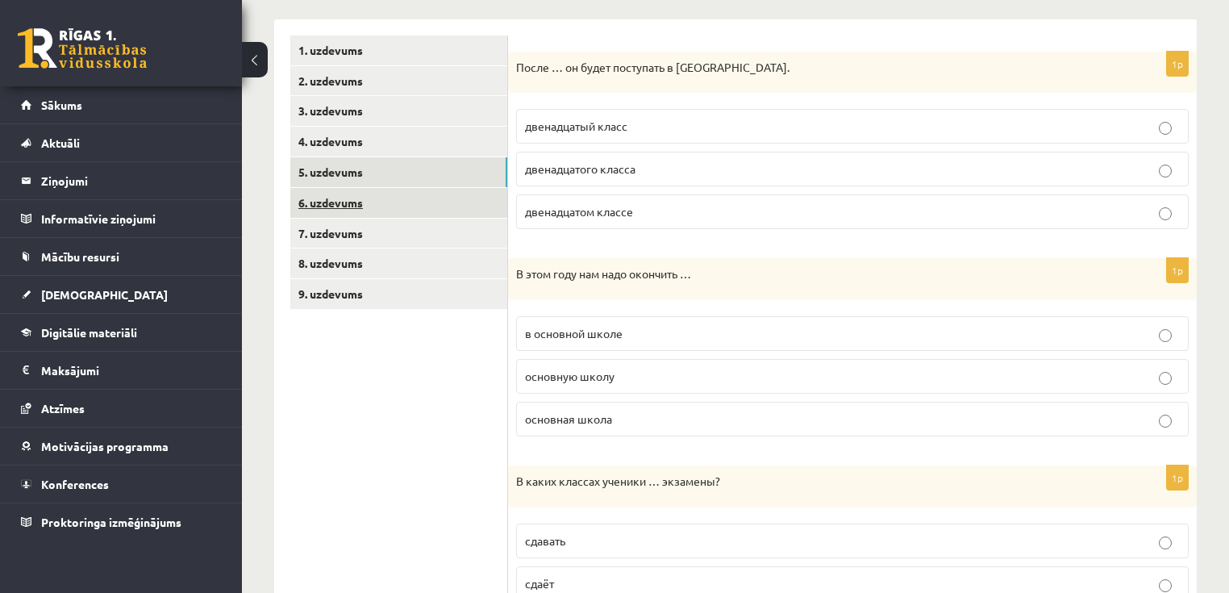
click at [357, 206] on link "6. uzdevums" at bounding box center [398, 203] width 217 height 30
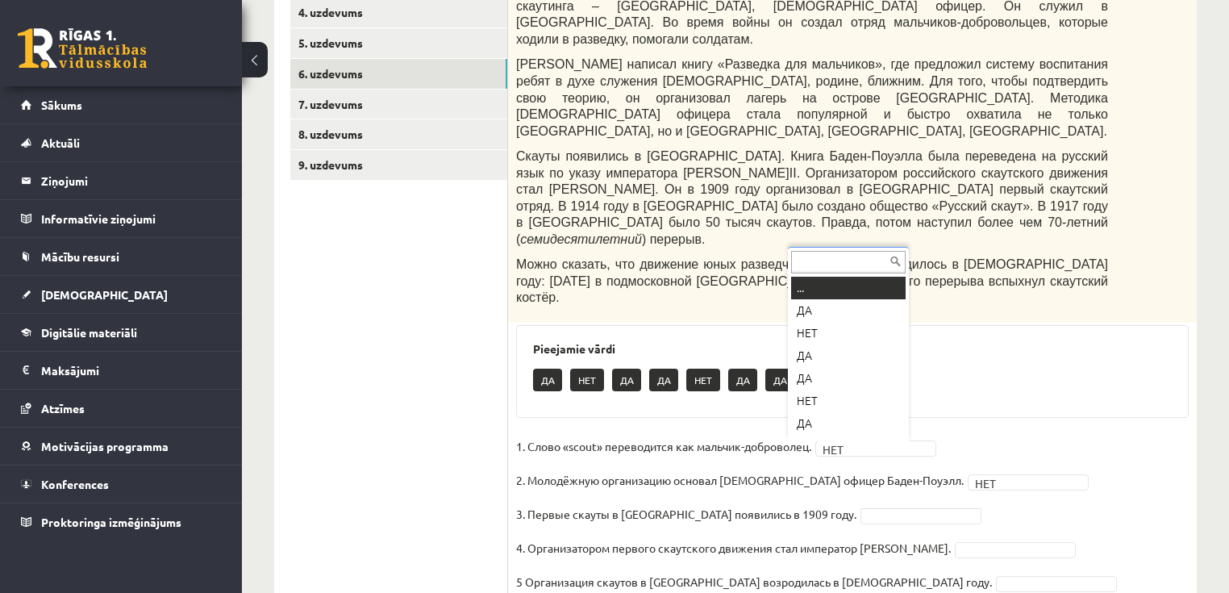
scroll to position [19, 0]
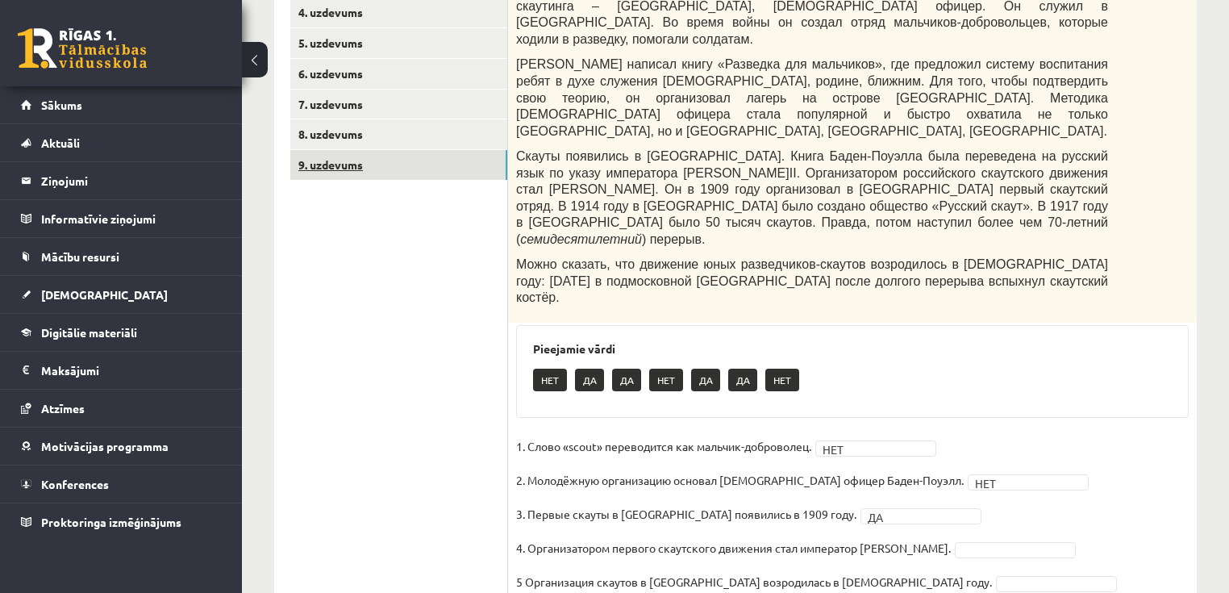
click at [347, 165] on link "9. uzdevums" at bounding box center [398, 165] width 217 height 30
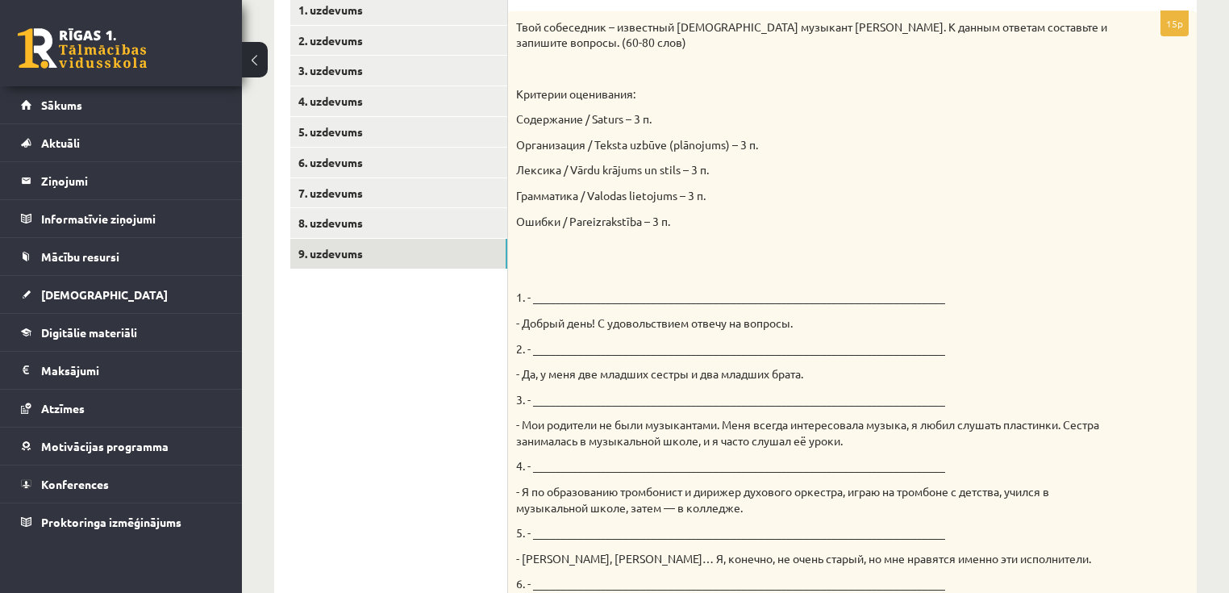
scroll to position [319, 0]
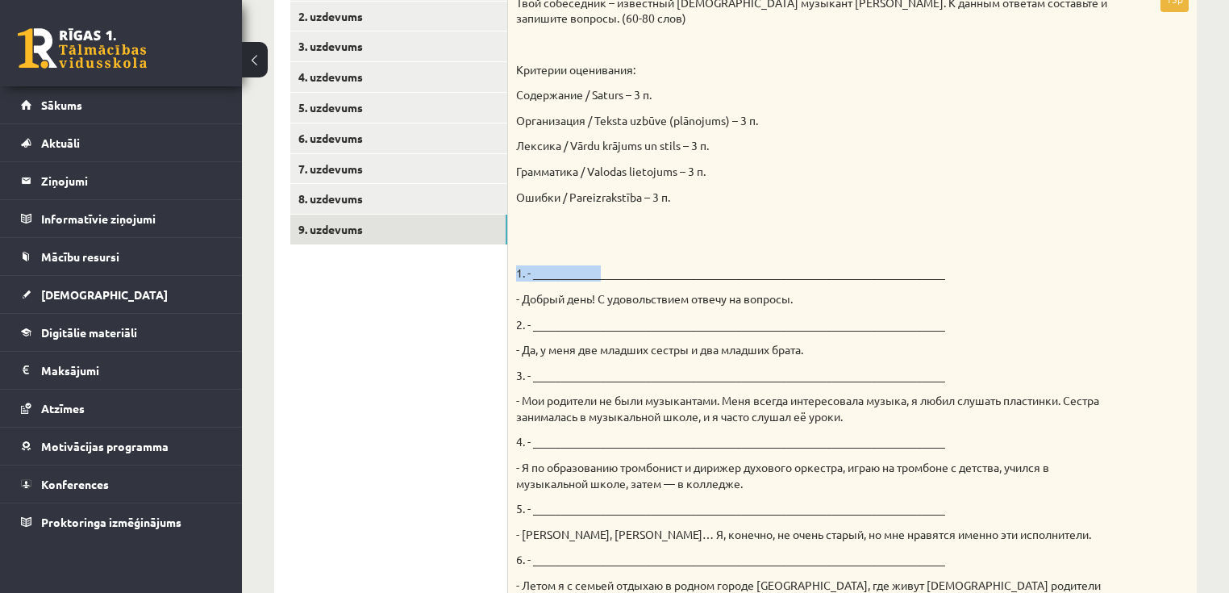
drag, startPoint x: 517, startPoint y: 275, endPoint x: 623, endPoint y: 274, distance: 106.5
click at [619, 273] on p "1. - _________________________________________________________________________" at bounding box center [812, 273] width 592 height 16
drag, startPoint x: 522, startPoint y: 324, endPoint x: 575, endPoint y: 329, distance: 53.4
click at [564, 329] on p "2. - _________________________________________________________________________" at bounding box center [812, 325] width 592 height 16
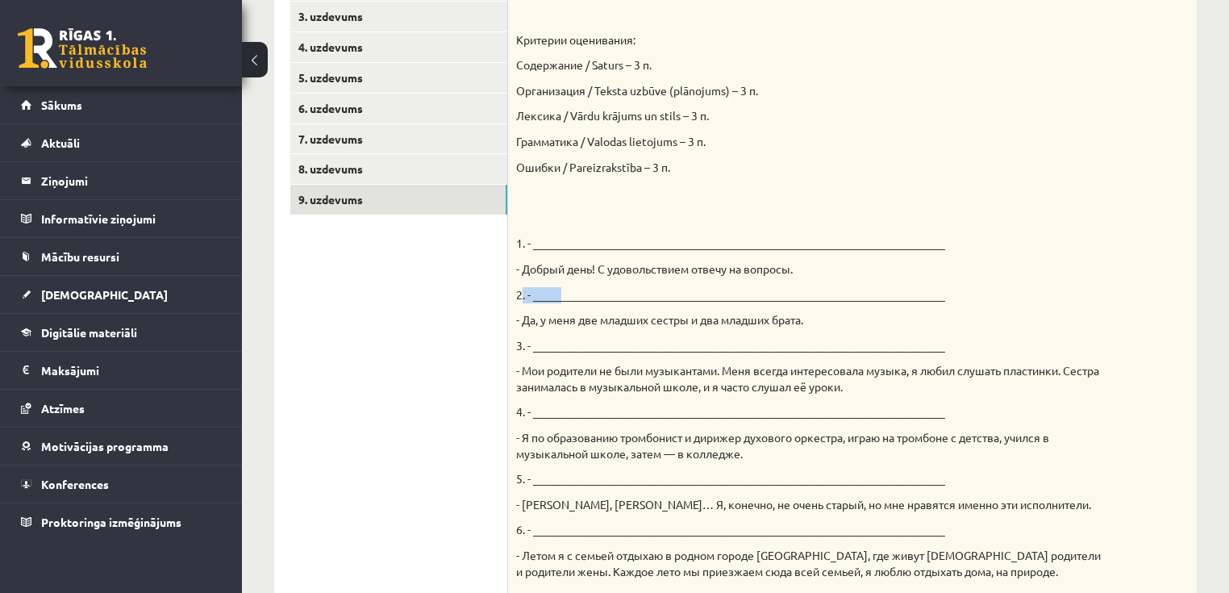
scroll to position [254, 0]
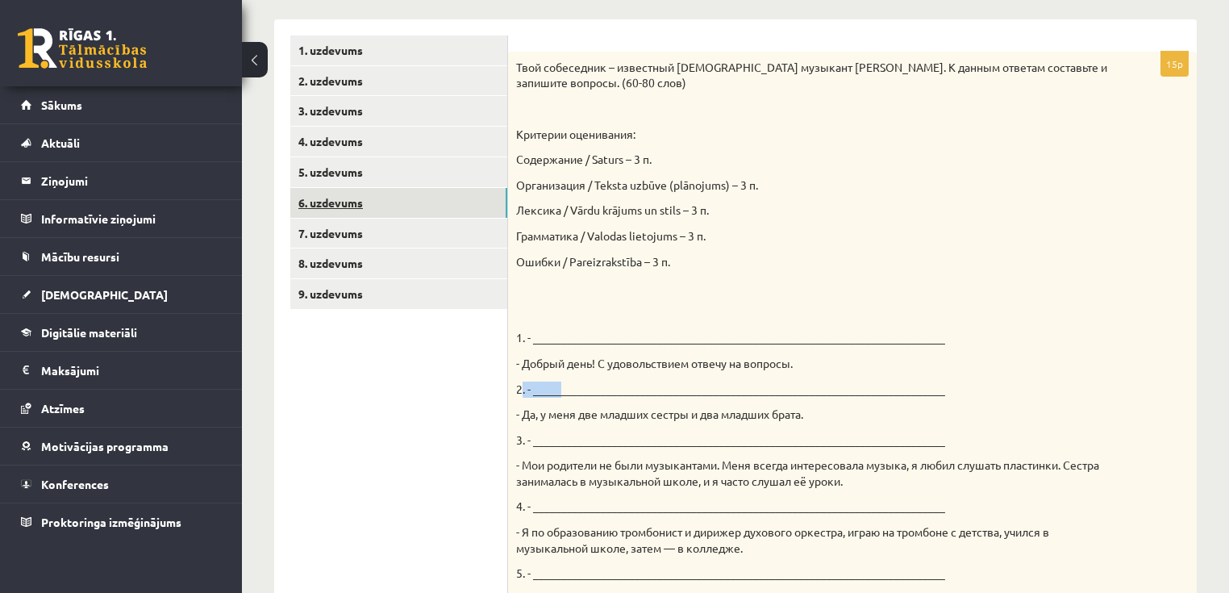
click at [330, 209] on link "6. uzdevums" at bounding box center [398, 203] width 217 height 30
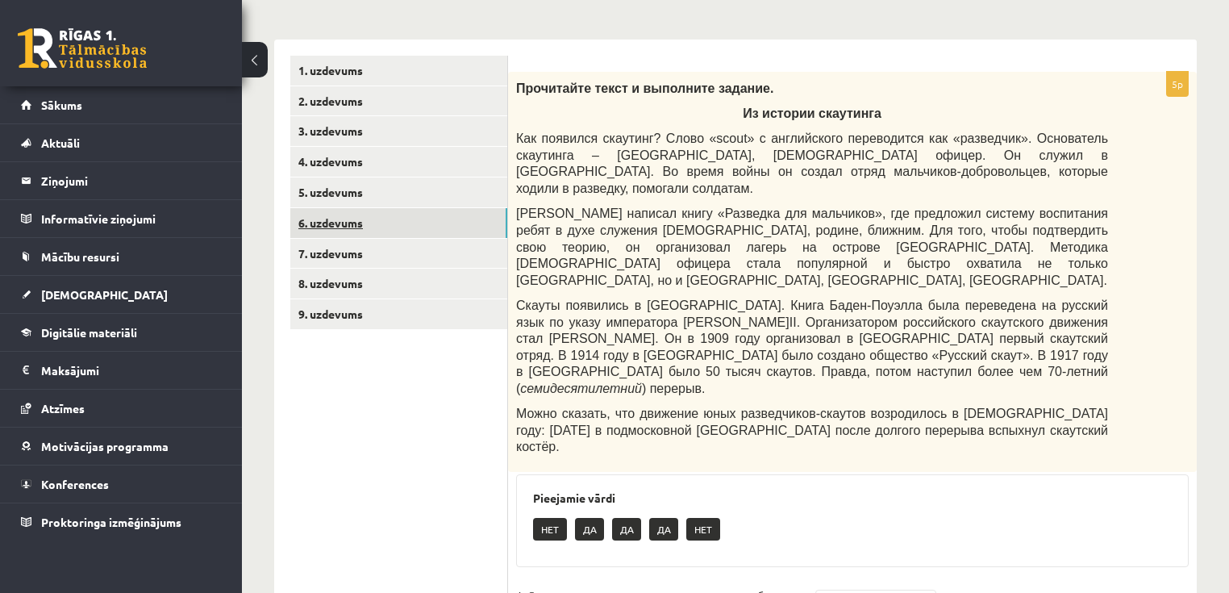
scroll to position [190, 0]
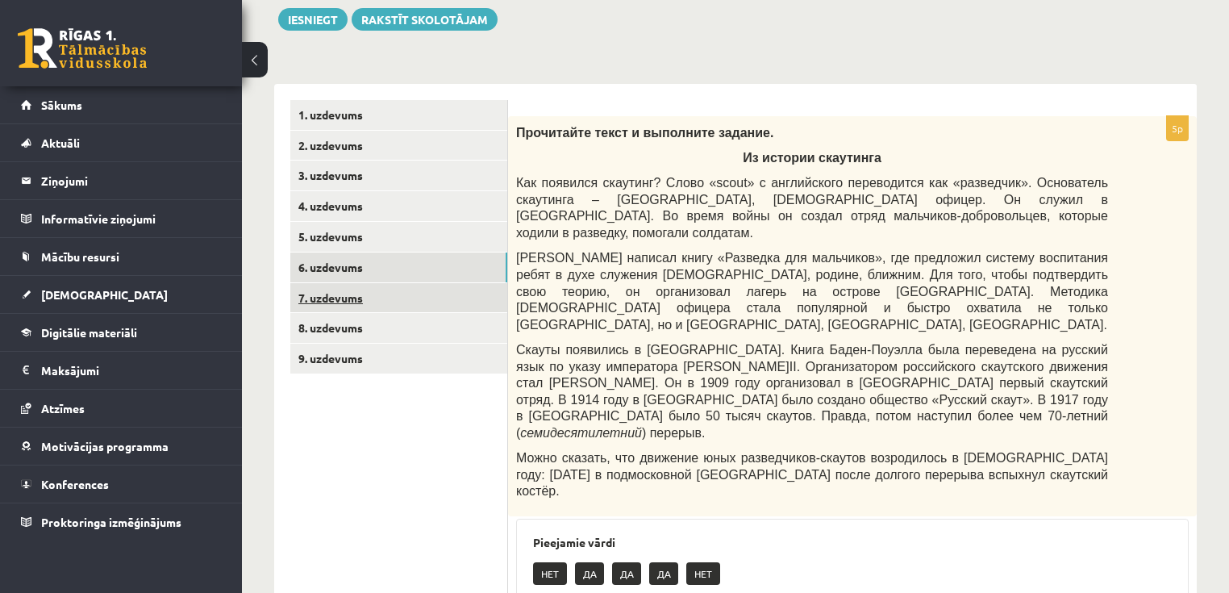
click at [367, 296] on link "7. uzdevums" at bounding box center [398, 298] width 217 height 30
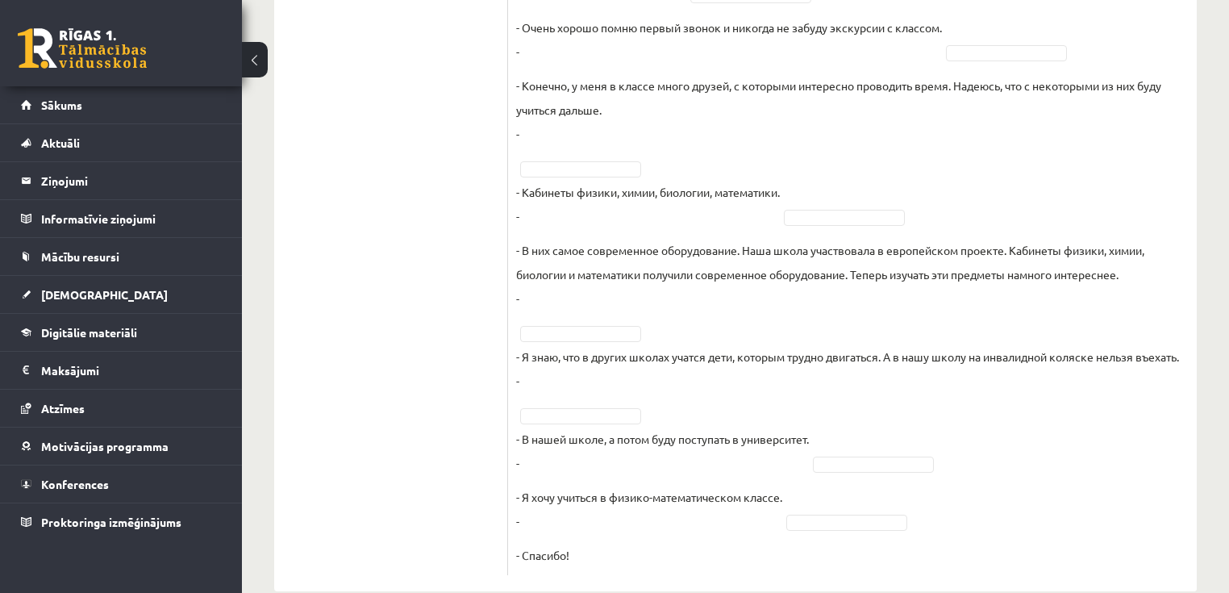
scroll to position [969, 0]
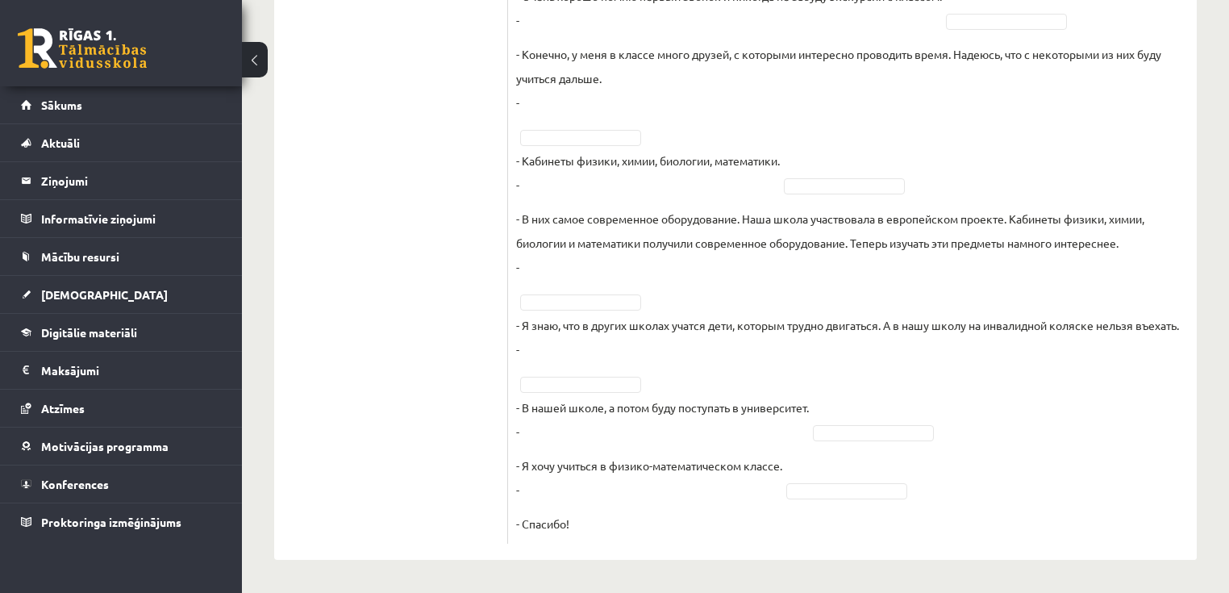
click at [526, 348] on p "- Я знаю, что в других школах учатся дети, которым трудно двигаться. А в нашу ш…" at bounding box center [847, 337] width 663 height 48
click at [559, 348] on p "- Я знаю, что в других школах учатся дети, которым трудно двигаться. А в нашу ш…" at bounding box center [847, 337] width 663 height 48
drag, startPoint x: 526, startPoint y: 340, endPoint x: 522, endPoint y: 330, distance: 11.2
click at [523, 340] on p "- Я знаю, что в других школах учатся дети, которым трудно двигаться. А в нашу ш…" at bounding box center [847, 337] width 663 height 48
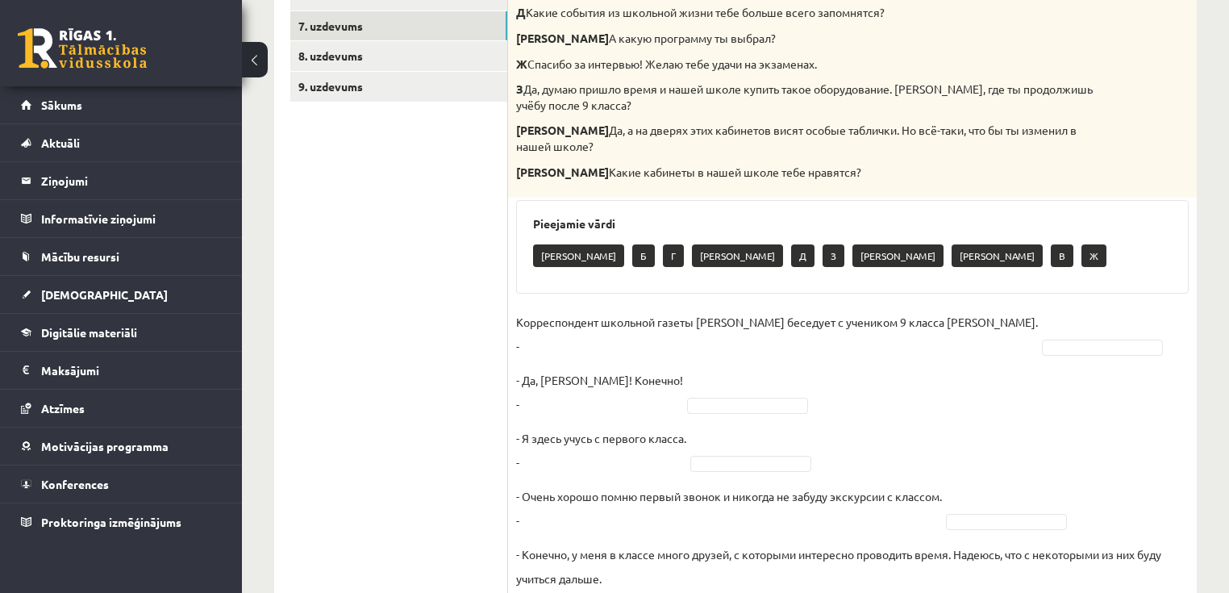
scroll to position [518, 0]
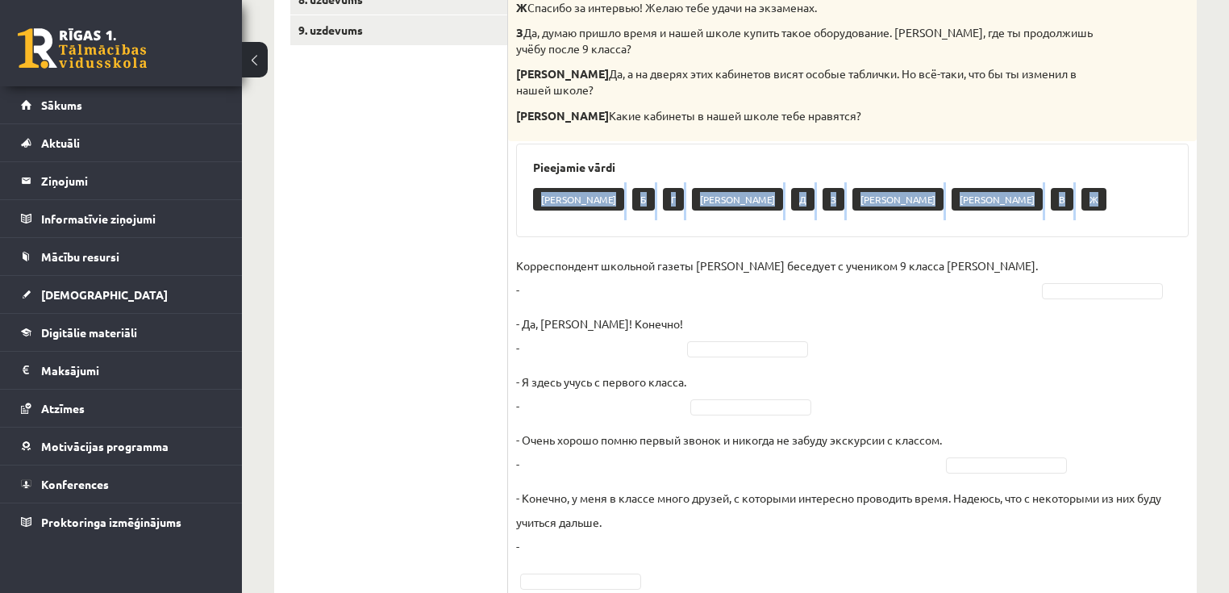
drag, startPoint x: 541, startPoint y: 187, endPoint x: 545, endPoint y: 248, distance: 60.6
click at [545, 227] on div "10p Восстановите интервью. Запишите букву вопроса А Будешь вспоминать своих одн…" at bounding box center [852, 387] width 689 height 1199
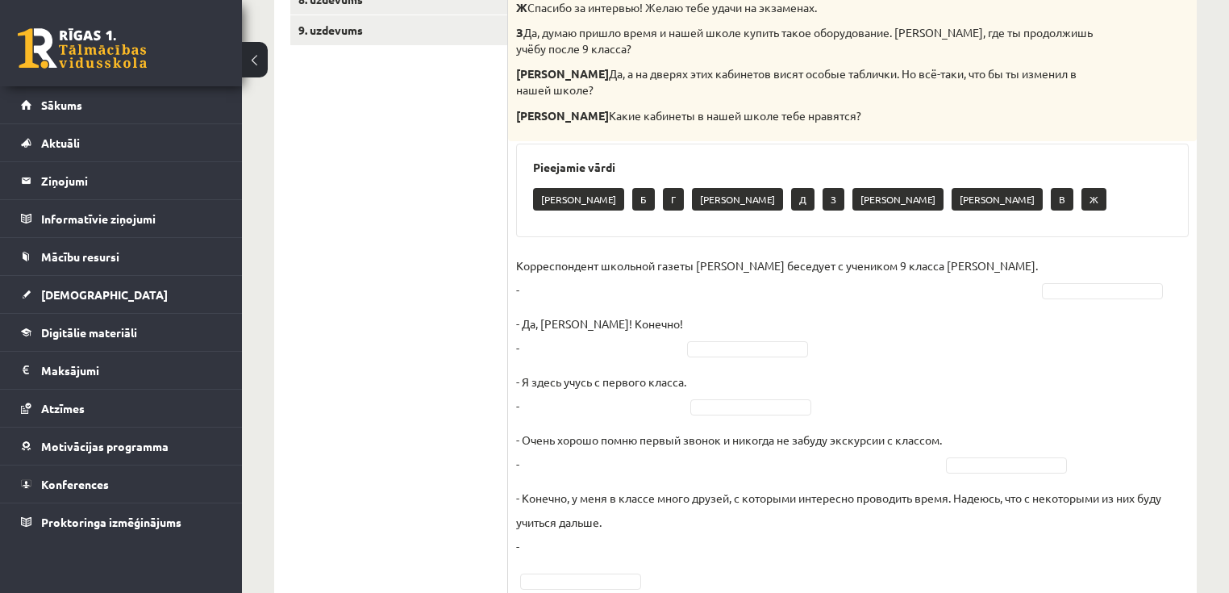
click at [534, 281] on p "Корреспондент школьной газеты Анна Берзиня беседует с учеником 9 класса Андреем…" at bounding box center [777, 277] width 522 height 48
click at [510, 271] on div "10p Восстановите интервью. Запишите букву вопроса А Будешь вспоминать своих одн…" at bounding box center [852, 387] width 689 height 1199
drag, startPoint x: 798, startPoint y: 280, endPoint x: 852, endPoint y: 290, distance: 54.1
drag, startPoint x: 955, startPoint y: 279, endPoint x: 1090, endPoint y: 256, distance: 137.4
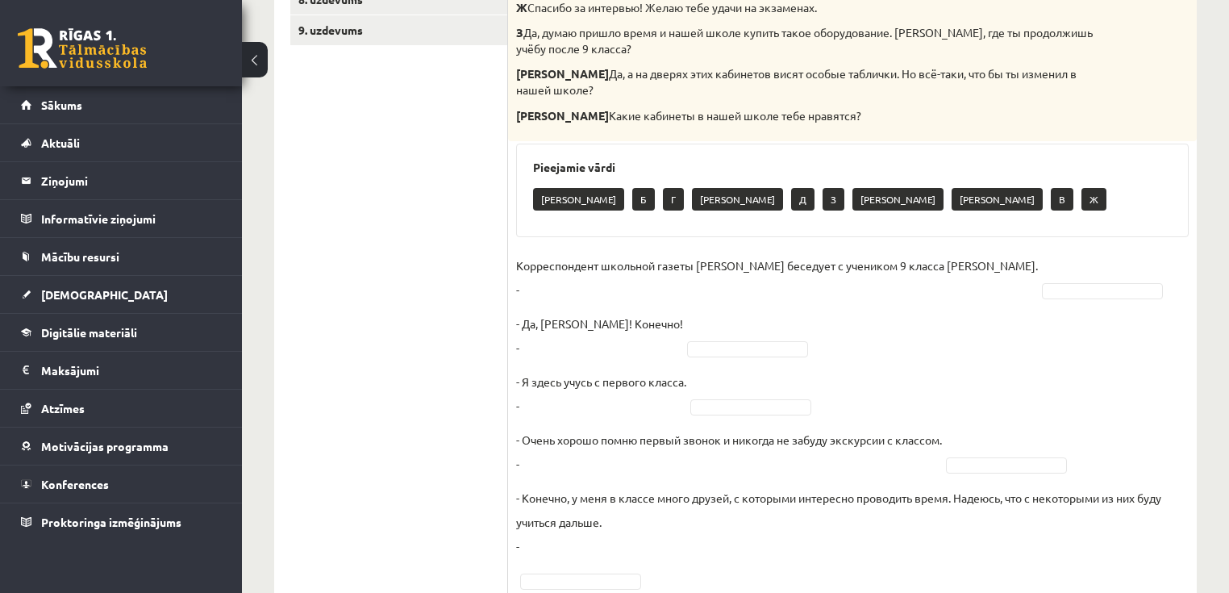
click at [999, 274] on p "Корреспондент школьной газеты Анна Берзиня беседует с учеником 9 класса Андреем…" at bounding box center [777, 277] width 522 height 48
drag, startPoint x: 1090, startPoint y: 256, endPoint x: 1069, endPoint y: 248, distance: 22.5
drag, startPoint x: 1069, startPoint y: 248, endPoint x: 1052, endPoint y: 248, distance: 17.7
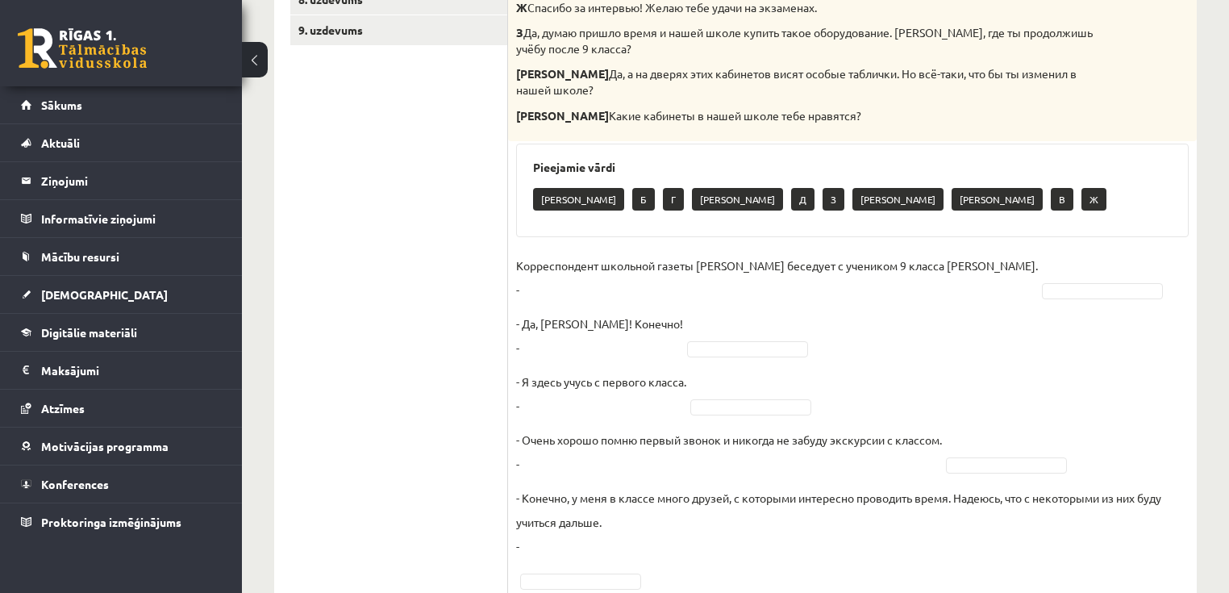
drag, startPoint x: 565, startPoint y: 286, endPoint x: 550, endPoint y: 287, distance: 15.4
drag, startPoint x: 550, startPoint y: 287, endPoint x: 517, endPoint y: 280, distance: 33.9
click at [517, 279] on p "Корреспондент школьной газеты Анна Берзиня беседует с учеником 9 класса Андреем…" at bounding box center [777, 277] width 522 height 48
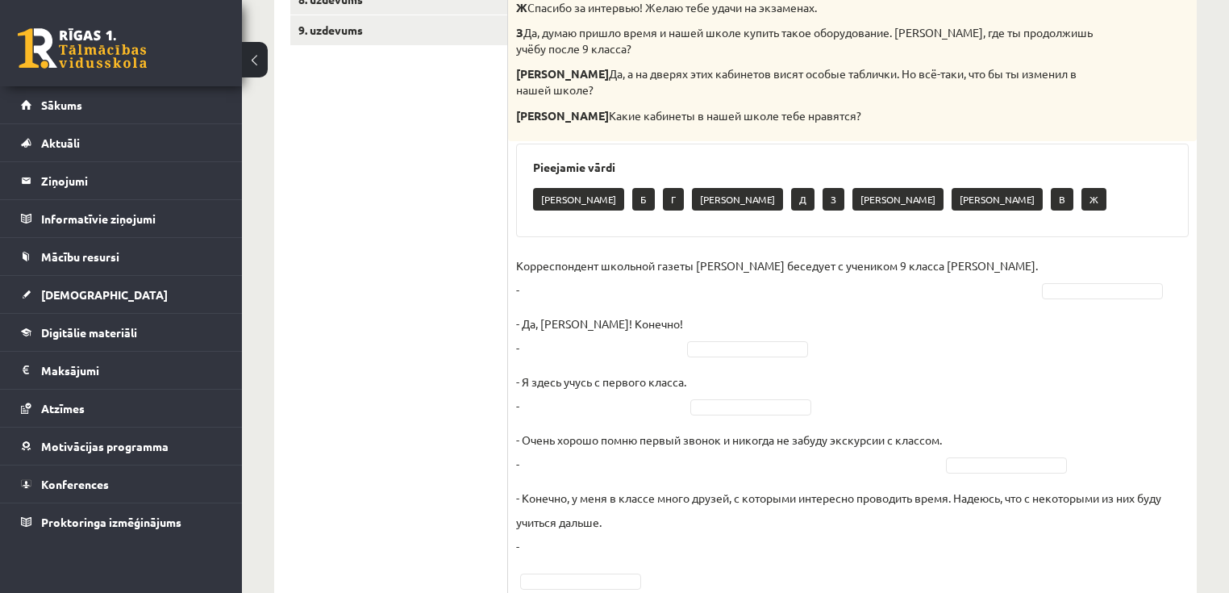
click at [548, 332] on p "- Да, Анна! Конечно! -" at bounding box center [599, 335] width 167 height 48
drag, startPoint x: 525, startPoint y: 343, endPoint x: 519, endPoint y: 336, distance: 9.1
click at [524, 343] on p "- Да, Анна! Конечно! -" at bounding box center [599, 335] width 167 height 48
click at [517, 333] on p "- Да, Анна! Конечно! -" at bounding box center [599, 335] width 167 height 48
click at [516, 333] on p "- Да, Анна! Конечно! -" at bounding box center [599, 335] width 167 height 48
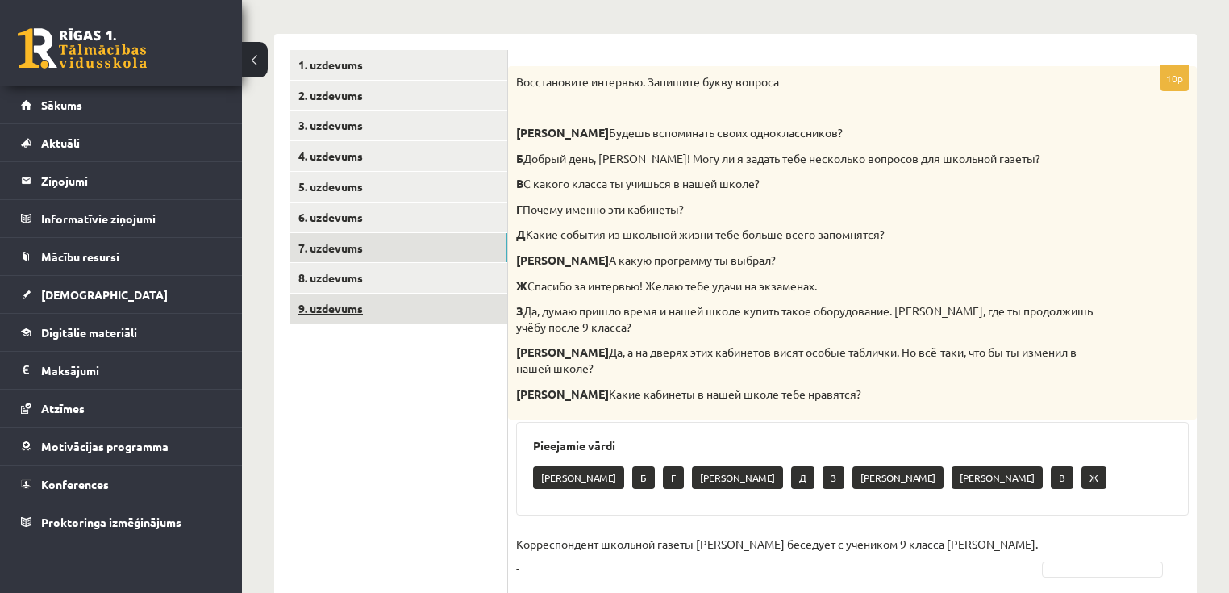
scroll to position [195, 0]
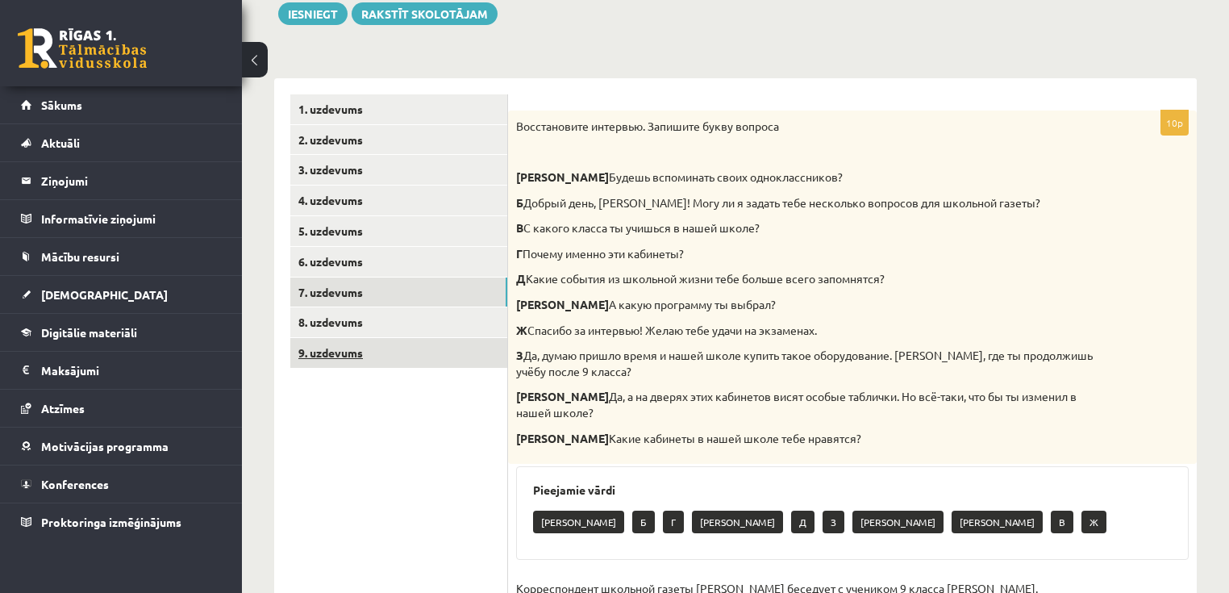
click at [474, 366] on link "9. uzdevums" at bounding box center [398, 353] width 217 height 30
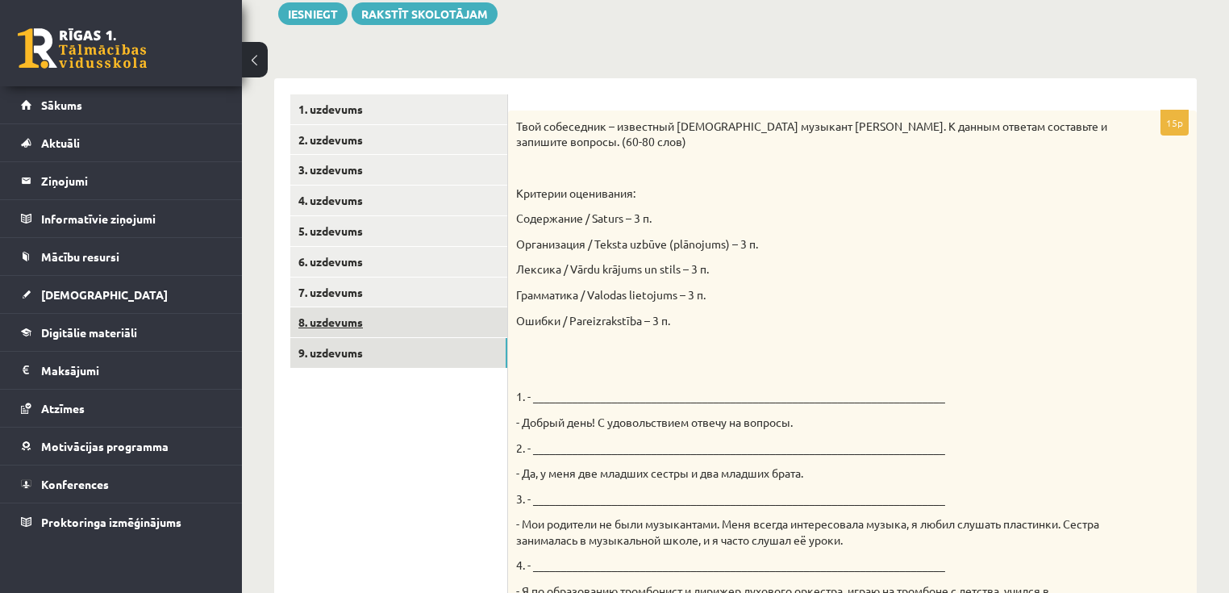
click at [419, 323] on link "8. uzdevums" at bounding box center [398, 322] width 217 height 30
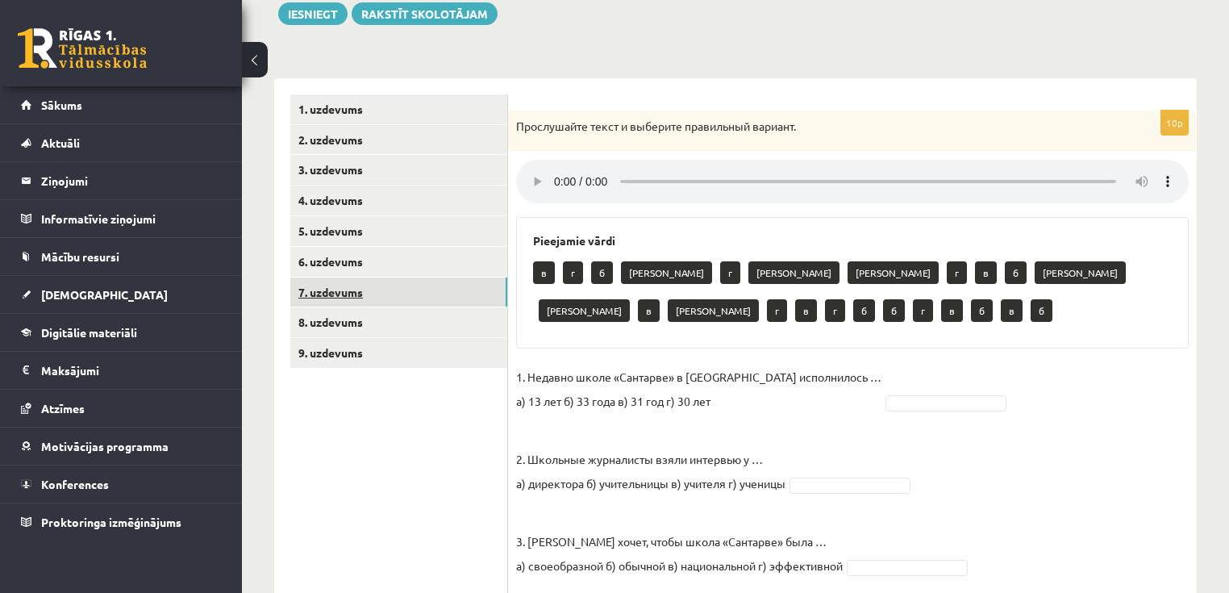
click at [397, 294] on link "7. uzdevums" at bounding box center [398, 292] width 217 height 30
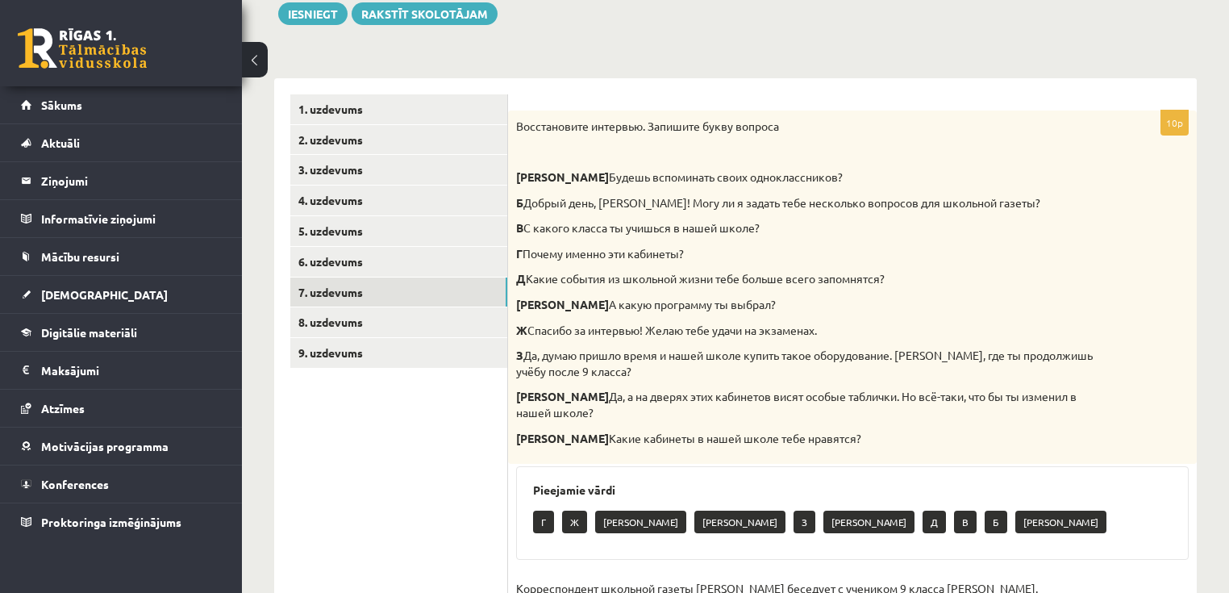
drag, startPoint x: 423, startPoint y: 400, endPoint x: 421, endPoint y: 410, distance: 9.8
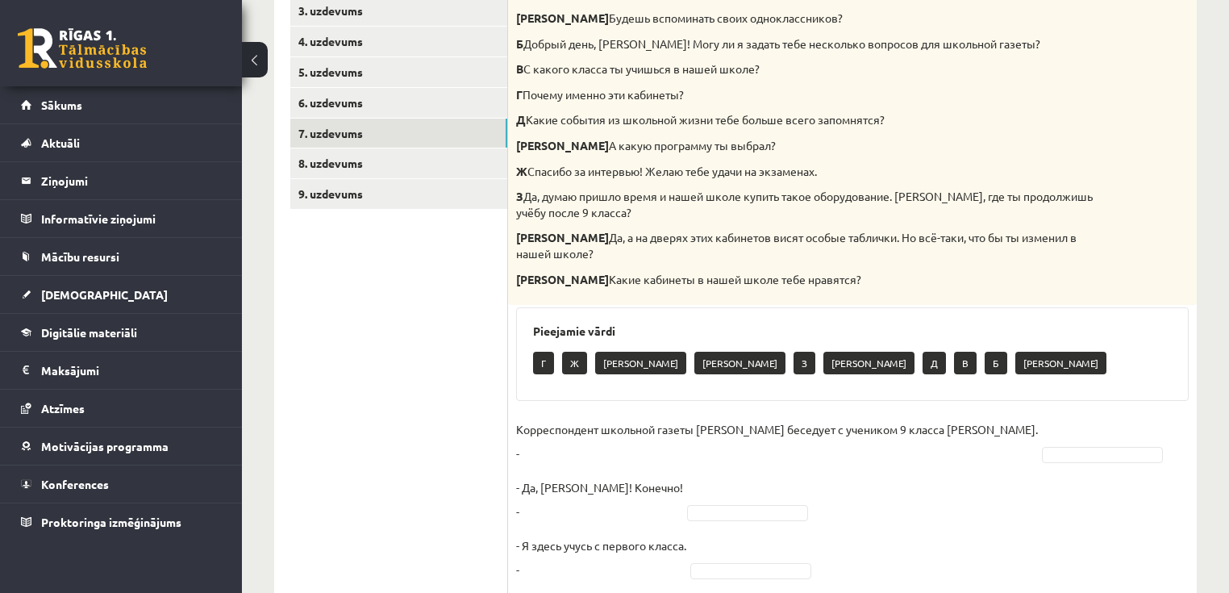
scroll to position [389, 0]
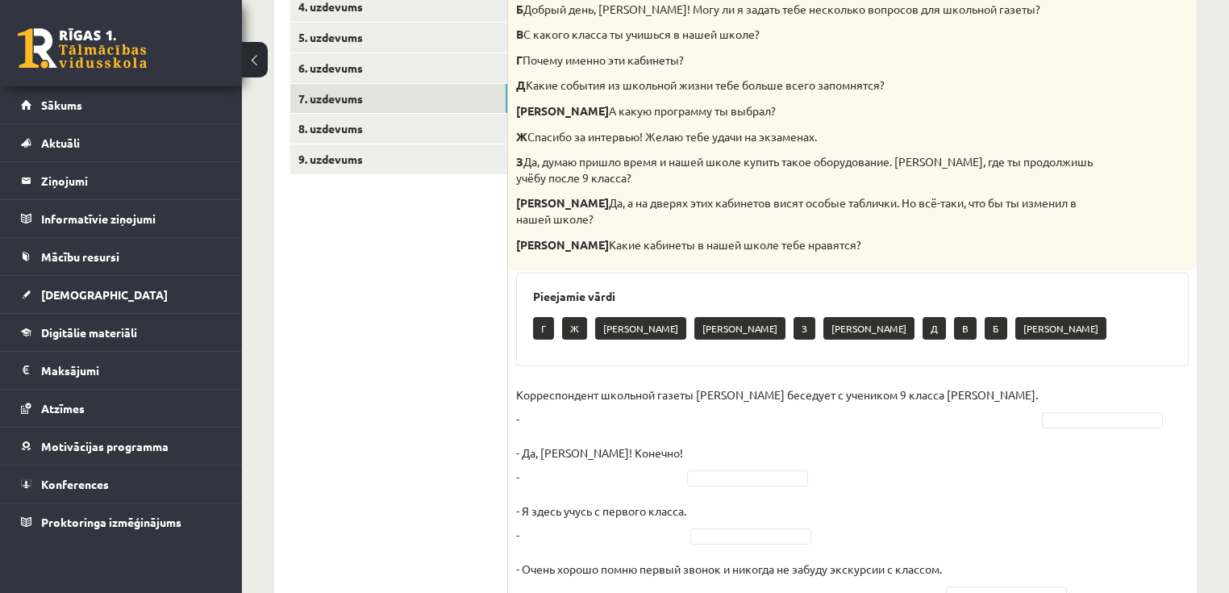
click at [528, 392] on p "Корреспондент школьной газеты Анна Берзиня беседует с учеником 9 класса Андреем…" at bounding box center [777, 406] width 522 height 48
click at [521, 403] on p "Корреспондент школьной газеты Анна Берзиня беседует с учеником 9 класса Андреем…" at bounding box center [777, 406] width 522 height 48
click at [515, 403] on div "10p Восстановите интервью. Запишите букву вопроса А Будешь вспоминать своих одн…" at bounding box center [852, 516] width 689 height 1199
click at [542, 405] on p "Корреспондент школьной газеты Анна Берзиня беседует с учеником 9 класса Андреем…" at bounding box center [777, 406] width 522 height 48
click at [571, 407] on p "Корреспондент школьной газеты Анна Берзиня беседует с учеником 9 класса Андреем…" at bounding box center [777, 406] width 522 height 48
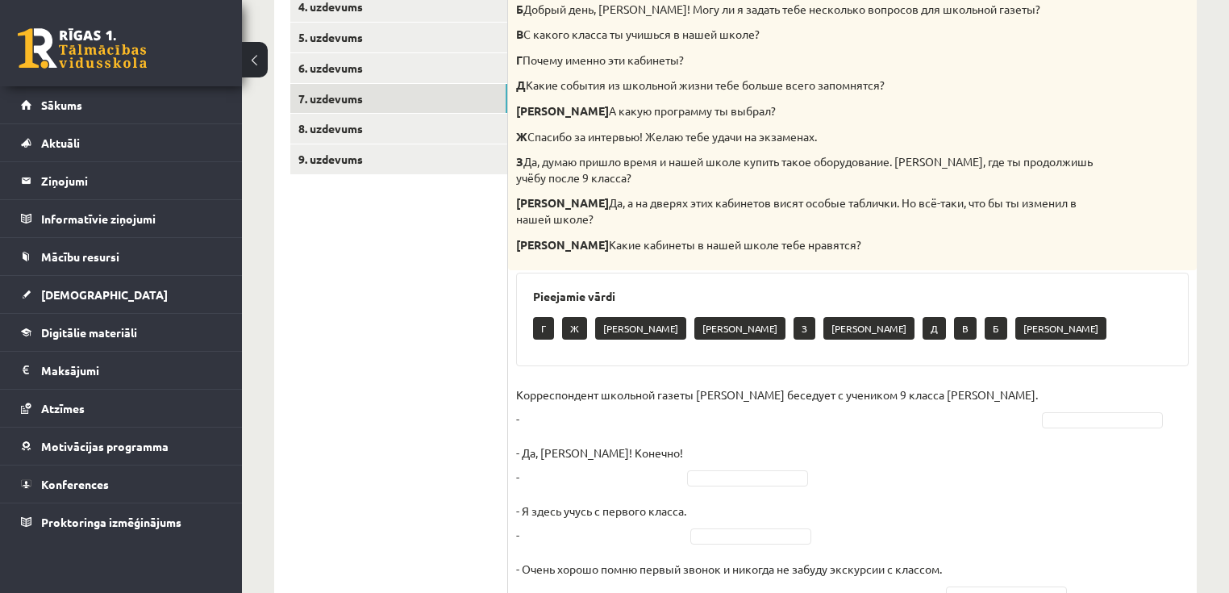
drag, startPoint x: 606, startPoint y: 407, endPoint x: 642, endPoint y: 410, distance: 35.6
click at [610, 408] on p "Корреспондент школьной газеты Анна Берзиня беседует с учеником 9 класса Андреем…" at bounding box center [777, 406] width 522 height 48
drag, startPoint x: 642, startPoint y: 410, endPoint x: 668, endPoint y: 425, distance: 30.0
click at [661, 412] on p "Корреспондент школьной газеты Анна Берзиня беседует с учеником 9 класса Андреем…" at bounding box center [777, 406] width 522 height 48
click at [493, 461] on ul "1. uzdevums 2. uzdevums 3. uzdevums 4. uzdevums 5. uzdevums 6. uzdevums 7. uzde…" at bounding box center [399, 508] width 218 height 1215
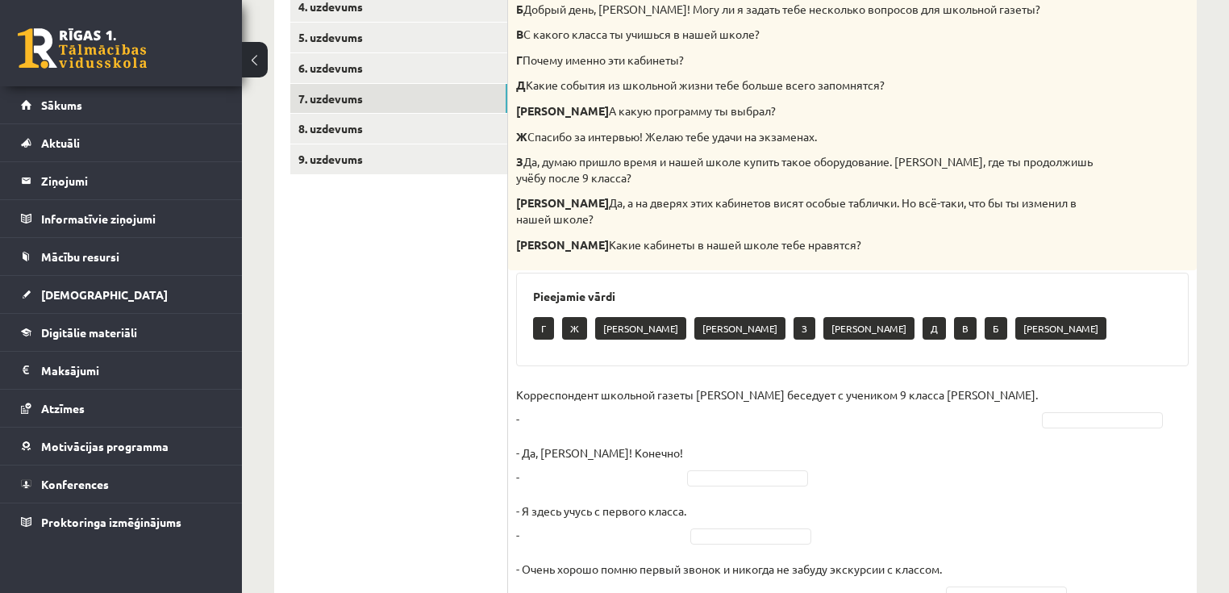
click at [555, 465] on p "- Да, Анна! Конечно! -" at bounding box center [599, 464] width 167 height 48
drag, startPoint x: 619, startPoint y: 461, endPoint x: 657, endPoint y: 464, distance: 38.8
drag, startPoint x: 657, startPoint y: 464, endPoint x: 749, endPoint y: 466, distance: 92.0
click at [658, 403] on p "Корреспондент школьной газеты Анна Берзиня беседует с учеником 9 класса Андреем…" at bounding box center [777, 406] width 522 height 48
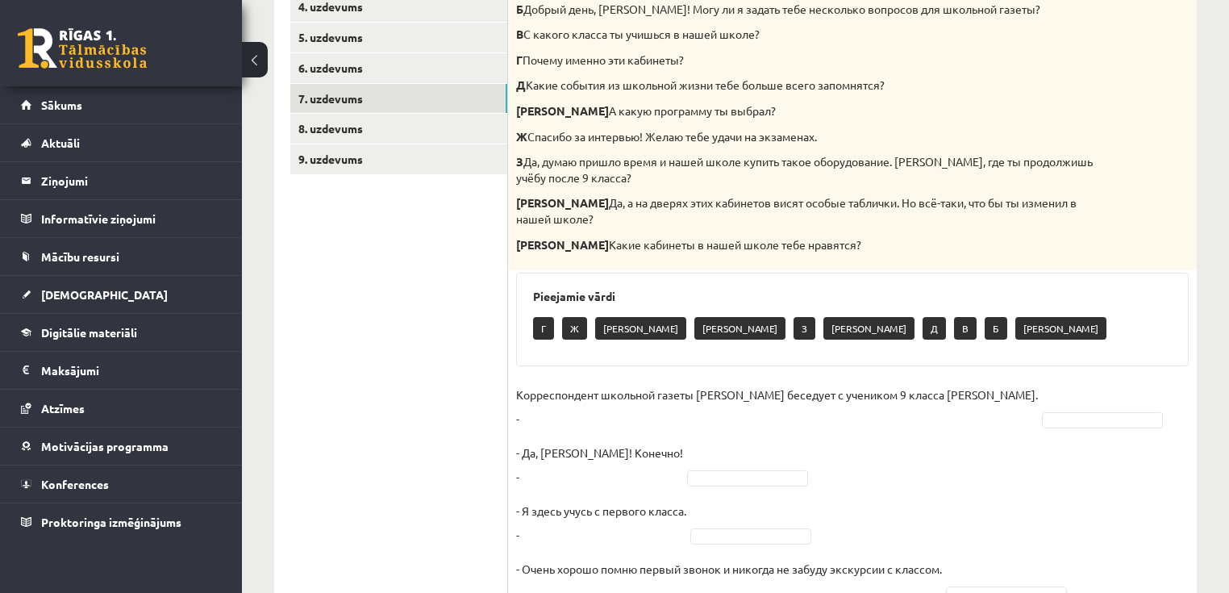
click at [610, 405] on p "Корреспондент школьной газеты Анна Берзиня беседует с учеником 9 класса Андреем…" at bounding box center [777, 406] width 522 height 48
drag, startPoint x: 531, startPoint y: 397, endPoint x: 648, endPoint y: 402, distance: 117.9
click at [531, 397] on p "Корреспондент школьной газеты Анна Берзиня беседует с учеником 9 класса Андреем…" at bounding box center [777, 406] width 522 height 48
drag, startPoint x: 745, startPoint y: 409, endPoint x: 774, endPoint y: 411, distance: 29.1
click at [749, 410] on p "Корреспондент школьной газеты Анна Берзиня беседует с учеником 9 класса Андреем…" at bounding box center [777, 406] width 522 height 48
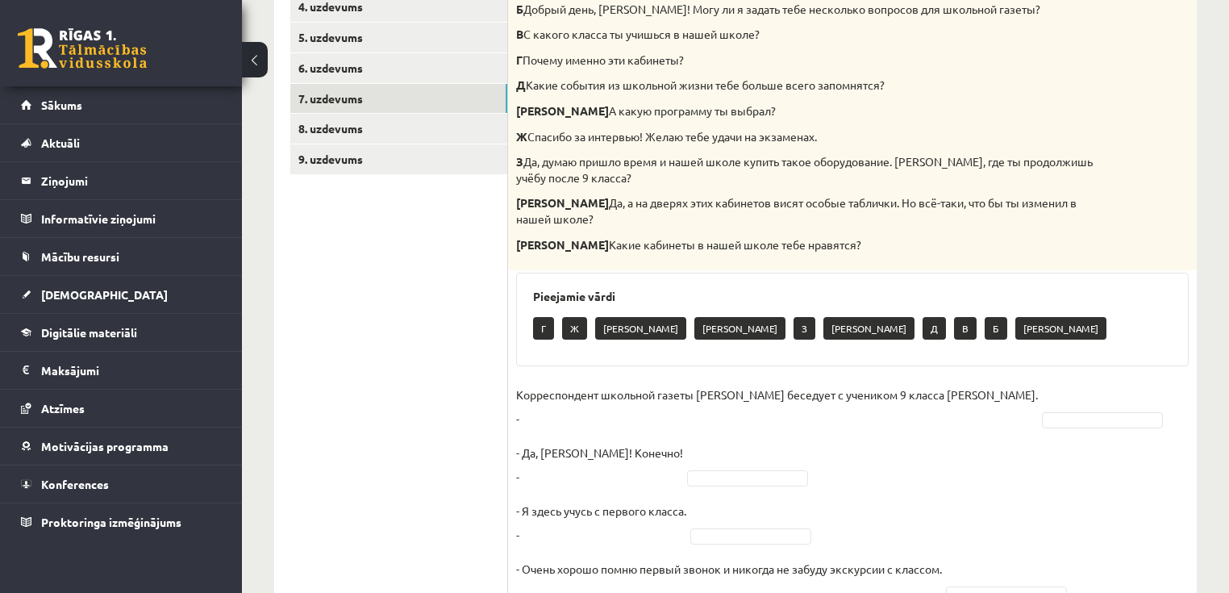
click at [842, 409] on p "Корреспондент школьной газеты Анна Берзиня беседует с учеником 9 класса Андреем…" at bounding box center [777, 406] width 522 height 48
click at [810, 402] on p "Корреспондент школьной газеты Анна Берзиня беседует с учеником 9 класса Андреем…" at bounding box center [777, 406] width 522 height 48
drag, startPoint x: 673, startPoint y: 404, endPoint x: 608, endPoint y: 404, distance: 64.5
click at [652, 404] on p "Корреспондент школьной газеты Анна Берзиня беседует с учеником 9 класса Андреем…" at bounding box center [777, 406] width 522 height 48
drag, startPoint x: 608, startPoint y: 404, endPoint x: 586, endPoint y: 404, distance: 21.8
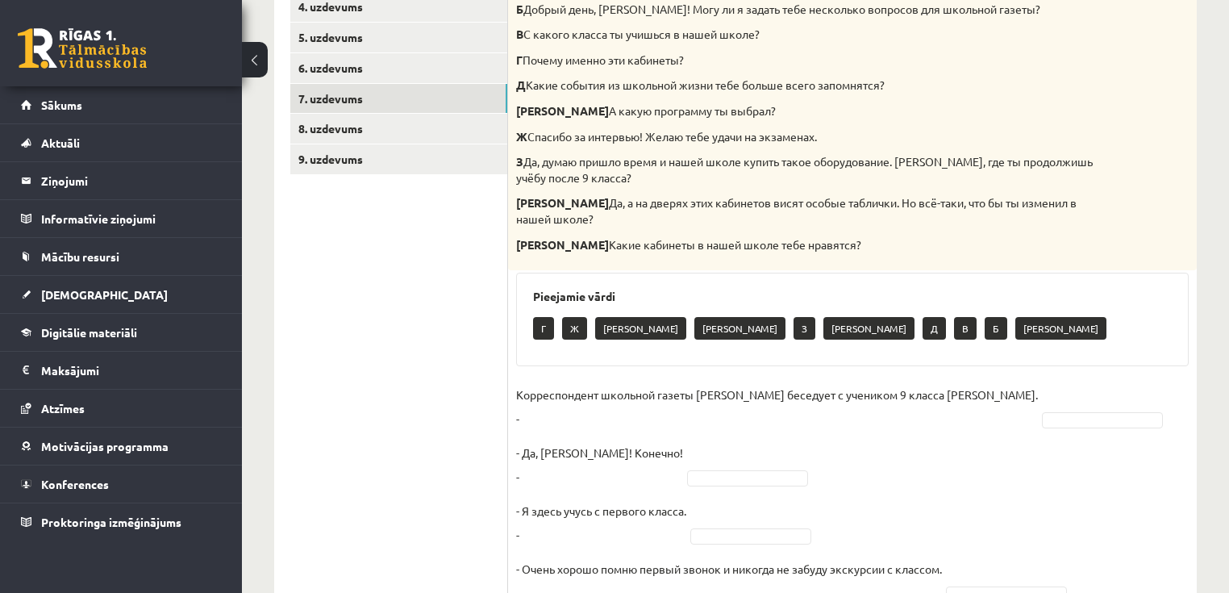
click at [599, 404] on p "Корреспондент школьной газеты Анна Берзиня беседует с учеником 9 класса Андреем…" at bounding box center [777, 406] width 522 height 48
click at [556, 403] on p "Корреспондент школьной газеты Анна Берзиня беседует с учеником 9 класса Андреем…" at bounding box center [777, 406] width 522 height 48
click at [551, 401] on p "Корреспондент школьной газеты Анна Берзиня беседует с учеником 9 класса Андреем…" at bounding box center [777, 406] width 522 height 48
click at [532, 400] on p "Корреспондент школьной газеты Анна Берзиня беседует с учеником 9 класса Андреем…" at bounding box center [777, 406] width 522 height 48
click at [678, 404] on p "Корреспондент школьной газеты Анна Берзиня беседует с учеником 9 класса Андреем…" at bounding box center [777, 406] width 522 height 48
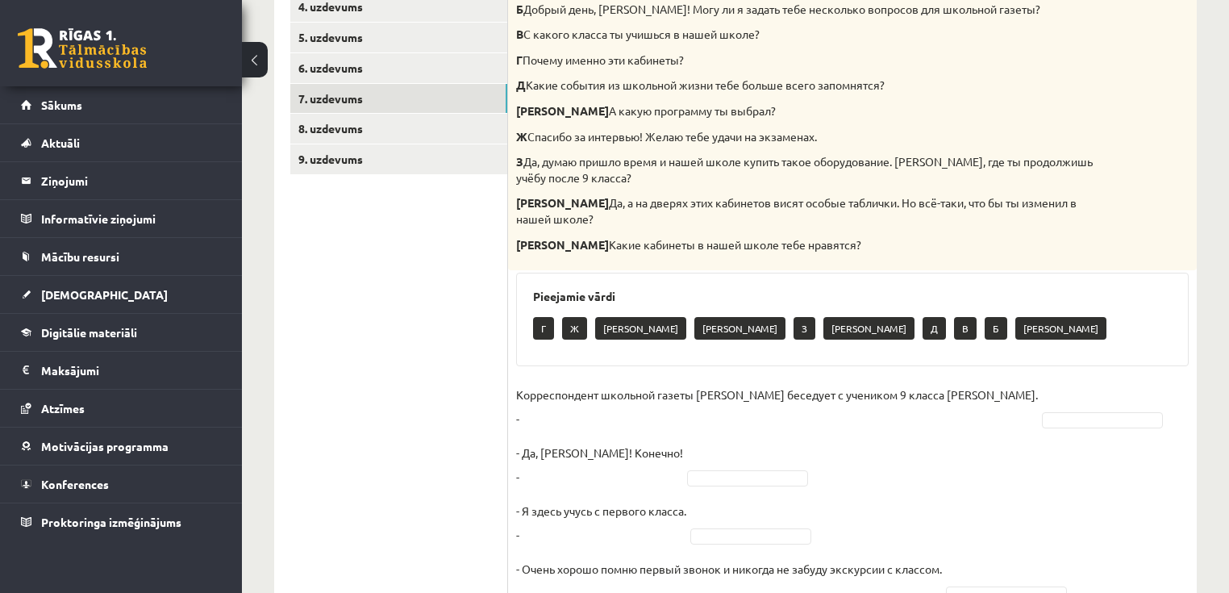
click at [708, 404] on p "Корреспондент школьной газеты Анна Берзиня беседует с учеником 9 класса Андреем…" at bounding box center [777, 406] width 522 height 48
drag, startPoint x: 877, startPoint y: 413, endPoint x: 954, endPoint y: 408, distance: 77.6
click at [886, 413] on p "Корреспондент школьной газеты Анна Берзиня беседует с учеником 9 класса Андреем…" at bounding box center [777, 406] width 522 height 48
drag, startPoint x: 961, startPoint y: 408, endPoint x: 1005, endPoint y: 406, distance: 44.4
click at [974, 408] on p "Корреспондент школьной газеты Анна Берзиня беседует с учеником 9 класса Андреем…" at bounding box center [777, 406] width 522 height 48
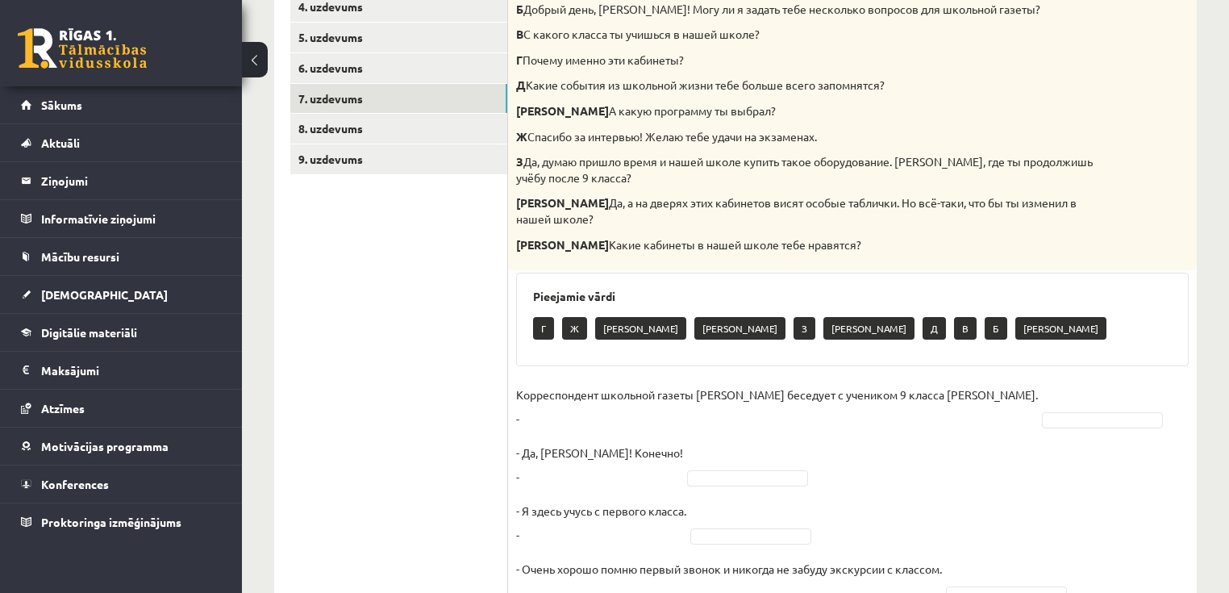
drag, startPoint x: 1005, startPoint y: 406, endPoint x: 1016, endPoint y: 406, distance: 11.3
click at [1015, 406] on p "Корреспондент школьной газеты Анна Берзиня беседует с учеником 9 класса Андреем…" at bounding box center [777, 406] width 522 height 48
drag, startPoint x: 1029, startPoint y: 406, endPoint x: 943, endPoint y: 404, distance: 86.3
click at [1016, 403] on p "Корреспондент школьной газеты Анна Берзиня беседует с учеником 9 класса Андреем…" at bounding box center [777, 406] width 522 height 48
drag, startPoint x: 943, startPoint y: 404, endPoint x: 806, endPoint y: 413, distance: 137.4
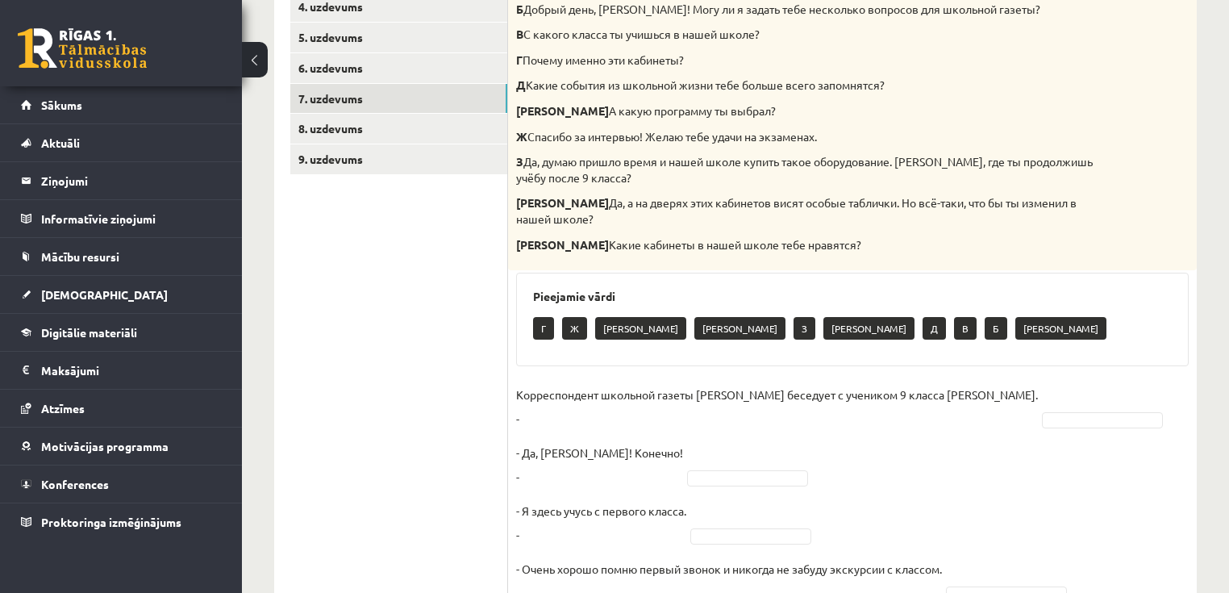
click at [819, 413] on p "Корреспондент школьной газеты Анна Берзиня беседует с учеником 9 класса Андреем…" at bounding box center [777, 406] width 522 height 48
drag, startPoint x: 794, startPoint y: 413, endPoint x: 769, endPoint y: 411, distance: 24.2
click at [786, 413] on p "Корреспондент школьной газеты Анна Берзиня беседует с учеником 9 класса Андреем…" at bounding box center [777, 406] width 522 height 48
click at [764, 411] on p "Корреспондент школьной газеты Анна Берзиня беседует с учеником 9 класса Андреем…" at bounding box center [777, 406] width 522 height 48
drag, startPoint x: 754, startPoint y: 410, endPoint x: 715, endPoint y: 407, distance: 39.6
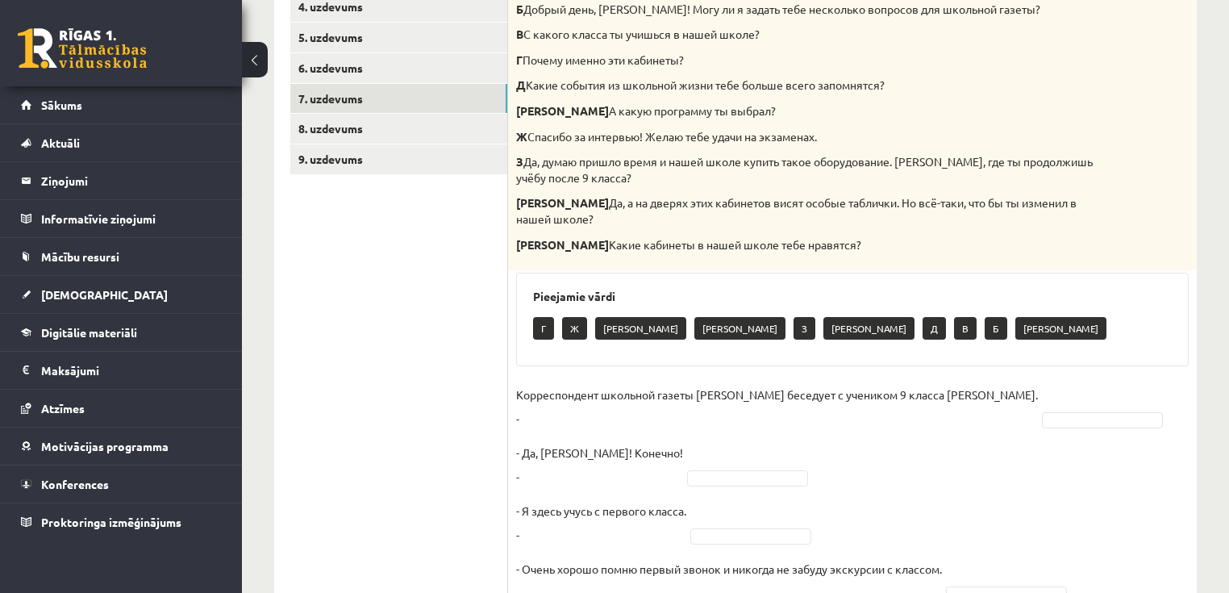
click at [733, 408] on p "Корреспондент школьной газеты Анна Берзиня беседует с учеником 9 класса Андреем…" at bounding box center [777, 406] width 522 height 48
drag, startPoint x: 715, startPoint y: 407, endPoint x: 681, endPoint y: 406, distance: 33.9
click at [701, 406] on p "Корреспондент школьной газеты Анна Берзиня беседует с учеником 9 класса Андреем…" at bounding box center [777, 406] width 522 height 48
drag, startPoint x: 681, startPoint y: 406, endPoint x: 613, endPoint y: 402, distance: 67.9
click at [638, 402] on p "Корреспондент школьной газеты Анна Берзиня беседует с учеником 9 класса Андреем…" at bounding box center [777, 406] width 522 height 48
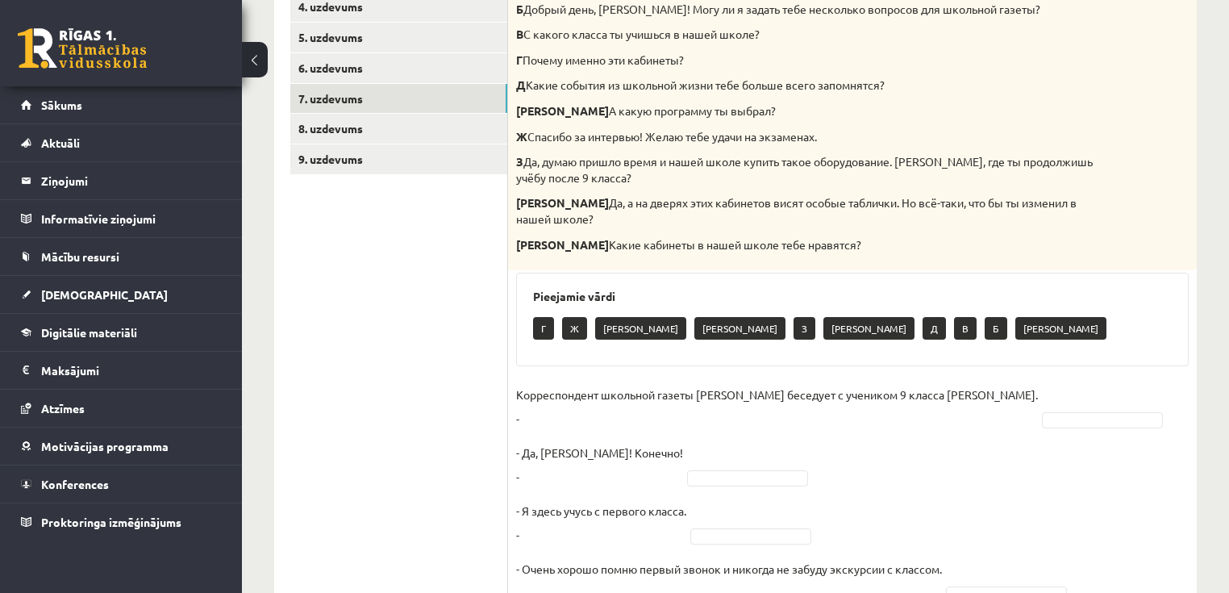
drag, startPoint x: 607, startPoint y: 402, endPoint x: 573, endPoint y: 402, distance: 33.9
click at [582, 402] on p "Корреспондент школьной газеты Анна Берзиня беседует с учеником 9 класса Андреем…" at bounding box center [777, 406] width 522 height 48
click at [557, 402] on p "Корреспондент школьной газеты Анна Берзиня беседует с учеником 9 класса Андреем…" at bounding box center [777, 406] width 522 height 48
drag, startPoint x: 557, startPoint y: 402, endPoint x: 620, endPoint y: 403, distance: 62.9
click at [565, 402] on p "Корреспондент школьной газеты Анна Берзиня беседует с учеником 9 класса Андреем…" at bounding box center [777, 406] width 522 height 48
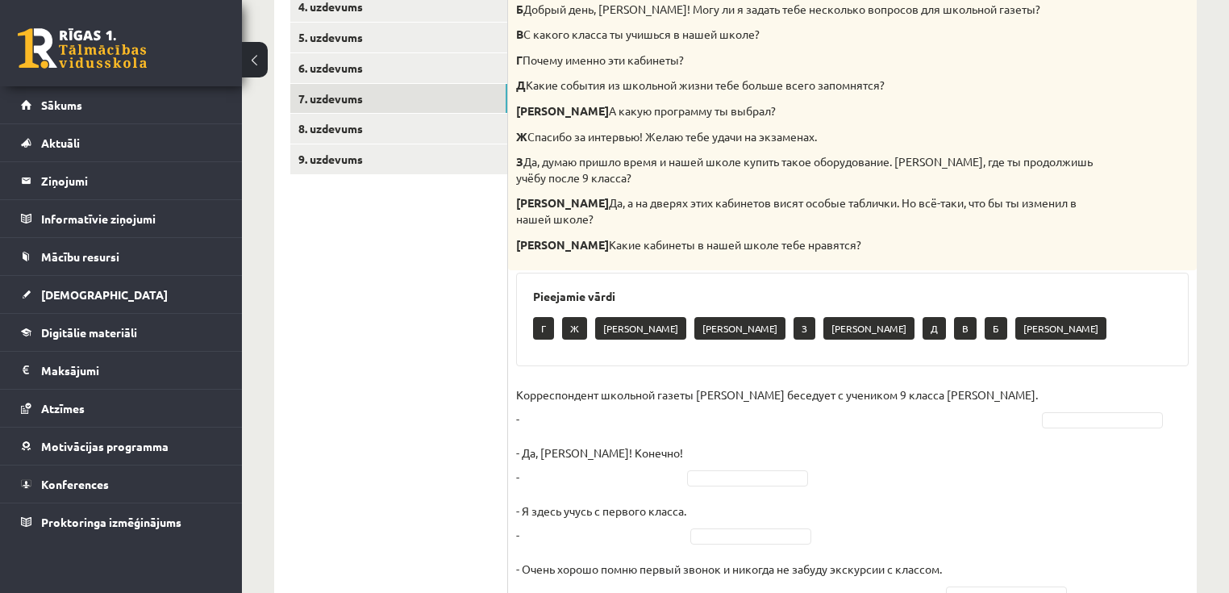
drag, startPoint x: 625, startPoint y: 403, endPoint x: 665, endPoint y: 403, distance: 39.5
click at [627, 403] on p "Корреспондент школьной газеты Анна Берзиня беседует с учеником 9 класса Андреем…" at bounding box center [777, 406] width 522 height 48
drag
click at [707, 403] on p "Корреспондент школьной газеты Анна Берзиня беседует с учеником 9 класса Андреем…" at bounding box center [777, 406] width 522 height 48
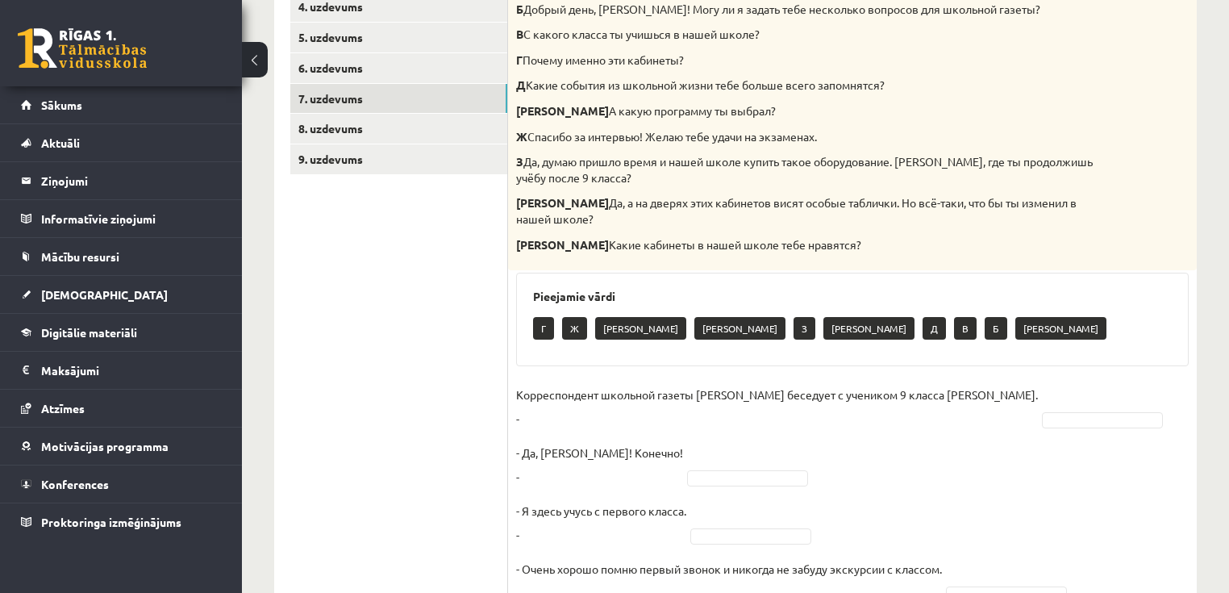
click at [663, 405] on p "Корреспондент школьной газеты Анна Берзиня беседует с учеником 9 класса Андреем…" at bounding box center [777, 406] width 522 height 48
click at [736, 411] on p "Корреспондент школьной газеты Анна Берзиня беседует с учеником 9 класса Андреем…" at bounding box center [777, 406] width 522 height 48
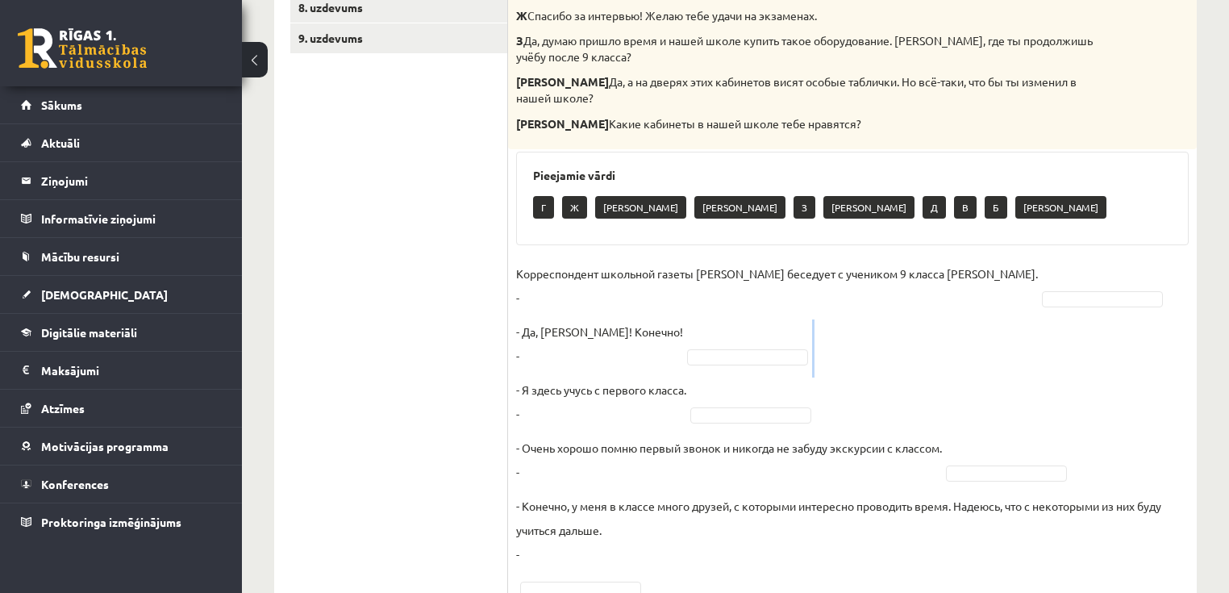
scroll to position [518, 0]
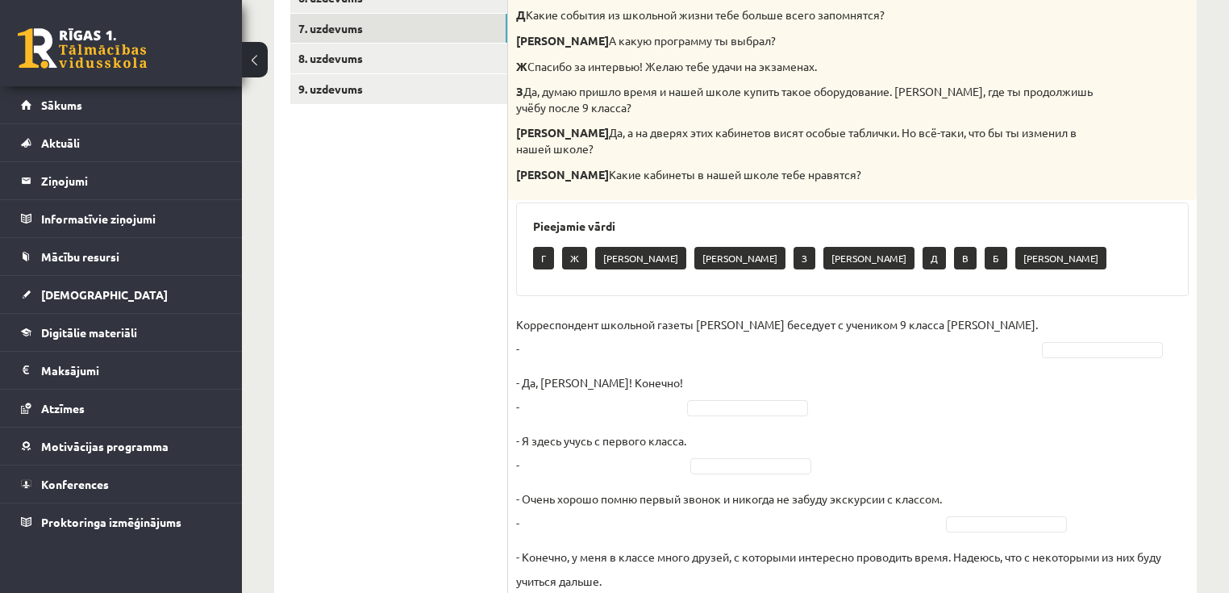
scroll to position [453, 0]
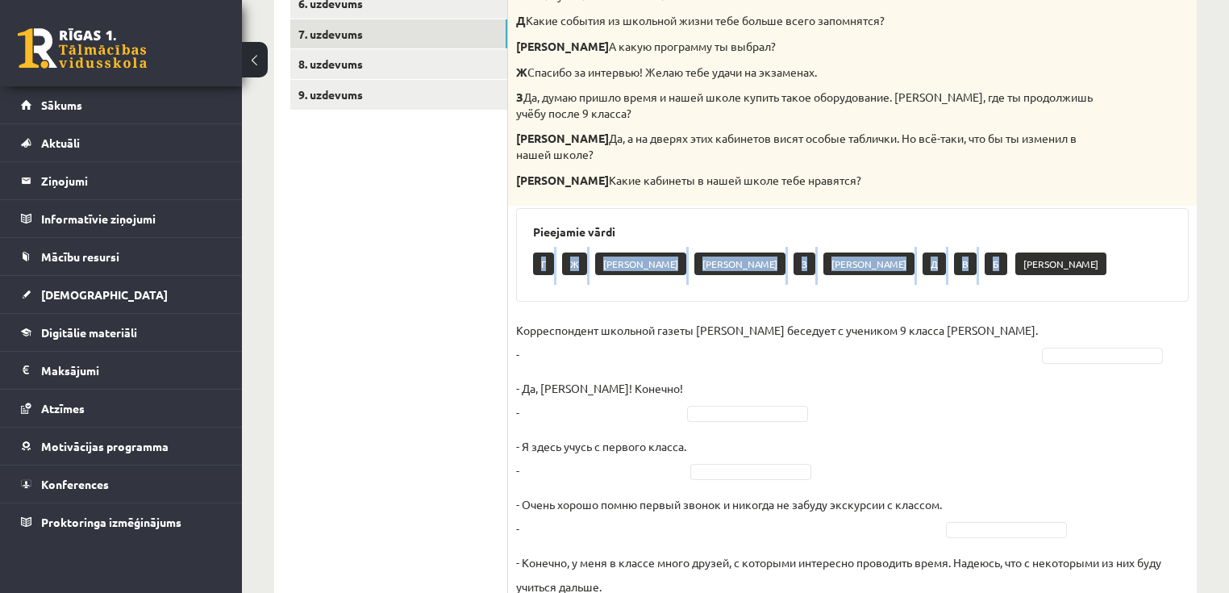
click at [795, 248] on div "Г Ж А К З И Д В Б Е" at bounding box center [852, 266] width 639 height 38
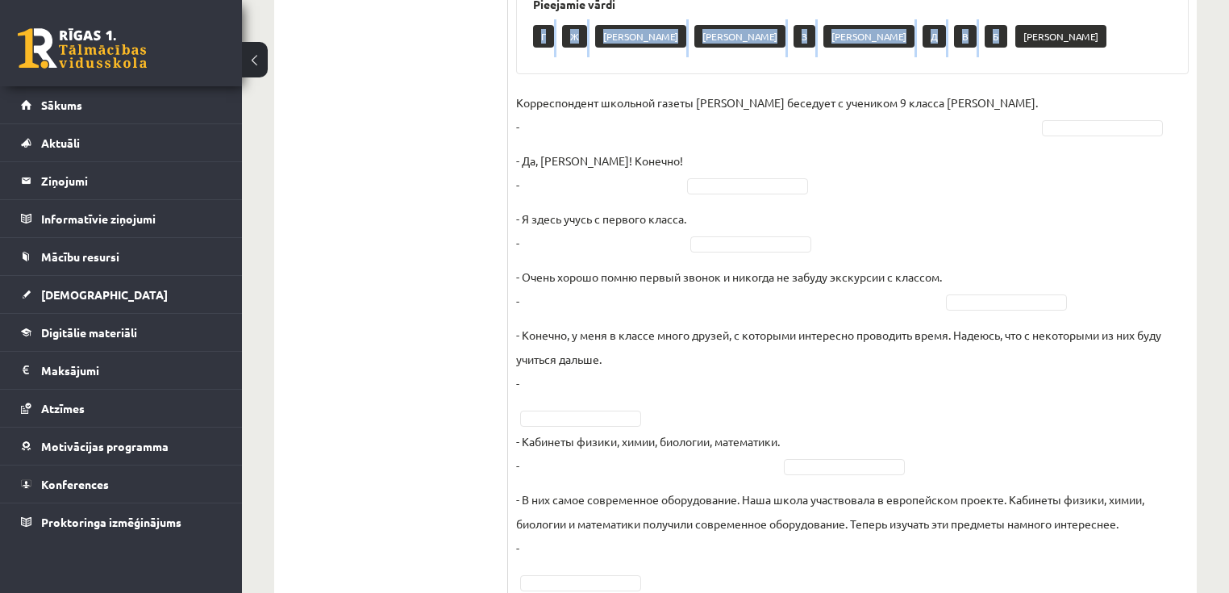
scroll to position [647, 0]
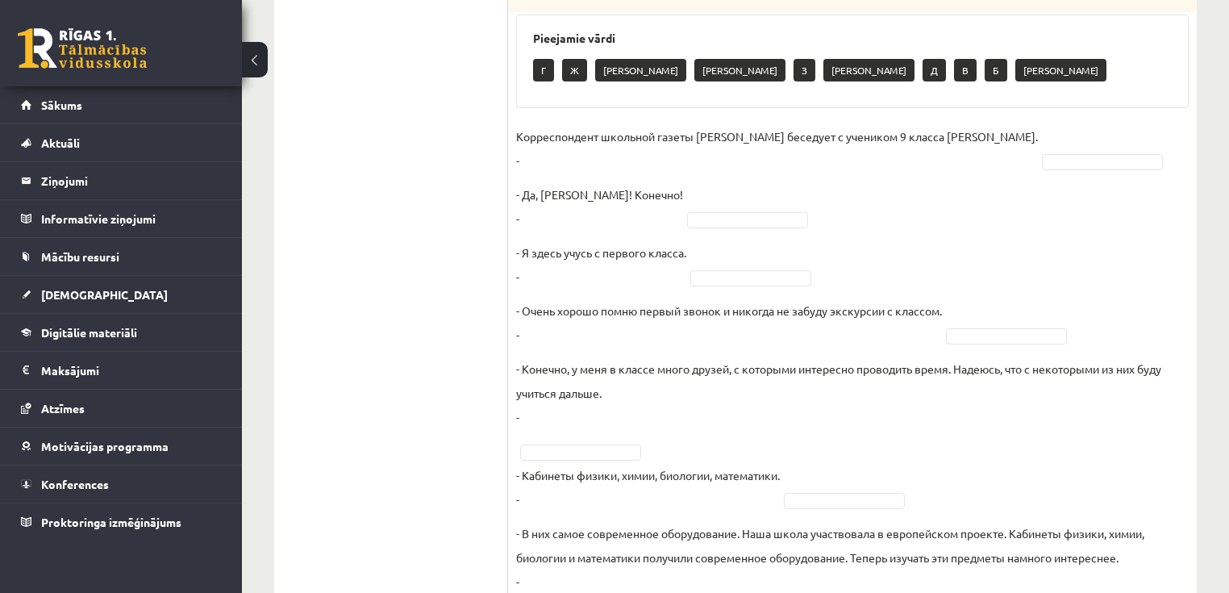
click at [558, 272] on p "- Я здесь учусь с первого класса. -" at bounding box center [601, 264] width 170 height 48
click at [539, 254] on p "- Я здесь учусь с первого класса. -" at bounding box center [601, 264] width 170 height 48
click at [567, 213] on p "- Да, Анна! Конечно! -" at bounding box center [599, 206] width 167 height 48
click at [544, 210] on p "- Да, Анна! Конечно! -" at bounding box center [599, 206] width 167 height 48
click at [556, 206] on p "- Да, Анна! Конечно! -" at bounding box center [599, 206] width 167 height 48
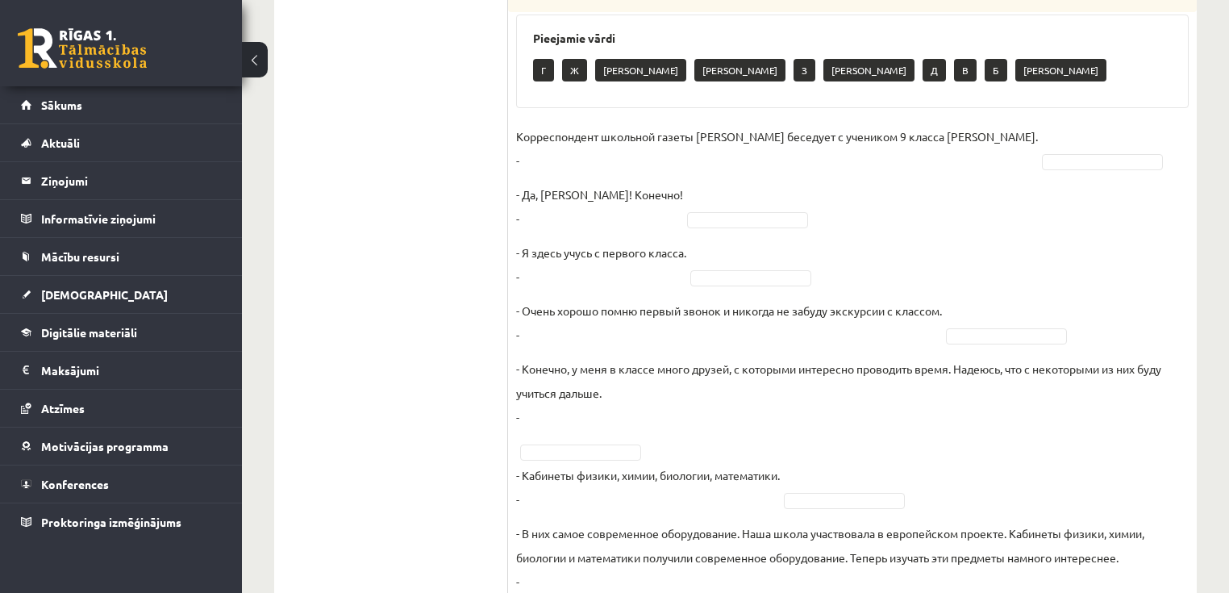
click at [568, 161] on fieldset "Корреспондент школьной газеты Анна Берзиня беседует с учеником 9 класса Андреем…" at bounding box center [852, 487] width 673 height 726
click at [584, 164] on fieldset "Корреспондент школьной газеты Анна Берзиня беседует с учеником 9 класса Андреем…" at bounding box center [852, 487] width 673 height 726
click at [623, 163] on fieldset "Корреспондент школьной газеты Анна Берзиня беседует с учеником 9 класса Андреем…" at bounding box center [852, 487] width 673 height 726
click at [682, 160] on fieldset "Корреспондент школьной газеты Анна Берзиня беседует с учеником 9 класса Андреем…" at bounding box center [852, 487] width 673 height 726
click at [714, 160] on fieldset "Корреспондент школьной газеты Анна Берзиня беседует с учеником 9 класса Андреем…" at bounding box center [852, 487] width 673 height 726
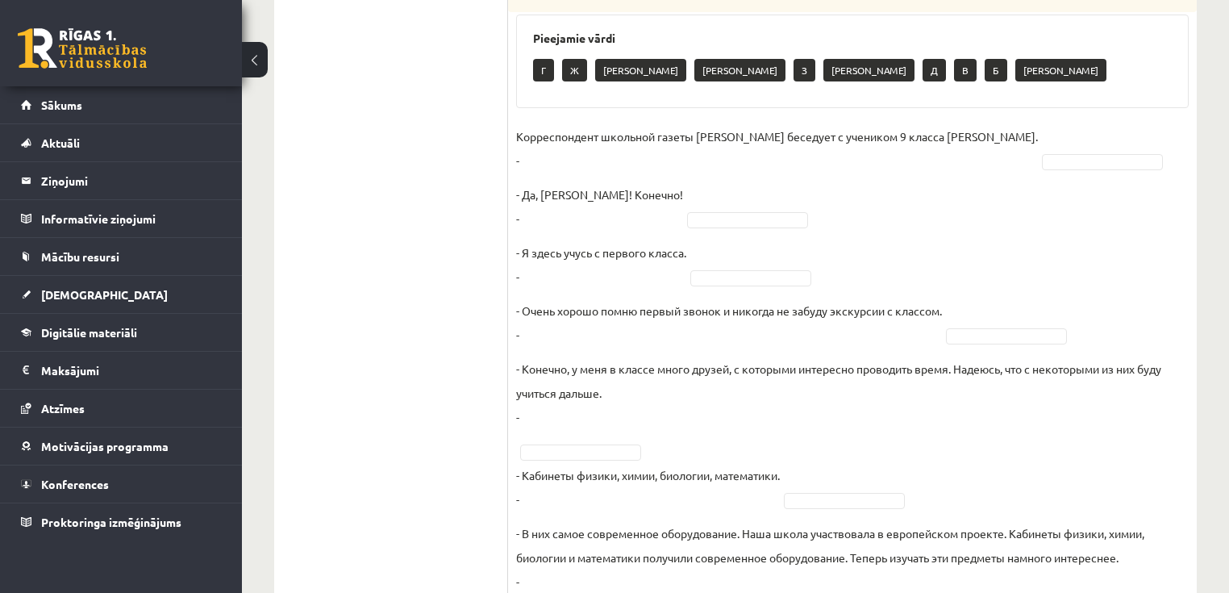
click at [709, 160] on fieldset "Корреспондент школьной газеты Анна Берзиня беседует с учеником 9 класса Андреем…" at bounding box center [852, 487] width 673 height 726
click at [595, 159] on fieldset "Корреспондент школьной газеты Анна Берзиня беседует с учеником 9 класса Андреем…" at bounding box center [852, 487] width 673 height 726
click at [537, 156] on fieldset "Корреспондент школьной газеты Анна Берзиня беседует с учеником 9 класса Андреем…" at bounding box center [852, 487] width 673 height 726
click at [540, 158] on fieldset "Корреспондент школьной газеты Анна Берзиня беседует с учеником 9 класса Андреем…" at bounding box center [852, 487] width 673 height 726
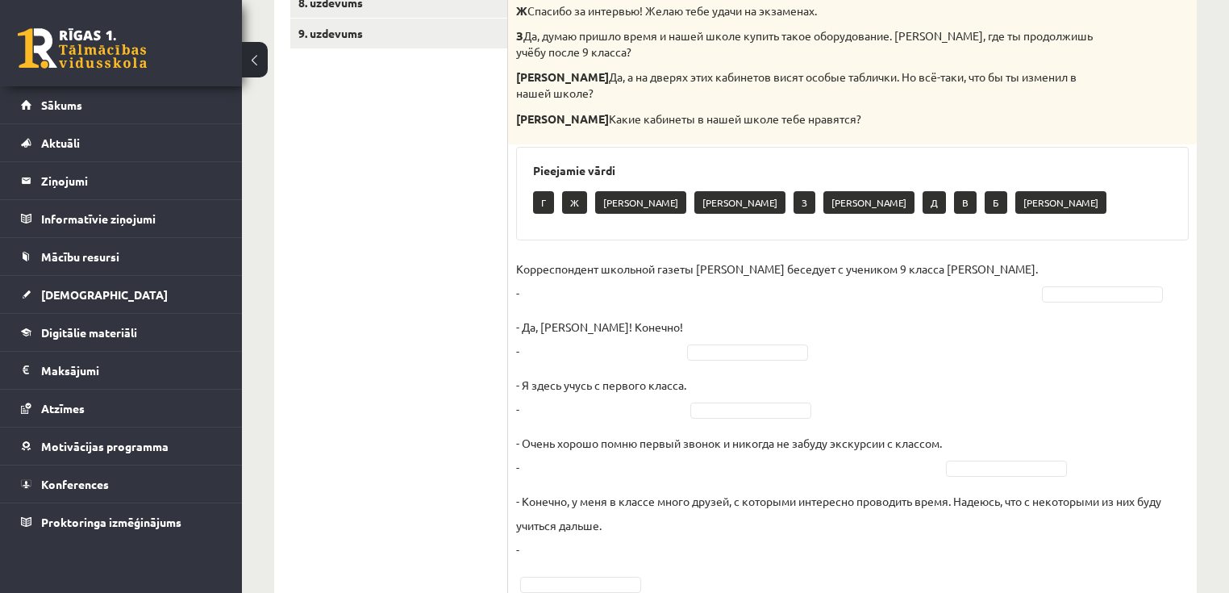
scroll to position [518, 0]
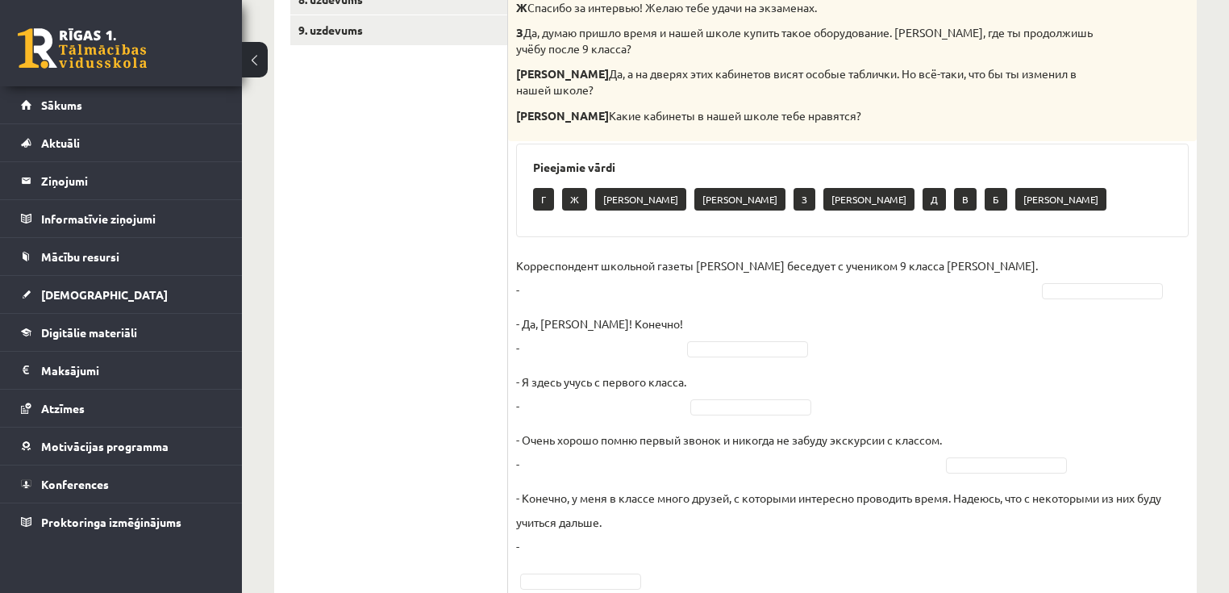
drag, startPoint x: 630, startPoint y: 341, endPoint x: 640, endPoint y: 344, distance: 11.0
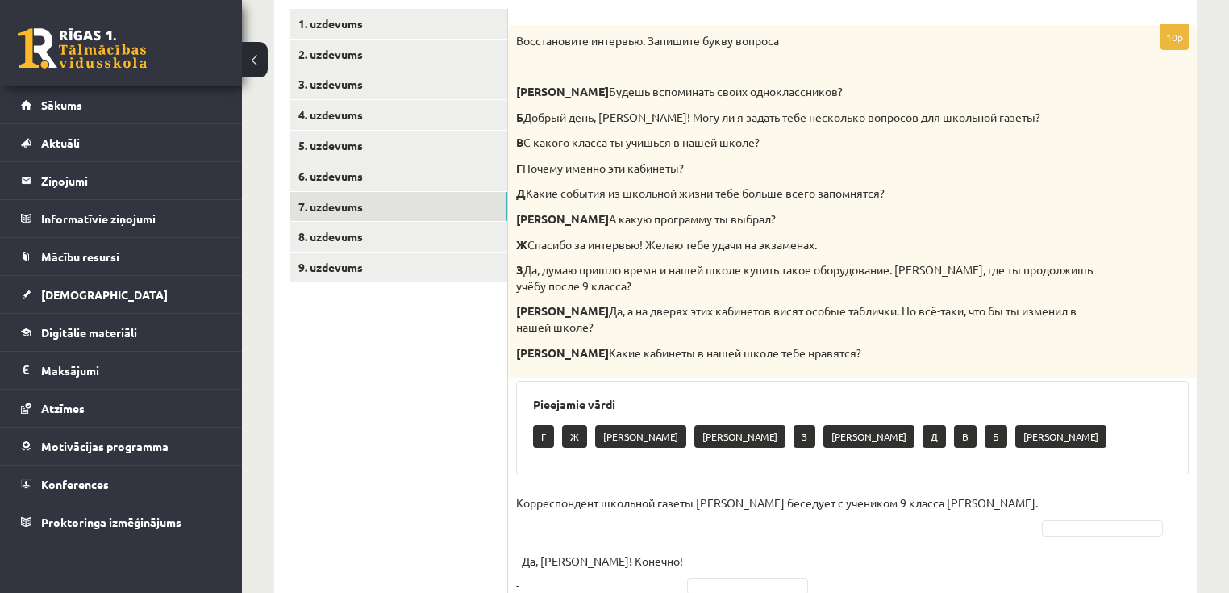
scroll to position [324, 0]
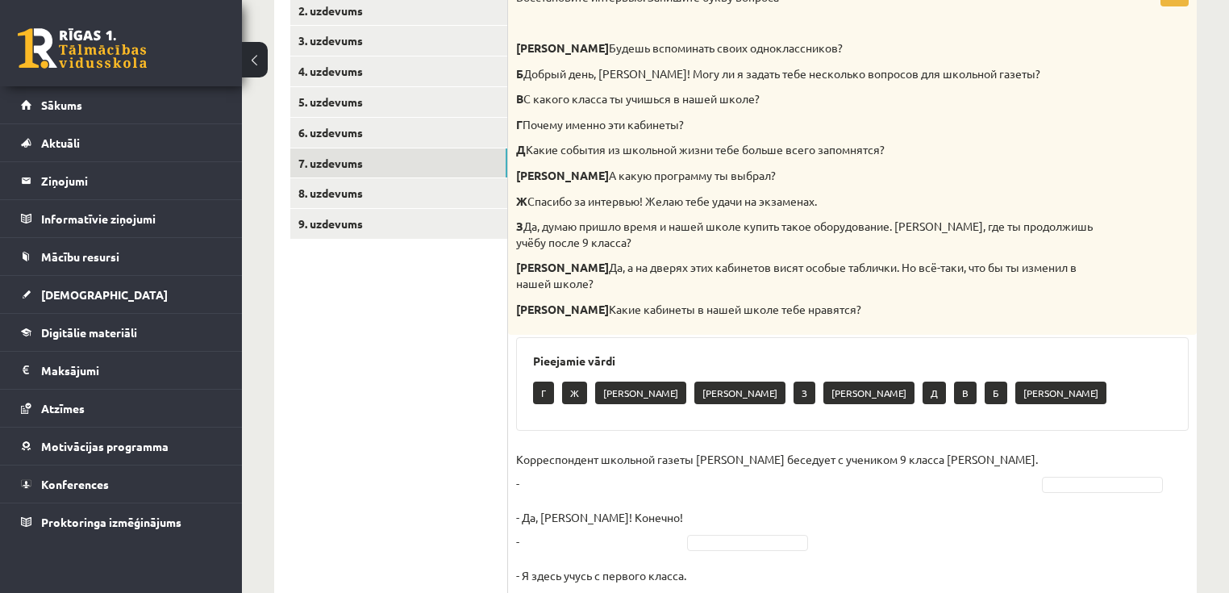
click at [552, 463] on p "Корреспондент школьной газеты Анна Берзиня беседует с учеником 9 класса Андреем…" at bounding box center [777, 471] width 522 height 48
click at [608, 470] on p "Корреспондент школьной газеты Анна Берзиня беседует с учеником 9 класса Андреем…" at bounding box center [777, 471] width 522 height 48
click at [661, 470] on p "Корреспондент школьной газеты Анна Берзиня беседует с учеником 9 класса Андреем…" at bounding box center [777, 471] width 522 height 48
drag, startPoint x: 687, startPoint y: 465, endPoint x: 717, endPoint y: 466, distance: 29.9
click at [688, 465] on p "Корреспондент школьной газеты Анна Берзиня беседует с учеником 9 класса Андреем…" at bounding box center [777, 471] width 522 height 48
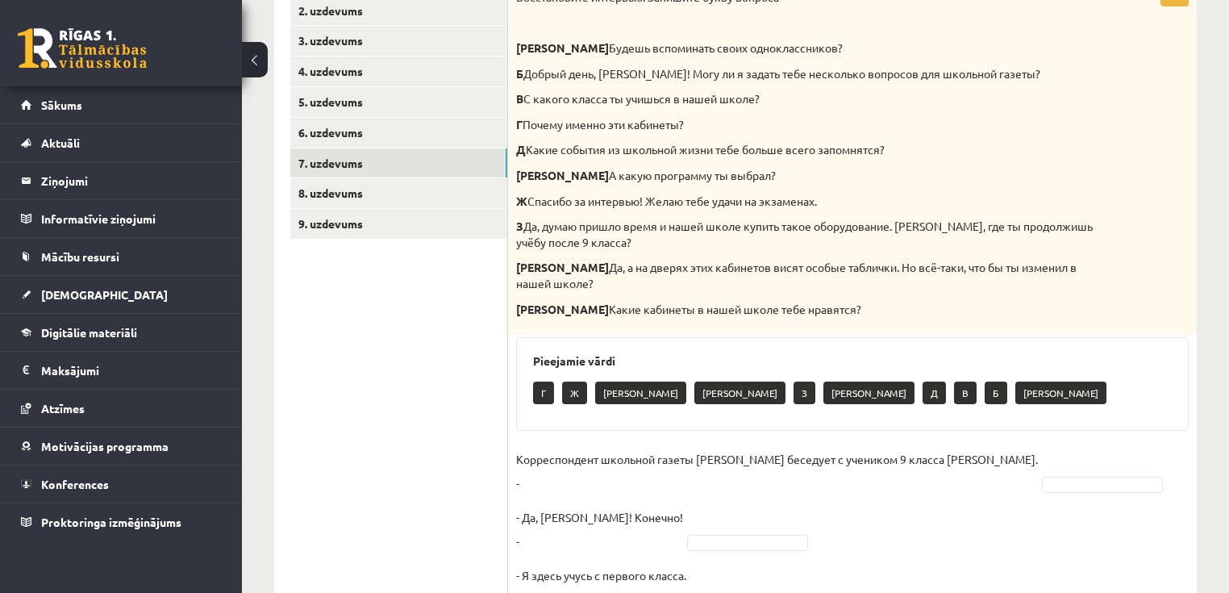
click at [629, 476] on p "Корреспондент школьной газеты Анна Берзиня беседует с учеником 9 класса Андреем…" at bounding box center [777, 471] width 522 height 48
drag, startPoint x: 587, startPoint y: 488, endPoint x: 573, endPoint y: 487, distance: 13.7
click at [586, 505] on p "- Да, Анна! Конечно! -" at bounding box center [599, 529] width 167 height 48
drag, startPoint x: 555, startPoint y: 487, endPoint x: 522, endPoint y: 486, distance: 33.1
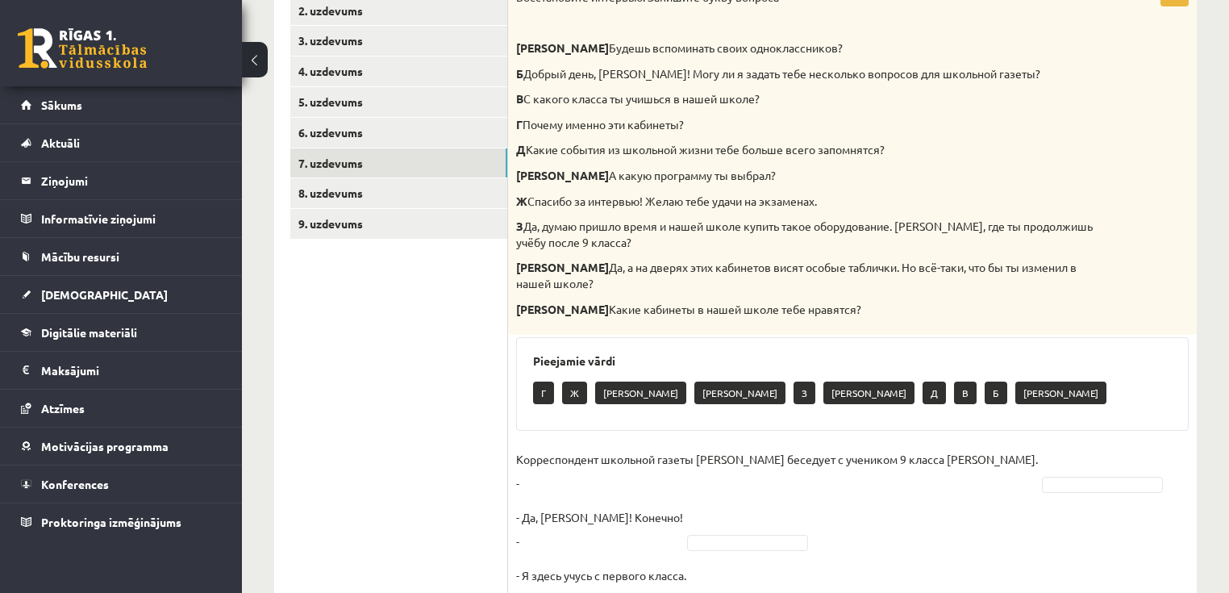
click at [620, 505] on p "- Да, Анна! Конечно! -" at bounding box center [599, 529] width 167 height 48
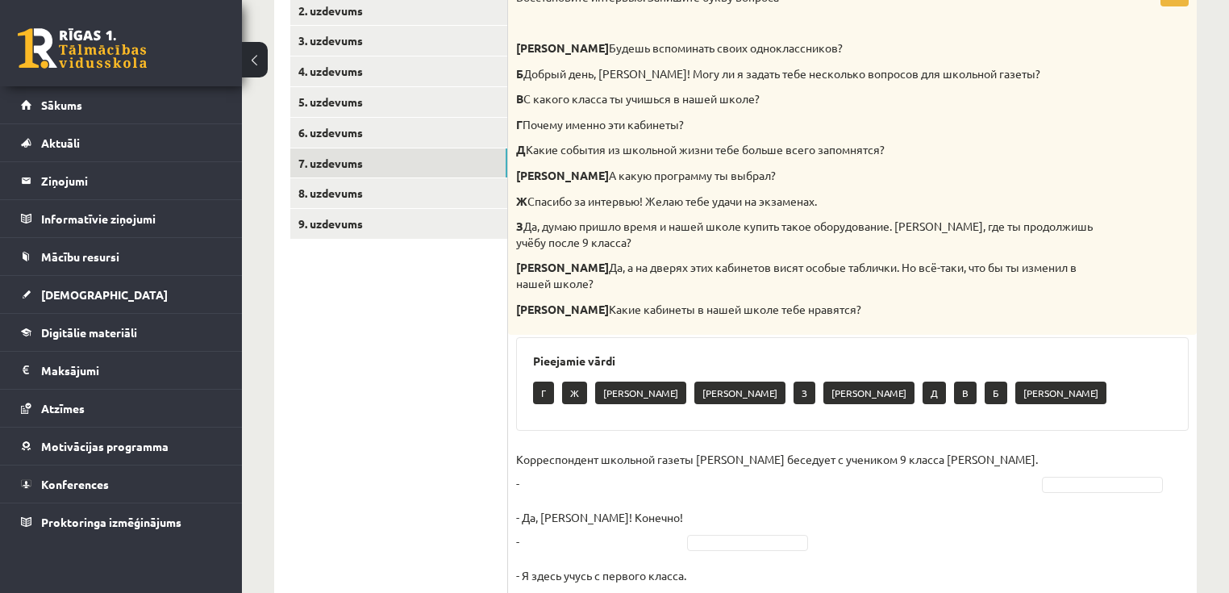
click at [814, 471] on p "Корреспондент школьной газеты Анна Берзиня беседует с учеником 9 класса Андреем…" at bounding box center [777, 471] width 522 height 48
click at [908, 467] on p "Корреспондент школьной газеты Анна Берзиня беседует с учеником 9 класса Андреем…" at bounding box center [777, 471] width 522 height 48
drag, startPoint x: 982, startPoint y: 470, endPoint x: 1032, endPoint y: 477, distance: 51.3
click at [984, 471] on p "Корреспондент школьной газеты Анна Берзиня беседует с учеником 9 класса Андреем…" at bounding box center [777, 471] width 522 height 48
drag, startPoint x: 1032, startPoint y: 477, endPoint x: 1032, endPoint y: 494, distance: 16.2
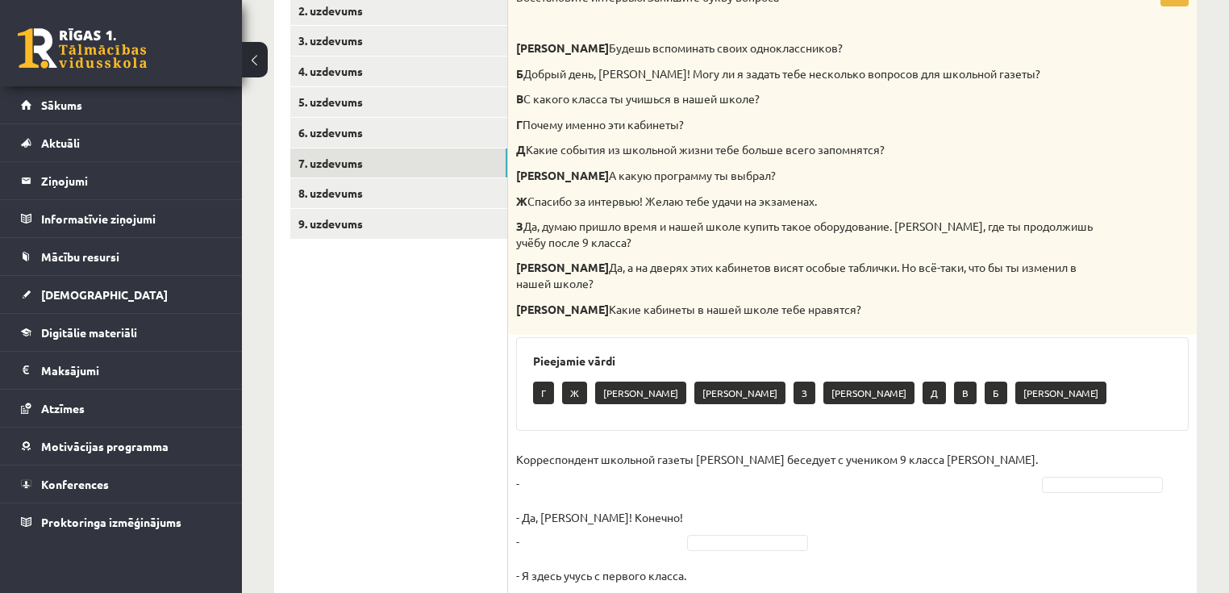
click at [1036, 477] on p "Корреспондент школьной газеты Анна Берзиня беседует с учеником 9 класса Андреем…" at bounding box center [777, 471] width 522 height 48
drag, startPoint x: 1032, startPoint y: 494, endPoint x: 1008, endPoint y: 493, distance: 23.4
drag, startPoint x: 979, startPoint y: 491, endPoint x: 907, endPoint y: 490, distance: 71.8
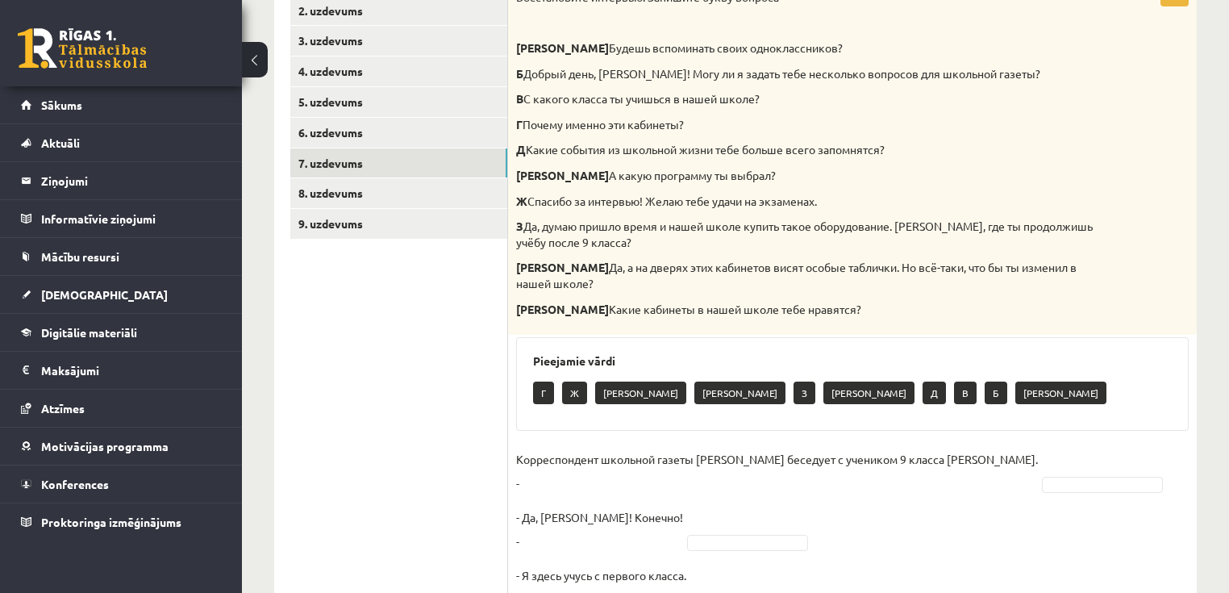
drag, startPoint x: 907, startPoint y: 490, endPoint x: 729, endPoint y: 497, distance: 178.4
drag, startPoint x: 561, startPoint y: 488, endPoint x: 548, endPoint y: 487, distance: 12.9
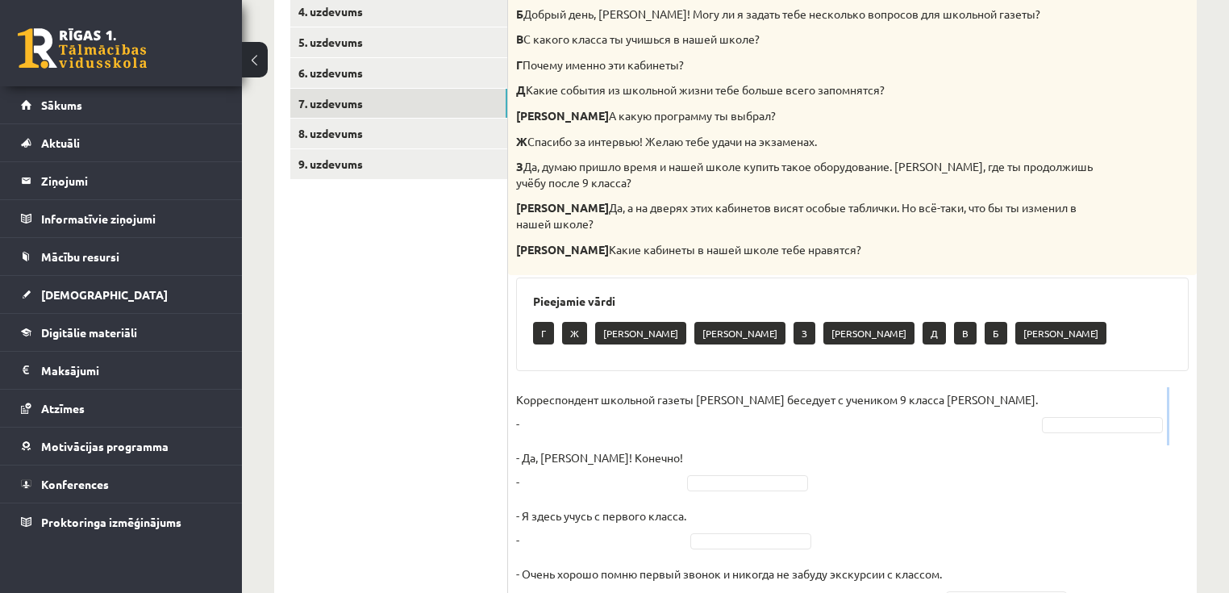
scroll to position [389, 0]
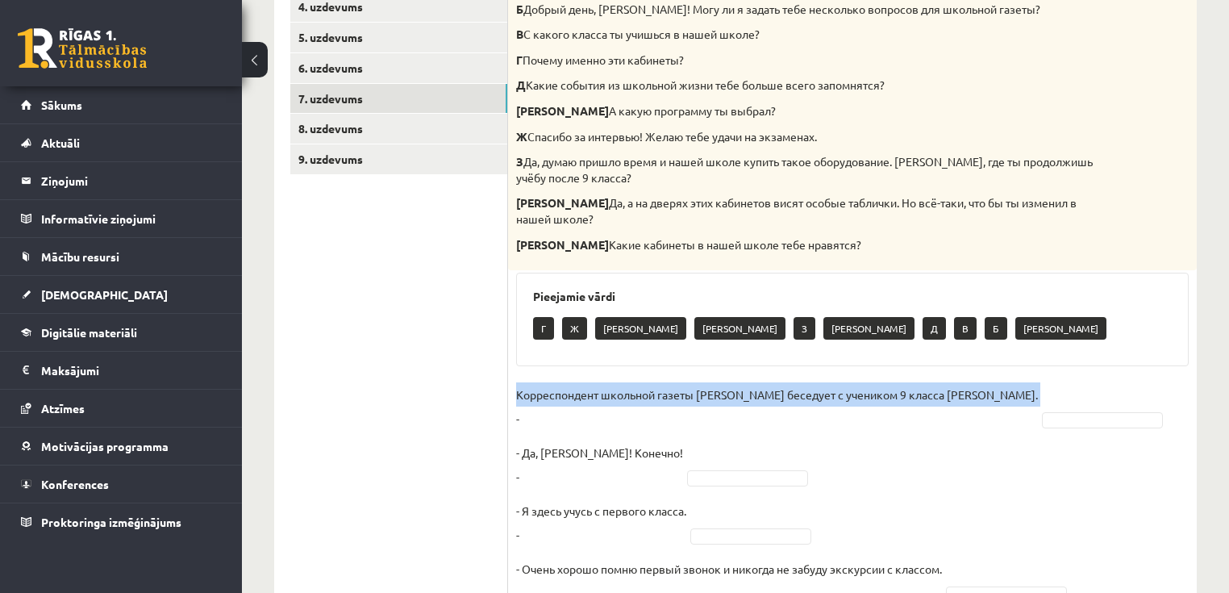
click at [511, 398] on div "10p Восстановите интервью. Запишите букву вопроса А Будешь вспоминать своих одн…" at bounding box center [852, 516] width 689 height 1199
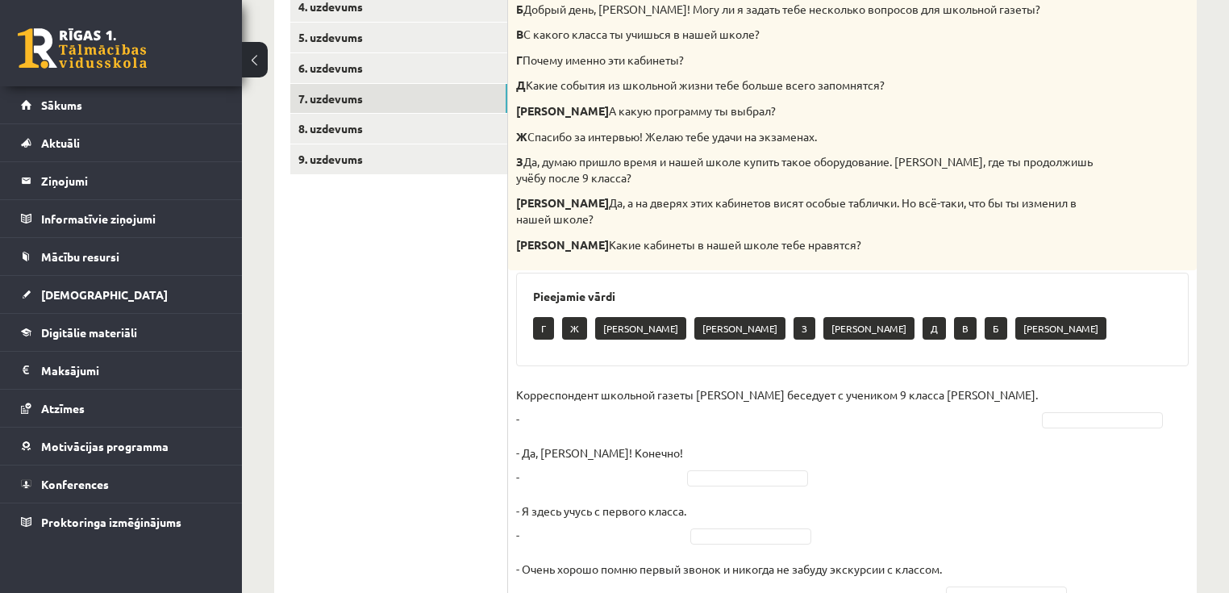
drag, startPoint x: 558, startPoint y: 403, endPoint x: 615, endPoint y: 406, distance: 56.5
click at [558, 402] on p "Корреспондент школьной газеты Анна Берзиня беседует с учеником 9 класса Андреем…" at bounding box center [777, 406] width 522 height 48
click at [615, 406] on p "Корреспондент школьной газеты Анна Берзиня беседует с учеником 9 класса Андреем…" at bounding box center [777, 406] width 522 height 48
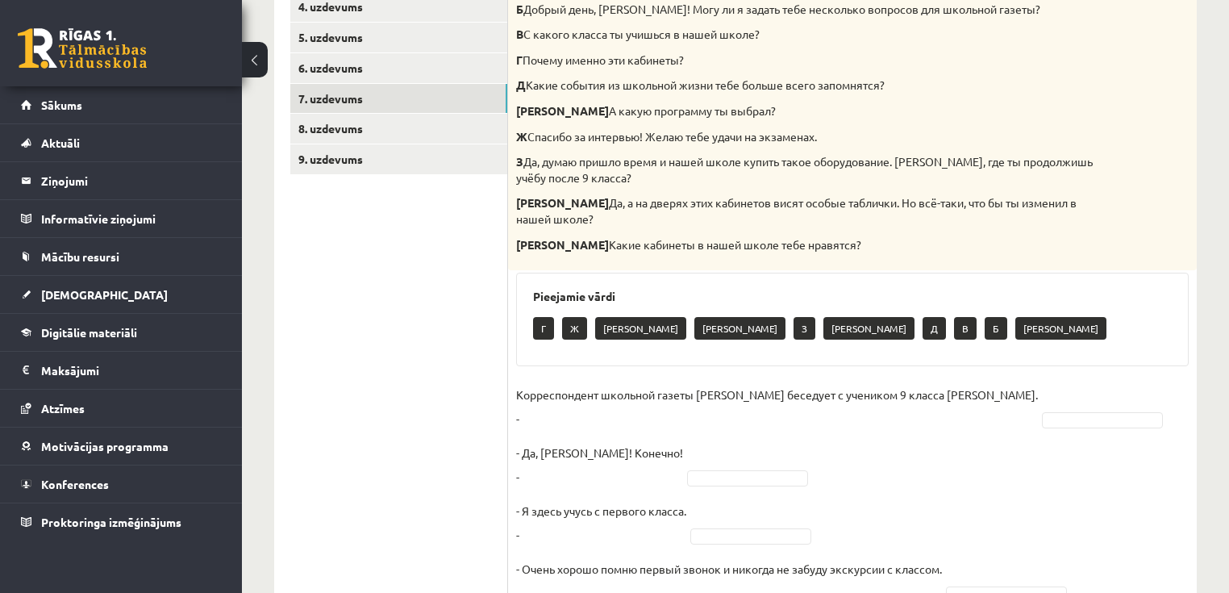
drag, startPoint x: 591, startPoint y: 422, endPoint x: 610, endPoint y: 427, distance: 19.2
click at [616, 440] on p "- Да, Анна! Конечно! -" at bounding box center [599, 464] width 167 height 48
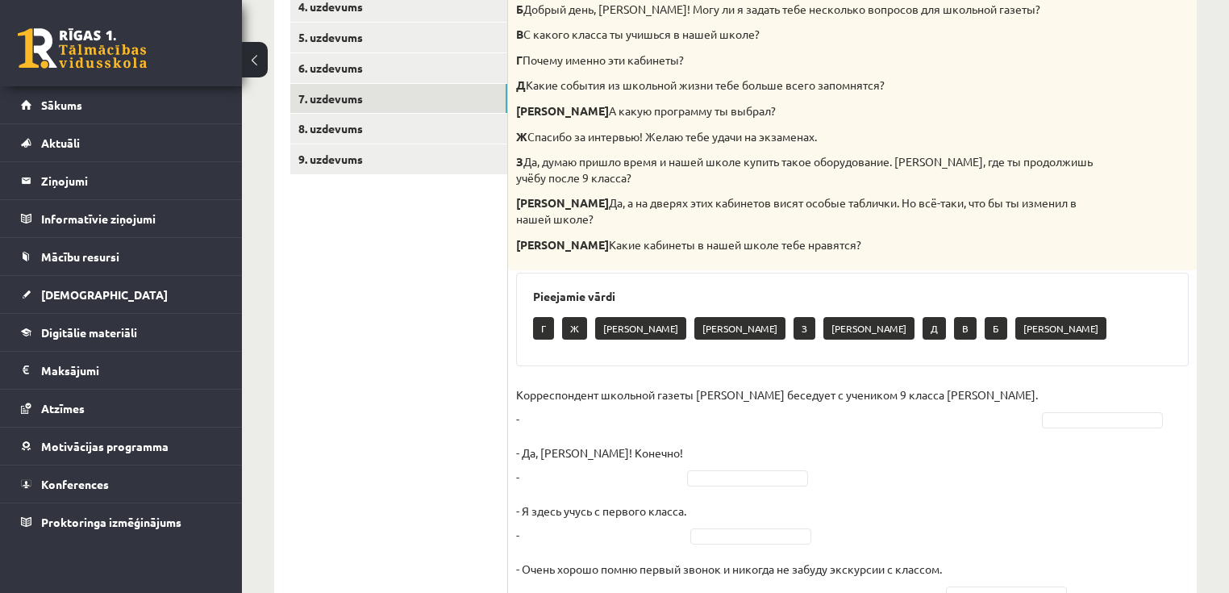
drag, startPoint x: 609, startPoint y: 416, endPoint x: 622, endPoint y: 405, distance: 17.1
drag, startPoint x: 668, startPoint y: 405, endPoint x: 652, endPoint y: 424, distance: 24.7
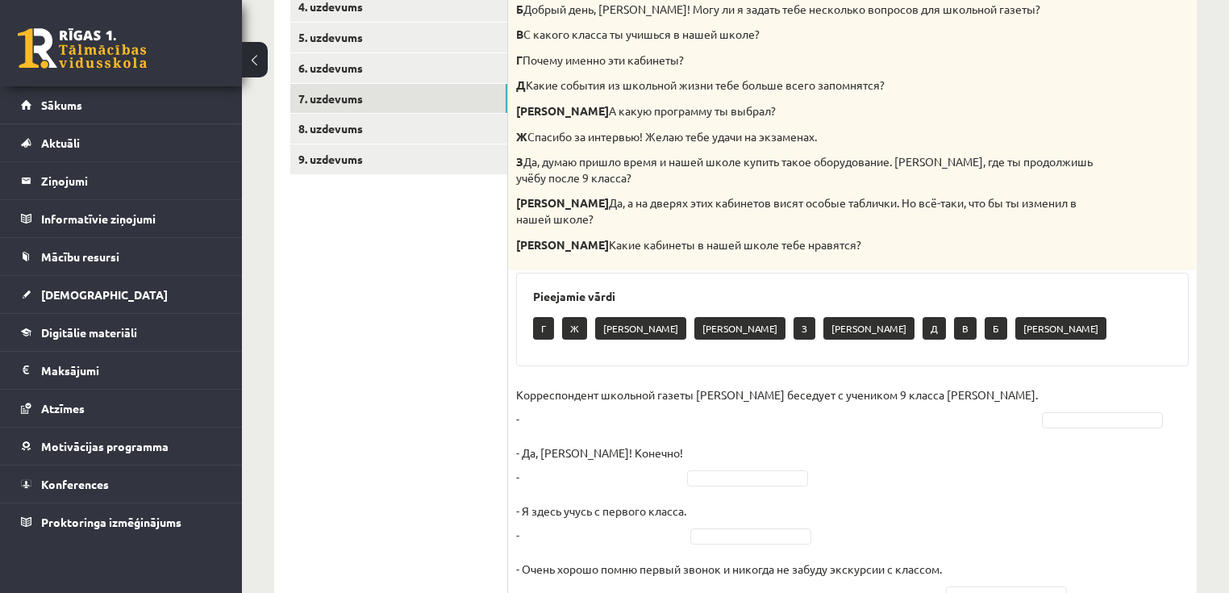
click at [668, 405] on p "Корреспондент школьной газеты Анна Берзиня беседует с учеником 9 класса Андреем…" at bounding box center [777, 406] width 522 height 48
drag, startPoint x: 652, startPoint y: 424, endPoint x: 682, endPoint y: 428, distance: 30.1
click at [690, 413] on p "Корреспондент школьной газеты Анна Берзиня беседует с учеником 9 класса Андреем…" at bounding box center [777, 406] width 522 height 48
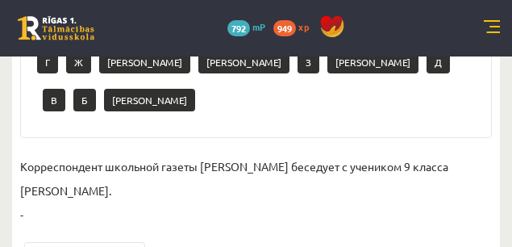
scroll to position [712, 0]
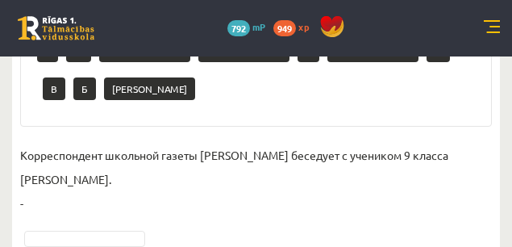
click at [25, 169] on p "Корреспондент школьной газеты Анна Берзиня беседует с учеником 9 класса Андреем…" at bounding box center [256, 179] width 472 height 73
drag, startPoint x: 92, startPoint y: 156, endPoint x: 90, endPoint y: 185, distance: 29.1
click at [92, 156] on p "Корреспондент школьной газеты Анна Берзиня беседует с учеником 9 класса Андреем…" at bounding box center [256, 179] width 472 height 73
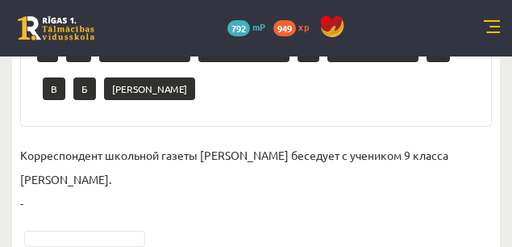
click at [121, 149] on p "Корреспондент школьной газеты Анна Берзиня беседует с учеником 9 класса Андреем…" at bounding box center [256, 179] width 472 height 73
click at [176, 147] on p "Корреспондент школьной газеты Анна Берзиня беседует с учеником 9 класса Андреем…" at bounding box center [256, 179] width 472 height 73
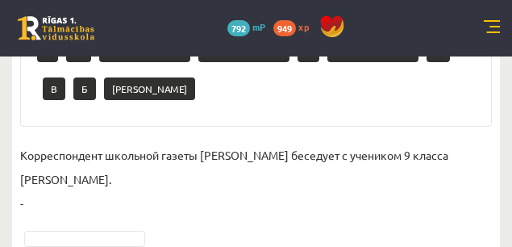
click at [186, 175] on p "Корреспондент школьной газеты Анна Берзиня беседует с учеником 9 класса Андреем…" at bounding box center [256, 179] width 472 height 73
drag, startPoint x: 160, startPoint y: 195, endPoint x: 97, endPoint y: 199, distance: 63.8
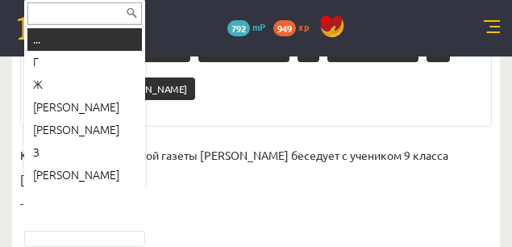
drag, startPoint x: 48, startPoint y: 209, endPoint x: 56, endPoint y: 203, distance: 10.5
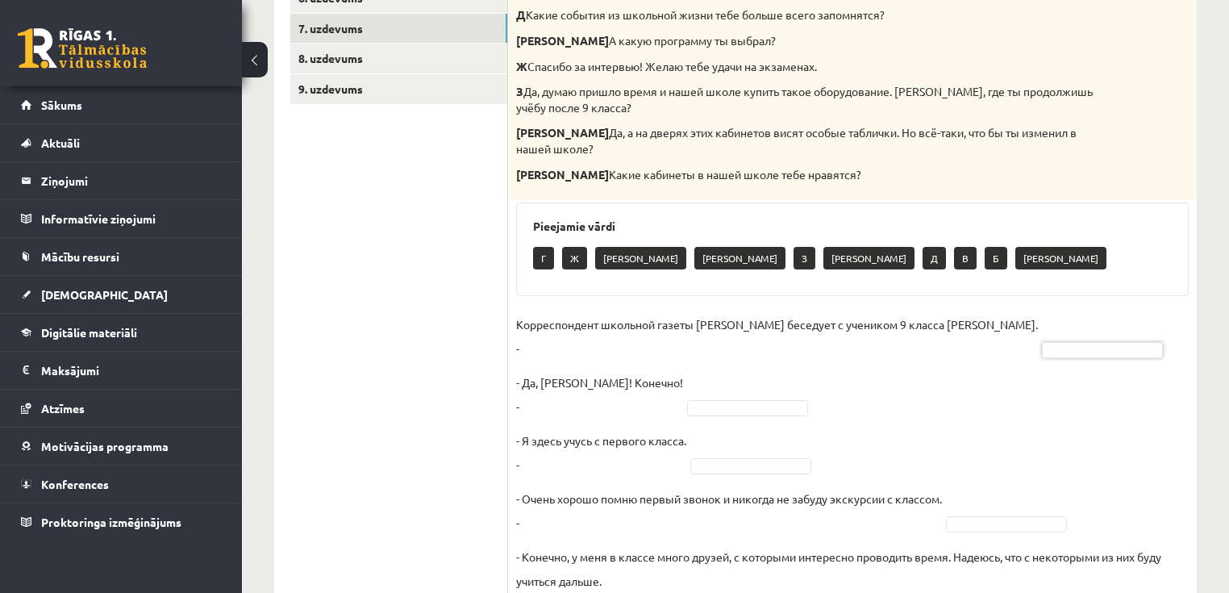
scroll to position [481, 0]
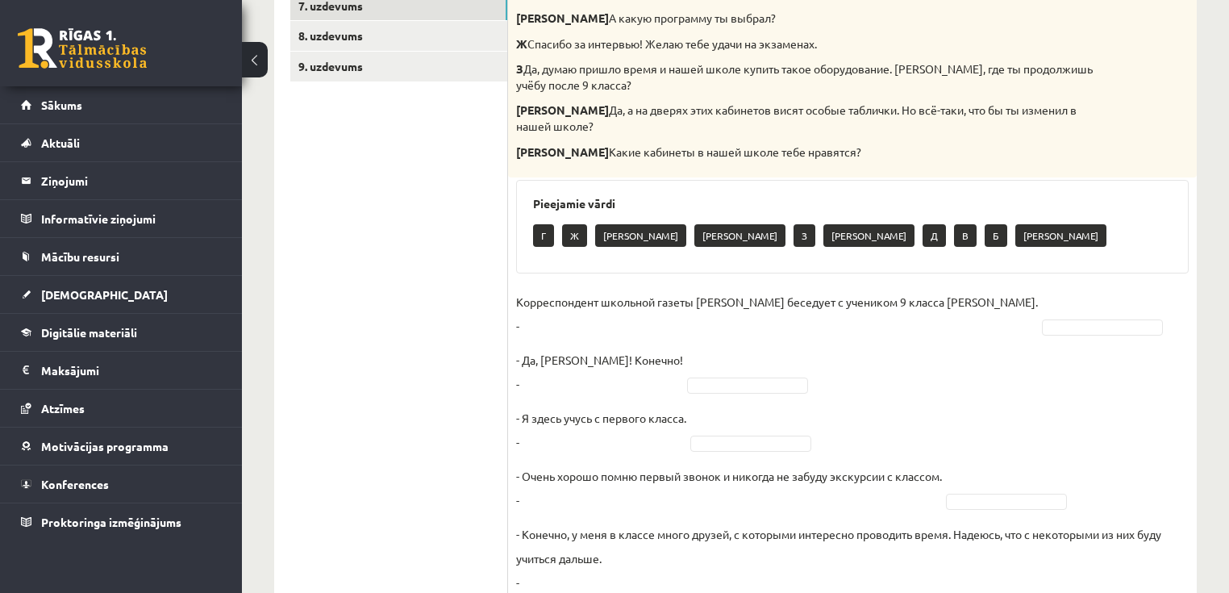
click at [571, 320] on p "Корреспондент школьной газеты Анна Берзиня беседует с учеником 9 класса Андреем…" at bounding box center [777, 314] width 522 height 48
click at [673, 321] on p "Корреспондент школьной газеты Анна Берзиня беседует с учеником 9 класса Андреем…" at bounding box center [777, 314] width 522 height 48
click at [595, 317] on p "Корреспондент школьной газеты Анна Берзиня беседует с учеником 9 класса Андреем…" at bounding box center [777, 314] width 522 height 48
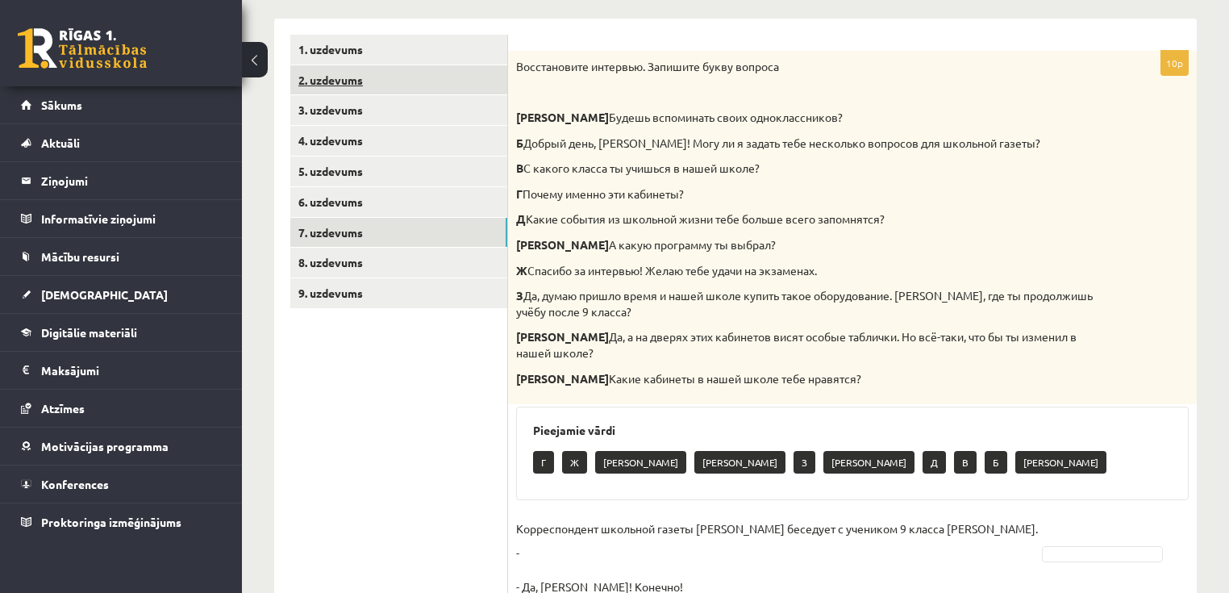
scroll to position [223, 0]
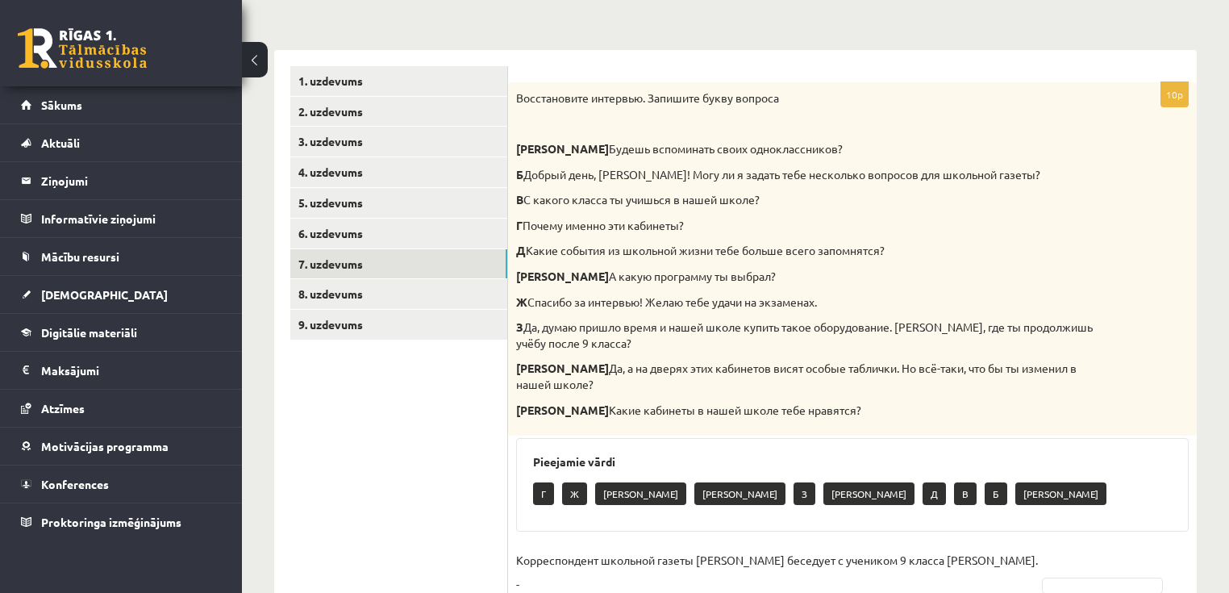
click at [103, 107] on link "Sākums" at bounding box center [121, 104] width 201 height 37
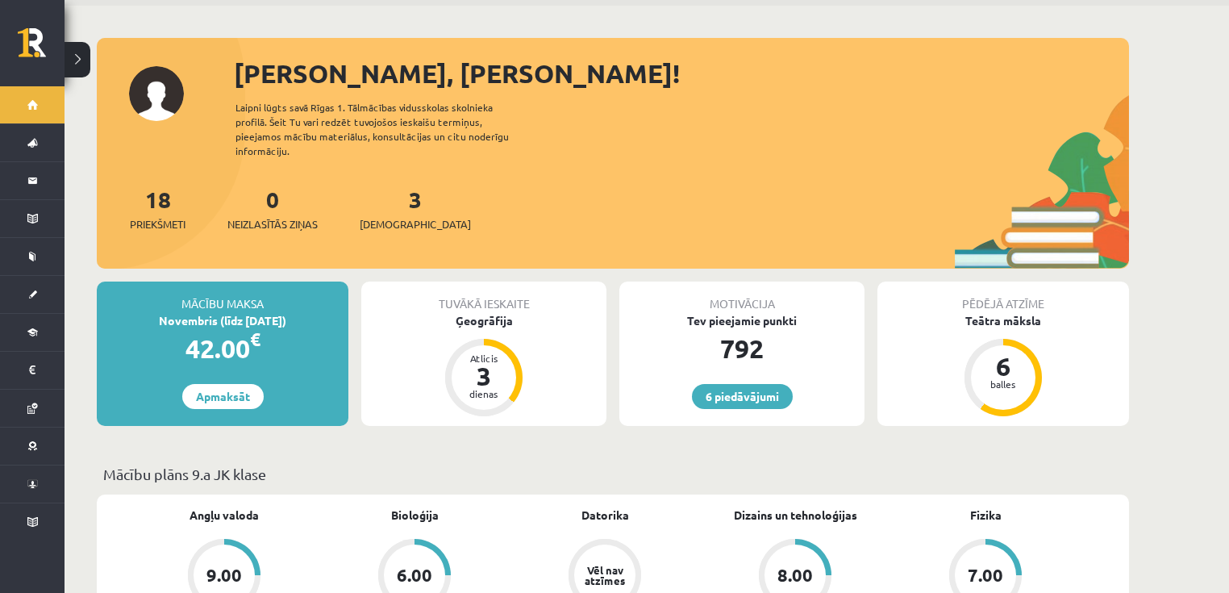
scroll to position [65, 0]
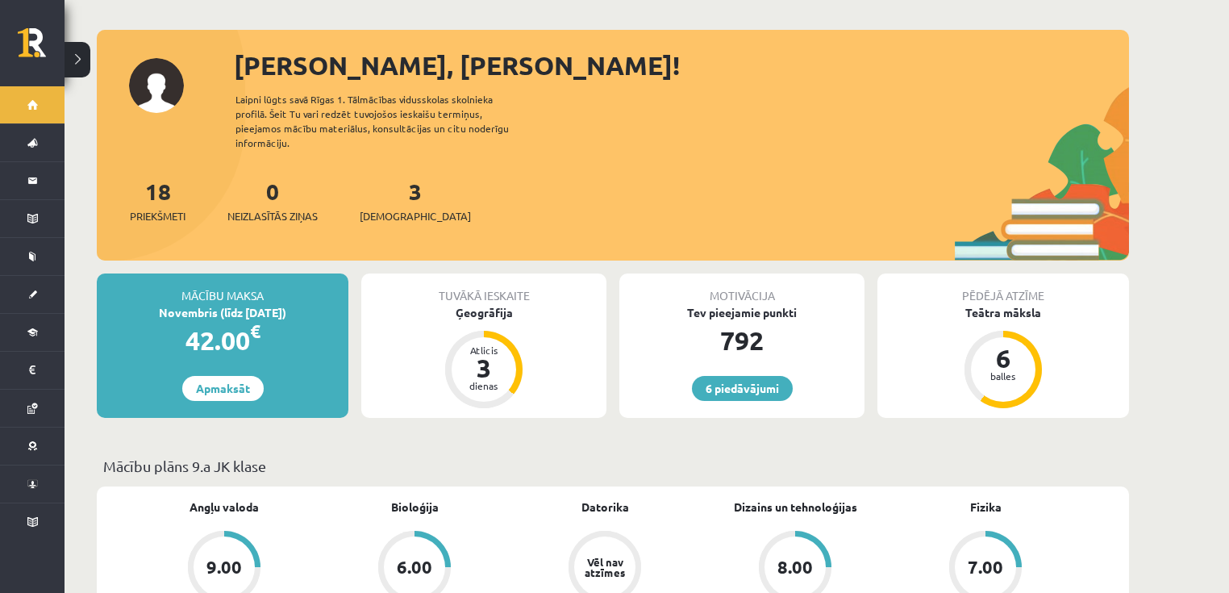
click at [545, 273] on div "Tuvākā ieskaite" at bounding box center [483, 288] width 245 height 31
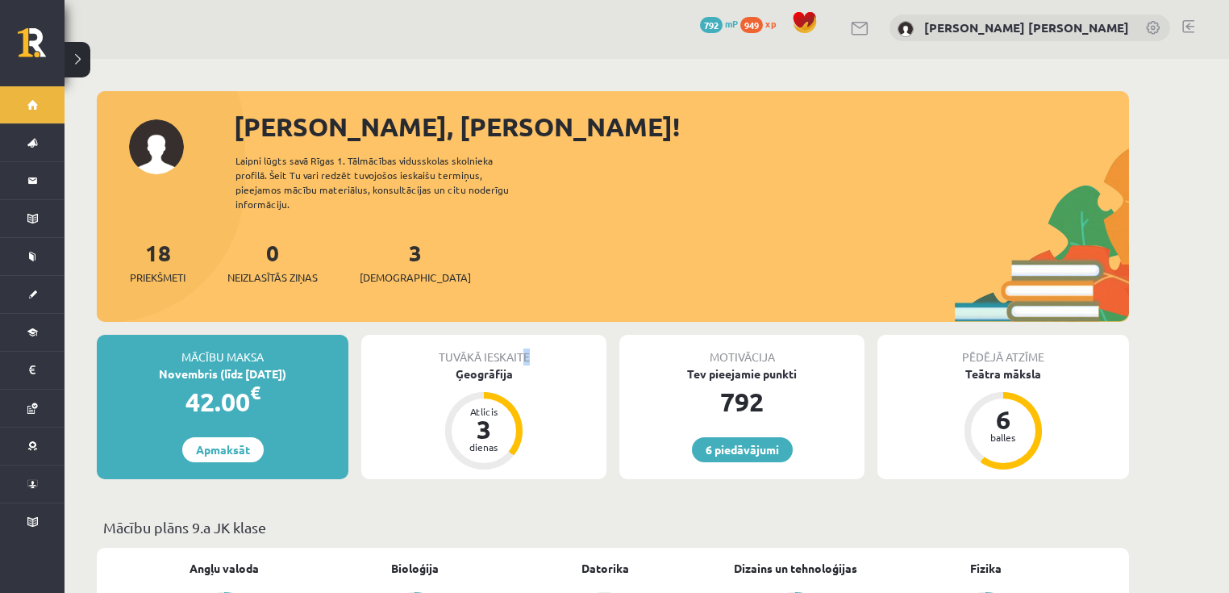
scroll to position [0, 0]
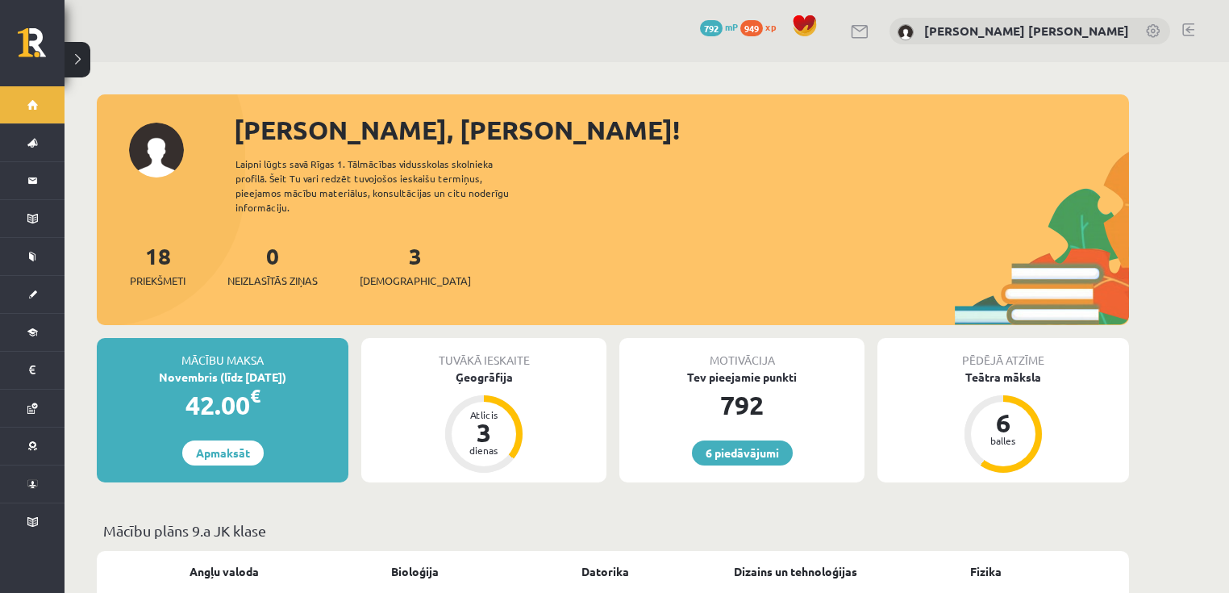
click at [513, 277] on div "18 Priekšmeti 0 Neizlasītās ziņas 3 Ieskaites" at bounding box center [613, 282] width 1032 height 86
click at [407, 273] on span "[DEMOGRAPHIC_DATA]" at bounding box center [415, 281] width 111 height 16
